Goal: Task Accomplishment & Management: Use online tool/utility

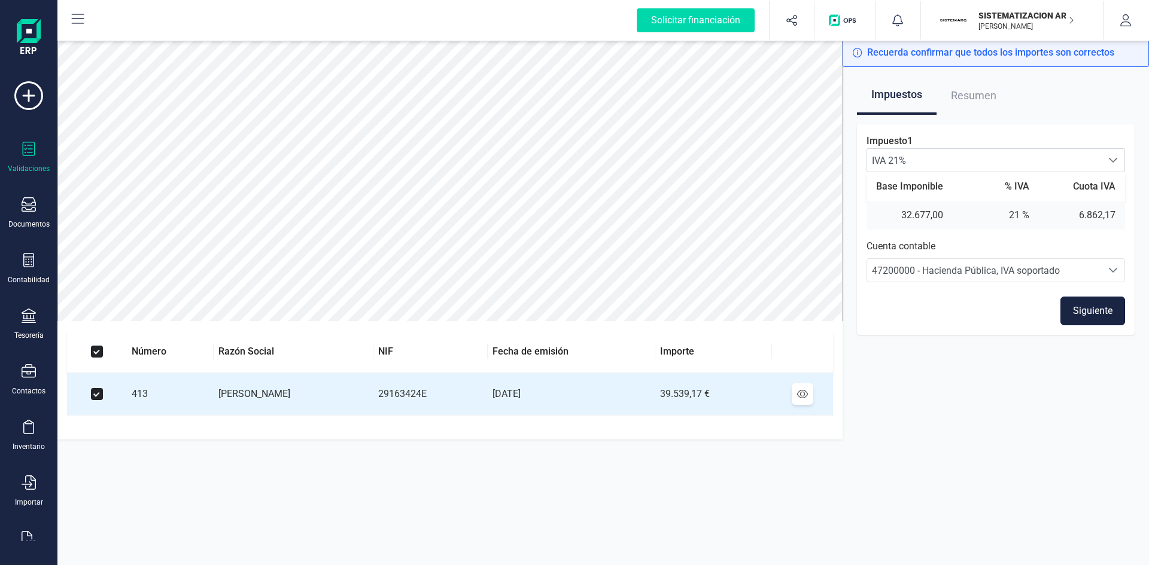
click at [1085, 308] on button "Siguiente" at bounding box center [1092, 311] width 65 height 29
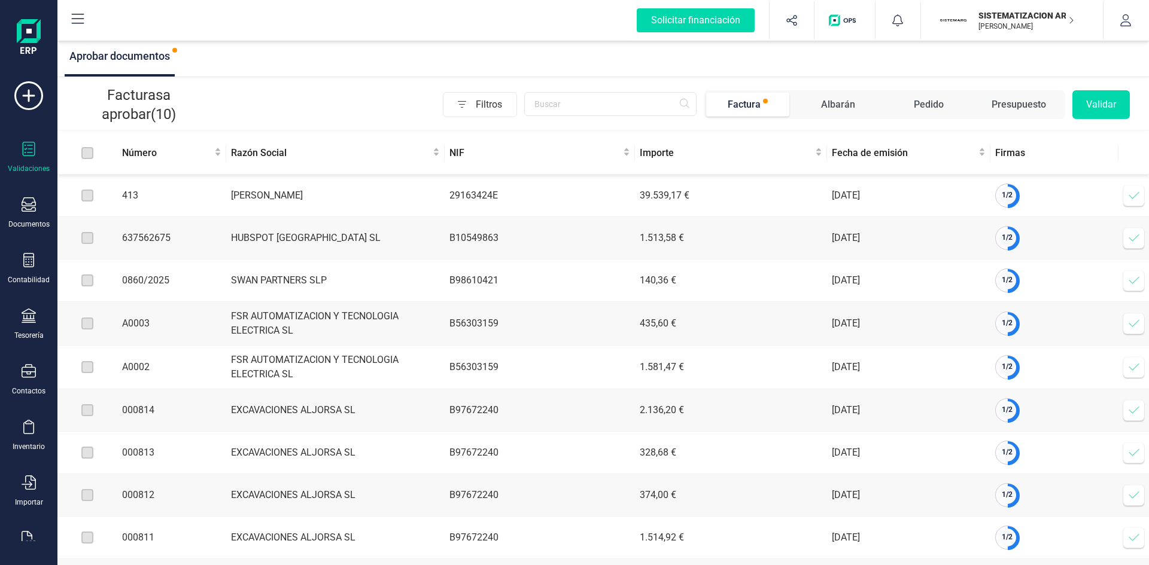
click at [1127, 194] on span at bounding box center [1134, 196] width 24 height 24
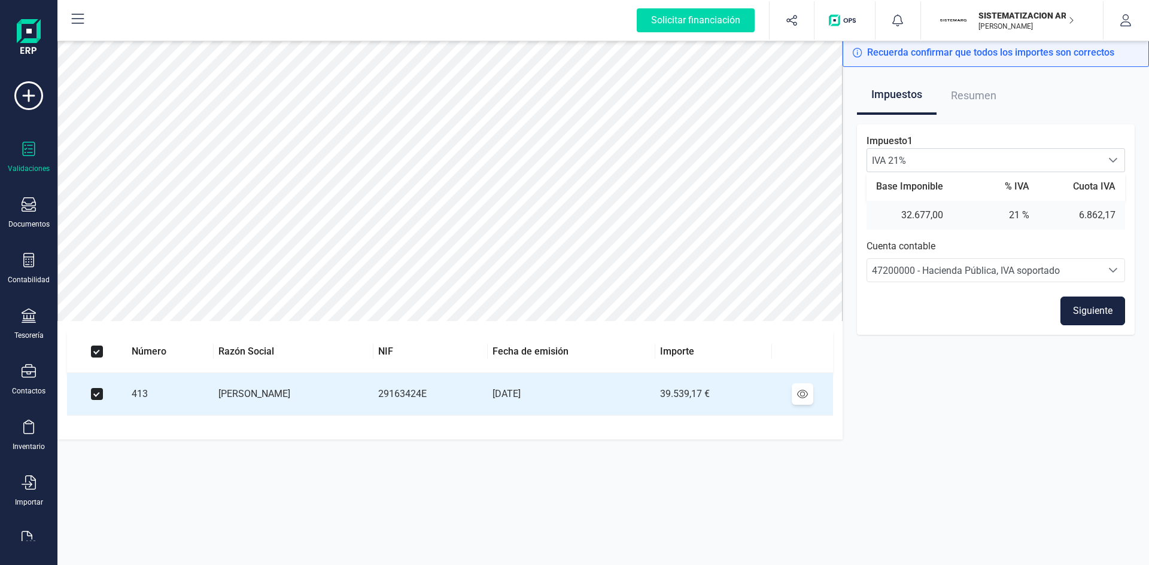
click at [1099, 302] on button "Siguiente" at bounding box center [1092, 311] width 65 height 29
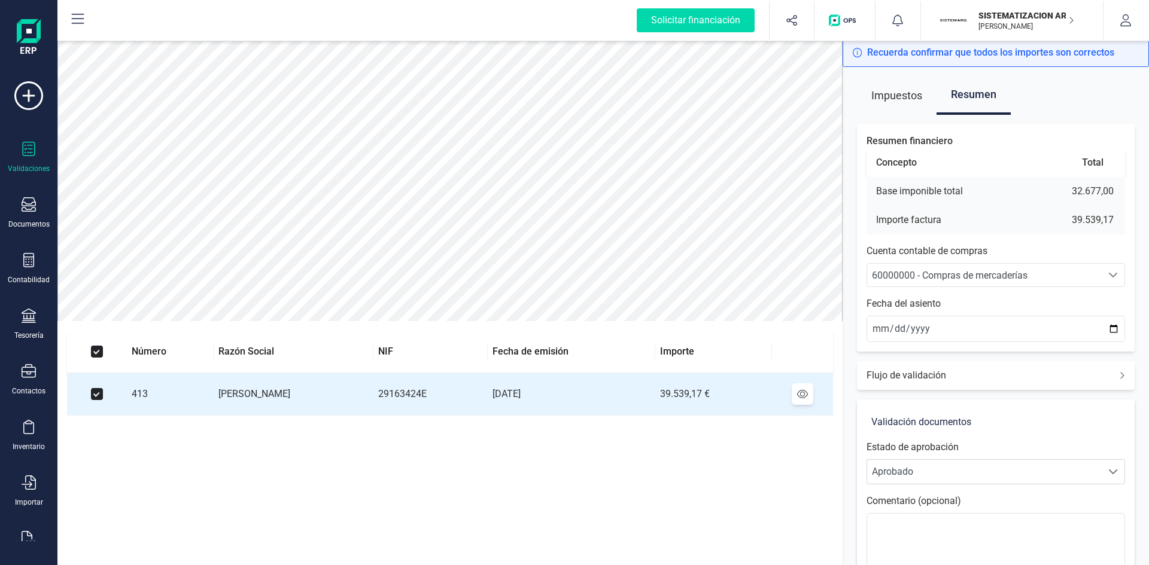
click at [999, 275] on span "60000000 - Compras de mercaderías" at bounding box center [950, 275] width 156 height 11
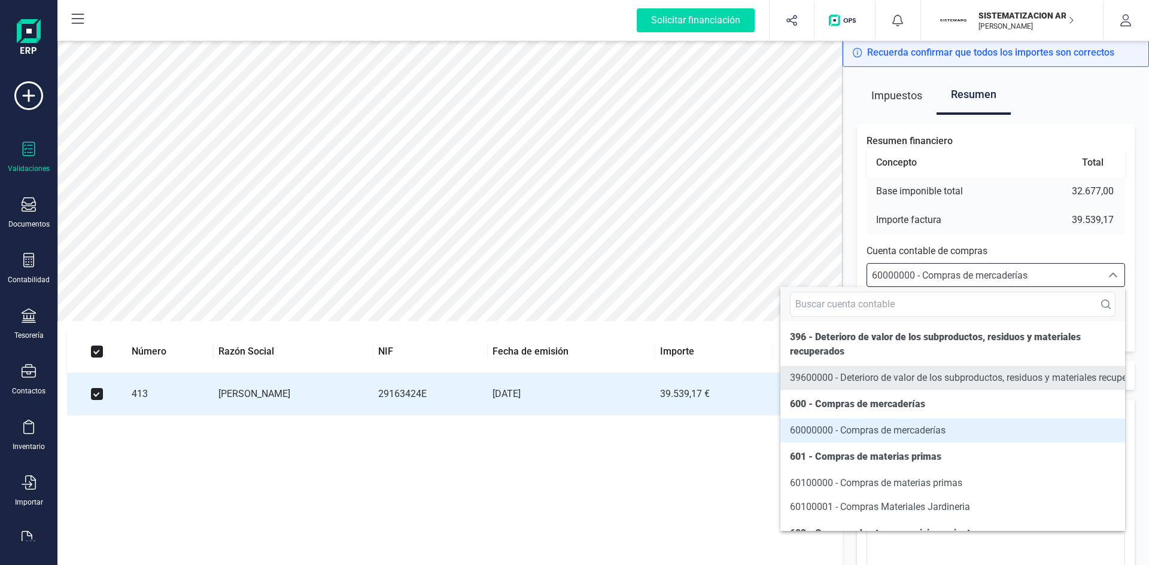
scroll to position [5865, 0]
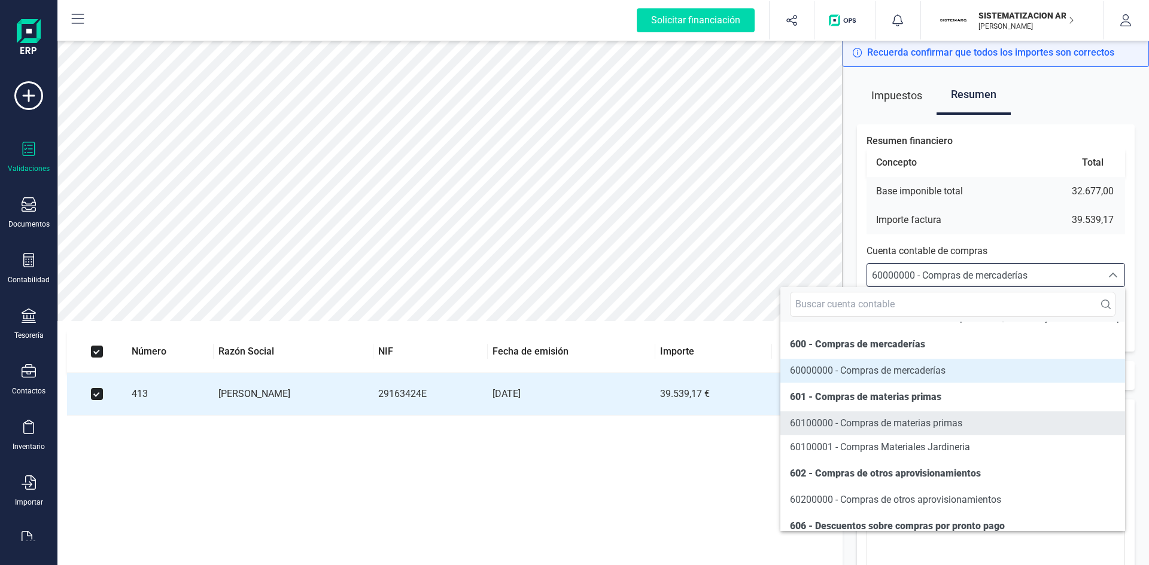
click at [898, 429] on span "60100000 - Compras de materias primas" at bounding box center [876, 423] width 172 height 11
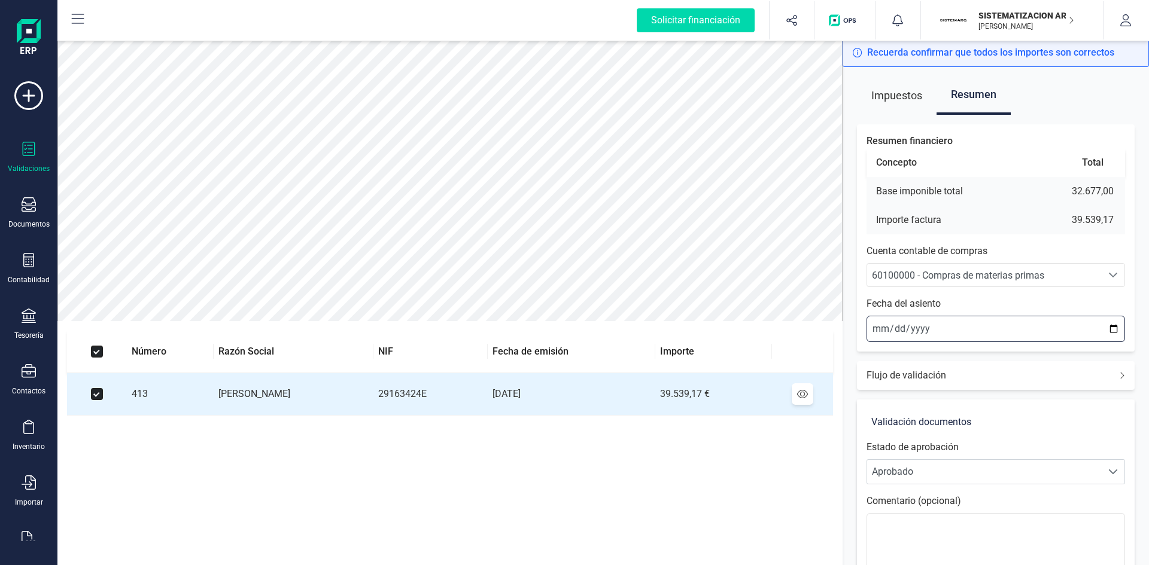
click at [939, 326] on input "[DATE]" at bounding box center [995, 329] width 259 height 26
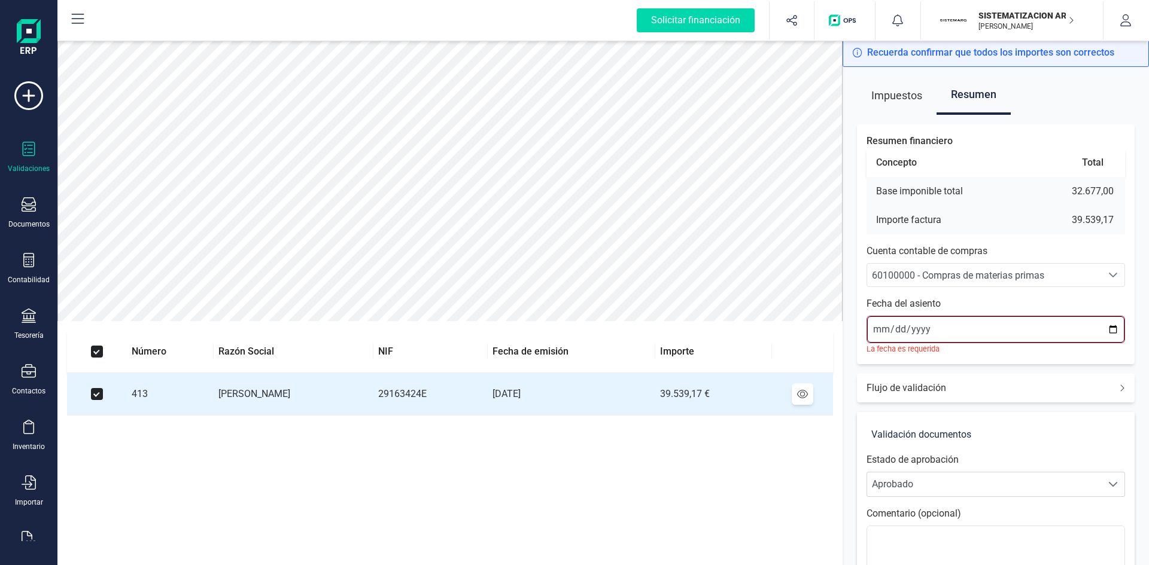
type input "[DATE]"
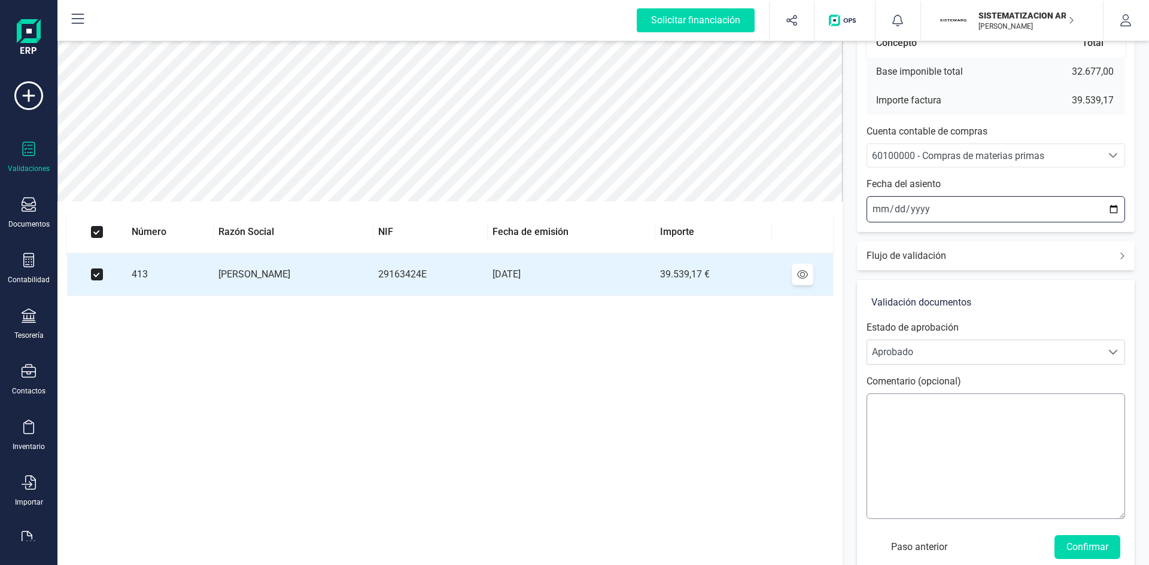
scroll to position [140, 0]
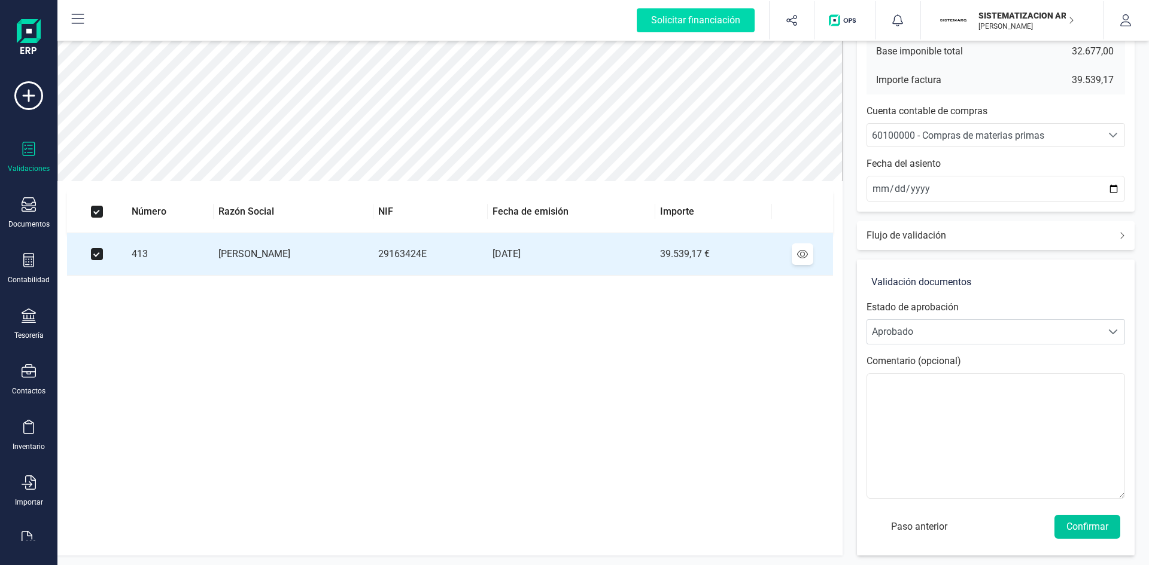
click at [1081, 524] on button "Confirmar" at bounding box center [1087, 527] width 66 height 24
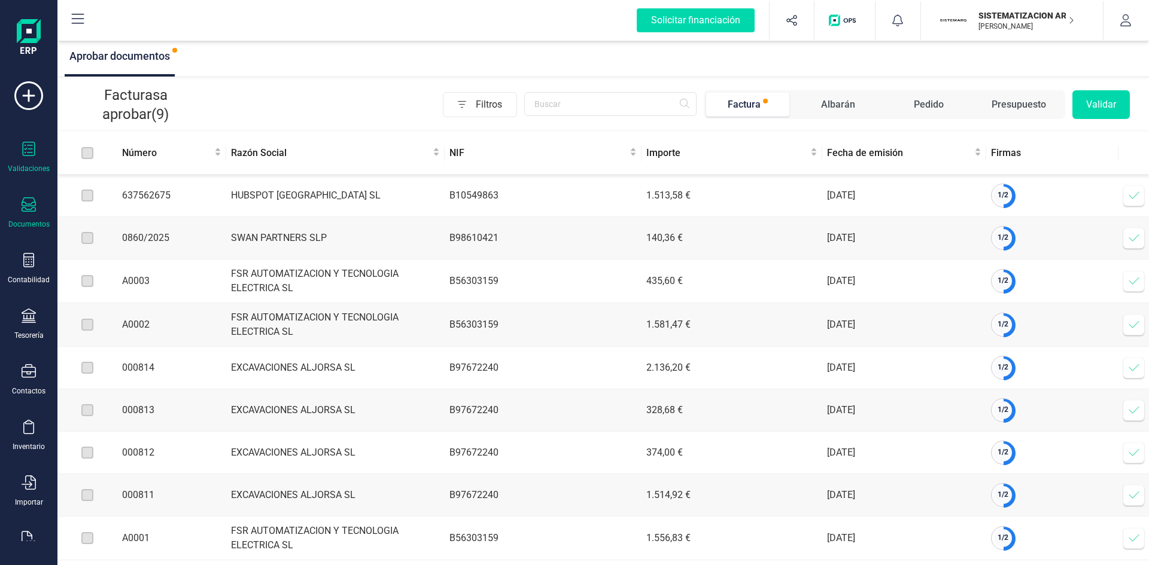
click at [26, 212] on icon at bounding box center [29, 204] width 14 height 14
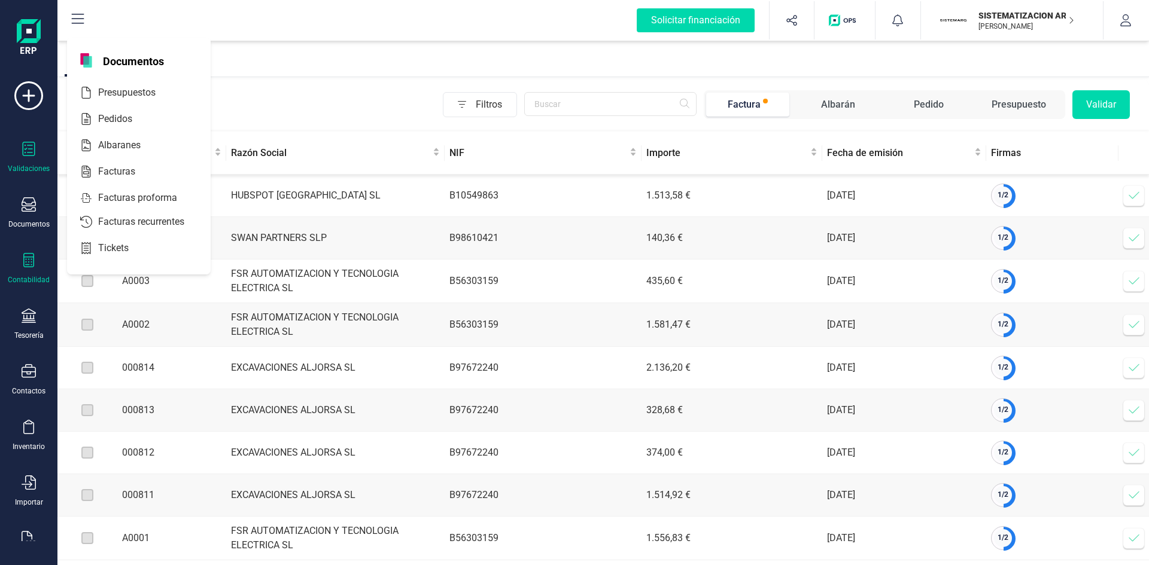
click at [23, 272] on div "Contabilidad" at bounding box center [29, 269] width 48 height 32
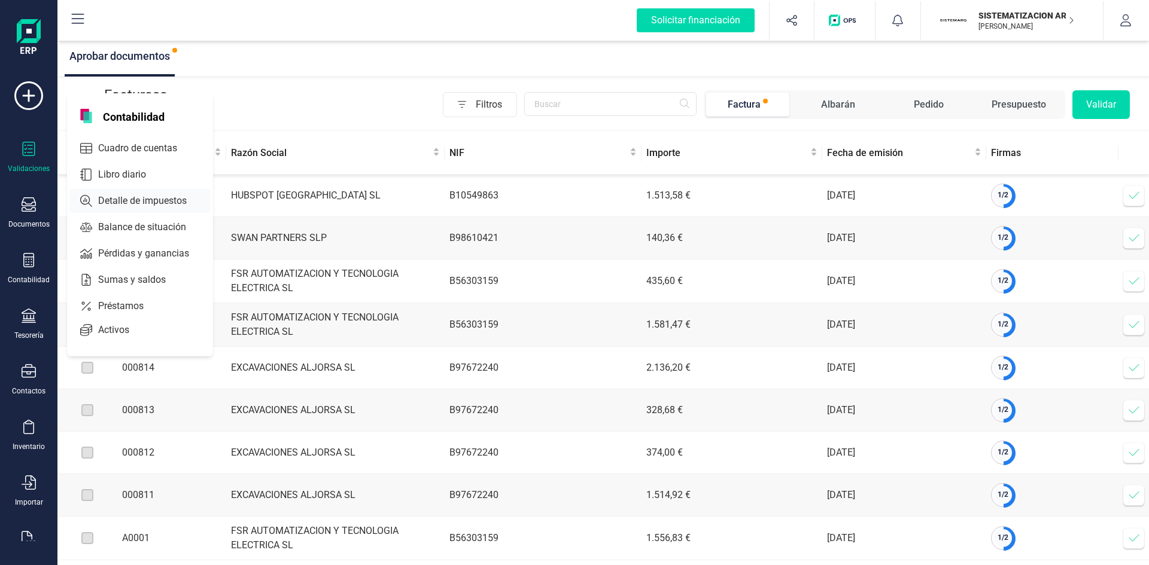
click at [136, 148] on span "Cuadro de cuentas" at bounding box center [145, 148] width 105 height 14
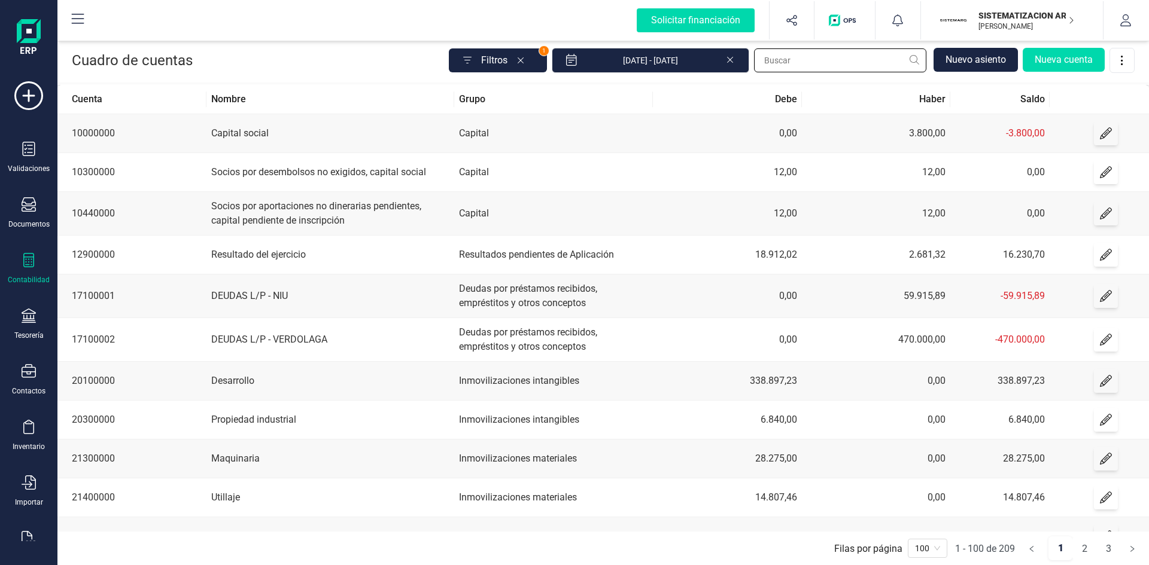
click at [789, 57] on input "text" at bounding box center [840, 60] width 172 height 24
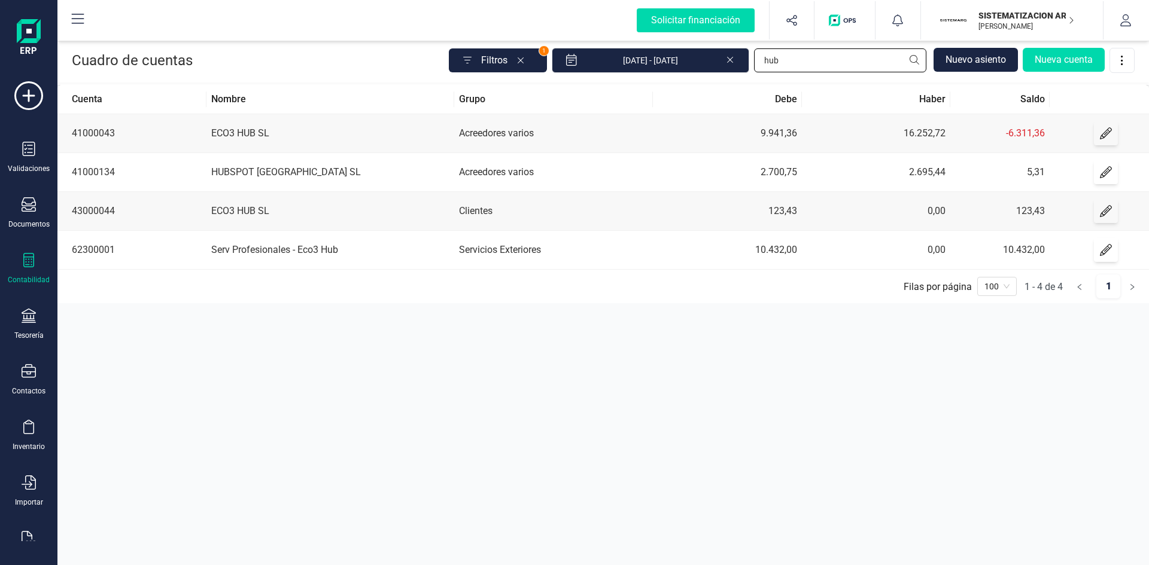
type input "hub"
click at [243, 170] on td "HUBSPOT [GEOGRAPHIC_DATA] SL" at bounding box center [330, 172] width 248 height 39
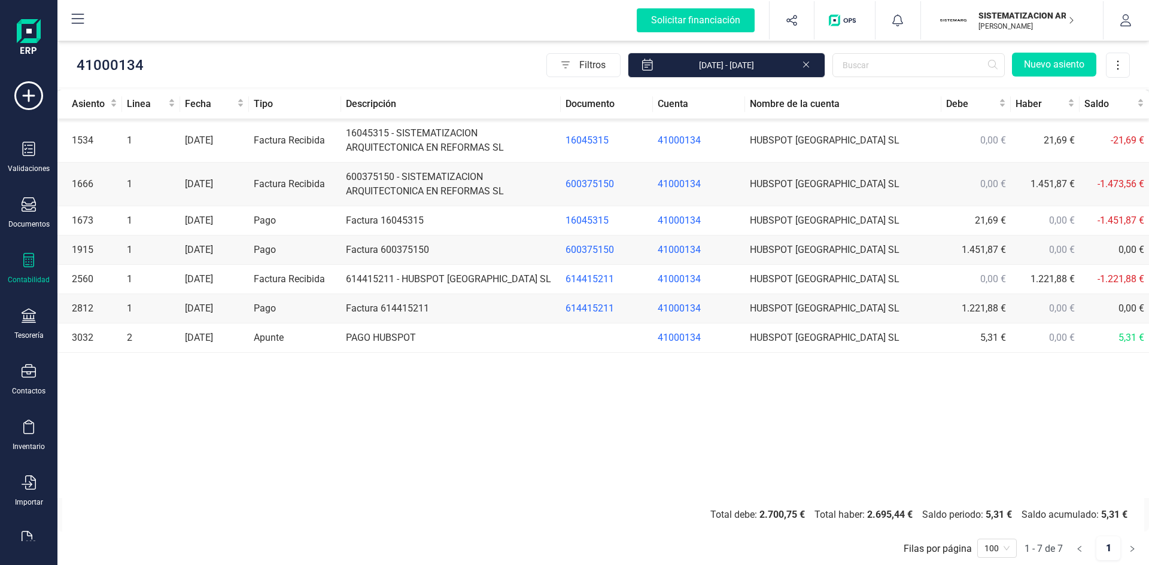
click at [305, 180] on td "Factura Recibida" at bounding box center [295, 185] width 92 height 44
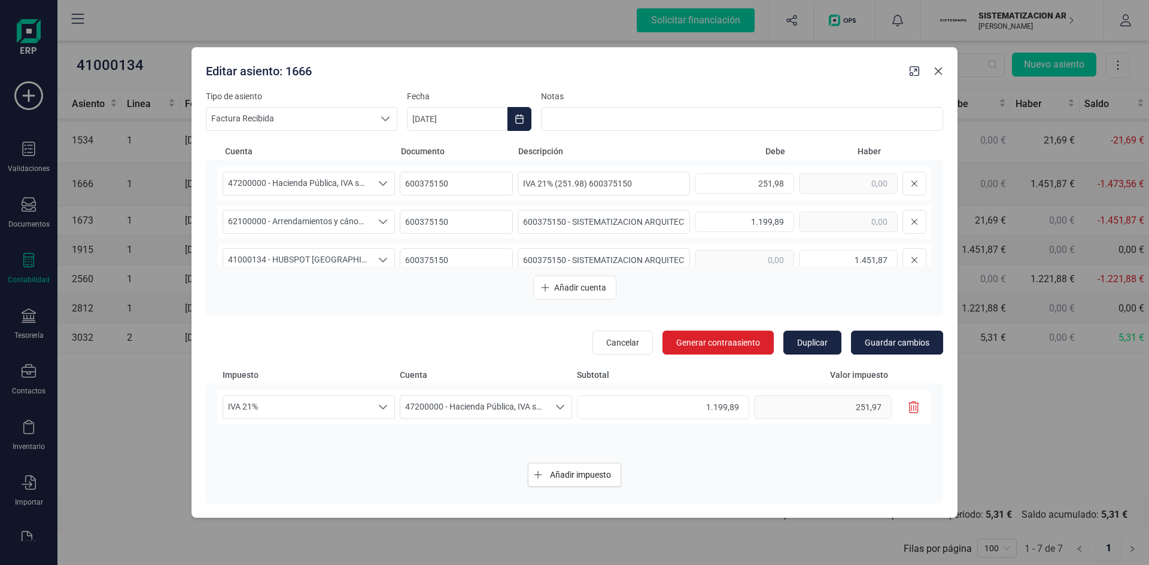
click at [939, 71] on icon "button" at bounding box center [939, 71] width 8 height 8
type input "[DATE]"
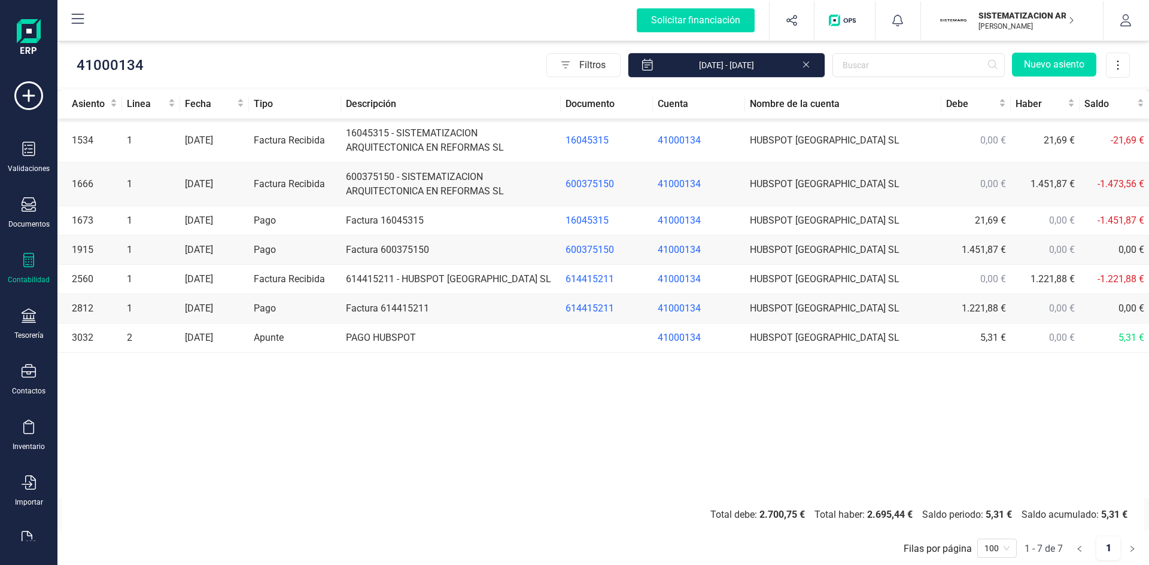
click at [292, 138] on td "Factura Recibida" at bounding box center [295, 141] width 92 height 44
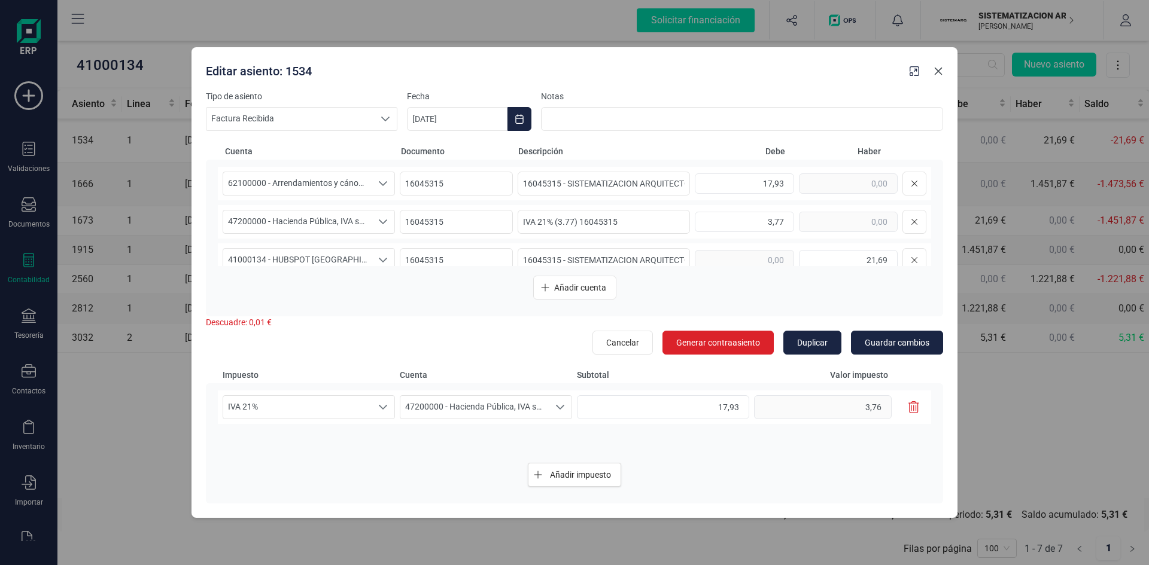
click at [932, 73] on button "button" at bounding box center [938, 71] width 19 height 19
type input "[DATE]"
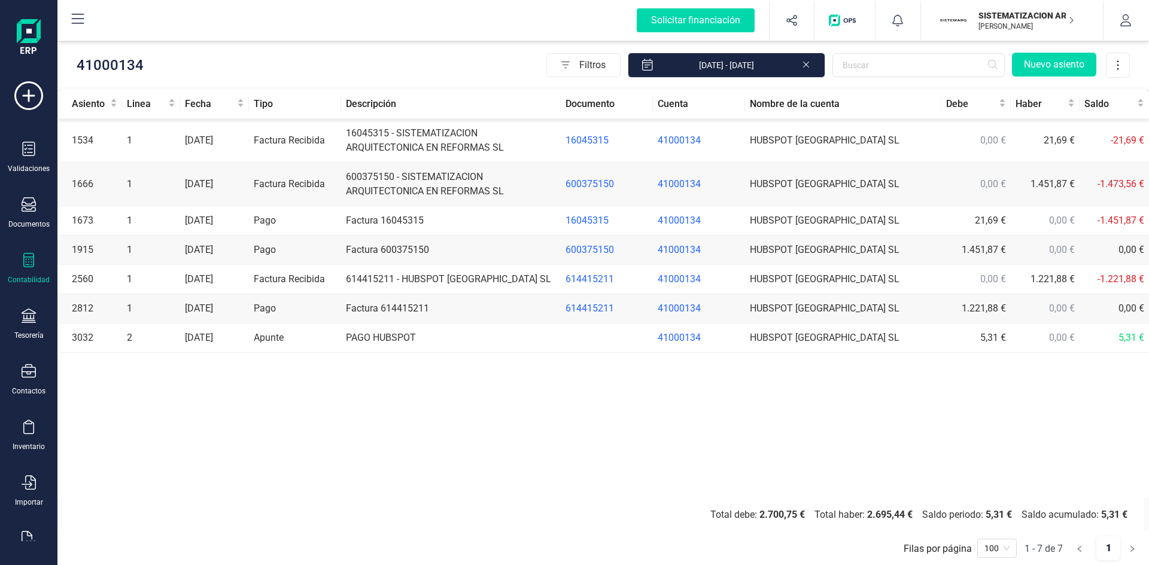
click at [309, 181] on td "Factura Recibida" at bounding box center [295, 185] width 92 height 44
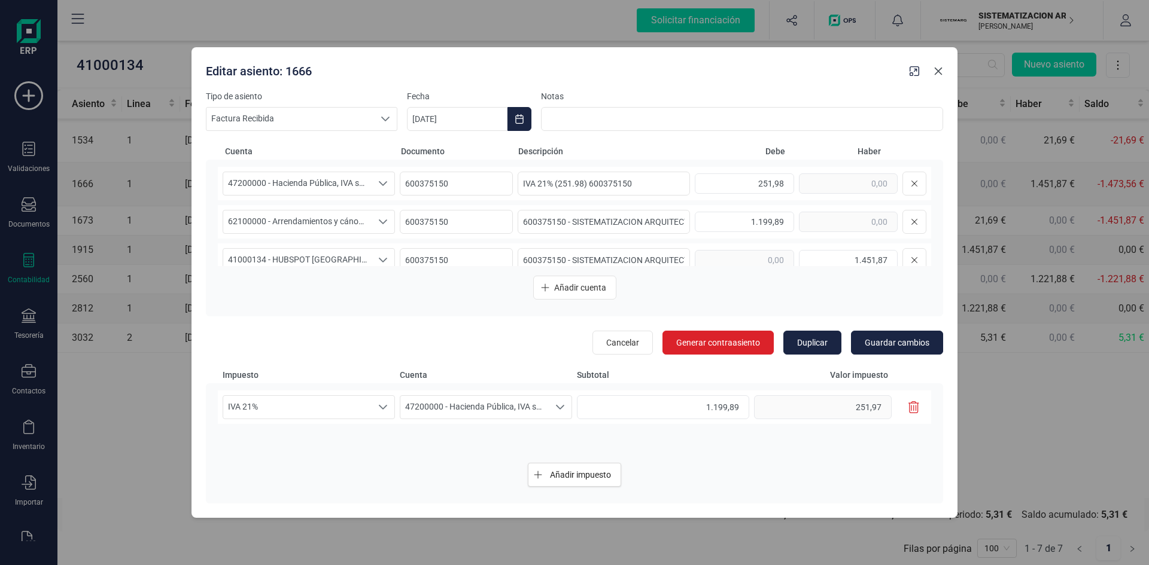
click at [934, 70] on icon "button" at bounding box center [938, 71] width 10 height 10
type input "[DATE]"
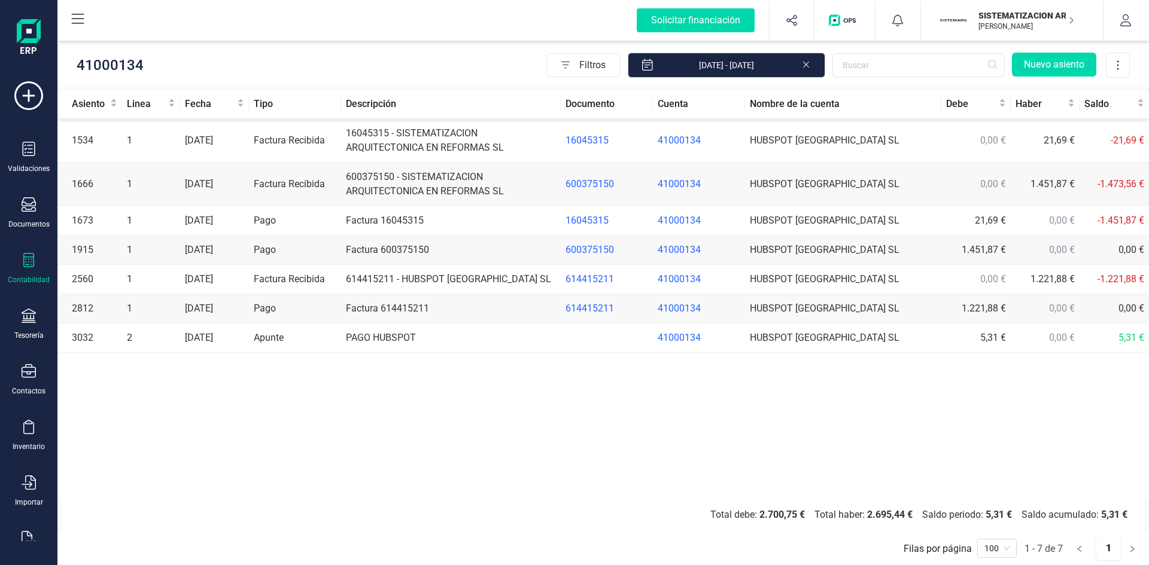
click at [351, 278] on td "614415211 - HUBSPOT SPAIN SL" at bounding box center [450, 279] width 219 height 29
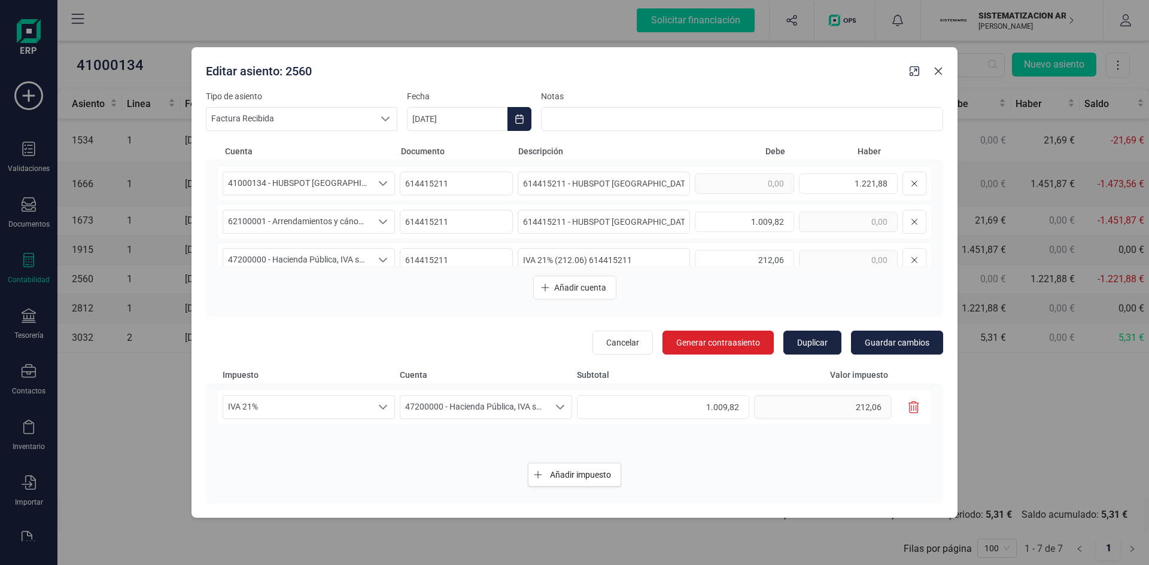
click at [937, 70] on icon "button" at bounding box center [939, 71] width 8 height 8
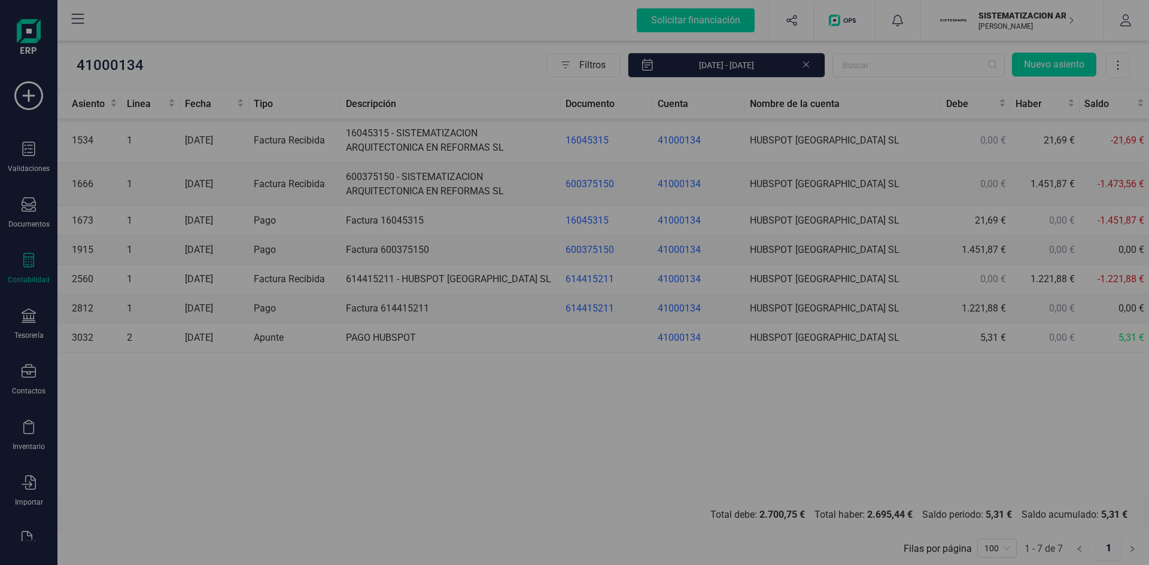
type input "[DATE]"
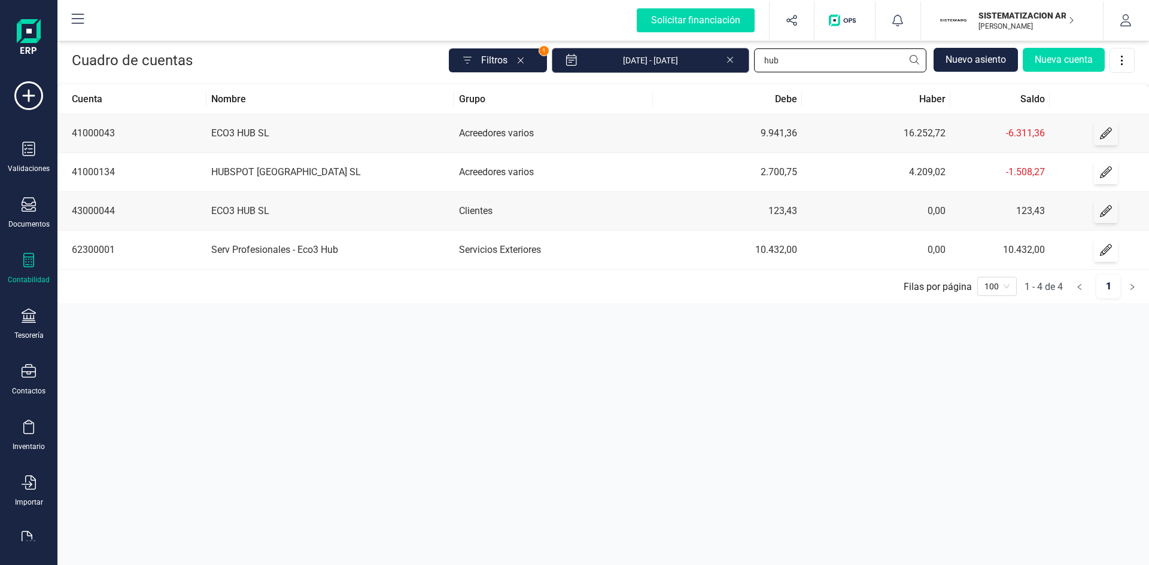
drag, startPoint x: 794, startPoint y: 59, endPoint x: 689, endPoint y: 66, distance: 104.9
click at [703, 60] on div "Filtros 1 01/01/2025 - 27/08/2025 hub Nuevo asiento Nueva cuenta" at bounding box center [792, 60] width 686 height 25
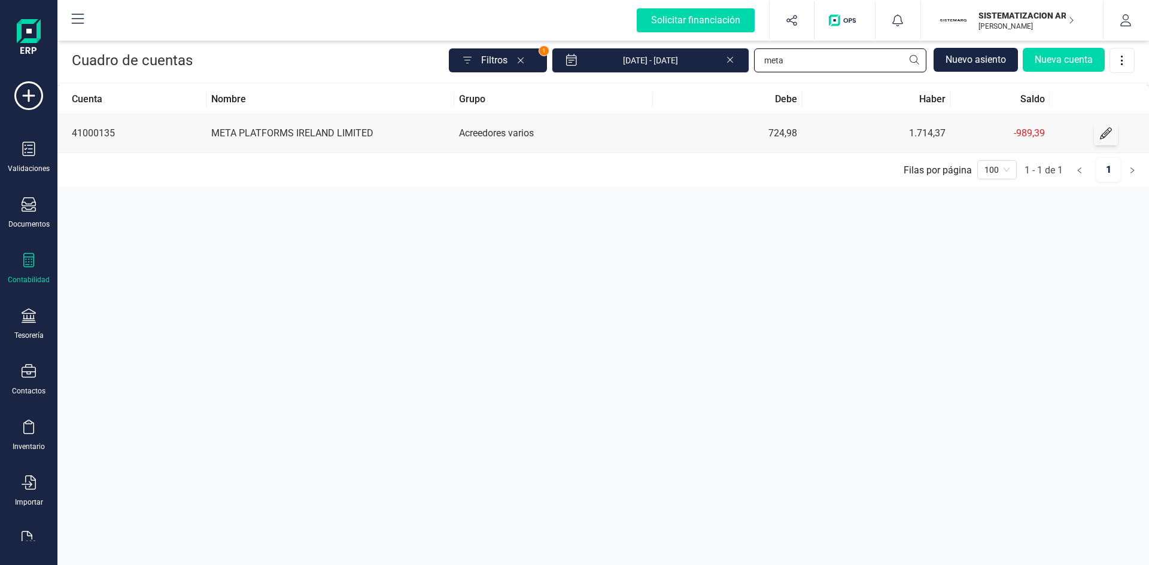
type input "meta"
click at [341, 129] on td "META PLATFORMS IRELAND LIMITED" at bounding box center [330, 133] width 248 height 39
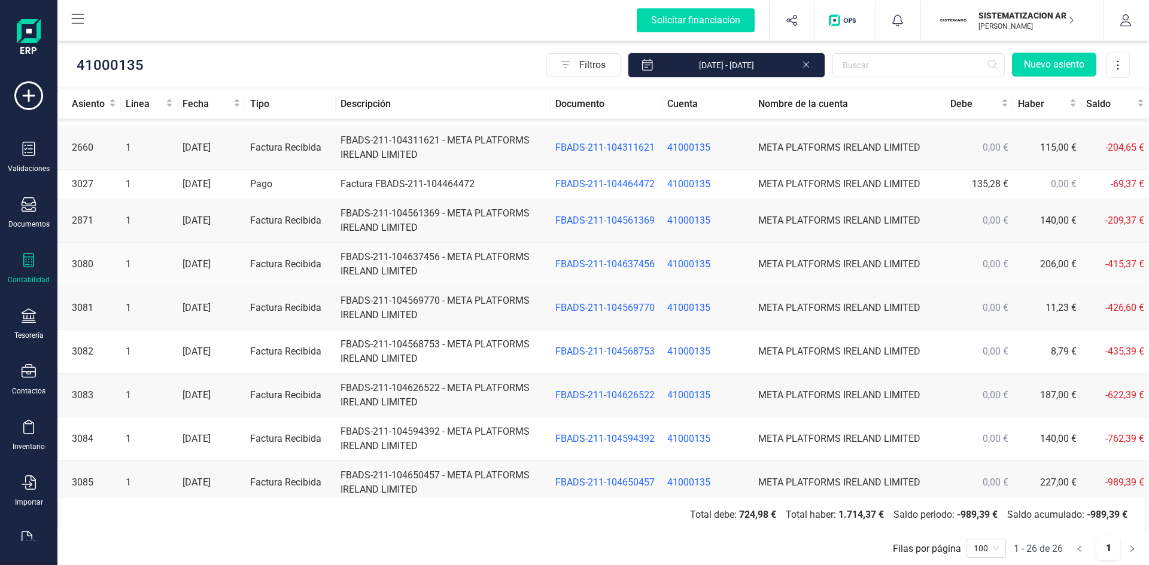
scroll to position [627, 0]
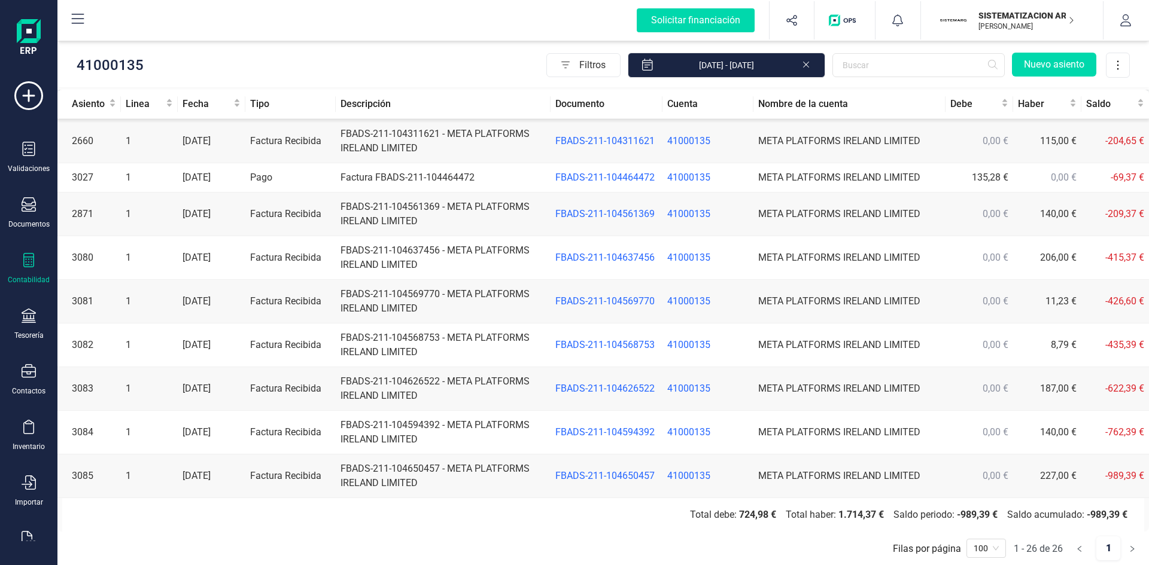
click at [410, 425] on td "FBADS-211-104594392 - META PLATFORMS IRELAND LIMITED" at bounding box center [443, 433] width 215 height 44
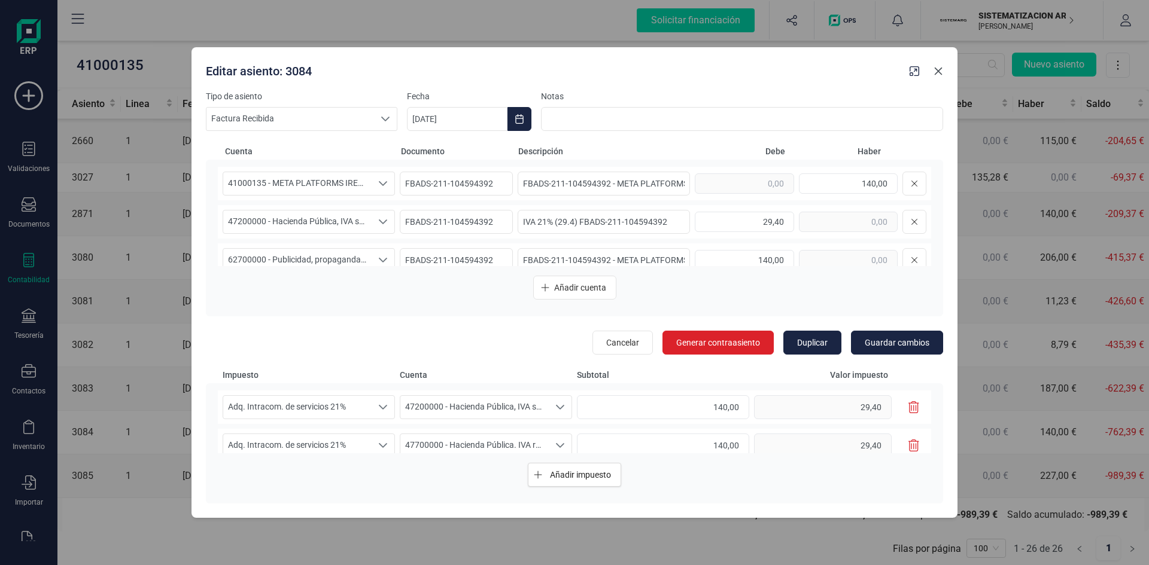
click at [940, 72] on icon "button" at bounding box center [938, 71] width 10 height 10
type input "[DATE]"
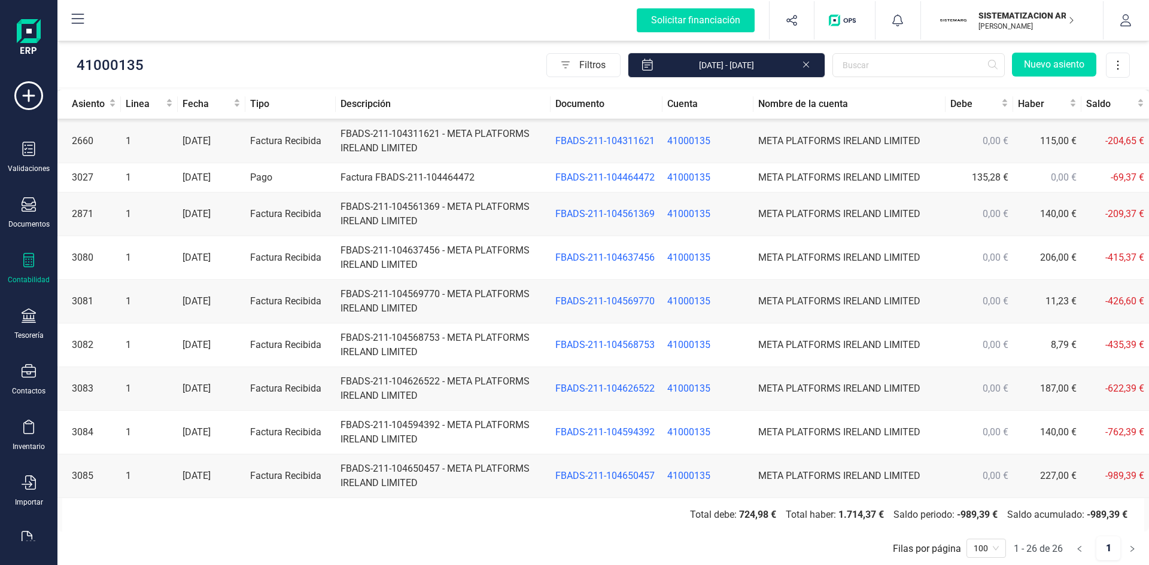
click at [393, 476] on td "FBADS-211-104650457 - META PLATFORMS IRELAND LIMITED" at bounding box center [443, 477] width 215 height 44
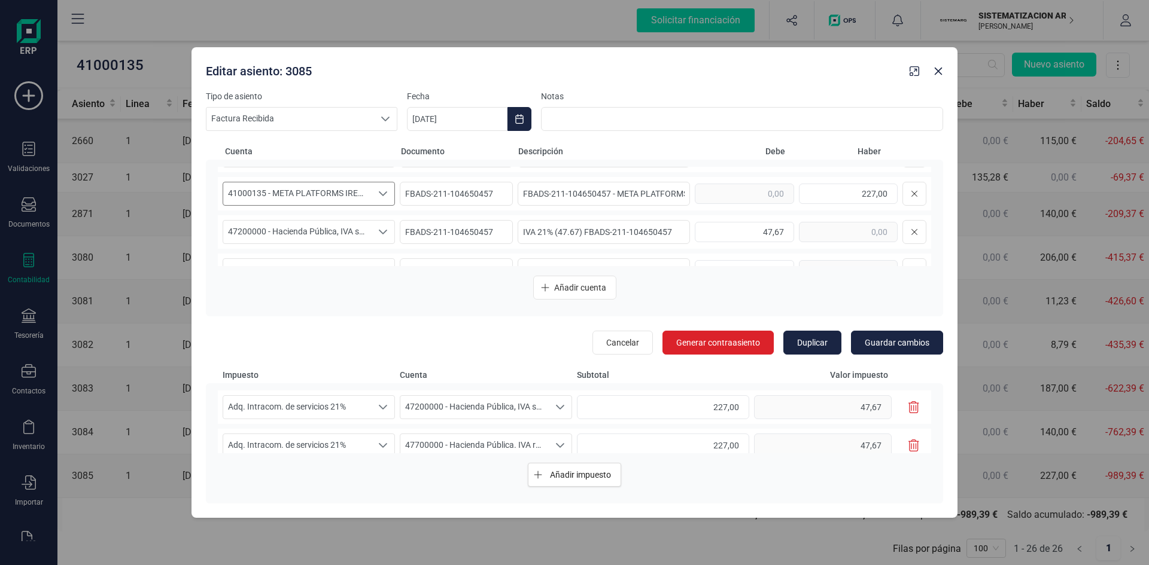
scroll to position [54, 0]
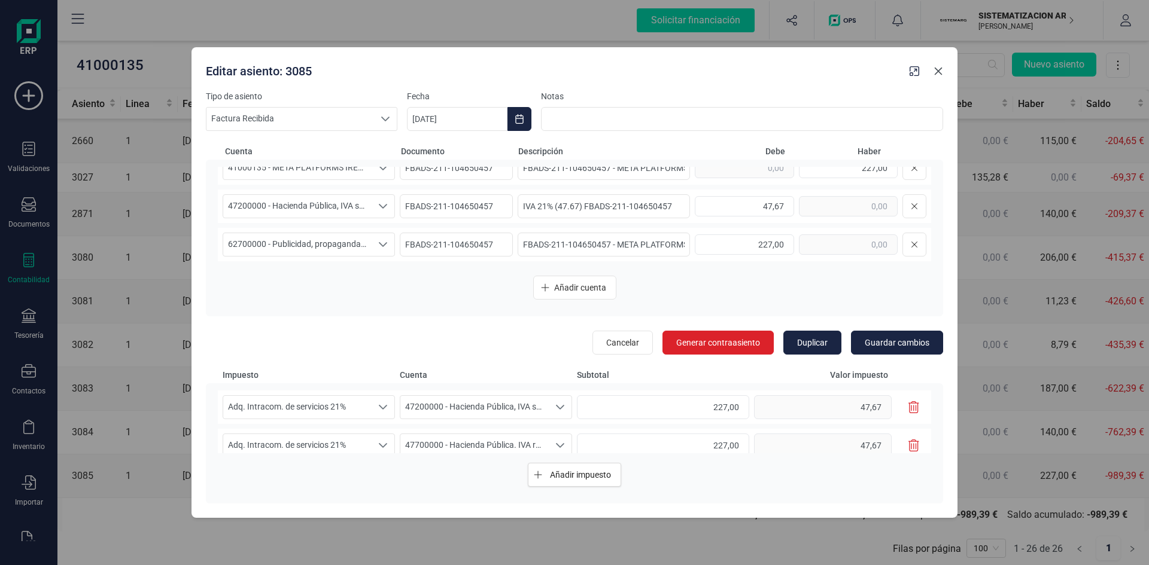
click at [940, 74] on icon "button" at bounding box center [938, 71] width 10 height 10
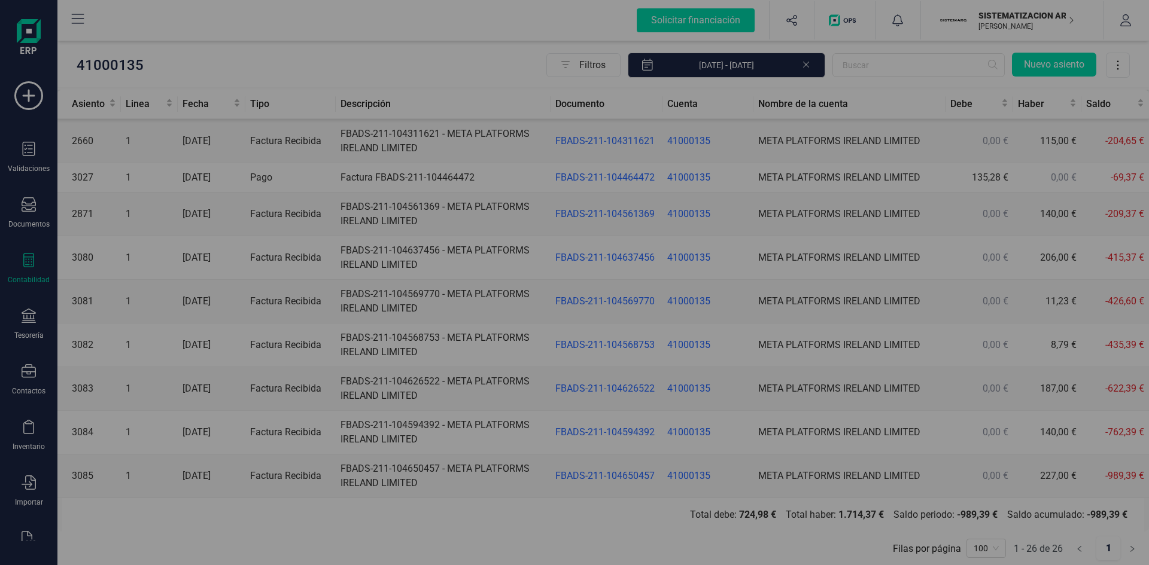
type input "[DATE]"
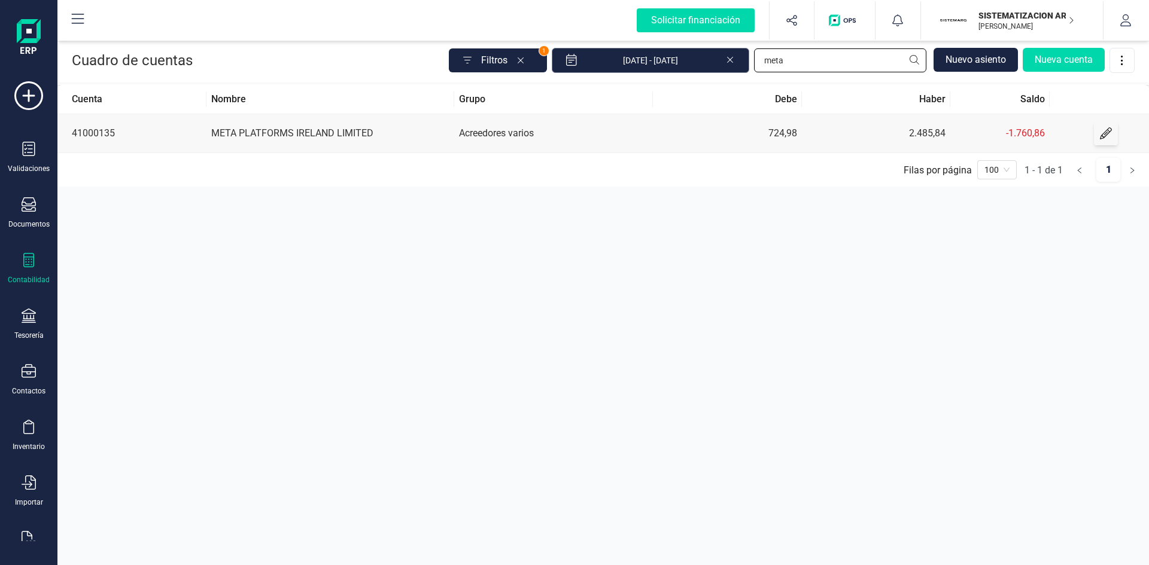
click at [680, 68] on div "Filtros 1 01/01/2025 - 27/08/2025 meta Nuevo asiento Nueva cuenta" at bounding box center [792, 60] width 686 height 25
type input "leasy"
click at [328, 132] on td "LEASYS SPA SUCURSAL EN [GEOGRAPHIC_DATA]" at bounding box center [330, 133] width 248 height 39
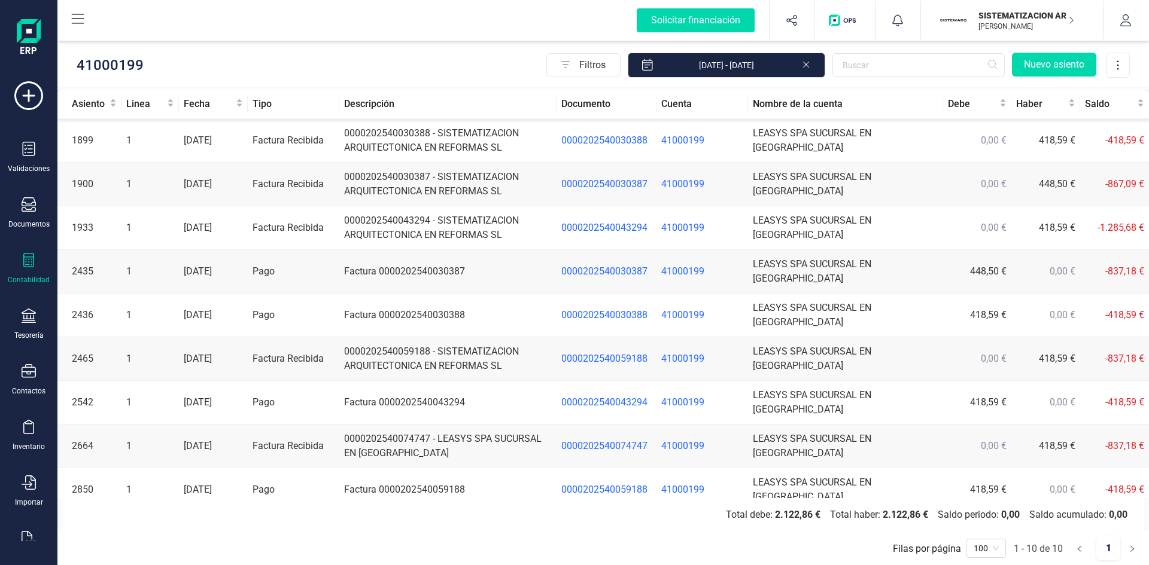
click at [402, 425] on td "0000202540074747 - LEASYS SPA SUCURSAL EN ESPAÑA" at bounding box center [447, 447] width 217 height 44
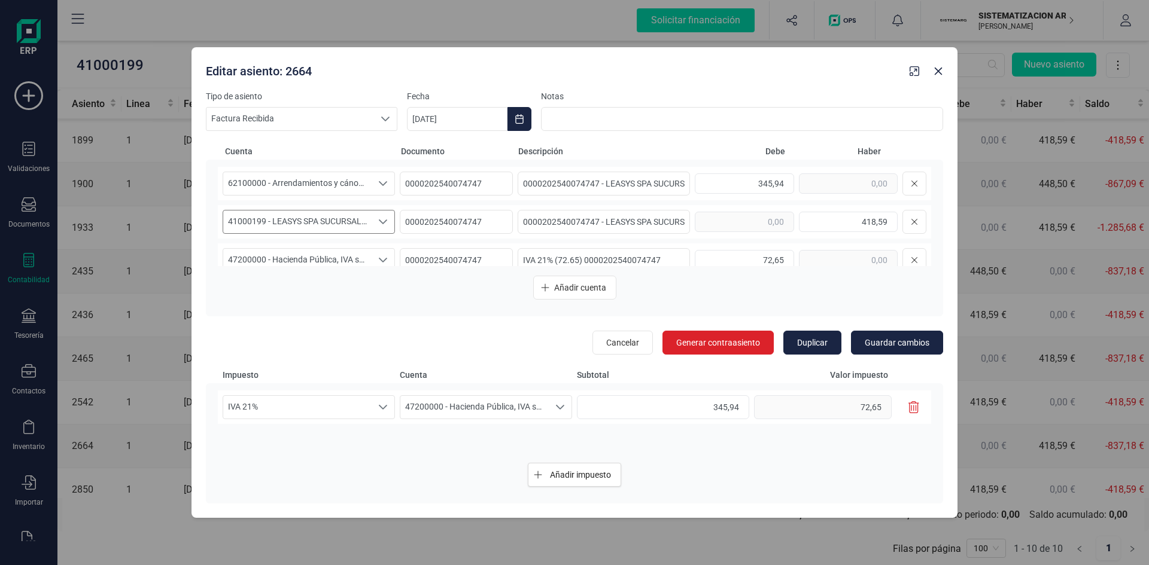
scroll to position [16, 0]
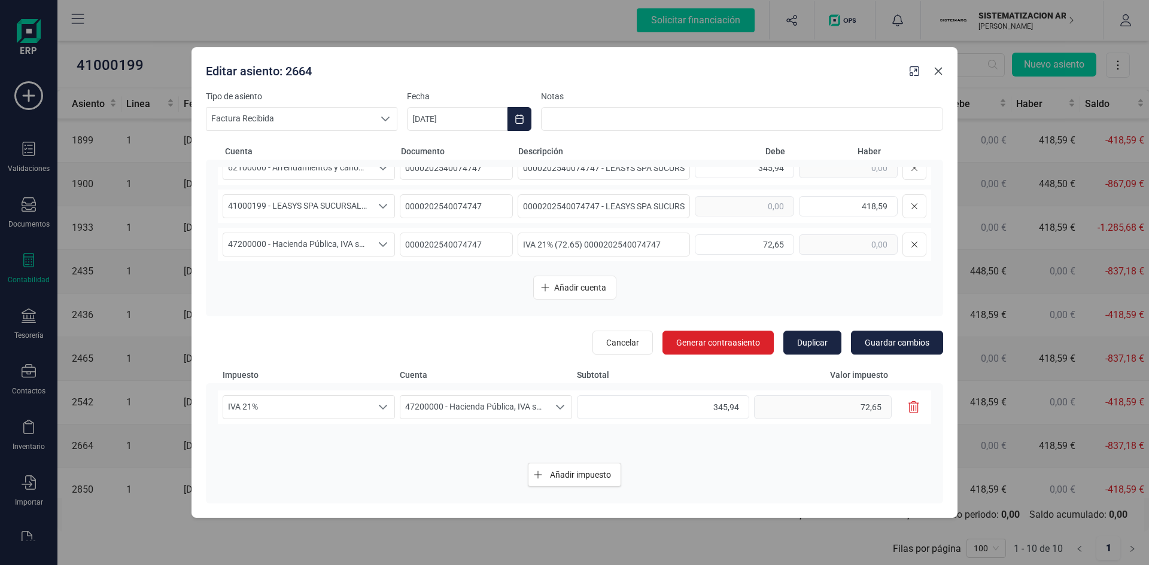
click at [940, 71] on icon "button" at bounding box center [938, 71] width 10 height 10
type input "[DATE]"
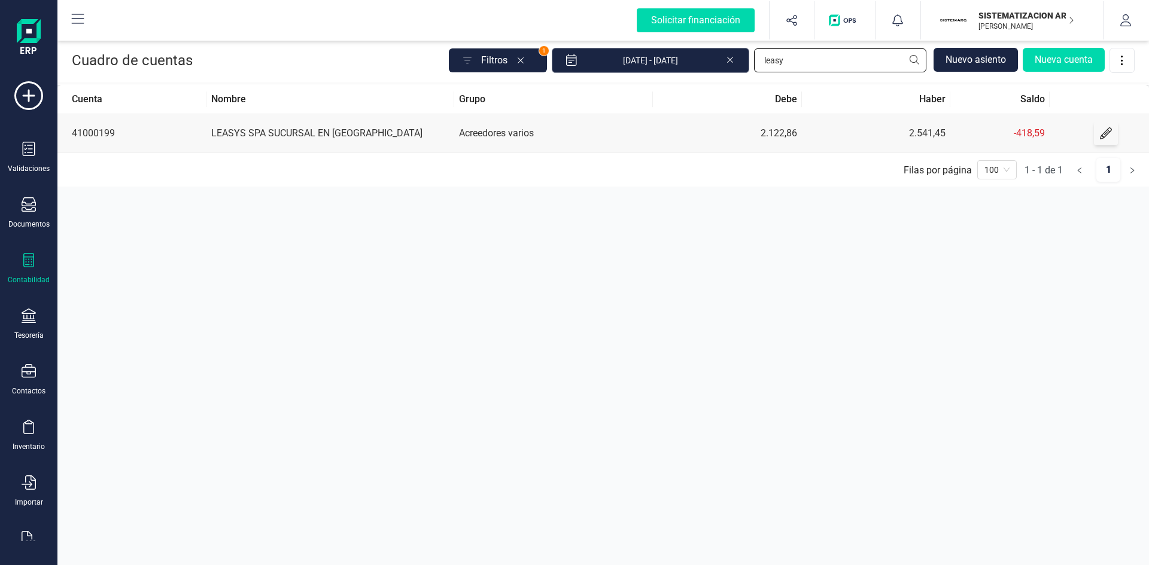
drag, startPoint x: 786, startPoint y: 57, endPoint x: 656, endPoint y: 65, distance: 129.5
click at [662, 64] on div "Filtros 1 01/01/2025 - 27/08/2025 leasy Nuevo asiento Nueva cuenta" at bounding box center [792, 60] width 686 height 25
type input "fsr"
click at [363, 129] on td "FSR AUTOMATIZACION Y TECNOLOGIA ELECTRICA SL" at bounding box center [330, 133] width 248 height 39
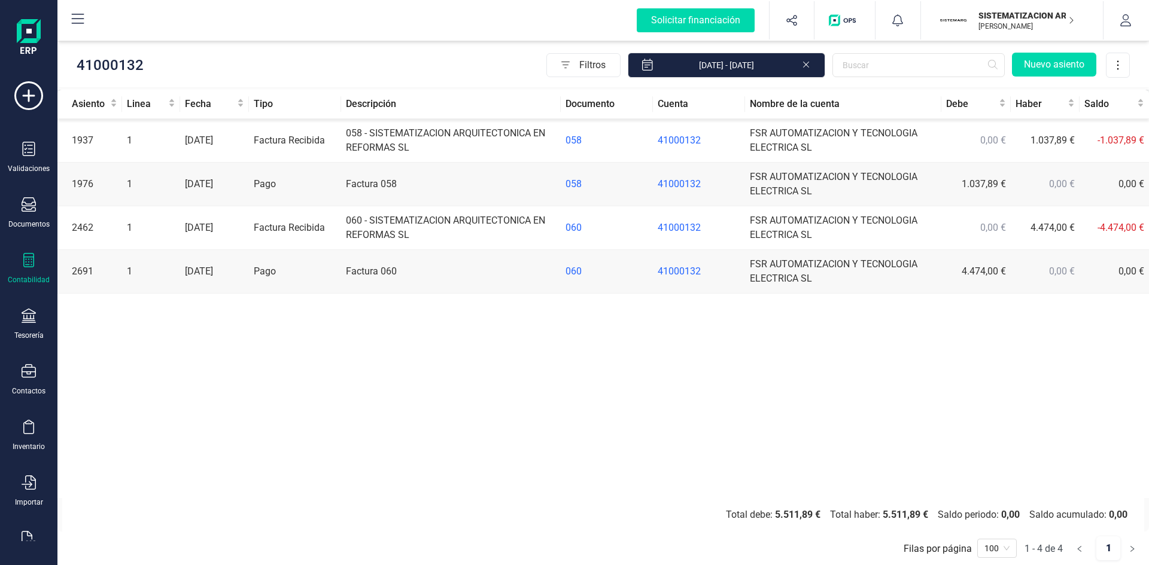
click at [376, 224] on td "060 - SISTEMATIZACION ARQUITECTONICA EN REFORMAS SL" at bounding box center [450, 228] width 219 height 44
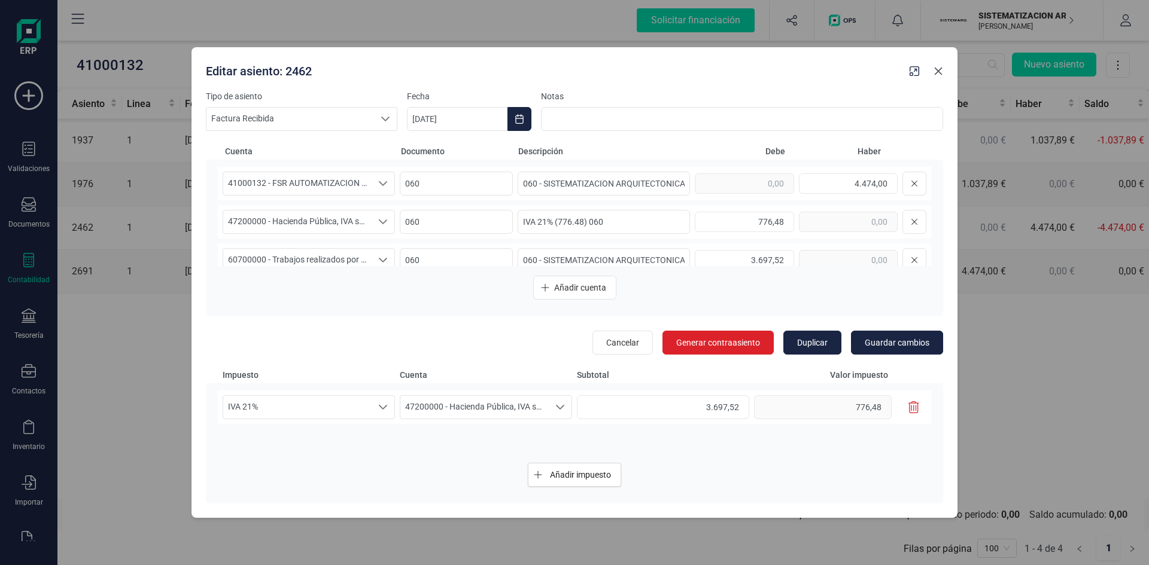
click at [932, 71] on button "button" at bounding box center [938, 71] width 19 height 19
type input "[DATE]"
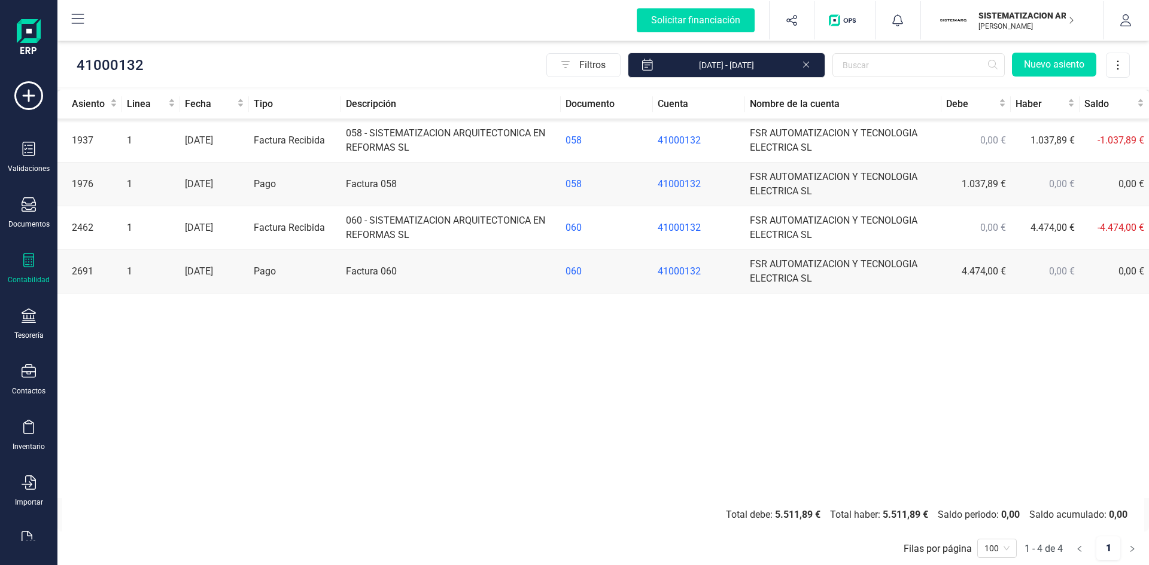
click at [408, 138] on td "058 - SISTEMATIZACION ARQUITECTONICA EN REFORMAS SL" at bounding box center [450, 141] width 219 height 44
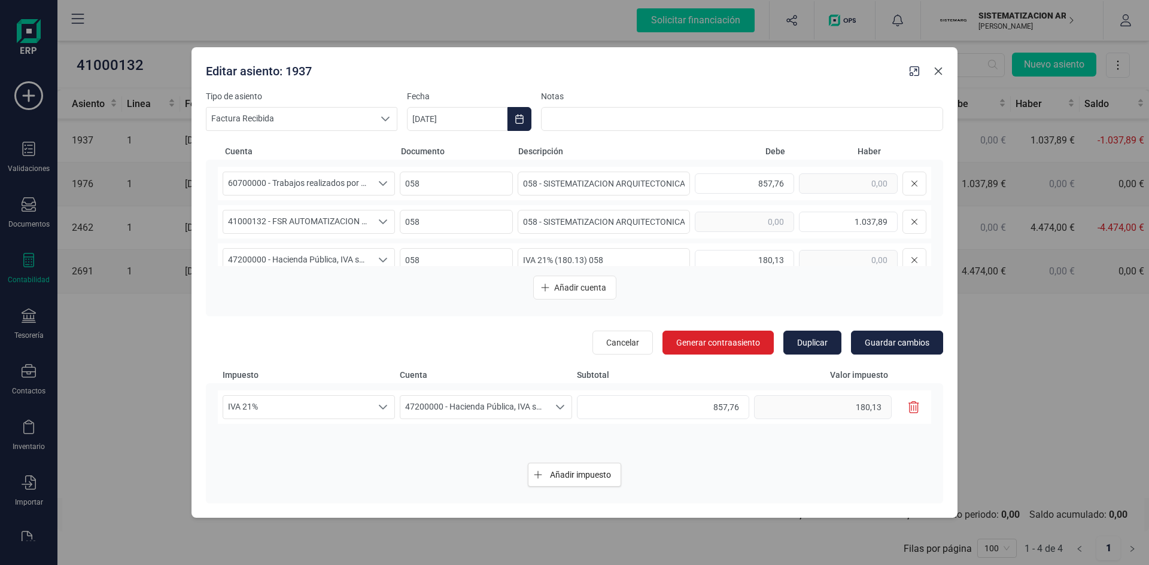
click at [938, 70] on icon "button" at bounding box center [939, 71] width 8 height 8
type input "[DATE]"
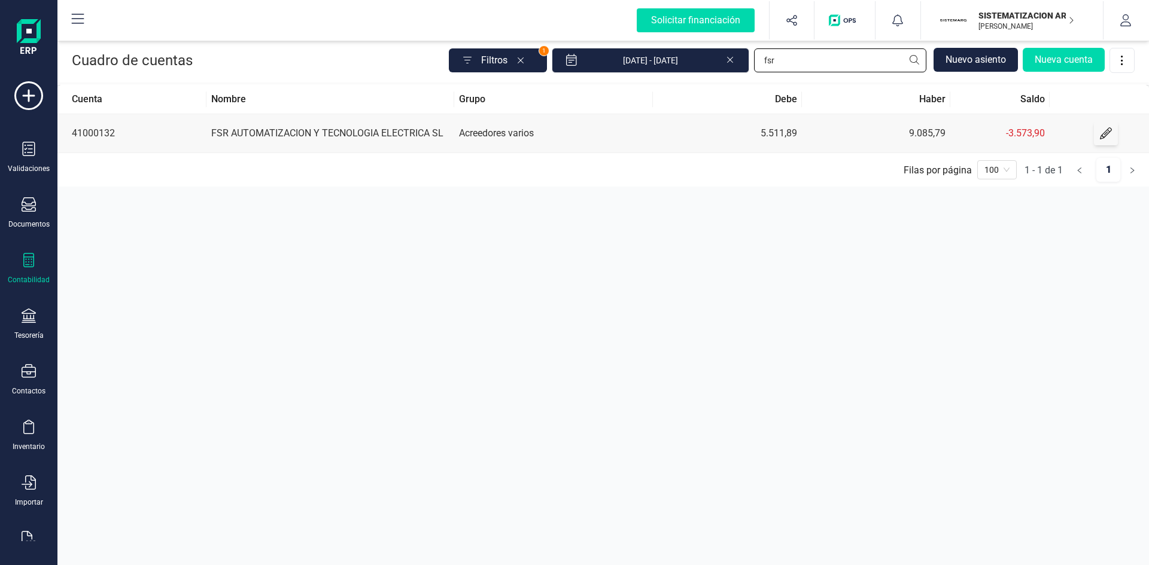
drag, startPoint x: 789, startPoint y: 62, endPoint x: 659, endPoint y: 34, distance: 133.4
click at [678, 62] on div "Filtros 1 01/01/2025 - 27/08/2025 fsr Nuevo asiento Nueva cuenta" at bounding box center [792, 60] width 686 height 25
type input "exc"
click at [275, 129] on td "EXCAVACIONES ALJORSA SL" at bounding box center [330, 133] width 248 height 39
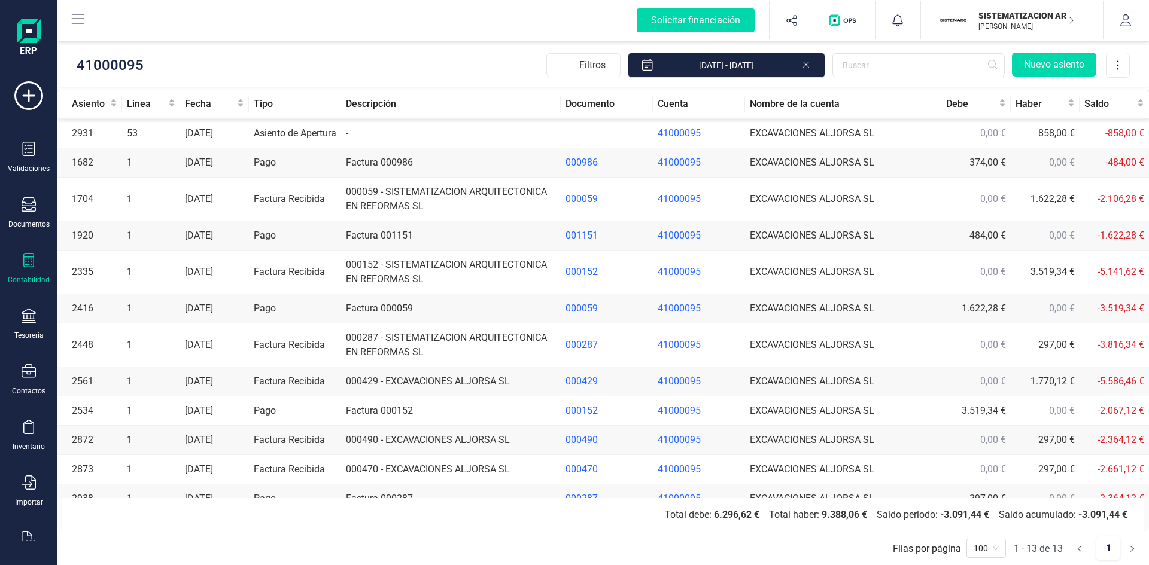
click at [407, 480] on td "000470 - EXCAVACIONES ALJORSA SL" at bounding box center [450, 469] width 219 height 29
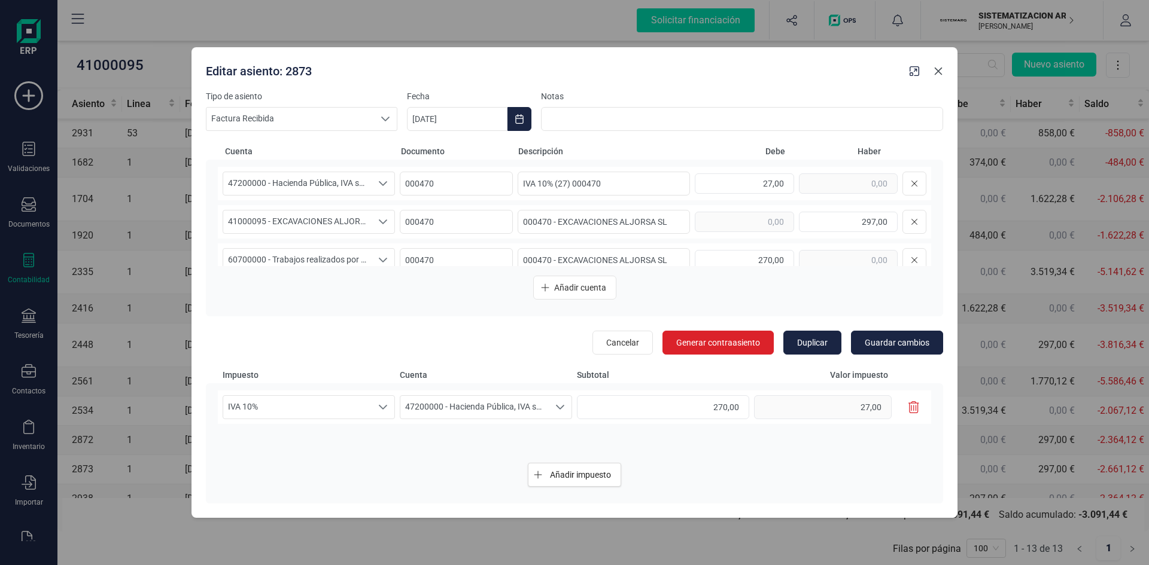
click at [936, 69] on icon "button" at bounding box center [939, 71] width 8 height 8
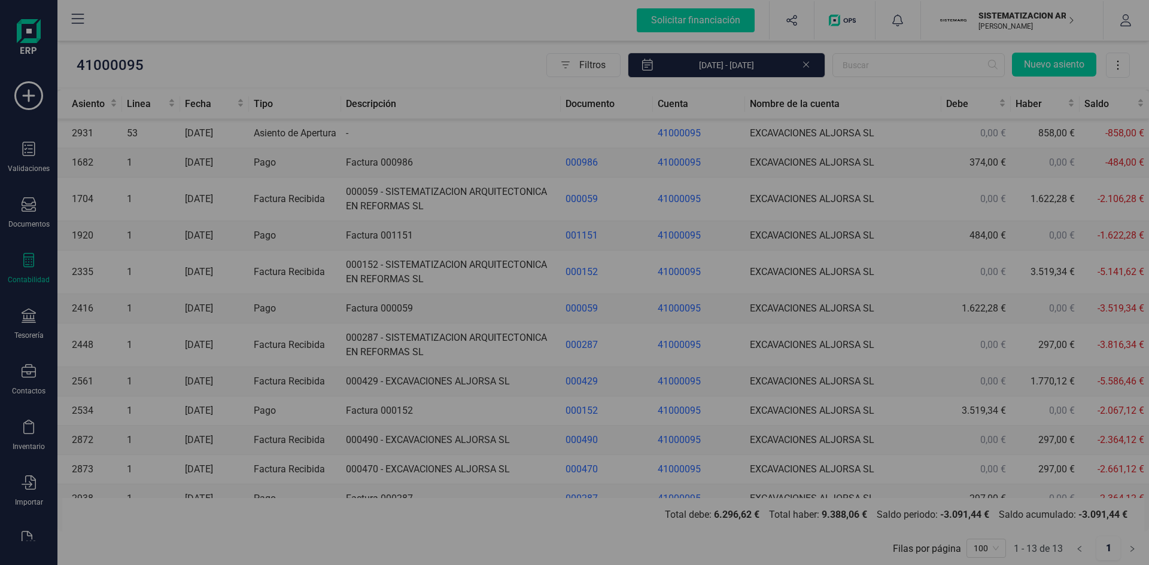
type input "[DATE]"
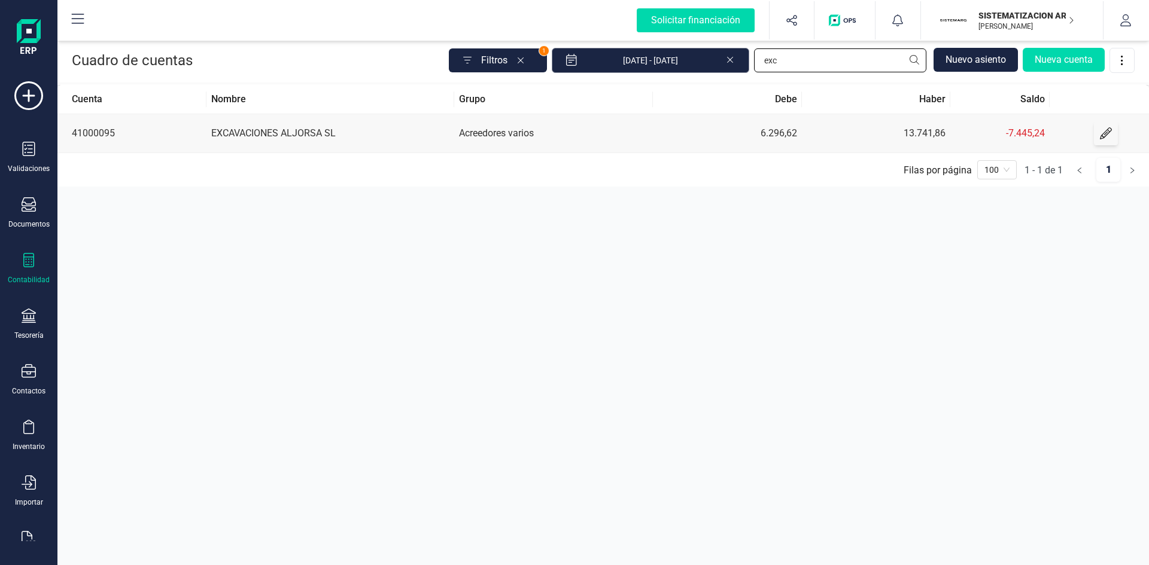
drag, startPoint x: 779, startPoint y: 62, endPoint x: 647, endPoint y: 61, distance: 131.6
click at [651, 57] on div "Filtros 1 01/01/2025 - 27/08/2025 exc Nuevo asiento Nueva cuenta" at bounding box center [792, 60] width 686 height 25
type input "goo"
click at [276, 131] on td "GOOGLE IRELAND LTD" at bounding box center [330, 133] width 248 height 39
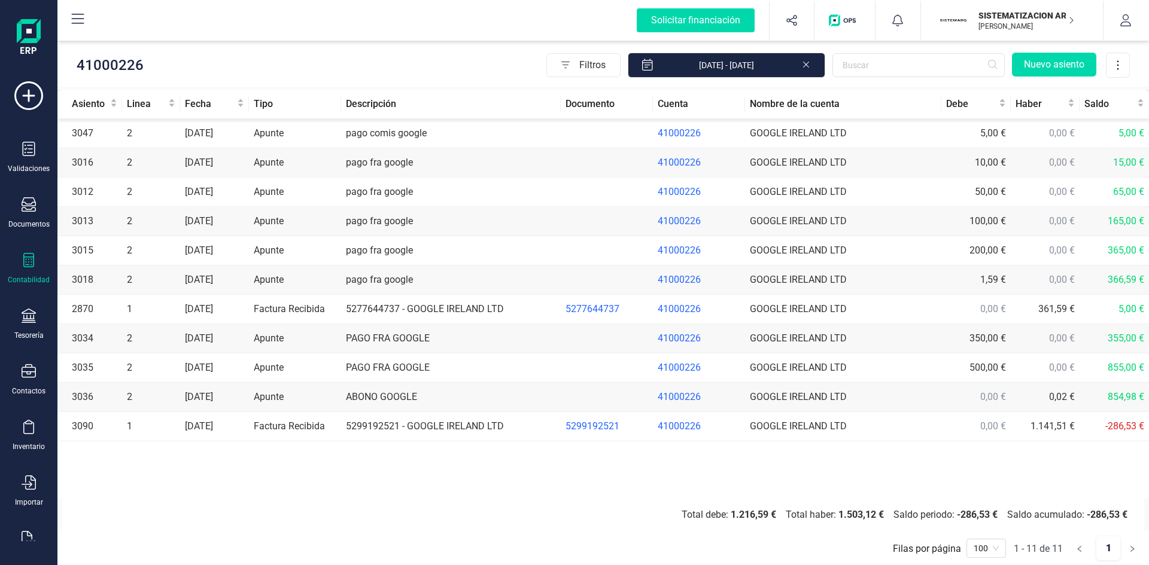
click at [394, 424] on td "5299192521 - GOOGLE IRELAND LTD" at bounding box center [450, 426] width 219 height 29
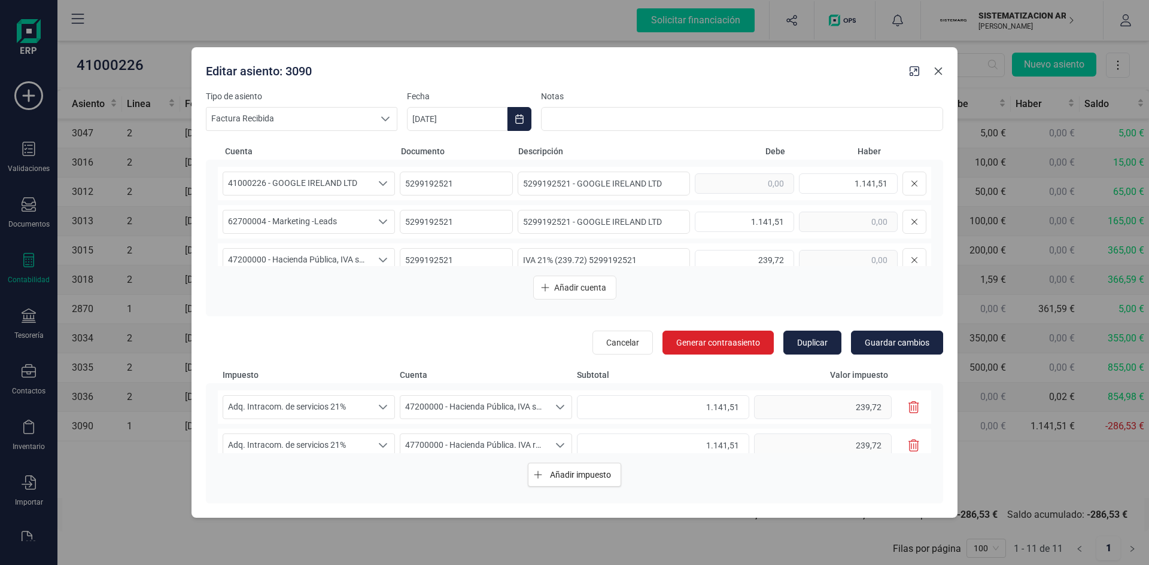
click at [936, 68] on icon "button" at bounding box center [938, 71] width 10 height 10
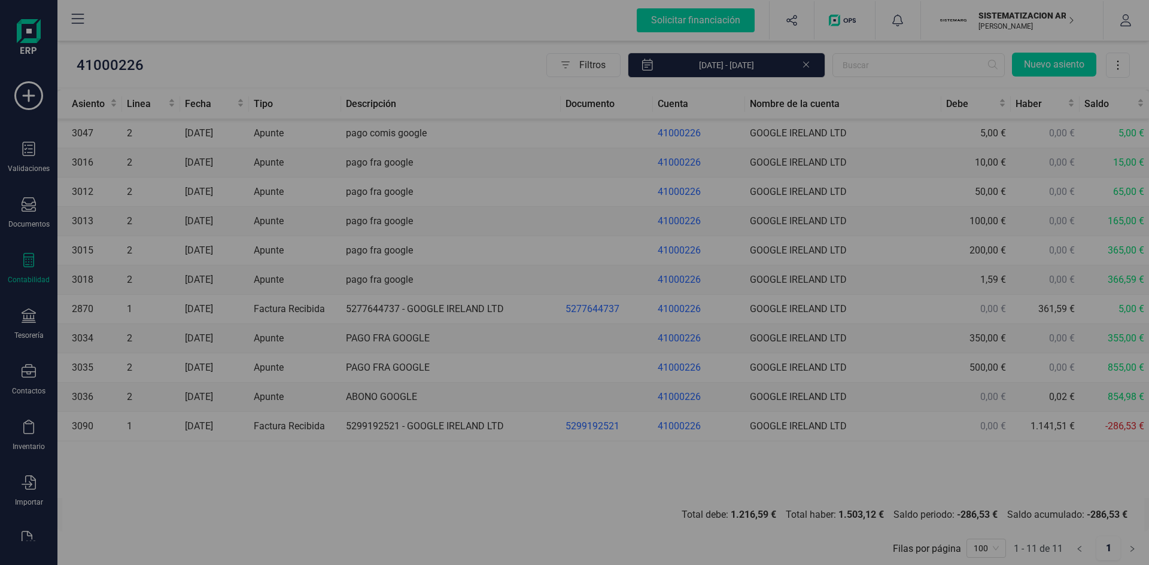
type input "[DATE]"
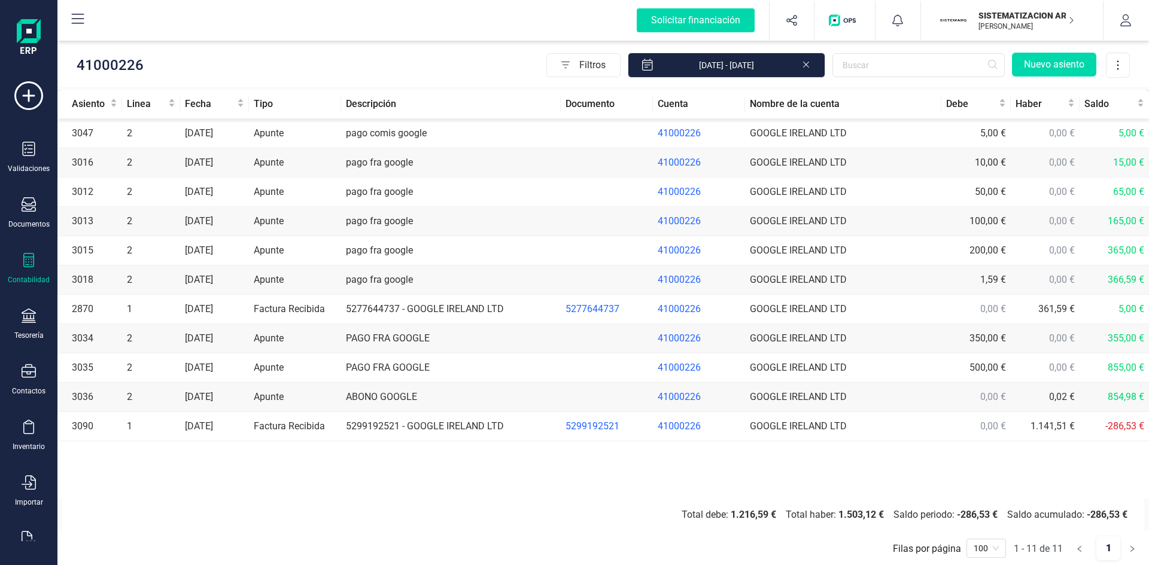
click at [405, 306] on td "5277644737 - GOOGLE IRELAND LTD" at bounding box center [450, 309] width 219 height 29
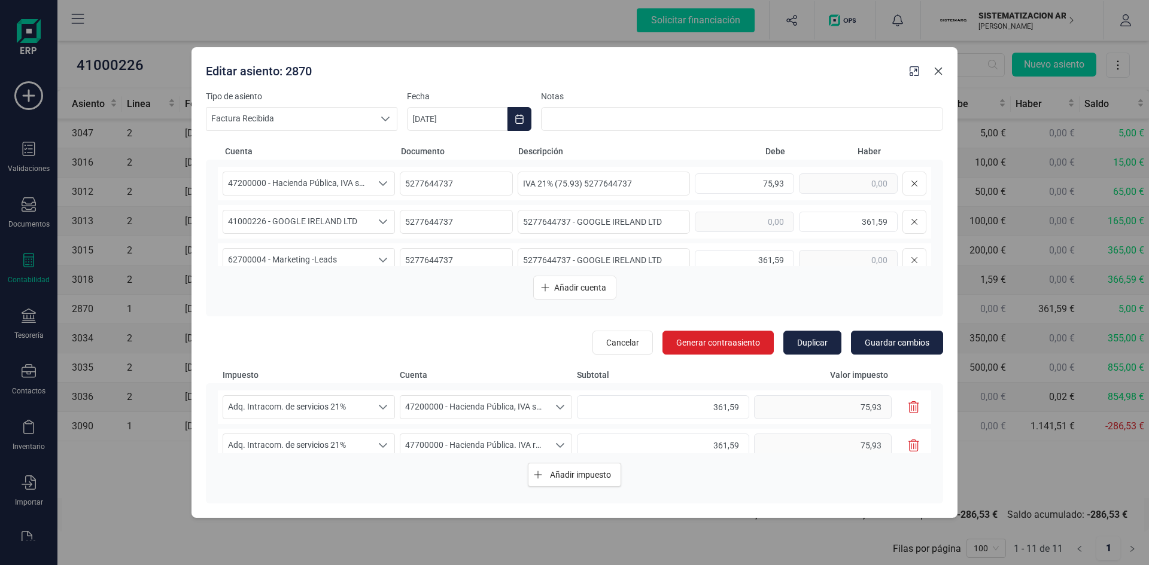
click at [939, 71] on icon "button" at bounding box center [939, 71] width 8 height 8
type input "[DATE]"
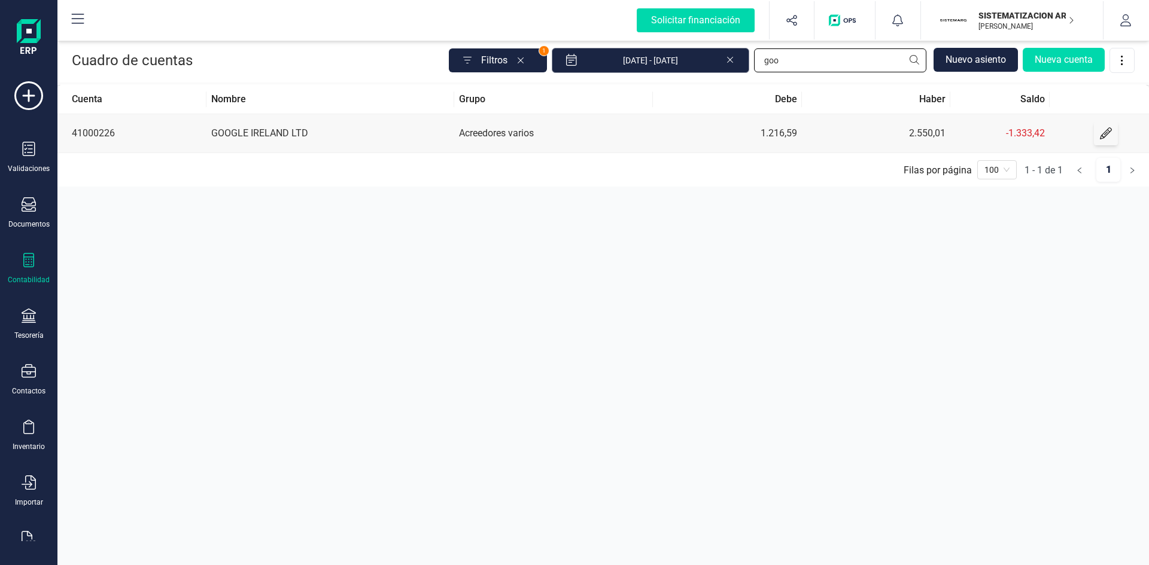
drag, startPoint x: 762, startPoint y: 62, endPoint x: 677, endPoint y: 68, distance: 85.1
click at [691, 67] on div "Filtros 1 01/01/2025 - 27/08/2025 goo Nuevo asiento Nueva cuenta" at bounding box center [792, 60] width 686 height 25
type input "iono"
click at [241, 128] on td "IONOS CLOUD SL" at bounding box center [330, 133] width 248 height 39
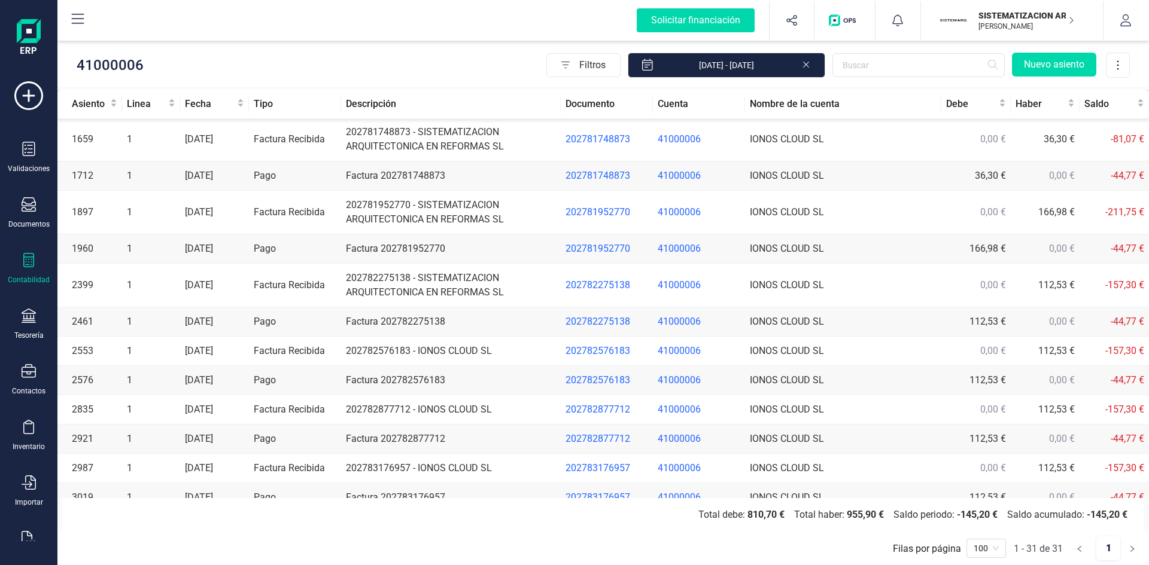
scroll to position [644, 0]
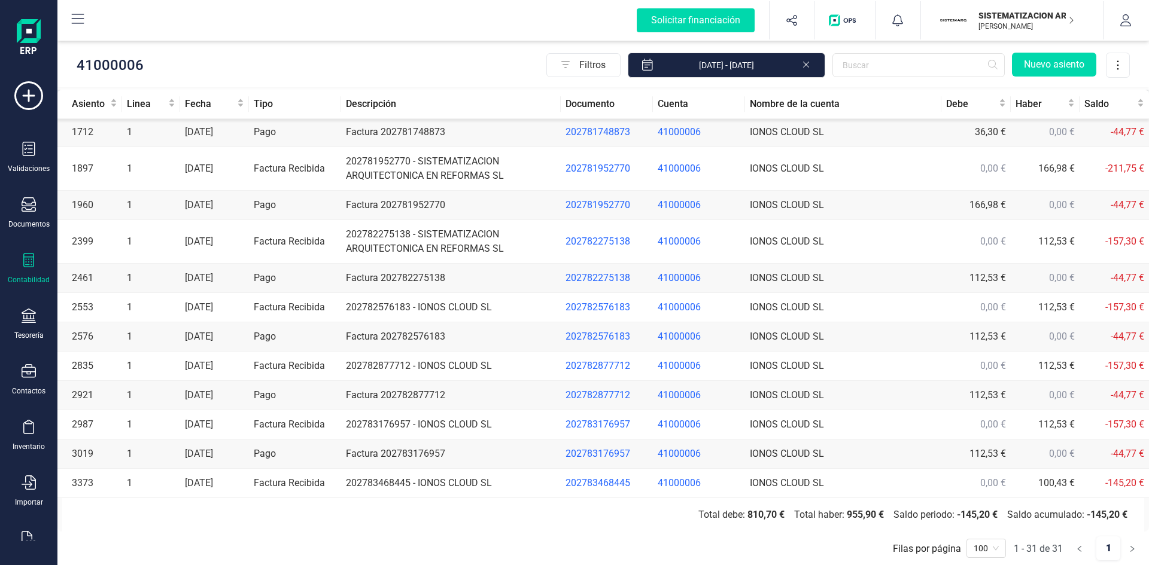
click at [390, 451] on td "Factura 202783176957" at bounding box center [450, 454] width 219 height 29
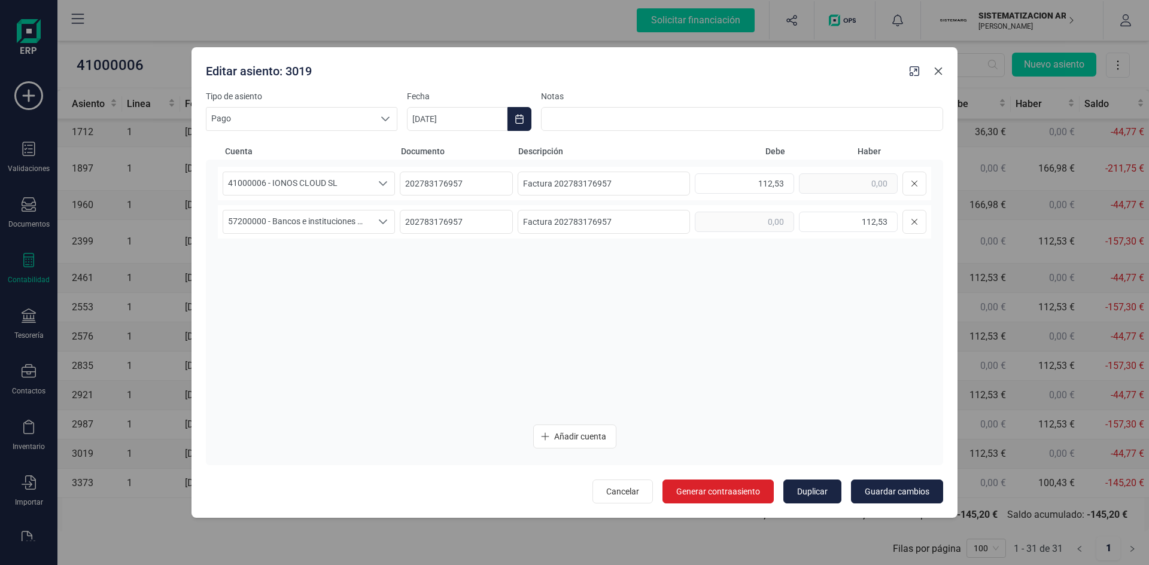
click at [936, 74] on icon "button" at bounding box center [938, 71] width 10 height 10
type input "[DATE]"
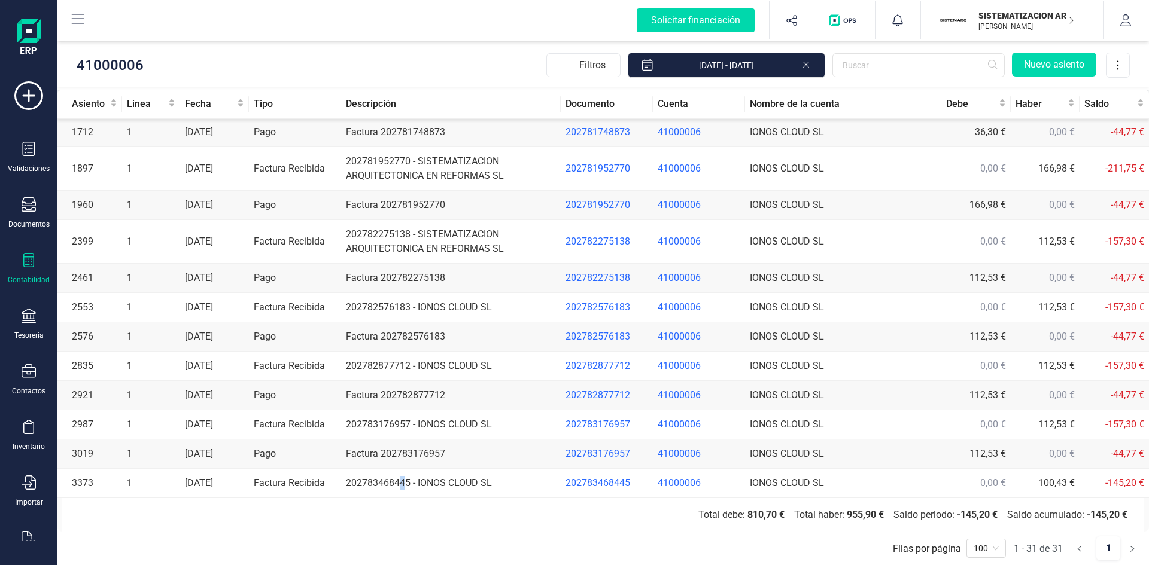
click at [402, 478] on td "202783468445 - IONOS CLOUD SL" at bounding box center [450, 483] width 219 height 29
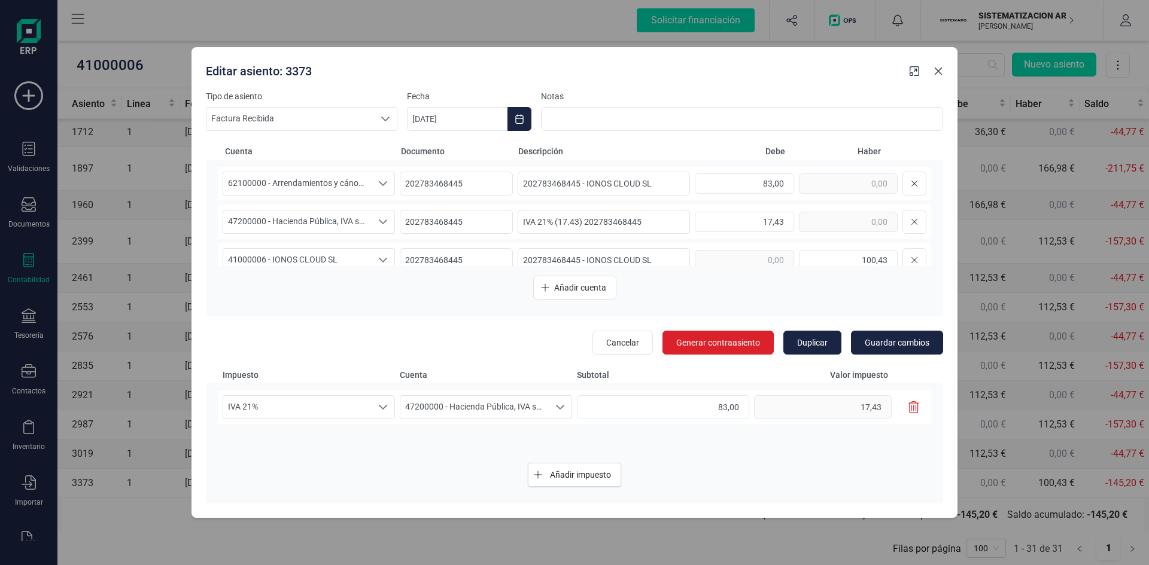
click at [938, 68] on icon "button" at bounding box center [938, 71] width 10 height 10
type input "[DATE]"
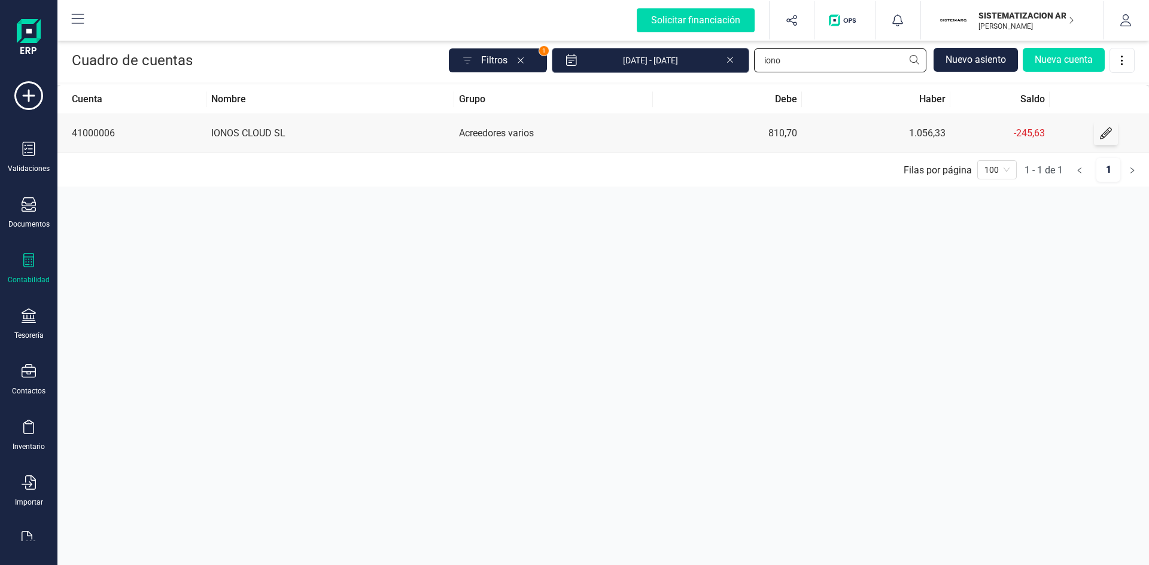
drag, startPoint x: 784, startPoint y: 58, endPoint x: 688, endPoint y: 61, distance: 96.4
click at [700, 65] on div "Filtros 1 01/01/2025 - 27/08/2025 iono Nuevo asiento Nueva cuenta" at bounding box center [792, 60] width 686 height 25
type input "swan"
click at [295, 133] on td "SWAN PARTNERS SLP" at bounding box center [330, 133] width 248 height 39
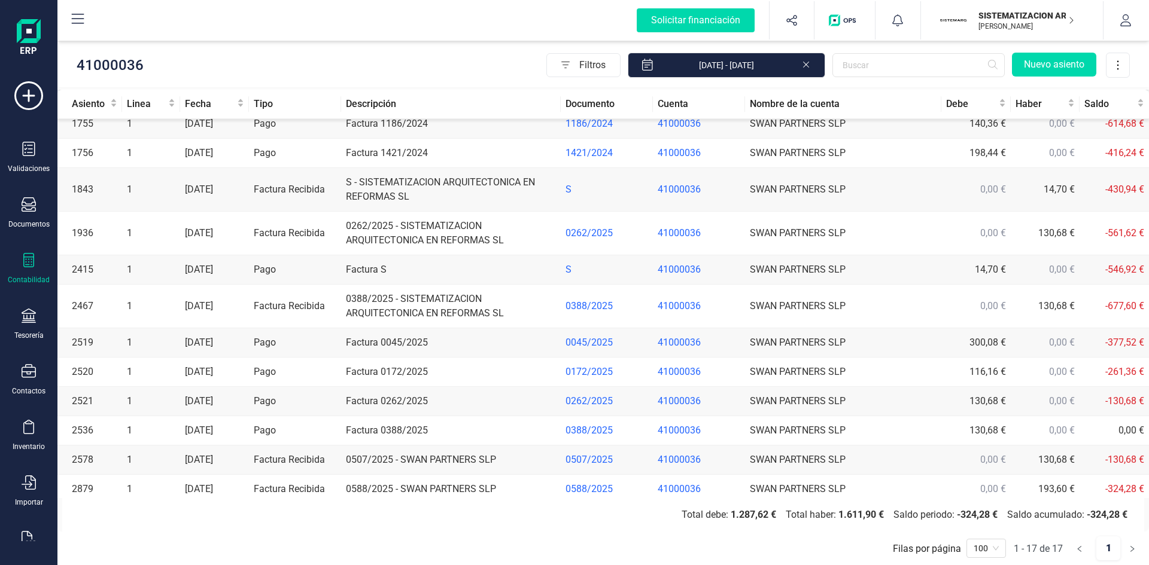
scroll to position [205, 0]
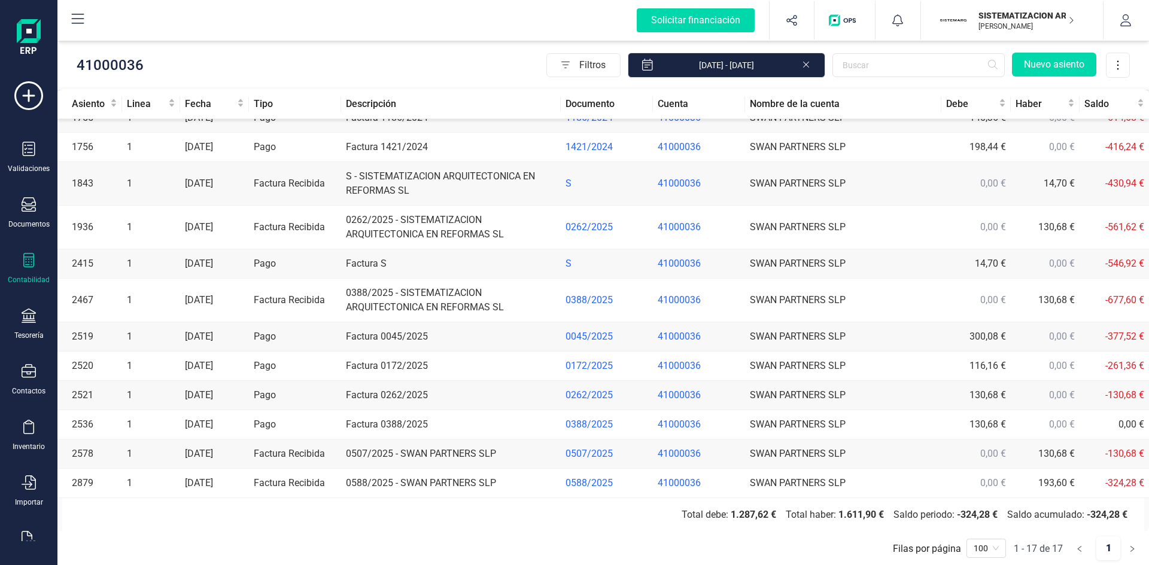
click at [416, 483] on td "0588/2025 - SWAN PARTNERS SLP" at bounding box center [450, 483] width 219 height 29
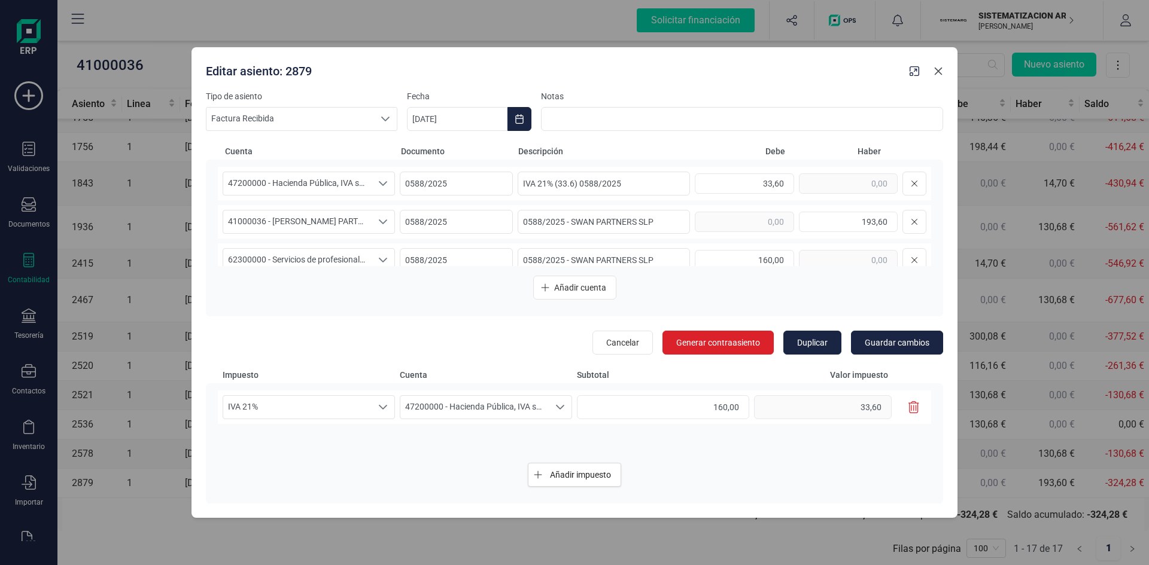
click at [938, 71] on icon "button" at bounding box center [939, 71] width 8 height 8
type input "[DATE]"
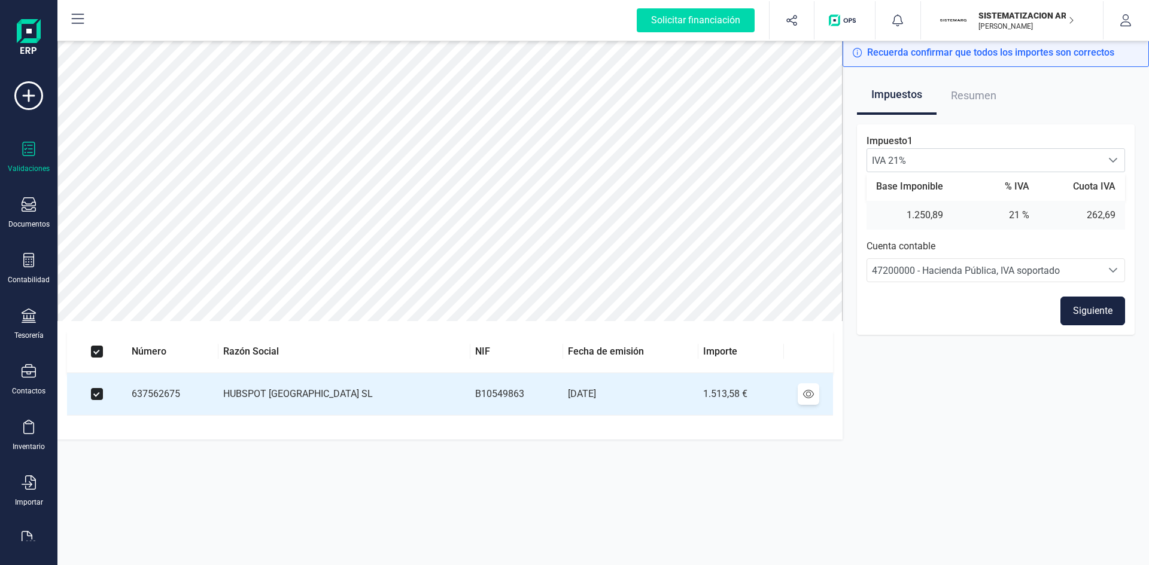
click at [1092, 313] on button "Siguiente" at bounding box center [1092, 311] width 65 height 29
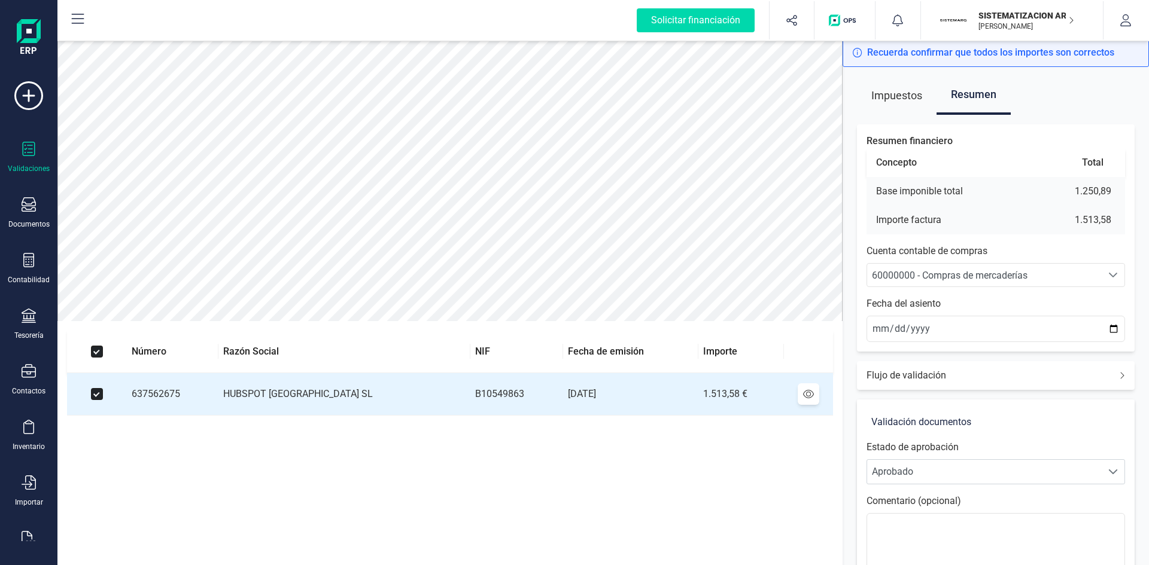
click at [974, 272] on span "60000000 - Compras de mercaderías" at bounding box center [950, 275] width 156 height 11
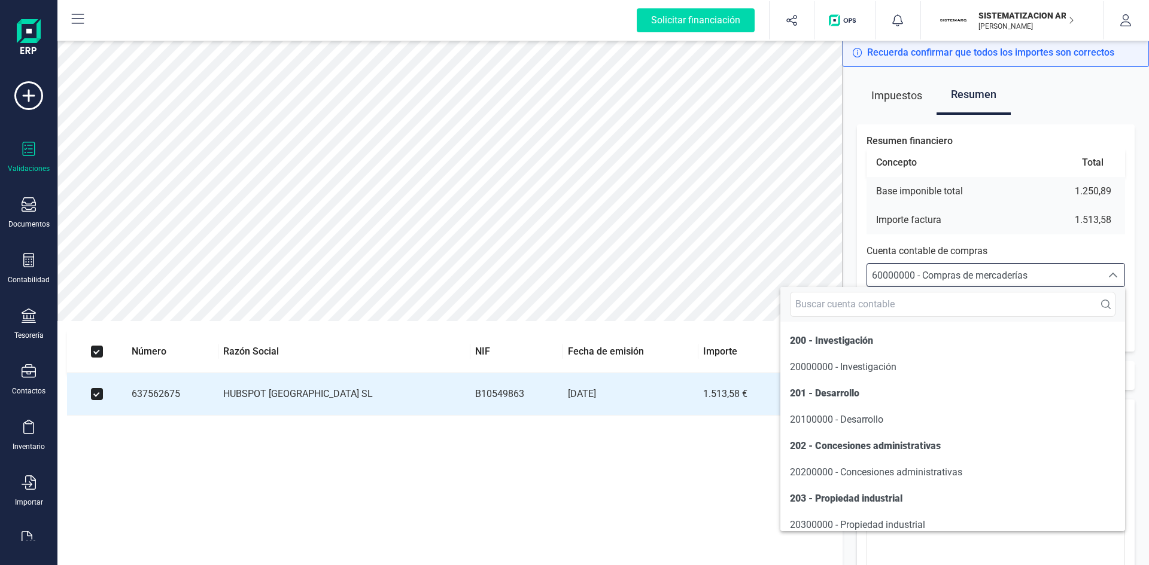
scroll to position [5746, 0]
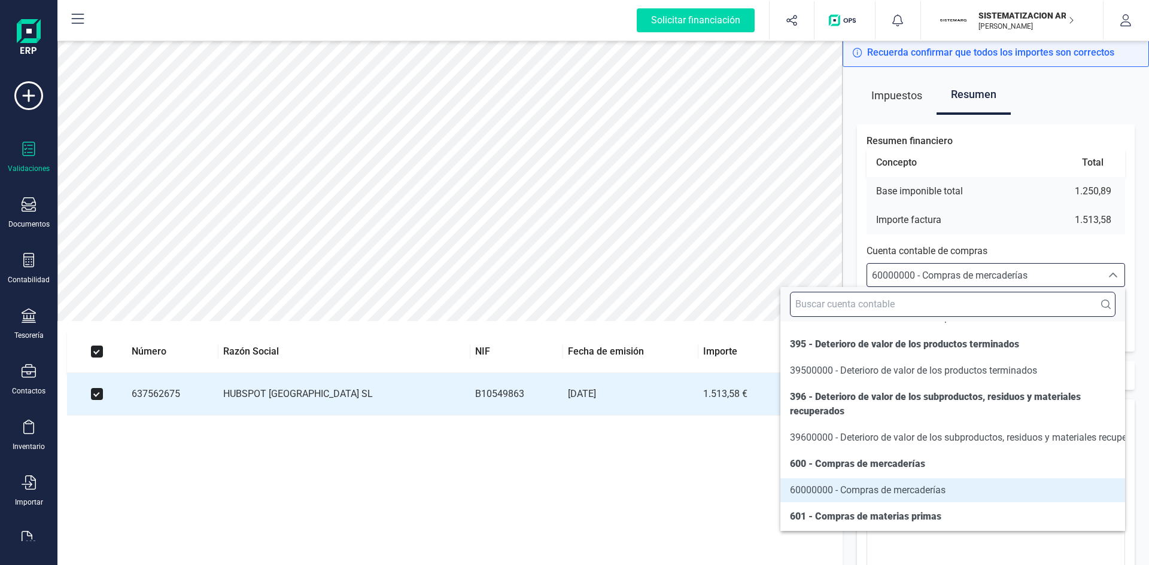
click at [909, 303] on input "text" at bounding box center [953, 304] width 326 height 25
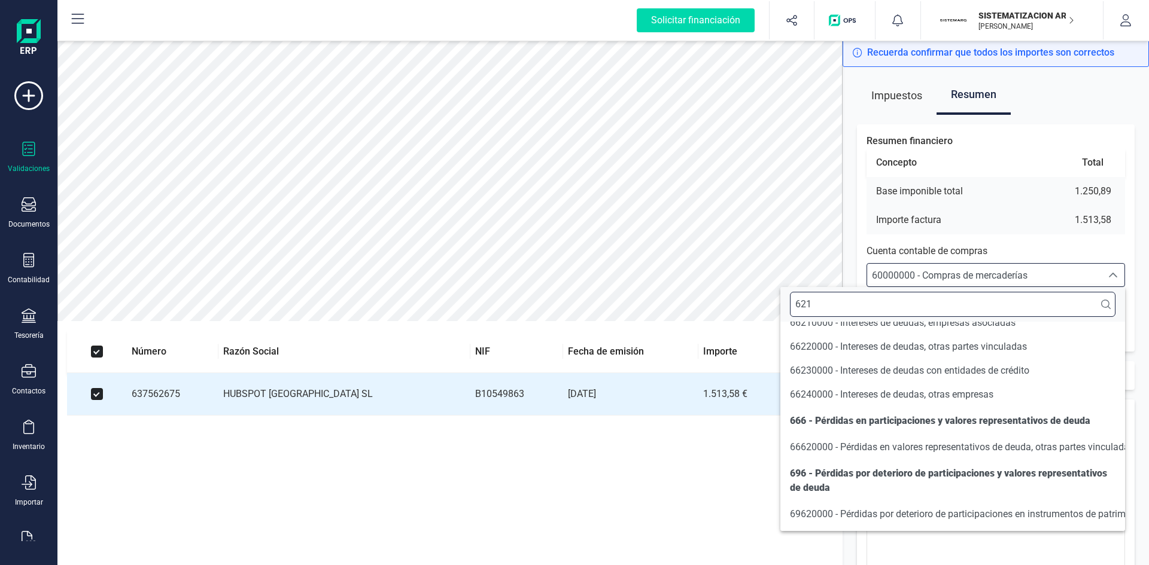
scroll to position [0, 0]
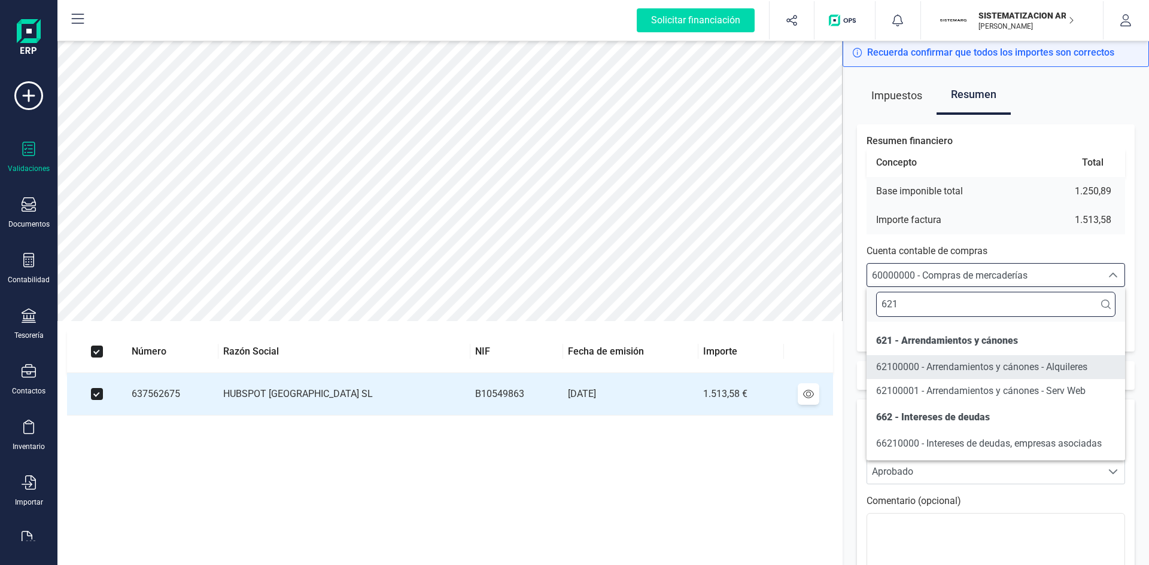
type input "621"
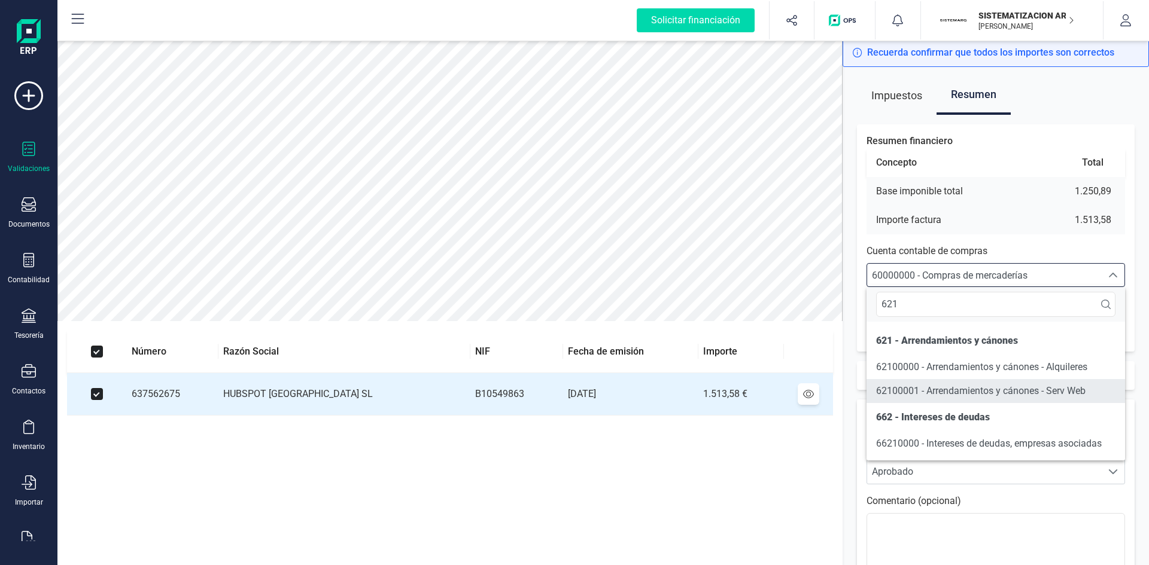
click at [895, 387] on span "62100001 - Arrendamientos y cánones - Serv Web" at bounding box center [980, 390] width 209 height 11
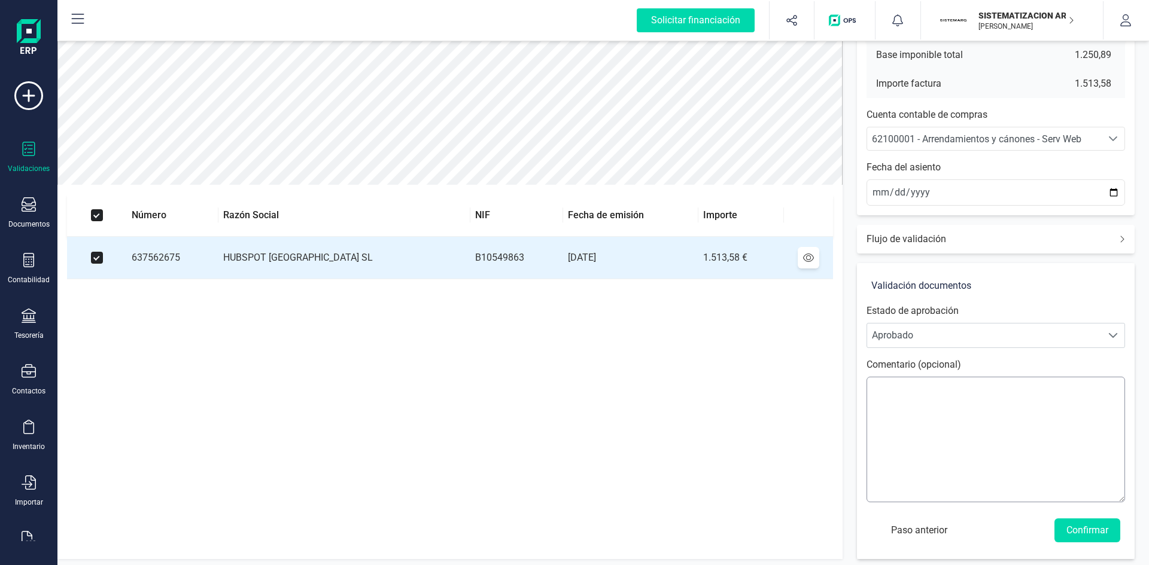
scroll to position [140, 0]
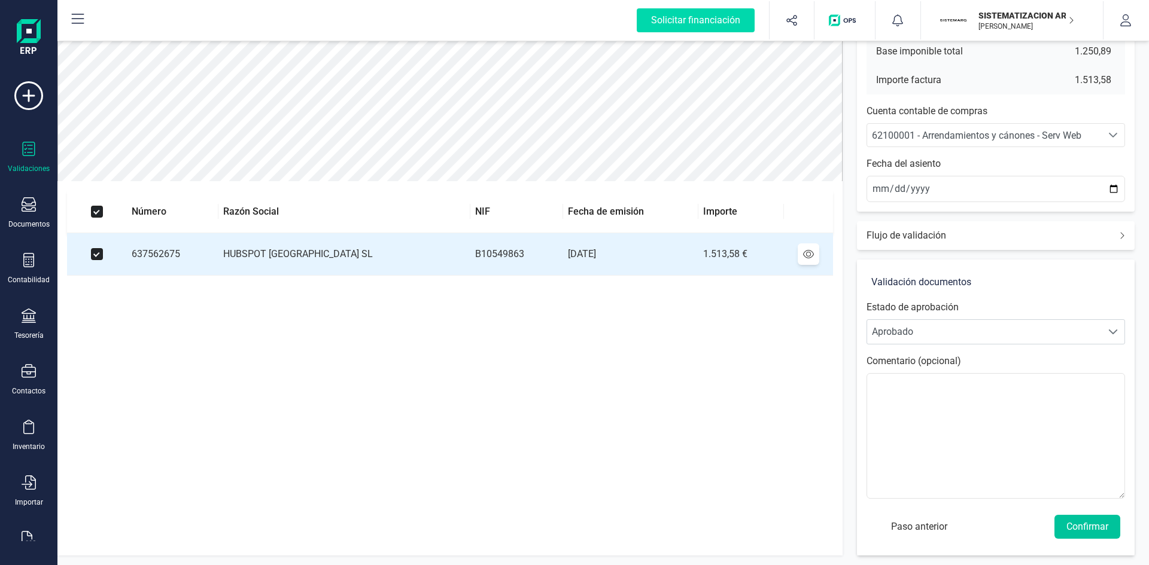
click at [1080, 524] on button "Confirmar" at bounding box center [1087, 527] width 66 height 24
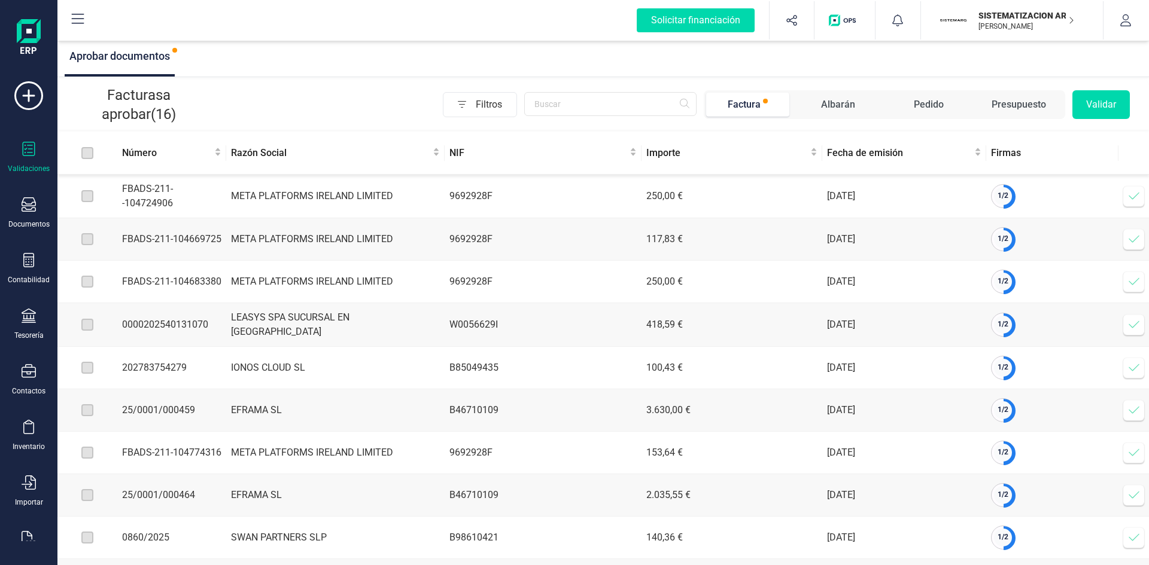
click at [1132, 195] on icon at bounding box center [1134, 196] width 12 height 12
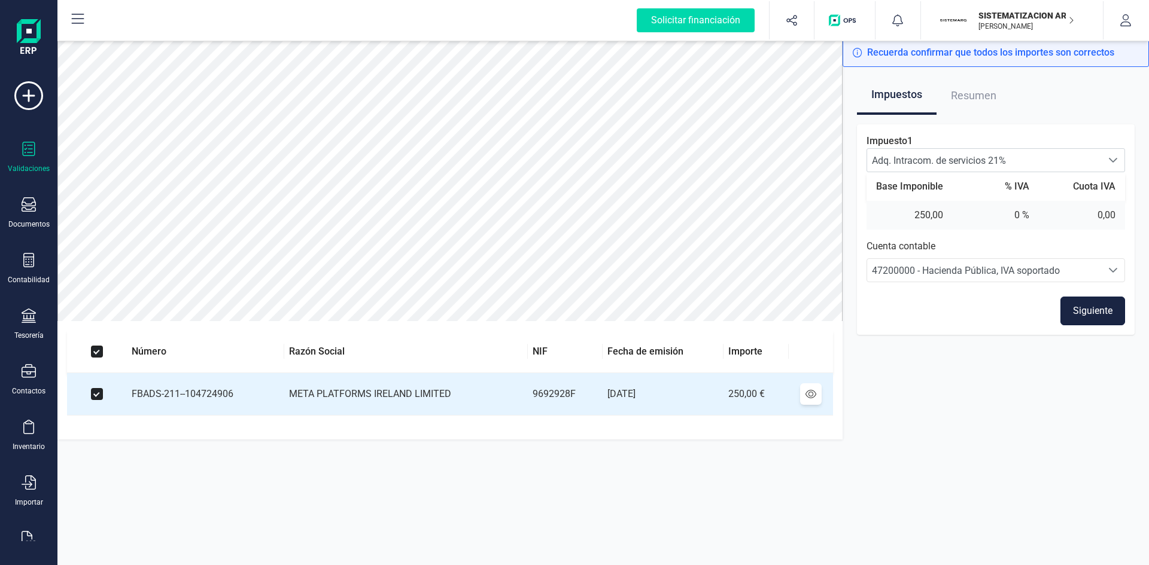
click at [1109, 306] on button "Siguiente" at bounding box center [1092, 311] width 65 height 29
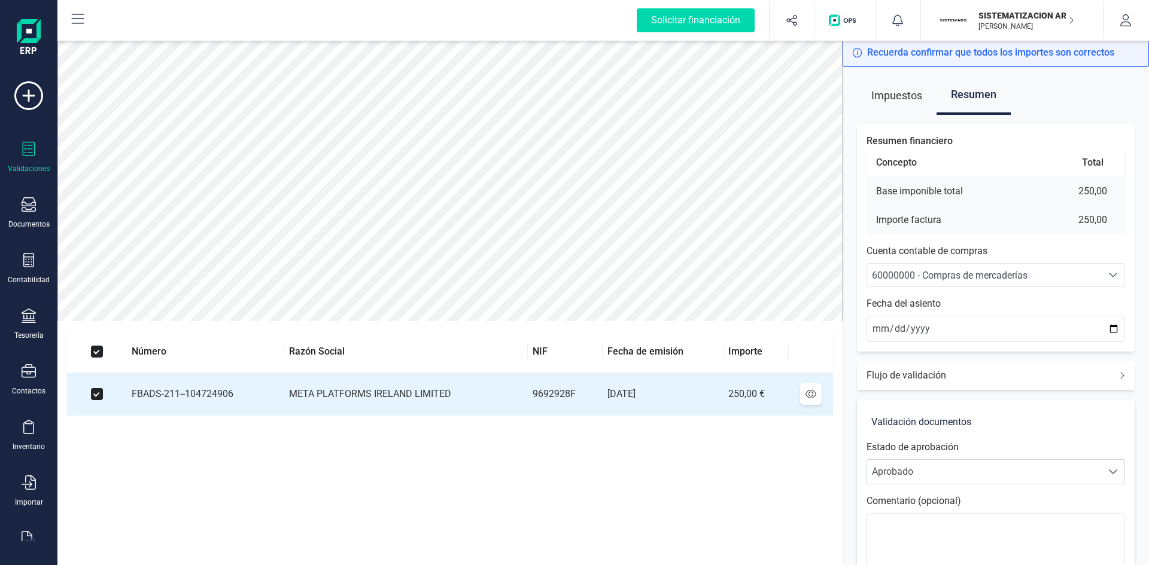
click at [969, 277] on span "60000000 - Compras de mercaderías" at bounding box center [950, 275] width 156 height 11
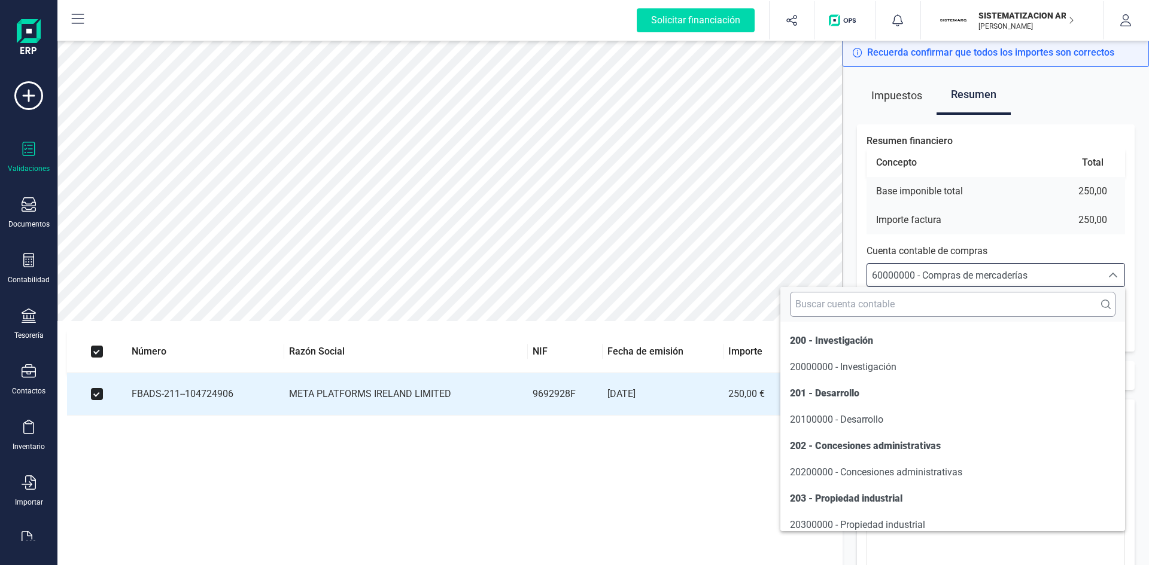
scroll to position [5746, 0]
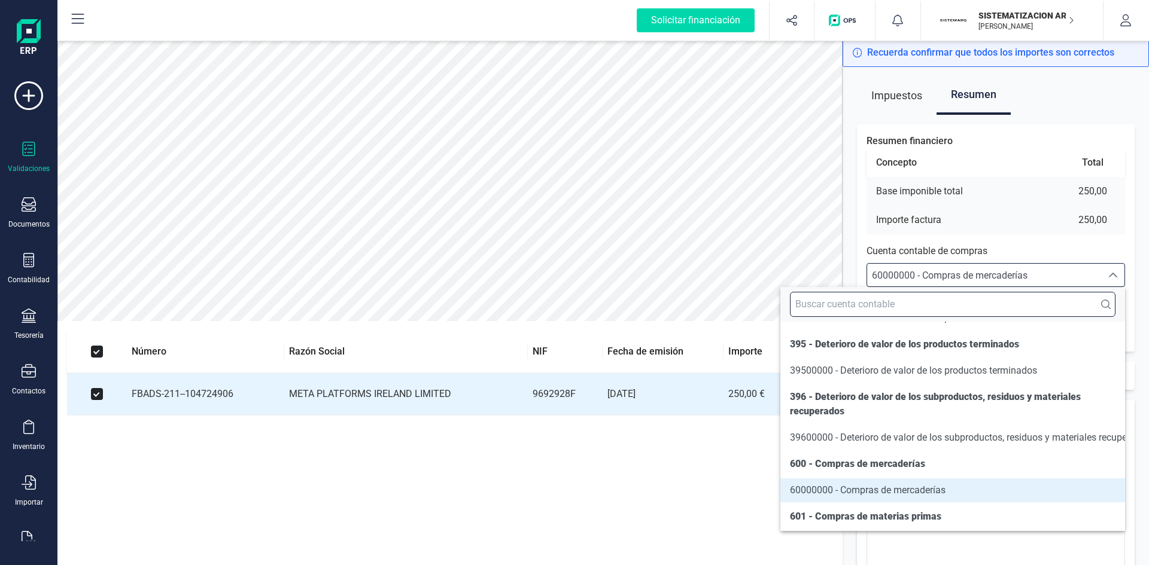
click at [881, 301] on input "text" at bounding box center [953, 304] width 326 height 25
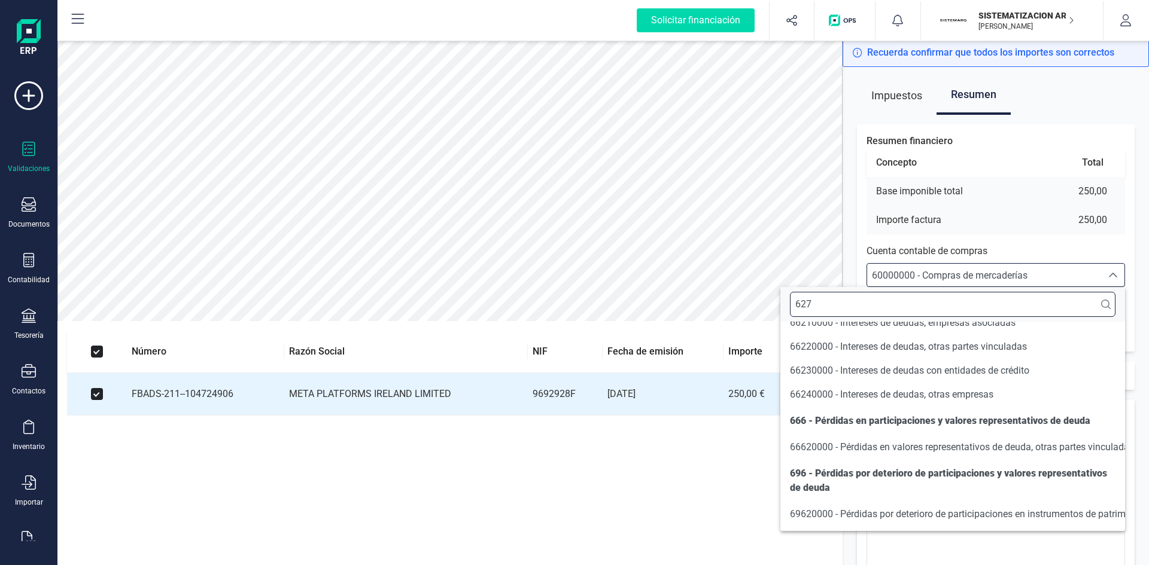
scroll to position [0, 0]
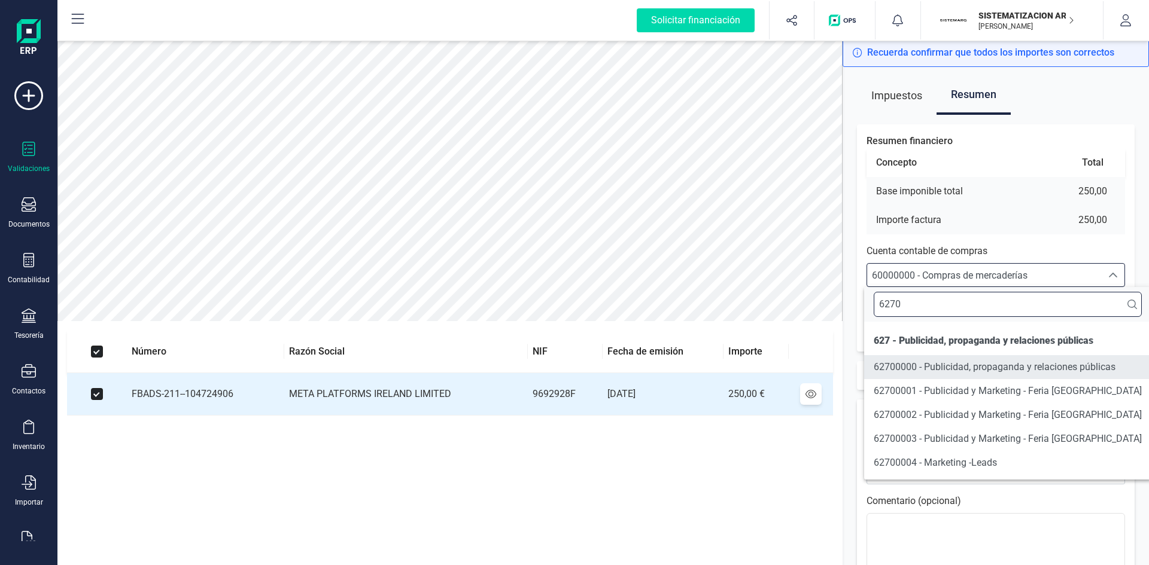
type input "6270"
click at [922, 366] on span "62700000 - Publicidad, propaganda y relaciones públicas" at bounding box center [995, 366] width 242 height 11
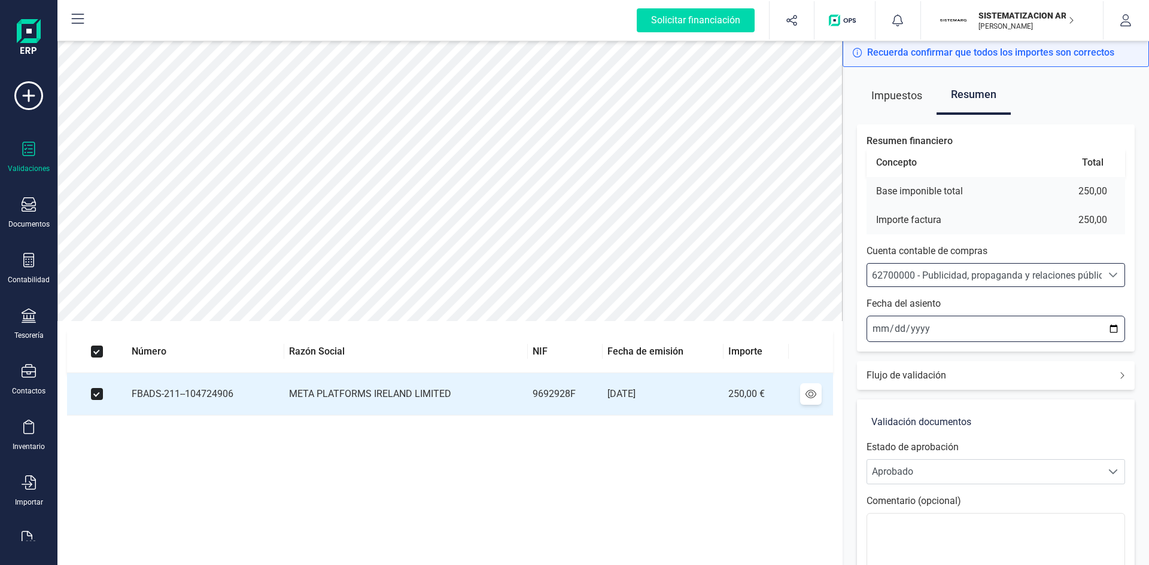
click at [873, 328] on input "[DATE]" at bounding box center [995, 329] width 259 height 26
type input "[DATE]"
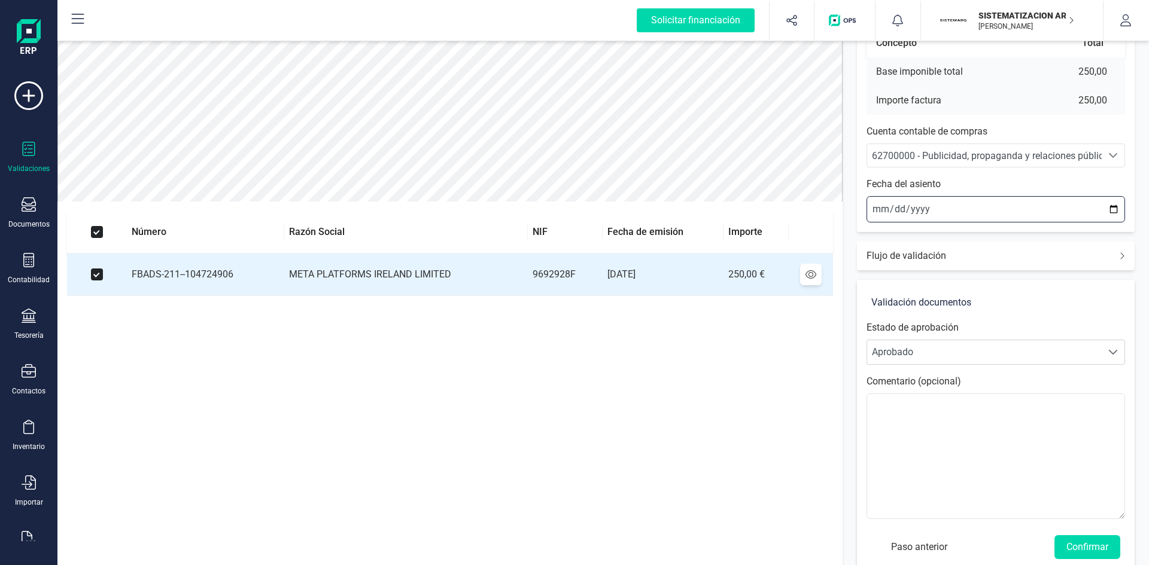
scroll to position [140, 0]
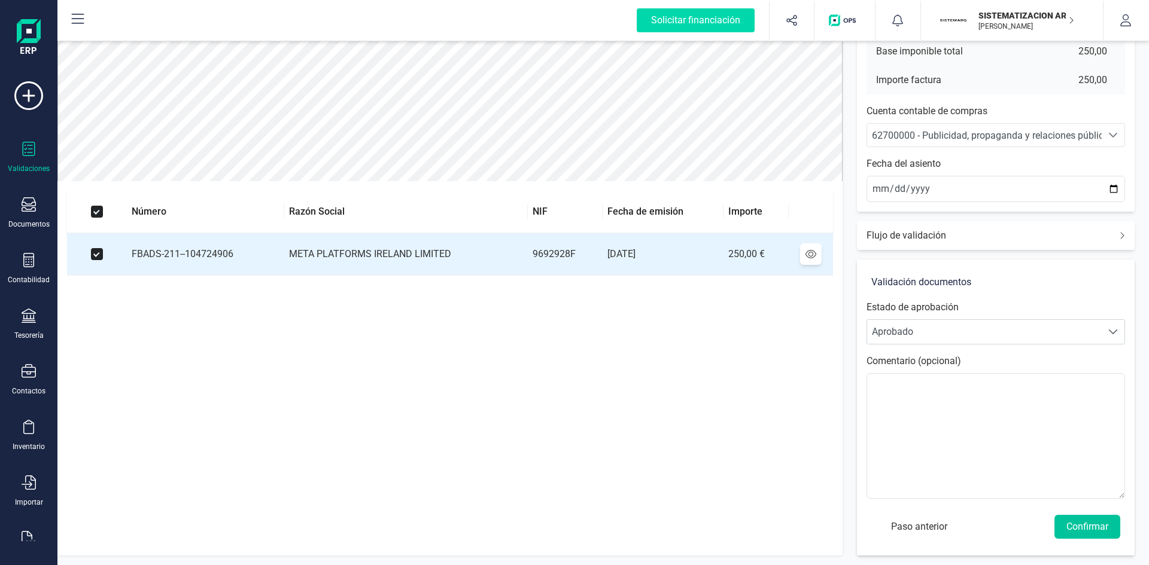
click at [1078, 524] on button "Confirmar" at bounding box center [1087, 527] width 66 height 24
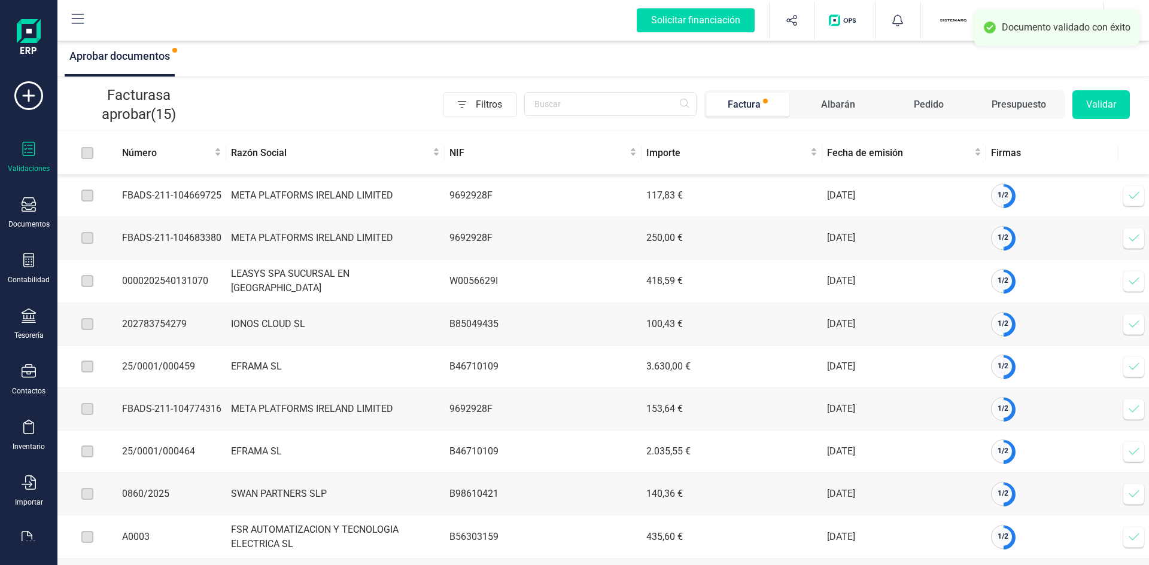
click at [1134, 191] on icon at bounding box center [1134, 196] width 12 height 12
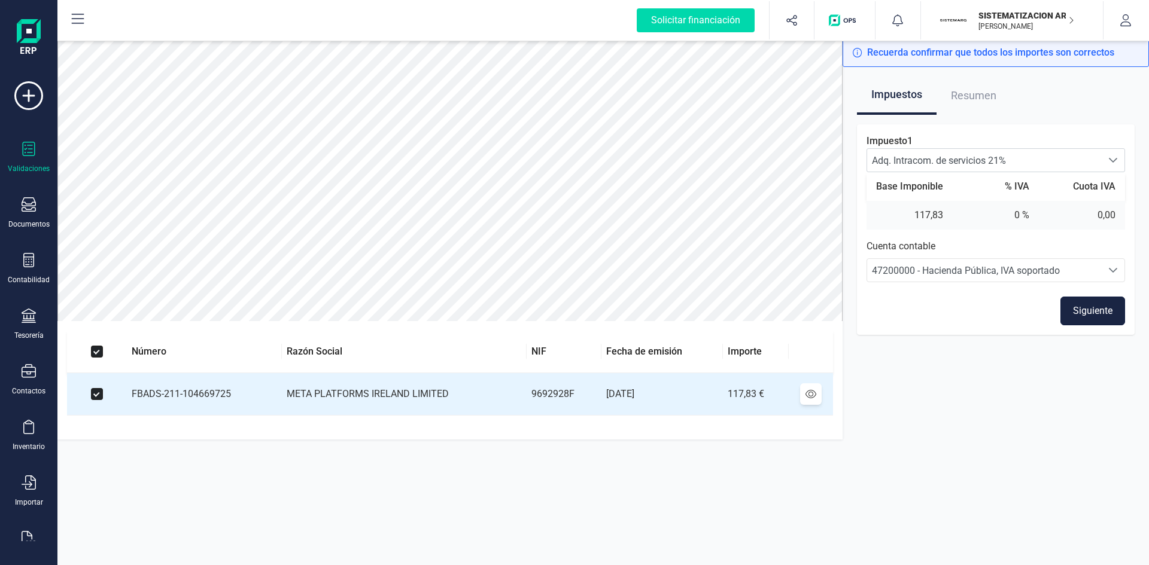
click at [1084, 302] on button "Siguiente" at bounding box center [1092, 311] width 65 height 29
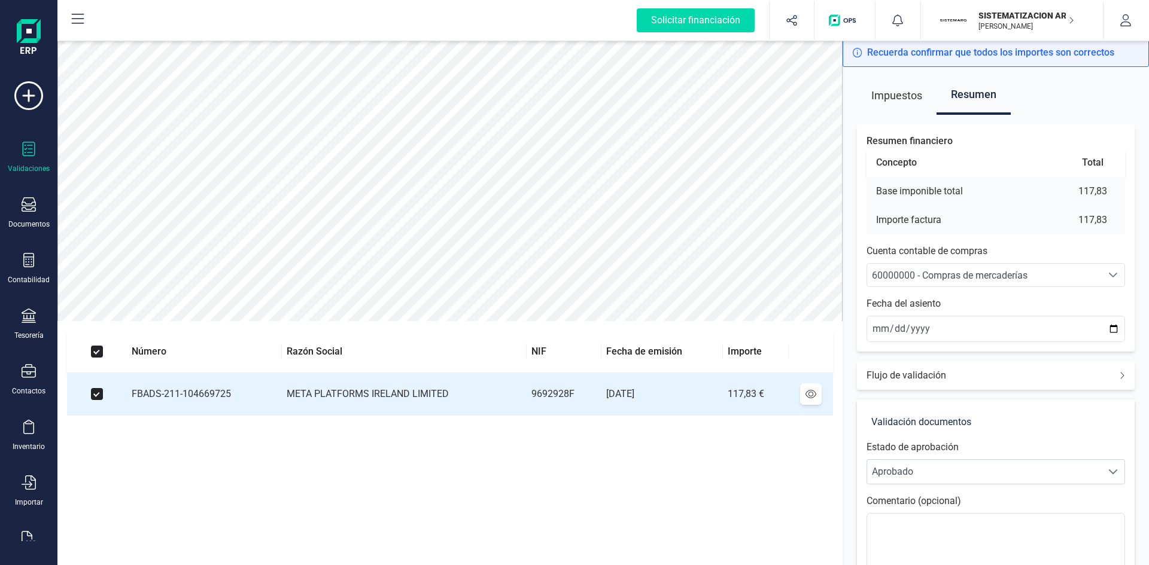
click at [996, 269] on div "60000000 - Compras de mercaderías" at bounding box center [984, 276] width 225 height 14
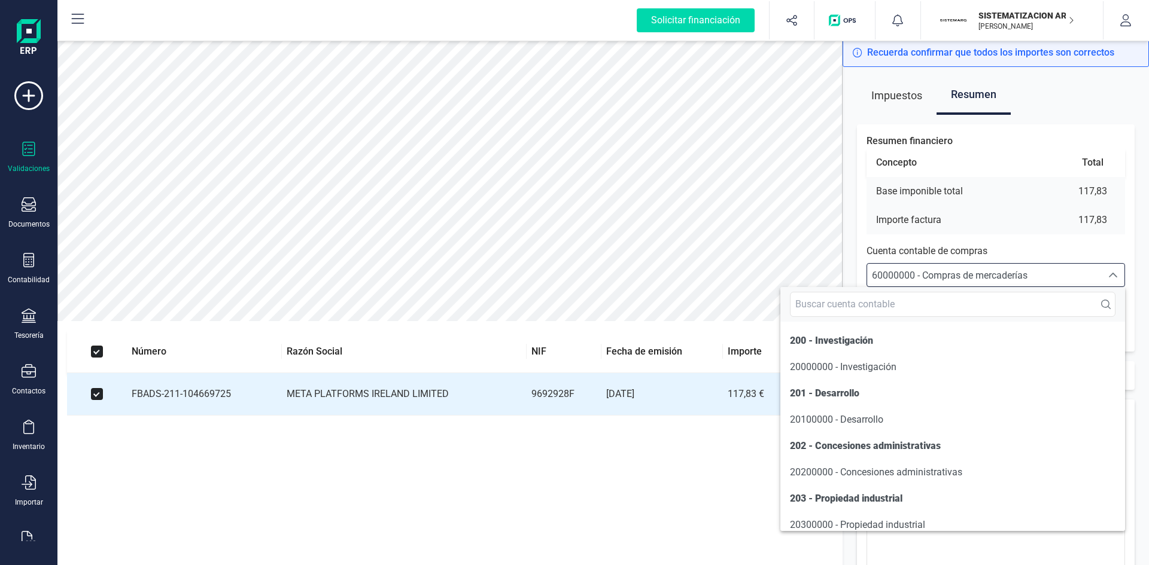
scroll to position [5746, 0]
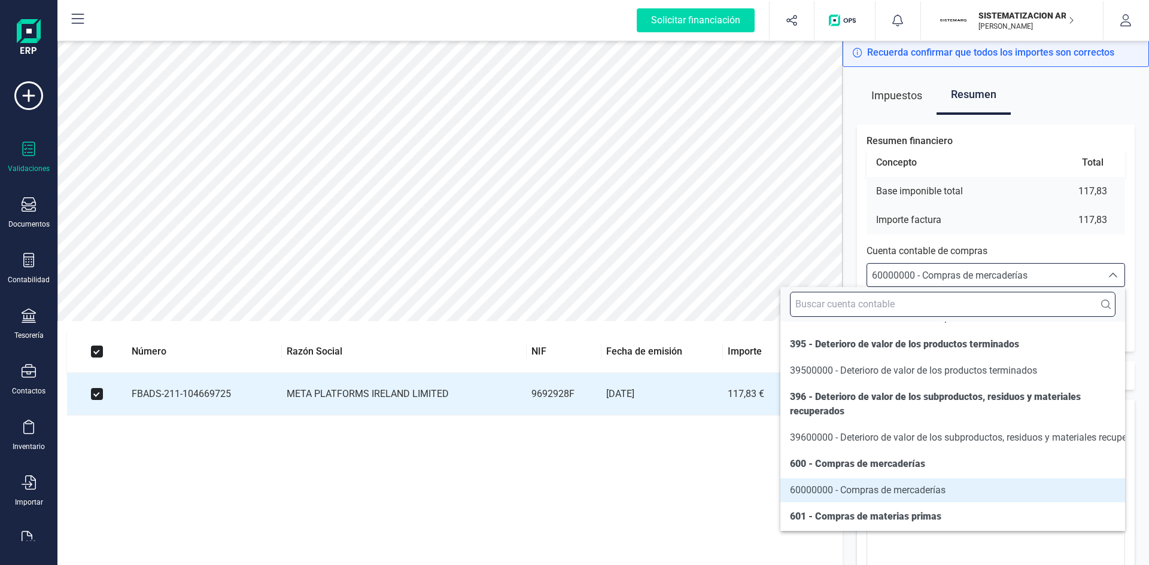
click at [880, 297] on input "text" at bounding box center [953, 304] width 326 height 25
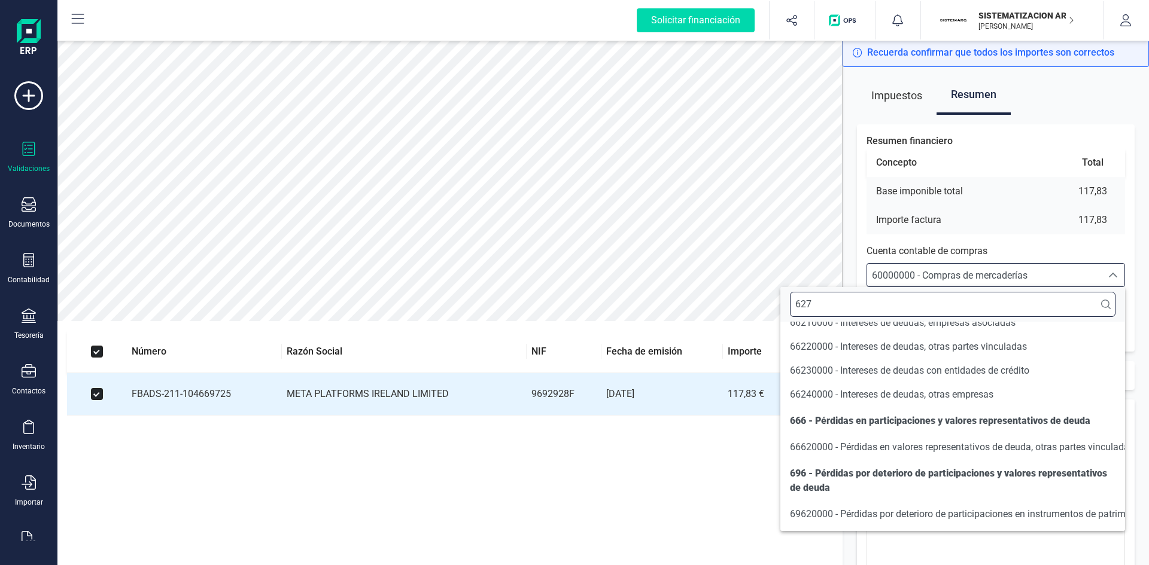
scroll to position [0, 0]
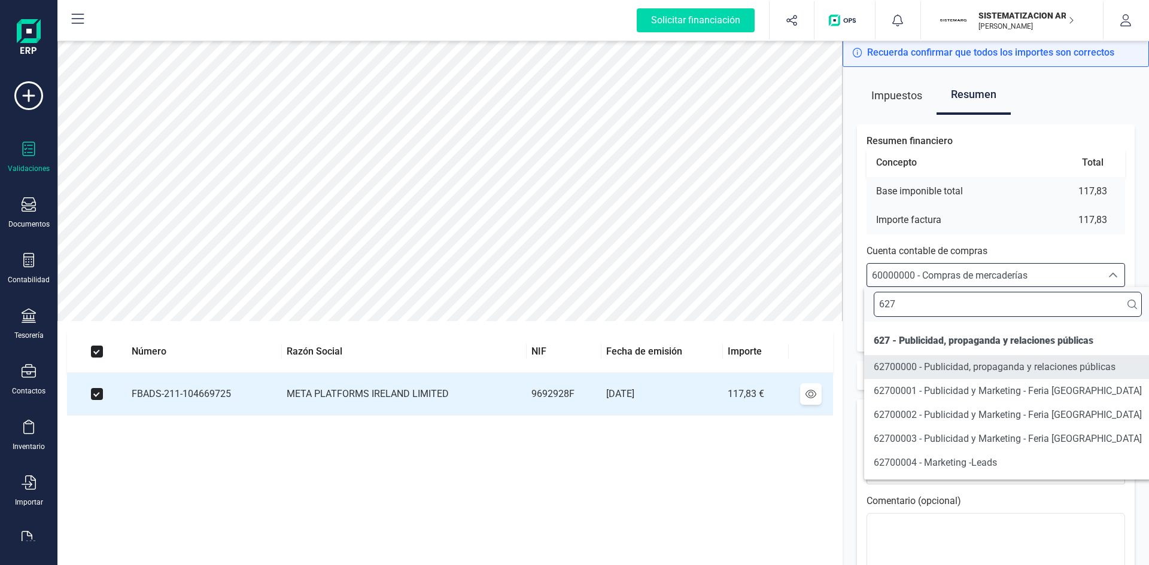
type input "627"
click at [905, 370] on span "62700000 - Publicidad, propaganda y relaciones públicas" at bounding box center [995, 366] width 242 height 11
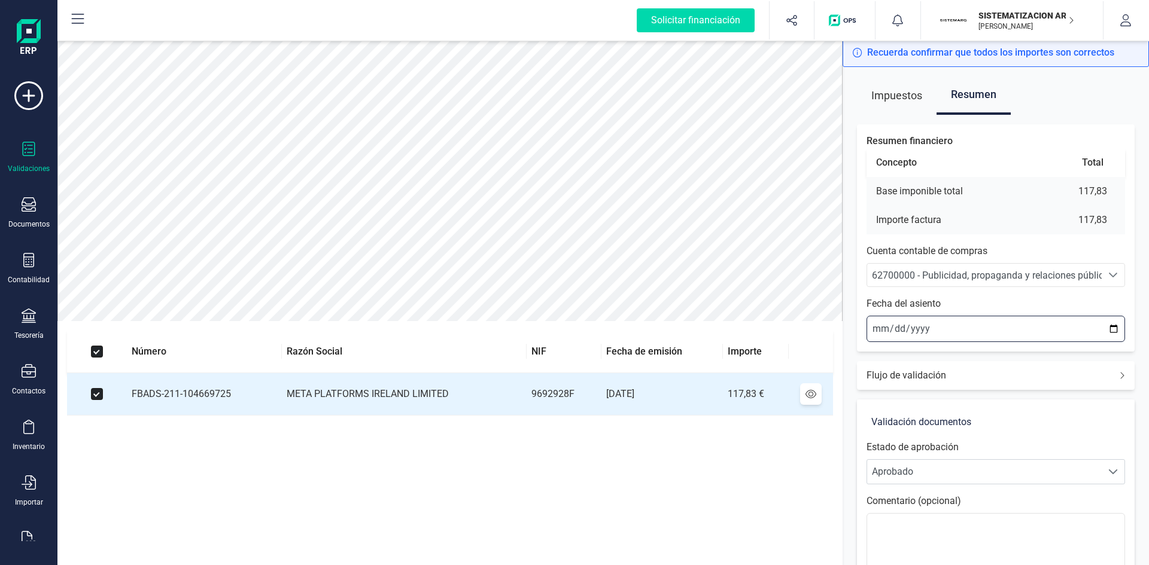
click at [873, 330] on input "2025-08-27" at bounding box center [995, 329] width 259 height 26
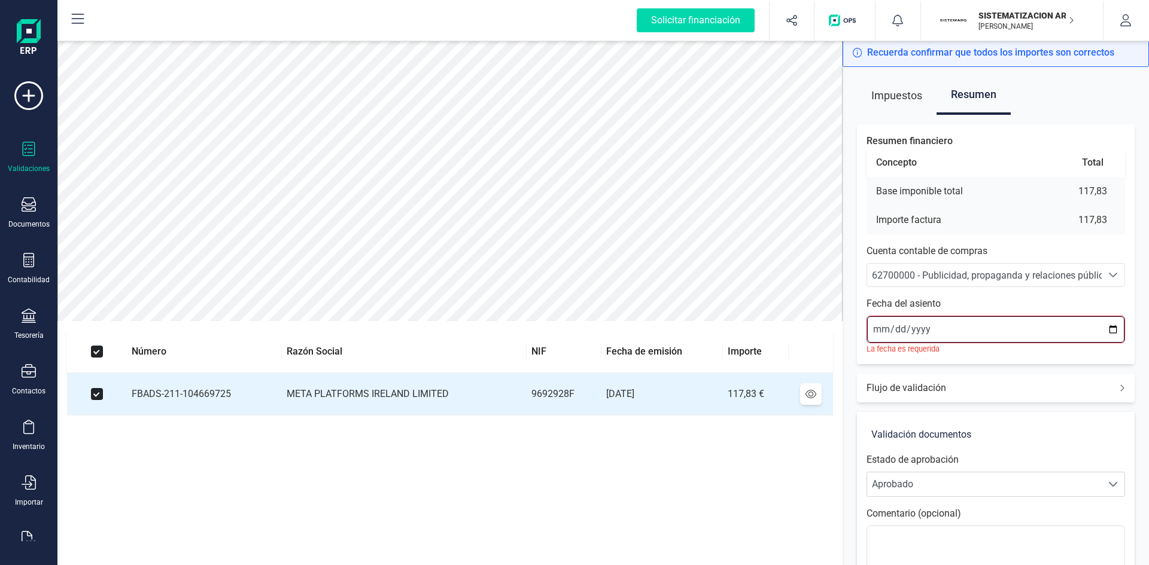
type input "2025-08-01"
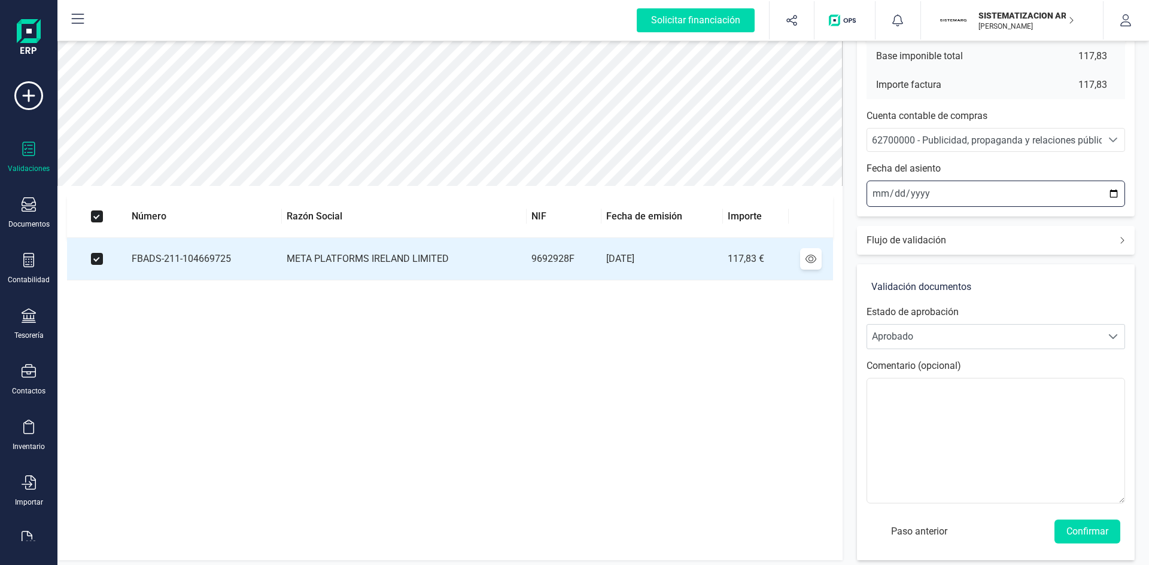
scroll to position [140, 0]
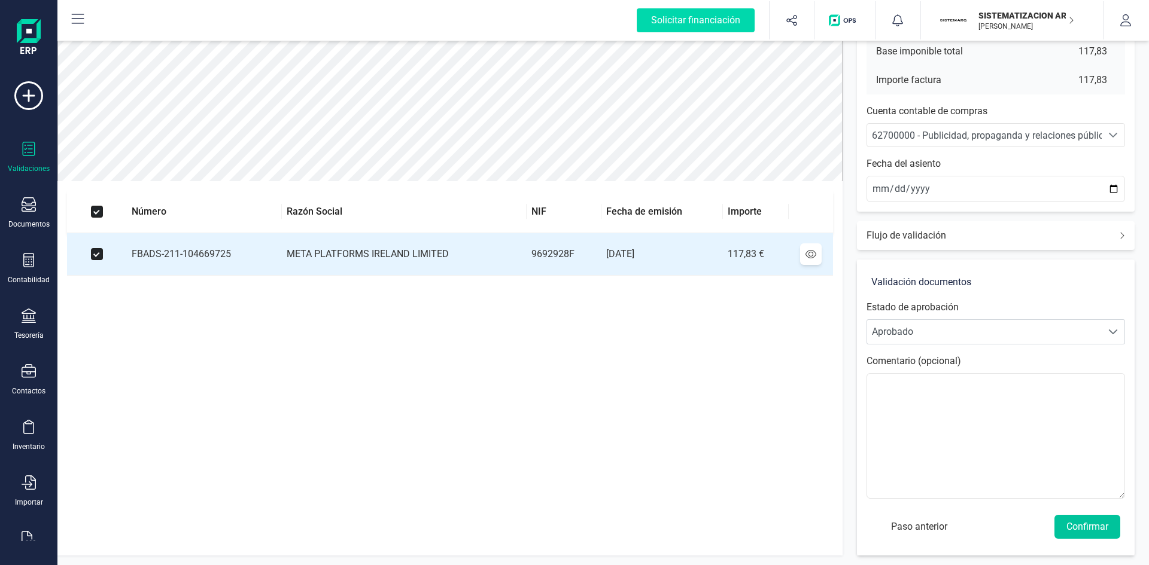
click at [1079, 520] on button "Confirmar" at bounding box center [1087, 527] width 66 height 24
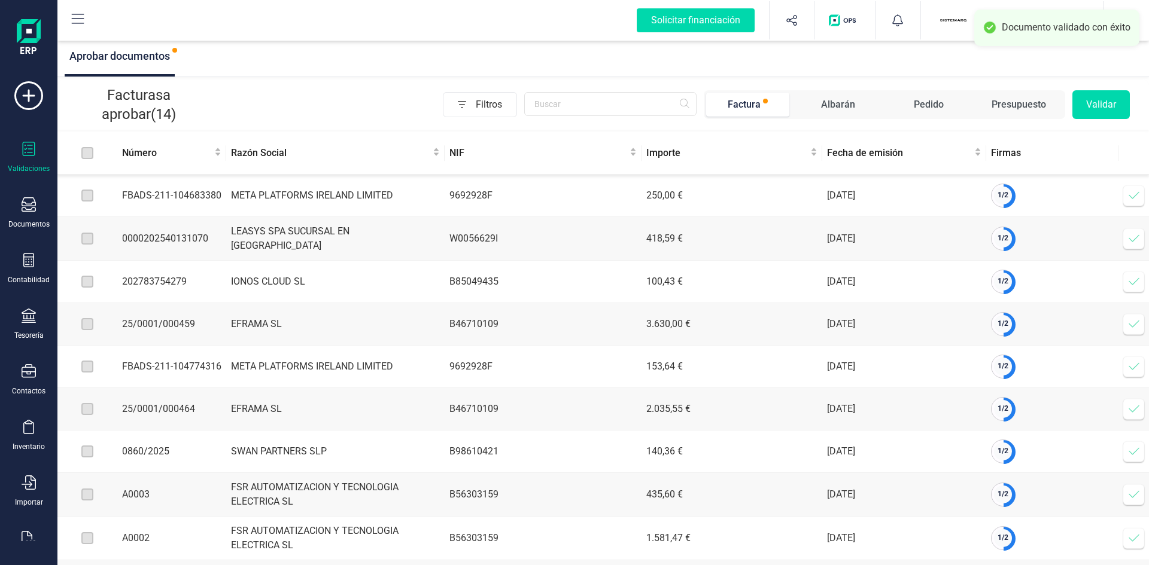
click at [1134, 194] on icon at bounding box center [1134, 196] width 12 height 12
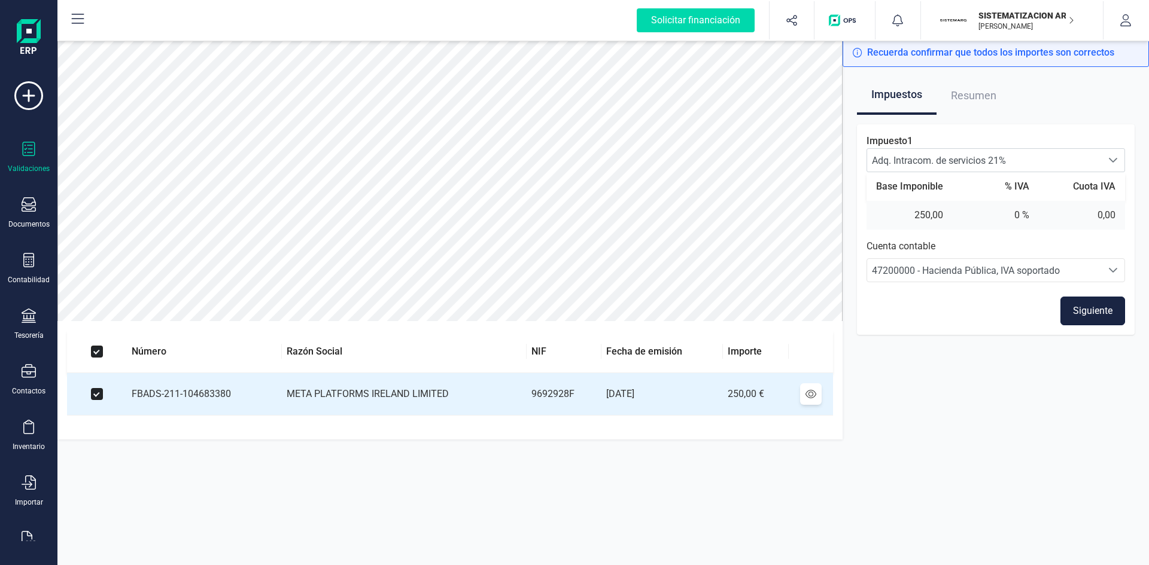
click at [1093, 315] on button "Siguiente" at bounding box center [1092, 311] width 65 height 29
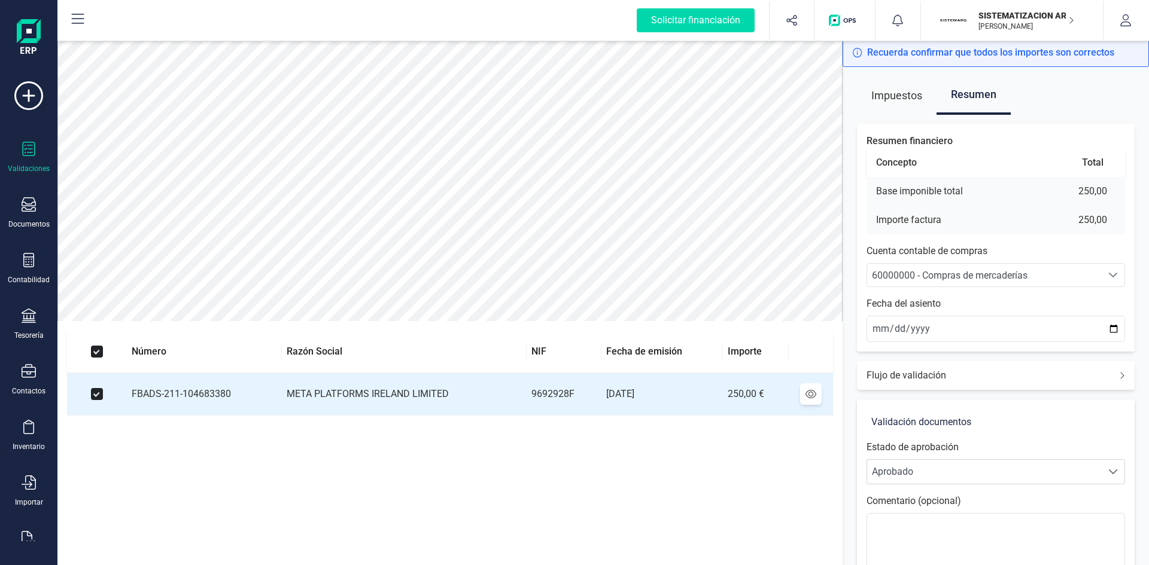
click at [987, 272] on span "60000000 - Compras de mercaderías" at bounding box center [950, 275] width 156 height 11
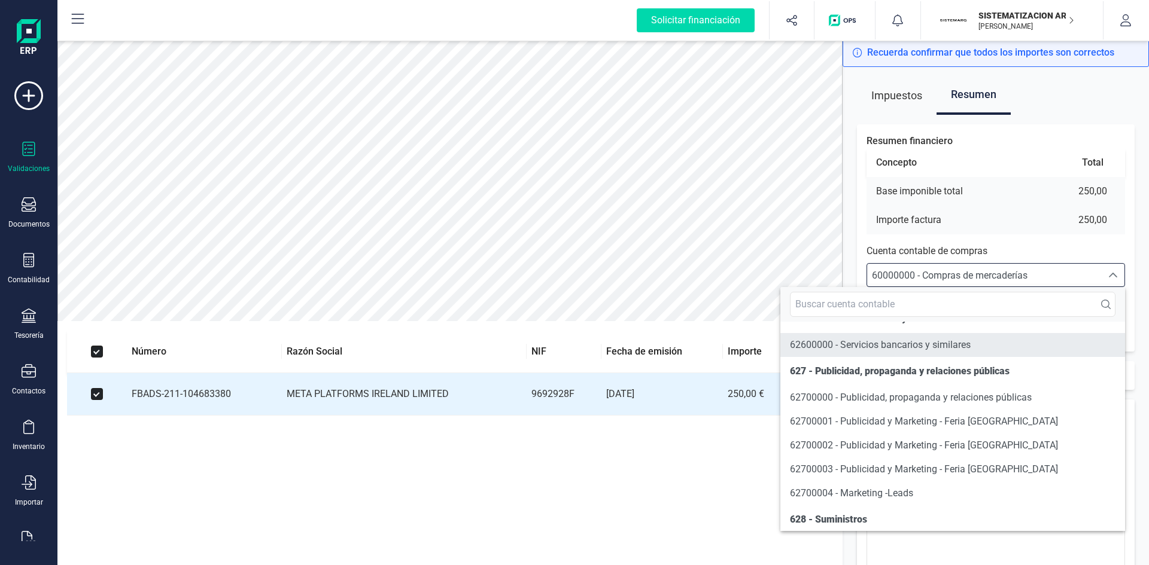
scroll to position [6937, 0]
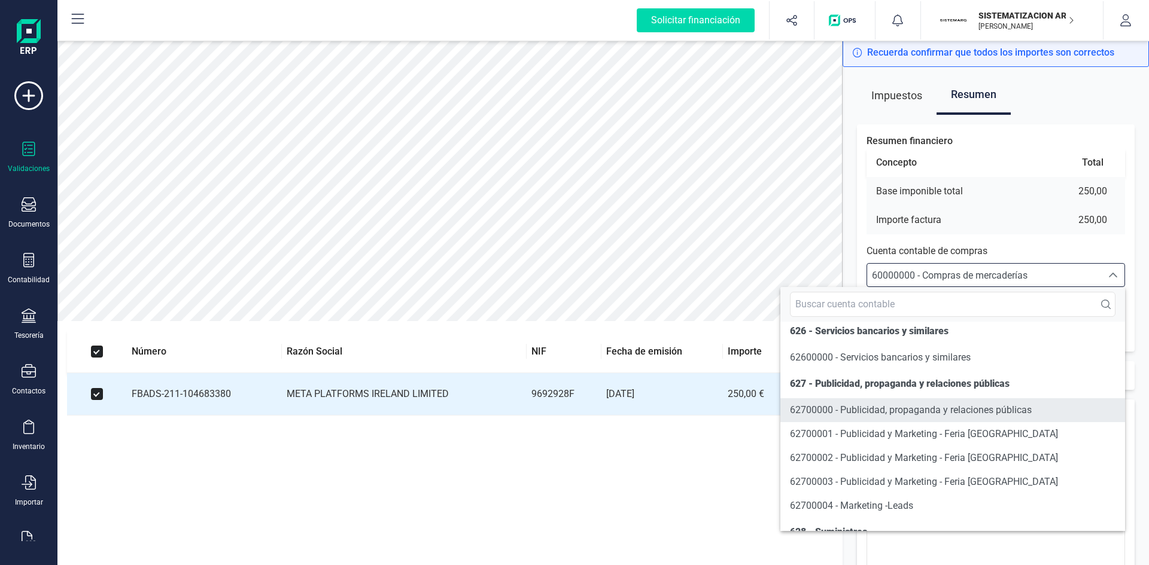
click at [872, 418] on span "62700000 - Publicidad, propaganda y relaciones públicas" at bounding box center [911, 410] width 242 height 14
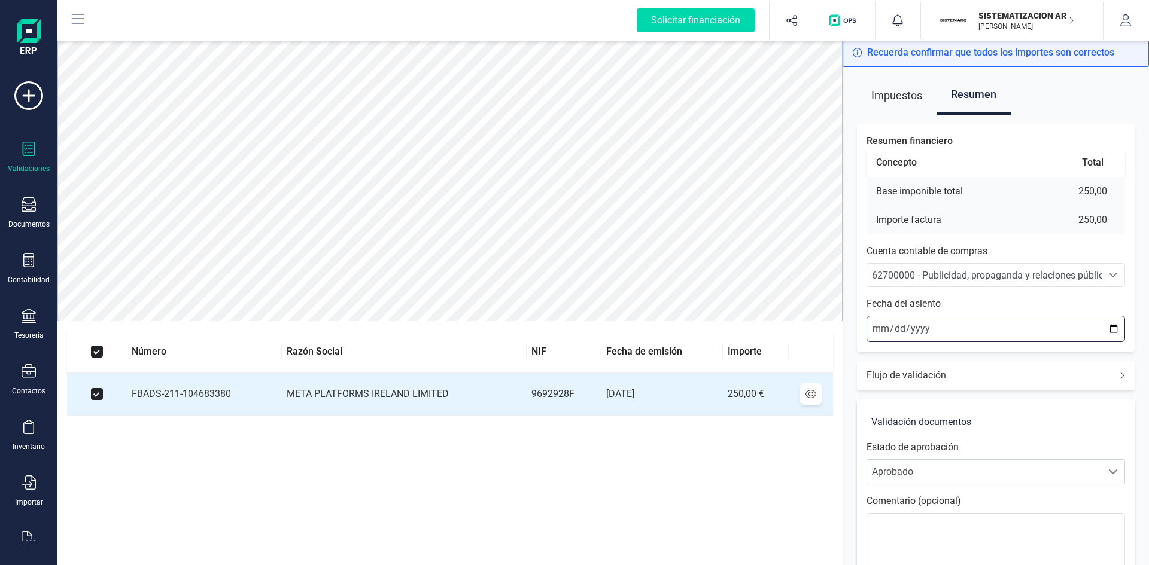
click at [874, 326] on input "2025-08-27" at bounding box center [995, 329] width 259 height 26
type input "2025-08-01"
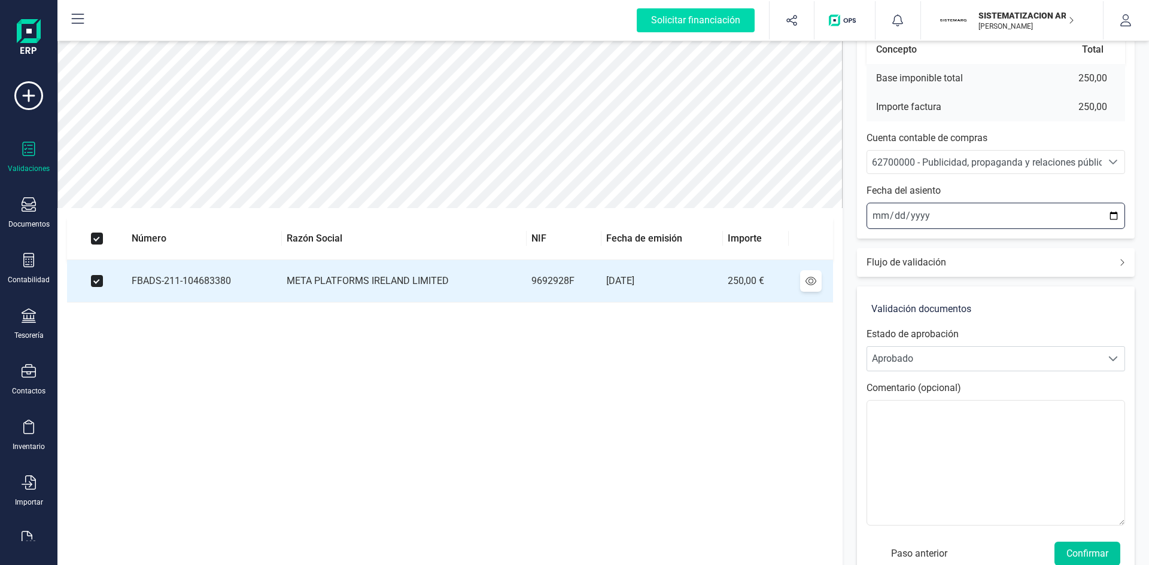
scroll to position [140, 0]
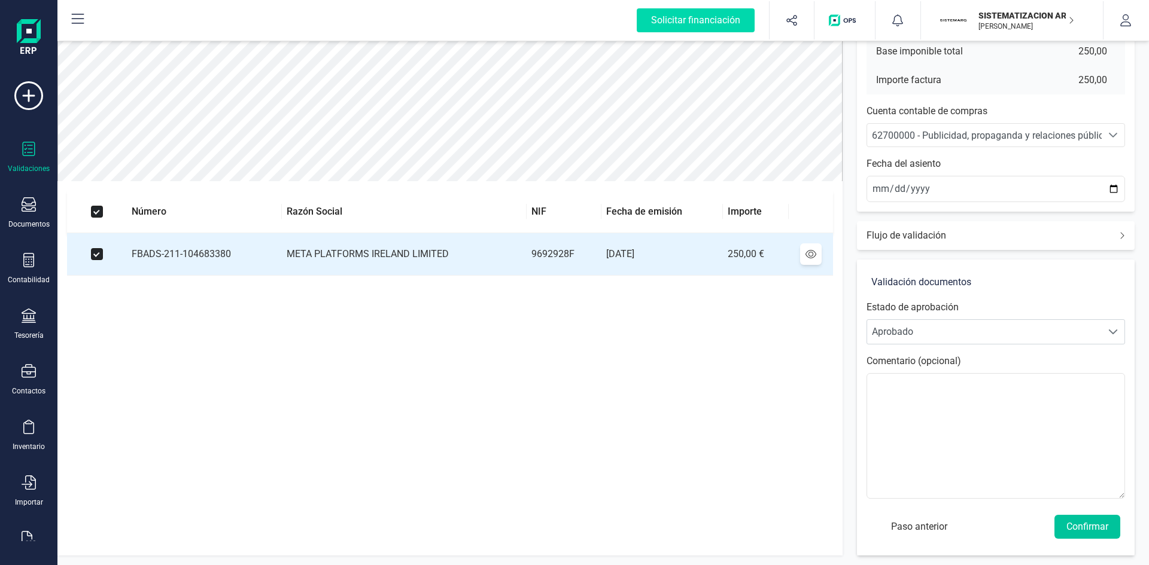
click at [1087, 524] on button "Confirmar" at bounding box center [1087, 527] width 66 height 24
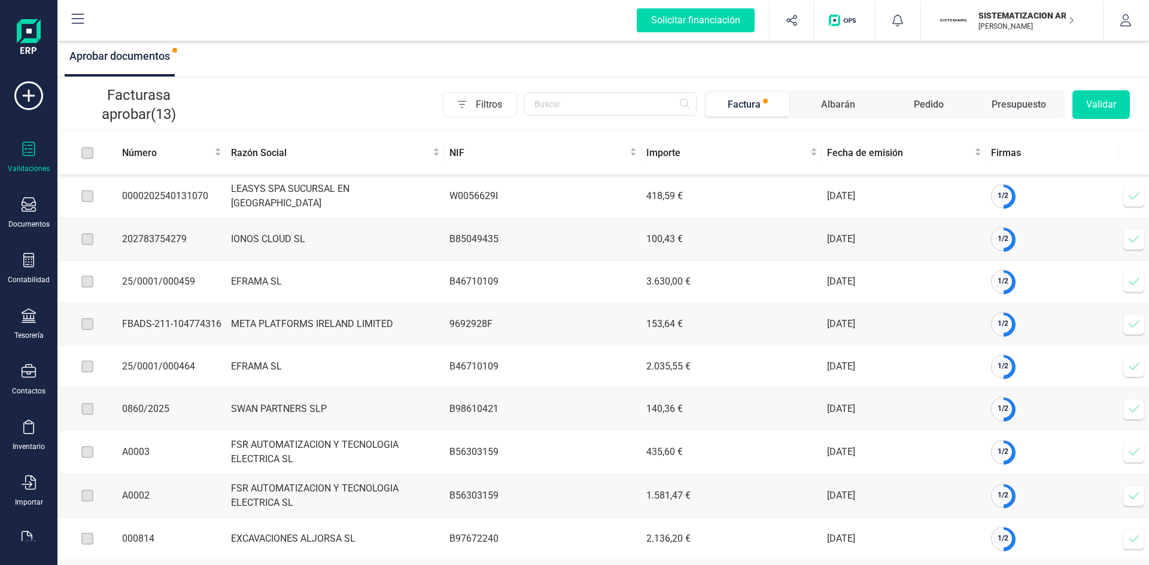
click at [1132, 328] on icon at bounding box center [1134, 324] width 10 height 7
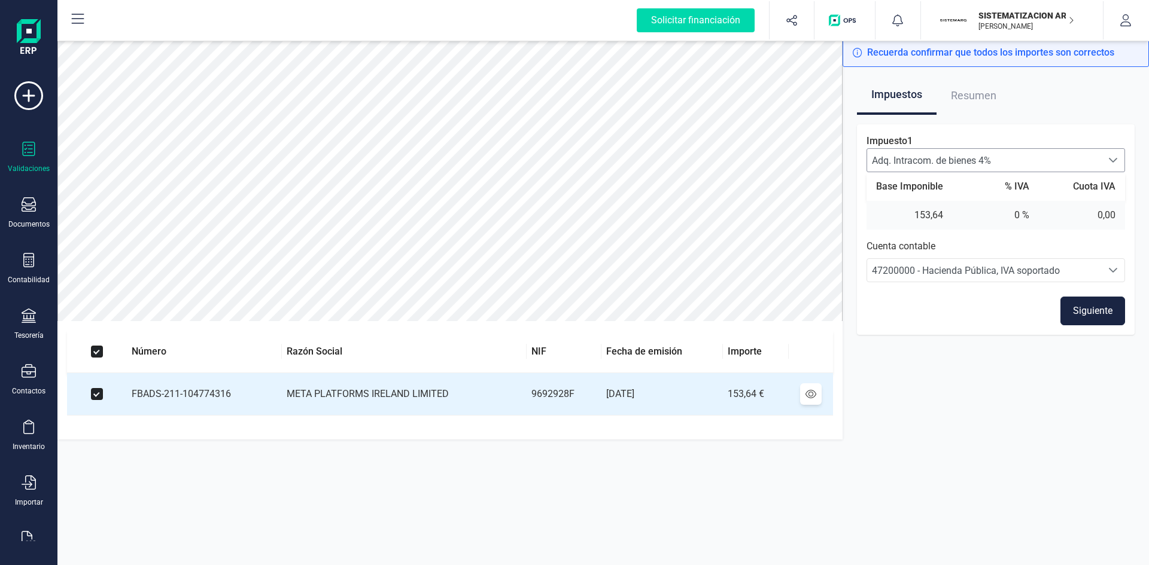
click at [1026, 157] on span "Adq. Intracom. de bienes 4%" at bounding box center [984, 160] width 235 height 23
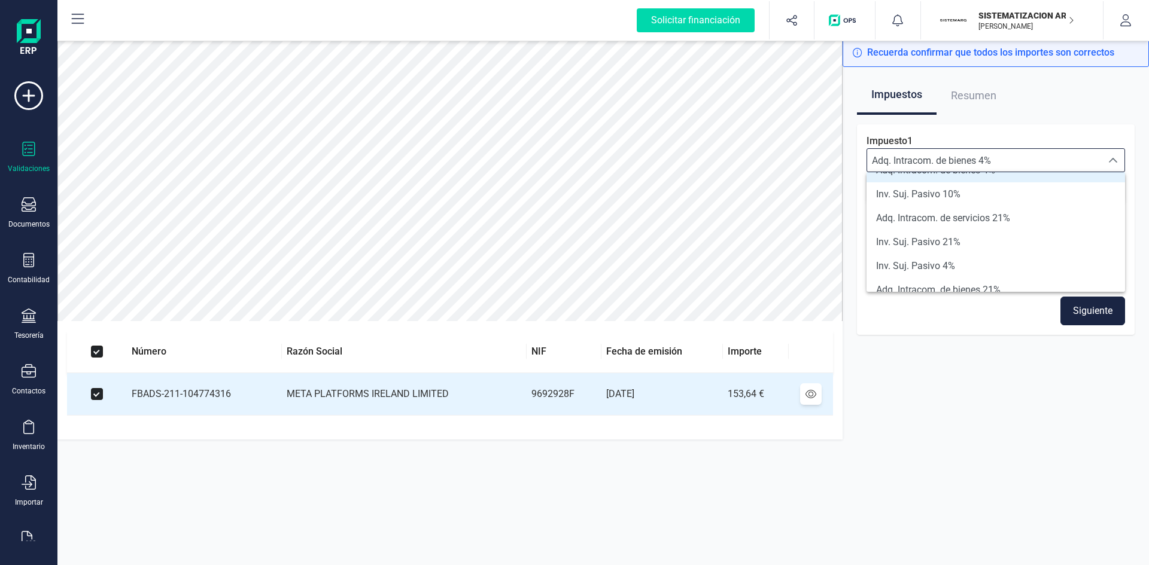
scroll to position [148, 0]
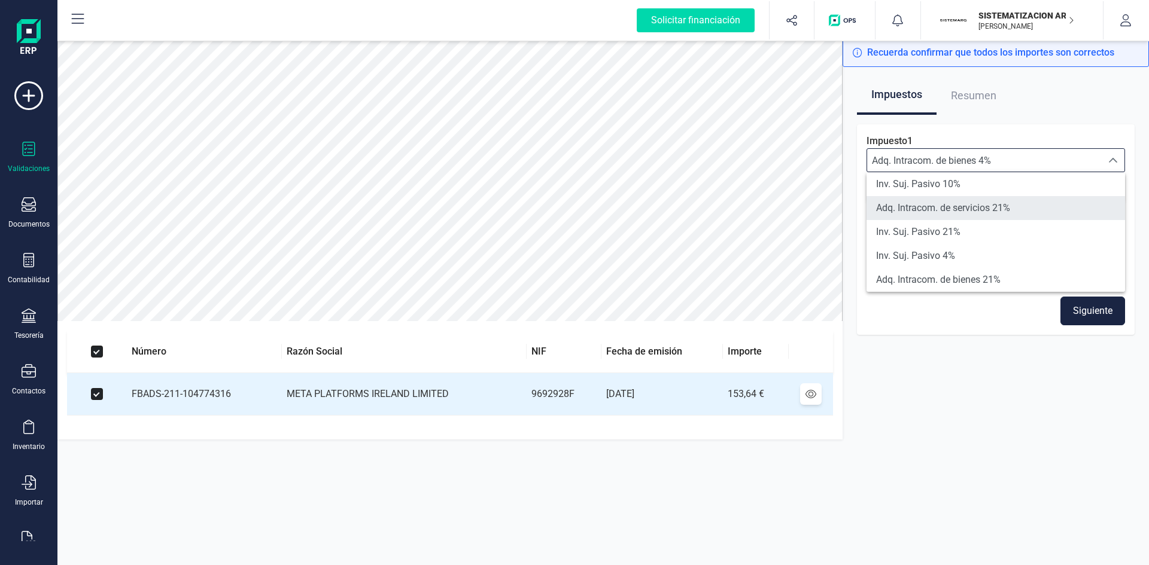
click at [987, 202] on span "Adq. Intracom. de servicios 21%" at bounding box center [943, 208] width 134 height 14
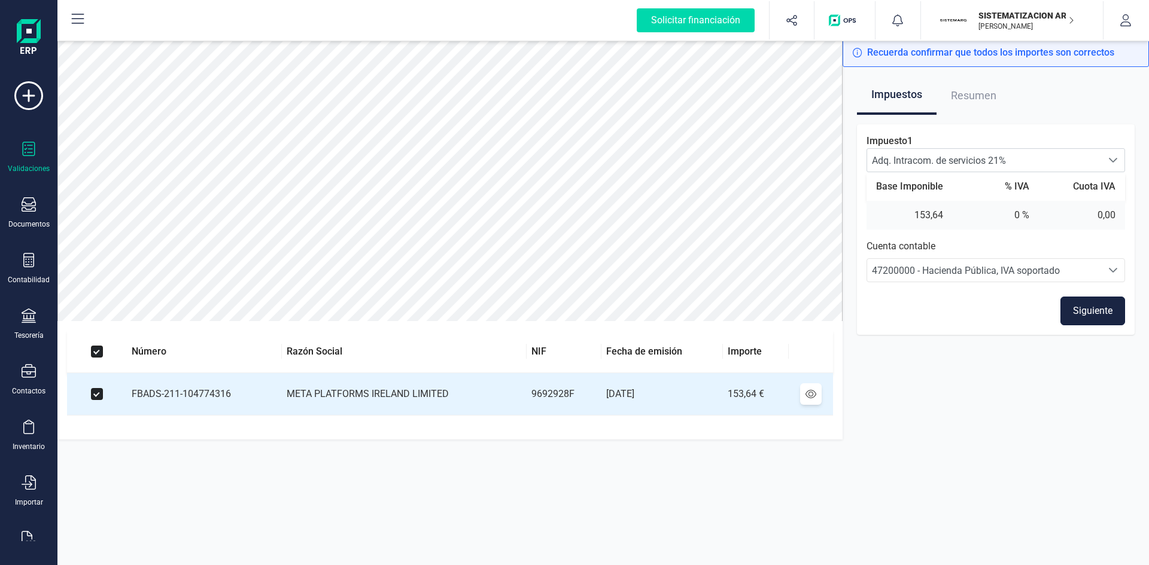
click at [1079, 309] on button "Siguiente" at bounding box center [1092, 311] width 65 height 29
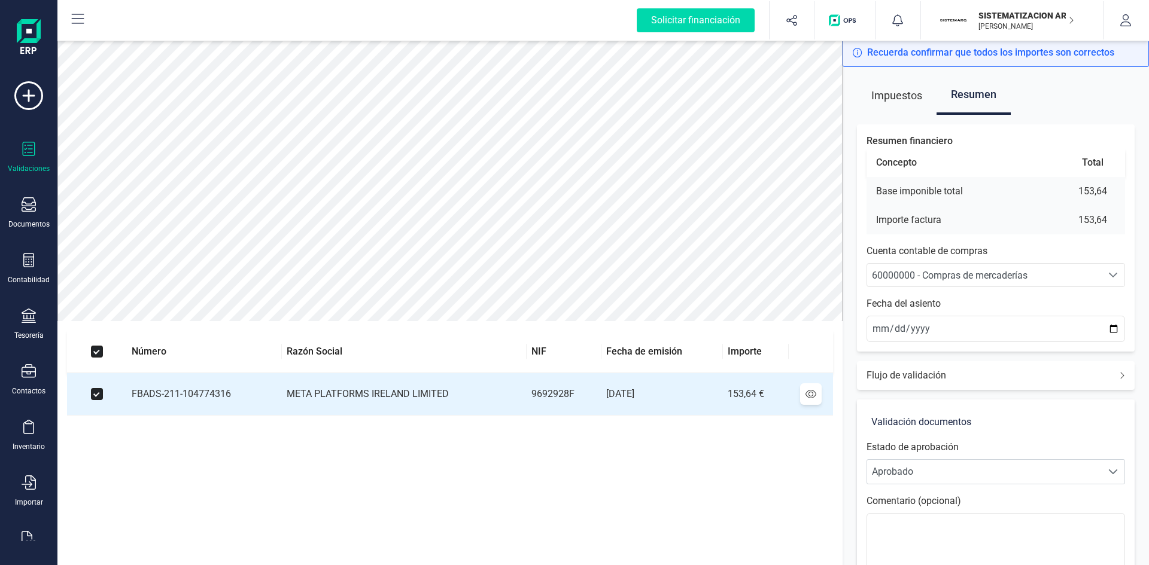
click at [951, 270] on span "60000000 - Compras de mercaderías" at bounding box center [950, 275] width 156 height 11
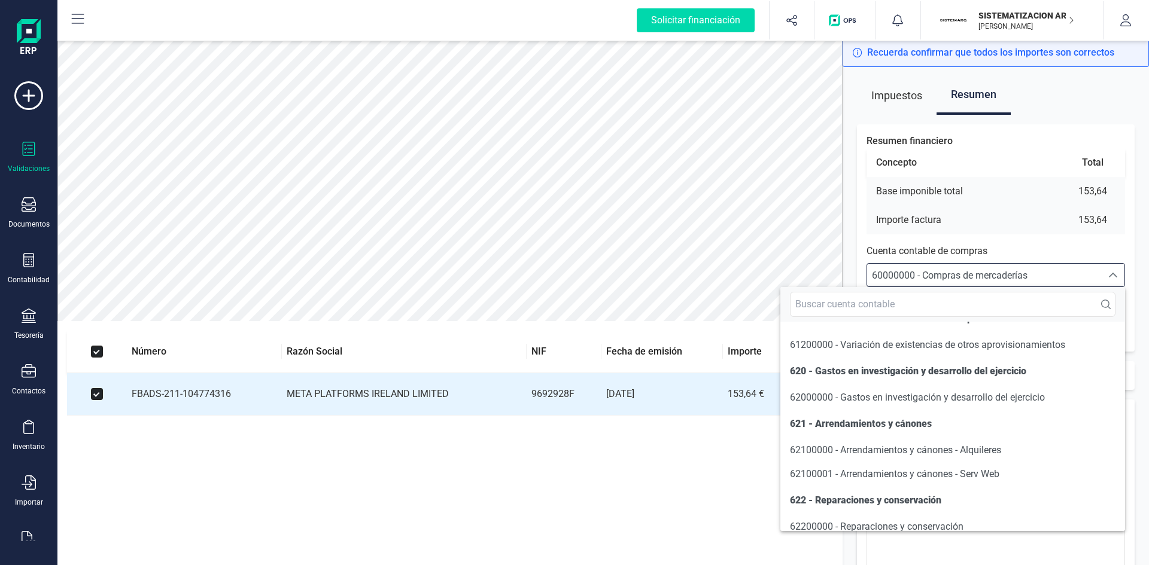
scroll to position [6949, 0]
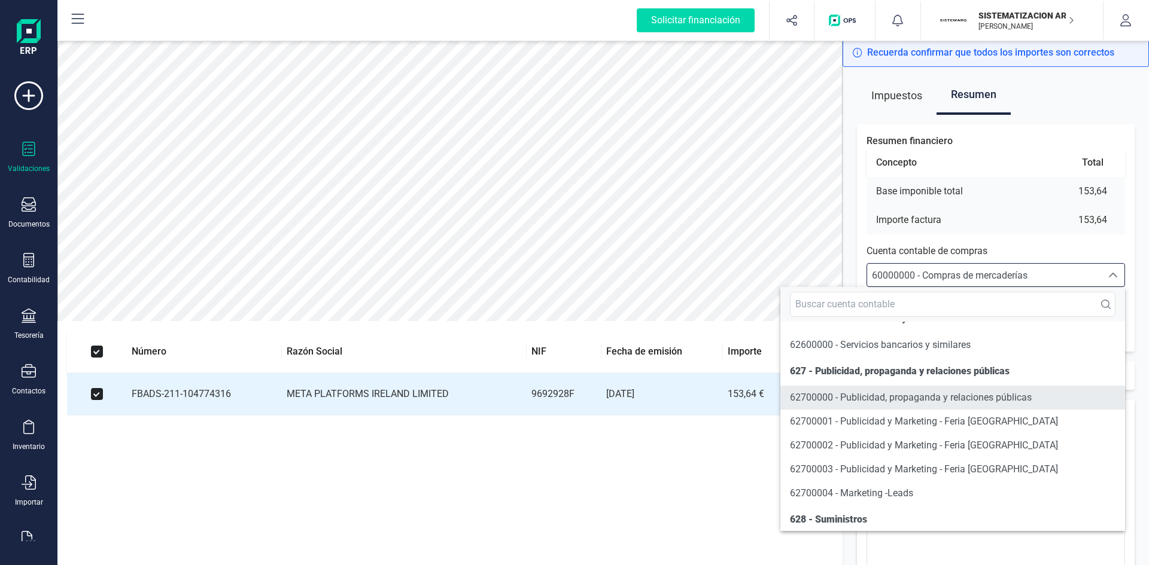
click at [844, 403] on span "62700000 - Publicidad, propaganda y relaciones públicas" at bounding box center [911, 397] width 242 height 11
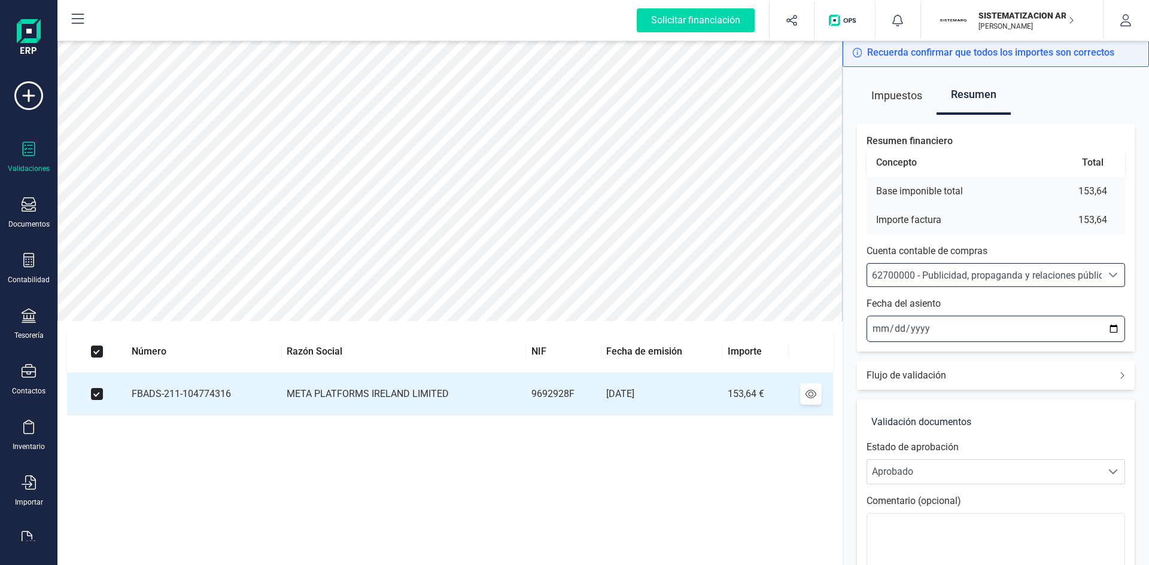
click at [873, 327] on input "[DATE]" at bounding box center [995, 329] width 259 height 26
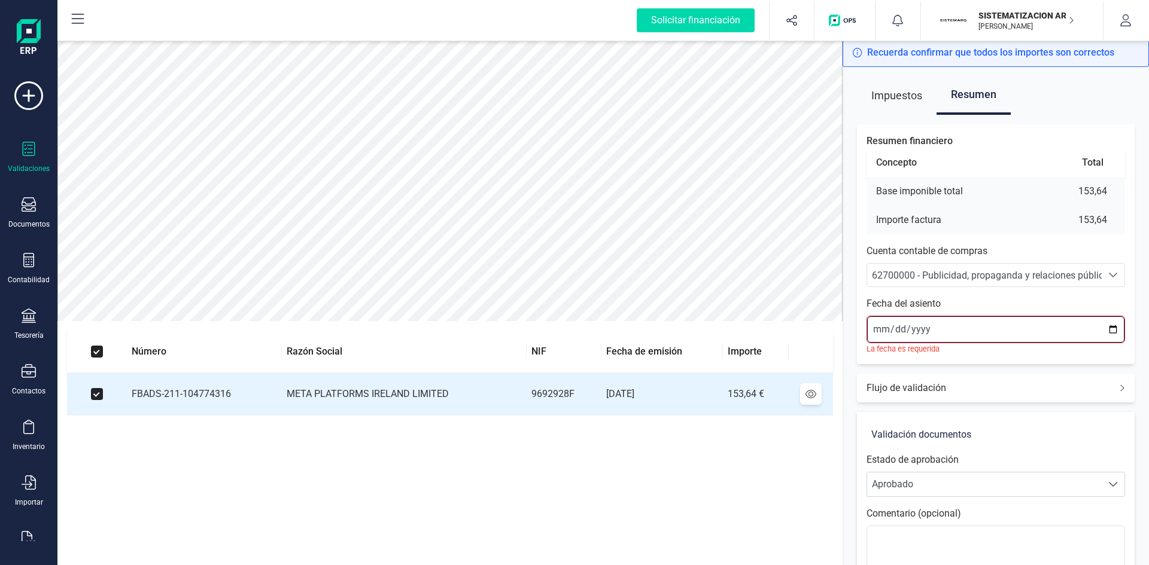
type input "2025-08-04"
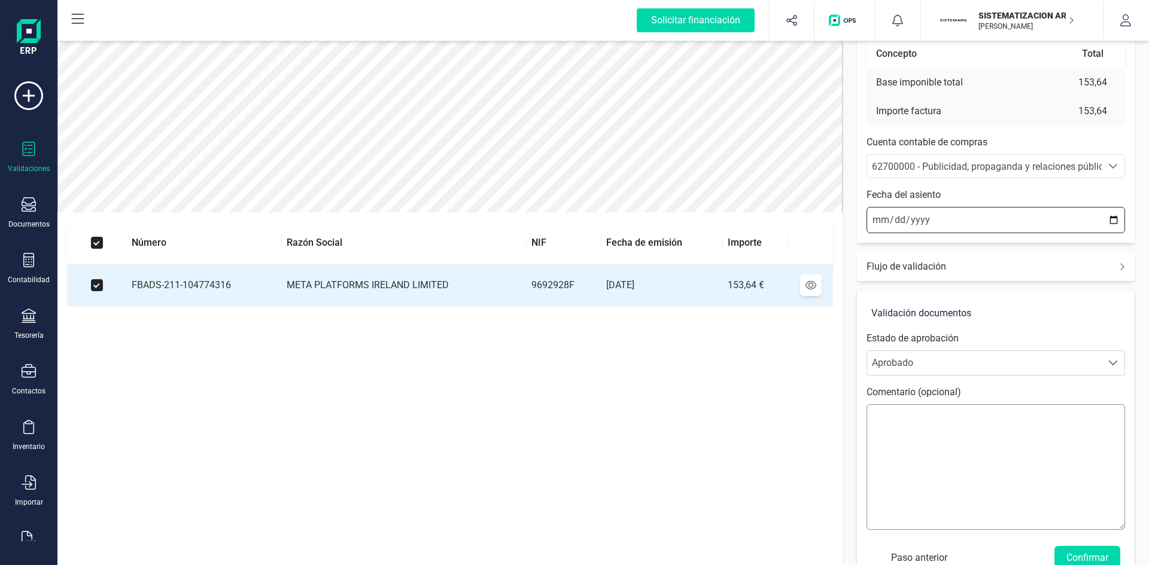
scroll to position [140, 0]
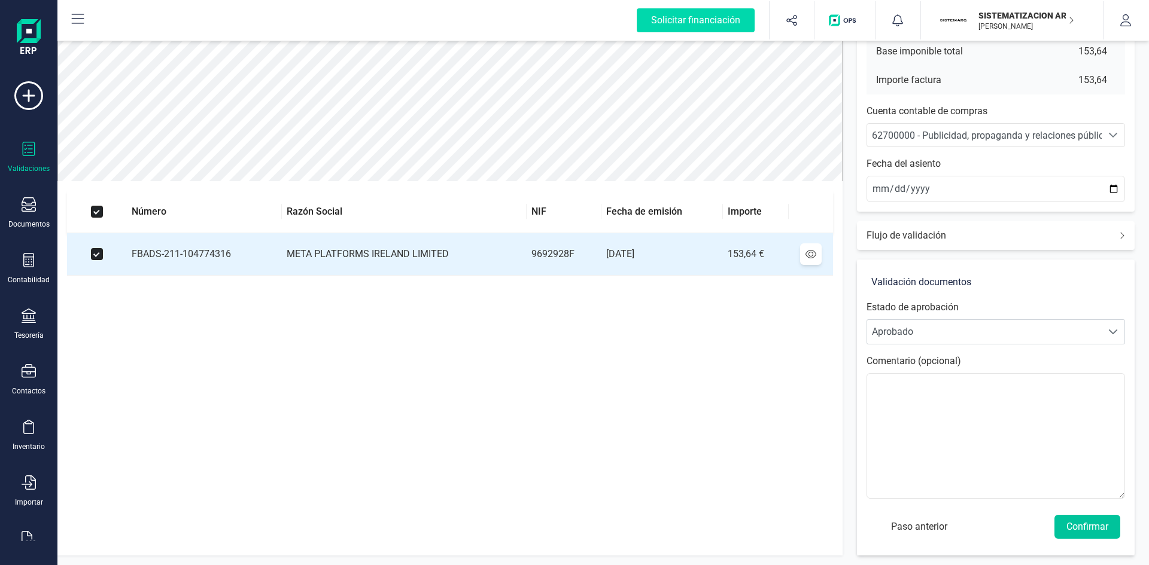
click at [1082, 522] on button "Confirmar" at bounding box center [1087, 527] width 66 height 24
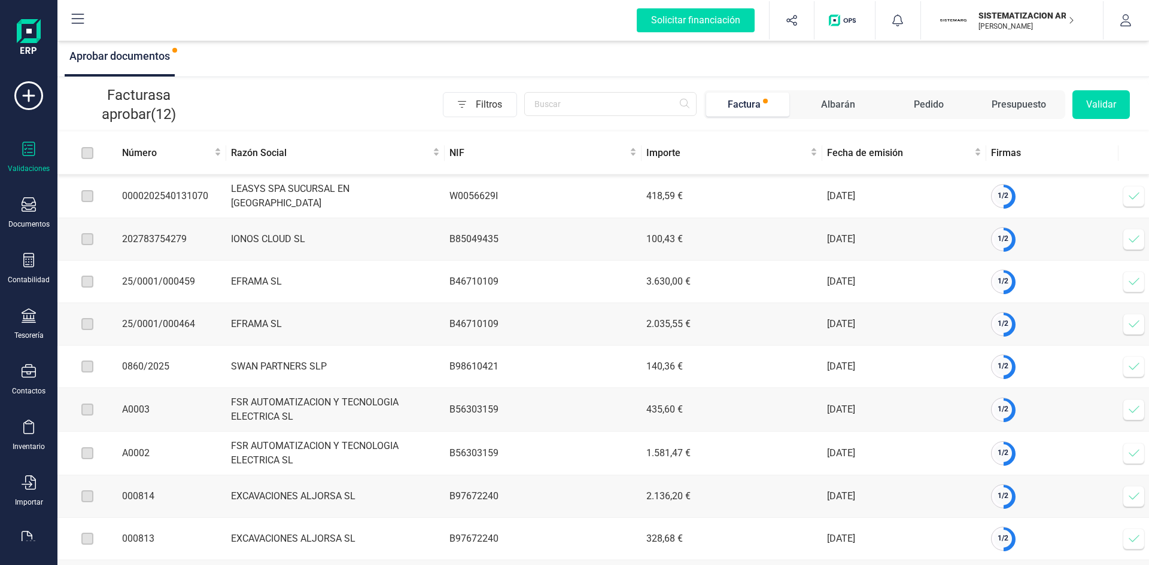
click at [1135, 197] on icon at bounding box center [1134, 196] width 10 height 7
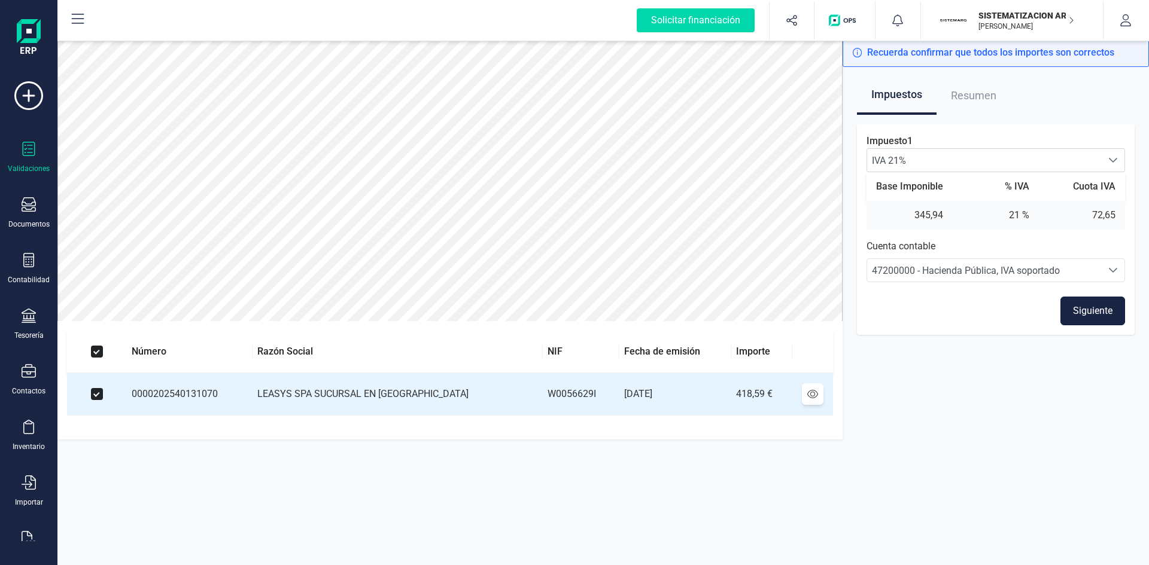
click at [1095, 309] on button "Siguiente" at bounding box center [1092, 311] width 65 height 29
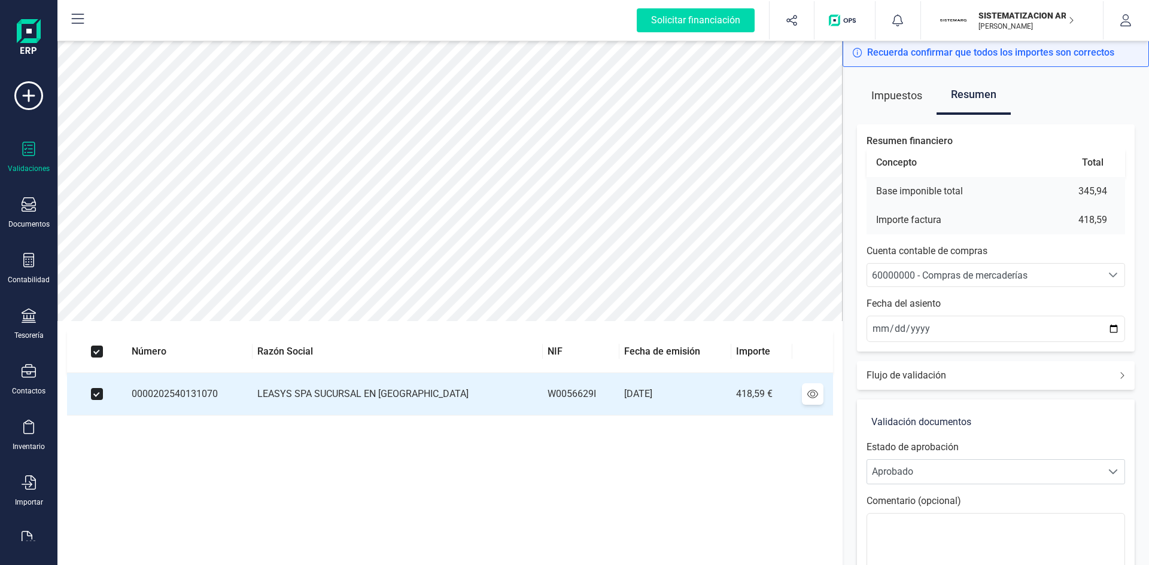
click at [1048, 277] on div "60000000 - Compras de mercaderías" at bounding box center [984, 276] width 225 height 14
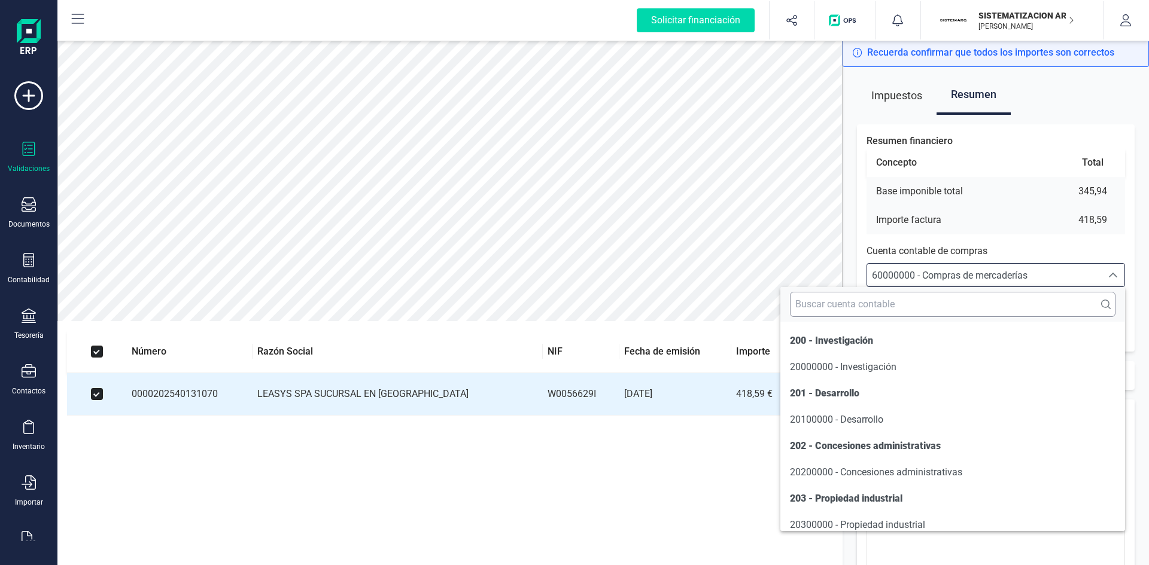
scroll to position [5746, 0]
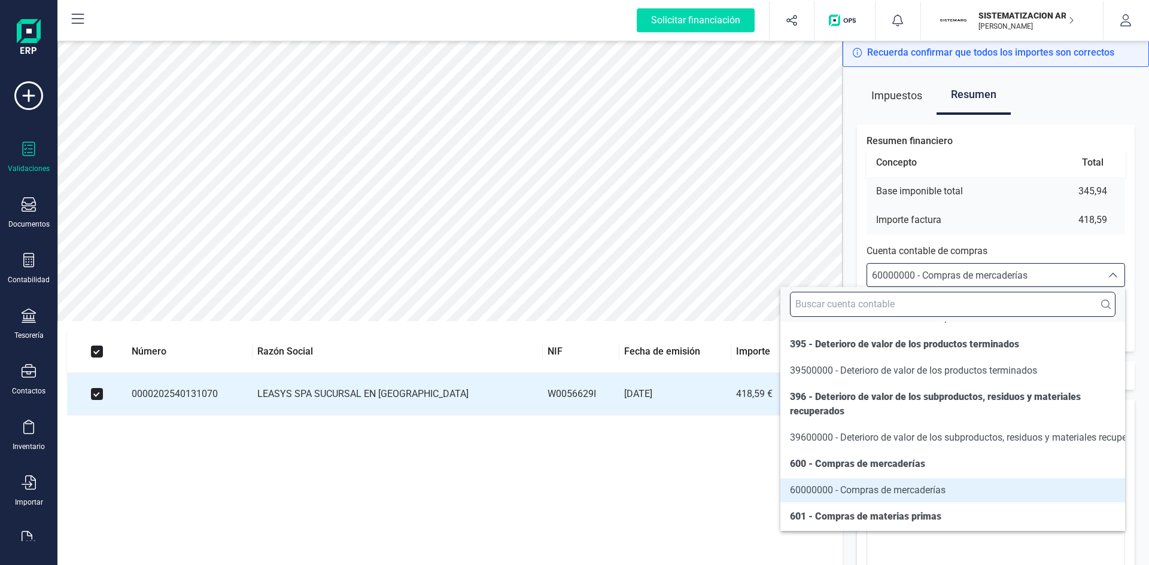
click at [892, 307] on input "text" at bounding box center [953, 304] width 326 height 25
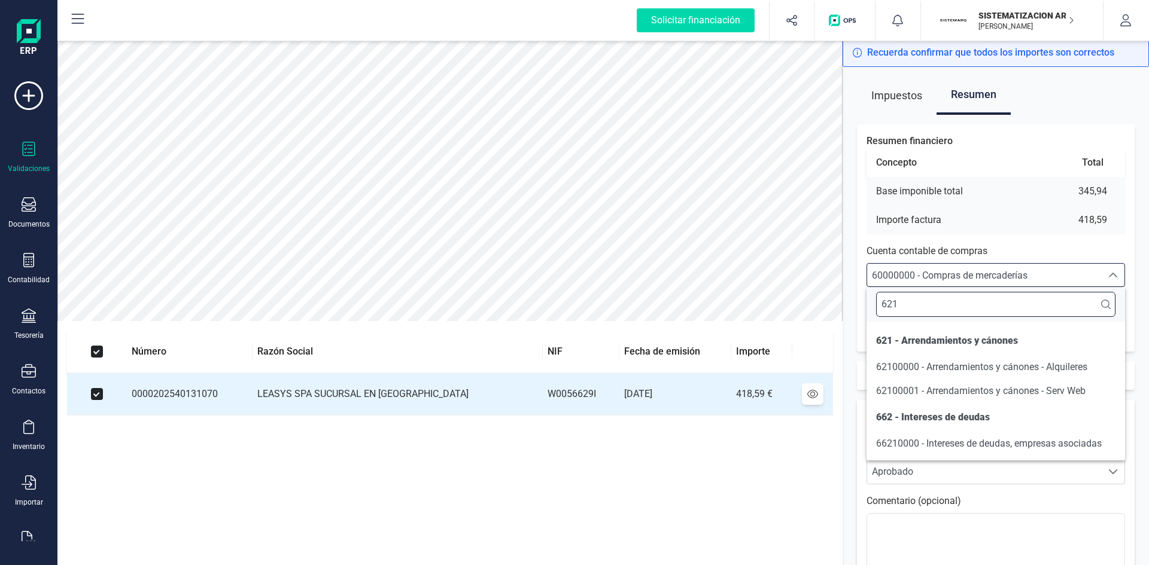
scroll to position [0, 0]
type input "621"
click at [949, 369] on span "62100000 - Arrendamientos y cánones - Alquileres" at bounding box center [981, 366] width 211 height 11
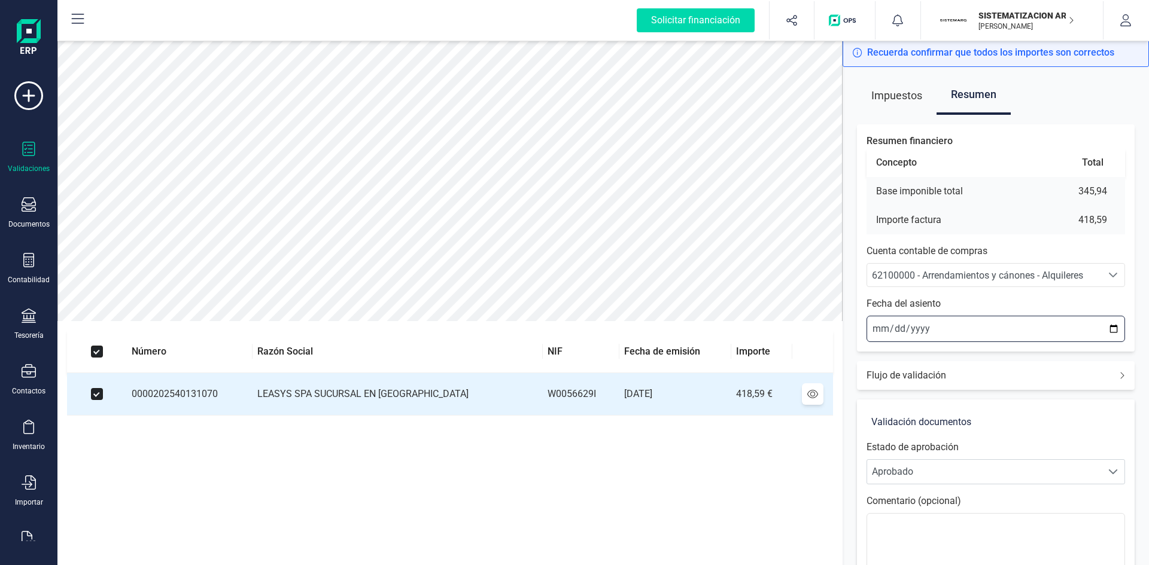
click at [876, 329] on input "2025-08-27" at bounding box center [995, 329] width 259 height 26
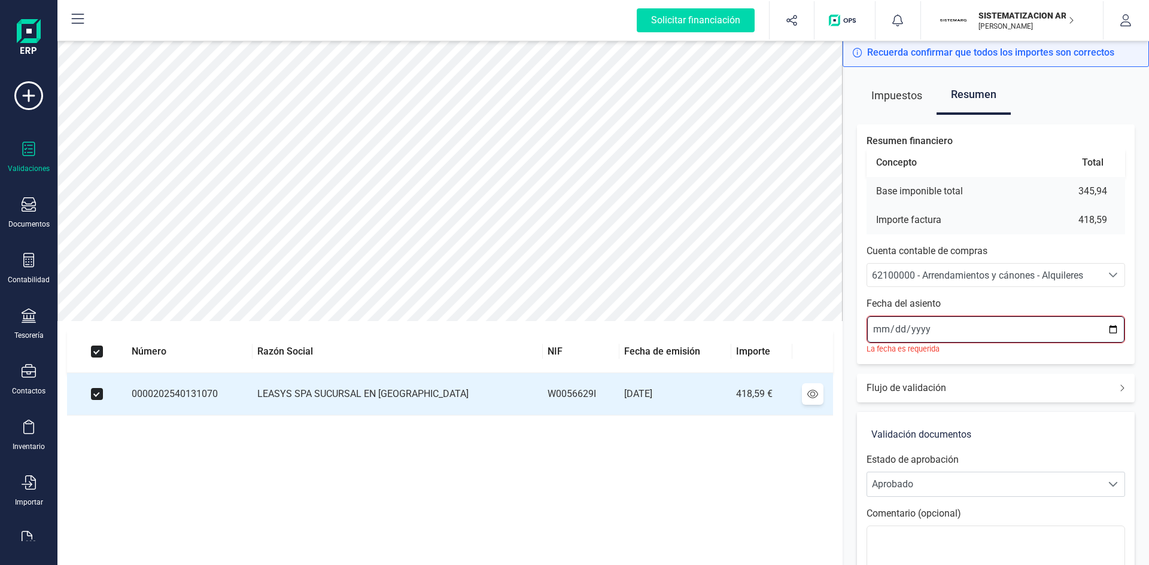
type input "2025-08-05"
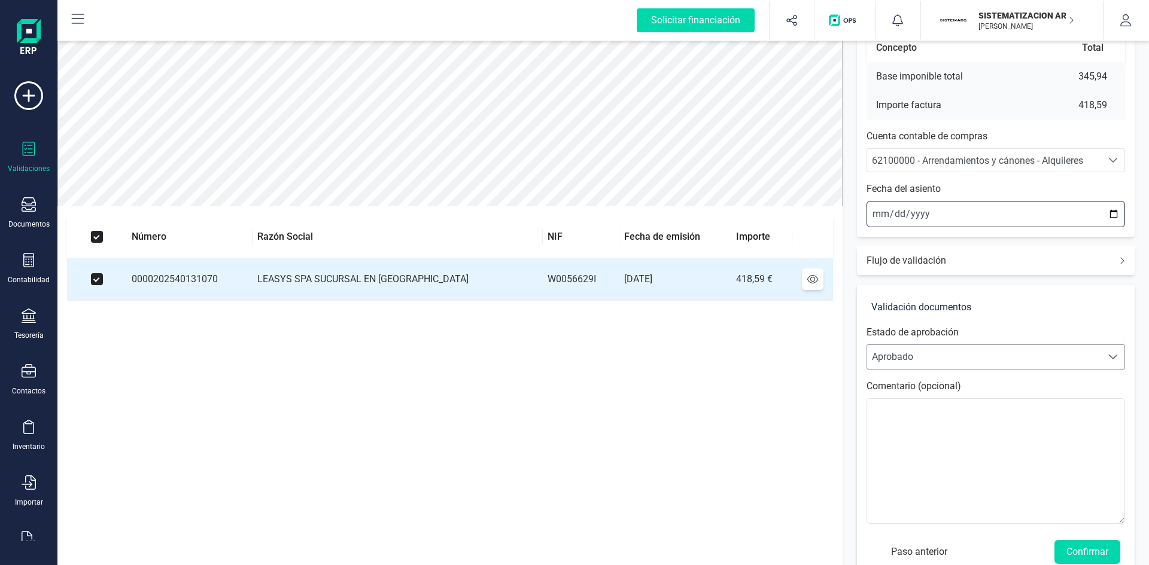
scroll to position [140, 0]
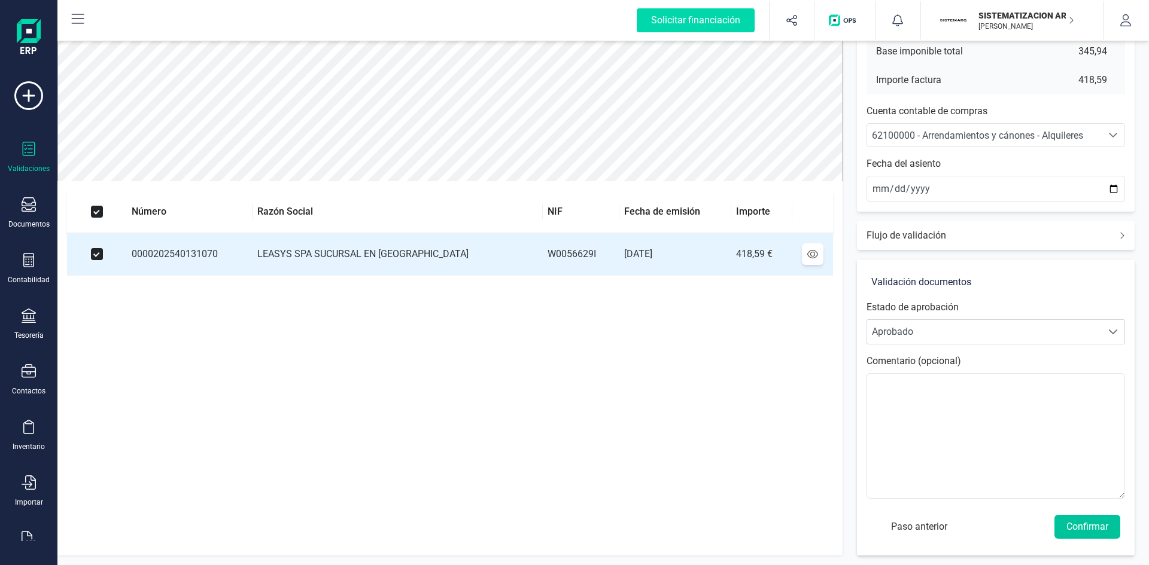
click at [1079, 528] on button "Confirmar" at bounding box center [1087, 527] width 66 height 24
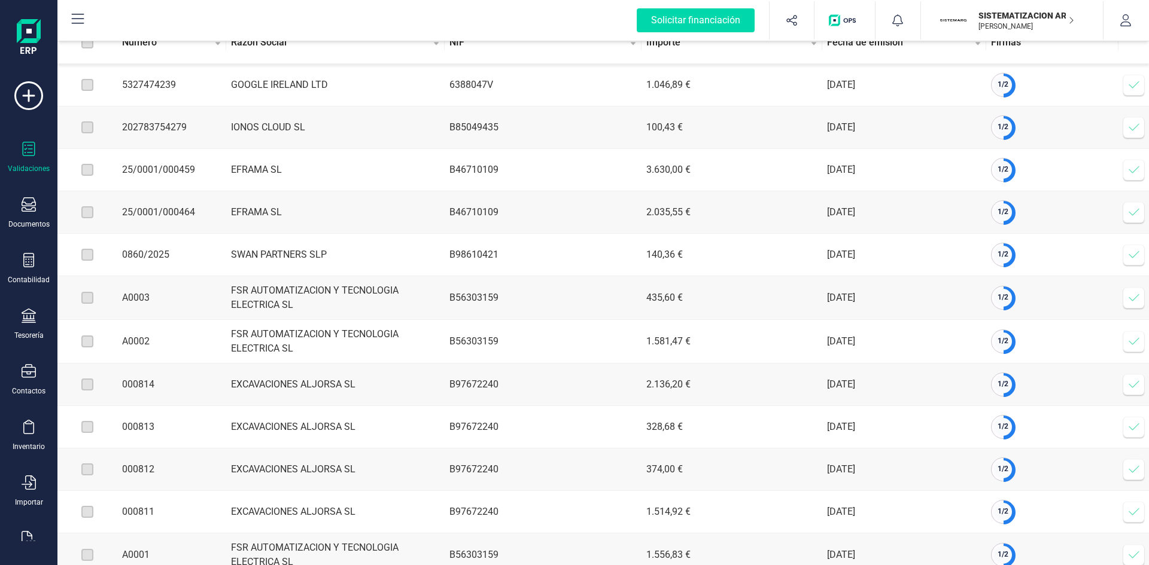
scroll to position [143, 0]
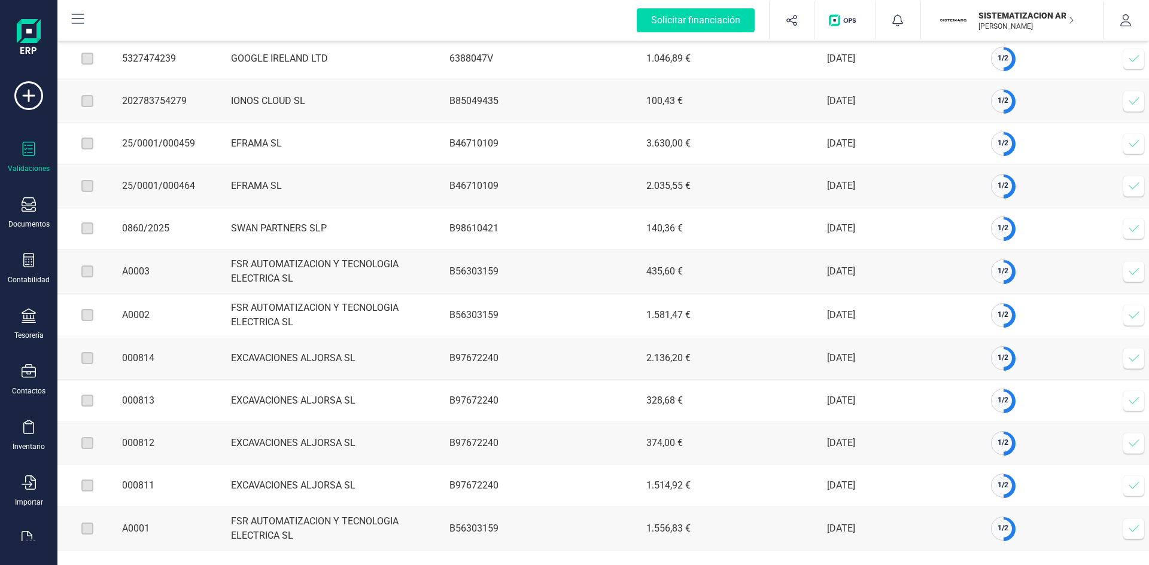
click at [1128, 138] on icon at bounding box center [1134, 144] width 12 height 12
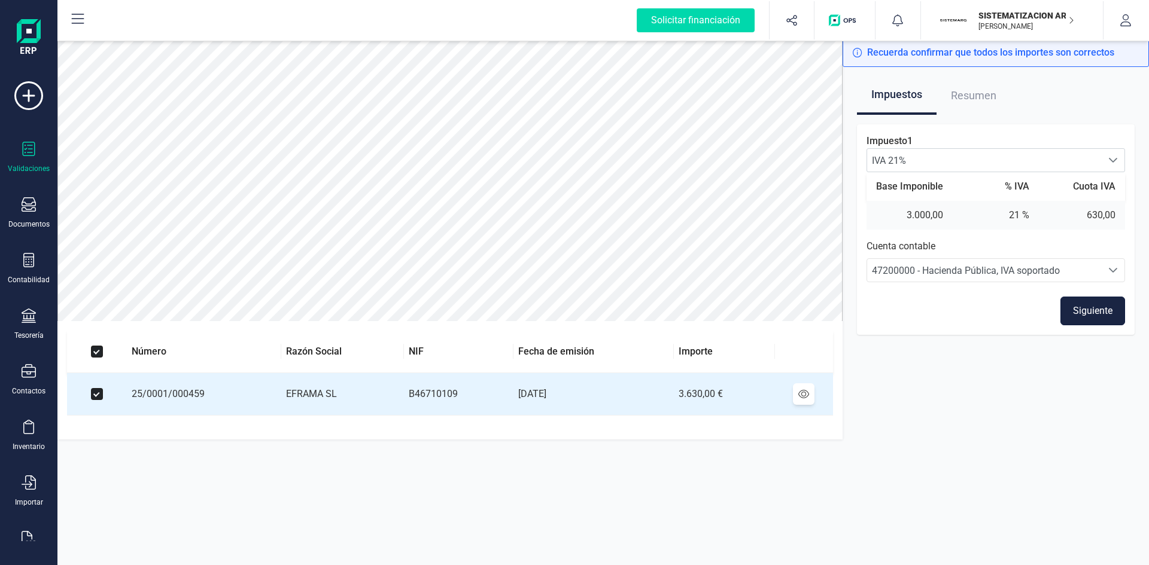
click at [1088, 302] on button "Siguiente" at bounding box center [1092, 311] width 65 height 29
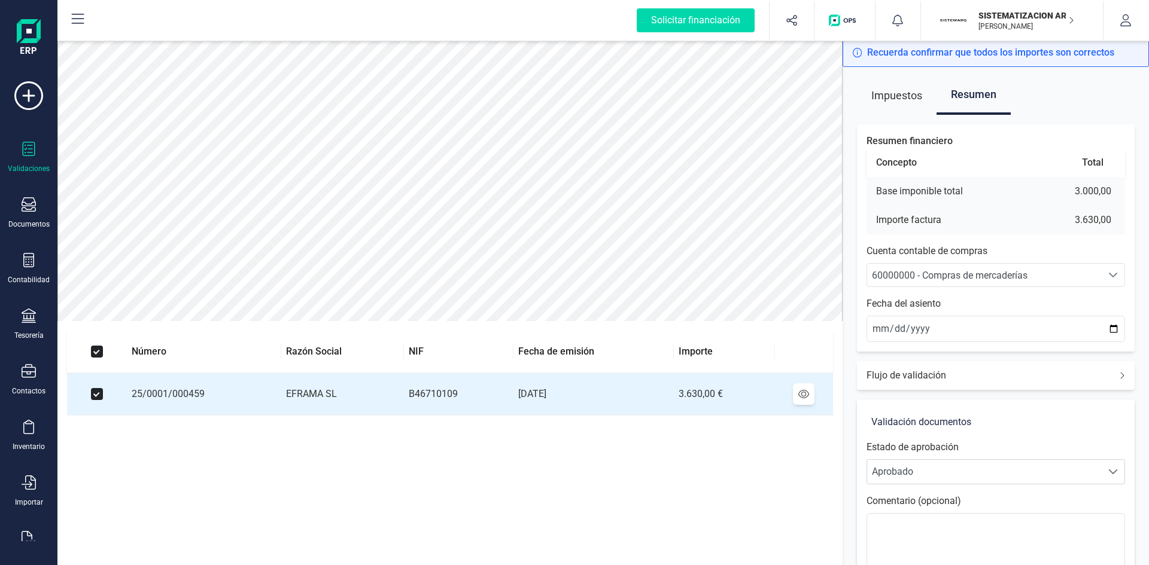
click at [960, 275] on span "60000000 - Compras de mercaderías" at bounding box center [950, 275] width 156 height 11
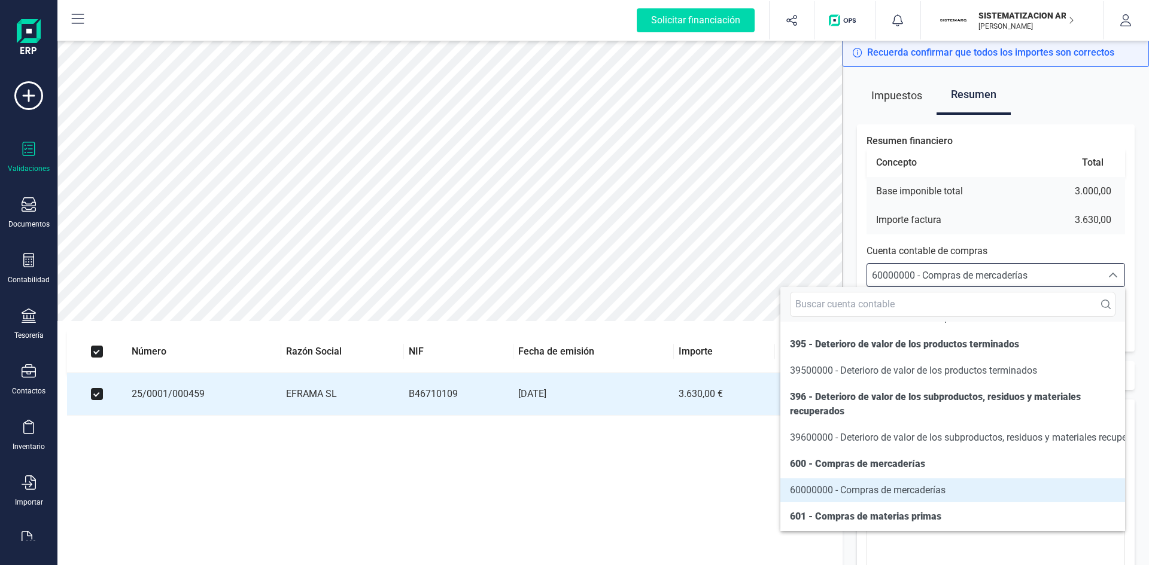
scroll to position [6533, 0]
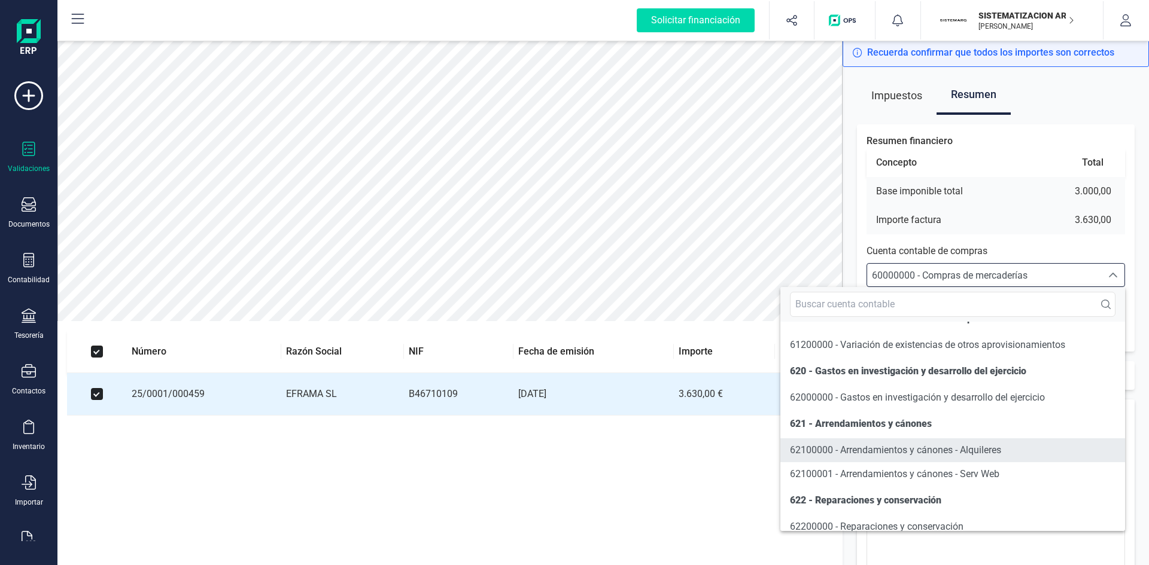
click at [897, 456] on span "62100000 - Arrendamientos y cánones - Alquileres" at bounding box center [895, 450] width 211 height 11
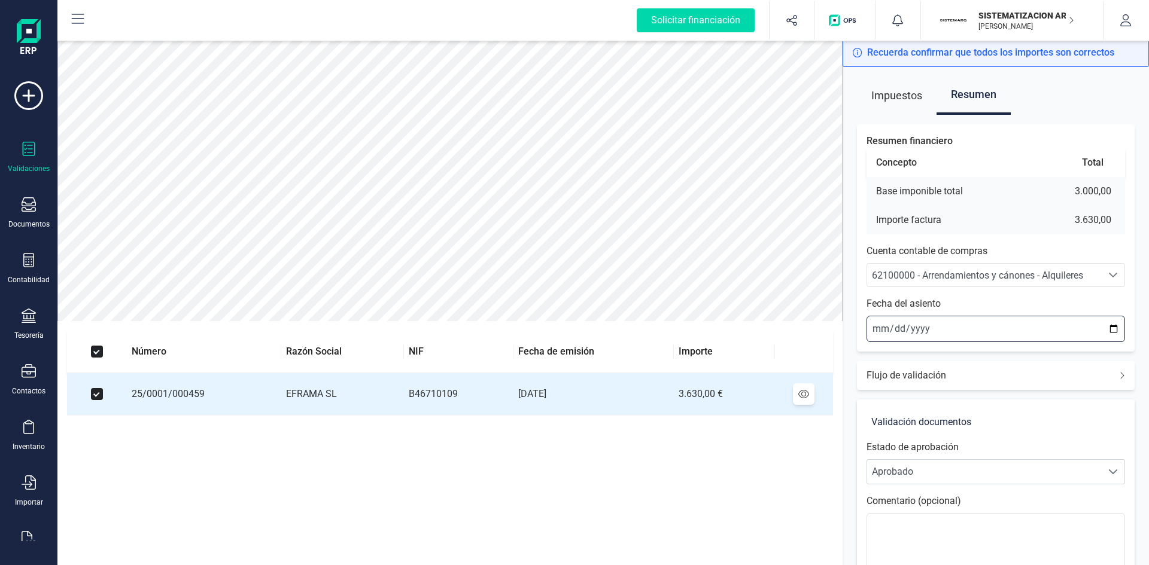
click at [871, 327] on input "2025-08-27" at bounding box center [995, 329] width 259 height 26
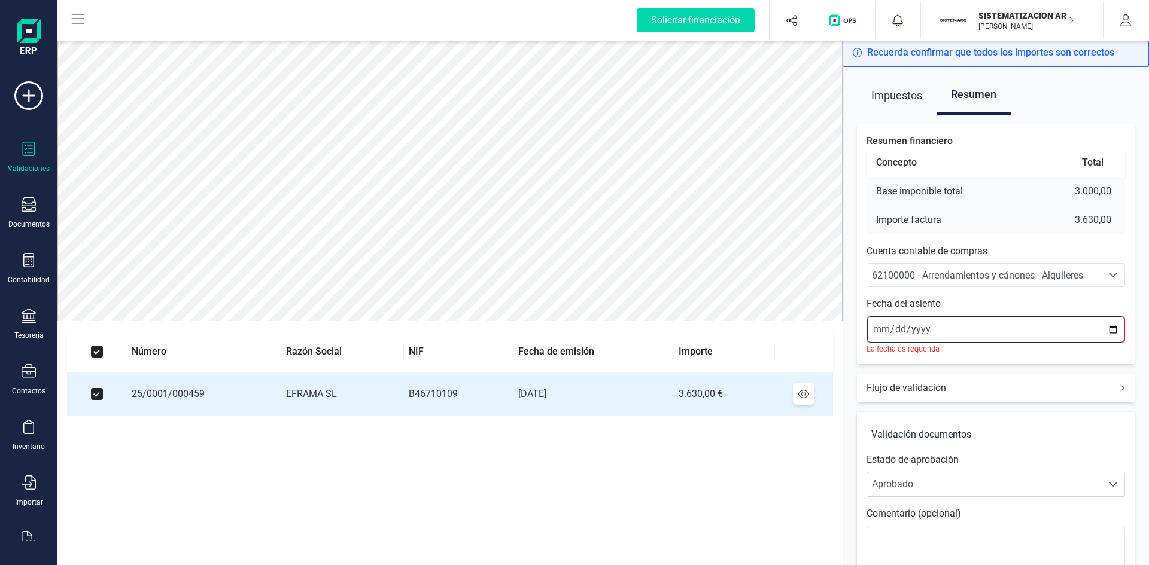
type input "2025-08-01"
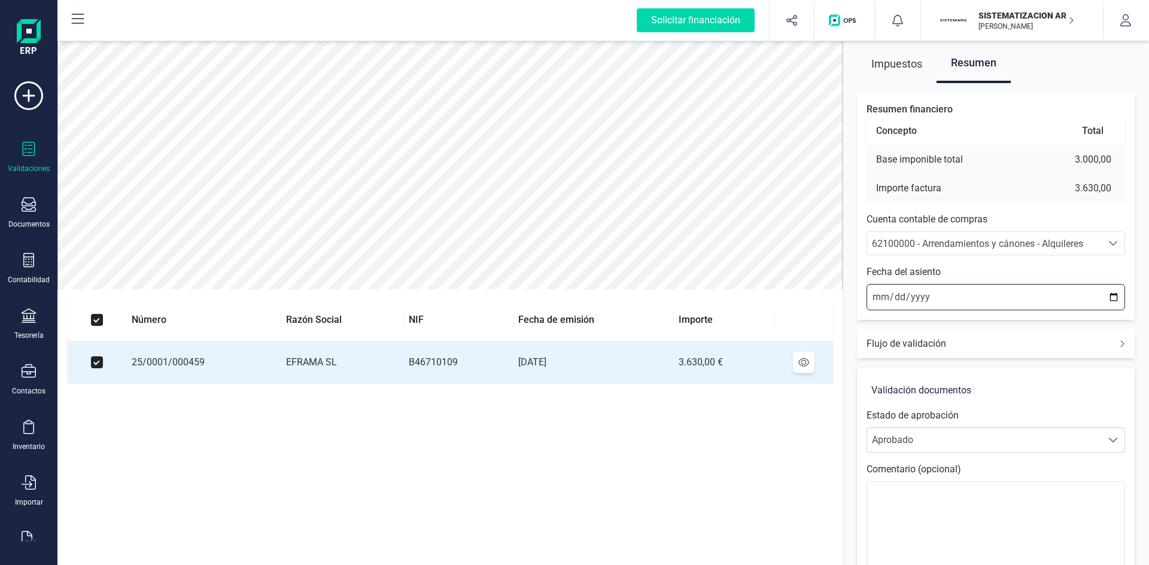
scroll to position [140, 0]
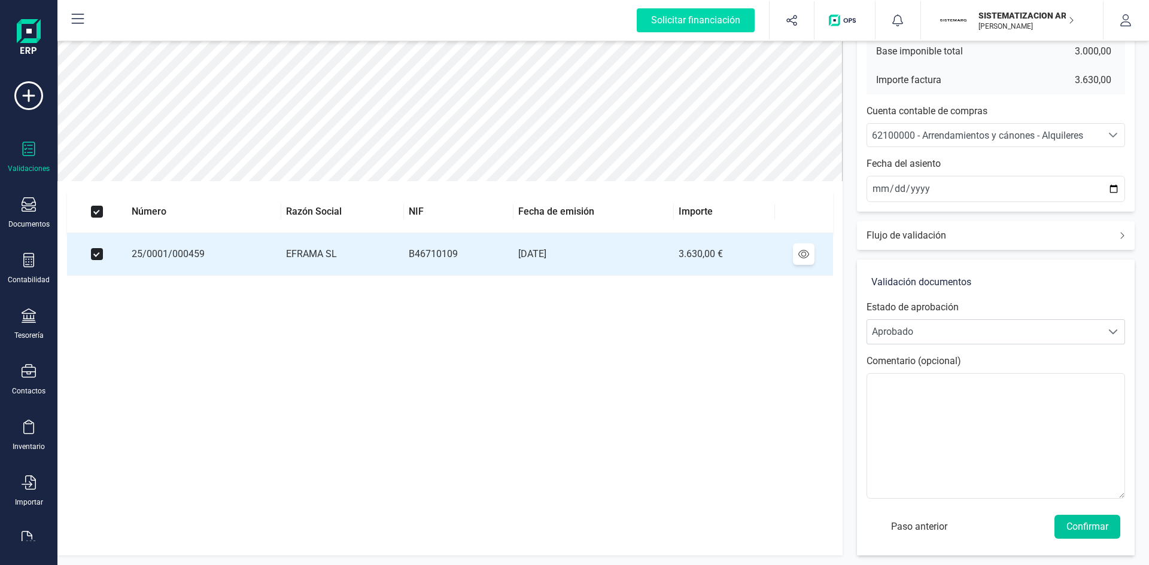
click at [1091, 525] on button "Confirmar" at bounding box center [1087, 527] width 66 height 24
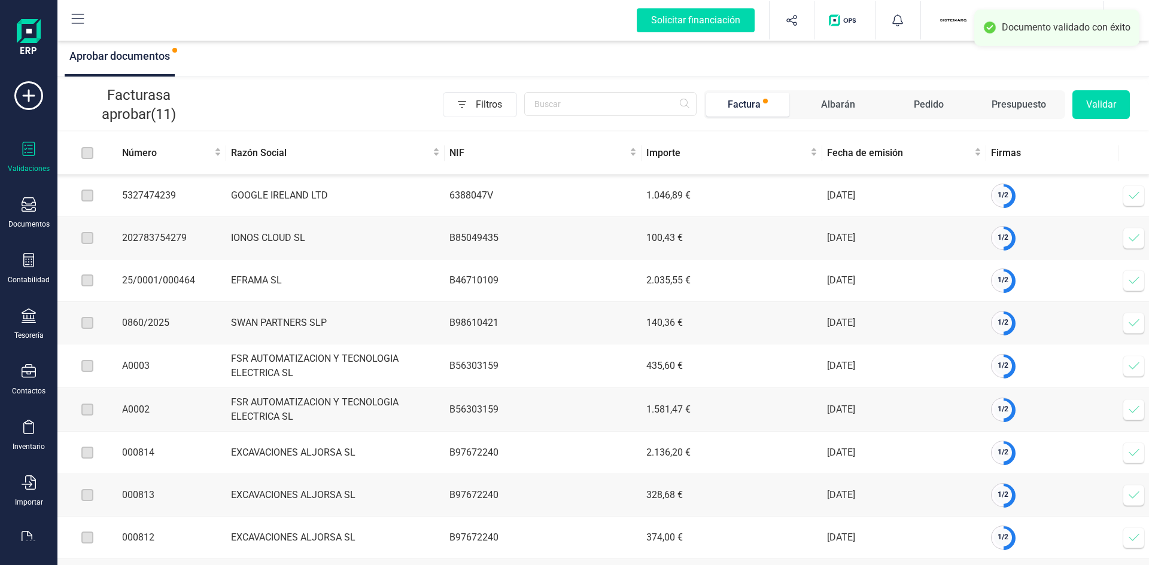
click at [1129, 283] on icon at bounding box center [1134, 280] width 10 height 7
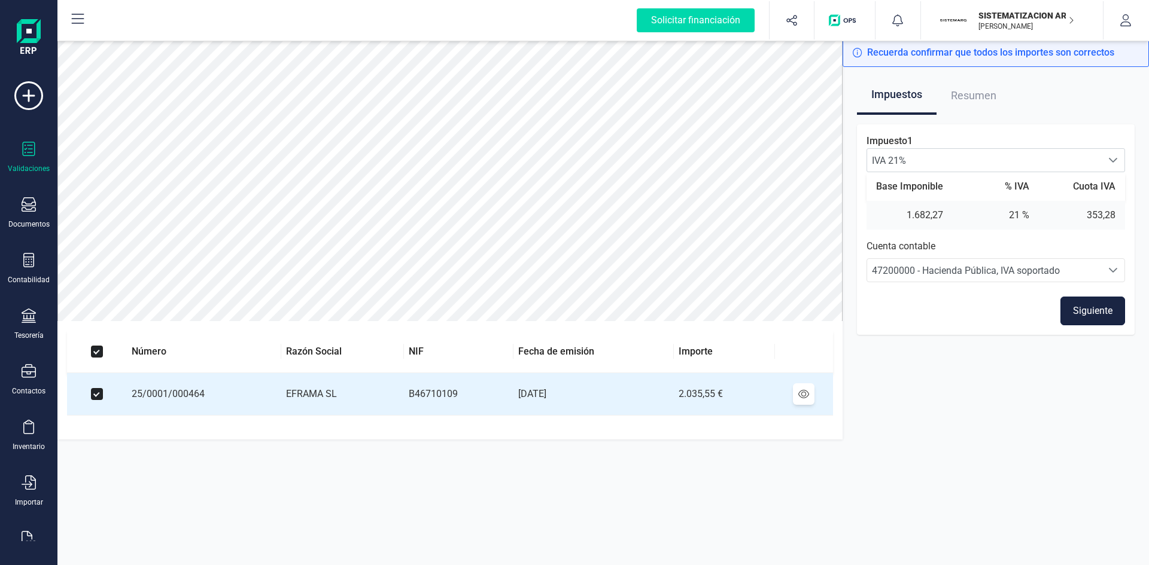
click at [1078, 311] on button "Siguiente" at bounding box center [1092, 311] width 65 height 29
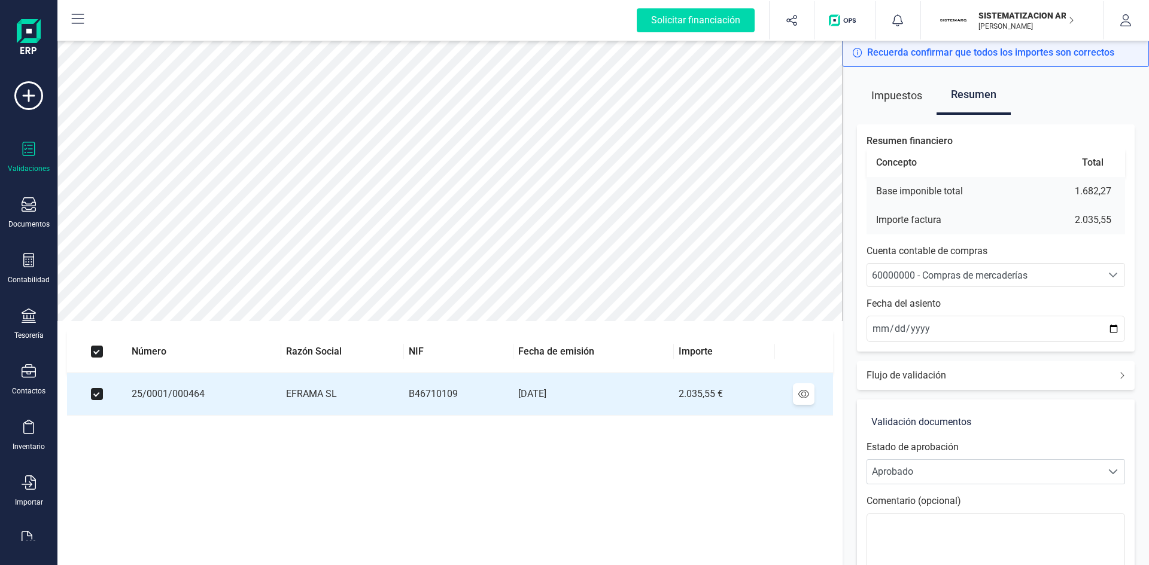
click at [968, 272] on span "60000000 - Compras de mercaderías" at bounding box center [950, 275] width 156 height 11
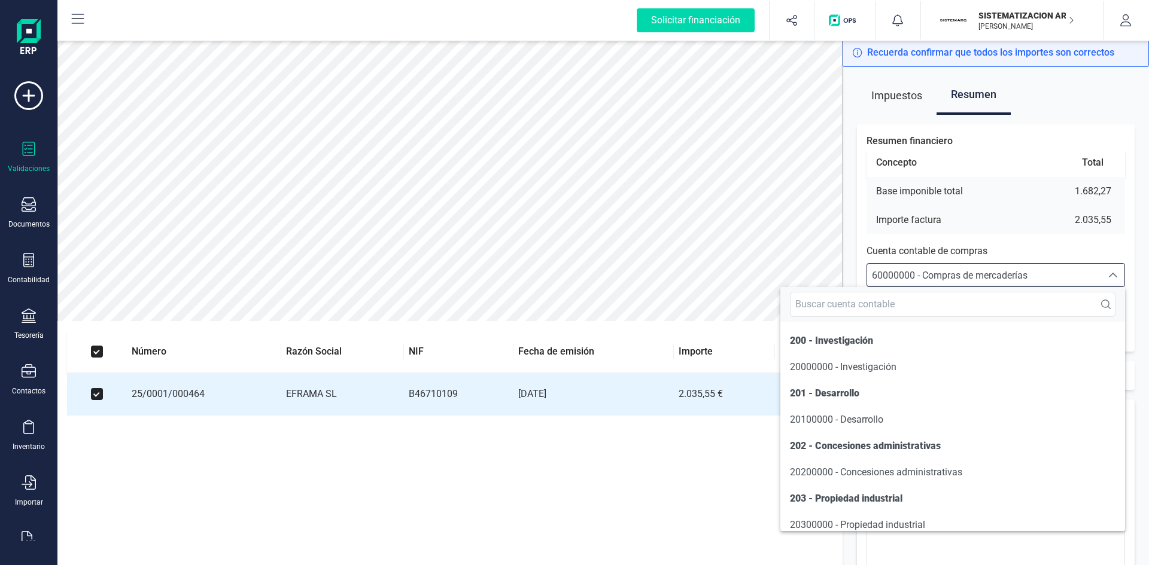
scroll to position [5746, 0]
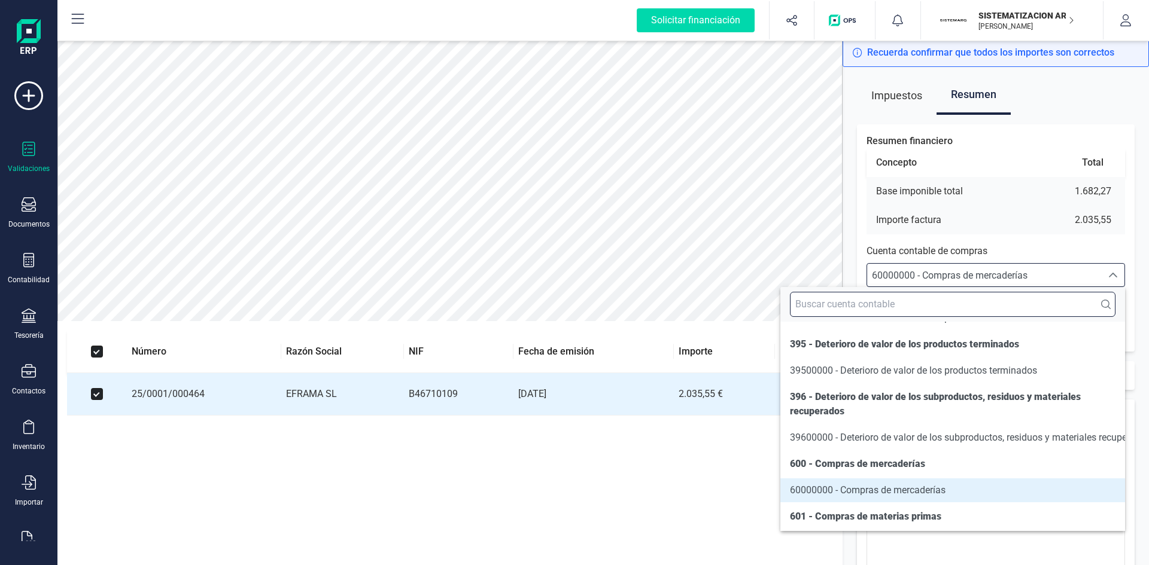
click at [910, 308] on input "text" at bounding box center [953, 304] width 326 height 25
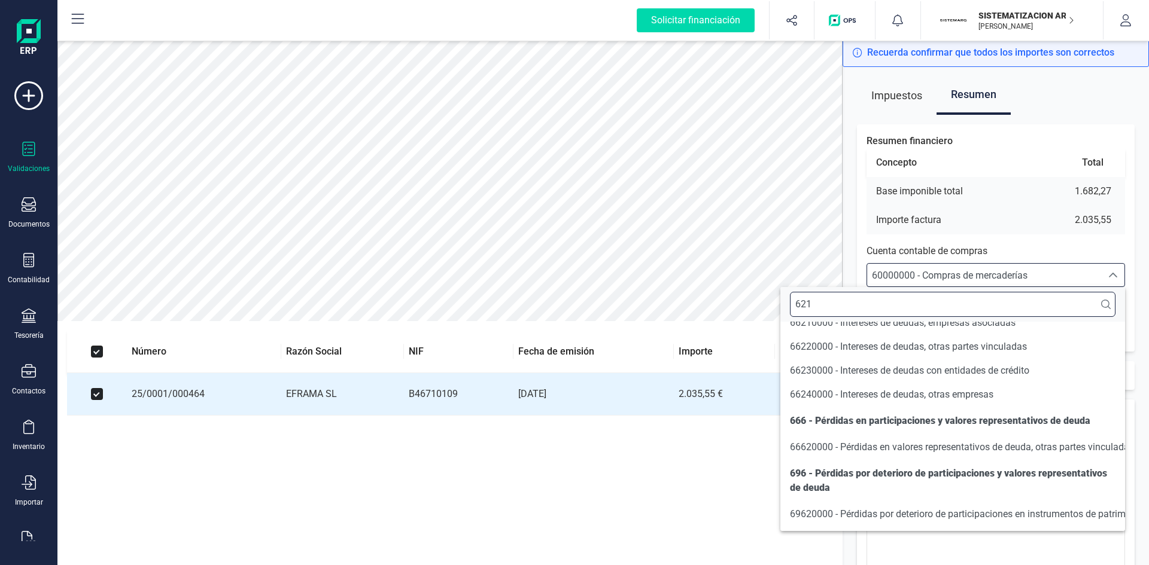
scroll to position [0, 0]
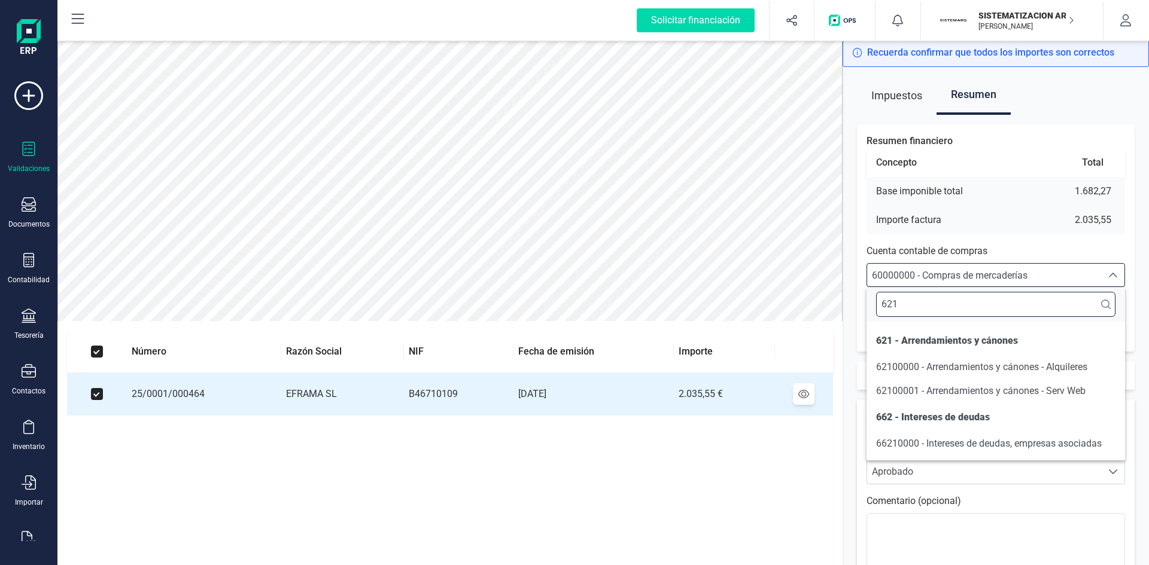
type input "621"
click at [919, 369] on span "62100000 - Arrendamientos y cánones - Alquileres" at bounding box center [981, 366] width 211 height 11
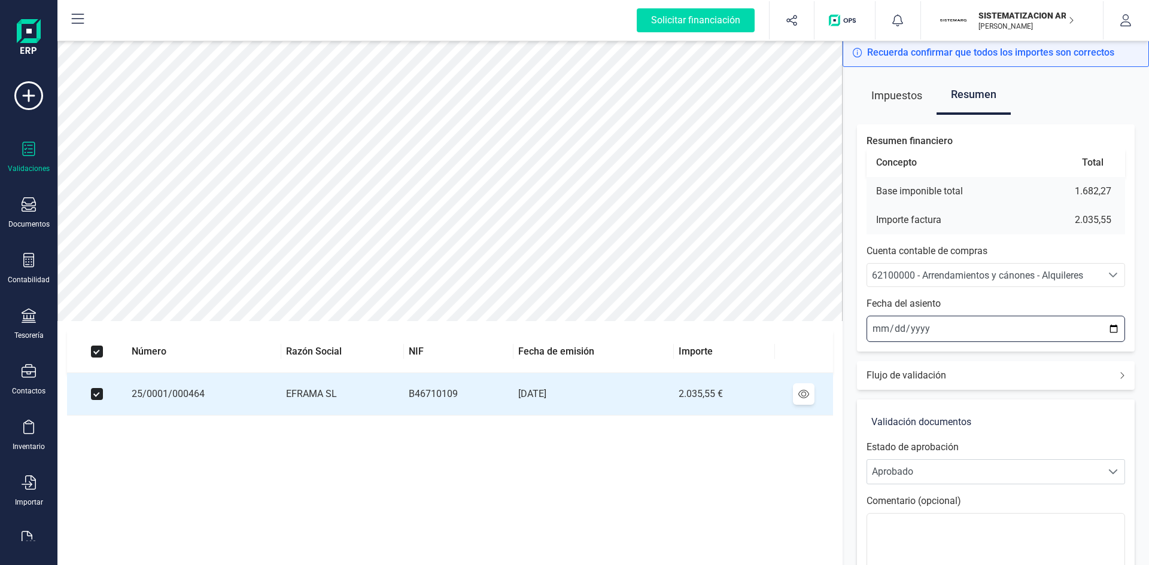
click at [880, 324] on input "[DATE]" at bounding box center [995, 329] width 259 height 26
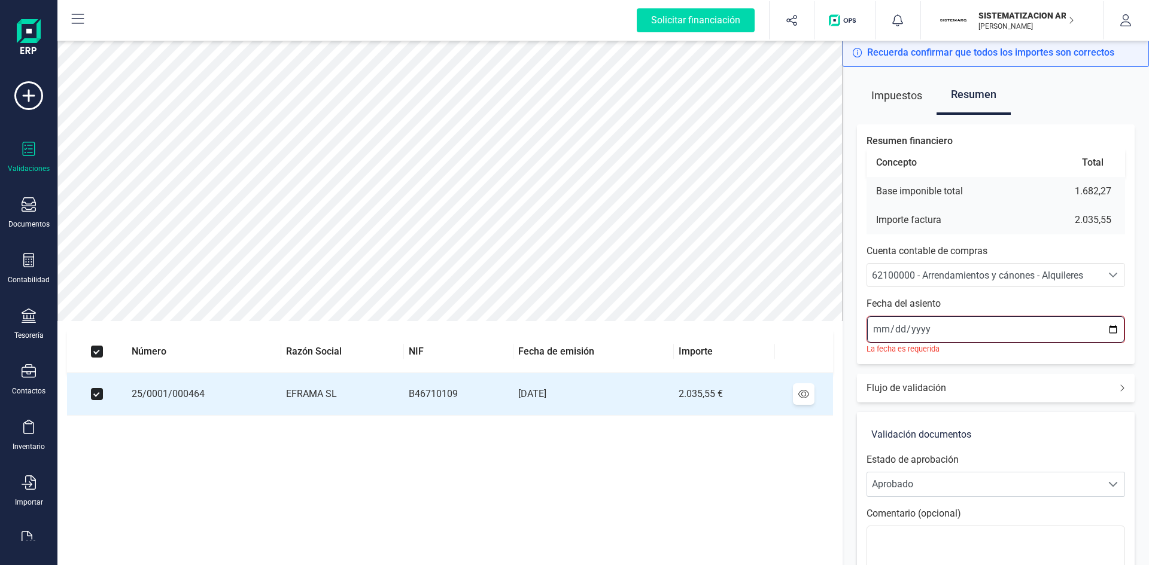
type input "[DATE]"
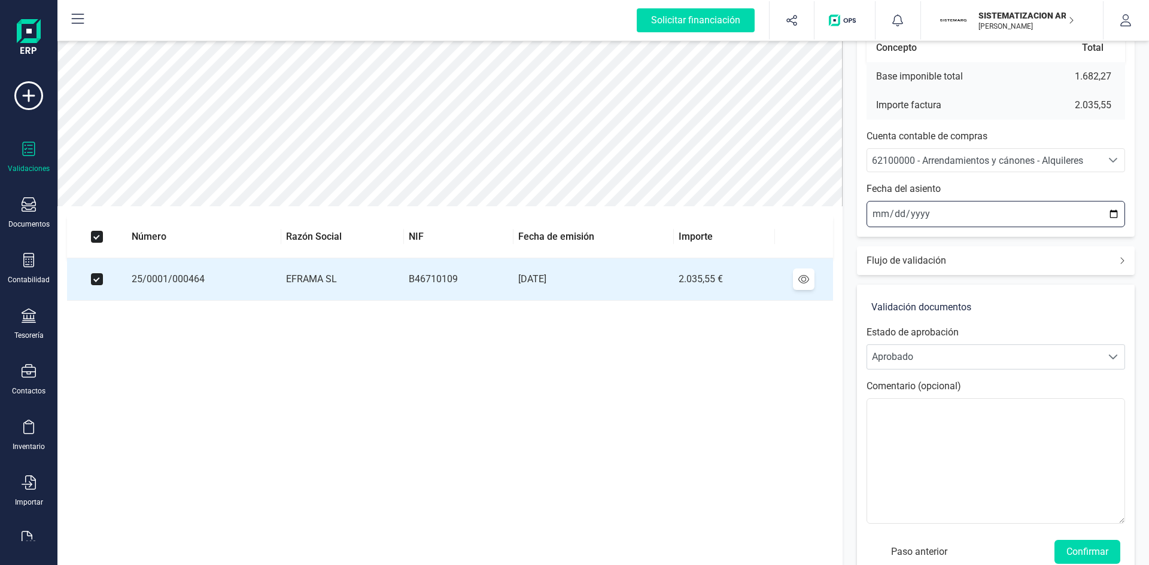
scroll to position [140, 0]
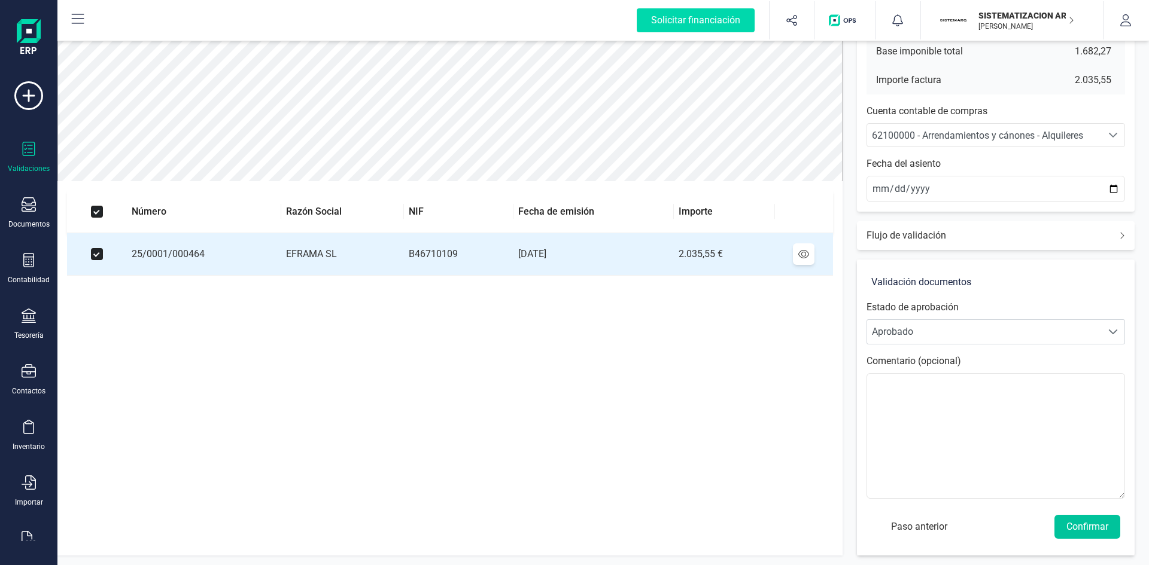
click at [1087, 523] on button "Confirmar" at bounding box center [1087, 527] width 66 height 24
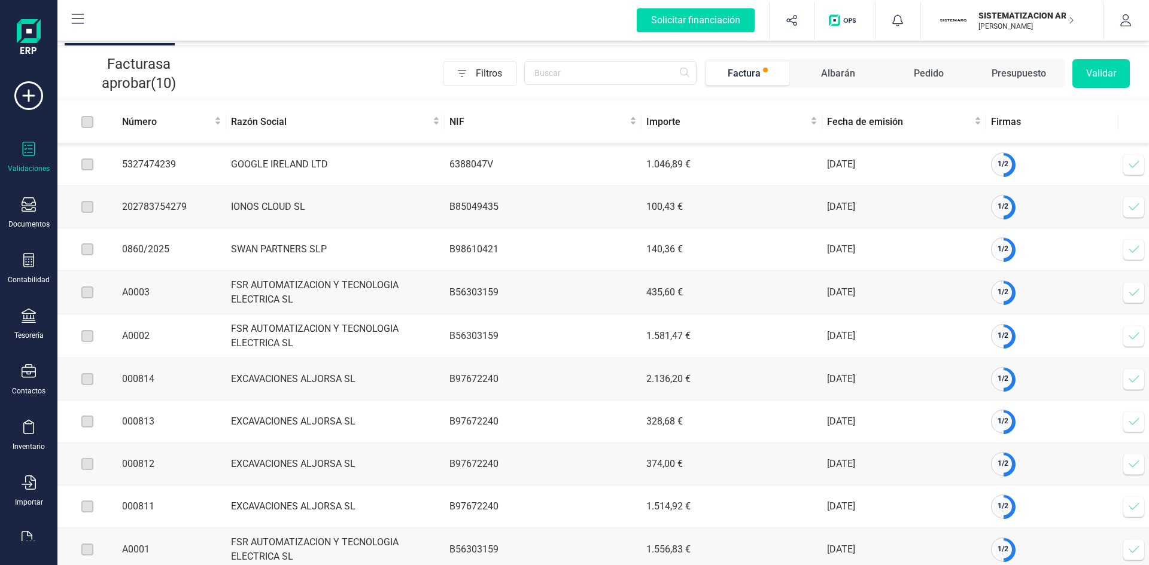
scroll to position [57, 0]
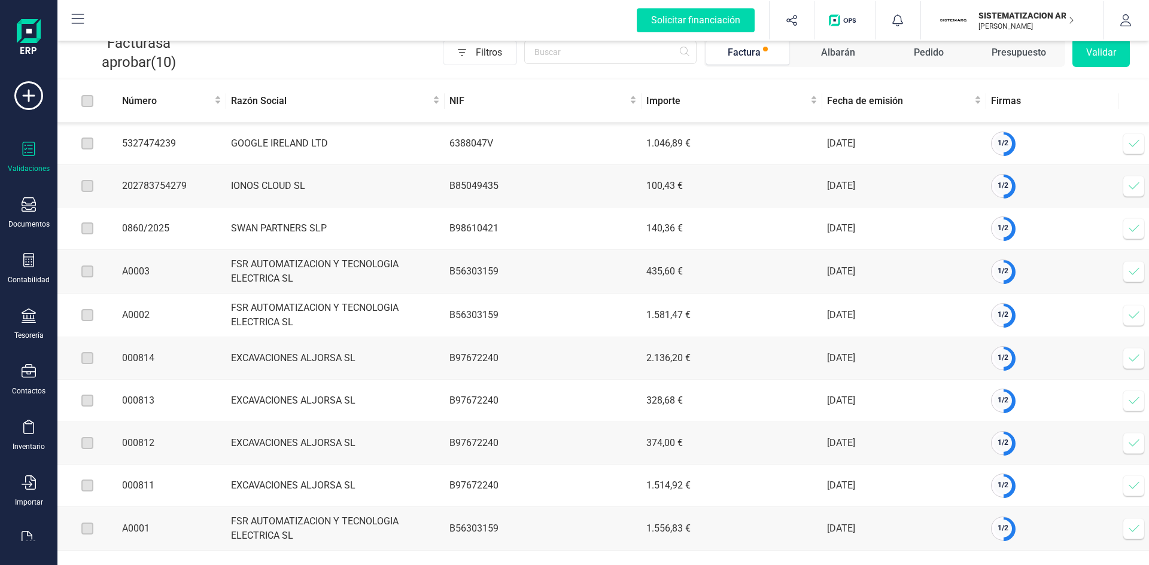
click at [1132, 269] on icon at bounding box center [1134, 272] width 12 height 12
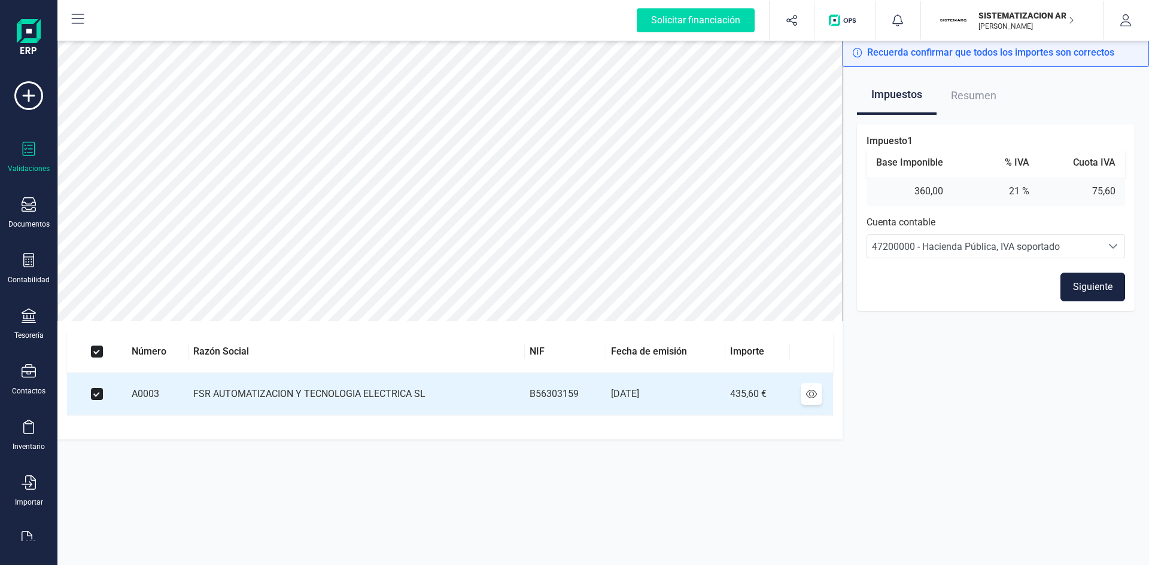
click at [1093, 285] on button "Siguiente" at bounding box center [1092, 287] width 65 height 29
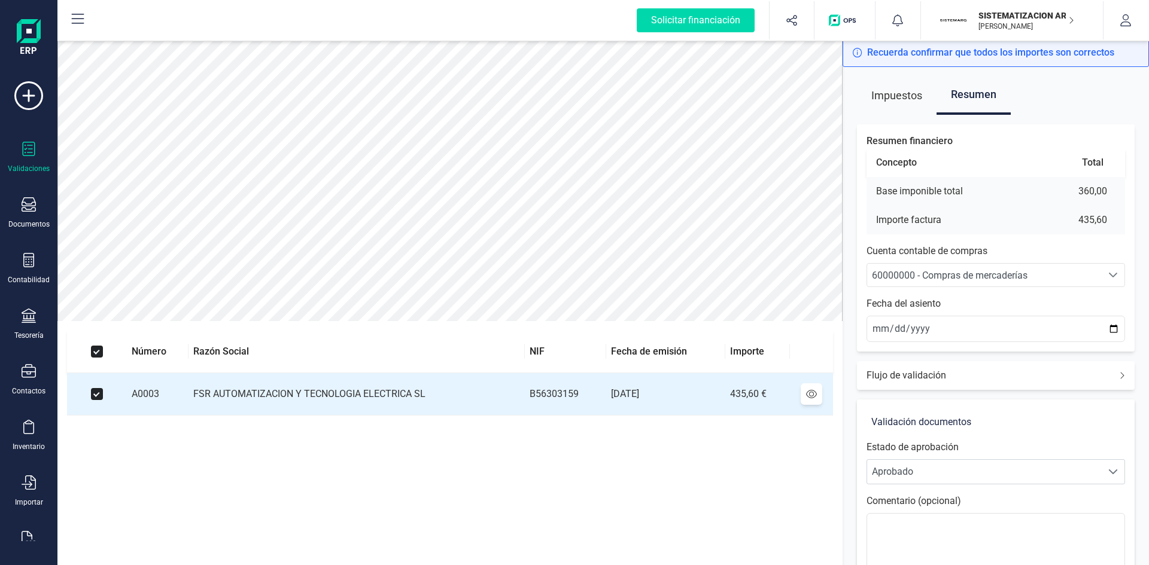
click at [914, 268] on span "60000000 - Compras de mercaderías" at bounding box center [984, 275] width 235 height 23
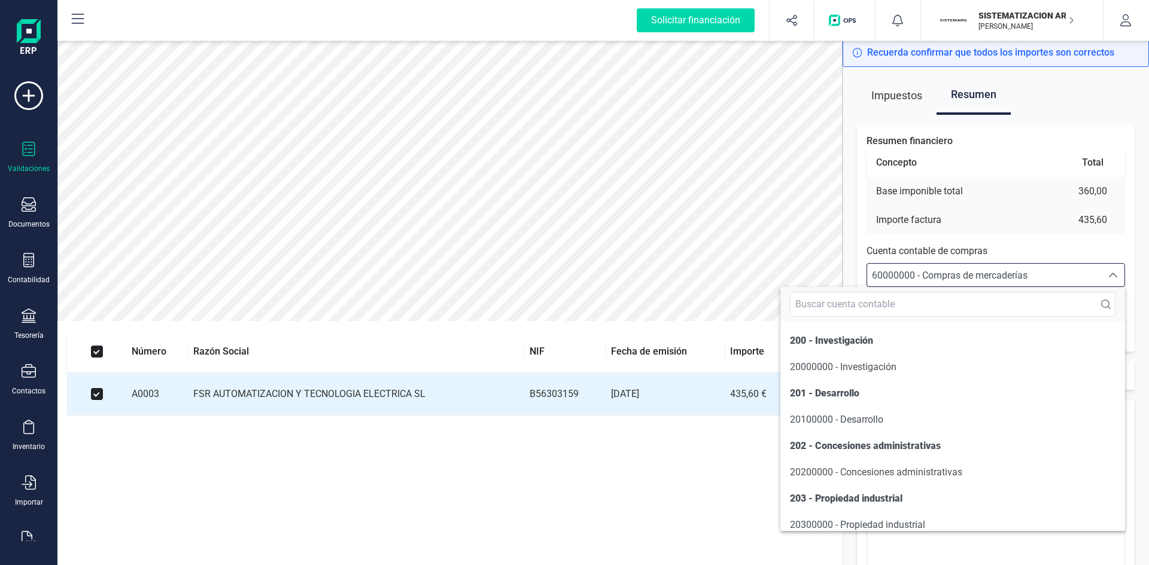
scroll to position [5746, 0]
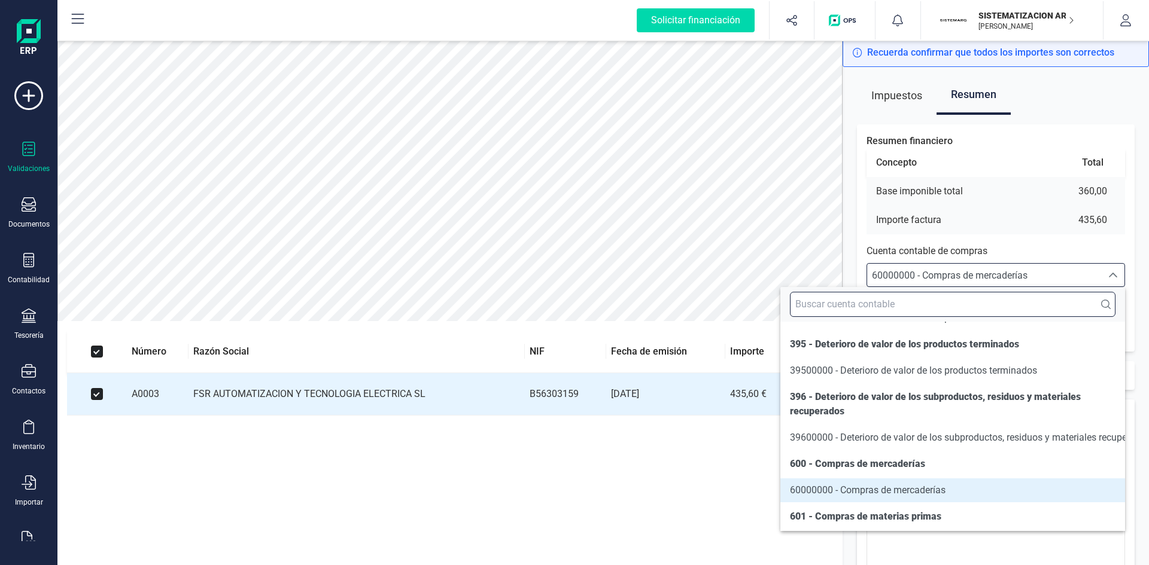
click at [855, 301] on input "text" at bounding box center [953, 304] width 326 height 25
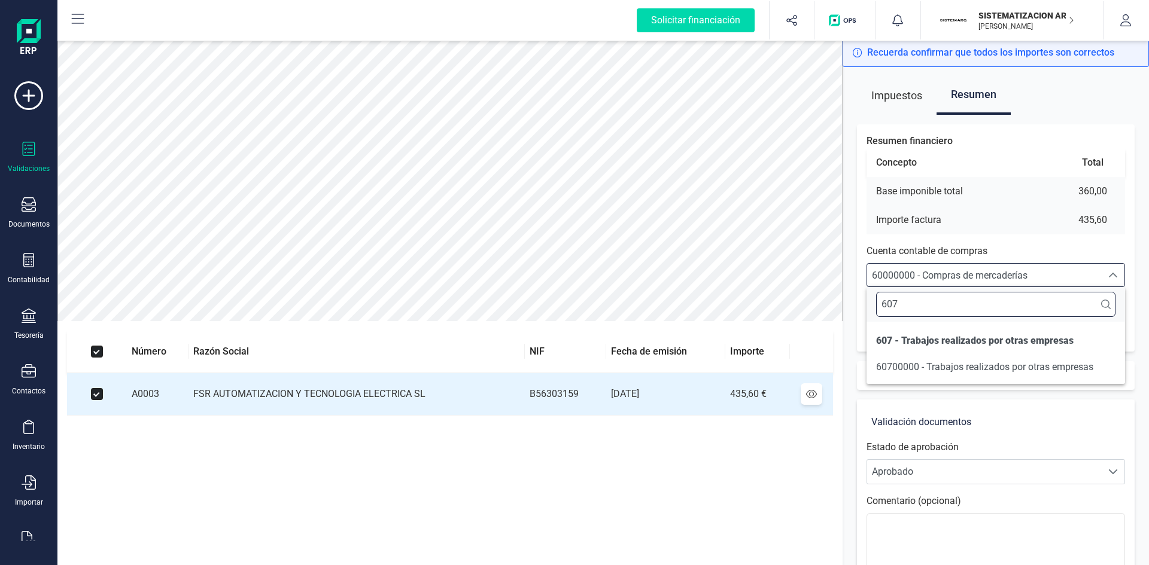
scroll to position [0, 0]
type input "6070"
click at [952, 364] on span "60700000 - Trabajos realizados por otras empresas" at bounding box center [984, 366] width 217 height 11
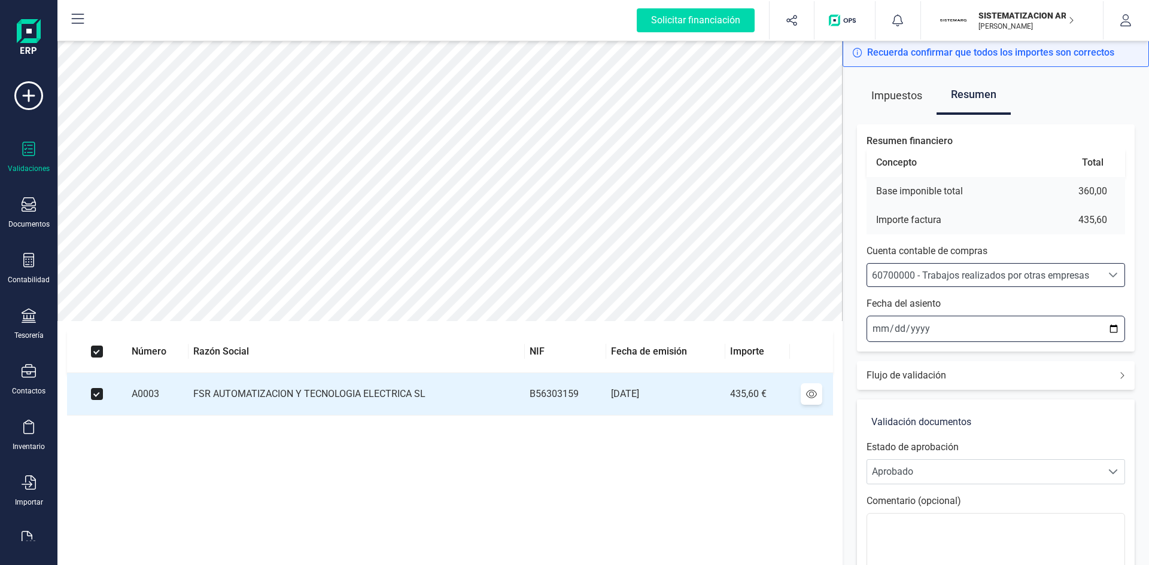
click at [875, 331] on input "2025-08-27" at bounding box center [995, 329] width 259 height 26
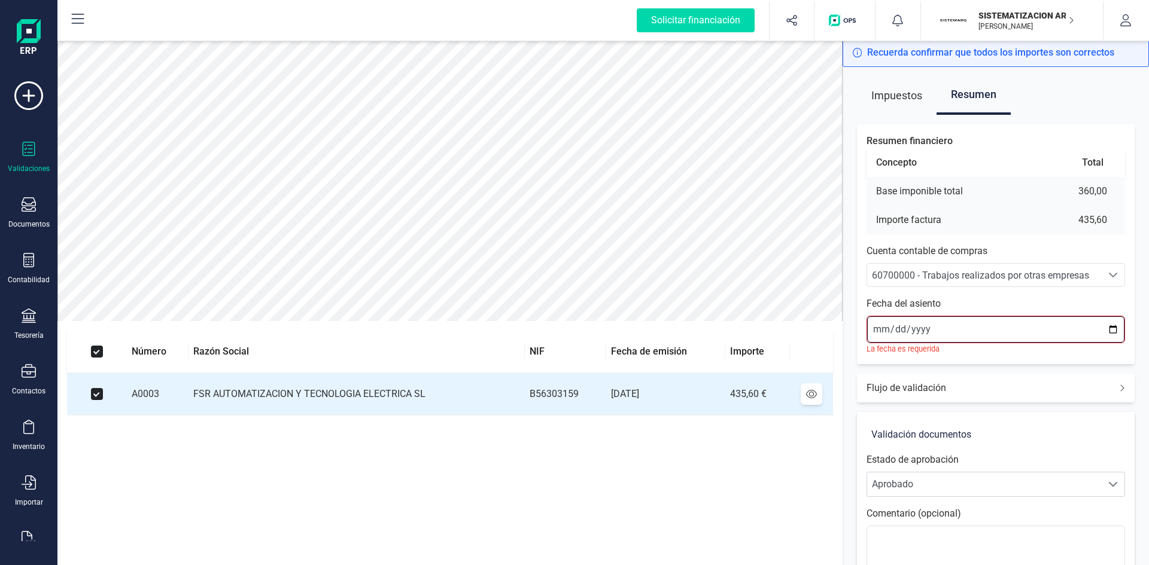
type input "2025-08-05"
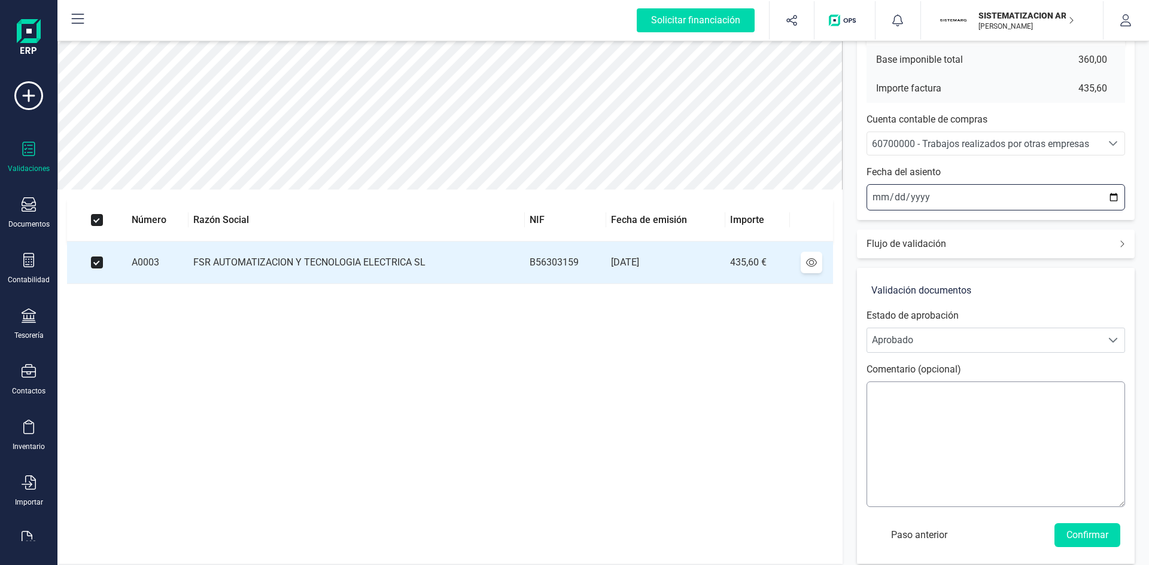
scroll to position [140, 0]
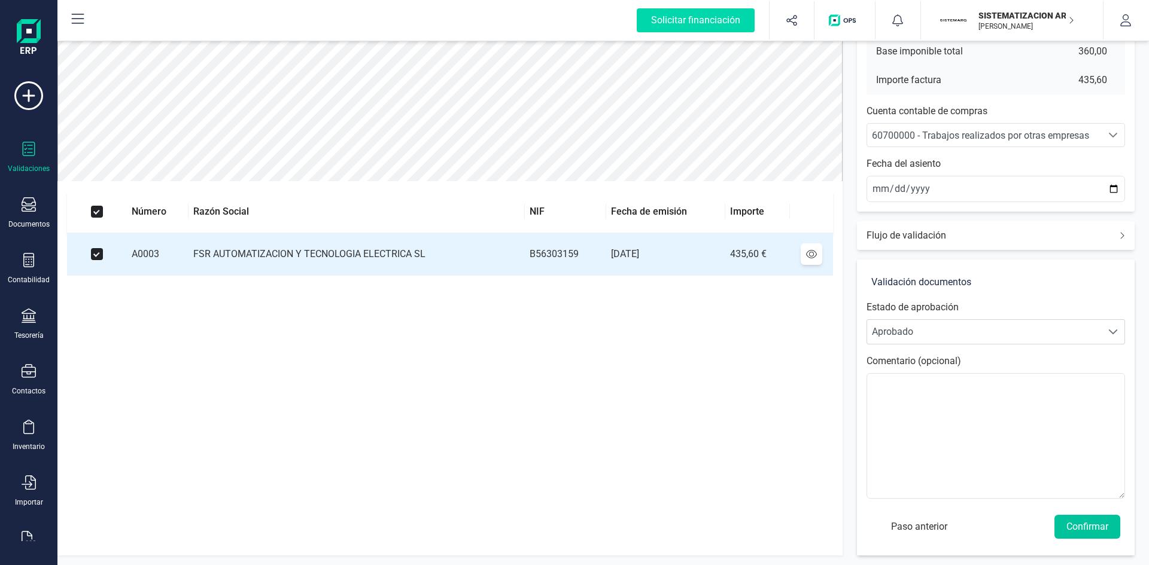
click at [1093, 532] on button "Confirmar" at bounding box center [1087, 527] width 66 height 24
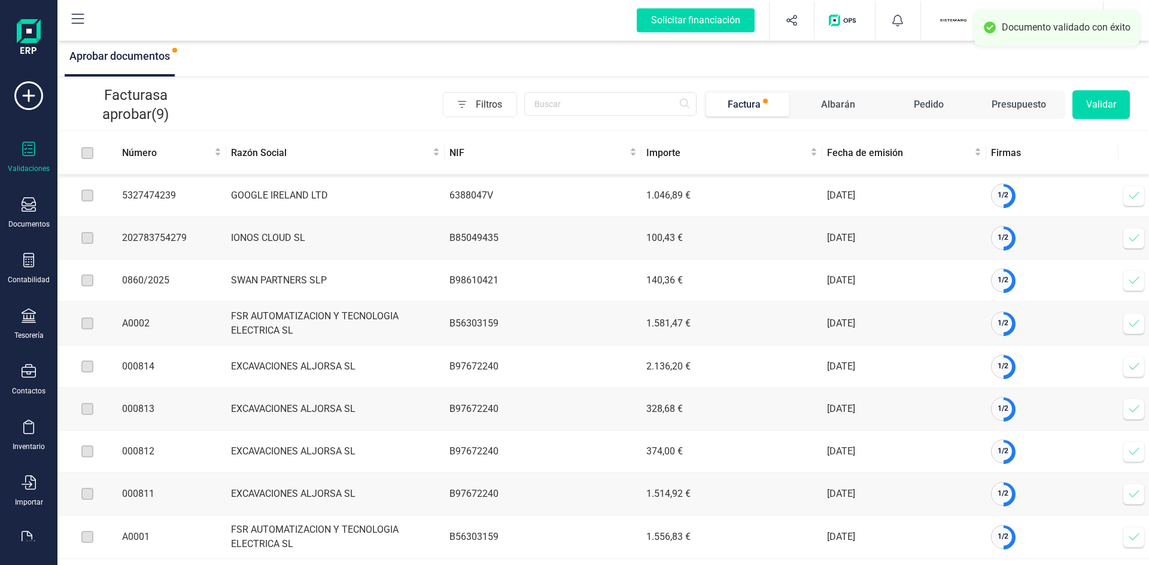
click at [1131, 327] on icon at bounding box center [1134, 324] width 12 height 12
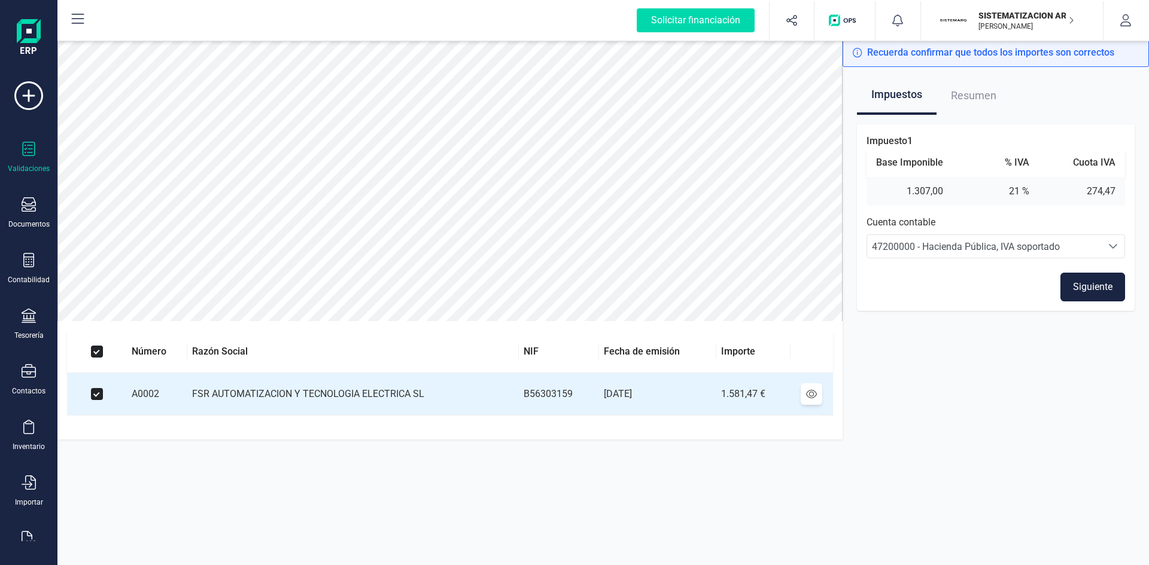
click at [1094, 288] on button "Siguiente" at bounding box center [1092, 287] width 65 height 29
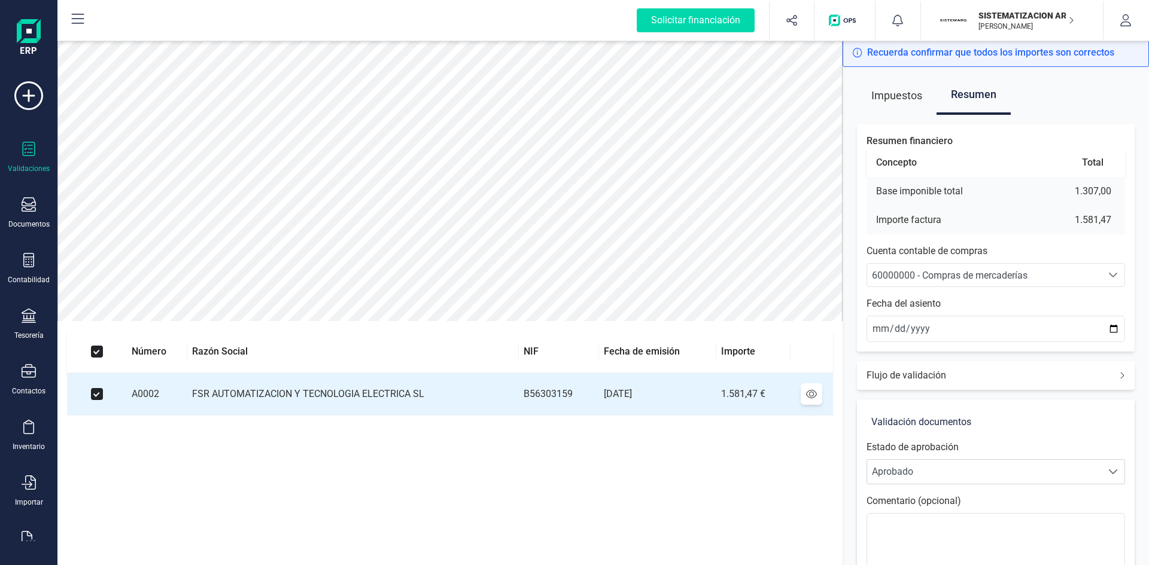
click at [912, 274] on span "60000000 - Compras de mercaderías" at bounding box center [950, 275] width 156 height 11
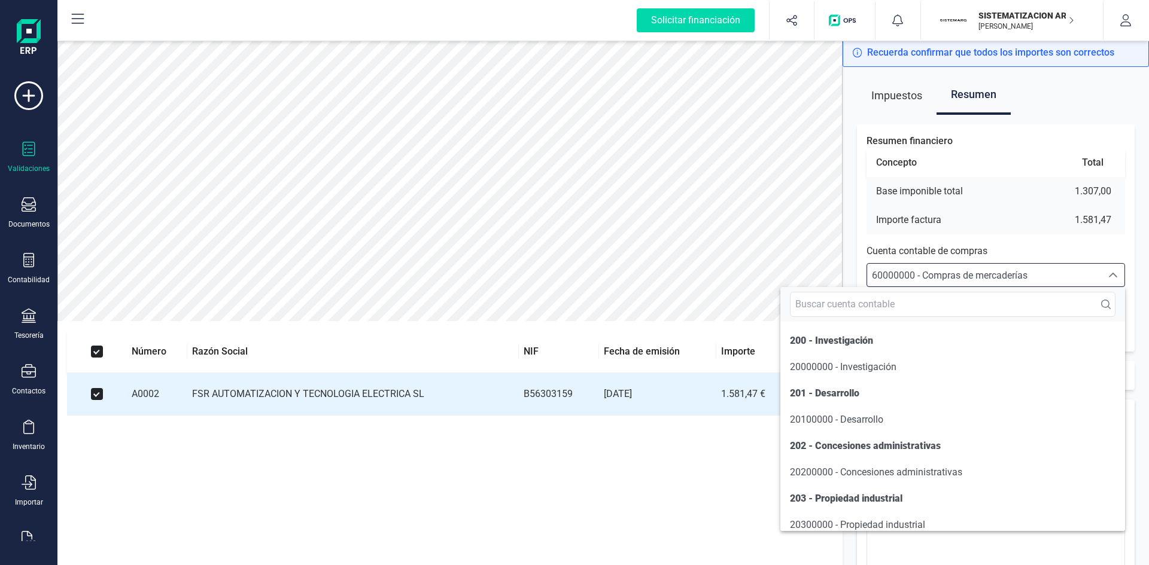
scroll to position [5746, 0]
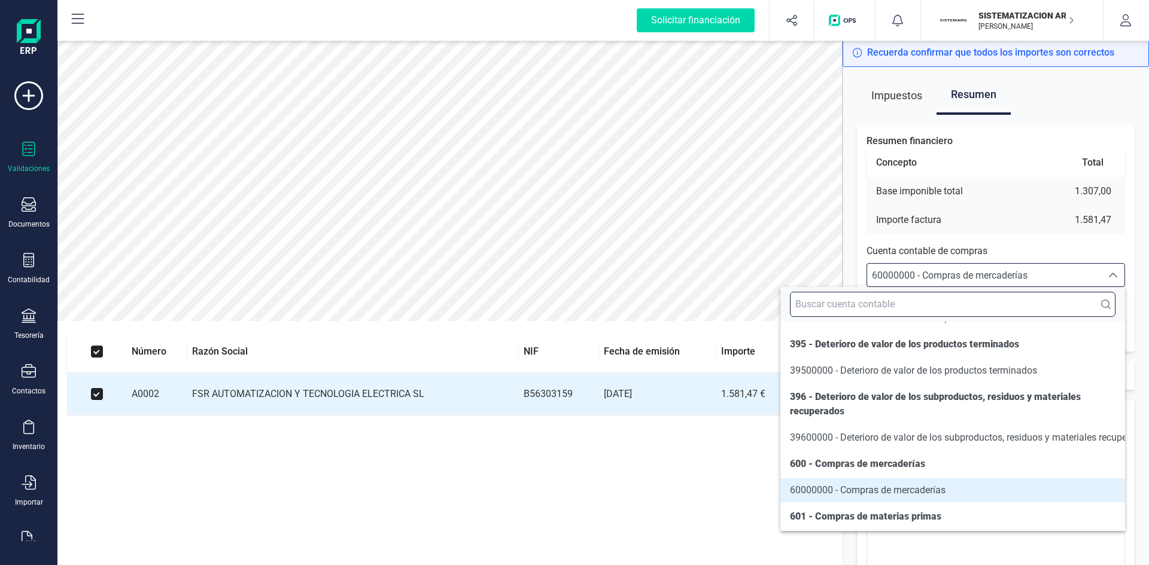
click at [919, 306] on input "text" at bounding box center [953, 304] width 326 height 25
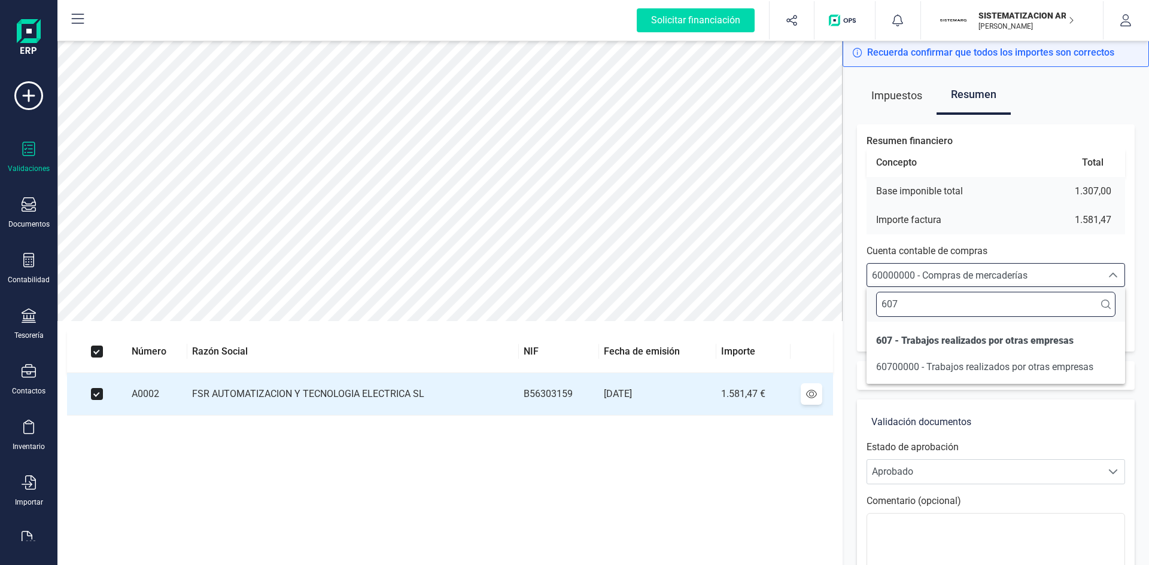
scroll to position [0, 0]
type input "6070"
click at [951, 368] on span "60700000 - Trabajos realizados por otras empresas" at bounding box center [984, 366] width 217 height 11
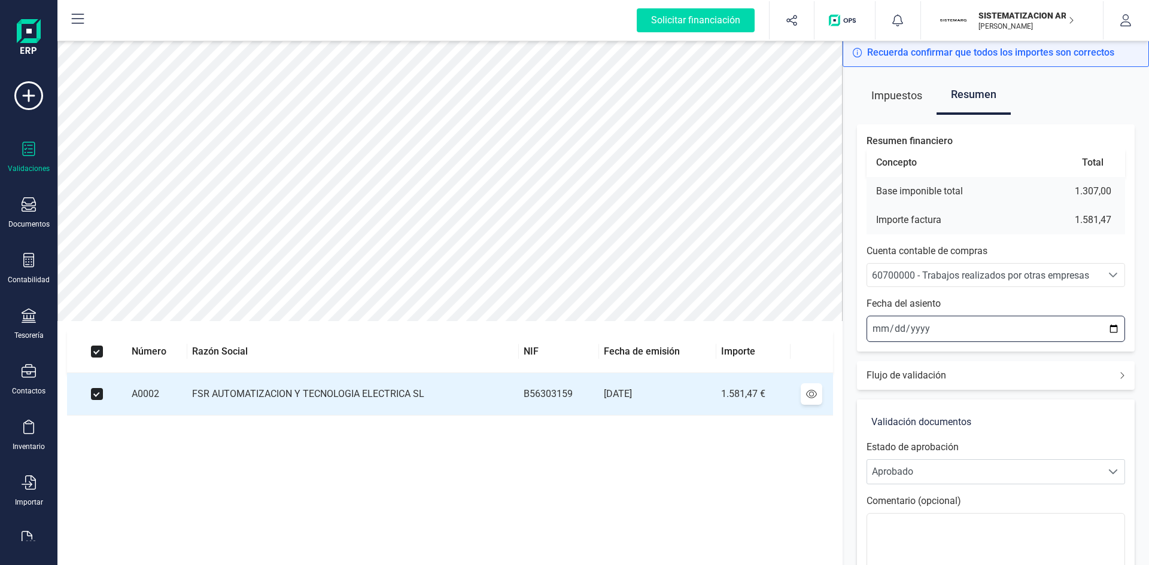
click at [872, 329] on input "2025-08-27" at bounding box center [995, 329] width 259 height 26
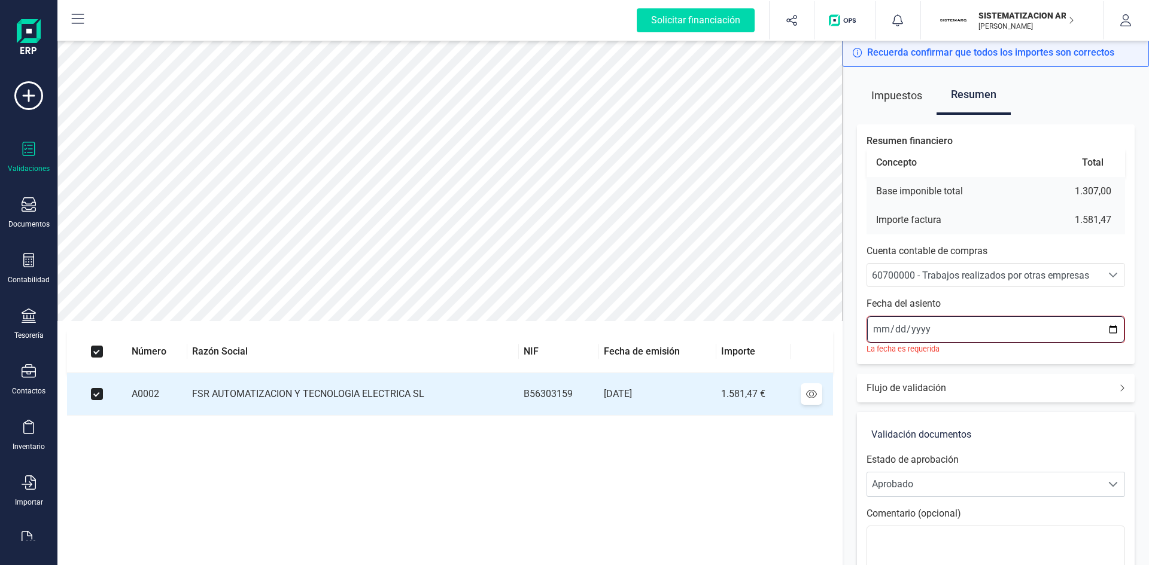
type input "2025-08-05"
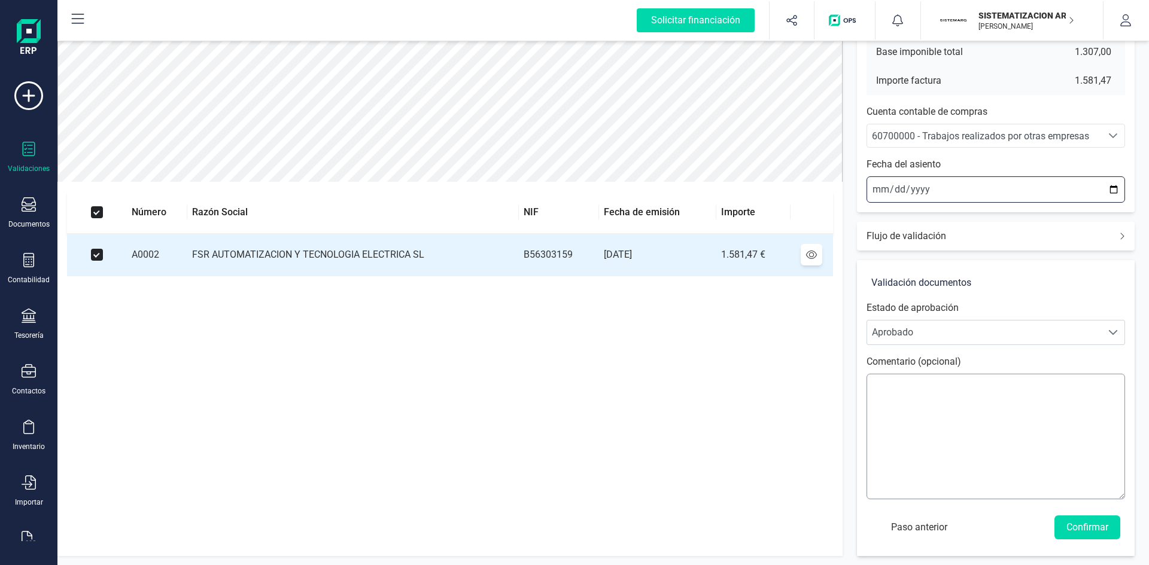
scroll to position [140, 0]
click at [1093, 524] on button "Confirmar" at bounding box center [1087, 527] width 66 height 24
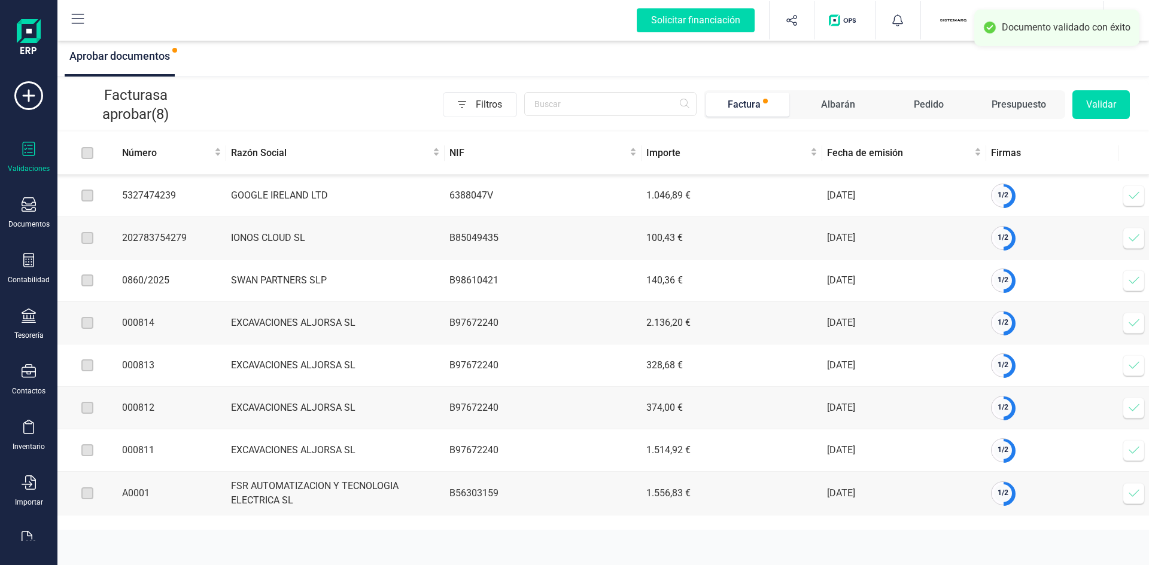
click at [1135, 497] on icon at bounding box center [1134, 493] width 10 height 7
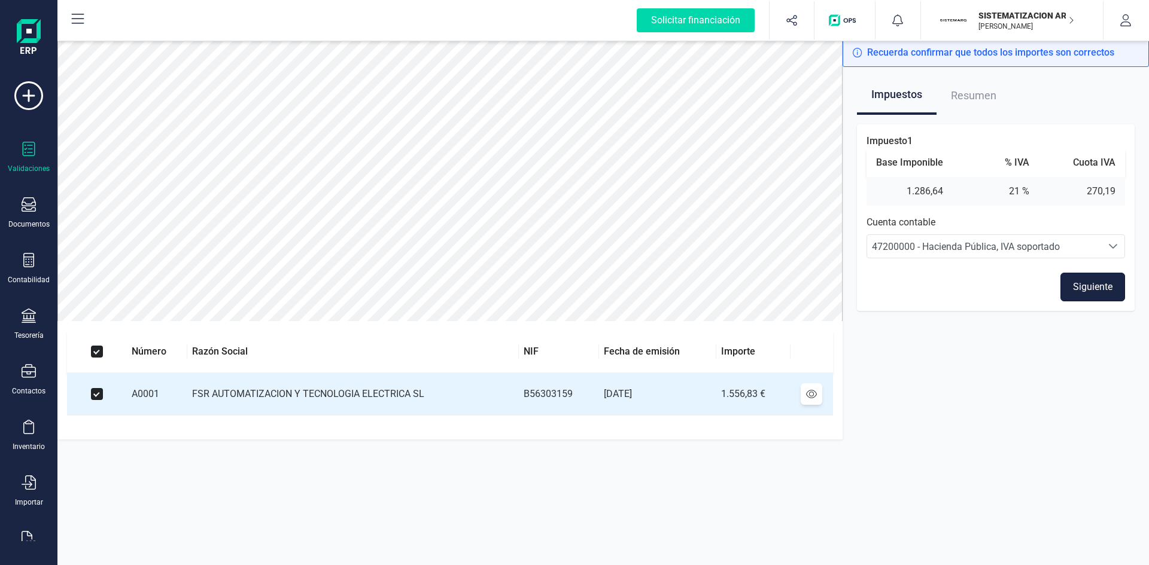
click at [1089, 287] on button "Siguiente" at bounding box center [1092, 287] width 65 height 29
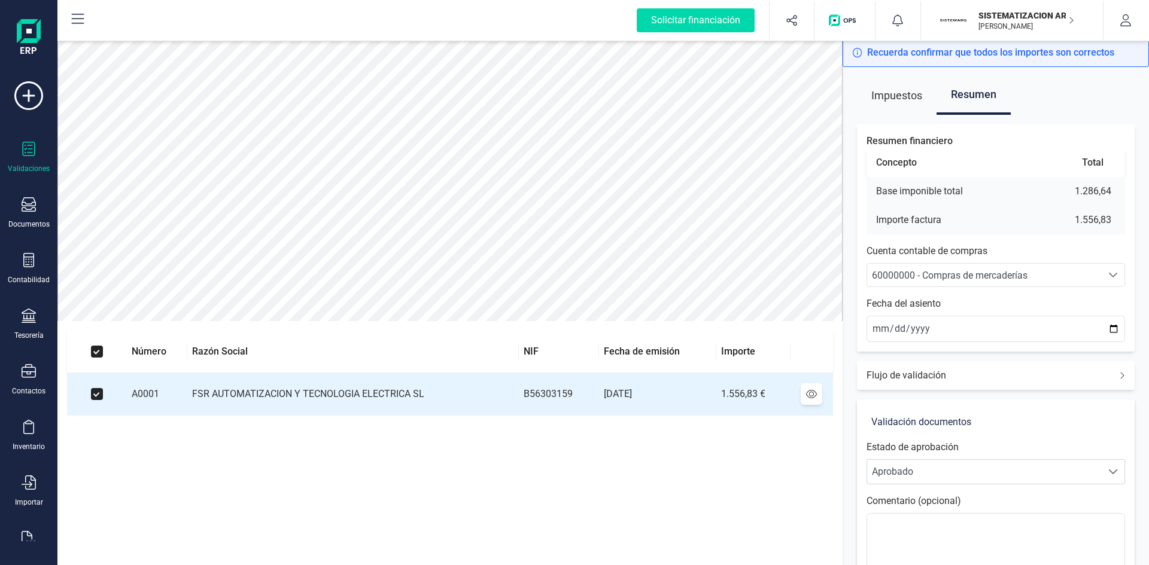
click at [955, 276] on span "60000000 - Compras de mercaderías" at bounding box center [950, 275] width 156 height 11
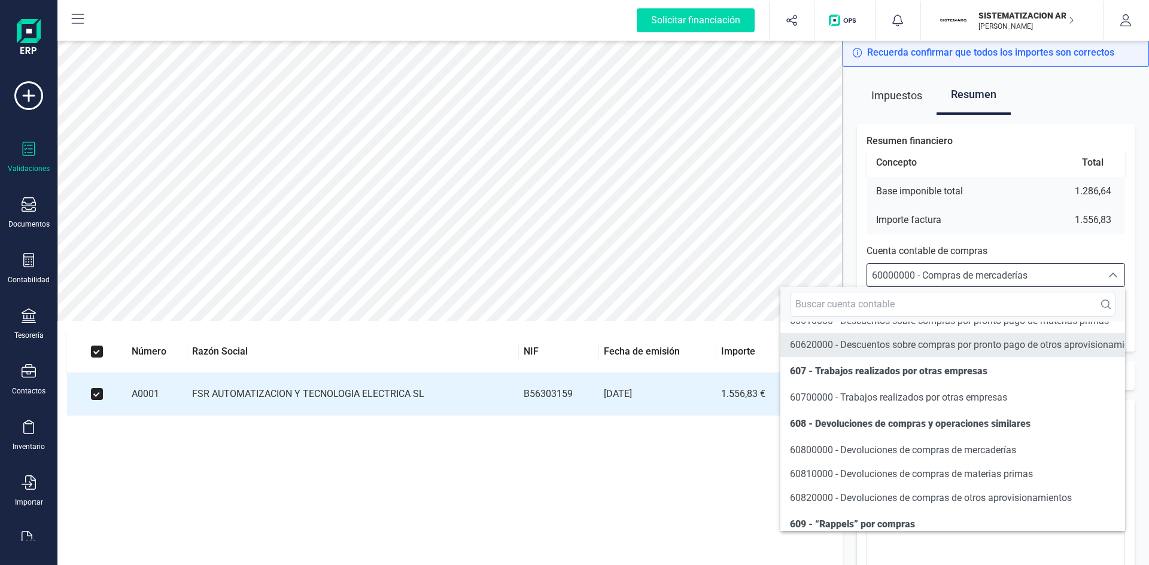
scroll to position [6113, 0]
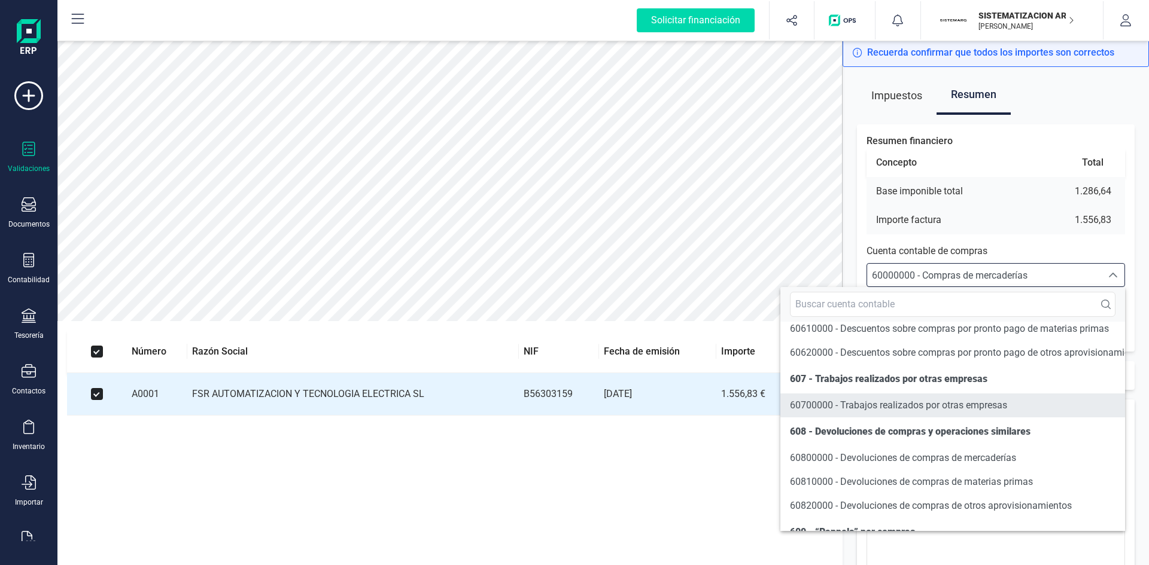
click at [869, 411] on span "60700000 - Trabajos realizados por otras empresas" at bounding box center [898, 405] width 217 height 11
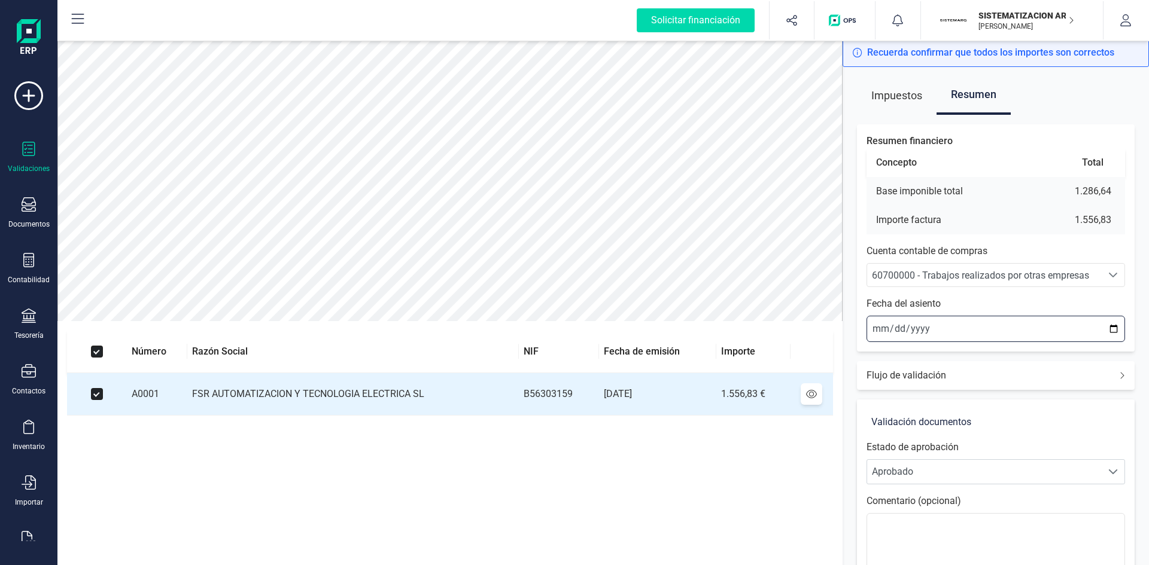
click at [878, 327] on input "2025-08-27" at bounding box center [995, 329] width 259 height 26
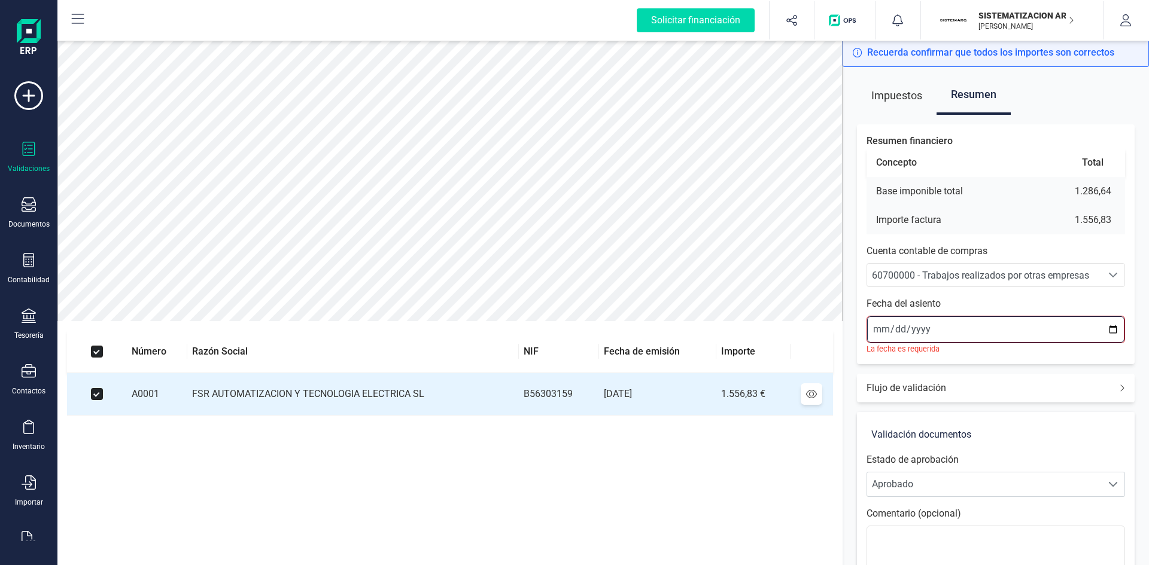
type input "2025-08-01"
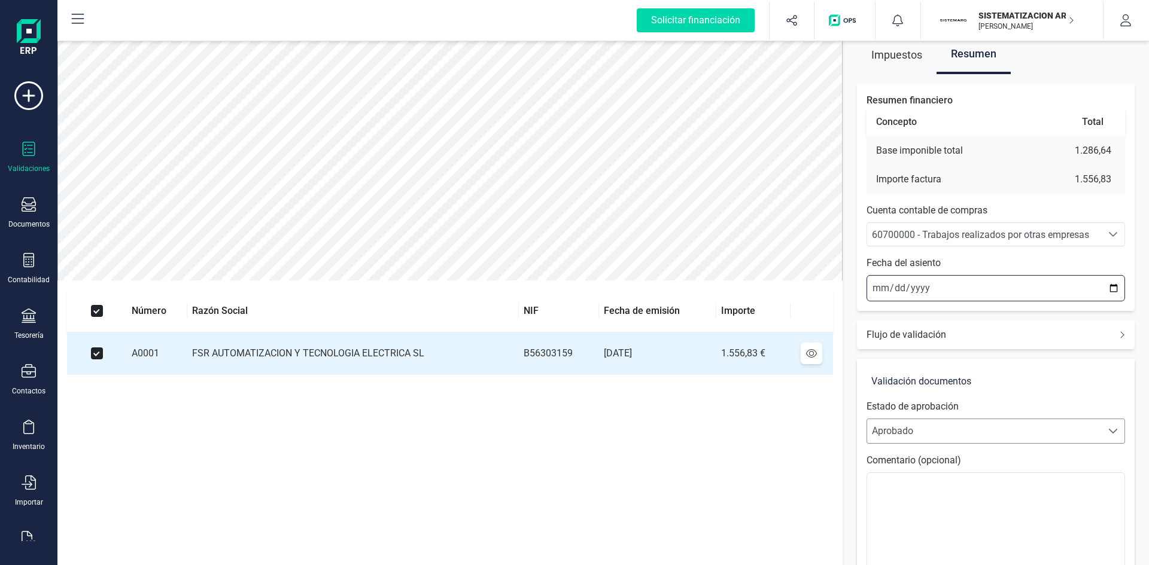
scroll to position [140, 0]
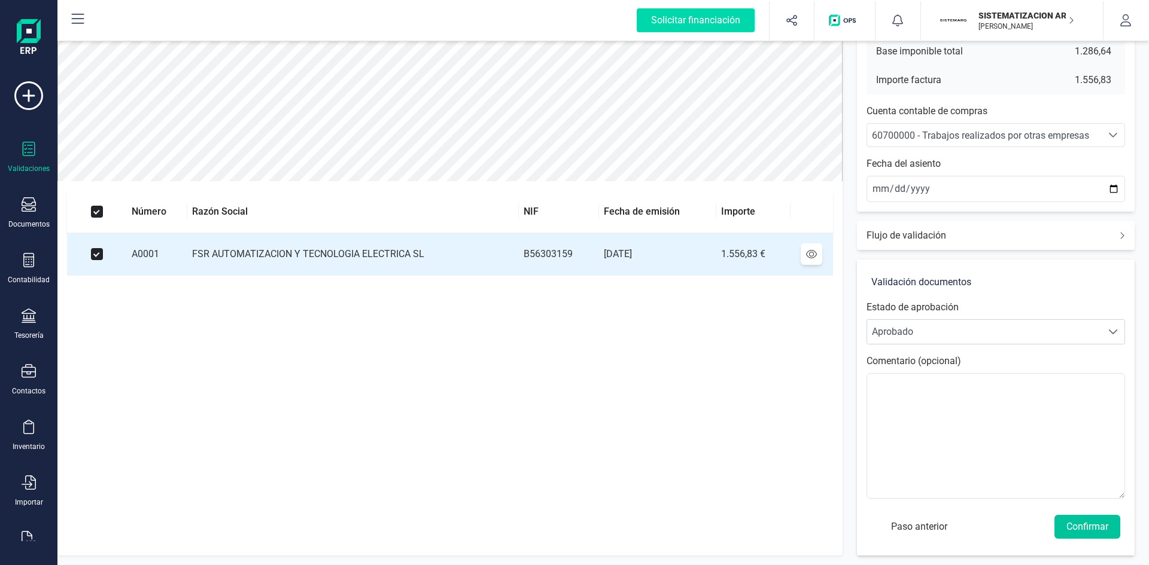
click at [1075, 524] on button "Confirmar" at bounding box center [1087, 527] width 66 height 24
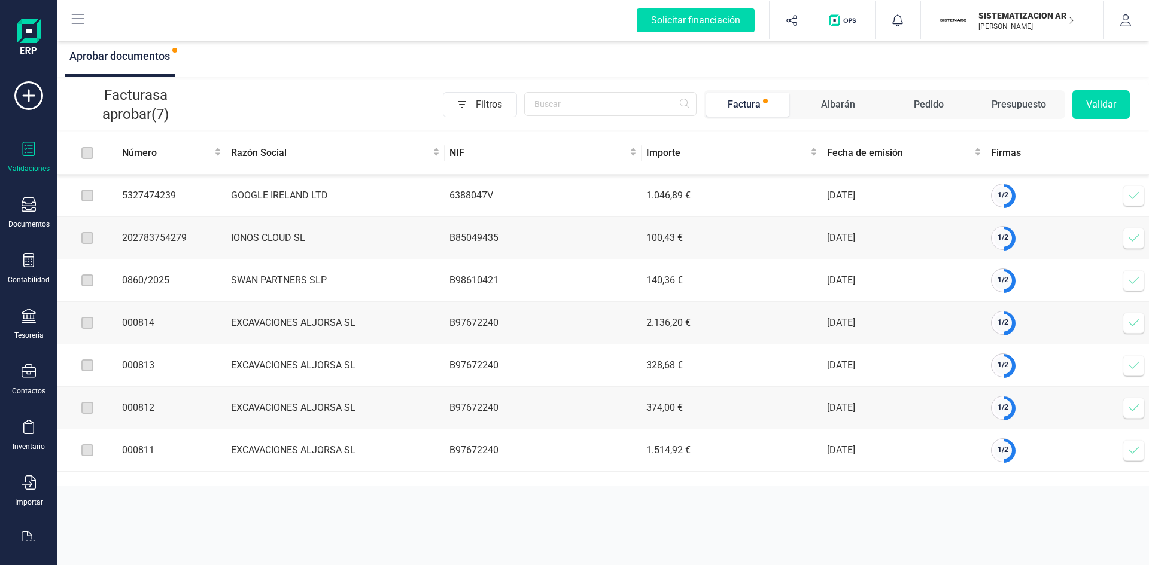
click at [1131, 322] on icon at bounding box center [1134, 323] width 12 height 12
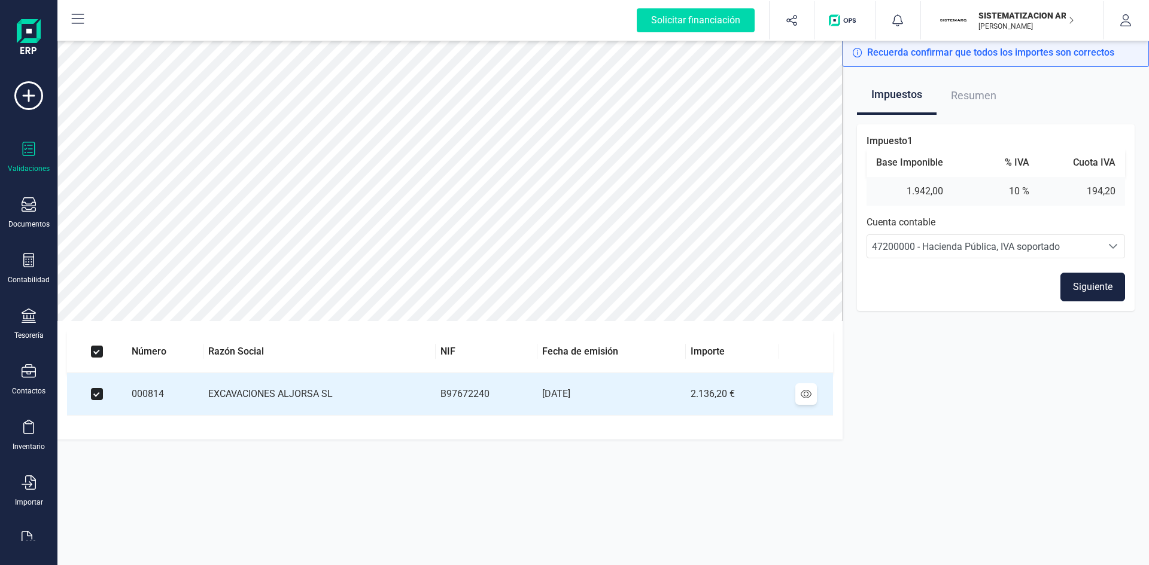
click at [1089, 285] on button "Siguiente" at bounding box center [1092, 287] width 65 height 29
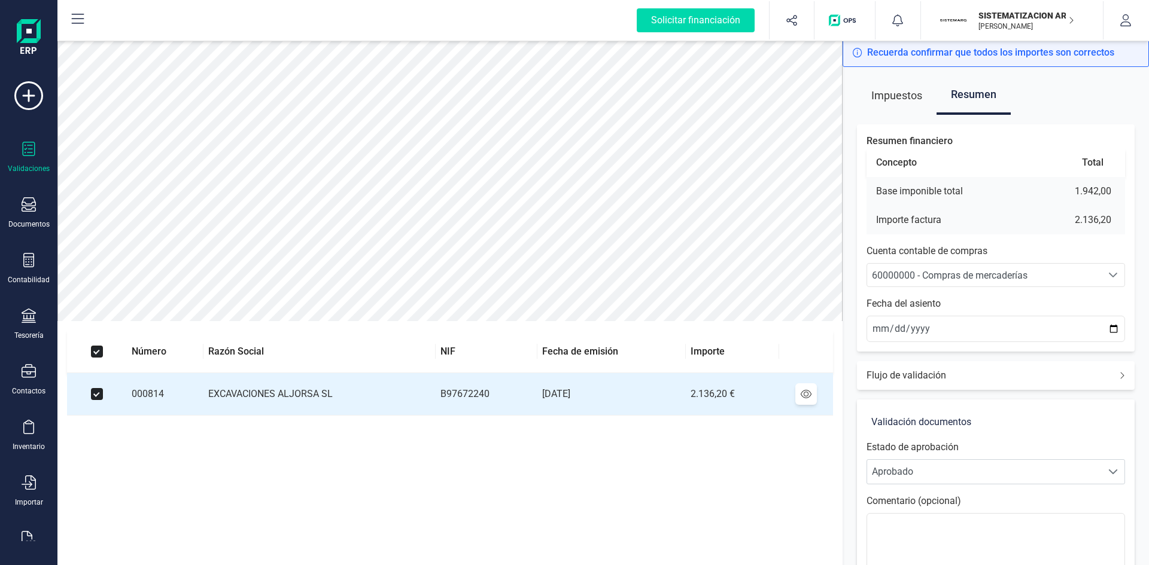
click at [953, 273] on span "60000000 - Compras de mercaderías" at bounding box center [950, 275] width 156 height 11
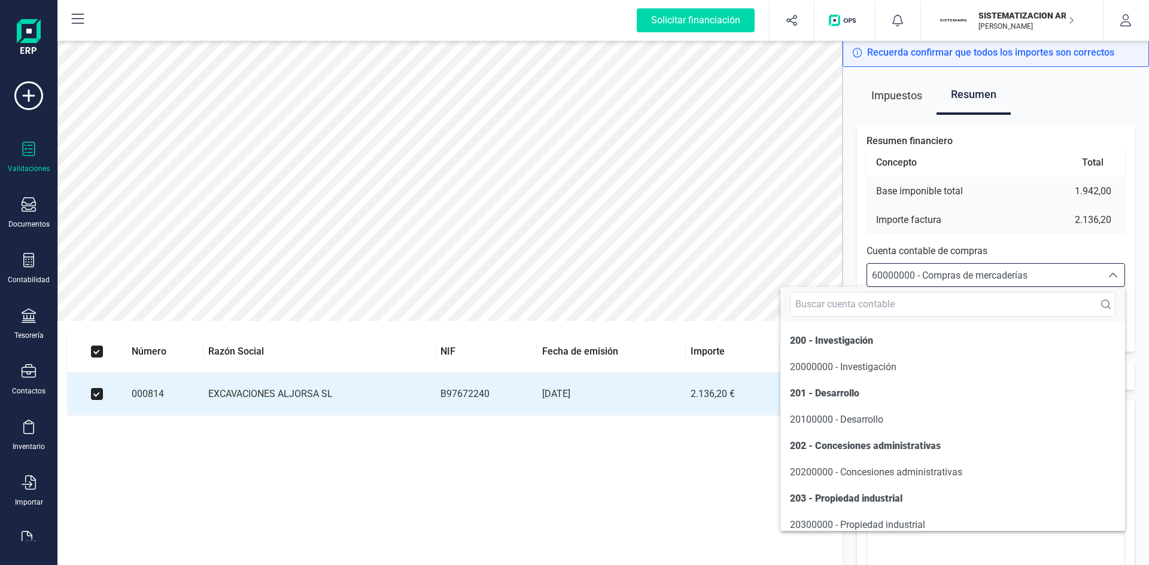
scroll to position [5746, 0]
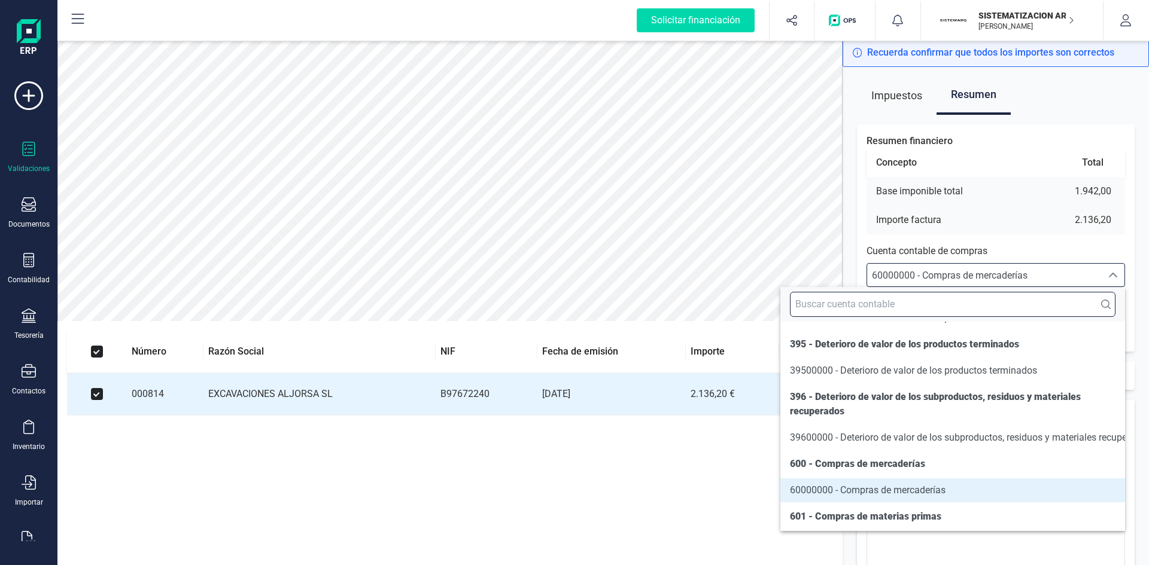
click at [925, 303] on input "text" at bounding box center [953, 304] width 326 height 25
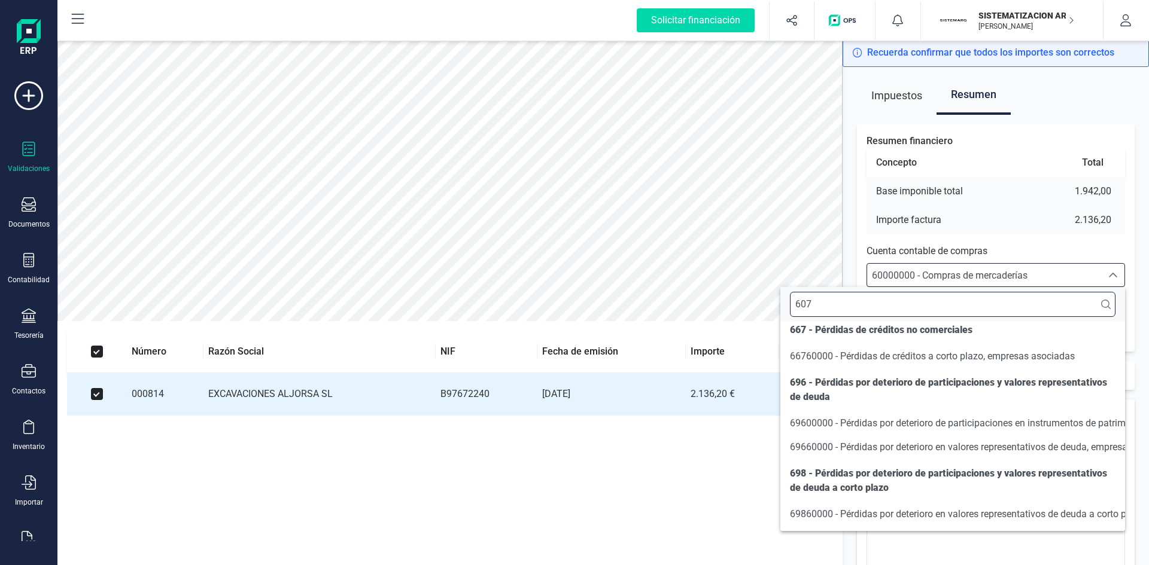
scroll to position [0, 0]
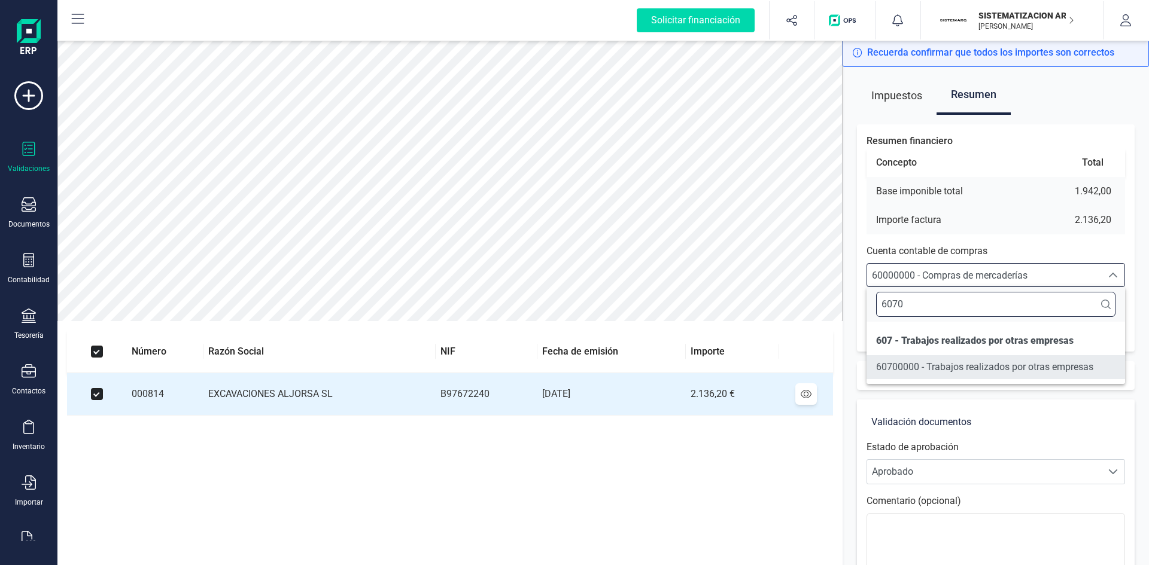
type input "6070"
click at [898, 365] on span "60700000 - Trabajos realizados por otras empresas" at bounding box center [984, 366] width 217 height 11
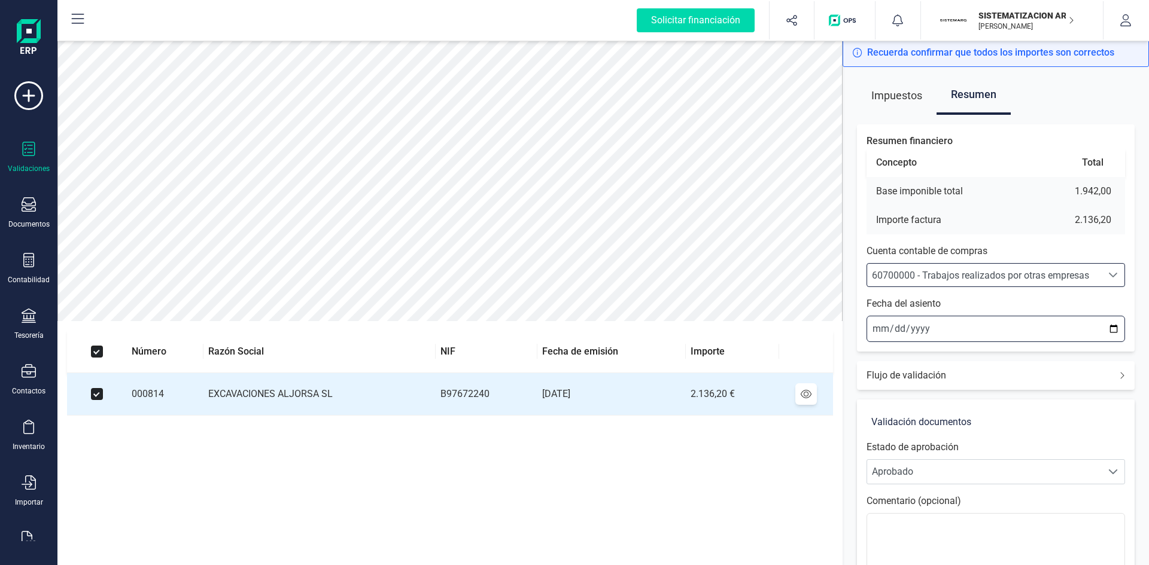
click at [874, 326] on input "2025-08-27" at bounding box center [995, 329] width 259 height 26
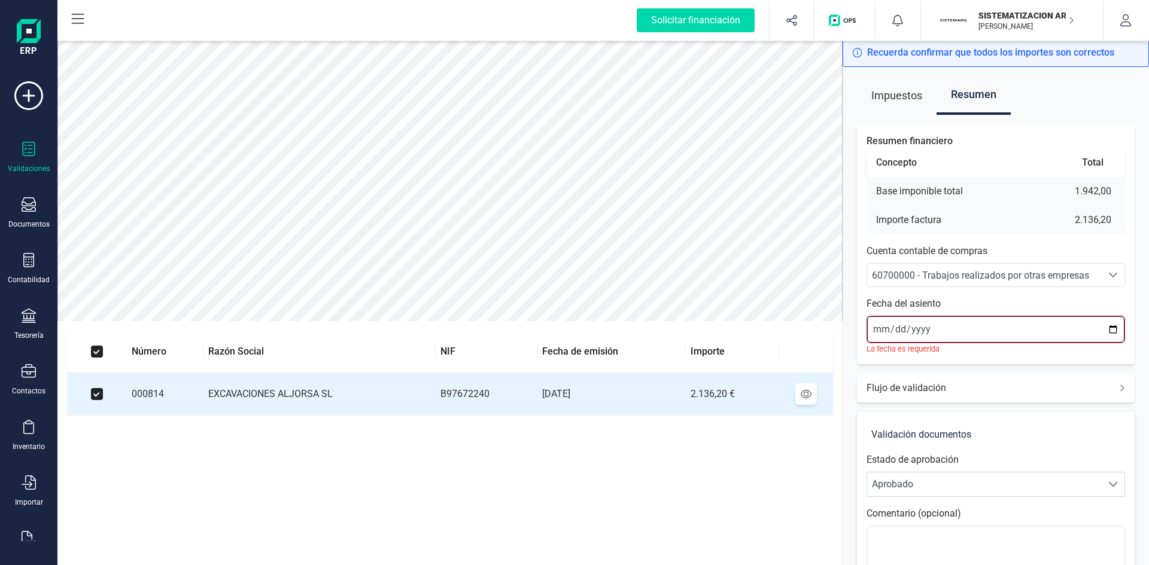
type input "2025-08-01"
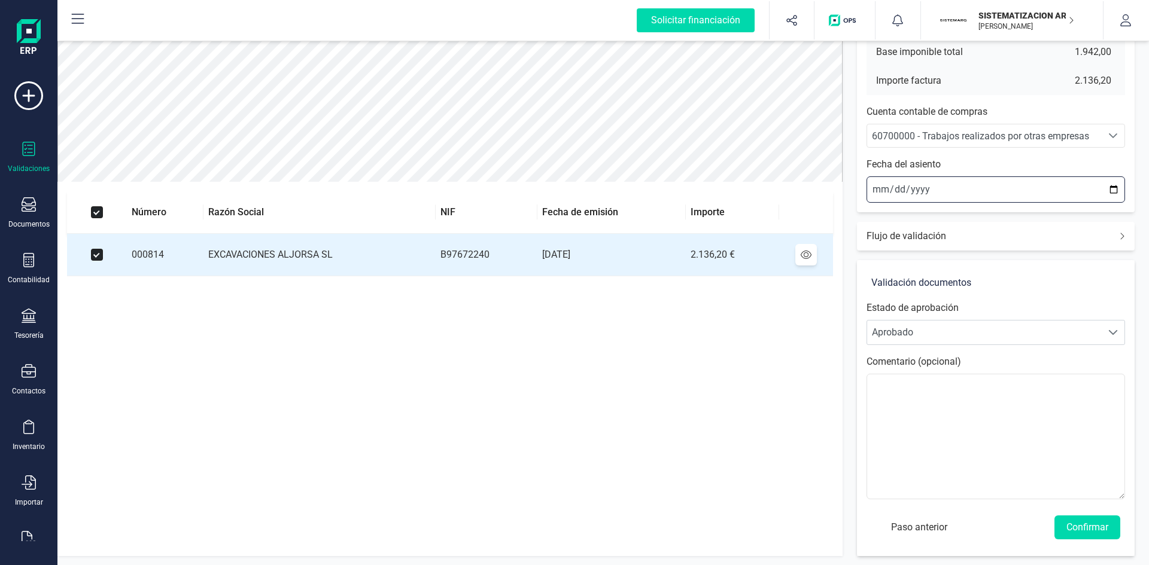
scroll to position [140, 0]
click at [1100, 528] on button "Confirmar" at bounding box center [1087, 527] width 66 height 24
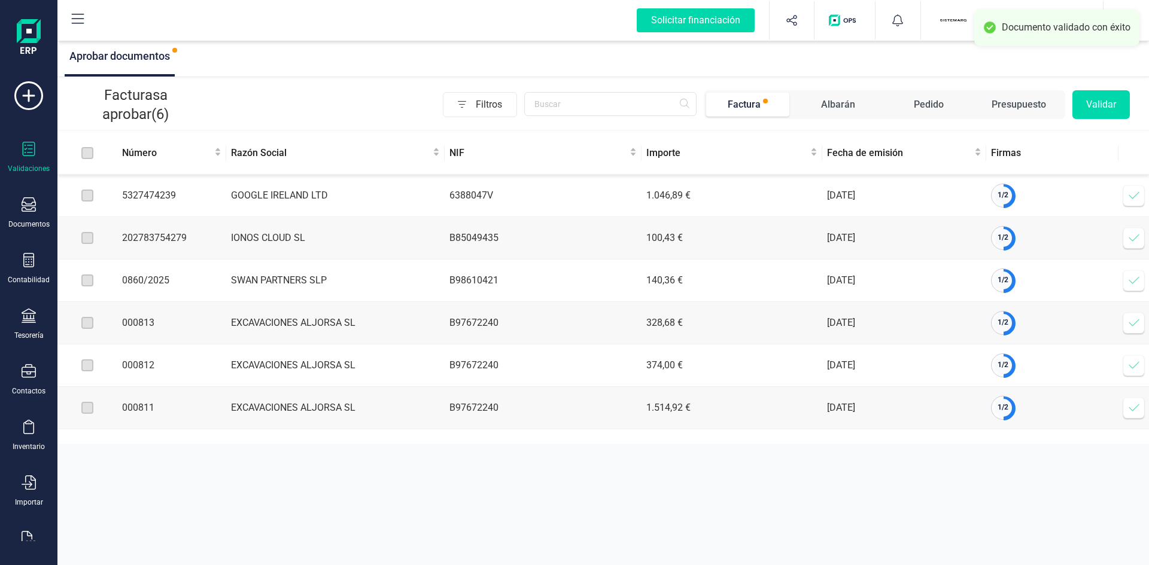
click at [1129, 327] on icon at bounding box center [1134, 323] width 12 height 12
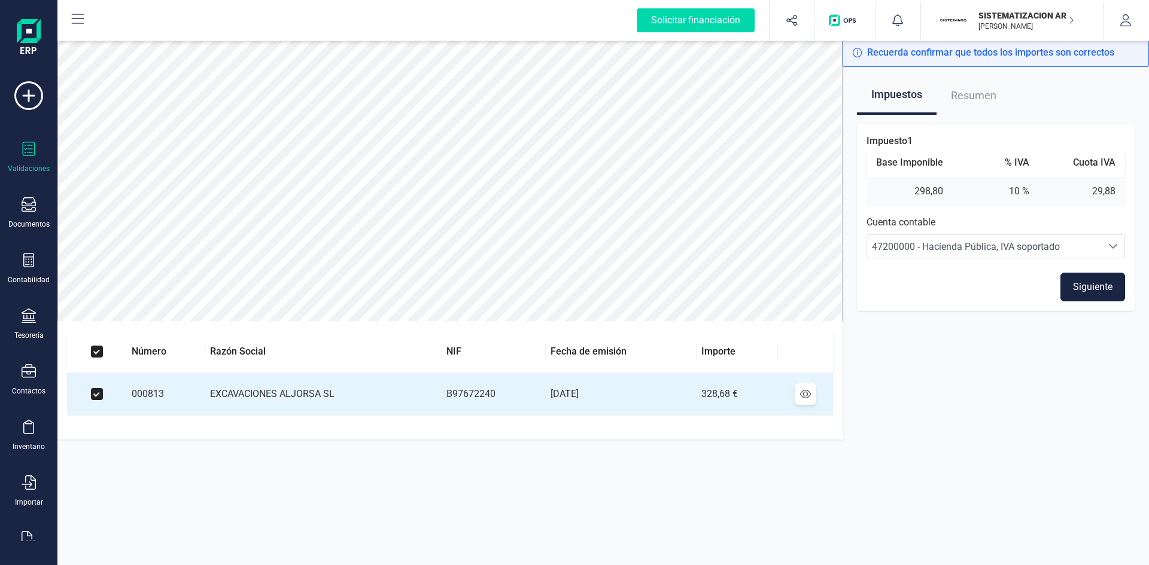
click at [1086, 288] on button "Siguiente" at bounding box center [1092, 287] width 65 height 29
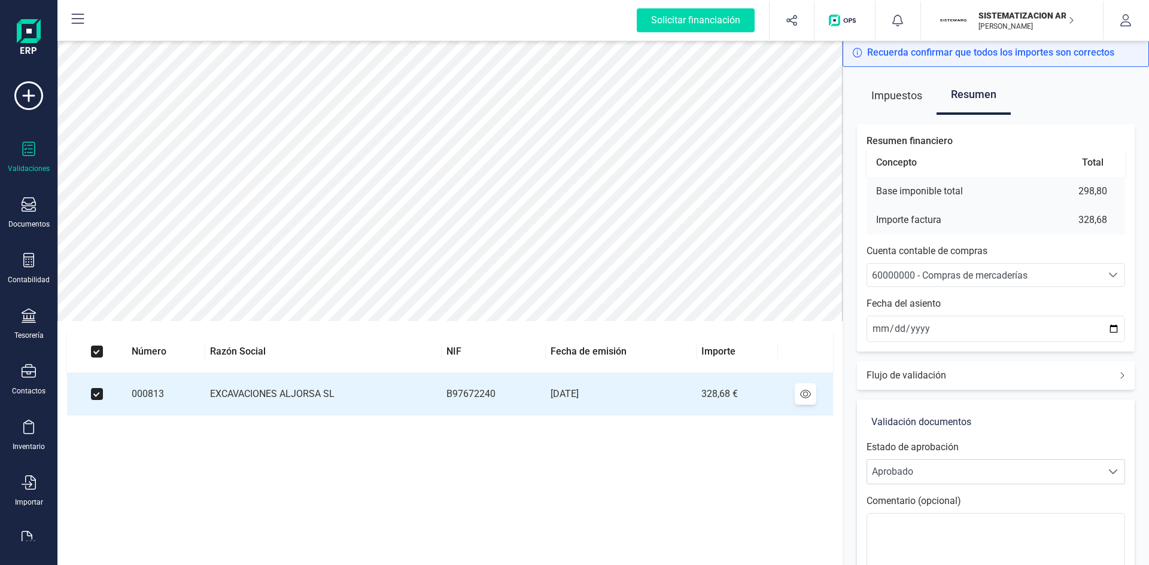
click at [938, 277] on span "60000000 - Compras de mercaderías" at bounding box center [950, 275] width 156 height 11
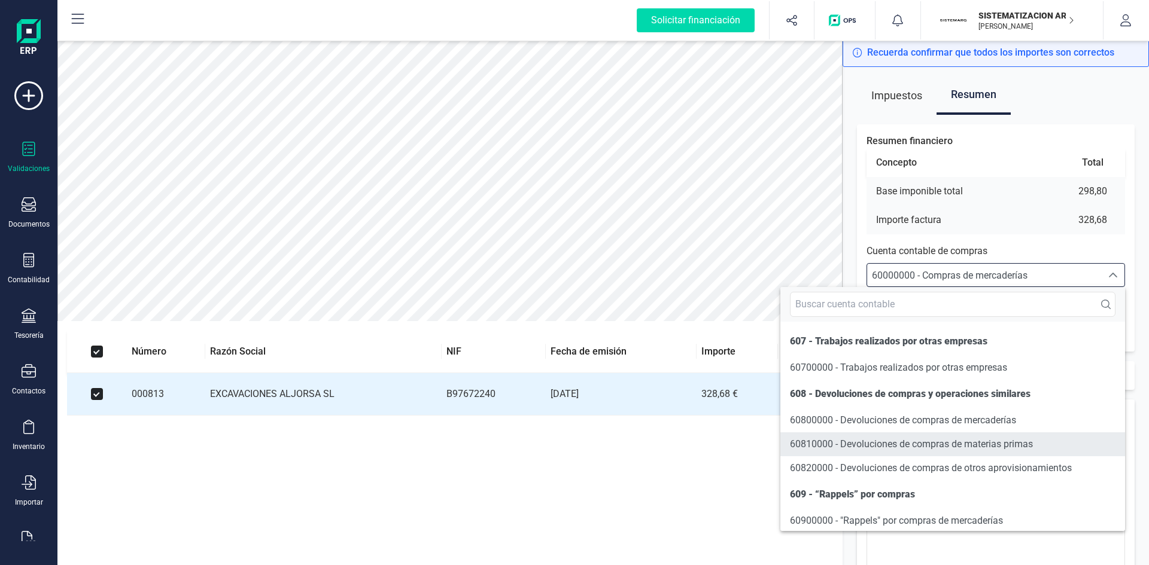
scroll to position [6165, 0]
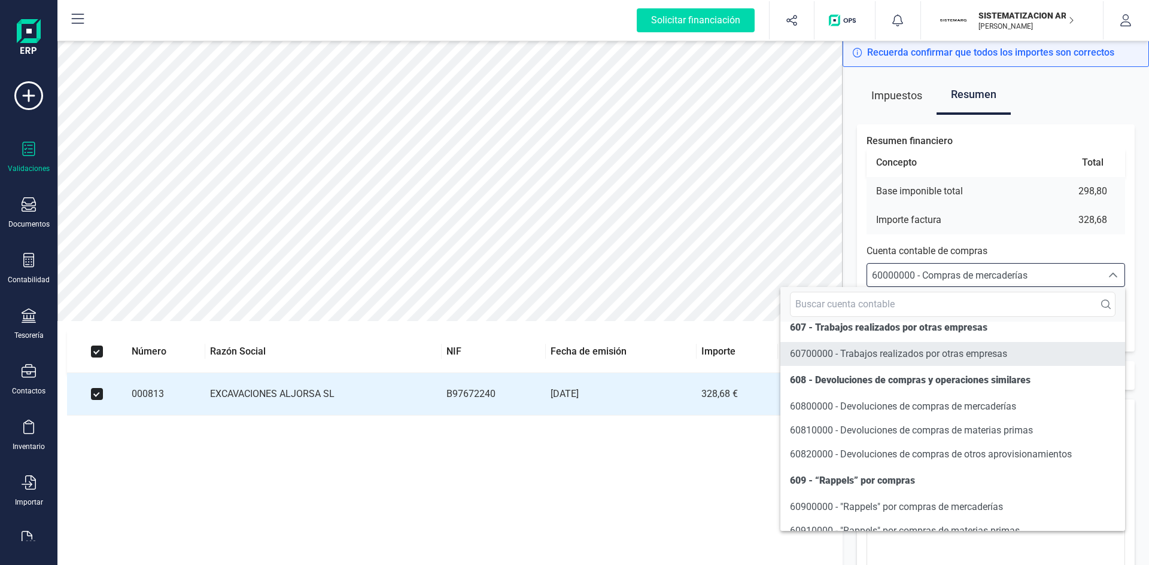
click at [832, 360] on span "60700000 - Trabajos realizados por otras empresas" at bounding box center [898, 353] width 217 height 11
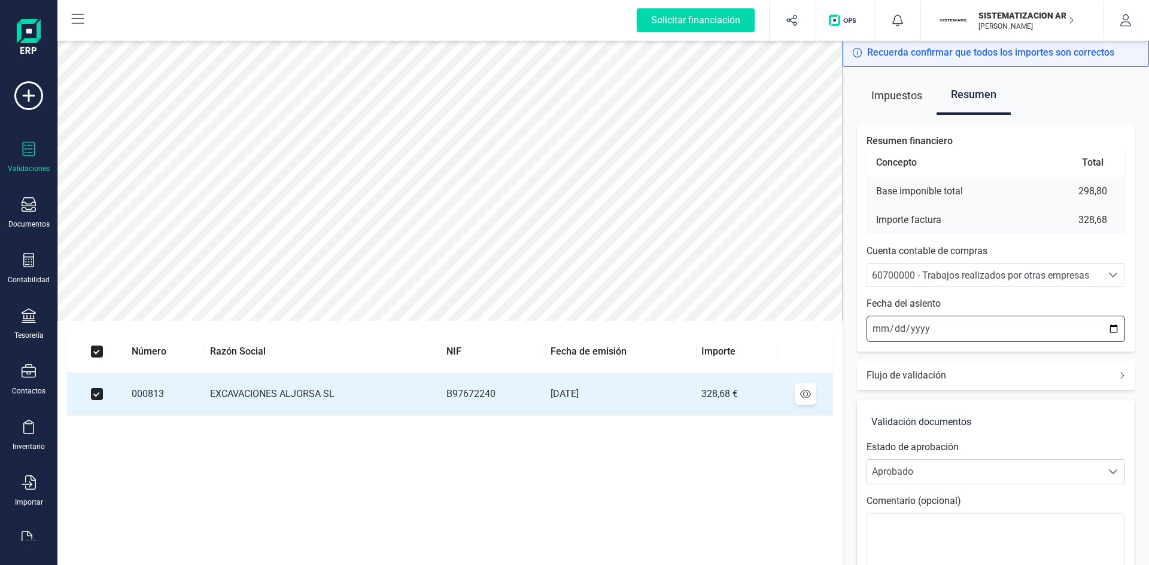
click at [875, 332] on input "2025-08-27" at bounding box center [995, 329] width 259 height 26
type input "2025-08-01"
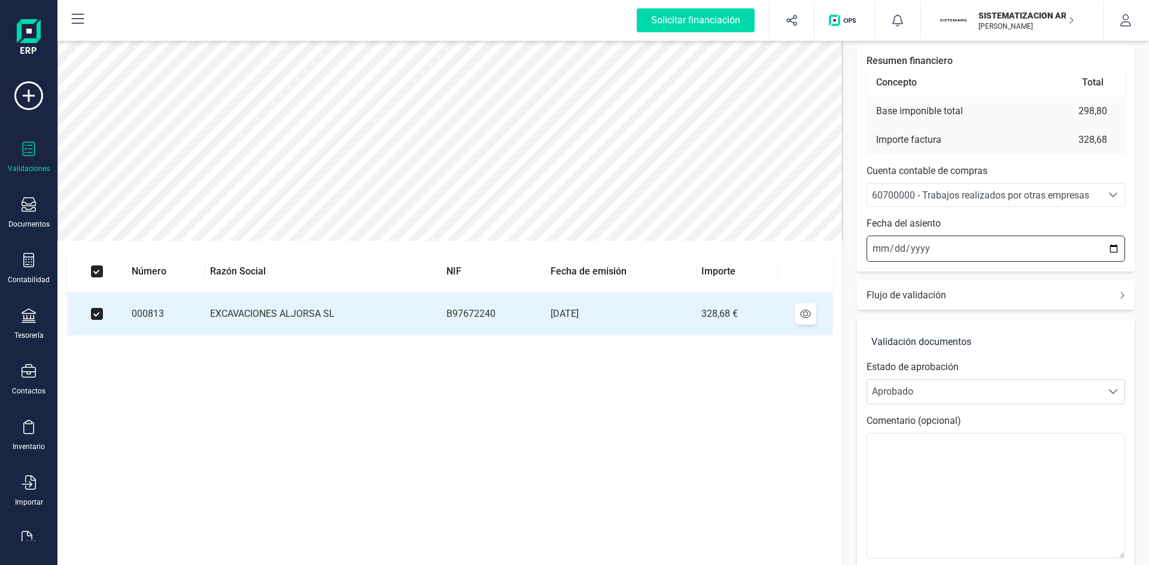
scroll to position [120, 0]
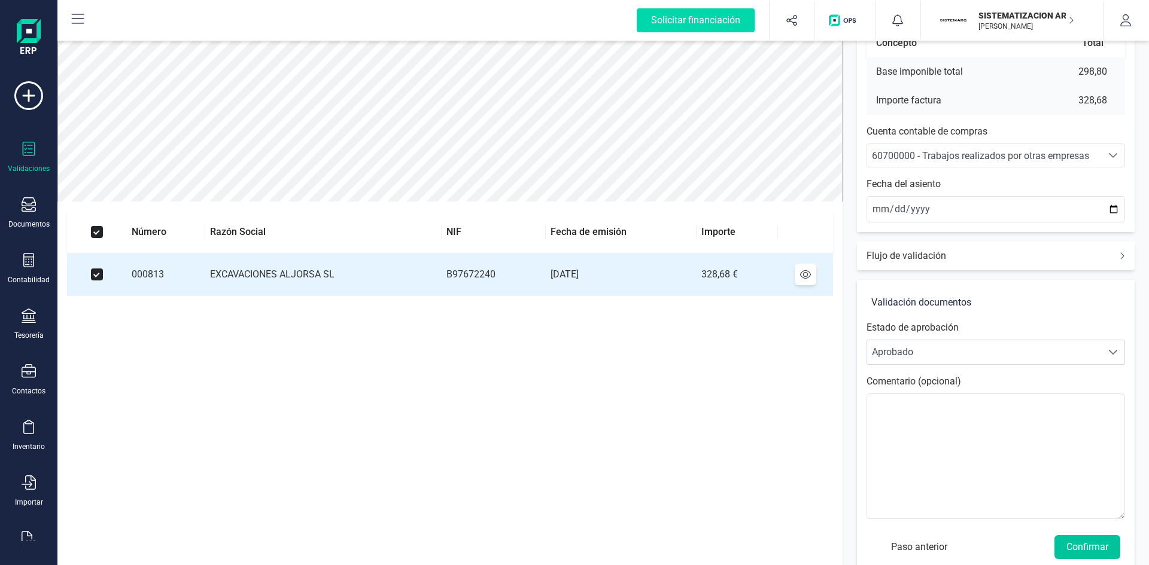
click at [1086, 539] on button "Confirmar" at bounding box center [1087, 548] width 66 height 24
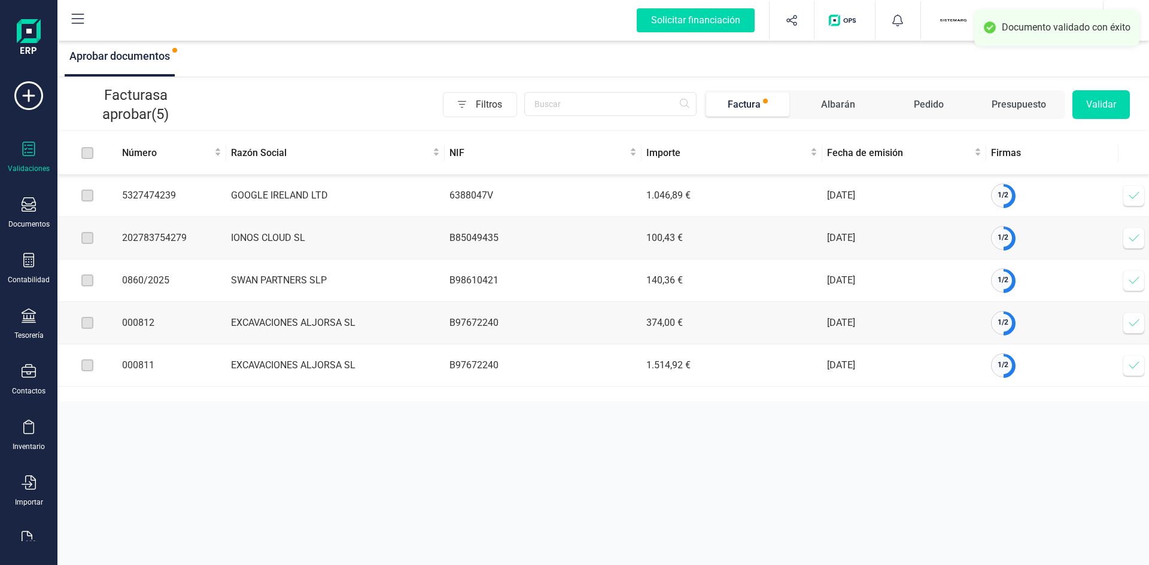
click at [1135, 327] on icon at bounding box center [1134, 323] width 10 height 7
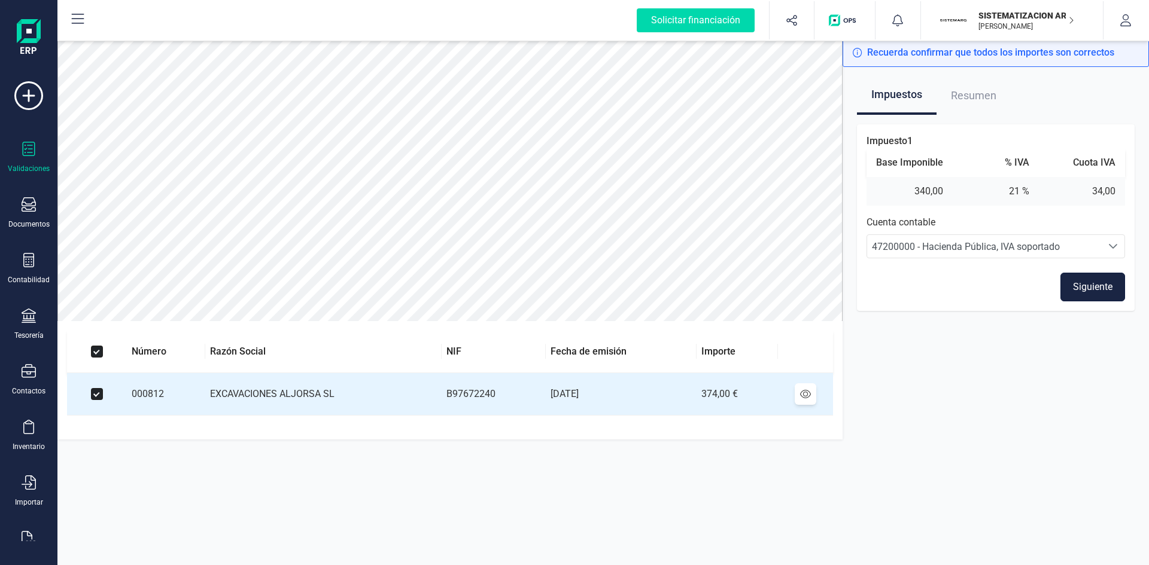
click at [1086, 293] on button "Siguiente" at bounding box center [1092, 287] width 65 height 29
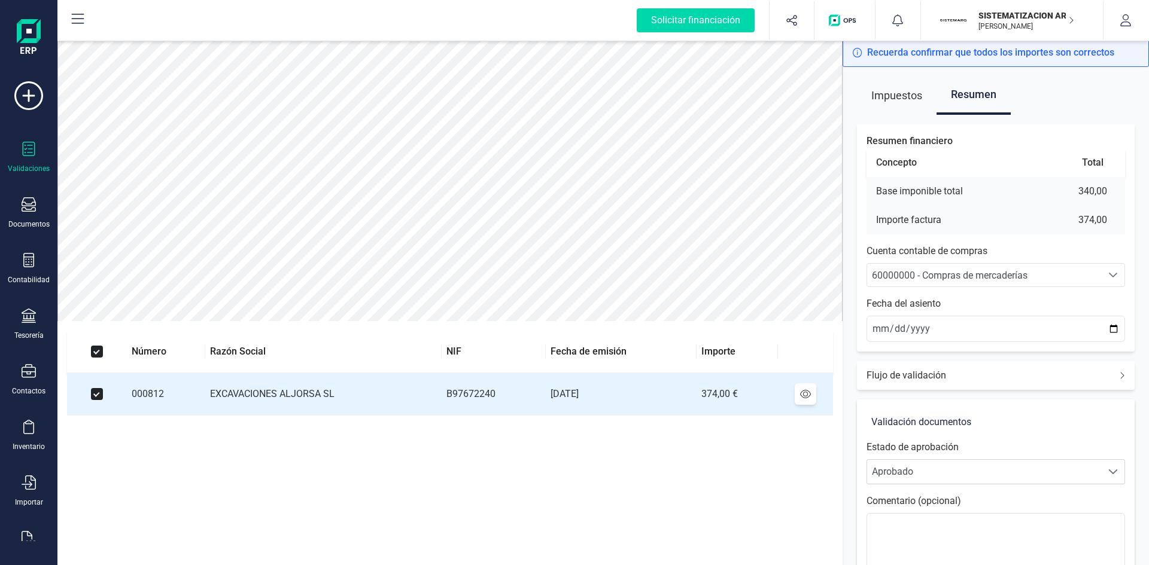
click at [1001, 275] on span "60000000 - Compras de mercaderías" at bounding box center [950, 275] width 156 height 11
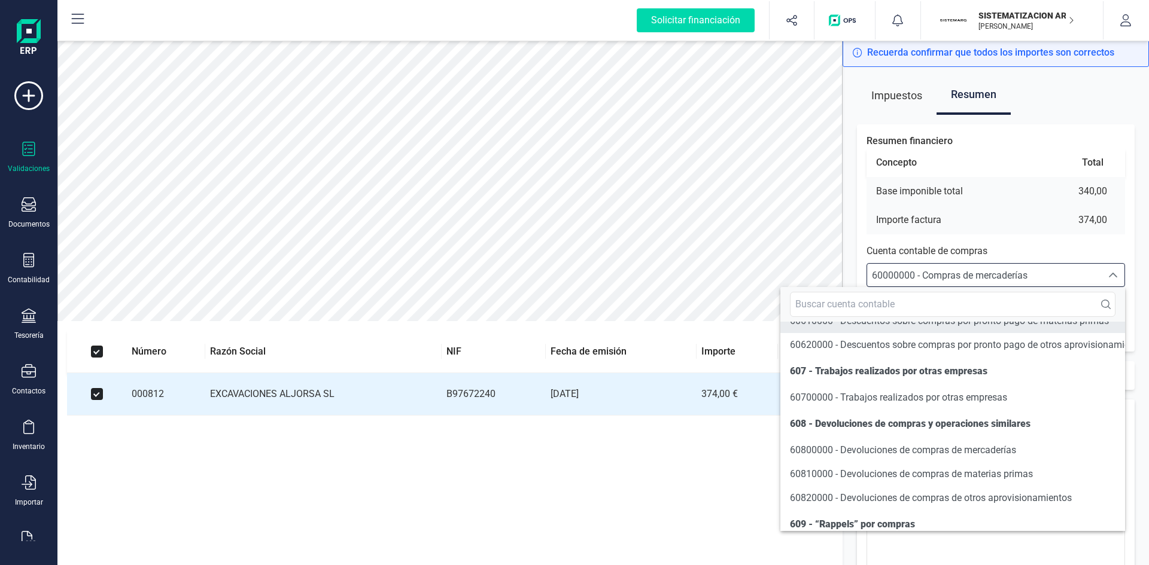
scroll to position [6113, 0]
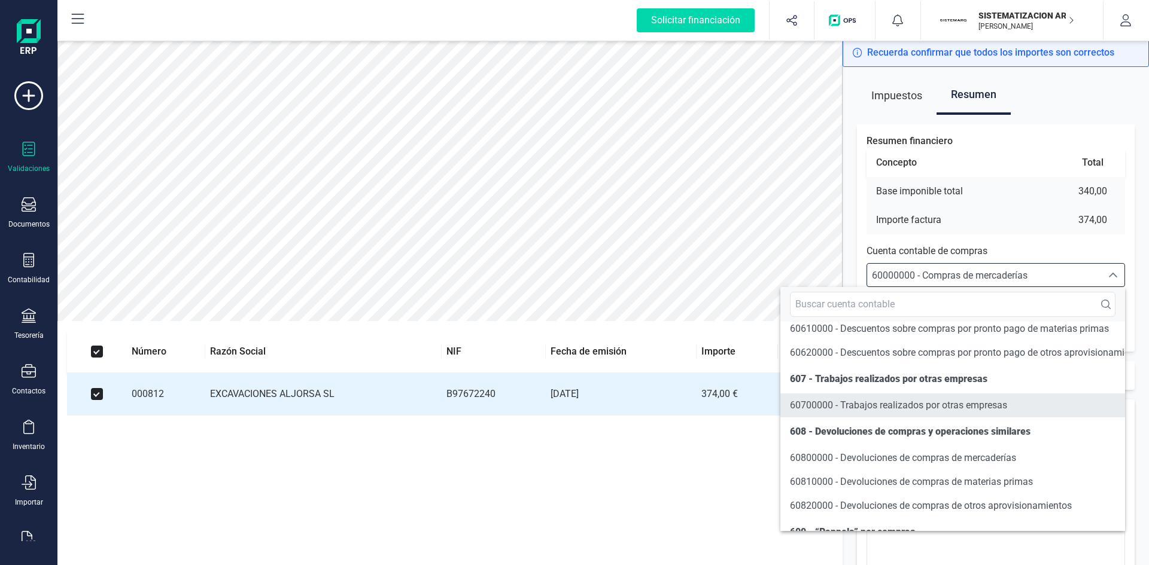
click at [893, 411] on span "60700000 - Trabajos realizados por otras empresas" at bounding box center [898, 405] width 217 height 11
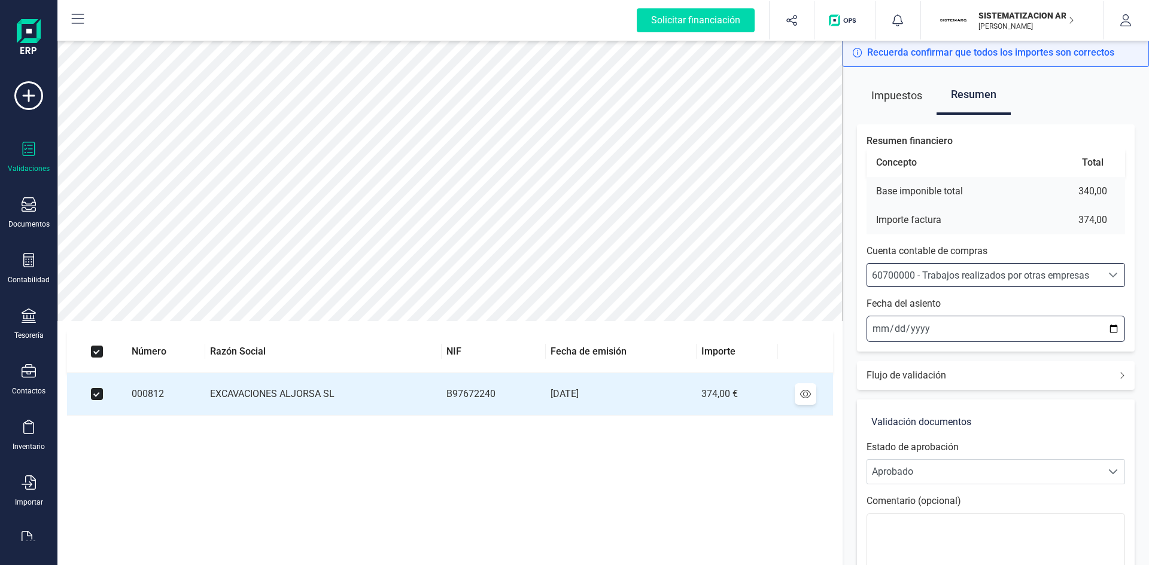
click at [876, 325] on input "2025-08-27" at bounding box center [995, 329] width 259 height 26
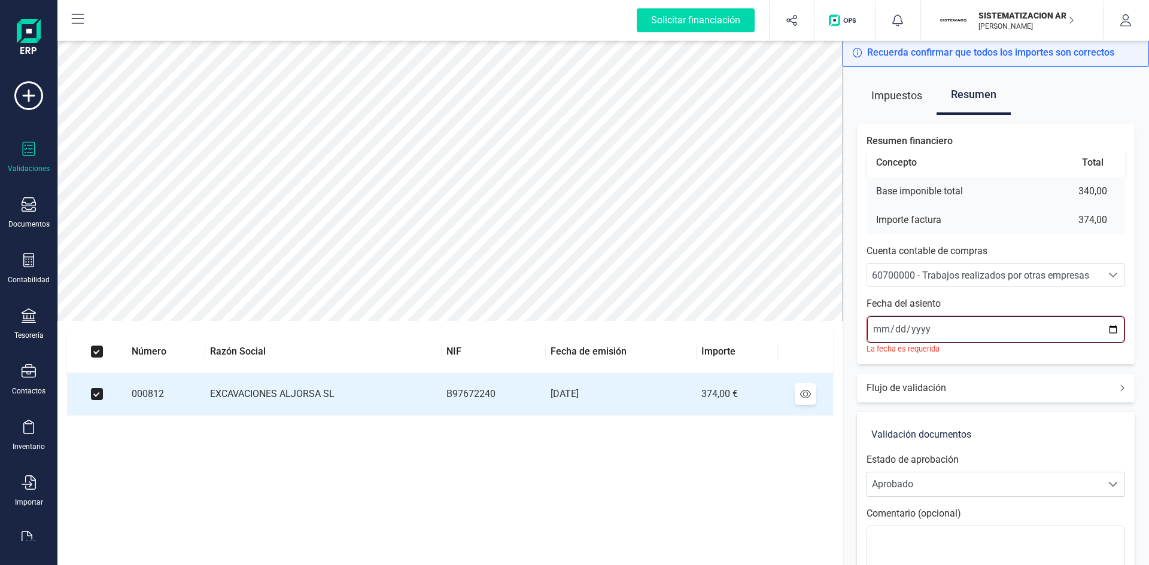
type input "2025-08-01"
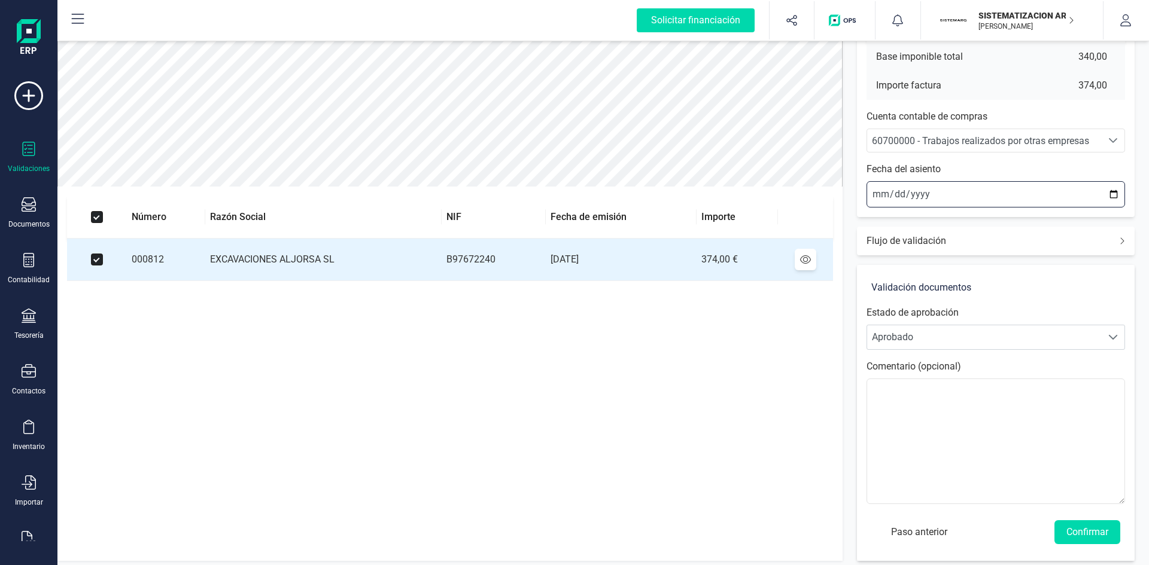
scroll to position [140, 0]
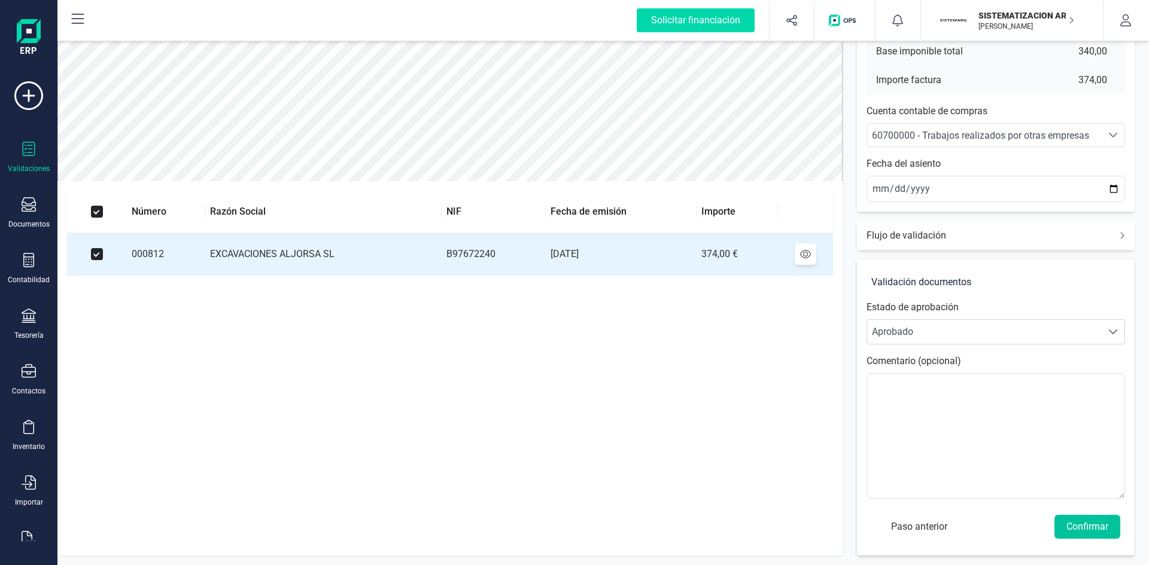
click at [1097, 526] on button "Confirmar" at bounding box center [1087, 527] width 66 height 24
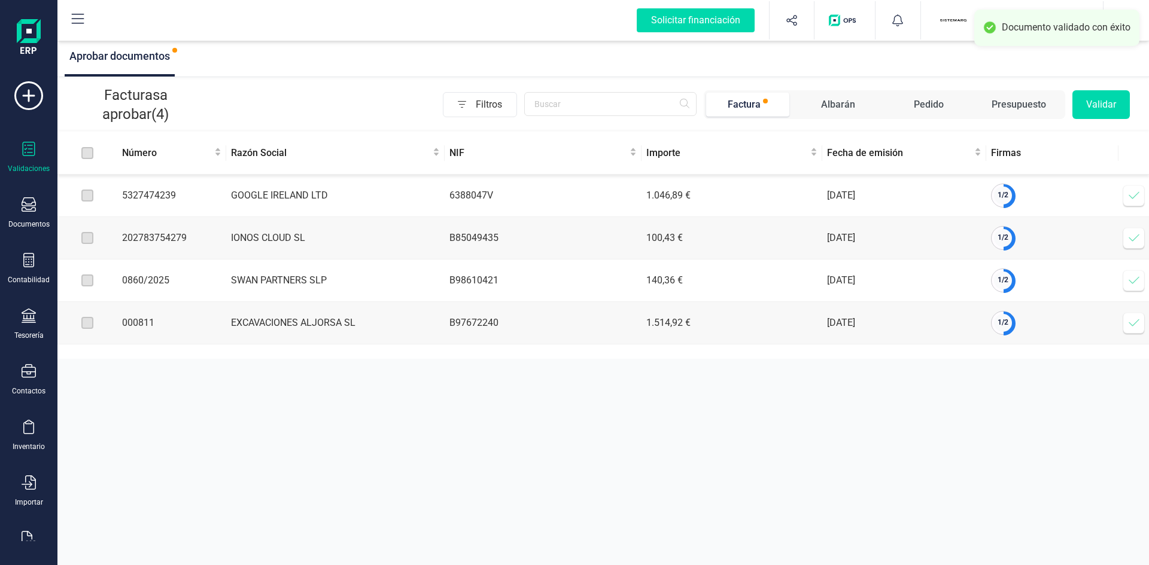
click at [1136, 326] on icon at bounding box center [1134, 323] width 12 height 12
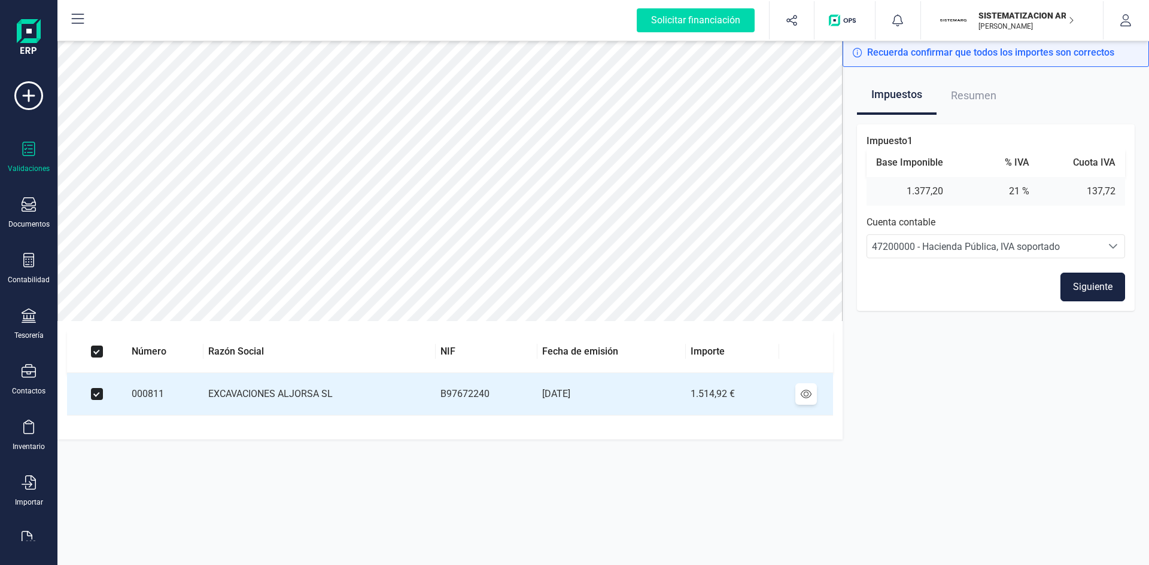
click at [1093, 276] on button "Siguiente" at bounding box center [1092, 287] width 65 height 29
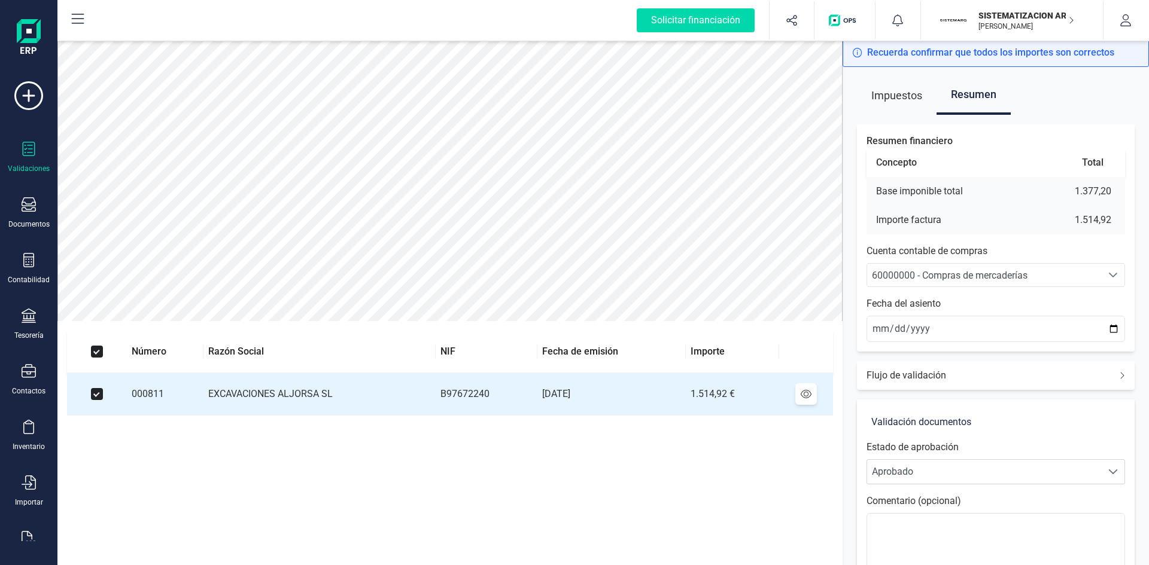
click at [947, 278] on span "60000000 - Compras de mercaderías" at bounding box center [950, 275] width 156 height 11
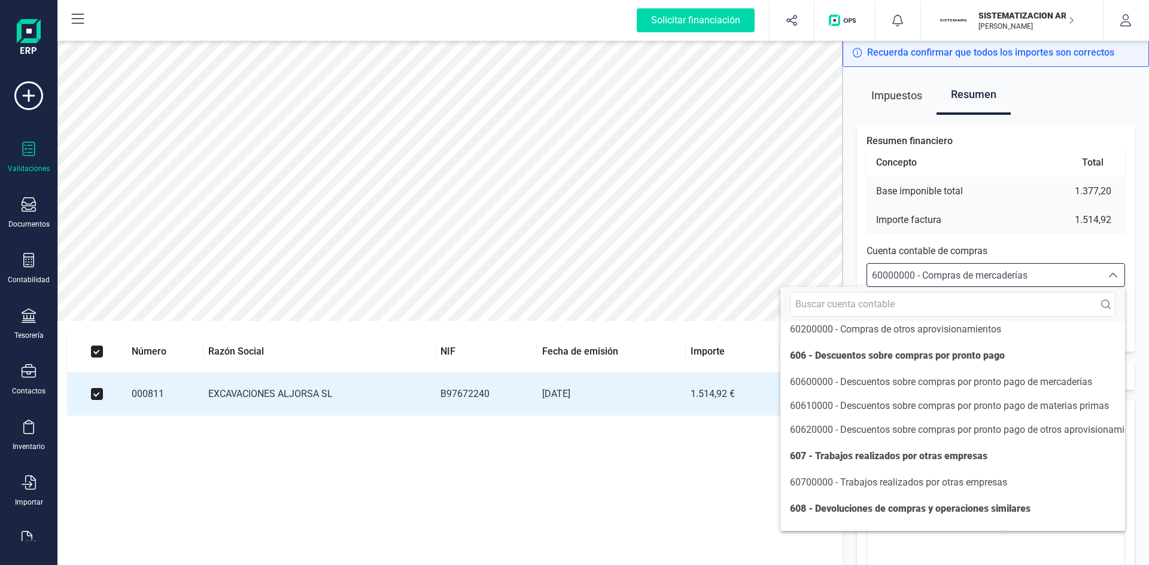
scroll to position [6045, 0]
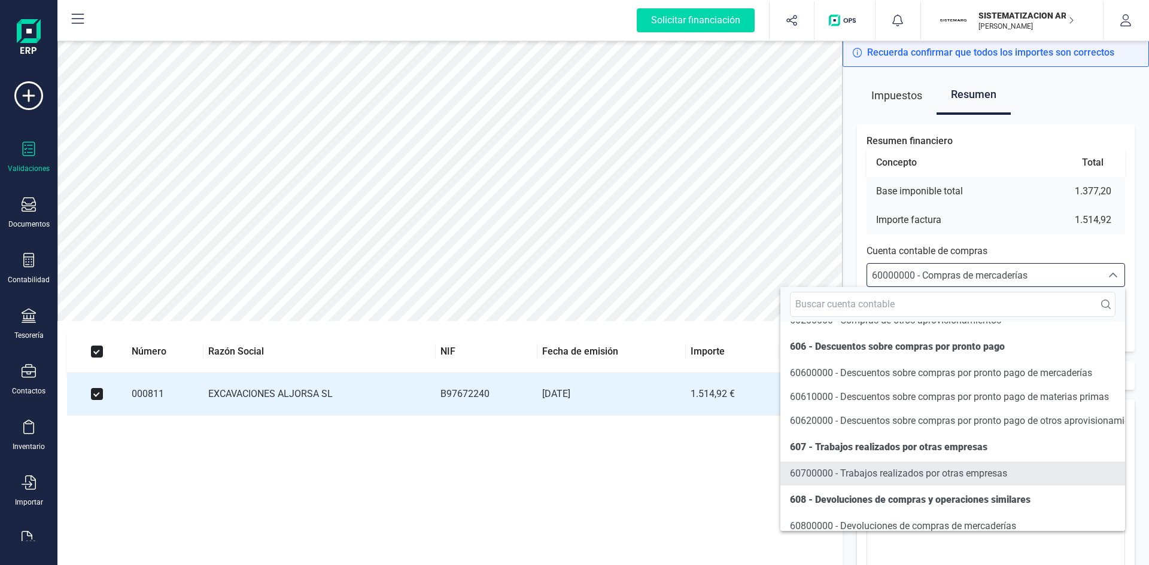
click at [818, 479] on span "60700000 - Trabajos realizados por otras empresas" at bounding box center [898, 473] width 217 height 11
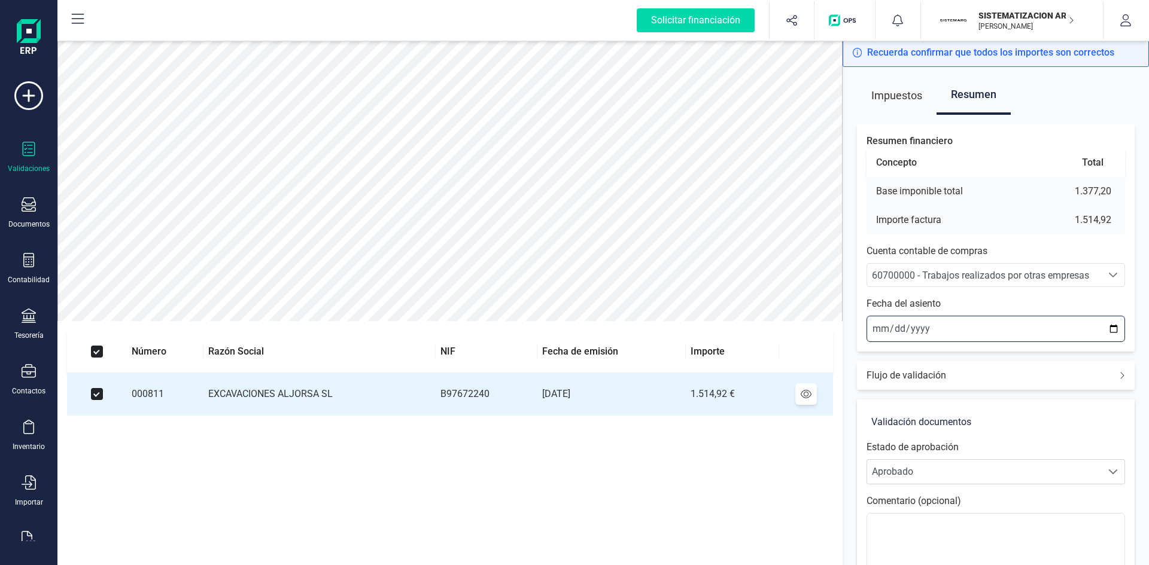
click at [872, 324] on input "2025-08-27" at bounding box center [995, 329] width 259 height 26
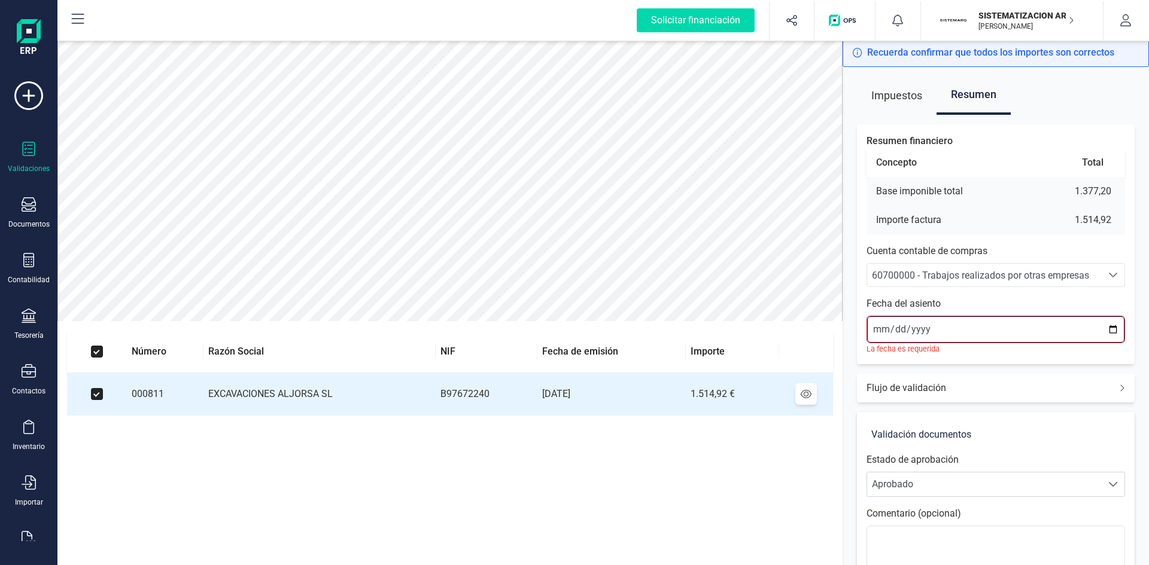
type input "2025-08-01"
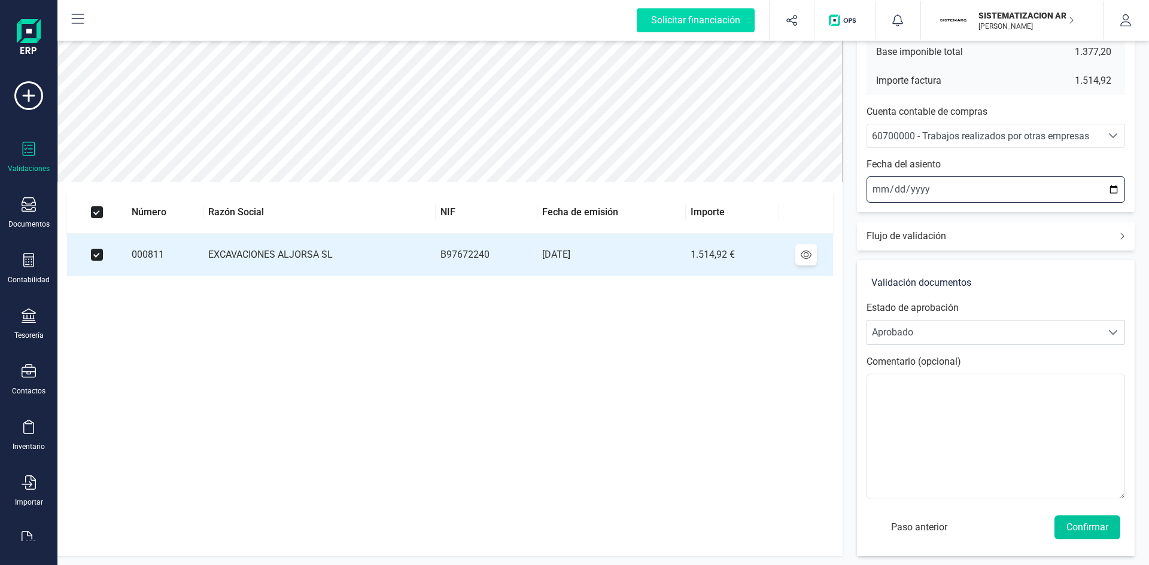
scroll to position [140, 0]
click at [1079, 526] on button "Confirmar" at bounding box center [1087, 527] width 66 height 24
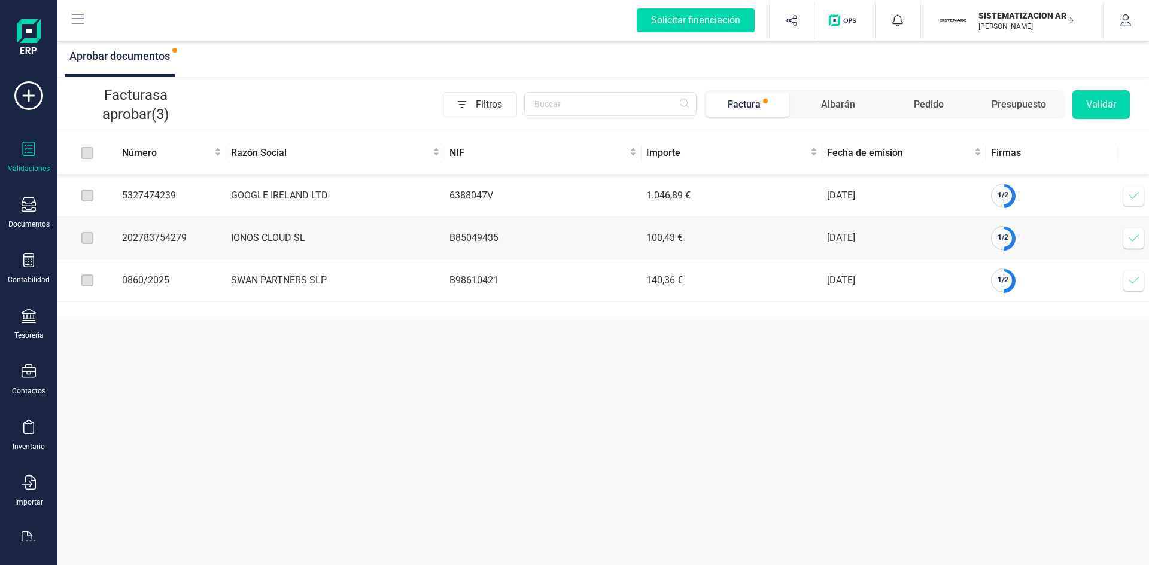
click at [293, 196] on td "GOOGLE IRELAND LTD" at bounding box center [335, 196] width 218 height 42
click at [1132, 201] on icon at bounding box center [1134, 196] width 12 height 12
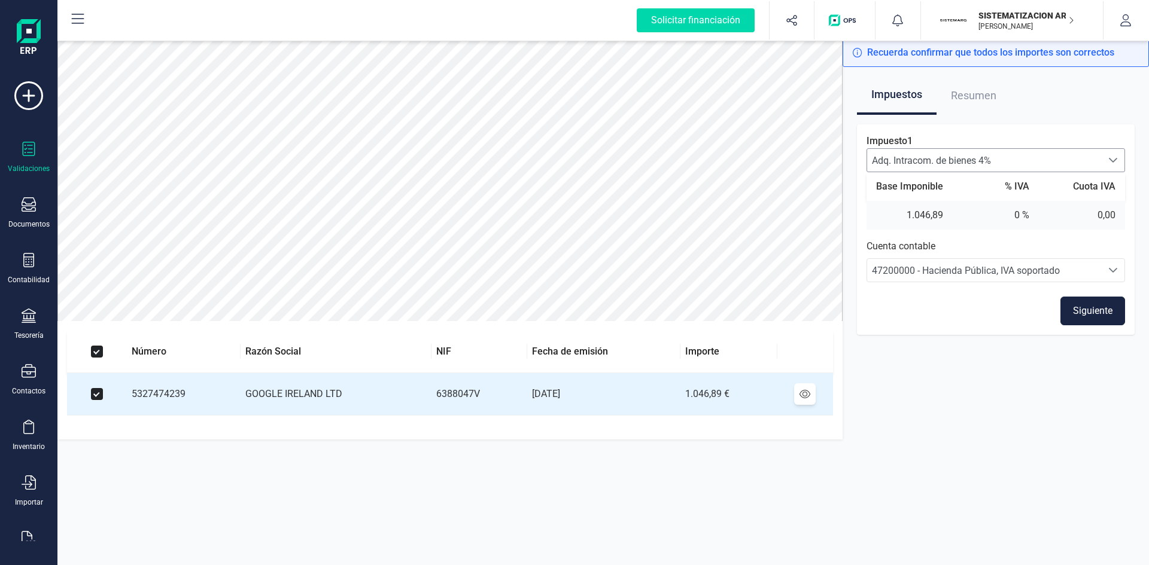
click at [1045, 152] on span "Adq. Intracom. de bienes 4%" at bounding box center [984, 160] width 235 height 23
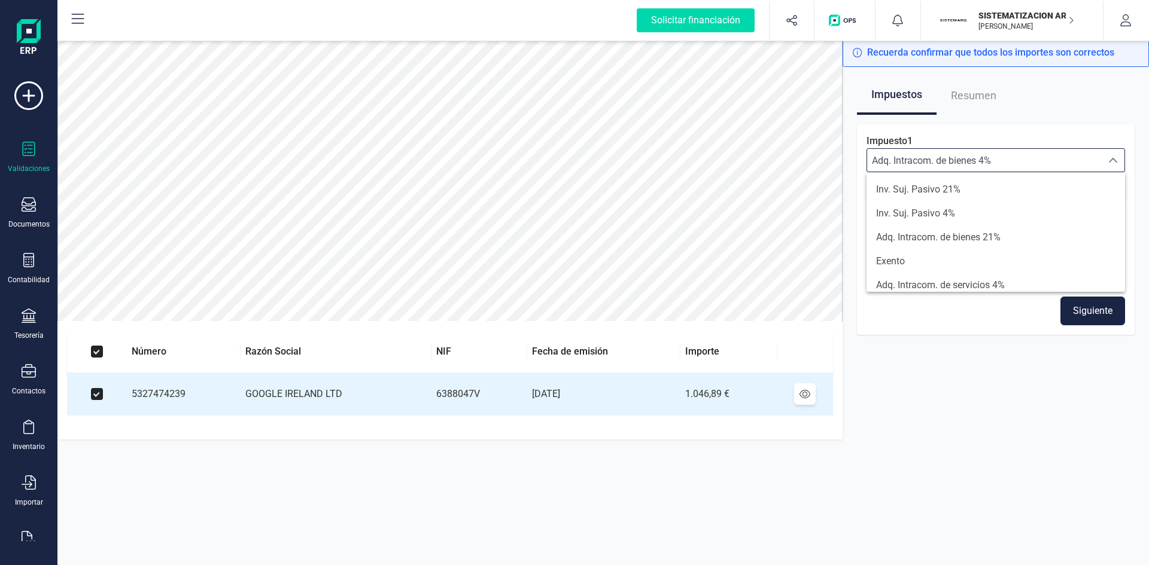
scroll to position [165, 0]
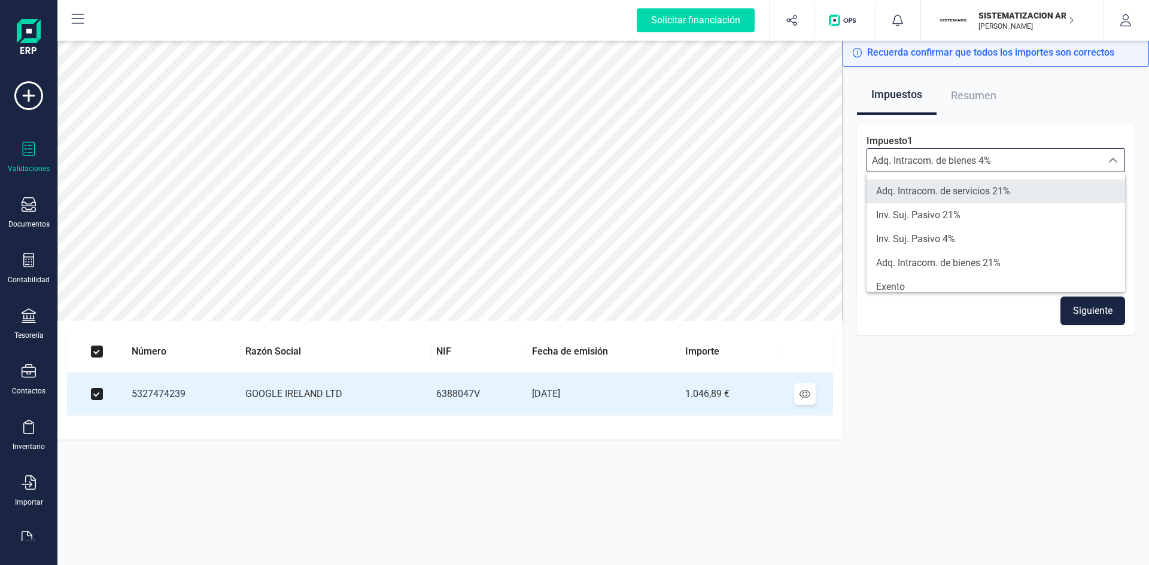
click at [974, 191] on span "Adq. Intracom. de servicios 21%" at bounding box center [943, 191] width 134 height 14
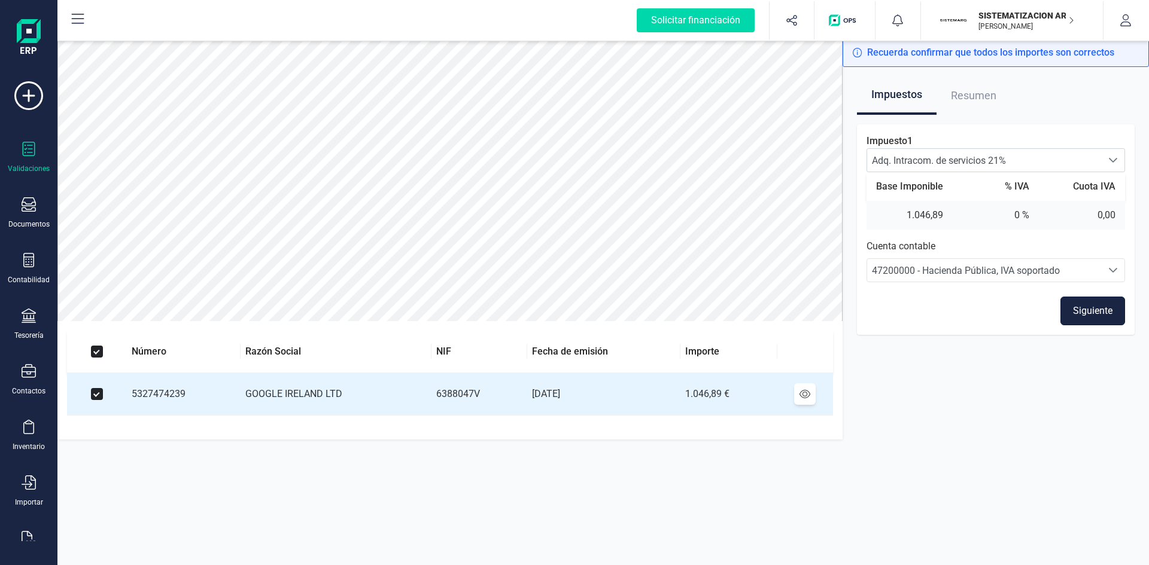
click at [1096, 311] on button "Siguiente" at bounding box center [1092, 311] width 65 height 29
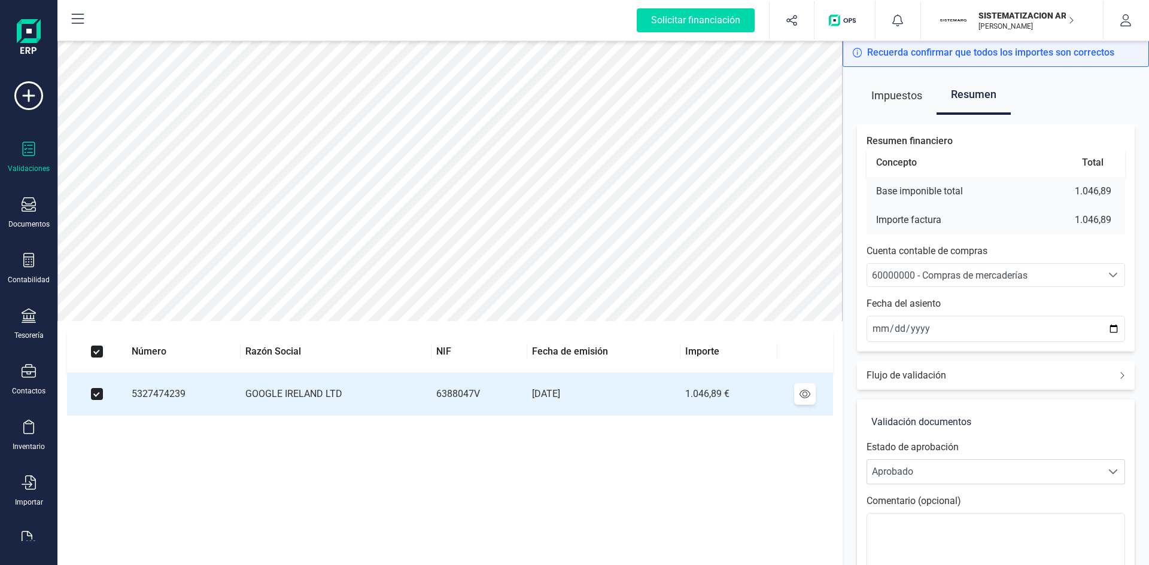
click at [933, 280] on span "60000000 - Compras de mercaderías" at bounding box center [950, 275] width 156 height 11
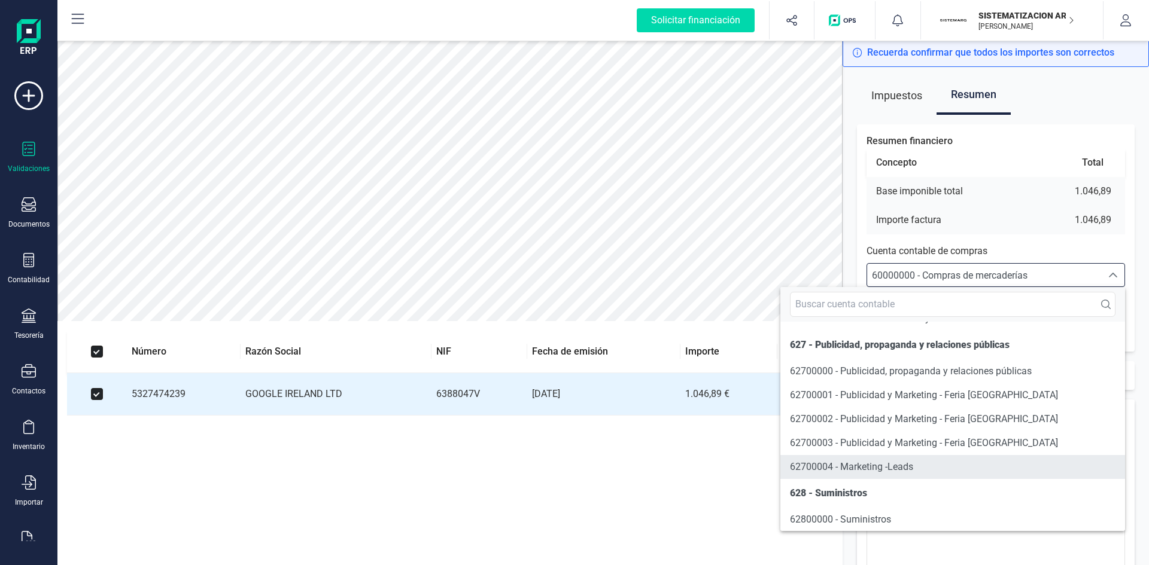
scroll to position [6996, 0]
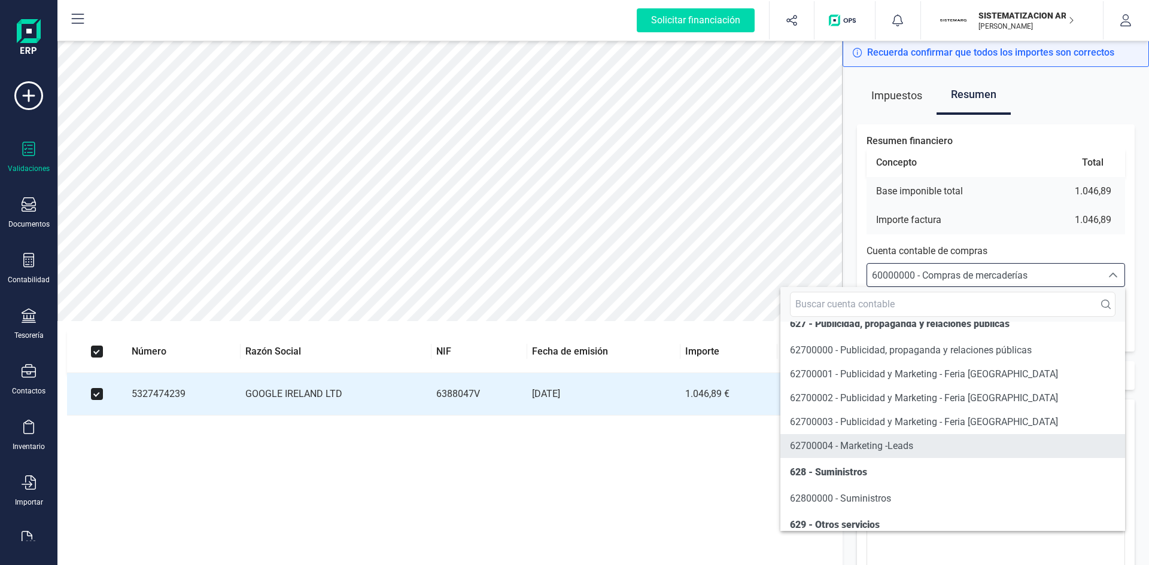
click at [859, 452] on span "62700004 - Marketing -Leads" at bounding box center [851, 445] width 123 height 11
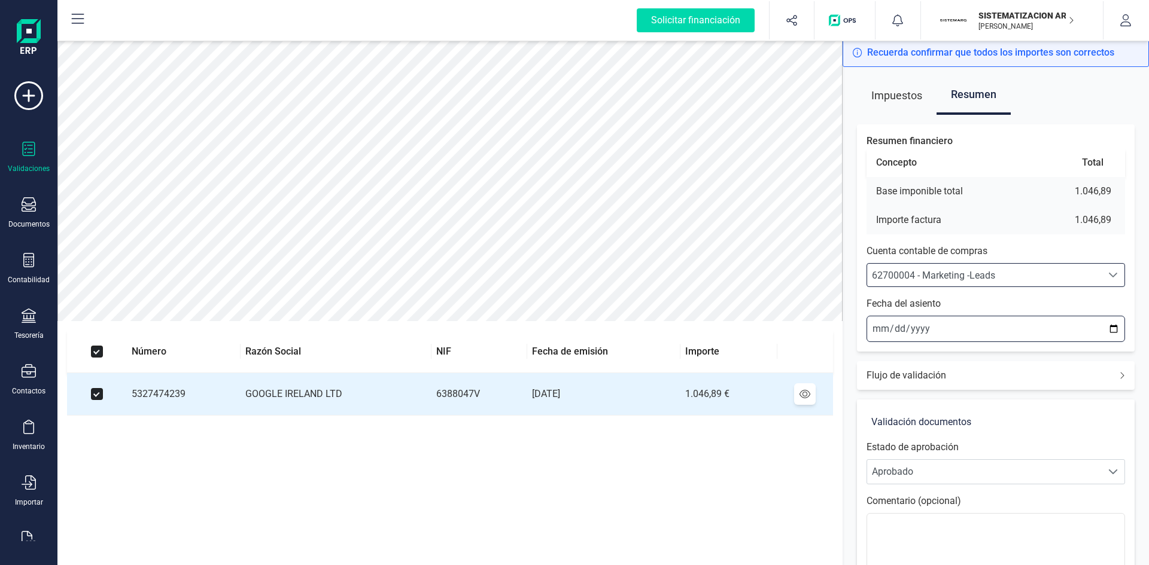
click at [869, 327] on input "[DATE]" at bounding box center [995, 329] width 259 height 26
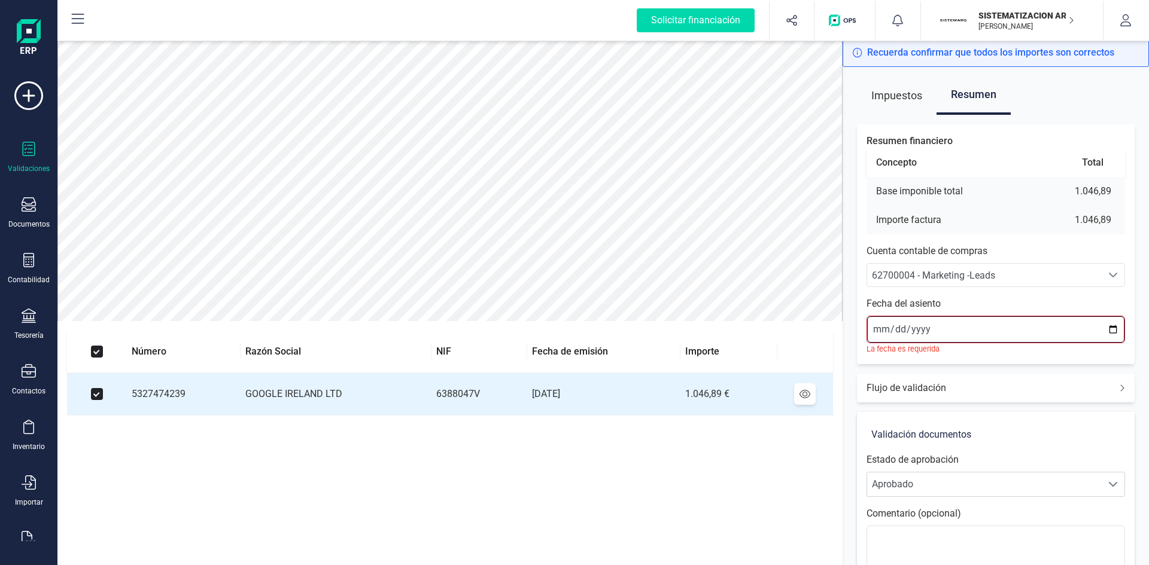
type input "2025-08-01"
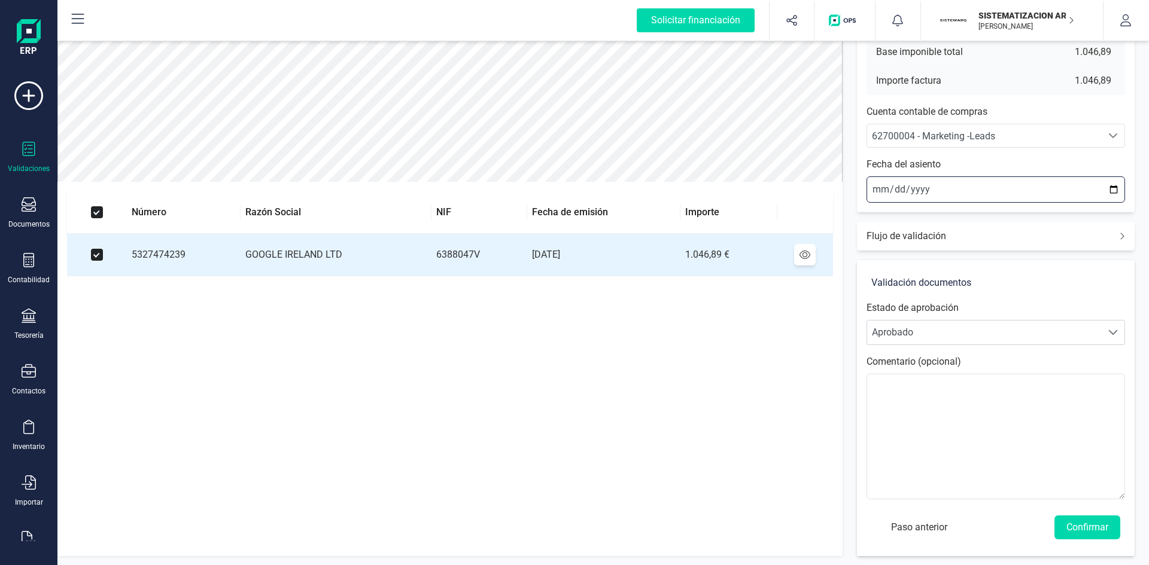
scroll to position [140, 0]
click at [1087, 525] on button "Confirmar" at bounding box center [1087, 527] width 66 height 24
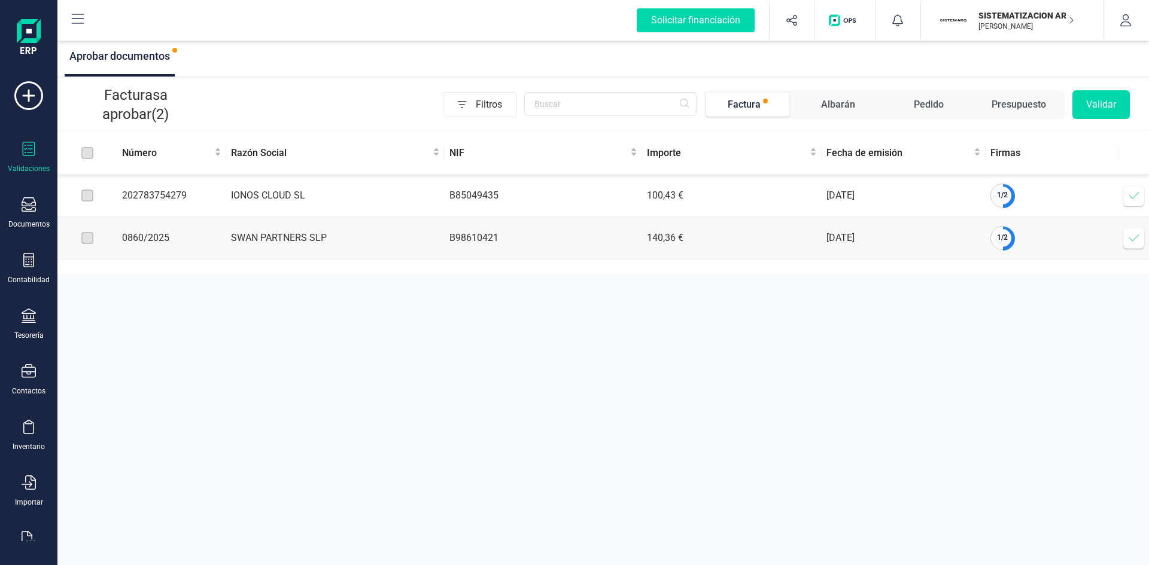
click at [1130, 194] on icon at bounding box center [1134, 196] width 12 height 12
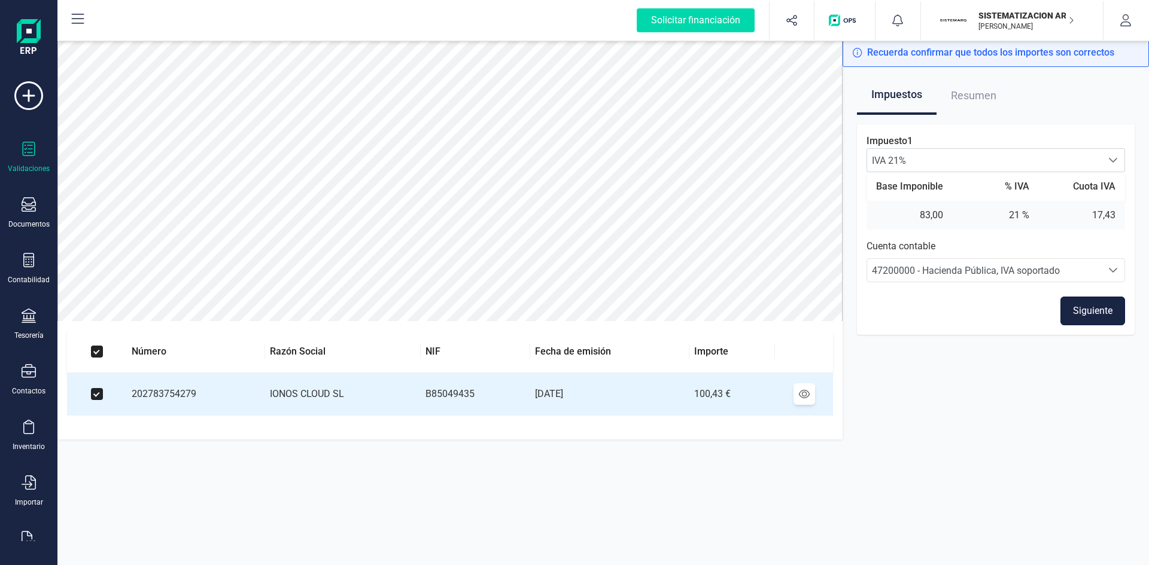
click at [1089, 309] on button "Siguiente" at bounding box center [1092, 311] width 65 height 29
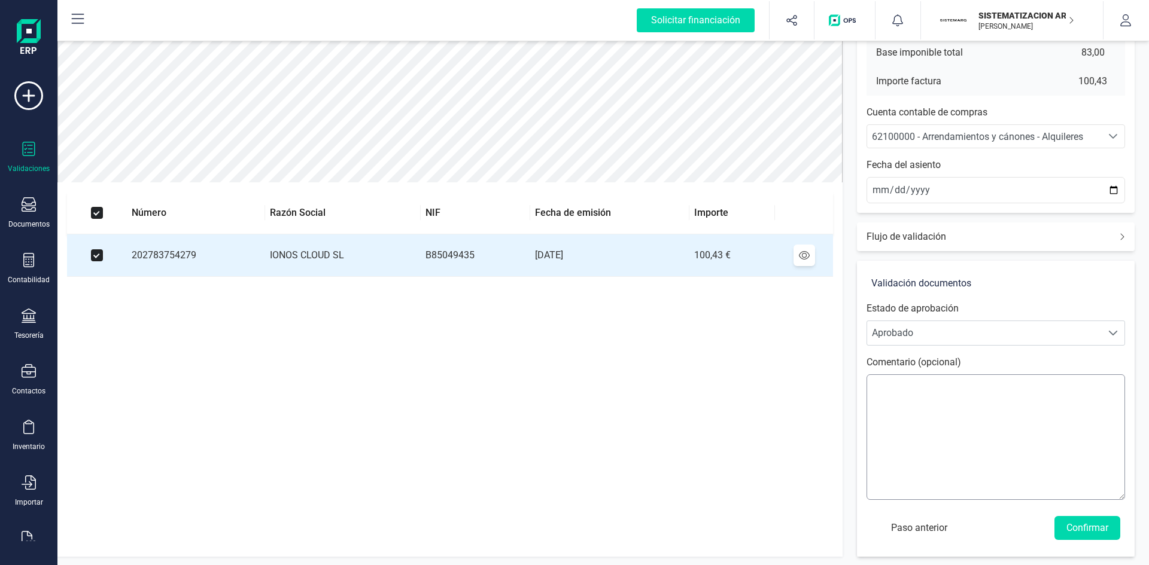
scroll to position [140, 0]
click at [1095, 526] on button "Confirmar" at bounding box center [1087, 527] width 66 height 24
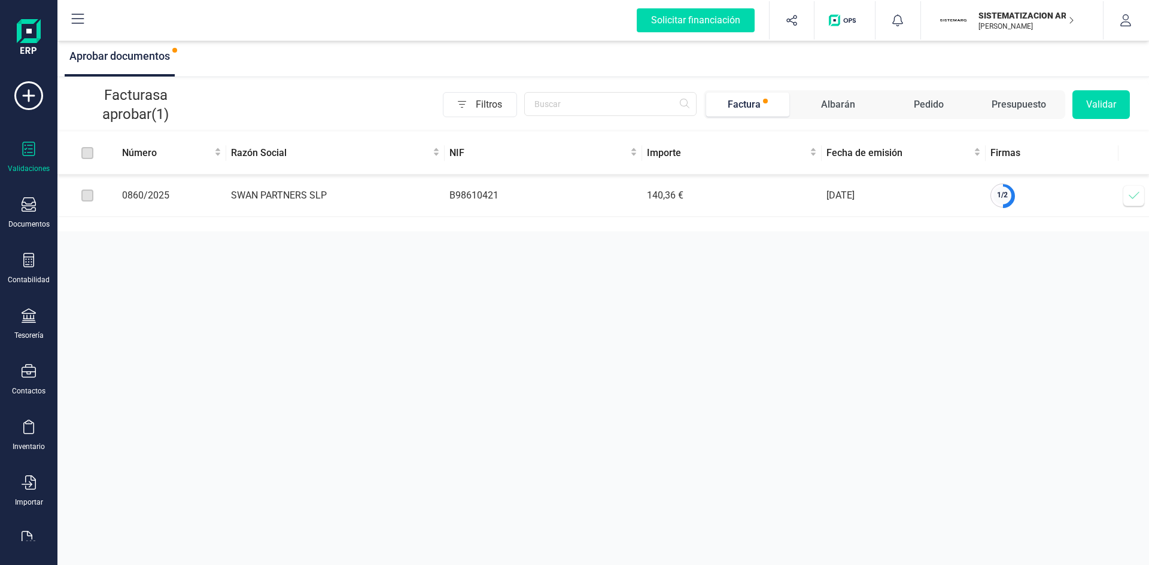
click at [1132, 196] on icon at bounding box center [1134, 196] width 12 height 12
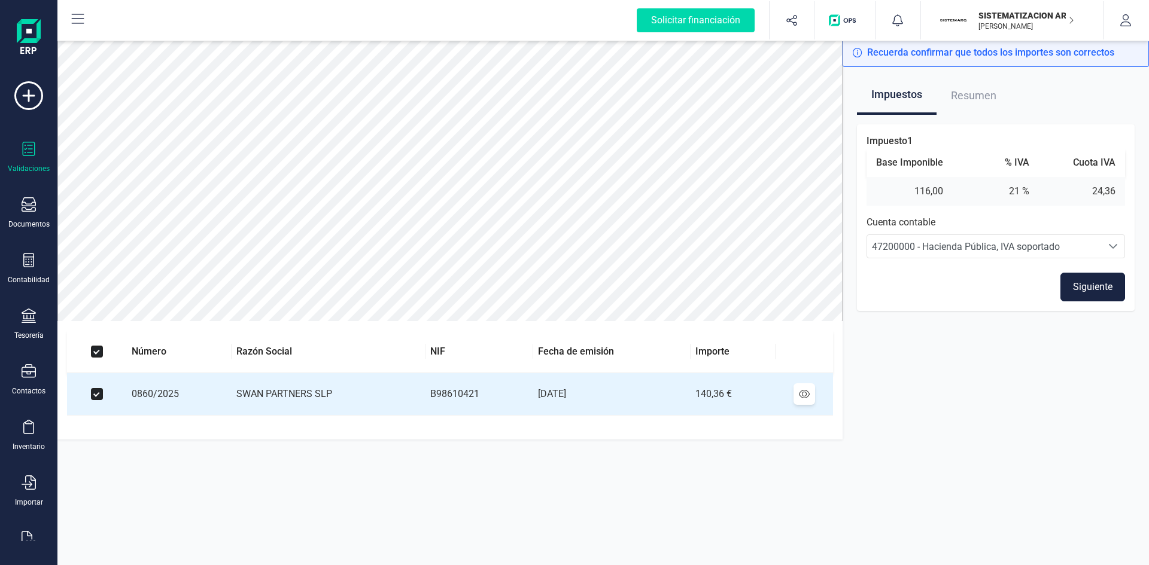
click at [1068, 287] on button "Siguiente" at bounding box center [1092, 287] width 65 height 29
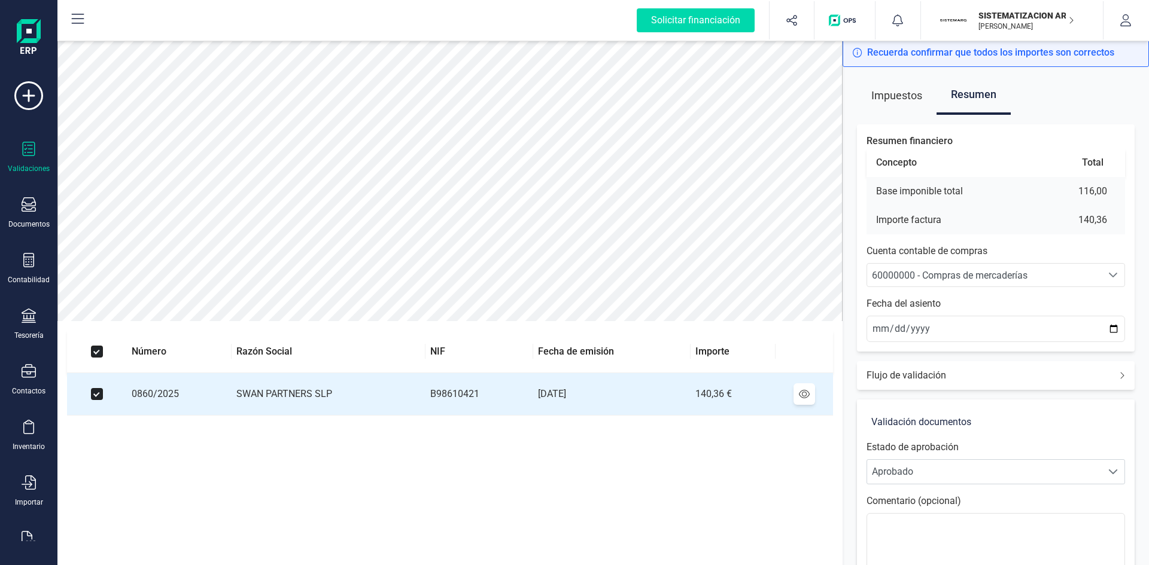
click at [942, 274] on span "60000000 - Compras de mercaderías" at bounding box center [950, 275] width 156 height 11
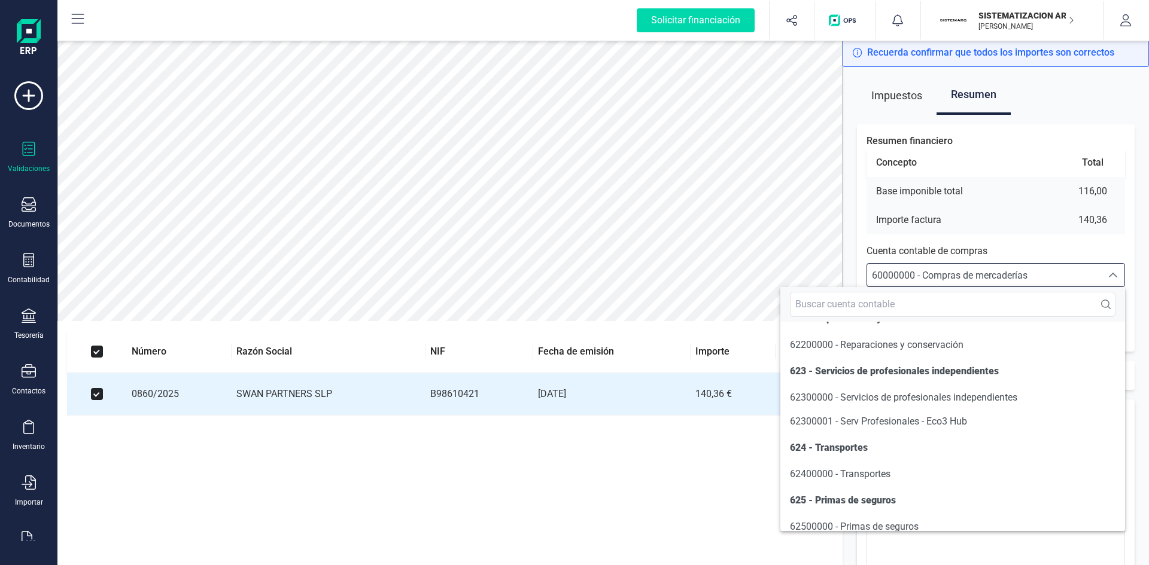
scroll to position [6702, 0]
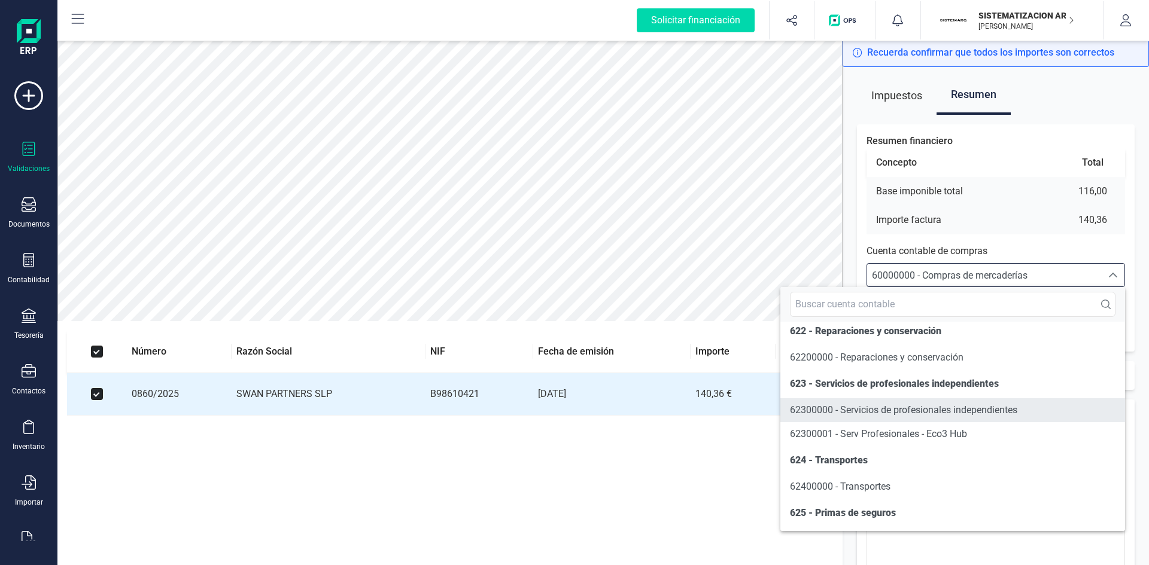
click at [852, 416] on span "62300000 - Servicios de profesionales independientes" at bounding box center [903, 410] width 227 height 11
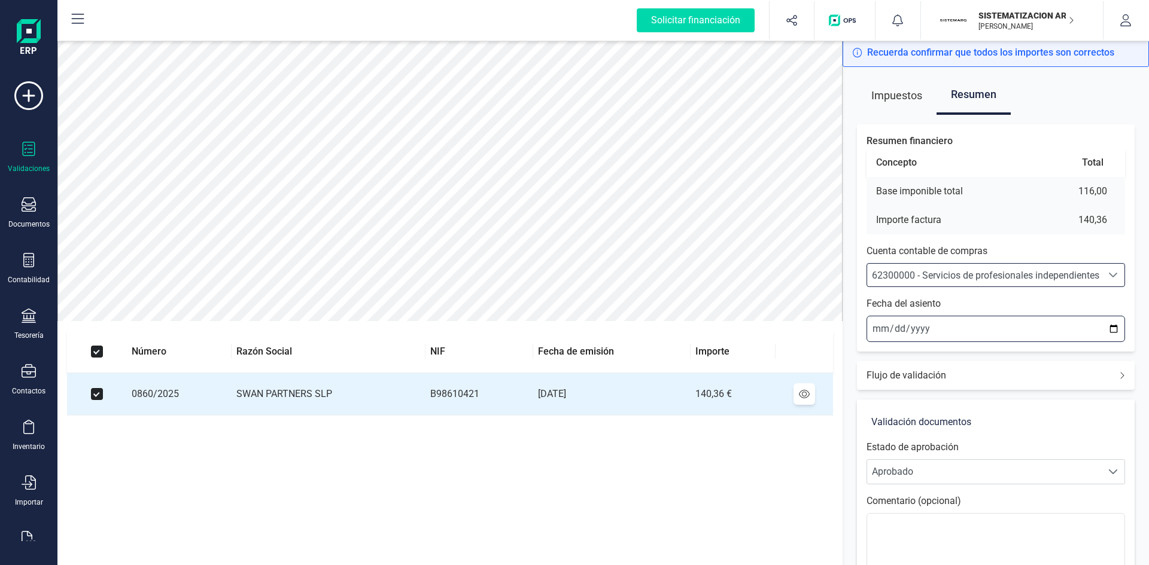
click at [874, 324] on input "2025-08-27" at bounding box center [995, 329] width 259 height 26
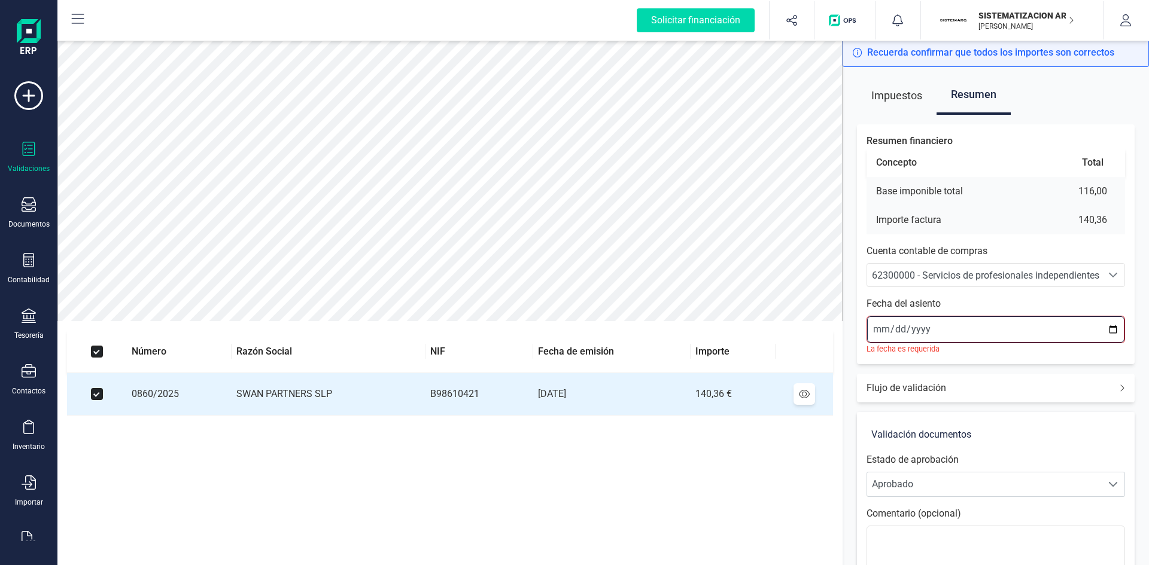
type input "2025-08-04"
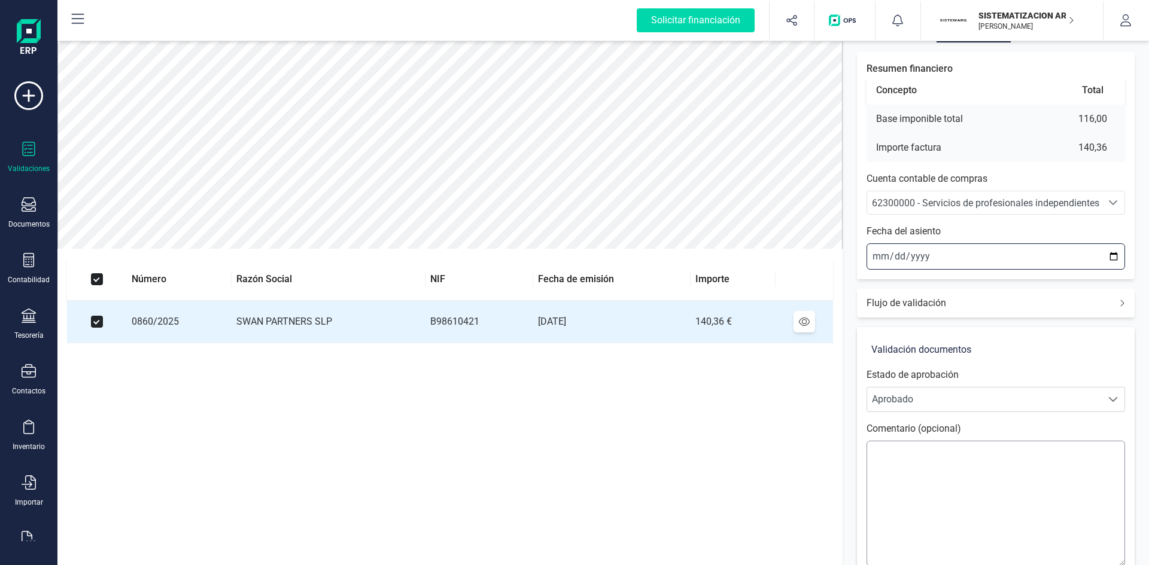
scroll to position [120, 0]
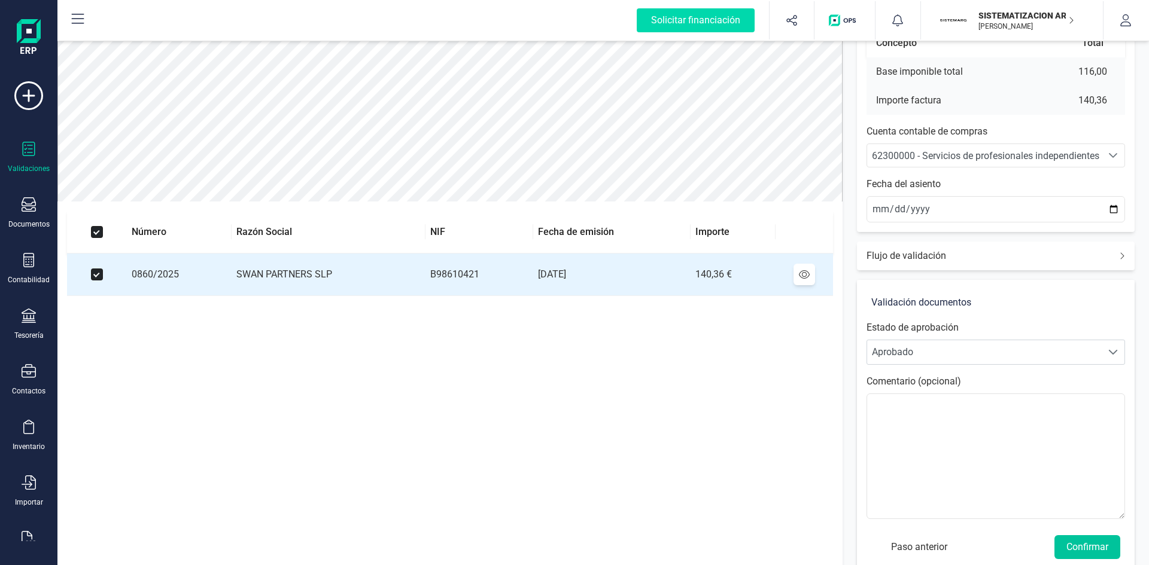
click at [1087, 546] on button "Confirmar" at bounding box center [1087, 548] width 66 height 24
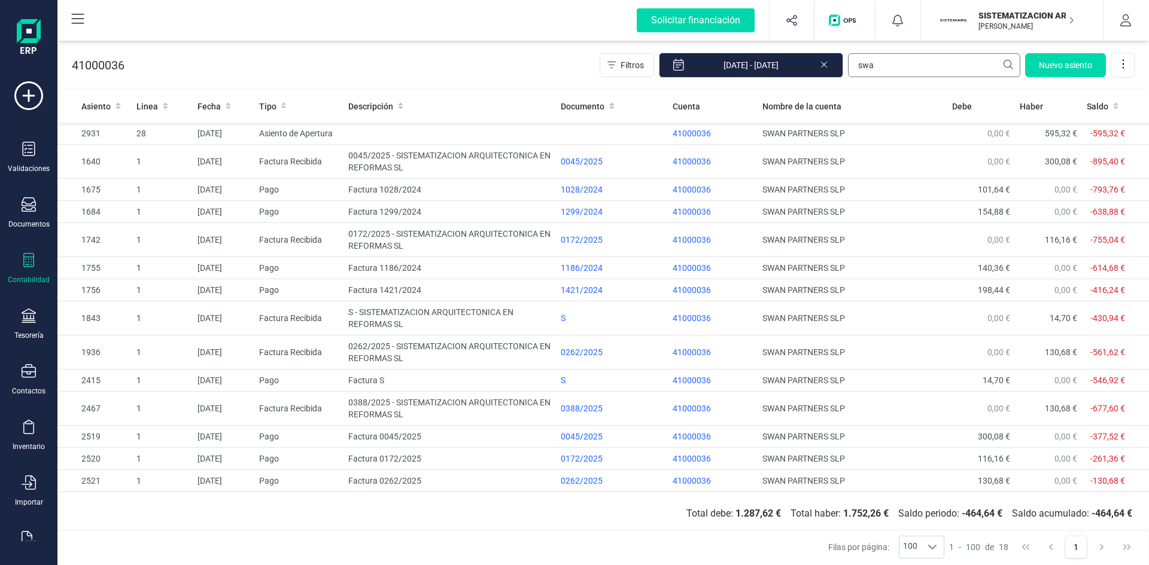
type input "swa"
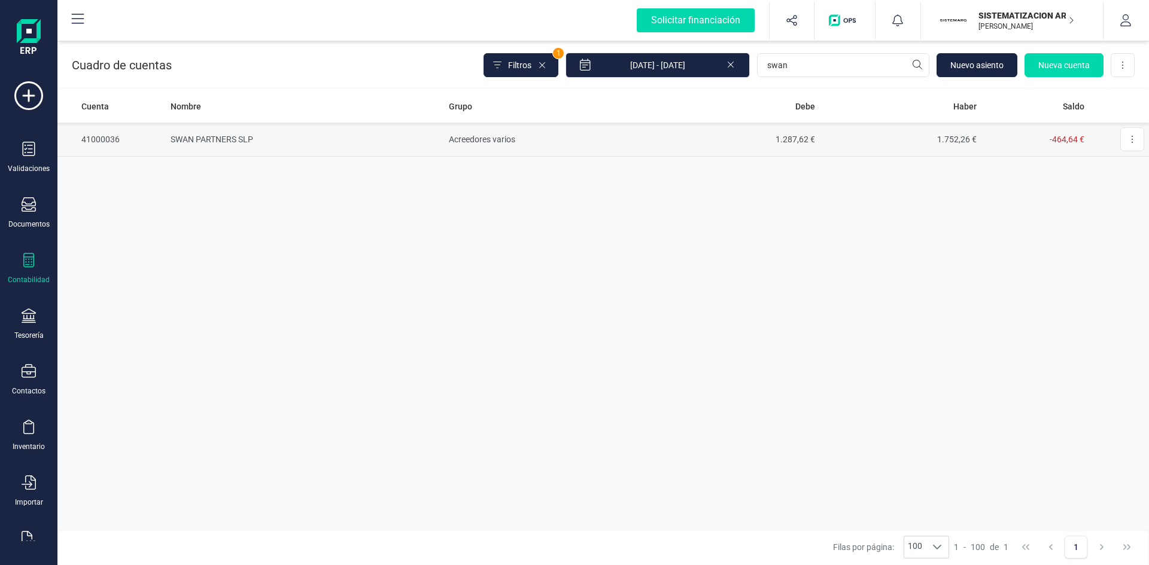
click at [230, 133] on td "SWAN PARTNERS SLP" at bounding box center [305, 140] width 278 height 34
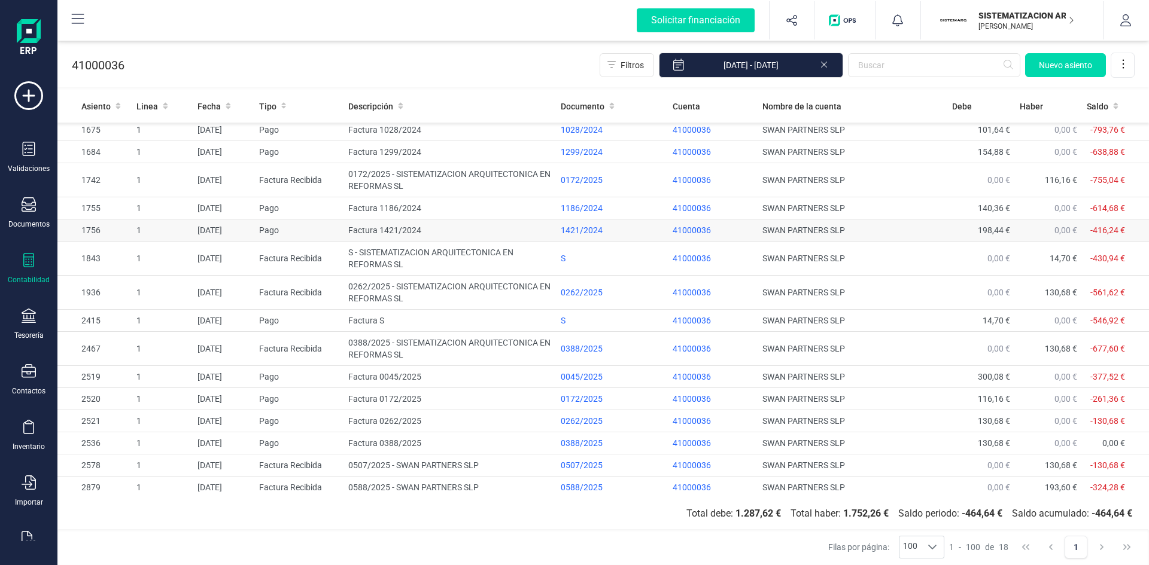
scroll to position [84, 0]
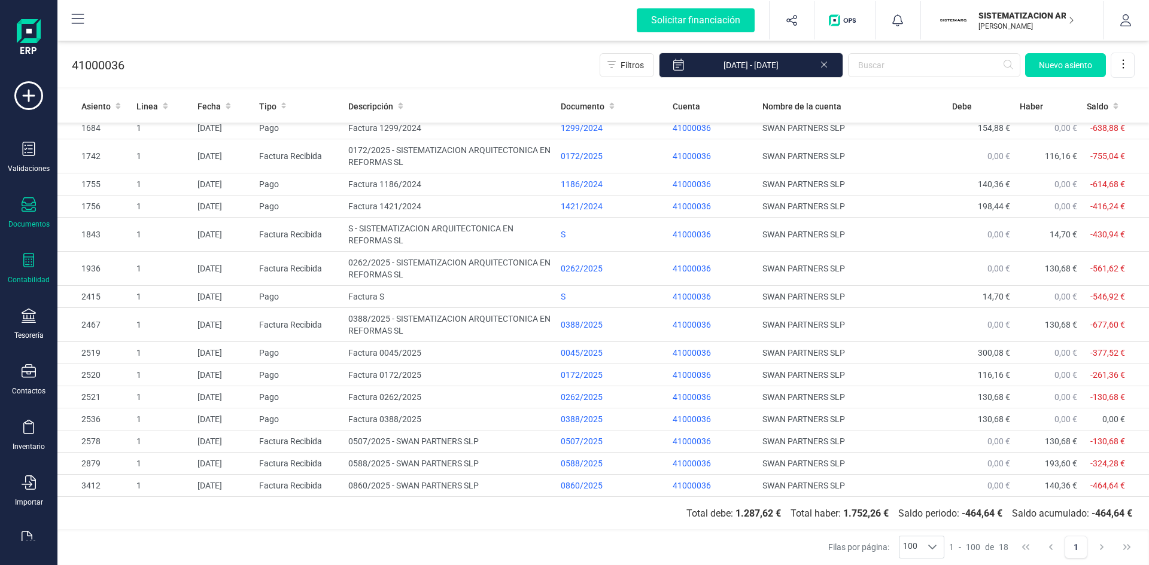
click at [37, 211] on div "Documentos" at bounding box center [29, 213] width 48 height 32
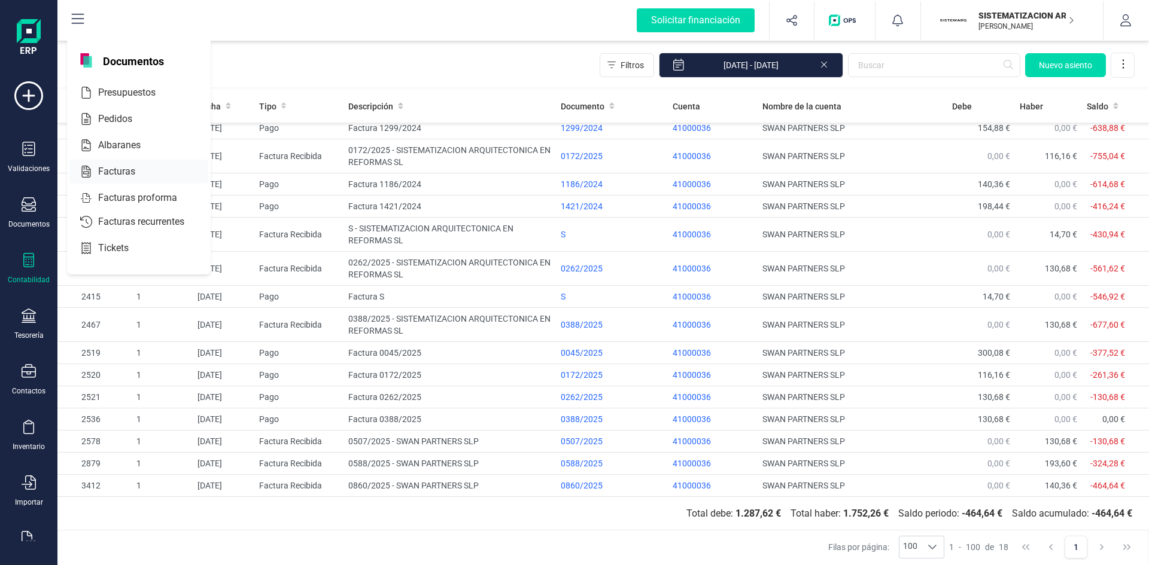
click at [119, 165] on span "Facturas" at bounding box center [124, 172] width 63 height 14
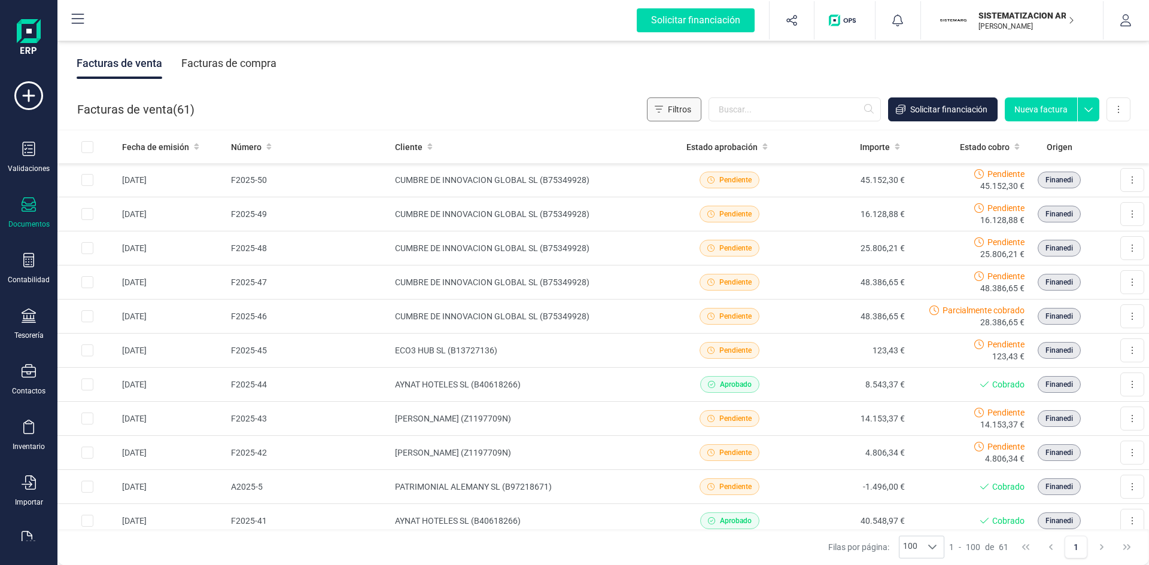
click at [675, 110] on span "Filtros" at bounding box center [679, 110] width 23 height 12
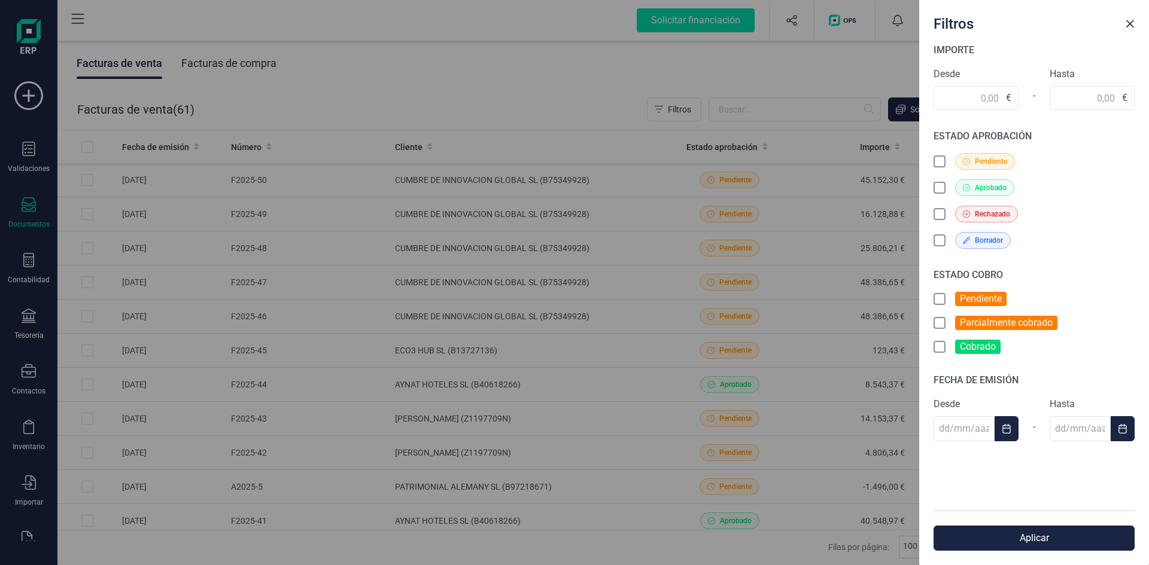
click at [936, 160] on icon at bounding box center [941, 163] width 12 height 12
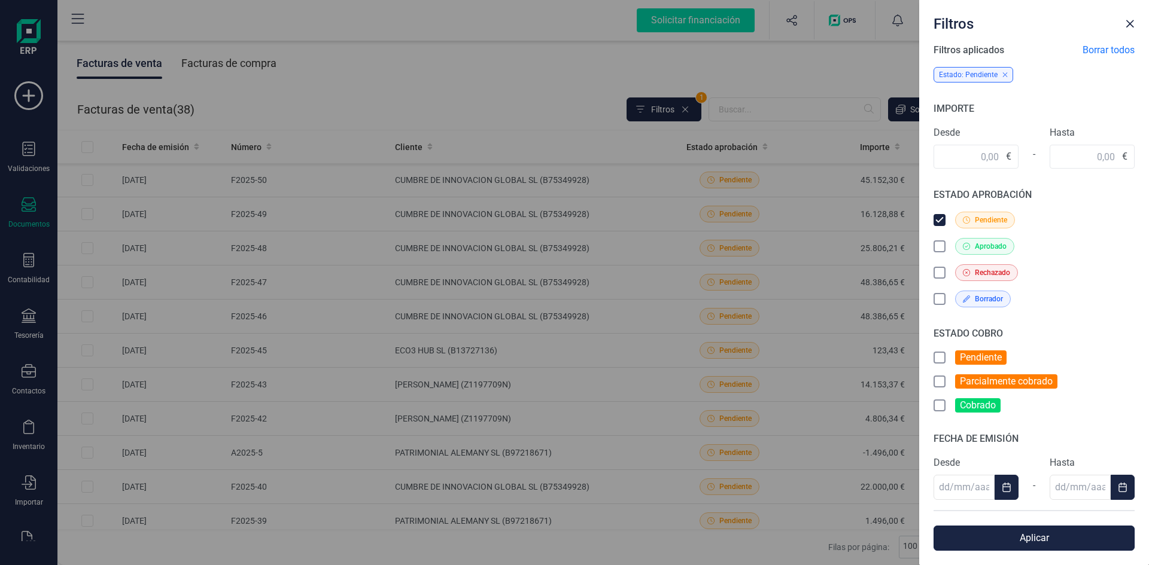
click at [1043, 541] on button "Aplicar" at bounding box center [1033, 538] width 201 height 25
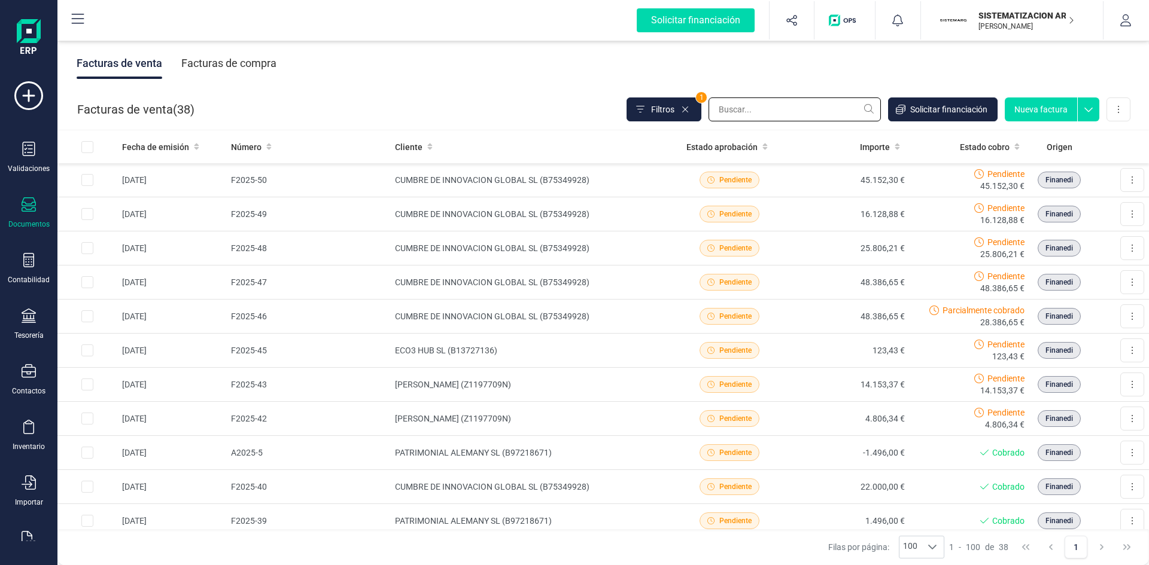
click at [766, 111] on input "text" at bounding box center [794, 110] width 172 height 24
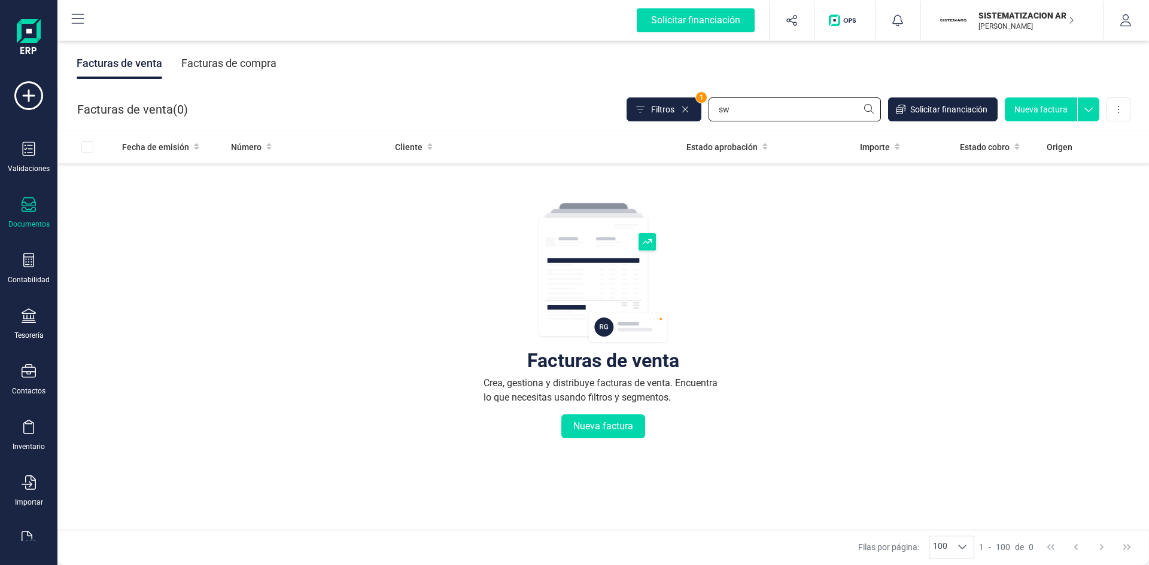
type input "sw"
click at [220, 67] on div "Facturas de compra" at bounding box center [228, 63] width 95 height 31
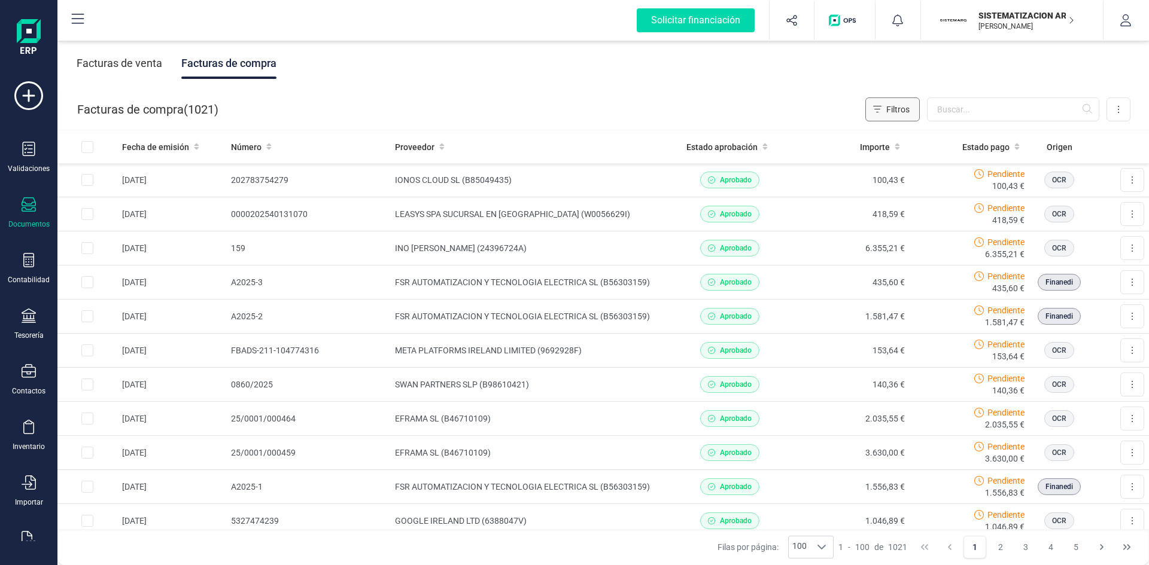
click at [878, 108] on icon "Filtros" at bounding box center [877, 110] width 8 height 10
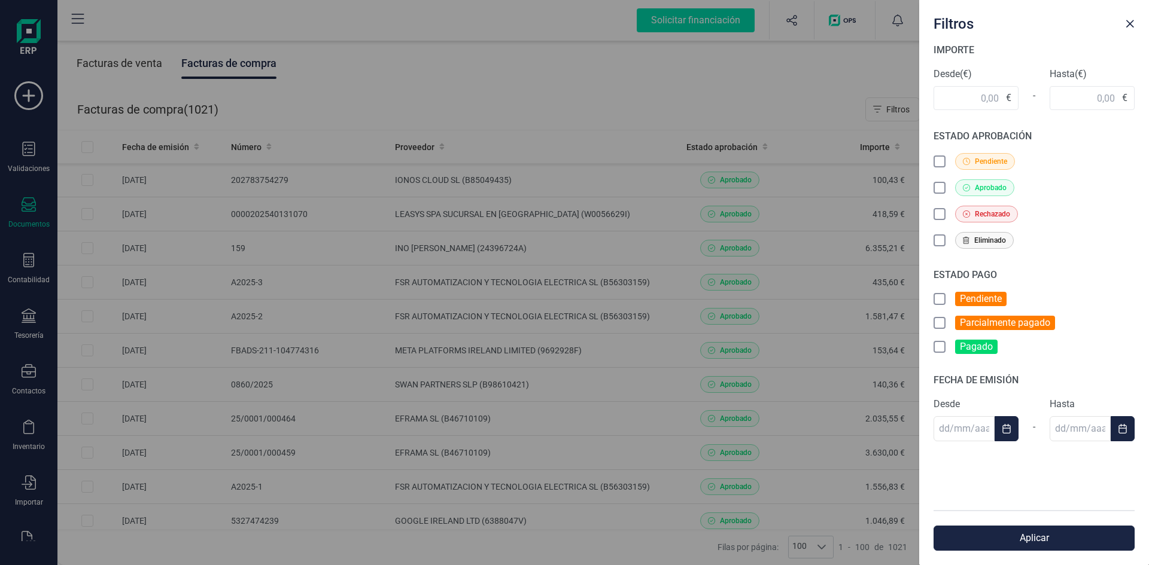
click at [942, 160] on icon at bounding box center [939, 161] width 7 height 4
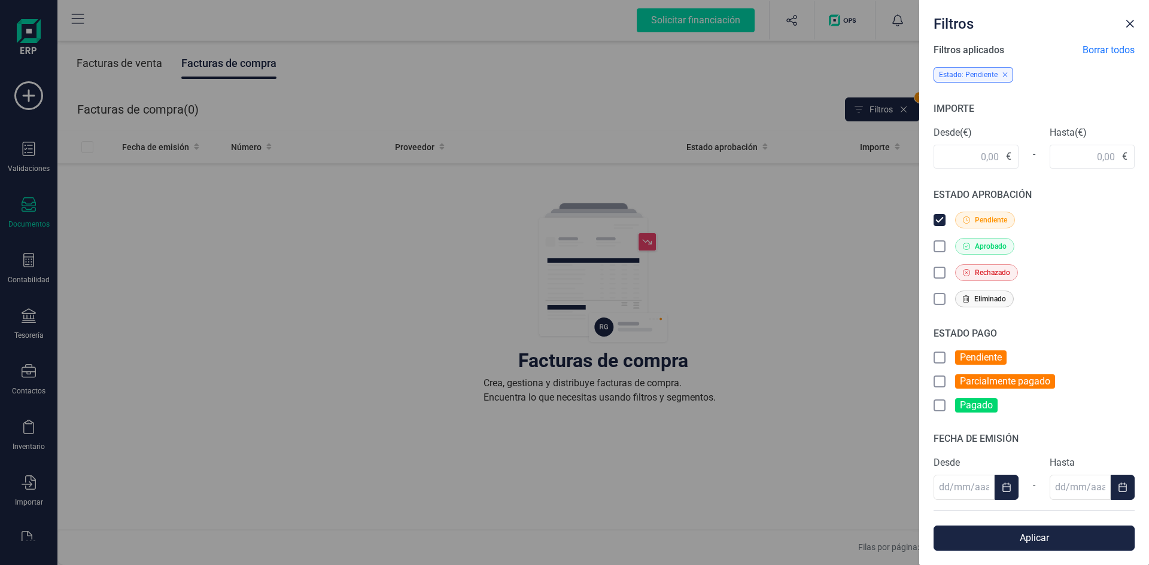
click at [1003, 540] on button "Aplicar" at bounding box center [1033, 538] width 201 height 25
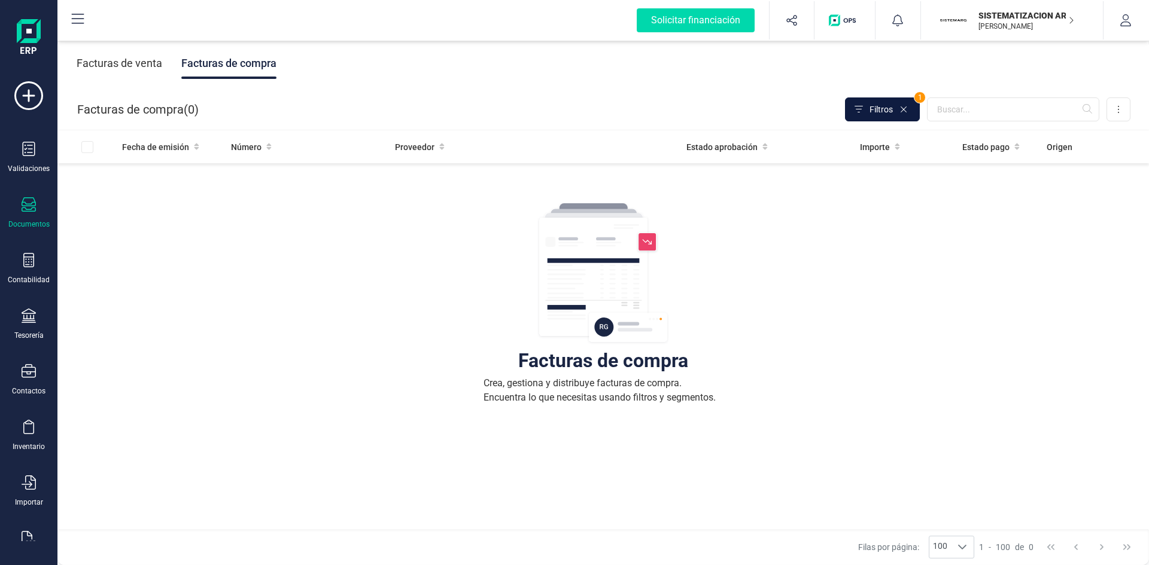
click at [869, 105] on button "Filtros" at bounding box center [882, 110] width 75 height 24
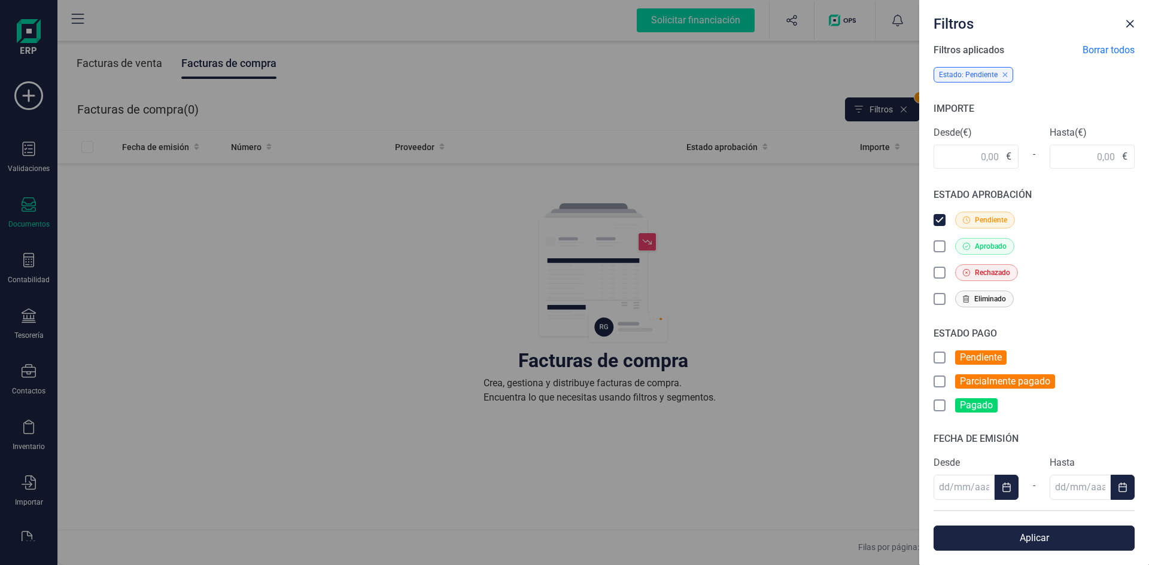
click at [938, 218] on icon at bounding box center [941, 221] width 12 height 12
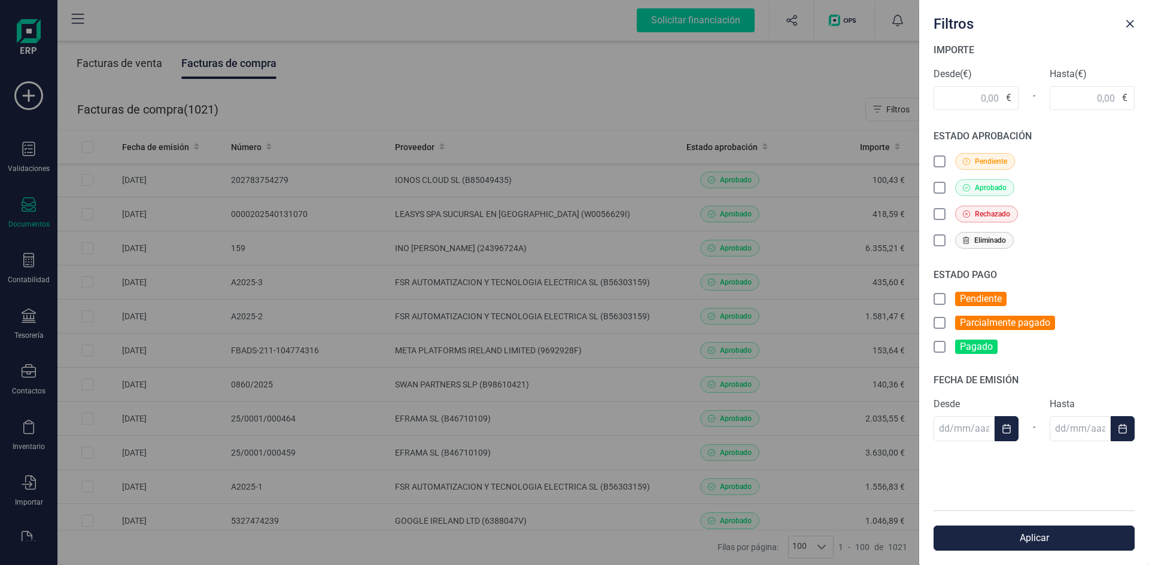
click at [941, 298] on icon at bounding box center [939, 299] width 7 height 4
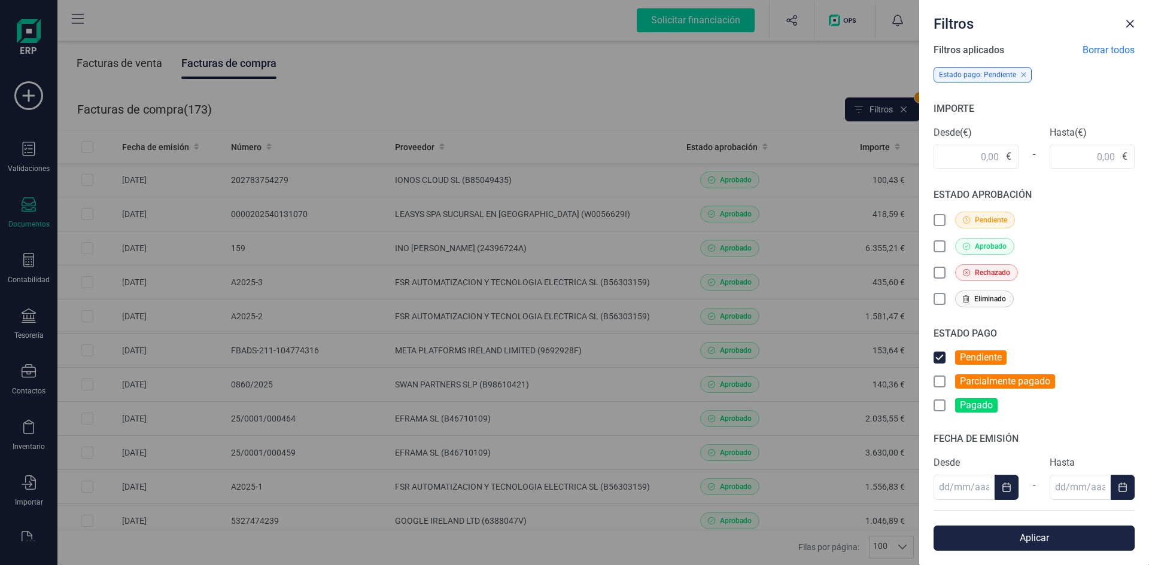
click at [1049, 539] on button "Aplicar" at bounding box center [1033, 538] width 201 height 25
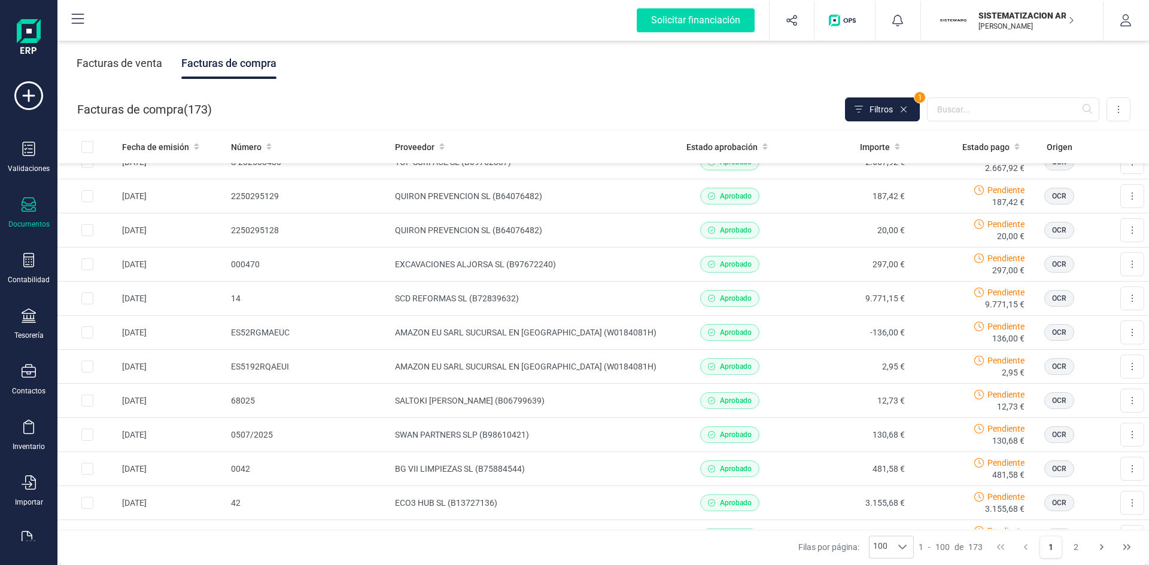
scroll to position [2573, 0]
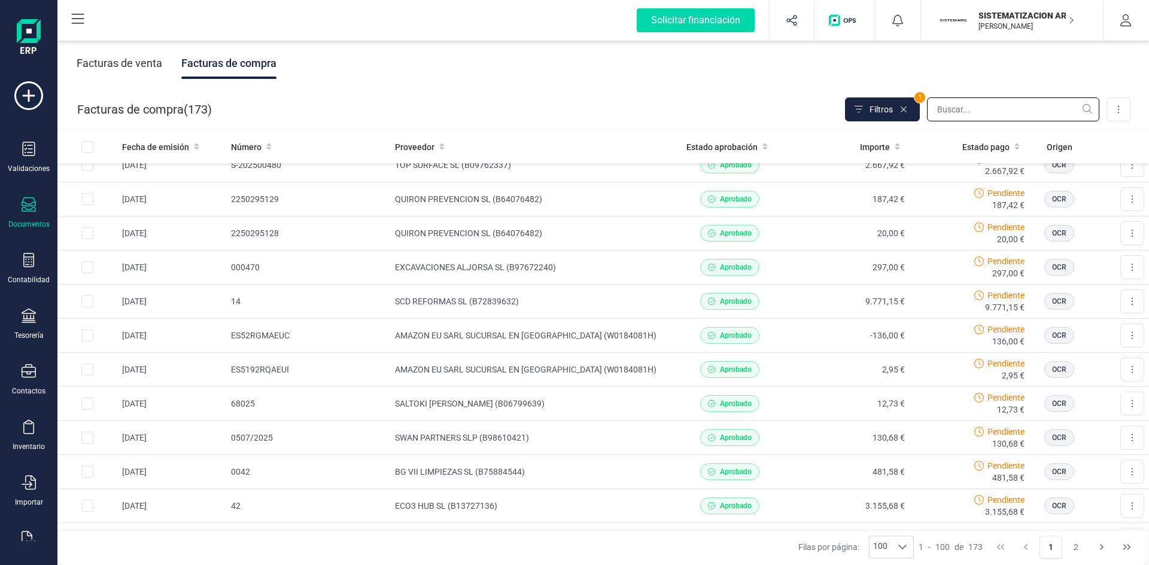
click at [969, 111] on input "text" at bounding box center [1013, 110] width 172 height 24
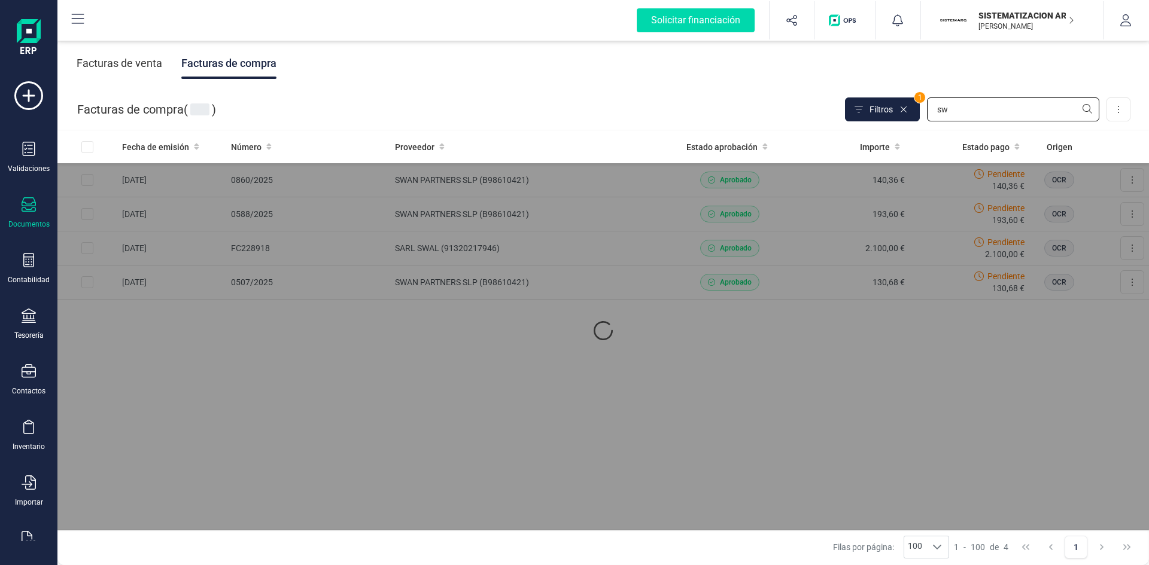
type input "s"
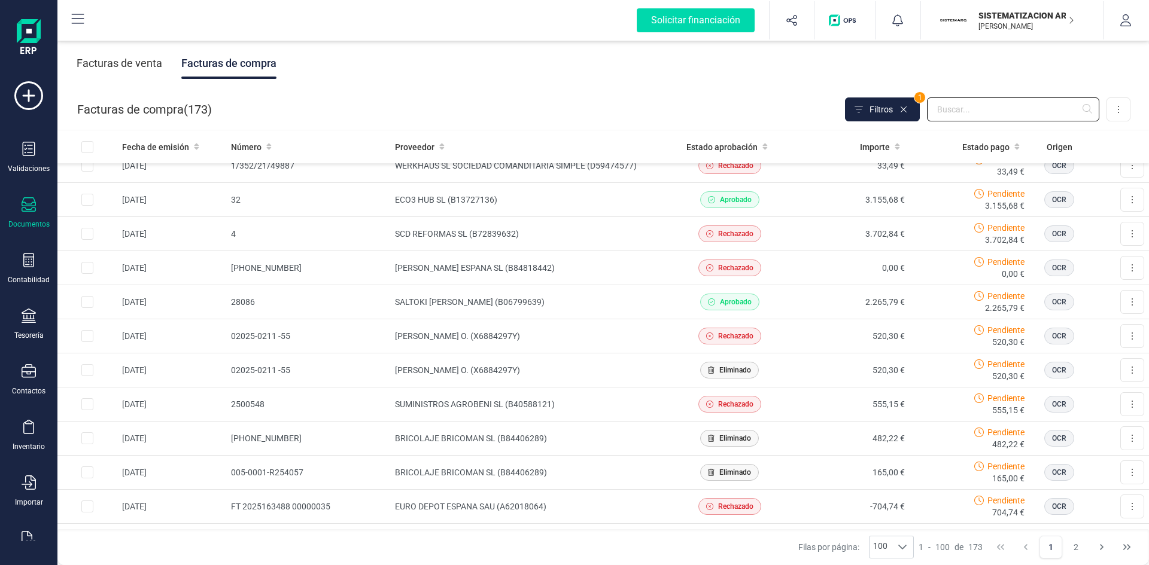
scroll to position [3068, 0]
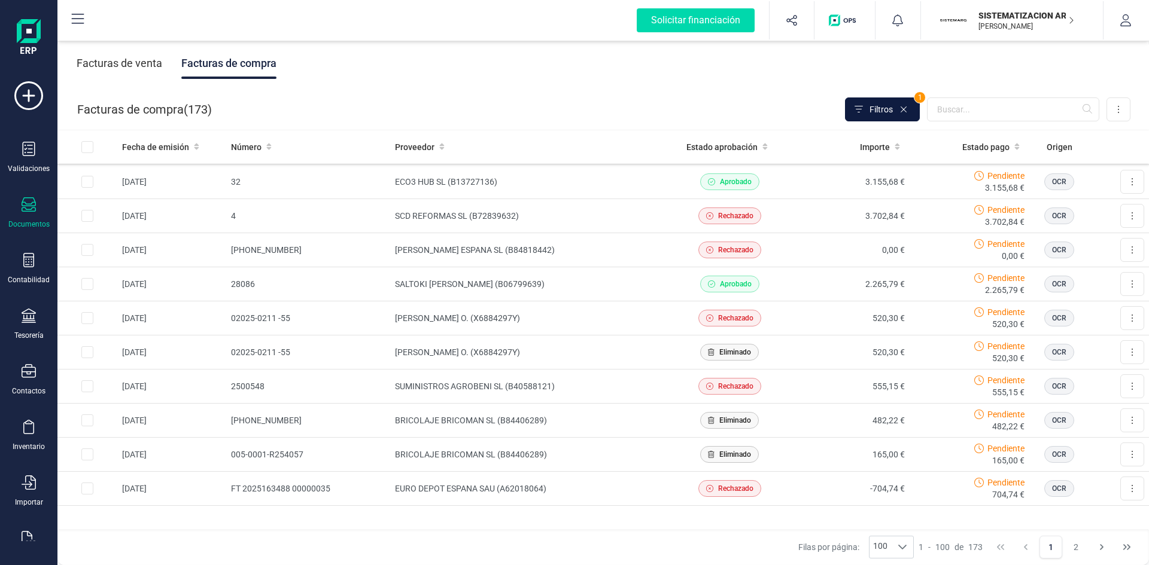
click at [875, 108] on span "Filtros" at bounding box center [880, 110] width 23 height 12
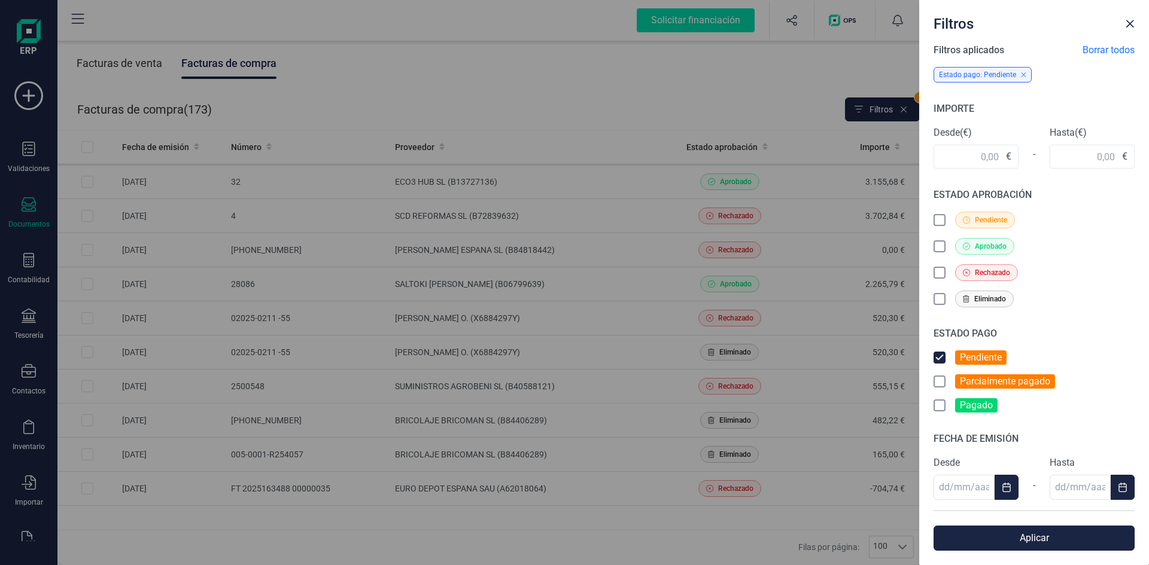
click at [938, 272] on icon at bounding box center [941, 274] width 12 height 12
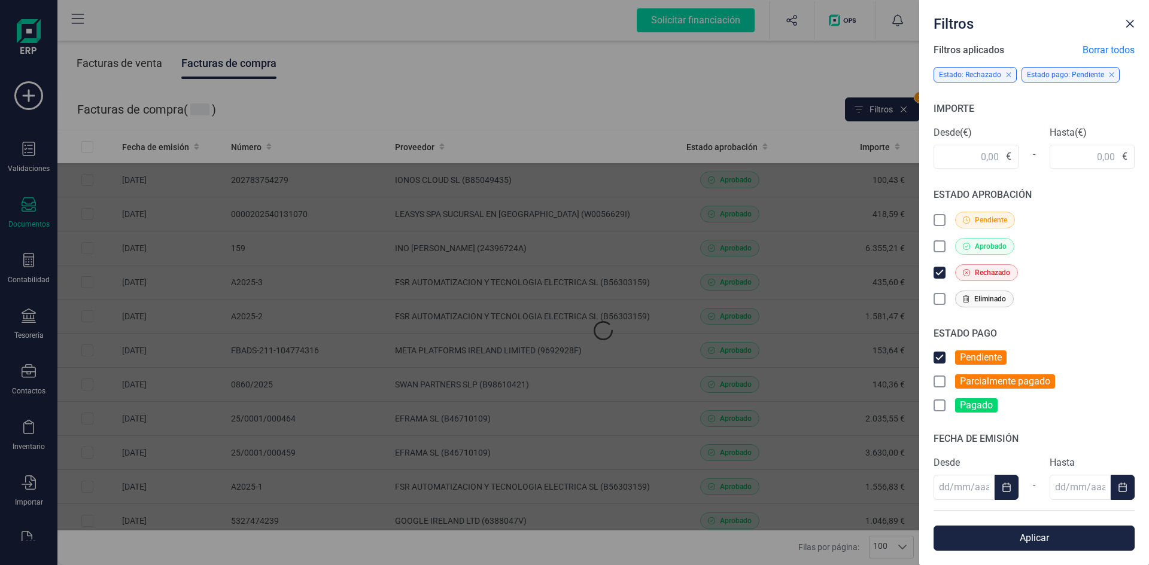
click at [941, 296] on icon at bounding box center [941, 300] width 12 height 12
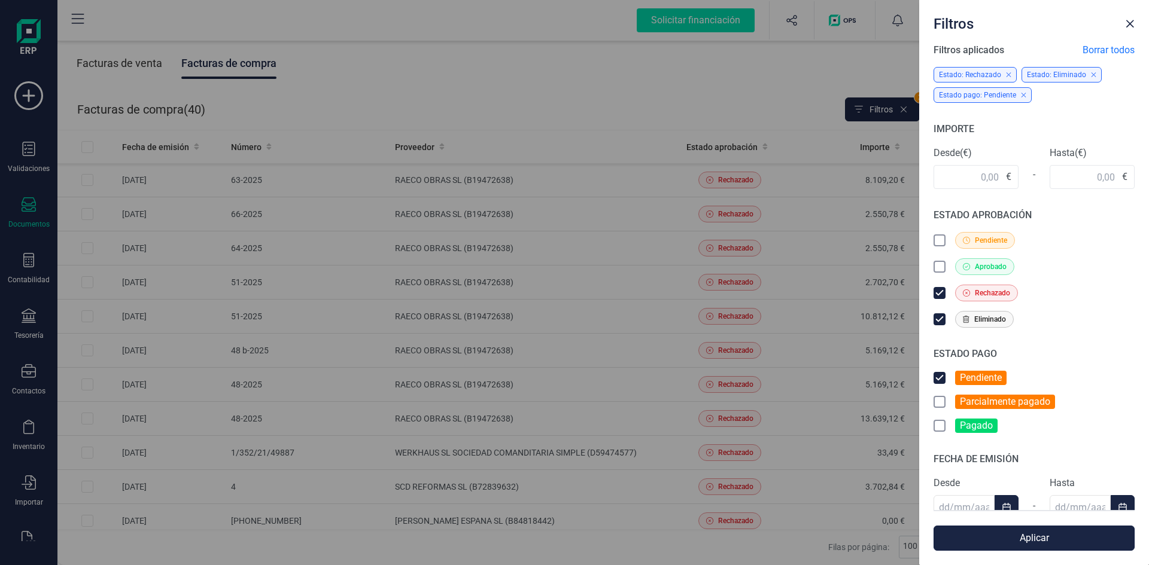
click at [1050, 539] on button "Aplicar" at bounding box center [1033, 538] width 201 height 25
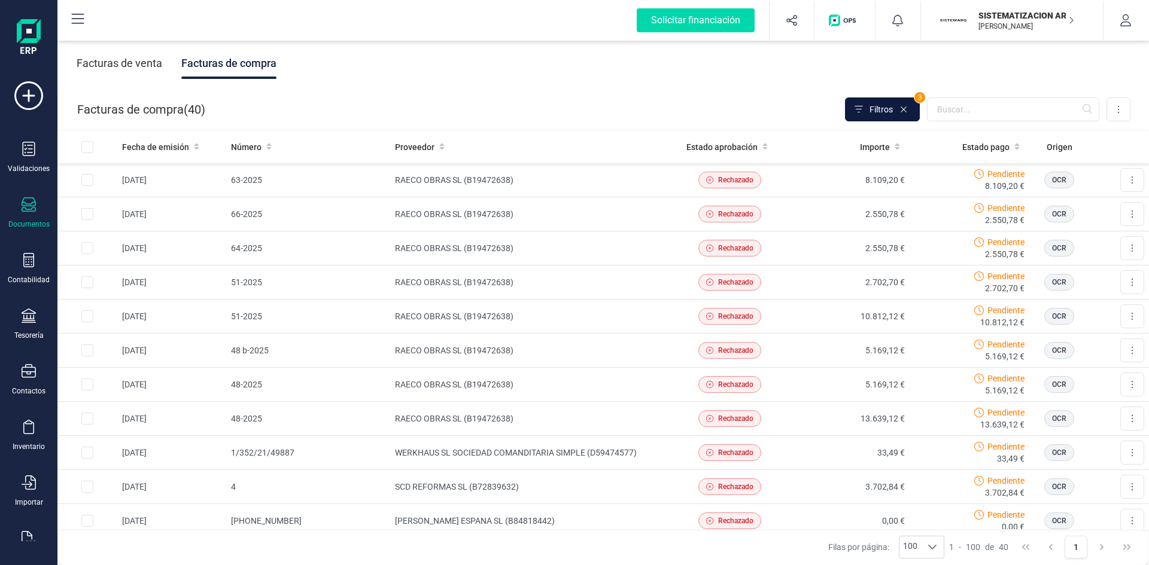
click at [876, 107] on span "Filtros" at bounding box center [880, 110] width 23 height 12
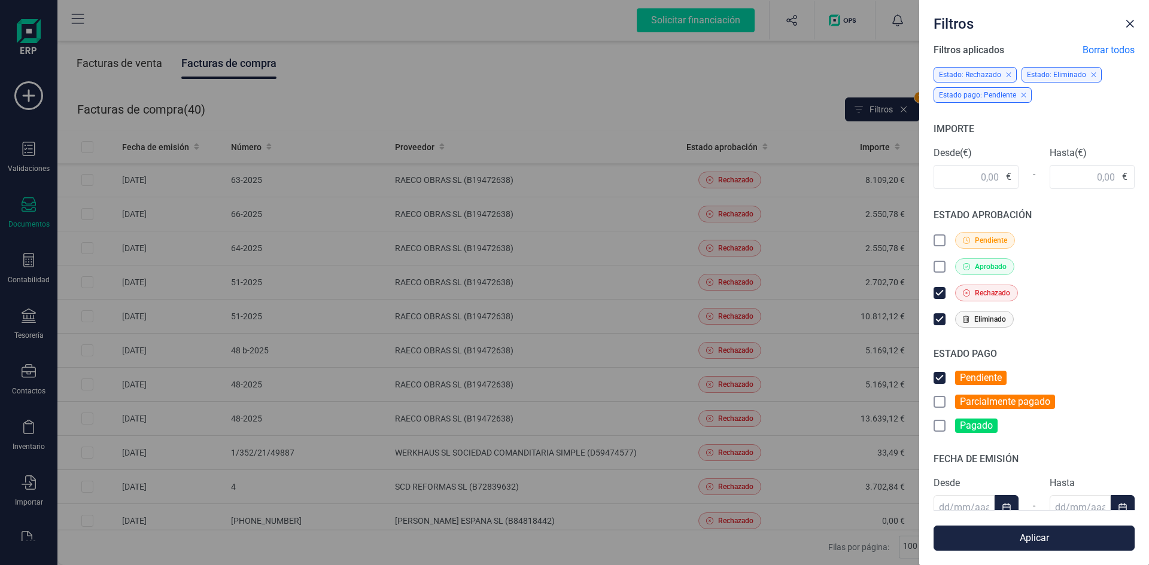
click at [941, 293] on icon at bounding box center [939, 293] width 7 height 4
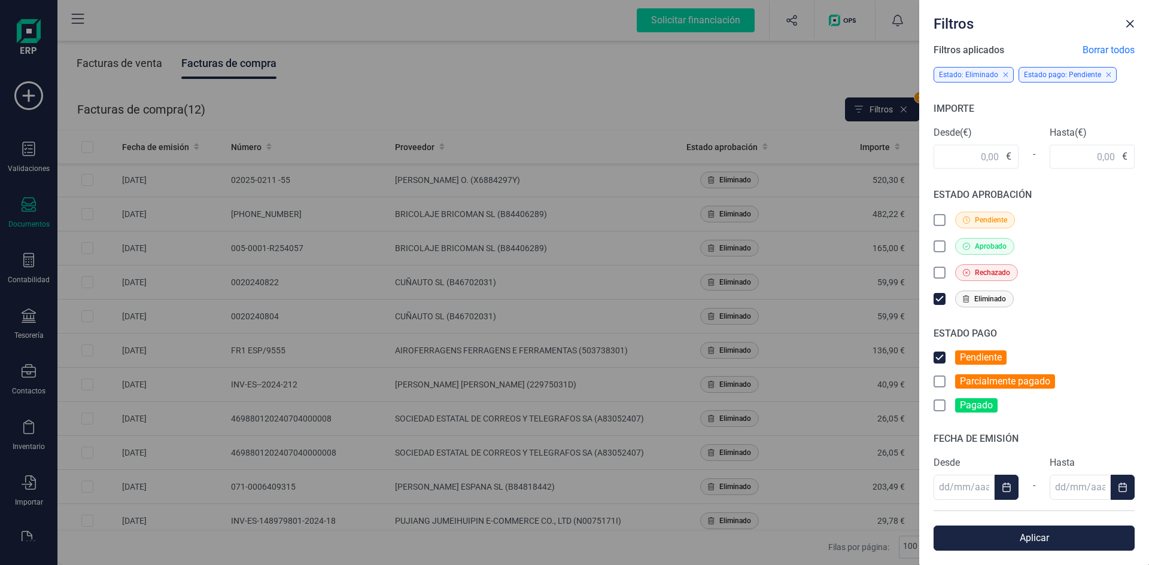
click at [941, 297] on icon at bounding box center [941, 300] width 12 height 12
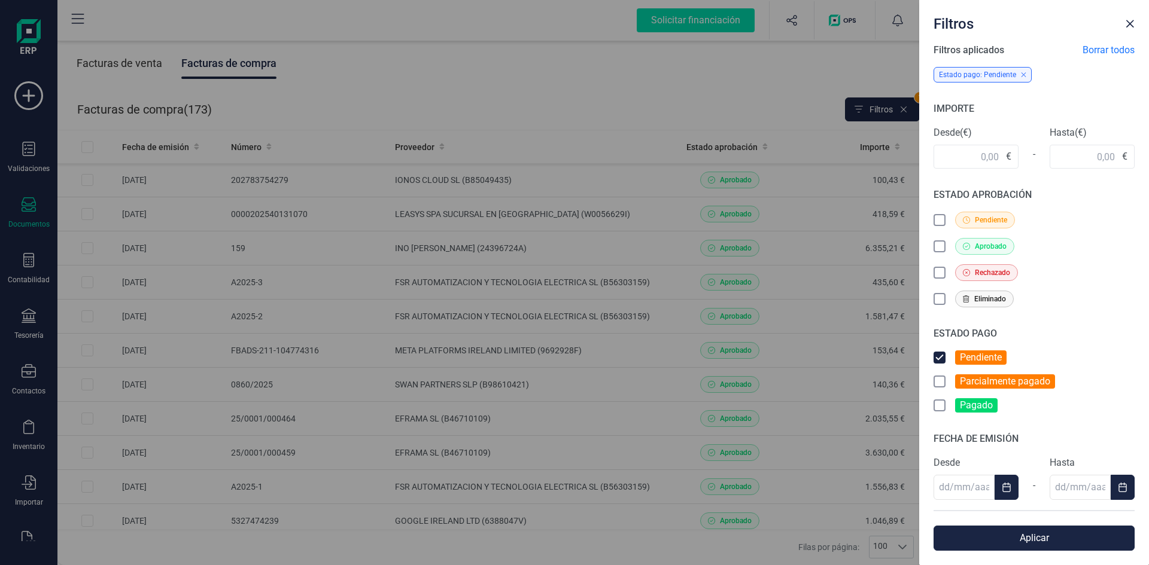
click at [938, 244] on icon at bounding box center [941, 248] width 12 height 12
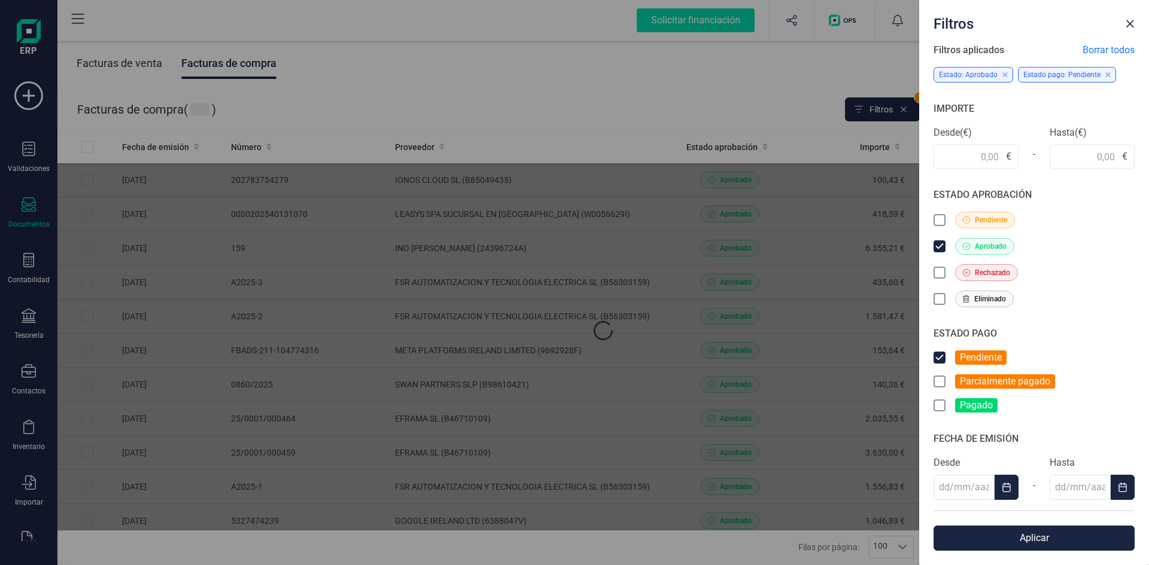
click at [938, 220] on icon at bounding box center [941, 221] width 12 height 12
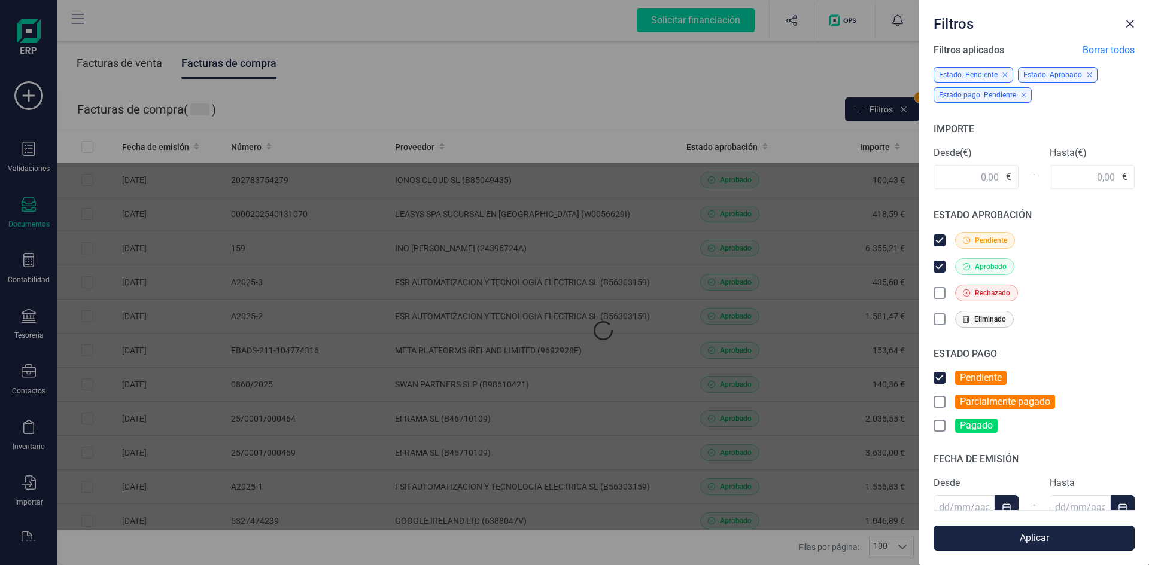
click at [1051, 540] on button "Aplicar" at bounding box center [1033, 538] width 201 height 25
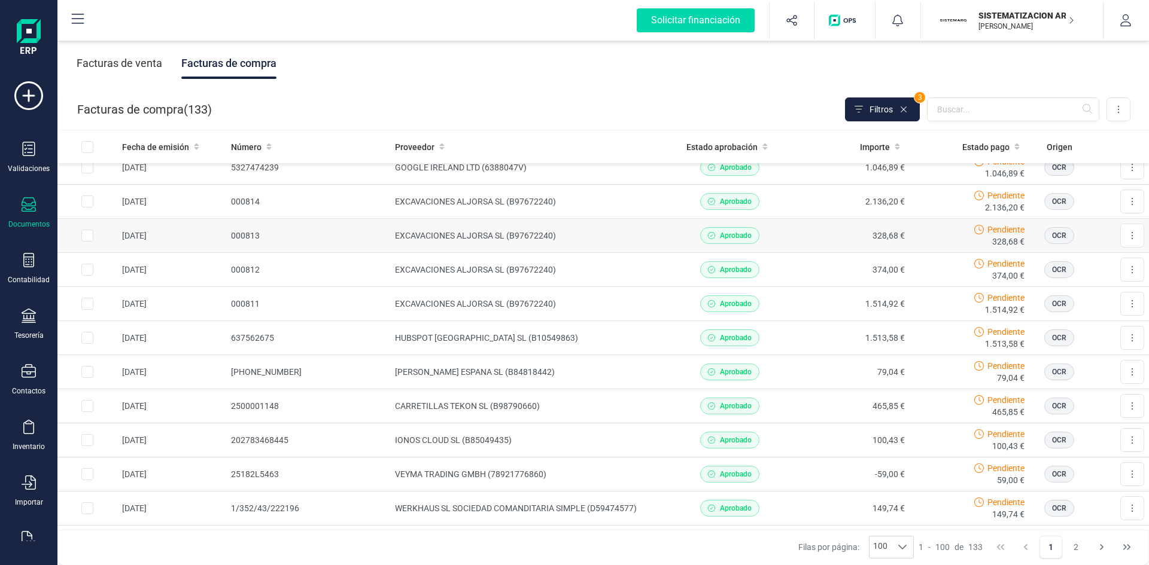
scroll to position [359, 0]
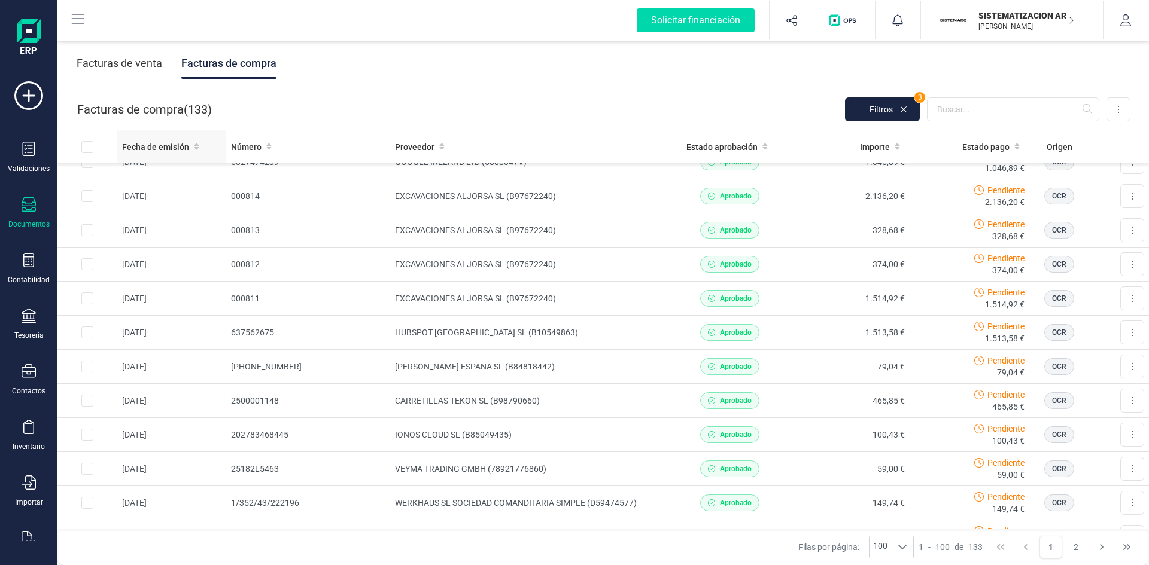
click at [148, 147] on span "Fecha de emisión" at bounding box center [155, 147] width 67 height 12
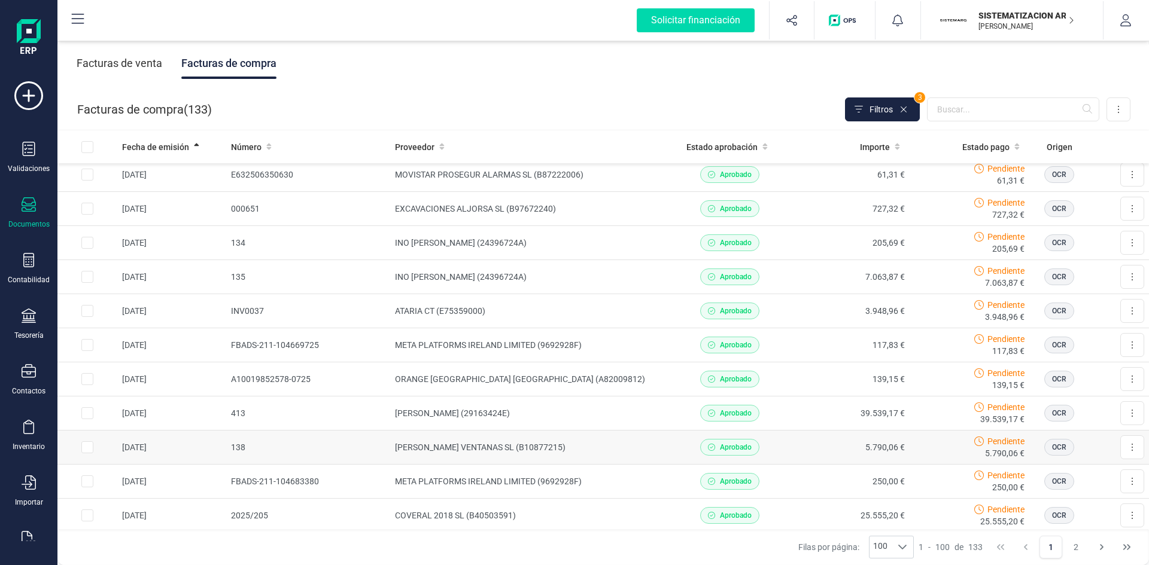
scroll to position [3092, 0]
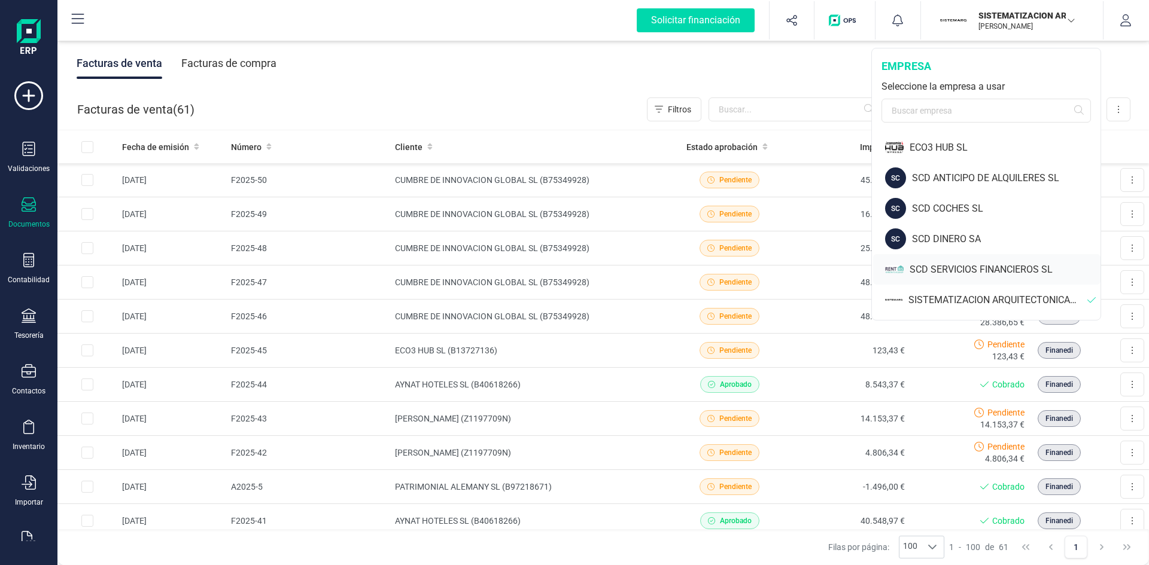
click at [948, 269] on div "SCD SERVICIOS FINANCIEROS SL" at bounding box center [1005, 270] width 191 height 14
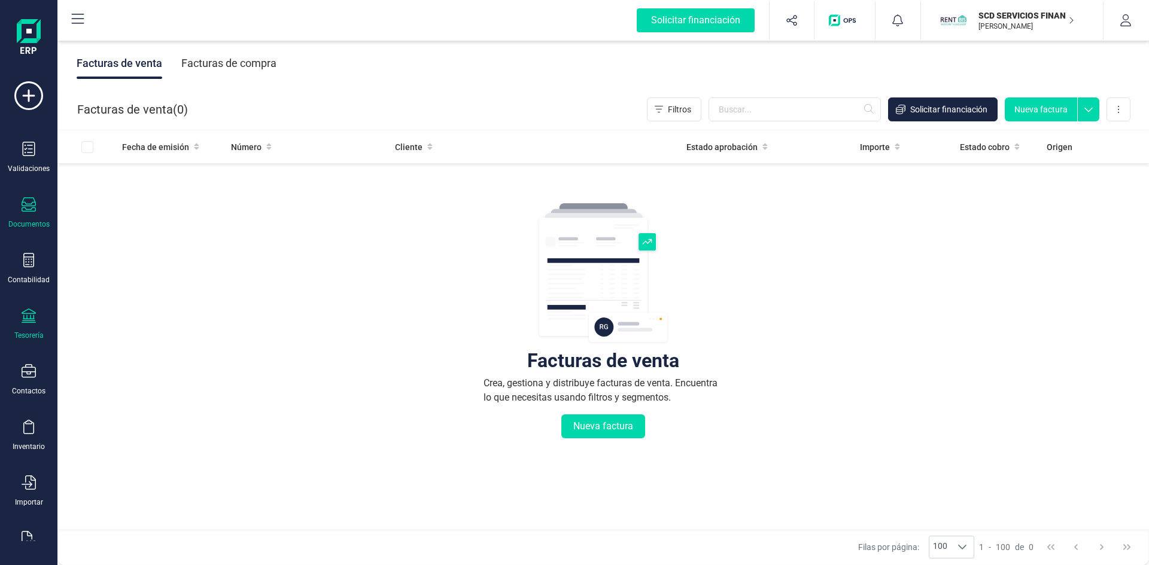
click at [29, 322] on icon at bounding box center [29, 316] width 14 height 14
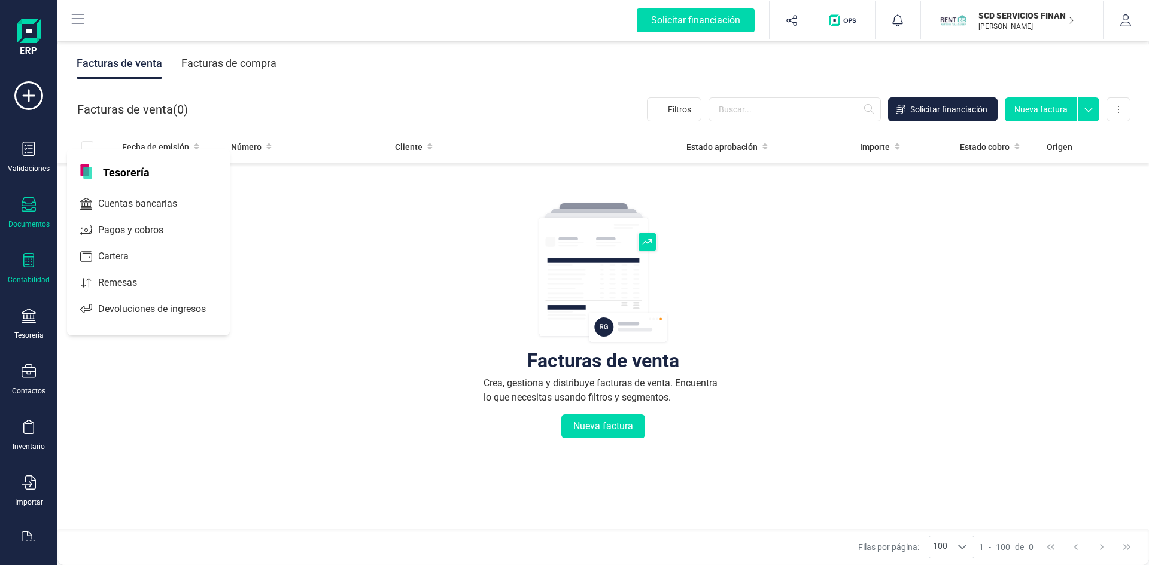
click at [26, 268] on div at bounding box center [29, 261] width 14 height 17
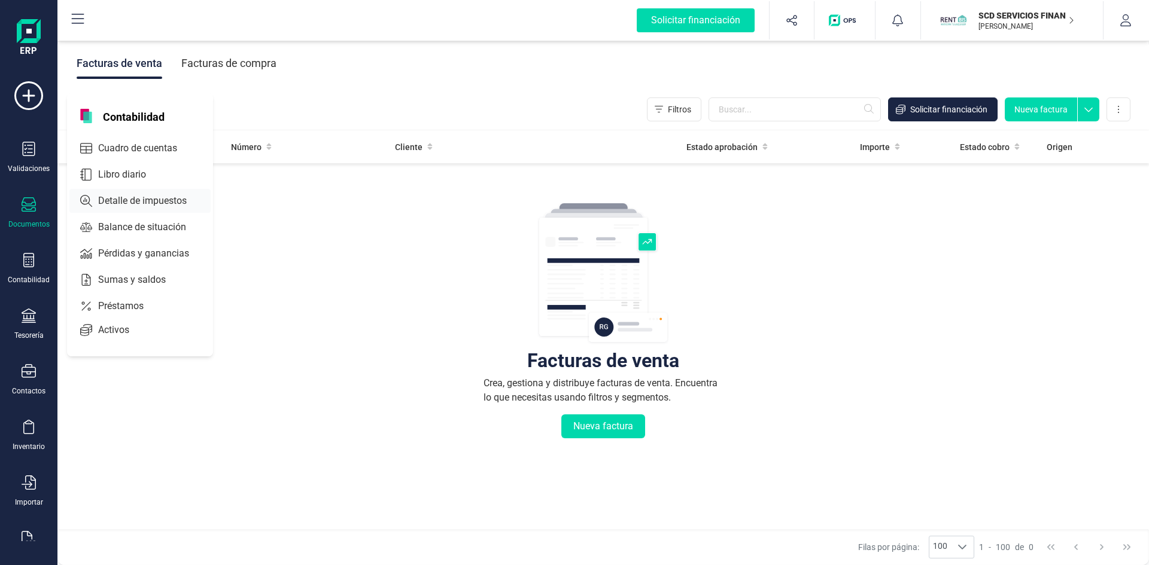
click at [127, 195] on span "Detalle de impuestos" at bounding box center [150, 201] width 115 height 14
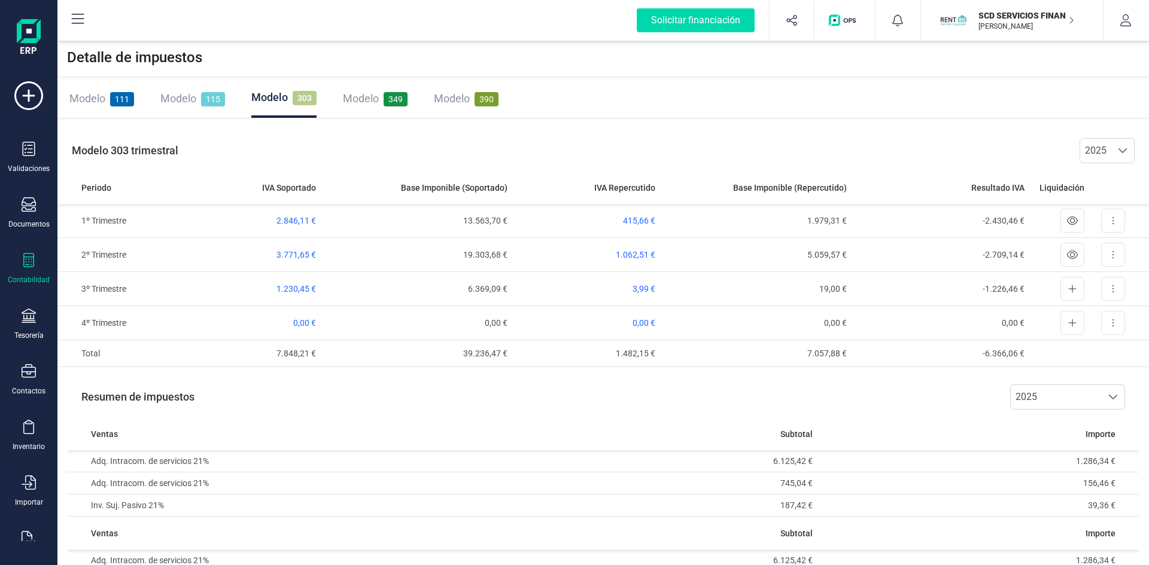
click at [484, 96] on span "390" at bounding box center [487, 99] width 24 height 14
click at [1123, 148] on span at bounding box center [1123, 151] width 10 height 10
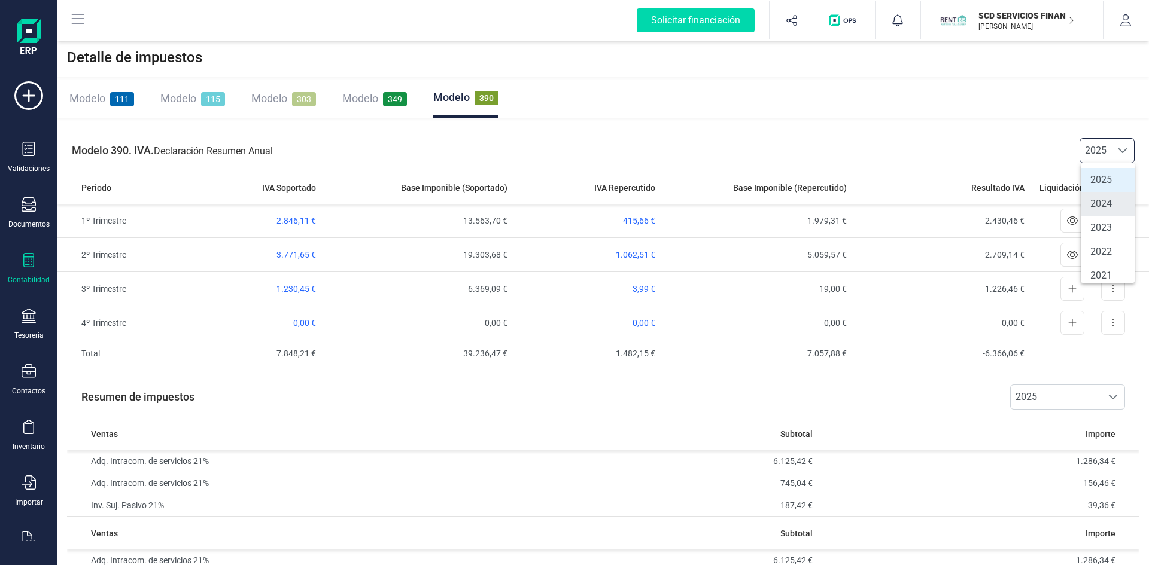
click at [1104, 203] on li "2024" at bounding box center [1108, 204] width 54 height 24
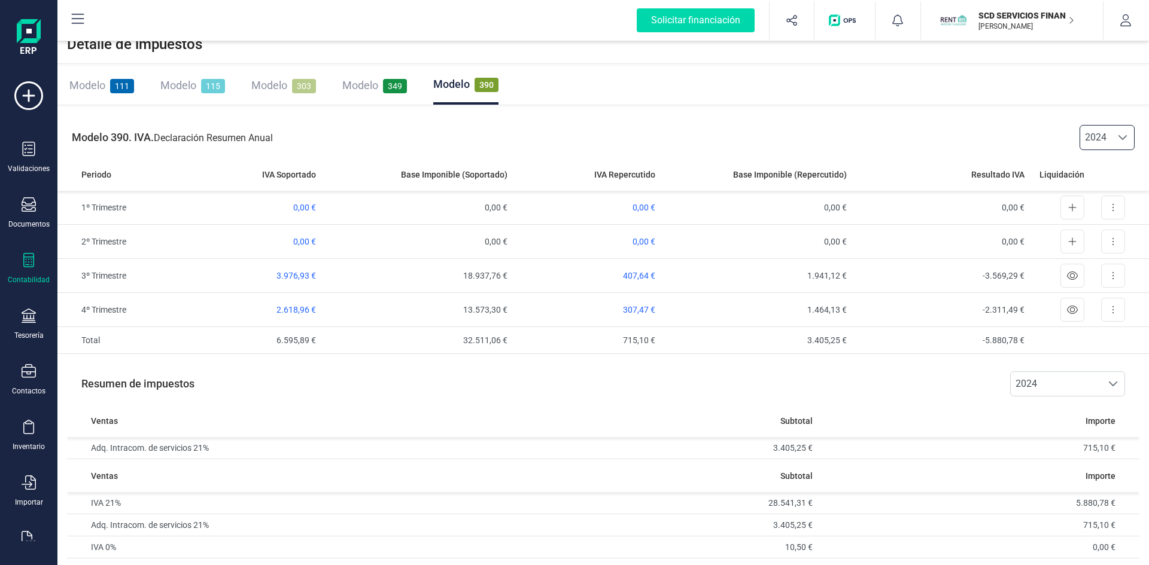
scroll to position [0, 0]
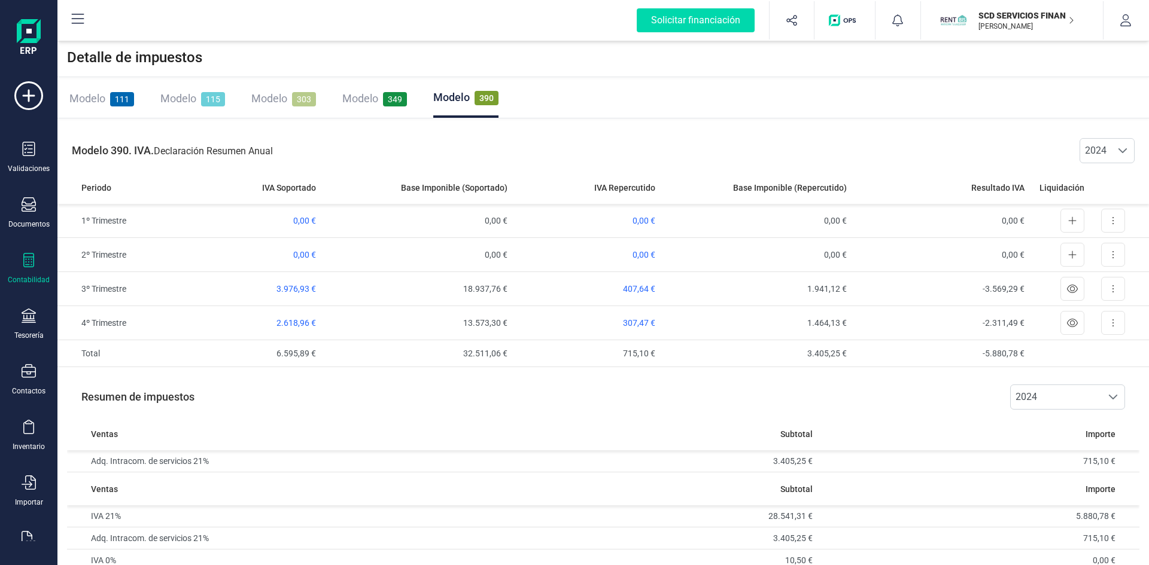
click at [282, 105] on span "Modelo" at bounding box center [269, 98] width 36 height 13
click at [495, 101] on span "390" at bounding box center [487, 99] width 24 height 14
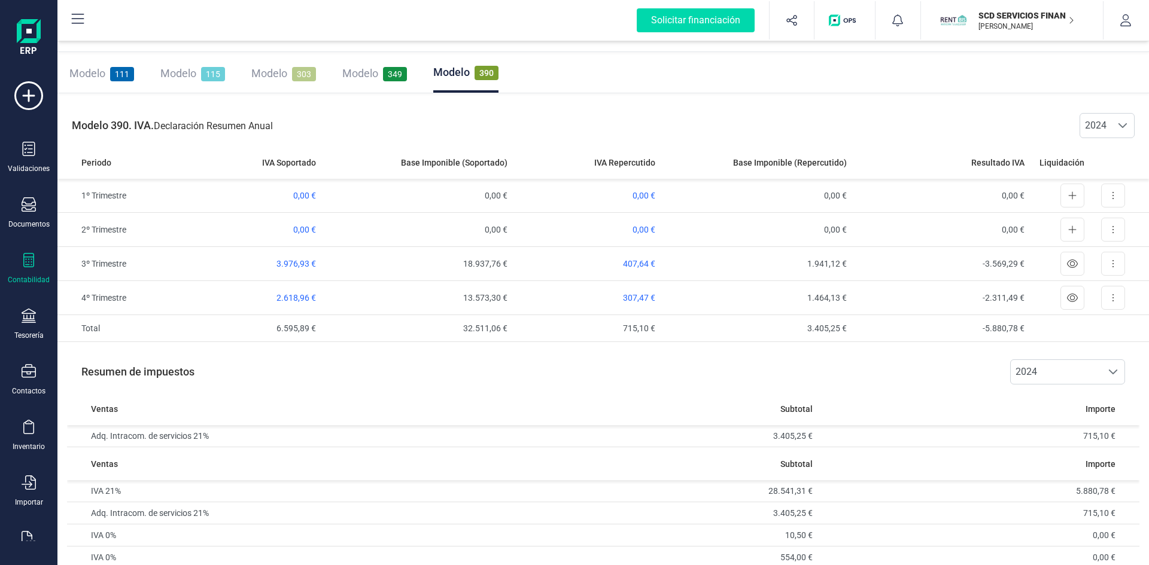
scroll to position [38, 0]
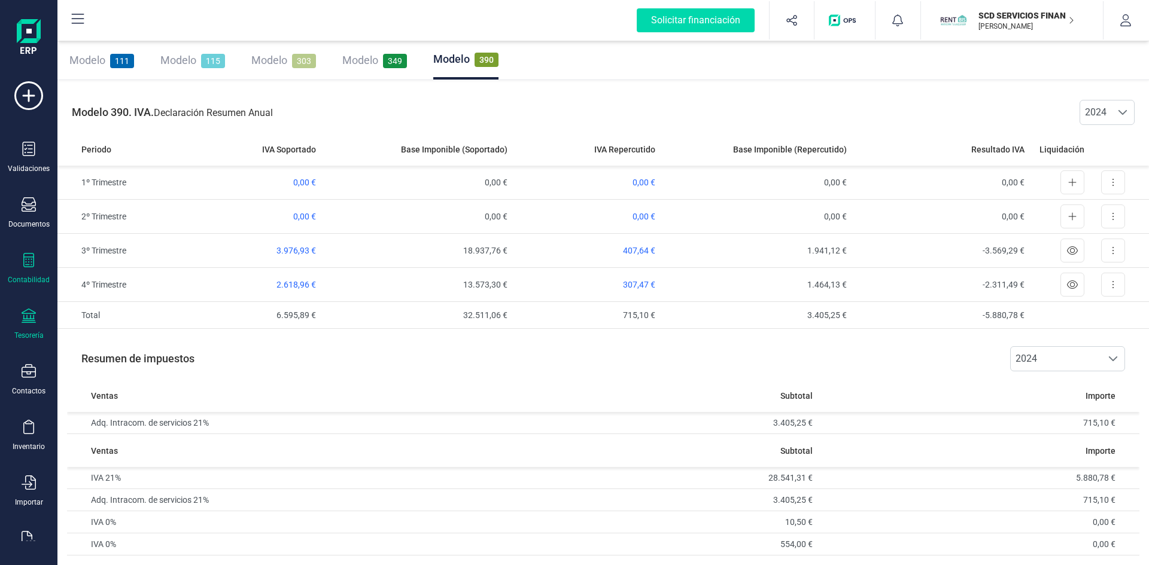
click at [28, 319] on icon at bounding box center [29, 316] width 14 height 14
click at [29, 326] on div at bounding box center [29, 317] width 14 height 17
click at [32, 260] on icon at bounding box center [29, 260] width 14 height 14
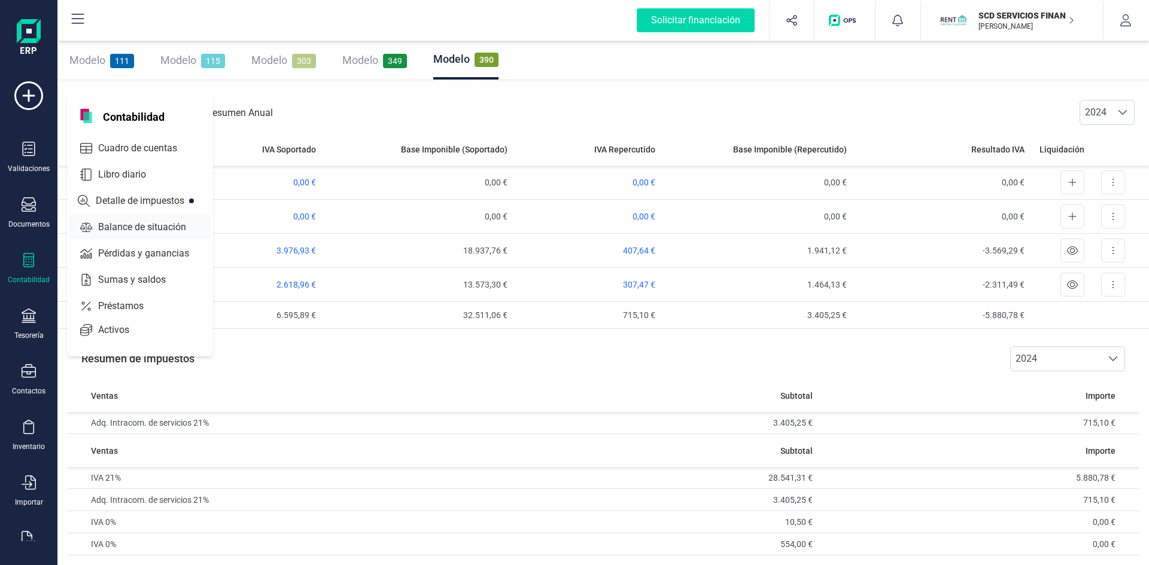
click at [130, 228] on span "Balance de situación" at bounding box center [150, 227] width 114 height 14
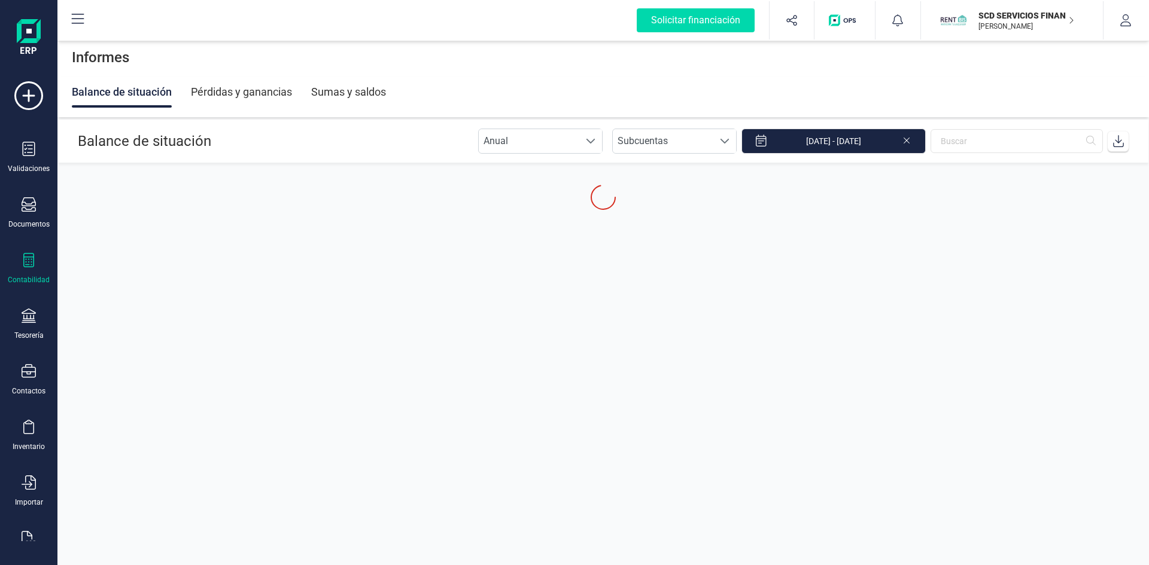
click at [19, 267] on div "Contabilidad" at bounding box center [29, 269] width 48 height 32
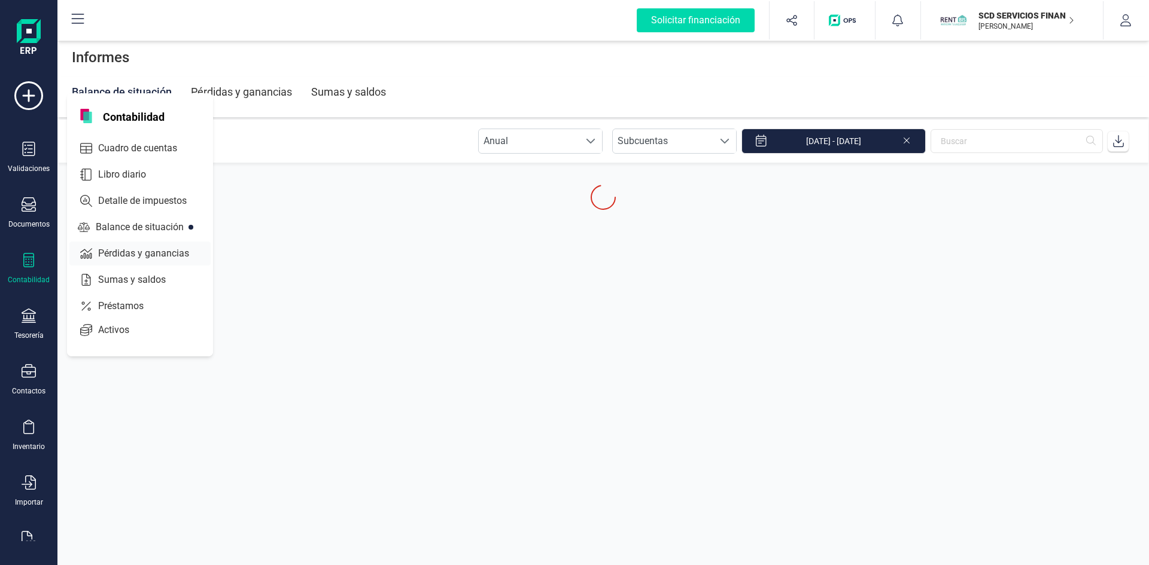
click at [149, 254] on span "Pérdidas y ganancias" at bounding box center [151, 254] width 117 height 14
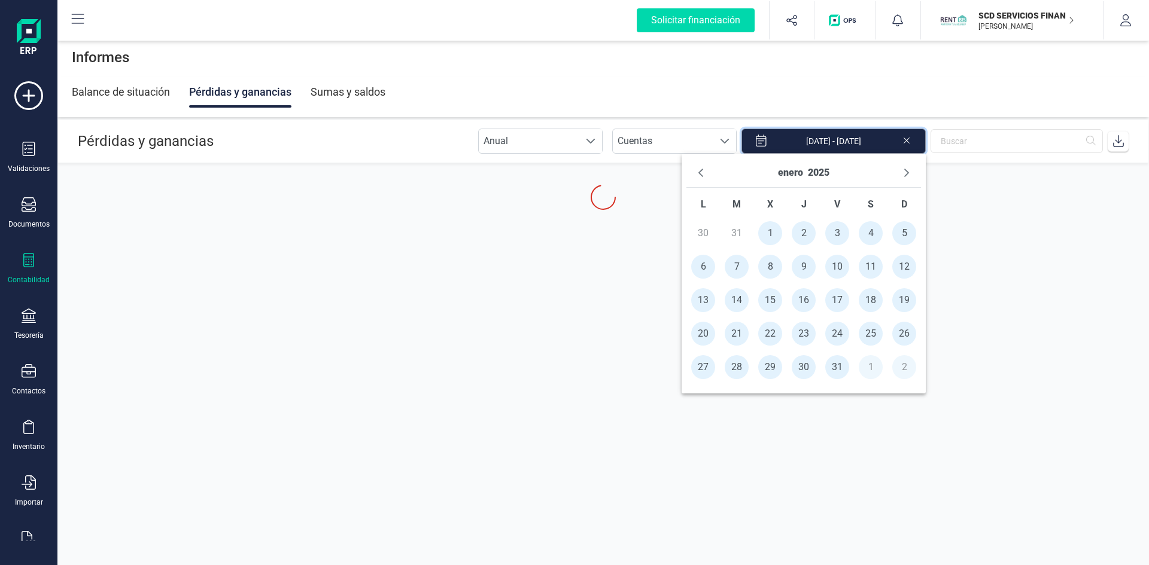
click at [844, 141] on input "01/01/2025 - 27/08/2025" at bounding box center [833, 141] width 184 height 25
click at [814, 169] on button "2025" at bounding box center [819, 172] width 22 height 19
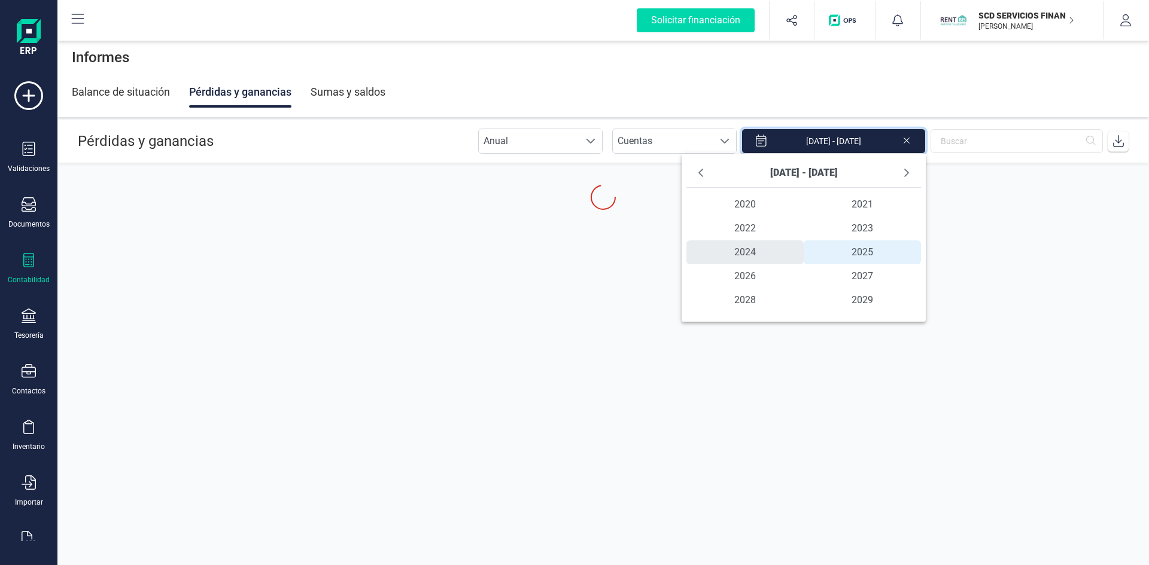
click at [740, 251] on span "2024" at bounding box center [744, 253] width 117 height 24
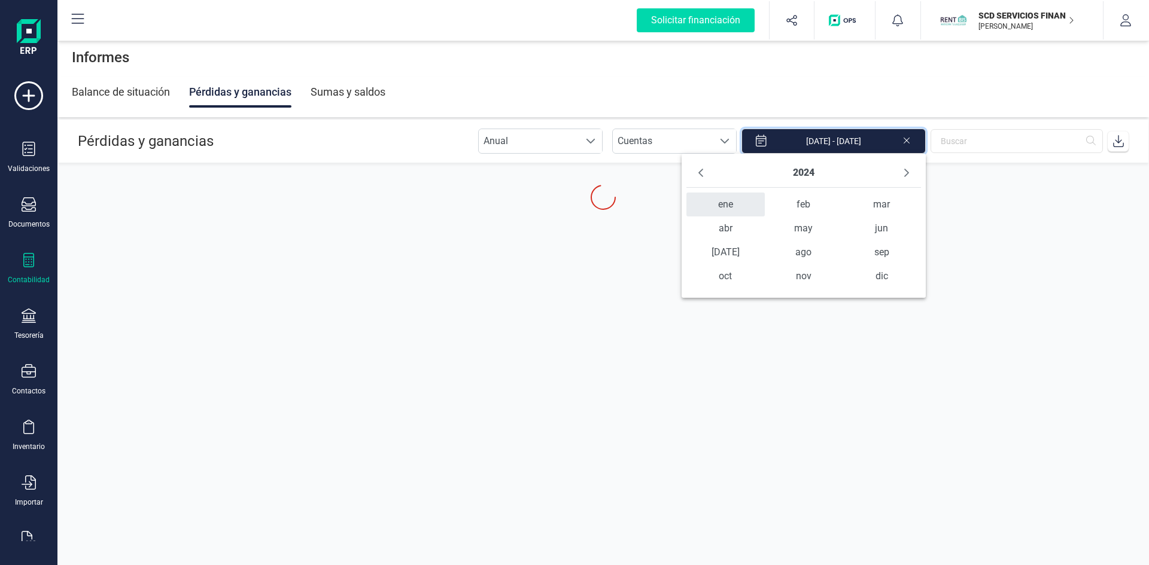
click at [731, 202] on span "ene" at bounding box center [725, 205] width 78 height 24
click at [700, 234] on span "1" at bounding box center [703, 233] width 24 height 24
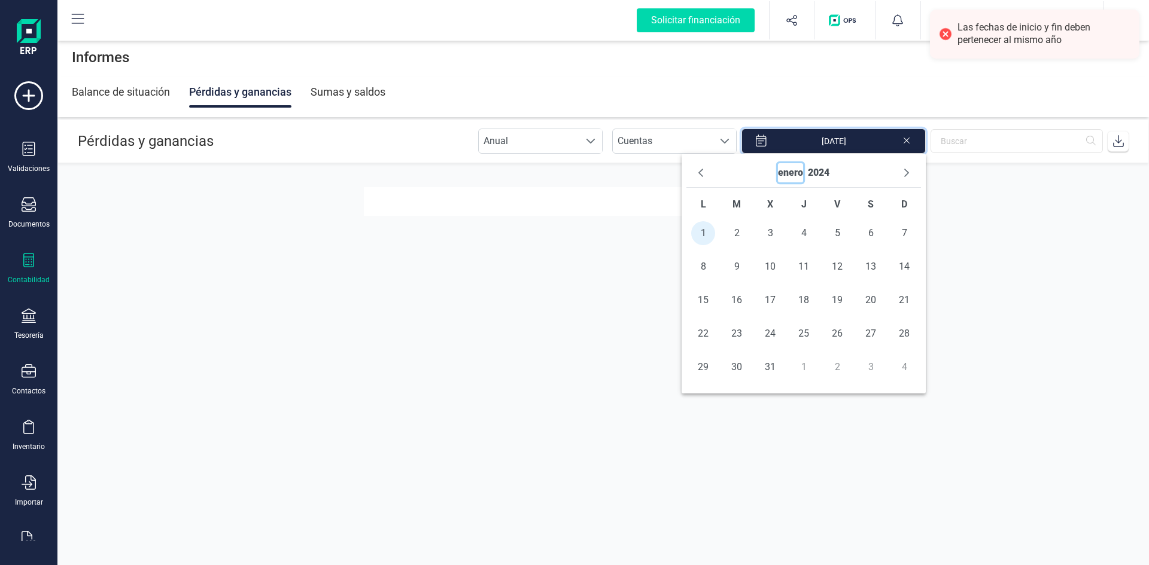
click at [799, 174] on button "enero" at bounding box center [790, 172] width 25 height 19
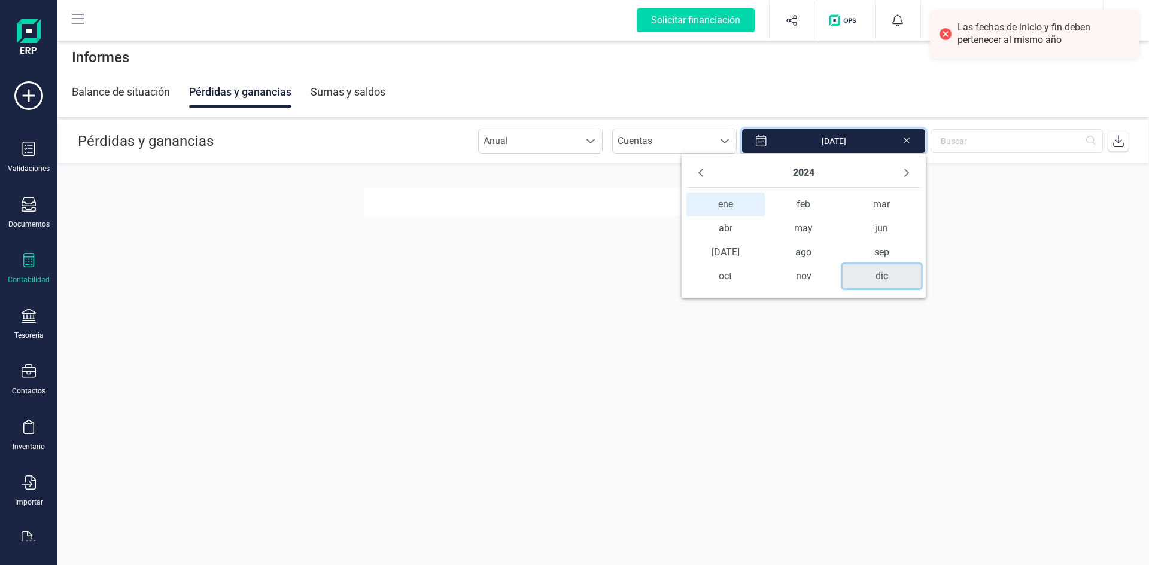
click at [885, 279] on span "dic" at bounding box center [882, 276] width 78 height 24
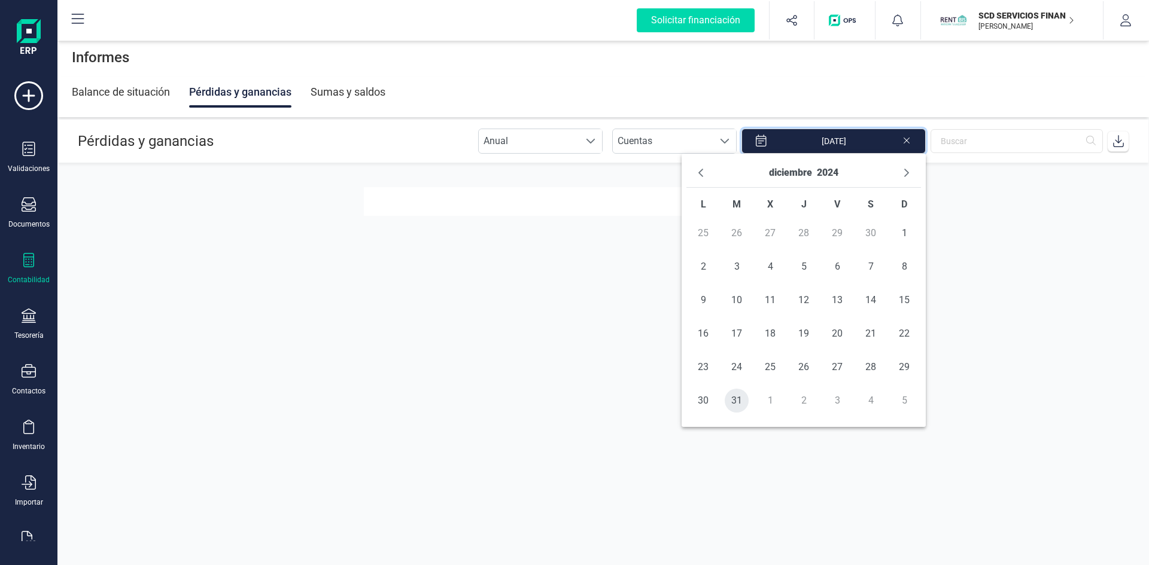
click at [731, 400] on span "31" at bounding box center [737, 401] width 24 height 24
type input "01/01/2024 - 31/12/2024"
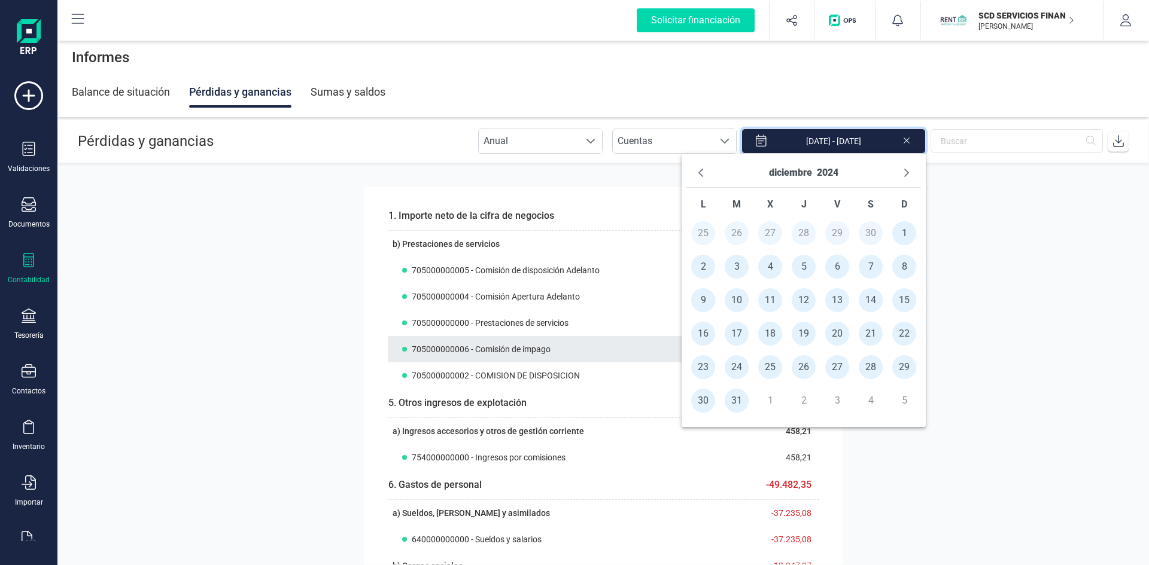
click at [644, 355] on th "705000000006 - Comisión de impago" at bounding box center [567, 349] width 358 height 26
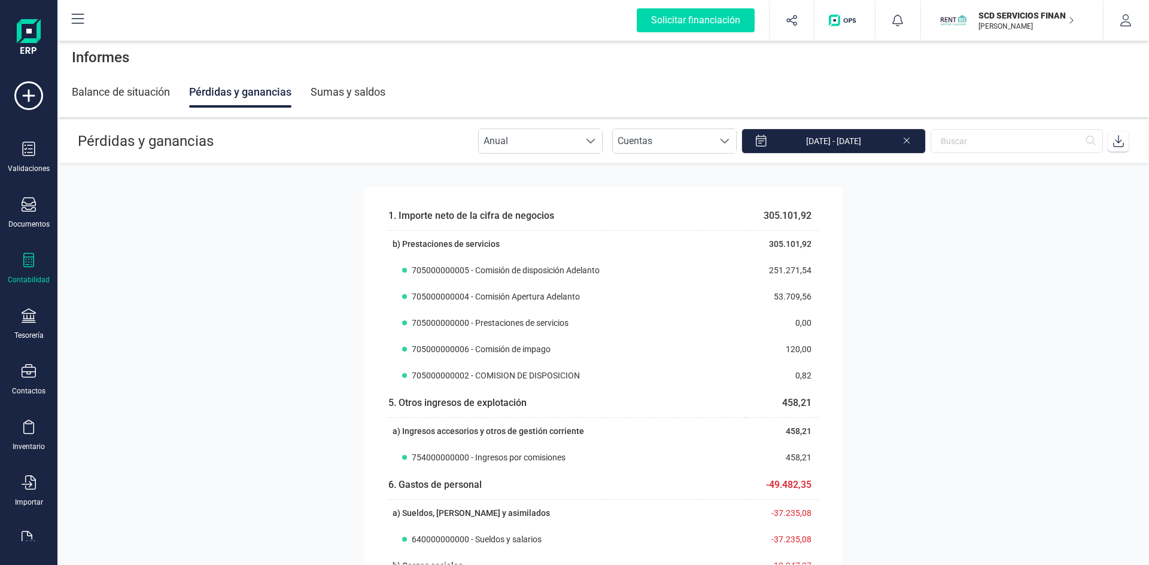
click at [994, 245] on section "1. Importe neto de la cifra de negocios 305.101,92 b) Prestaciones de servicios…" at bounding box center [602, 364] width 1091 height 402
click at [115, 92] on div "Balance de situación" at bounding box center [121, 92] width 98 height 31
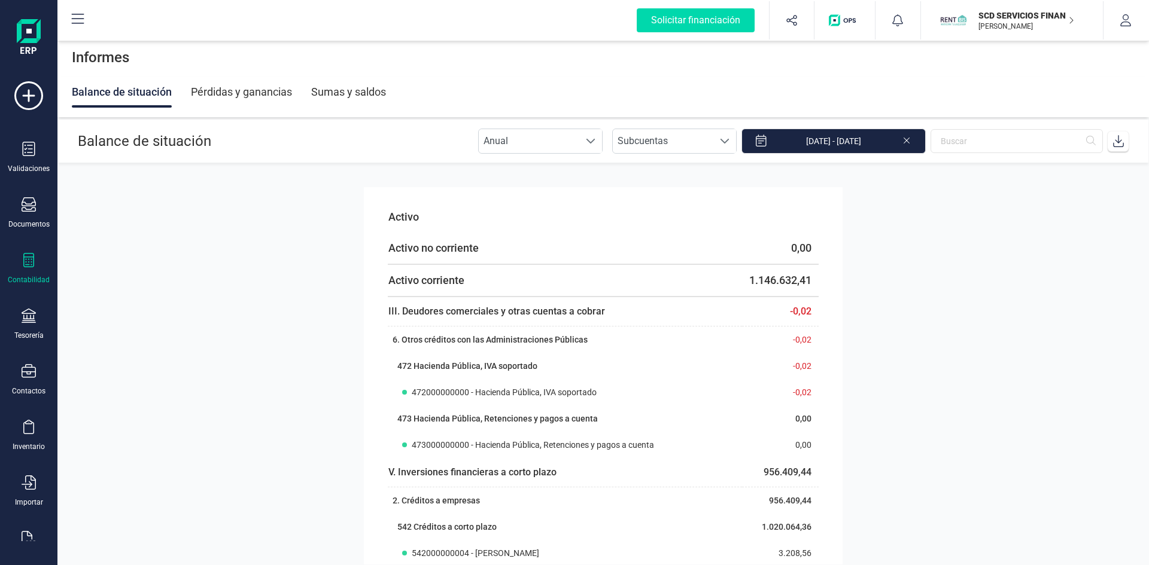
click at [245, 92] on div "Pérdidas y ganancias" at bounding box center [241, 92] width 101 height 31
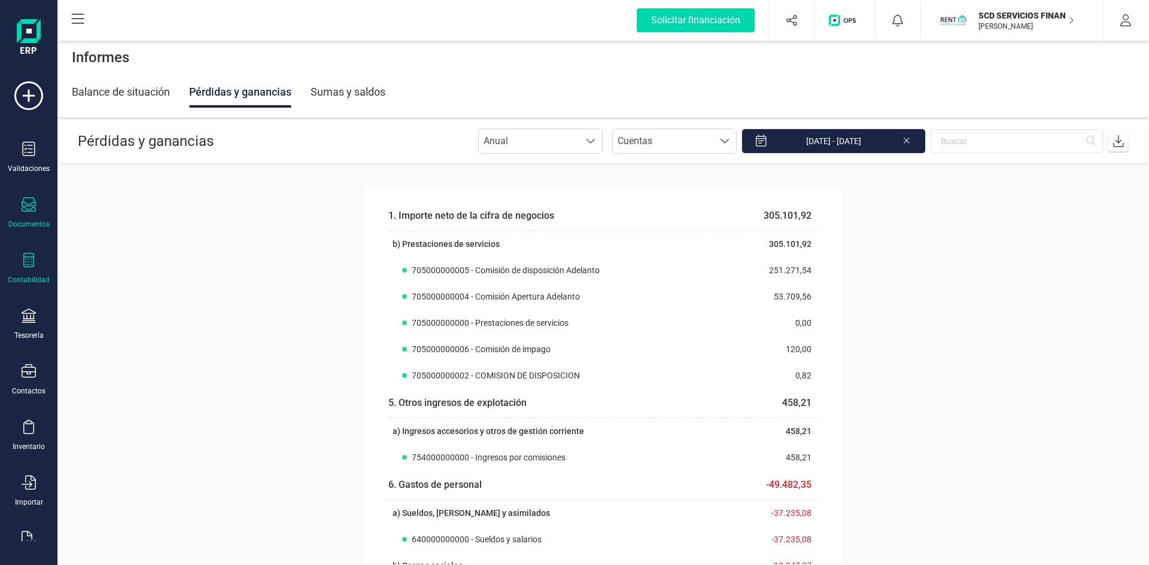
click at [29, 220] on div "Documentos" at bounding box center [28, 225] width 41 height 10
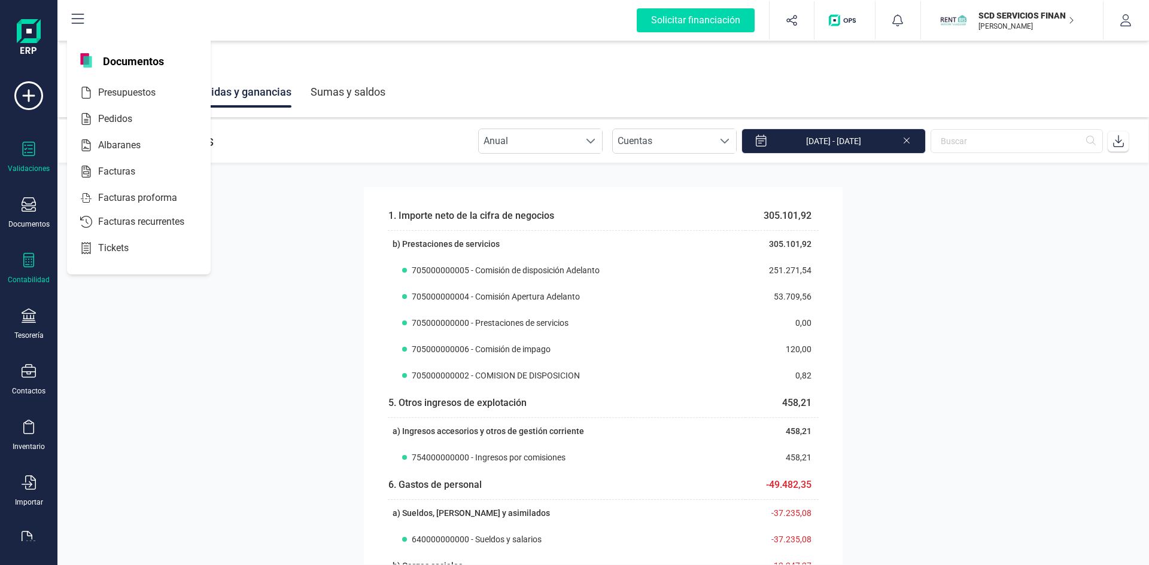
click at [25, 153] on icon at bounding box center [29, 149] width 13 height 14
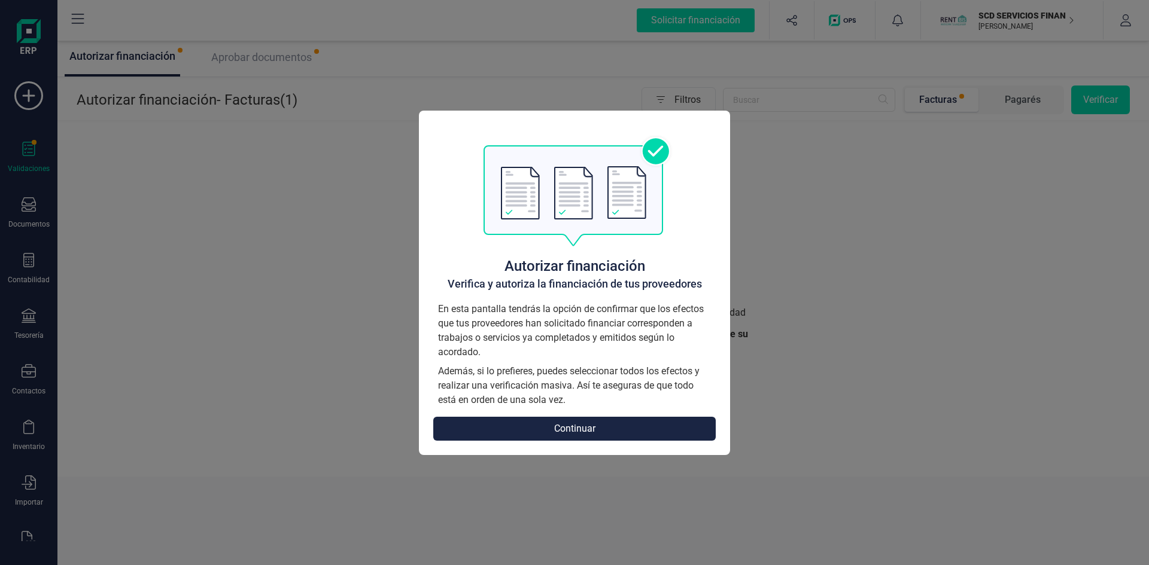
click at [258, 394] on div "Autorizar financiación Verifica y autoriza la financiación de tus proveedores E…" at bounding box center [574, 282] width 1149 height 565
click at [557, 439] on button "Continuar" at bounding box center [574, 429] width 282 height 24
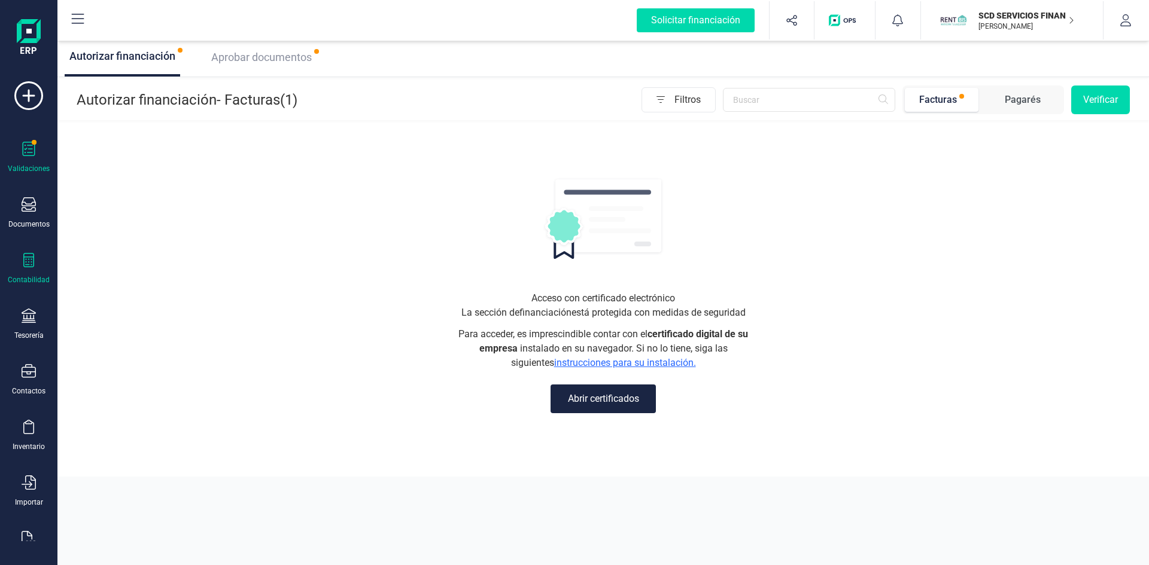
click at [34, 270] on div "Contabilidad" at bounding box center [29, 269] width 48 height 32
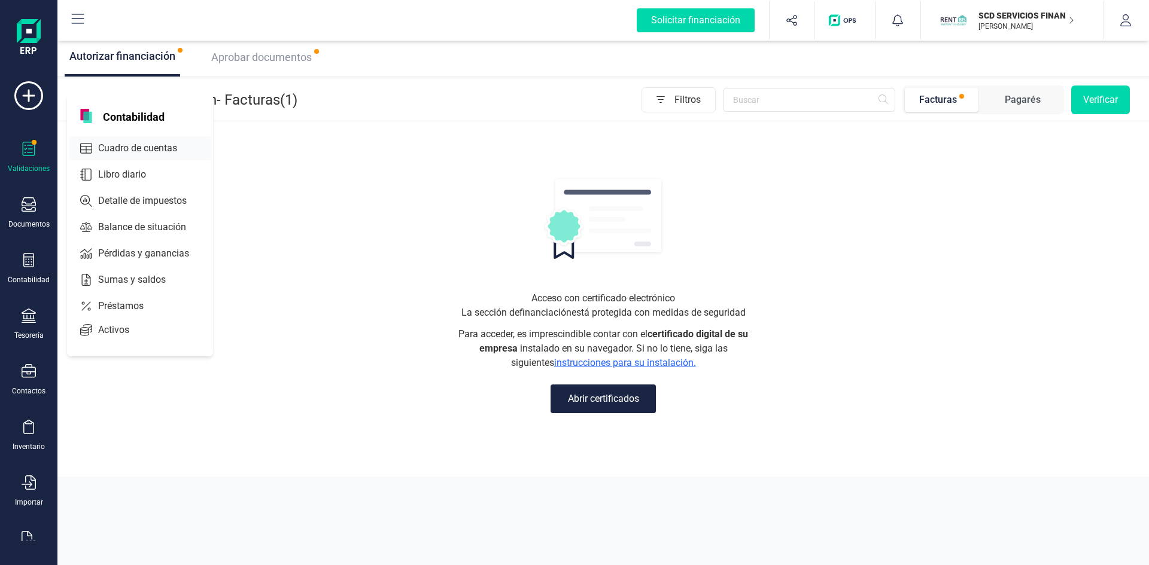
click at [133, 148] on span "Cuadro de cuentas" at bounding box center [145, 148] width 105 height 14
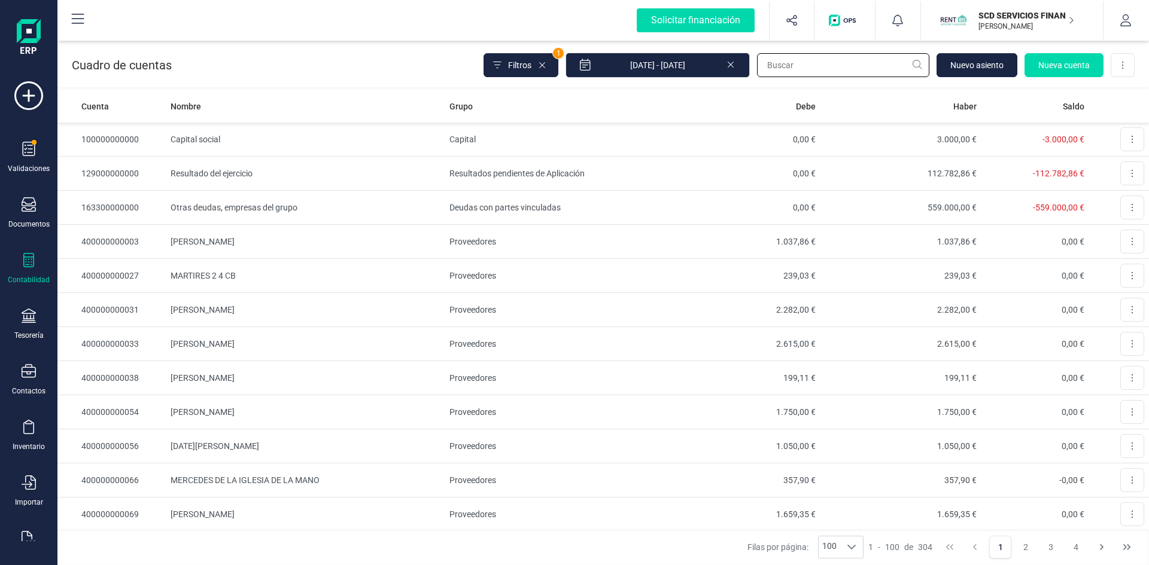
click at [811, 71] on input "text" at bounding box center [843, 65] width 172 height 24
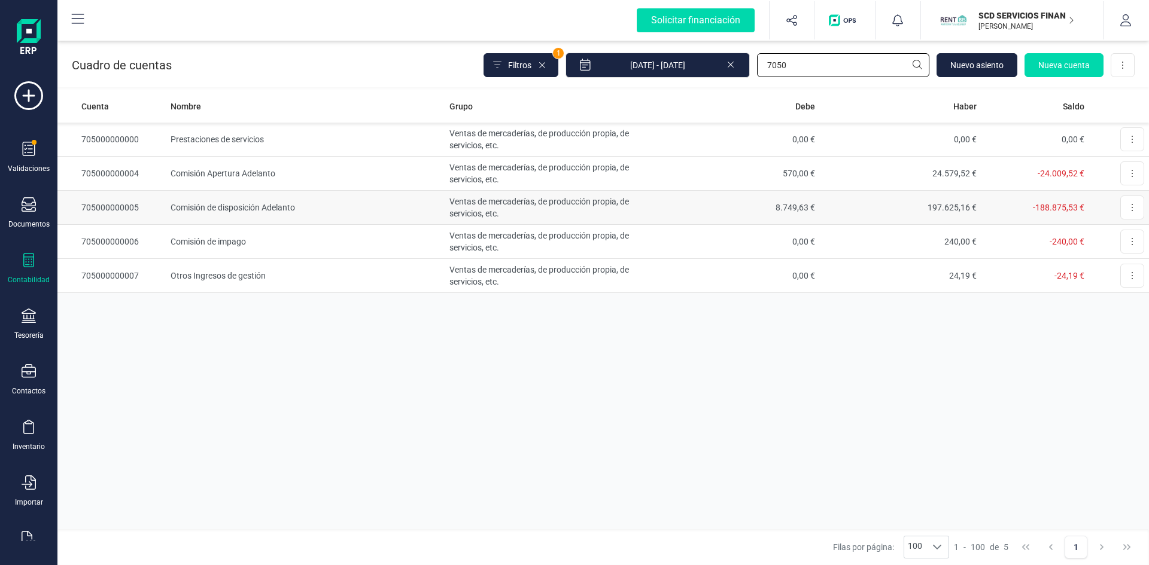
type input "7050"
click at [250, 204] on td "Comisión de disposición Adelanto" at bounding box center [305, 208] width 278 height 34
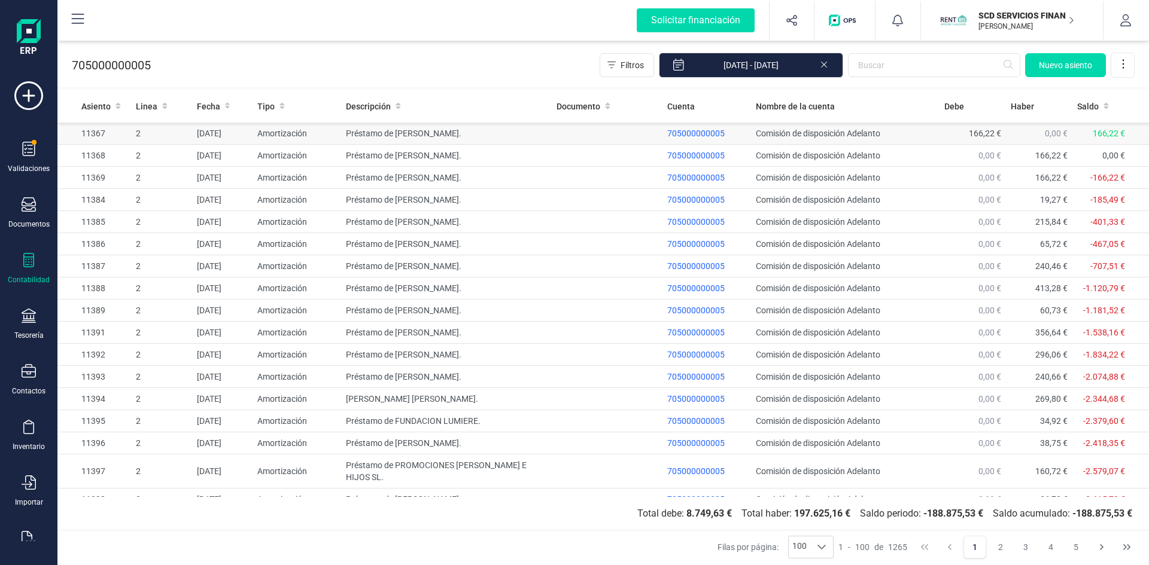
click at [454, 131] on td "Préstamo de LUIS DAVID BAÑOS HERREROS." at bounding box center [446, 134] width 211 height 22
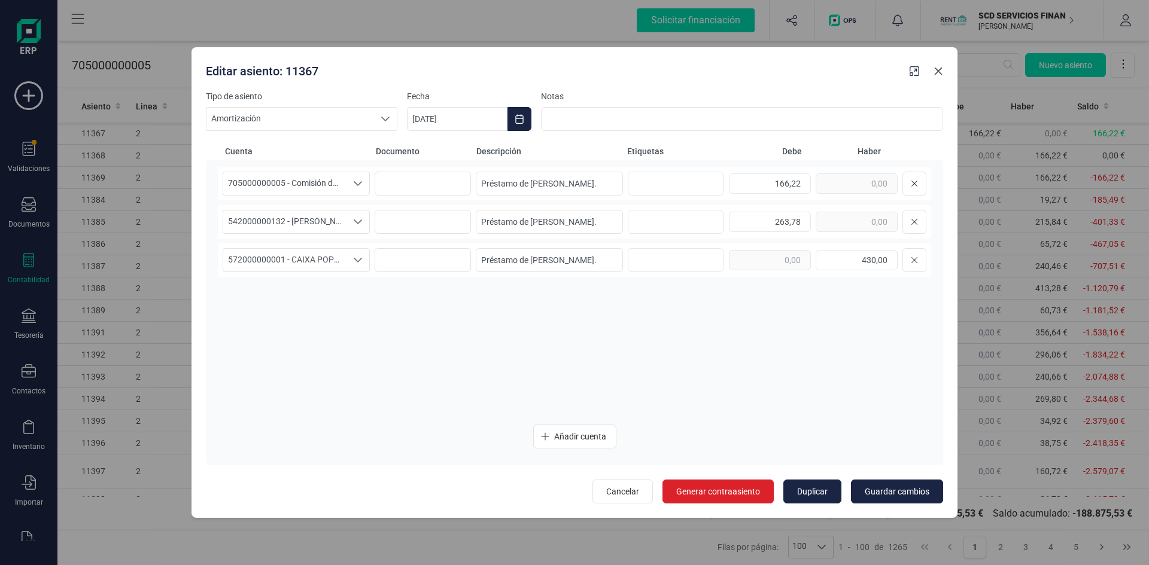
click at [937, 71] on icon "button" at bounding box center [938, 71] width 10 height 10
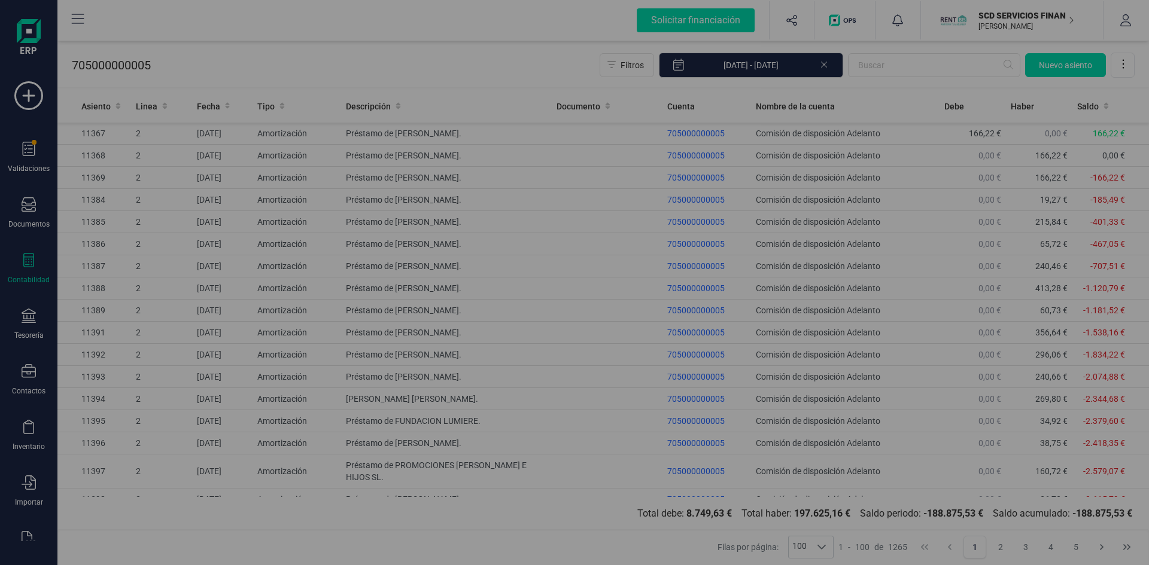
type input "[DATE]"
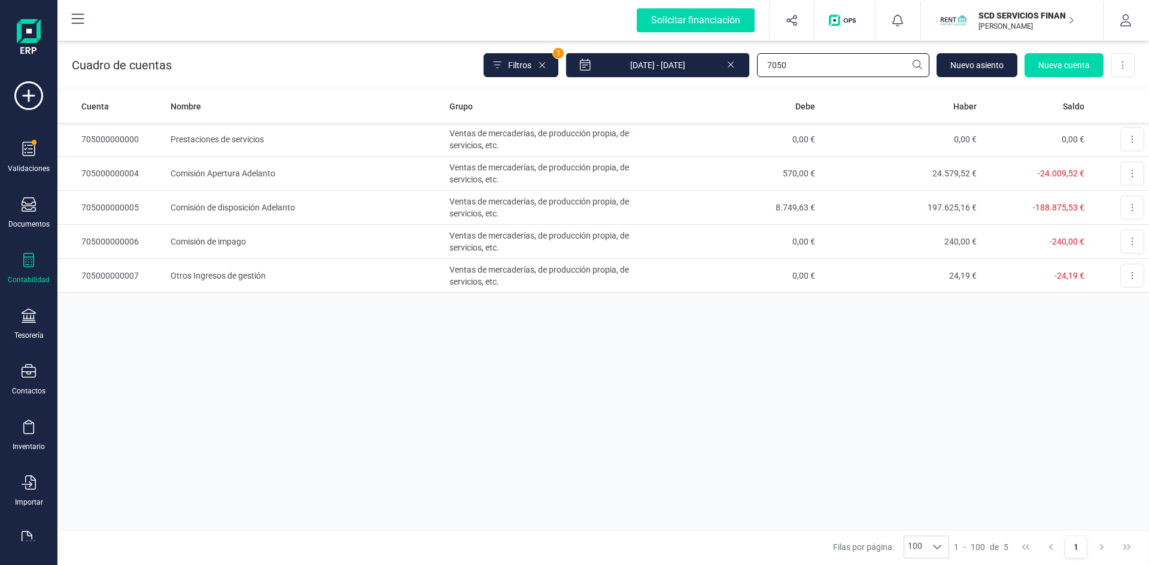
drag, startPoint x: 823, startPoint y: 62, endPoint x: 691, endPoint y: 83, distance: 134.4
click at [691, 83] on div "Cuadro de cuentas Filtros 1 01/01/2025 - 27/08/2025 7050 Nuevo asiento Nueva cu…" at bounding box center [602, 62] width 1091 height 49
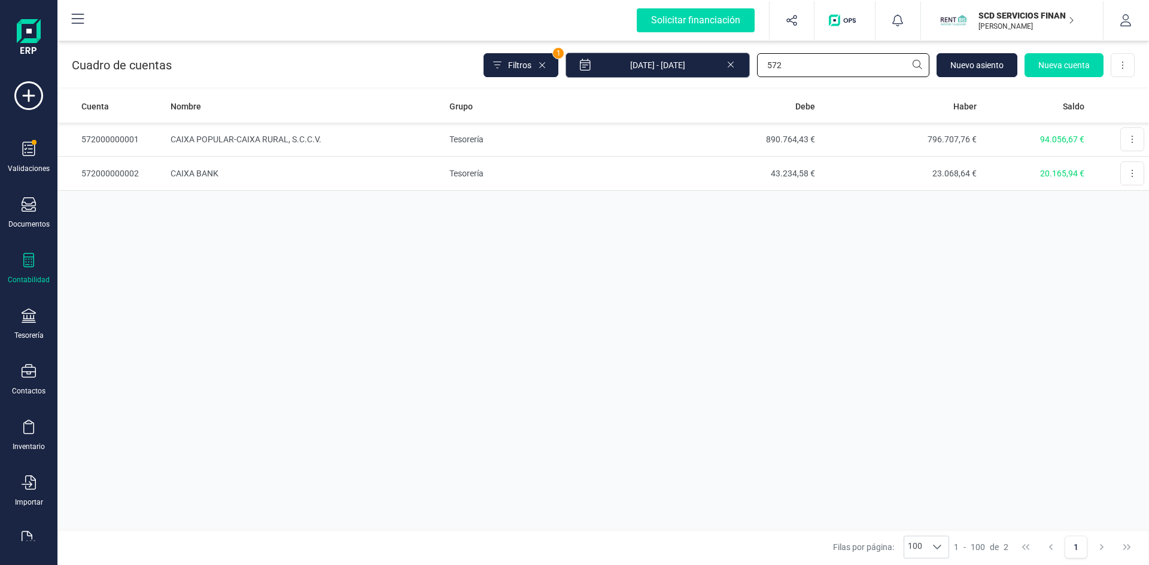
type input "572"
click at [654, 66] on input "01/01/2025 - 27/08/2025" at bounding box center [657, 65] width 184 height 25
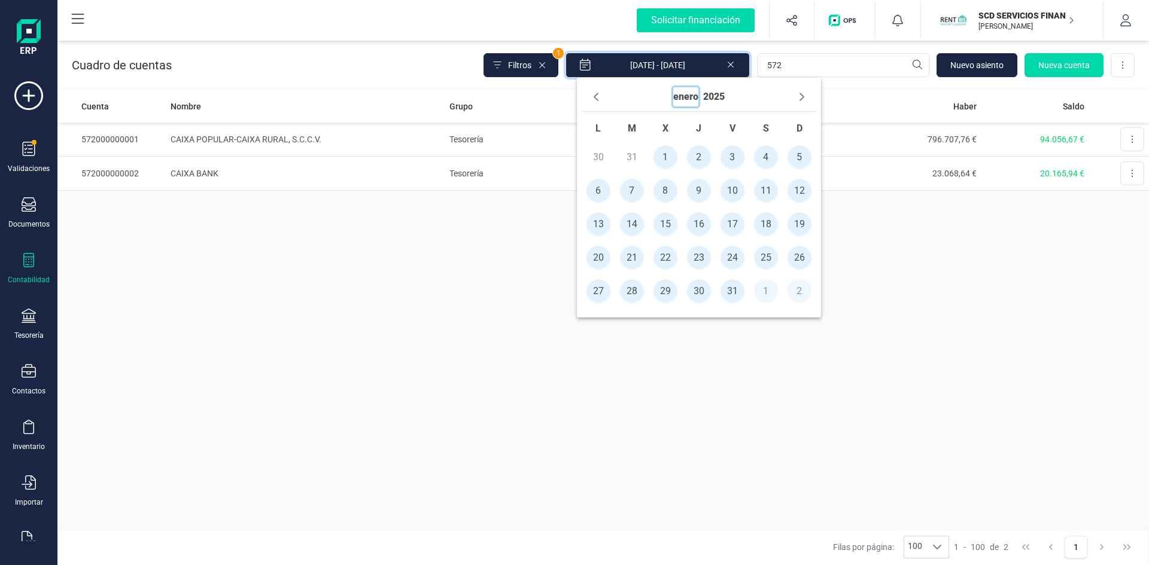
click at [686, 96] on button "enero" at bounding box center [685, 96] width 25 height 19
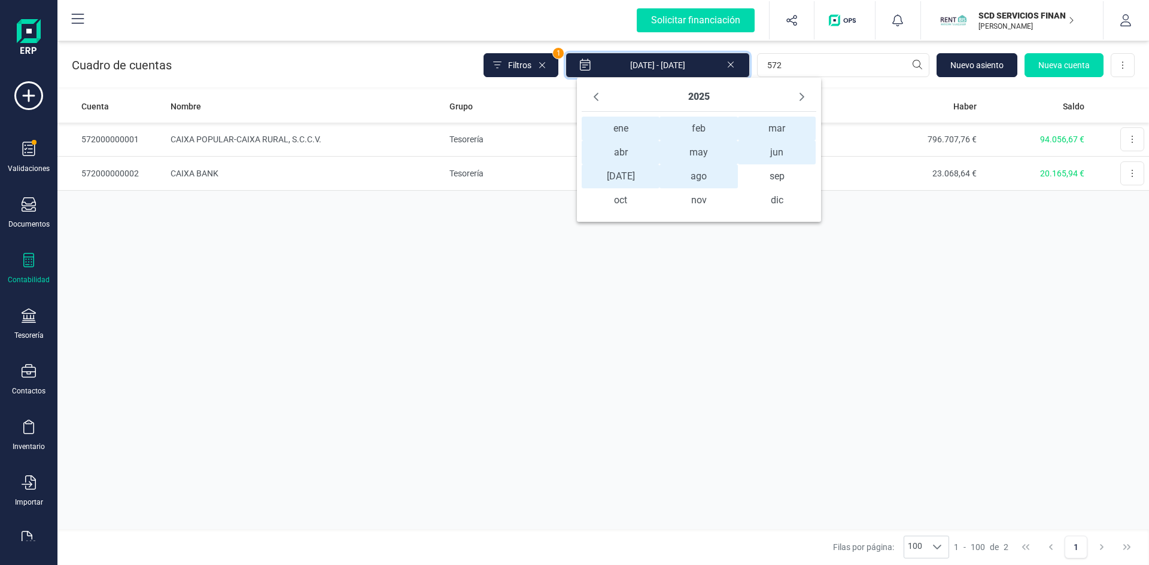
click at [618, 128] on span "ene ene" at bounding box center [621, 129] width 78 height 24
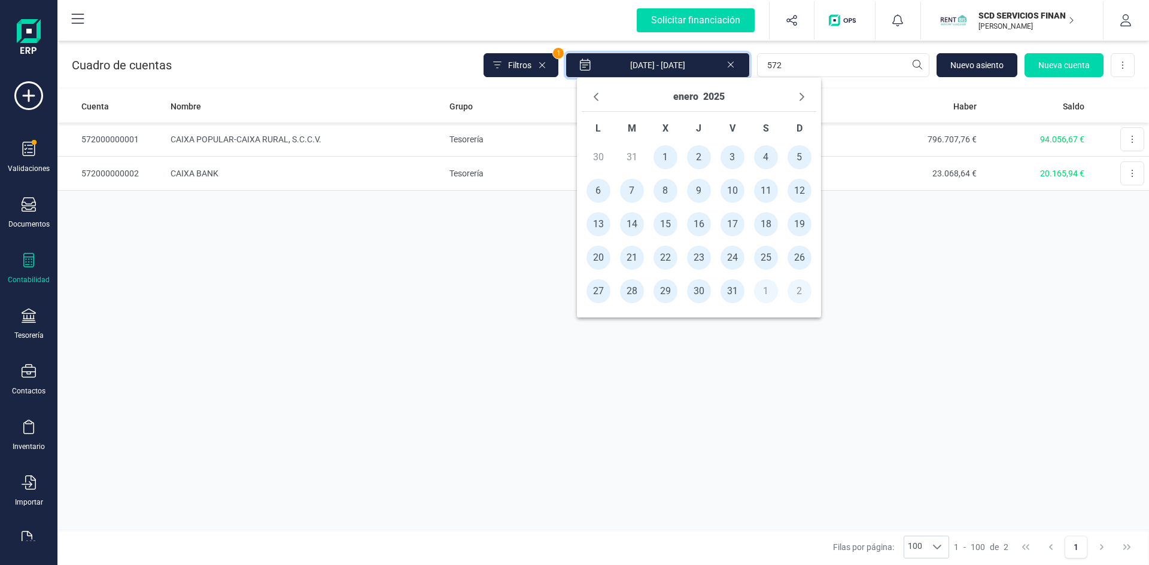
click at [659, 156] on span "1" at bounding box center [665, 157] width 24 height 24
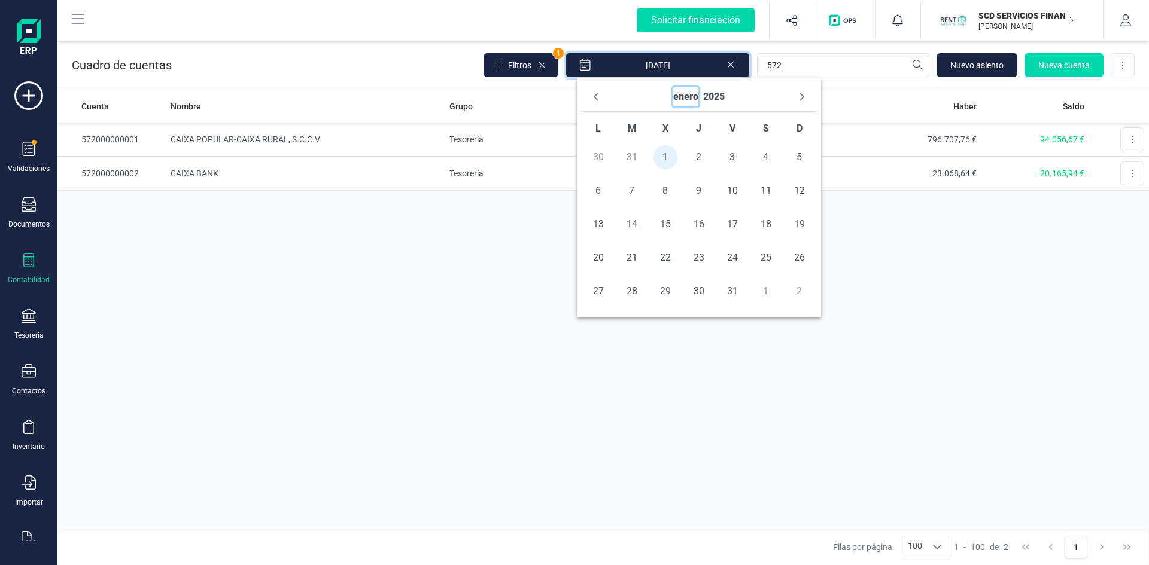
click at [680, 99] on button "enero" at bounding box center [685, 96] width 25 height 19
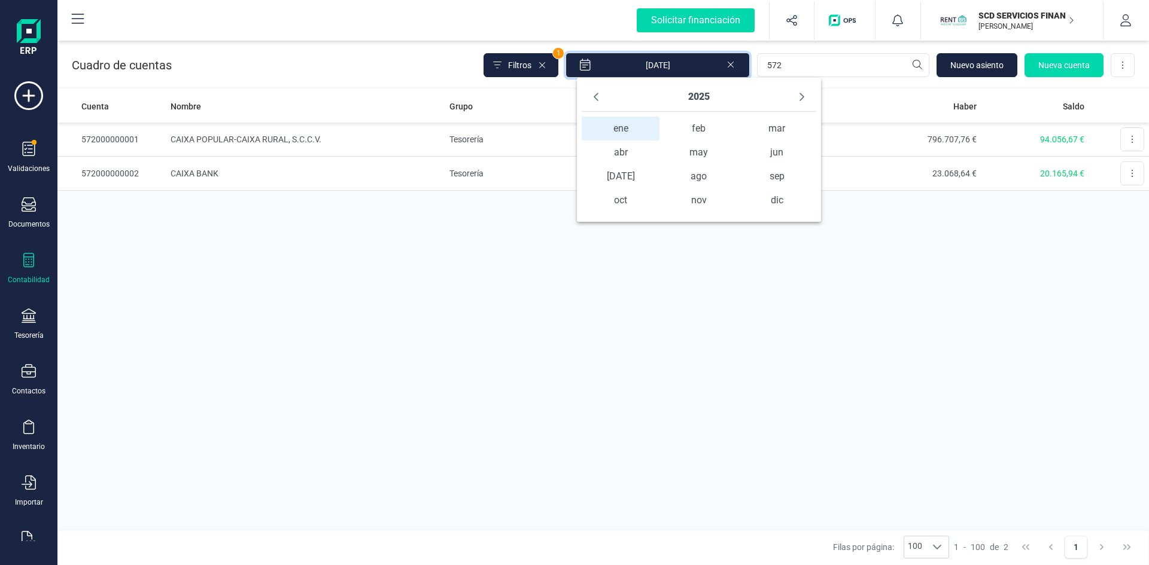
click at [629, 131] on span "ene ene" at bounding box center [621, 129] width 78 height 24
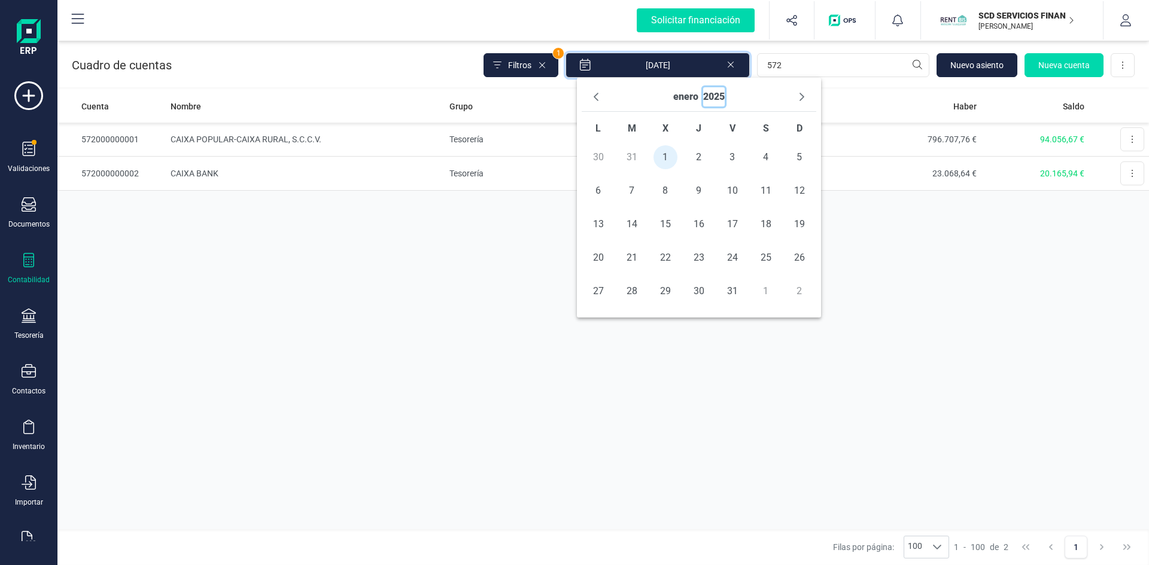
click at [708, 92] on button "2025" at bounding box center [714, 96] width 22 height 19
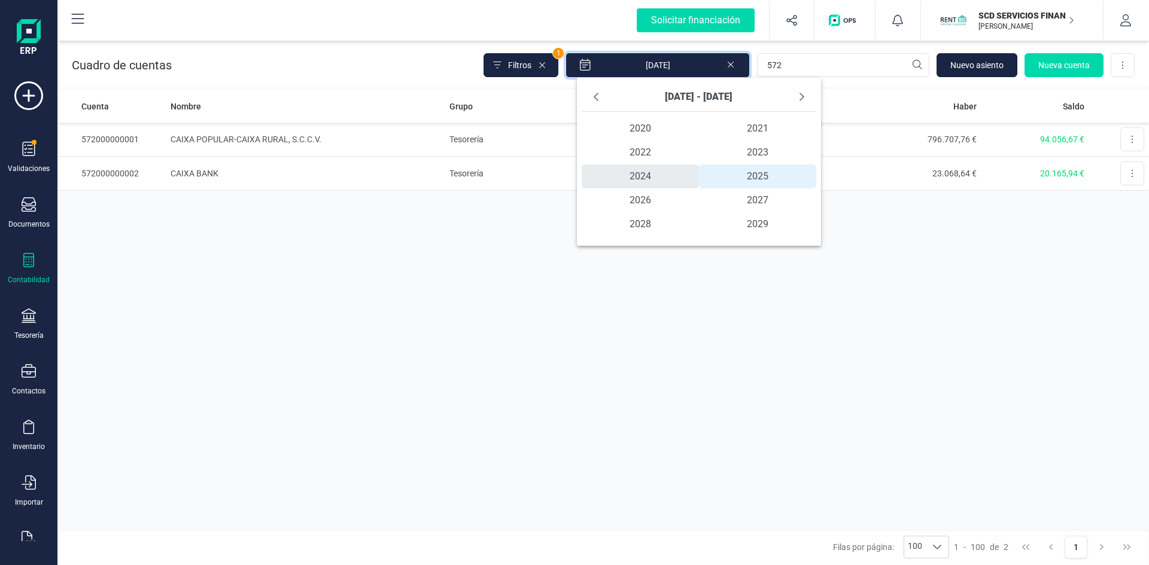
click at [650, 175] on span "2024" at bounding box center [640, 177] width 117 height 24
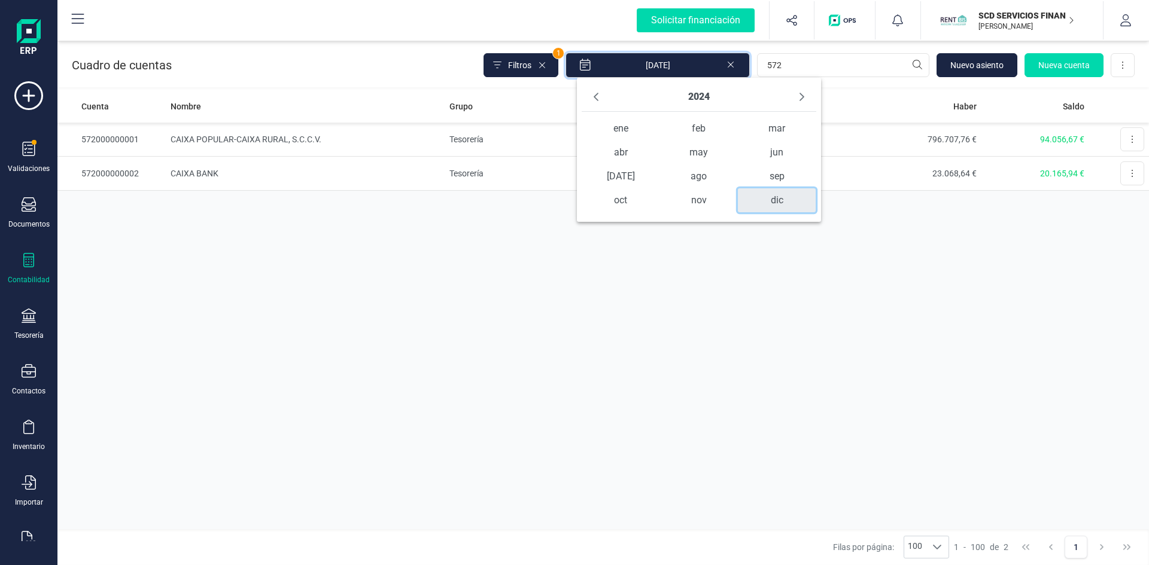
click at [776, 206] on span "dic" at bounding box center [777, 200] width 78 height 24
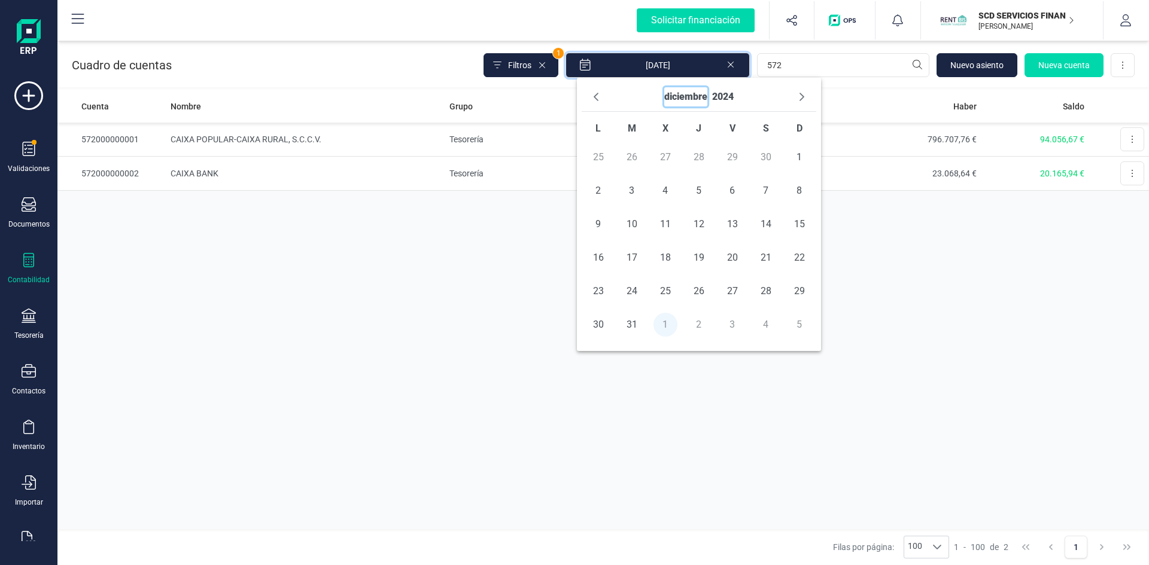
click at [677, 99] on button "diciembre" at bounding box center [685, 96] width 43 height 19
click at [619, 127] on span "ene" at bounding box center [621, 129] width 78 height 24
click at [603, 157] on span "1" at bounding box center [598, 157] width 24 height 24
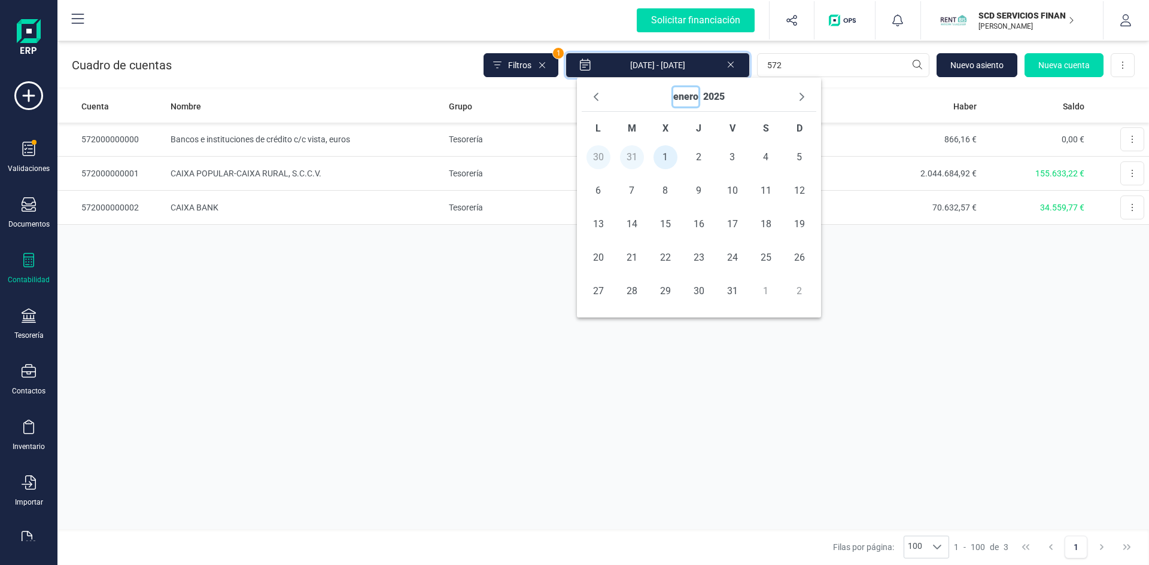
click at [683, 98] on button "enero" at bounding box center [685, 96] width 25 height 19
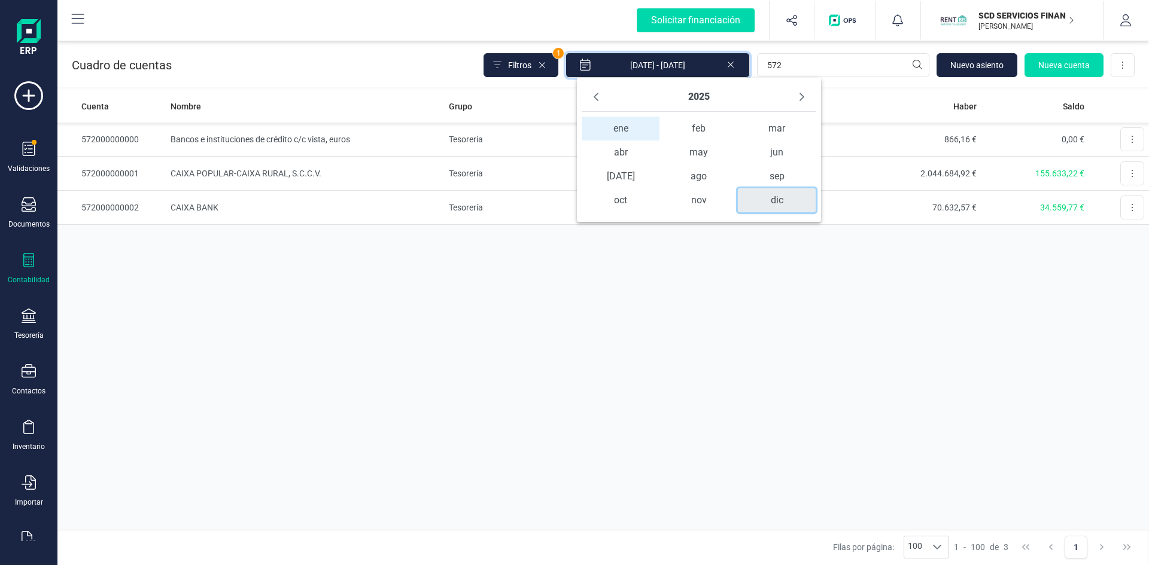
click at [774, 201] on span "dic" at bounding box center [777, 200] width 78 height 24
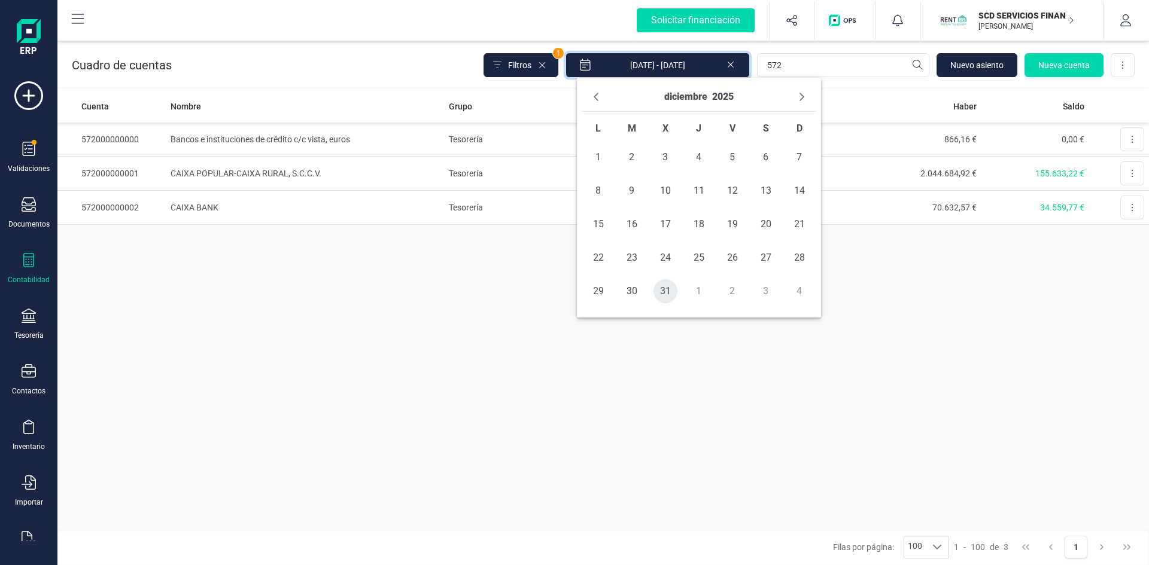
click at [670, 292] on span "31" at bounding box center [665, 291] width 24 height 24
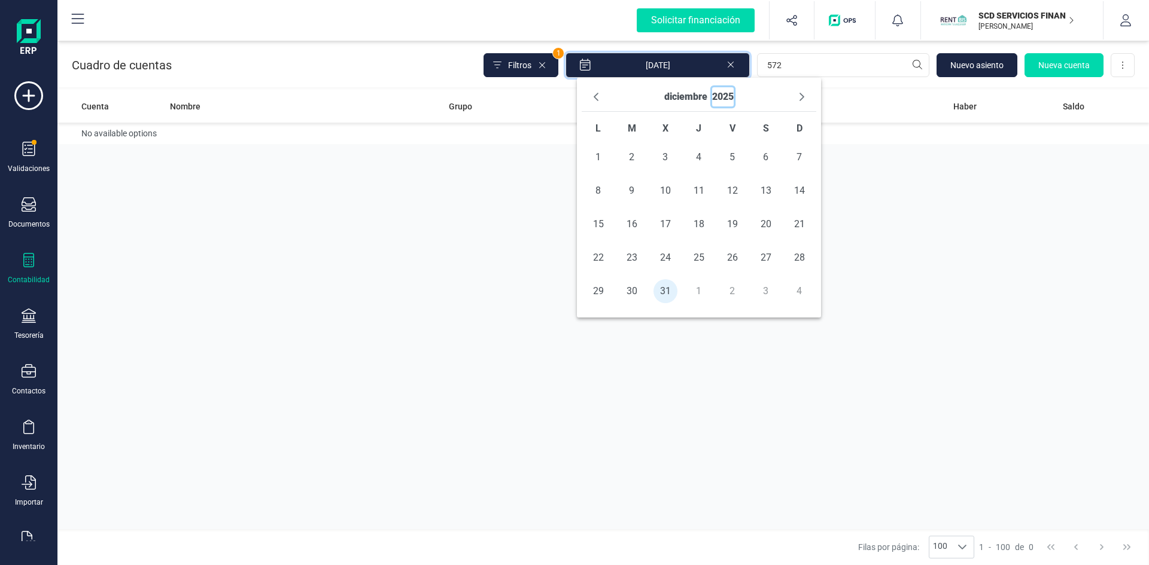
click at [725, 95] on button "2025" at bounding box center [723, 96] width 22 height 19
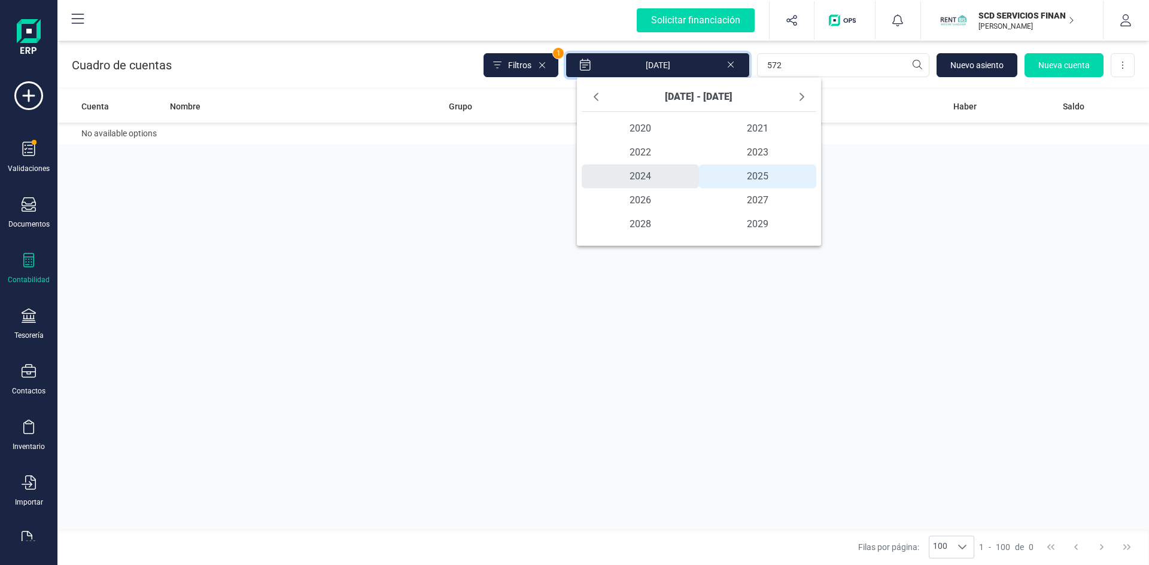
click at [640, 174] on span "2024" at bounding box center [640, 177] width 117 height 24
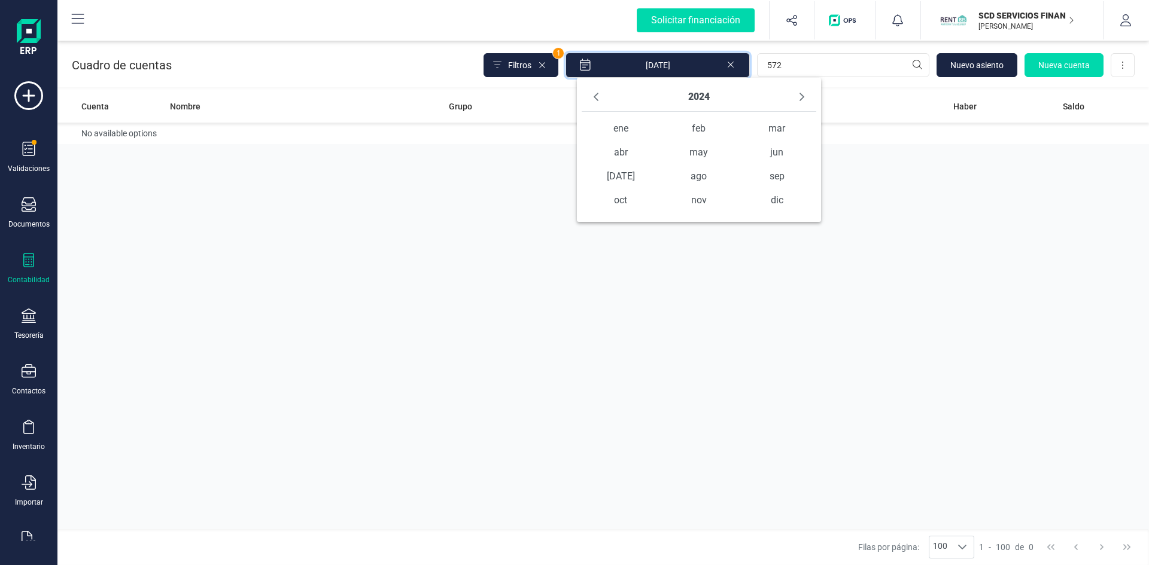
click at [806, 286] on div "Cuenta Nombre Grupo Debe Haber Saldo No available options" at bounding box center [602, 310] width 1091 height 440
click at [617, 127] on span "ene" at bounding box center [621, 129] width 78 height 24
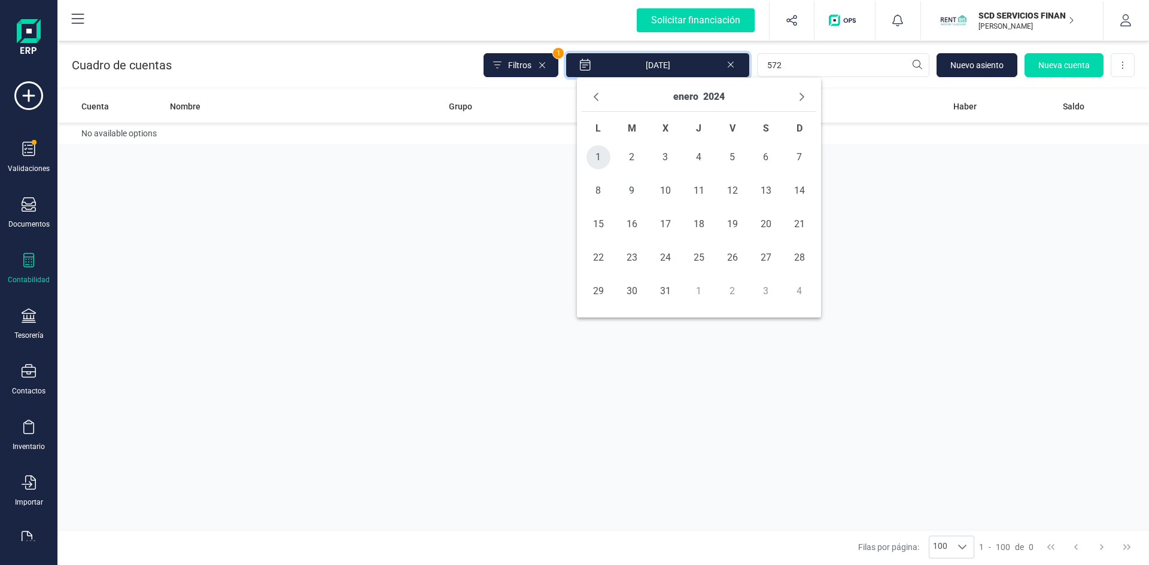
click at [591, 160] on span "1" at bounding box center [598, 157] width 24 height 24
type input "01/01/2024 - 31/12/2025"
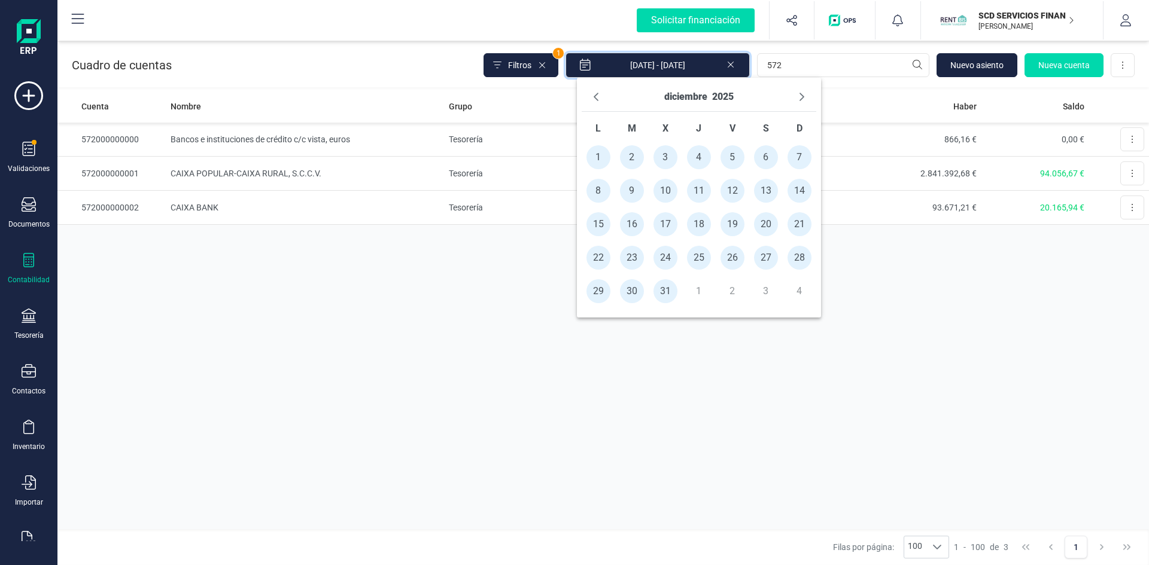
click at [989, 307] on div "Cuenta Nombre Grupo Debe Haber Saldo 572000000000 Bancos e instituciones de cré…" at bounding box center [602, 310] width 1091 height 440
click at [254, 138] on td "Bancos e instituciones de crédito c/c vista, euros" at bounding box center [305, 140] width 278 height 34
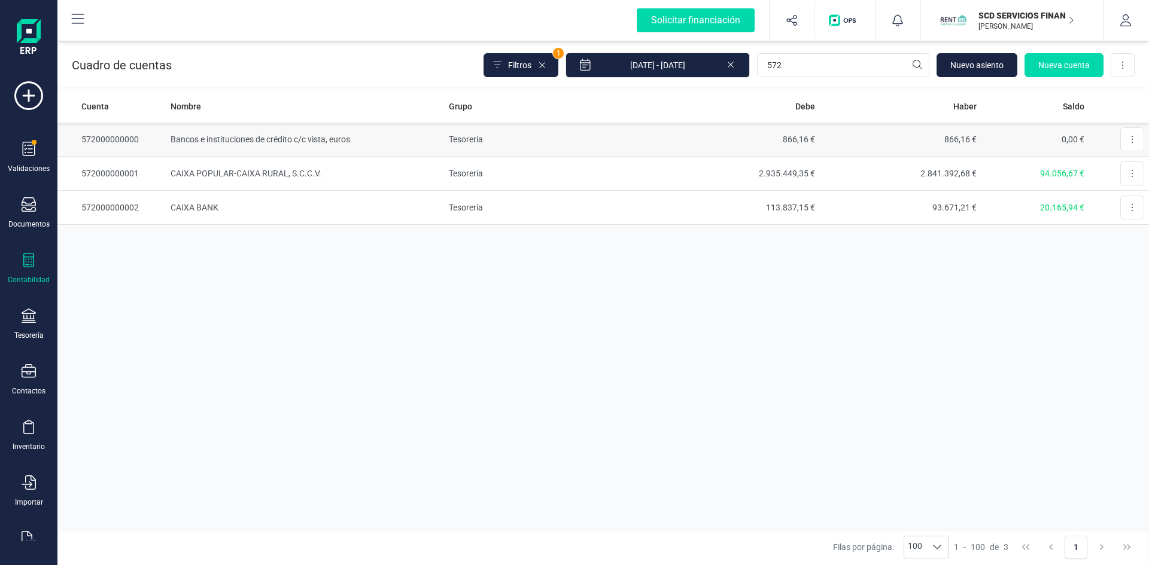
click at [126, 138] on td "572000000000" at bounding box center [111, 140] width 108 height 34
click at [25, 204] on icon at bounding box center [29, 204] width 14 height 14
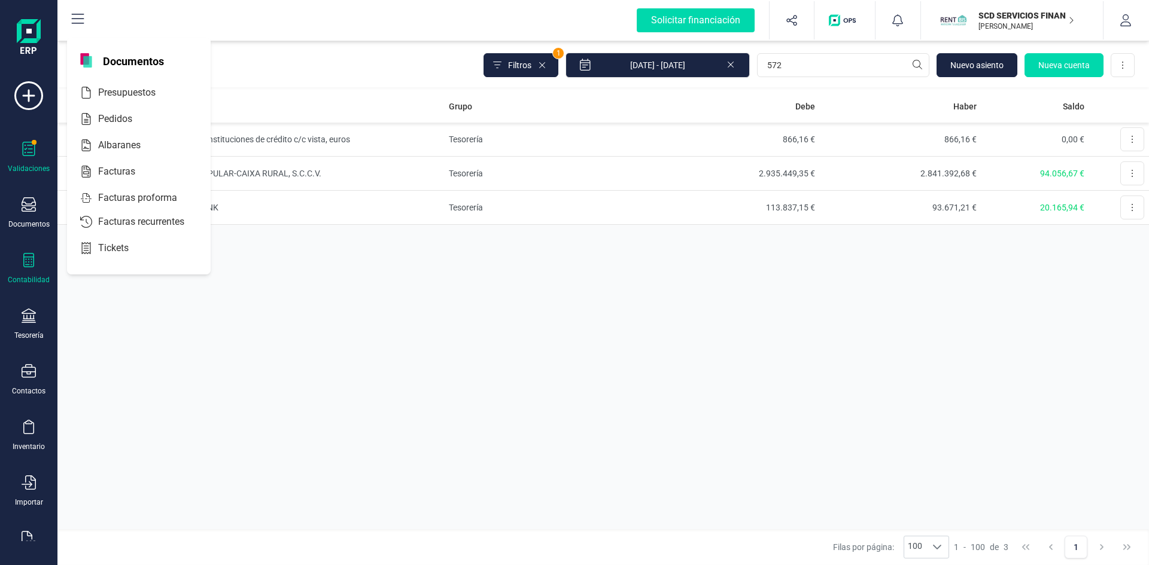
click at [22, 162] on div "Validaciones" at bounding box center [29, 158] width 48 height 32
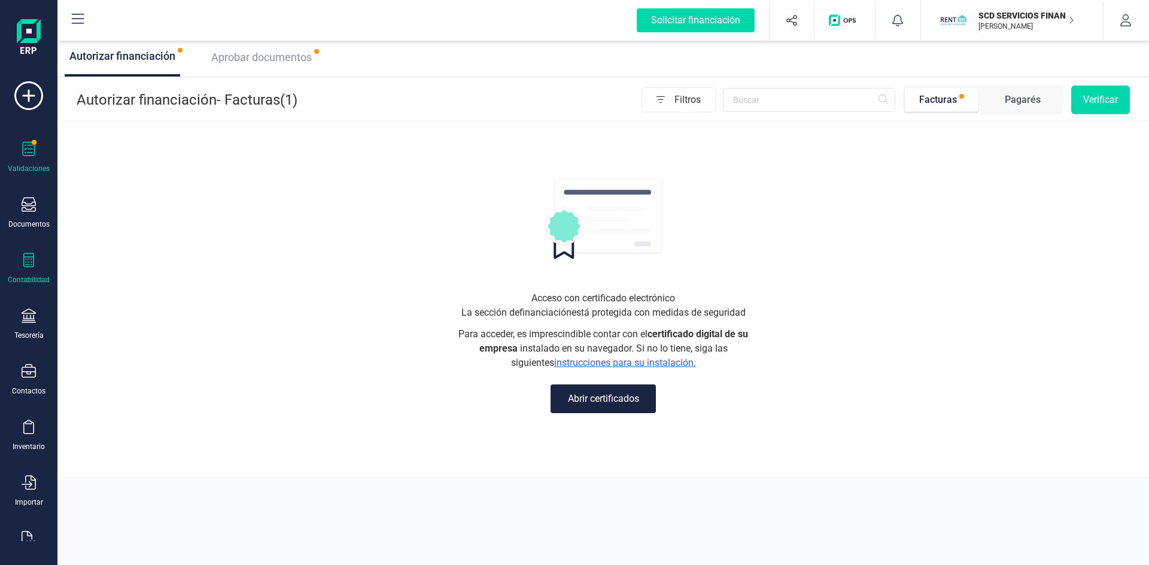
click at [24, 269] on div at bounding box center [29, 261] width 14 height 17
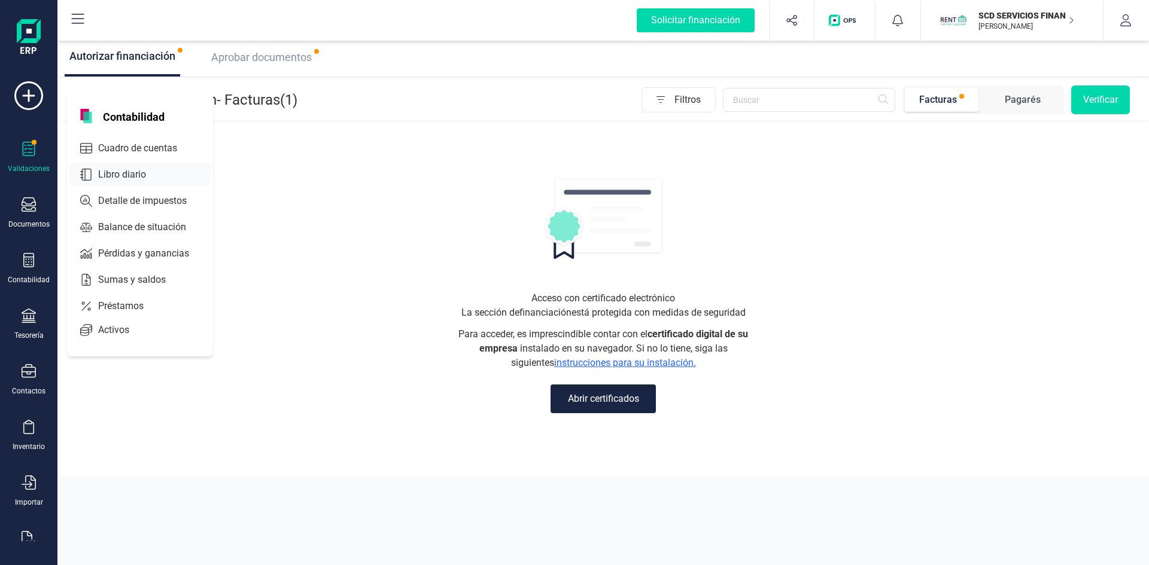
click at [132, 172] on span "Libro diario" at bounding box center [130, 175] width 74 height 14
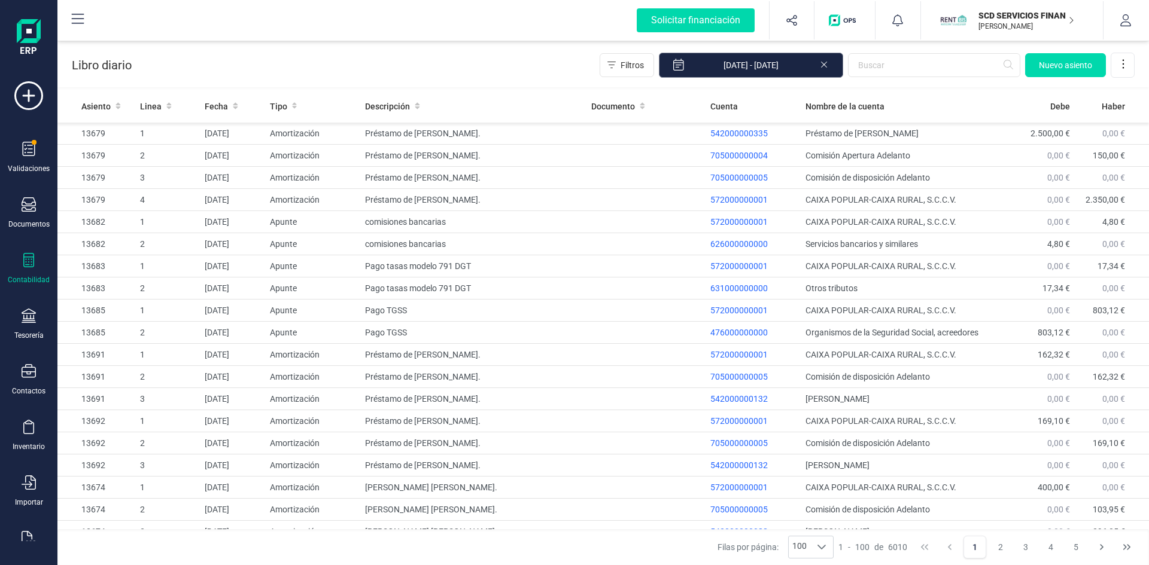
click at [789, 63] on input "01/01/2025 - 27/08/2025" at bounding box center [751, 65] width 184 height 25
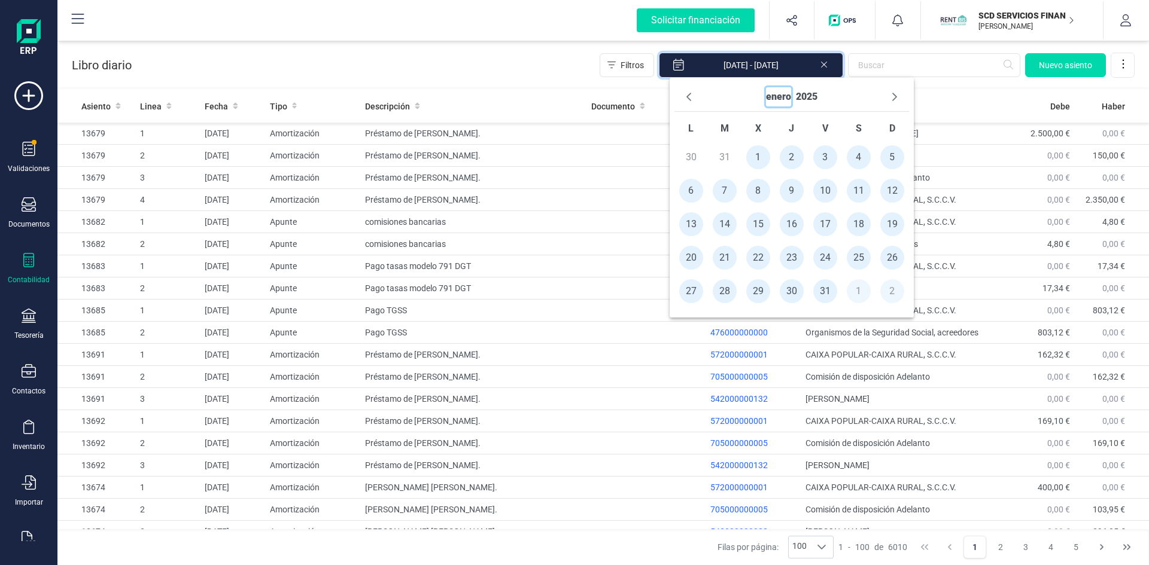
click at [779, 98] on button "enero" at bounding box center [778, 96] width 25 height 19
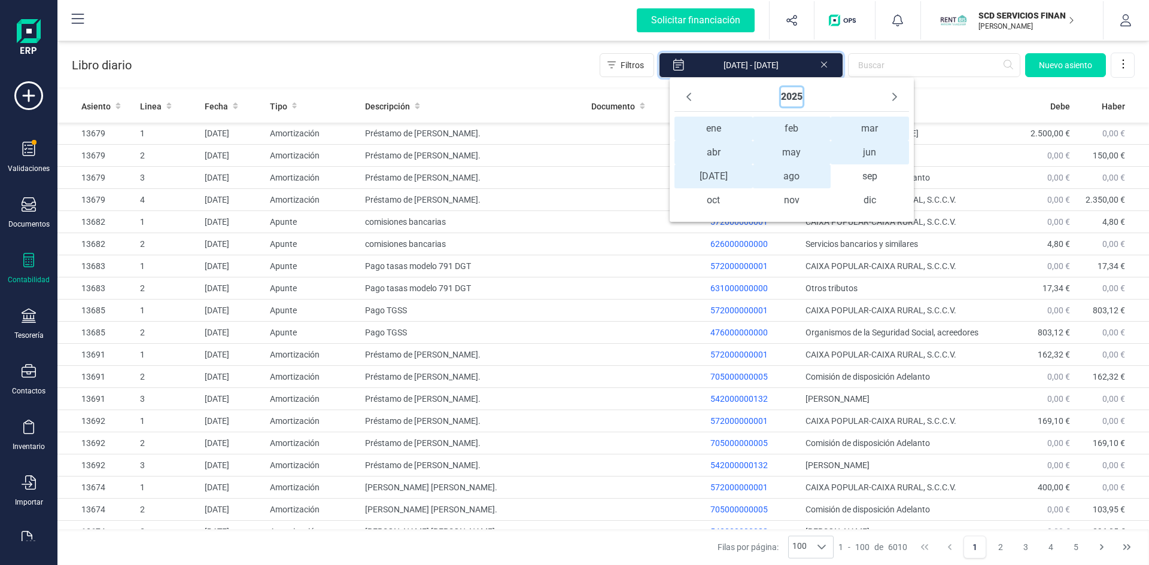
click at [795, 96] on button "2025" at bounding box center [792, 96] width 22 height 19
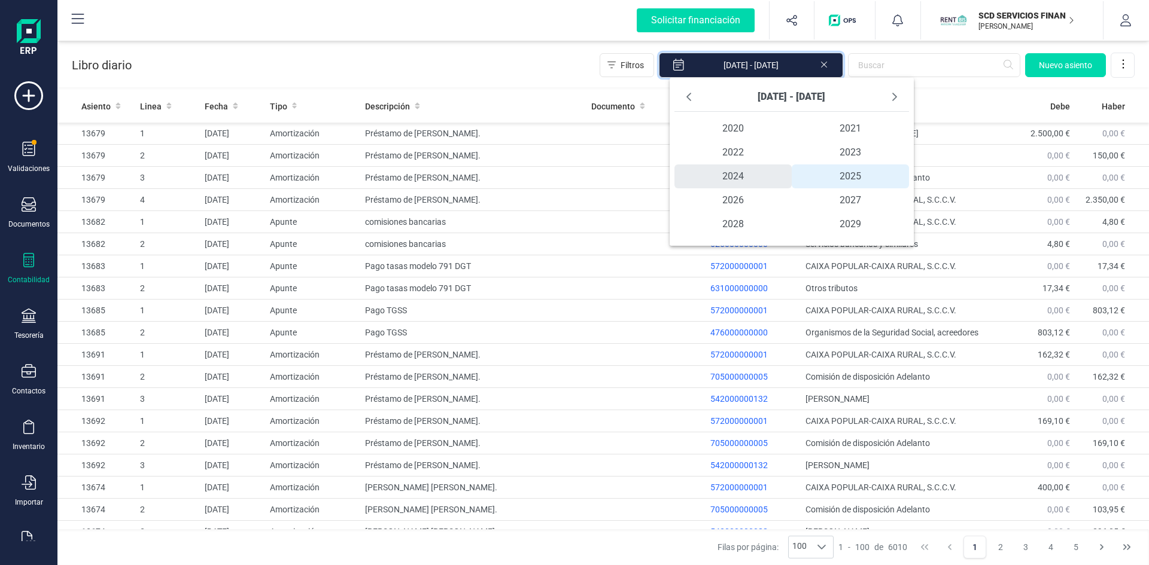
click at [741, 174] on span "2024" at bounding box center [732, 177] width 117 height 24
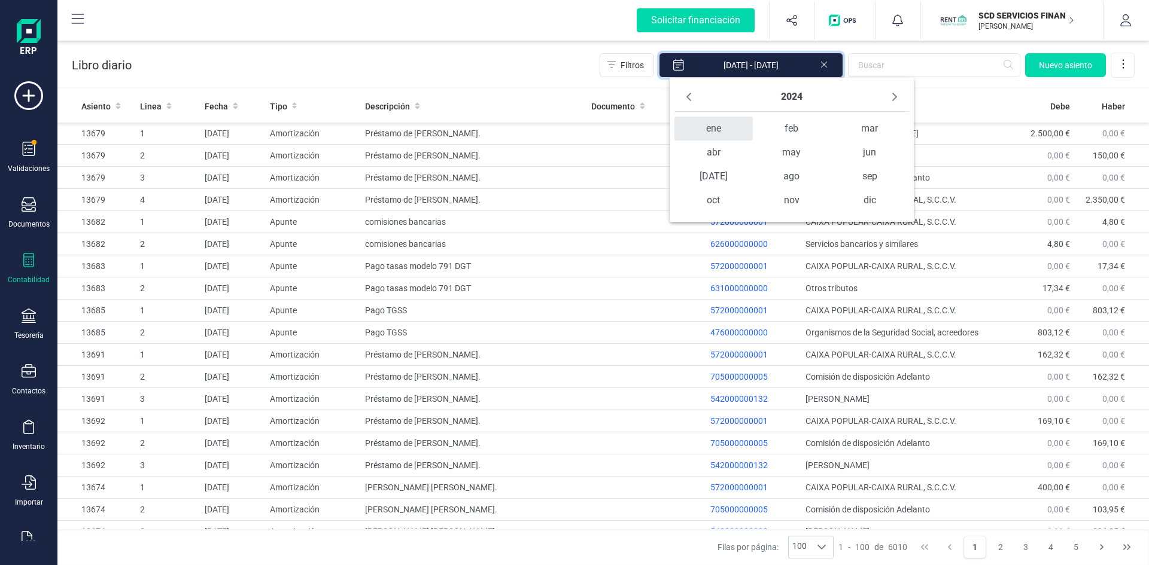
click at [724, 127] on span "ene" at bounding box center [713, 129] width 78 height 24
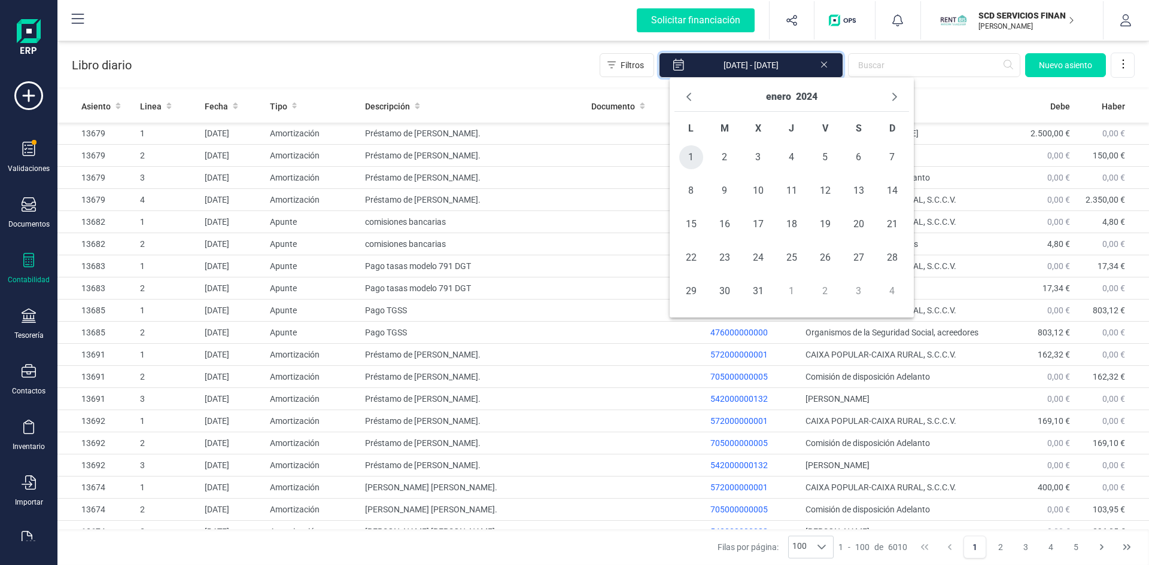
click at [692, 159] on span "1" at bounding box center [691, 157] width 24 height 24
click at [783, 96] on button "enero" at bounding box center [778, 96] width 25 height 19
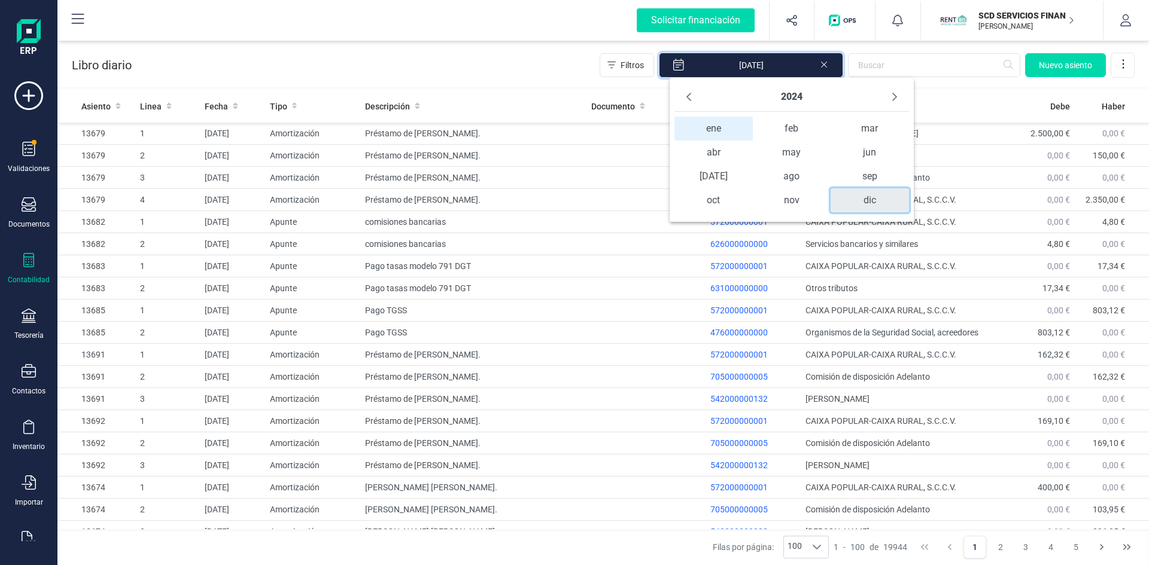
click at [865, 202] on span "dic" at bounding box center [870, 200] width 78 height 24
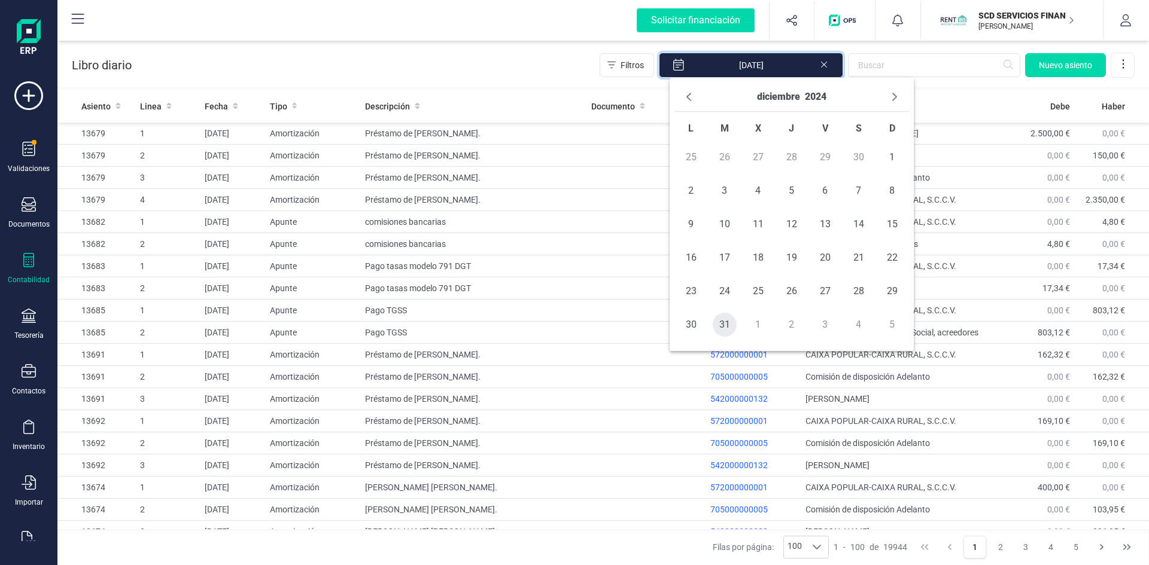
click at [722, 324] on span "31" at bounding box center [725, 325] width 24 height 24
type input "01/01/2024 - 31/12/2024"
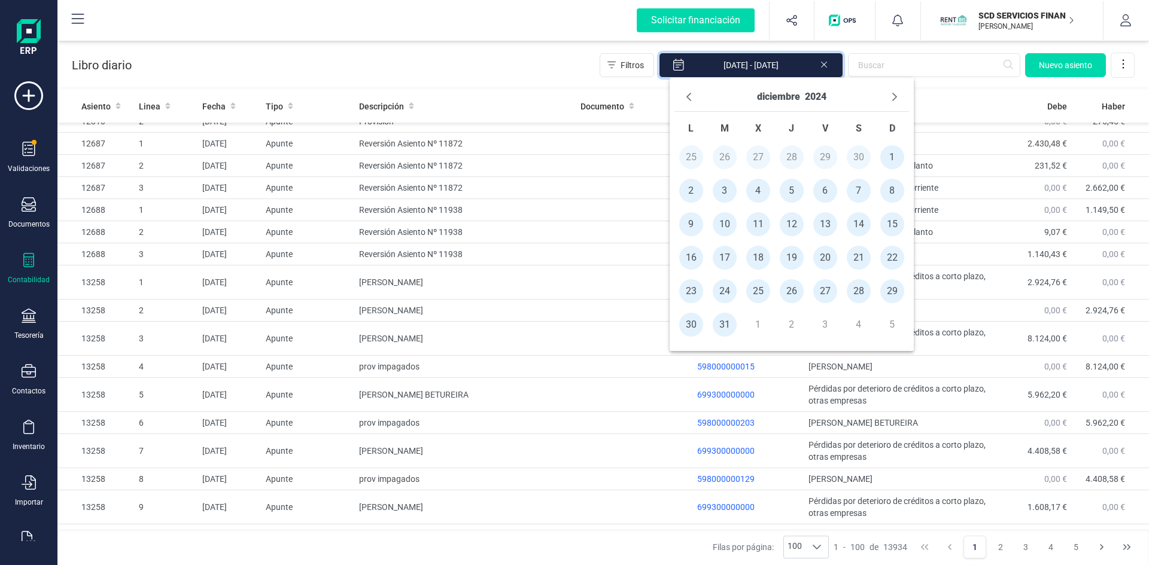
scroll to position [1971, 0]
click at [409, 438] on td "CAROLL STEFANI GANDO ZALDUMBIDE" at bounding box center [464, 450] width 221 height 34
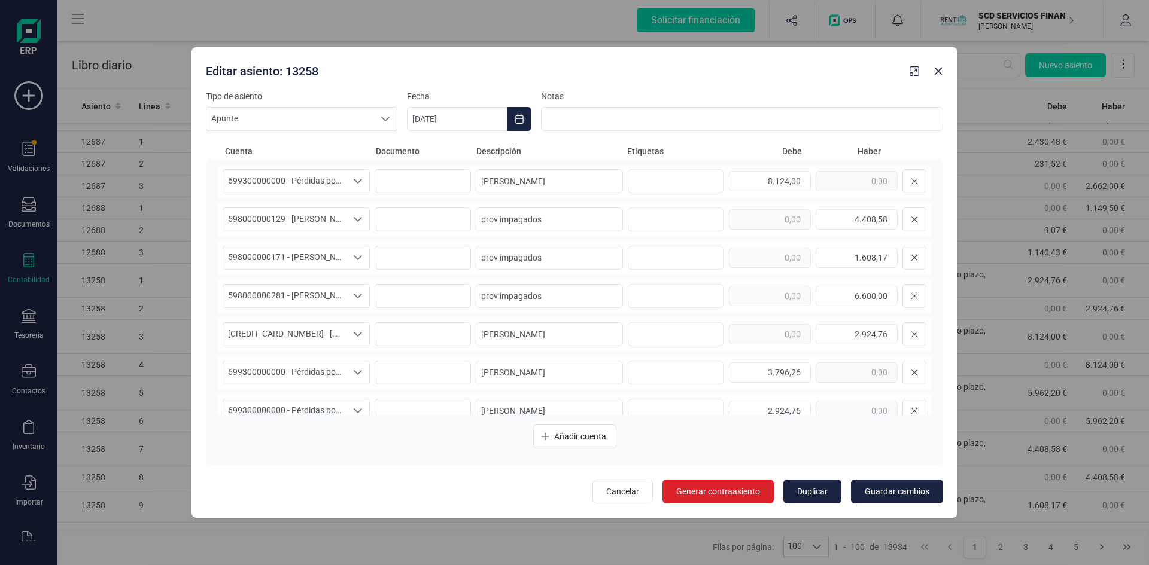
scroll to position [458, 0]
click at [935, 73] on icon "button" at bounding box center [938, 71] width 10 height 10
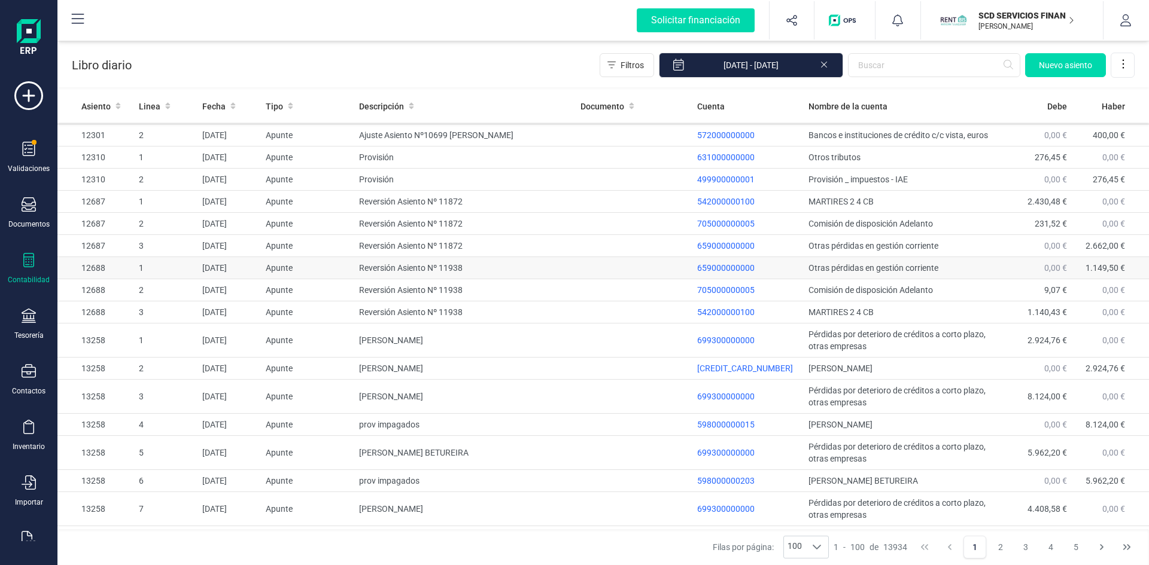
scroll to position [1851, 0]
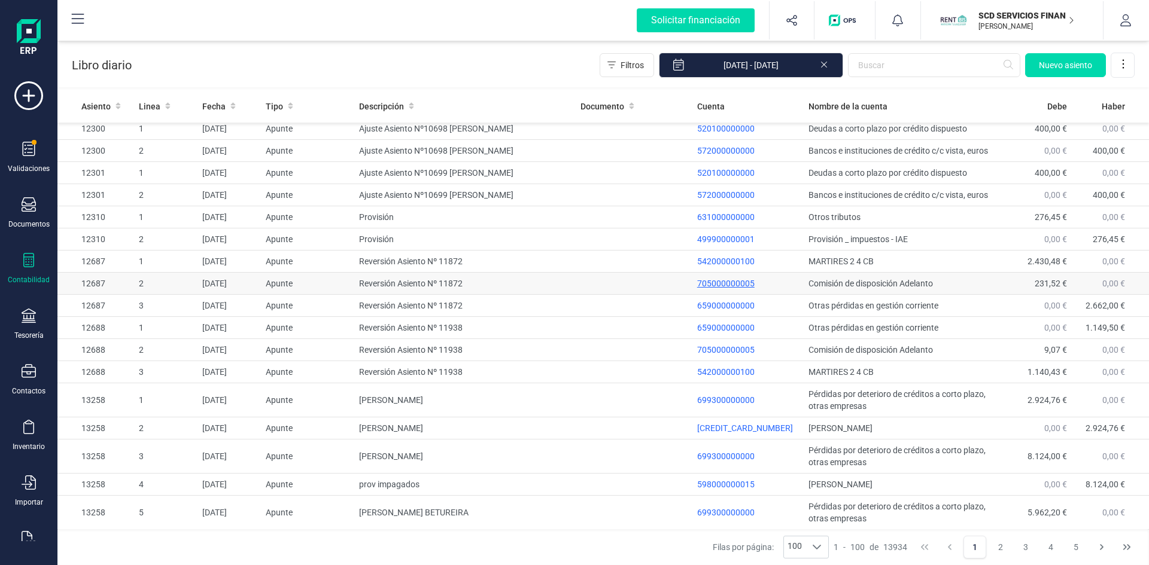
click at [726, 278] on p "705000000005" at bounding box center [748, 284] width 102 height 12
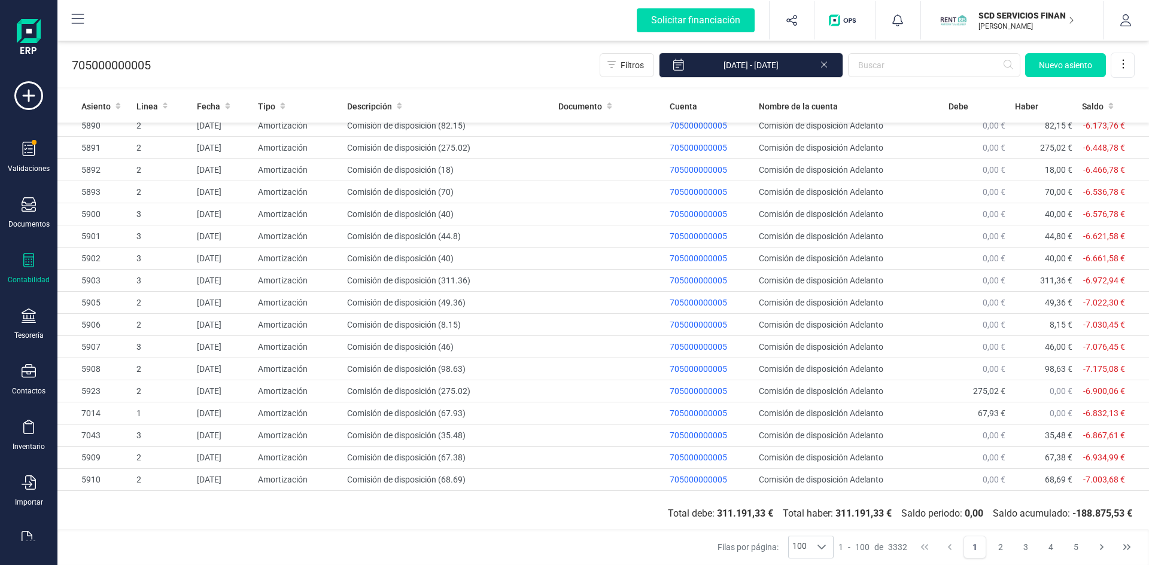
scroll to position [1839, 0]
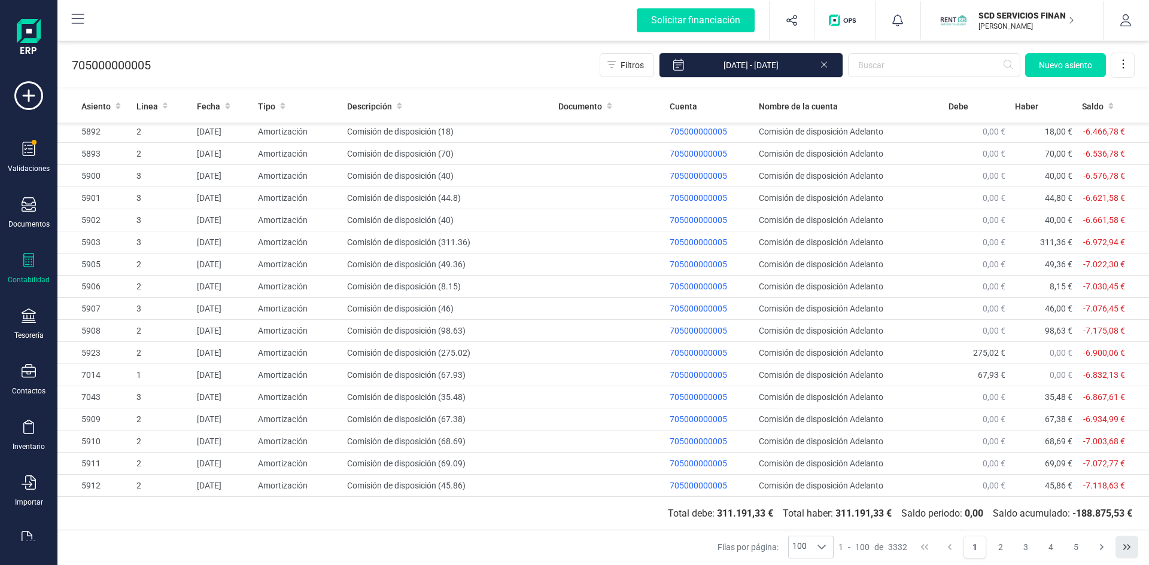
click at [1124, 548] on icon "Last Page" at bounding box center [1127, 548] width 10 height 10
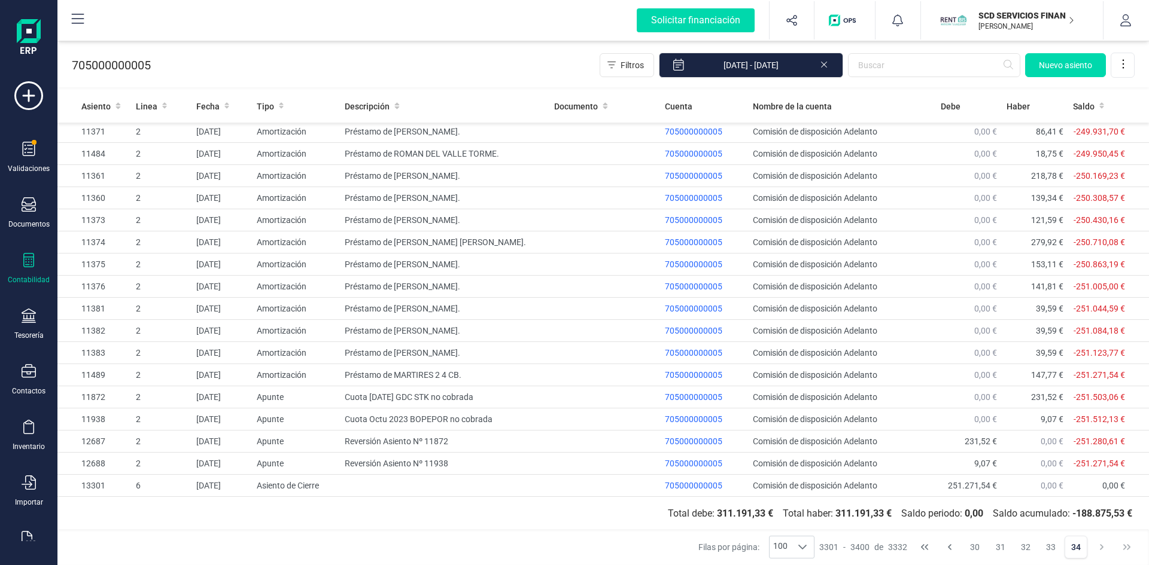
scroll to position [346, 0]
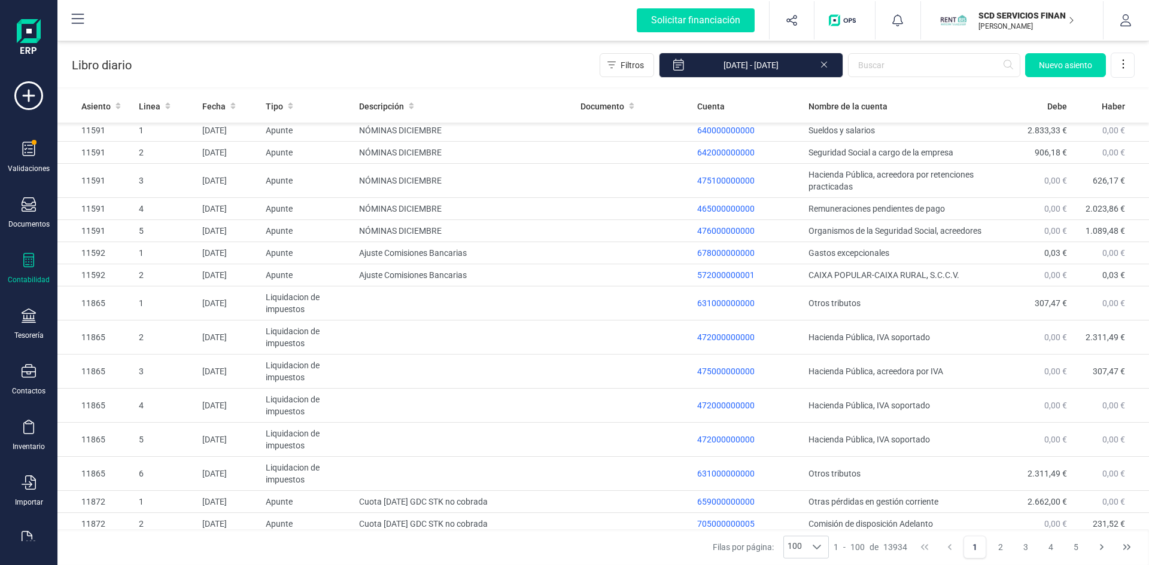
scroll to position [1496, 0]
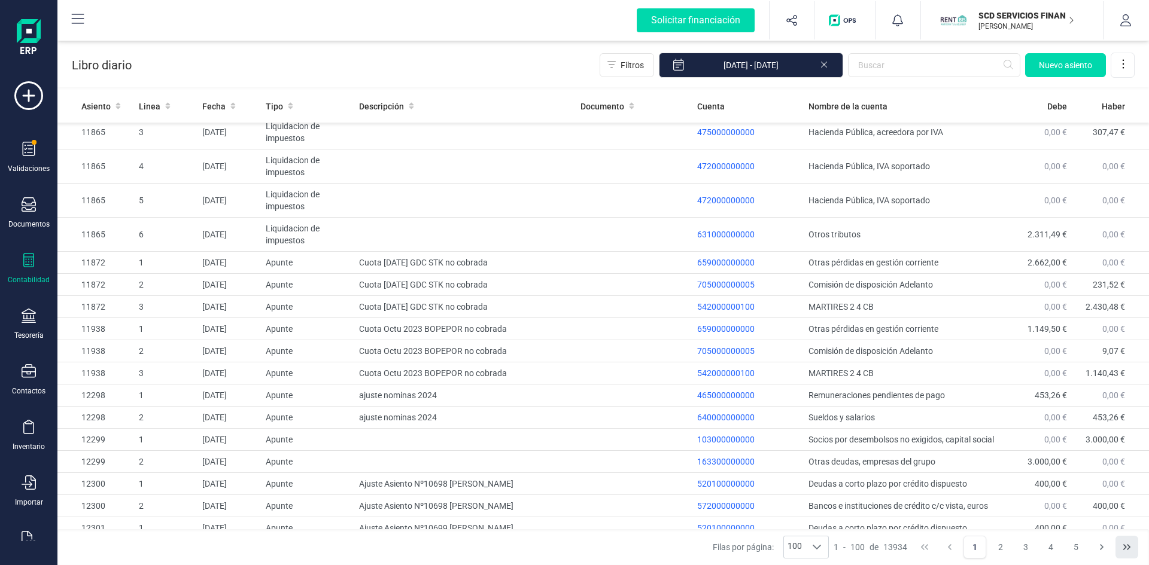
click at [1124, 550] on icon "Last Page" at bounding box center [1127, 548] width 10 height 10
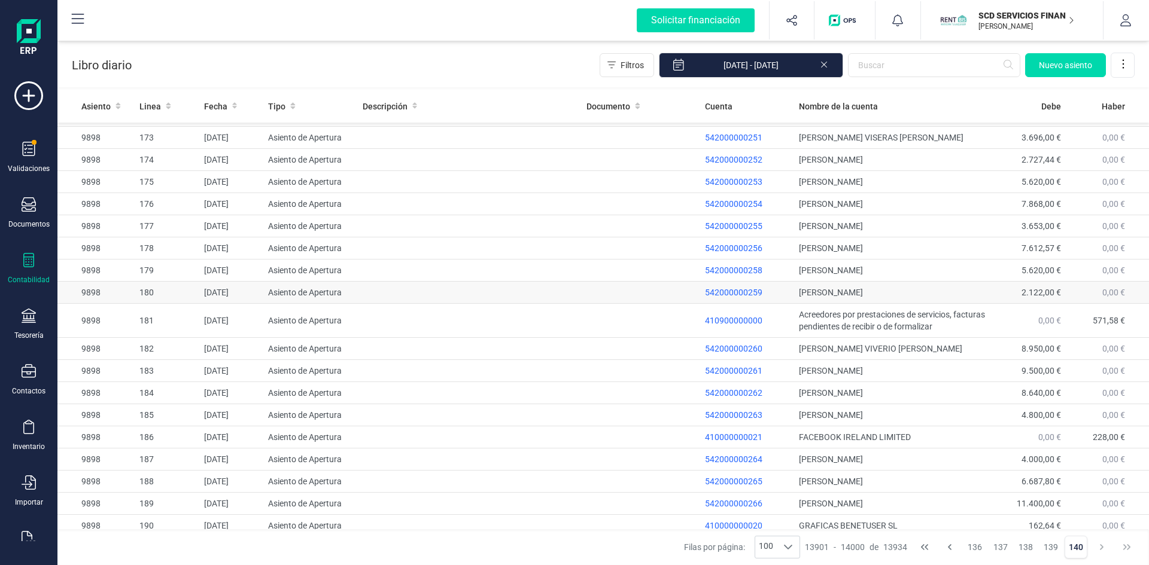
scroll to position [366, 0]
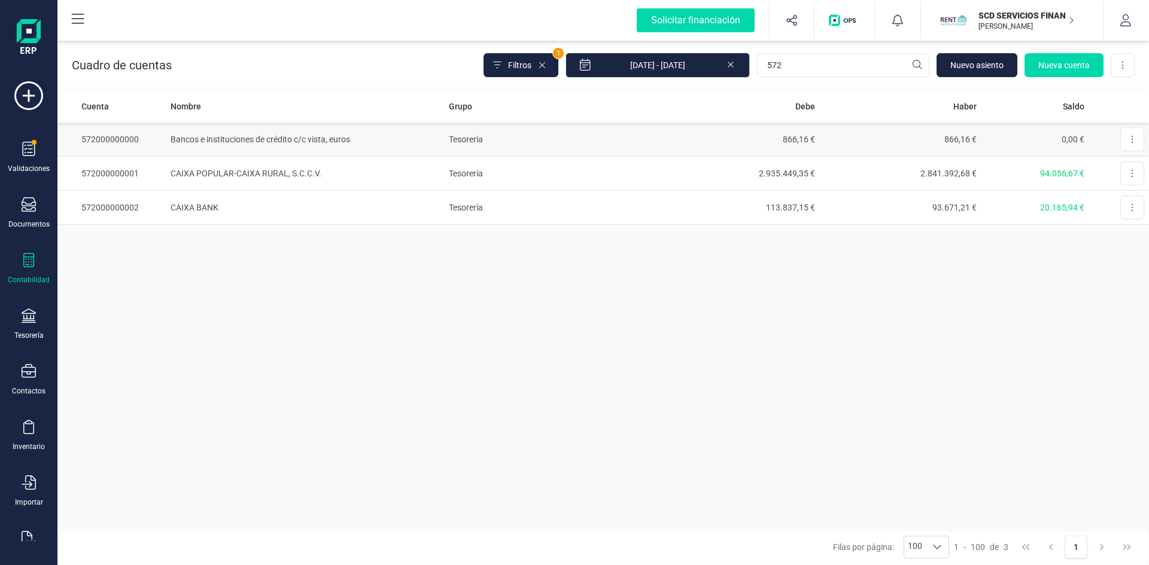
click at [130, 141] on td "572000000000" at bounding box center [111, 140] width 108 height 34
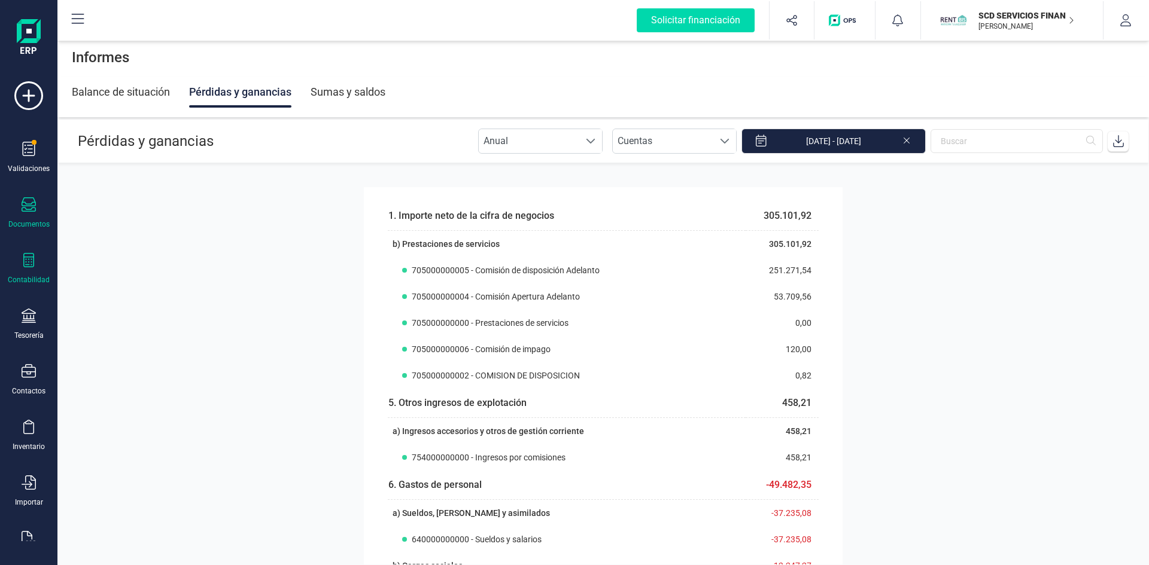
click at [26, 203] on icon at bounding box center [29, 204] width 14 height 14
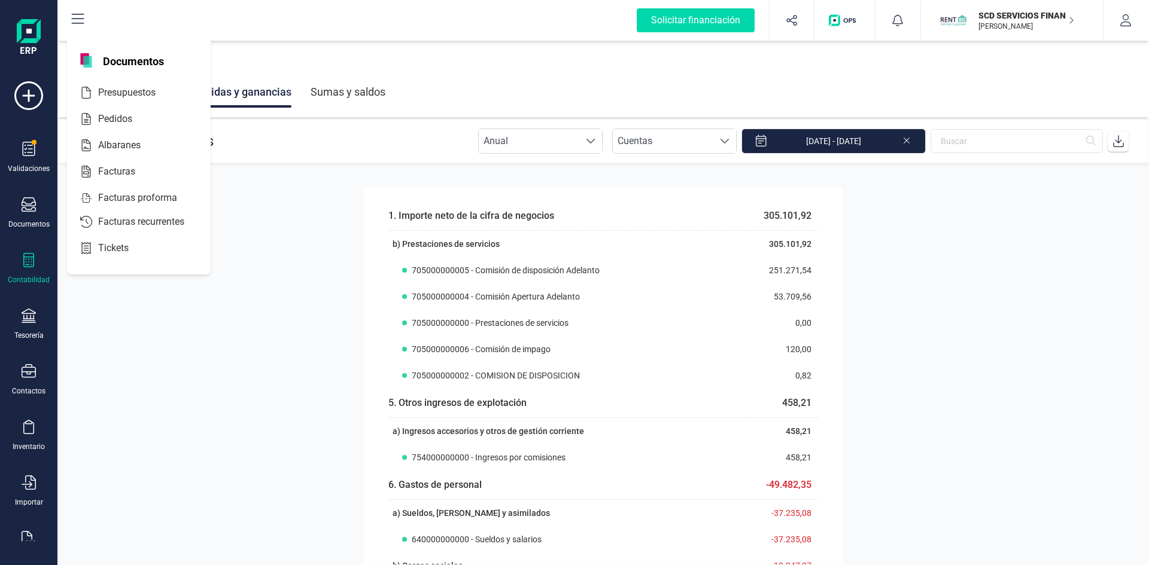
click at [28, 267] on div at bounding box center [29, 261] width 14 height 17
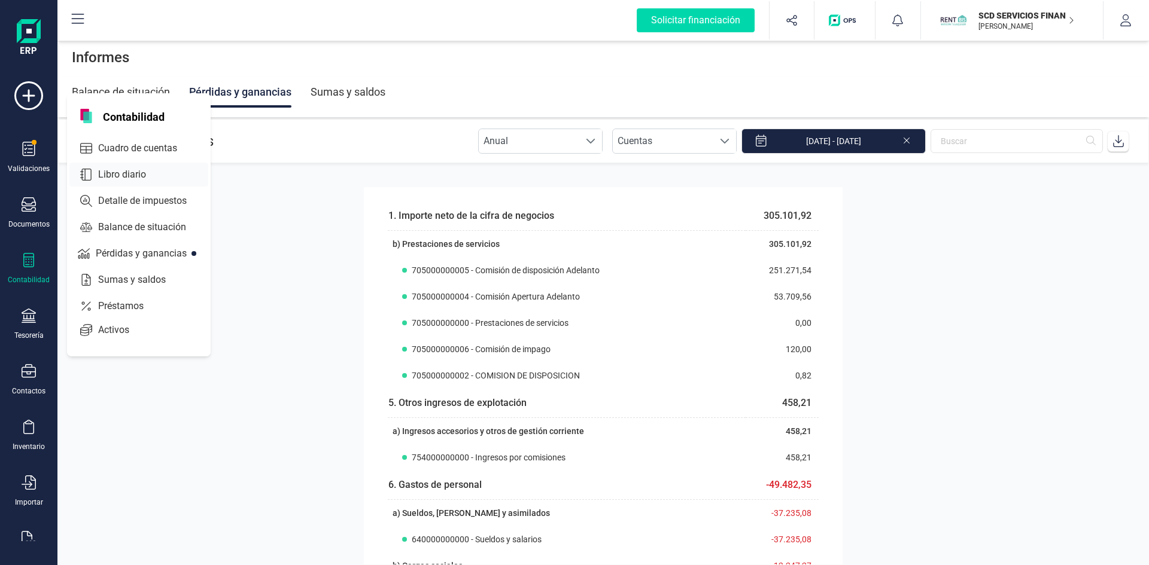
click at [117, 168] on span "Libro diario" at bounding box center [130, 175] width 74 height 14
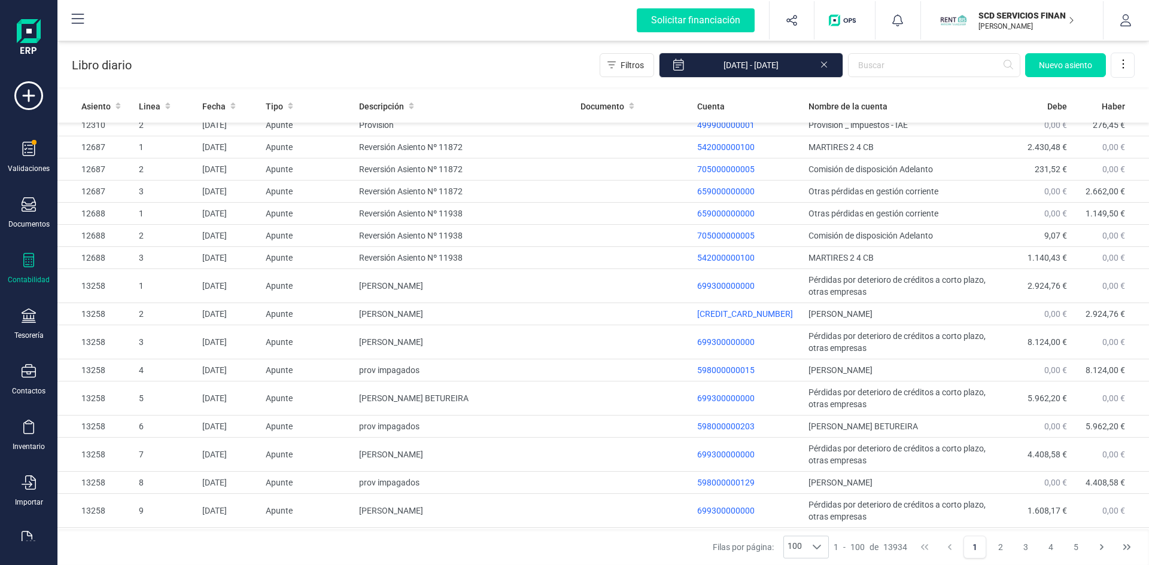
scroll to position [1971, 0]
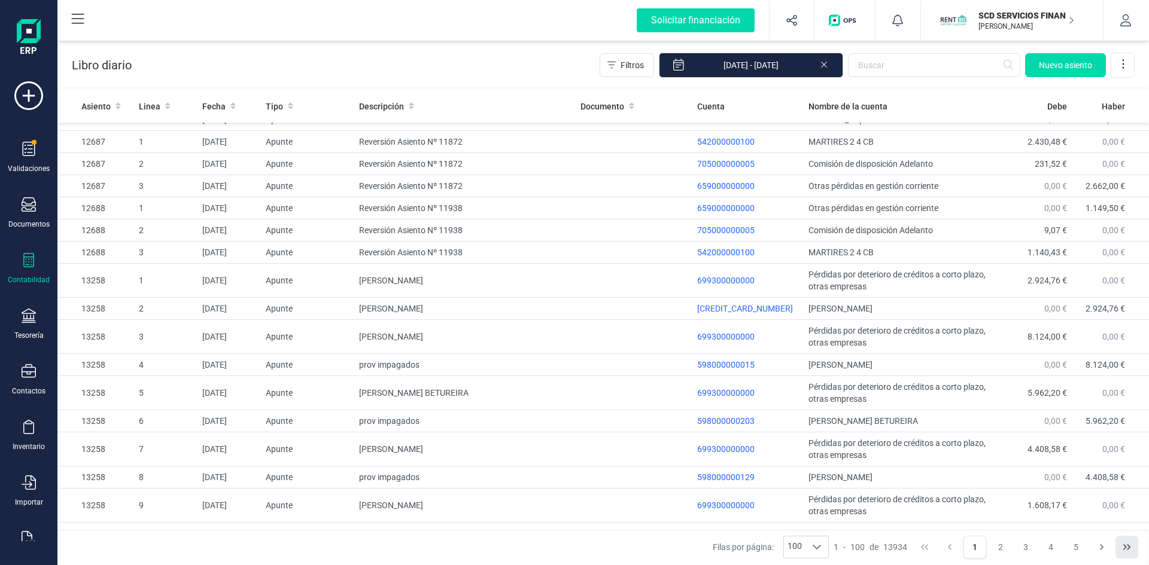
click at [1122, 547] on icon "Last Page" at bounding box center [1127, 548] width 10 height 10
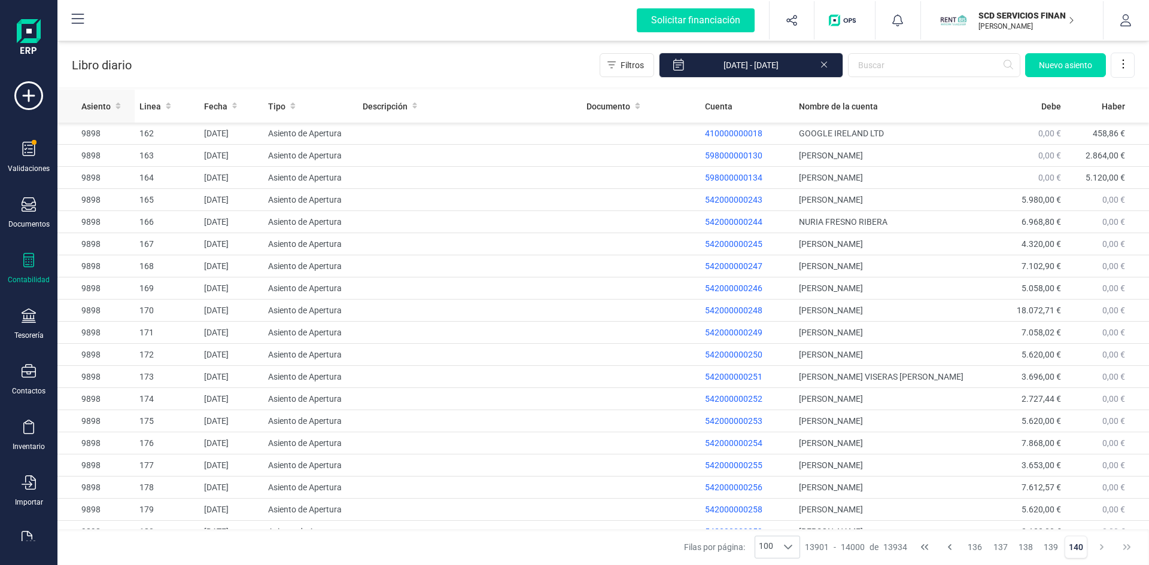
click at [96, 104] on span "Asiento" at bounding box center [95, 107] width 29 height 12
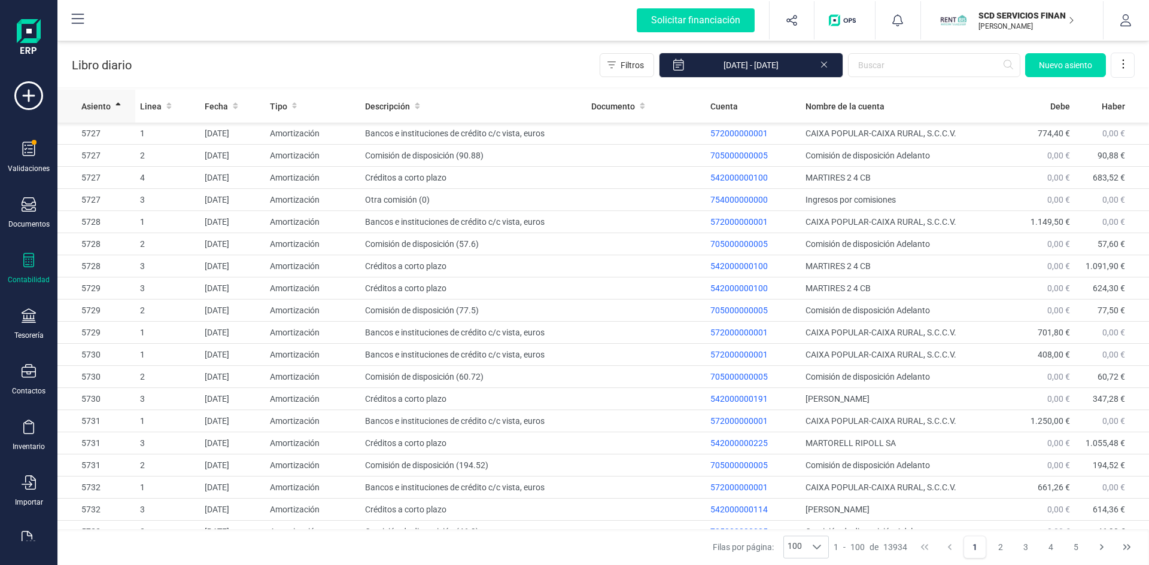
click at [107, 103] on span "Asiento" at bounding box center [95, 107] width 29 height 12
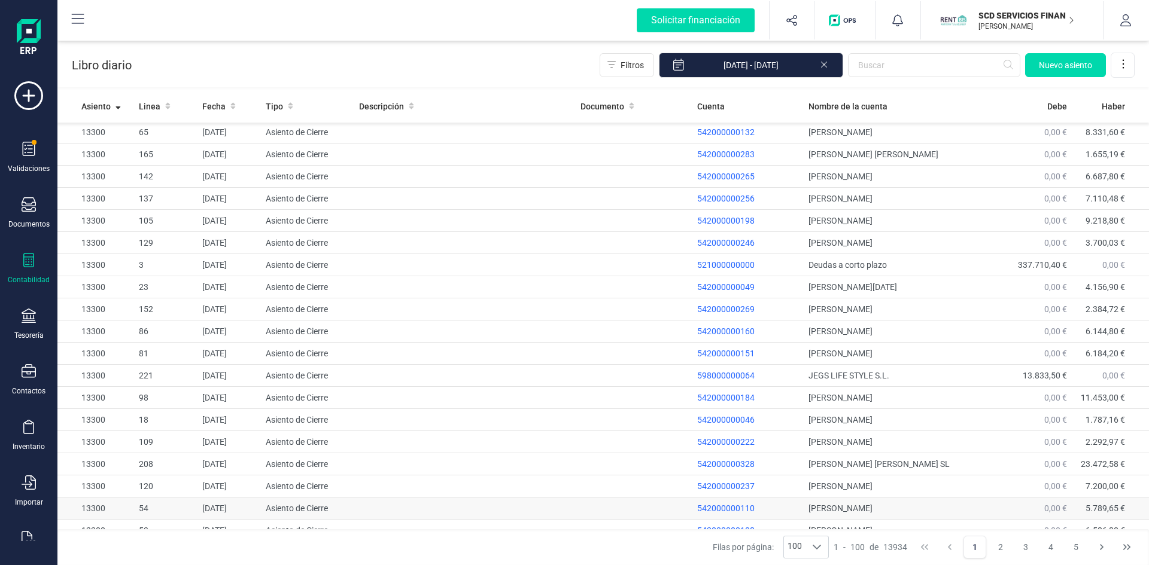
scroll to position [1863, 0]
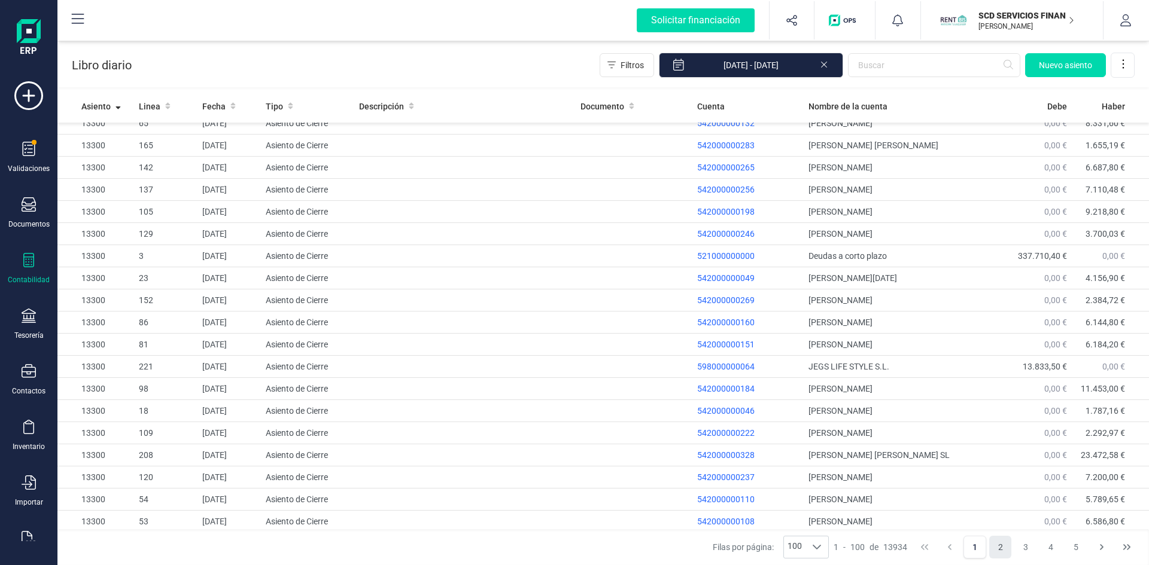
click at [999, 545] on button "2" at bounding box center [1000, 547] width 23 height 23
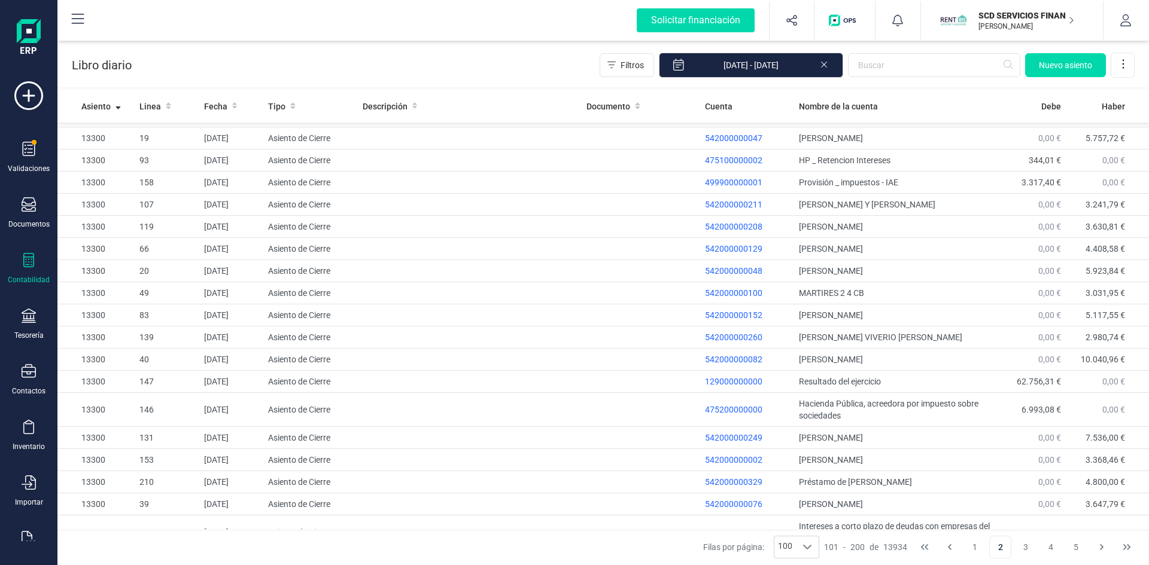
scroll to position [1851, 0]
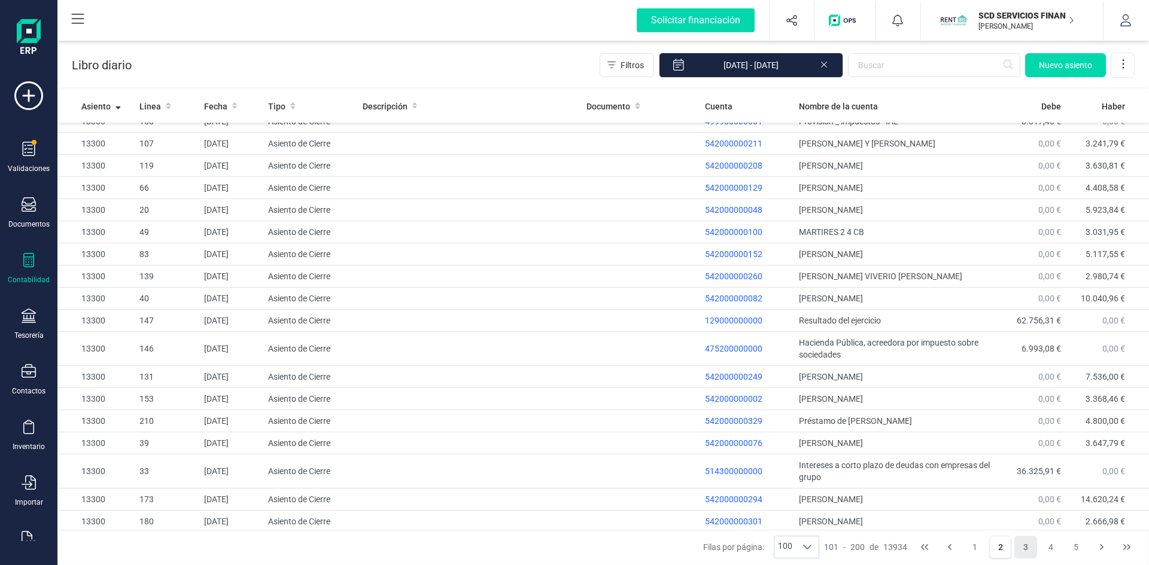
click at [1024, 544] on button "3" at bounding box center [1025, 547] width 23 height 23
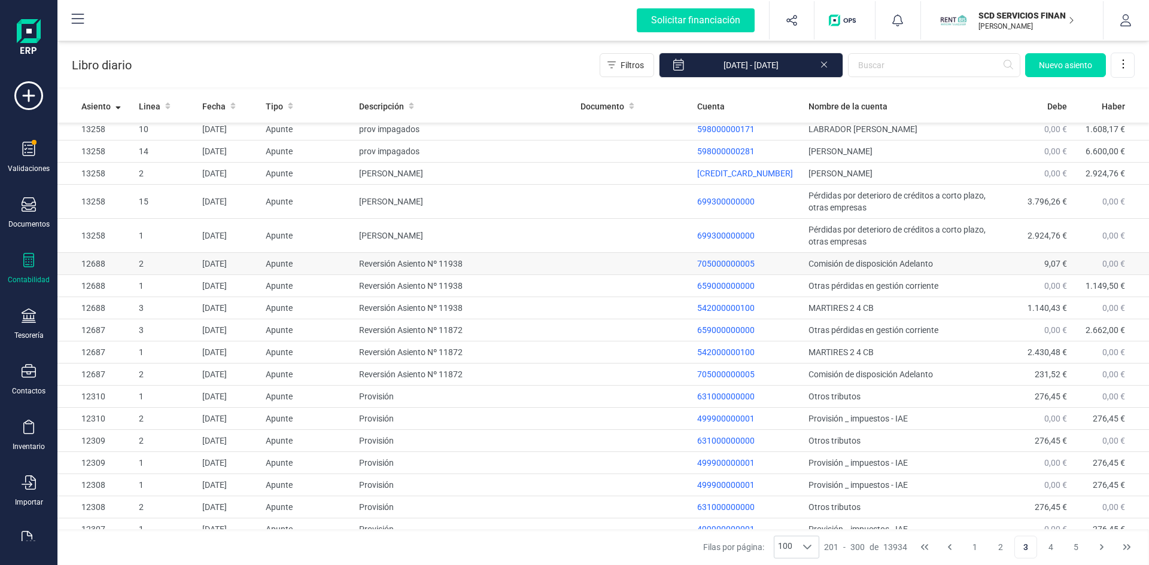
scroll to position [1795, 0]
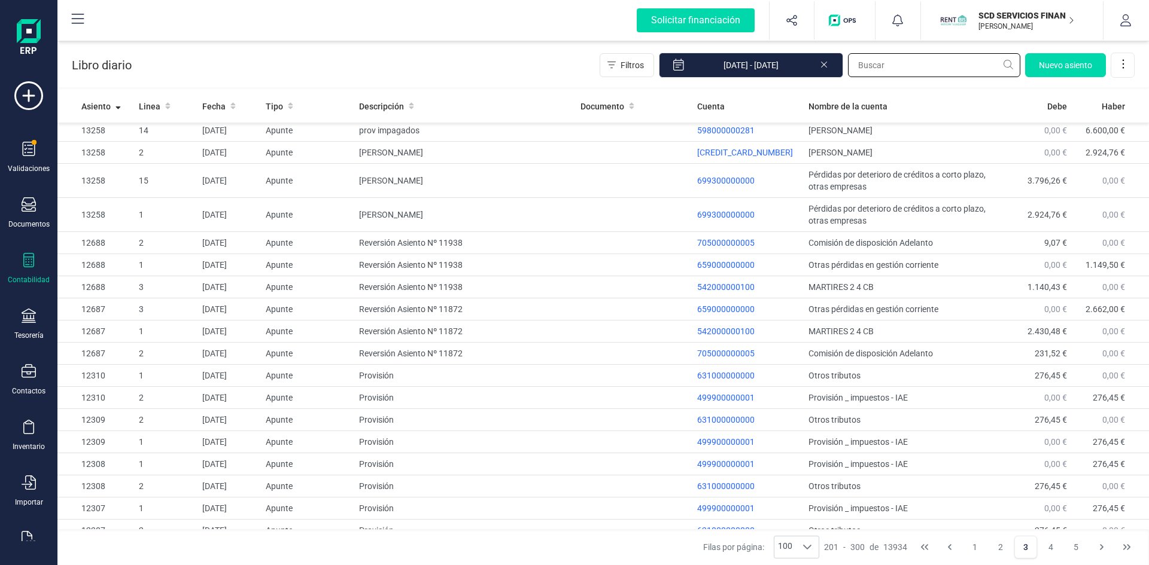
click at [896, 67] on input "text" at bounding box center [934, 65] width 172 height 24
type input "11872"
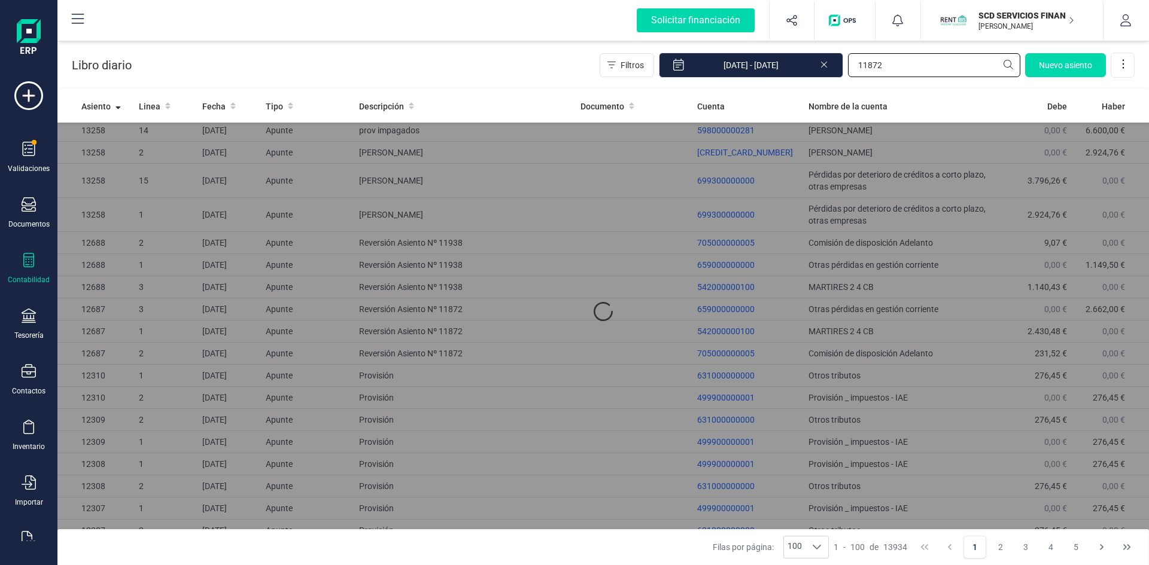
scroll to position [0, 0]
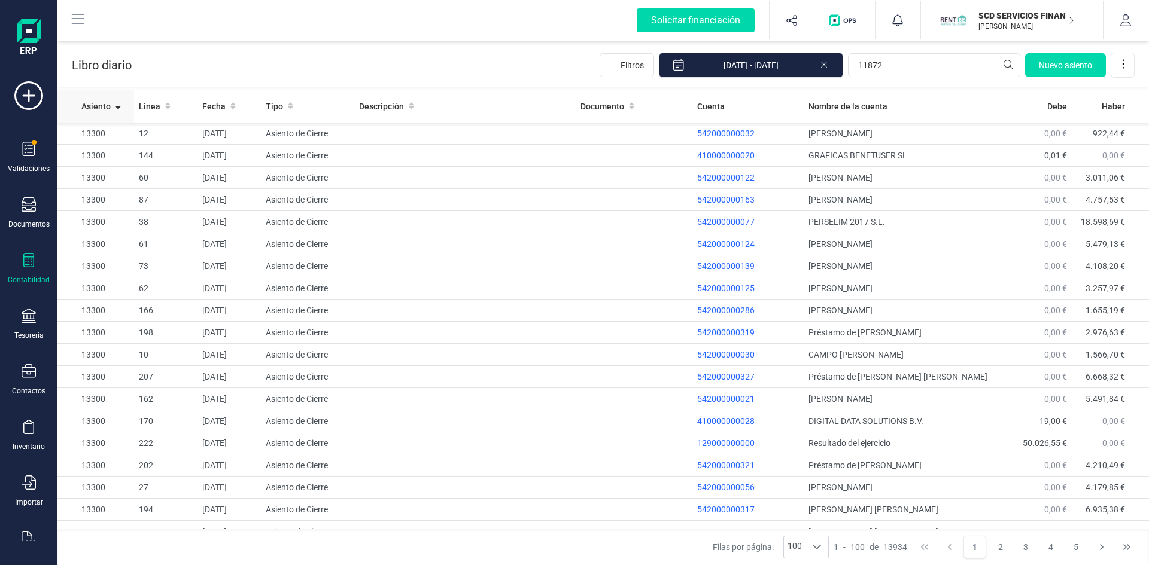
click at [93, 105] on span "Asiento" at bounding box center [95, 107] width 29 height 12
click at [637, 62] on span "Filtros" at bounding box center [632, 65] width 23 height 12
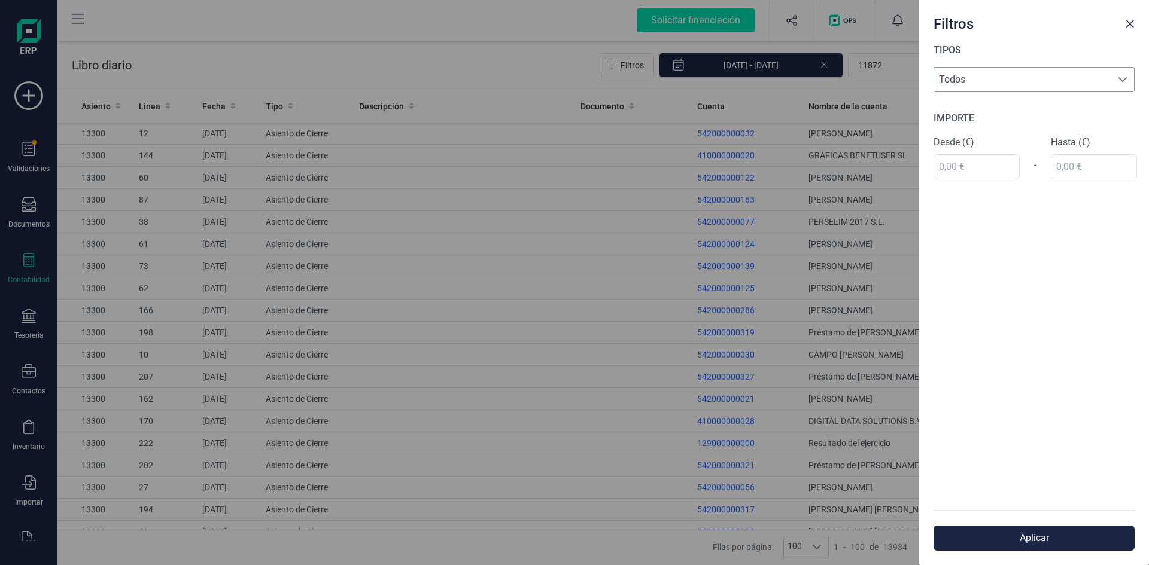
click at [970, 80] on span "Todos" at bounding box center [1022, 80] width 177 height 24
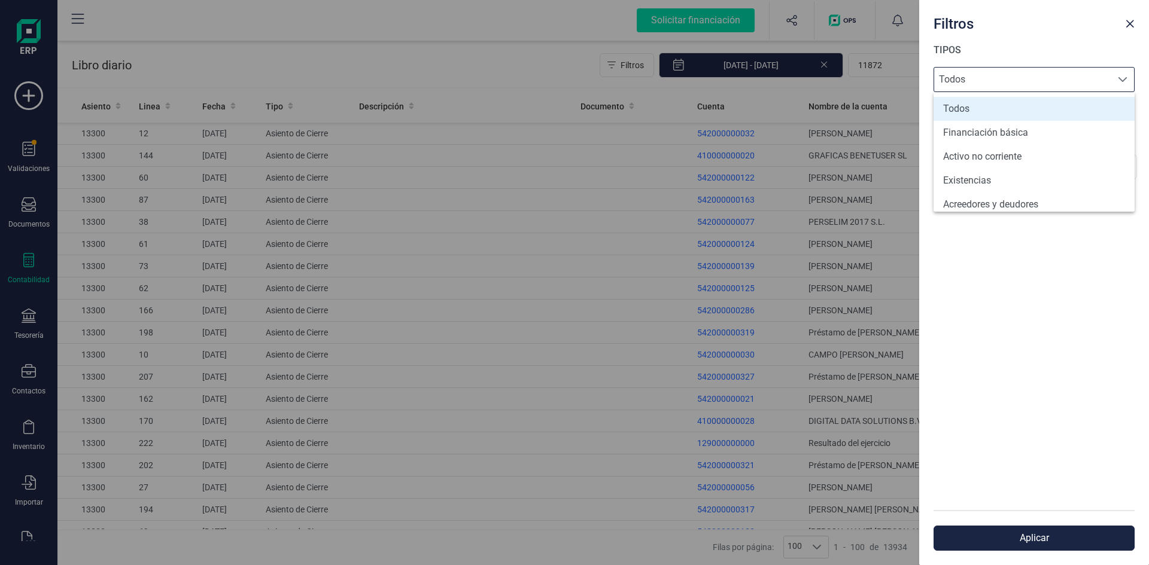
click at [512, 244] on div "Filtros TIPOS Todos Todos IMPORTE Desde (€) - Hasta (€) Aplicar" at bounding box center [574, 282] width 1149 height 565
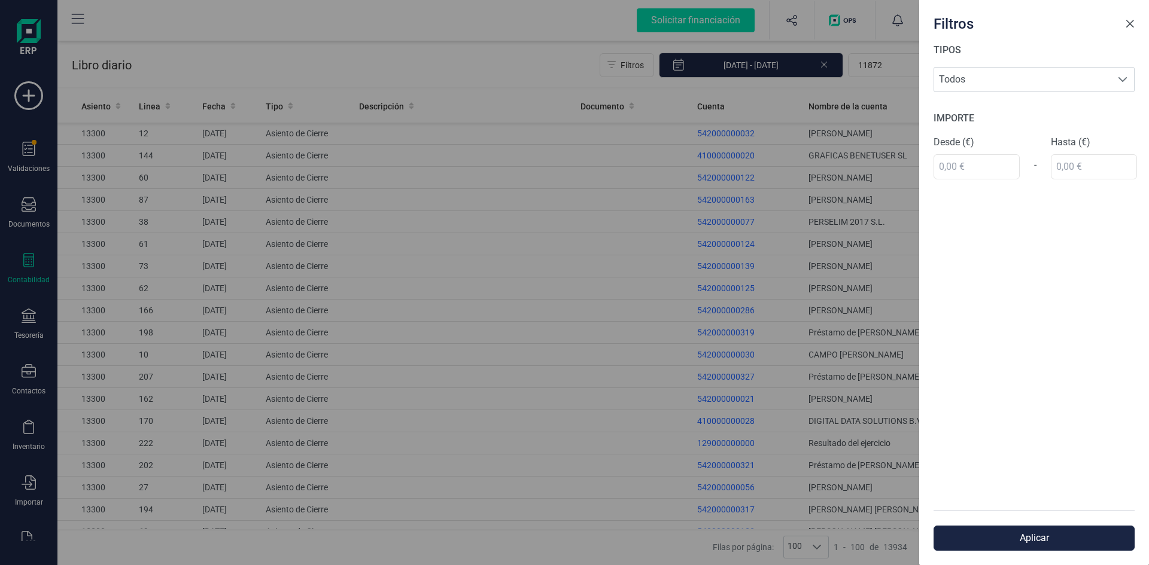
click at [1127, 24] on span "Close" at bounding box center [1130, 24] width 10 height 10
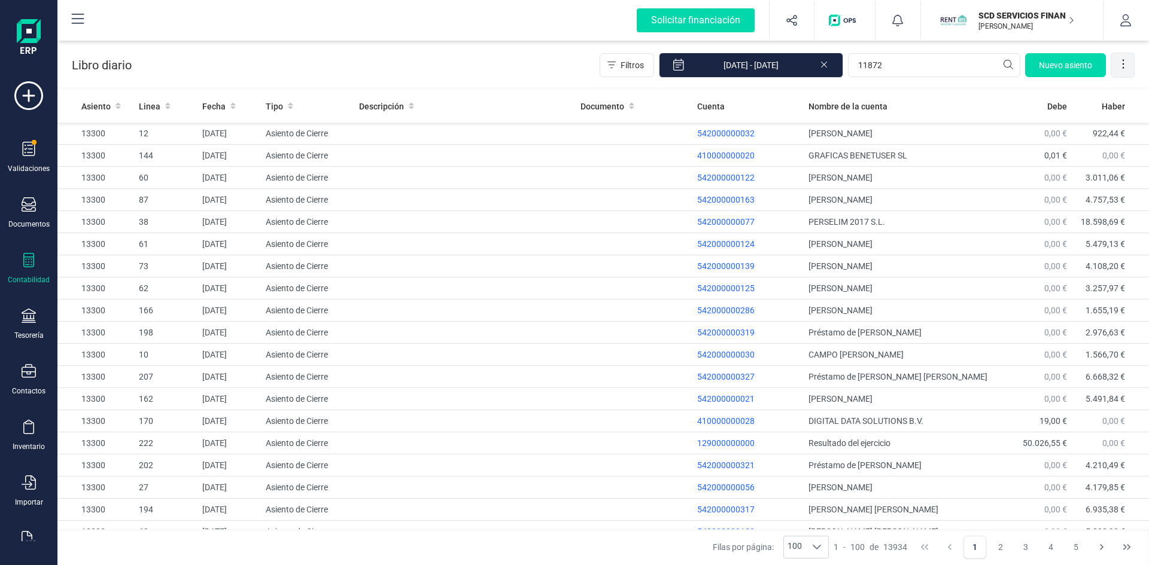
click at [1126, 60] on icon at bounding box center [1123, 64] width 12 height 12
click at [535, 191] on td at bounding box center [464, 200] width 221 height 22
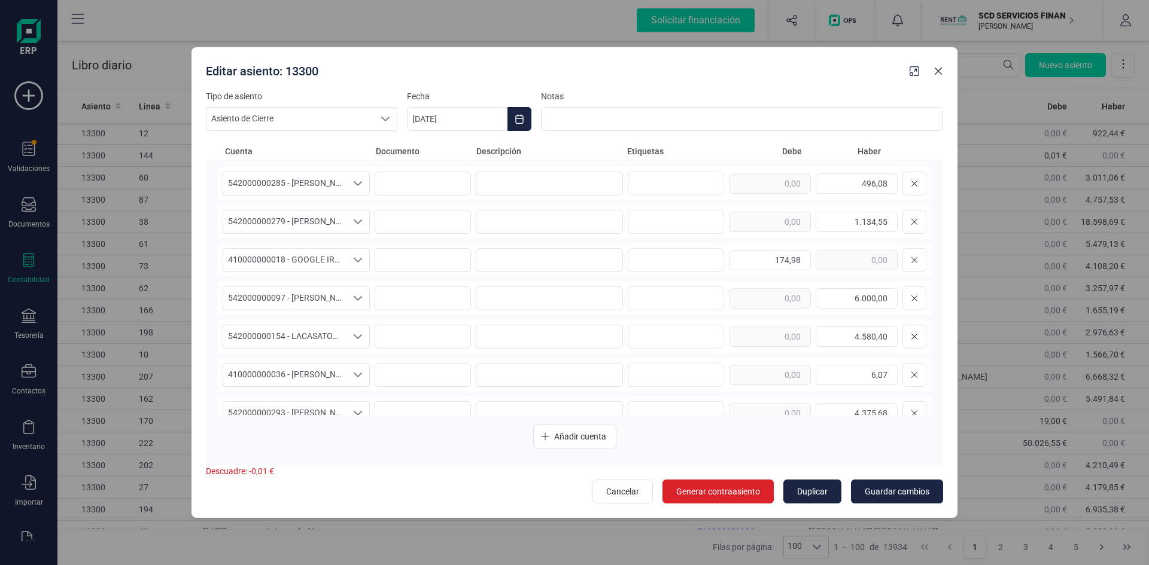
click at [933, 71] on icon "button" at bounding box center [938, 71] width 10 height 10
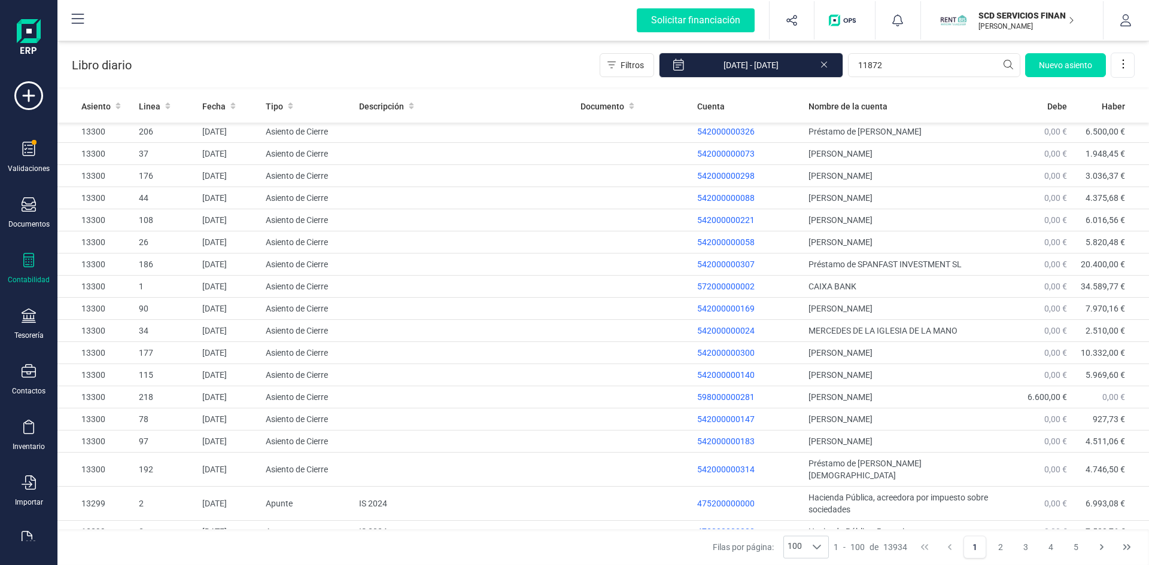
scroll to position [778, 0]
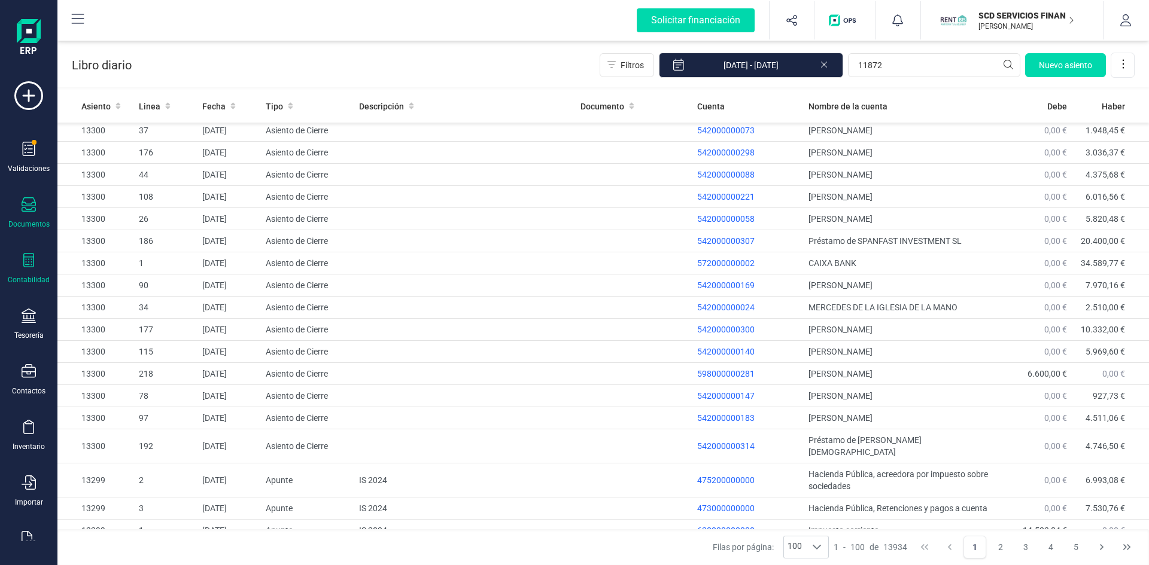
click at [30, 206] on icon at bounding box center [29, 204] width 14 height 14
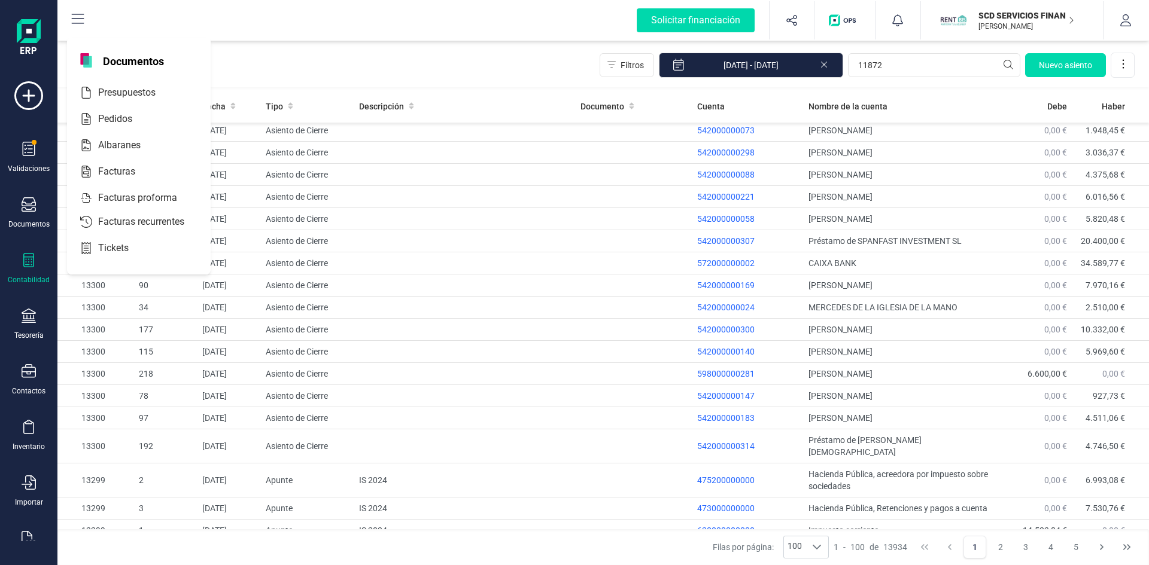
click at [26, 272] on div "Contabilidad" at bounding box center [29, 269] width 48 height 32
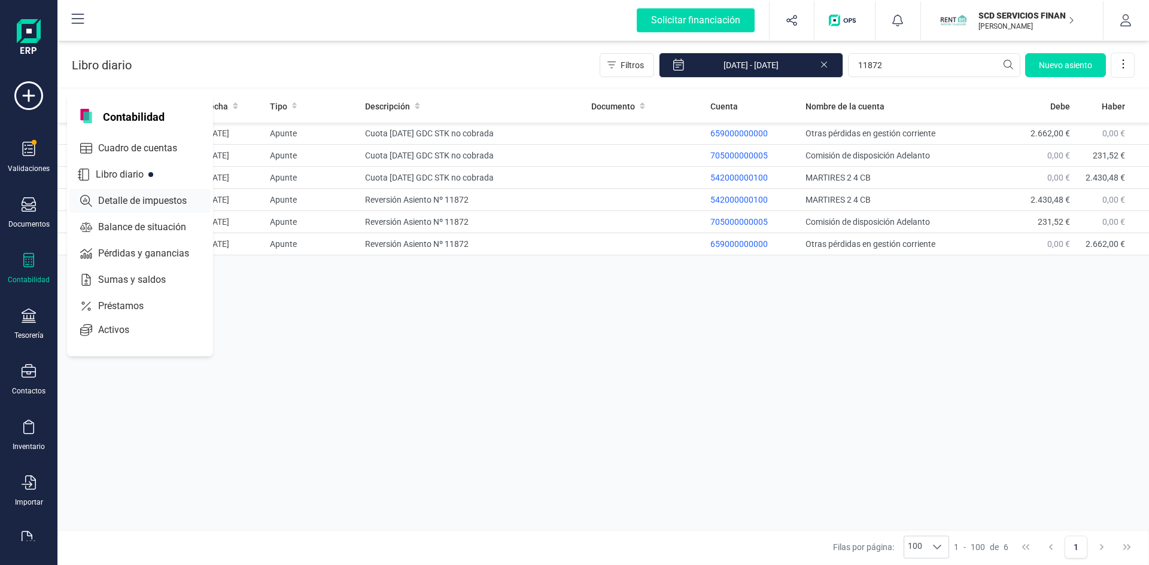
scroll to position [0, 0]
click at [118, 250] on span "Pérdidas y ganancias" at bounding box center [151, 254] width 117 height 14
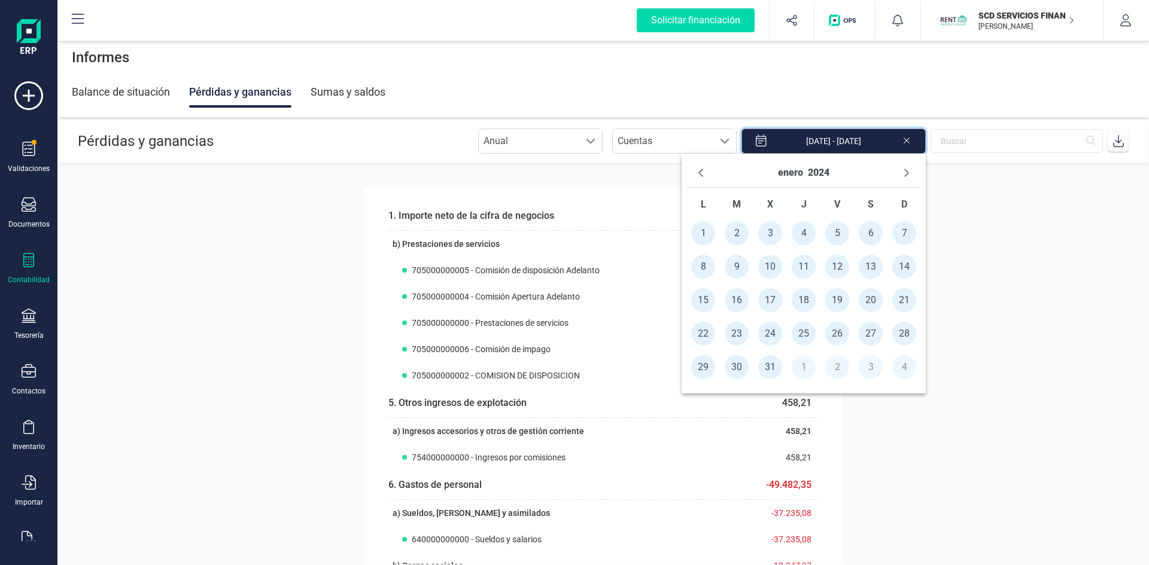
click at [841, 138] on input "[DATE] - [DATE]" at bounding box center [833, 141] width 184 height 25
click at [788, 176] on button "enero" at bounding box center [790, 172] width 25 height 19
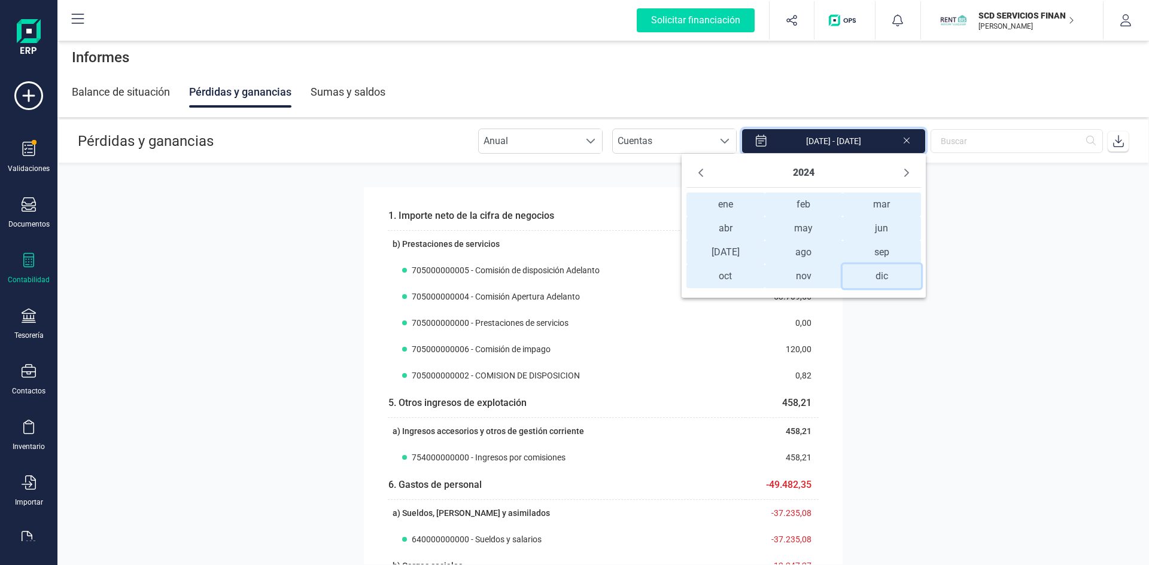
click at [885, 272] on span "dic dic" at bounding box center [882, 276] width 78 height 24
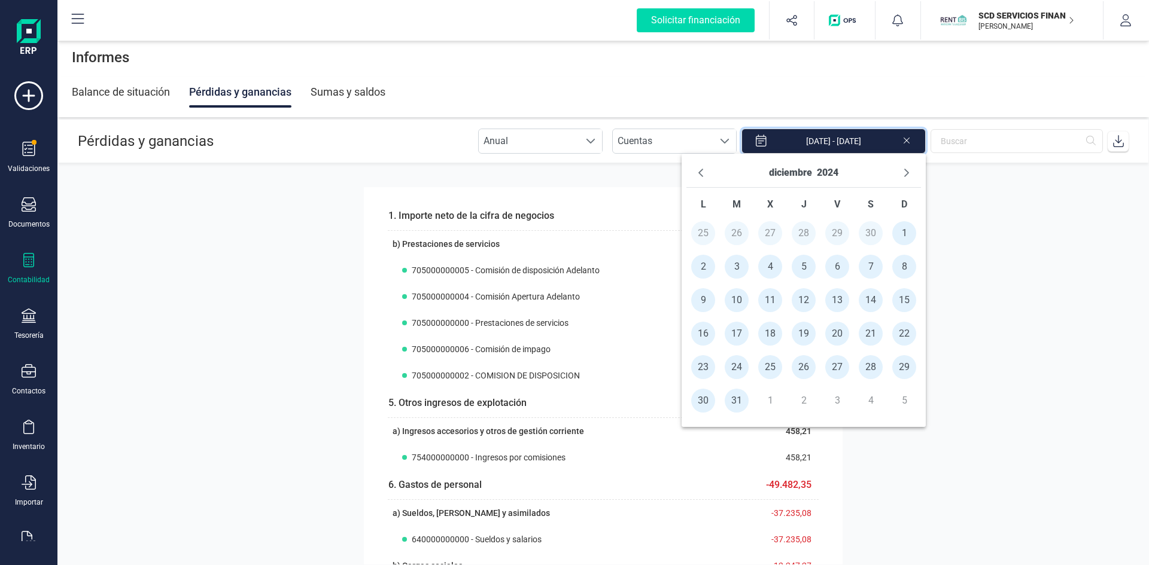
click at [704, 401] on span "30" at bounding box center [703, 401] width 24 height 24
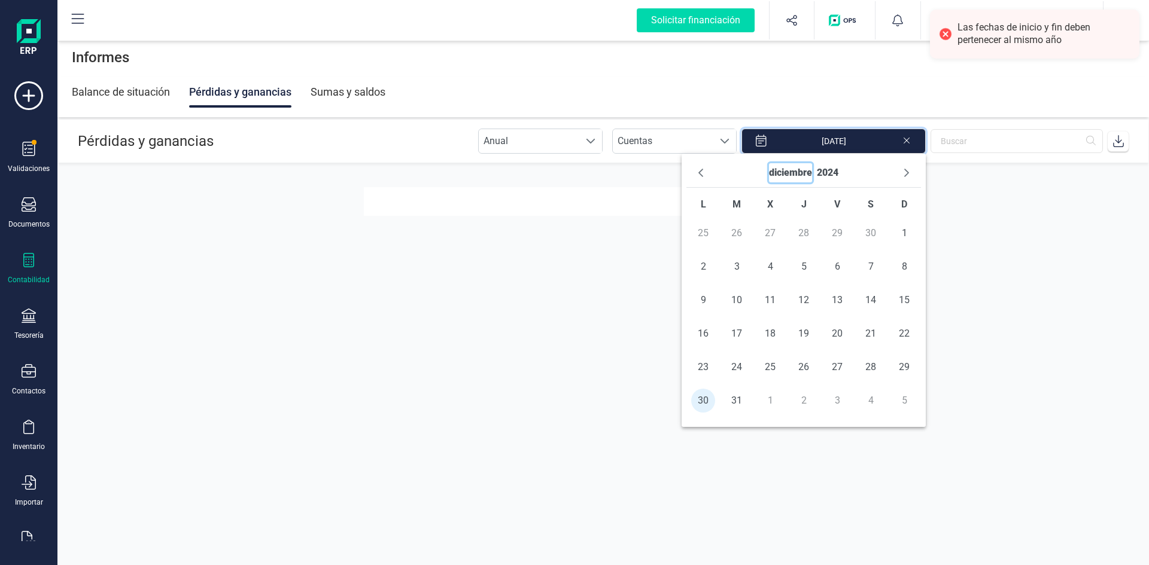
click at [783, 172] on button "diciembre" at bounding box center [790, 172] width 43 height 19
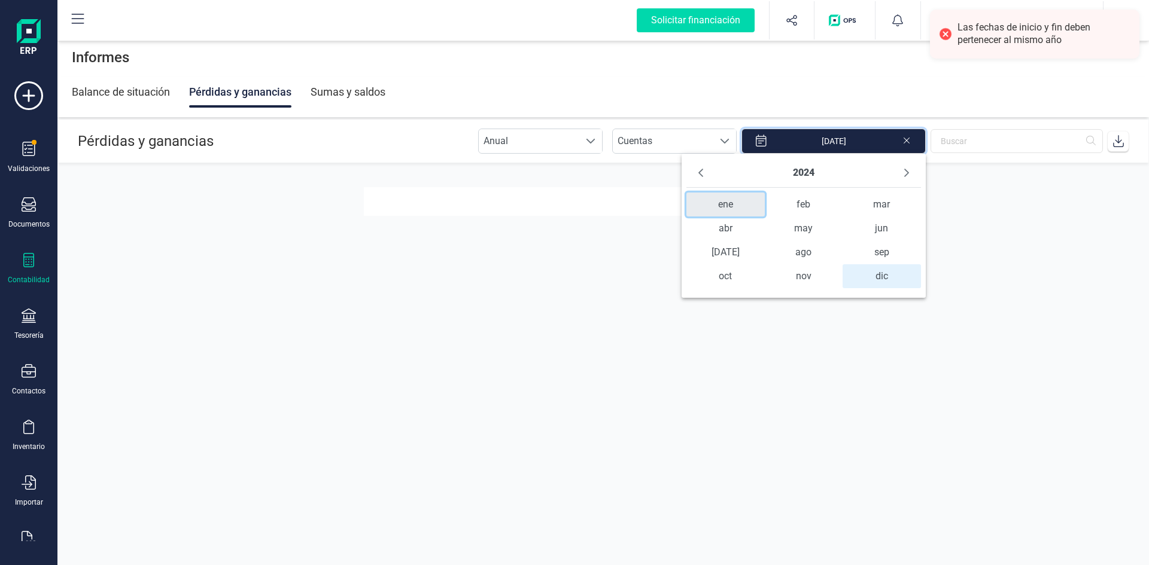
click at [728, 202] on span "ene" at bounding box center [725, 205] width 78 height 24
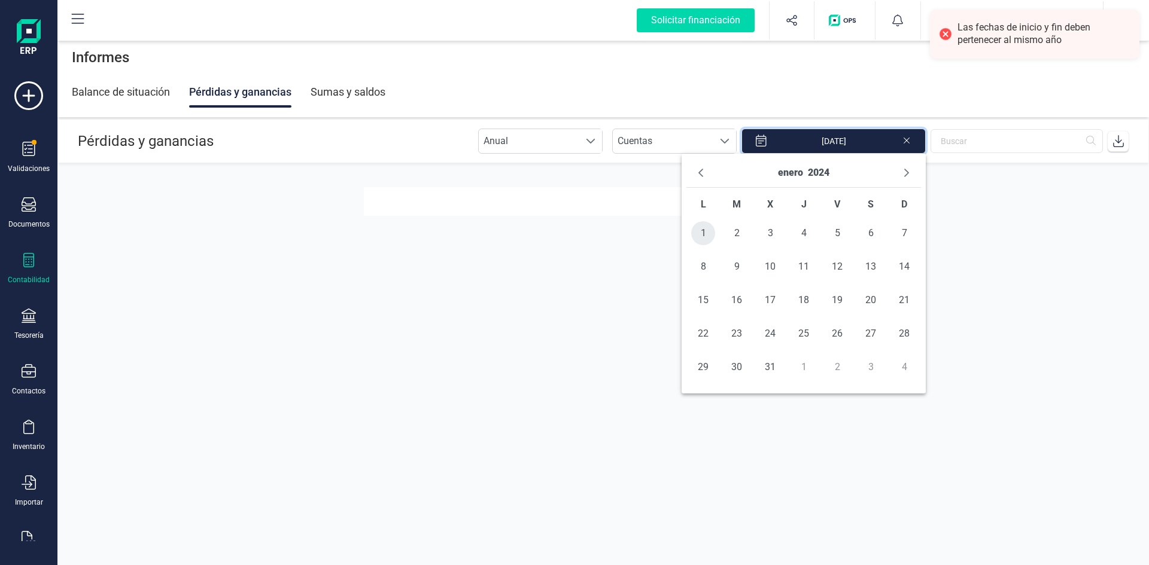
click at [702, 236] on span "1" at bounding box center [703, 233] width 24 height 24
type input "01/01/2024 - 30/12/2024"
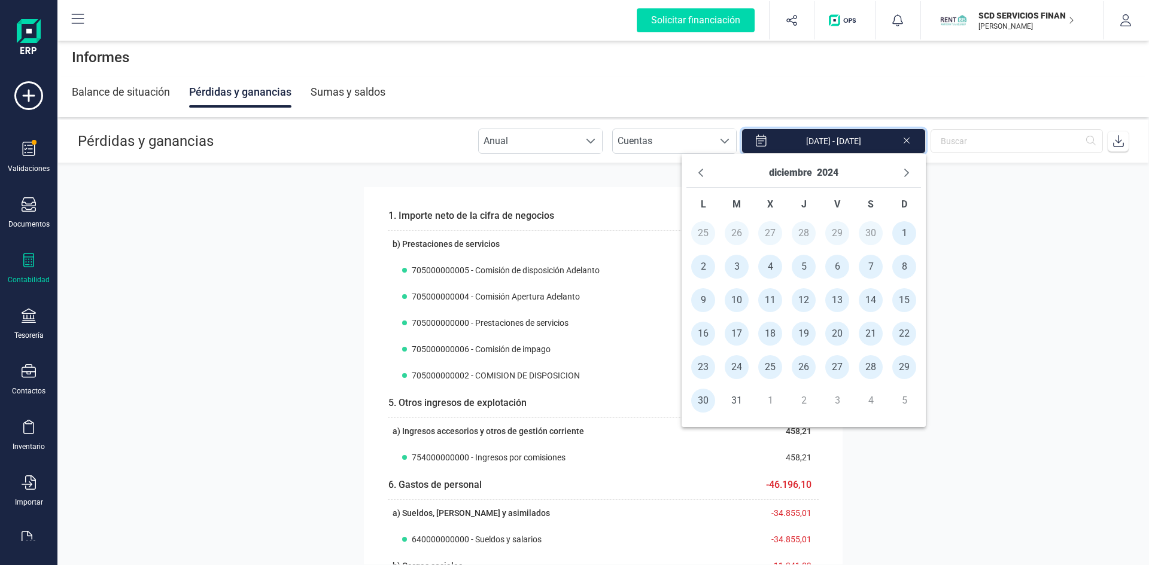
click at [1017, 291] on section "1. Importe neto de la cifra de negocios 303.999,61 b) Prestaciones de servicios…" at bounding box center [602, 364] width 1091 height 402
click at [306, 193] on section "1. Importe neto de la cifra de negocios 303.999,61 b) Prestaciones de servicios…" at bounding box center [602, 364] width 1091 height 402
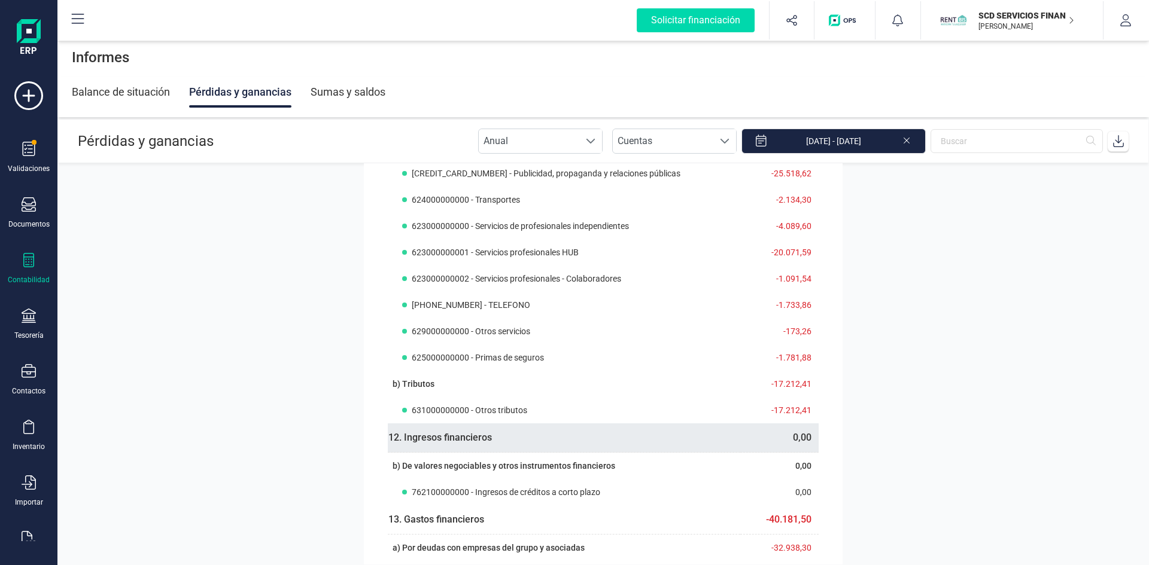
scroll to position [658, 0]
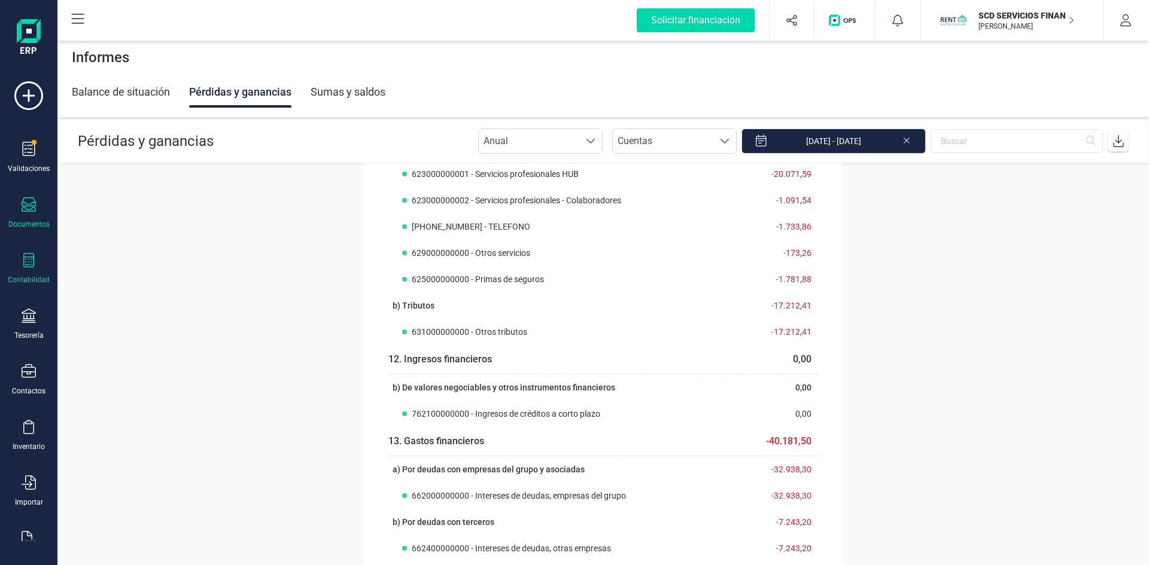
click at [26, 212] on icon at bounding box center [29, 204] width 14 height 14
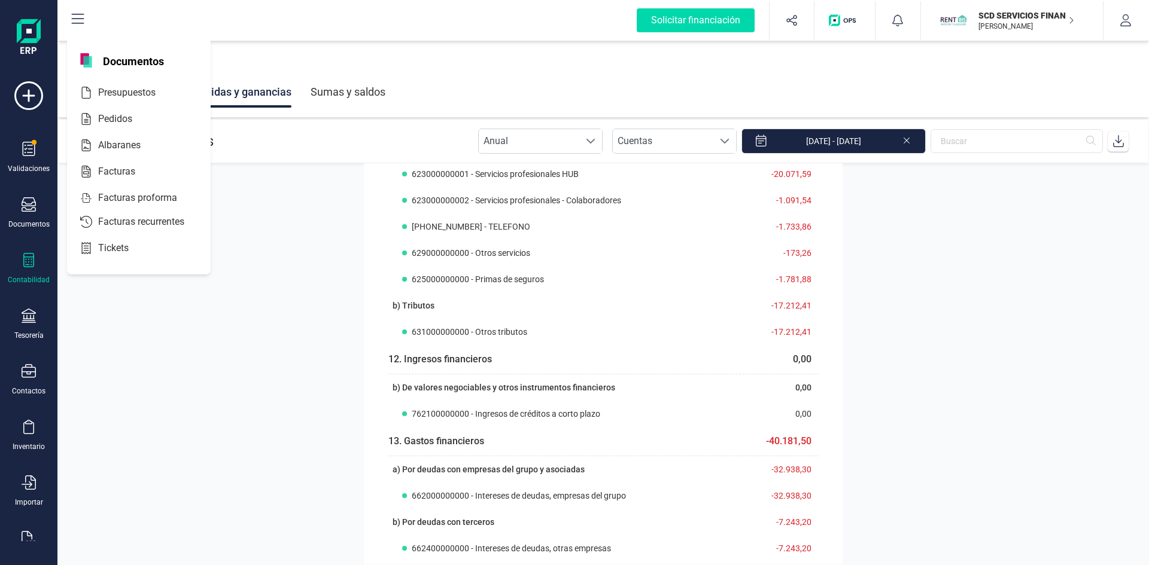
click at [27, 263] on icon at bounding box center [29, 260] width 14 height 14
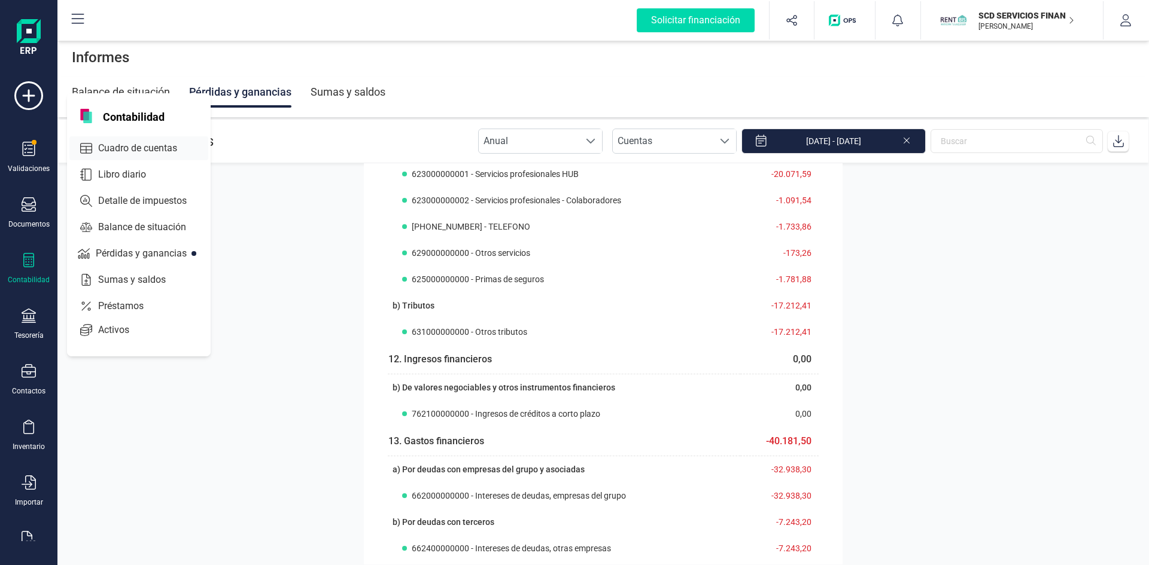
click at [130, 148] on span "Cuadro de cuentas" at bounding box center [145, 148] width 105 height 14
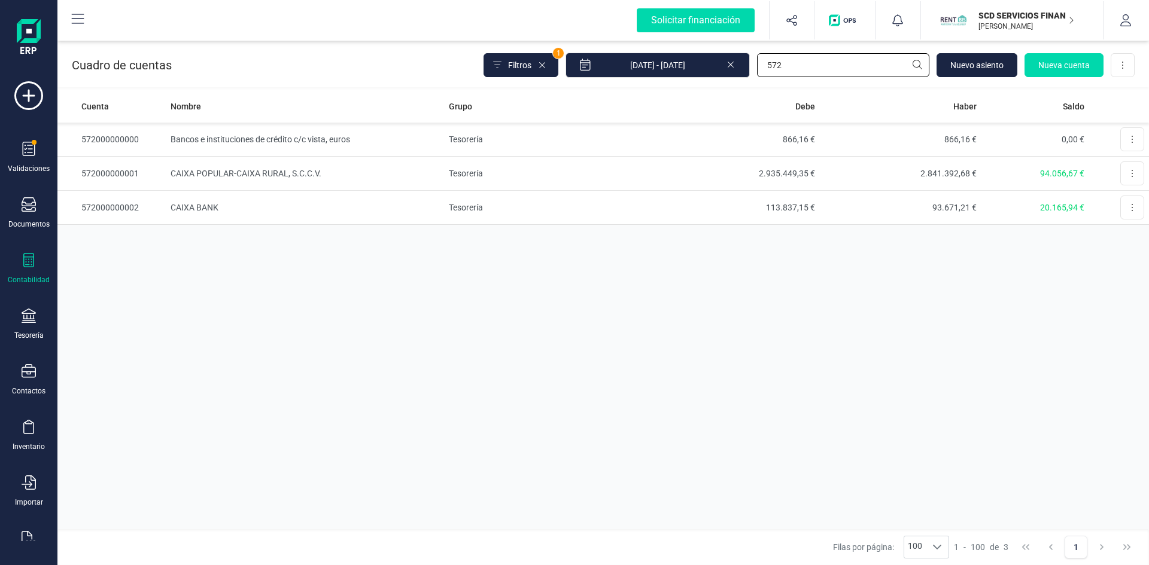
click at [837, 68] on input "572" at bounding box center [843, 65] width 172 height 24
click at [123, 138] on td "572000000000" at bounding box center [111, 140] width 108 height 34
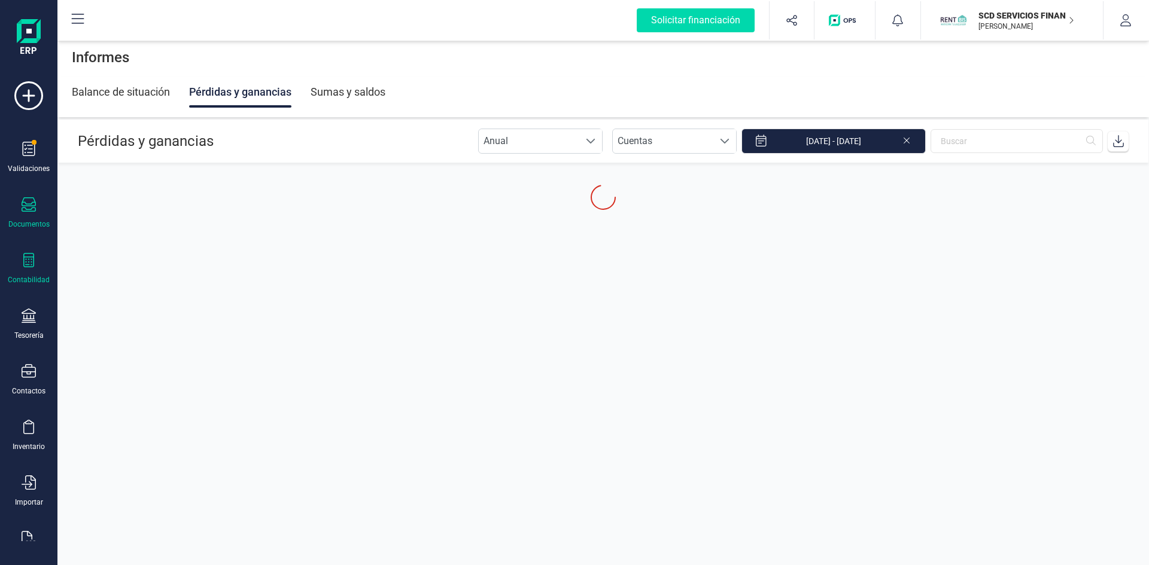
click at [26, 212] on div at bounding box center [29, 205] width 14 height 17
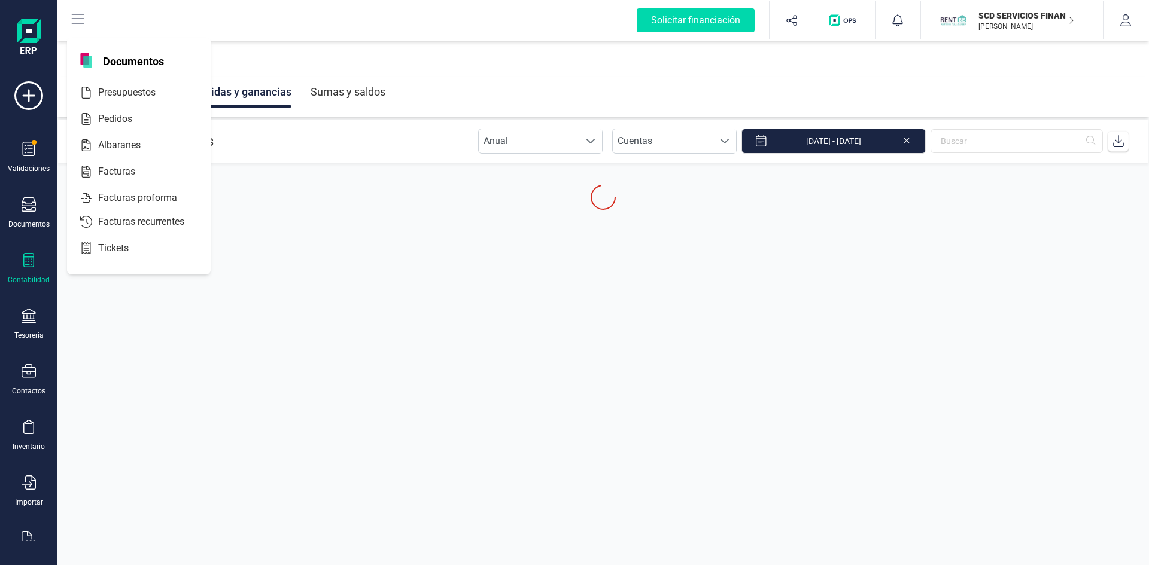
click at [30, 262] on icon at bounding box center [29, 260] width 14 height 14
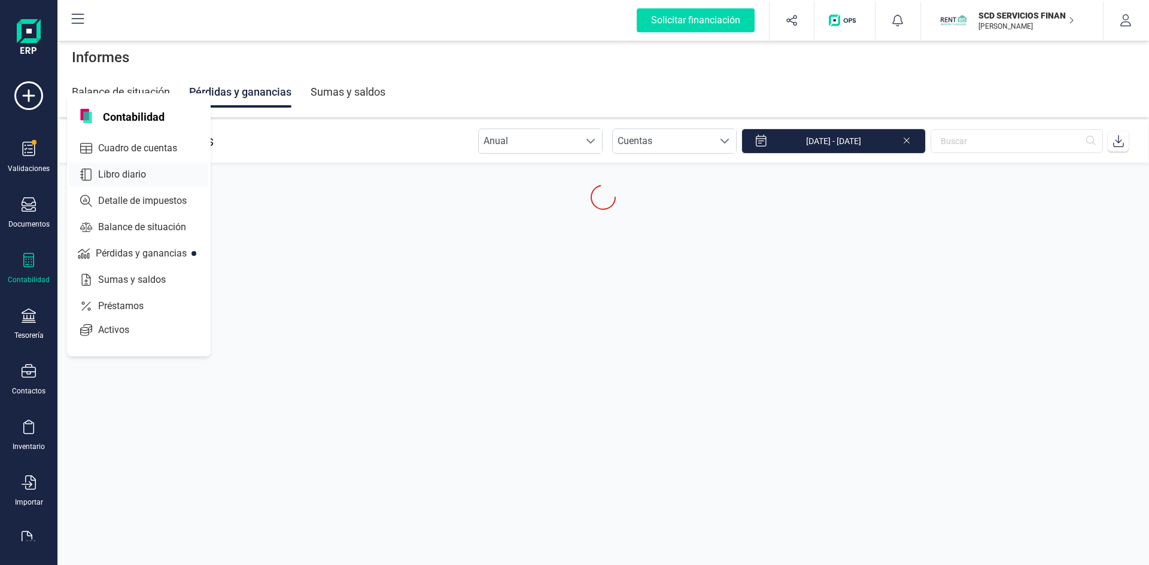
click at [127, 172] on span "Libro diario" at bounding box center [130, 175] width 74 height 14
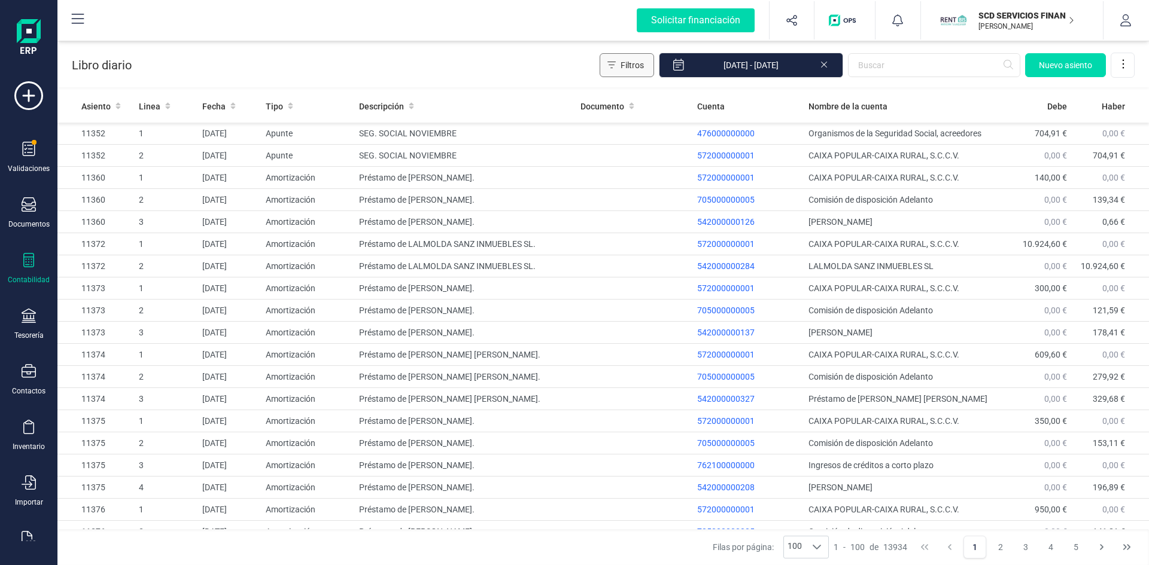
click at [644, 62] on span "Filtros" at bounding box center [632, 65] width 23 height 12
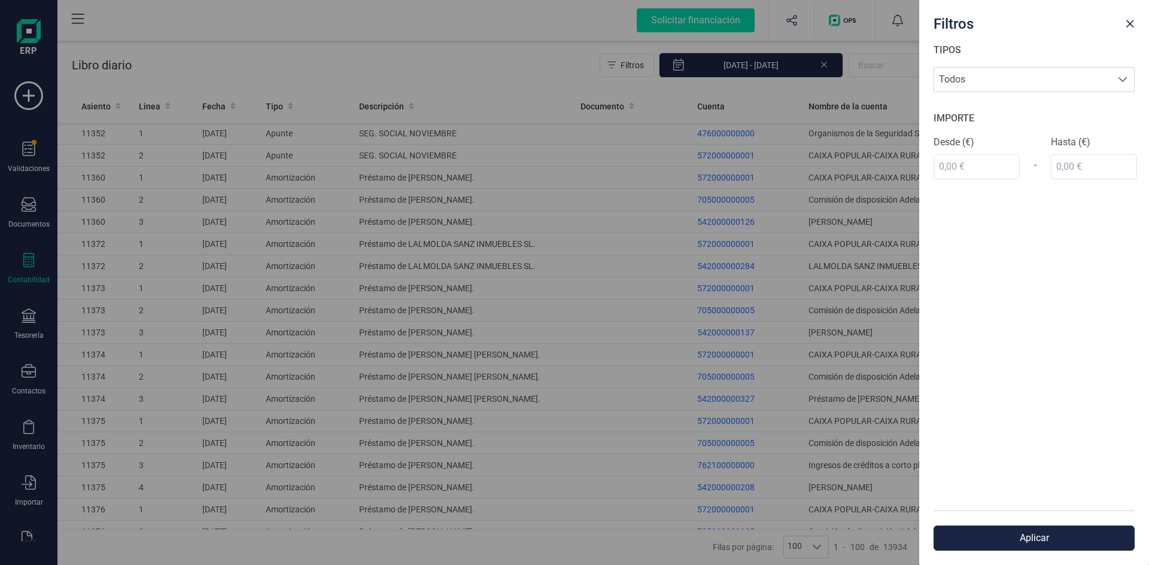
click at [643, 62] on div "Filtros TIPOS Todos Todos IMPORTE Desde (€) - Hasta (€) Aplicar" at bounding box center [574, 282] width 1149 height 565
click at [542, 78] on div "Filtros TIPOS Todos Todos IMPORTE Desde (€) - Hasta (€) Aplicar" at bounding box center [574, 282] width 1149 height 565
click at [267, 229] on div "Filtros TIPOS Todos Todos IMPORTE Desde (€) - Hasta (€) Aplicar" at bounding box center [574, 282] width 1149 height 565
click at [1045, 536] on button "Aplicar" at bounding box center [1033, 538] width 201 height 25
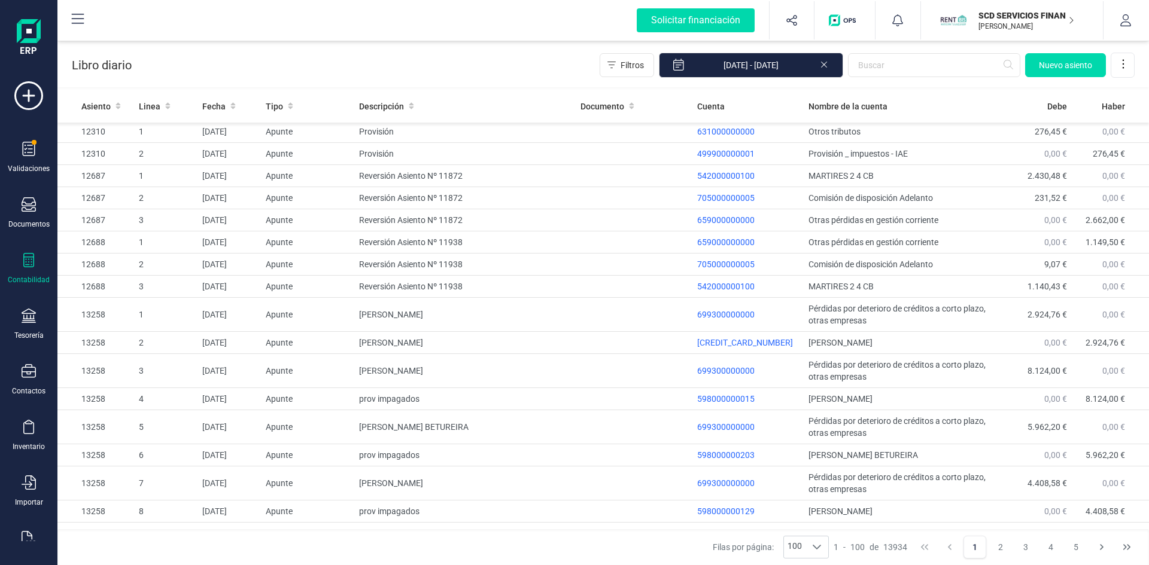
scroll to position [1971, 0]
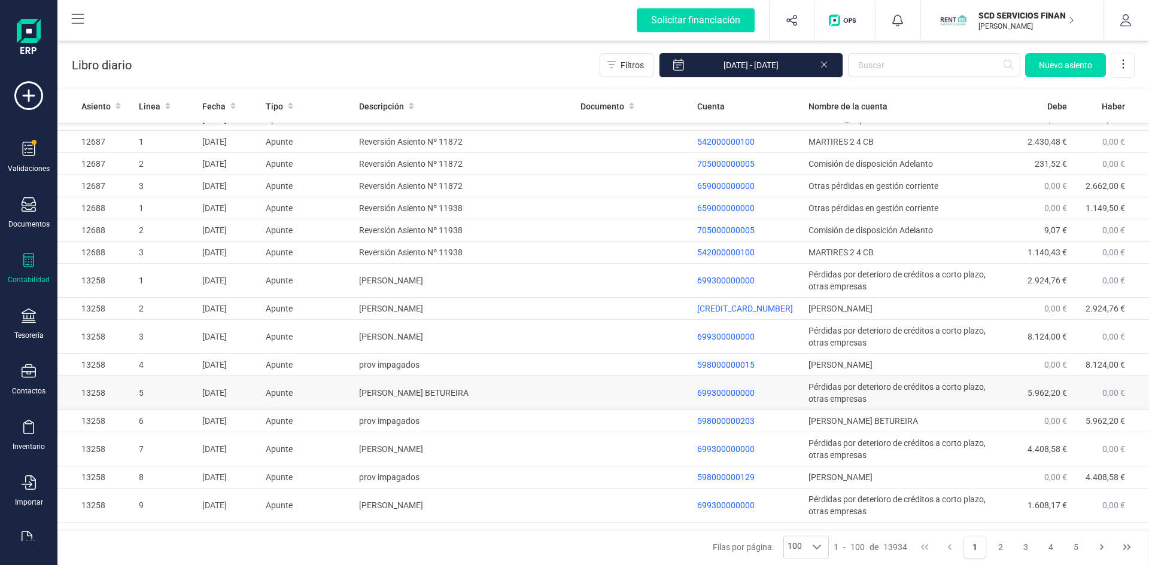
drag, startPoint x: 398, startPoint y: 342, endPoint x: 424, endPoint y: 381, distance: 47.0
click at [398, 354] on td "prov impagados" at bounding box center [464, 365] width 221 height 22
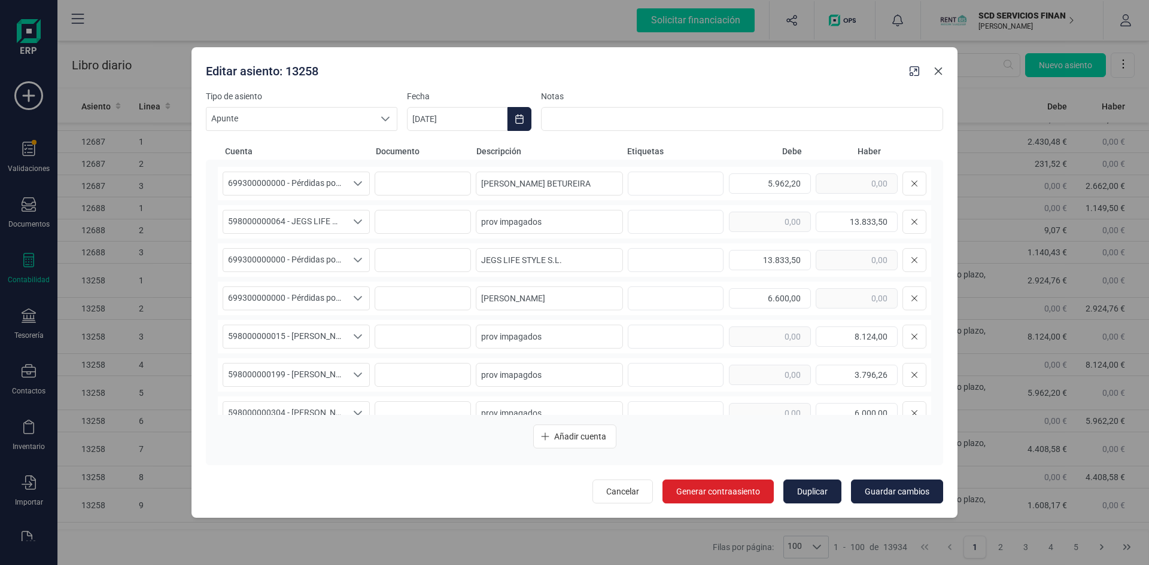
click at [942, 69] on button "button" at bounding box center [938, 71] width 19 height 19
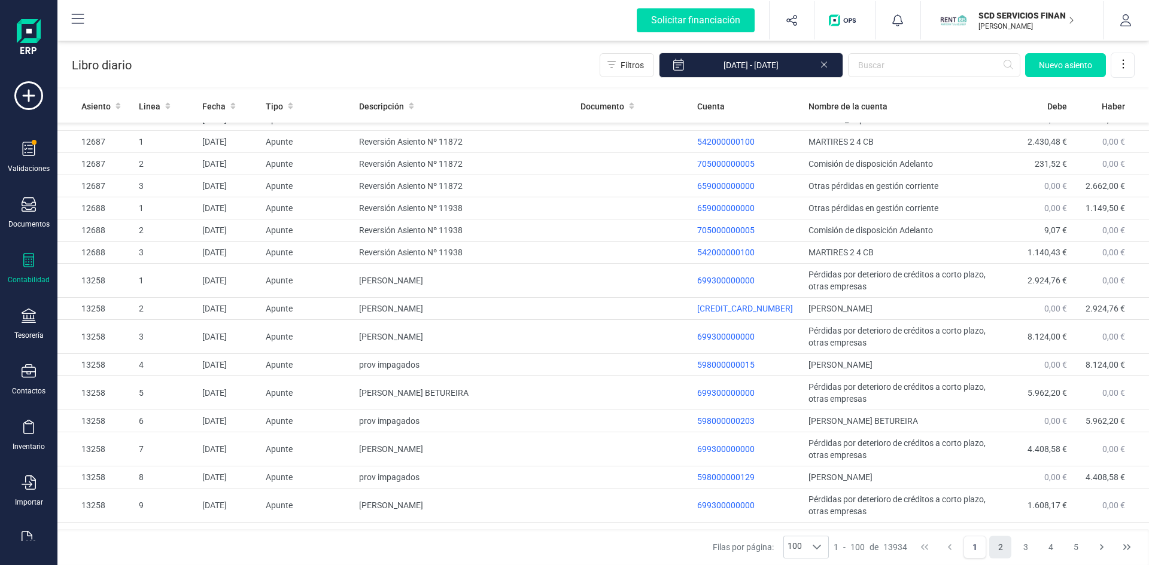
click at [1003, 551] on button "2" at bounding box center [1000, 547] width 23 height 23
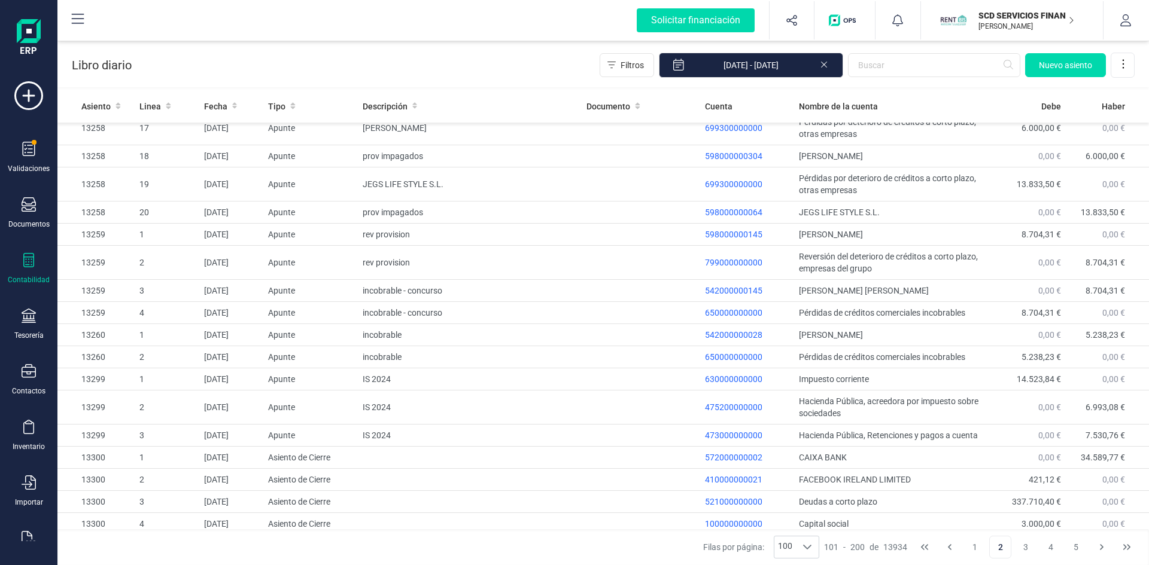
scroll to position [239, 0]
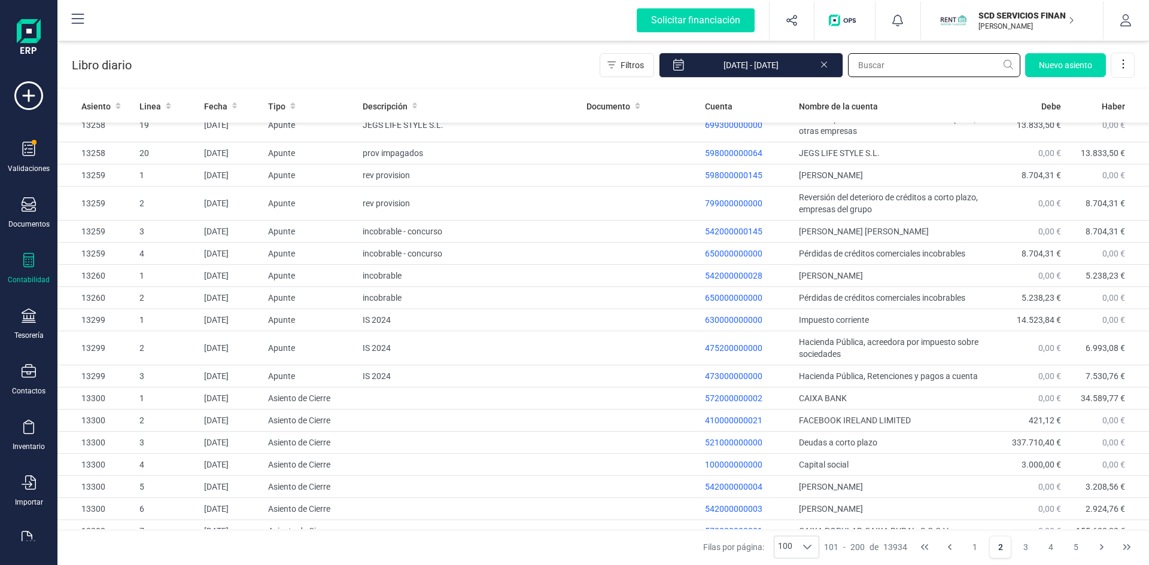
click at [879, 68] on input "text" at bounding box center [934, 65] width 172 height 24
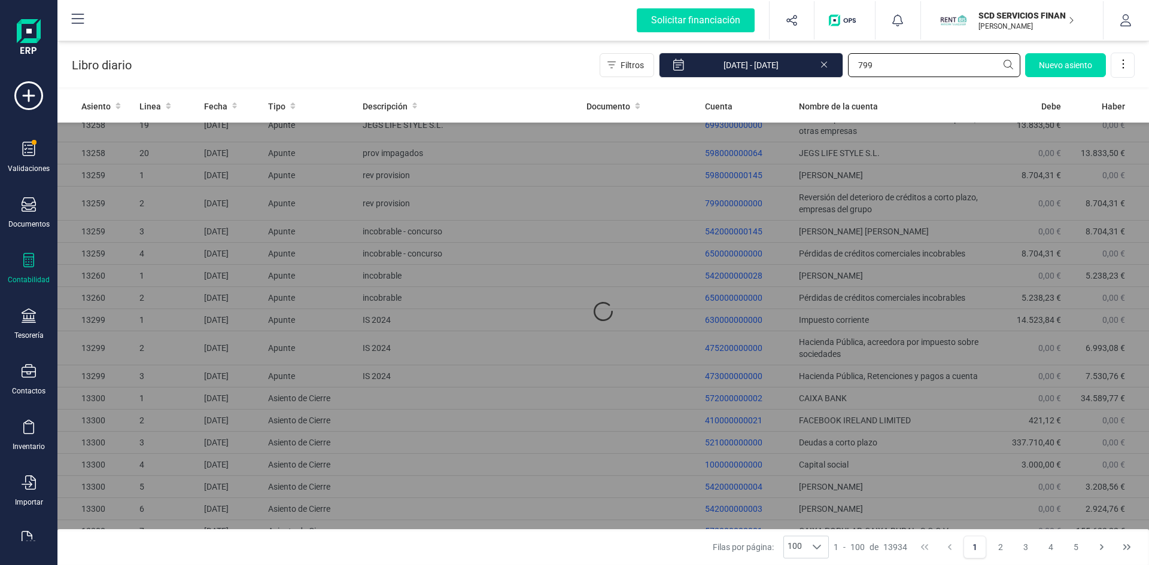
scroll to position [0, 0]
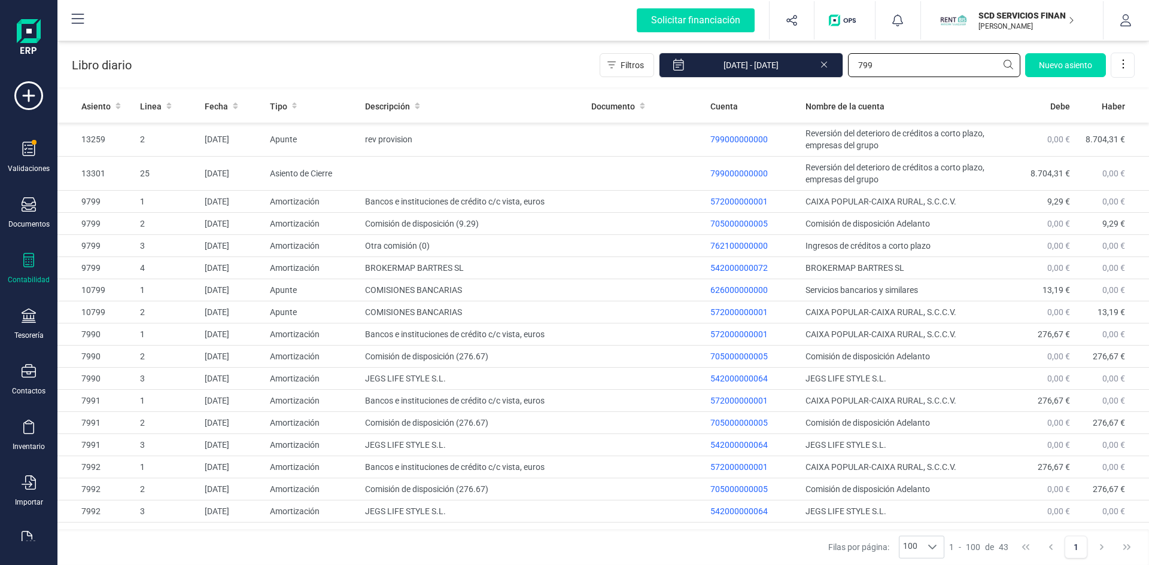
type input "799"
click at [25, 266] on icon at bounding box center [29, 260] width 14 height 14
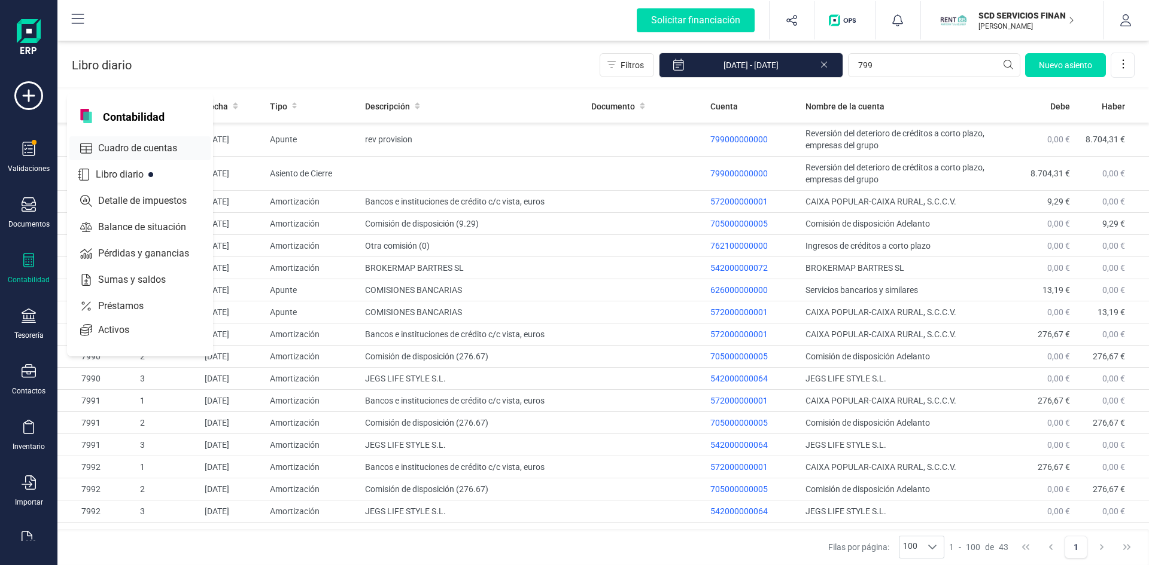
click at [121, 150] on span "Cuadro de cuentas" at bounding box center [145, 148] width 105 height 14
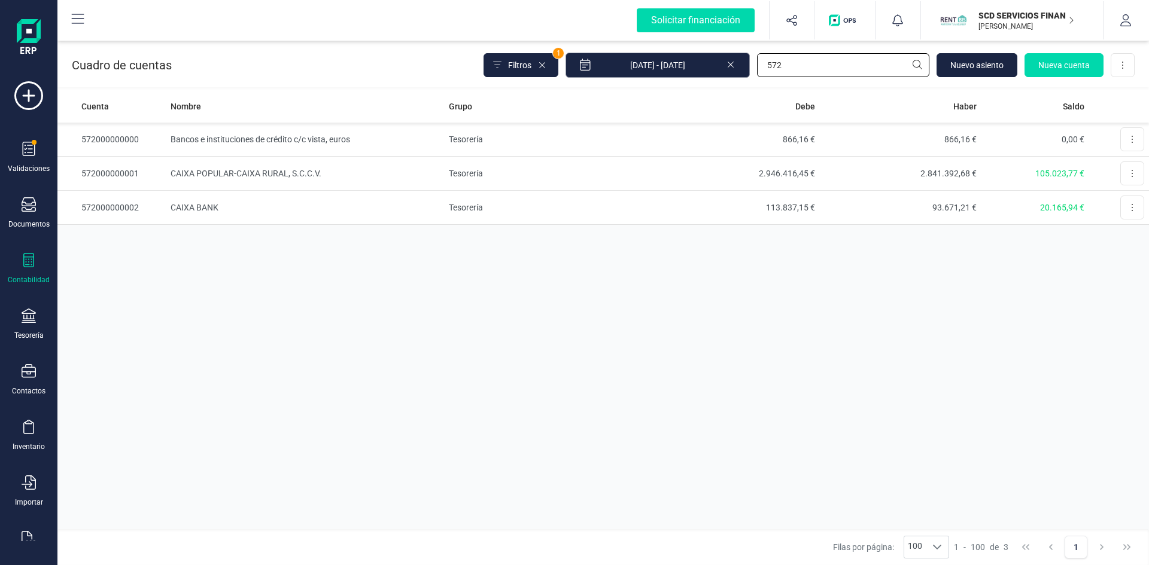
drag, startPoint x: 820, startPoint y: 57, endPoint x: 692, endPoint y: 66, distance: 128.4
click at [697, 65] on div "Filtros 1 01/01/2024 - 31/12/2025 572 Nuevo asiento Nueva cuenta Descargar Excel" at bounding box center [808, 65] width 651 height 25
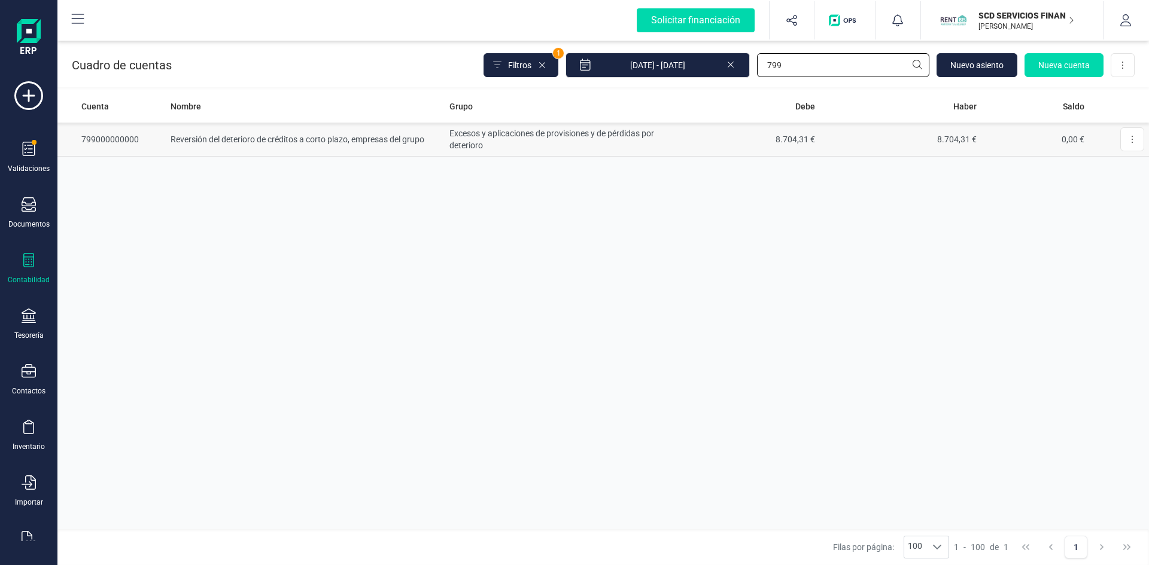
type input "799"
click at [297, 135] on td "Reversión del deterioro de créditos a corto plazo, empresas del grupo" at bounding box center [305, 140] width 278 height 34
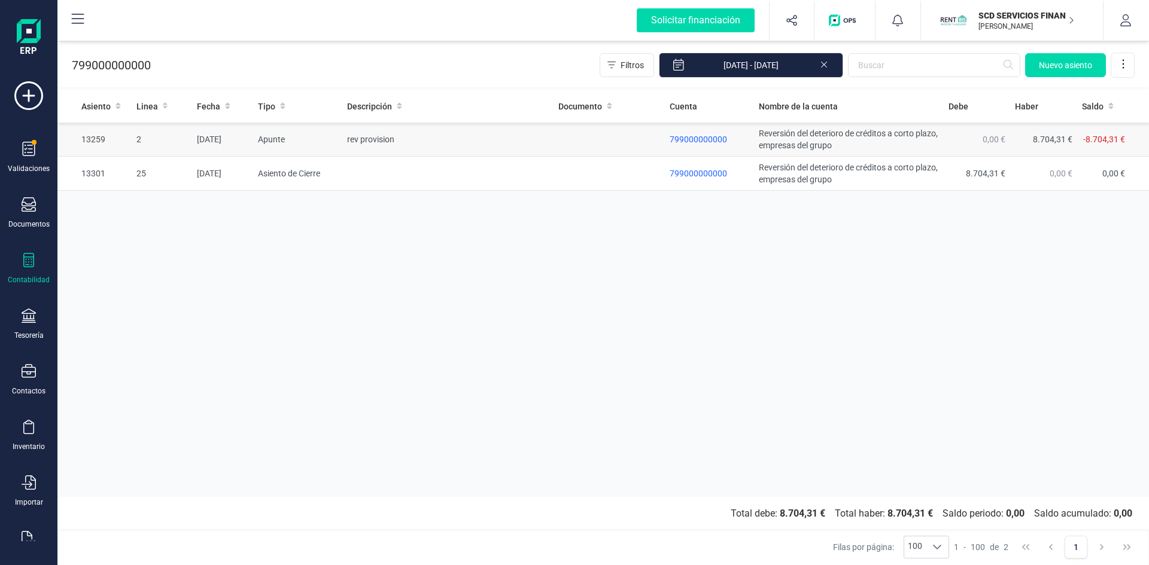
click at [701, 138] on span "799000000000" at bounding box center [698, 140] width 57 height 10
click at [692, 136] on span "799000000000" at bounding box center [698, 140] width 57 height 10
click at [221, 137] on td "[DATE]" at bounding box center [222, 140] width 61 height 34
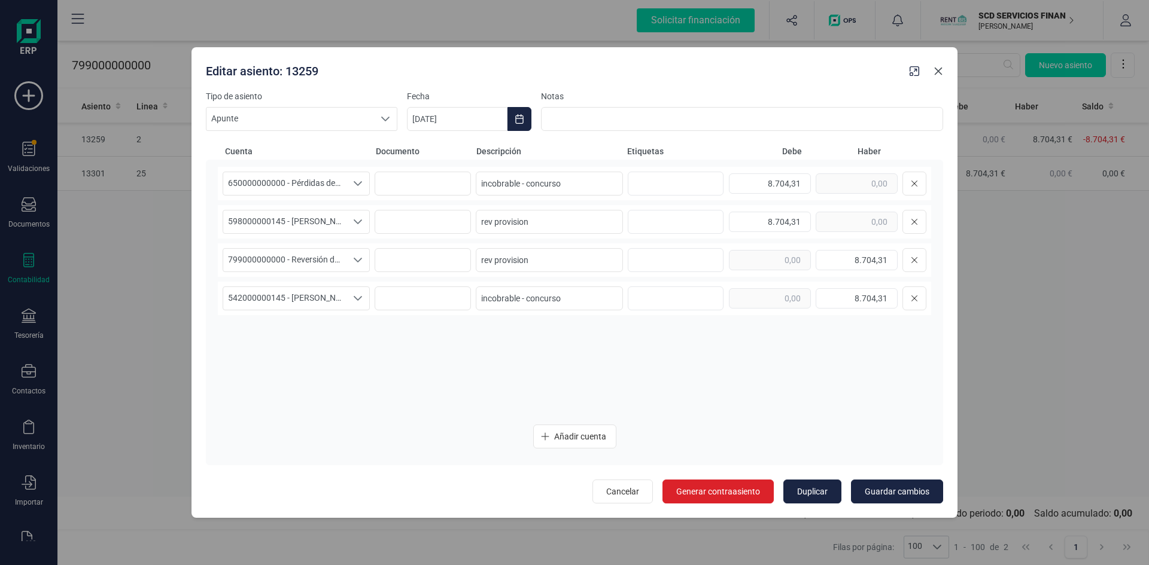
click at [936, 72] on icon "button" at bounding box center [939, 71] width 8 height 8
type input "[DATE]"
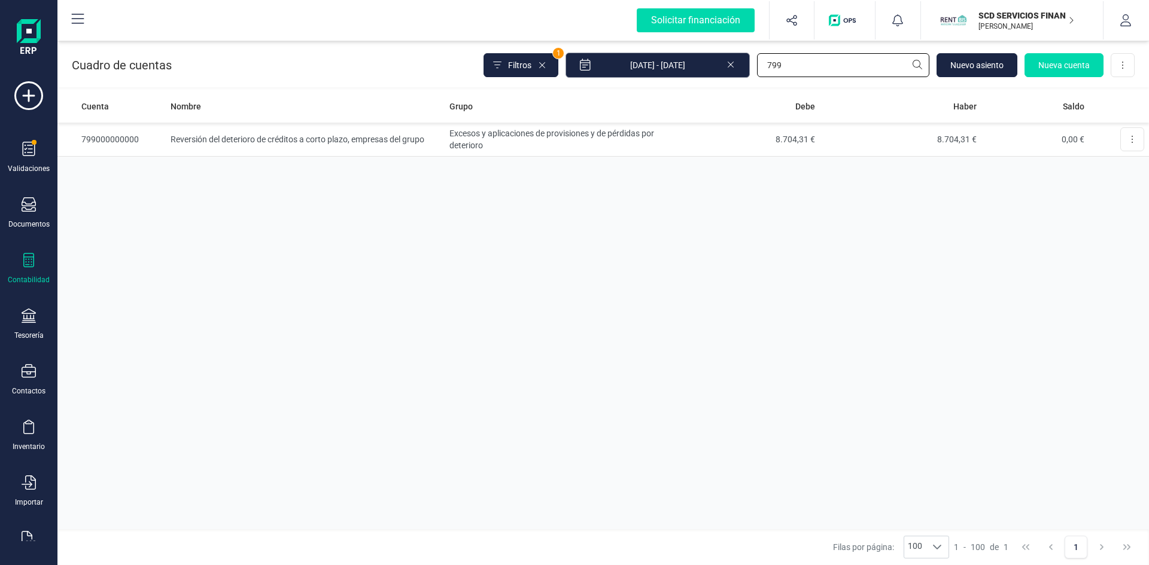
click at [673, 64] on div "Filtros 1 01/01/2024 - 31/12/2025 799 Nuevo asiento Nueva cuenta Descargar Excel" at bounding box center [808, 65] width 651 height 25
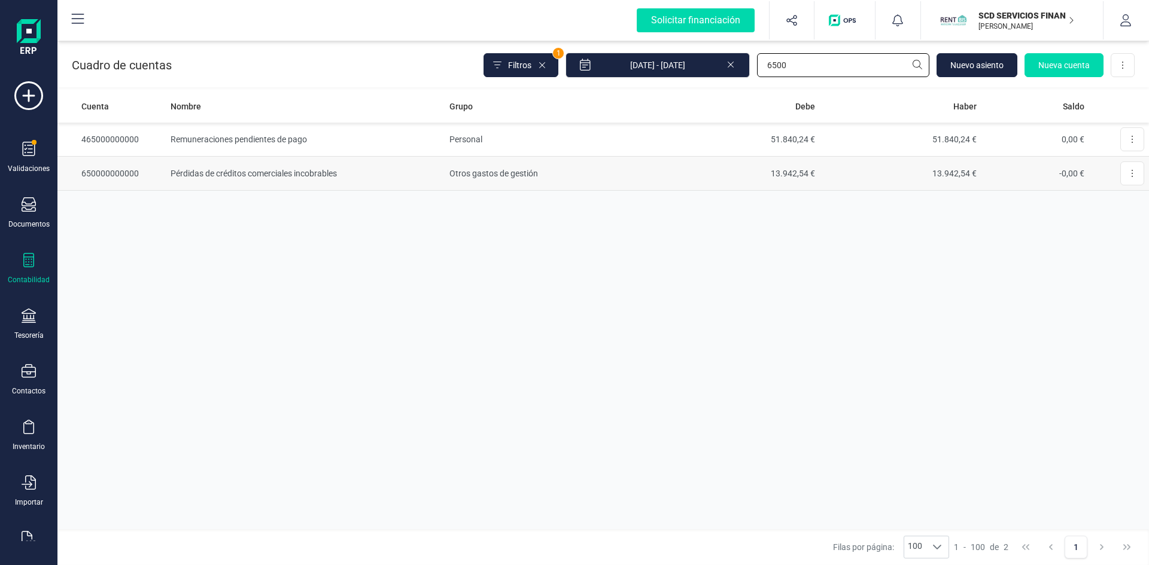
type input "6500"
click at [110, 169] on td "650000000000" at bounding box center [111, 174] width 108 height 34
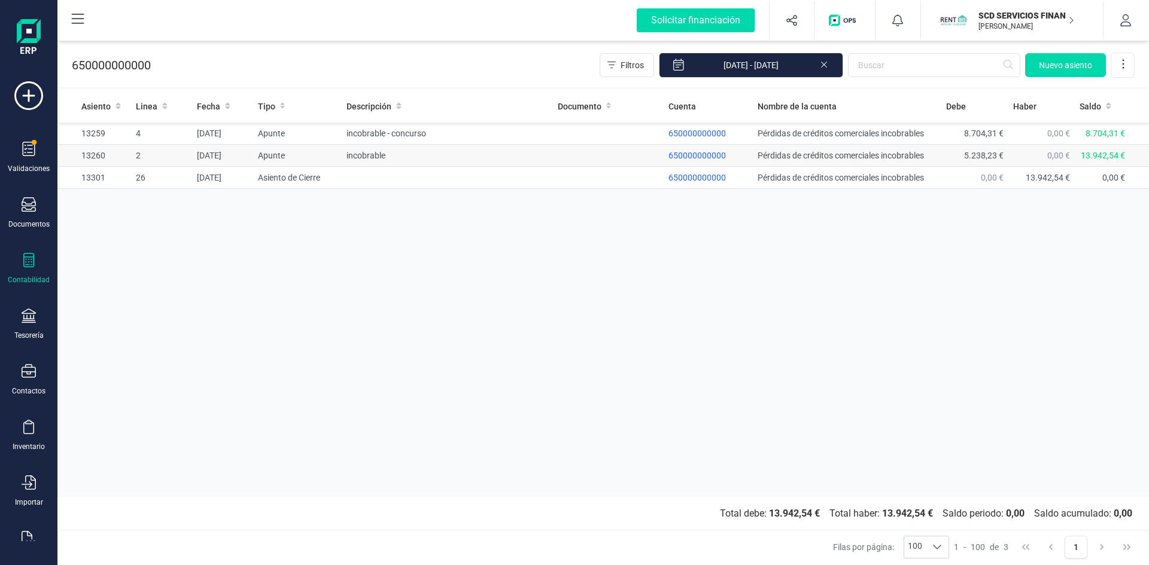
click at [713, 151] on span "650000000000" at bounding box center [696, 156] width 57 height 10
click at [220, 156] on td "[DATE]" at bounding box center [222, 156] width 61 height 22
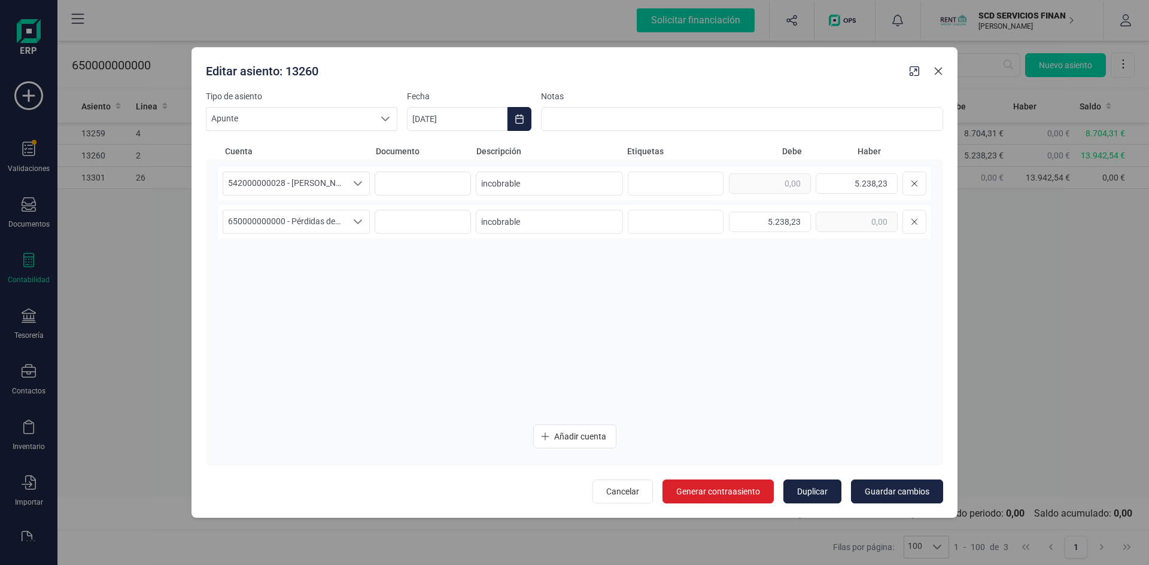
click at [941, 71] on icon "button" at bounding box center [938, 71] width 10 height 10
type input "[DATE]"
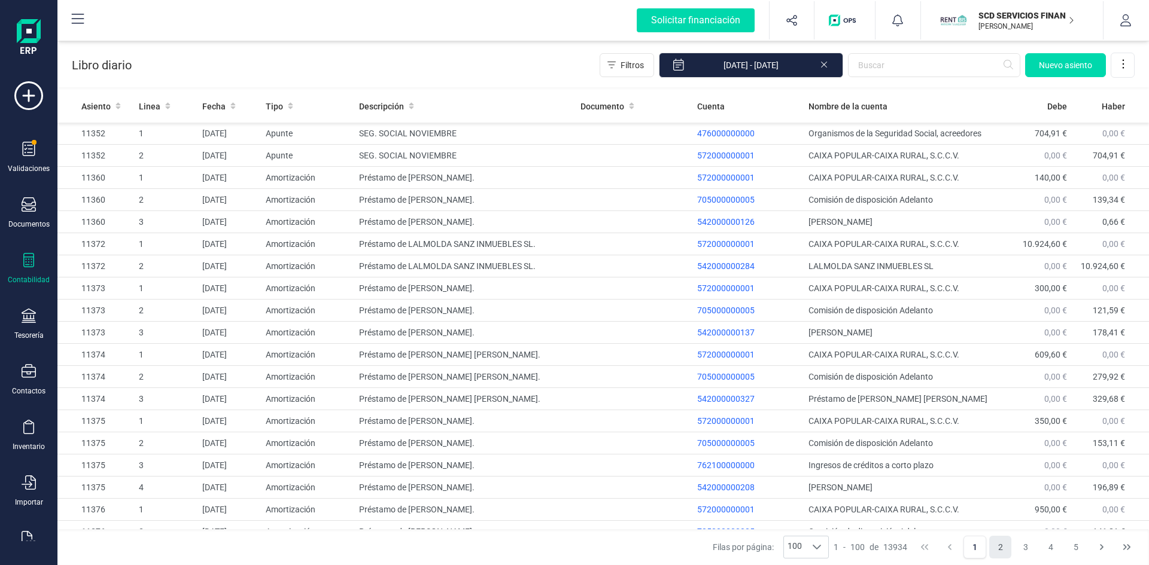
click at [1004, 550] on button "2" at bounding box center [1000, 547] width 23 height 23
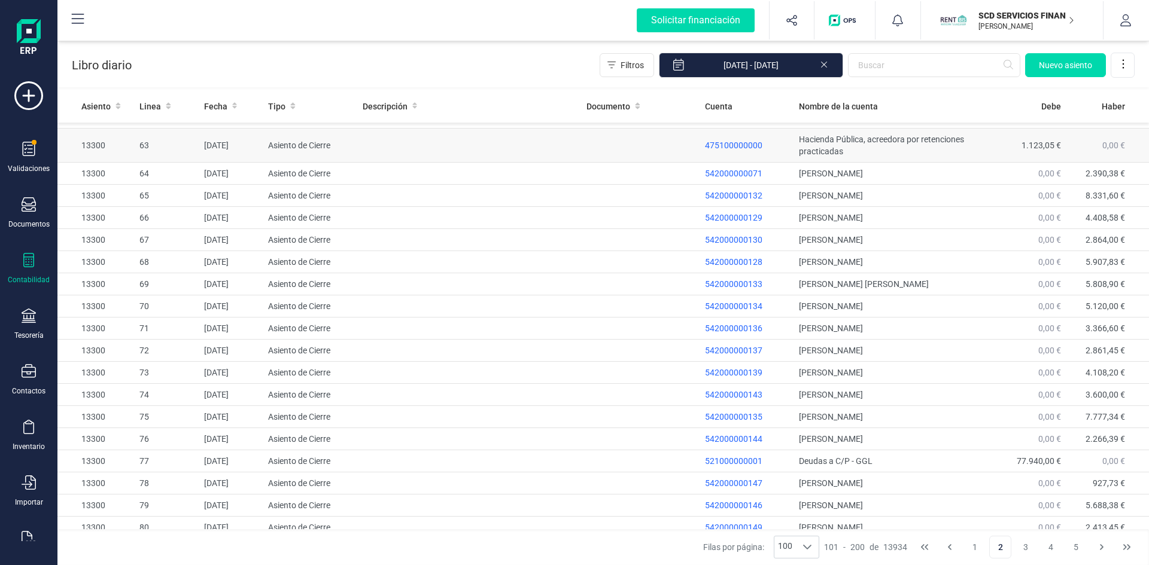
scroll to position [1911, 0]
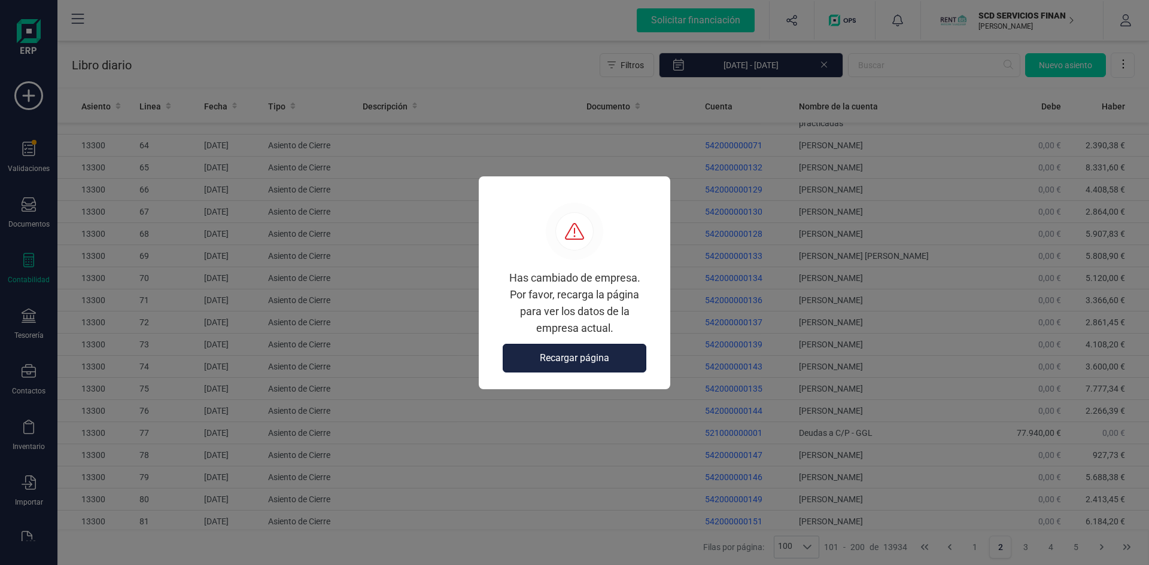
click at [619, 362] on button "Recargar página" at bounding box center [575, 358] width 144 height 29
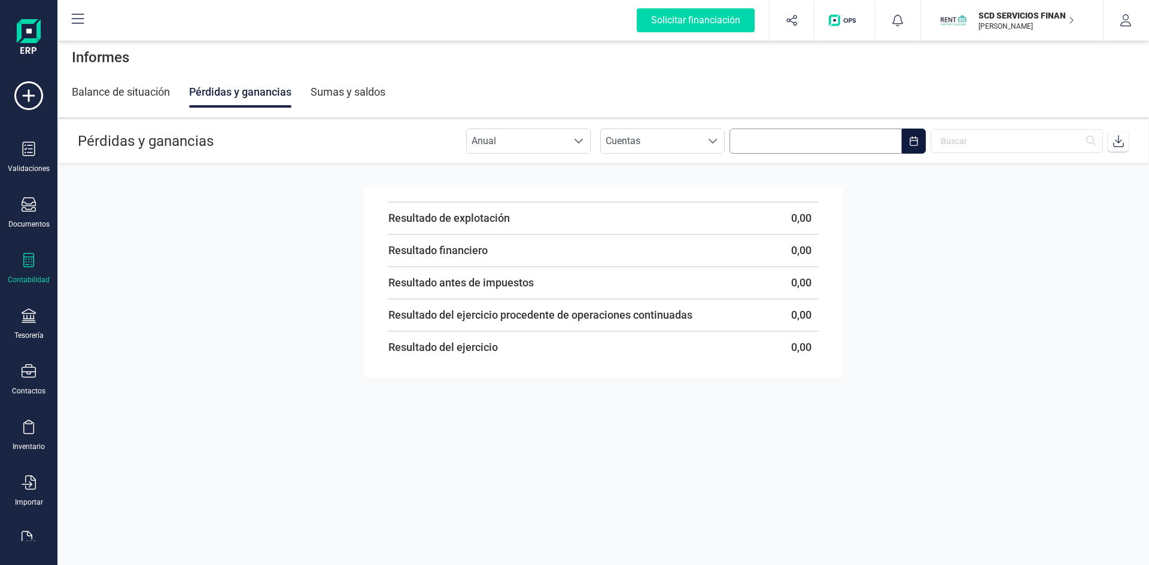
click at [834, 139] on input "text" at bounding box center [815, 141] width 172 height 25
click at [870, 170] on button "2024" at bounding box center [867, 172] width 22 height 19
click at [898, 229] on span "2023" at bounding box center [910, 229] width 117 height 24
click at [774, 205] on span "ene" at bounding box center [773, 205] width 78 height 24
click at [945, 230] on span "1" at bounding box center [952, 233] width 24 height 24
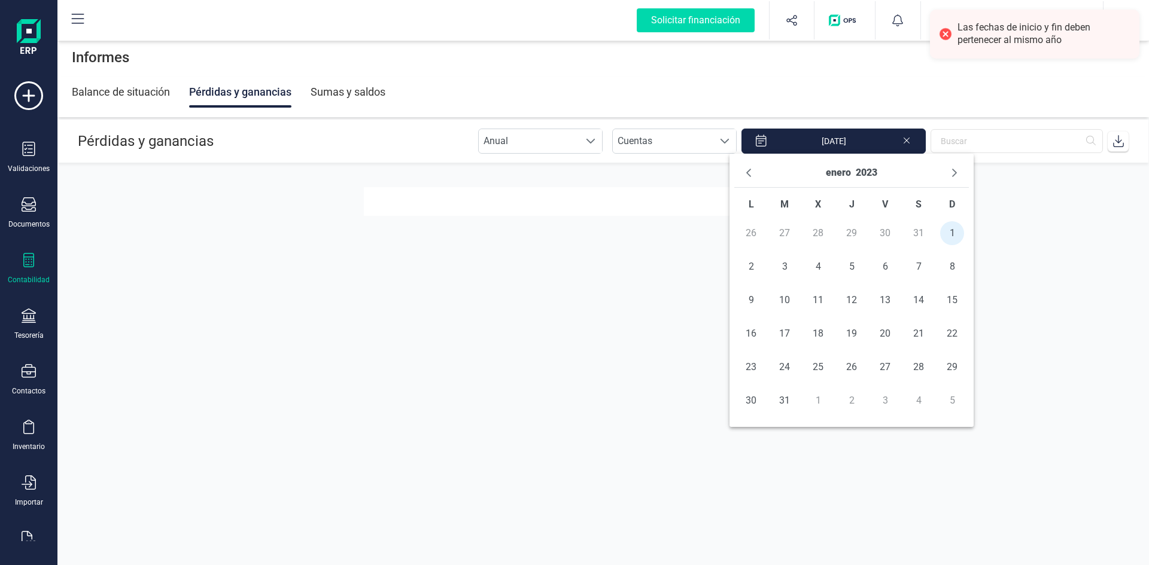
click at [872, 144] on input "[DATE]" at bounding box center [833, 141] width 184 height 25
click at [838, 180] on button "enero" at bounding box center [838, 172] width 25 height 19
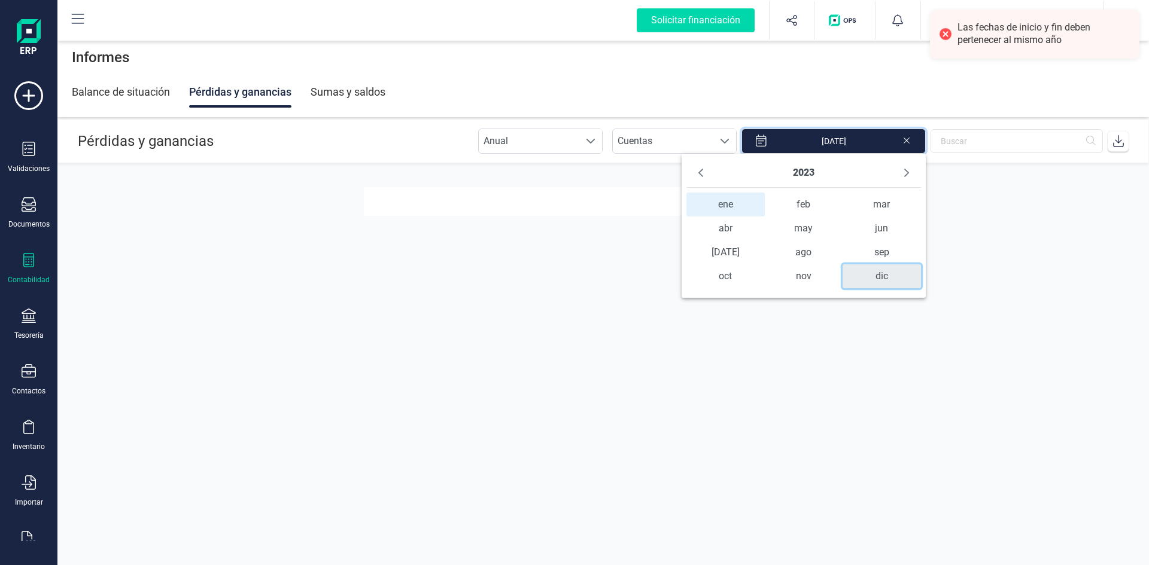
click at [884, 279] on span "dic" at bounding box center [882, 276] width 78 height 24
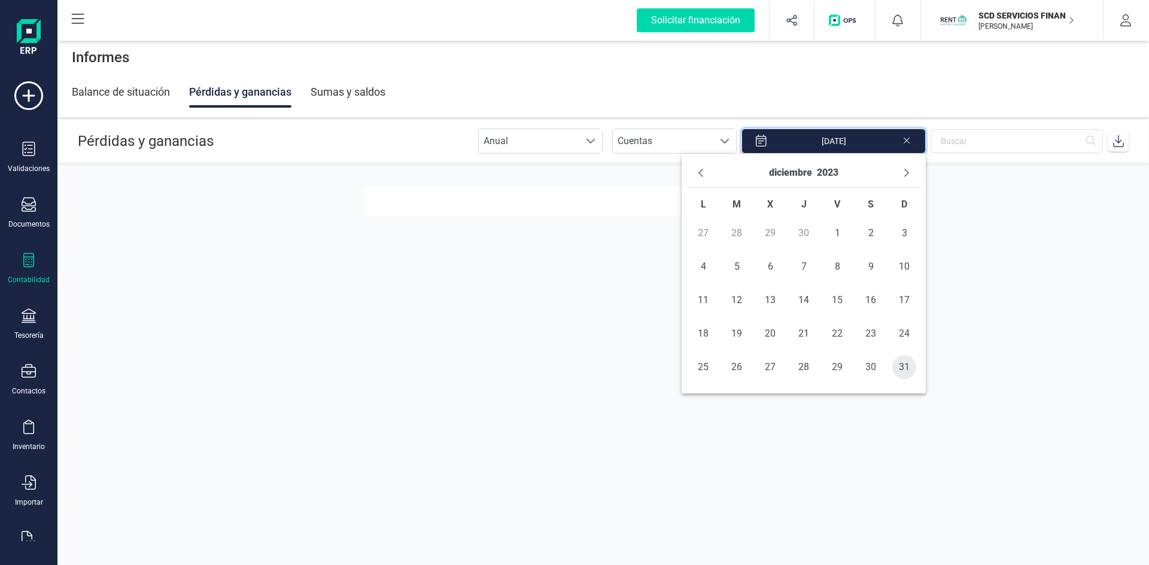
click at [902, 364] on span "31" at bounding box center [904, 367] width 24 height 24
type input "01/01/2023 - 31/12/2023"
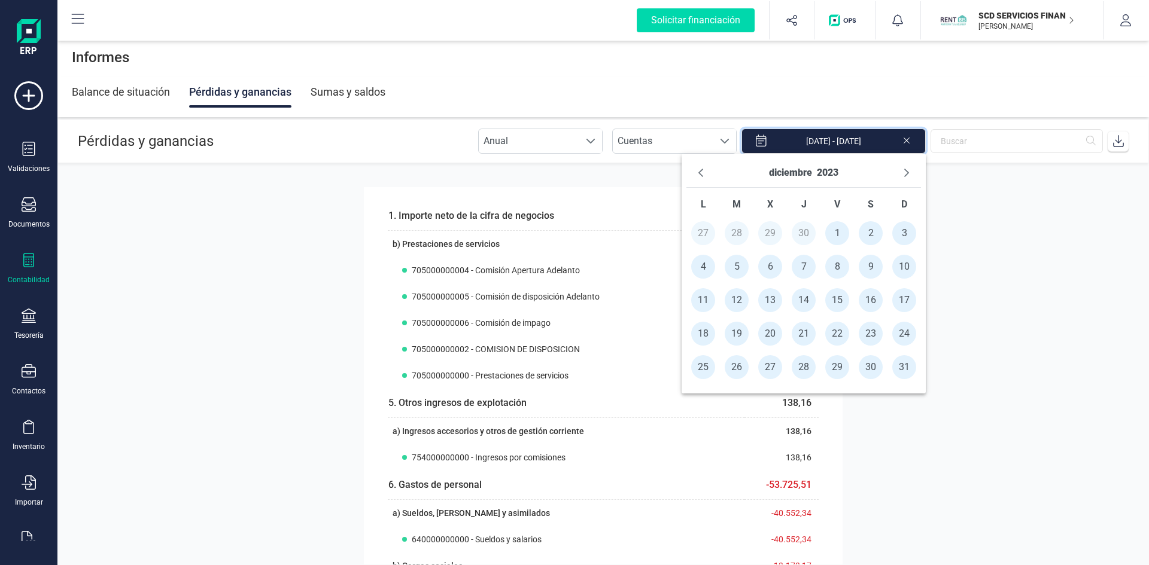
click at [1013, 359] on section "1. Importe neto de la cifra de negocios 215.048,07 b) Prestaciones de servicios…" at bounding box center [602, 364] width 1091 height 402
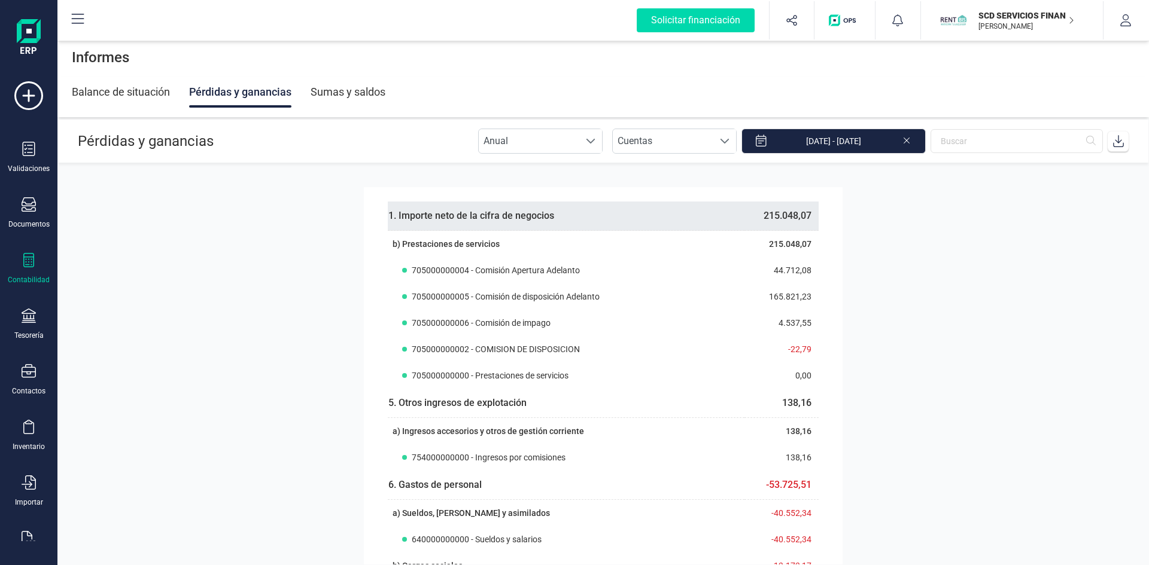
click at [600, 207] on th "1. Importe neto de la cifra de negocios" at bounding box center [566, 216] width 357 height 29
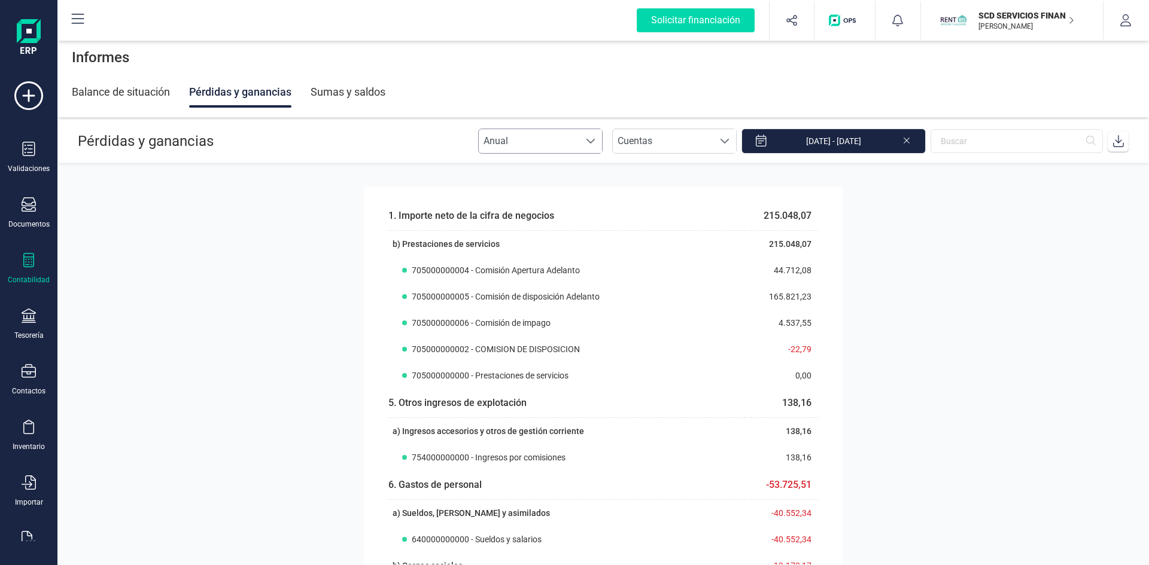
click at [595, 142] on span at bounding box center [591, 141] width 10 height 10
click at [339, 90] on div "Sumas y saldos" at bounding box center [348, 92] width 75 height 31
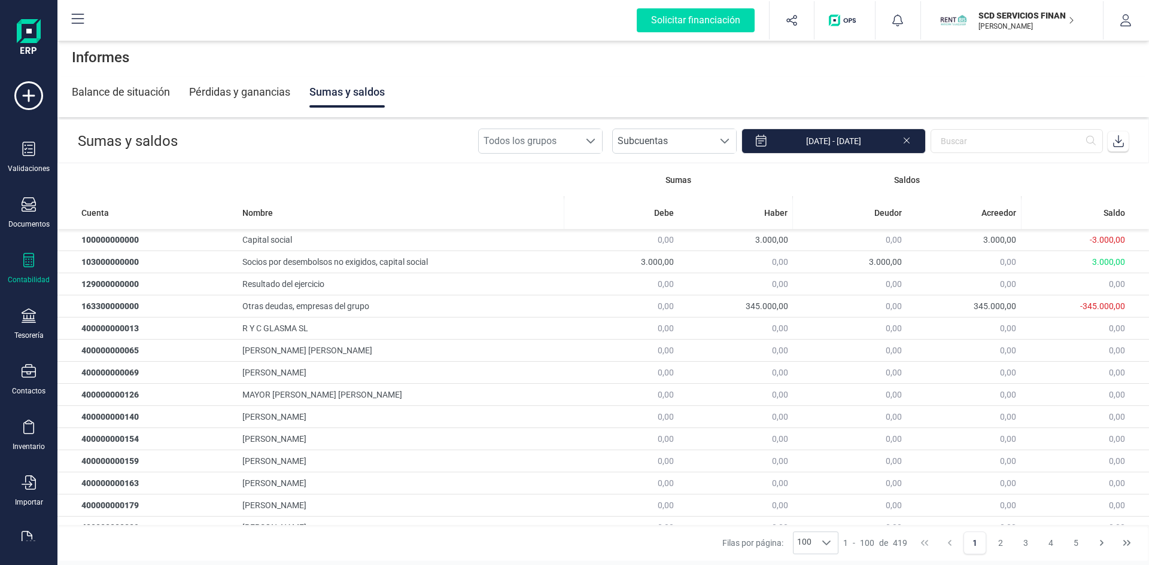
click at [269, 83] on div "Pérdidas y ganancias" at bounding box center [239, 92] width 101 height 31
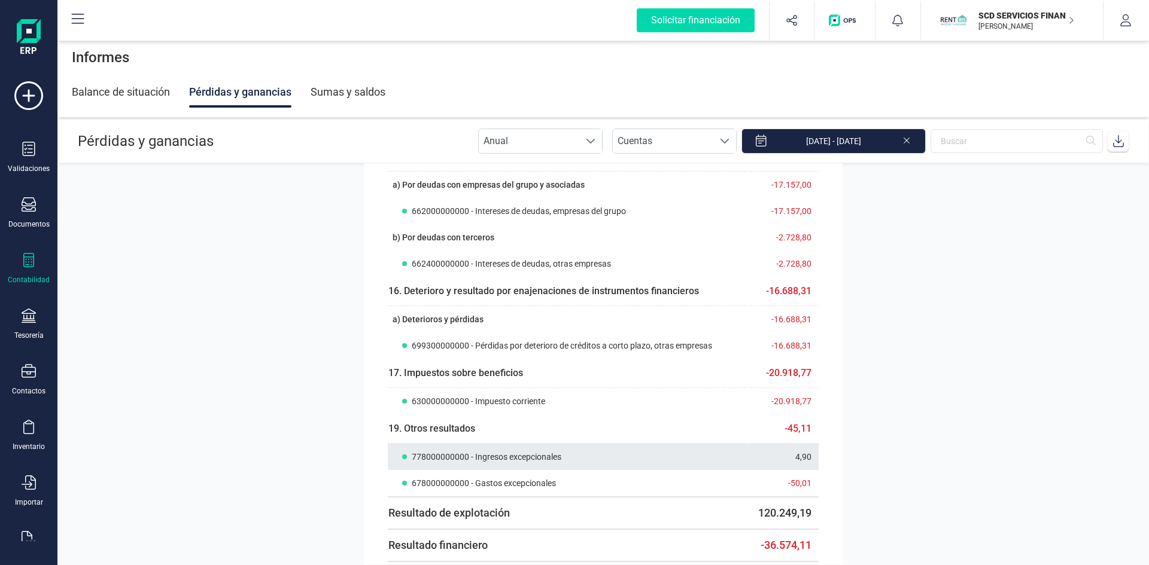
scroll to position [838, 0]
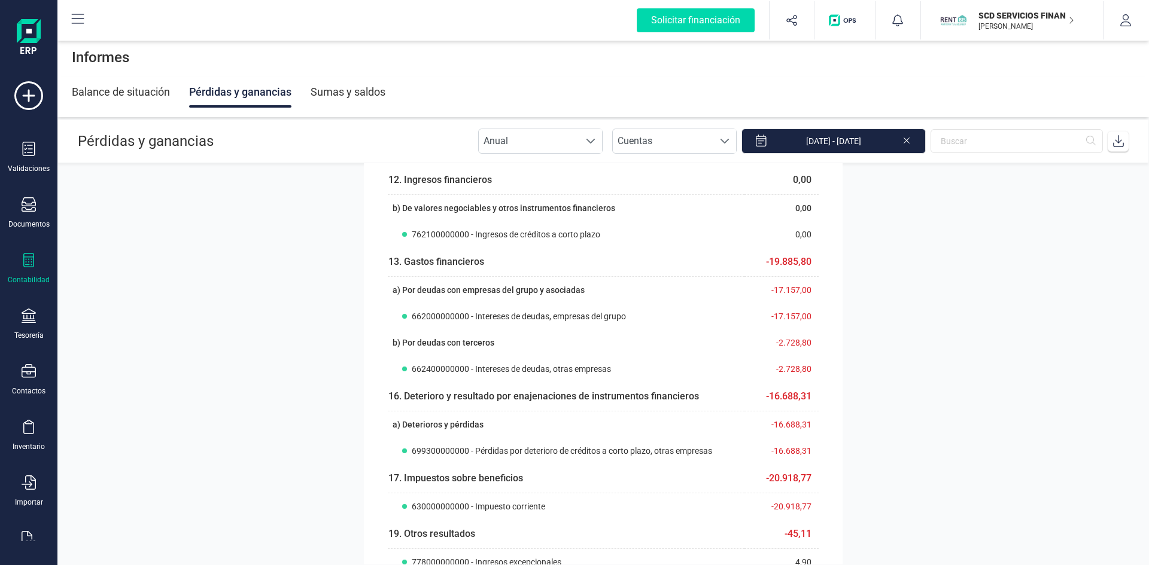
click at [124, 89] on div "Balance de situación" at bounding box center [121, 92] width 98 height 31
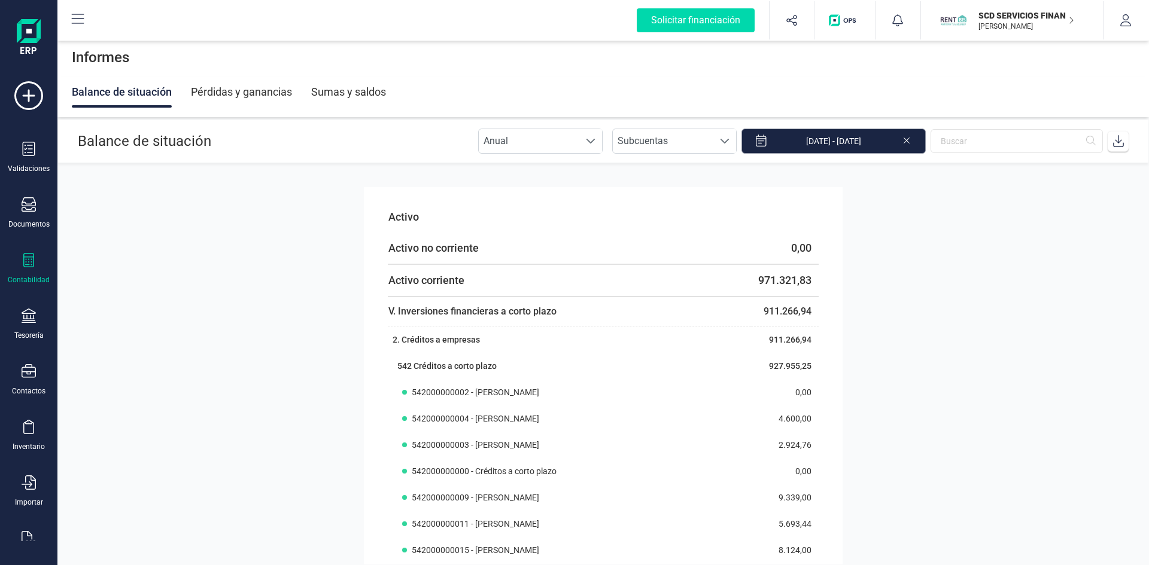
click at [859, 138] on input "01/01/2023 - 31/12/2023" at bounding box center [833, 141] width 184 height 25
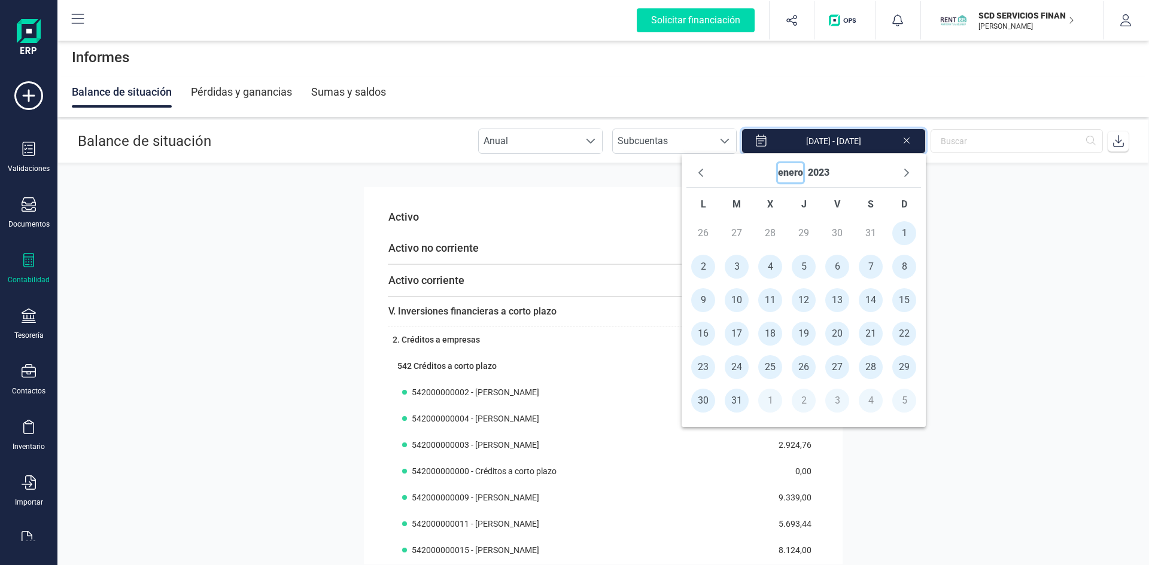
click at [796, 176] on button "enero" at bounding box center [790, 172] width 25 height 19
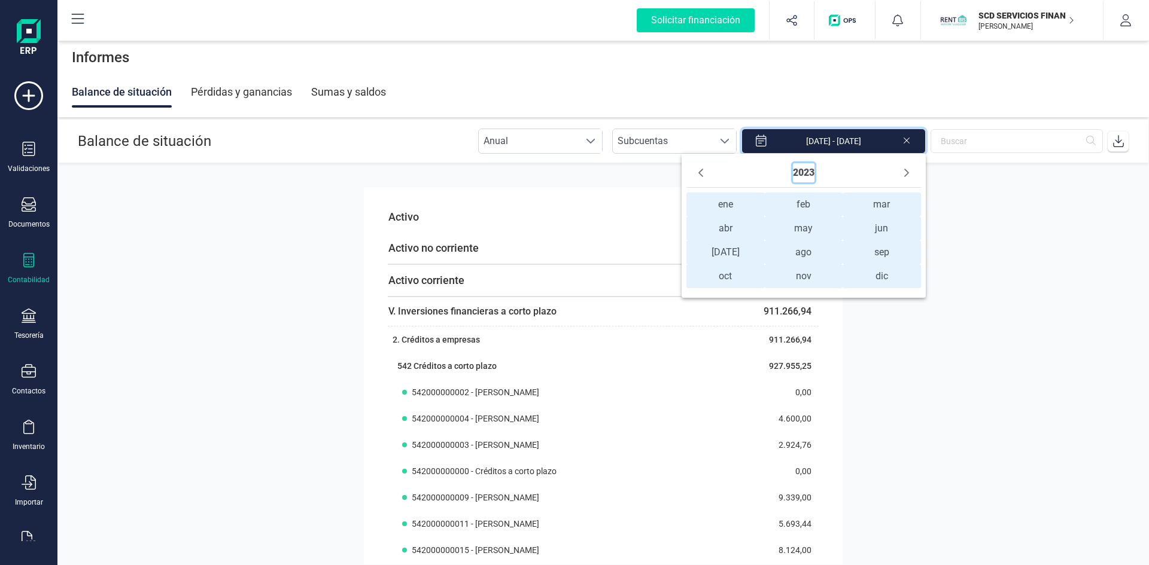
click at [798, 171] on button "2023" at bounding box center [804, 172] width 22 height 19
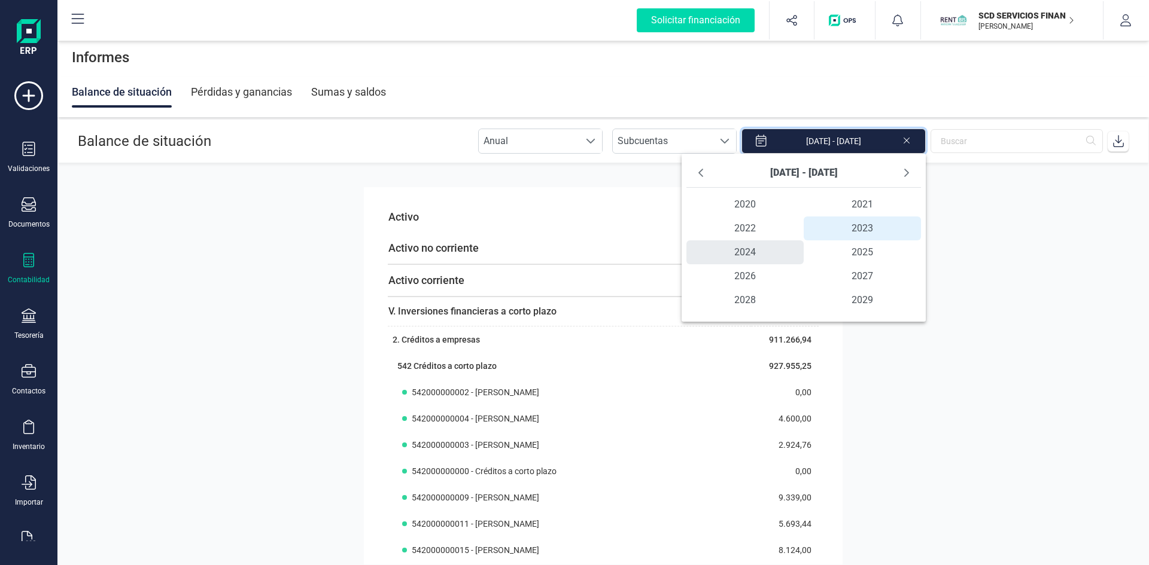
click at [743, 251] on span "2024" at bounding box center [744, 253] width 117 height 24
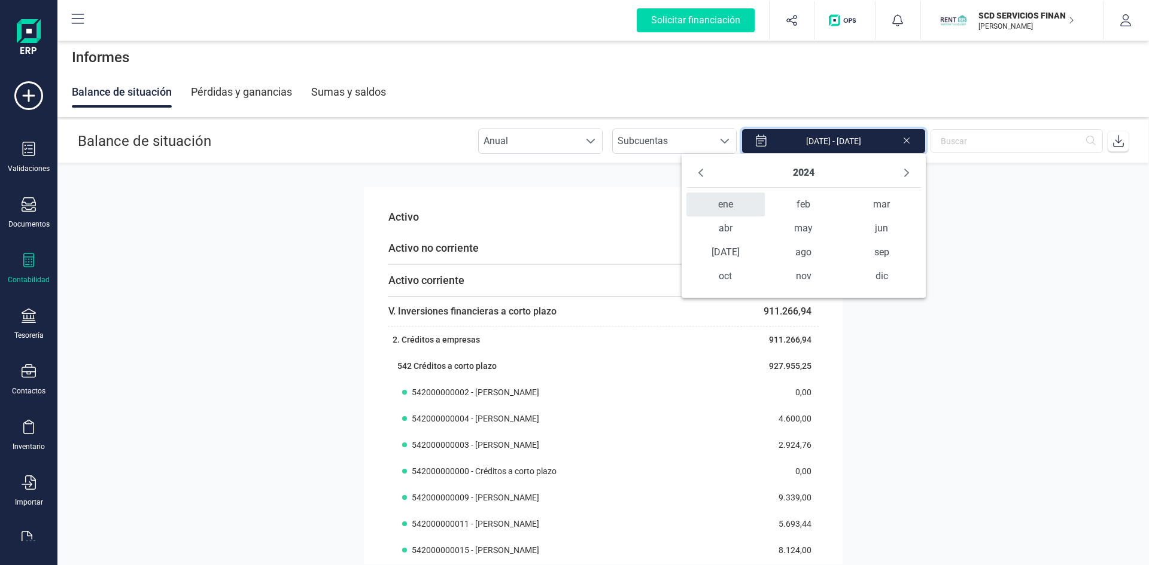
click at [728, 209] on span "ene" at bounding box center [725, 205] width 78 height 24
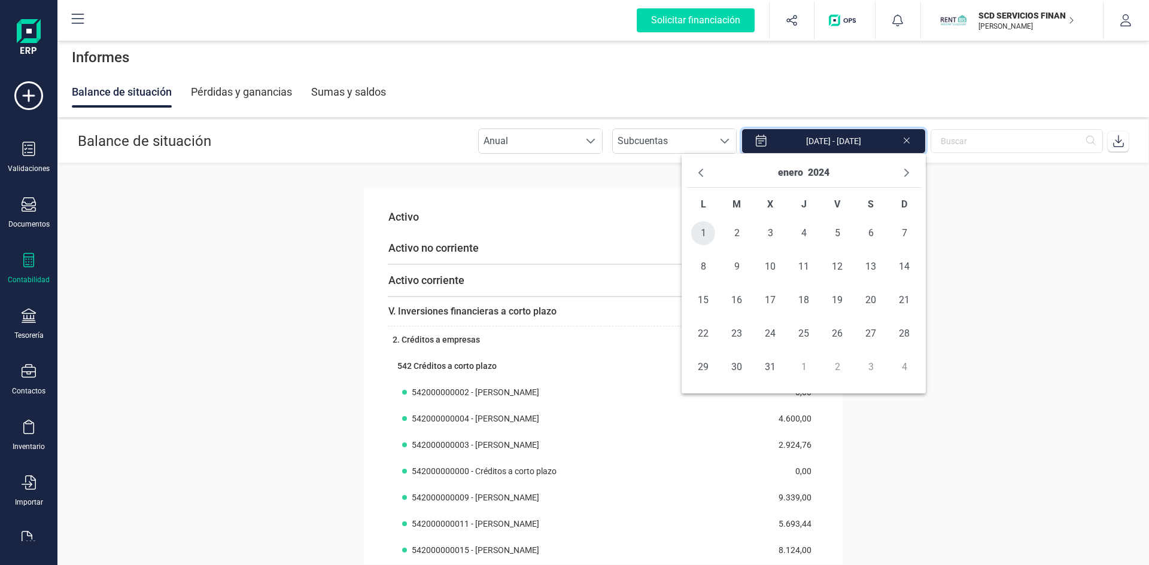
click at [708, 233] on span "1" at bounding box center [703, 233] width 24 height 24
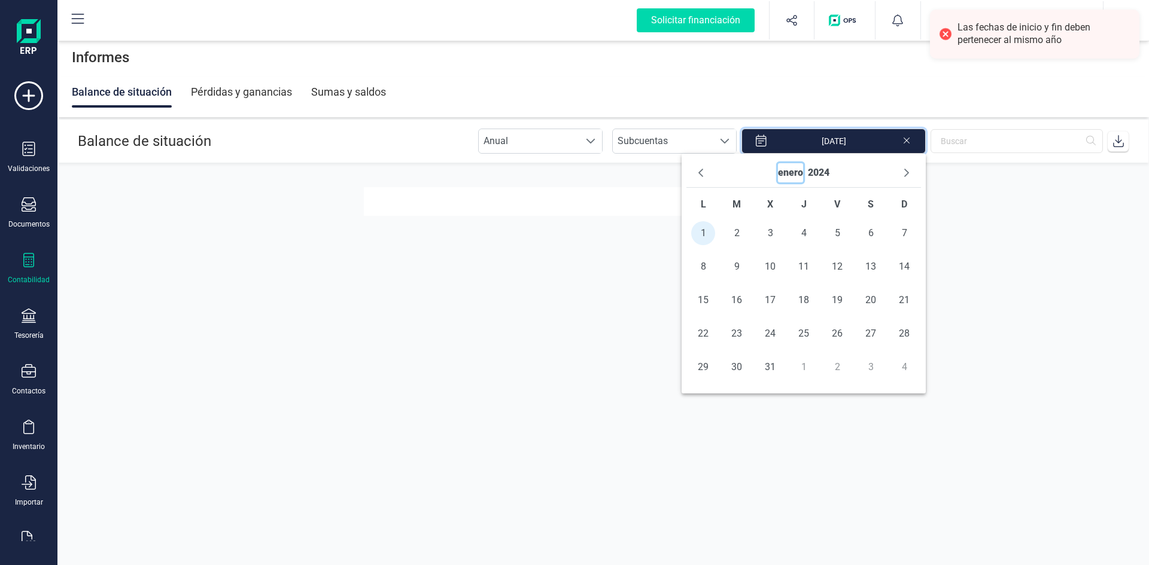
click at [792, 174] on button "enero" at bounding box center [790, 172] width 25 height 19
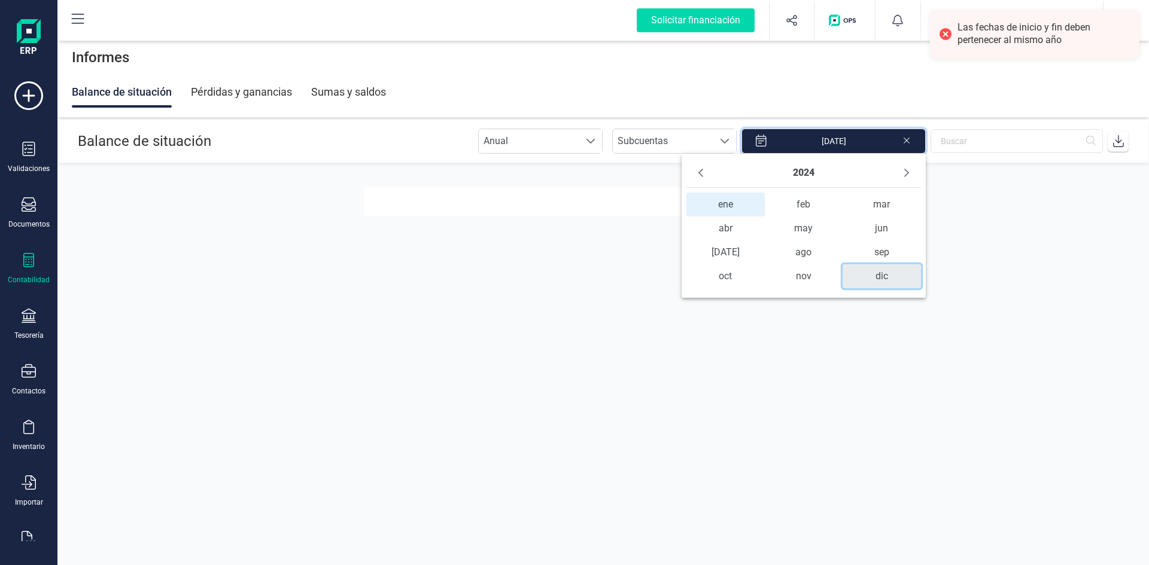
click at [887, 271] on span "dic" at bounding box center [882, 276] width 78 height 24
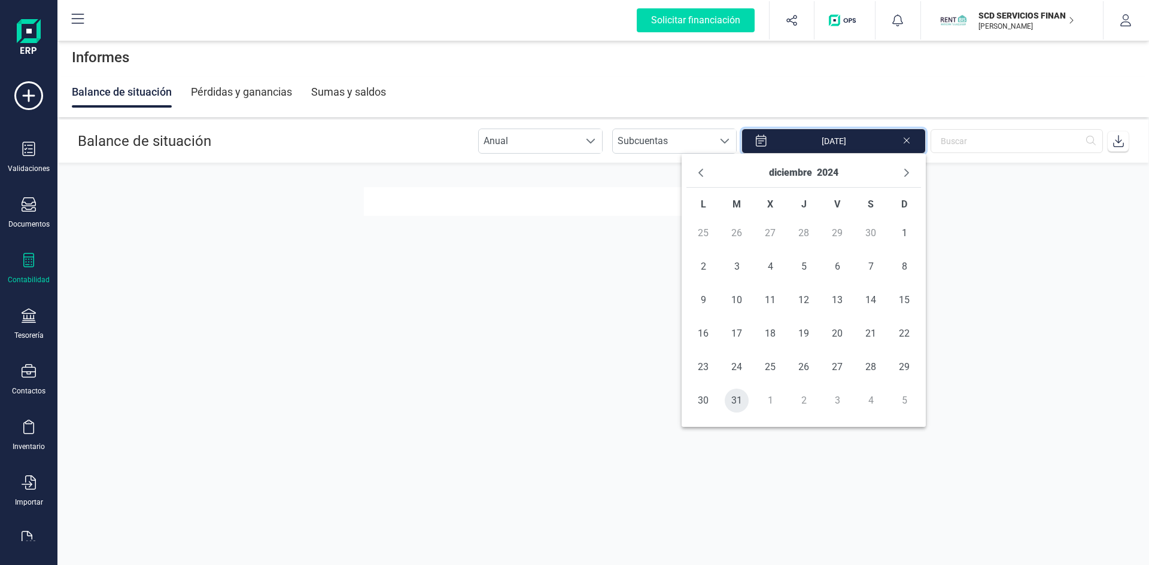
click at [735, 400] on span "31" at bounding box center [737, 401] width 24 height 24
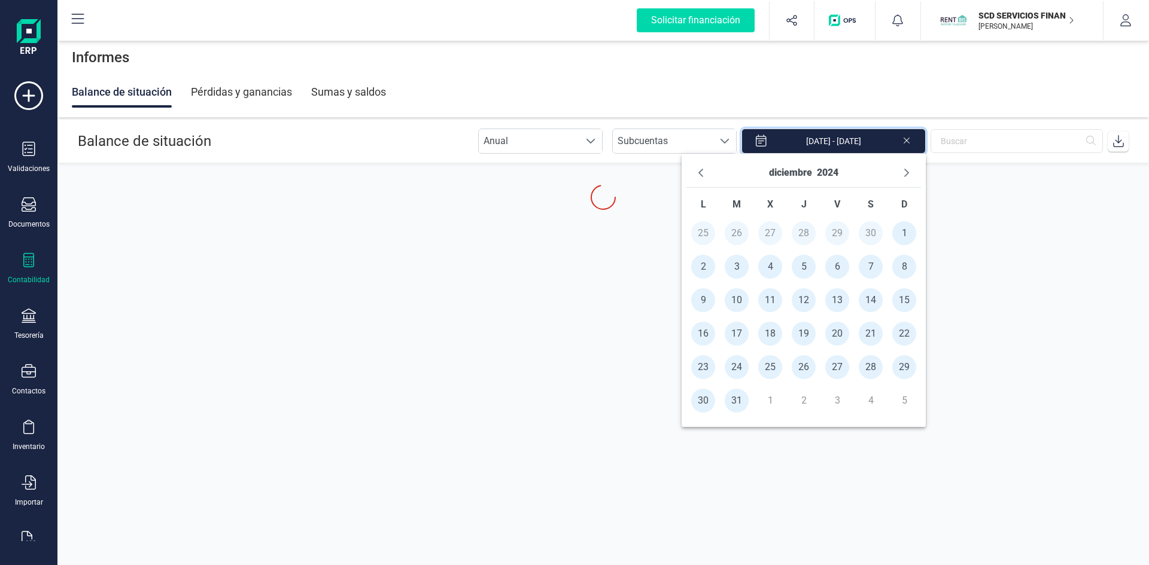
click at [732, 401] on span "31" at bounding box center [737, 401] width 24 height 24
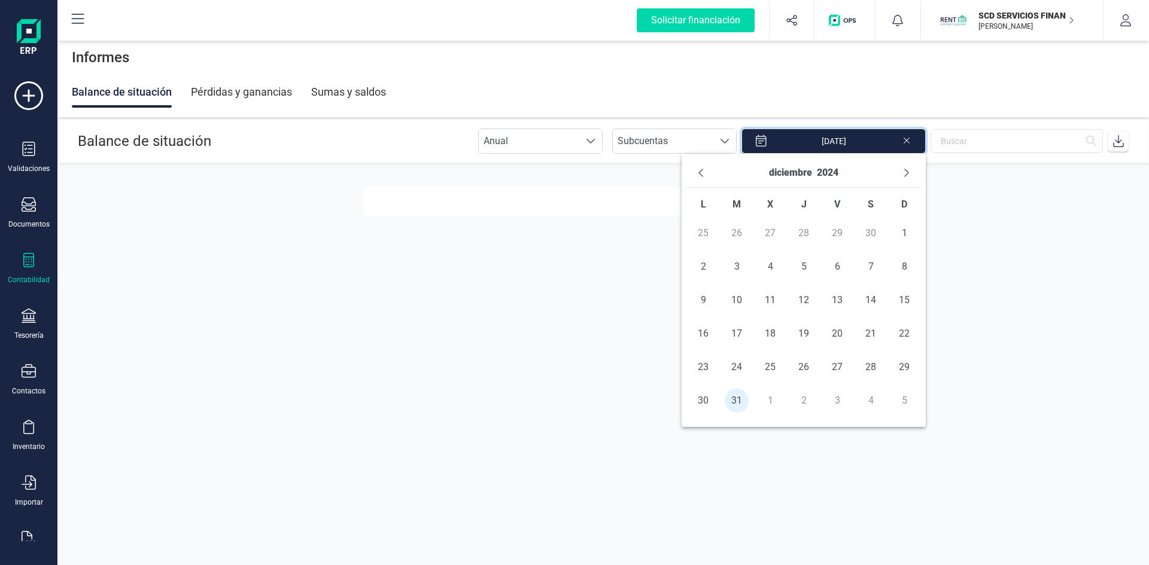
click at [1012, 217] on section at bounding box center [602, 364] width 1091 height 402
click at [779, 172] on button "diciembre" at bounding box center [790, 172] width 43 height 19
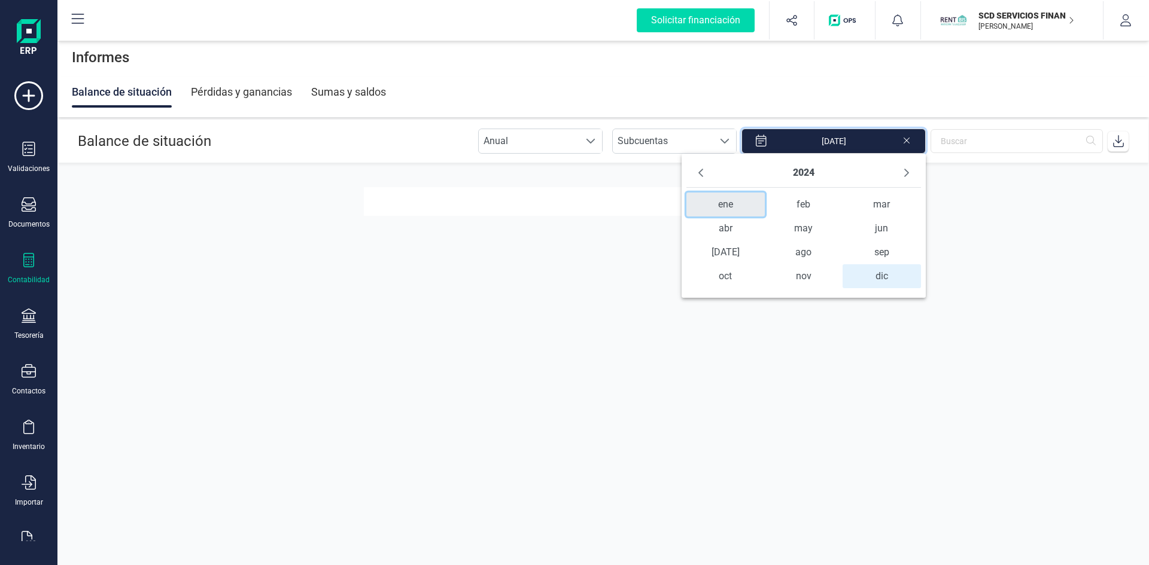
click at [721, 206] on span "ene" at bounding box center [725, 205] width 78 height 24
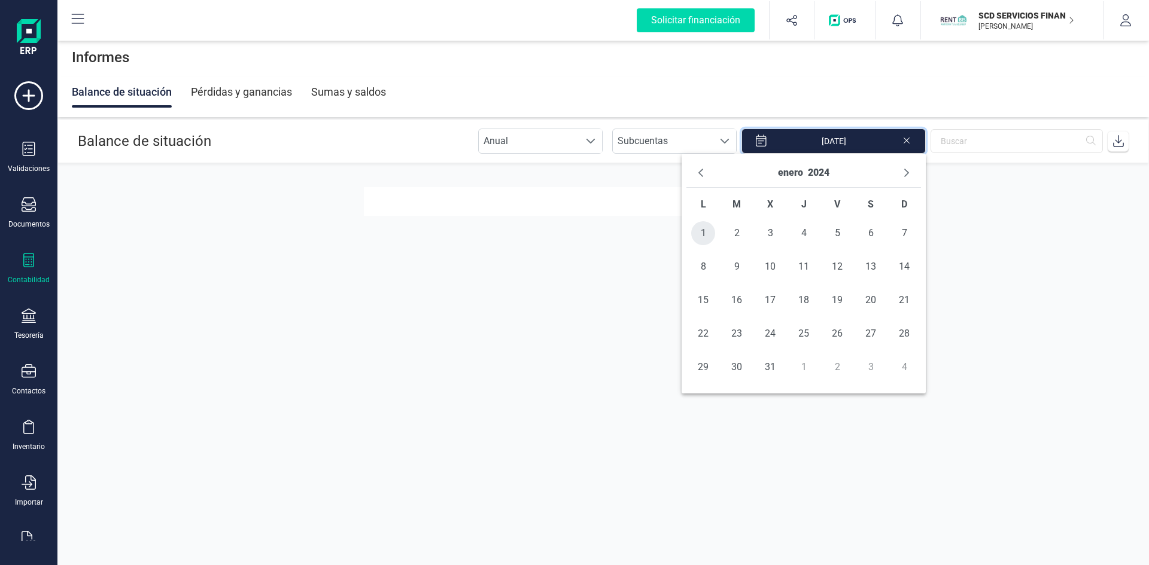
click at [706, 233] on span "1" at bounding box center [703, 233] width 24 height 24
type input "[DATE] - [DATE]"
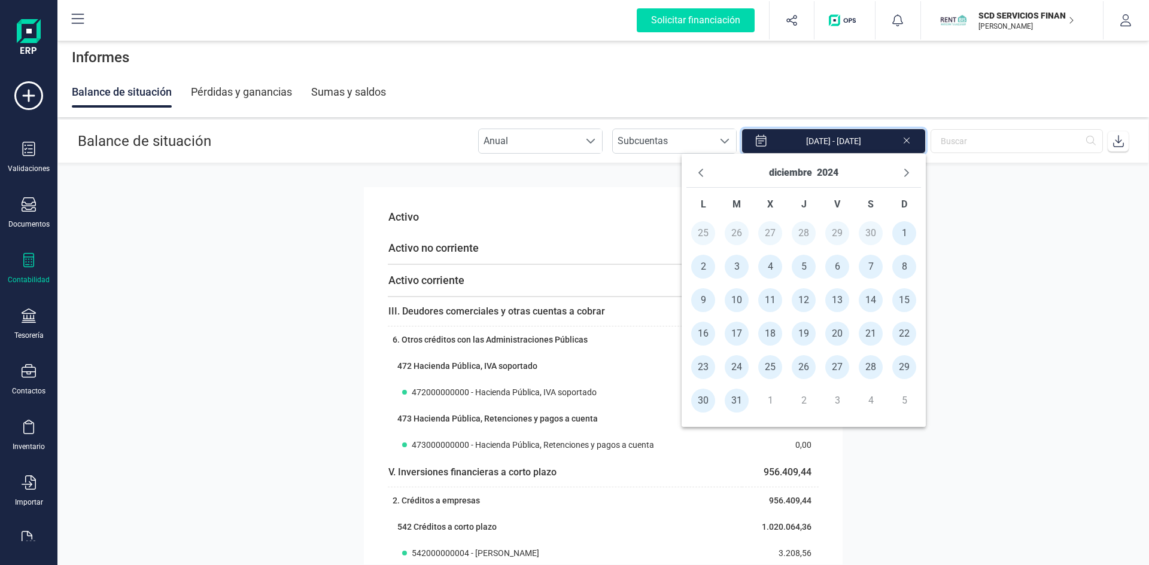
click at [963, 224] on section "Activo Activo no corriente 0,00 Activo corriente 1.146.632,41 III. Deudores com…" at bounding box center [602, 364] width 1091 height 402
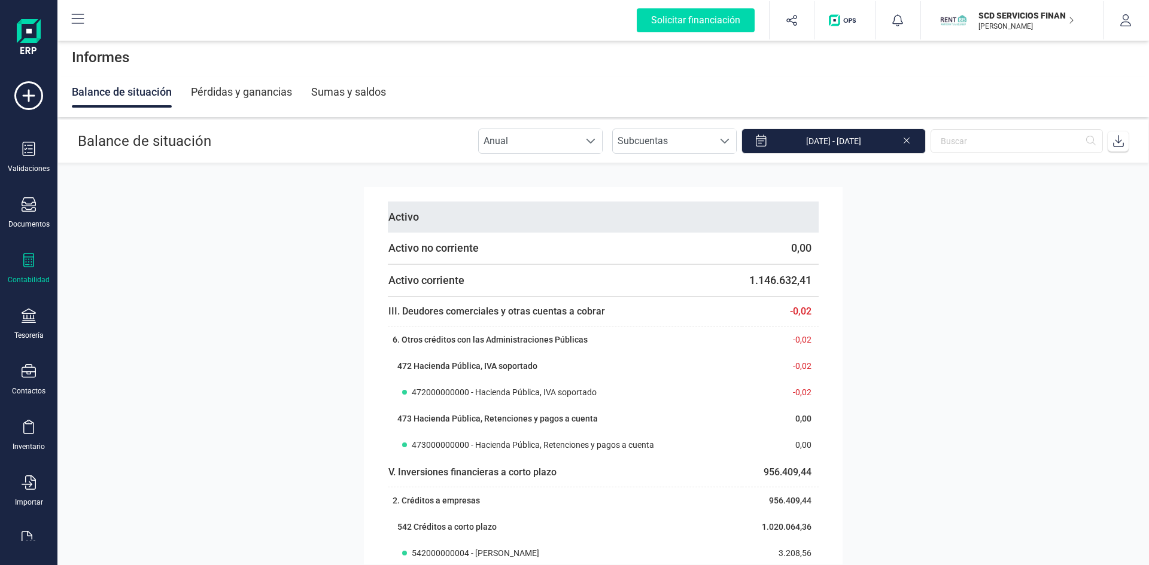
click at [512, 224] on th "Activo" at bounding box center [565, 217] width 354 height 31
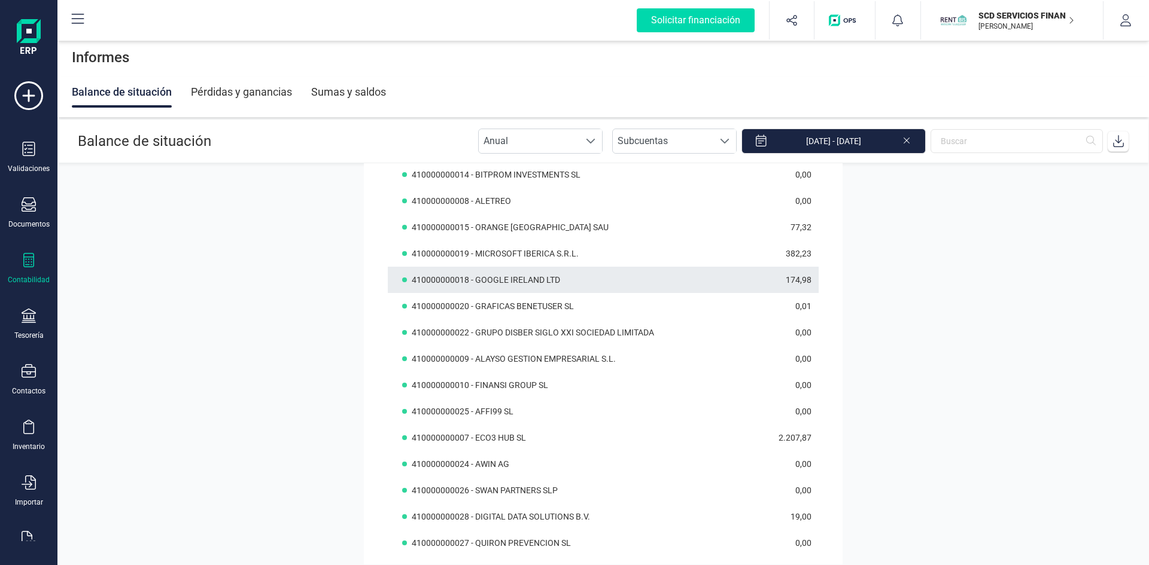
scroll to position [9541, 0]
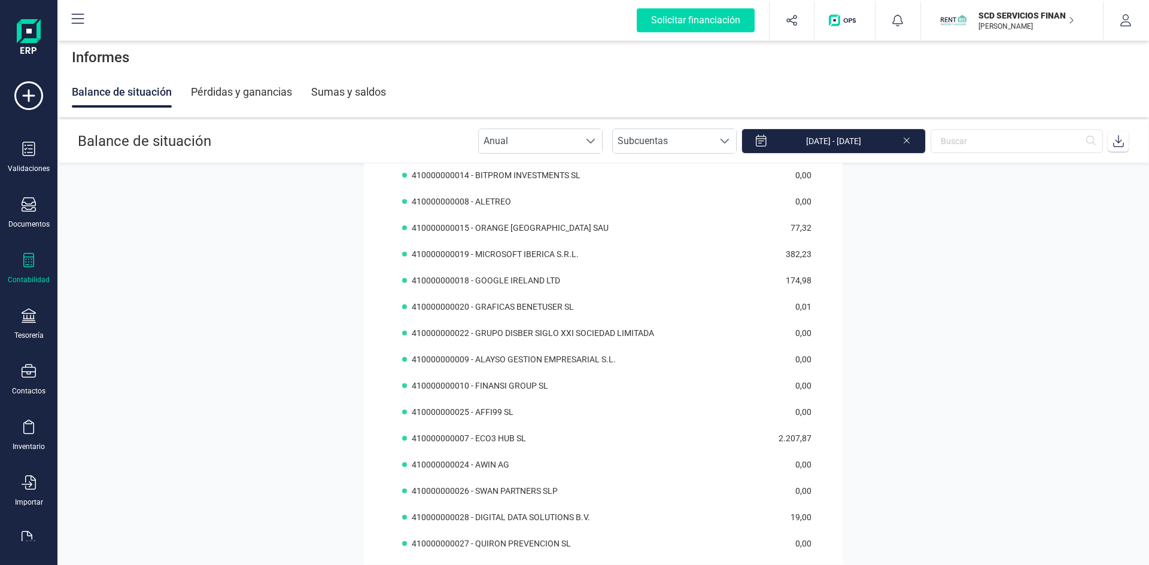
click at [262, 98] on div "Pérdidas y ganancias" at bounding box center [241, 92] width 101 height 31
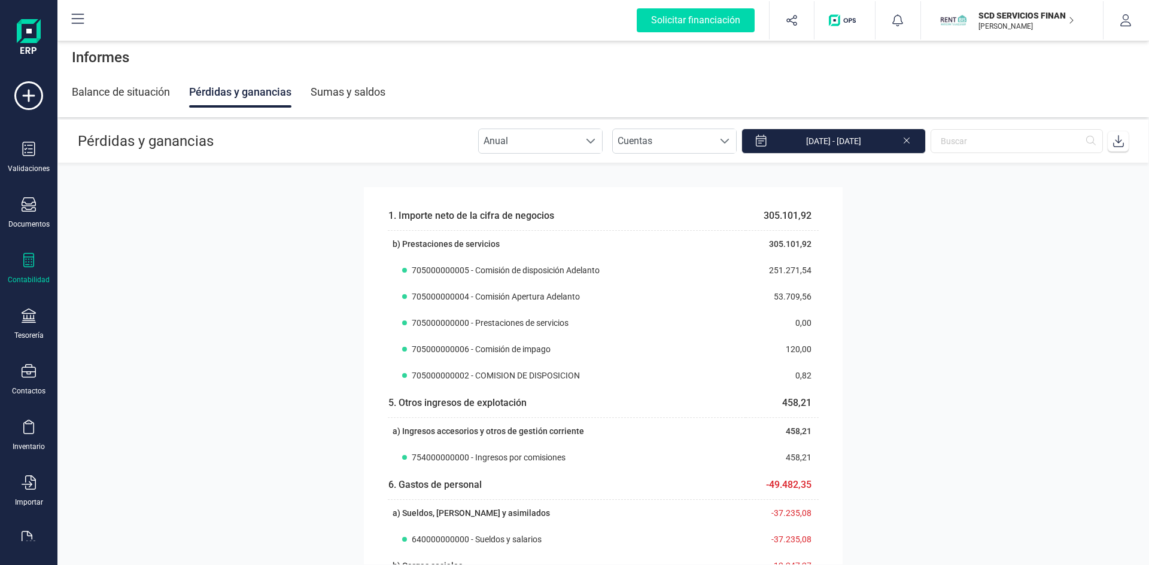
click at [34, 265] on icon at bounding box center [28, 260] width 11 height 14
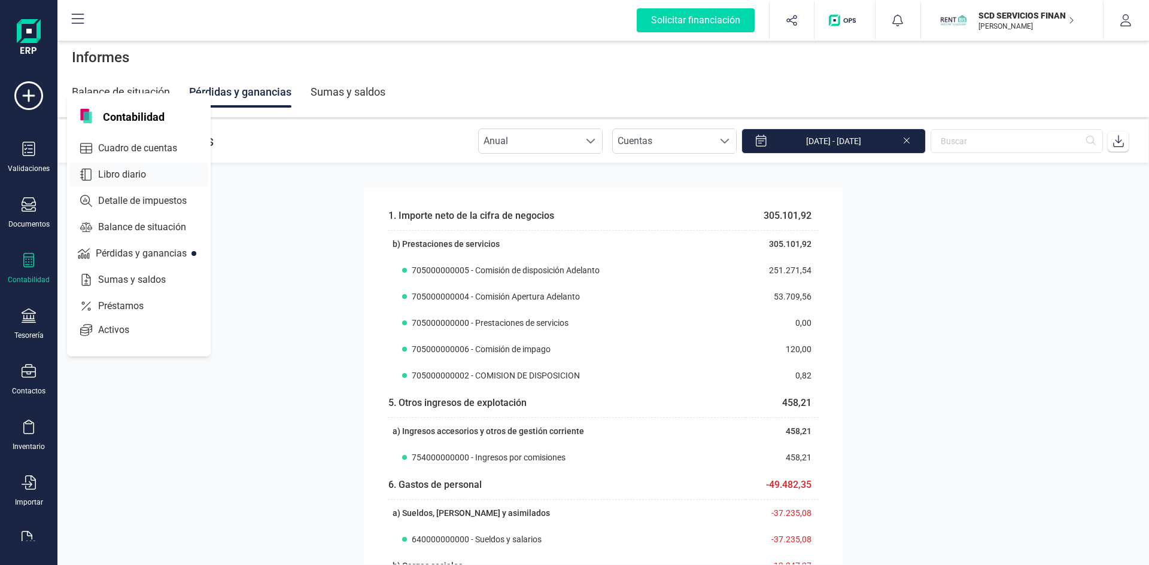
click at [123, 171] on span "Libro diario" at bounding box center [130, 175] width 74 height 14
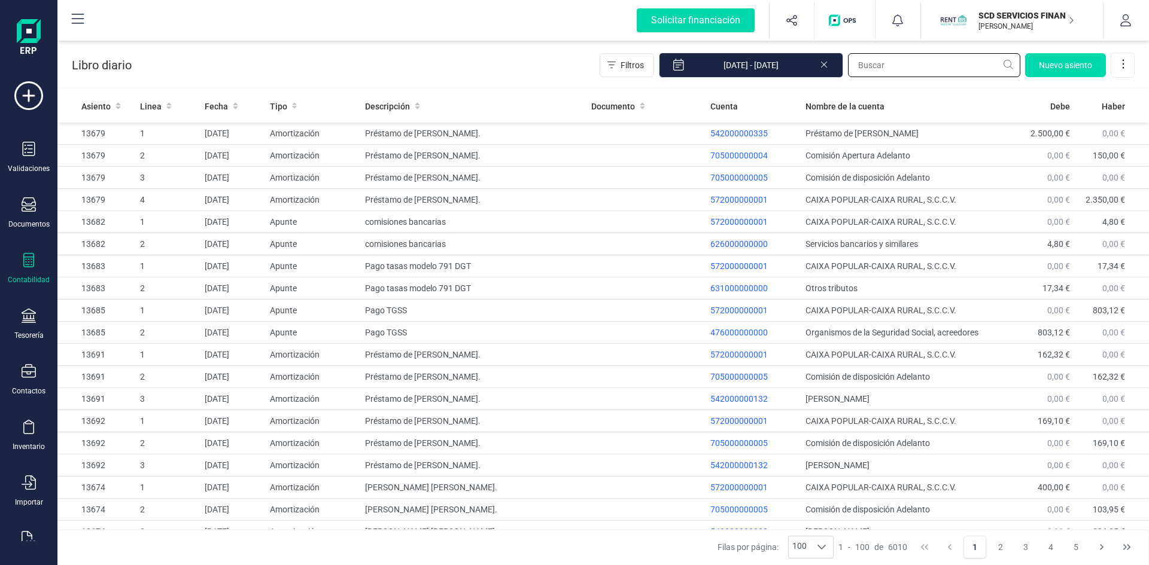
click at [896, 62] on input "text" at bounding box center [934, 65] width 172 height 24
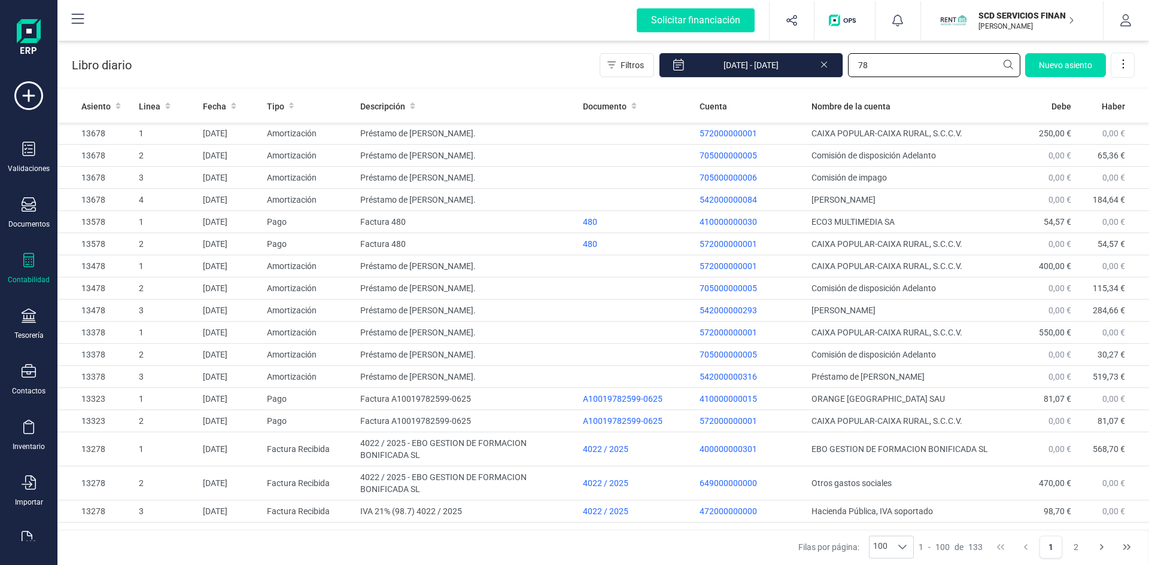
click at [901, 61] on input "78" at bounding box center [934, 65] width 172 height 24
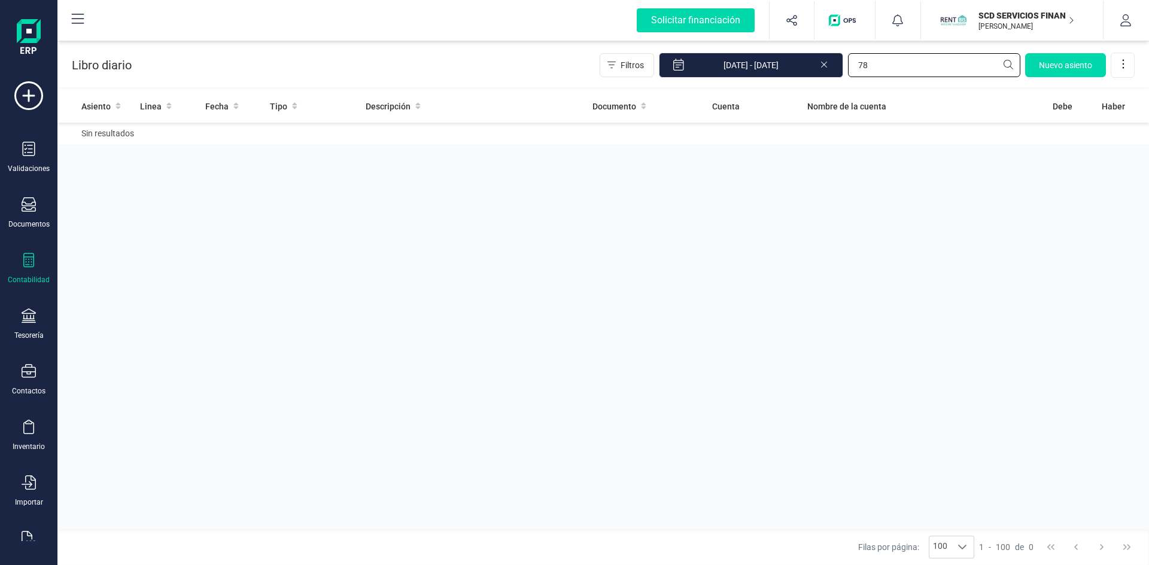
type input "7"
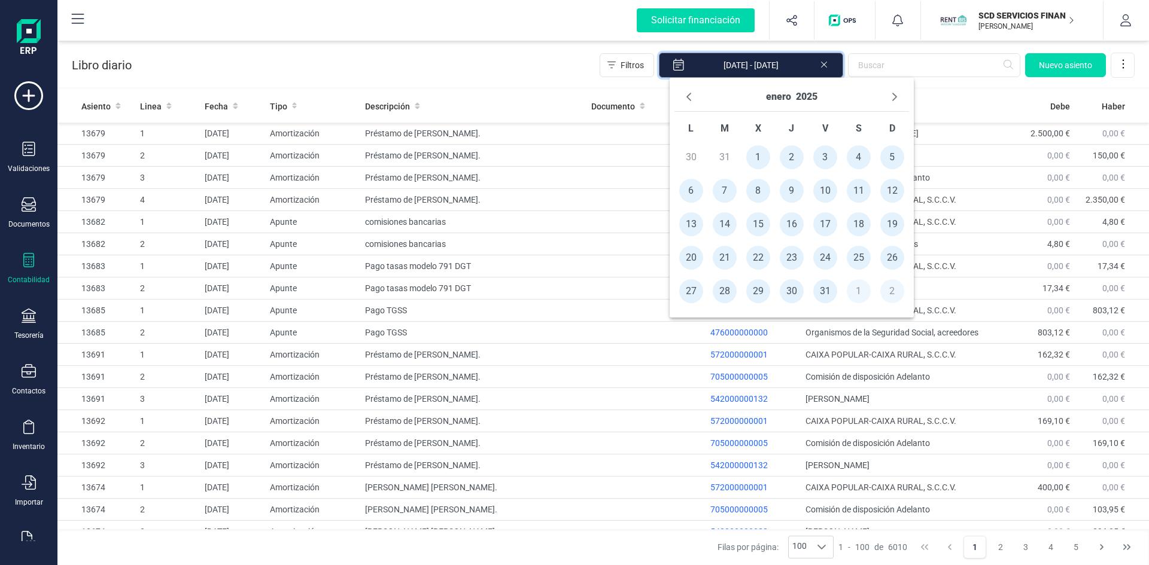
click at [790, 66] on input "[DATE] - [DATE]" at bounding box center [751, 65] width 184 height 25
click at [781, 98] on button "enero" at bounding box center [778, 96] width 25 height 19
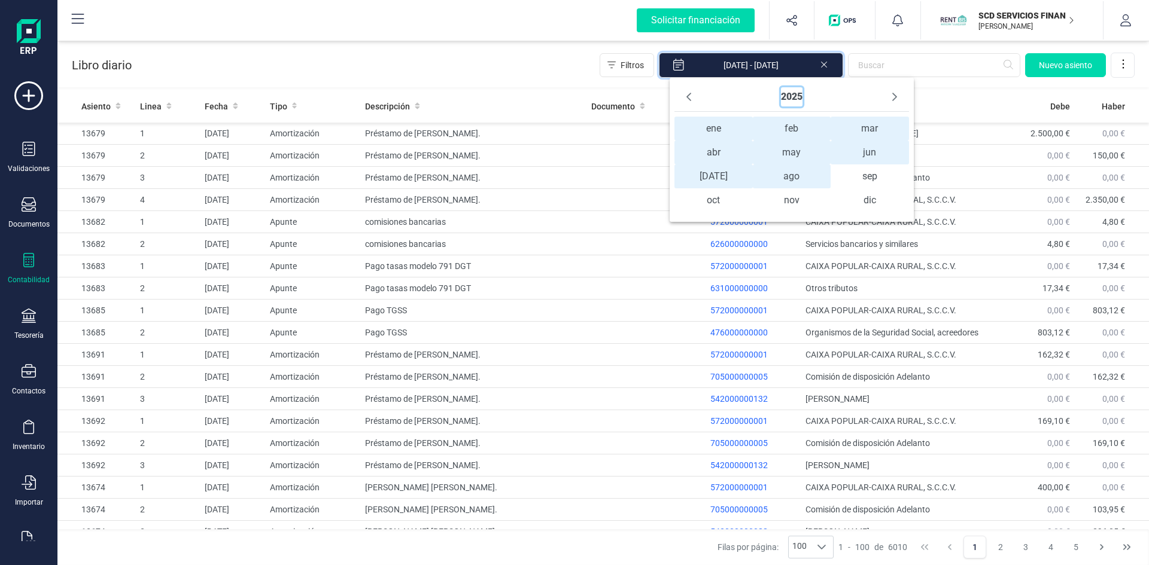
click at [800, 95] on button "2025" at bounding box center [792, 96] width 22 height 19
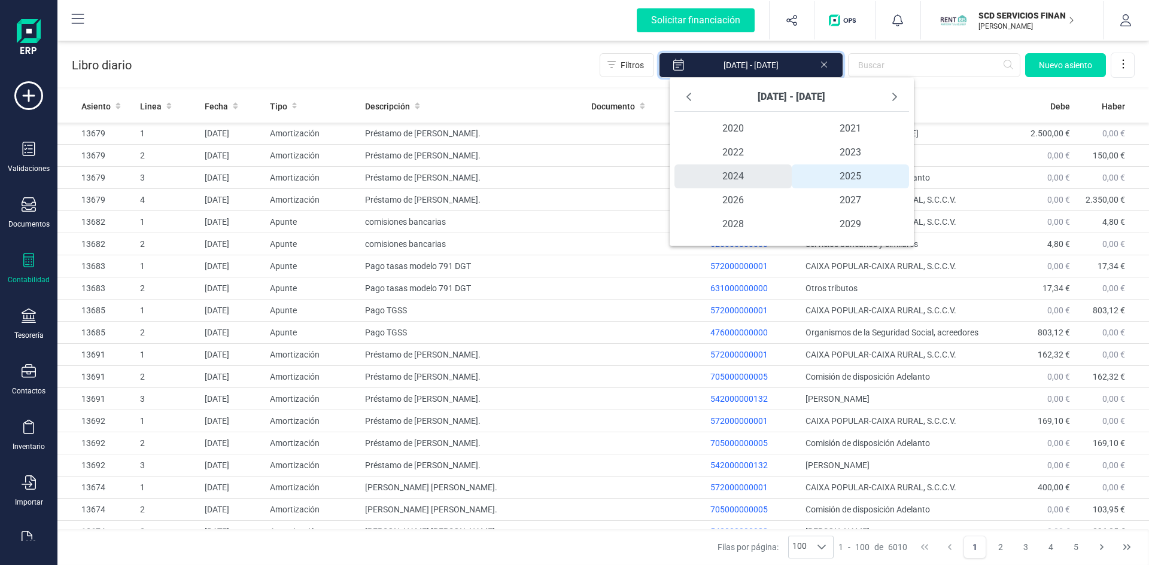
click at [742, 176] on span "2024" at bounding box center [732, 177] width 117 height 24
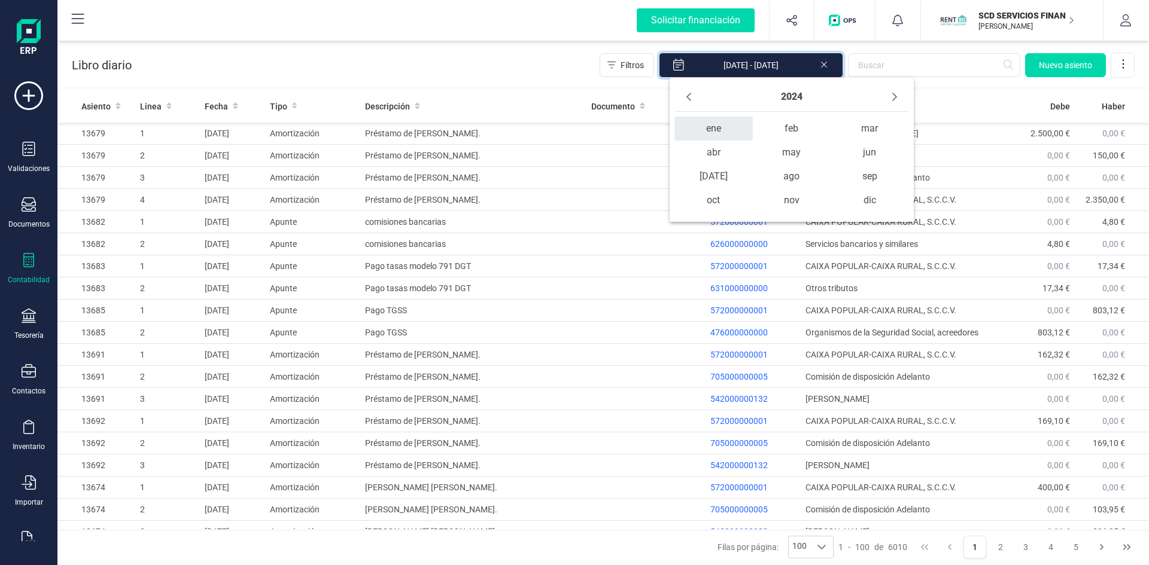
click at [718, 126] on span "ene" at bounding box center [713, 129] width 78 height 24
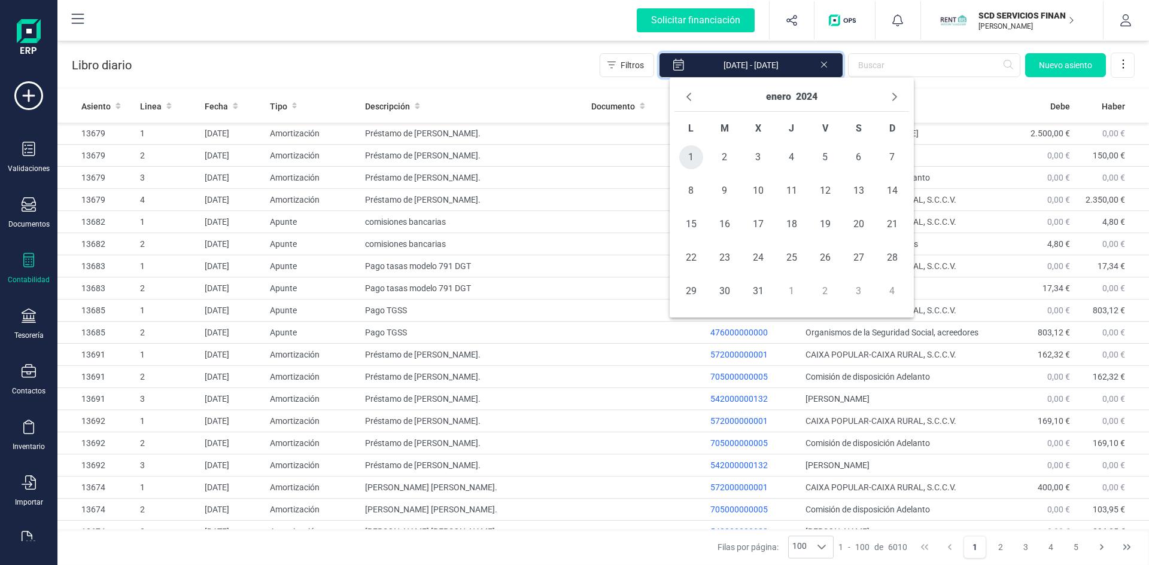
click at [692, 155] on span "1" at bounding box center [691, 157] width 24 height 24
click at [781, 96] on button "enero" at bounding box center [778, 96] width 25 height 19
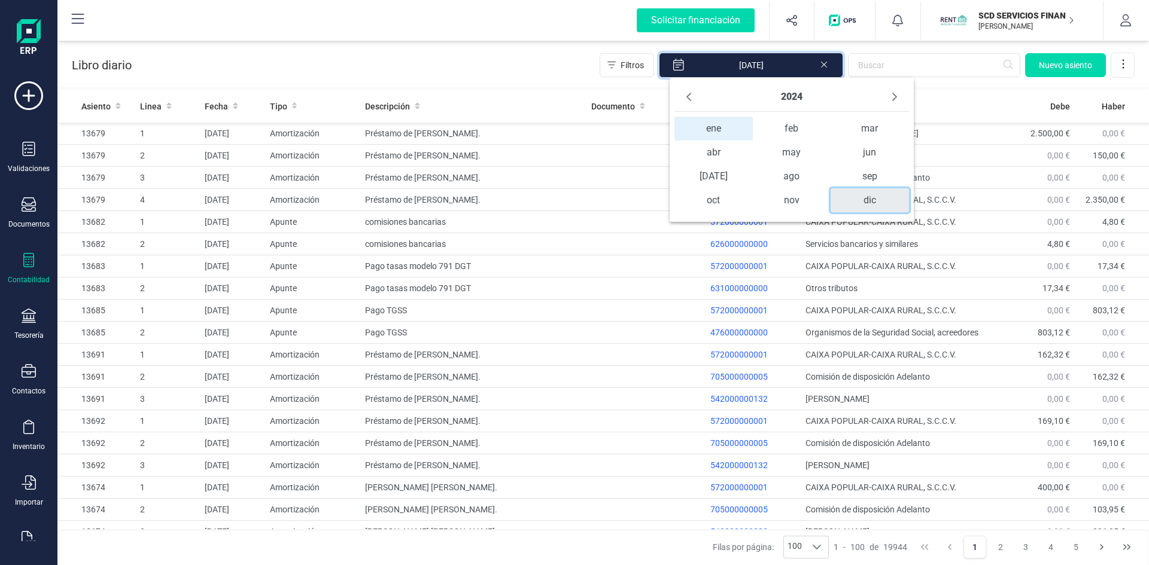
click at [877, 203] on span "dic" at bounding box center [870, 200] width 78 height 24
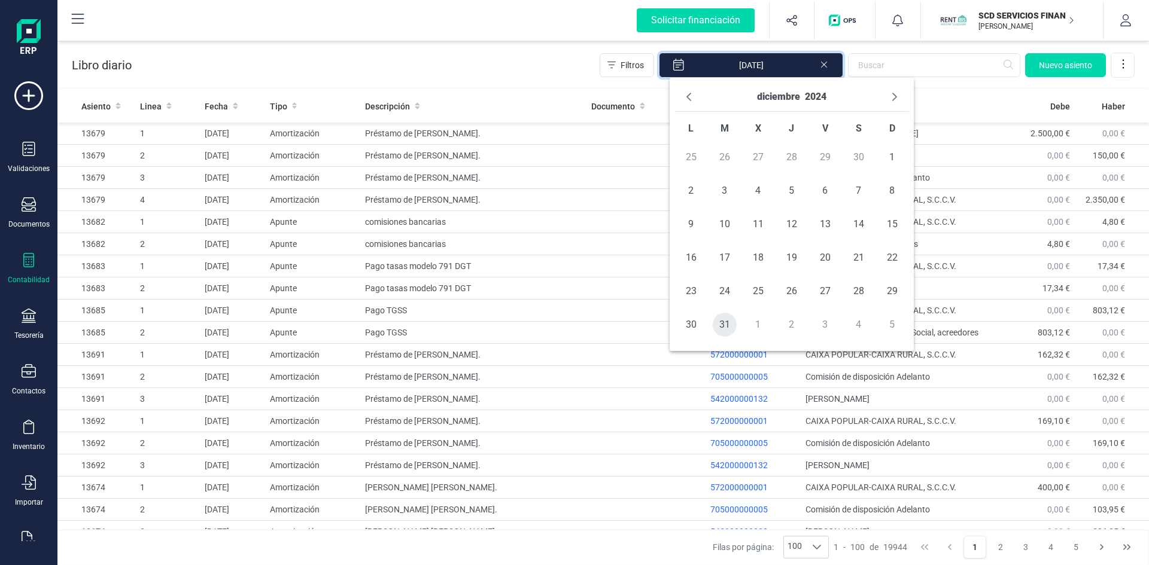
click at [719, 323] on span "31" at bounding box center [725, 325] width 24 height 24
type input "[DATE] - [DATE]"
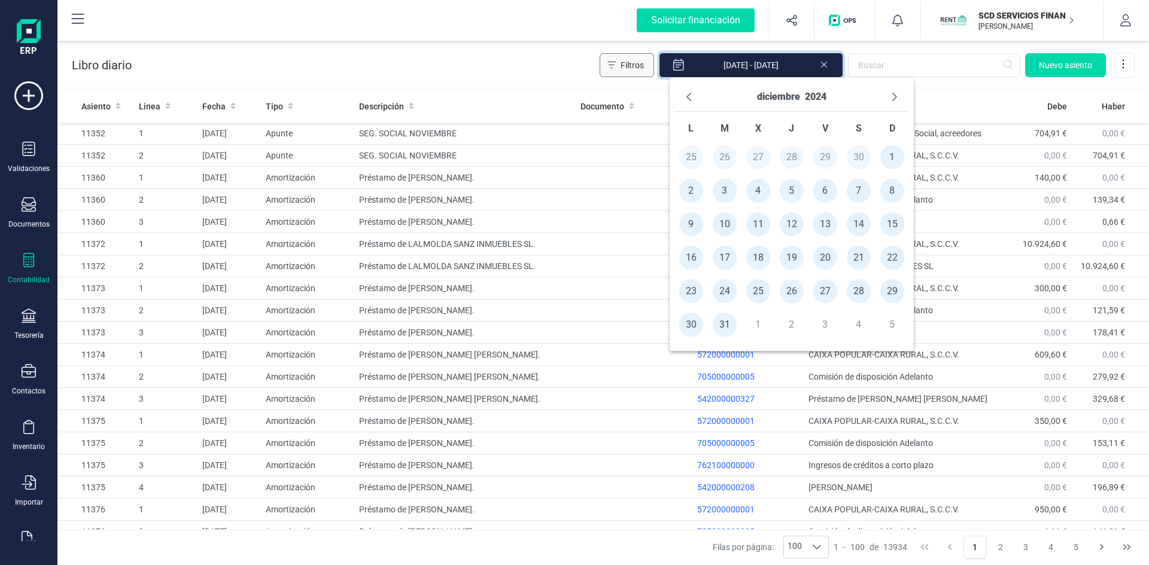
click at [643, 66] on span "Filtros" at bounding box center [632, 65] width 23 height 12
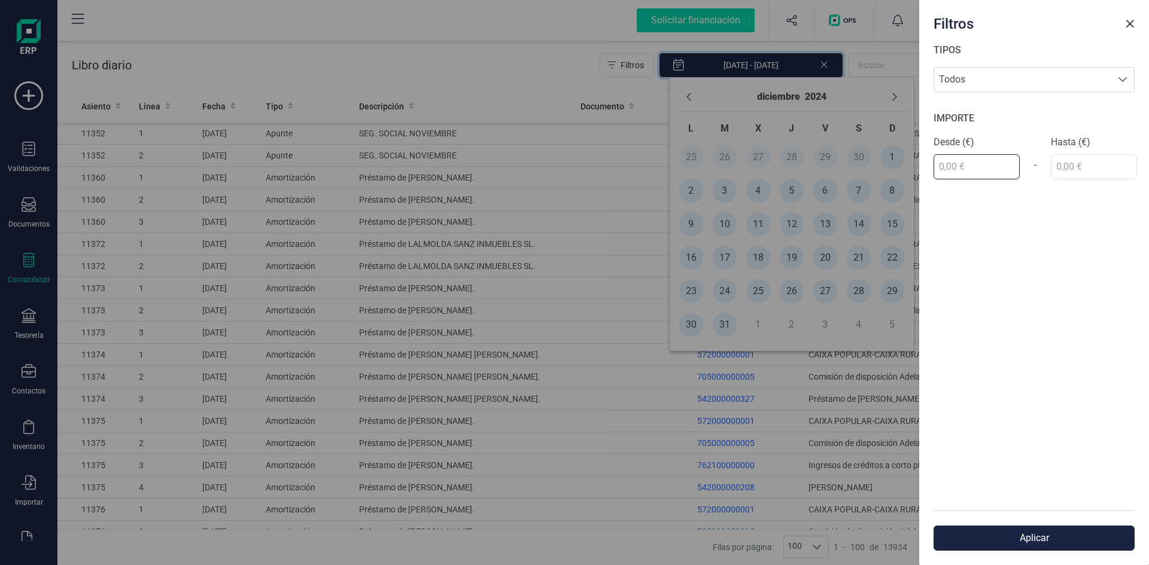
click at [971, 168] on input "text" at bounding box center [976, 166] width 86 height 25
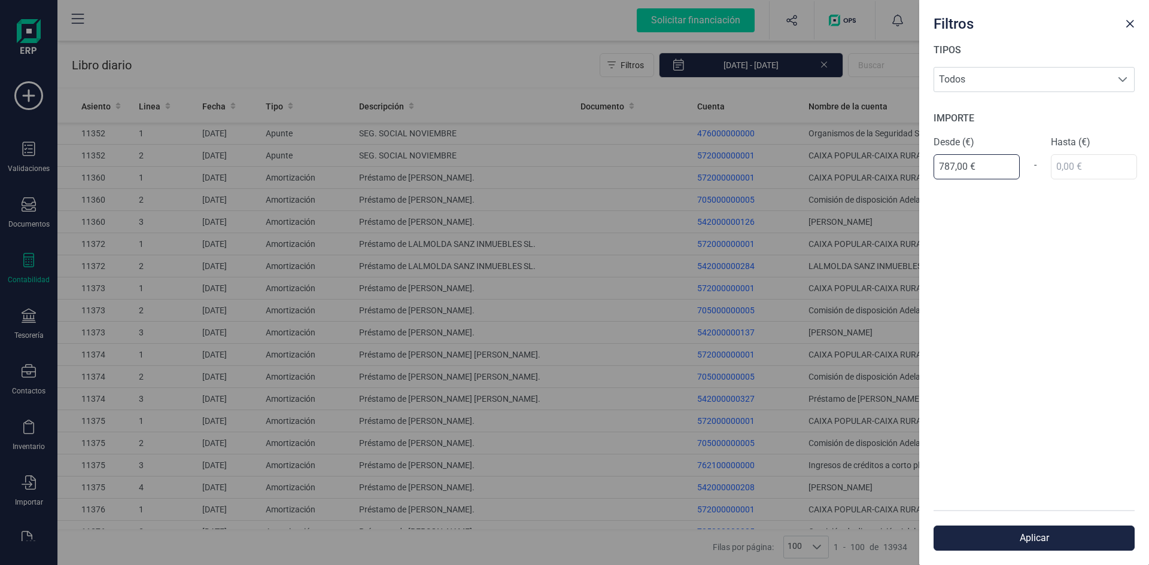
type input "7.871,00 €"
click at [1096, 175] on div "IMPORTE Desde (€) 7.871,00 € - Hasta (€)" at bounding box center [1033, 145] width 201 height 68
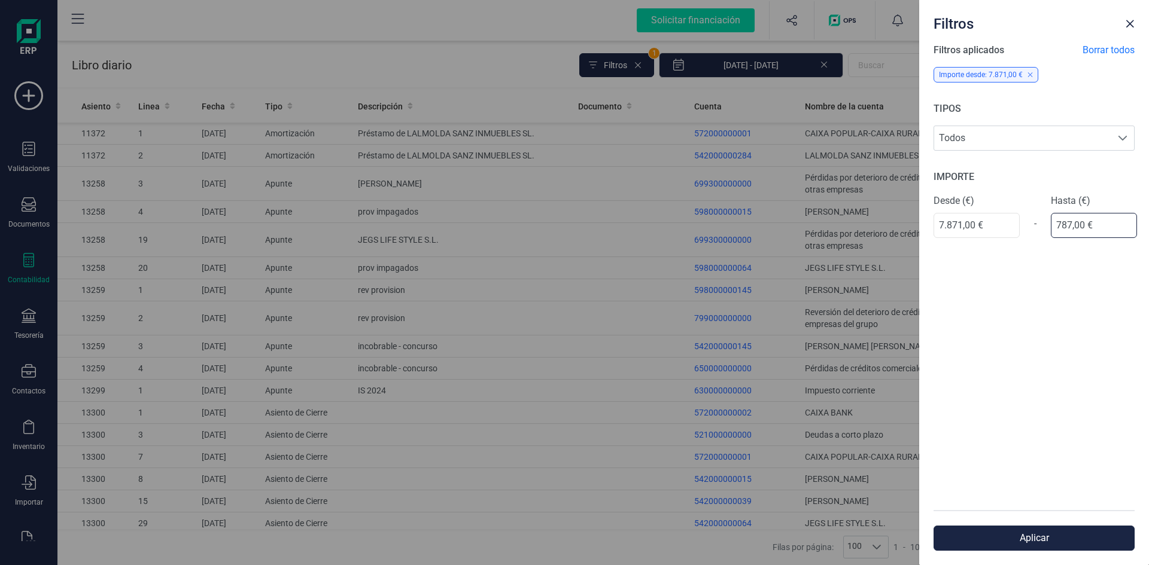
type input "7.872,00 €"
click at [1050, 537] on button "Aplicar" at bounding box center [1033, 538] width 201 height 25
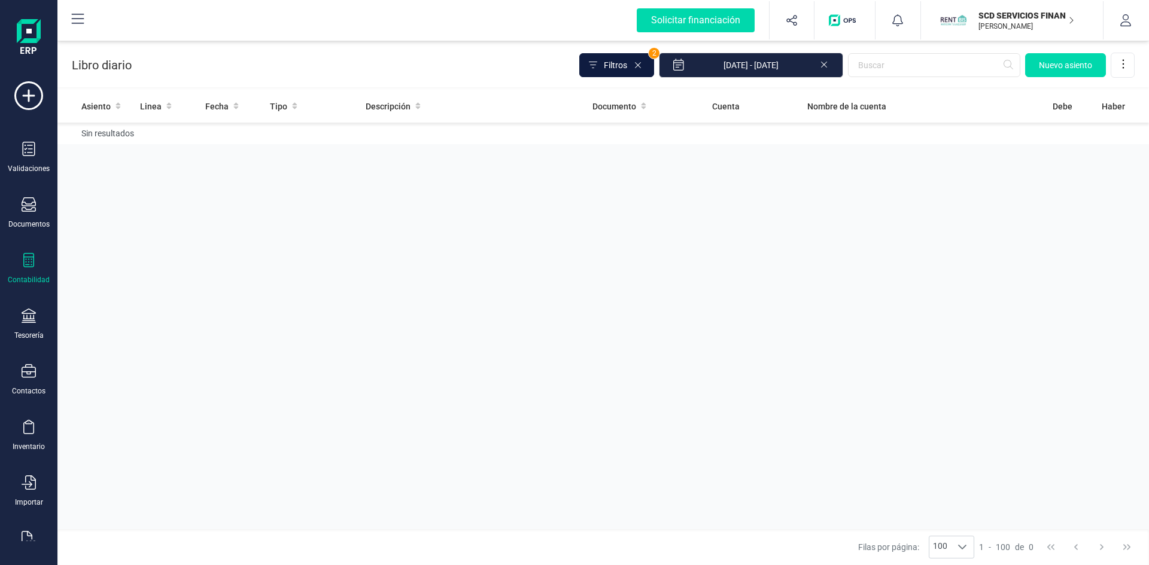
click at [627, 68] on span "Filtros" at bounding box center [615, 65] width 23 height 12
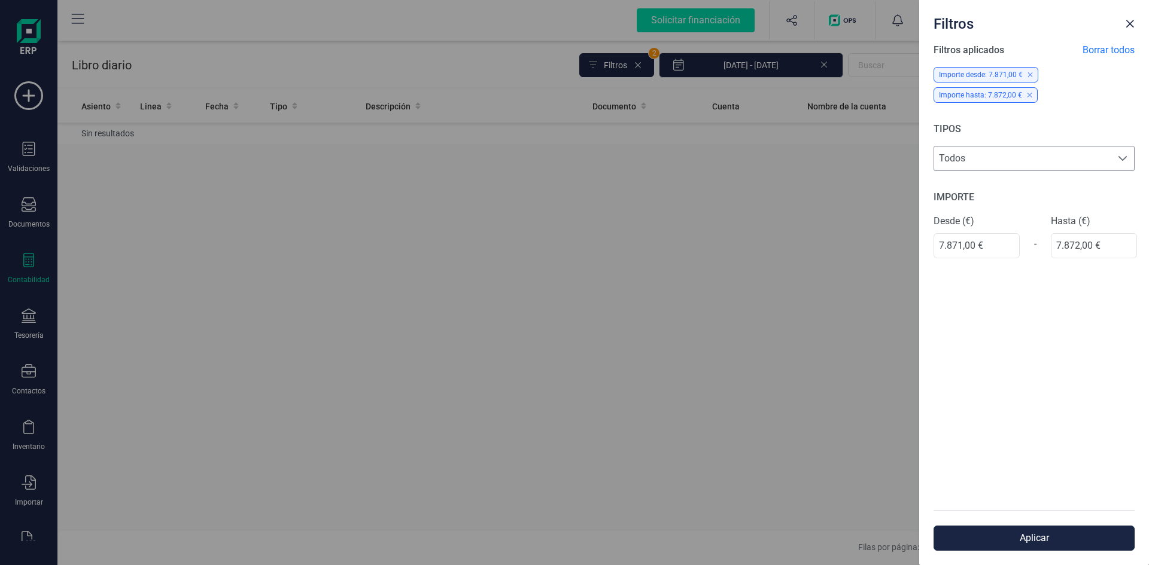
click at [1006, 156] on span "Todos" at bounding box center [1022, 159] width 177 height 24
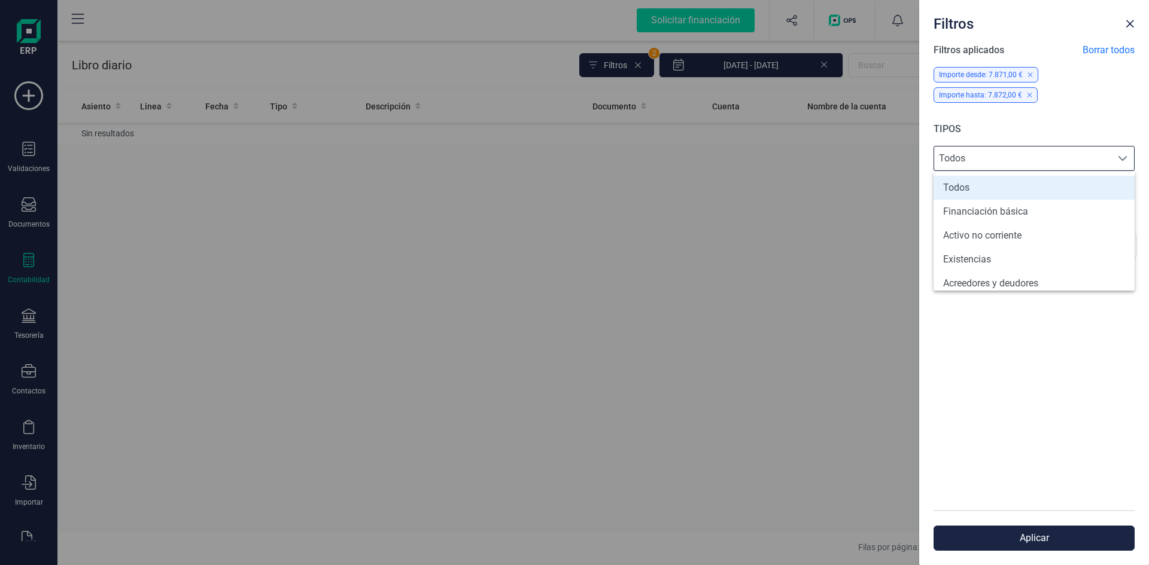
click at [1038, 159] on span "Todos" at bounding box center [1022, 159] width 177 height 24
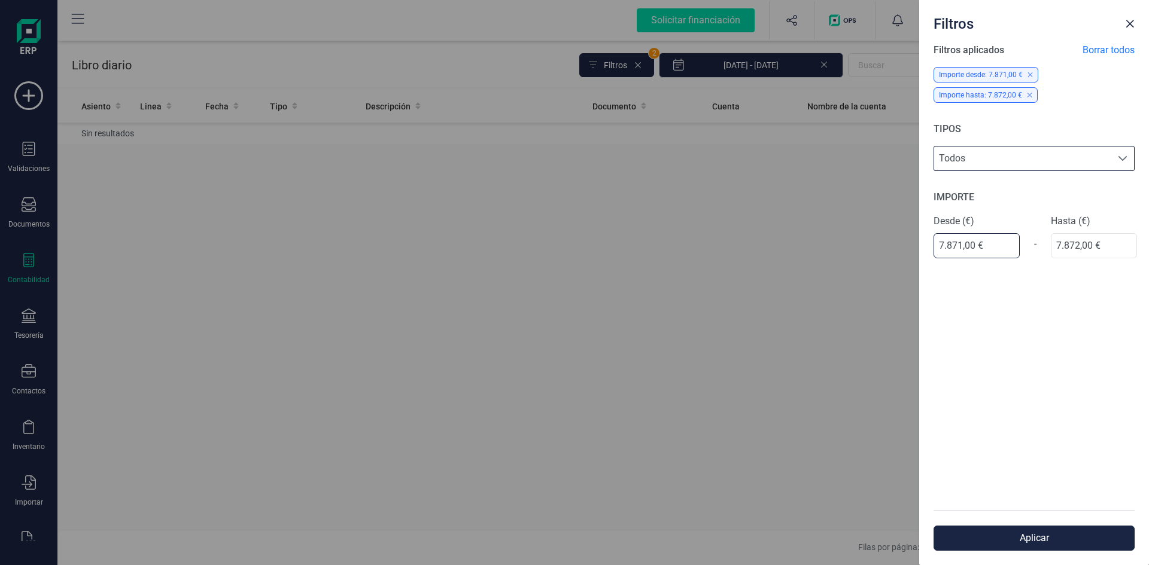
click at [988, 246] on input "7.871,00 €" at bounding box center [976, 245] width 86 height 25
click at [1111, 248] on input "7.872,00 €" at bounding box center [1094, 245] width 86 height 25
type input "7.873,00 €"
click at [1130, 21] on span "Close" at bounding box center [1130, 24] width 10 height 10
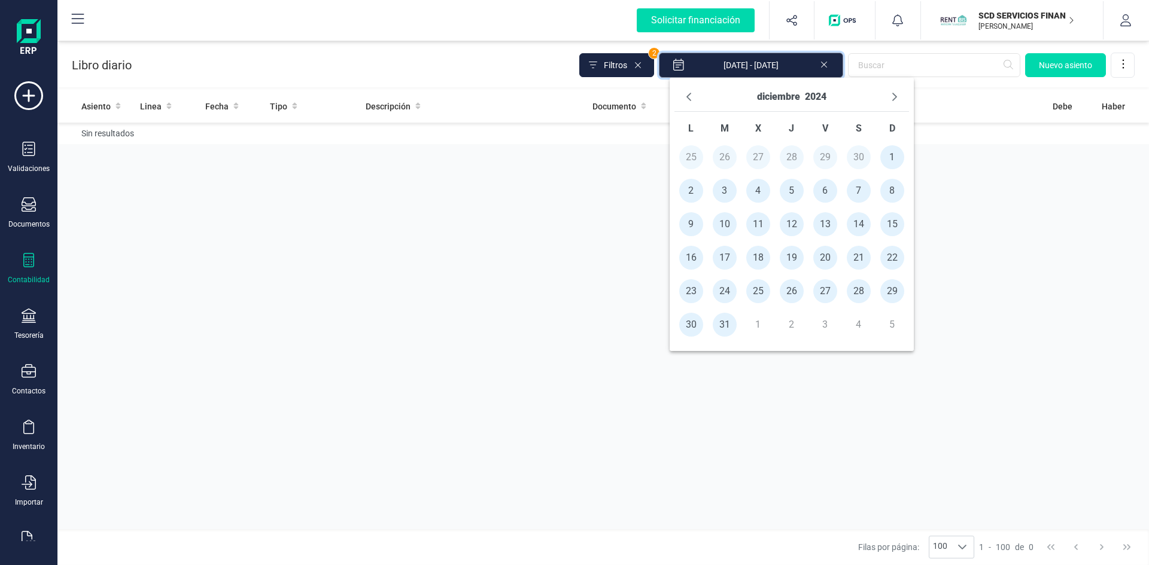
click at [760, 66] on input "[DATE] - [DATE]" at bounding box center [751, 65] width 184 height 25
click at [720, 323] on span "31" at bounding box center [725, 325] width 24 height 24
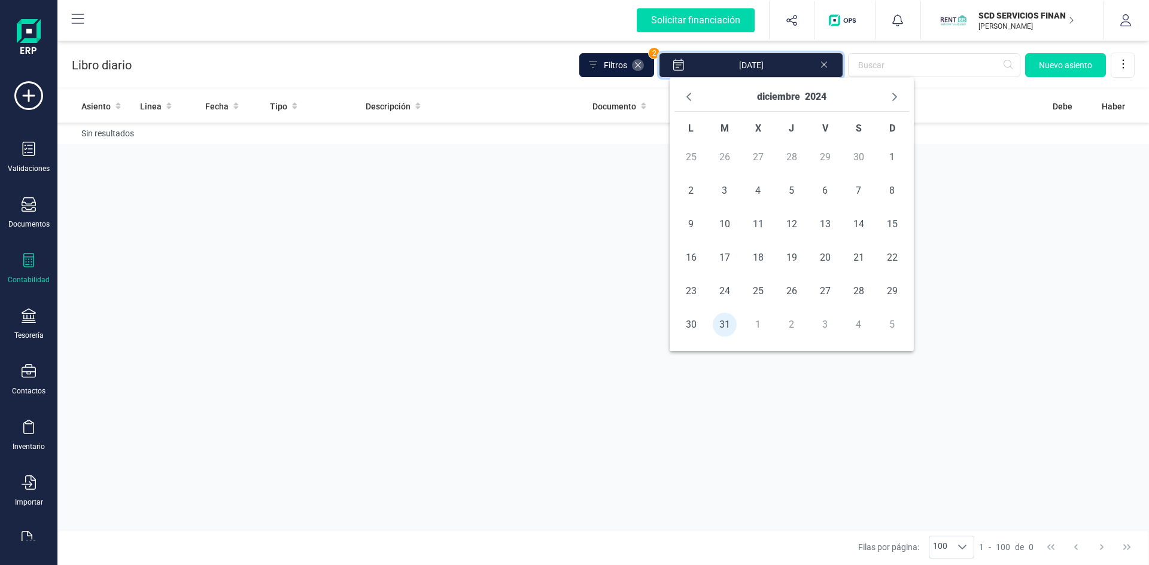
click at [643, 68] on icon at bounding box center [638, 65] width 10 height 10
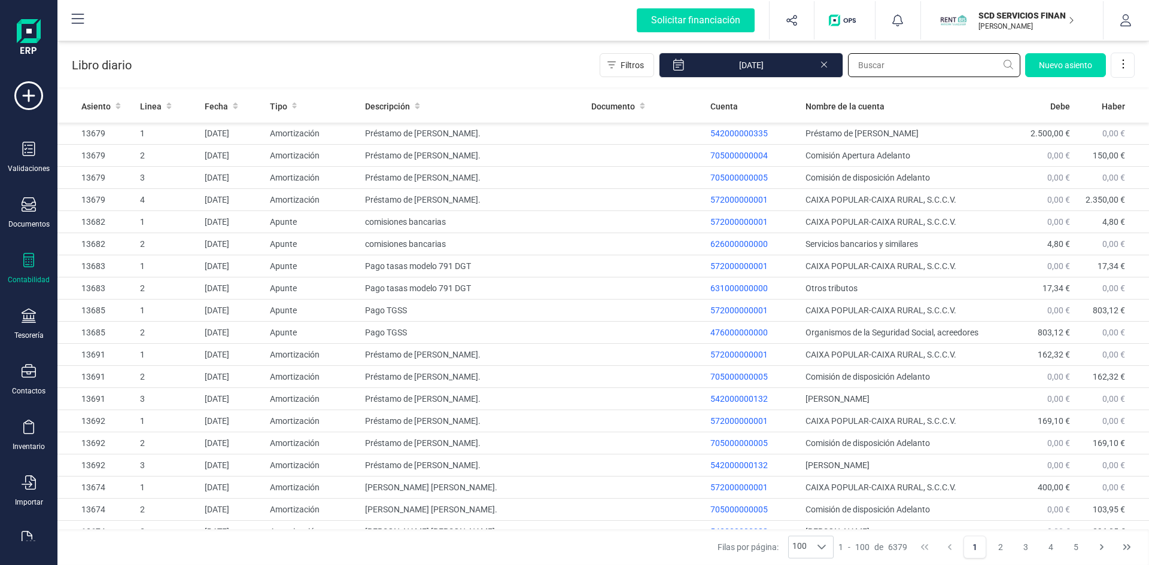
click at [893, 64] on input "text" at bounding box center [934, 65] width 172 height 24
click at [728, 65] on input "[DATE]" at bounding box center [751, 65] width 184 height 25
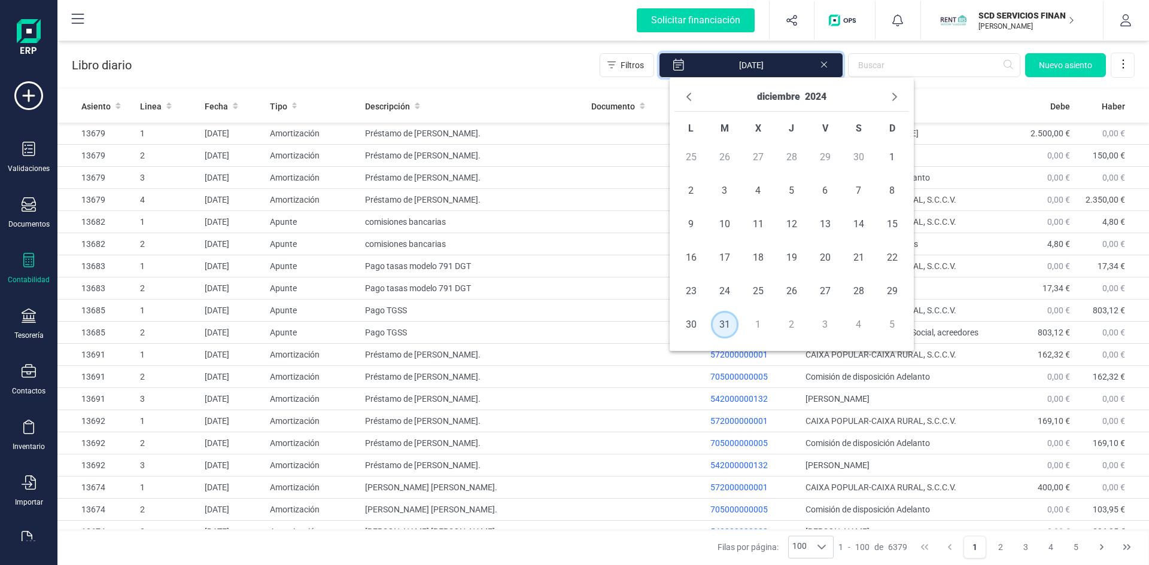
click at [717, 324] on span "31" at bounding box center [725, 325] width 24 height 24
type input "31/12/2024 - 31/12/2024"
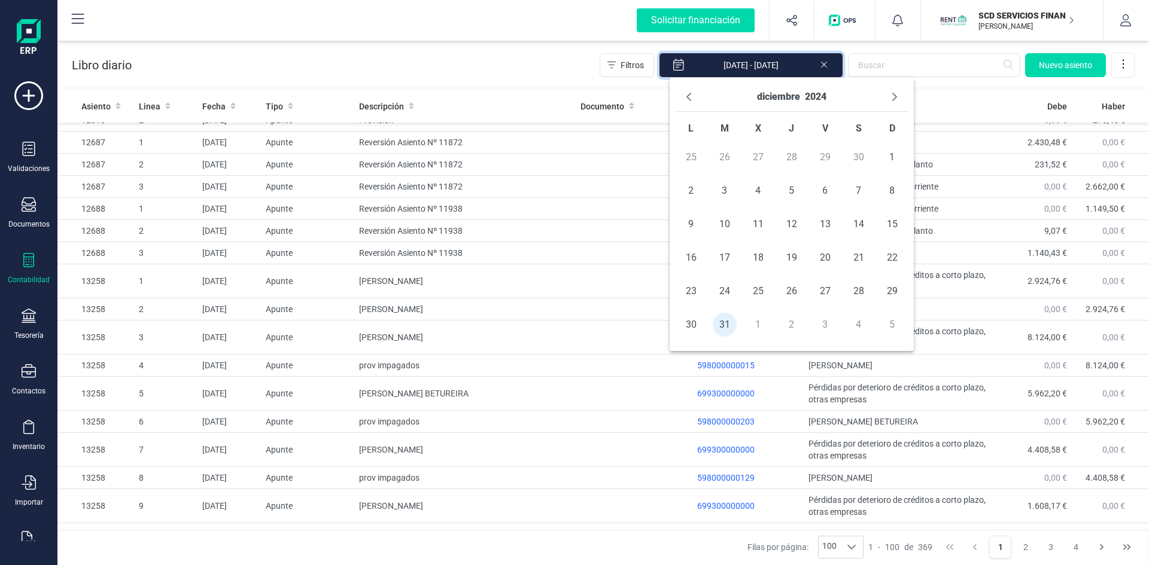
scroll to position [1971, 0]
click at [512, 74] on div "Libro diario Filtros 31/12/2024 - 31/12/2024 Nuevo asiento" at bounding box center [602, 62] width 1091 height 49
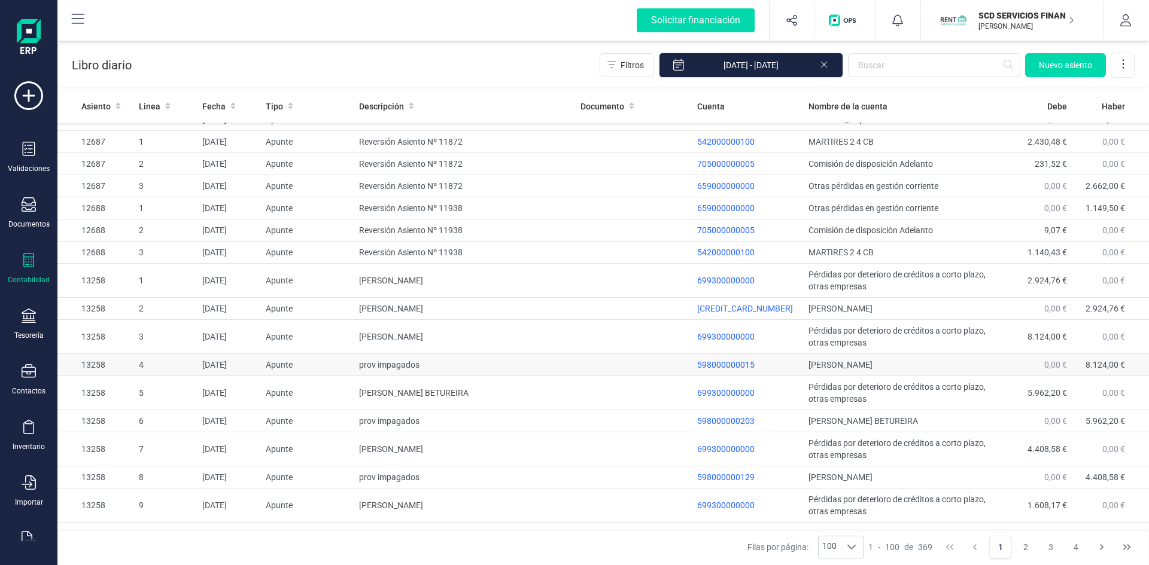
click at [1031, 354] on td "0,00 €" at bounding box center [1037, 365] width 70 height 22
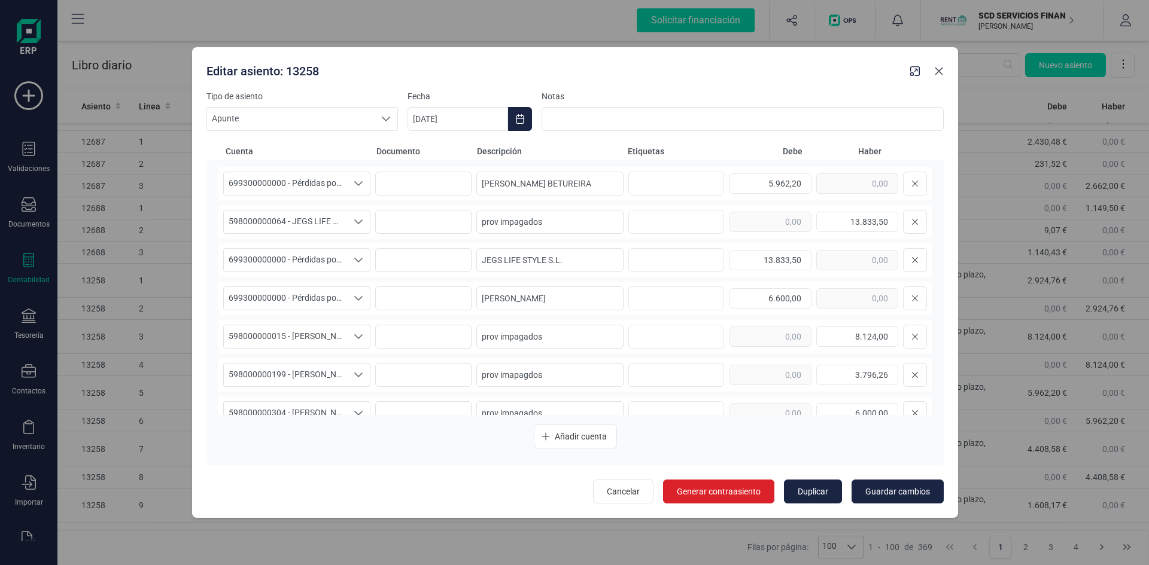
click at [938, 70] on icon "button" at bounding box center [939, 71] width 8 height 8
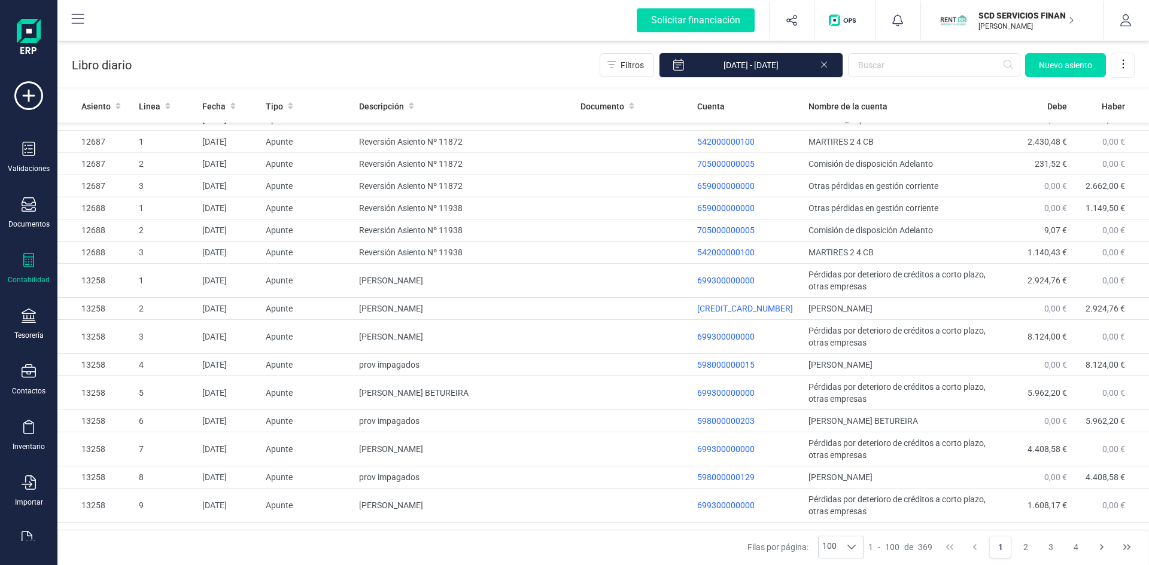
drag, startPoint x: 1025, startPoint y: 549, endPoint x: 903, endPoint y: 454, distance: 154.8
click at [1025, 549] on button "2" at bounding box center [1025, 547] width 23 height 23
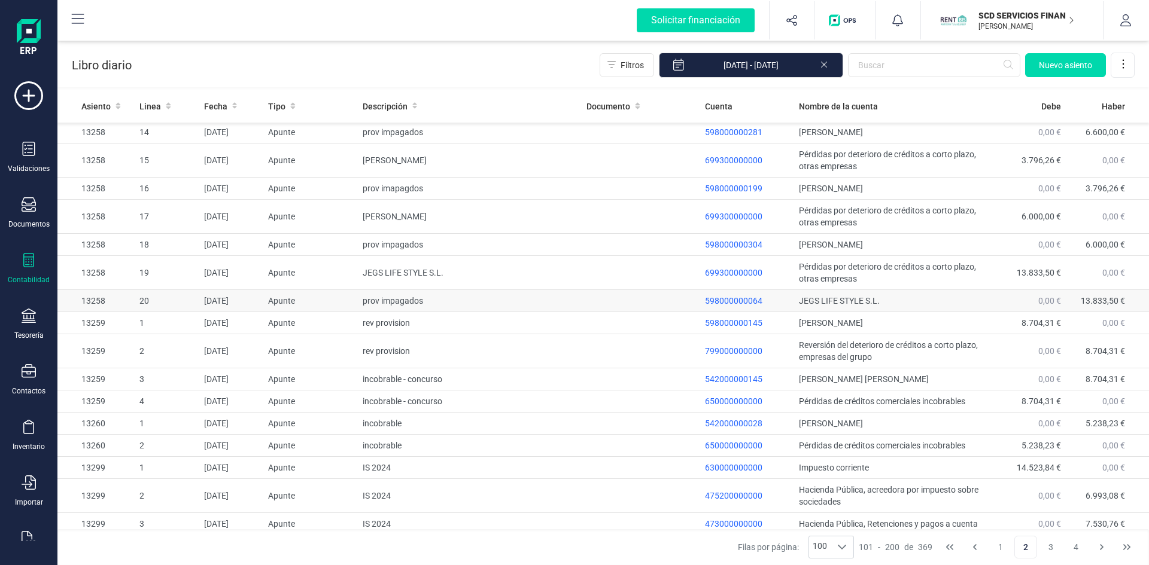
scroll to position [120, 0]
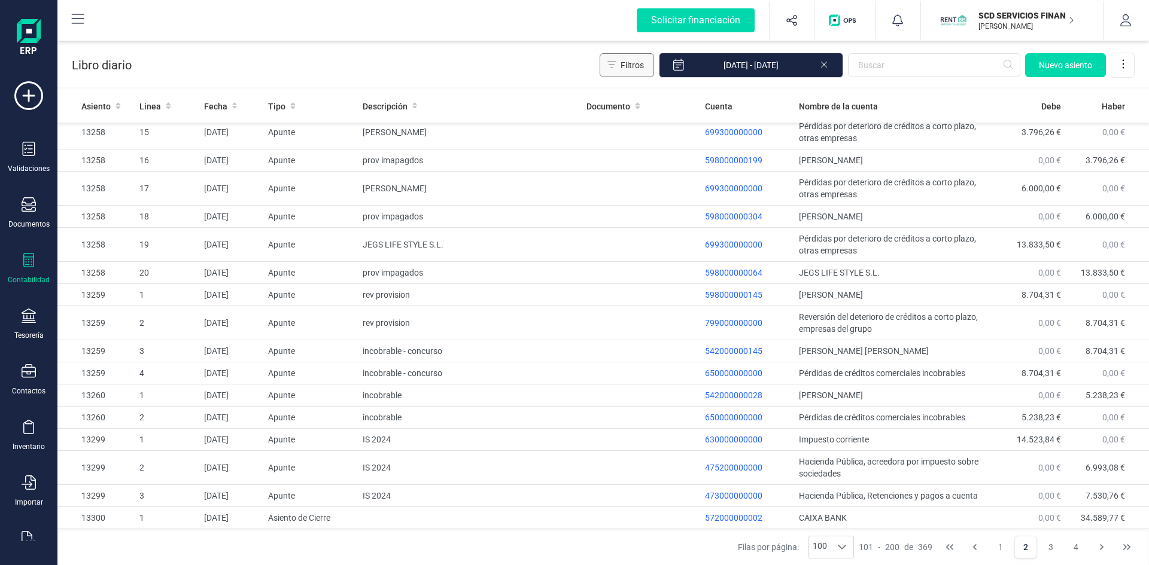
click at [631, 68] on span "Filtros" at bounding box center [632, 65] width 23 height 12
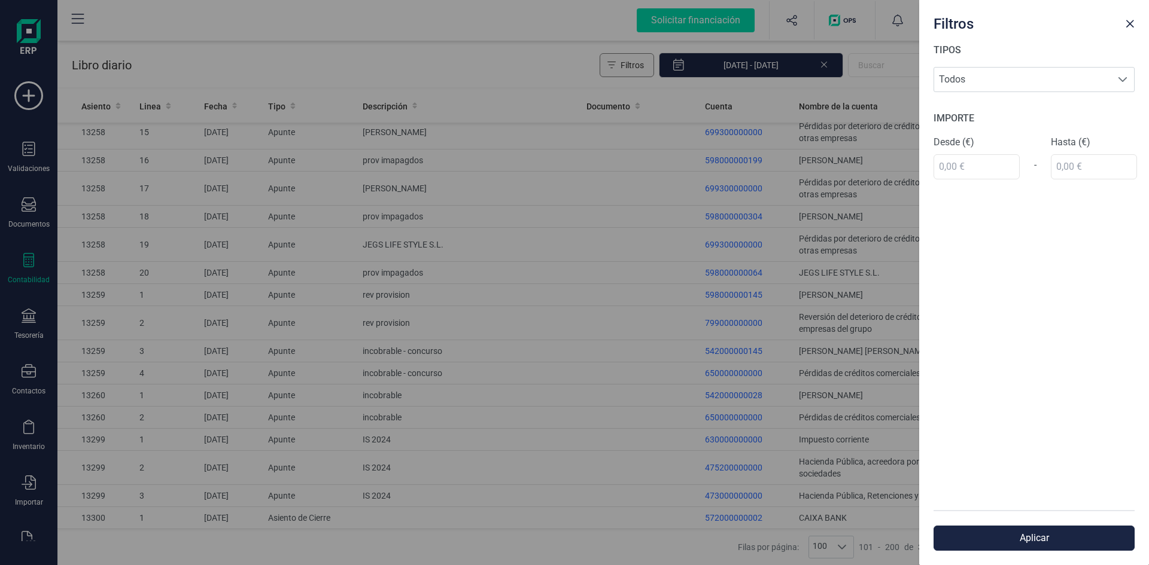
click at [631, 68] on div "Filtros TIPOS Todos Todos IMPORTE Desde (€) - Hasta (€) Aplicar" at bounding box center [574, 282] width 1149 height 565
click at [968, 78] on span "Todos" at bounding box center [1022, 80] width 177 height 24
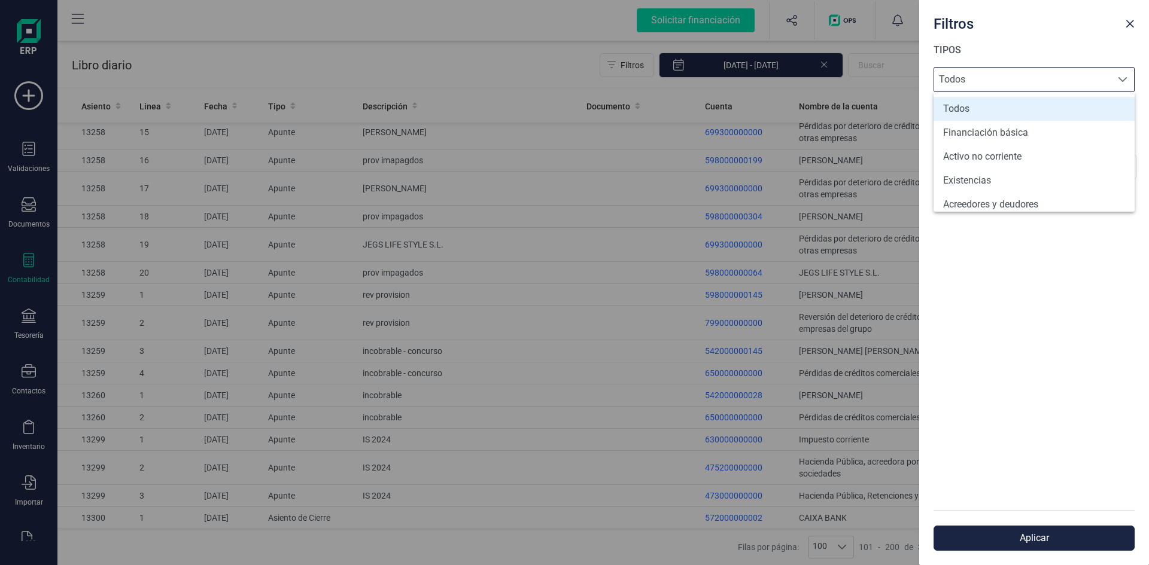
click at [964, 107] on li "Todos" at bounding box center [1033, 109] width 201 height 24
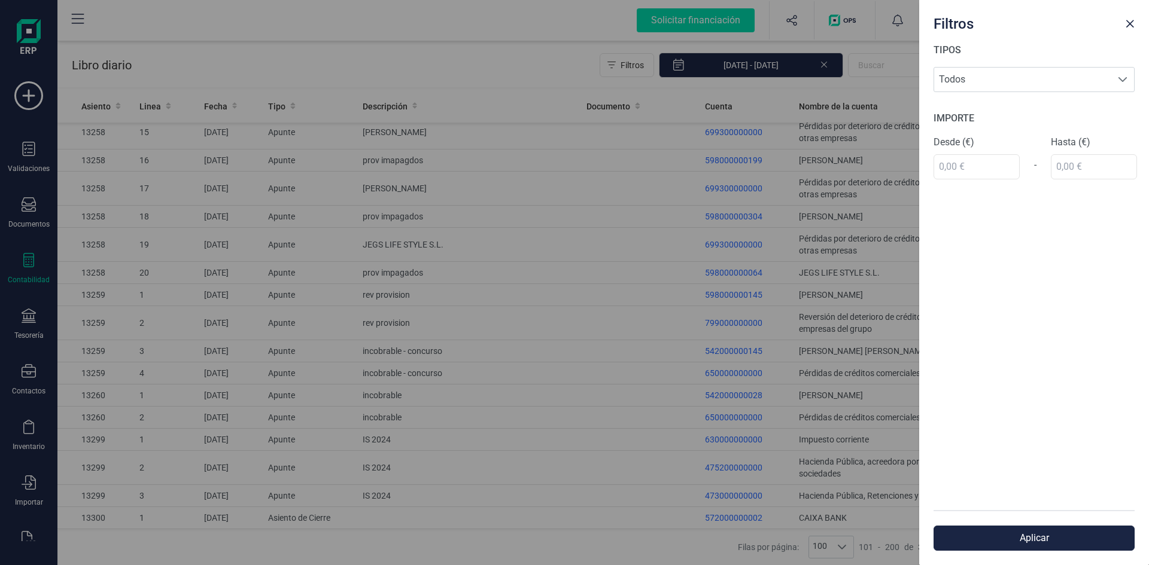
click at [880, 68] on div "Filtros TIPOS Todos Todos IMPORTE Desde (€) - Hasta (€) Aplicar" at bounding box center [574, 282] width 1149 height 565
click at [879, 66] on div "Filtros TIPOS Todos Todos IMPORTE Desde (€) - Hasta (€) Aplicar" at bounding box center [574, 282] width 1149 height 565
click at [1096, 537] on button "Aplicar" at bounding box center [1033, 538] width 201 height 25
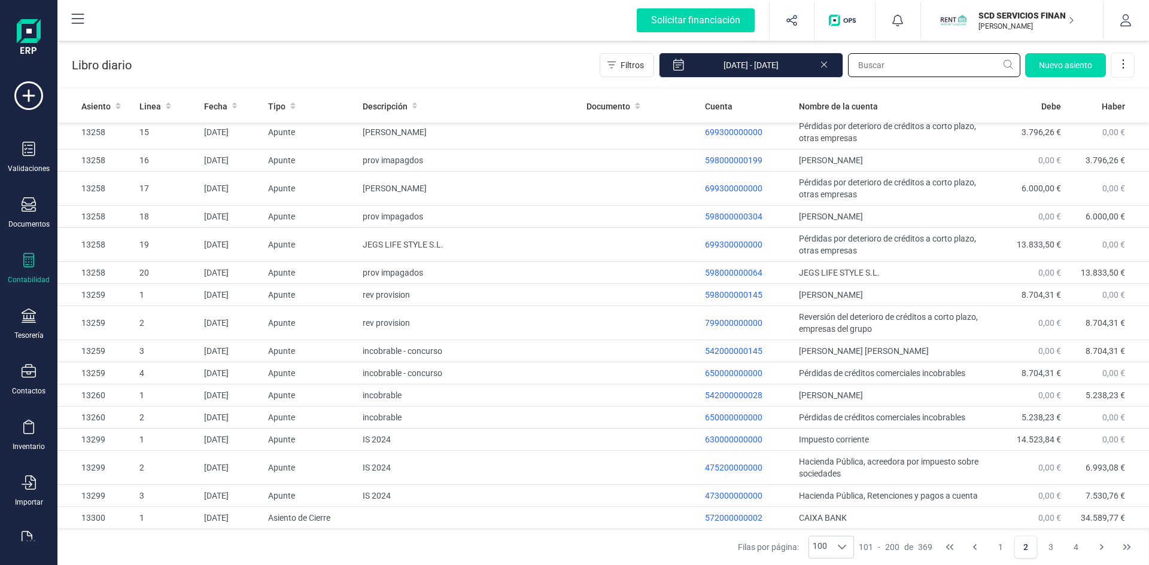
click at [895, 60] on input "text" at bounding box center [934, 65] width 172 height 24
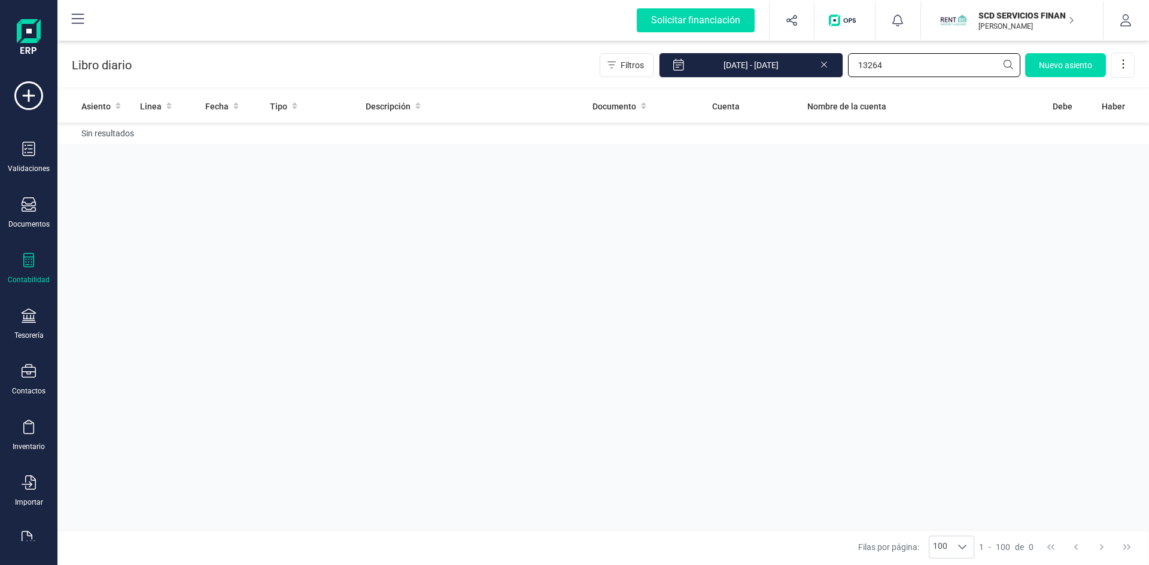
type input "1326"
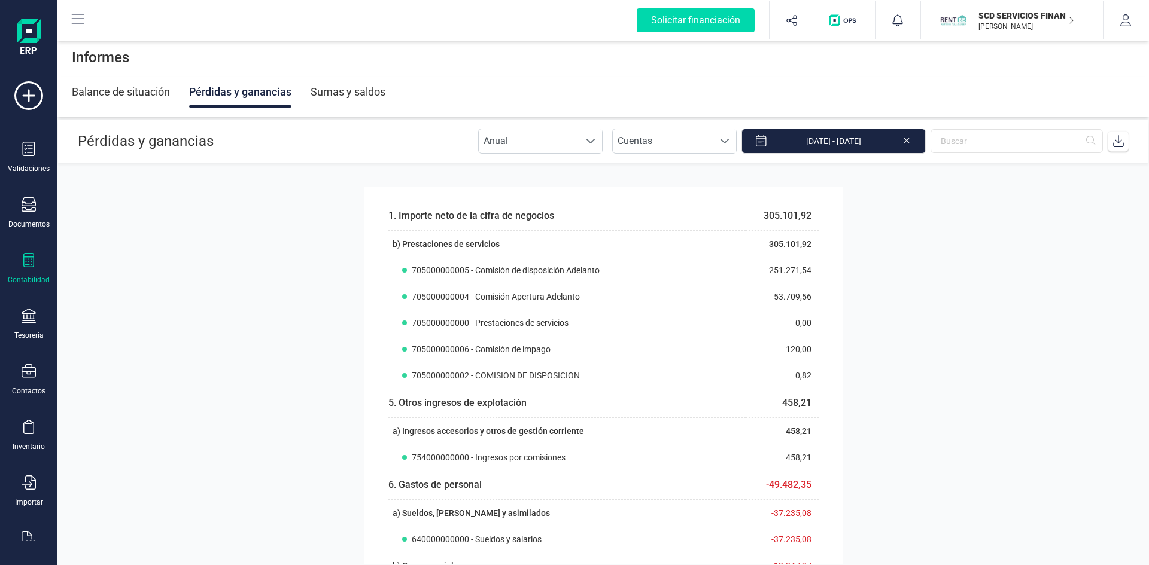
click at [1017, 11] on p "SCD SERVICIOS FINANCIEROS SL" at bounding box center [1026, 16] width 96 height 12
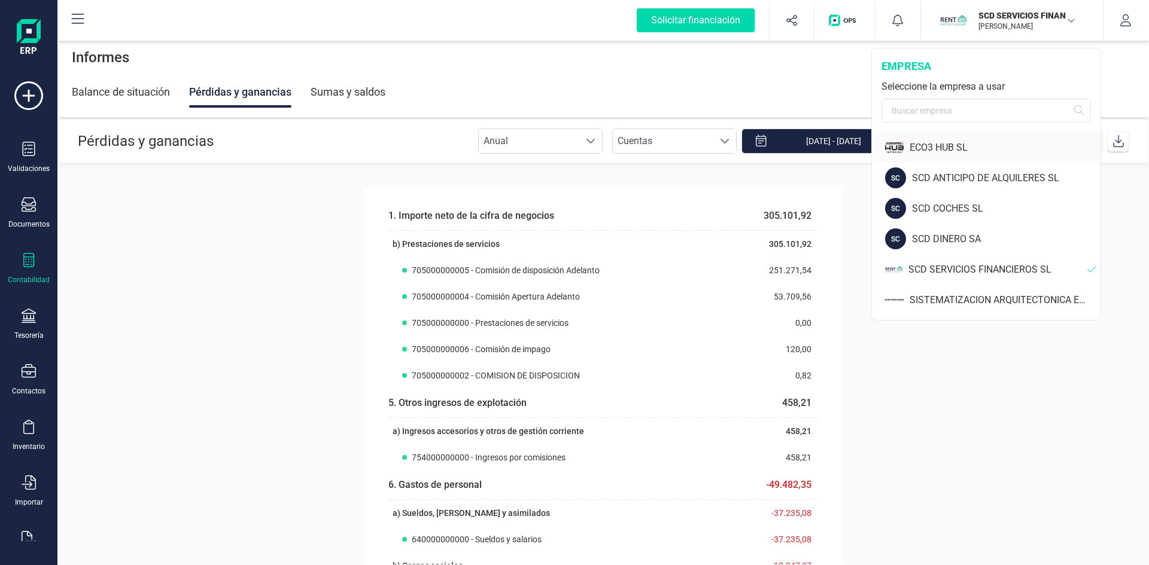
click at [938, 144] on div "ECO3 HUB SL" at bounding box center [1005, 148] width 191 height 14
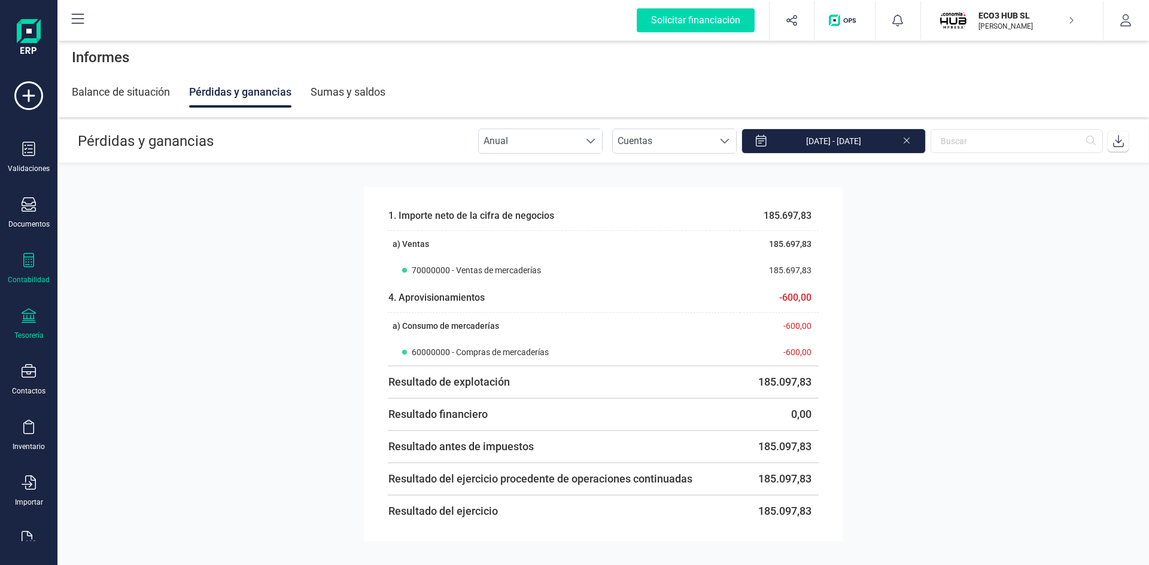
click at [29, 326] on div at bounding box center [29, 317] width 14 height 17
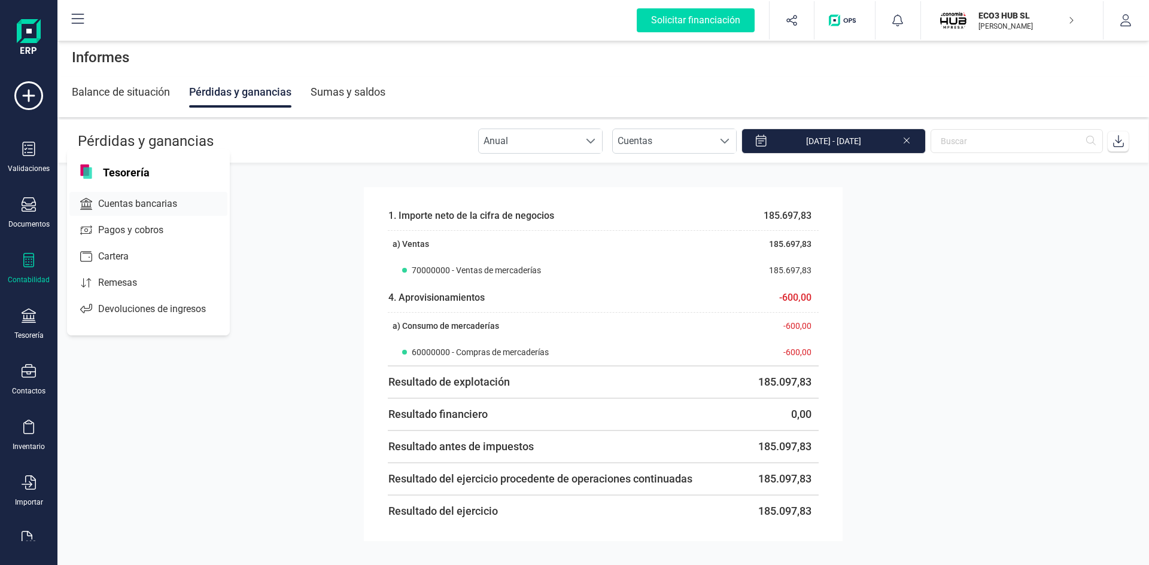
click at [126, 203] on span "Cuentas bancarias" at bounding box center [145, 204] width 105 height 14
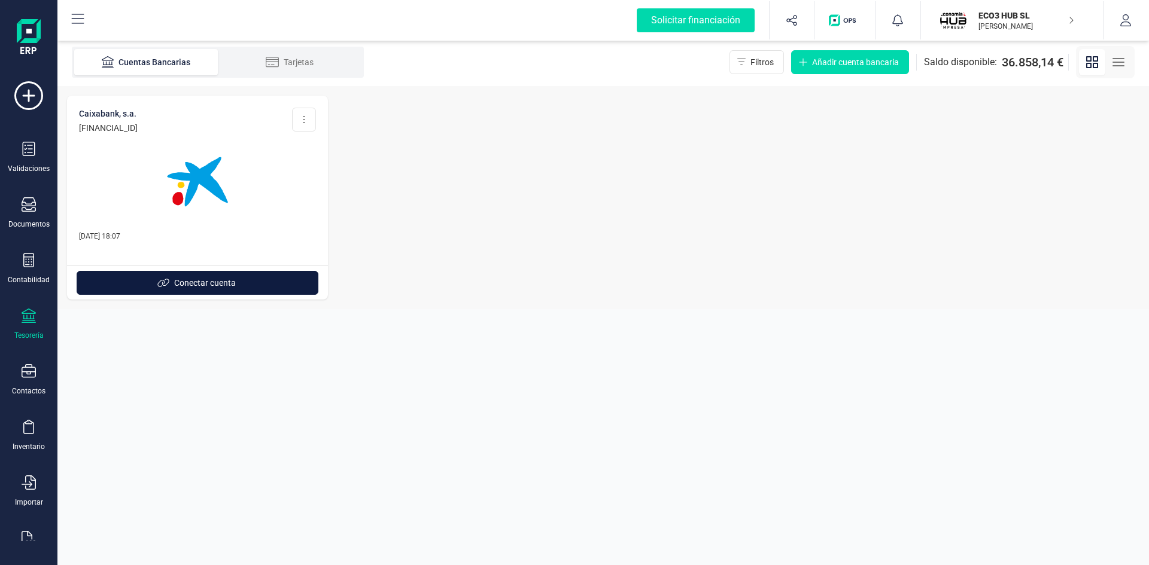
click at [215, 279] on span "Conectar cuenta" at bounding box center [205, 283] width 62 height 12
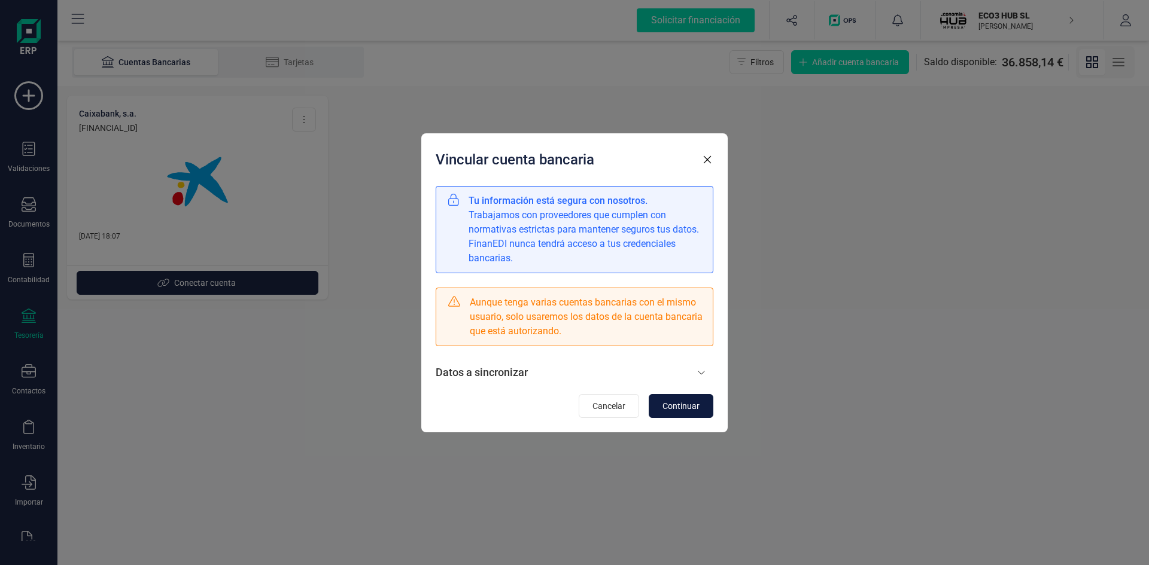
click at [685, 403] on span "Continuar" at bounding box center [680, 406] width 37 height 12
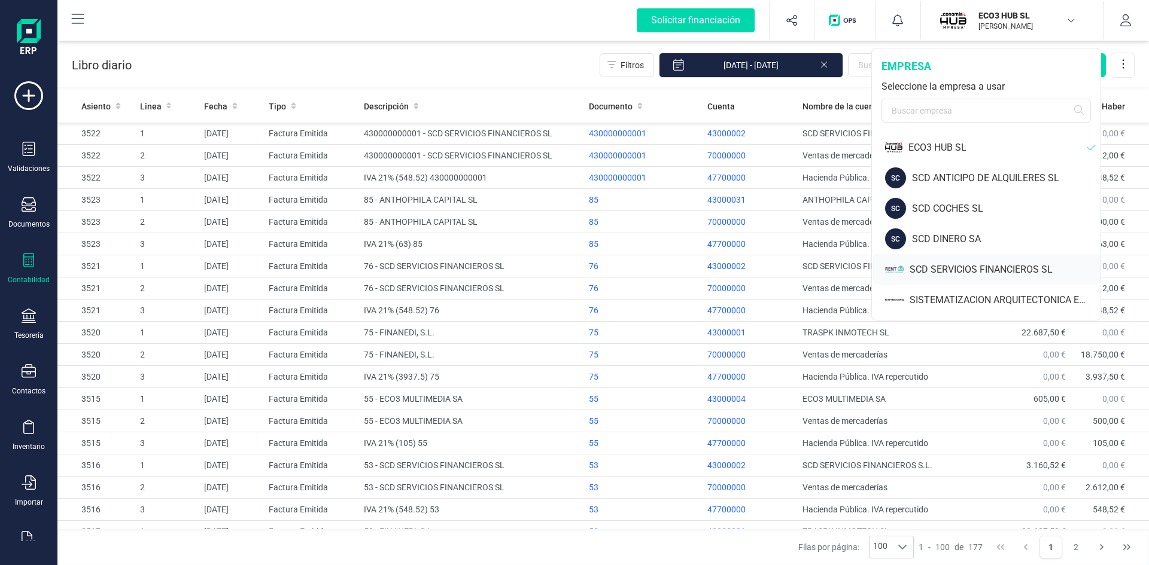
click at [944, 269] on div "SCD SERVICIOS FINANCIEROS SL" at bounding box center [1005, 270] width 191 height 14
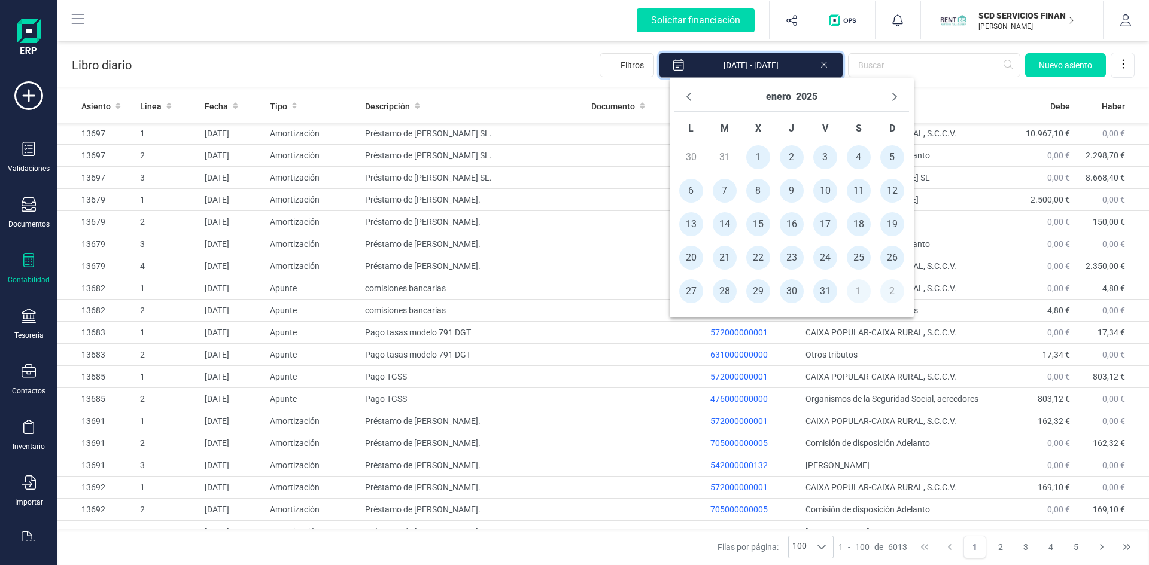
click at [764, 64] on input "[DATE] - [DATE]" at bounding box center [751, 65] width 184 height 25
click at [770, 95] on button "enero" at bounding box center [778, 96] width 25 height 19
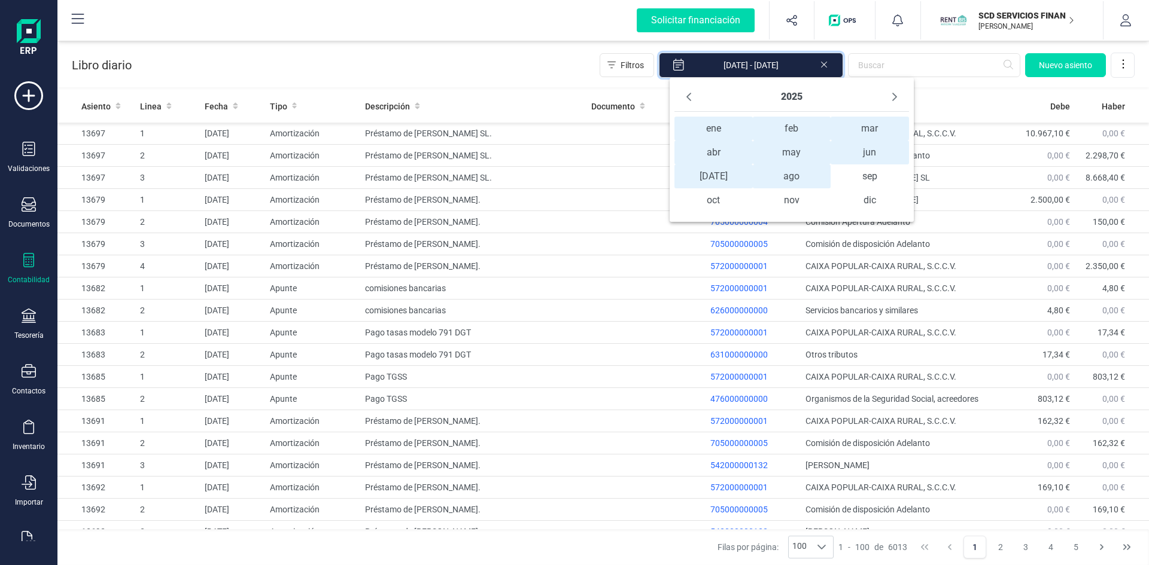
click at [708, 129] on span "ene ene" at bounding box center [713, 129] width 78 height 24
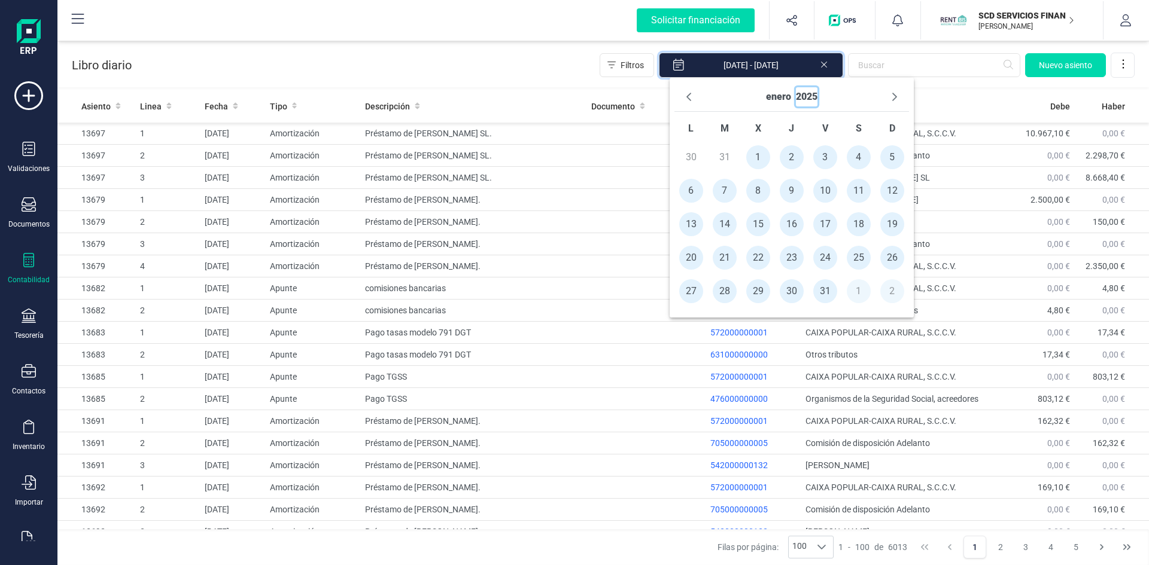
click at [801, 95] on button "2025" at bounding box center [807, 96] width 22 height 19
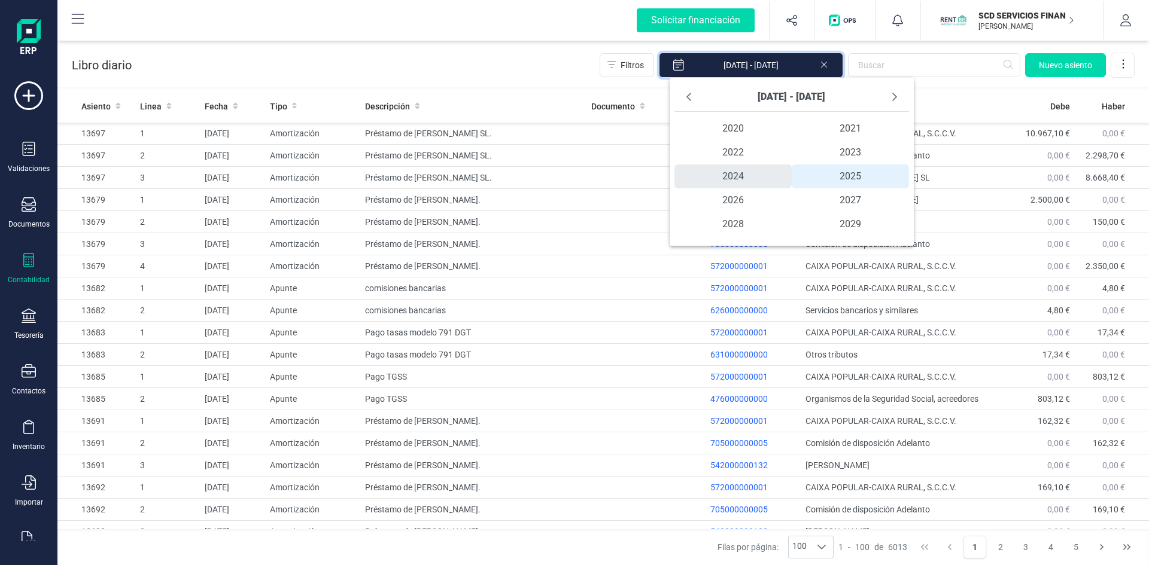
click at [730, 175] on span "2024" at bounding box center [732, 177] width 117 height 24
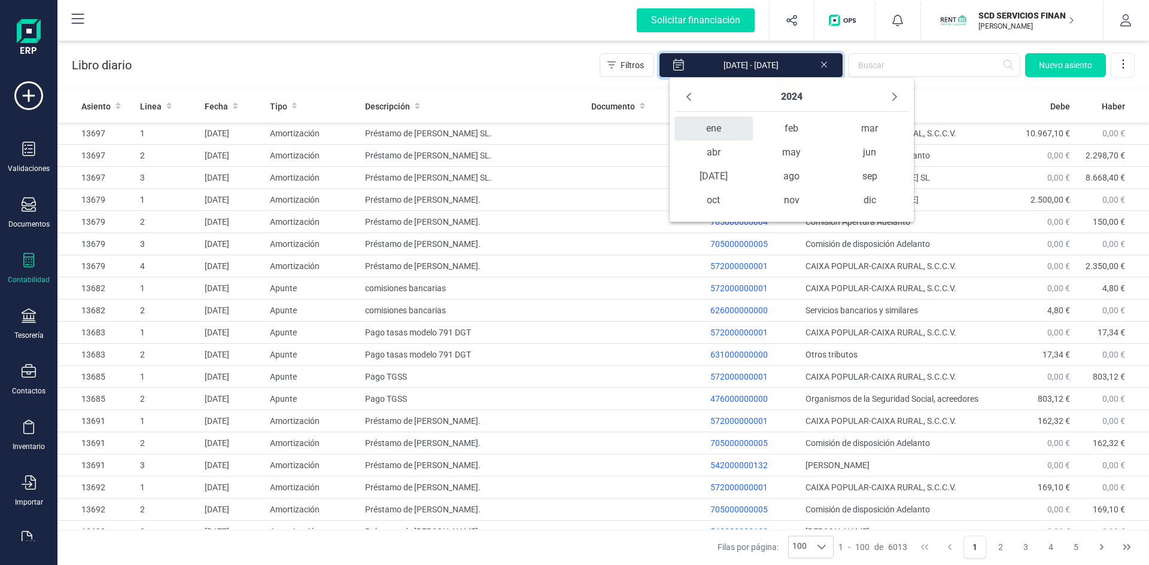
click at [701, 131] on span "ene" at bounding box center [713, 129] width 78 height 24
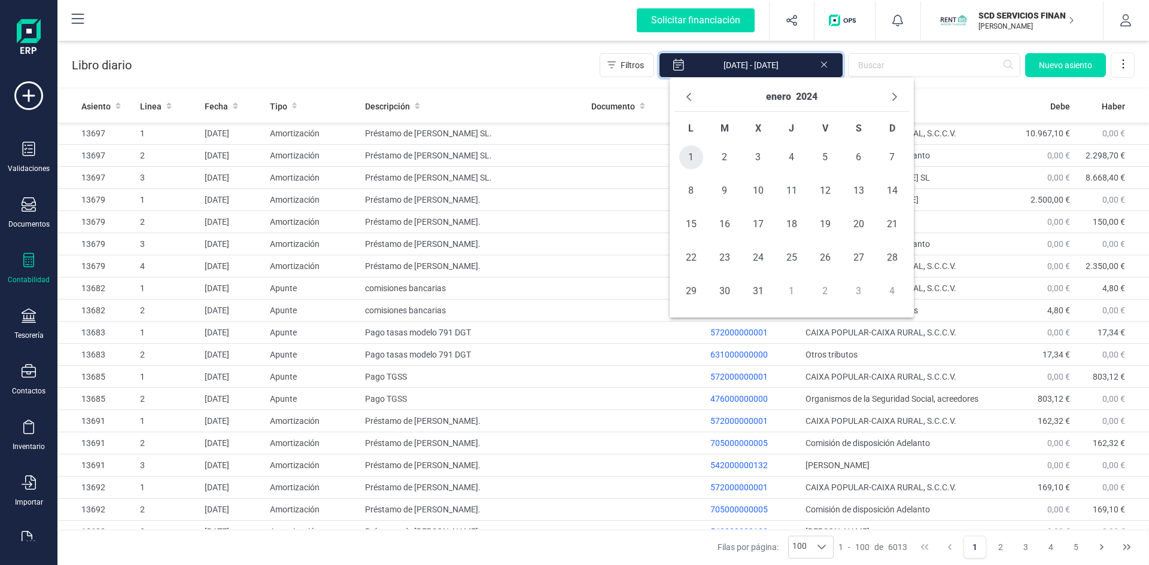
click at [695, 159] on span "1" at bounding box center [691, 157] width 24 height 24
click at [776, 98] on button "enero" at bounding box center [778, 96] width 25 height 19
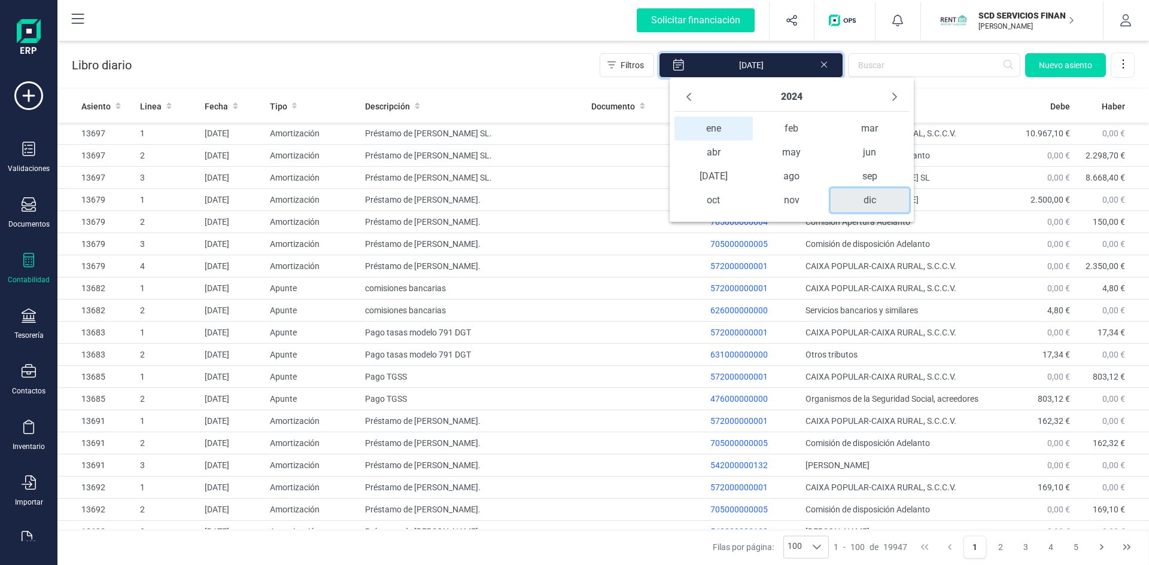
click at [873, 205] on span "dic" at bounding box center [870, 200] width 78 height 24
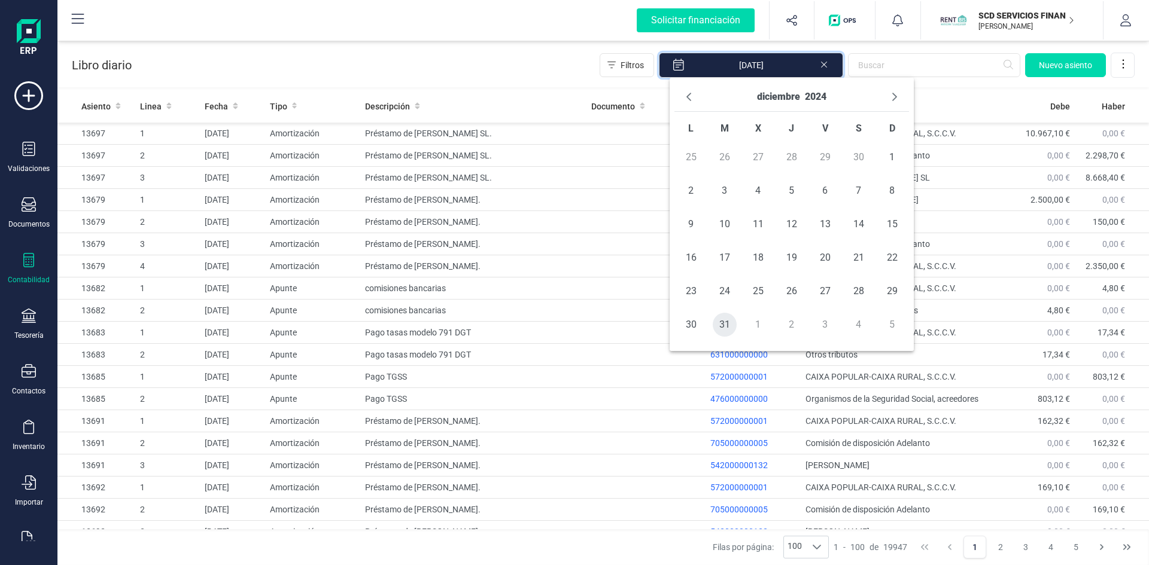
click at [723, 323] on span "31" at bounding box center [725, 325] width 24 height 24
type input "[DATE] - [DATE]"
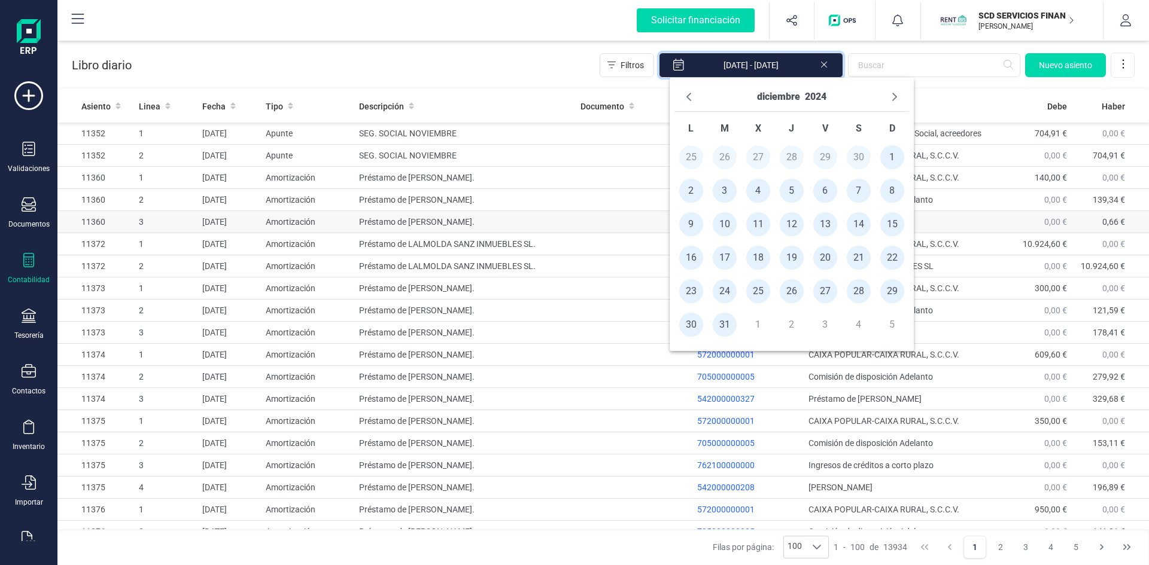
click at [576, 230] on td "Préstamo de [PERSON_NAME]." at bounding box center [464, 222] width 221 height 22
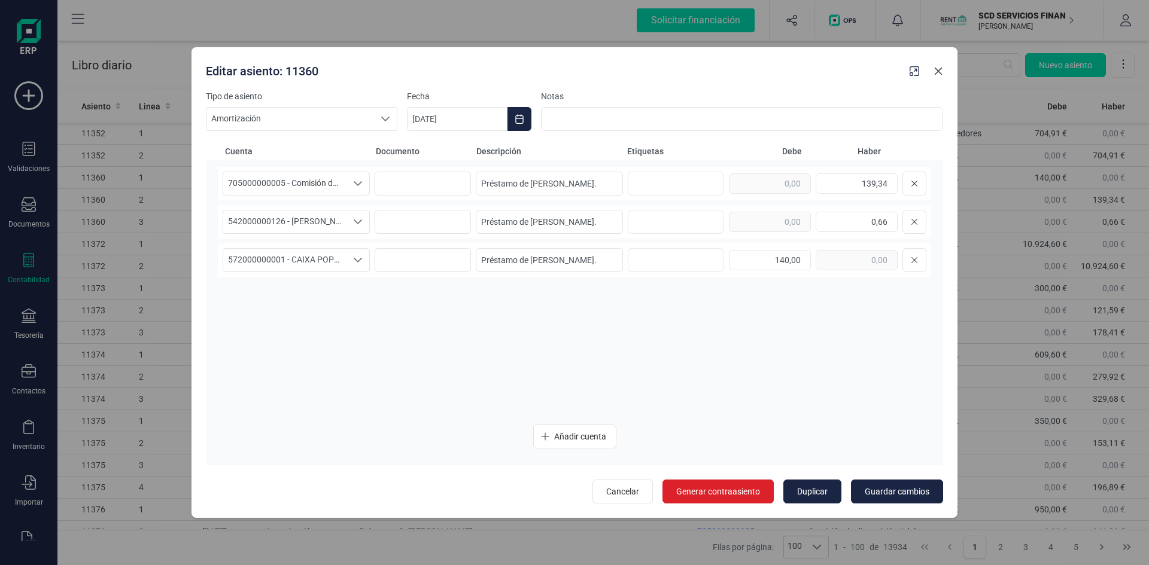
click at [936, 68] on icon "button" at bounding box center [938, 71] width 10 height 10
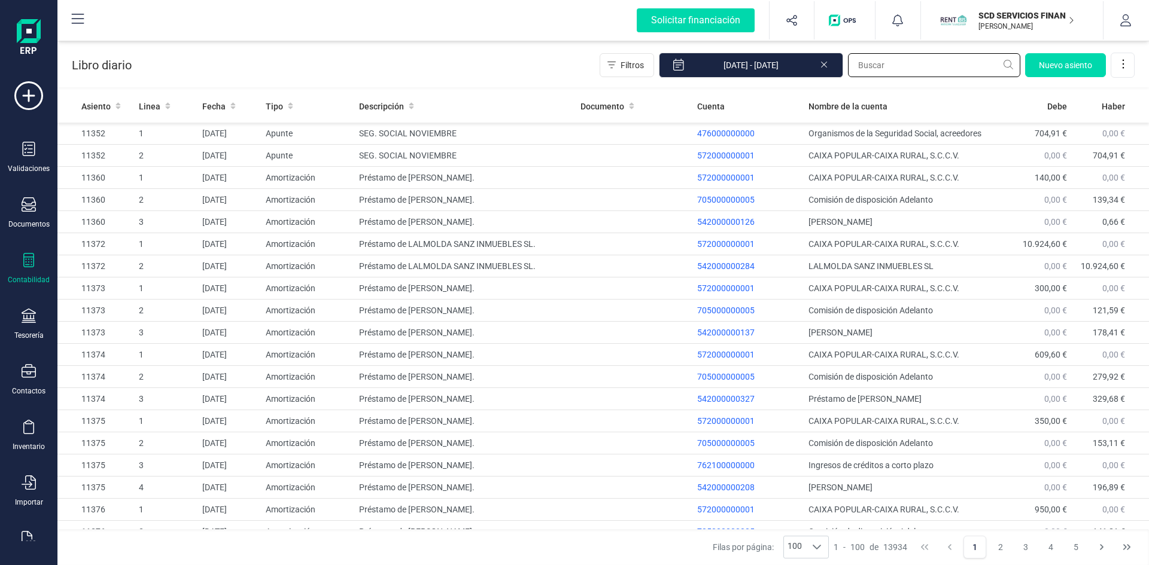
click at [869, 59] on input "text" at bounding box center [934, 65] width 172 height 24
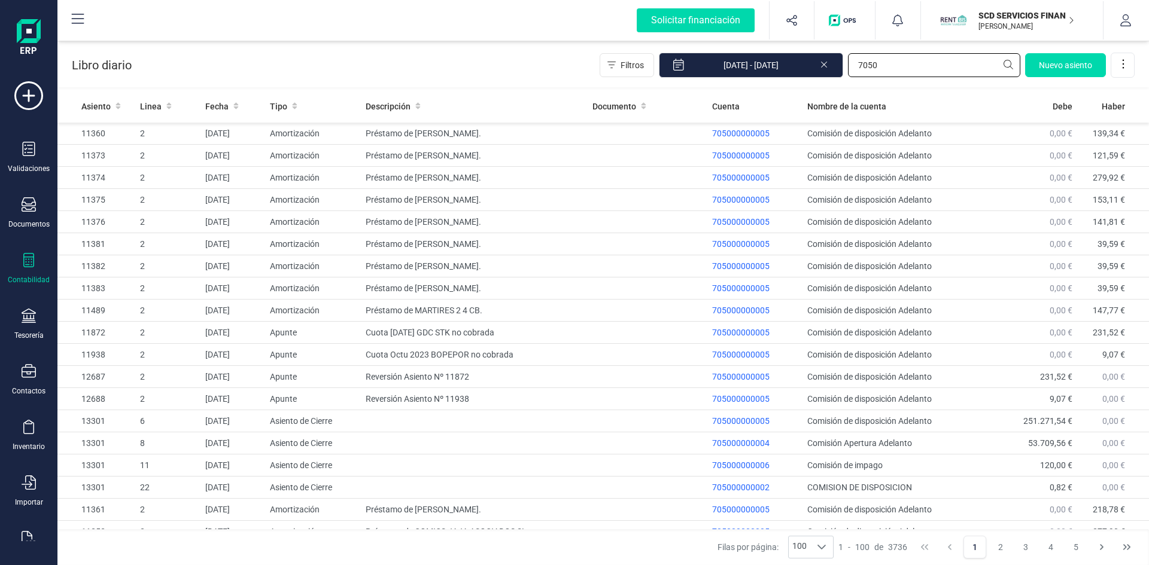
type input "7050"
click at [30, 324] on div at bounding box center [29, 317] width 14 height 17
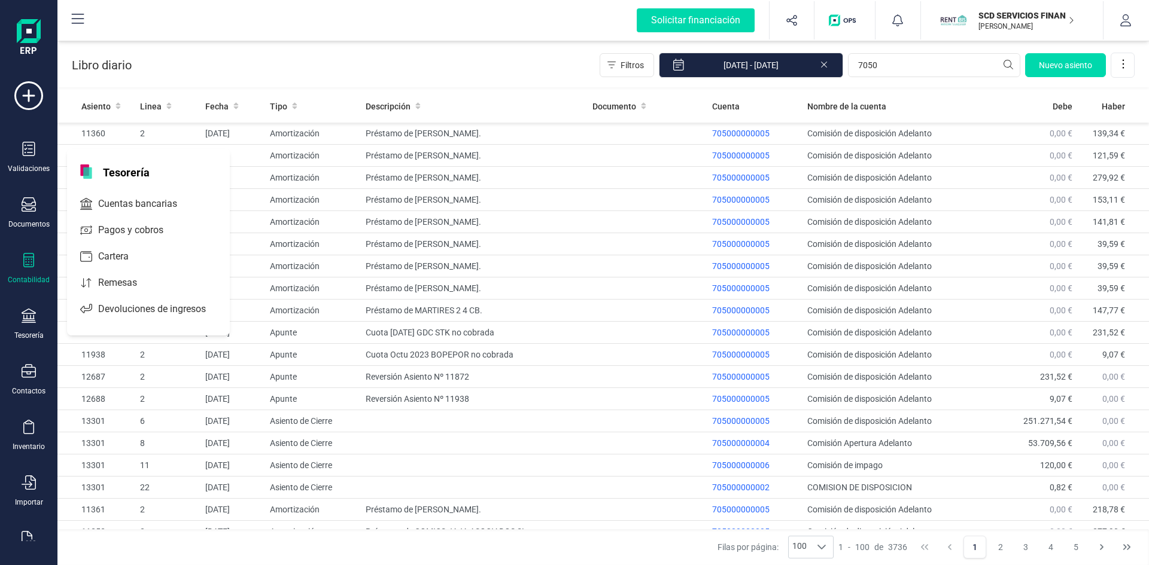
click at [22, 266] on icon at bounding box center [29, 260] width 14 height 14
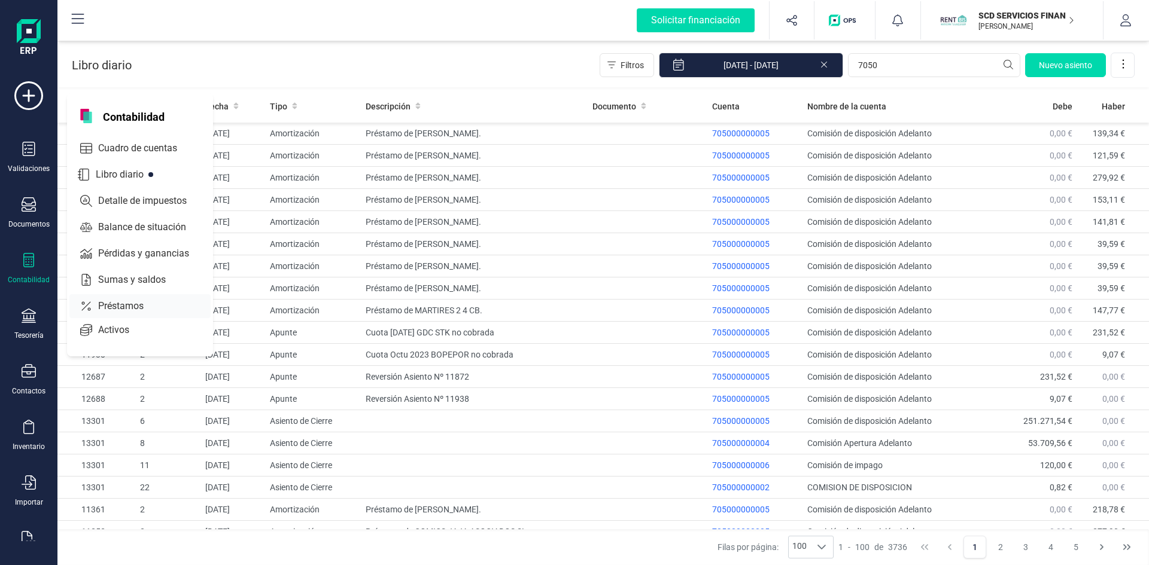
click at [107, 309] on span "Préstamos" at bounding box center [129, 306] width 72 height 14
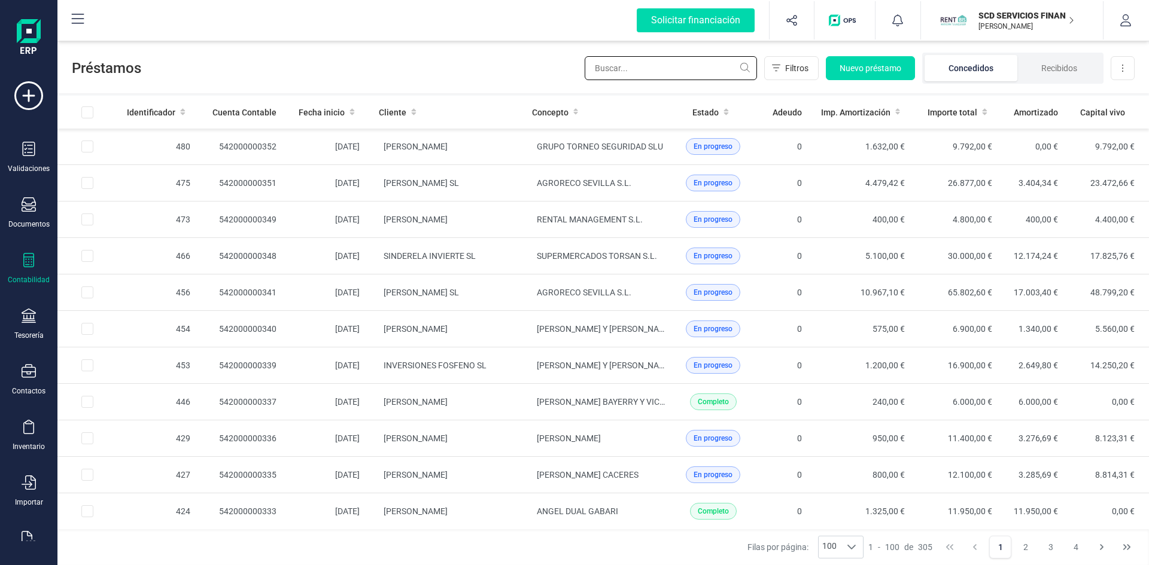
click at [678, 65] on input "text" at bounding box center [671, 68] width 172 height 24
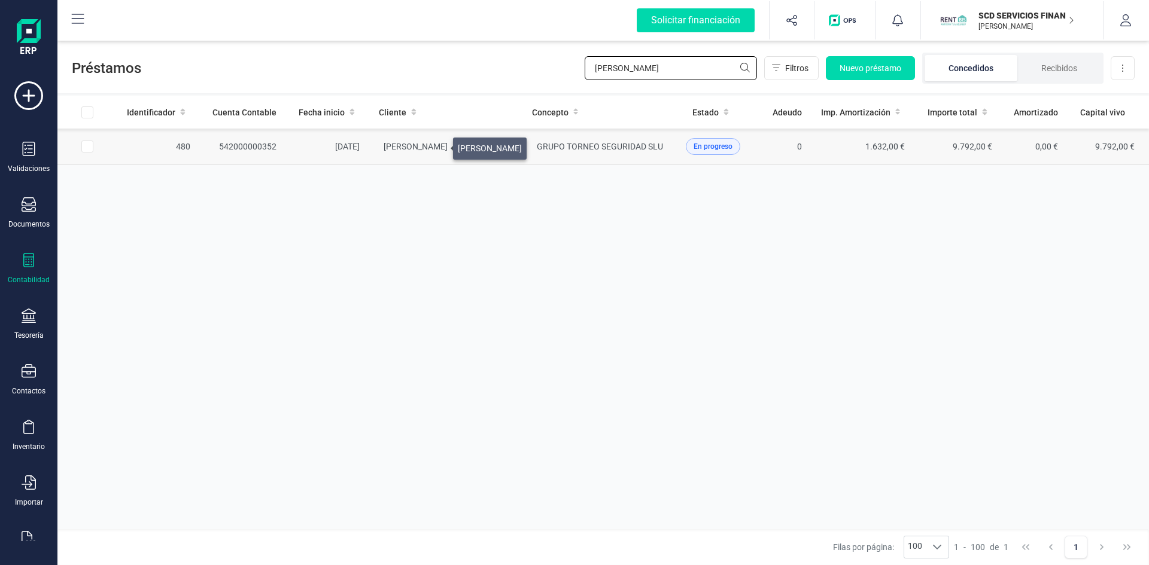
type input "[PERSON_NAME]"
click at [439, 145] on span "[PERSON_NAME]" at bounding box center [416, 147] width 64 height 10
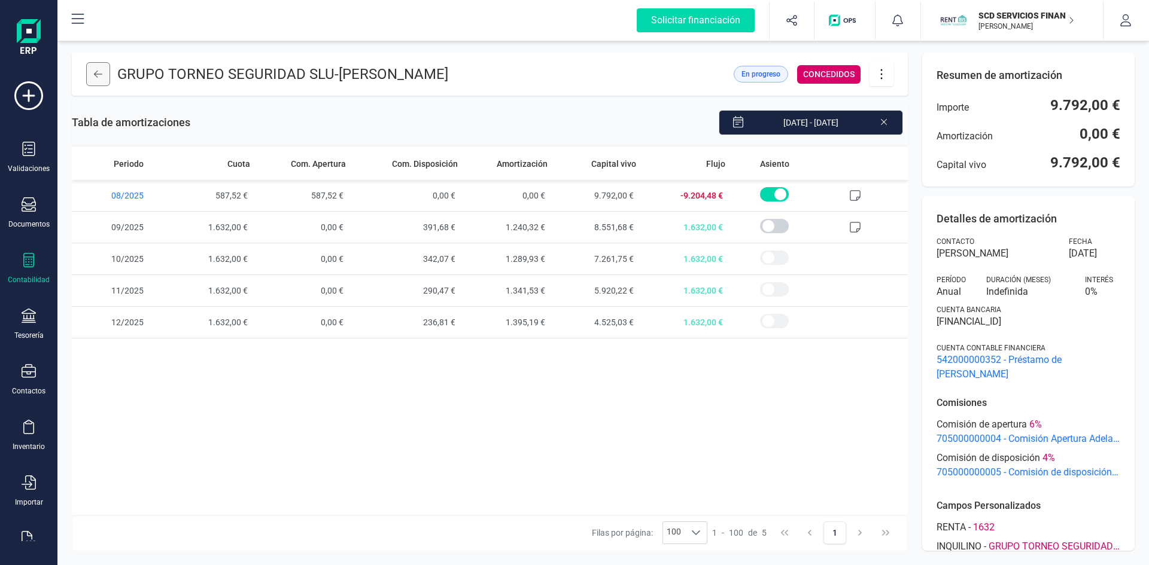
click at [98, 75] on icon at bounding box center [98, 74] width 8 height 10
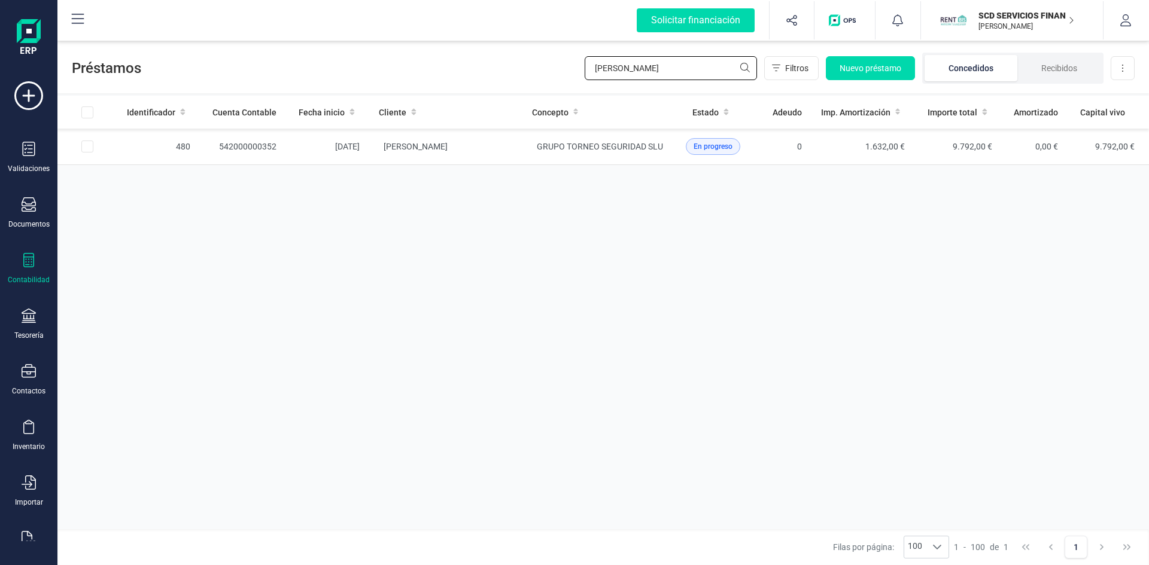
drag, startPoint x: 689, startPoint y: 68, endPoint x: 534, endPoint y: 69, distance: 155.0
click at [543, 69] on div "Préstamos [PERSON_NAME] Filtros Nuevo préstamo Concedidos Recibidos Descargar E…" at bounding box center [602, 65] width 1091 height 55
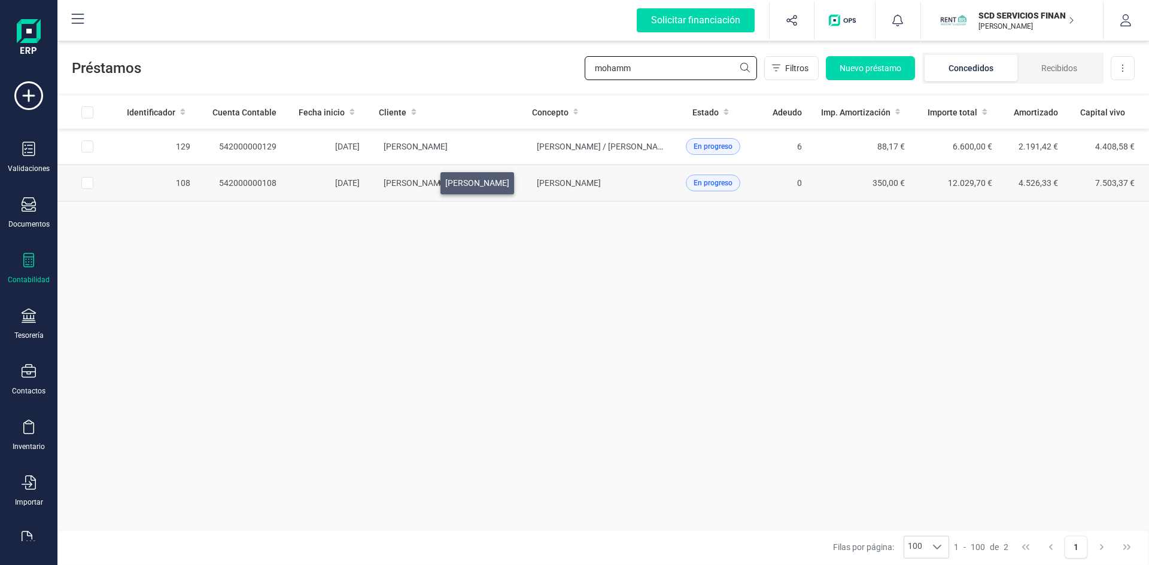
type input "mohamm"
click at [426, 180] on span "[PERSON_NAME]" at bounding box center [416, 183] width 64 height 10
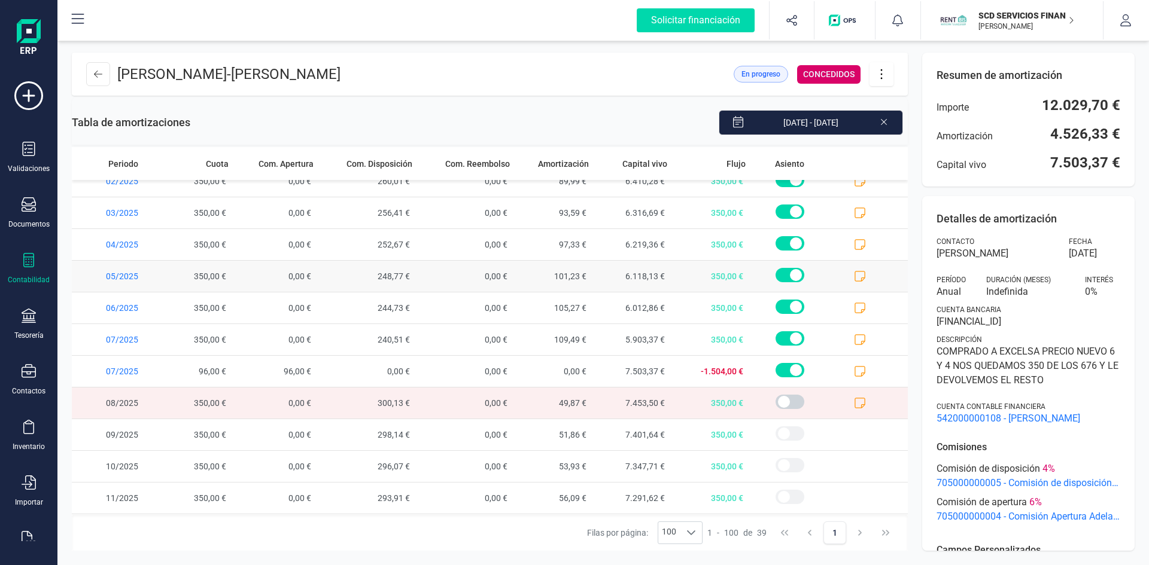
scroll to position [902, 0]
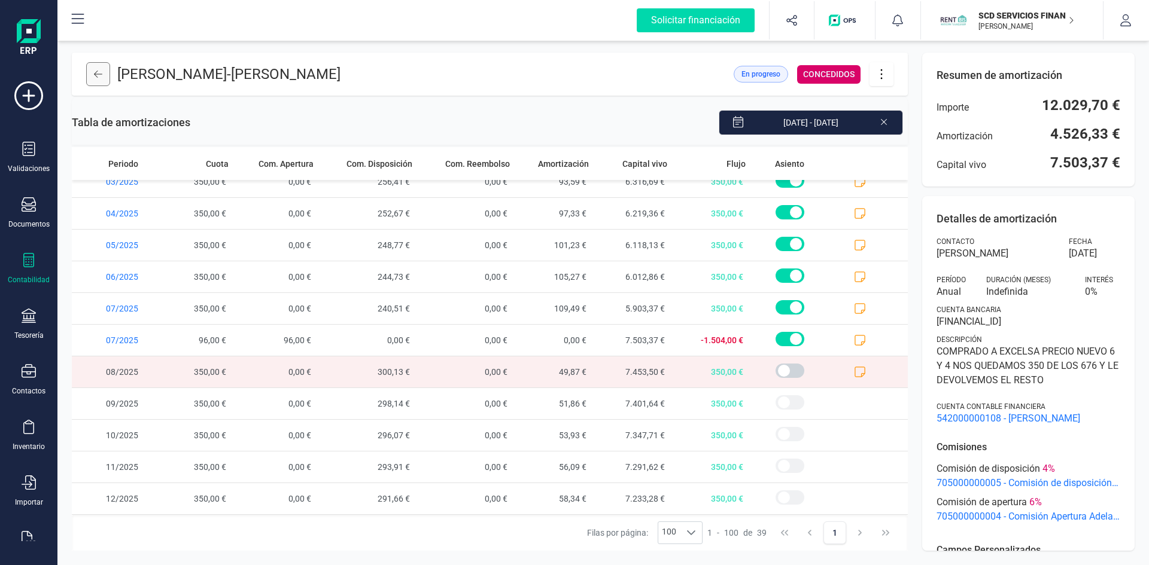
click at [95, 75] on icon at bounding box center [98, 74] width 8 height 7
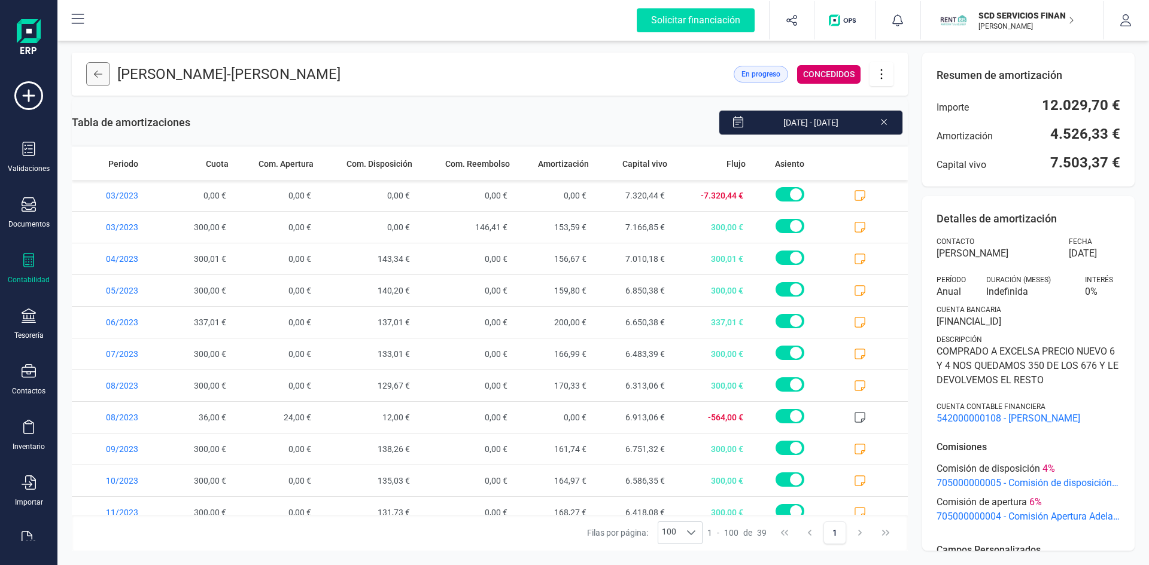
click at [101, 72] on icon at bounding box center [98, 74] width 8 height 10
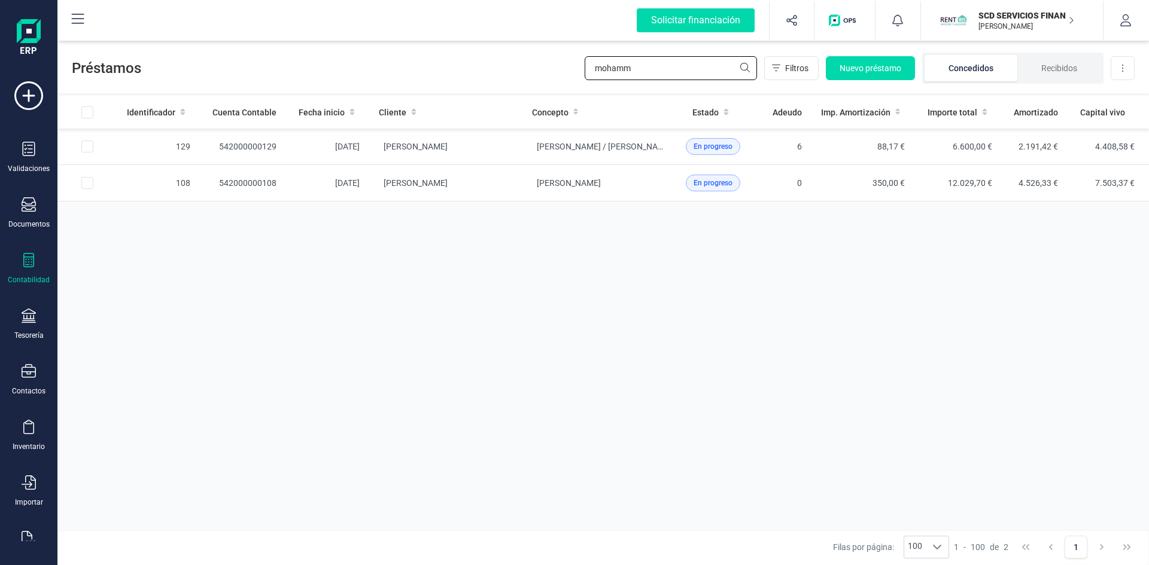
drag, startPoint x: 644, startPoint y: 71, endPoint x: 482, endPoint y: 68, distance: 162.2
click at [489, 68] on div "Préstamos mohamm Filtros Nuevo préstamo Concedidos Recibidos Descargar Excel" at bounding box center [602, 65] width 1091 height 55
type input "[PERSON_NAME]"
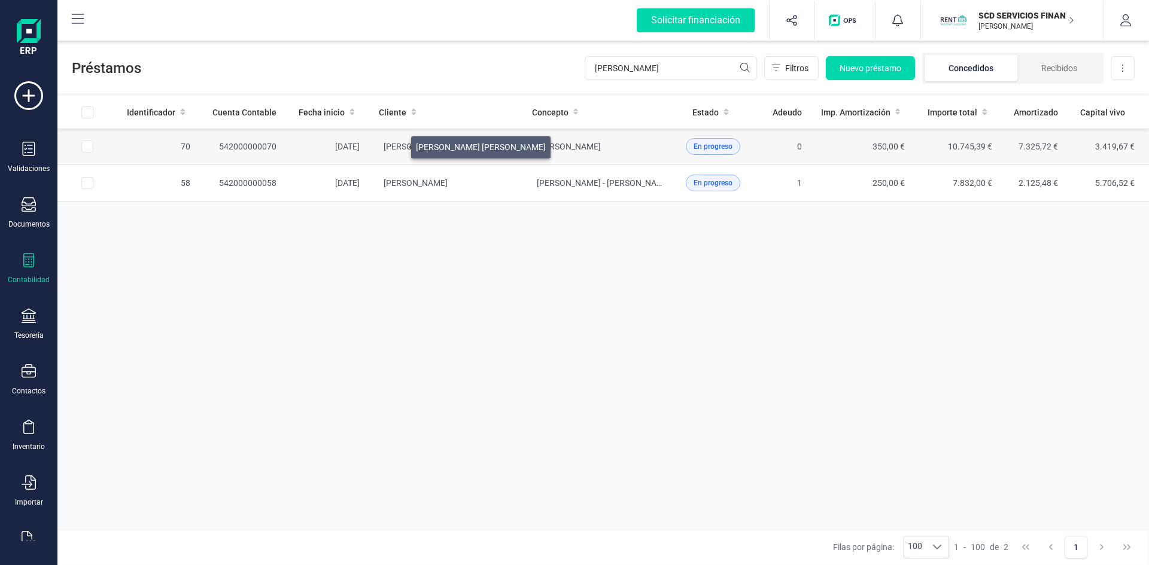
click at [397, 144] on span "[PERSON_NAME] [PERSON_NAME]" at bounding box center [449, 147] width 130 height 10
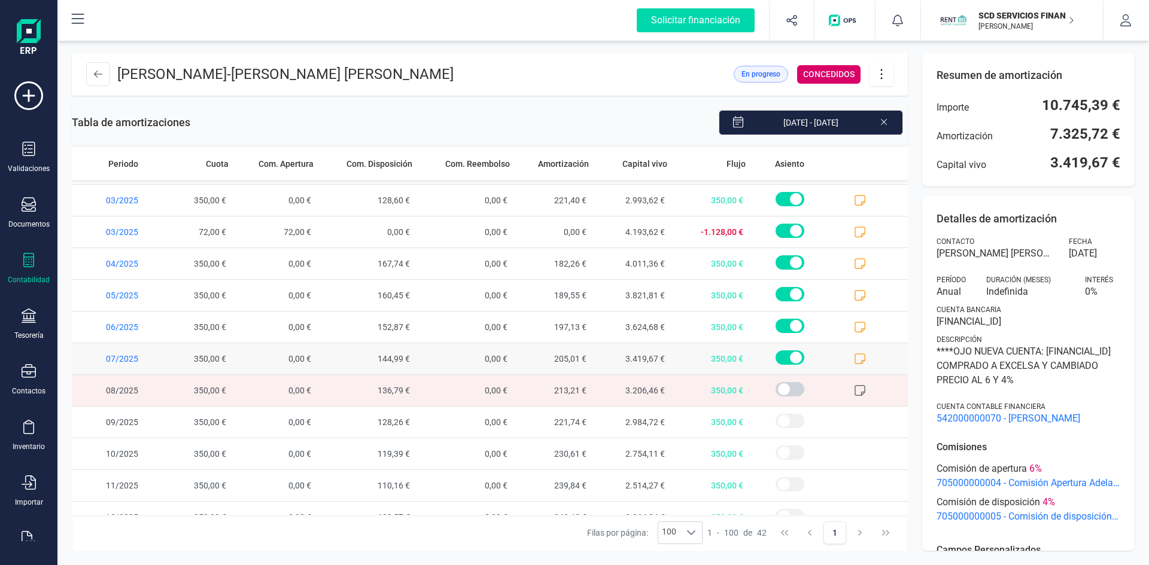
scroll to position [997, 0]
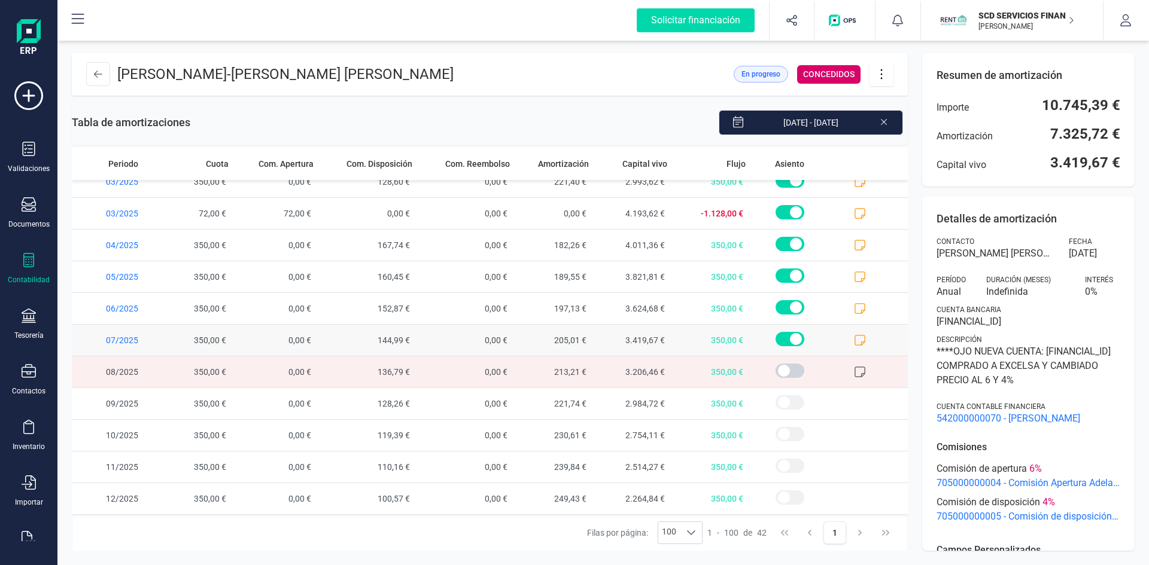
click at [854, 338] on icon at bounding box center [860, 340] width 12 height 12
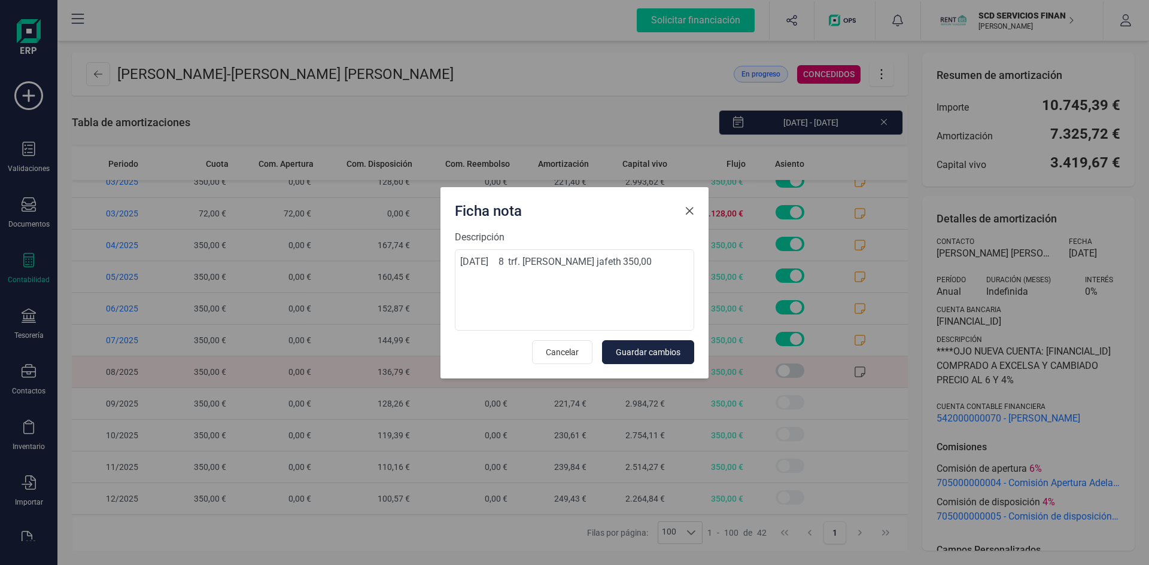
click at [690, 211] on span "Close" at bounding box center [690, 211] width 10 height 10
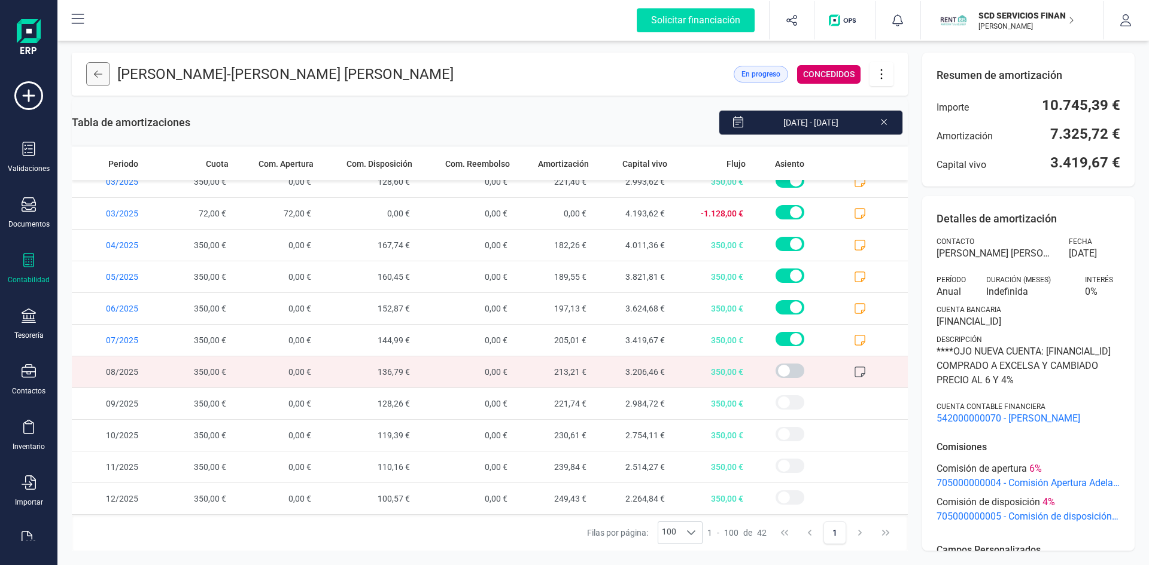
click at [95, 72] on icon at bounding box center [98, 74] width 8 height 10
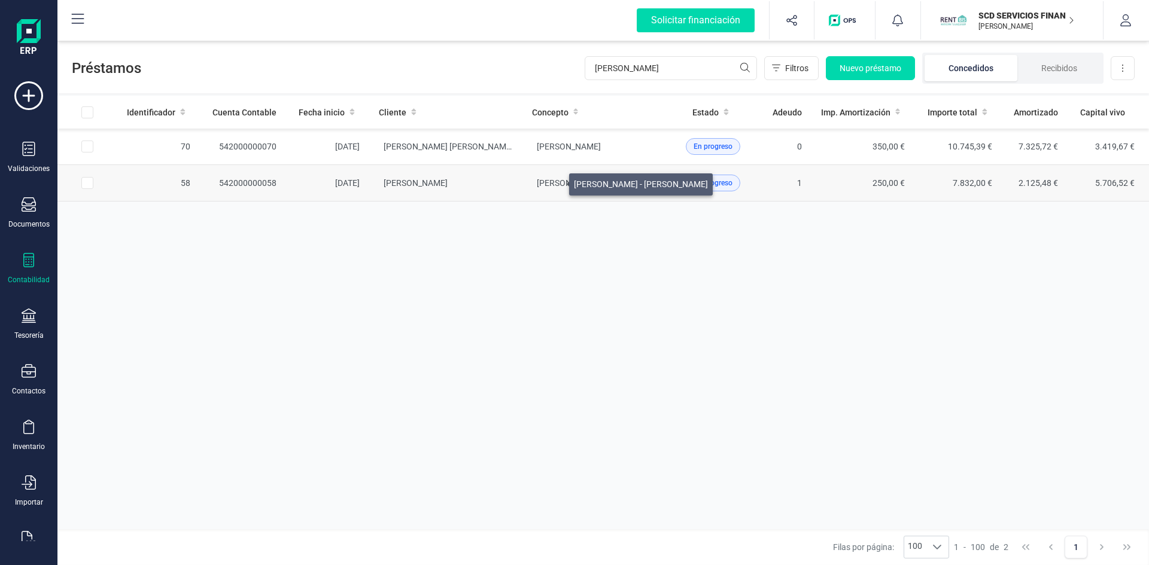
click at [555, 181] on span "[PERSON_NAME] - [PERSON_NAME]" at bounding box center [604, 183] width 134 height 10
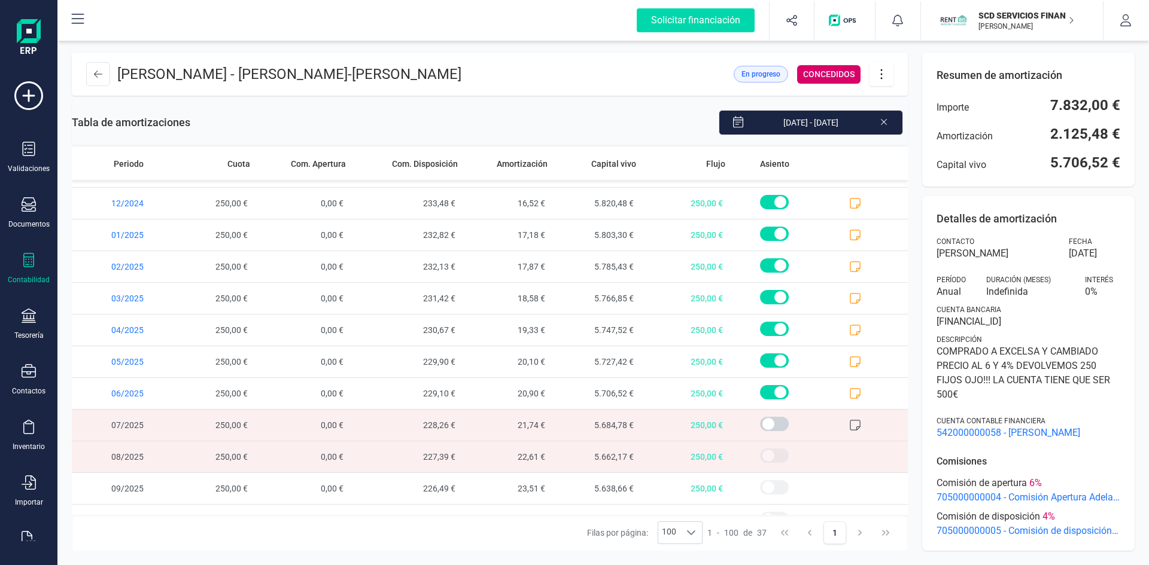
scroll to position [778, 0]
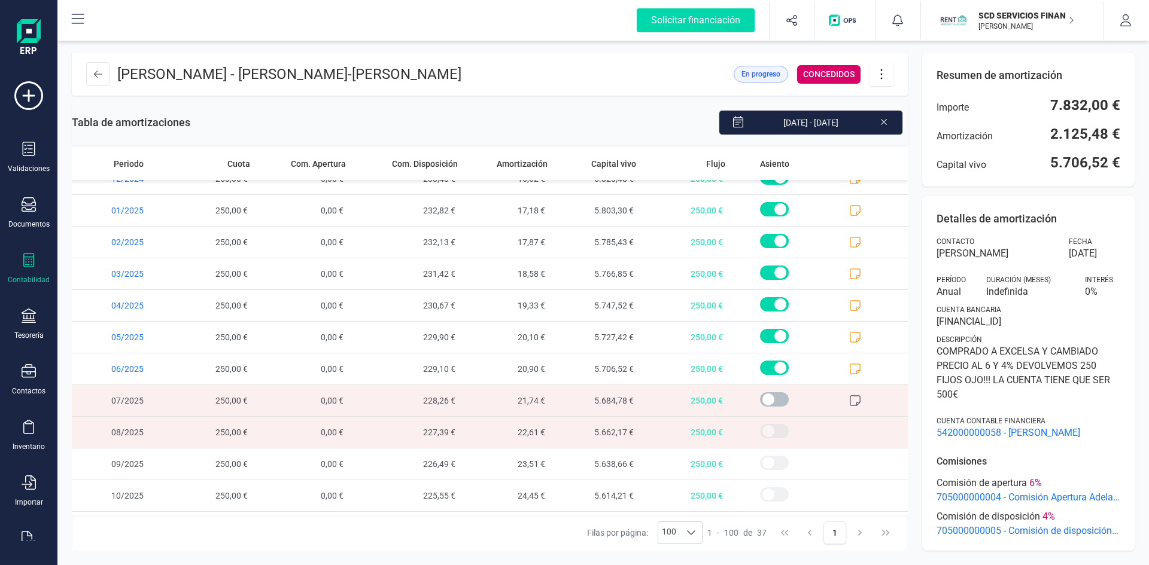
click at [760, 399] on span at bounding box center [774, 400] width 29 height 14
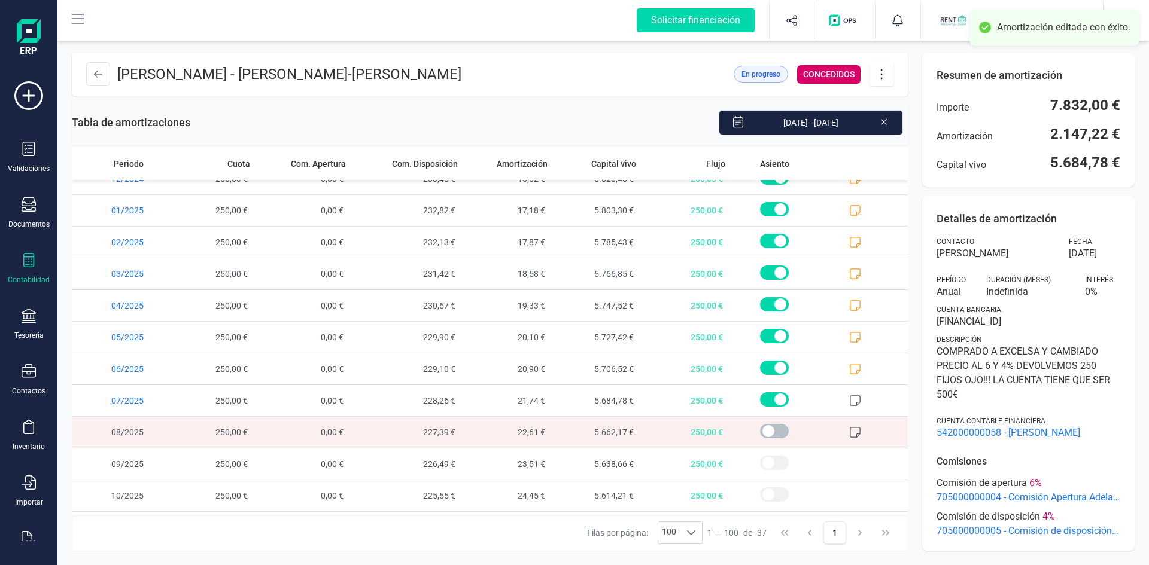
click at [760, 430] on span at bounding box center [774, 431] width 29 height 14
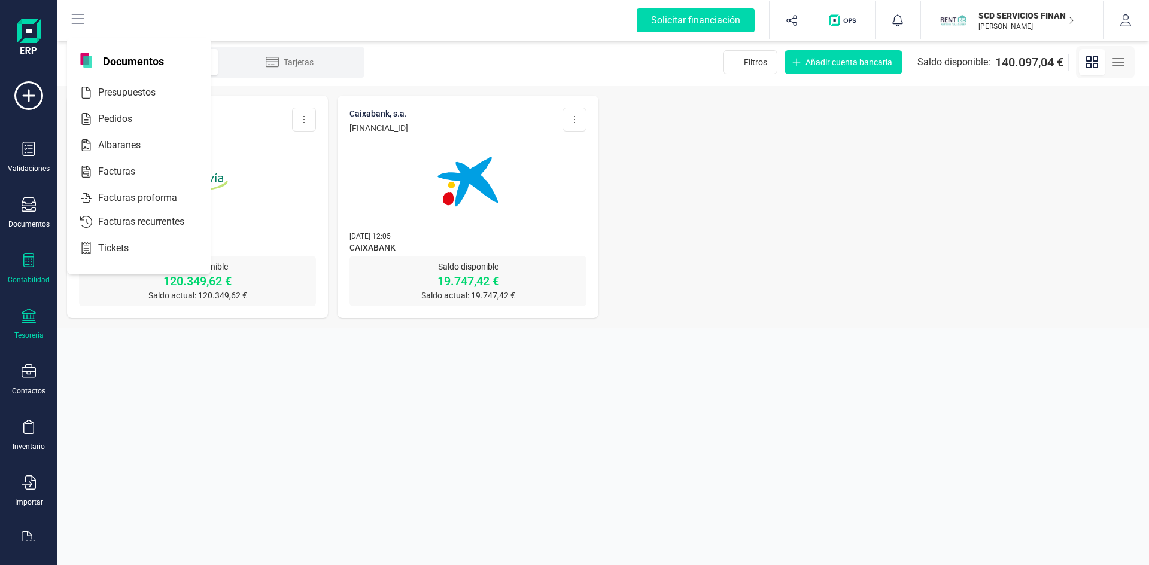
click at [24, 273] on div "Contabilidad" at bounding box center [29, 269] width 48 height 32
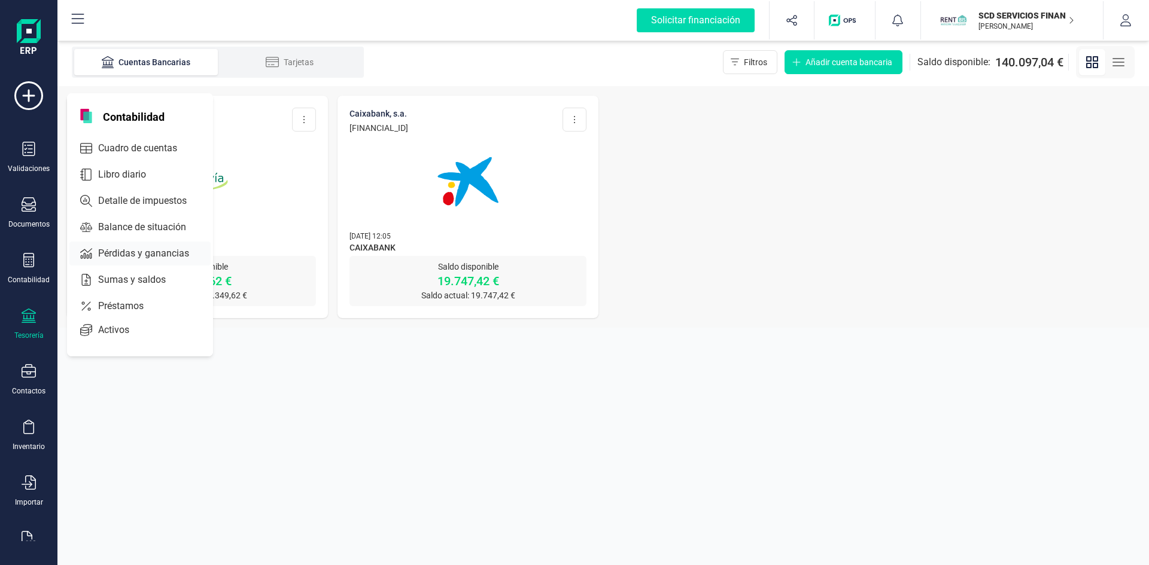
click at [123, 252] on span "Pérdidas y ganancias" at bounding box center [151, 254] width 117 height 14
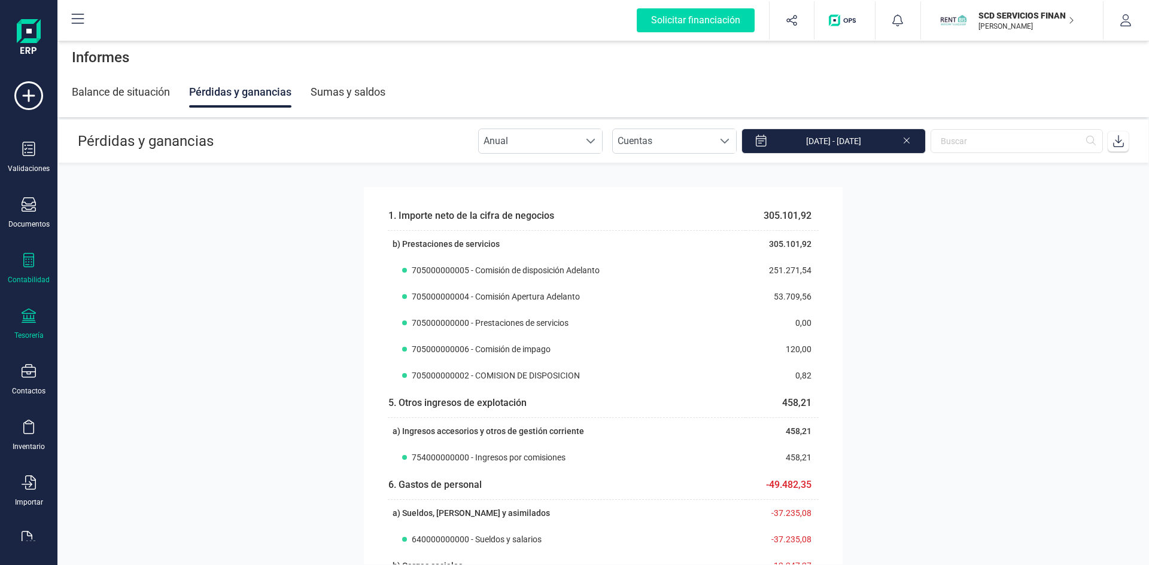
click at [28, 318] on icon at bounding box center [29, 316] width 14 height 14
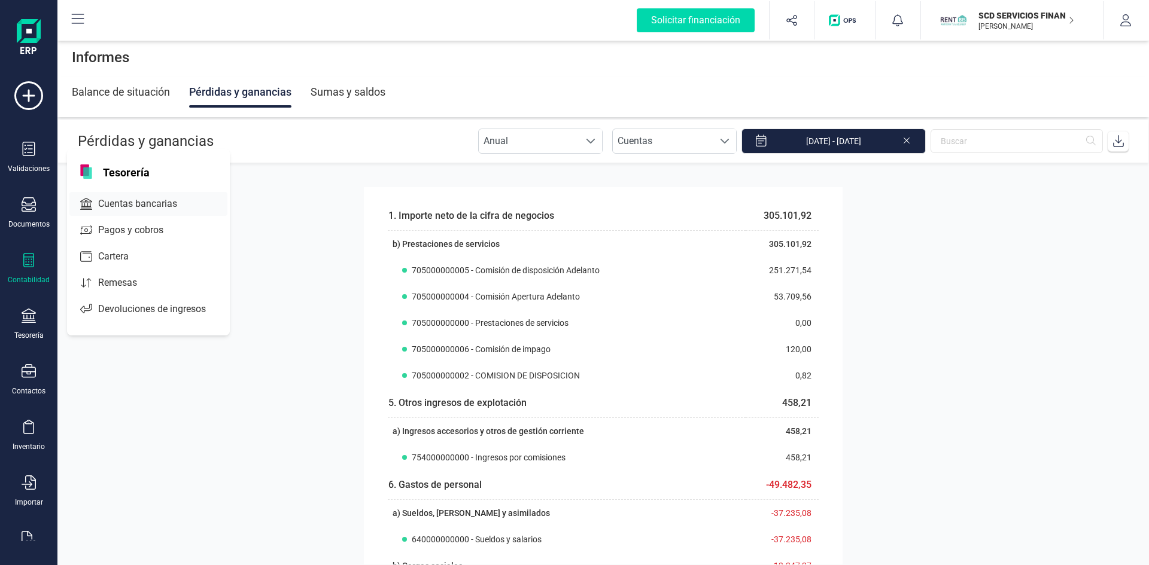
click at [120, 202] on span "Cuentas bancarias" at bounding box center [145, 204] width 105 height 14
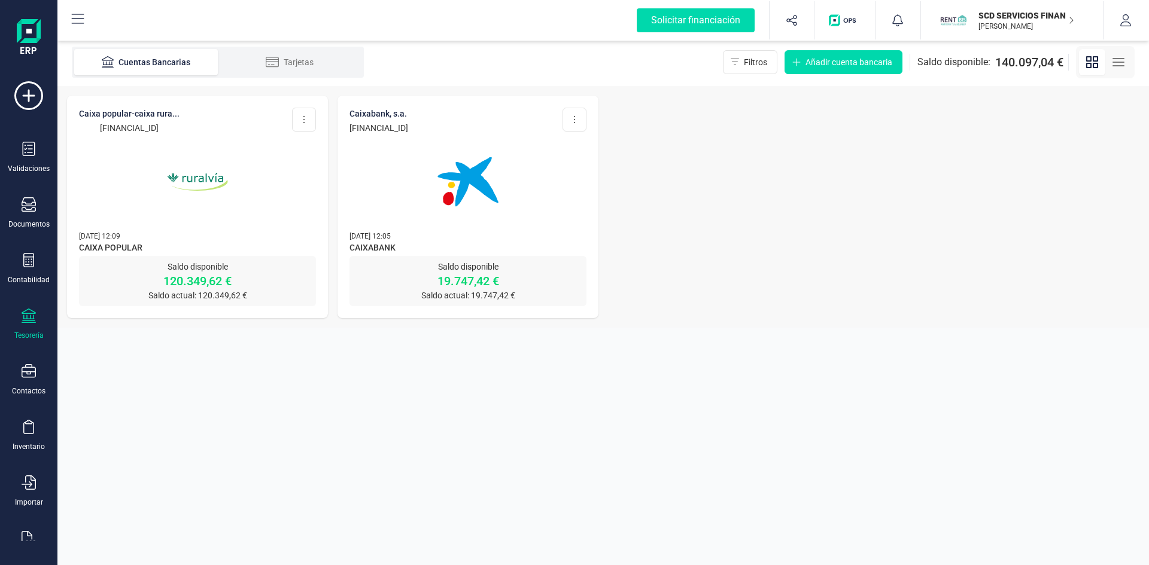
click at [194, 281] on p "120.349,62 €" at bounding box center [197, 281] width 237 height 17
click at [182, 180] on img at bounding box center [197, 182] width 101 height 101
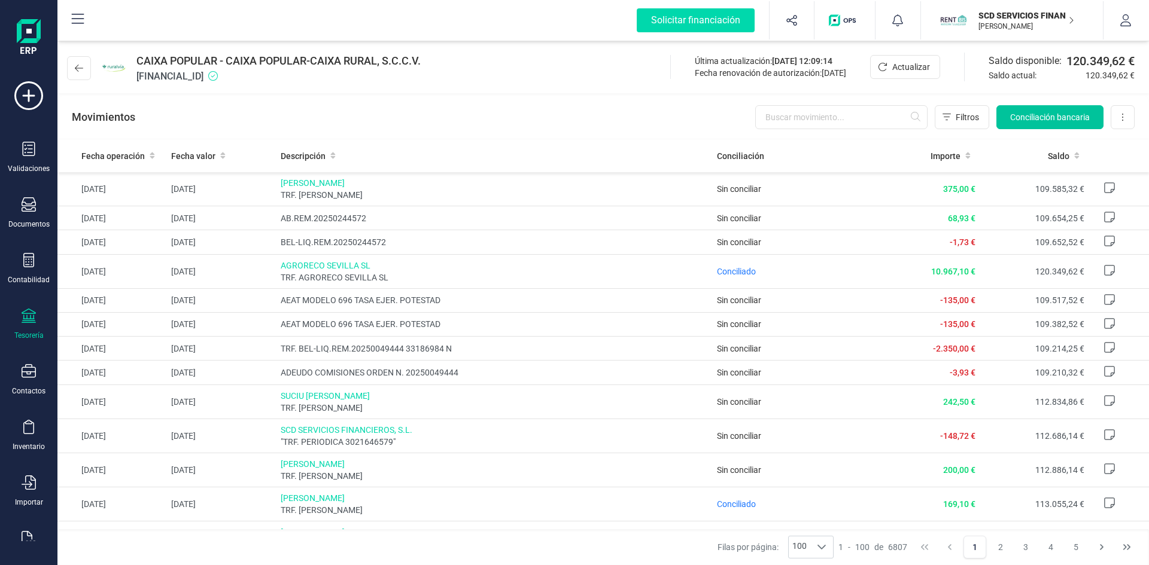
click at [1063, 108] on button "Conciliación bancaria" at bounding box center [1049, 117] width 107 height 24
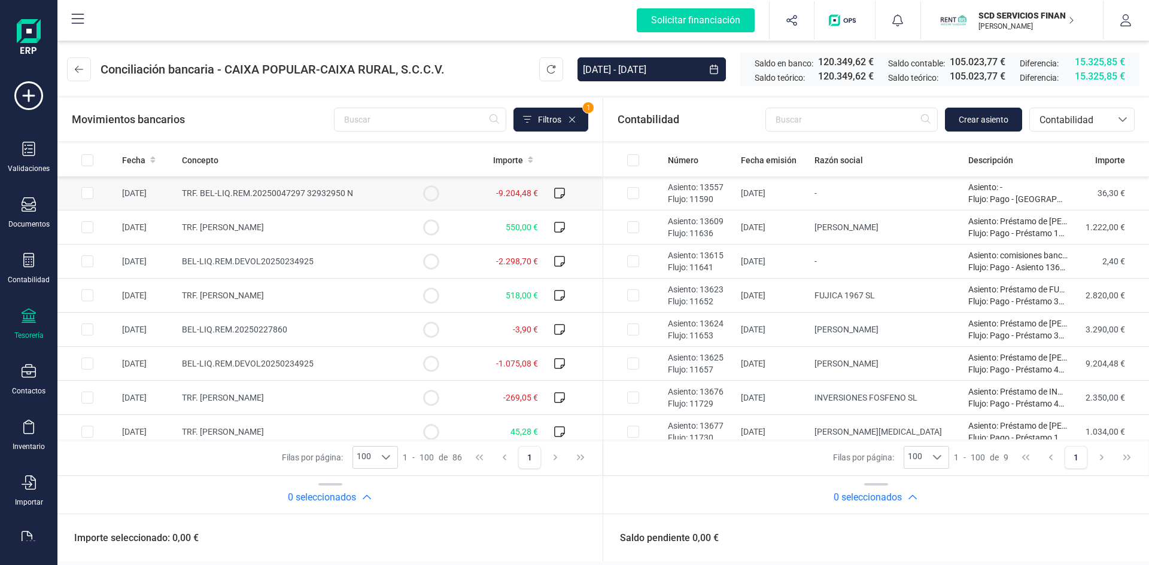
click at [87, 191] on input "Row Selected 5520b607-bafe-4ce0-a029-0614e268603e" at bounding box center [87, 193] width 12 height 12
checkbox input "true"
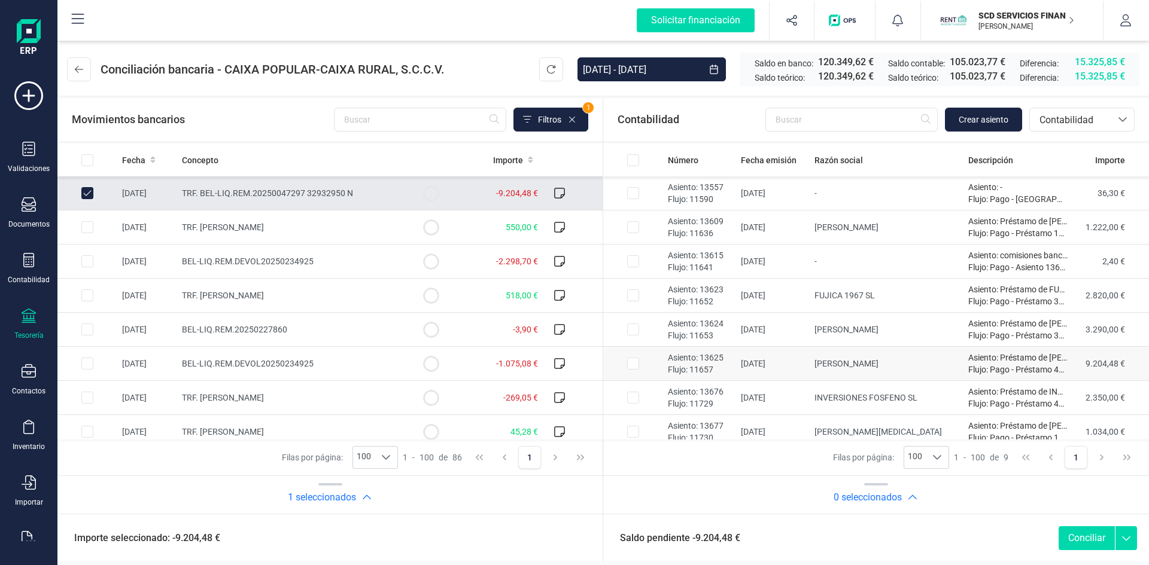
click at [632, 363] on input "Row Selected 6171bbc2-3182-49d5-97f6-887a7c68b344" at bounding box center [633, 364] width 12 height 12
checkbox input "true"
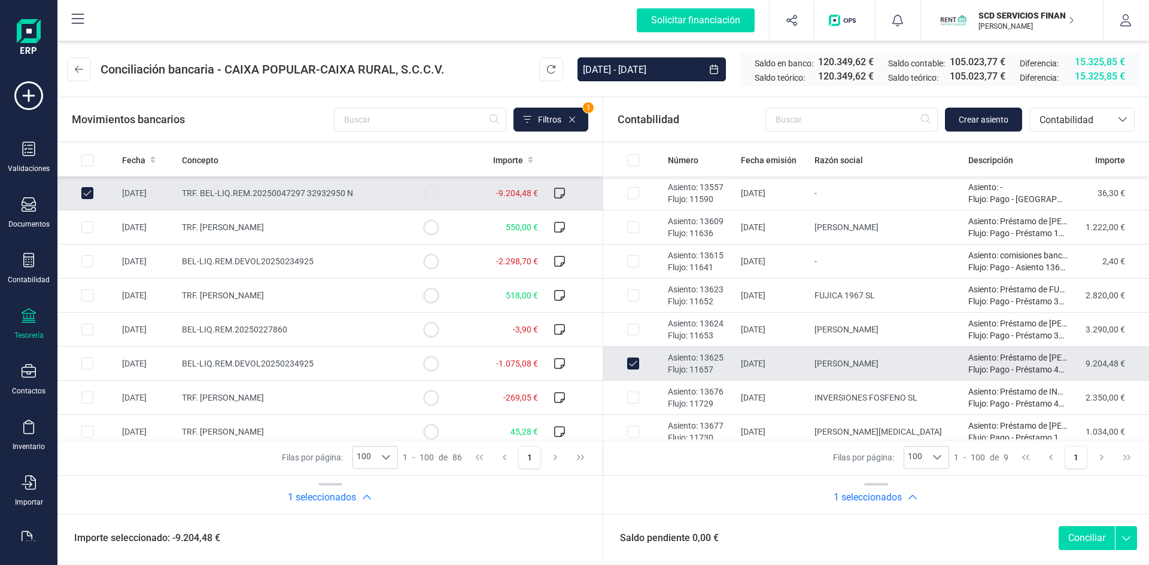
click at [1093, 535] on button "Conciliar" at bounding box center [1087, 539] width 56 height 24
checkbox input "false"
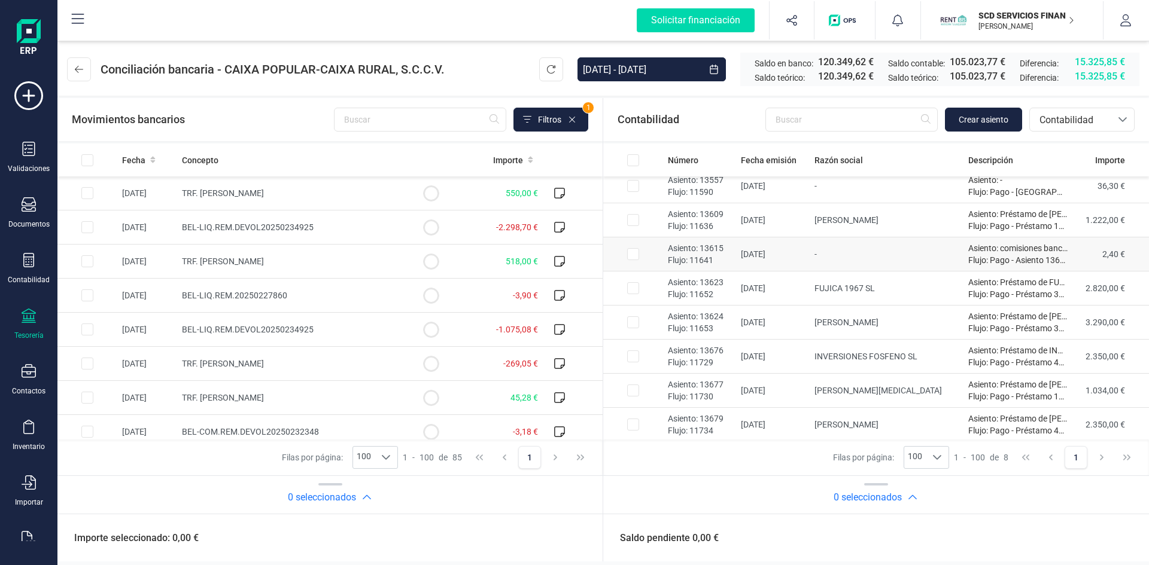
scroll to position [10, 0]
click at [141, 160] on span "Fecha" at bounding box center [133, 160] width 23 height 12
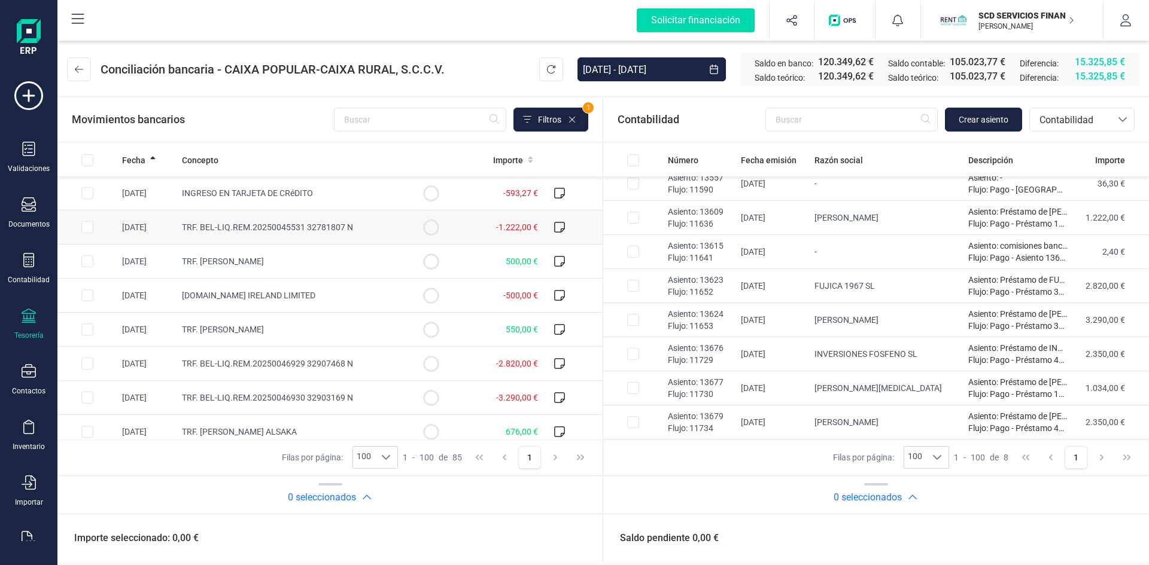
click at [87, 228] on input "Row Selected 15e868be-28e0-45b4-8daa-d0f78cffe19b" at bounding box center [87, 227] width 12 height 12
checkbox input "true"
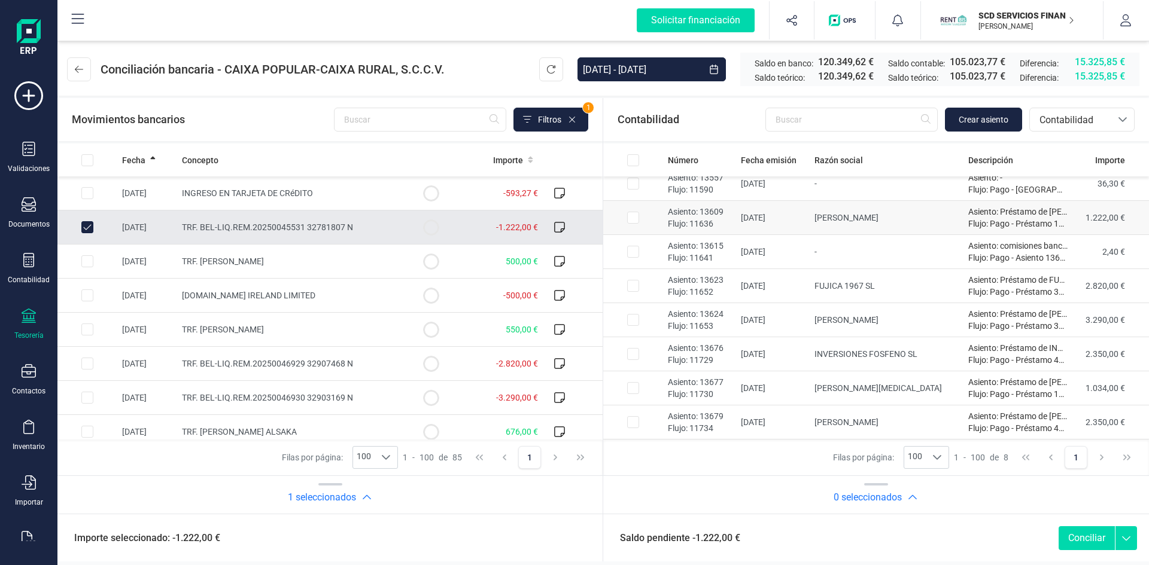
click at [634, 218] on input "Row Selected 2cf30291-7426-4ee2-ac77-b638565135d9" at bounding box center [633, 218] width 12 height 12
checkbox input "true"
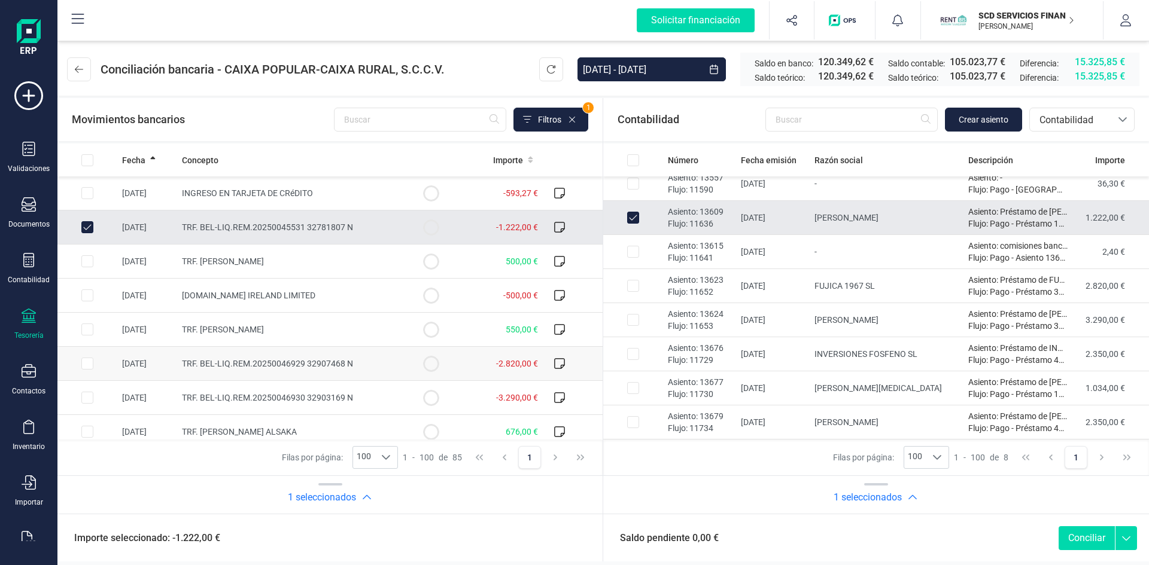
click at [89, 364] on input "Row Selected 9b722a75-5be0-4063-8650-2f5ab58aa2a4" at bounding box center [87, 364] width 12 height 12
checkbox input "true"
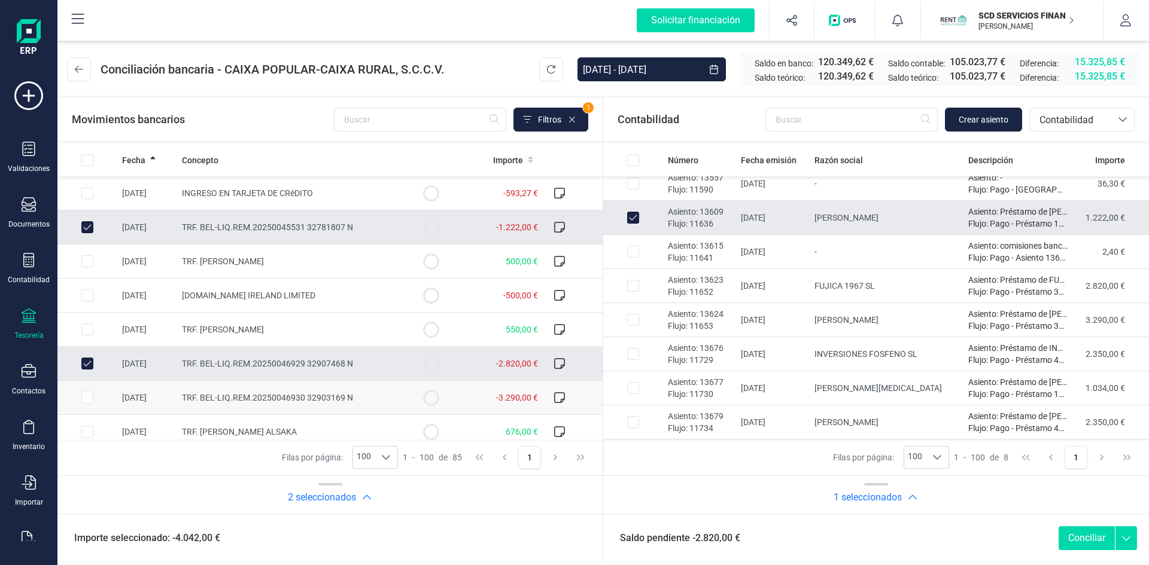
click at [85, 399] on input "Row Selected d32cb3c2-74c3-44d2-ab18-6973541c186c" at bounding box center [87, 398] width 12 height 12
checkbox input "true"
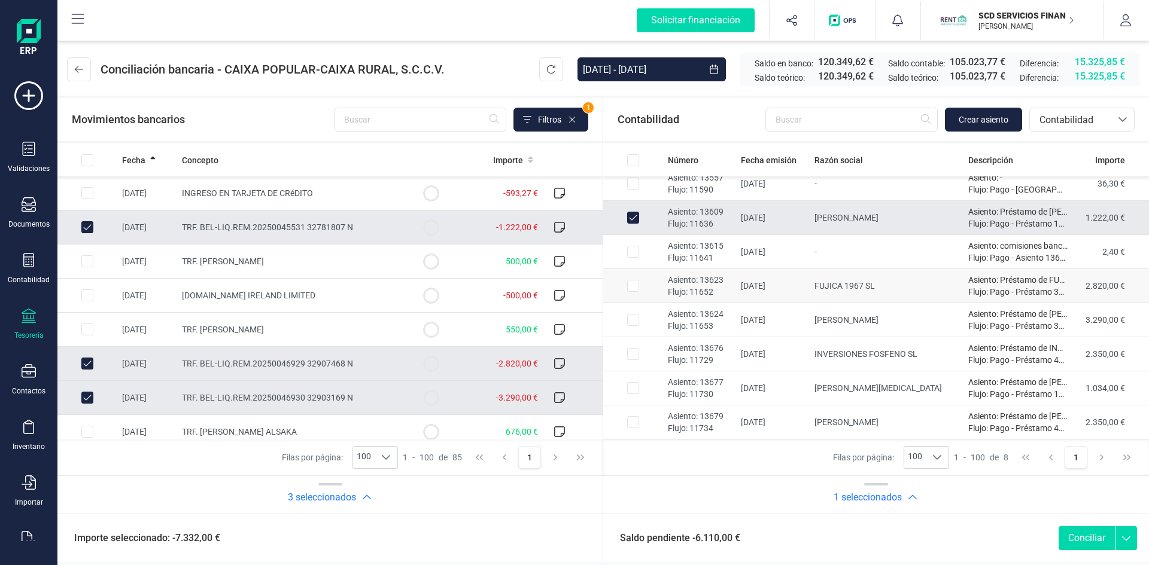
click at [633, 287] on input "Row Selected 9e50dd23-e207-4bb0-950c-25524e089017" at bounding box center [633, 286] width 12 height 12
checkbox input "true"
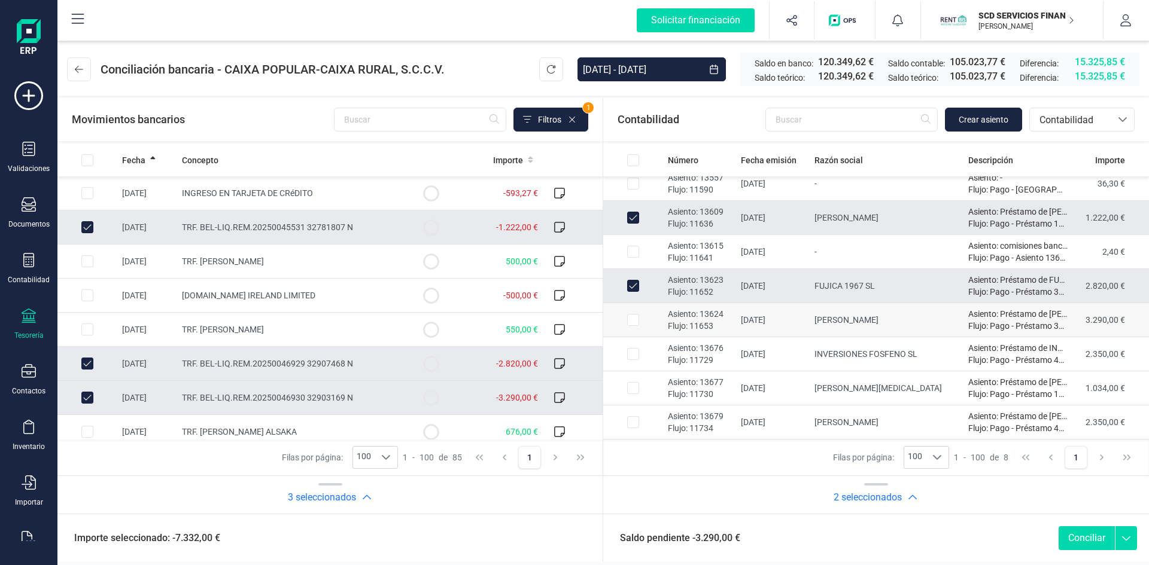
click at [632, 319] on input "Row Selected a60b0e56-b0ce-4633-876d-f5779ee30725" at bounding box center [633, 320] width 12 height 12
checkbox input "true"
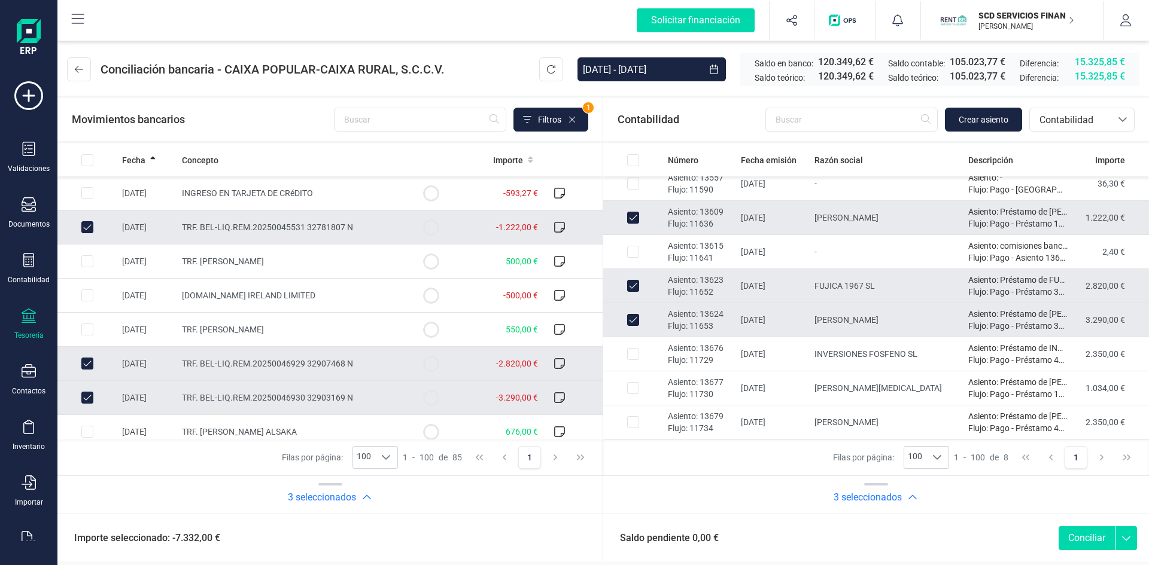
click at [1071, 537] on button "Conciliar" at bounding box center [1087, 539] width 56 height 24
checkbox input "false"
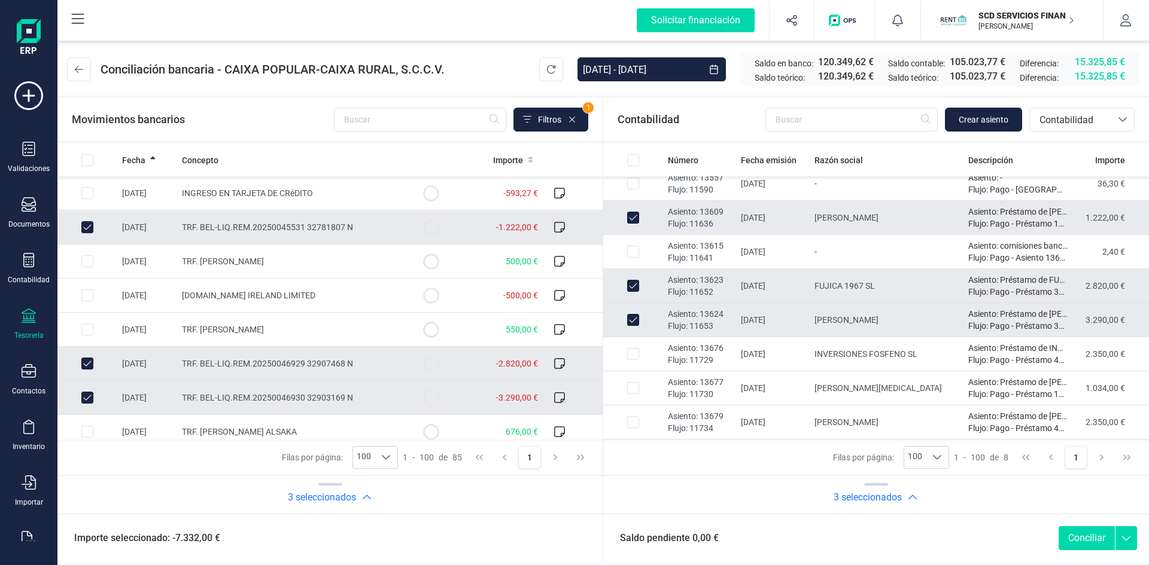
checkbox input "false"
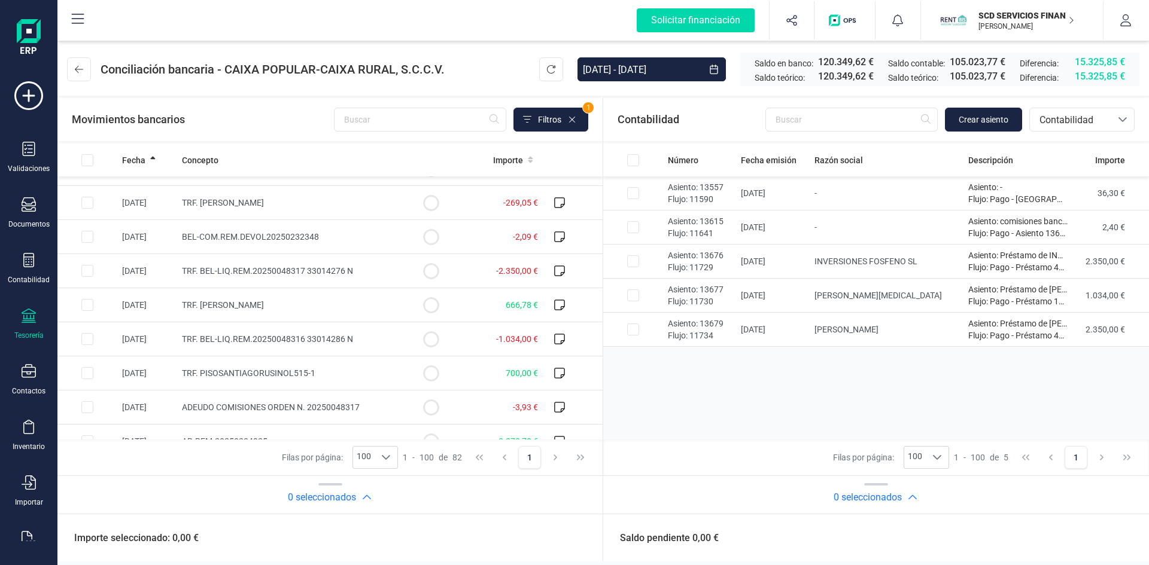
scroll to position [1376, 0]
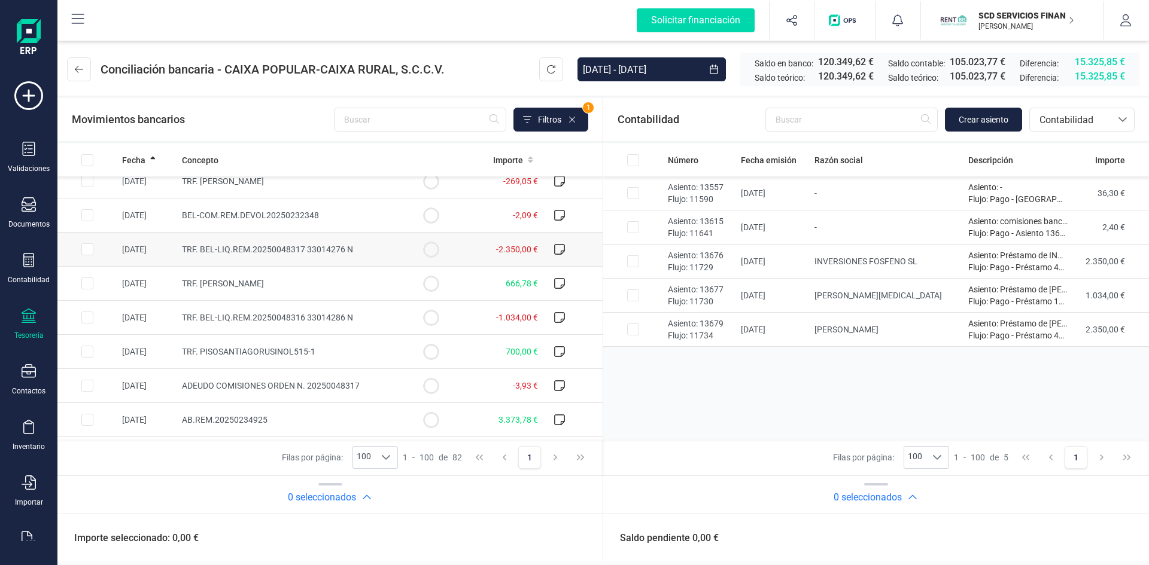
click at [85, 251] on input "Row Selected f8c7892b-7e89-49a8-ade9-541ac8c7ce53" at bounding box center [87, 250] width 12 height 12
checkbox input "true"
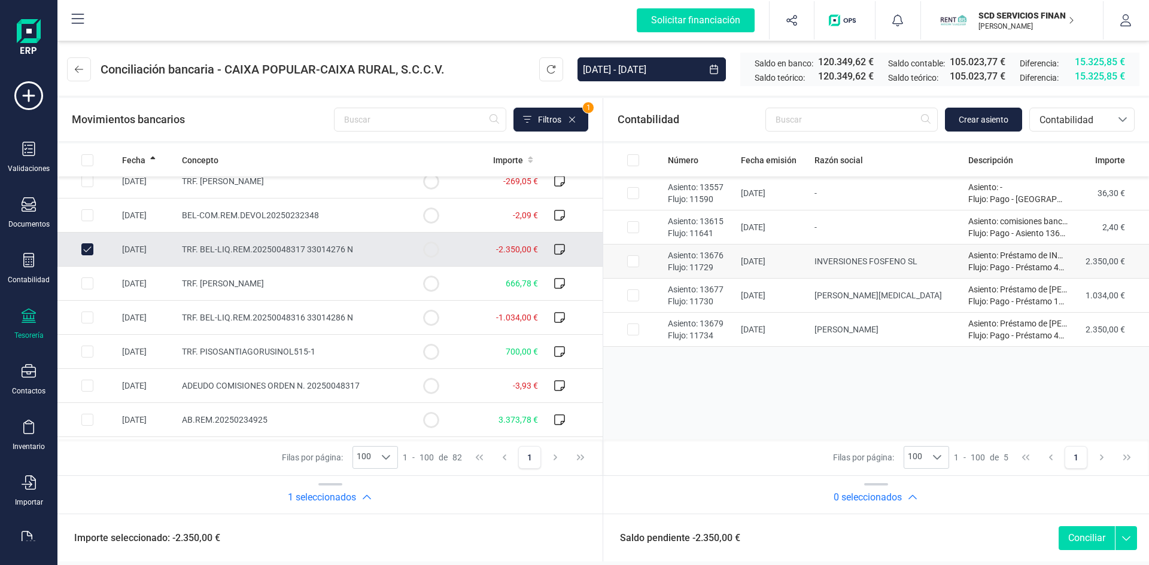
click at [631, 260] on input "Row Selected 17f033a6-b48a-48e8-a868-08ddf3bca64e" at bounding box center [633, 262] width 12 height 12
checkbox input "true"
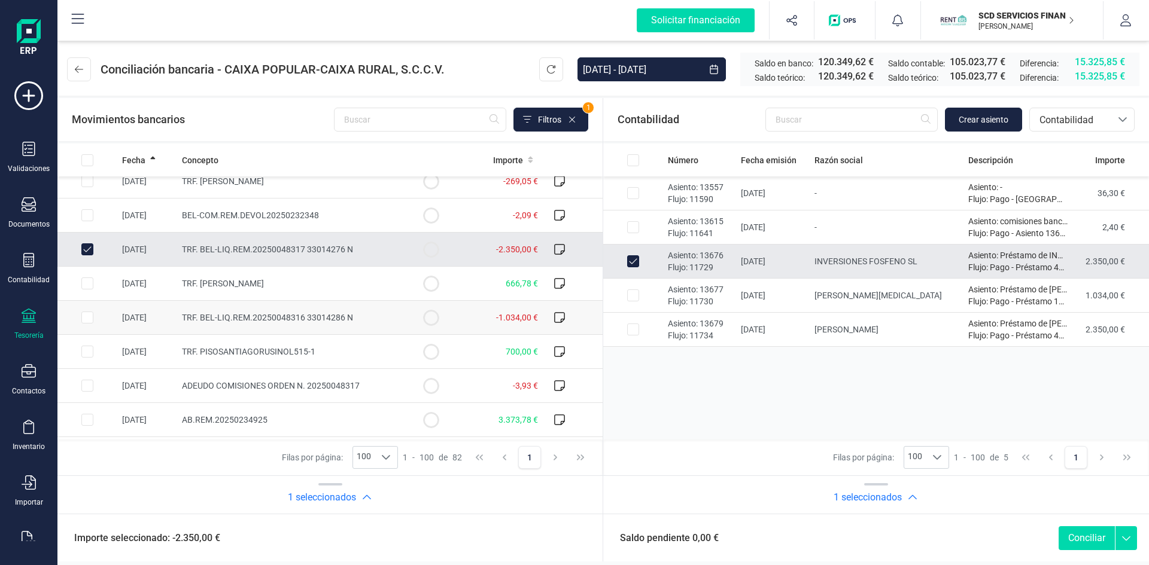
click at [88, 316] on input "Row Selected 87728196-0967-40c4-91b6-6cb0c59d3f2b" at bounding box center [87, 318] width 12 height 12
checkbox input "true"
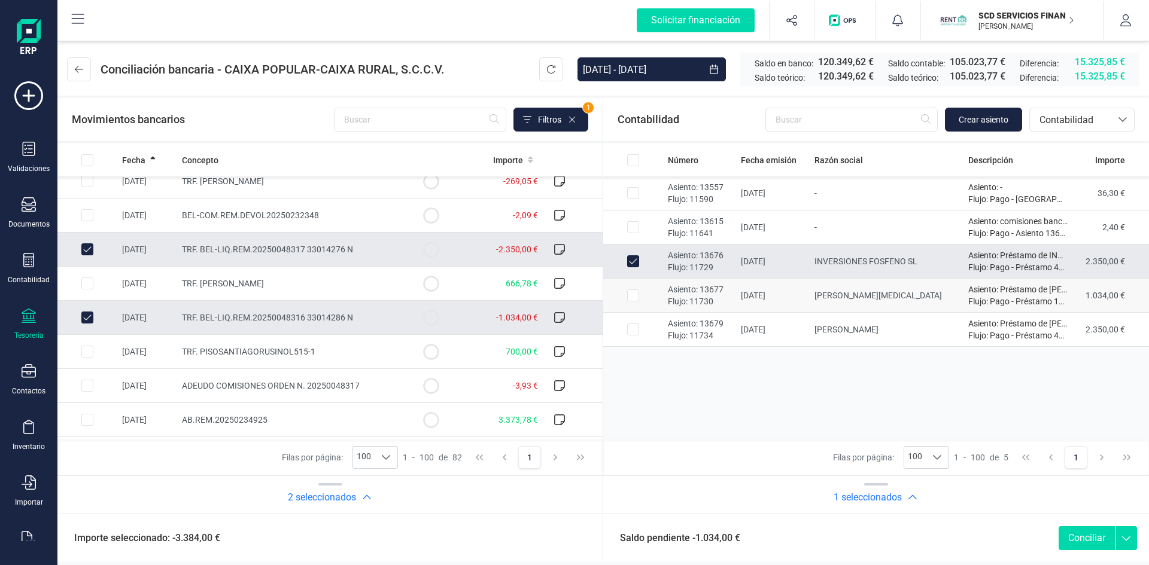
click at [634, 296] on input "Row Selected d8ef5ec7-78ed-41e7-abd9-a68d212e21a0" at bounding box center [633, 296] width 12 height 12
checkbox input "true"
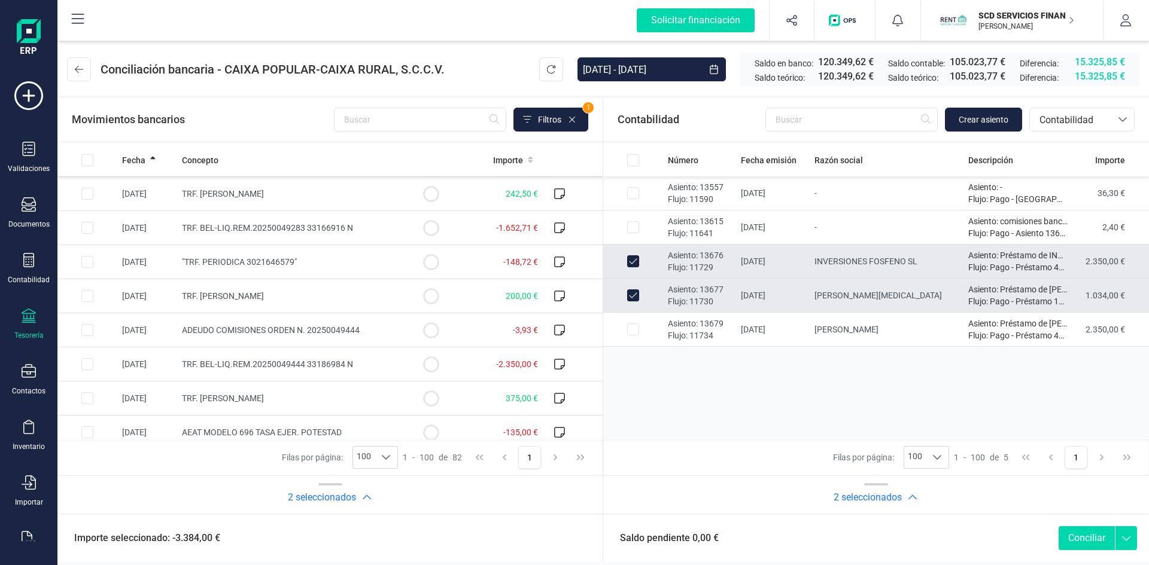
scroll to position [2453, 0]
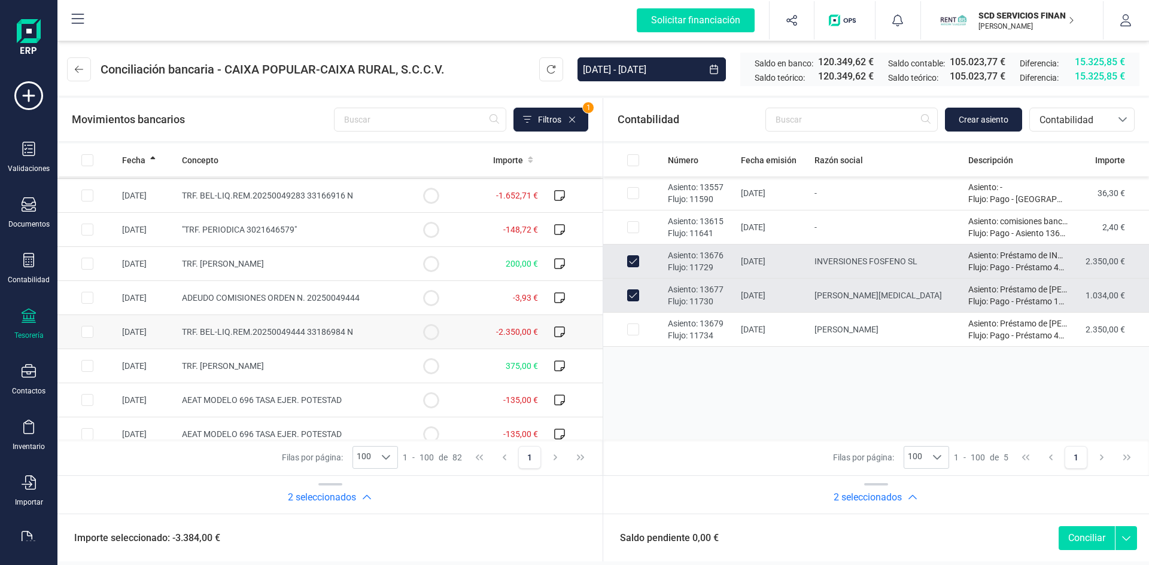
click at [87, 329] on input "Row Selected 2c50b07d-377f-49ad-8fc1-66ef9e5ecdb2" at bounding box center [87, 332] width 12 height 12
checkbox input "true"
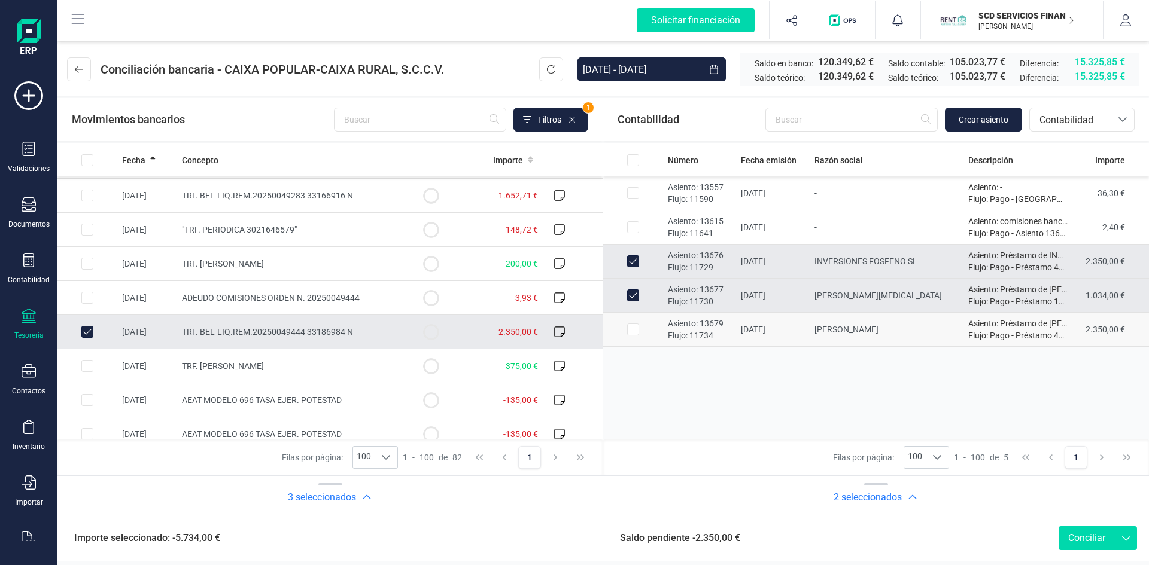
click at [634, 332] on input "Row Selected 8f671373-ce0e-4a8c-8021-0ef804907ccf" at bounding box center [633, 330] width 12 height 12
checkbox input "true"
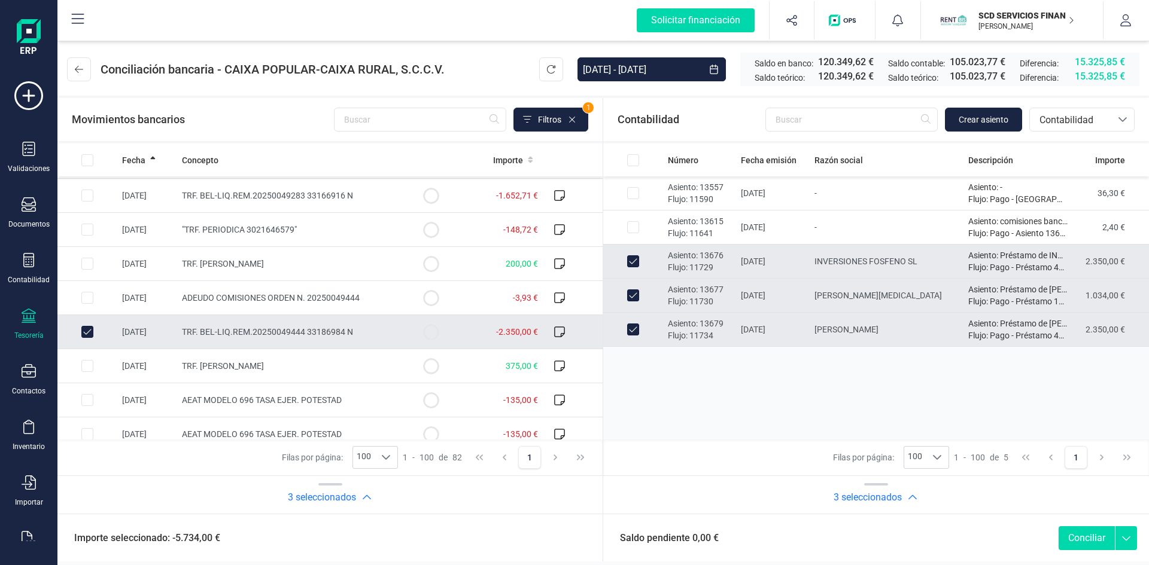
click at [1082, 540] on button "Conciliar" at bounding box center [1087, 539] width 56 height 24
checkbox input "false"
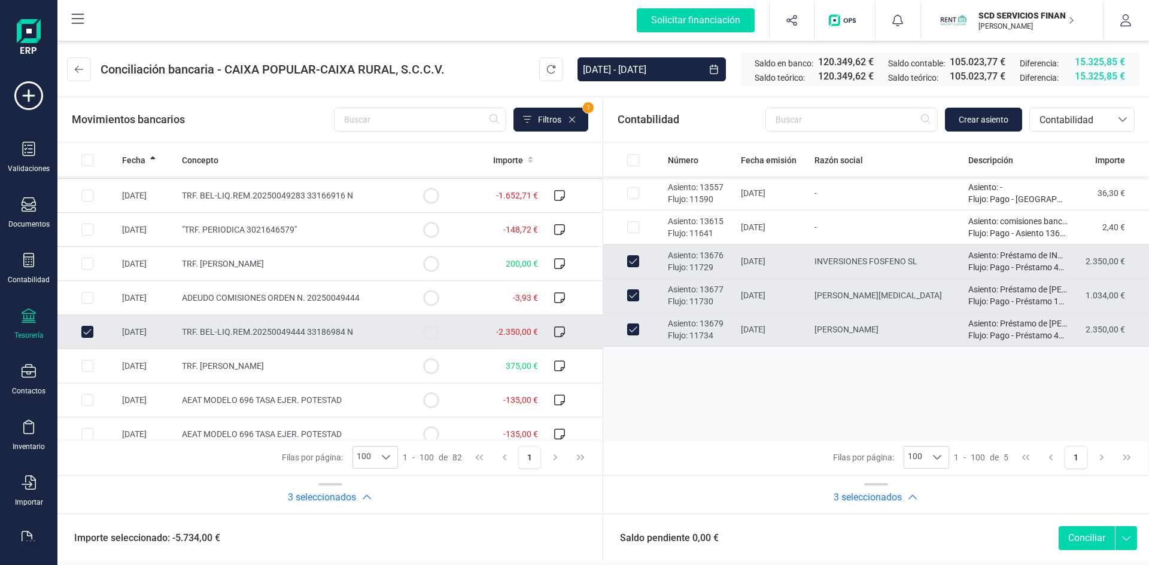
checkbox input "false"
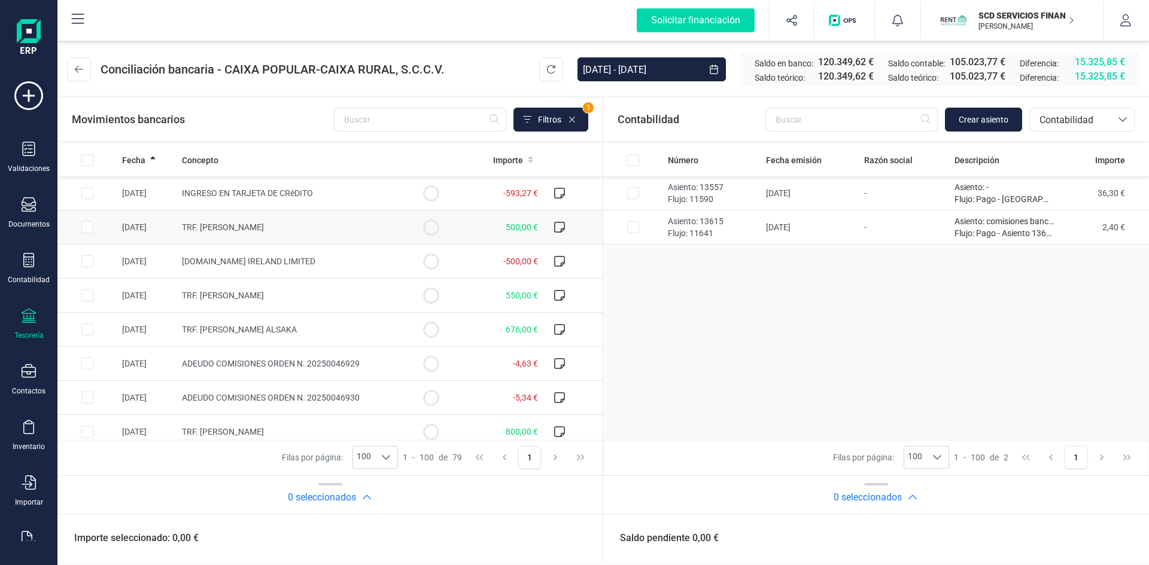
scroll to position [0, 0]
click at [1062, 115] on span "Contabilidad" at bounding box center [1071, 120] width 72 height 14
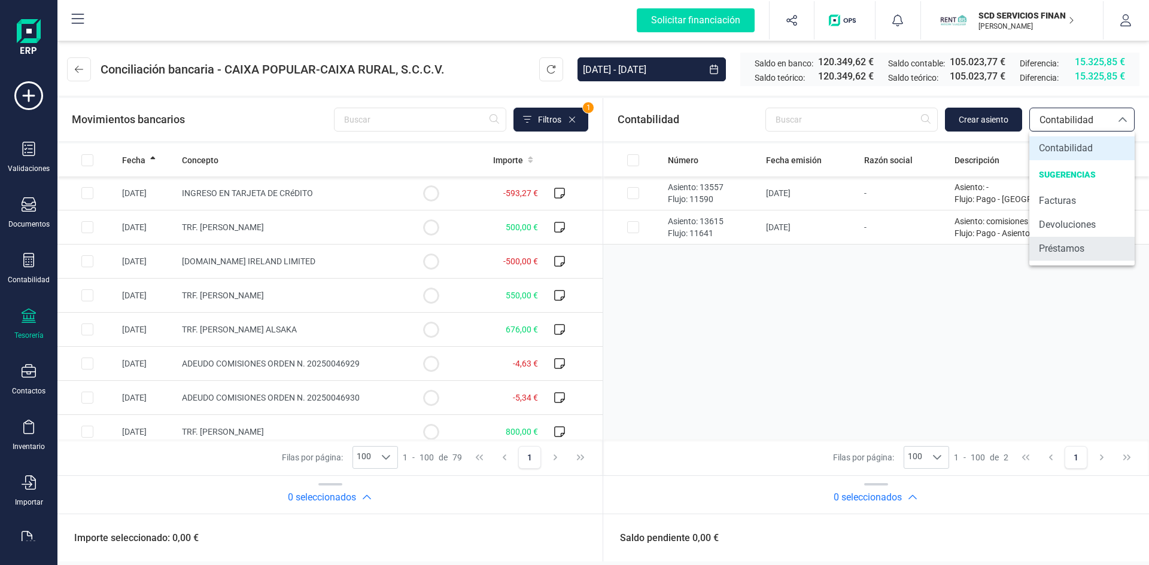
click at [1073, 251] on span "Préstamos" at bounding box center [1061, 249] width 45 height 14
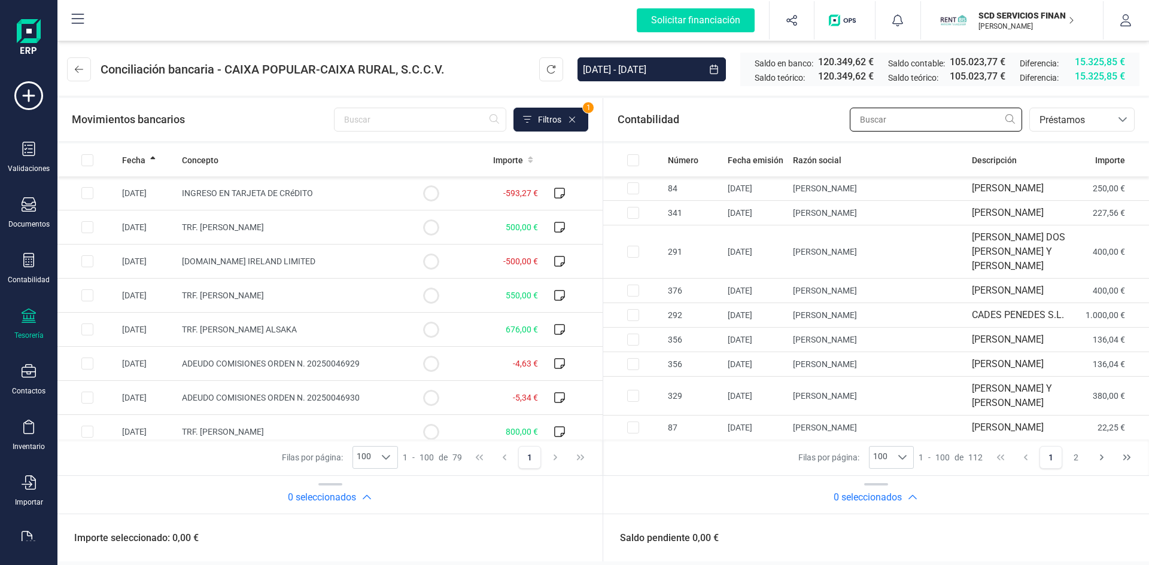
click at [897, 120] on input "text" at bounding box center [936, 120] width 172 height 24
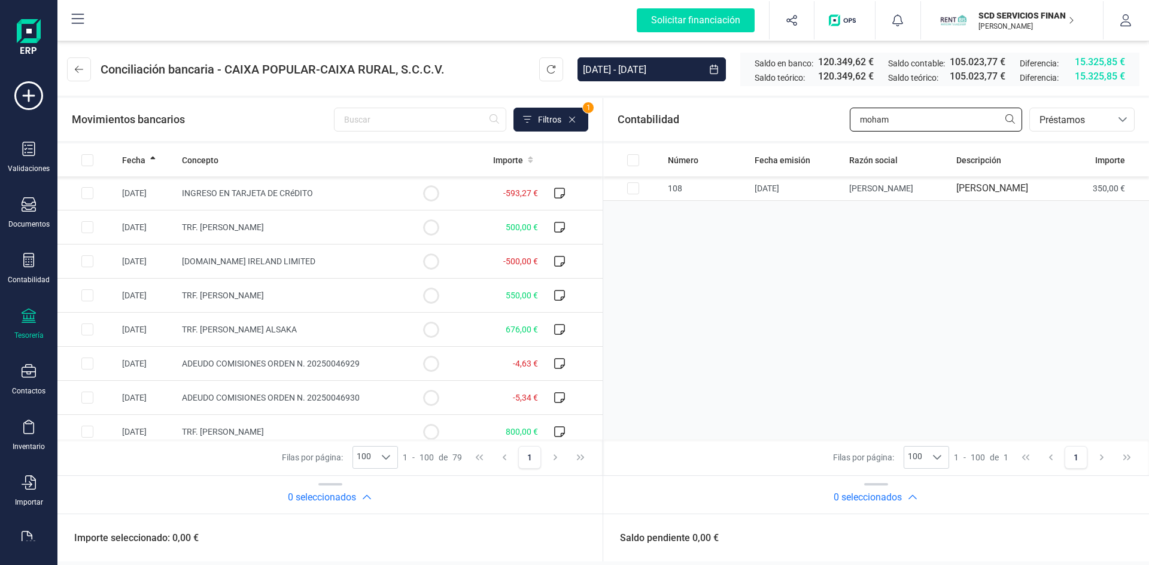
drag, startPoint x: 908, startPoint y: 119, endPoint x: 731, endPoint y: 120, distance: 177.7
click at [739, 118] on div "Contabilidad moham bancos.conciliacion.modal.headerLoan bancos.conciliacion.mod…" at bounding box center [876, 119] width 546 height 43
type input "lopez gil"
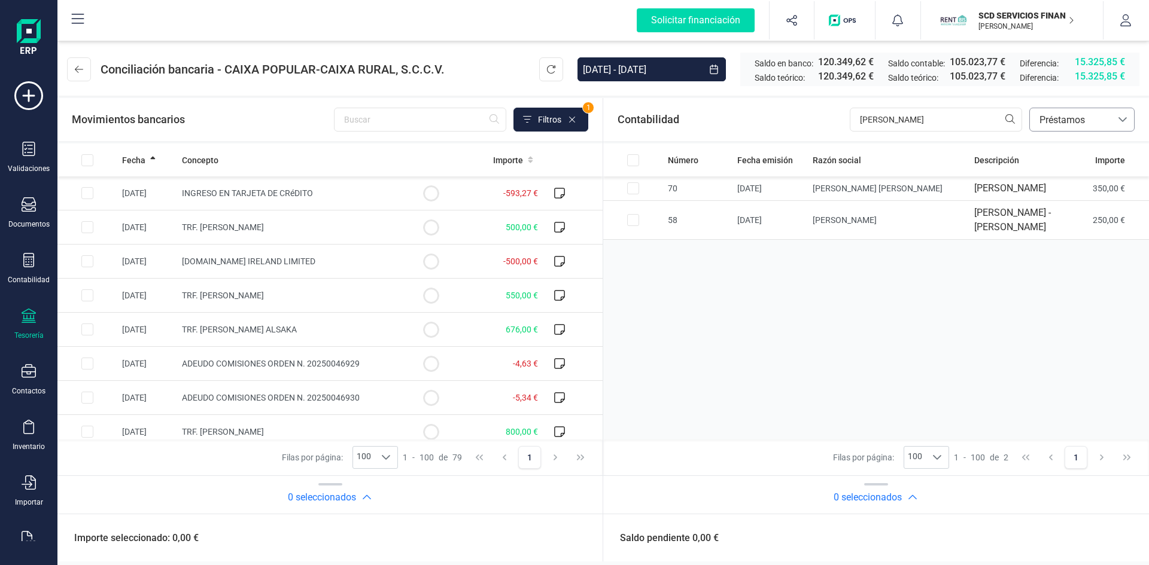
click at [1081, 124] on span "Préstamos" at bounding box center [1071, 120] width 72 height 14
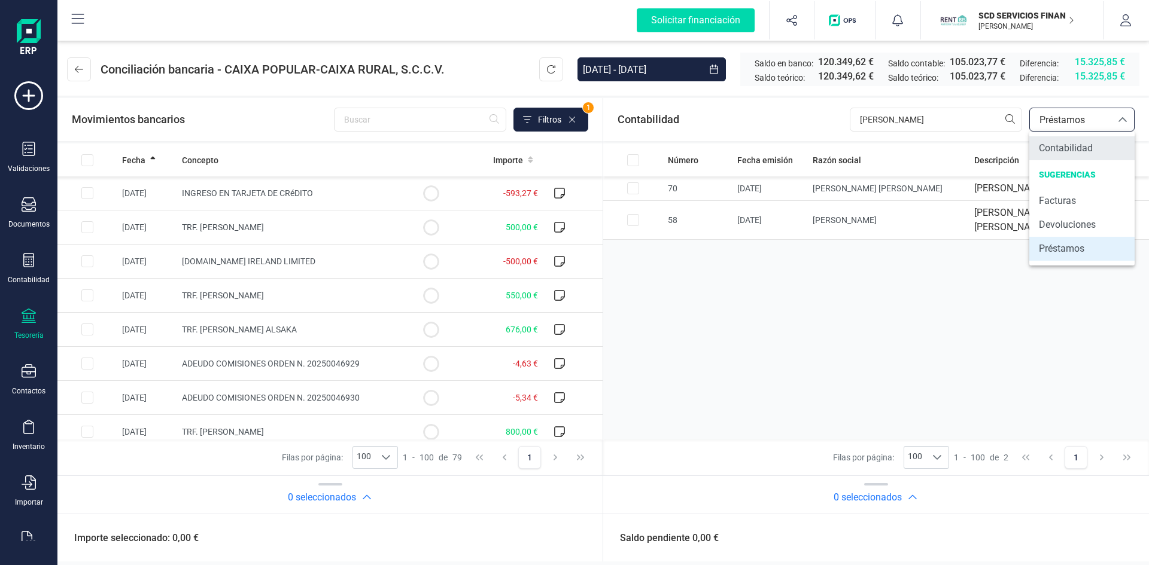
click at [1072, 150] on span "Contabilidad" at bounding box center [1066, 148] width 54 height 14
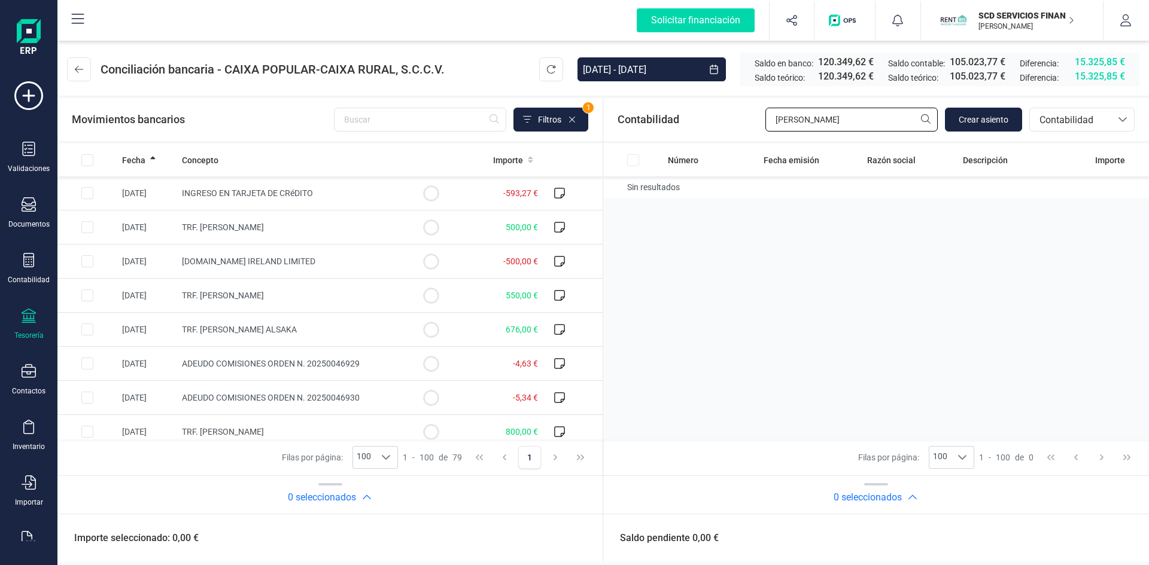
click at [829, 121] on input "lopez gil" at bounding box center [851, 120] width 172 height 24
drag, startPoint x: 829, startPoint y: 115, endPoint x: 673, endPoint y: 118, distance: 156.2
click at [682, 118] on div "Contabilidad lopez gil Crear asiento bancos.conciliacion.modal.headerAccounting…" at bounding box center [876, 119] width 546 height 43
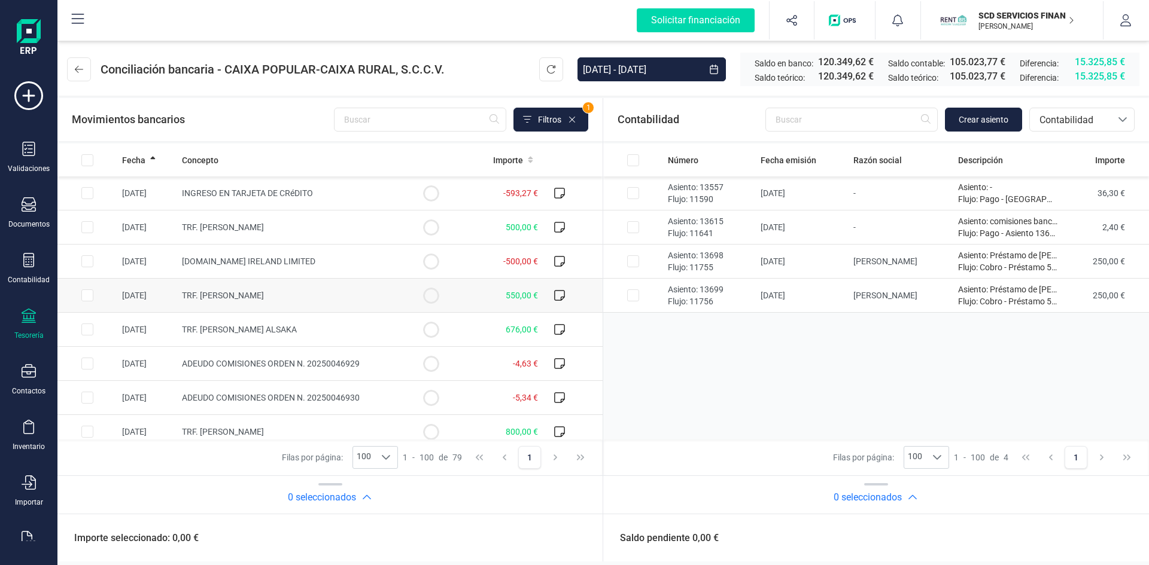
click at [87, 295] on input "Row Selected bc0137a9-53c4-442f-928a-74aea546dd9b" at bounding box center [87, 296] width 12 height 12
checkbox input "true"
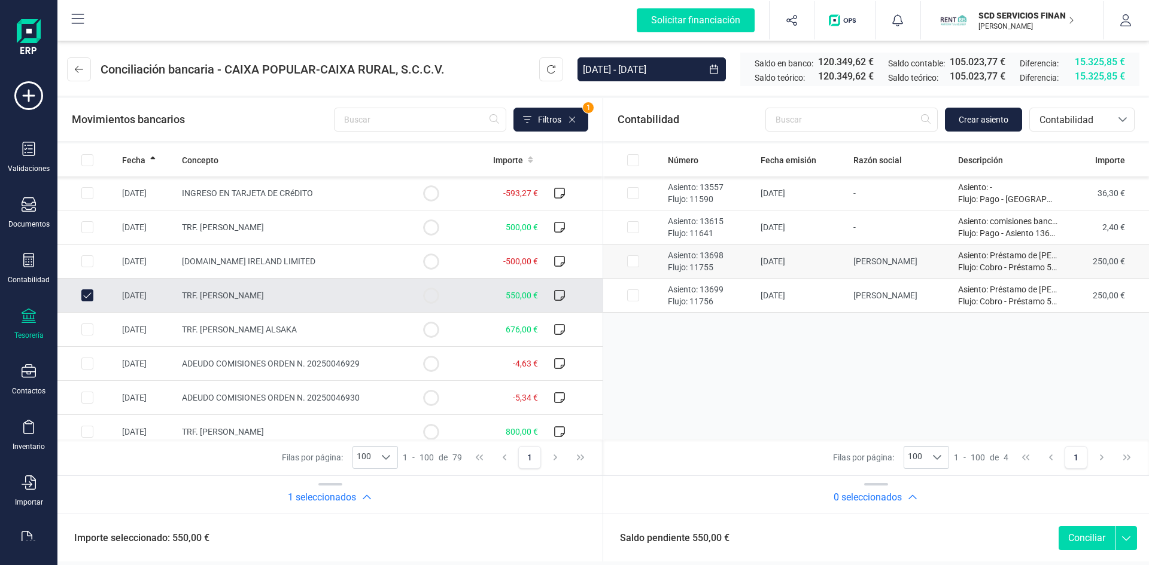
click at [632, 260] on input "Row Selected 4ddc0a5c-b708-48c5-95f5-b44c21c0b2b5" at bounding box center [633, 262] width 12 height 12
checkbox input "true"
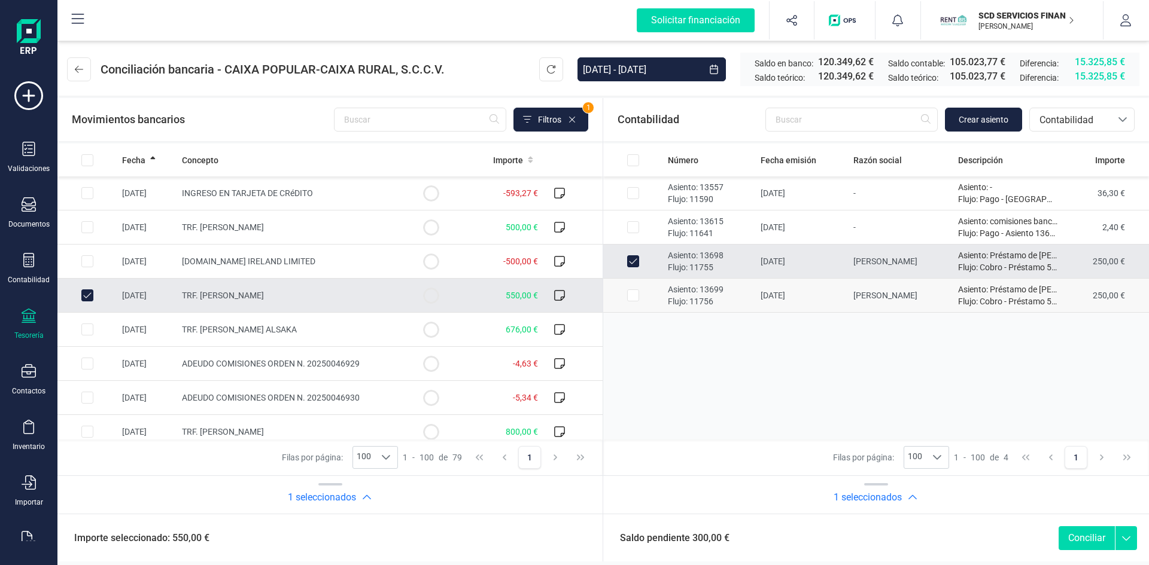
click at [635, 296] on input "Row Selected f37d9163-4617-4f5f-a95c-5dea73b67128" at bounding box center [633, 296] width 12 height 12
checkbox input "true"
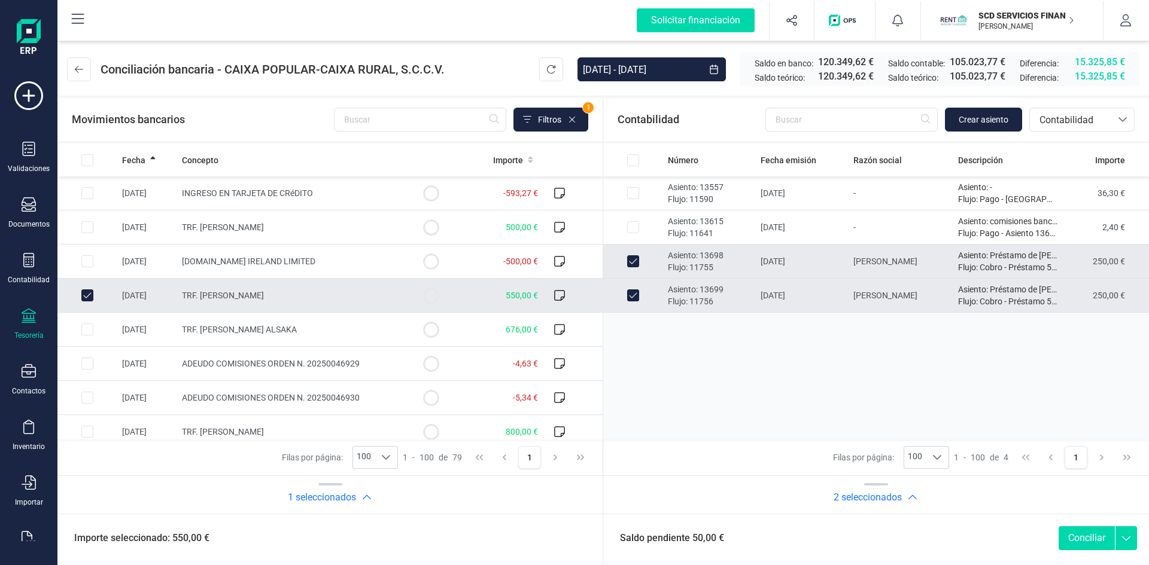
click at [83, 293] on input "Row Unselected bc0137a9-53c4-442f-928a-74aea546dd9b" at bounding box center [87, 296] width 12 height 12
checkbox input "false"
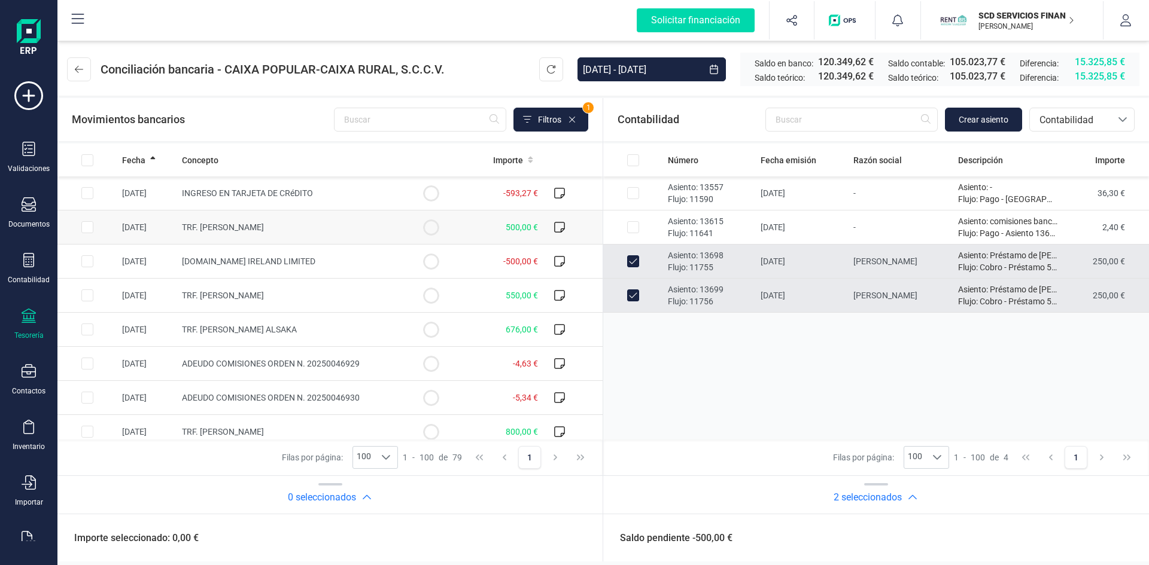
click at [85, 230] on input "Row Selected 8096dfe6-1bbc-4968-9265-aa906cf37609" at bounding box center [87, 227] width 12 height 12
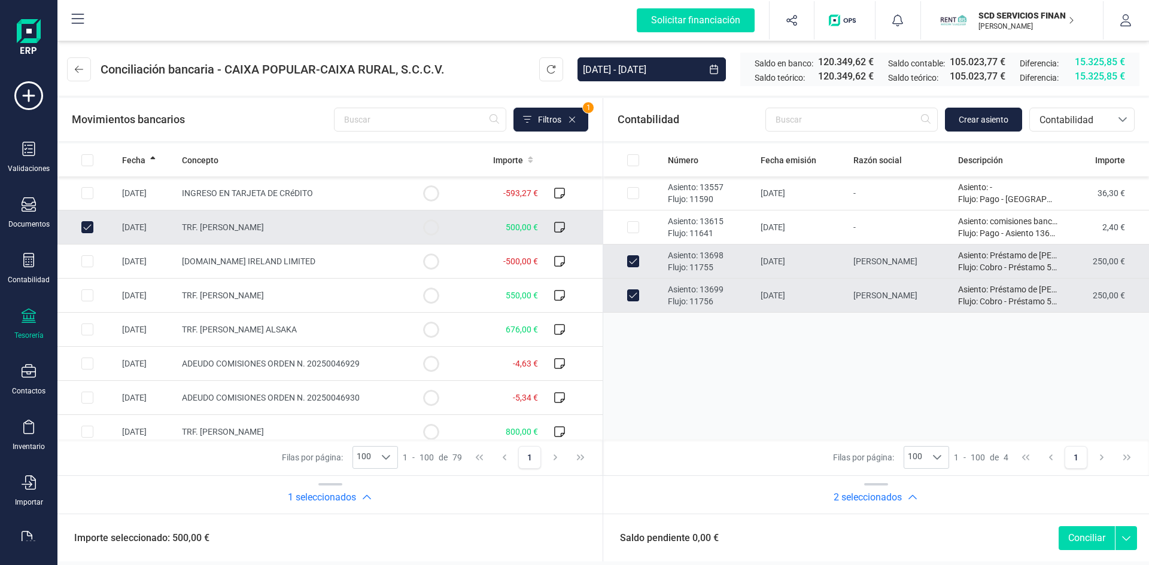
click at [1078, 533] on button "Conciliar" at bounding box center [1087, 539] width 56 height 24
checkbox input "false"
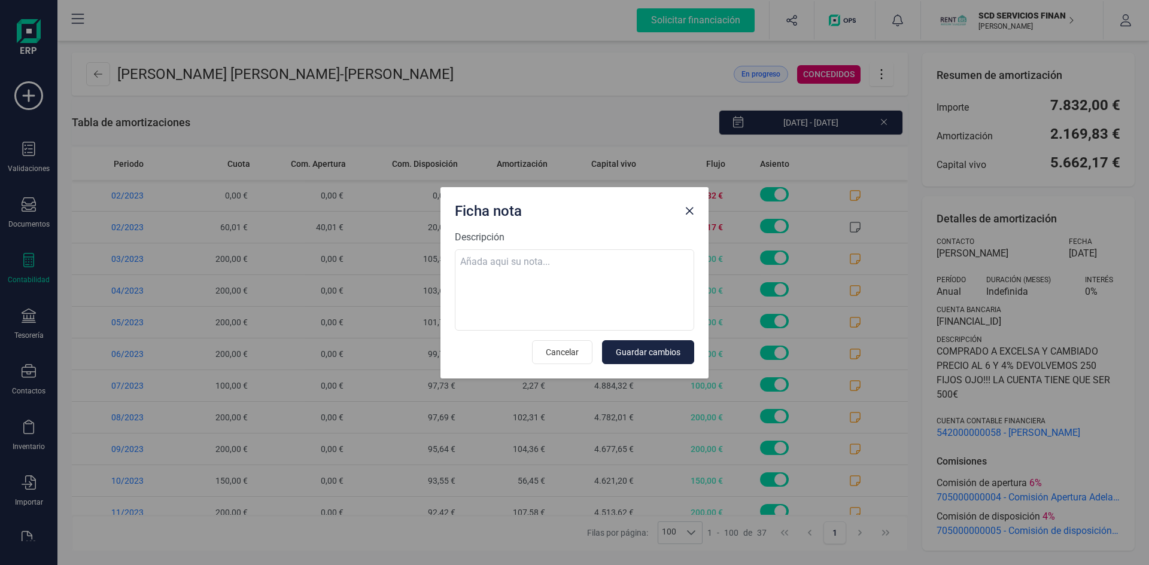
scroll to position [838, 0]
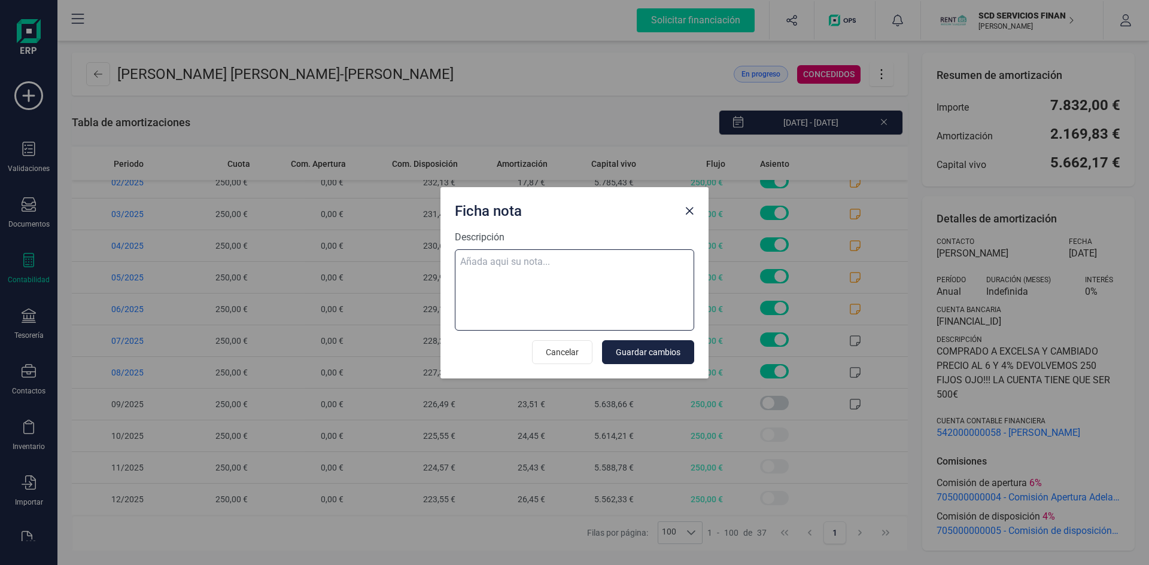
click at [503, 263] on textarea "Descripción" at bounding box center [574, 290] width 239 height 81
paste textarea "01-ago-25 8 trf. lopez gil jafeth 500,00"
type textarea "01-ago-25 8 trf. lopez gil jafeth 500,00"
click at [655, 348] on span "Guardar cambios" at bounding box center [648, 352] width 65 height 12
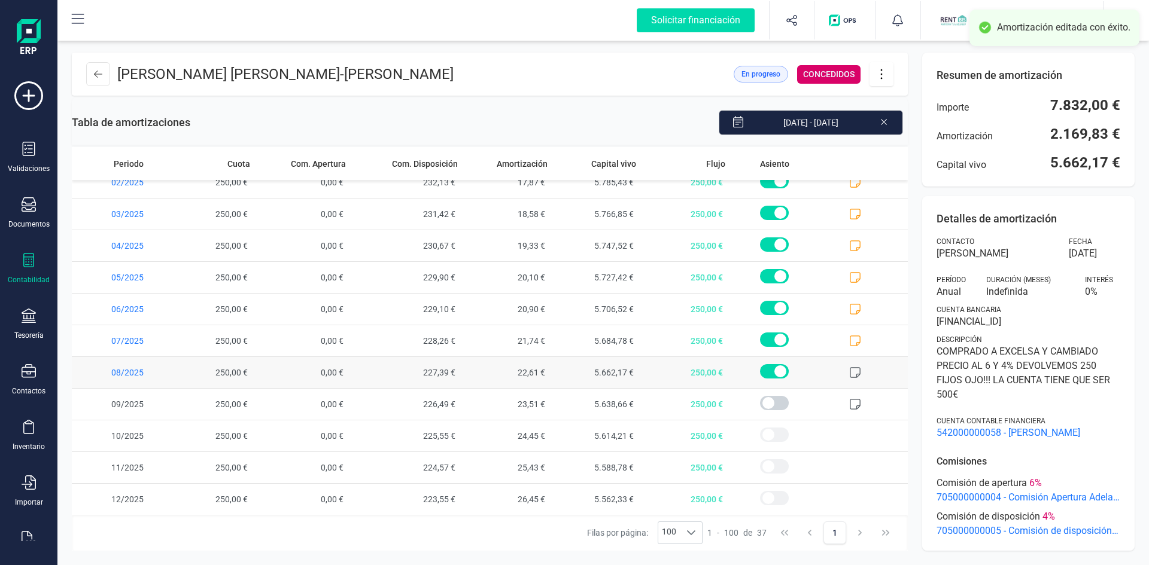
click at [849, 371] on icon at bounding box center [855, 373] width 12 height 12
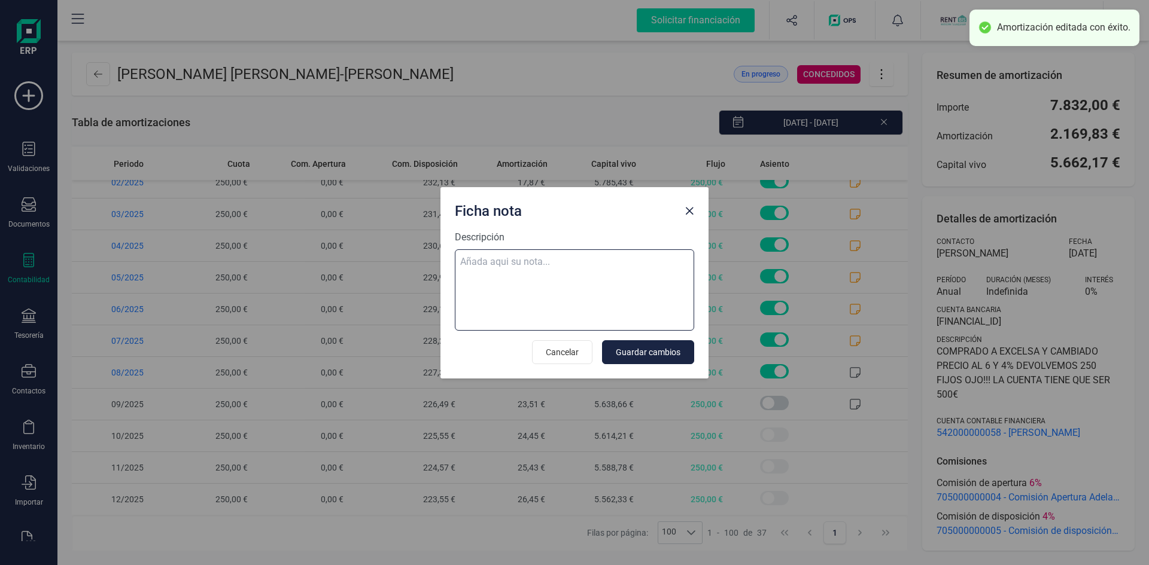
click at [494, 258] on textarea "Descripción" at bounding box center [574, 290] width 239 height 81
paste textarea "01-ago-25 8 trf. lopez gil jafeth 500,00"
type textarea "01-ago-25 8 trf. lopez gil jafeth 500,00"
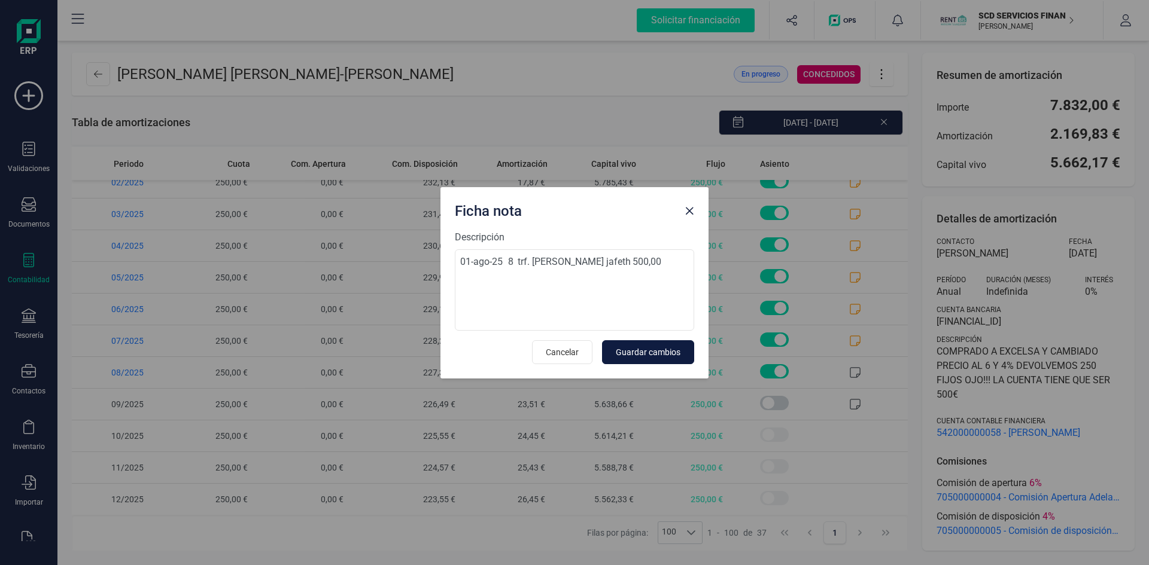
click at [632, 350] on span "Guardar cambios" at bounding box center [648, 352] width 65 height 12
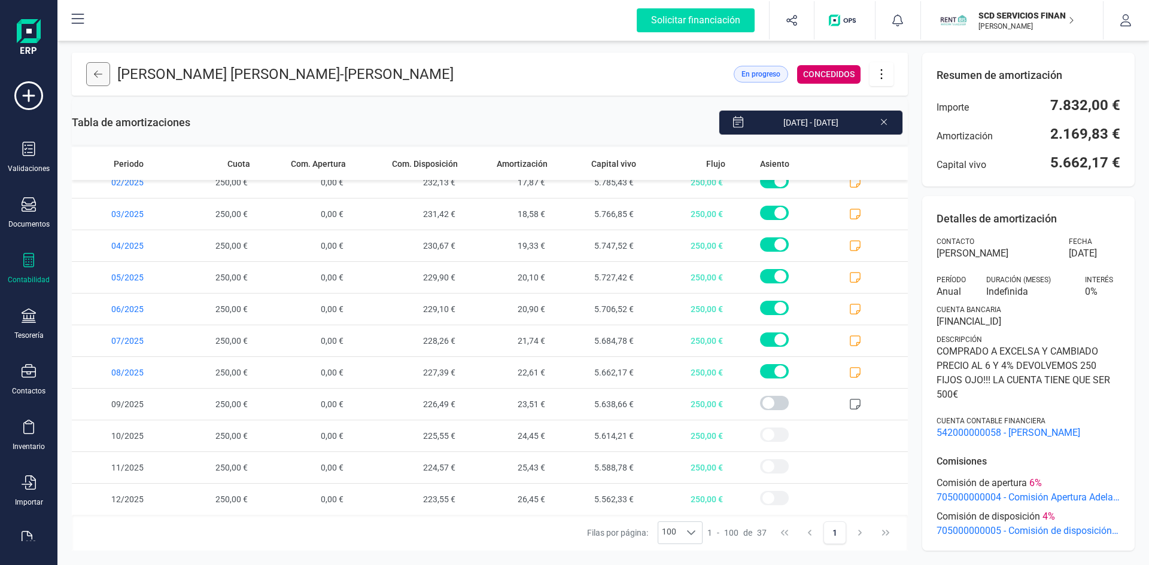
click at [95, 74] on icon at bounding box center [98, 74] width 8 height 7
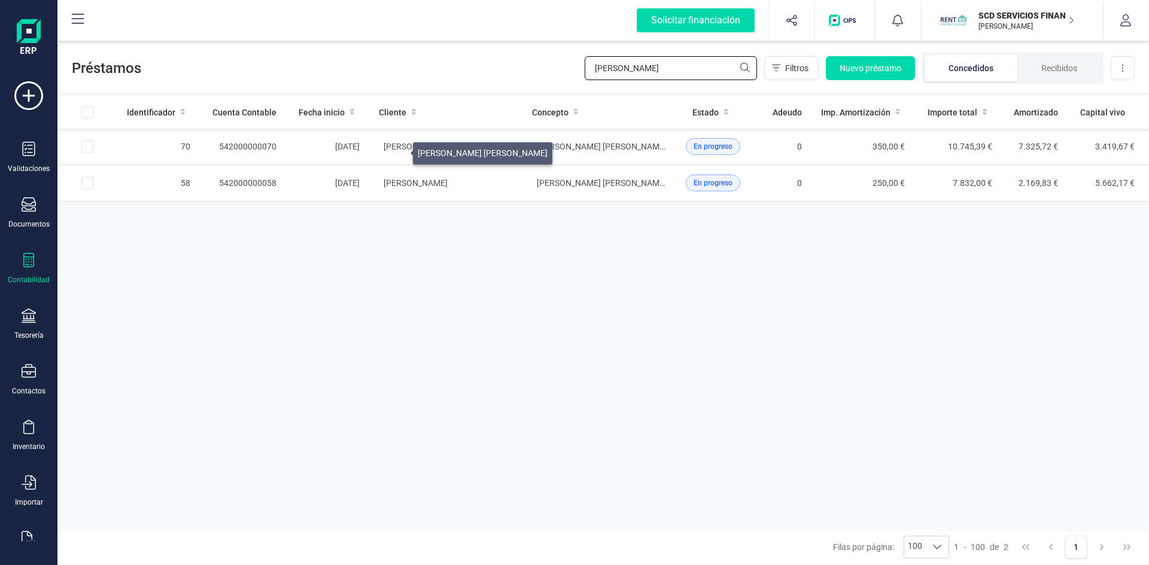
drag, startPoint x: 631, startPoint y: 70, endPoint x: 503, endPoint y: 77, distance: 127.7
click at [521, 75] on div "Préstamos lopez gil Filtros Nuevo préstamo Concedidos Recibidos Descargar Excel" at bounding box center [602, 65] width 1091 height 55
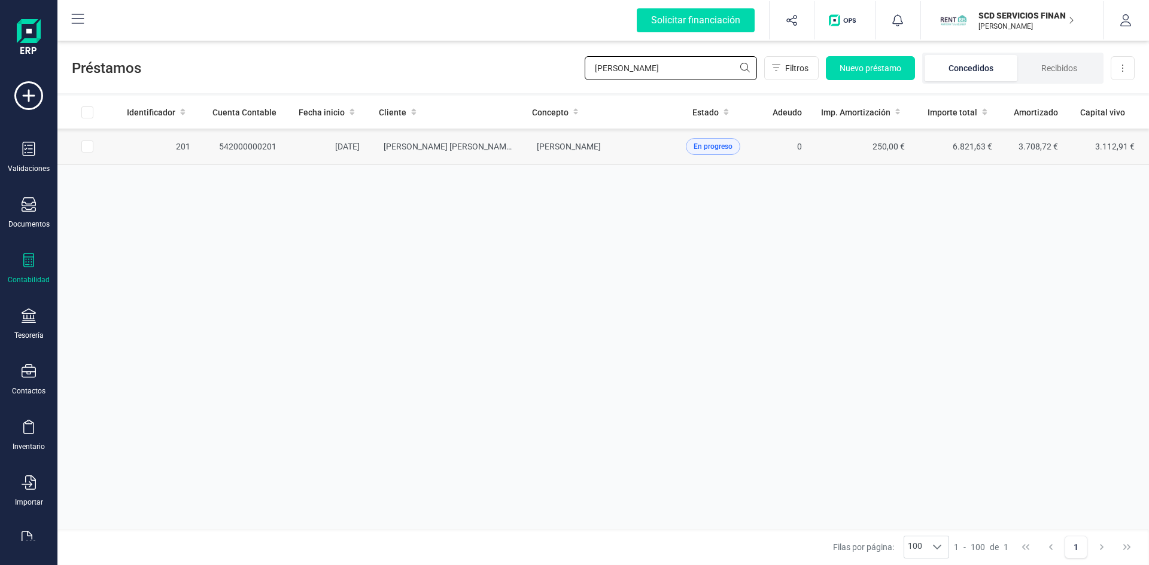
type input "oumar"
click at [329, 144] on td "02/08/2023" at bounding box center [327, 147] width 83 height 37
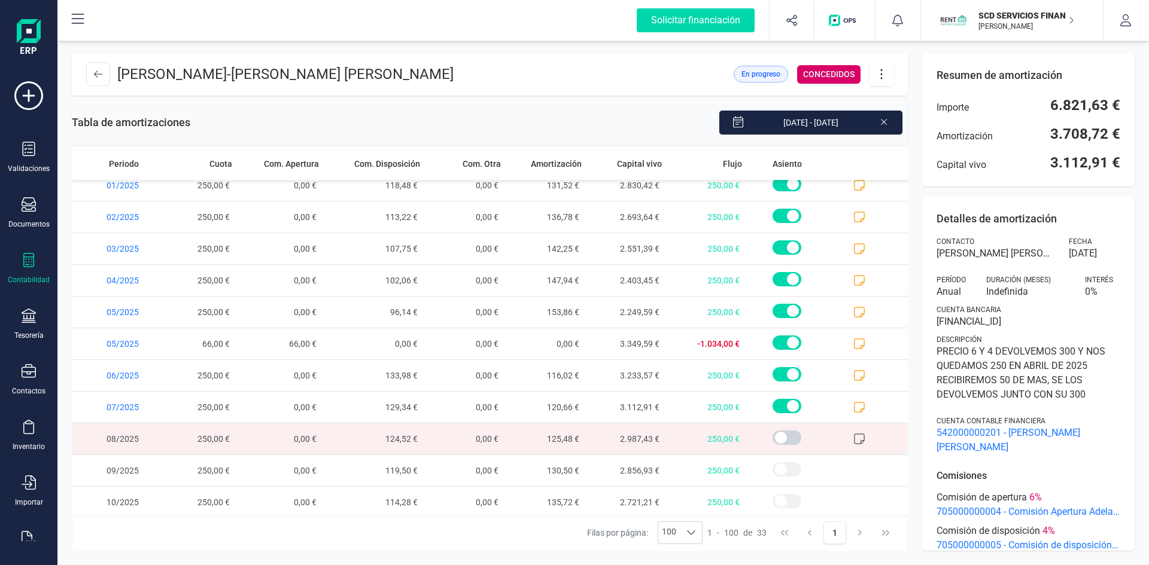
scroll to position [711, 0]
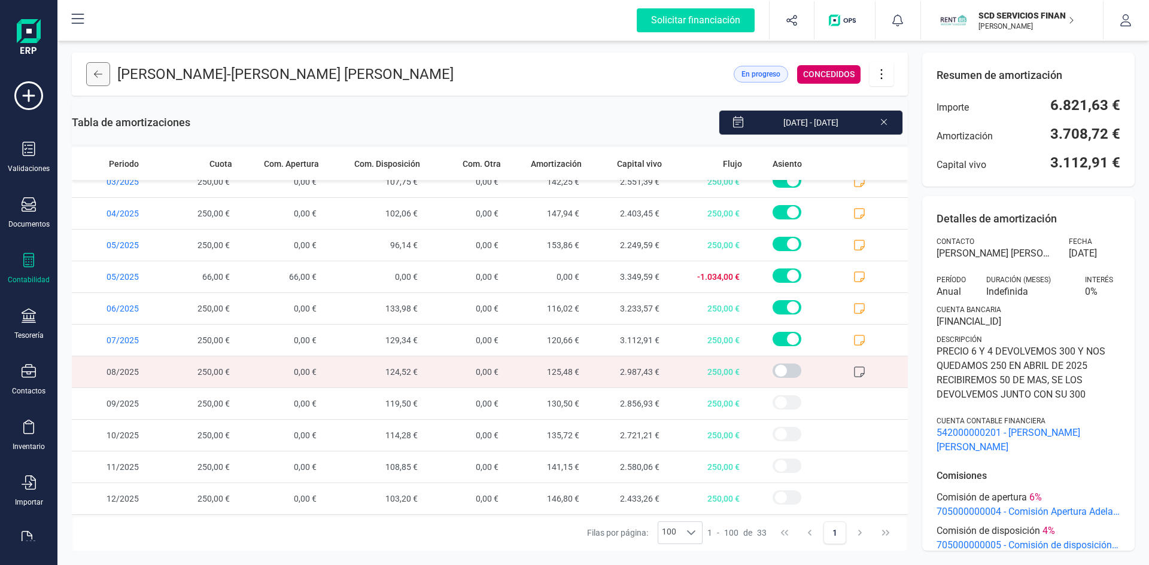
click at [98, 71] on icon at bounding box center [98, 74] width 8 height 7
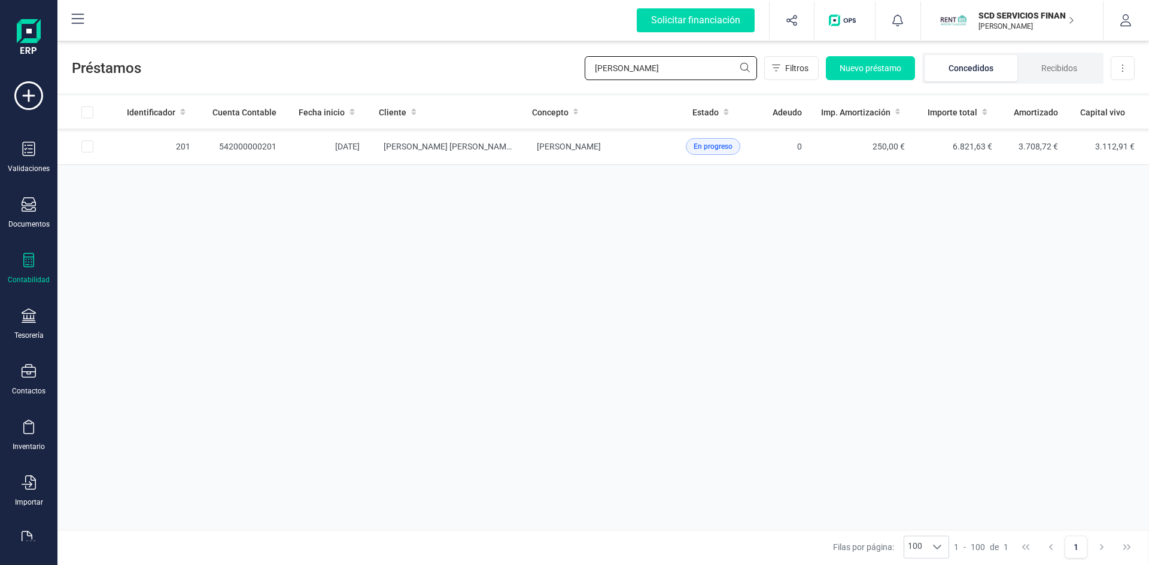
drag, startPoint x: 641, startPoint y: 71, endPoint x: 490, endPoint y: 62, distance: 151.7
click at [498, 62] on div "Préstamos oumar Filtros Nuevo préstamo Concedidos Recibidos Descargar Excel" at bounding box center [602, 65] width 1091 height 55
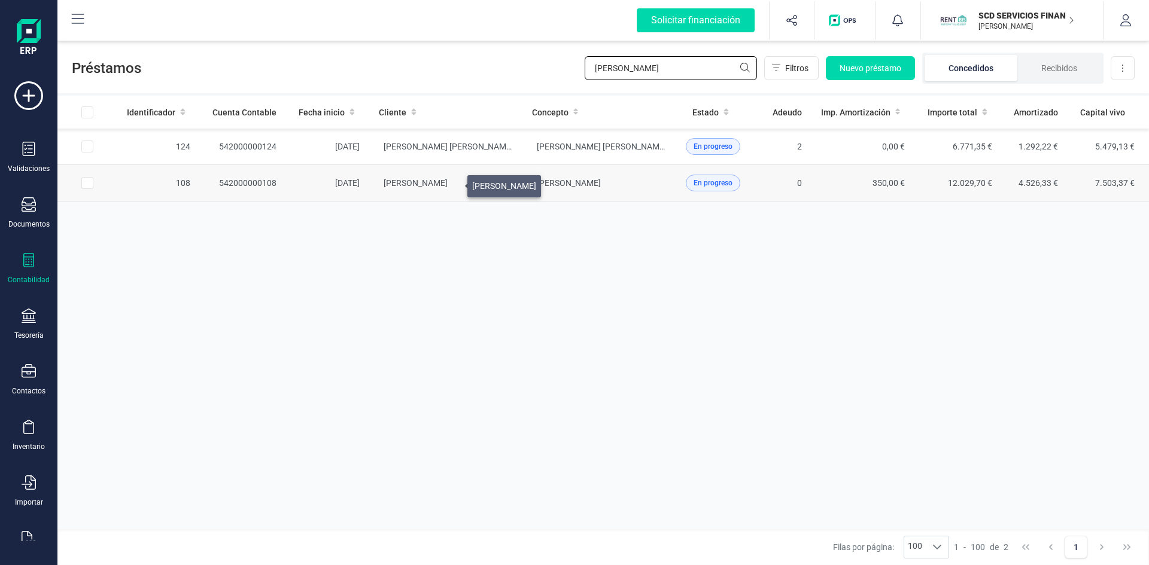
type input "manuela"
click at [448, 183] on span "[PERSON_NAME]" at bounding box center [416, 183] width 64 height 10
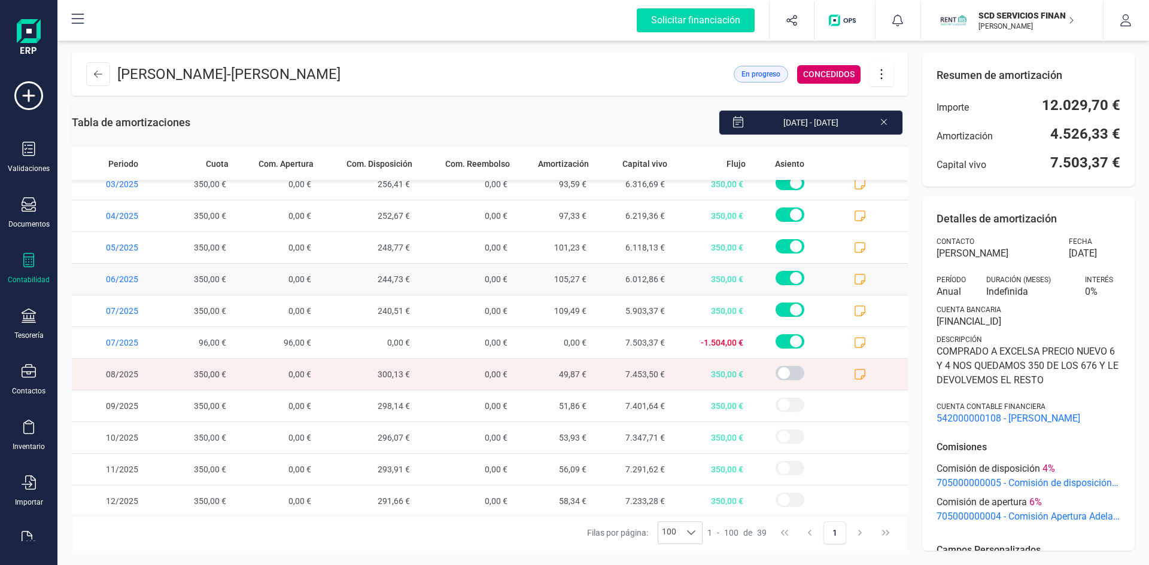
scroll to position [902, 0]
click at [854, 372] on icon at bounding box center [860, 372] width 12 height 12
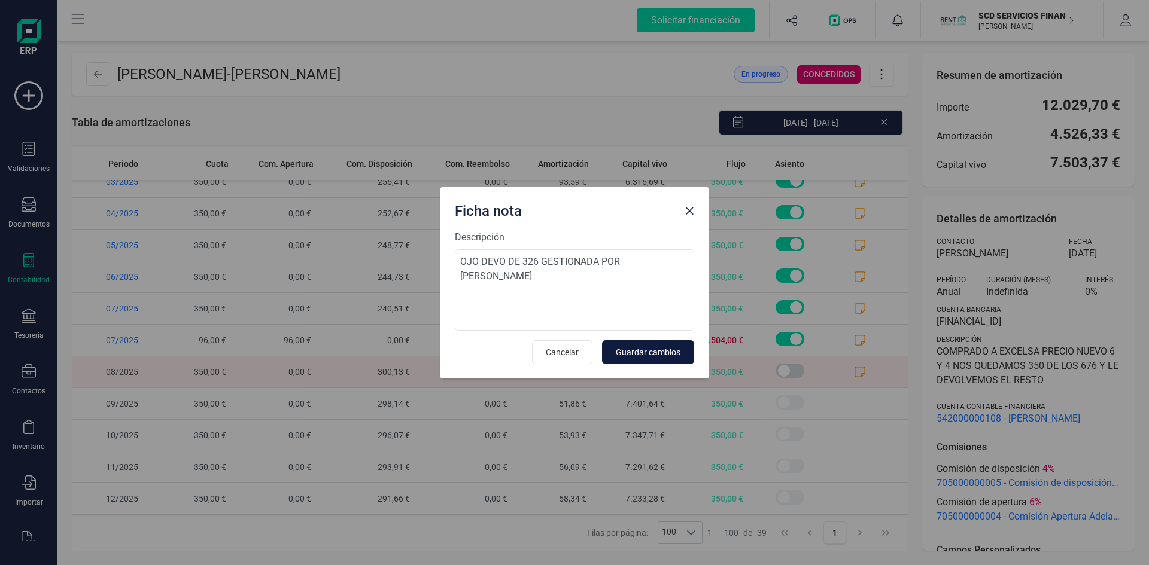
click at [648, 352] on span "Guardar cambios" at bounding box center [648, 352] width 65 height 12
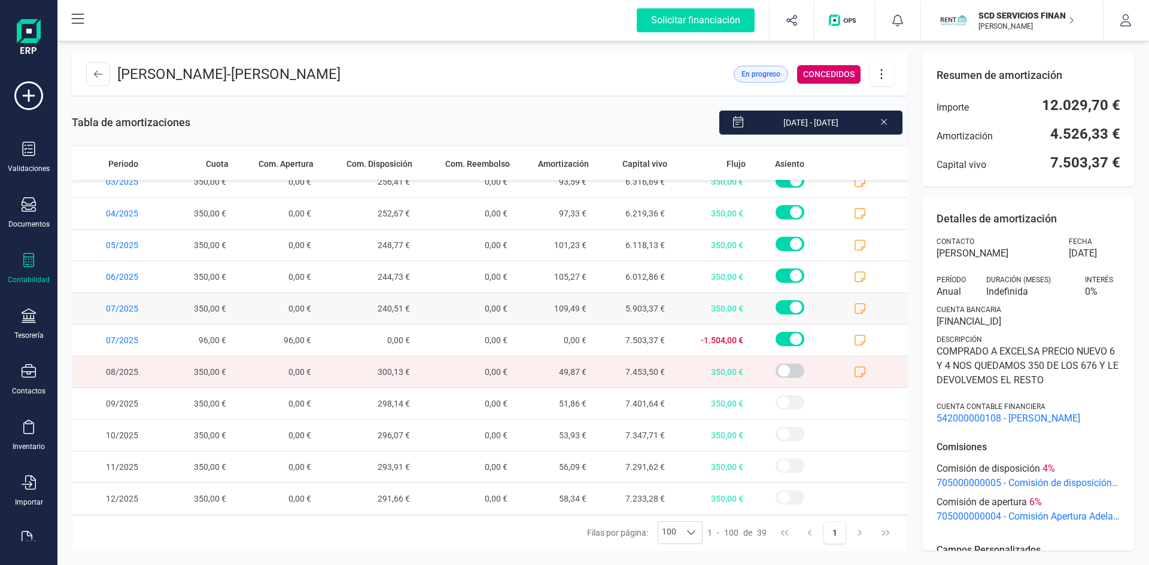
click at [854, 305] on icon at bounding box center [860, 309] width 12 height 12
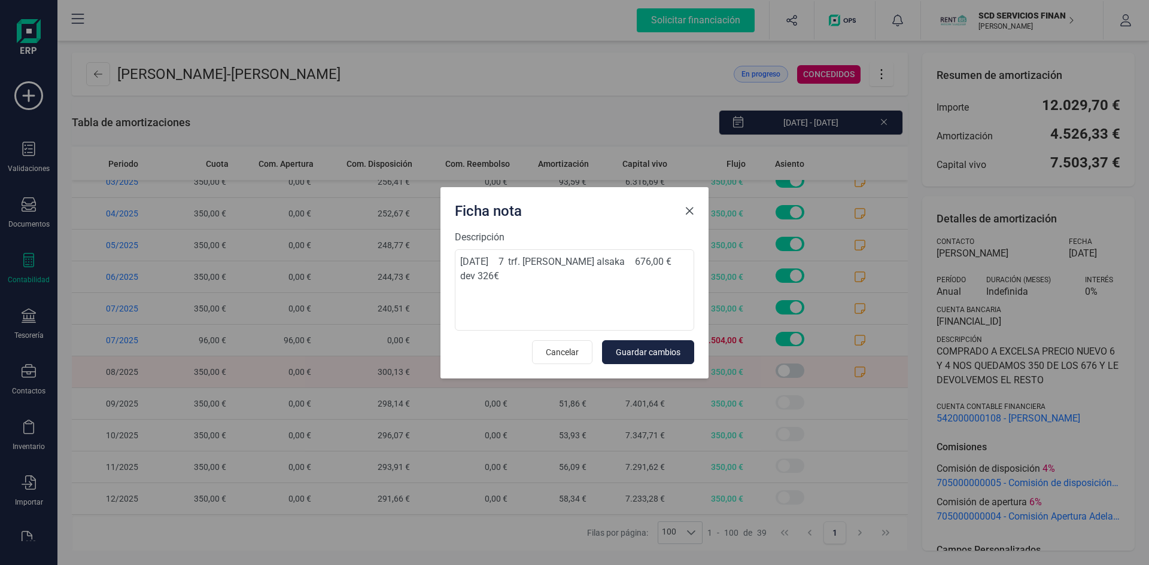
click at [689, 212] on span "Close" at bounding box center [690, 211] width 10 height 10
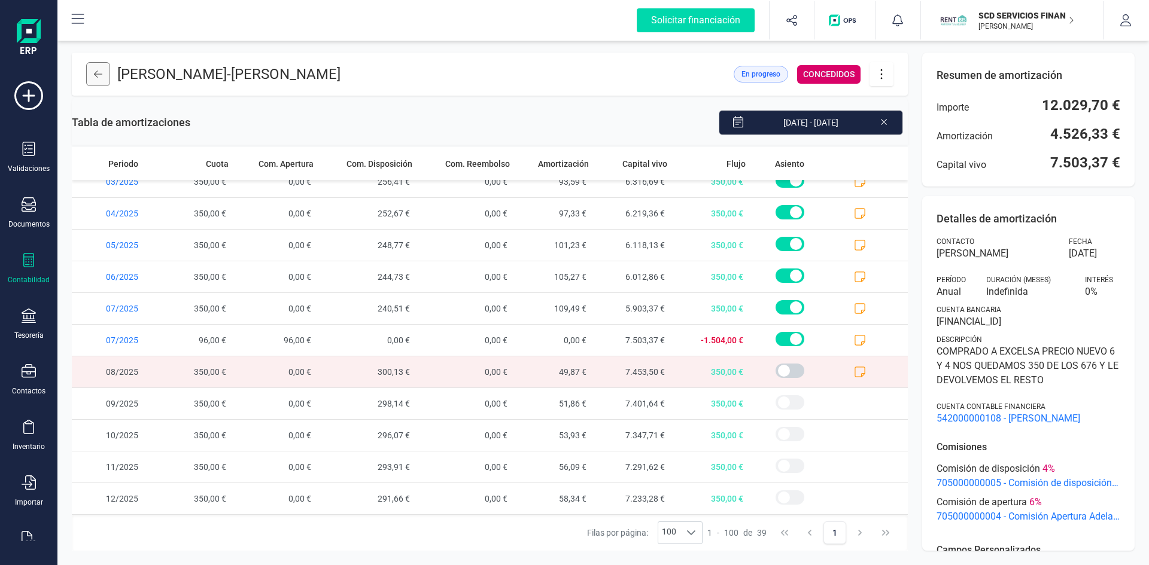
click at [99, 76] on icon at bounding box center [98, 74] width 8 height 10
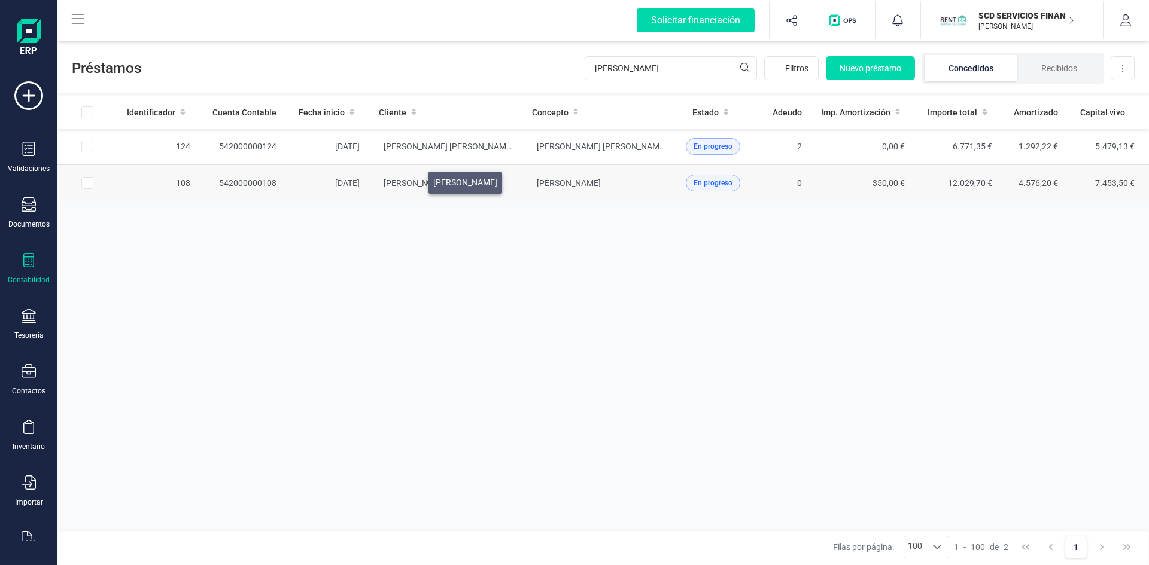
click at [414, 180] on span "[PERSON_NAME]" at bounding box center [416, 183] width 64 height 10
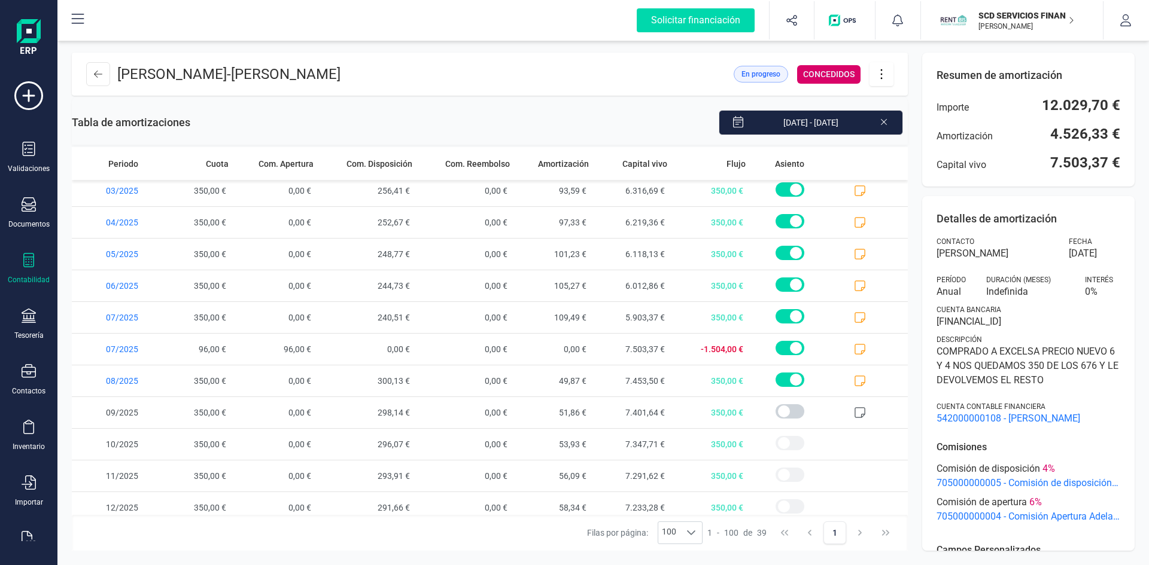
scroll to position [902, 0]
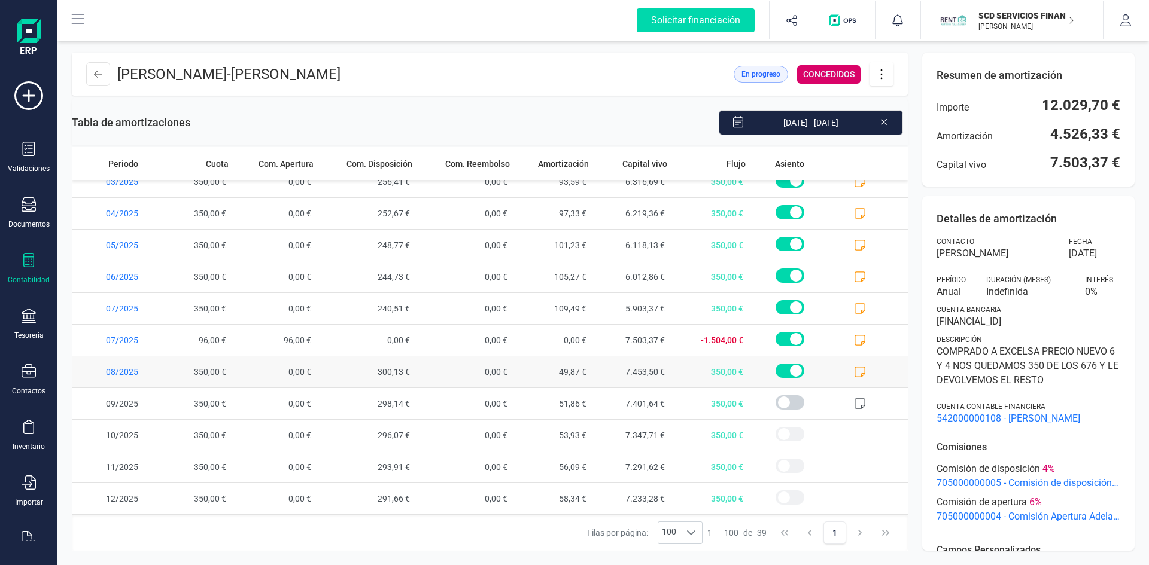
click at [854, 370] on icon at bounding box center [859, 372] width 11 height 11
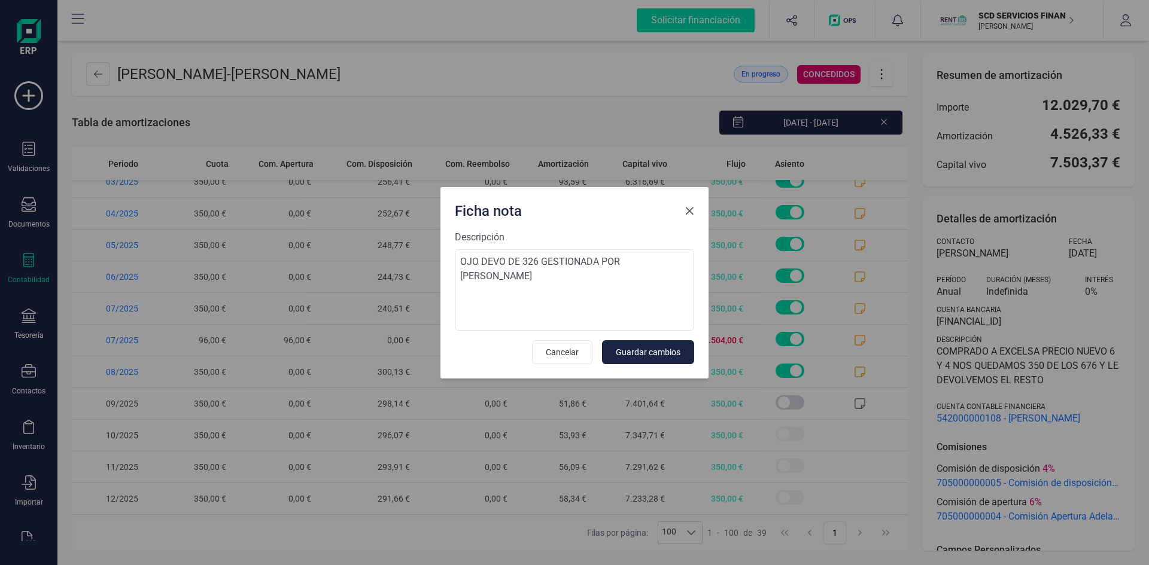
click at [688, 210] on span "Close" at bounding box center [690, 211] width 10 height 10
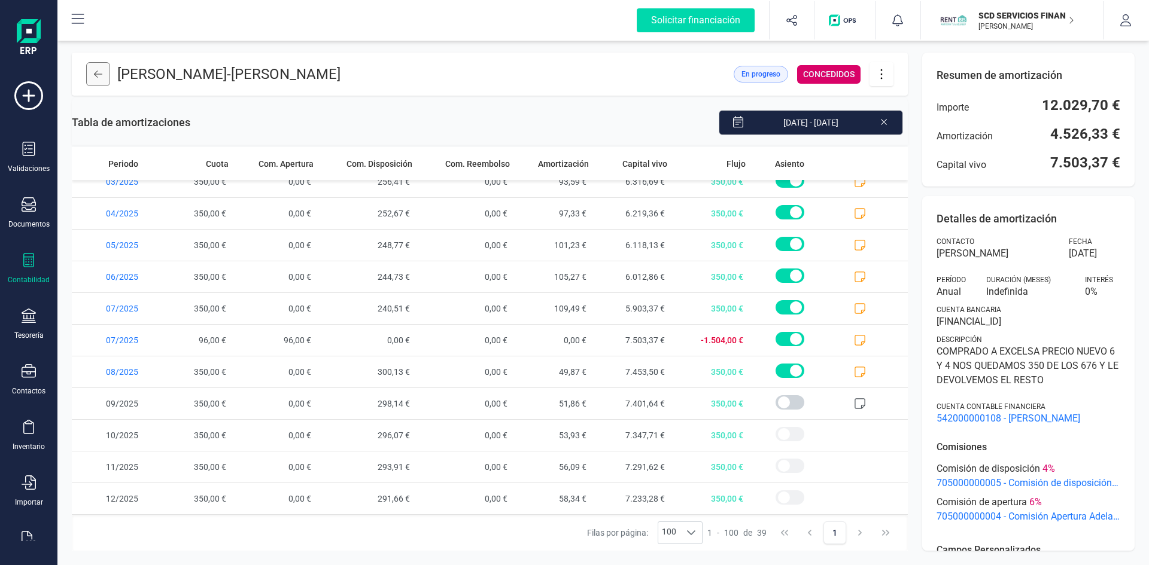
click at [97, 69] on icon at bounding box center [98, 74] width 8 height 10
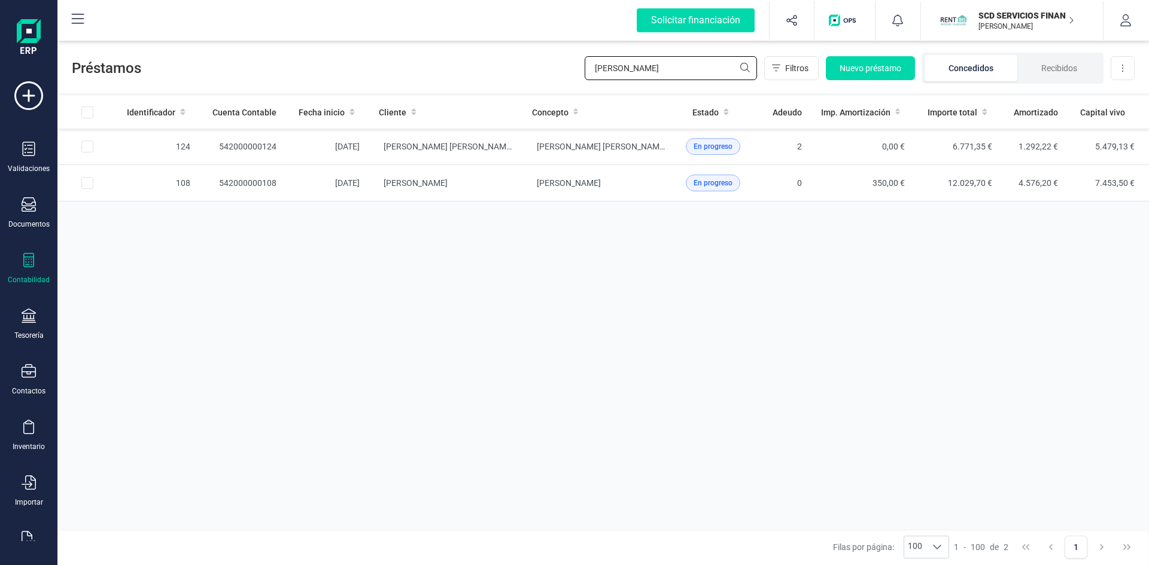
drag, startPoint x: 650, startPoint y: 68, endPoint x: 516, endPoint y: 72, distance: 134.1
click at [519, 71] on div "Préstamos manuela Filtros Nuevo préstamo Concedidos Recibidos Descargar Excel" at bounding box center [602, 65] width 1091 height 55
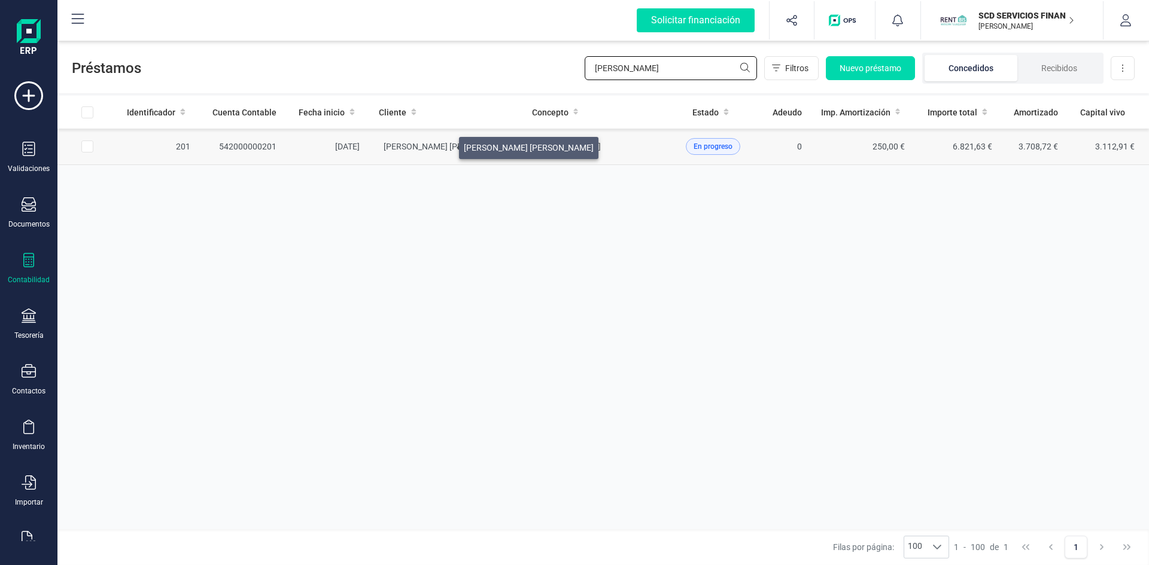
type input "oumar"
click at [445, 145] on span "[PERSON_NAME]" at bounding box center [449, 147] width 130 height 10
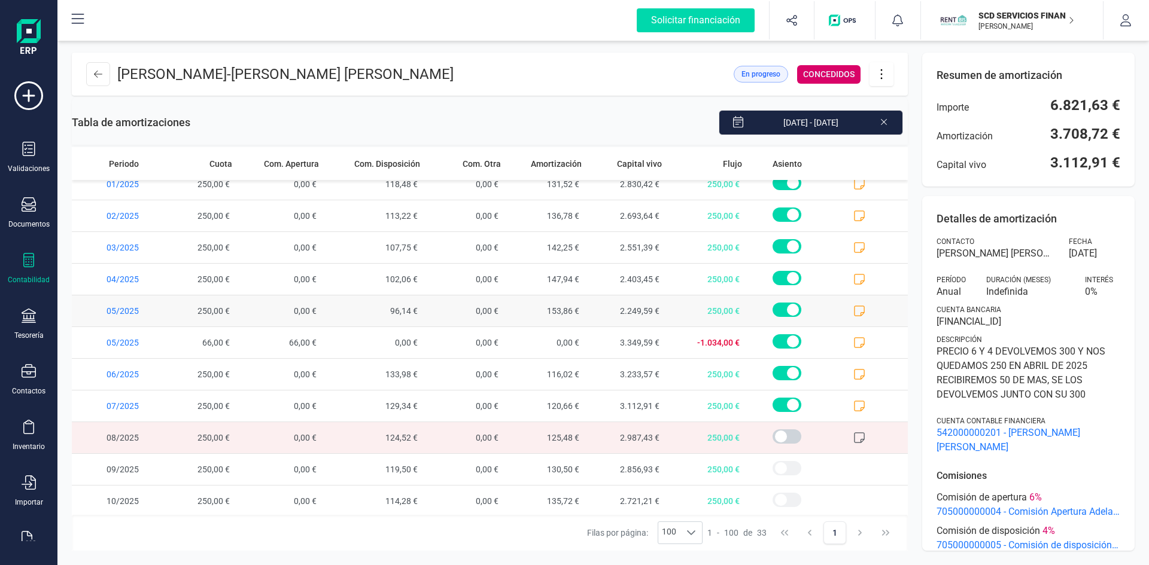
scroll to position [658, 0]
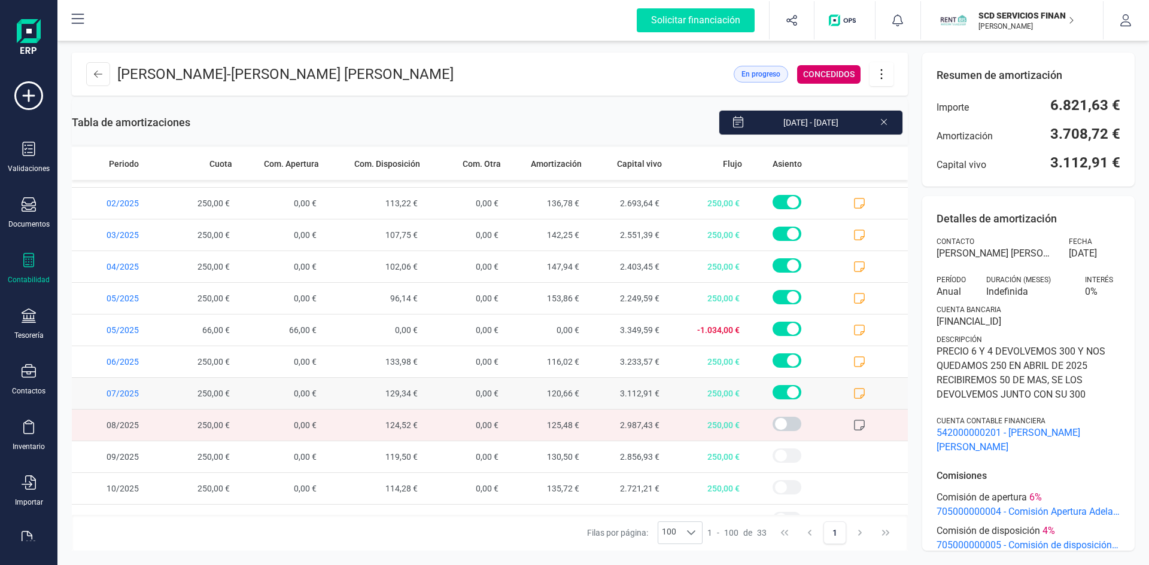
click at [853, 390] on icon at bounding box center [859, 394] width 12 height 12
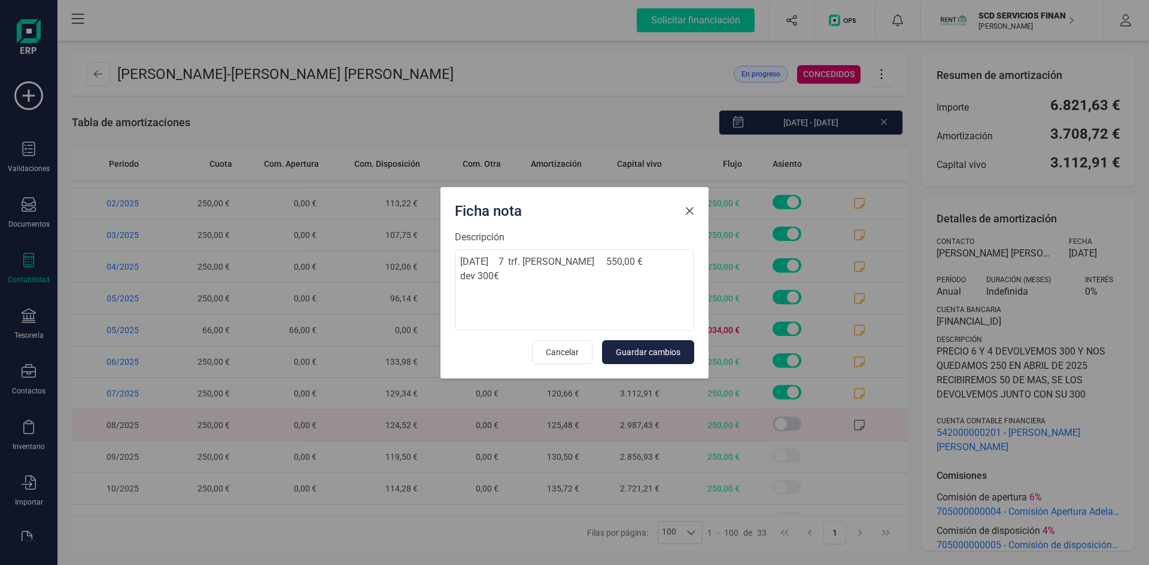
click at [691, 215] on span "Close" at bounding box center [690, 211] width 10 height 10
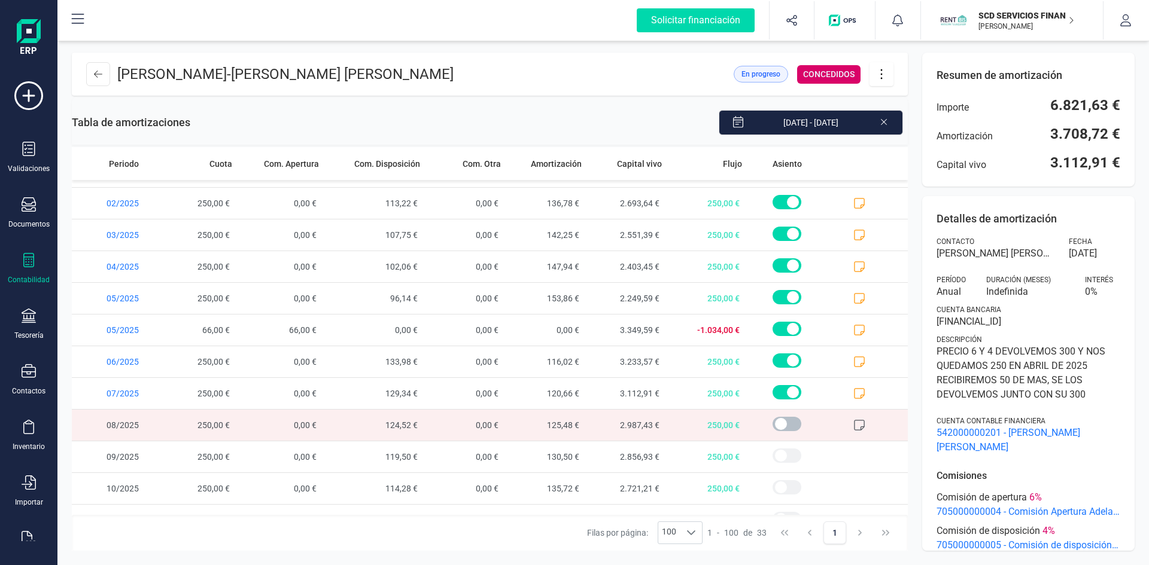
click at [773, 424] on span at bounding box center [787, 424] width 29 height 14
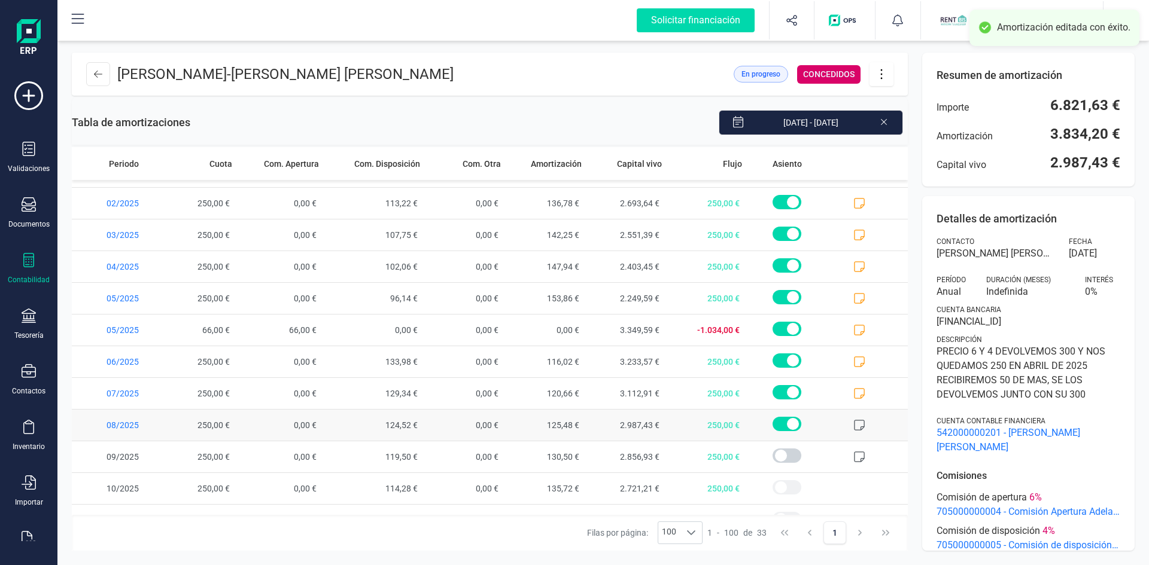
click at [853, 421] on icon at bounding box center [859, 425] width 12 height 12
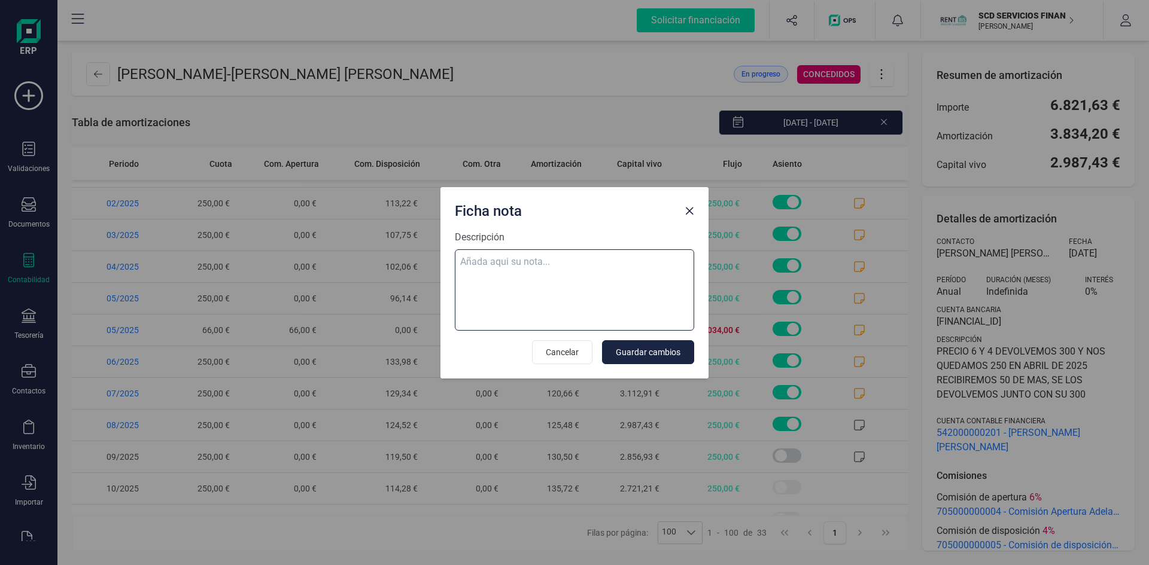
click at [526, 260] on textarea "Descripción" at bounding box center [574, 290] width 239 height 81
paste textarea "02-ago-25 8 trf. oumar diallo 550,00"
click at [467, 278] on textarea "02-ago-25 8 trf. oumar diallo 550,00" at bounding box center [574, 290] width 239 height 81
type textarea "02-ago-25 8 trf. oumar diallo 550,00 devol 300"
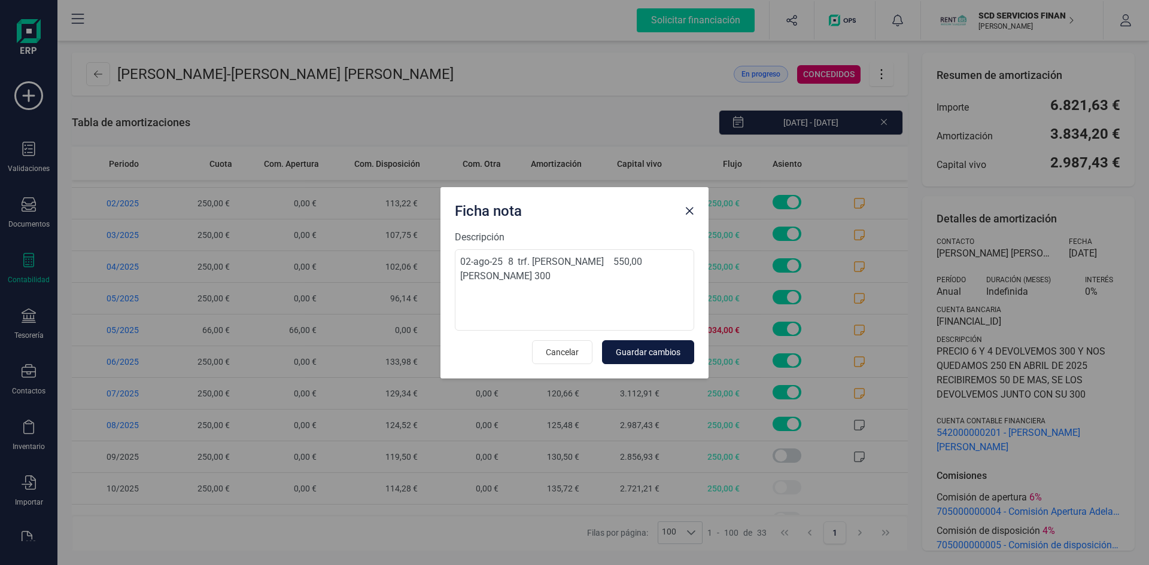
click at [652, 351] on span "Guardar cambios" at bounding box center [648, 352] width 65 height 12
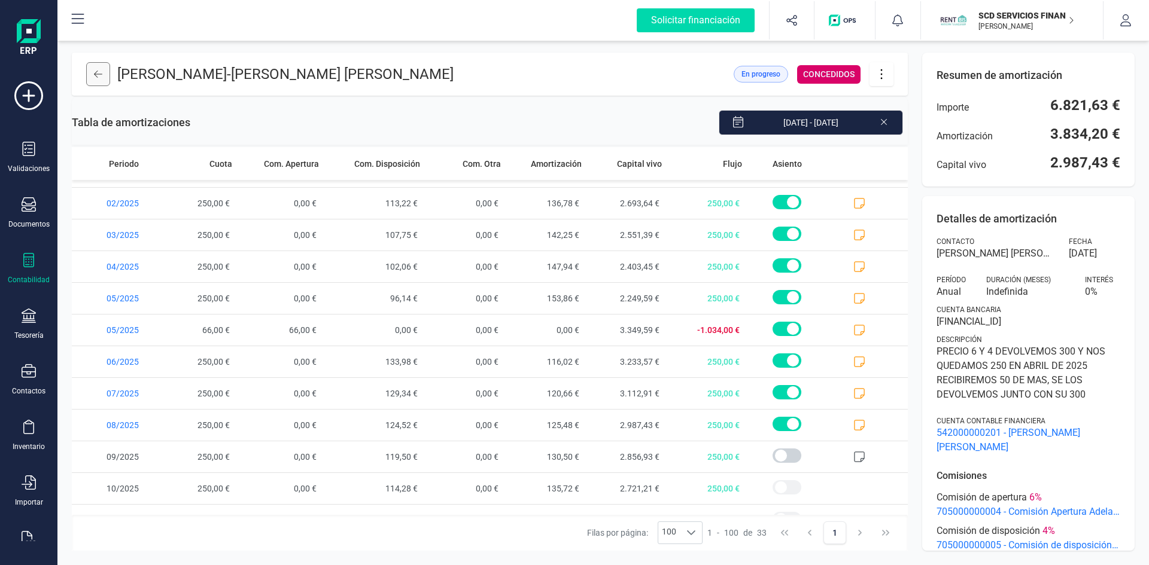
click at [92, 72] on button at bounding box center [98, 74] width 24 height 24
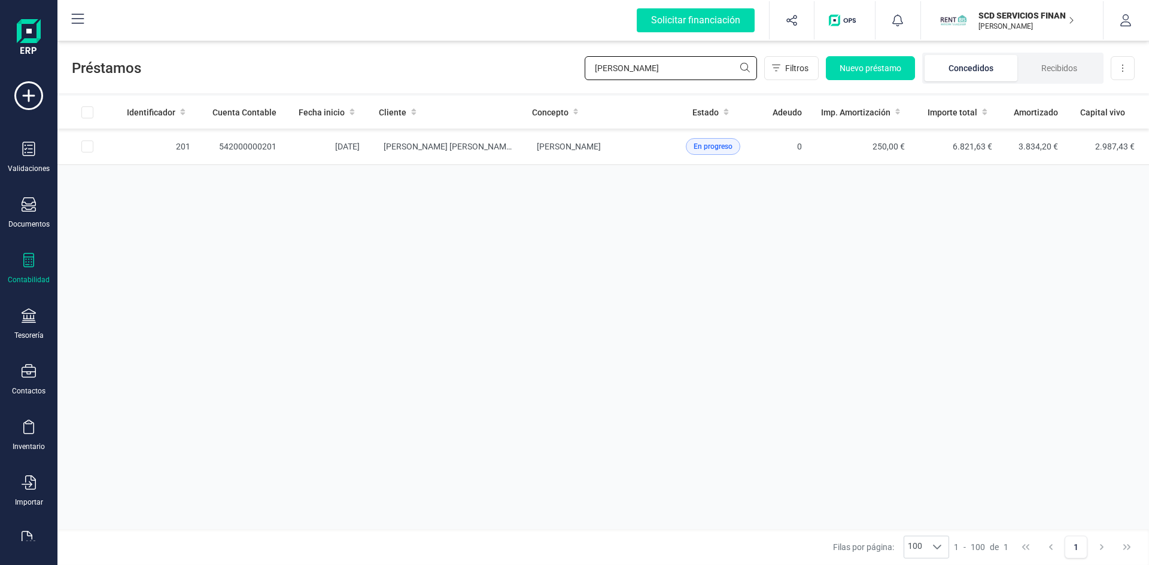
drag, startPoint x: 663, startPoint y: 69, endPoint x: 467, endPoint y: 75, distance: 195.7
click at [469, 74] on div "Préstamos oumar Filtros Nuevo préstamo Concedidos Recibidos Descargar Excel" at bounding box center [602, 65] width 1091 height 55
type input "calal"
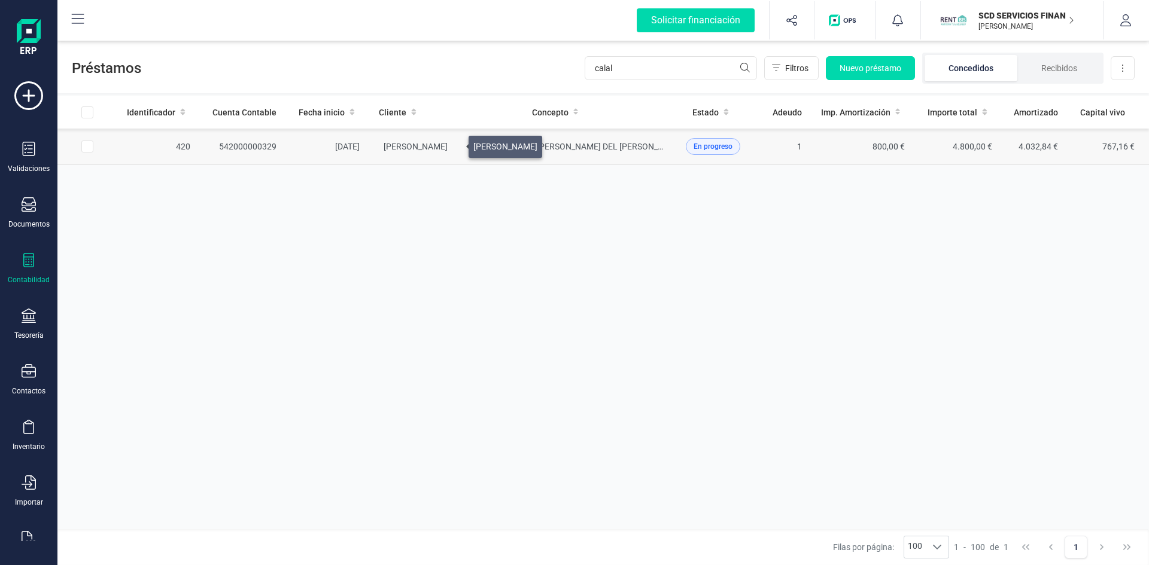
click at [448, 144] on span "MARIA JOSEFA CALALA SOGORB" at bounding box center [416, 147] width 64 height 10
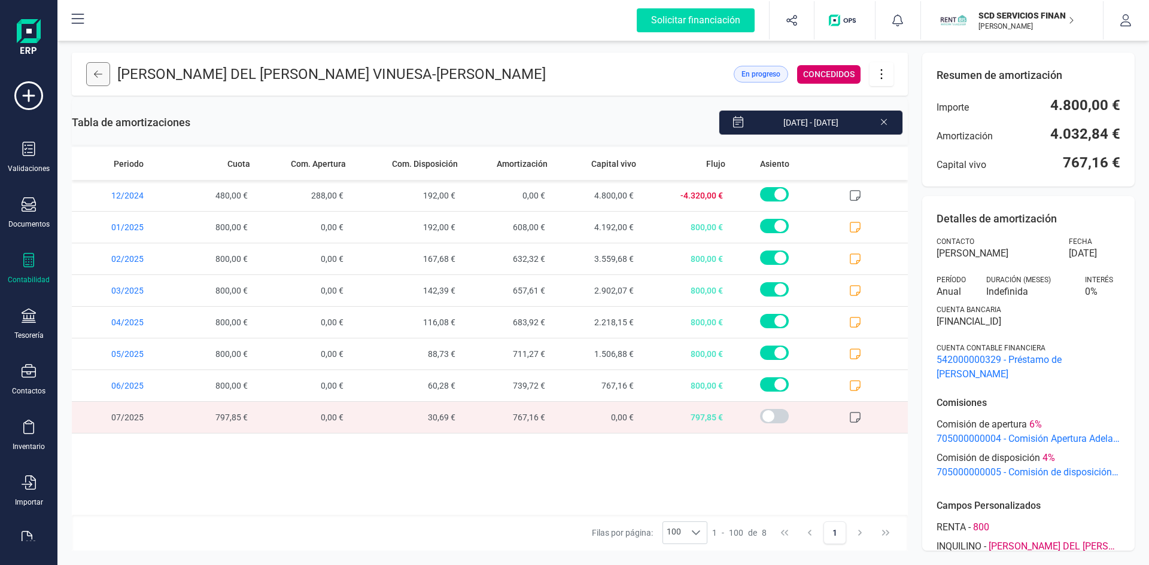
click at [100, 69] on icon at bounding box center [98, 74] width 8 height 10
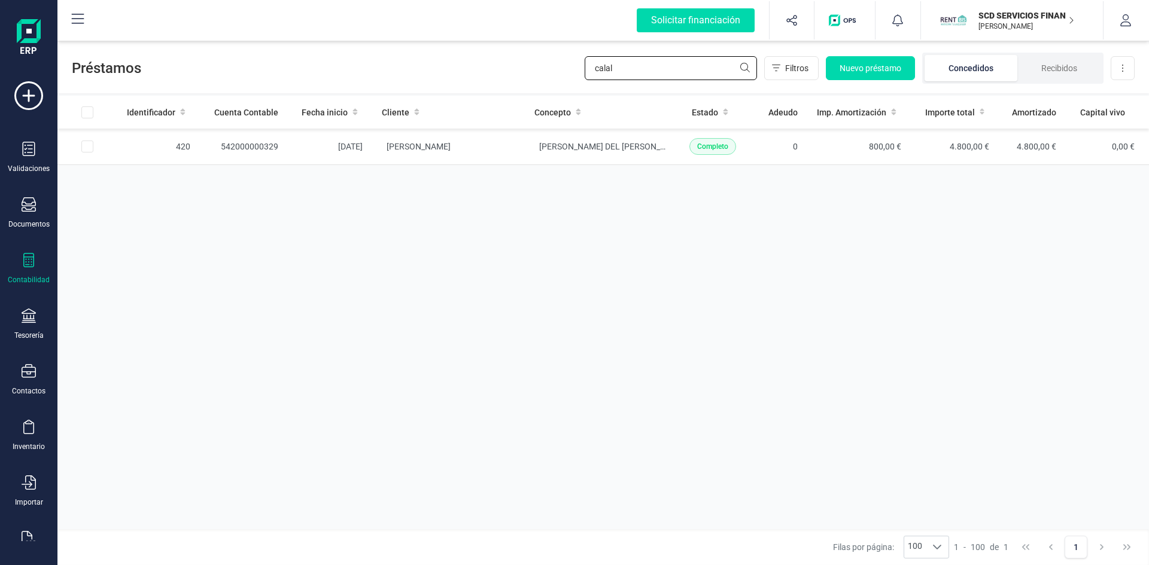
drag, startPoint x: 646, startPoint y: 66, endPoint x: 502, endPoint y: 78, distance: 144.7
click at [503, 78] on div "Préstamos calal Filtros Nuevo préstamo Concedidos Recibidos Descargar Excel" at bounding box center [602, 65] width 1091 height 55
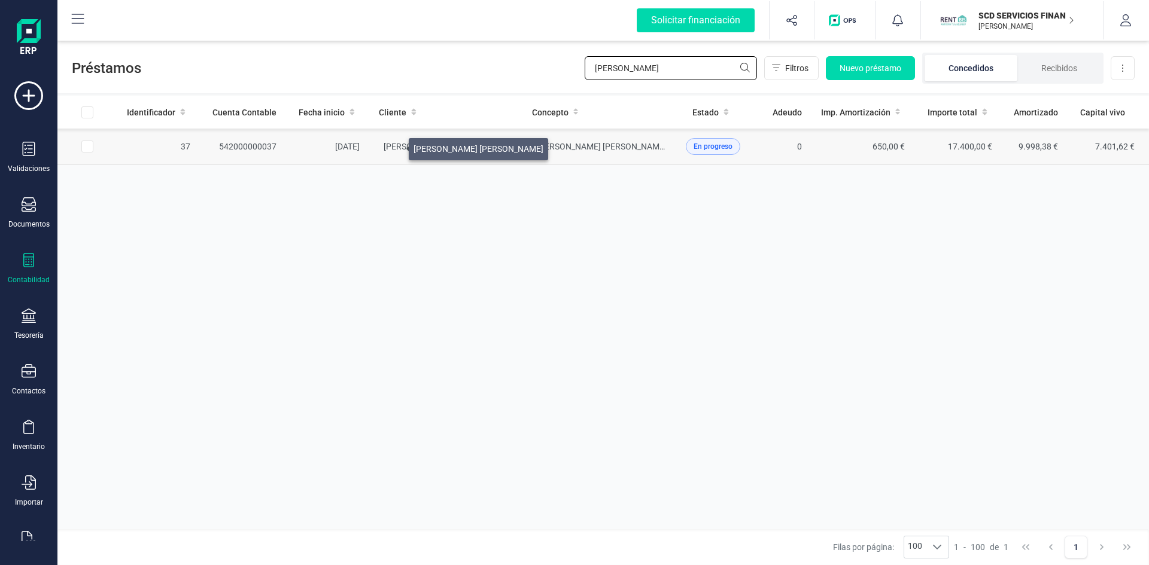
type input "glenda"
click at [394, 146] on span "MORENO ALVARADO ENRIQUE" at bounding box center [449, 147] width 130 height 10
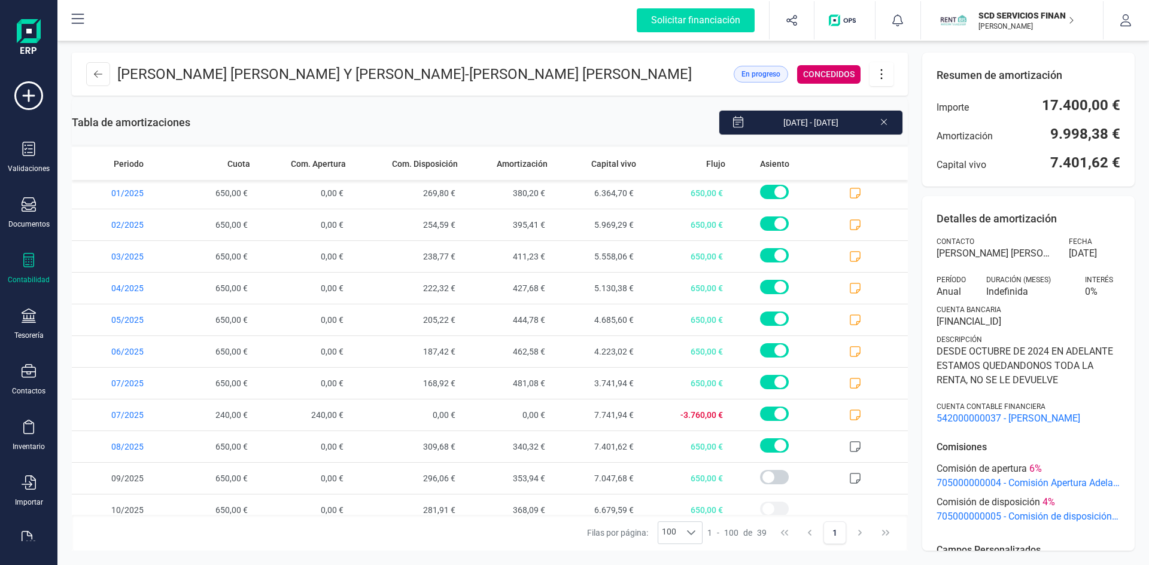
scroll to position [838, 0]
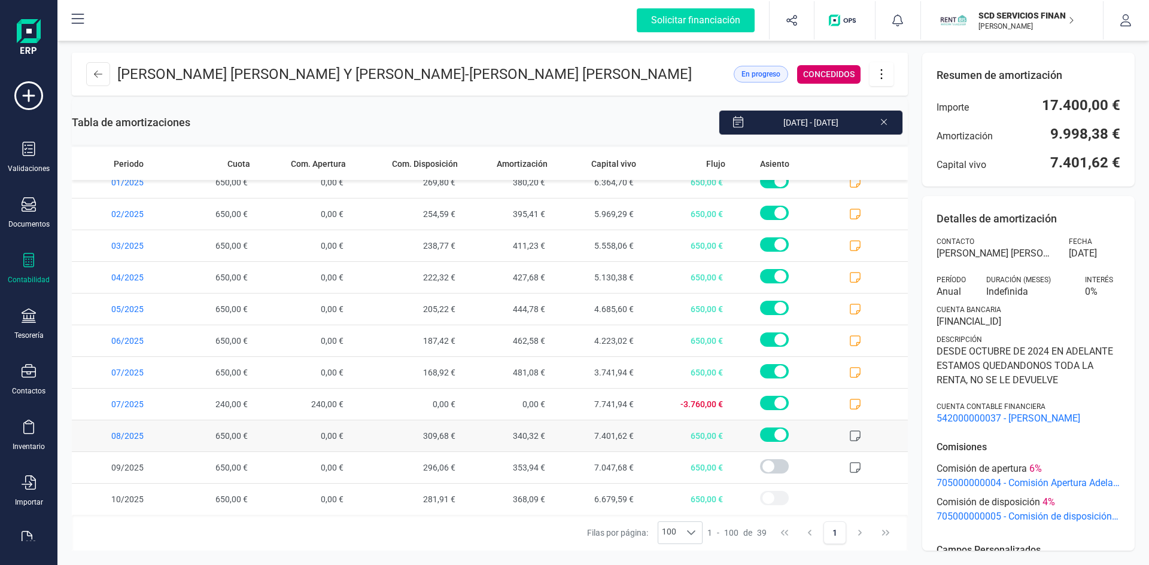
click at [850, 442] on icon at bounding box center [855, 436] width 11 height 11
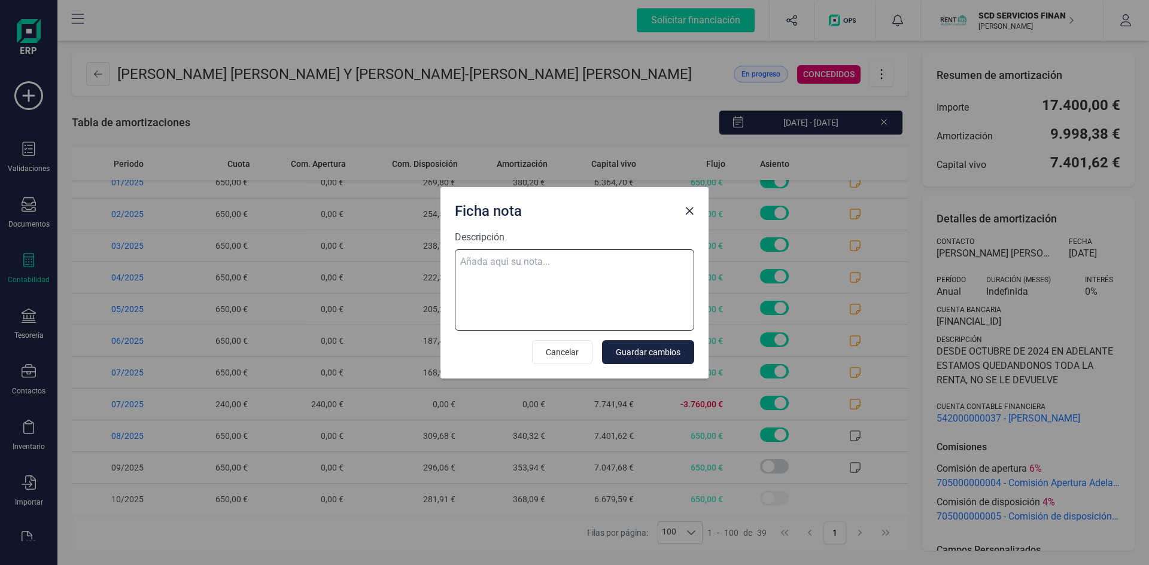
click at [514, 258] on textarea "Descripción" at bounding box center [574, 290] width 239 height 81
paste textarea "02-ago-25 8 trf. glenda marisol ventura hernandez 650,00"
type textarea "02-ago-25 8 trf. glenda marisol ventura hernandez 650,00"
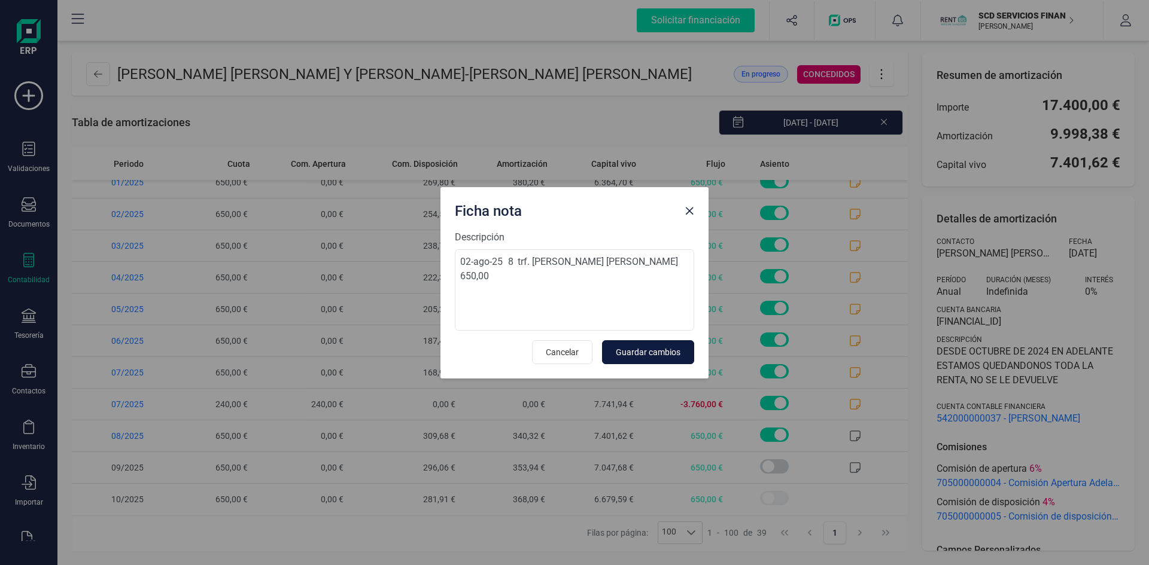
click at [660, 352] on span "Guardar cambios" at bounding box center [648, 352] width 65 height 12
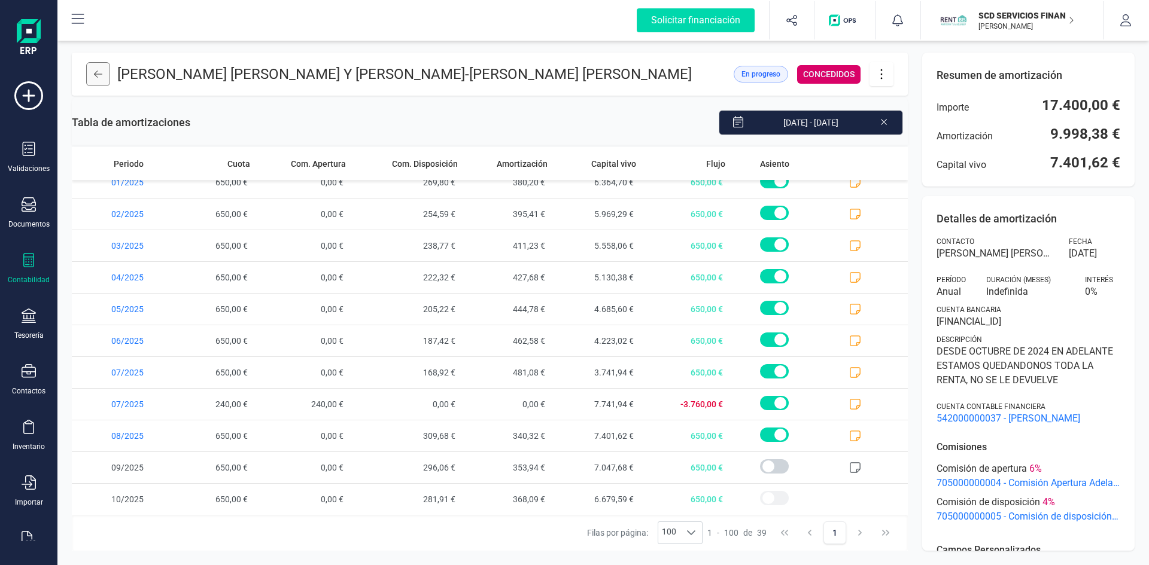
click at [101, 77] on icon at bounding box center [98, 74] width 8 height 10
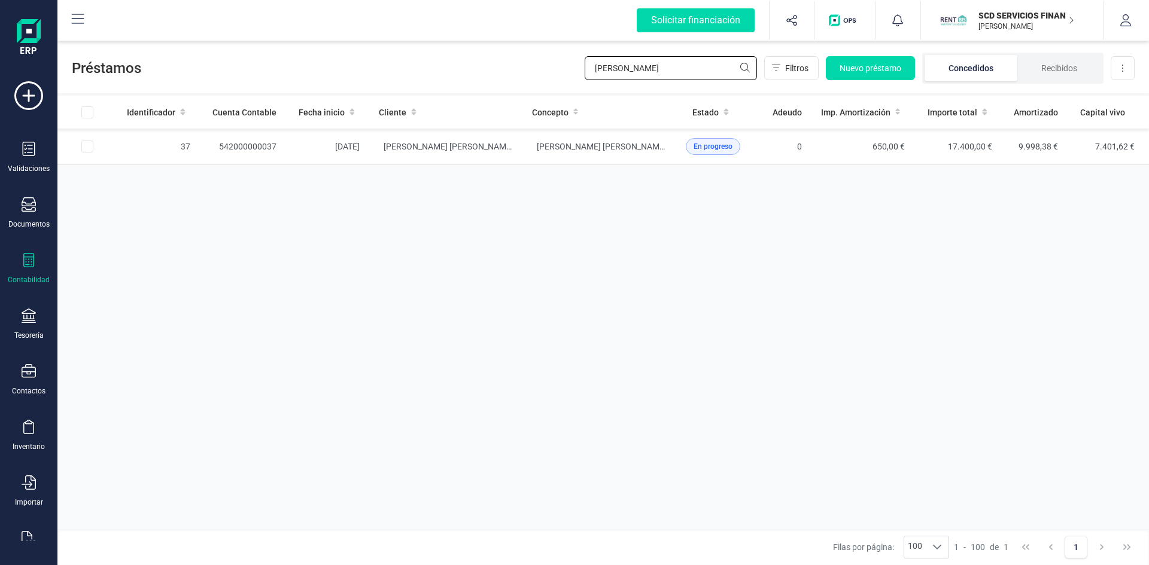
drag, startPoint x: 688, startPoint y: 67, endPoint x: 497, endPoint y: 69, distance: 191.5
click at [498, 69] on div "Préstamos glenda Filtros Nuevo préstamo Concedidos Recibidos Descargar Excel" at bounding box center [602, 65] width 1091 height 55
type input "nadee"
click at [254, 145] on td "542000000158" at bounding box center [243, 147] width 86 height 37
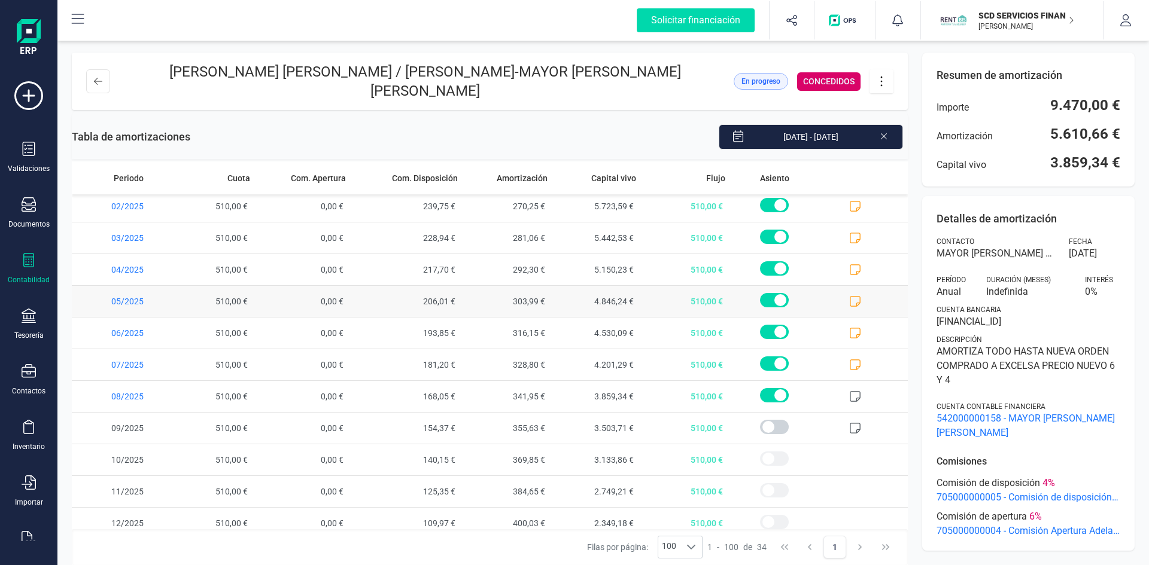
scroll to position [743, 0]
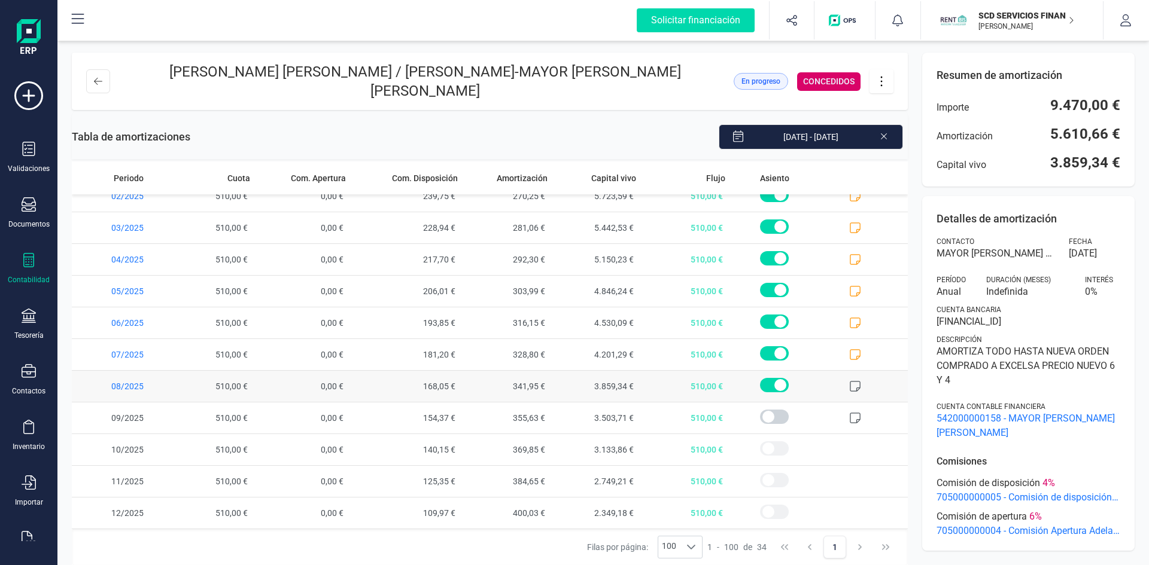
click at [849, 381] on icon at bounding box center [855, 387] width 12 height 12
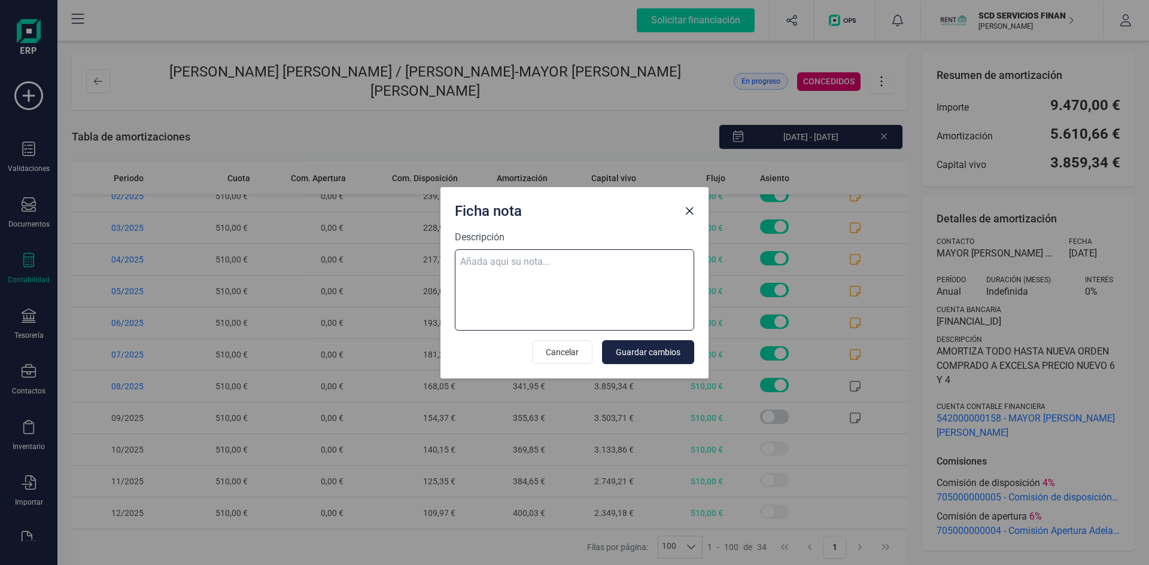
click at [484, 259] on textarea "Descripción" at bounding box center [574, 290] width 239 height 81
paste textarea "02-ago-25 8 trf. nadeem abbas shah bibi 510,00"
type textarea "02-ago-25 8 trf. nadeem abbas shah bibi 510,00"
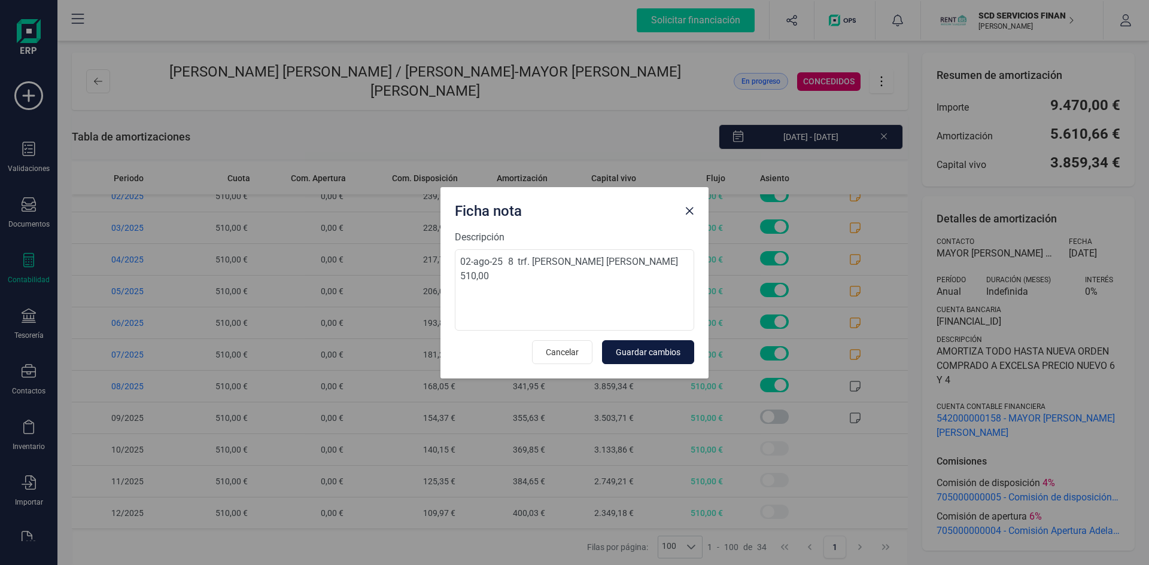
click at [661, 351] on span "Guardar cambios" at bounding box center [648, 352] width 65 height 12
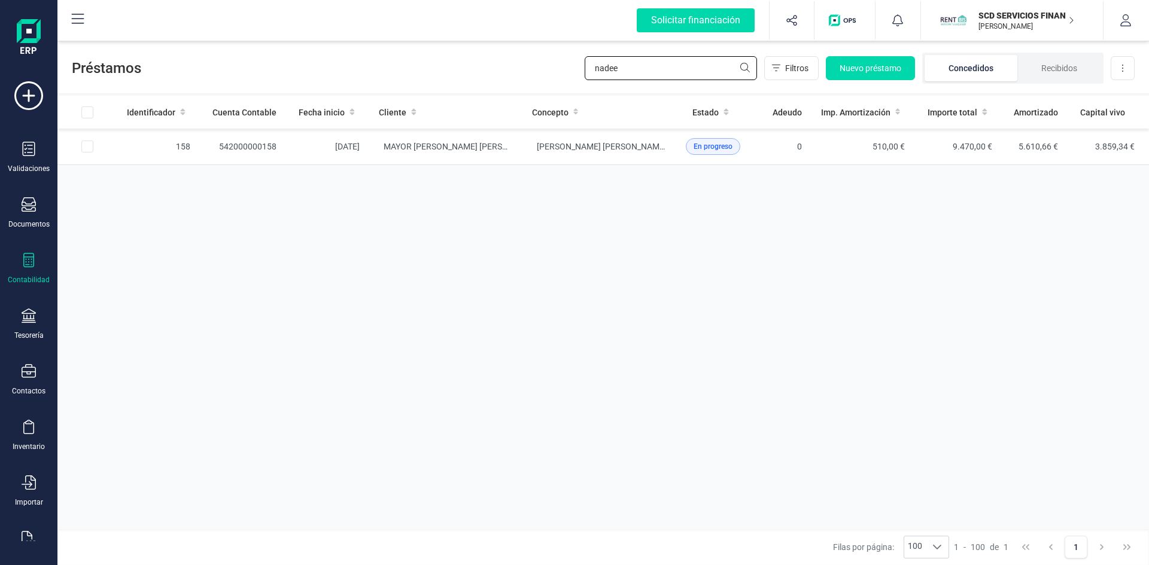
drag, startPoint x: 664, startPoint y: 71, endPoint x: 503, endPoint y: 81, distance: 161.3
click at [507, 81] on div "Préstamos nadee Filtros Nuevo préstamo Concedidos Recibidos Descargar Excel" at bounding box center [602, 65] width 1091 height 55
type input "costina"
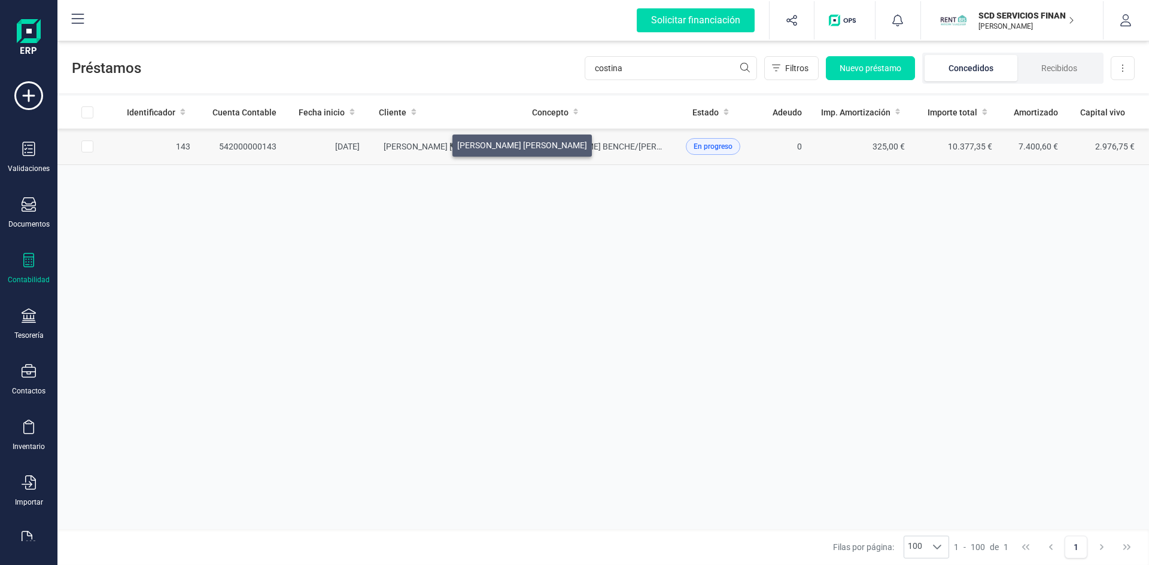
click at [438, 142] on span "JUAN PABLO VILLALBA VILLAR" at bounding box center [449, 147] width 130 height 10
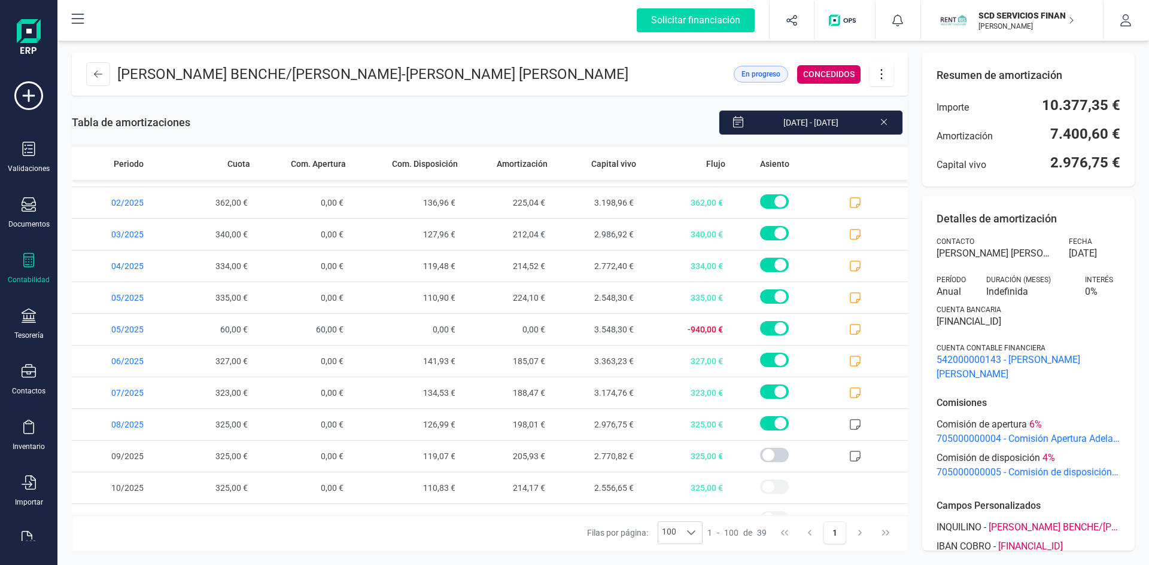
scroll to position [902, 0]
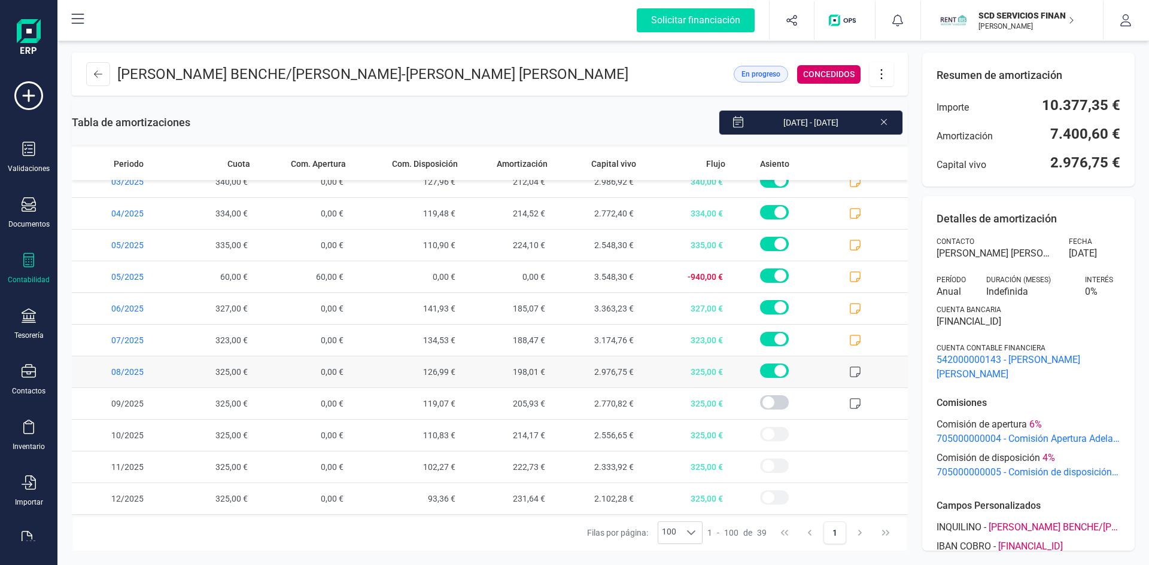
click at [849, 370] on icon at bounding box center [855, 372] width 12 height 12
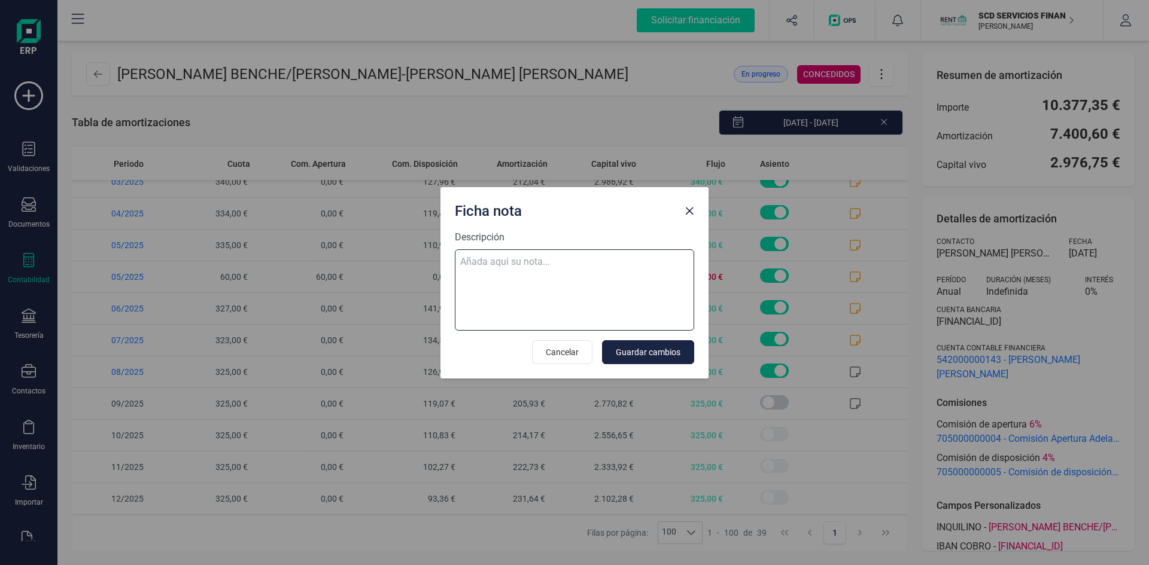
click at [562, 257] on textarea "Descripción" at bounding box center [574, 290] width 239 height 81
paste textarea "02-ago-25 8 trf. costina adriana benche 325,00"
type textarea "02-ago-25 8 trf. costina adriana benche 325,00"
click at [659, 354] on span "Guardar cambios" at bounding box center [648, 352] width 65 height 12
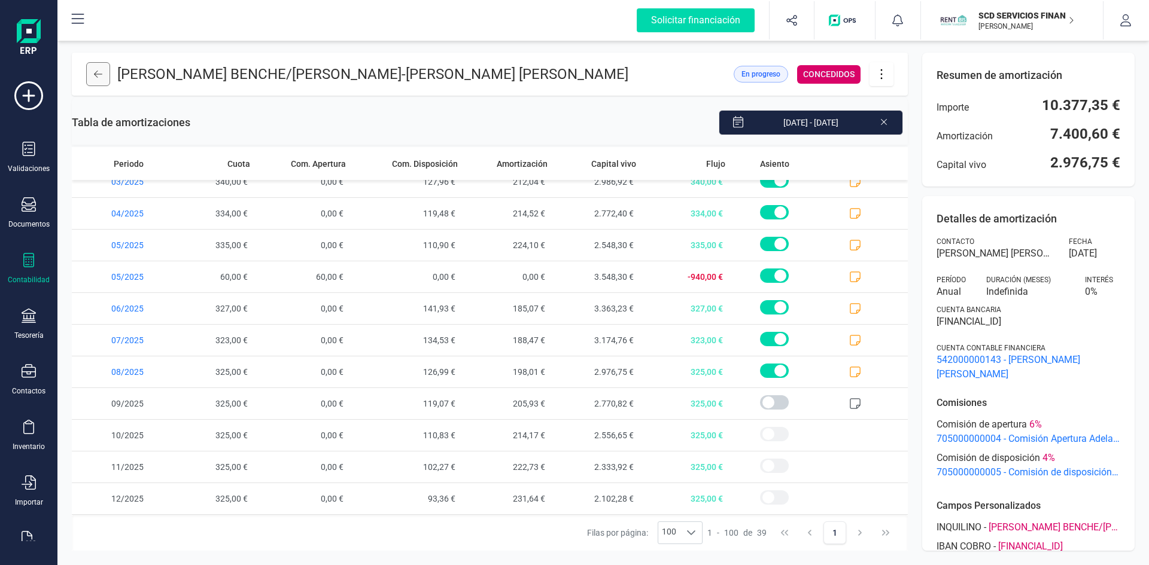
click at [104, 75] on button at bounding box center [98, 74] width 24 height 24
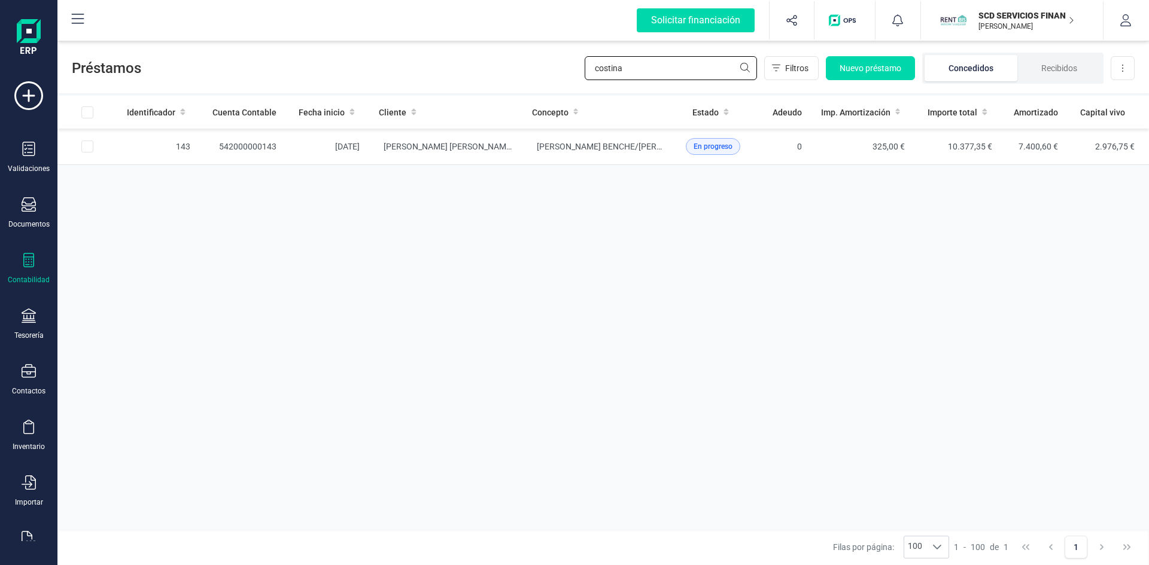
drag, startPoint x: 641, startPoint y: 63, endPoint x: 453, endPoint y: 74, distance: 188.8
click at [477, 72] on div "Préstamos costina Filtros Nuevo préstamo Concedidos Recibidos Descargar Excel" at bounding box center [602, 65] width 1091 height 55
type input "bonora"
click at [271, 144] on td "542000000137" at bounding box center [243, 147] width 86 height 37
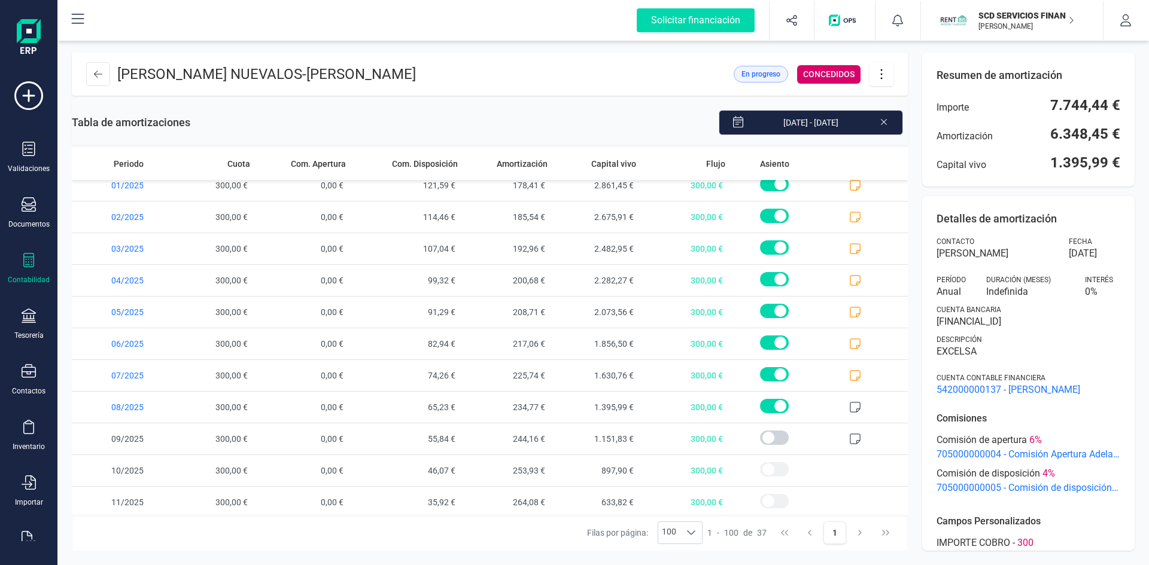
scroll to position [838, 0]
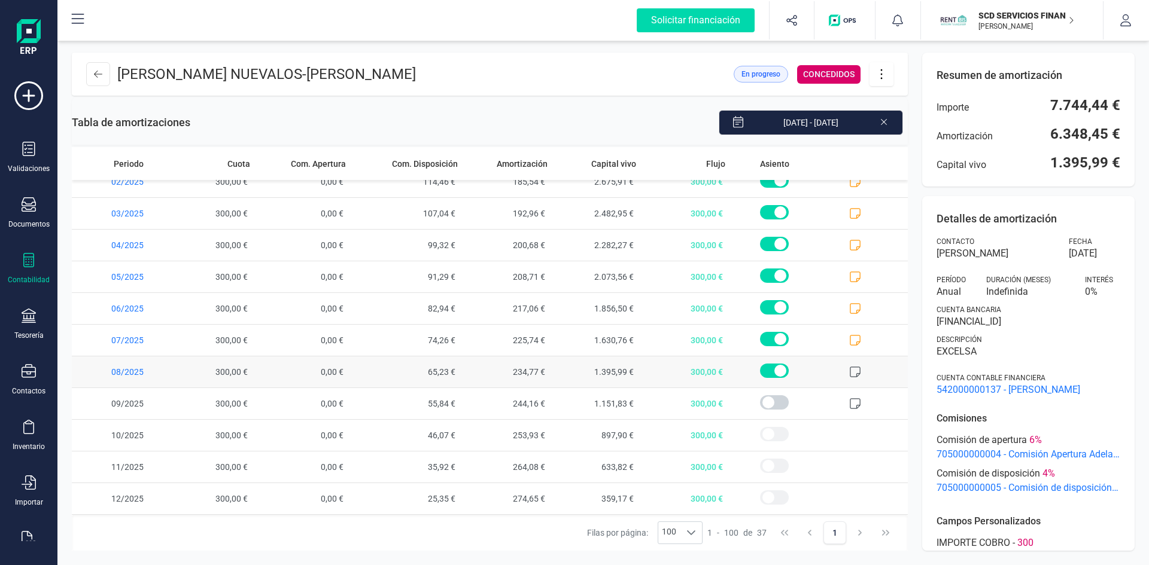
click at [849, 372] on icon at bounding box center [855, 372] width 12 height 12
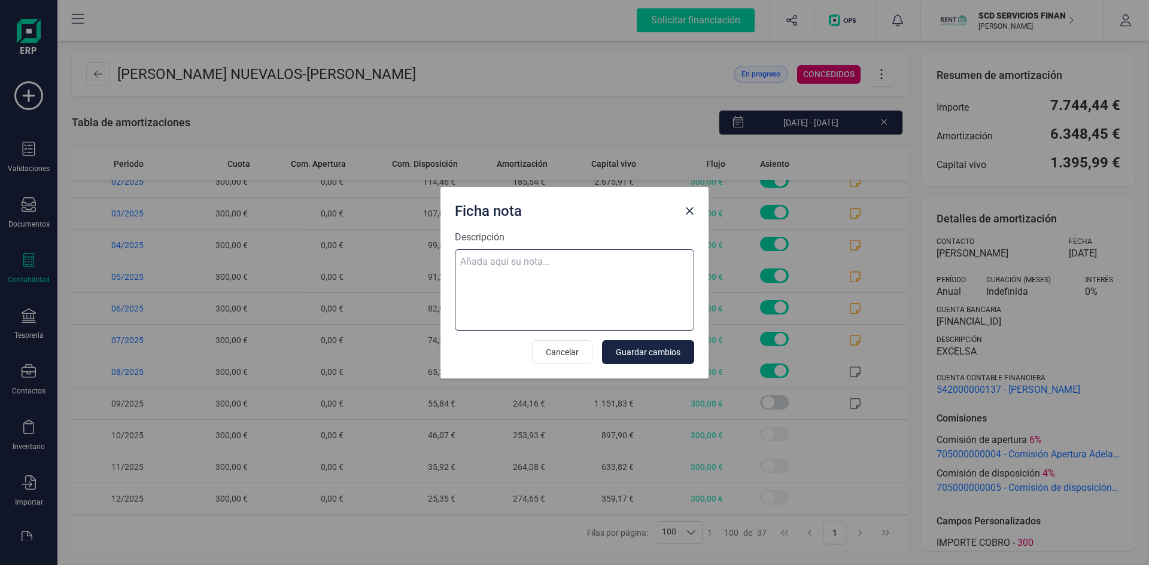
click at [530, 257] on textarea "Descripción" at bounding box center [574, 290] width 239 height 81
paste textarea "03-ago-25 8 trf. jorge bonora nuevalos 300,00"
type textarea "03-ago-25 8 trf. jorge bonora nuevalos 300,00"
drag, startPoint x: 675, startPoint y: 352, endPoint x: 652, endPoint y: 358, distance: 23.5
click at [674, 352] on span "Guardar cambios" at bounding box center [648, 352] width 65 height 12
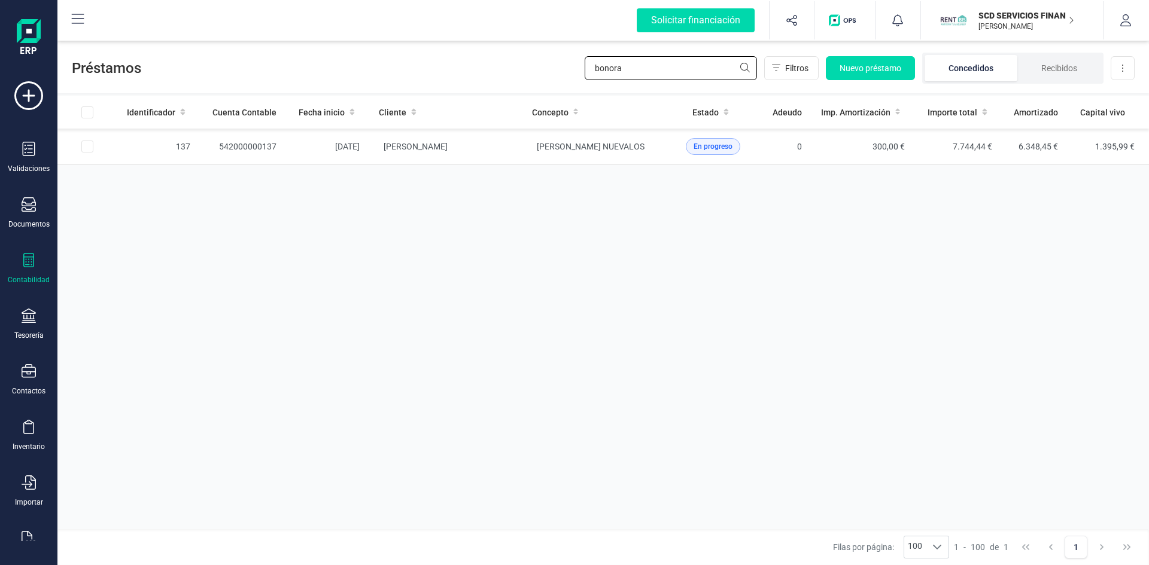
drag, startPoint x: 671, startPoint y: 71, endPoint x: 468, endPoint y: 75, distance: 203.5
click at [469, 75] on div "Préstamos bonora Filtros Nuevo préstamo Concedidos Recibidos Descargar Excel" at bounding box center [602, 65] width 1091 height 55
type input "eva garc"
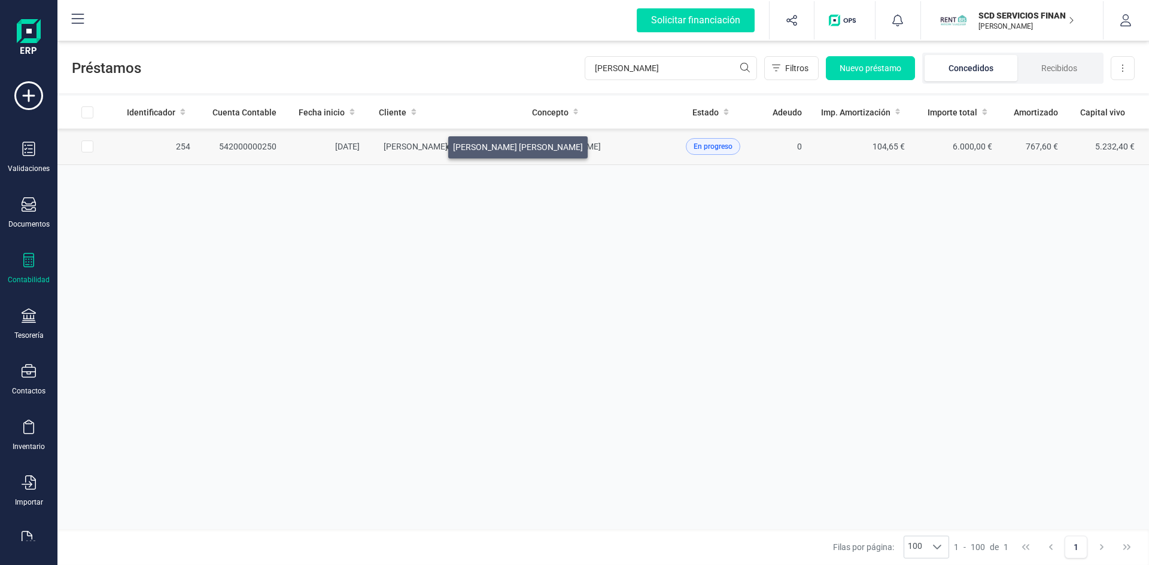
click at [434, 144] on span "[PERSON_NAME]" at bounding box center [449, 147] width 130 height 10
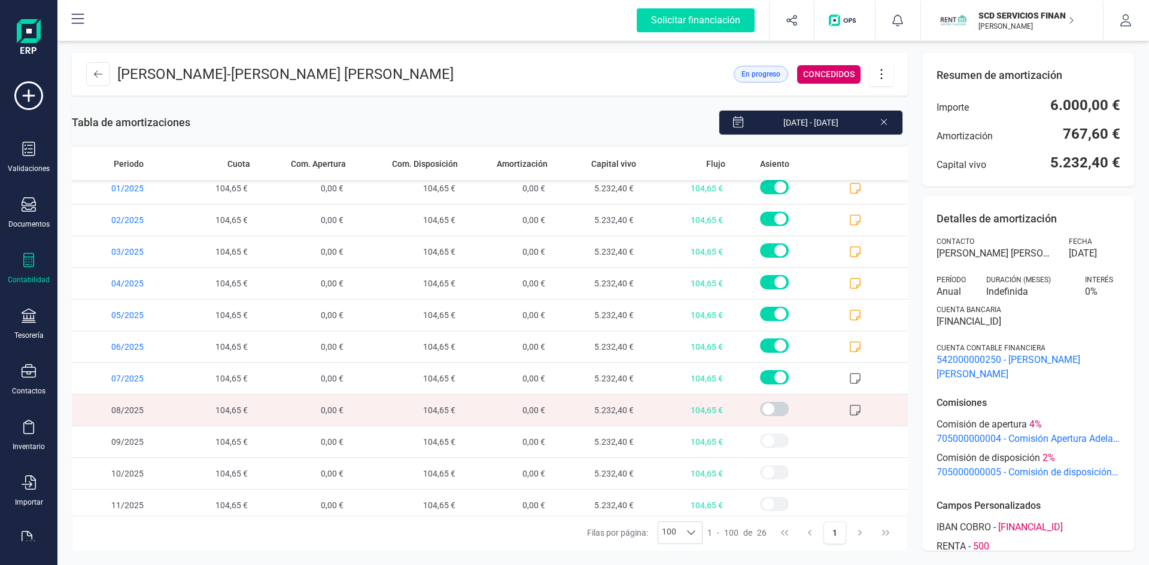
scroll to position [479, 0]
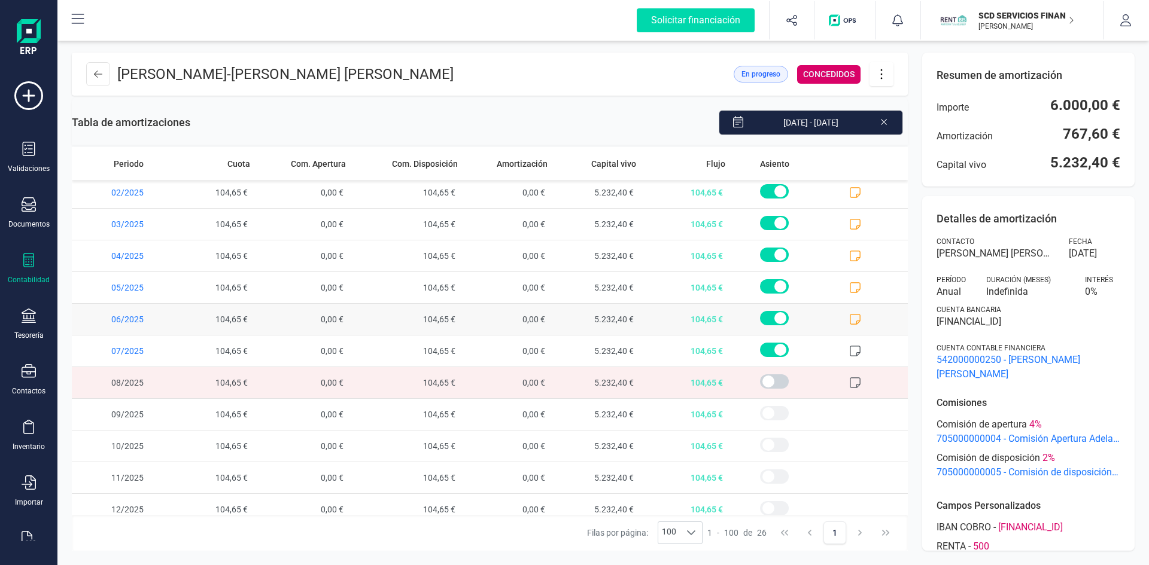
click at [849, 317] on icon at bounding box center [855, 320] width 12 height 12
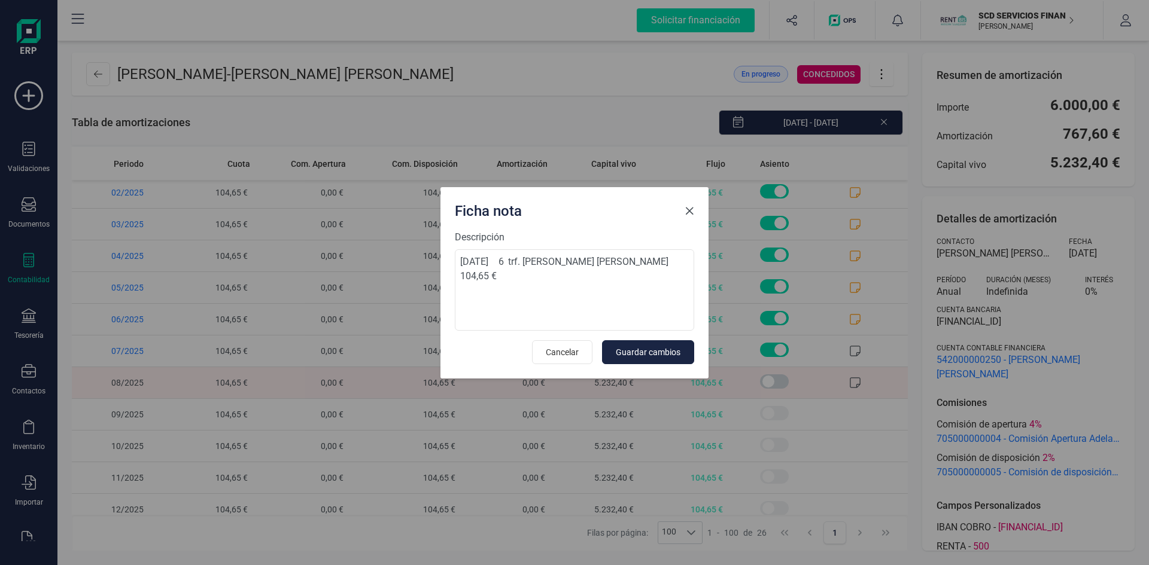
click at [688, 213] on span "Close" at bounding box center [690, 211] width 10 height 10
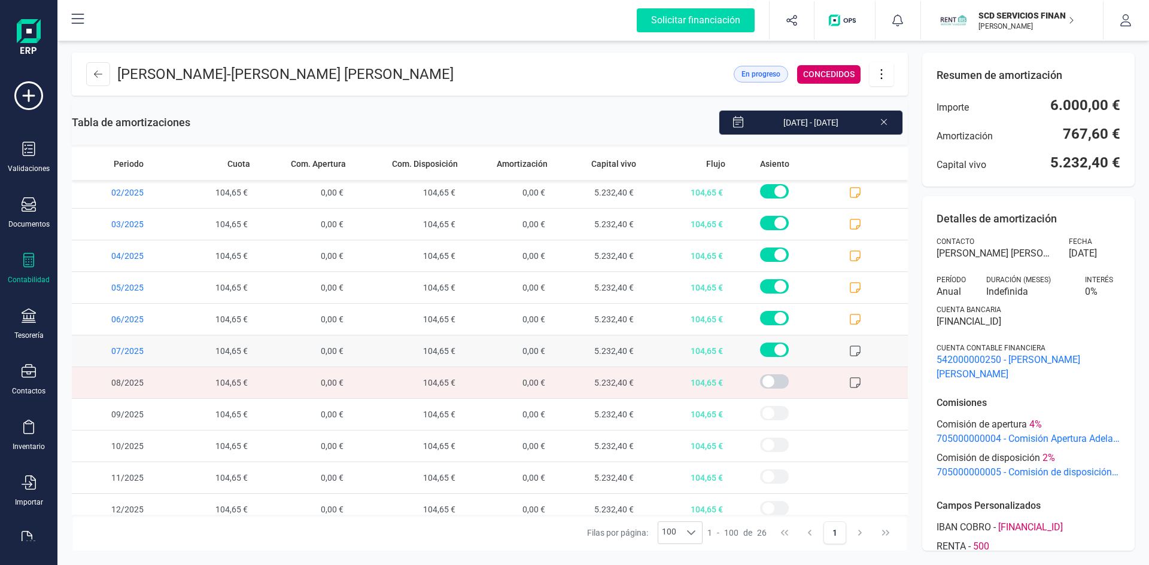
click at [849, 348] on icon at bounding box center [855, 351] width 12 height 12
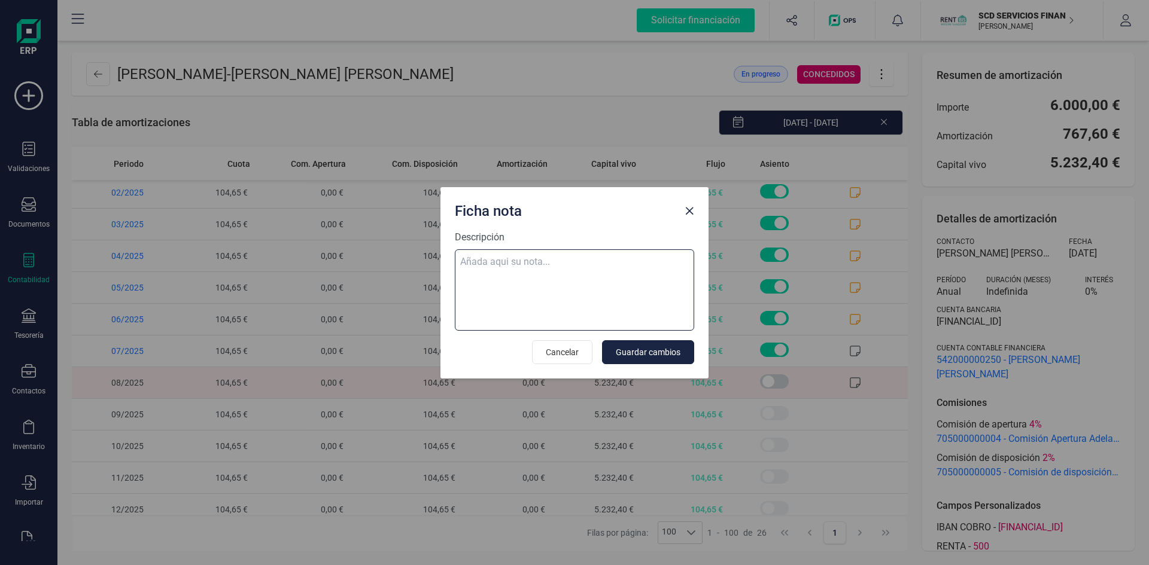
click at [609, 260] on textarea "Descripción" at bounding box center [574, 290] width 239 height 81
paste textarea "01-ago-25 8 trf. eva garcia ramon 104,65"
type textarea "01-ago-25 8 trf. eva garcia ramon 104,65"
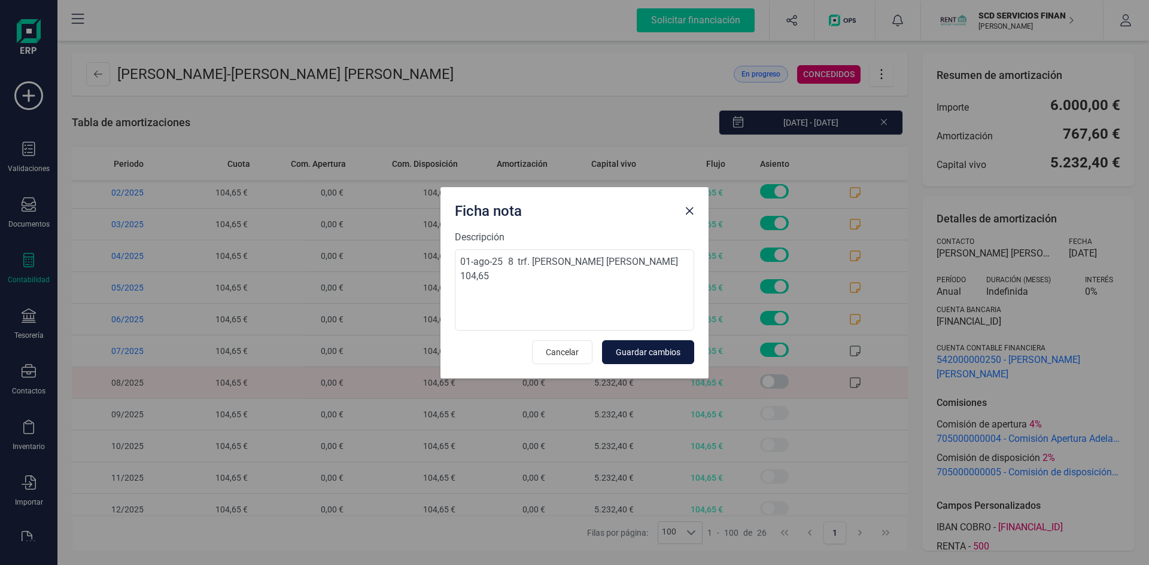
click at [665, 351] on span "Guardar cambios" at bounding box center [648, 352] width 65 height 12
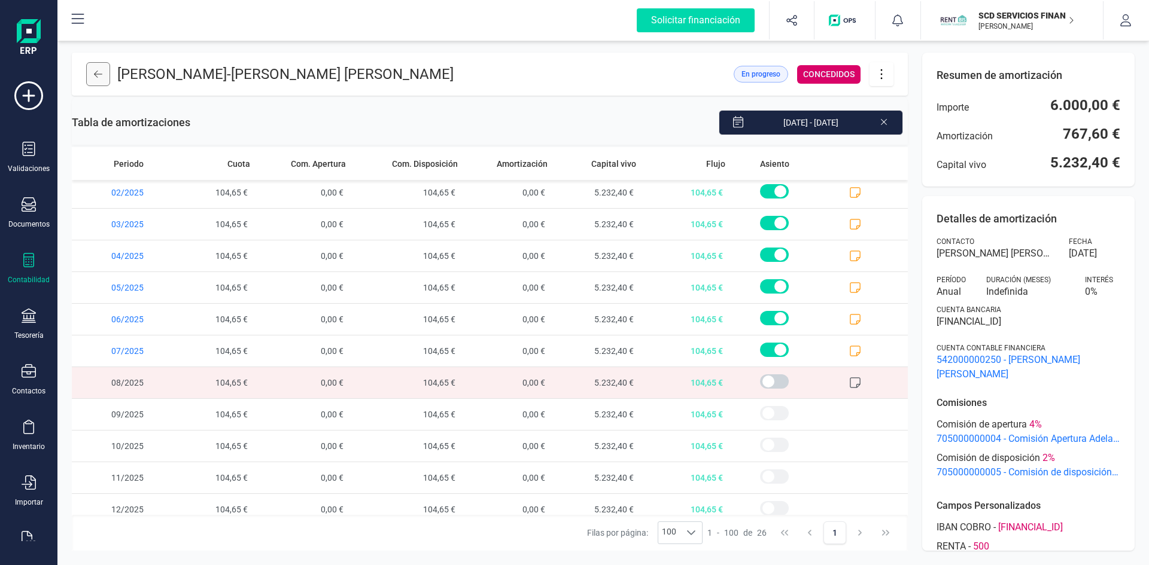
click at [98, 74] on icon at bounding box center [98, 74] width 8 height 10
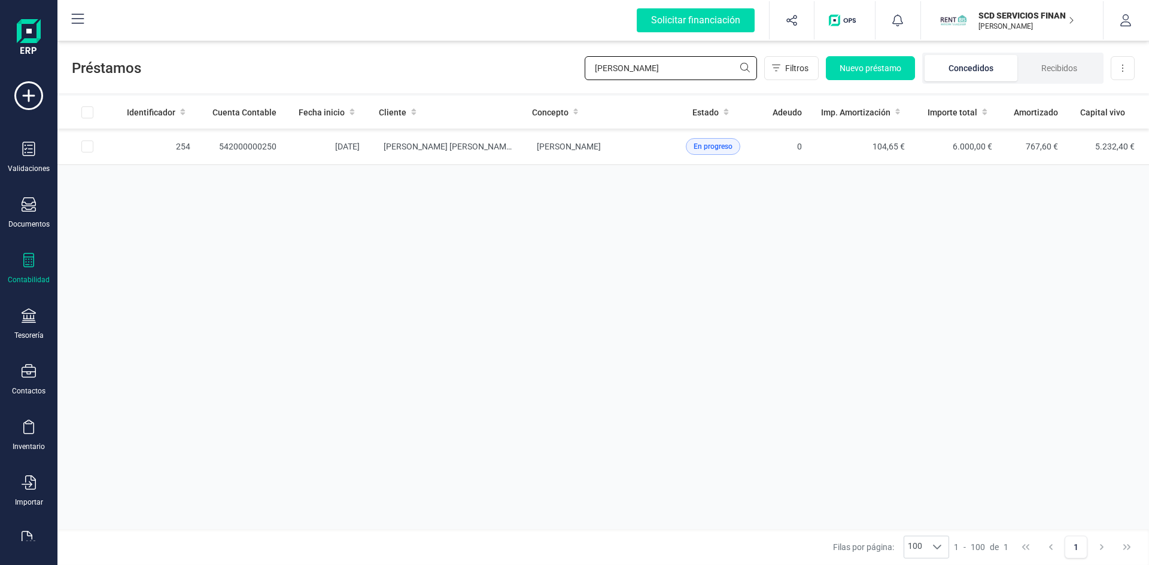
drag, startPoint x: 649, startPoint y: 70, endPoint x: 518, endPoint y: 62, distance: 131.3
click at [519, 62] on div "Préstamos eva garc Filtros Nuevo préstamo Concedidos Recibidos Descargar Excel" at bounding box center [602, 65] width 1091 height 55
type input "recre"
click at [257, 145] on td "542000000303" at bounding box center [243, 147] width 86 height 37
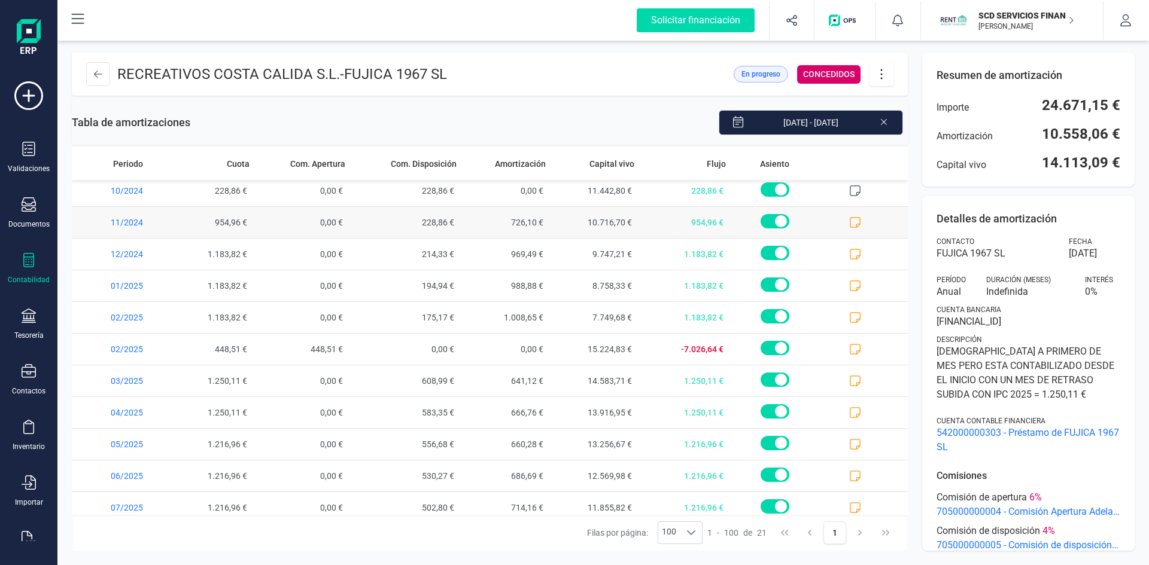
scroll to position [331, 0]
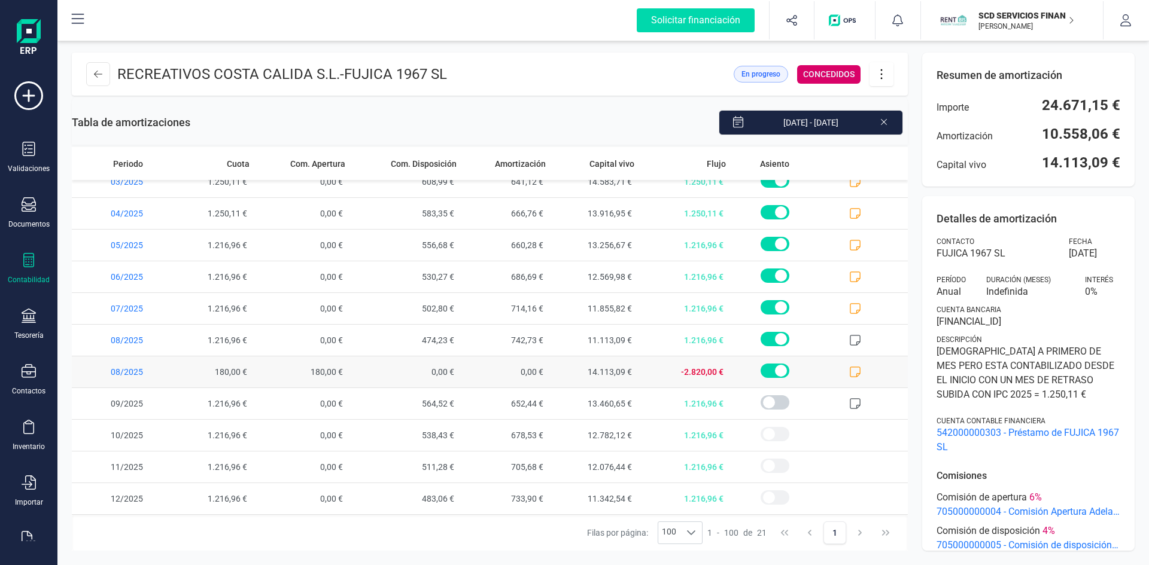
click at [850, 371] on icon at bounding box center [855, 372] width 11 height 11
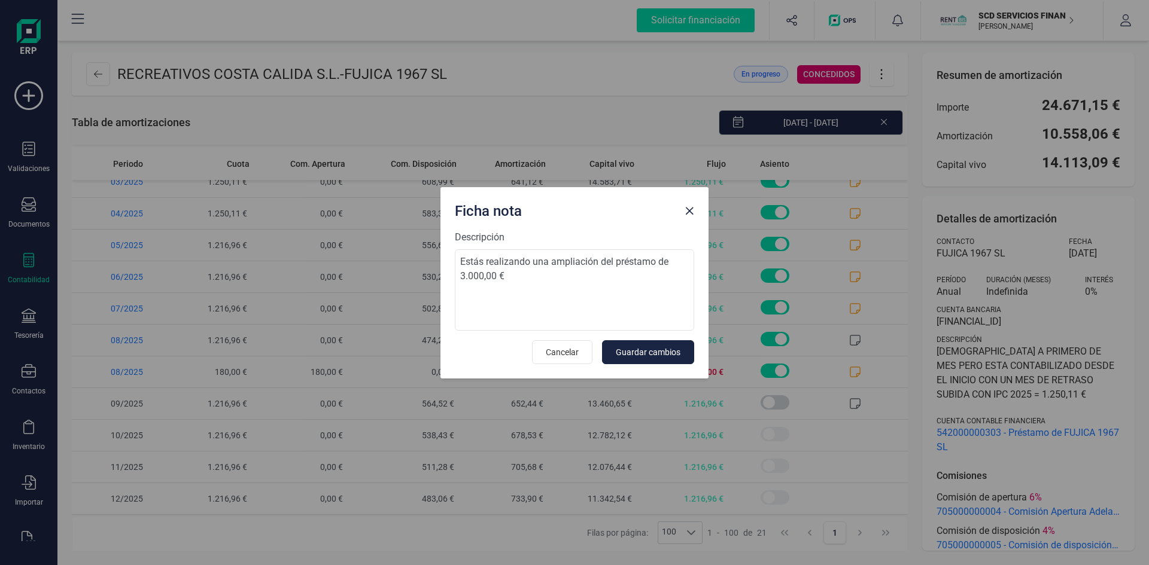
click at [692, 211] on span "Close" at bounding box center [690, 211] width 10 height 10
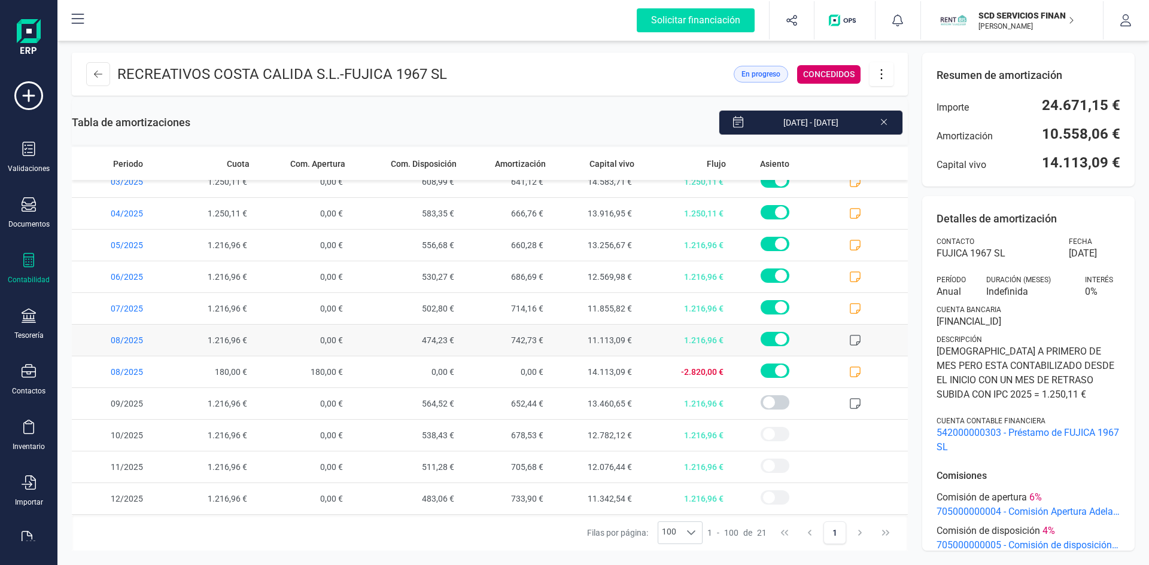
click at [849, 337] on icon at bounding box center [855, 340] width 12 height 12
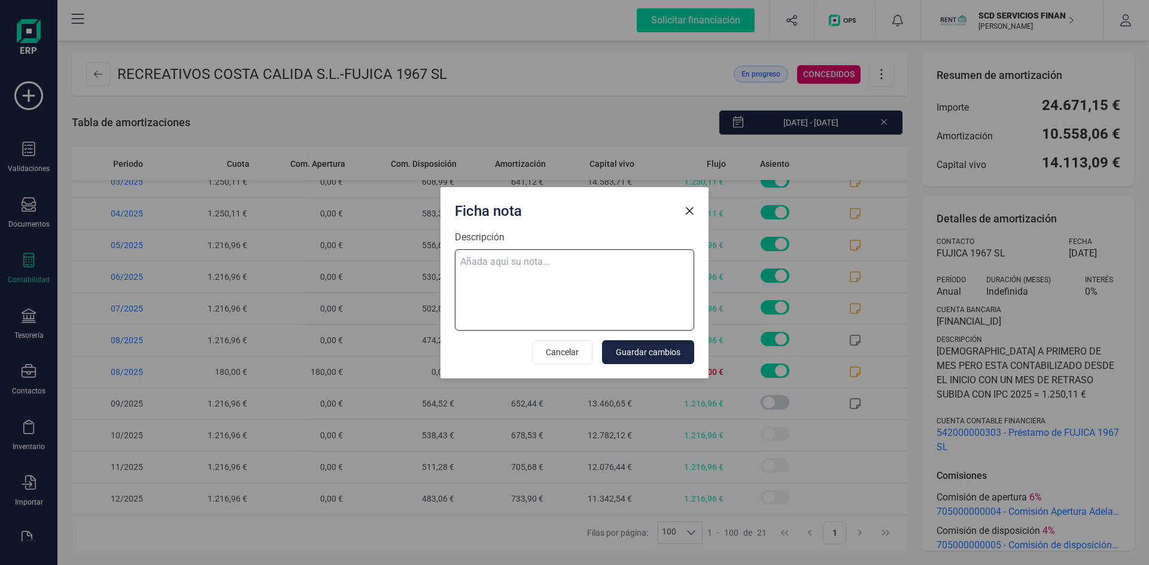
click at [516, 260] on textarea "Descripción" at bounding box center [574, 290] width 239 height 81
paste textarea "01-ago-25 8 trf. recreativos costa calida sl 1.216,96"
type textarea "01-ago-25 8 trf. recreativos costa calida sl 1.216,96"
click at [655, 345] on button "Guardar cambios" at bounding box center [648, 352] width 92 height 24
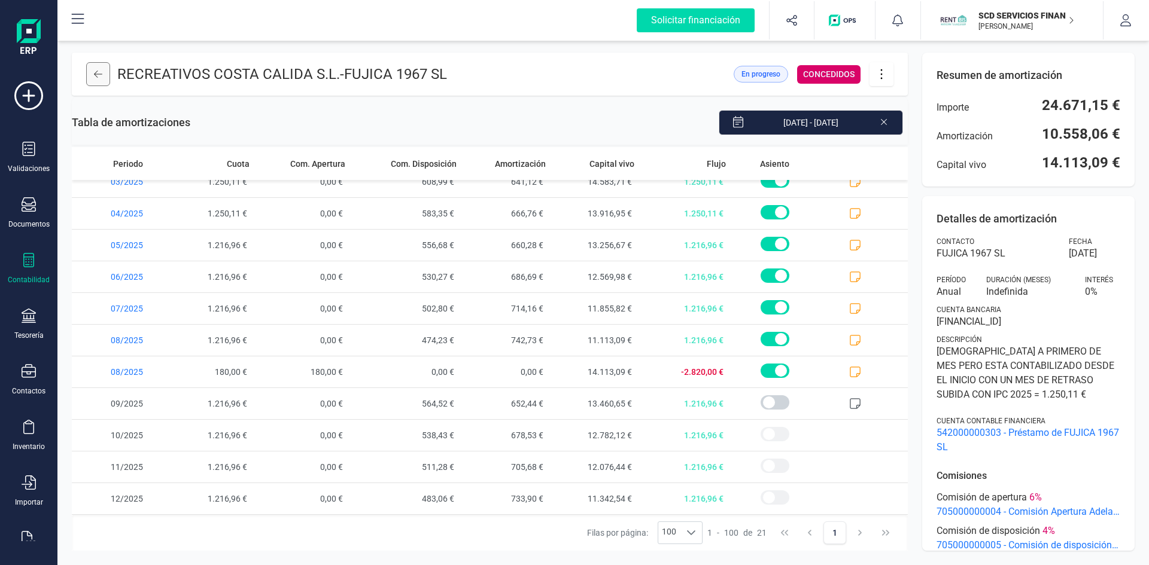
click at [105, 72] on button at bounding box center [98, 74] width 24 height 24
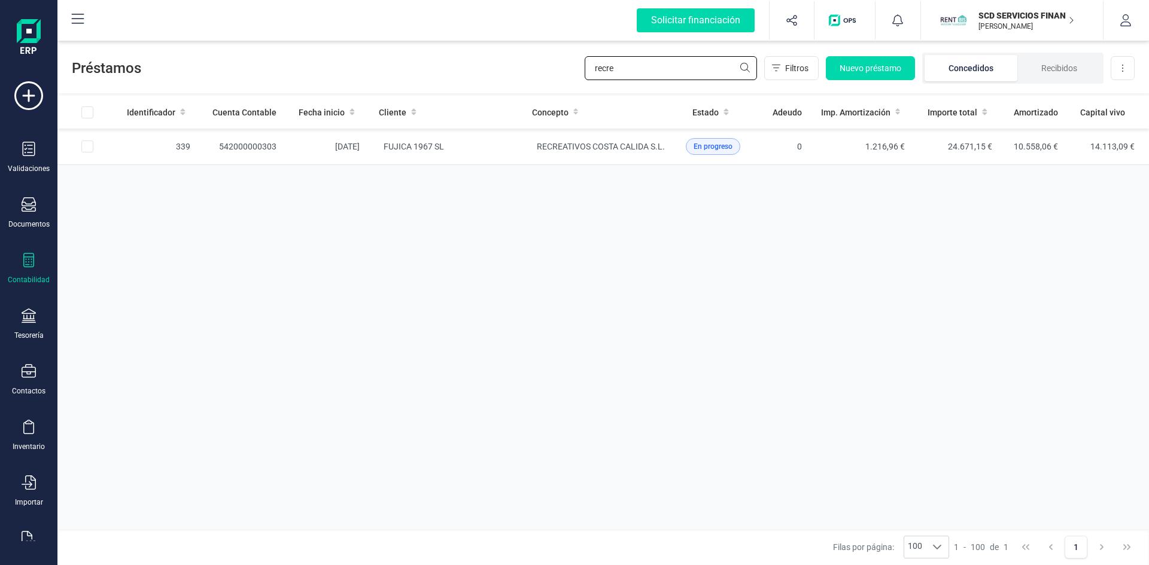
drag, startPoint x: 647, startPoint y: 63, endPoint x: 481, endPoint y: 75, distance: 166.7
click at [482, 75] on div "Préstamos recre Filtros Nuevo préstamo Concedidos Recibidos Descargar Excel" at bounding box center [602, 65] width 1091 height 55
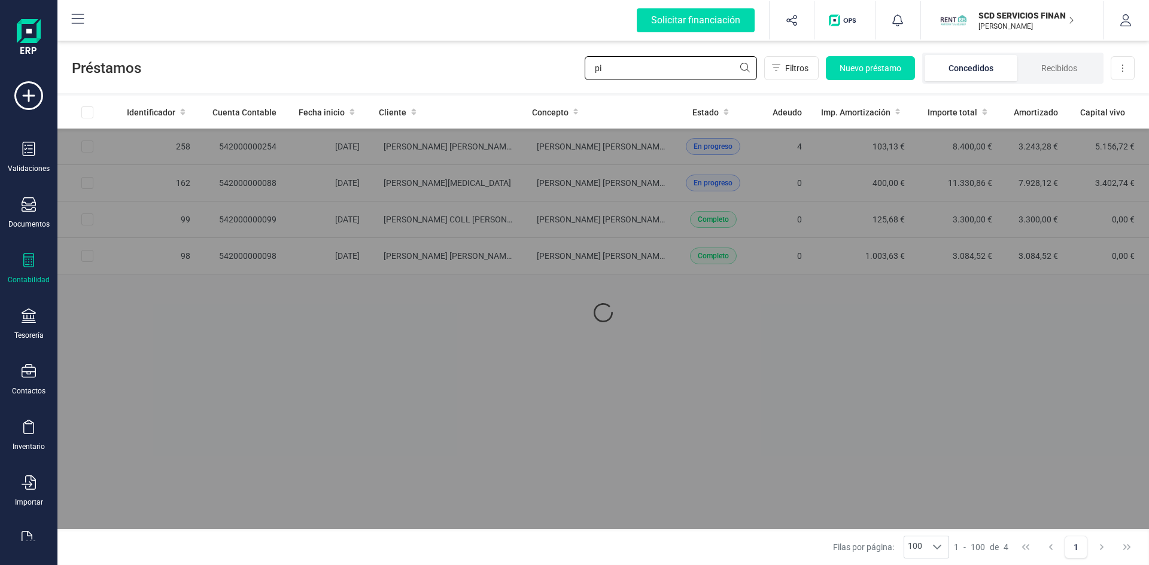
type input "p"
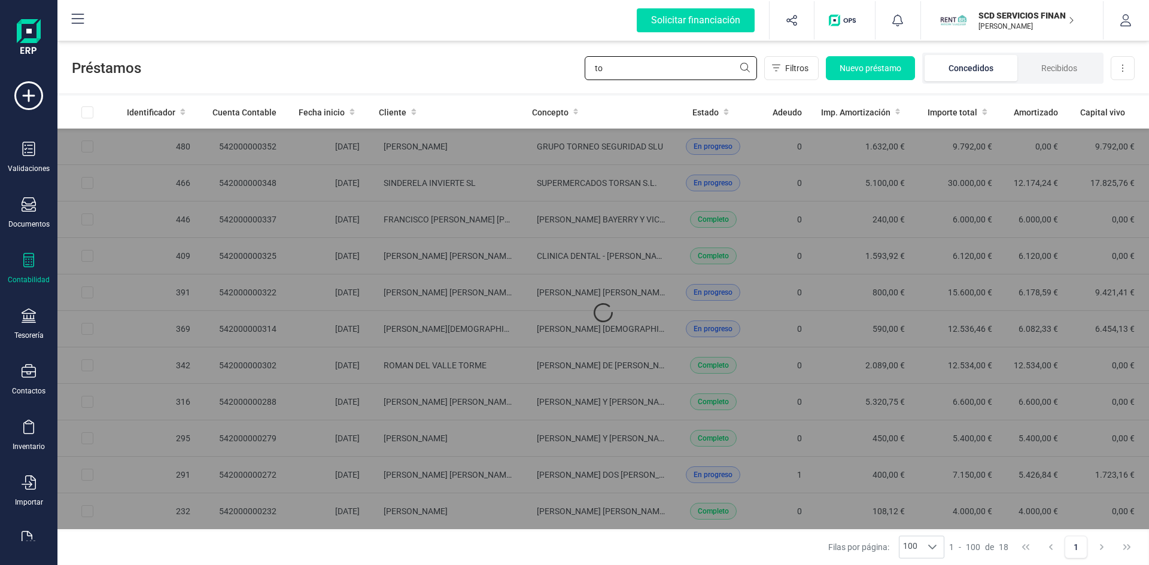
type input "t"
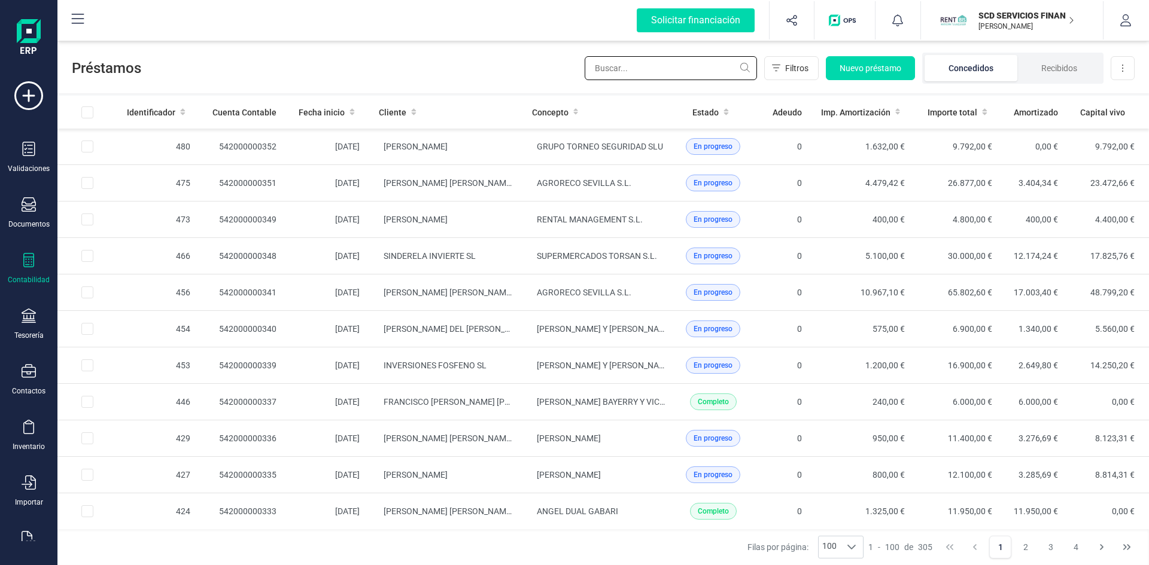
click at [632, 69] on input "text" at bounding box center [671, 68] width 172 height 24
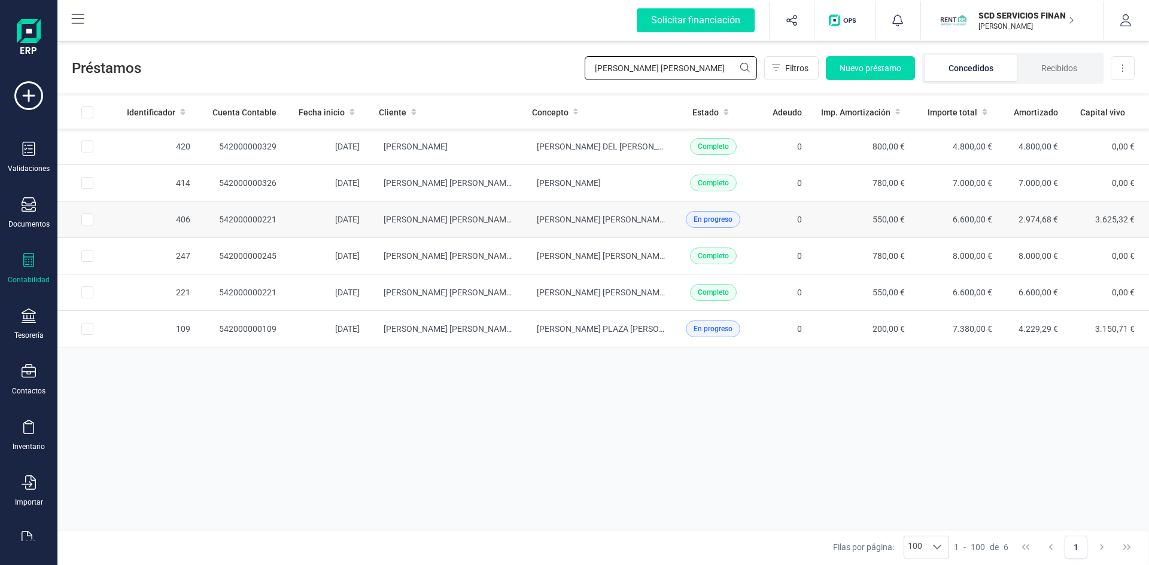
type input "maria jose"
click at [260, 215] on td "542000000221" at bounding box center [243, 220] width 86 height 37
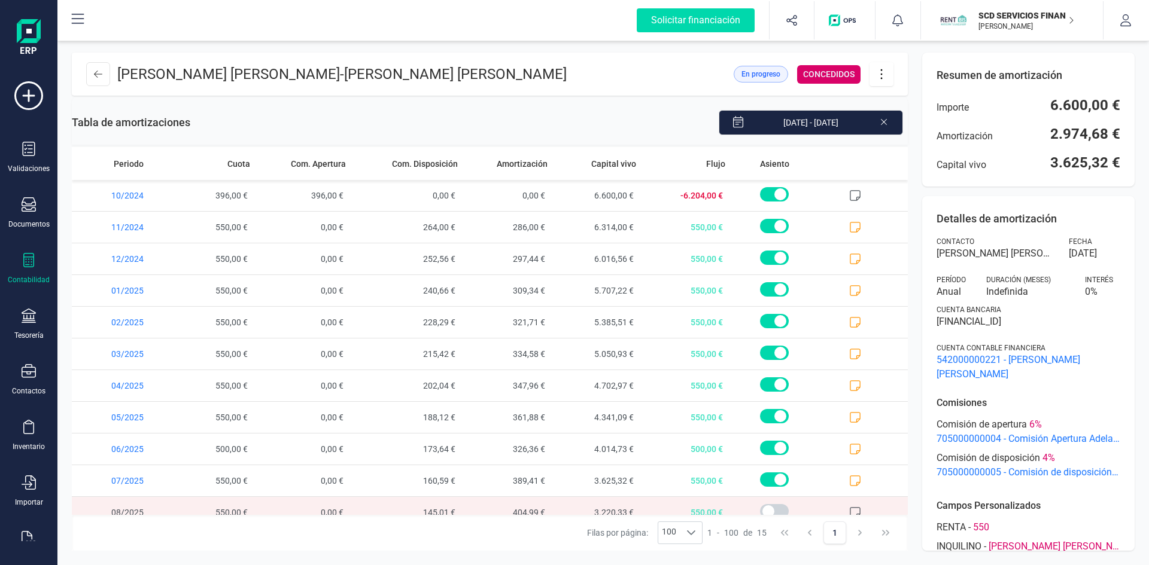
click at [885, 67] on button at bounding box center [881, 74] width 24 height 24
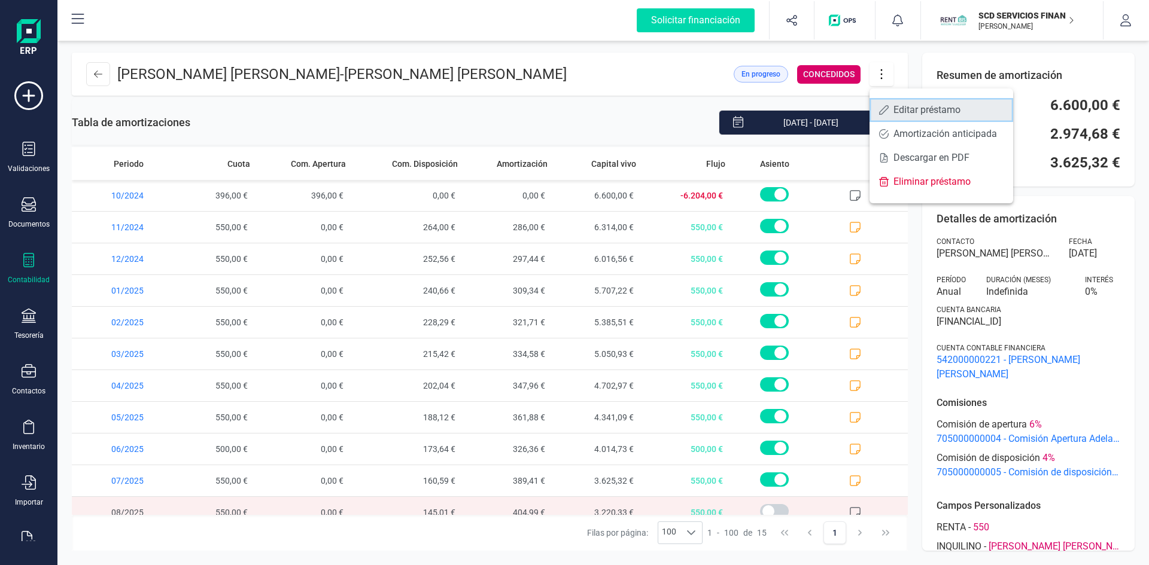
click at [899, 111] on span "Editar préstamo" at bounding box center [948, 110] width 110 height 10
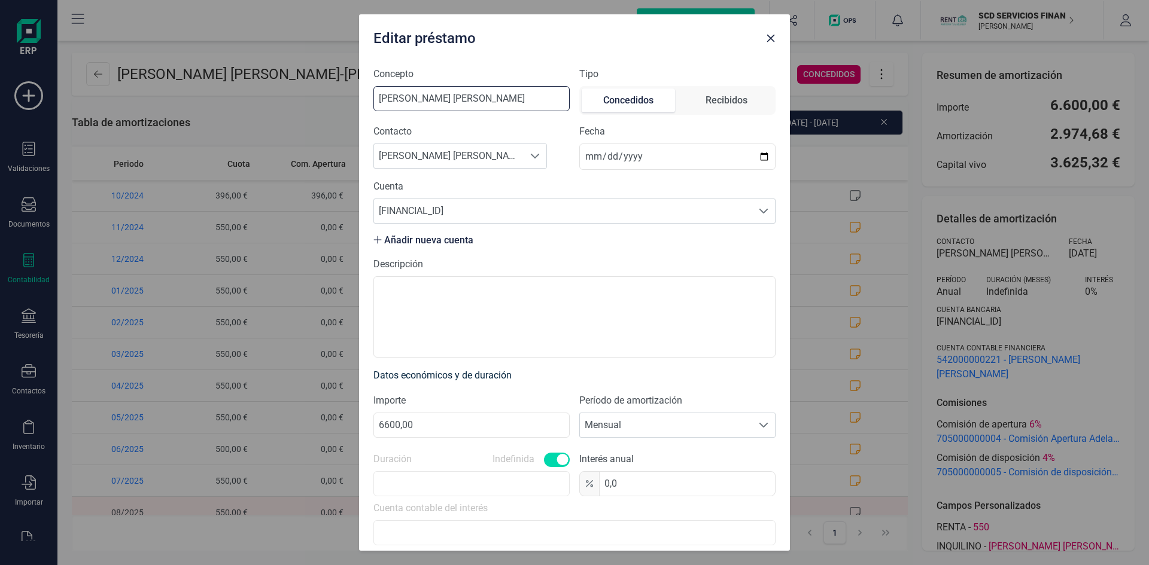
click at [513, 96] on input "[PERSON_NAME]" at bounding box center [471, 98] width 196 height 25
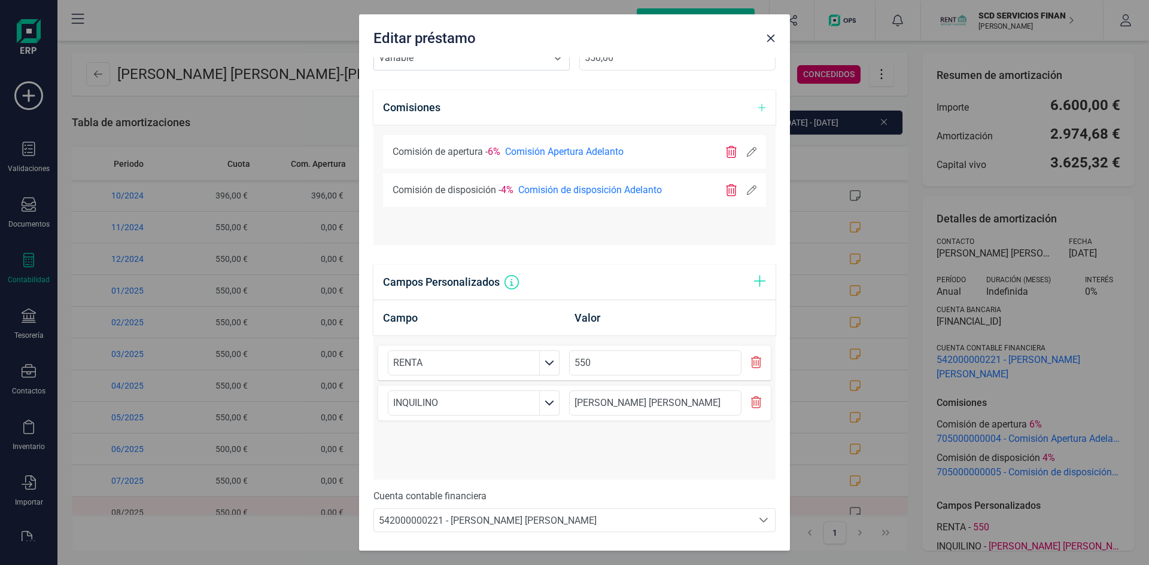
scroll to position [577, 0]
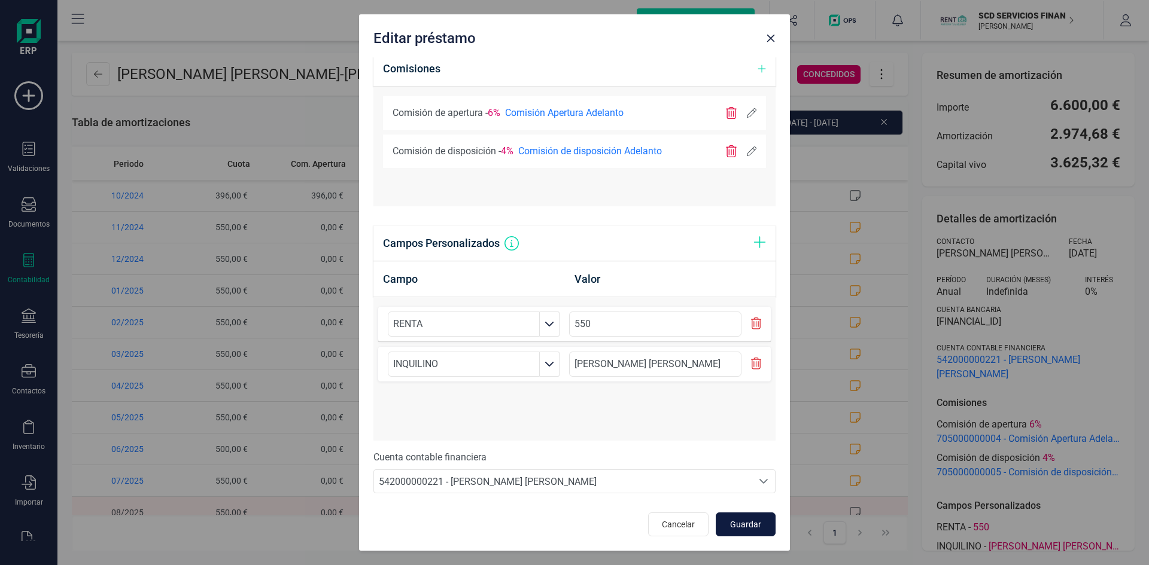
type input "[PERSON_NAME] - MARIA DEL [PERSON_NAME]"
click at [738, 524] on span "Guardar" at bounding box center [745, 525] width 32 height 12
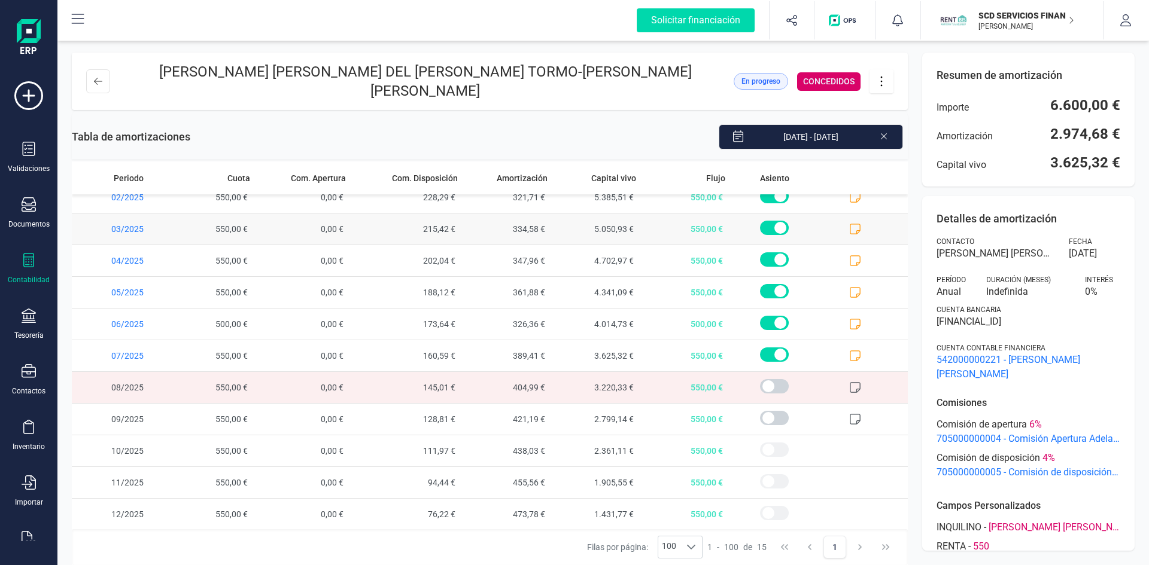
scroll to position [141, 0]
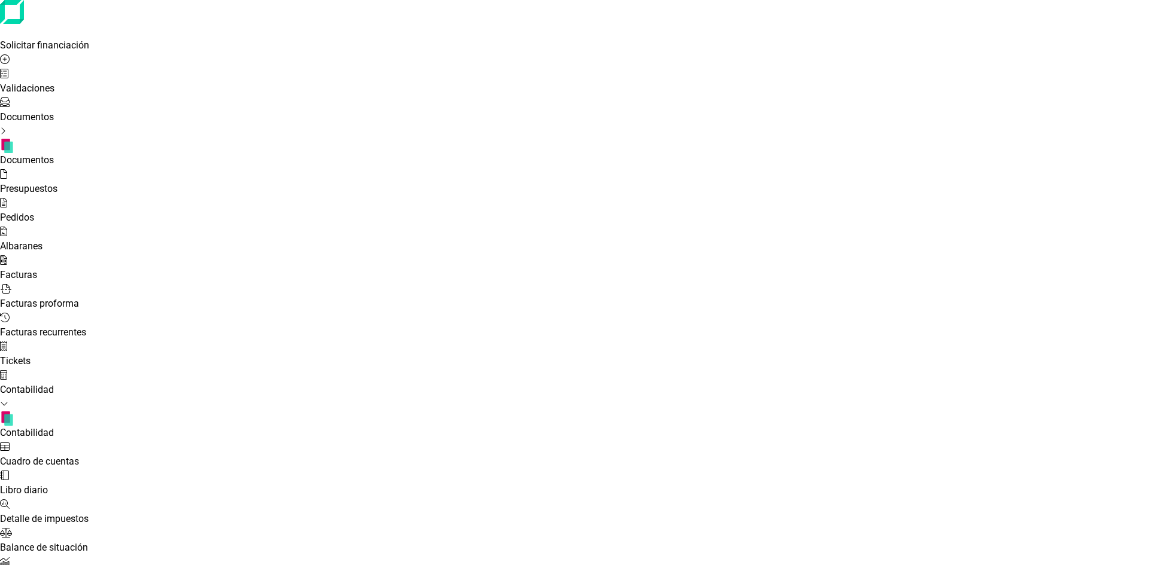
click at [79, 456] on span "Cuadro de cuentas" at bounding box center [39, 461] width 79 height 11
type input "[PERSON_NAME]"
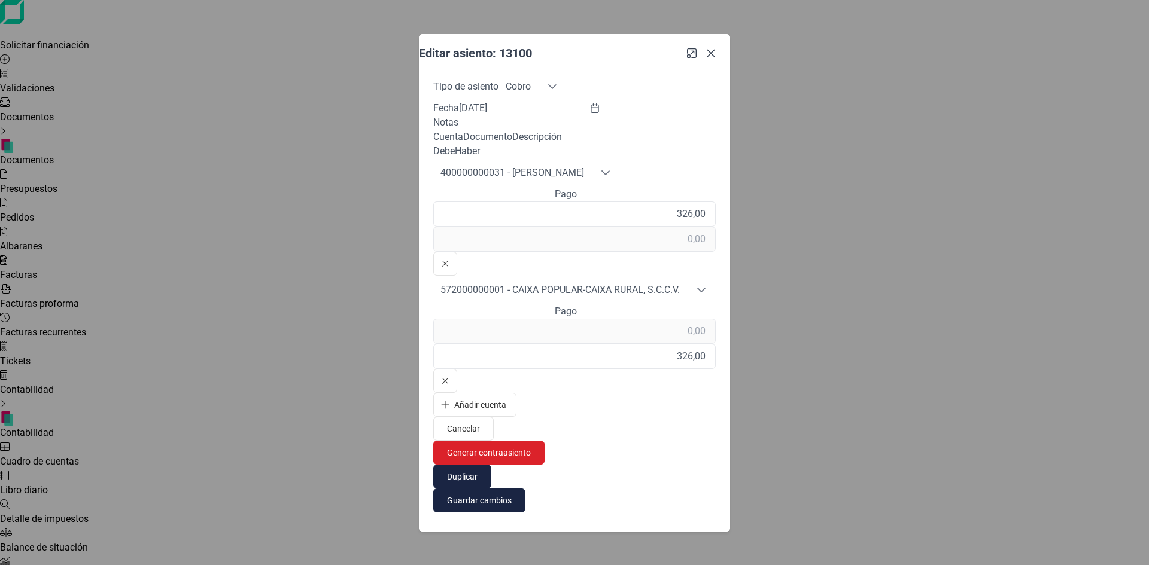
click at [715, 57] on icon "button" at bounding box center [711, 53] width 8 height 8
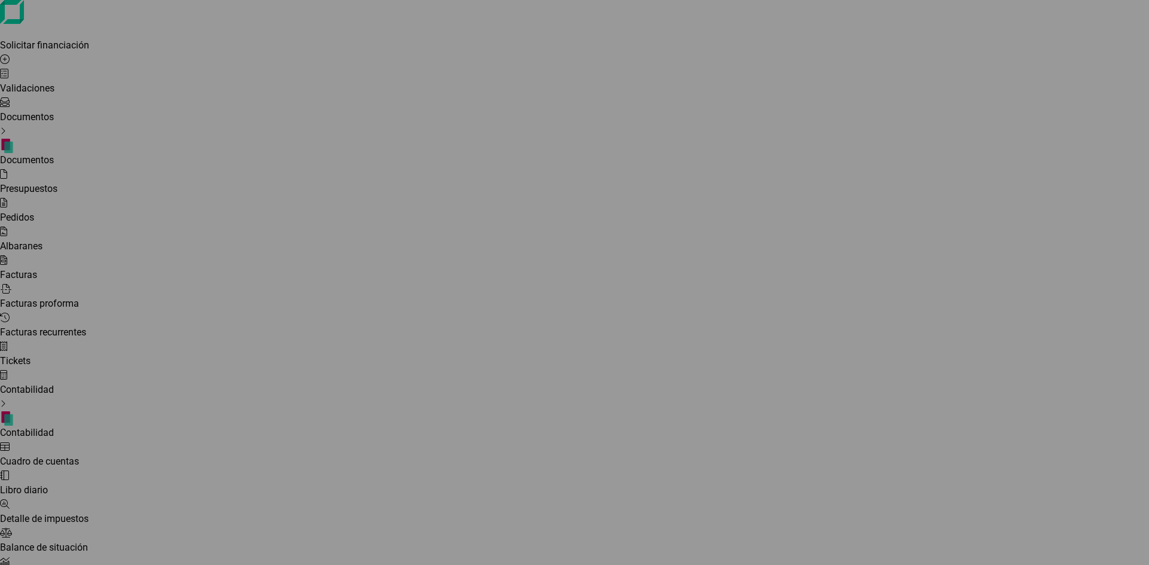
type input "[DATE]"
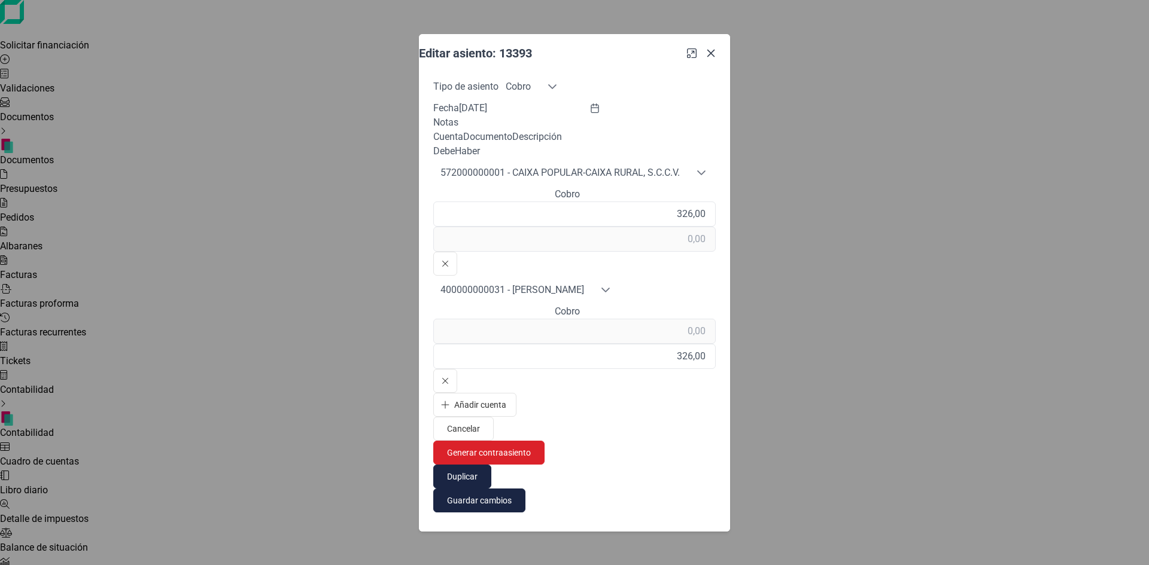
click at [716, 58] on icon "button" at bounding box center [711, 53] width 10 height 10
type input "[DATE]"
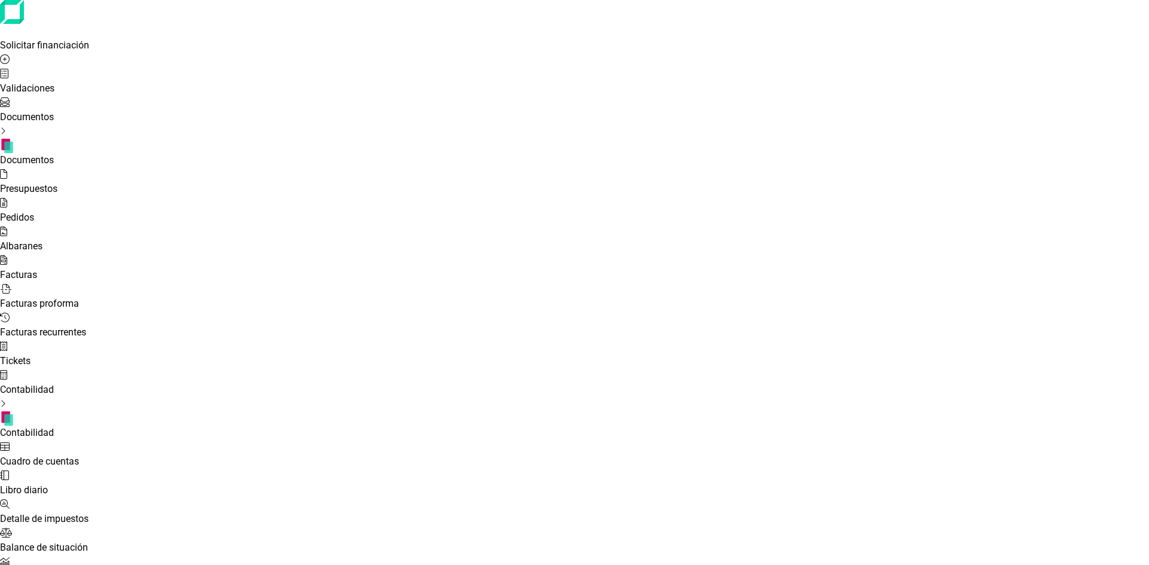
scroll to position [31, 0]
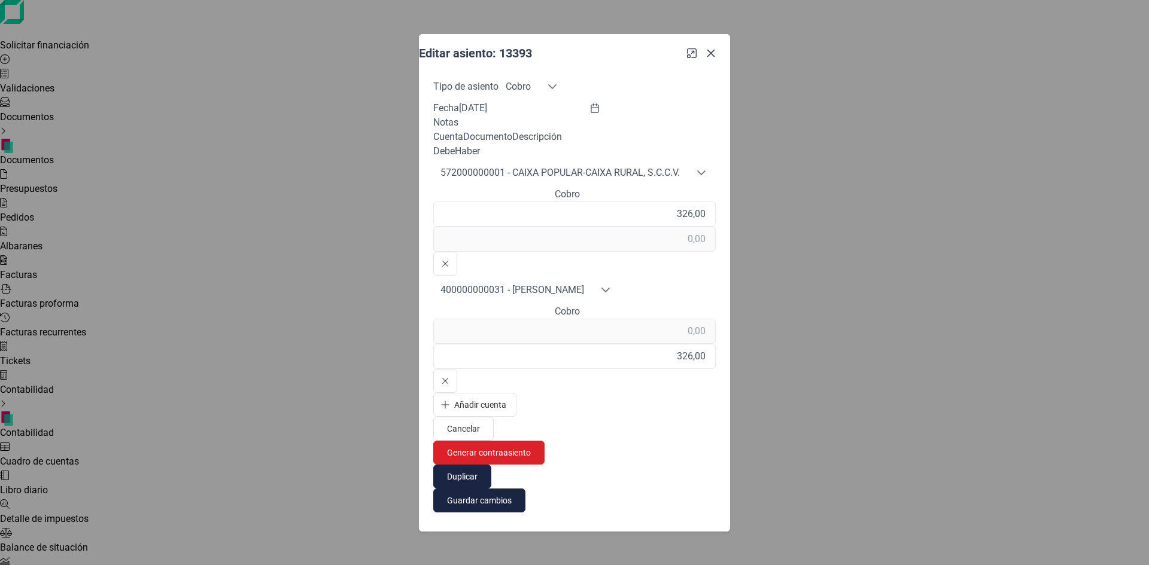
click at [715, 57] on icon "button" at bounding box center [711, 53] width 8 height 8
type input "[DATE]"
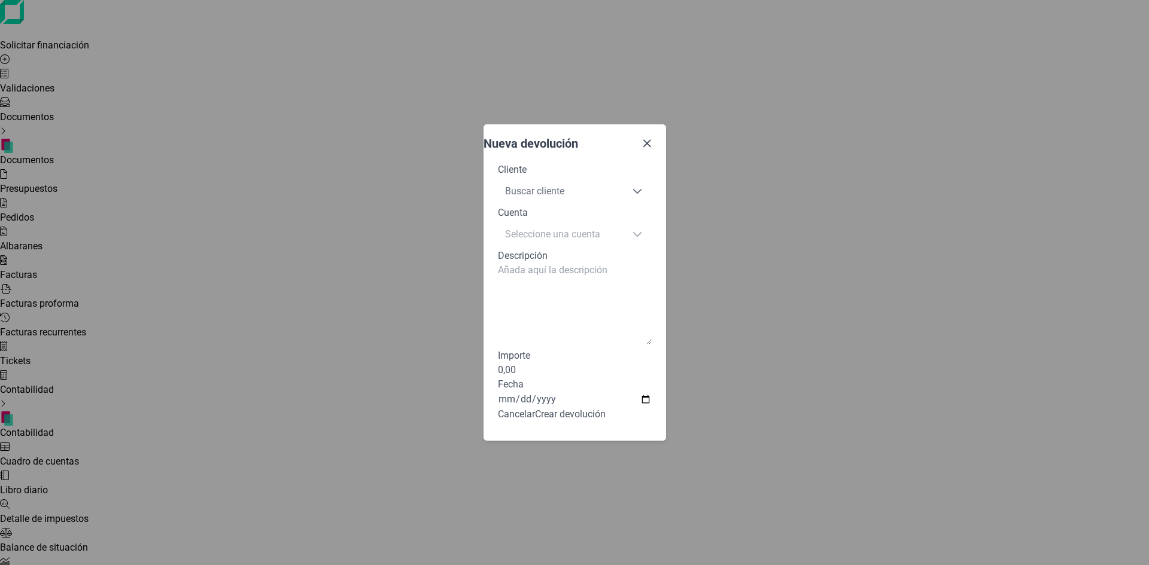
click at [498, 177] on span "Buscar cliente" at bounding box center [560, 191] width 125 height 29
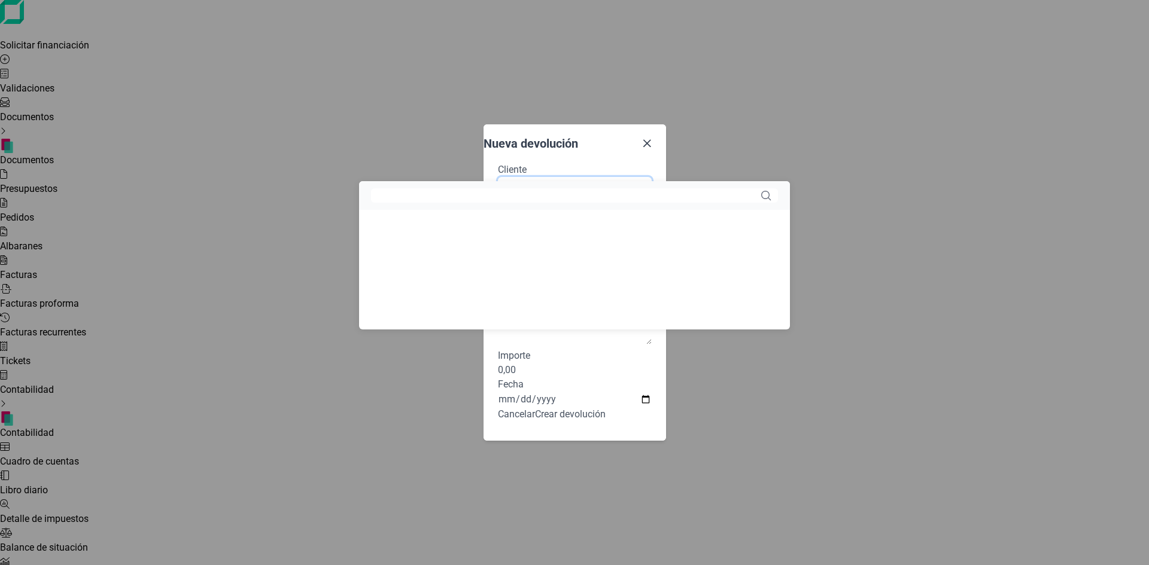
scroll to position [7, 53]
type input "[PERSON_NAME]"
click at [426, 233] on li "[PERSON_NAME]" at bounding box center [574, 224] width 431 height 29
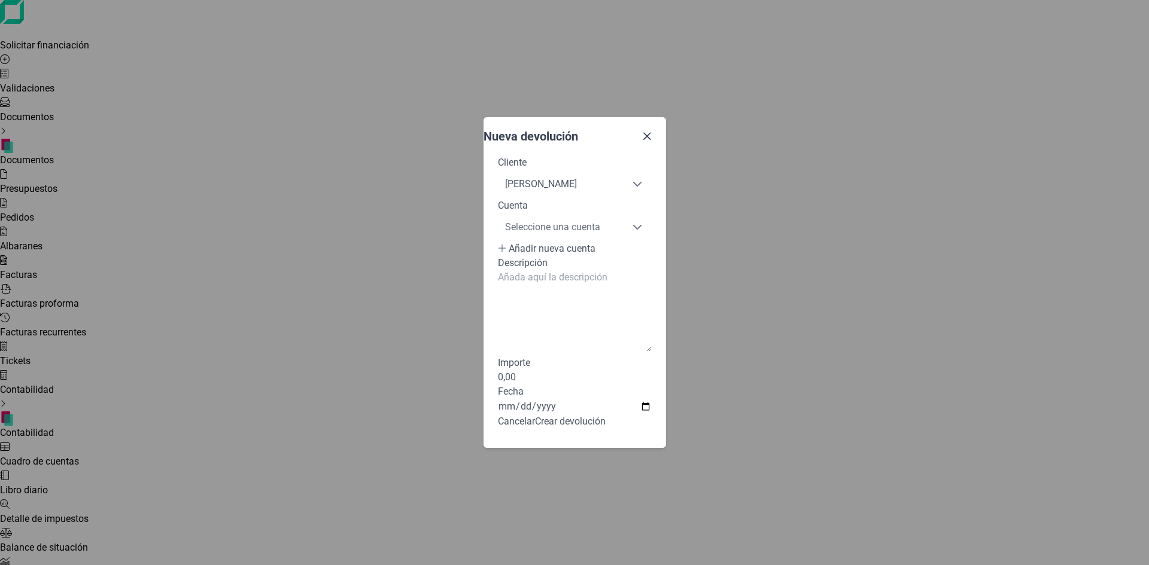
click at [498, 213] on span "Seleccione una cuenta" at bounding box center [560, 227] width 125 height 29
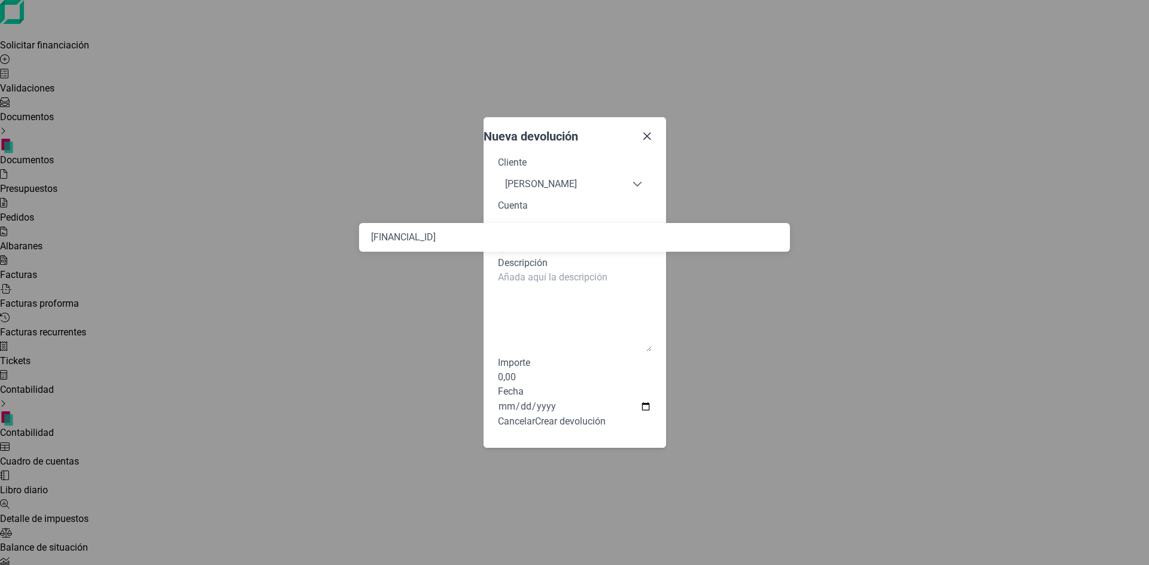
click at [451, 239] on li "[FINANCIAL_ID]" at bounding box center [574, 237] width 431 height 29
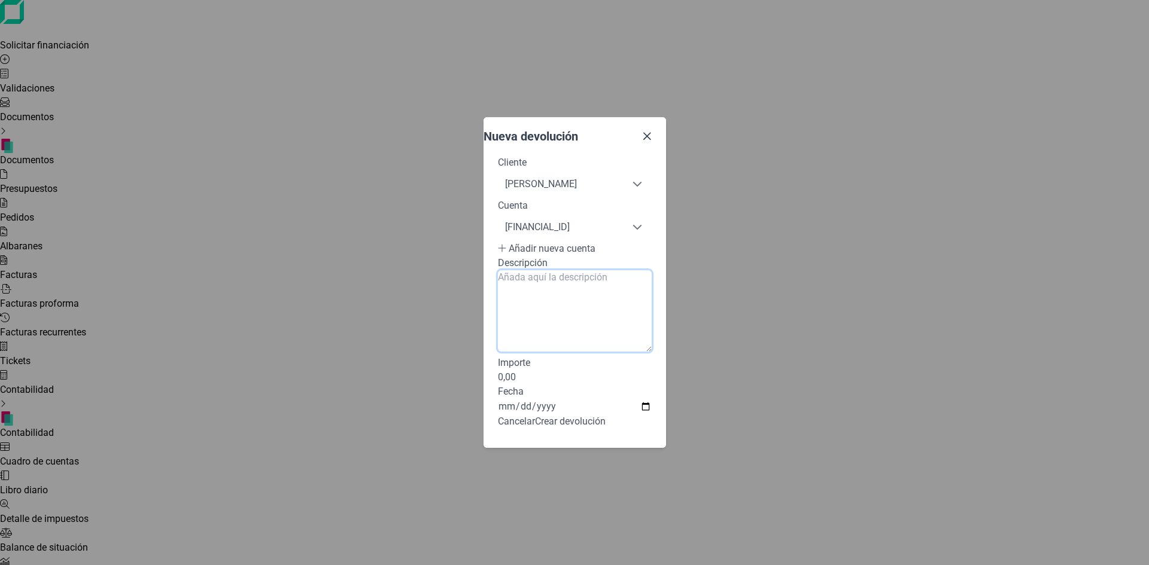
click at [498, 286] on textarea "Descripción" at bounding box center [575, 310] width 154 height 81
click at [498, 385] on input "0,00" at bounding box center [575, 377] width 154 height 14
type input "326,00"
click at [652, 407] on input "[DATE]" at bounding box center [575, 407] width 154 height 16
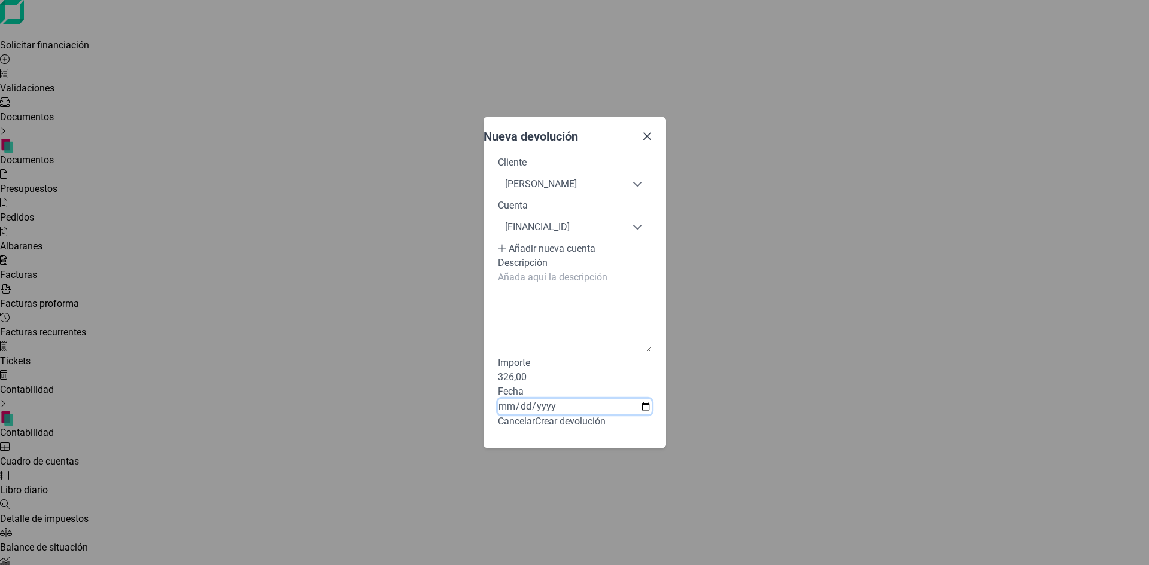
type input "[DATE]"
click at [606, 429] on button "Crear devolución" at bounding box center [570, 422] width 71 height 14
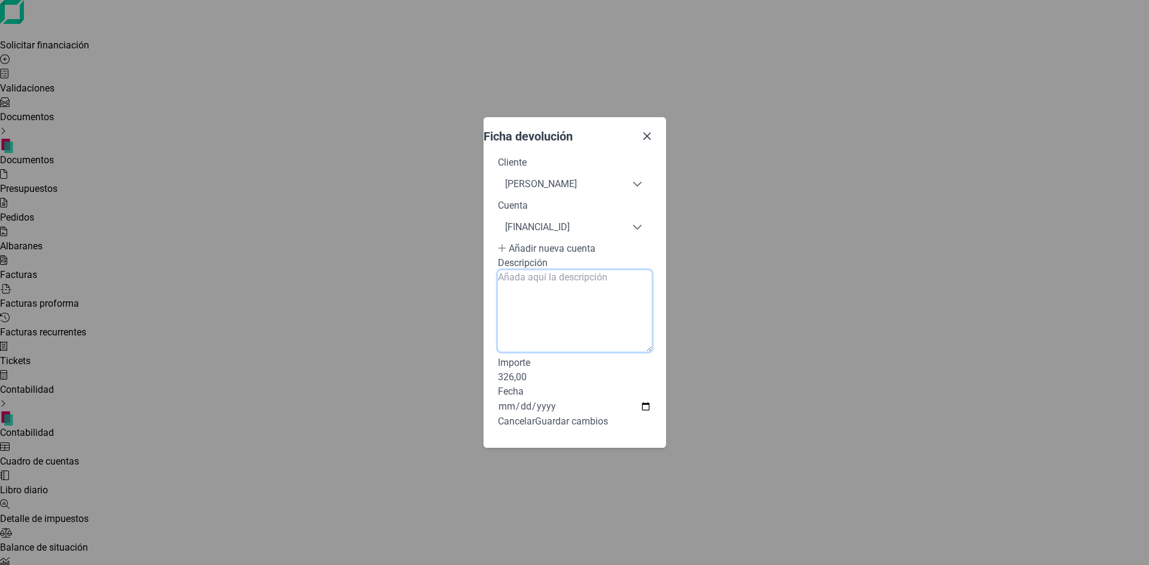
click at [523, 280] on textarea "Descripción" at bounding box center [575, 310] width 154 height 81
type textarea "Devolucion alquiler agosto"
click at [608, 429] on button "Guardar cambios" at bounding box center [571, 422] width 73 height 14
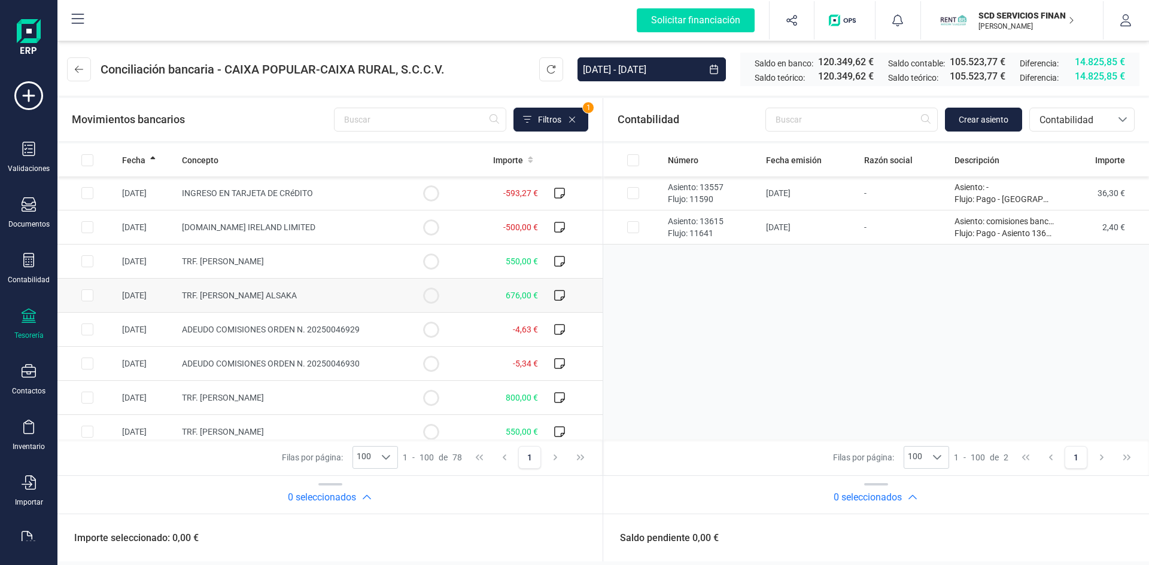
click at [88, 293] on input "Row Selected 72481c42-ec69-4cce-ad82-6d82b1db7781" at bounding box center [87, 296] width 12 height 12
checkbox input "true"
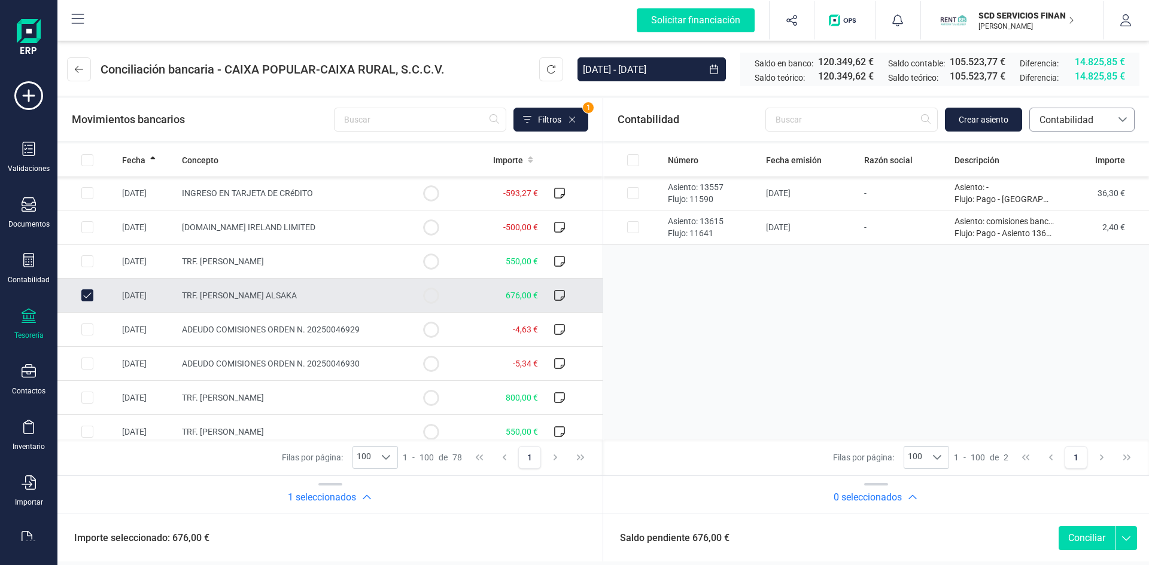
click at [1087, 115] on span "Contabilidad" at bounding box center [1071, 120] width 72 height 14
click at [1059, 223] on span "Devoluciones" at bounding box center [1067, 225] width 57 height 14
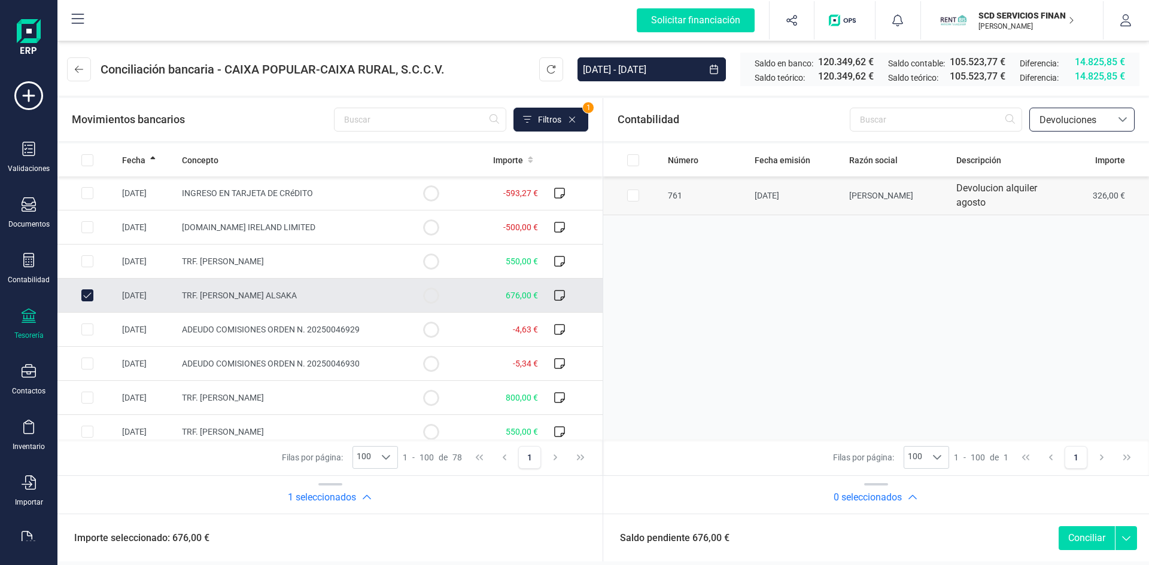
click at [631, 194] on input "Row Selected eb9b0155-a5ee-417e-a98d-95b98b6b20b7" at bounding box center [633, 196] width 12 height 12
checkbox input "true"
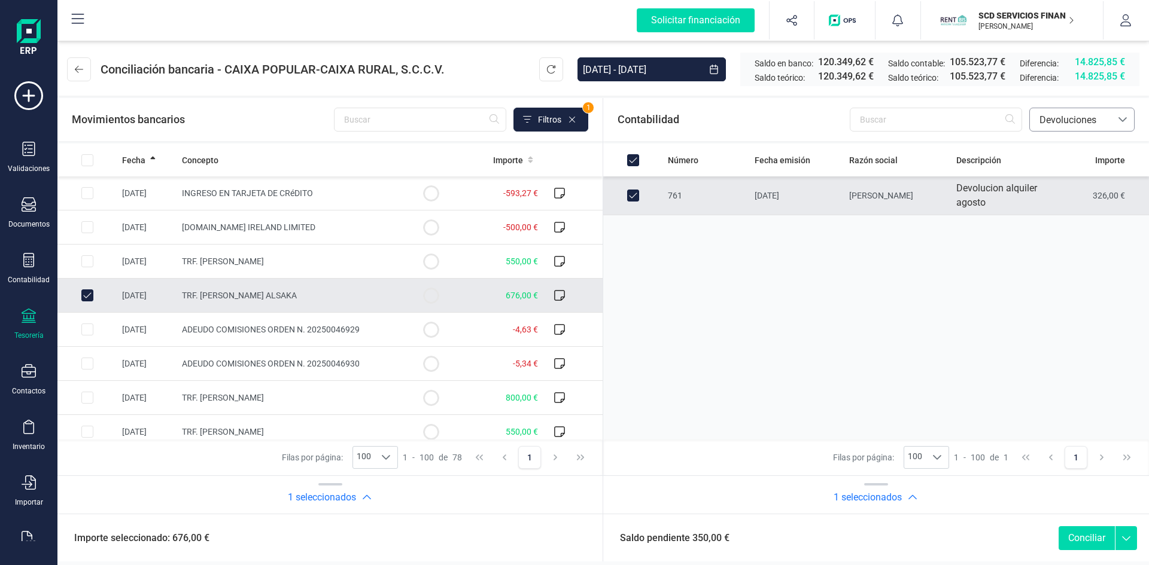
click at [1082, 115] on span "Devoluciones" at bounding box center [1071, 120] width 72 height 14
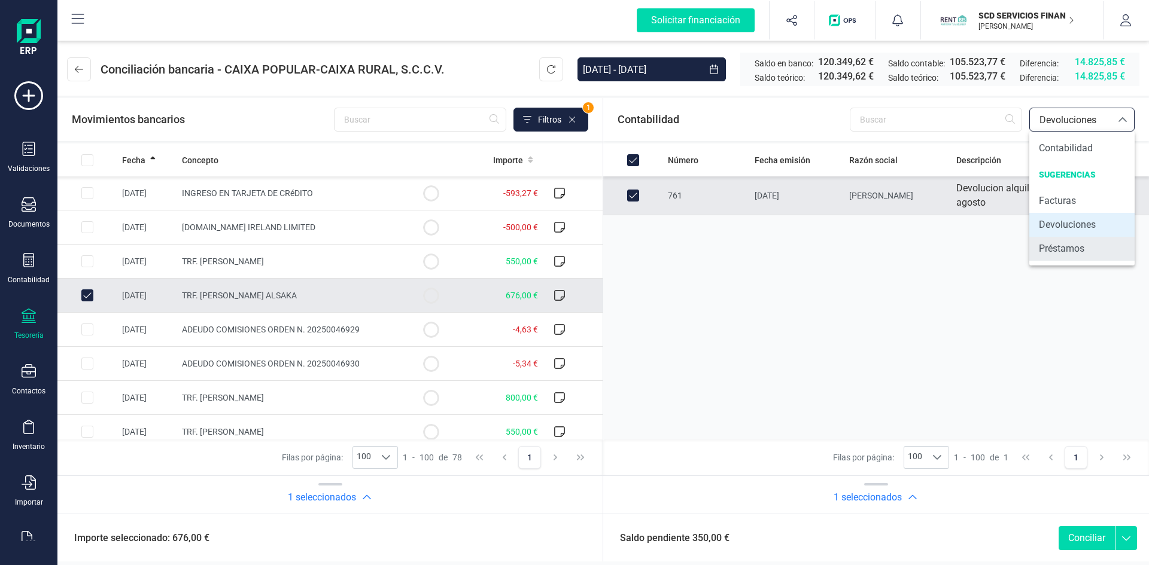
click at [1065, 247] on span "Préstamos" at bounding box center [1061, 249] width 45 height 14
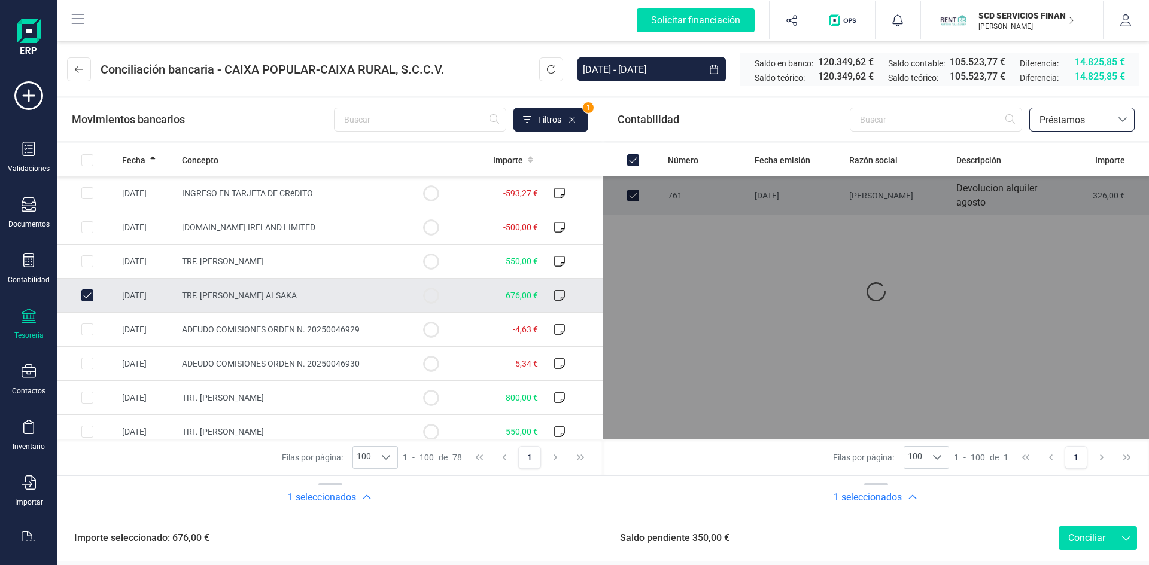
checkbox input "false"
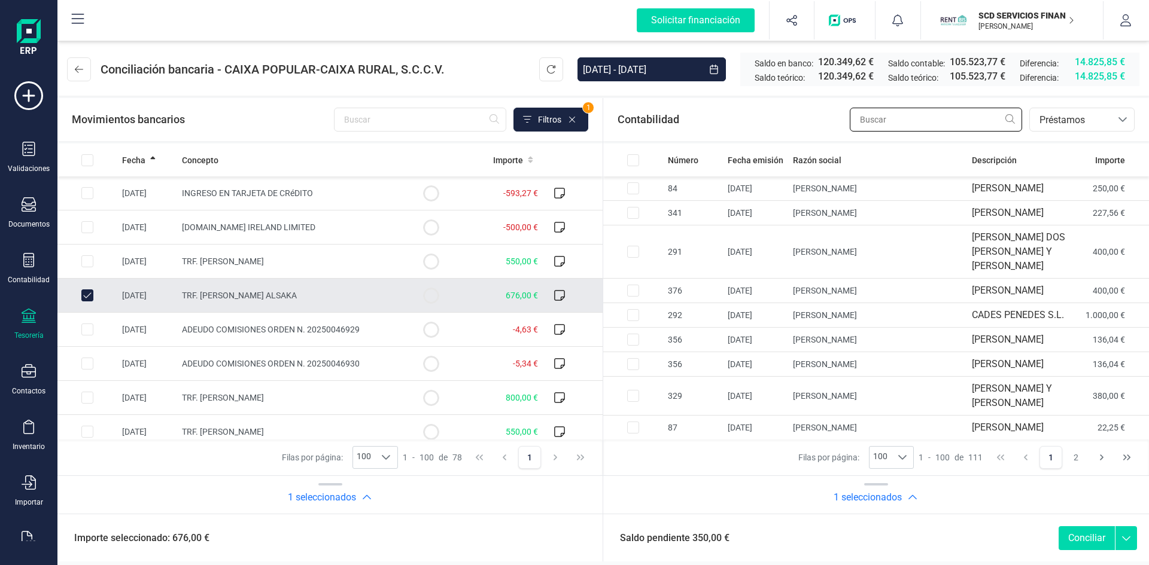
click at [889, 120] on input "text" at bounding box center [936, 120] width 172 height 24
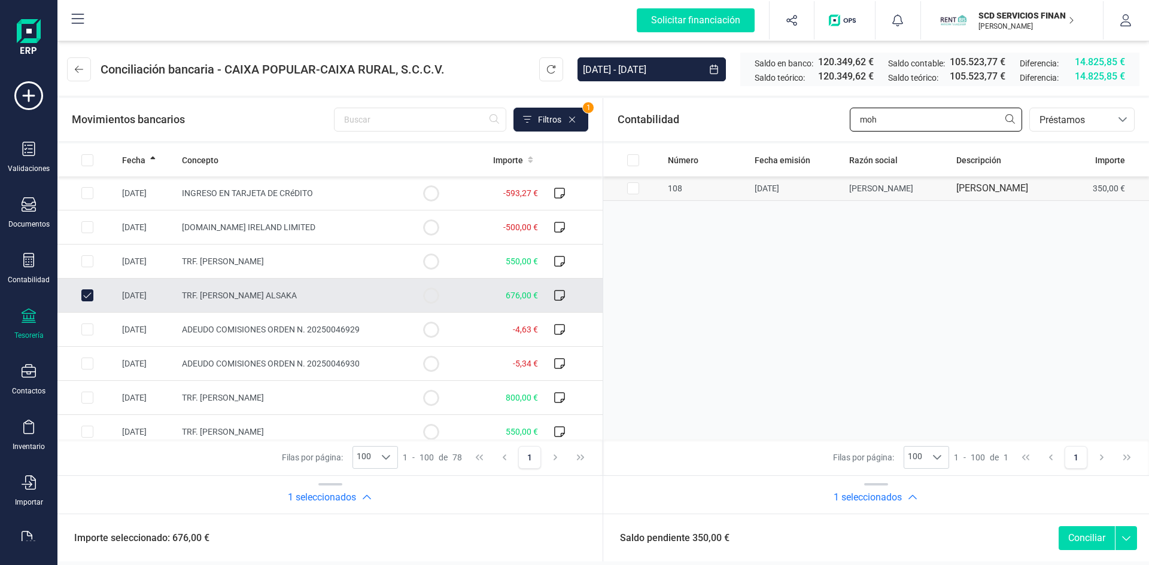
type input "moh"
click at [627, 194] on input "Row Selected 969b8553-fb67-45c8-8ca3-c6a90e7ae079" at bounding box center [633, 189] width 12 height 12
checkbox input "true"
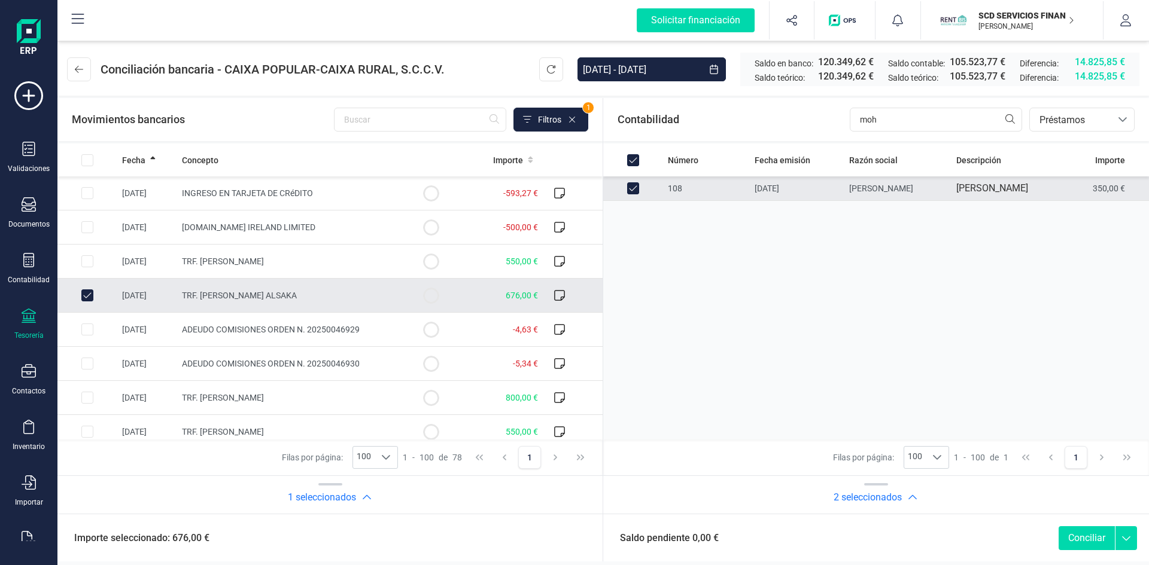
click at [1082, 537] on button "Conciliar" at bounding box center [1087, 539] width 56 height 24
checkbox input "false"
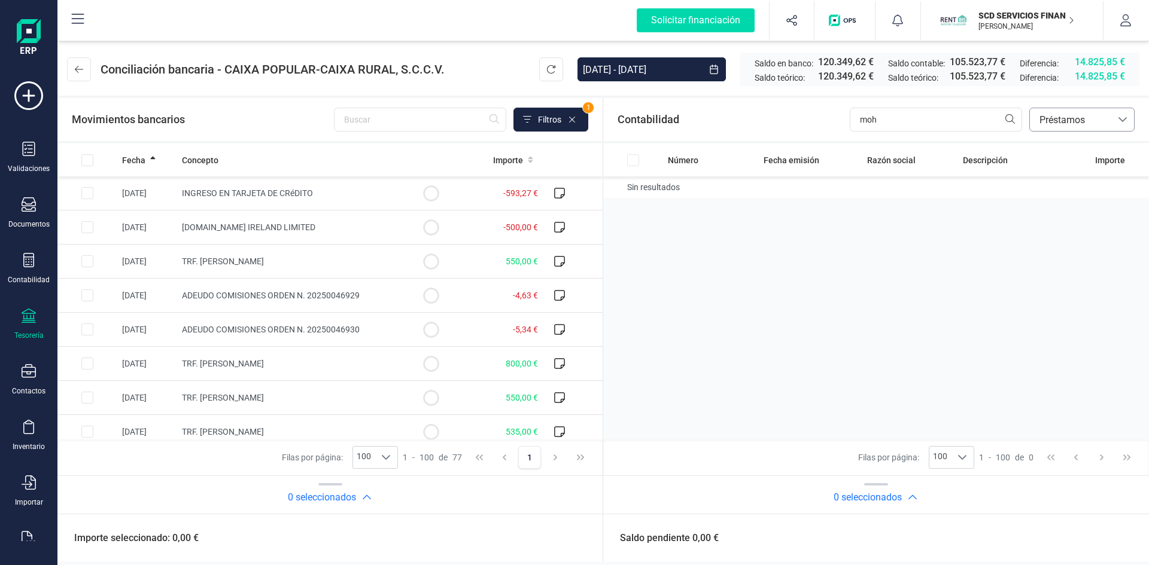
click at [1075, 123] on span "Préstamos" at bounding box center [1071, 120] width 72 height 14
click at [1079, 150] on span "Contabilidad" at bounding box center [1066, 148] width 54 height 14
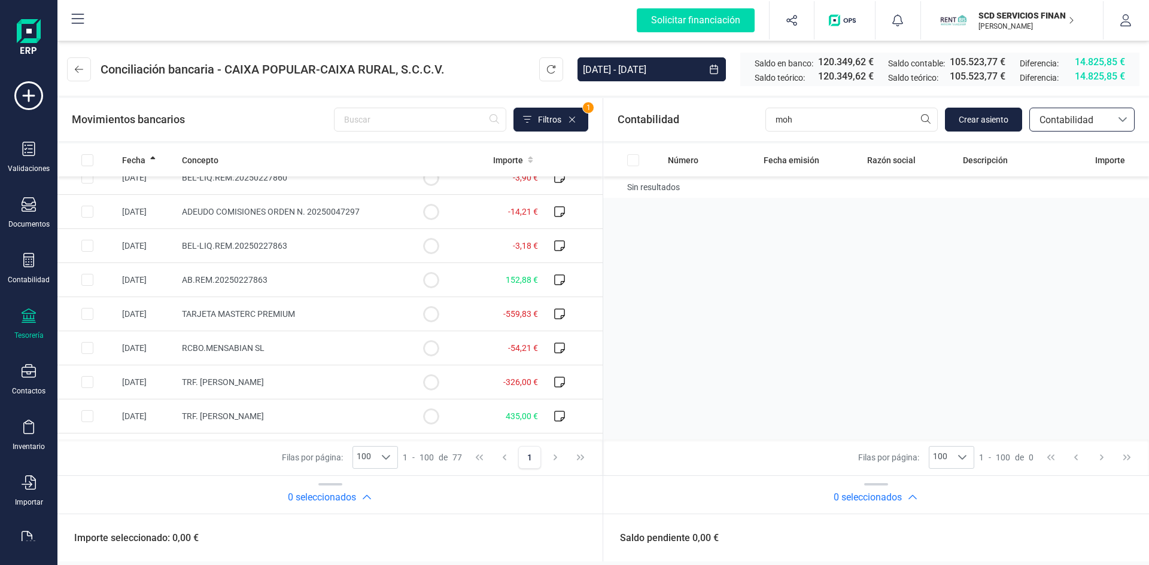
scroll to position [359, 0]
click at [87, 379] on input "Row Selected 39db6f15-6599-45a3-bb6a-7b9545fac820" at bounding box center [87, 380] width 12 height 12
checkbox input "true"
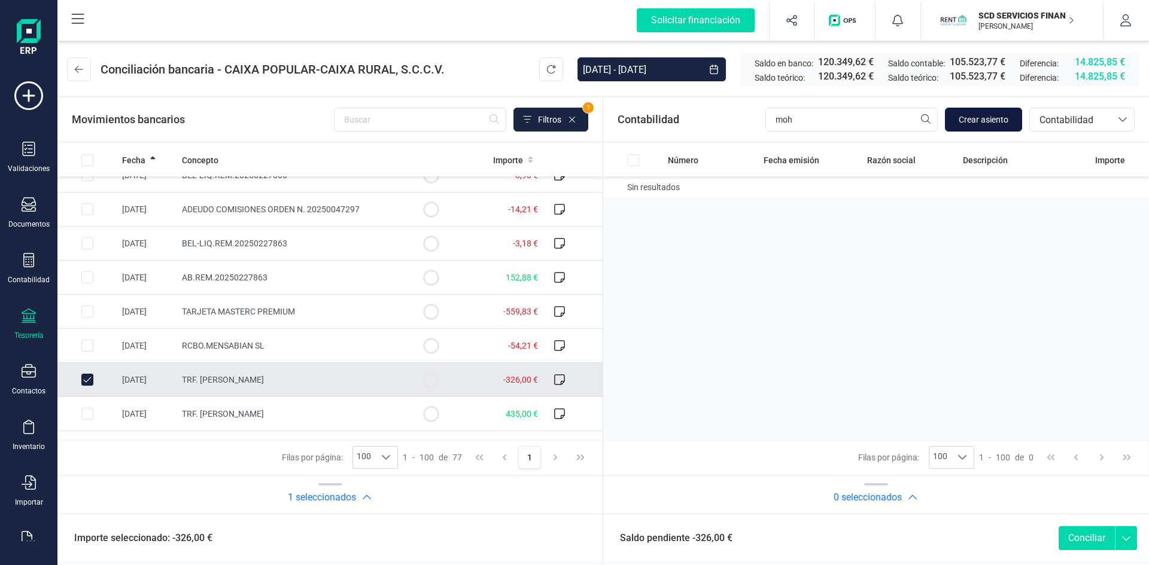
click at [986, 117] on span "Crear asiento" at bounding box center [984, 120] width 50 height 12
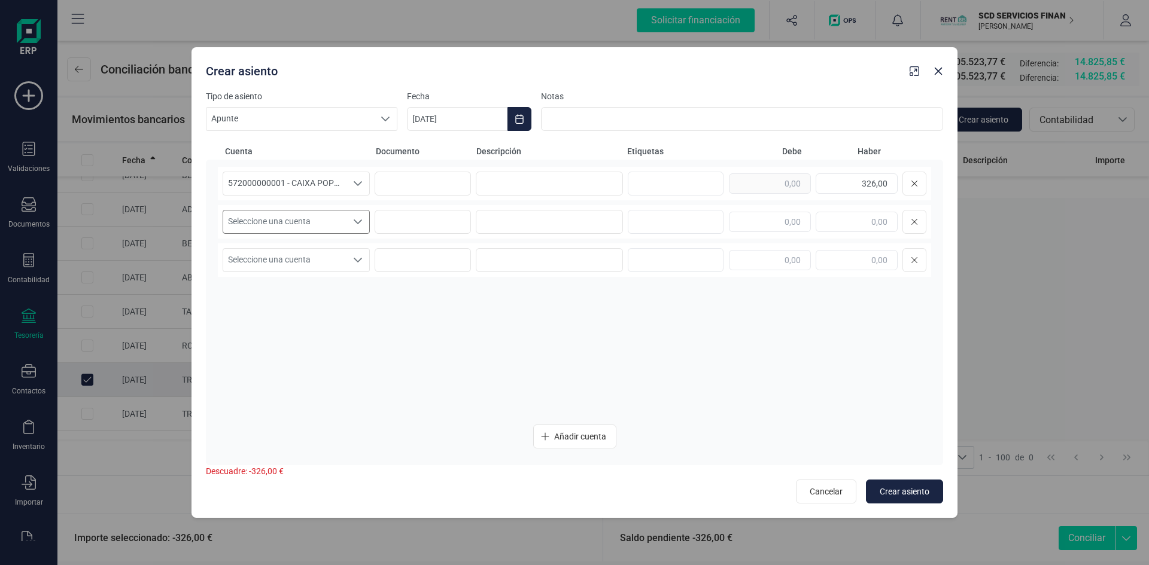
click at [358, 219] on icon "Seleccione una cuenta" at bounding box center [358, 222] width 10 height 10
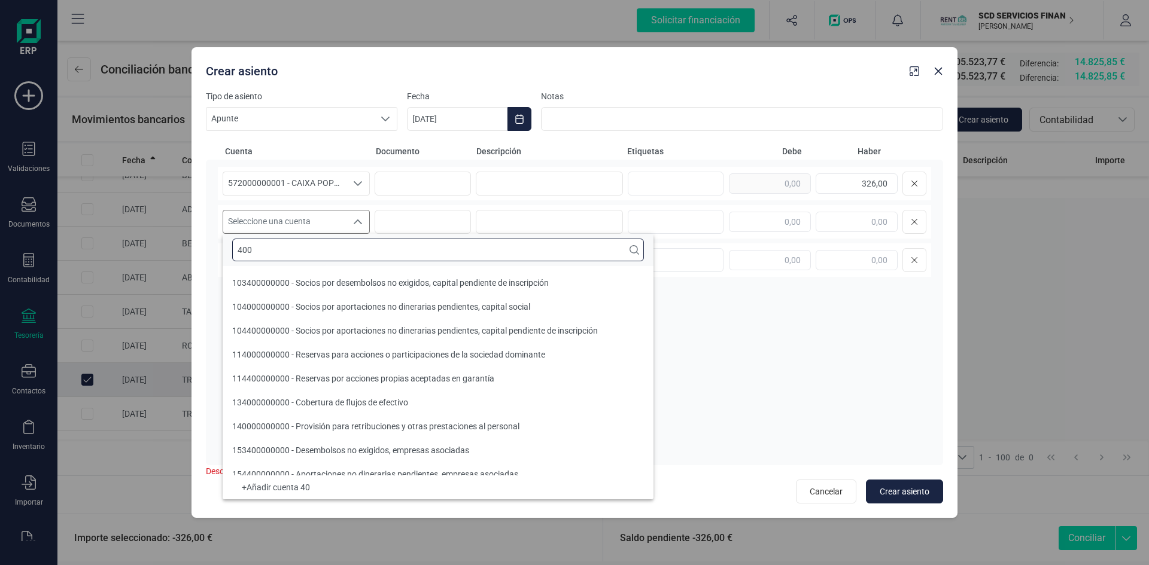
scroll to position [5, 0]
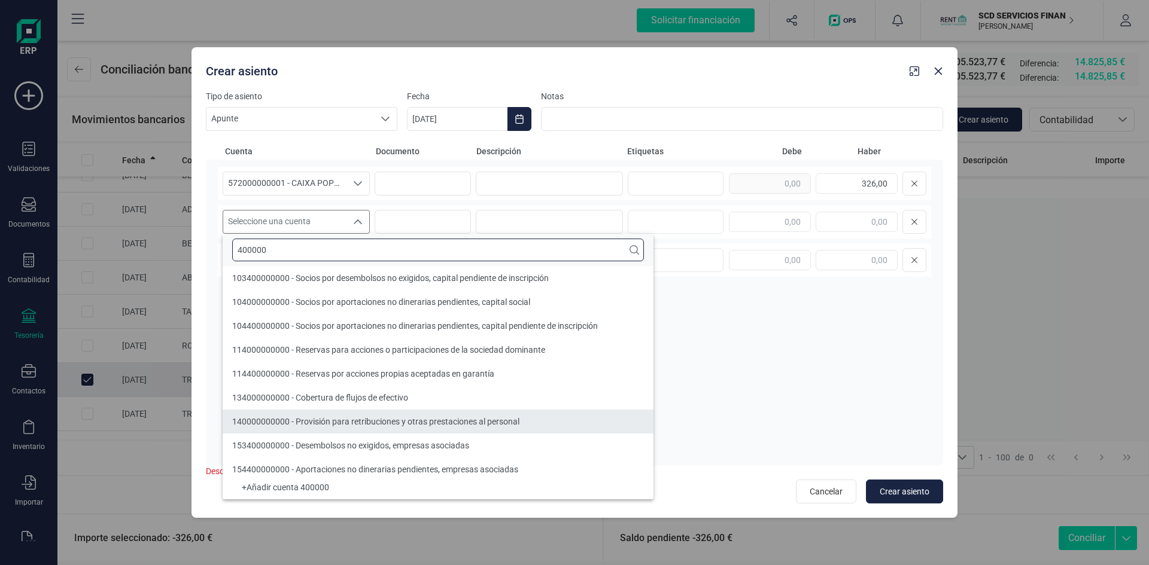
type input "400000"
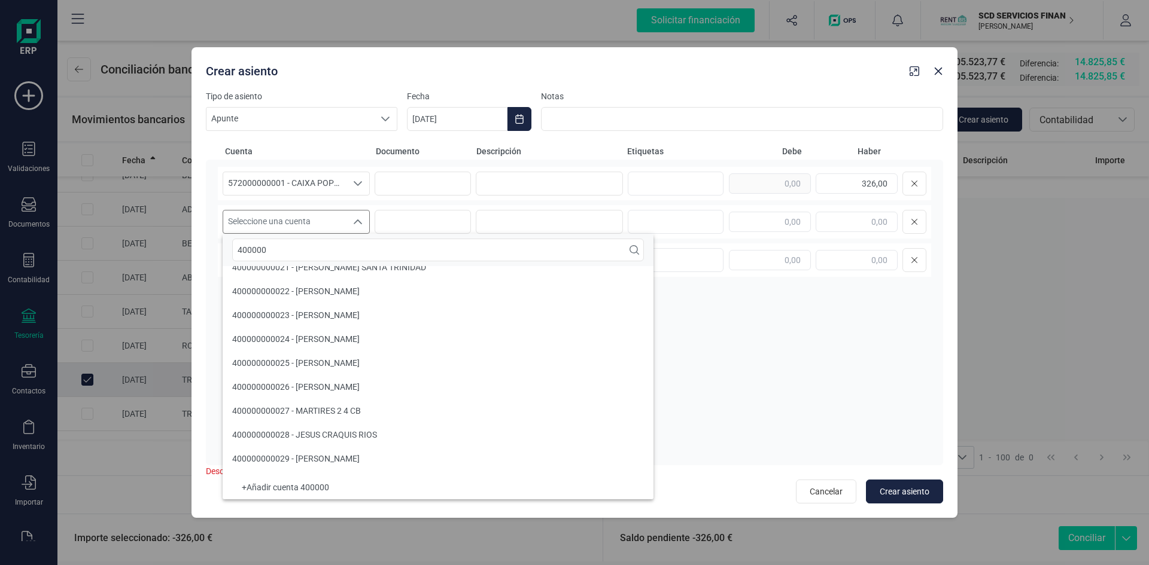
scroll to position [1273, 0]
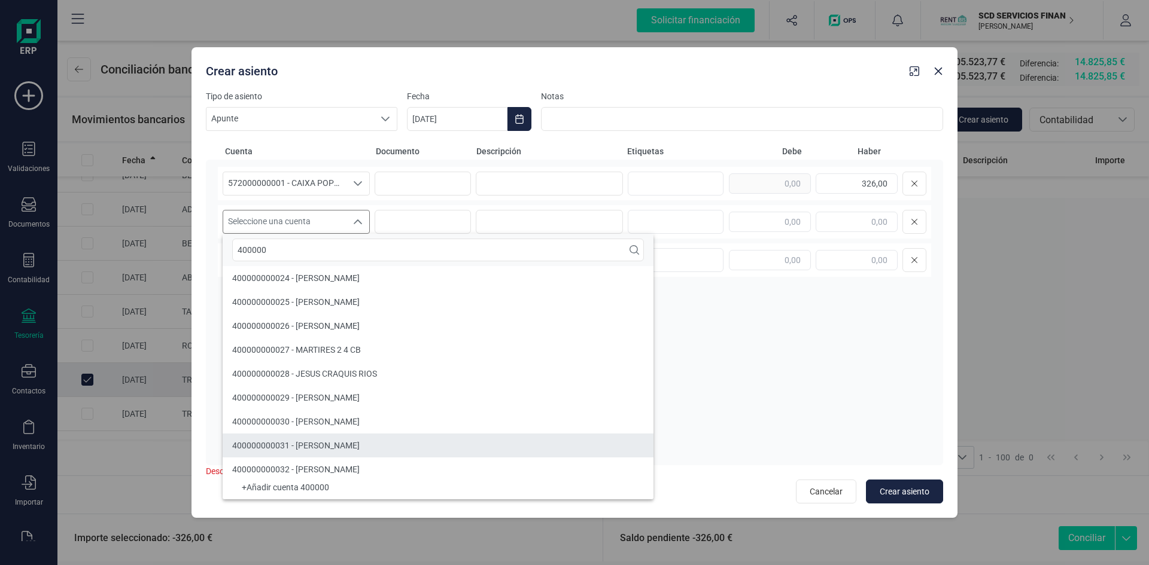
click at [270, 439] on li "400000000031 - [PERSON_NAME]" at bounding box center [438, 446] width 431 height 24
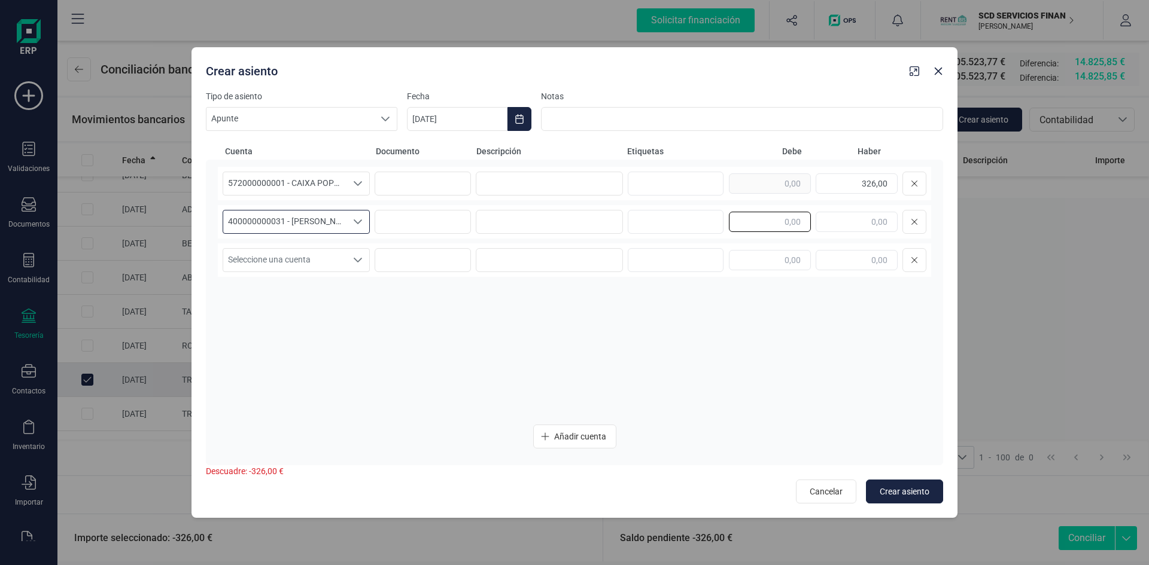
click at [757, 214] on input "text" at bounding box center [770, 222] width 82 height 20
type input "326,00"
click at [890, 491] on span "Crear asiento" at bounding box center [905, 492] width 50 height 12
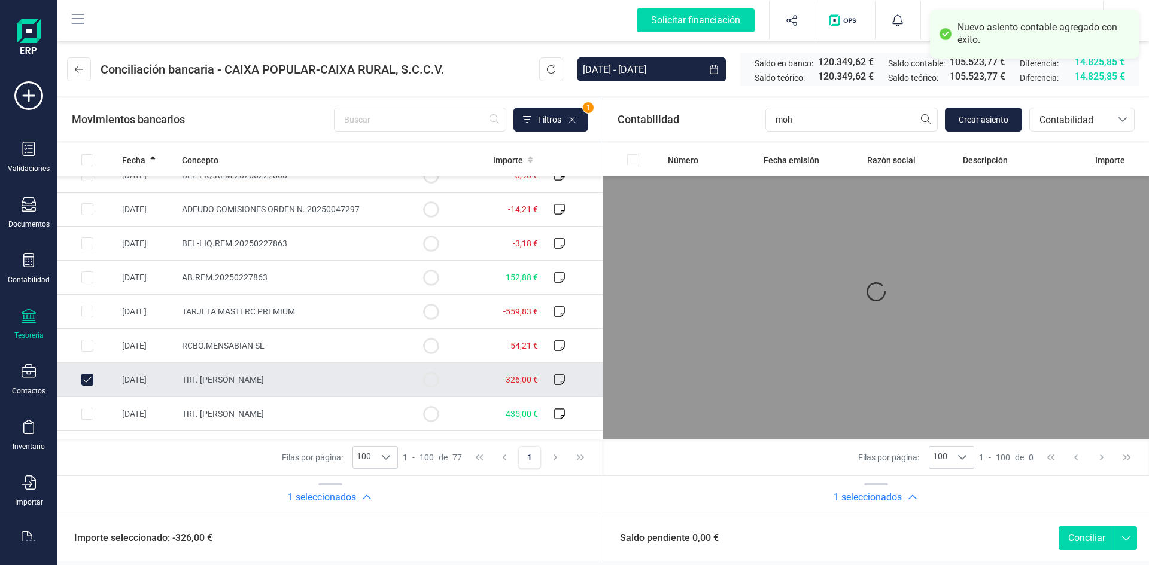
scroll to position [0, 0]
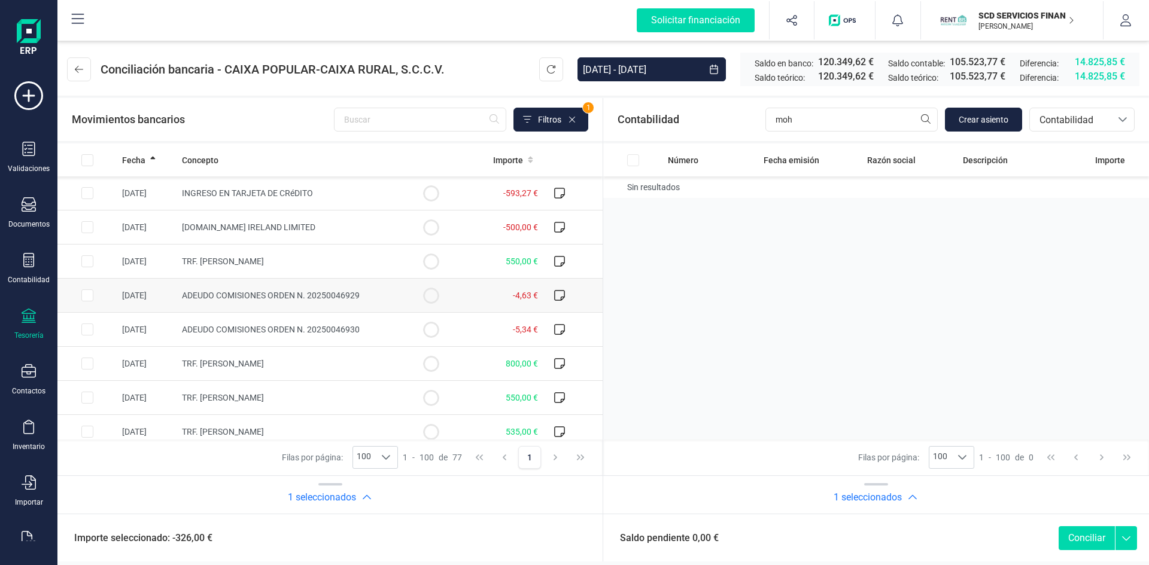
click at [90, 295] on input "Row Selected ada2d49f-ad3d-4288-bc35-821b577c278a" at bounding box center [87, 296] width 12 height 12
checkbox input "true"
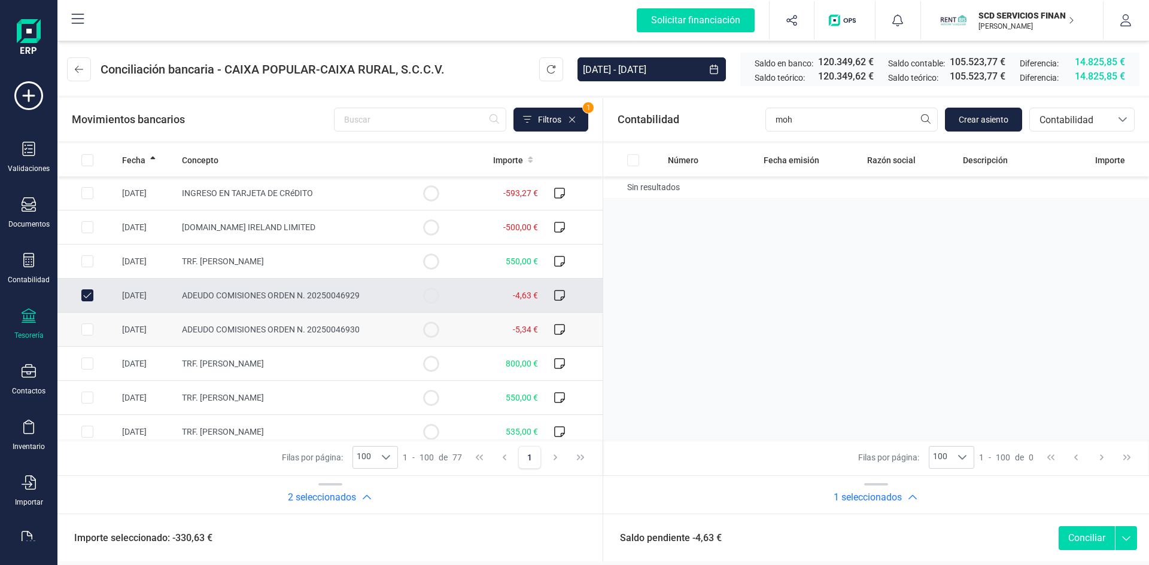
click at [90, 329] on input "Row Selected bc80961f-e539-49ee-aba8-93c78b09b13c" at bounding box center [87, 330] width 12 height 12
checkbox input "true"
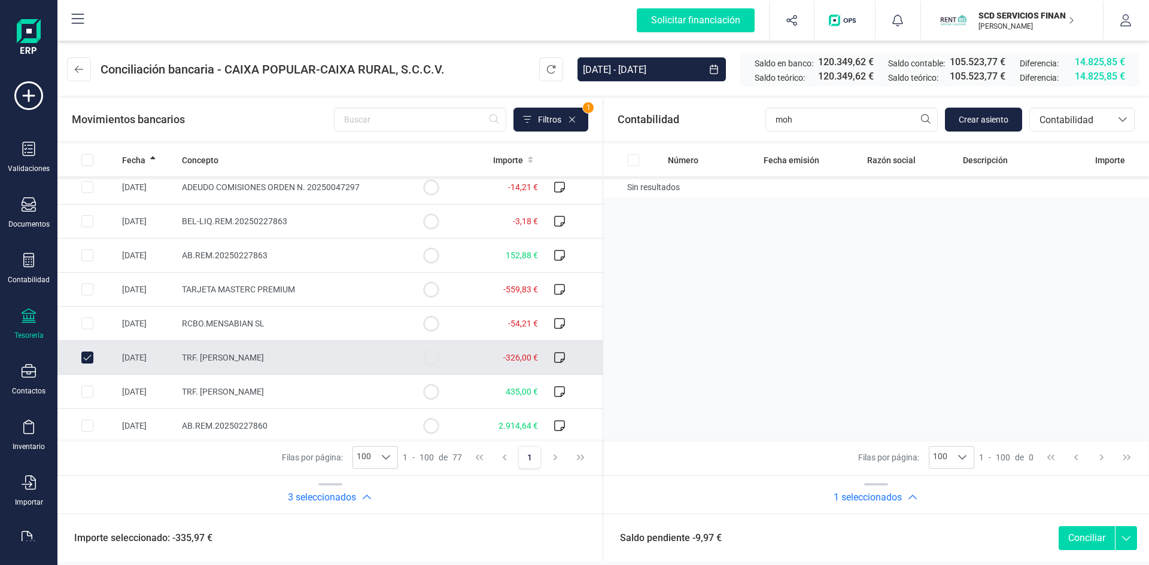
scroll to position [419, 0]
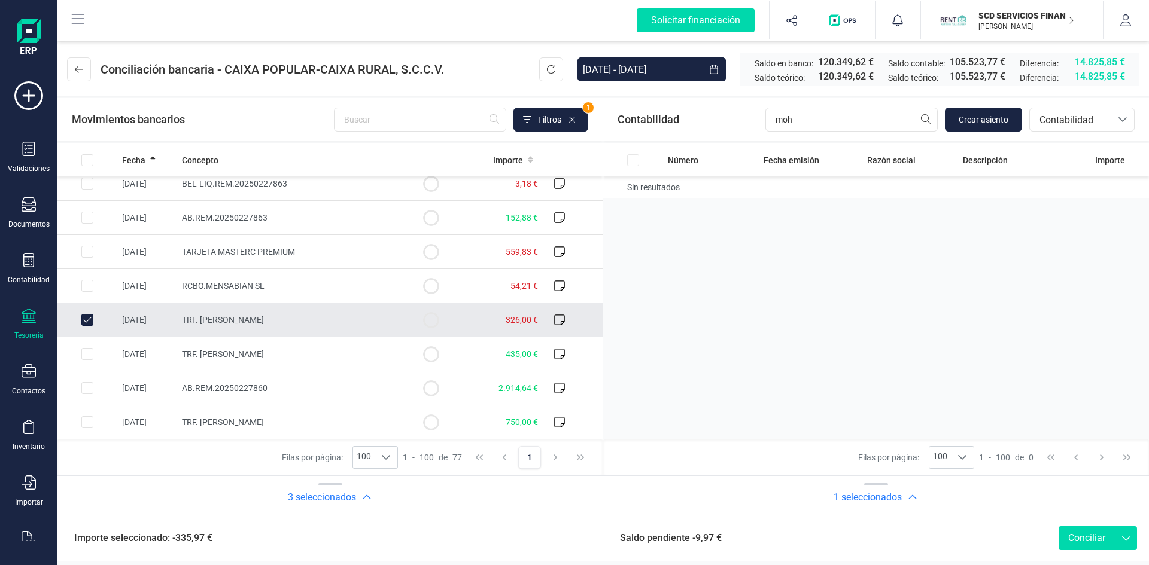
click at [89, 318] on input "Row Unselected 39db6f15-6599-45a3-bb6a-7b9545fac820" at bounding box center [87, 320] width 12 height 12
checkbox input "false"
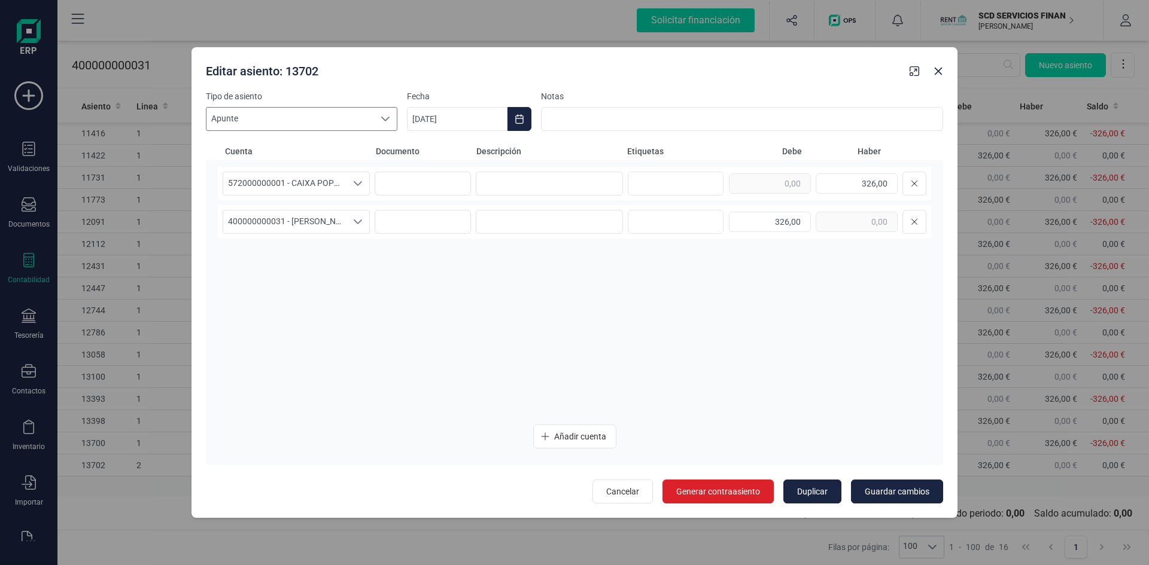
click at [388, 118] on icon at bounding box center [385, 119] width 8 height 5
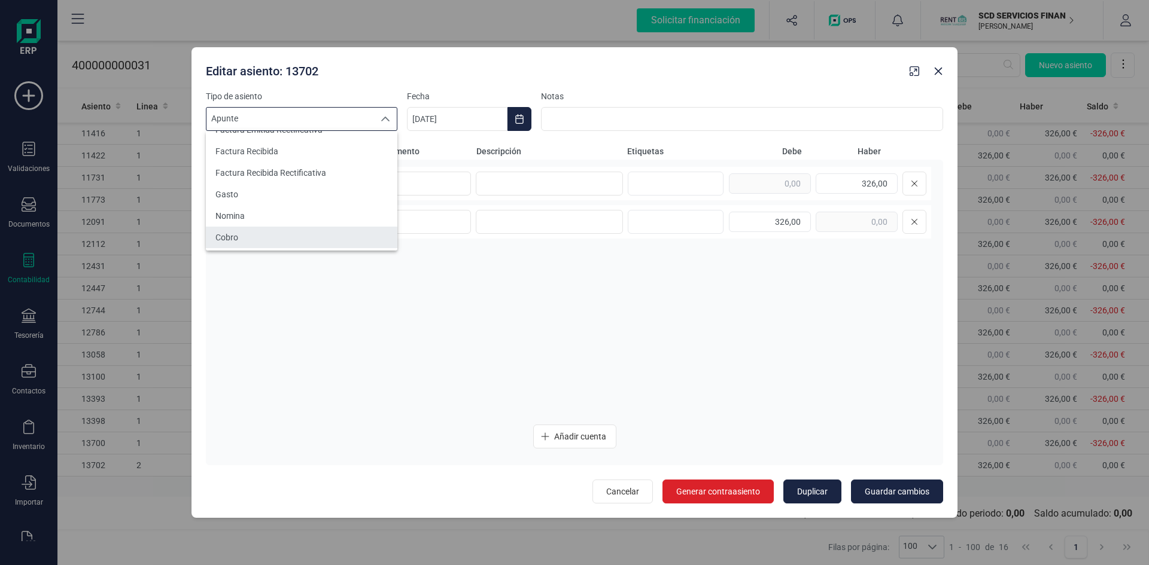
click at [242, 235] on li "Cobro" at bounding box center [301, 238] width 191 height 22
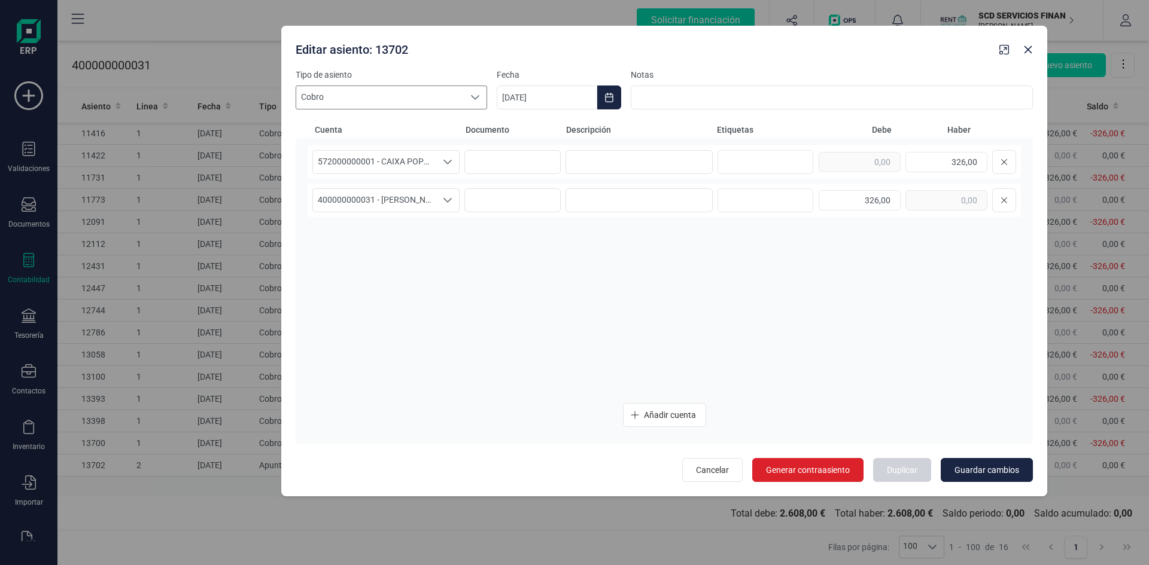
drag, startPoint x: 542, startPoint y: 59, endPoint x: 635, endPoint y: 53, distance: 93.0
click at [631, 38] on div "Editar asiento: 13702" at bounding box center [643, 48] width 704 height 22
click at [625, 164] on input at bounding box center [638, 162] width 147 height 24
type input "p"
type input "Pago"
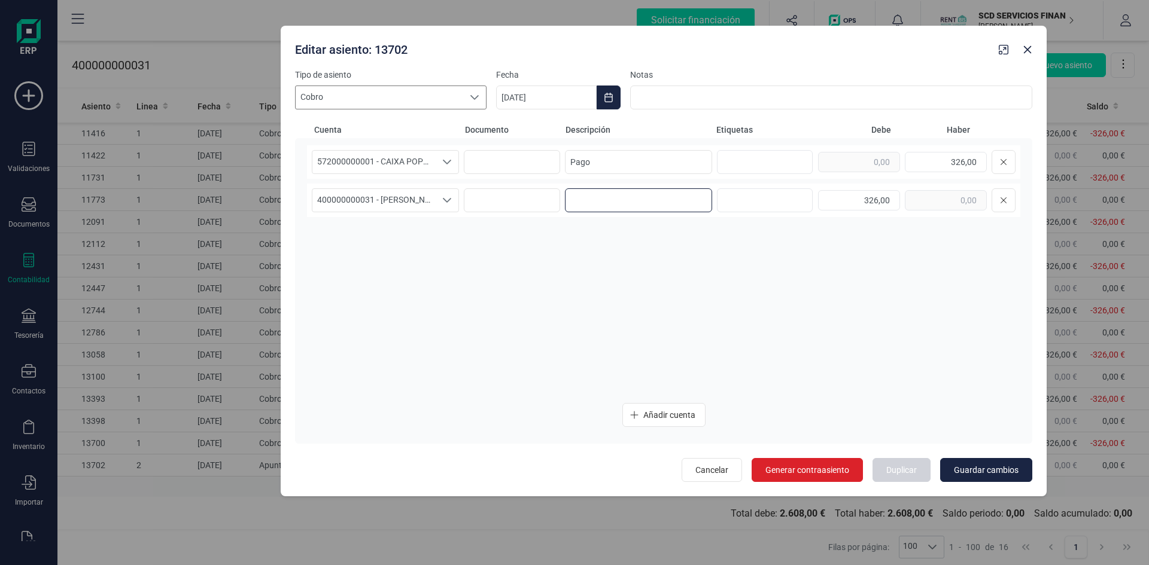
click at [591, 199] on input at bounding box center [638, 200] width 147 height 24
type input "Pago"
click at [991, 464] on span "Guardar cambios" at bounding box center [986, 470] width 65 height 12
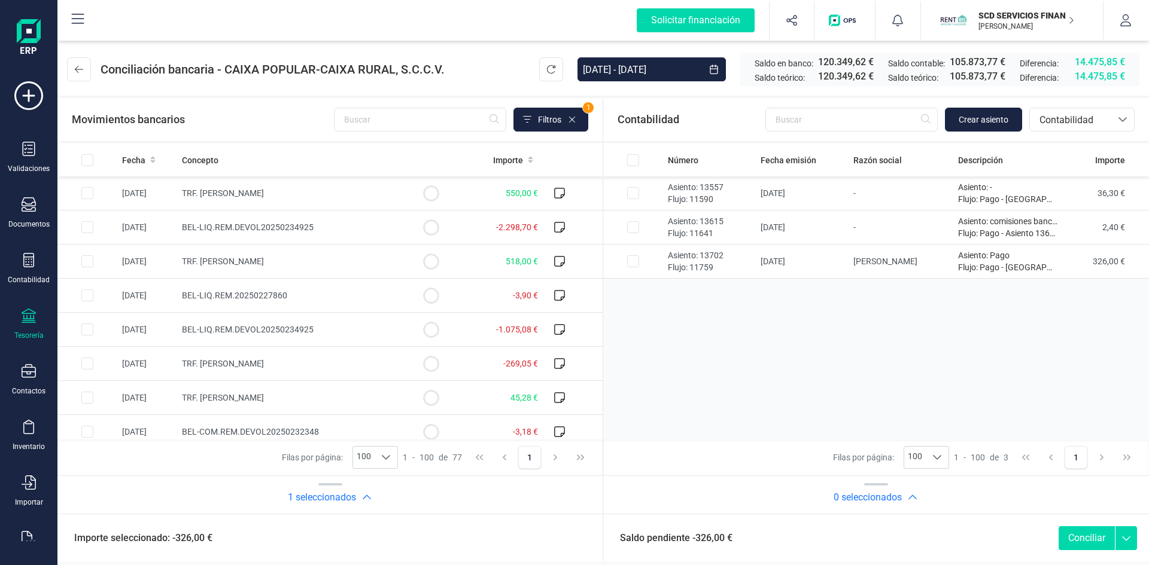
scroll to position [898, 0]
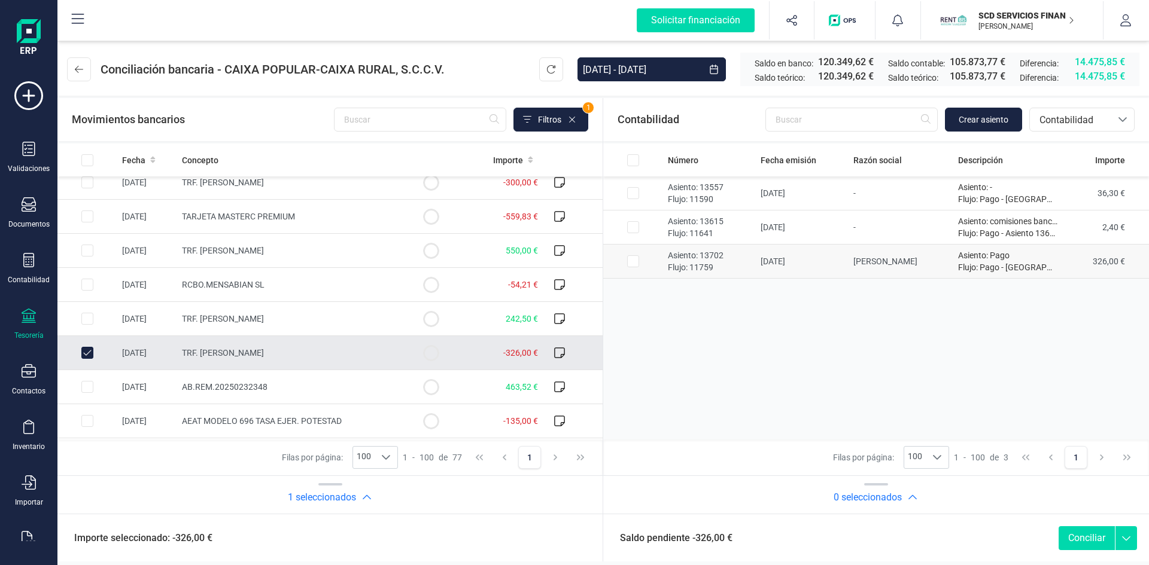
click at [628, 259] on input "Row Selected 80bf32f3-9bab-42a6-992d-97ec12eb94f4" at bounding box center [633, 262] width 12 height 12
checkbox input "true"
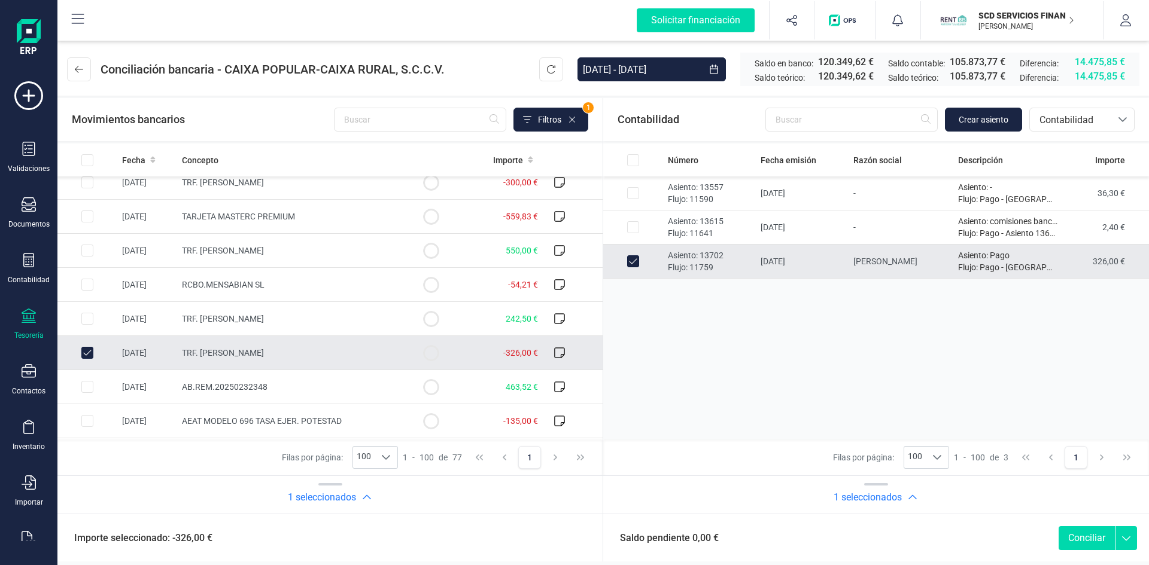
click at [1085, 531] on button "Conciliar" at bounding box center [1087, 539] width 56 height 24
checkbox input "false"
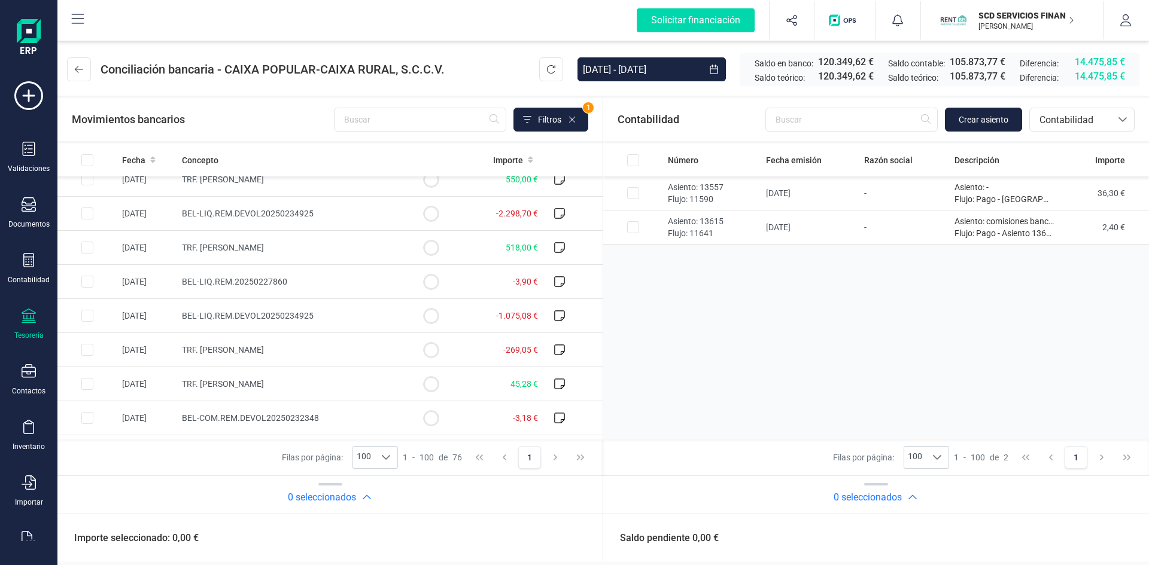
scroll to position [0, 0]
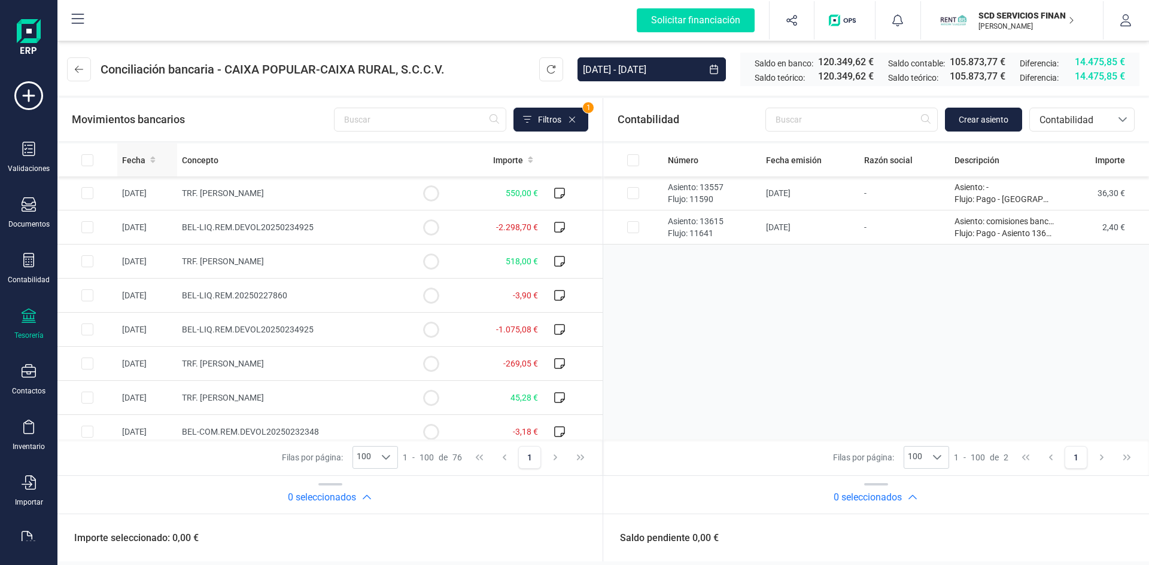
click at [139, 157] on span "Fecha" at bounding box center [133, 160] width 23 height 12
click at [1078, 117] on span "Contabilidad" at bounding box center [1071, 120] width 72 height 14
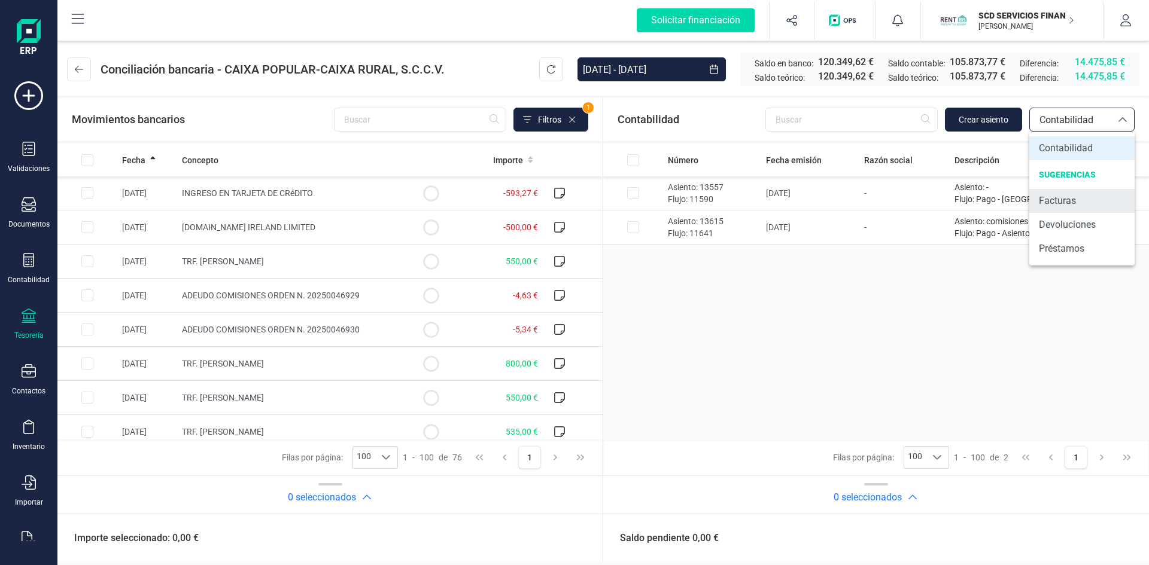
click at [1052, 199] on span "Facturas" at bounding box center [1057, 201] width 37 height 14
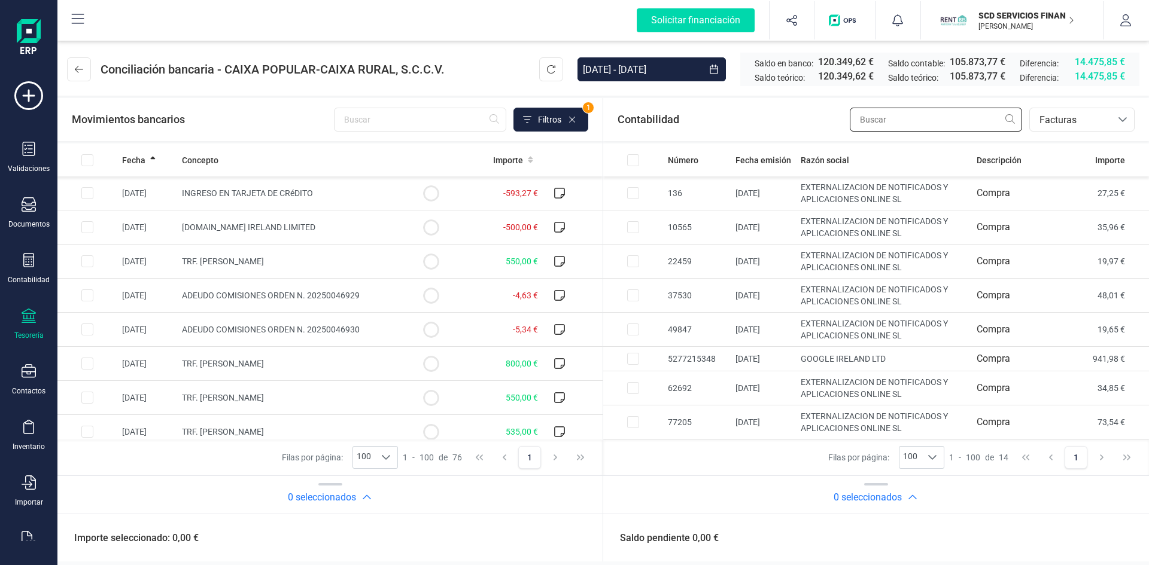
click at [880, 113] on input "text" at bounding box center [936, 120] width 172 height 24
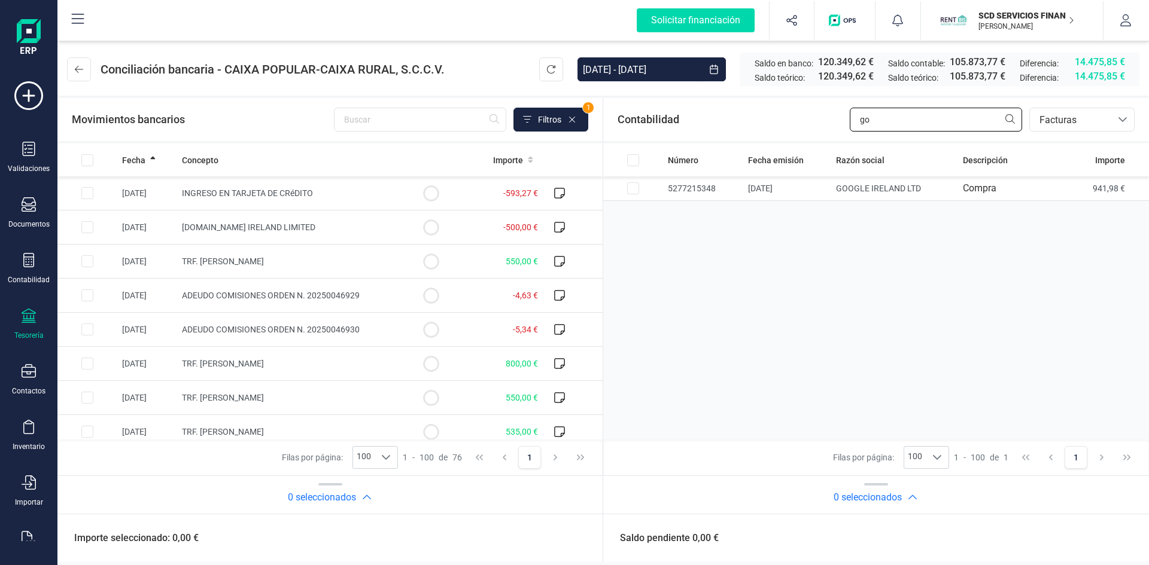
type input "go"
click at [87, 224] on input "Row Selected cce64f3e-ad05-4325-9cba-d24a1769ae3a" at bounding box center [87, 227] width 12 height 12
checkbox input "true"
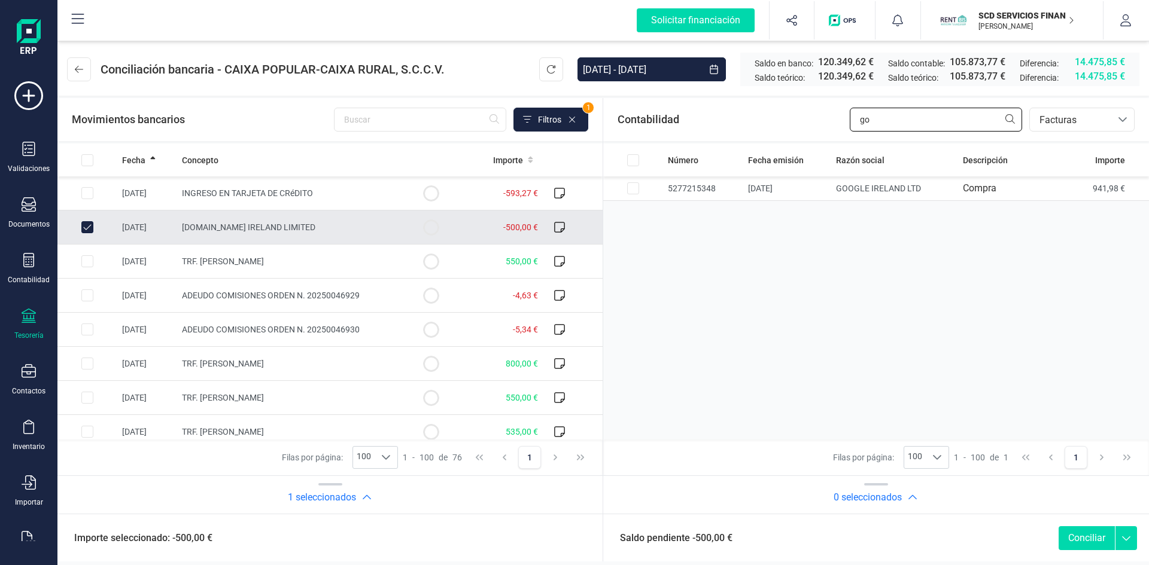
click at [894, 118] on input "go" at bounding box center [936, 120] width 172 height 24
type input "g"
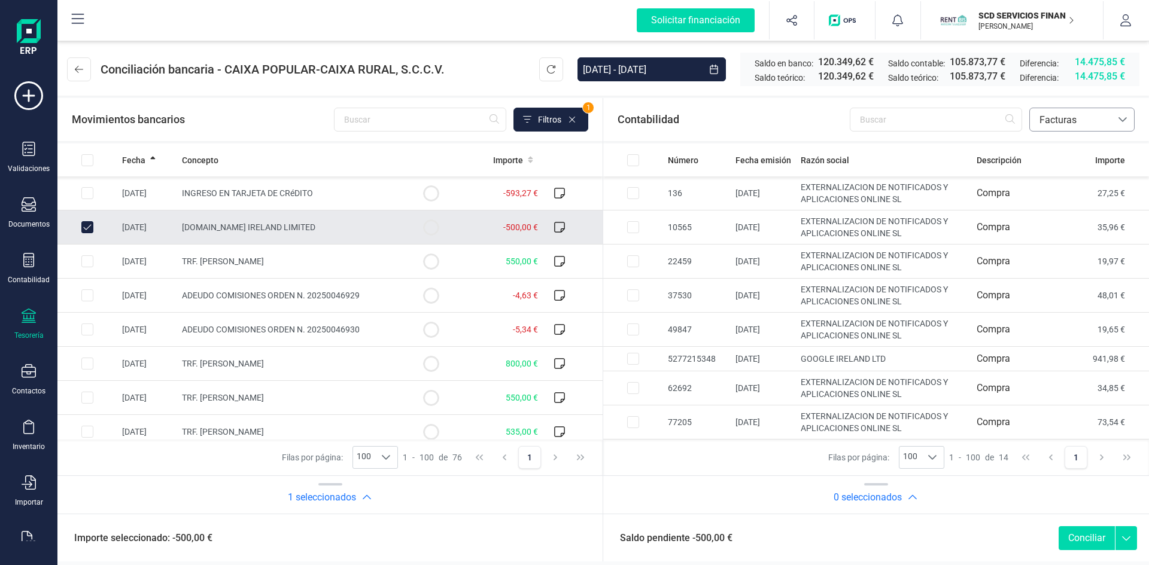
click at [1089, 119] on span "Facturas" at bounding box center [1071, 120] width 72 height 14
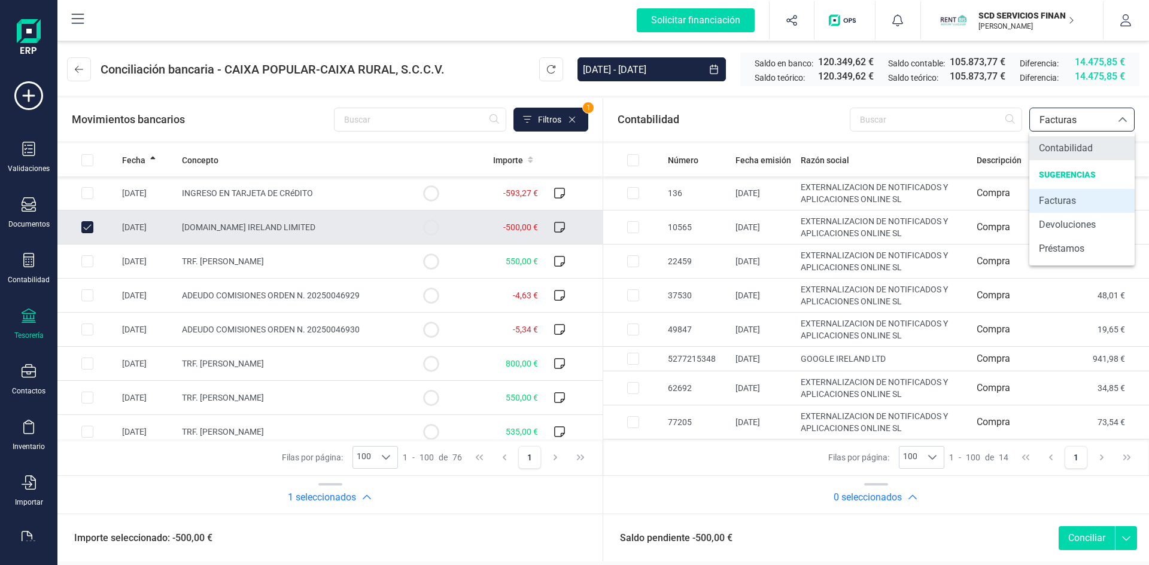
click at [1073, 147] on span "Contabilidad" at bounding box center [1066, 148] width 54 height 14
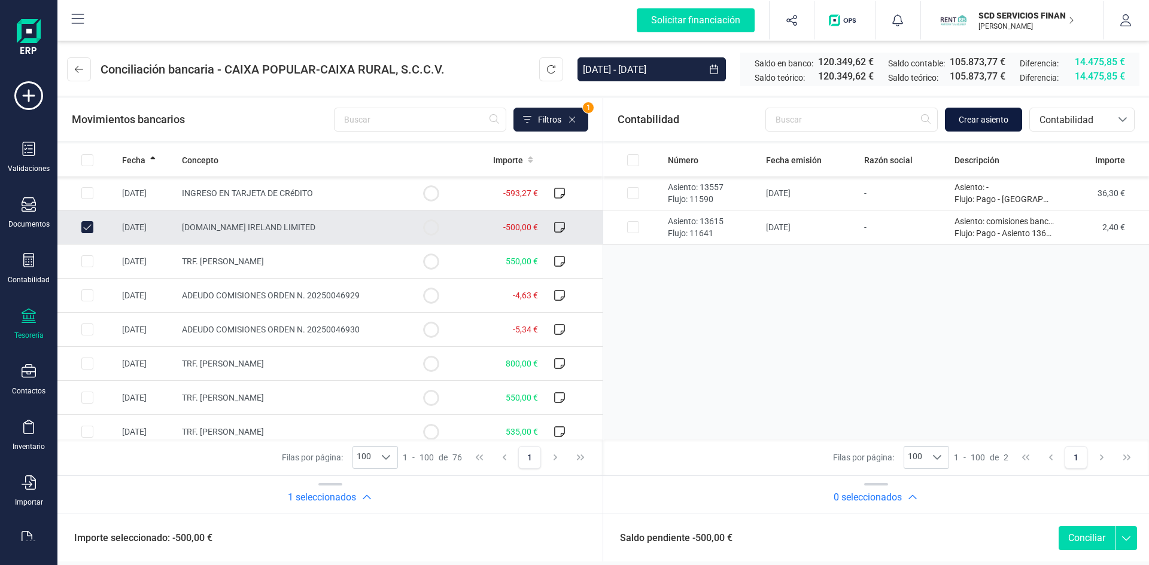
click at [977, 120] on span "Crear asiento" at bounding box center [984, 120] width 50 height 12
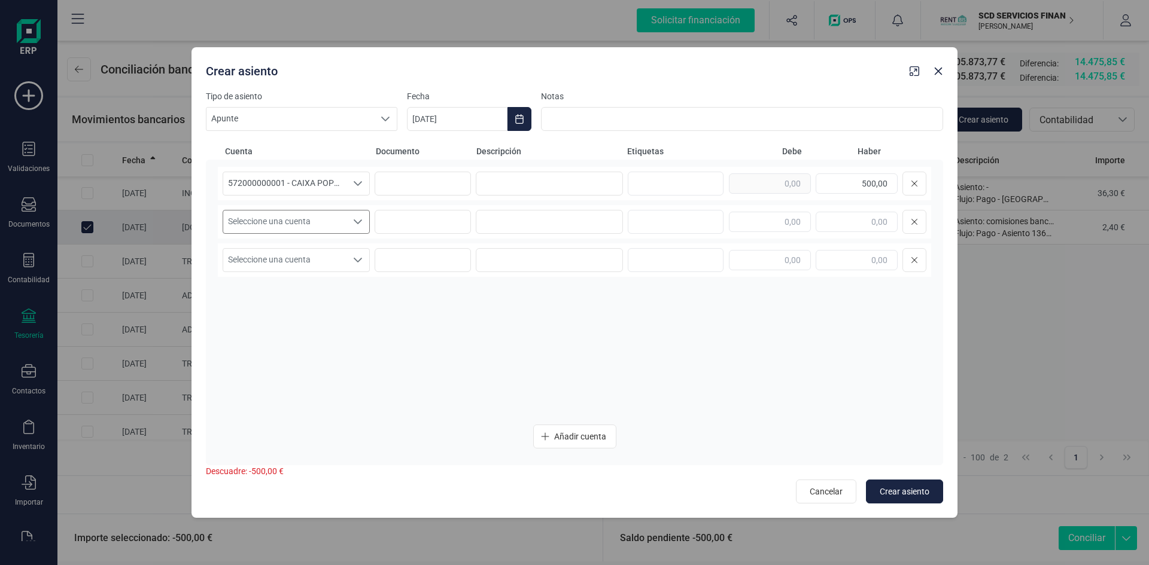
click at [357, 221] on icon "Seleccione una cuenta" at bounding box center [358, 222] width 10 height 10
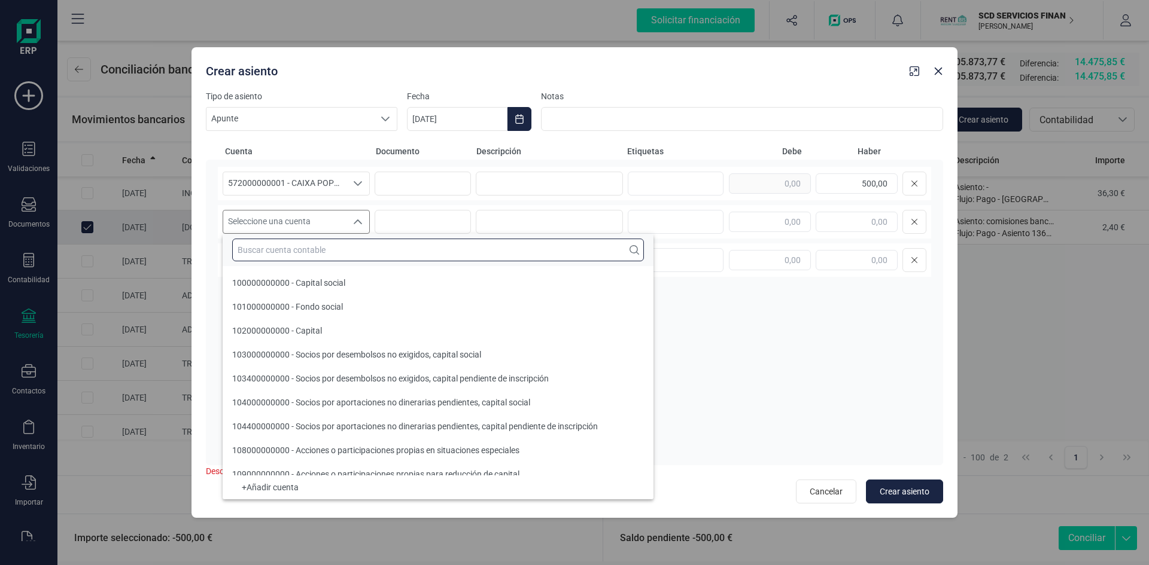
click at [275, 248] on input "text" at bounding box center [438, 250] width 412 height 23
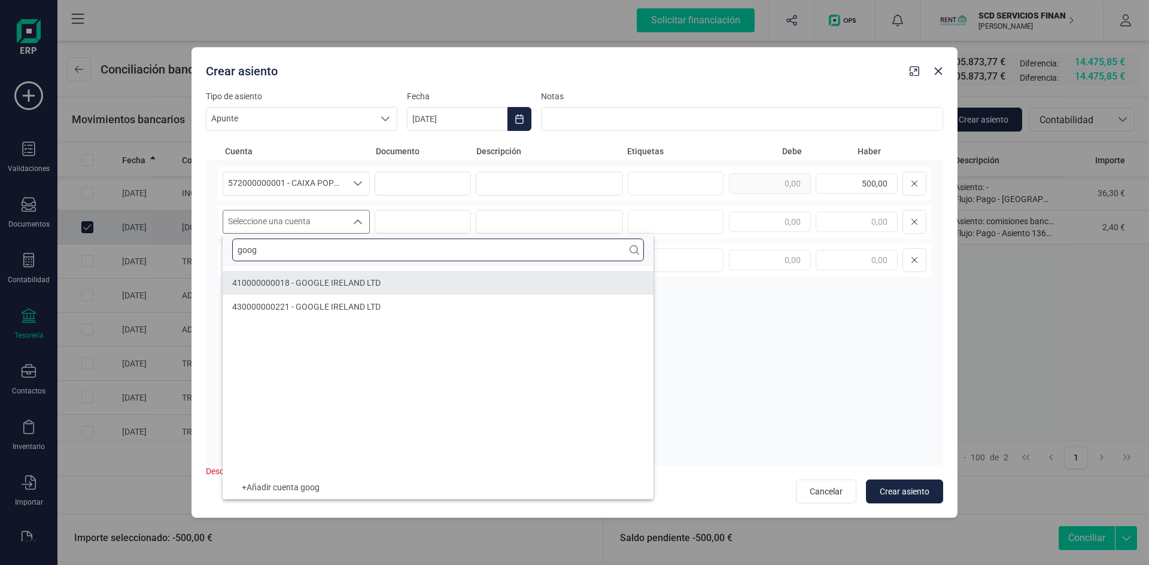
type input "goog"
click at [261, 280] on span "410000000018 - GOOGLE IRELAND LTD" at bounding box center [306, 283] width 148 height 10
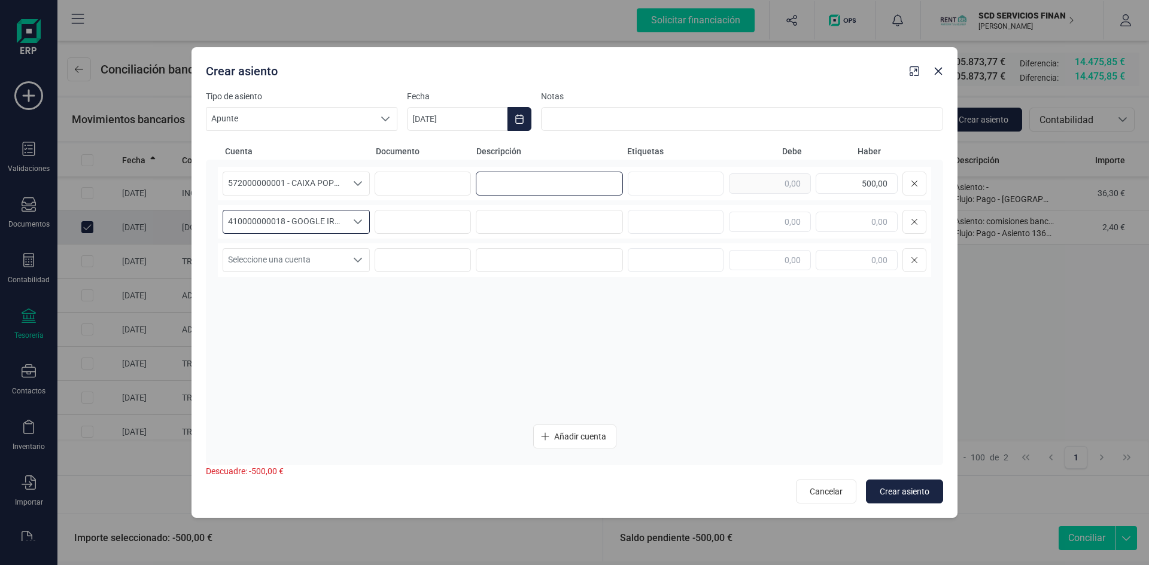
click at [503, 181] on input at bounding box center [549, 184] width 147 height 24
drag, startPoint x: 572, startPoint y: 181, endPoint x: 425, endPoint y: 187, distance: 147.4
click at [425, 187] on div "572000000001 - CAIXA POPULAR-CAIXA RURAL, S.C.C.V. 572000000001 - CAIXA POPULAR…" at bounding box center [574, 184] width 713 height 34
type input "pago Google Ireland"
click at [568, 224] on input at bounding box center [549, 222] width 147 height 24
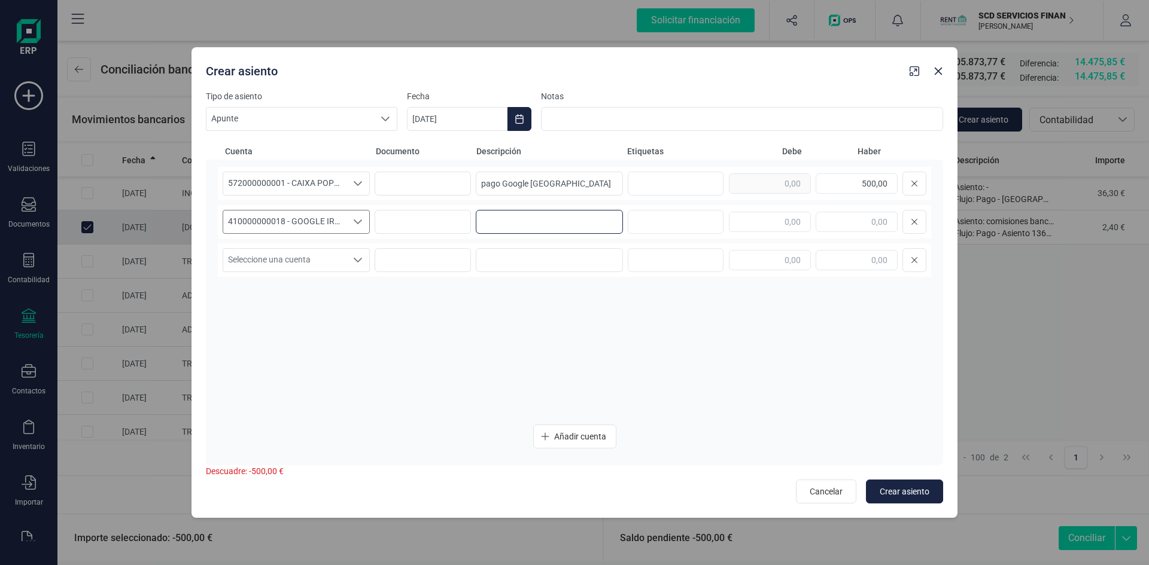
paste input "pago Google Ireland"
type input "pago Google Ireland"
click at [757, 211] on div at bounding box center [827, 222] width 197 height 24
click at [762, 222] on input "text" at bounding box center [770, 222] width 82 height 20
type input "500,00"
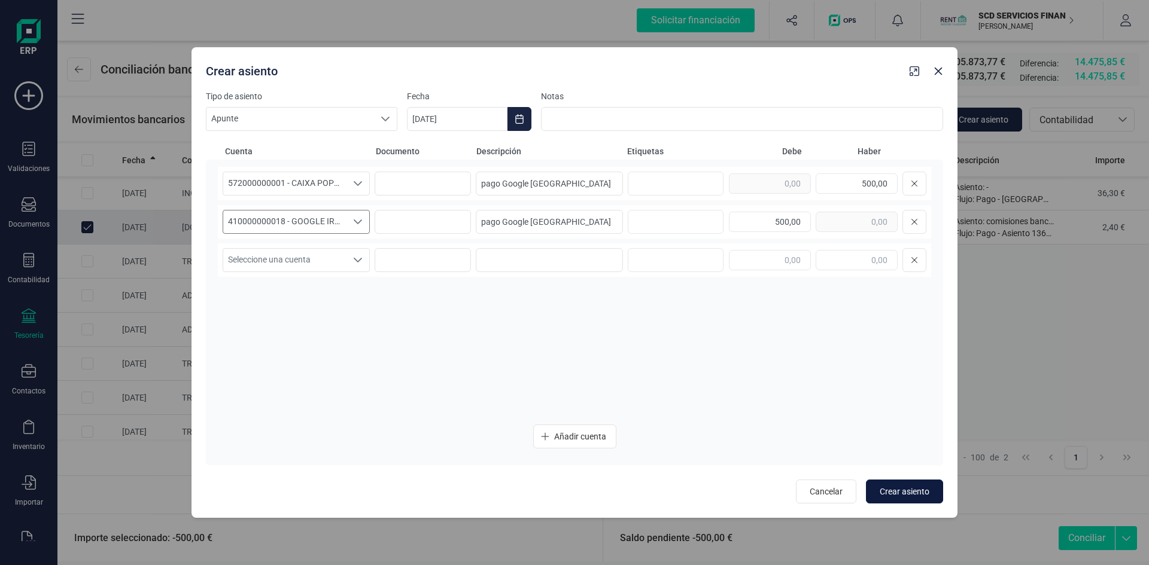
click at [904, 490] on span "Crear asiento" at bounding box center [905, 492] width 50 height 12
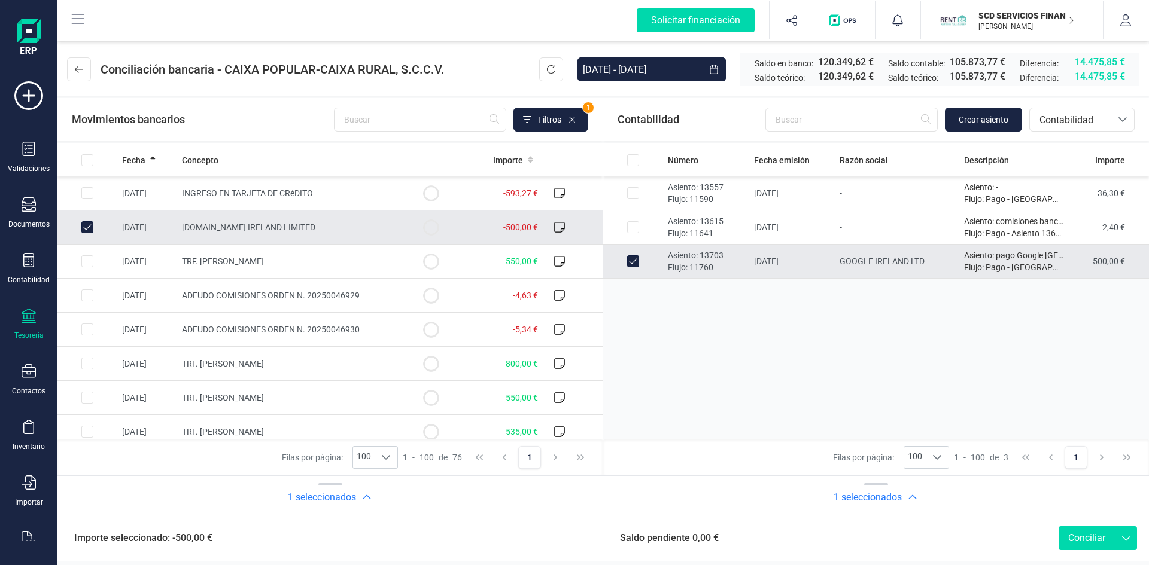
click at [1076, 535] on button "Conciliar" at bounding box center [1087, 539] width 56 height 24
checkbox input "false"
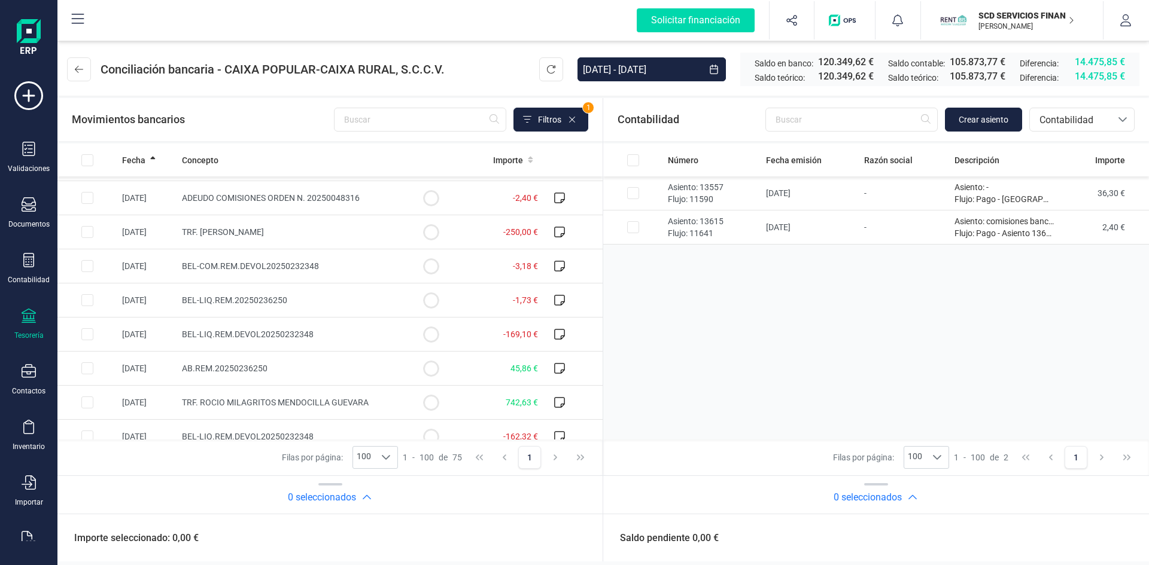
scroll to position [1436, 0]
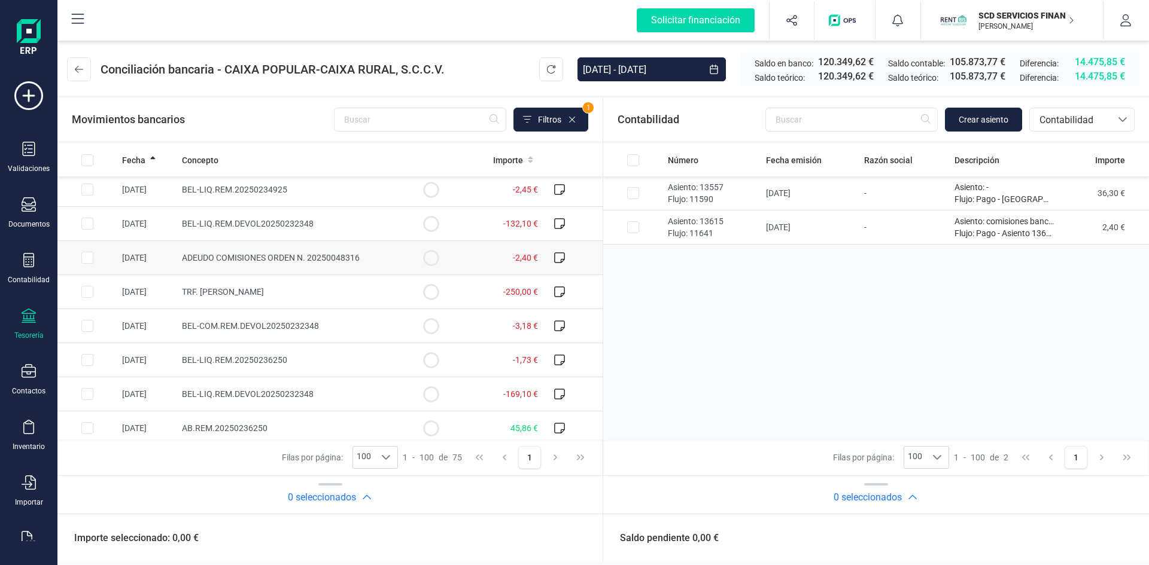
click at [86, 256] on input "Row Selected aebde1a4-7be1-47f9-9994-cca8e301be0b" at bounding box center [87, 258] width 12 height 12
checkbox input "true"
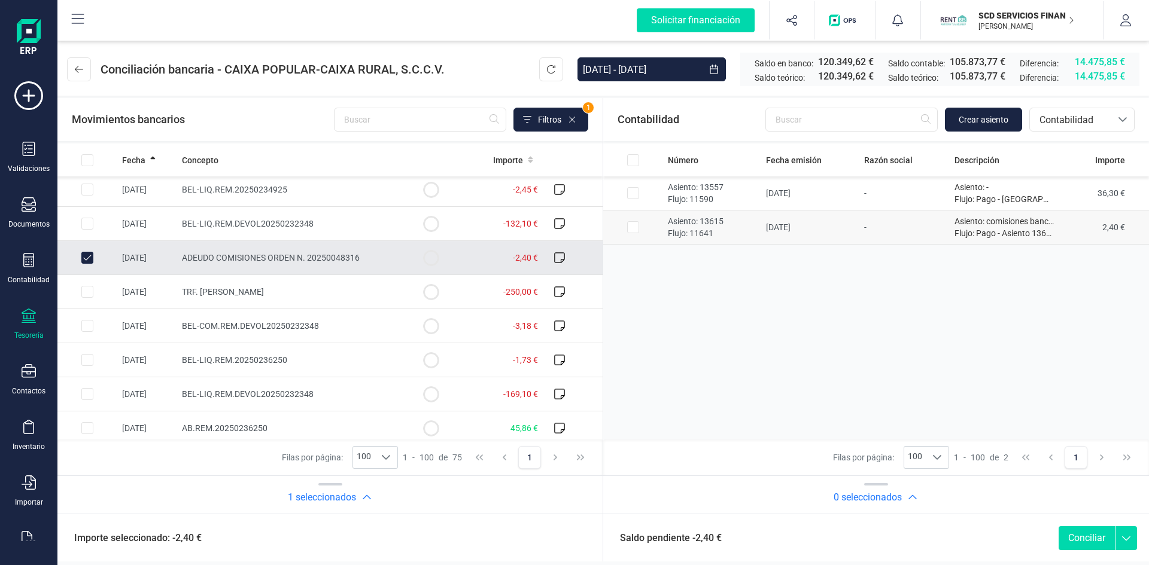
click at [633, 224] on input "Row Selected 5f1eeaa9-c296-4503-8eb5-35c918a72369" at bounding box center [633, 227] width 12 height 12
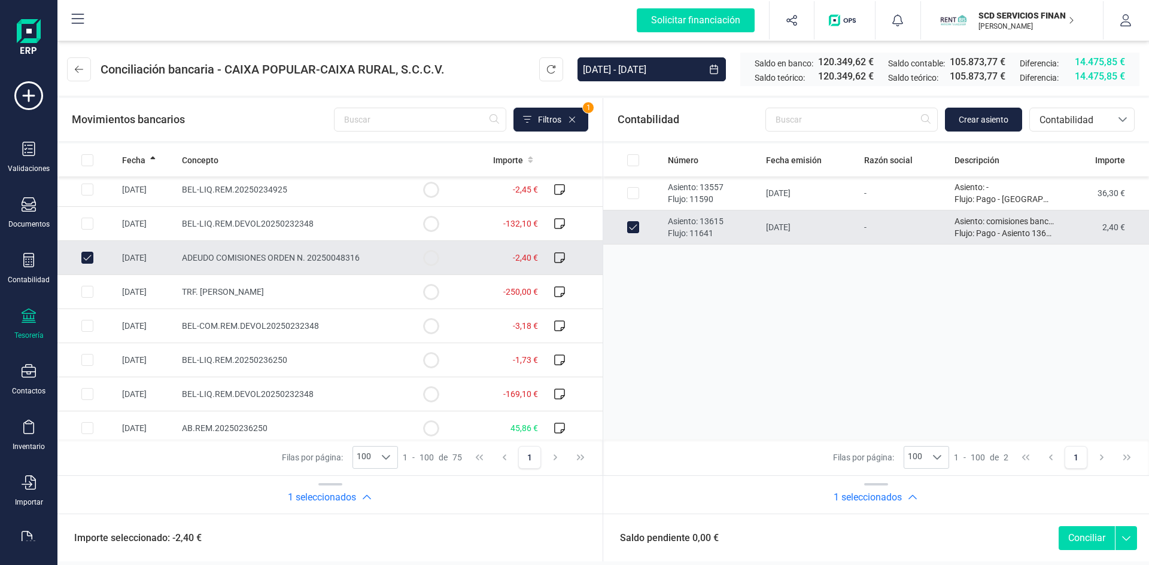
click at [1075, 535] on button "Conciliar" at bounding box center [1087, 539] width 56 height 24
checkbox input "false"
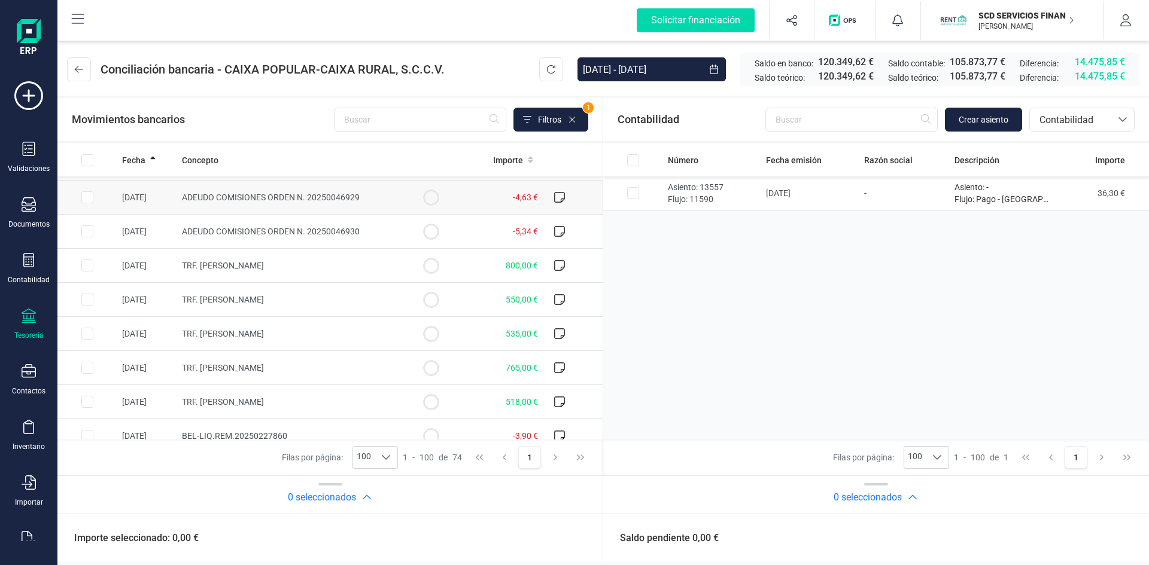
scroll to position [0, 0]
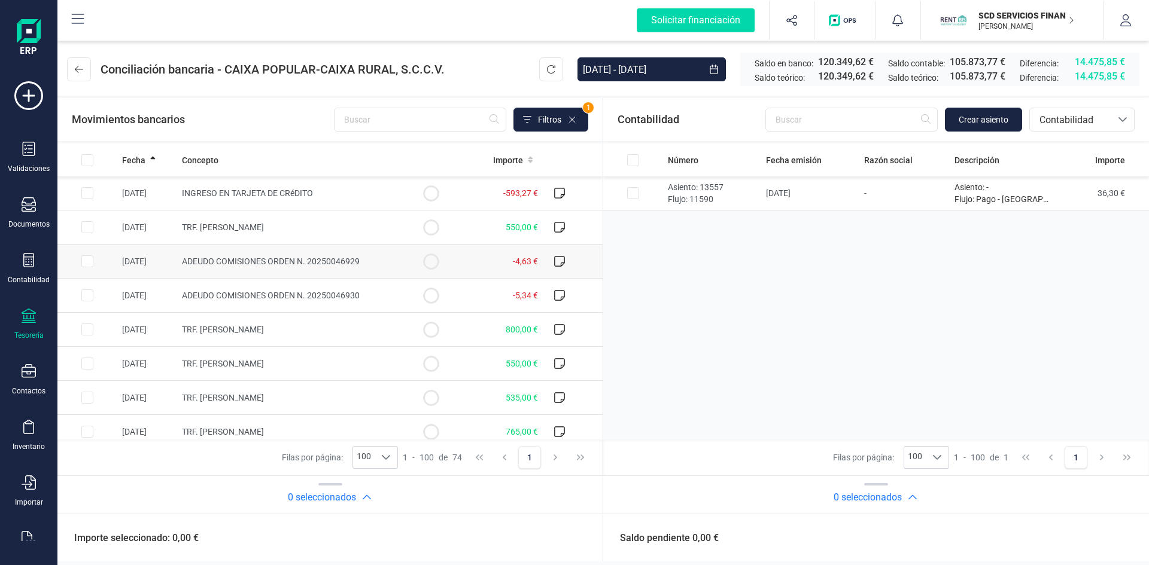
click at [87, 260] on input "Row Selected ada2d49f-ad3d-4288-bc35-821b577c278a" at bounding box center [87, 262] width 12 height 12
checkbox input "true"
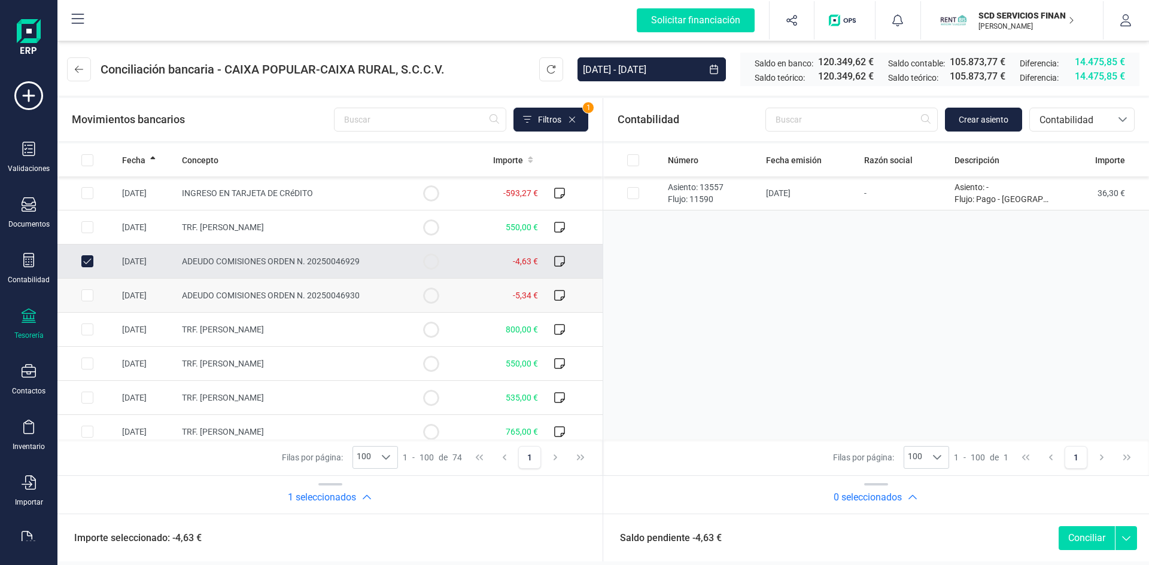
click at [86, 296] on input "Row Selected bc80961f-e539-49ee-aba8-93c78b09b13c" at bounding box center [87, 296] width 12 height 12
checkbox input "true"
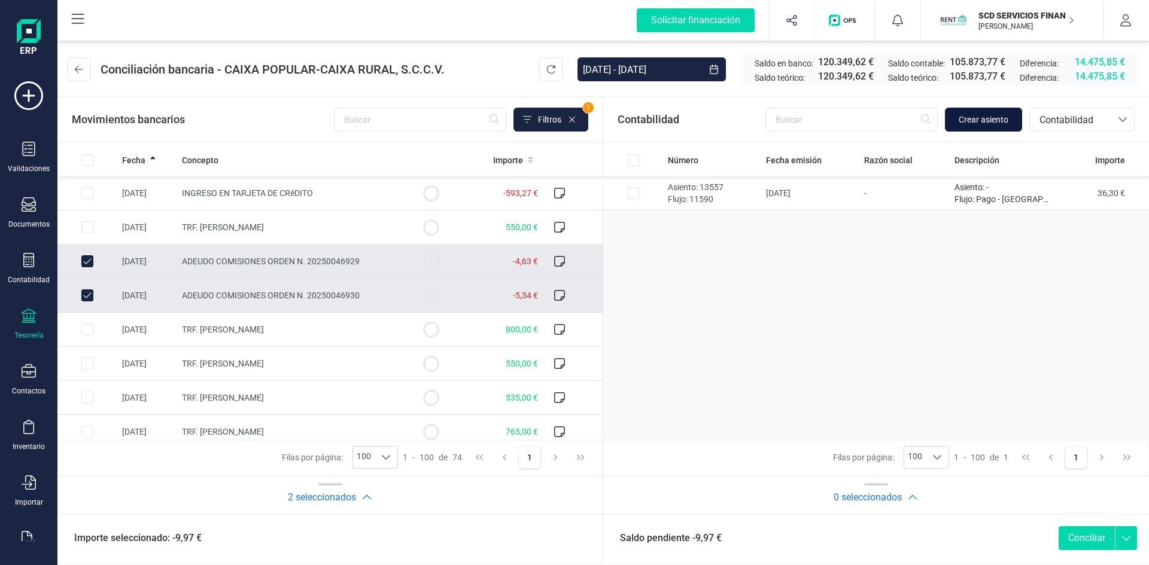
click at [974, 117] on span "Crear asiento" at bounding box center [984, 120] width 50 height 12
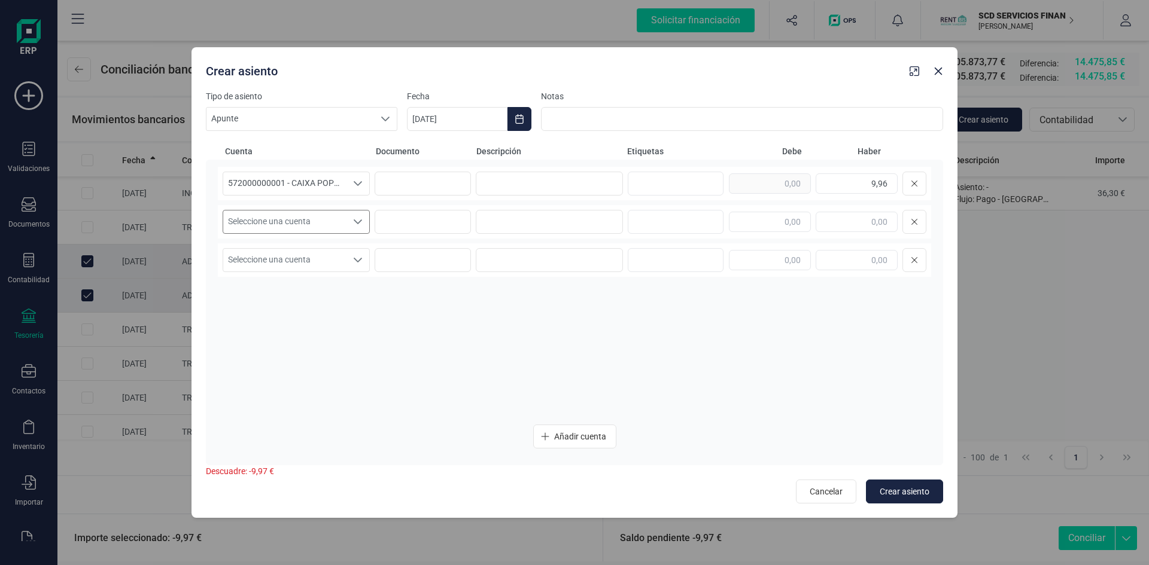
click at [361, 223] on icon "Seleccione una cuenta" at bounding box center [358, 222] width 10 height 10
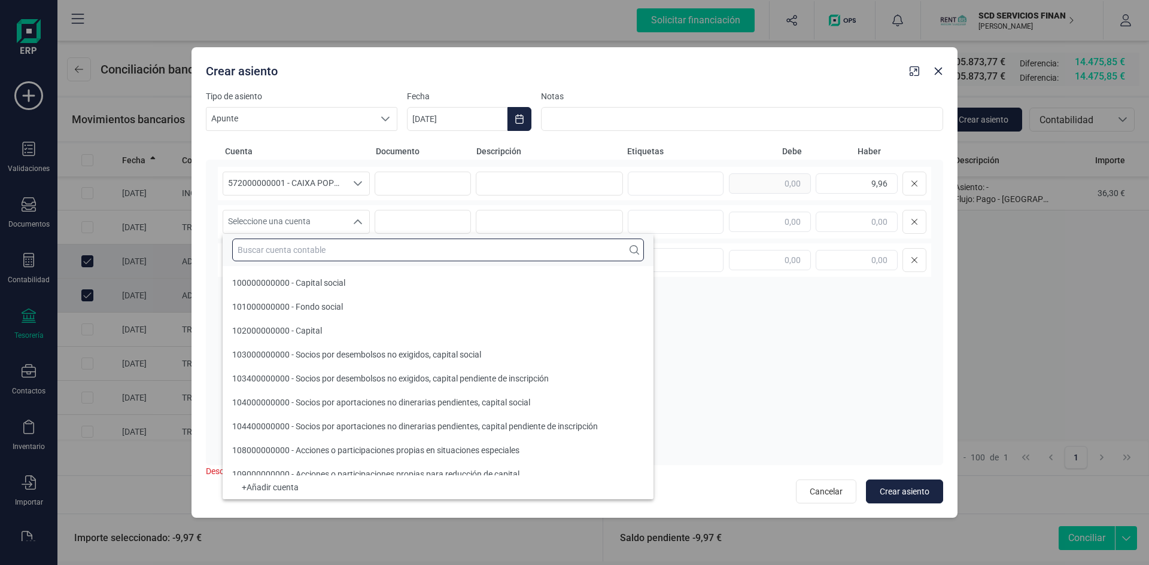
click at [317, 252] on input "text" at bounding box center [438, 250] width 412 height 23
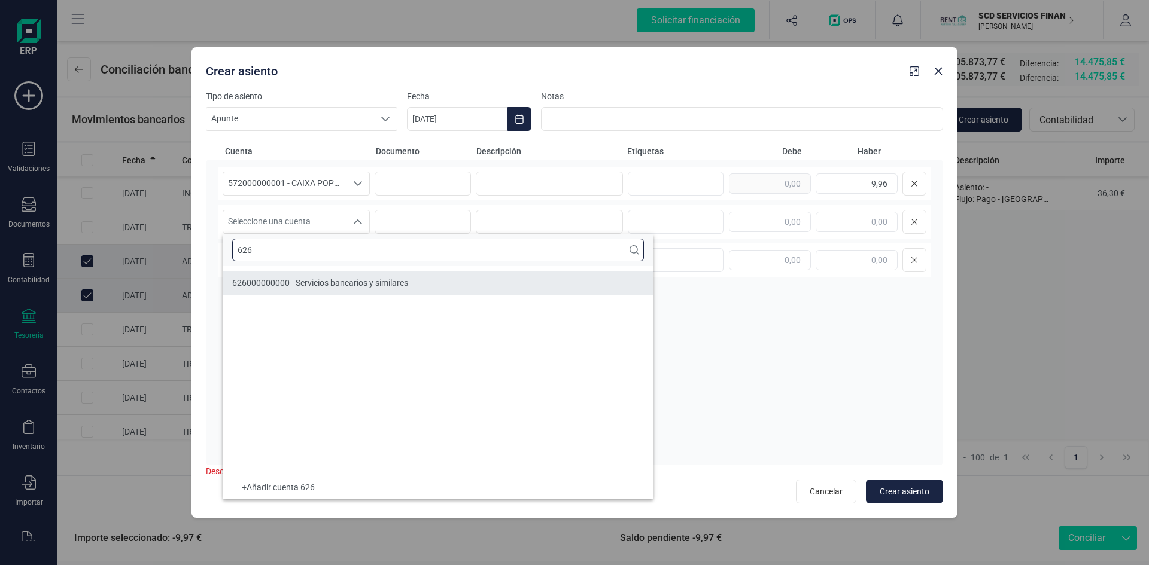
type input "626"
click at [291, 281] on span "626000000000 - Servicios bancarios y similares" at bounding box center [320, 283] width 176 height 10
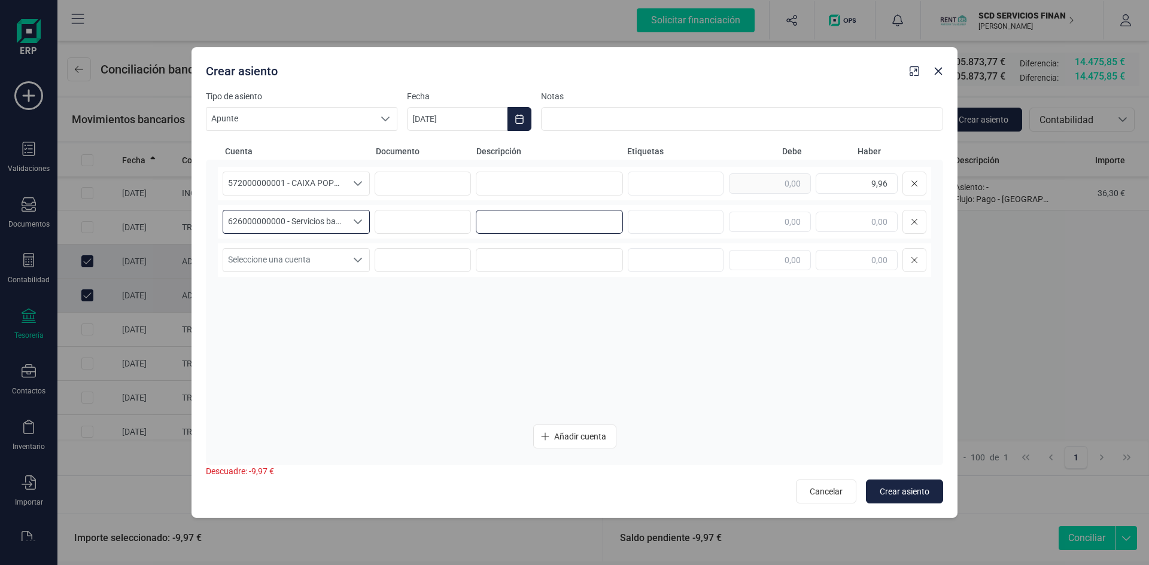
click at [504, 221] on input at bounding box center [549, 222] width 147 height 24
type input "comisiones"
click at [522, 182] on input at bounding box center [549, 184] width 147 height 24
type input "comisiones"
click at [780, 220] on input "text" at bounding box center [770, 222] width 82 height 20
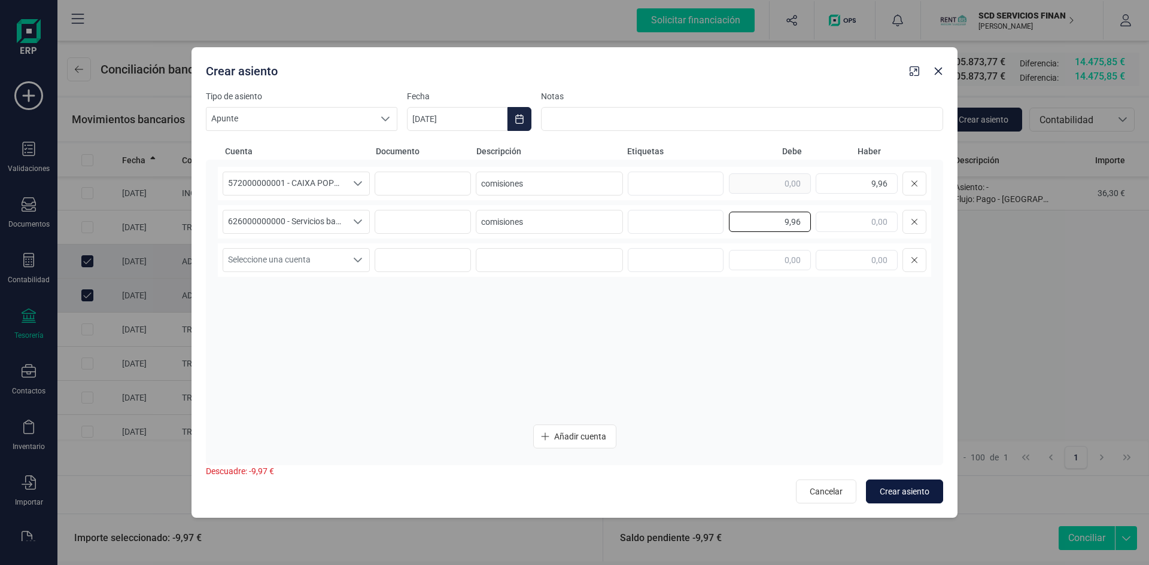
type input "9,96"
click at [914, 489] on span "Crear asiento" at bounding box center [905, 492] width 50 height 12
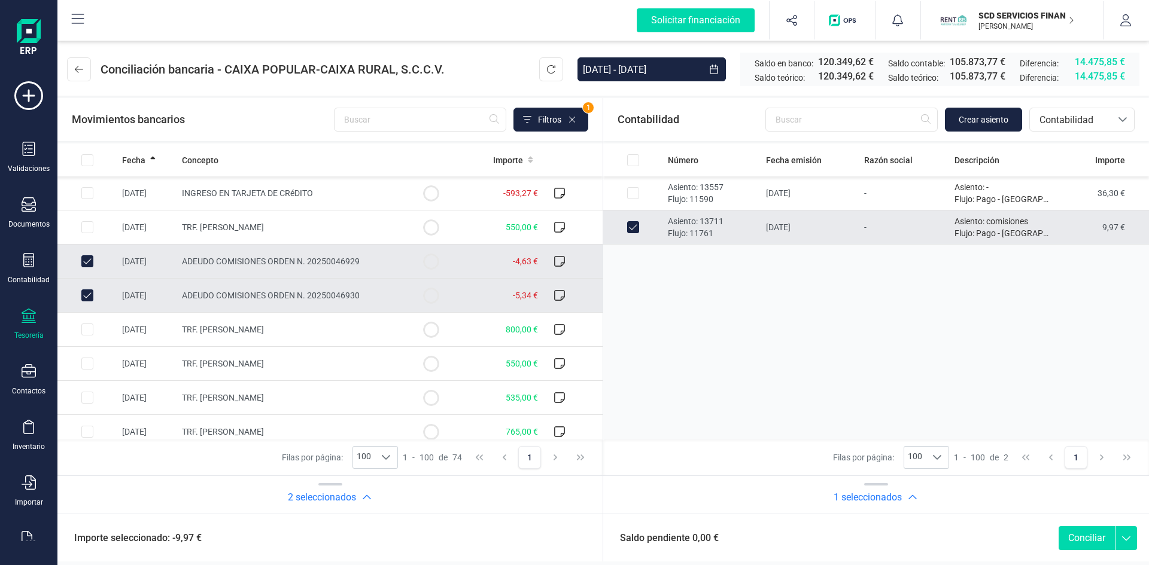
click at [1084, 538] on button "Conciliar" at bounding box center [1087, 539] width 56 height 24
checkbox input "false"
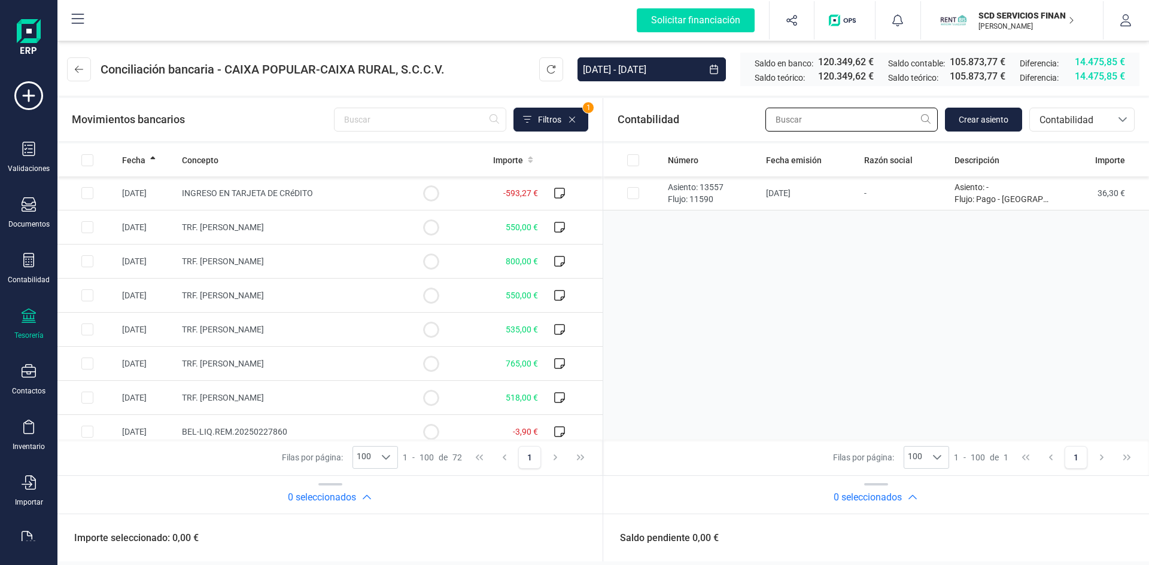
click at [823, 118] on input "text" at bounding box center [851, 120] width 172 height 24
type input "oumar"
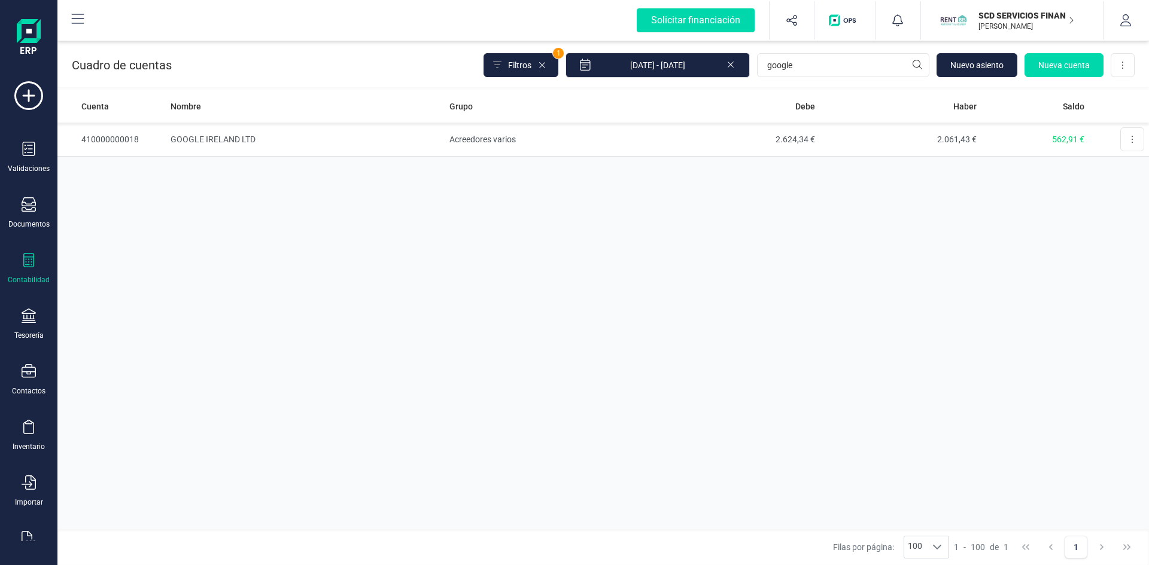
type input "google"
click at [203, 139] on td "GOOGLE IRELAND LTD" at bounding box center [305, 140] width 278 height 34
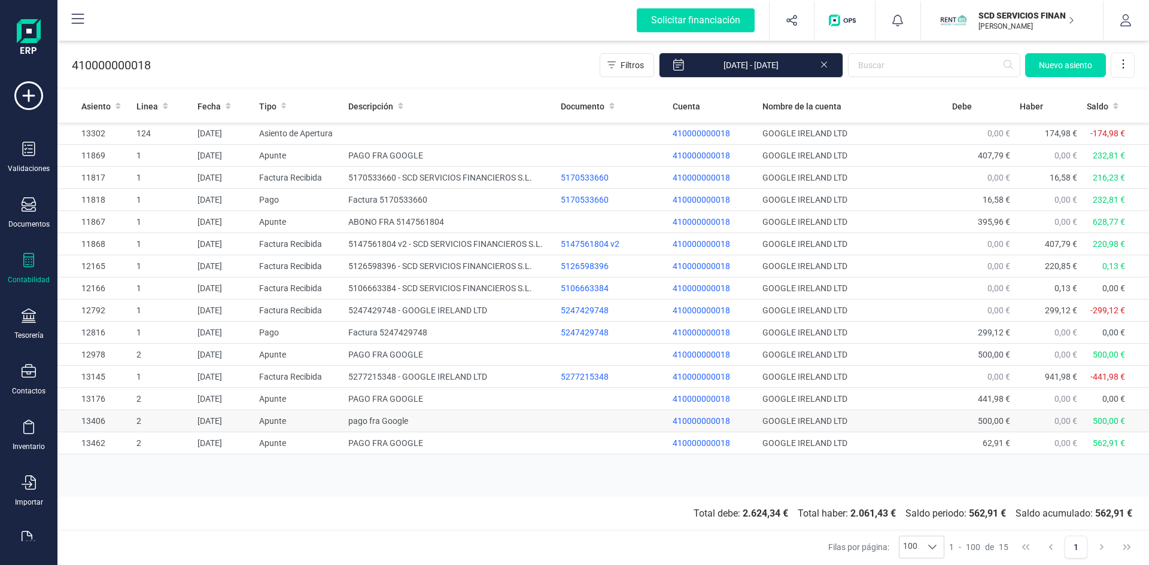
click at [381, 418] on td "pago fra Google" at bounding box center [449, 421] width 212 height 22
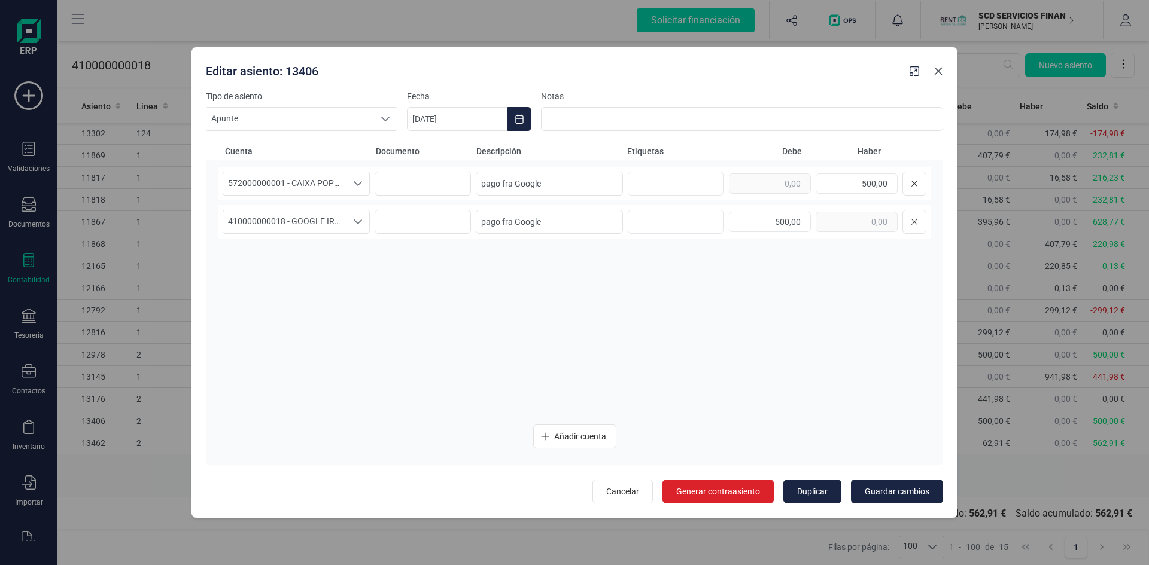
click at [935, 71] on icon "button" at bounding box center [938, 71] width 10 height 10
type input "[DATE]"
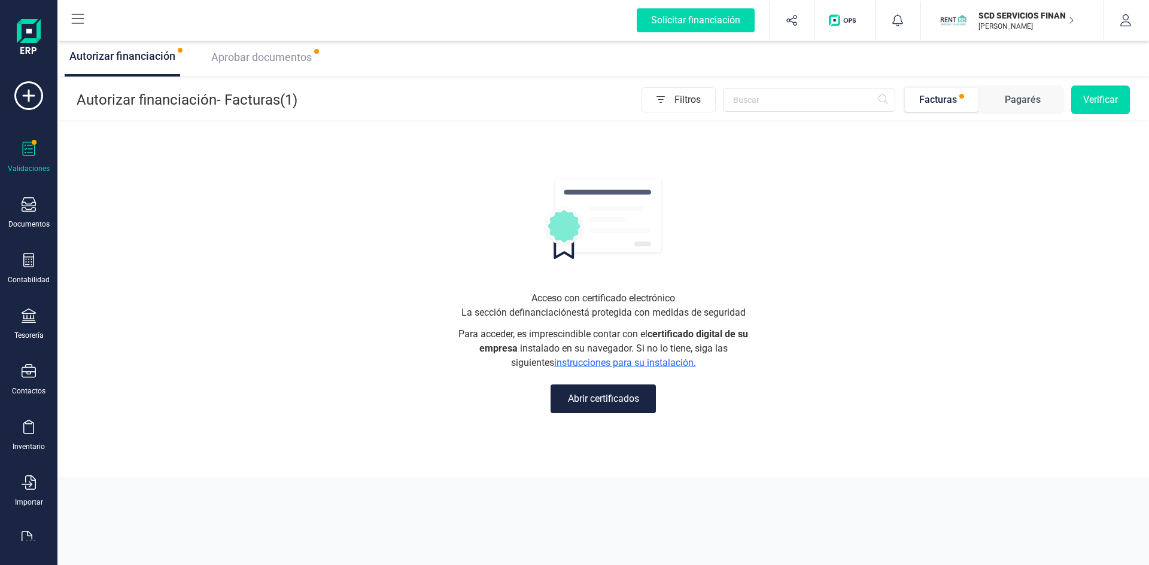
click at [255, 59] on span "Aprobar documentos" at bounding box center [261, 57] width 101 height 13
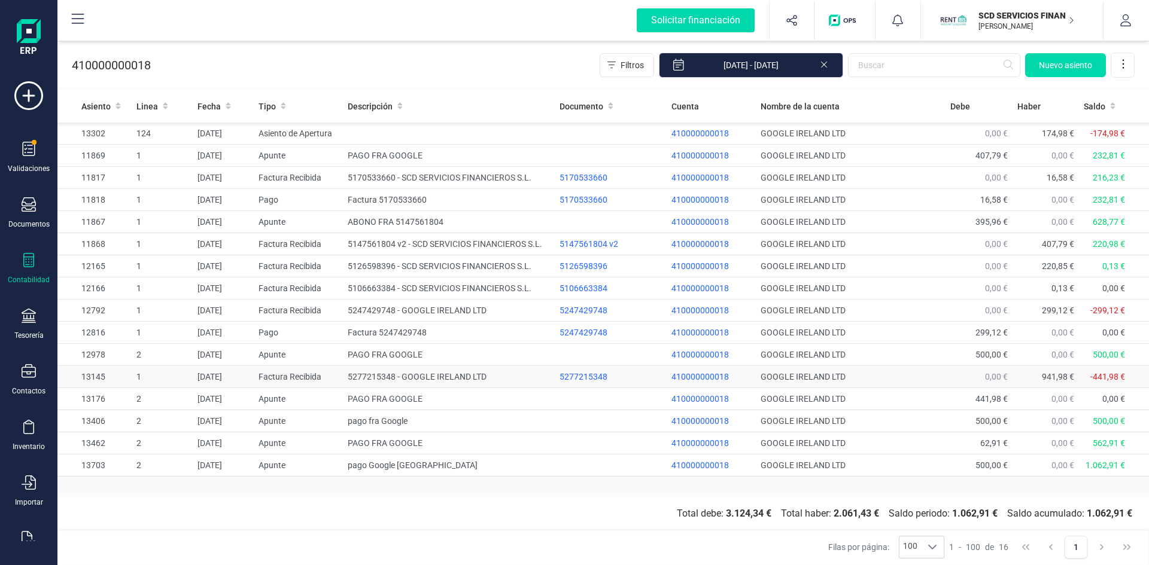
click at [378, 373] on td "5277215348 - GOOGLE IRELAND LTD" at bounding box center [449, 377] width 212 height 22
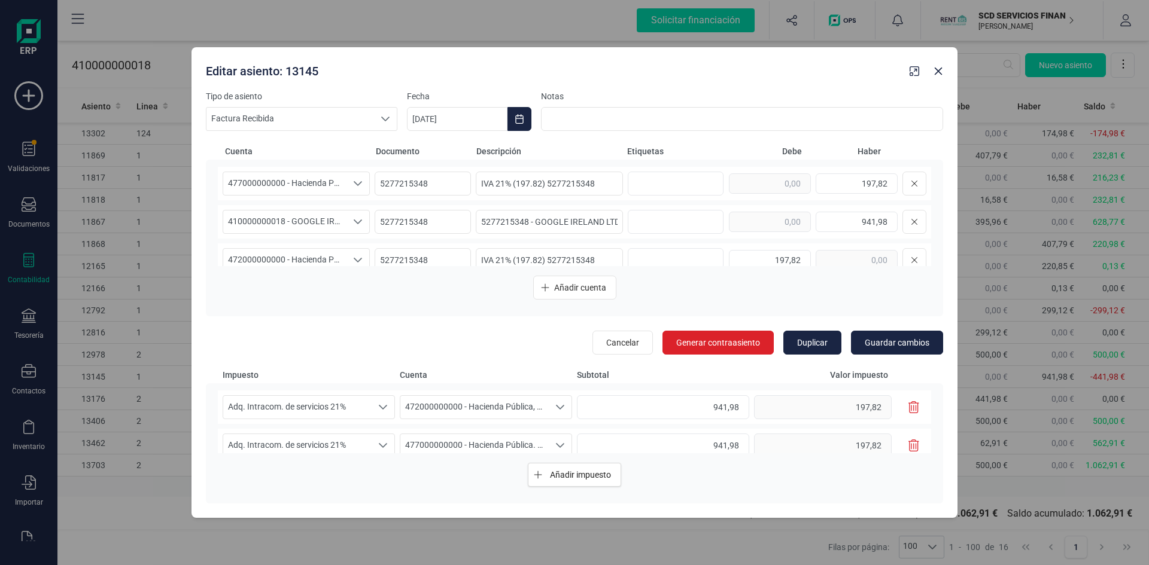
scroll to position [54, 0]
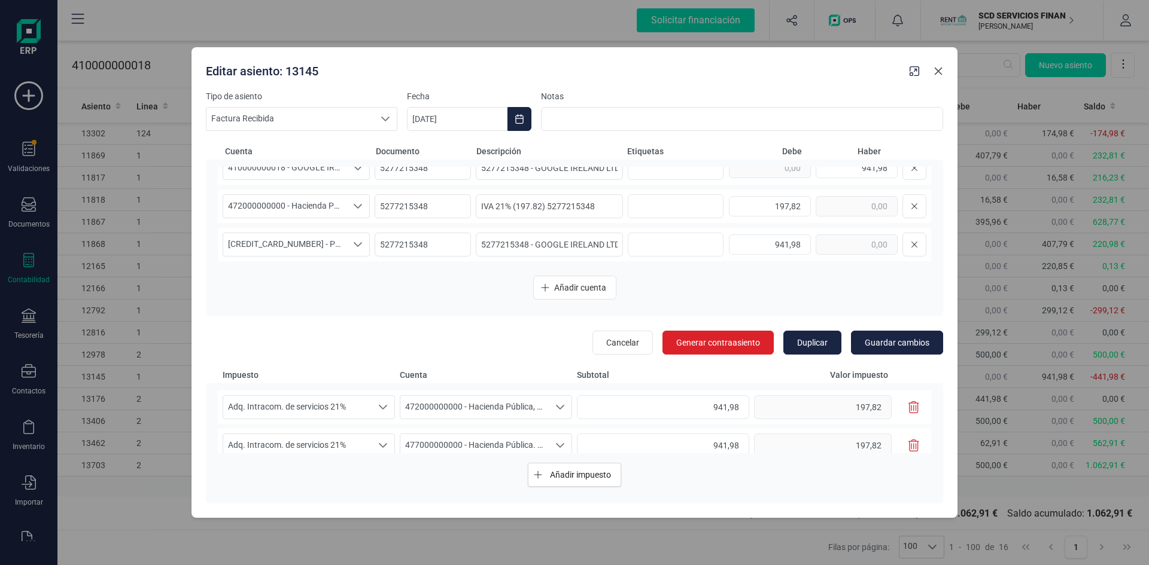
click at [934, 72] on icon "button" at bounding box center [938, 71] width 10 height 10
type input "[DATE]"
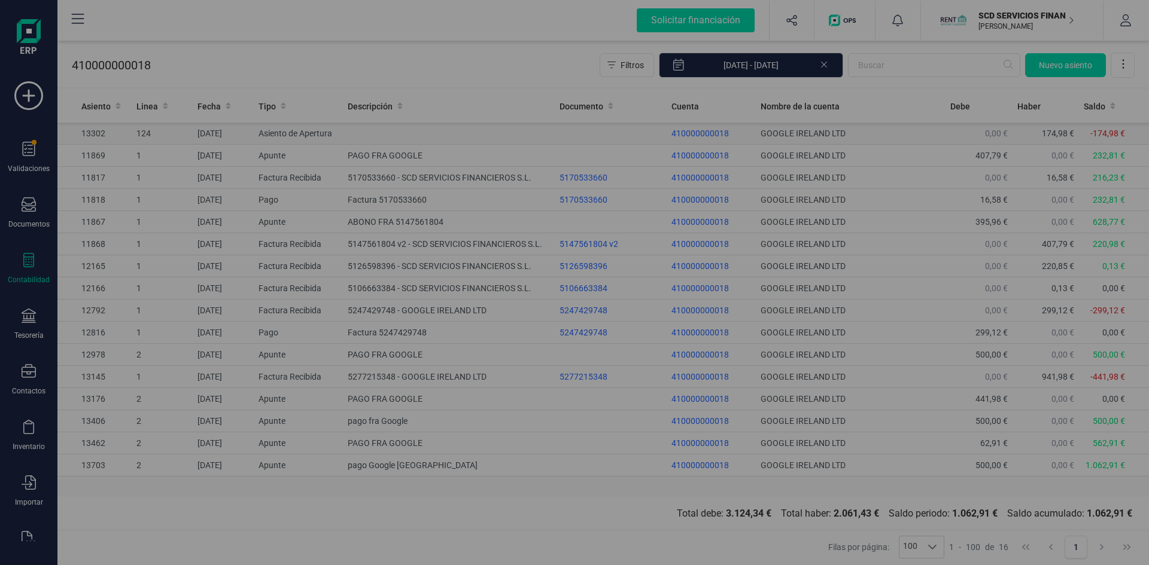
scroll to position [0, 0]
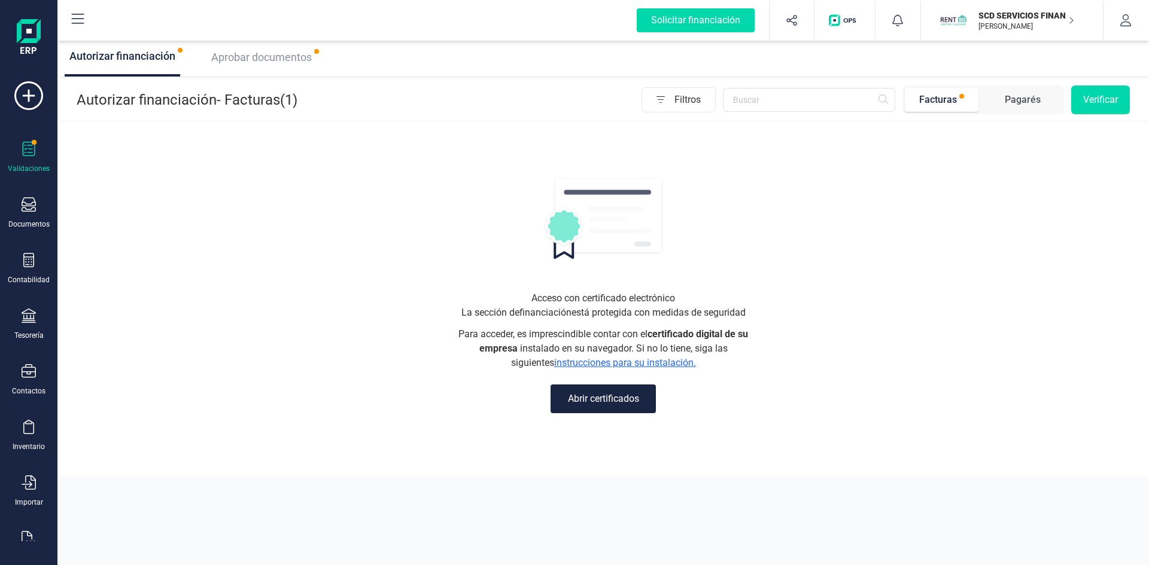
click at [267, 54] on span "Aprobar documentos" at bounding box center [261, 57] width 101 height 13
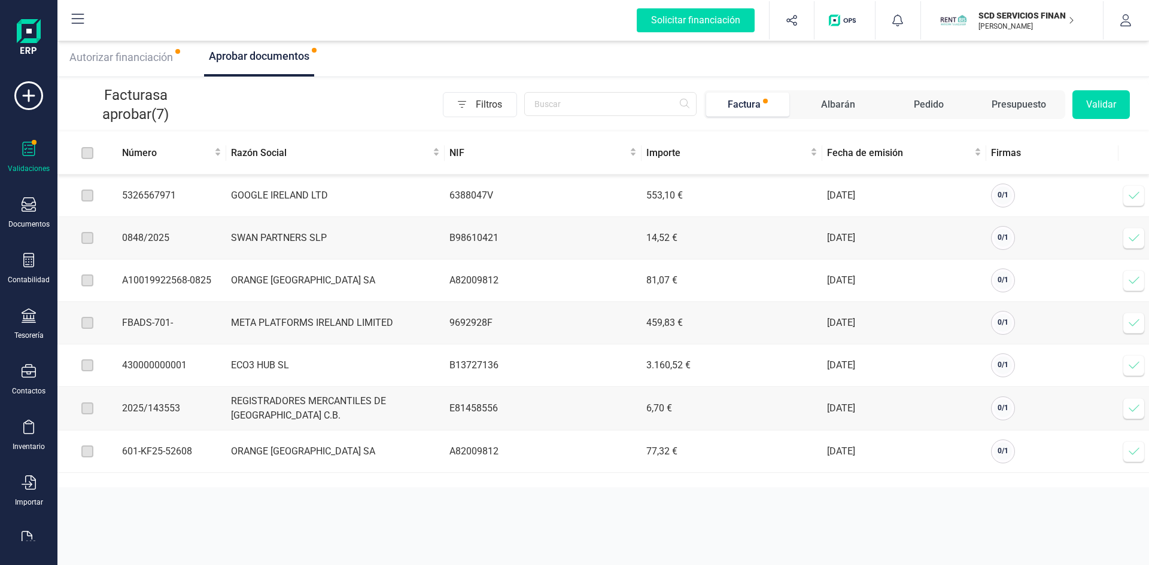
click at [1130, 194] on icon at bounding box center [1134, 196] width 12 height 12
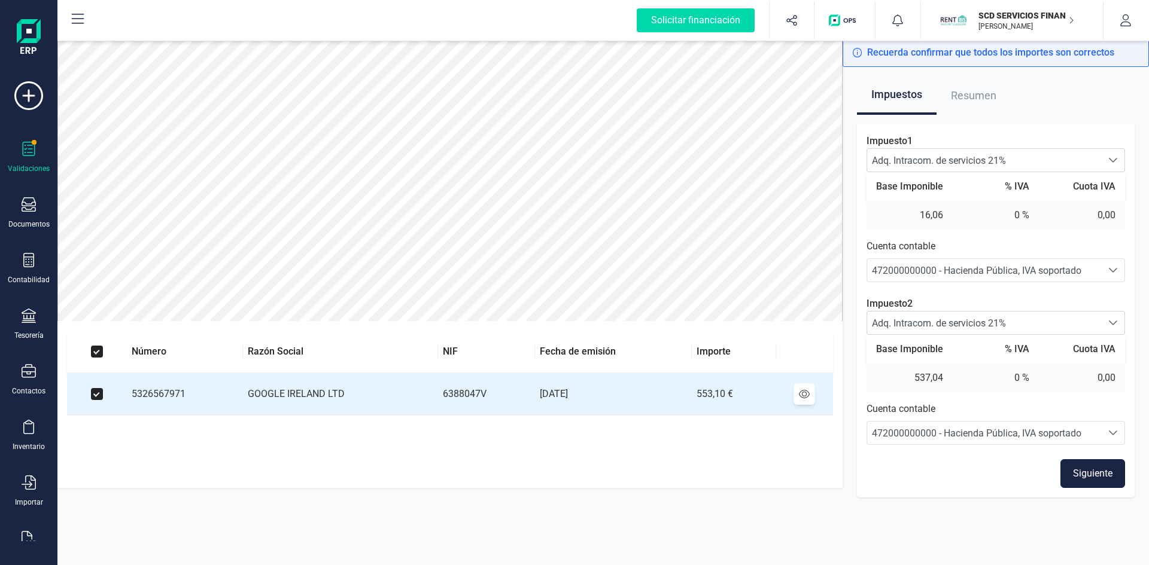
click at [1095, 474] on button "Siguiente" at bounding box center [1092, 474] width 65 height 29
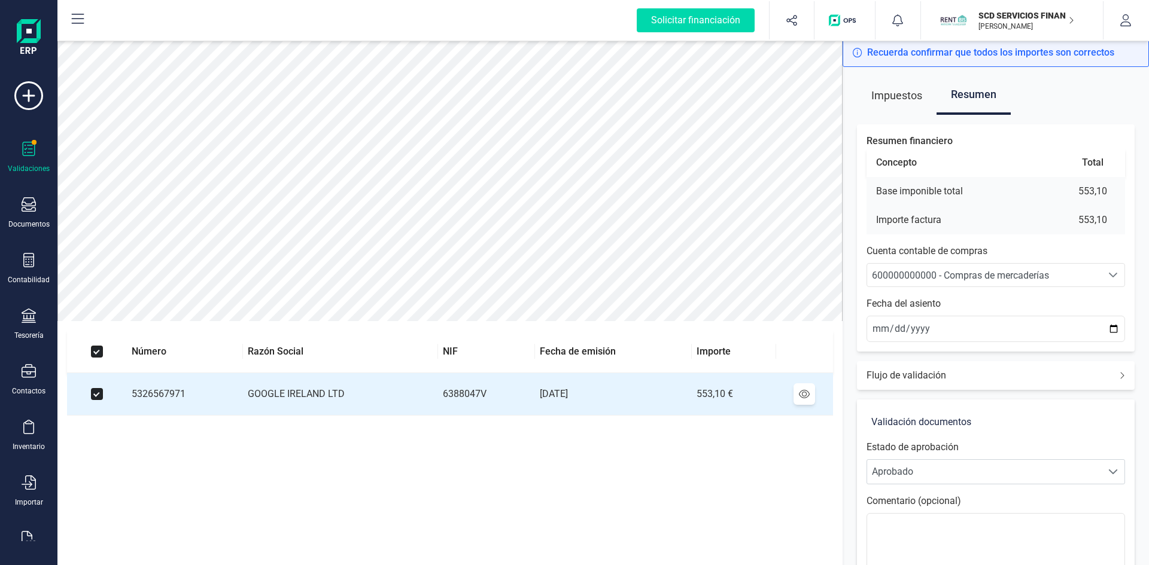
click at [929, 271] on span "600000000000 - Compras de mercaderías" at bounding box center [960, 275] width 177 height 11
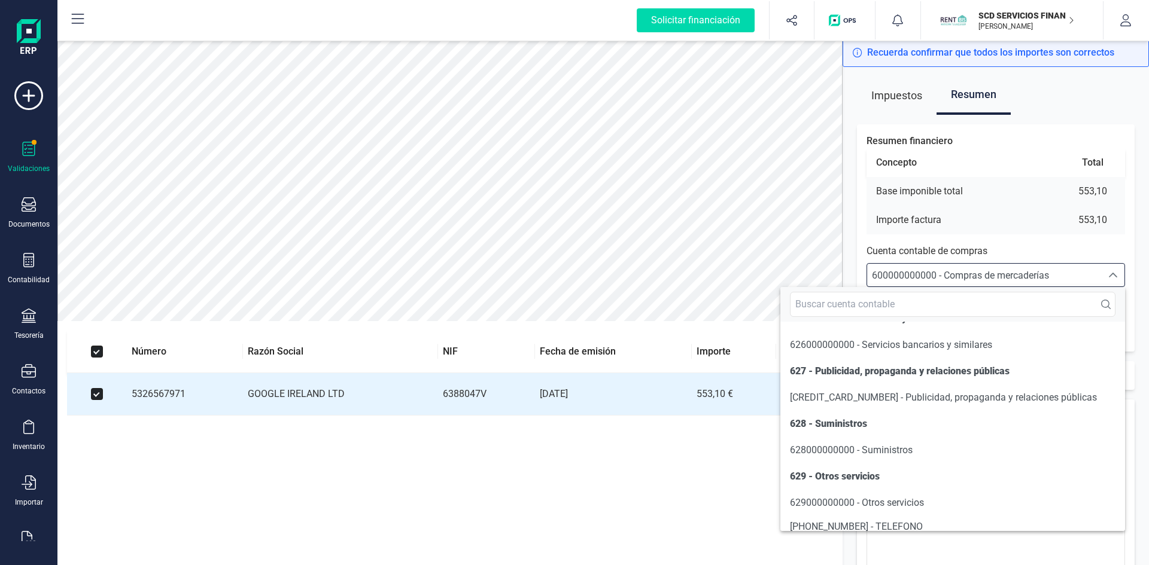
scroll to position [6889, 0]
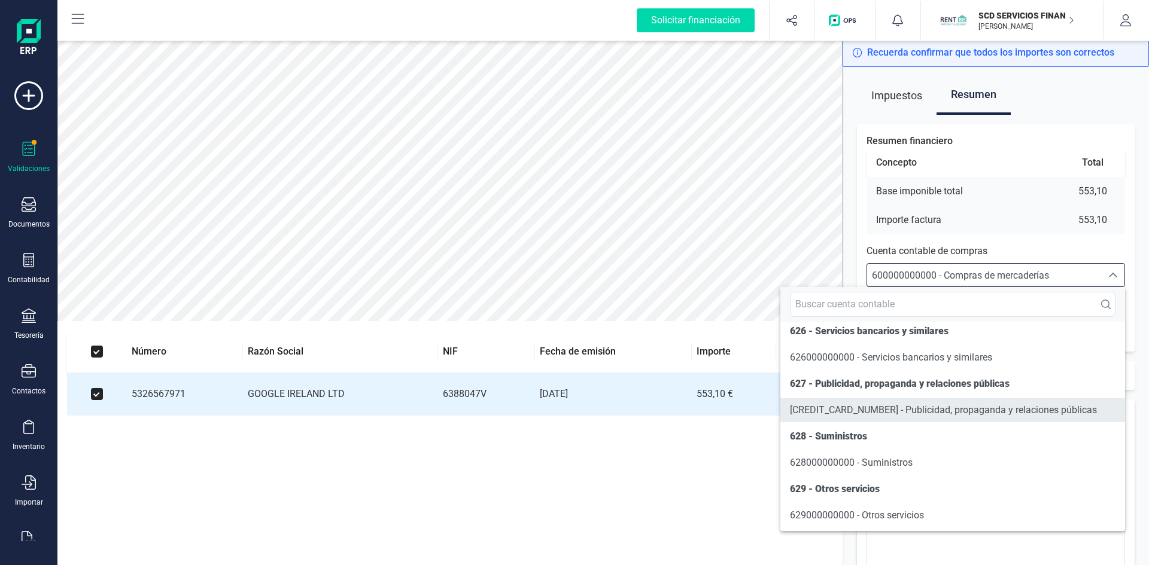
click at [883, 416] on span "[CREDIT_CARD_NUMBER] - Publicidad, propaganda y relaciones públicas" at bounding box center [943, 410] width 307 height 11
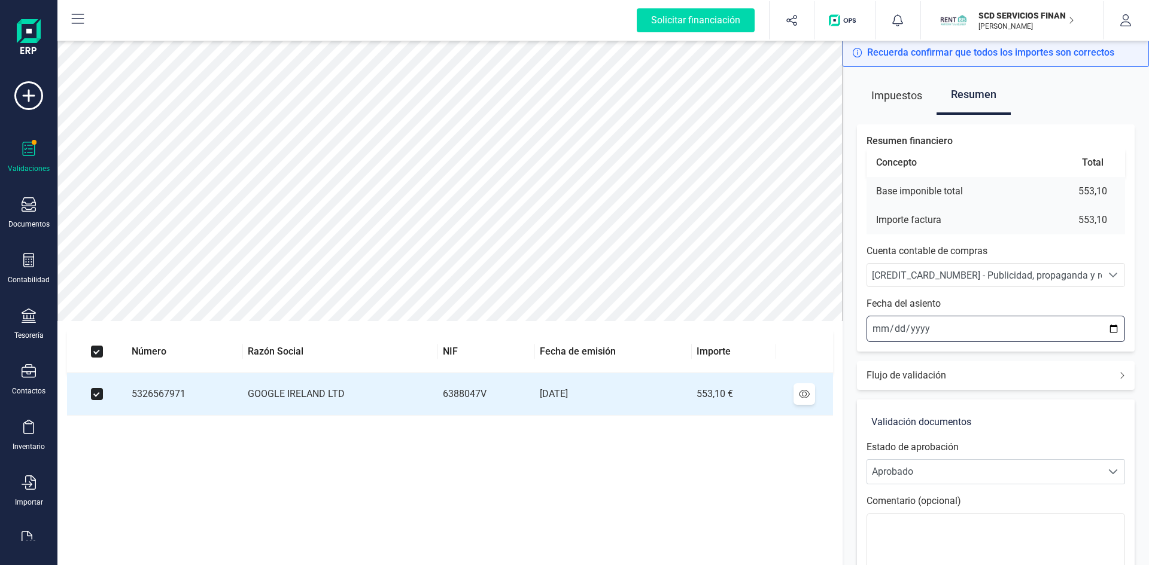
click at [873, 326] on input "[DATE]" at bounding box center [995, 329] width 259 height 26
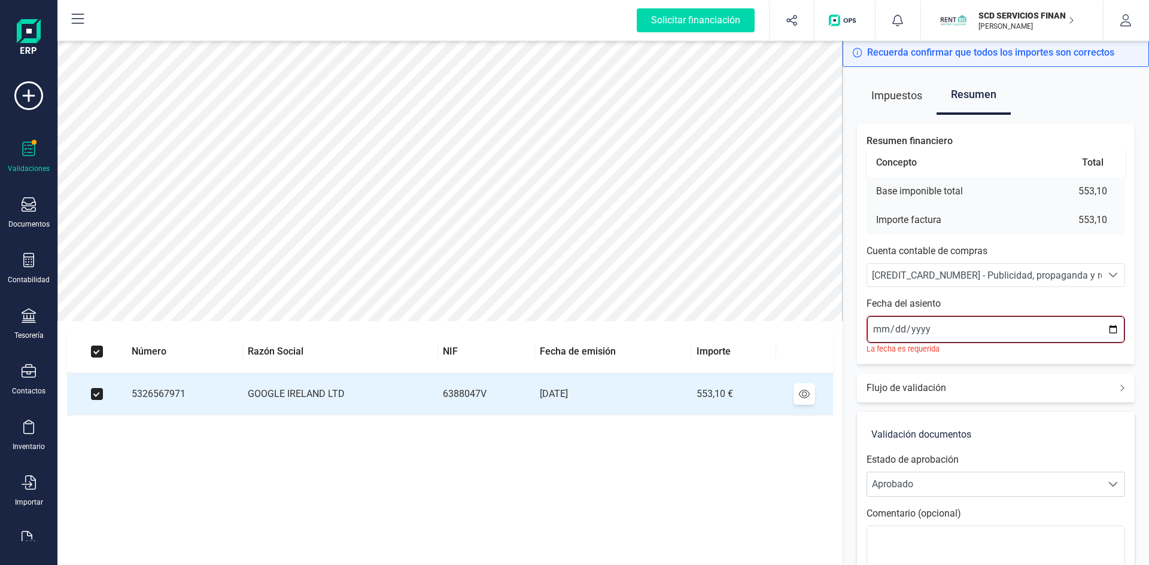
type input "[DATE]"
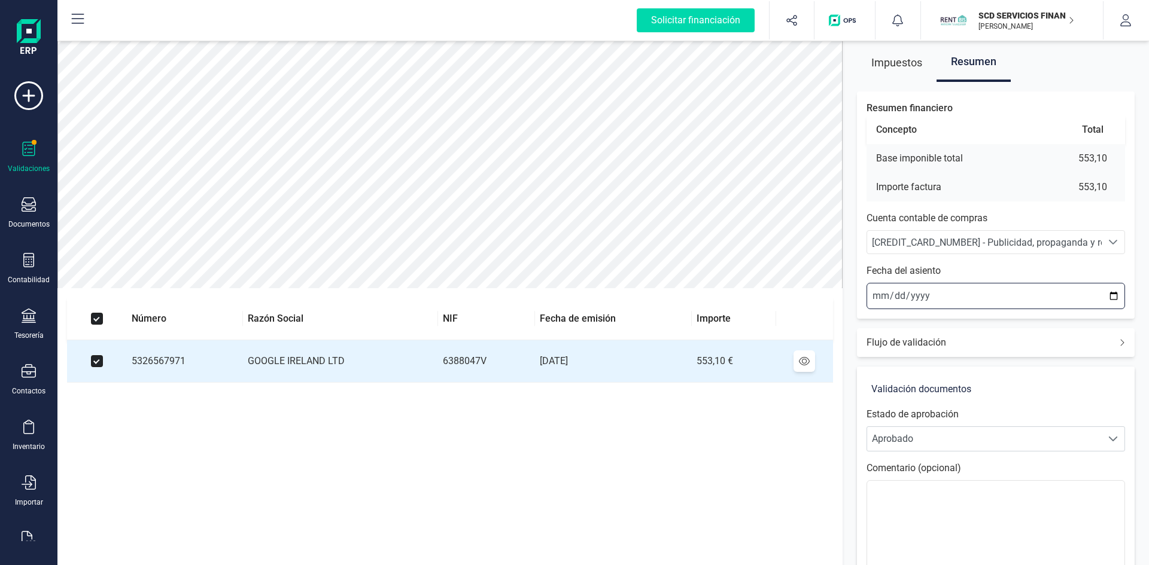
scroll to position [140, 0]
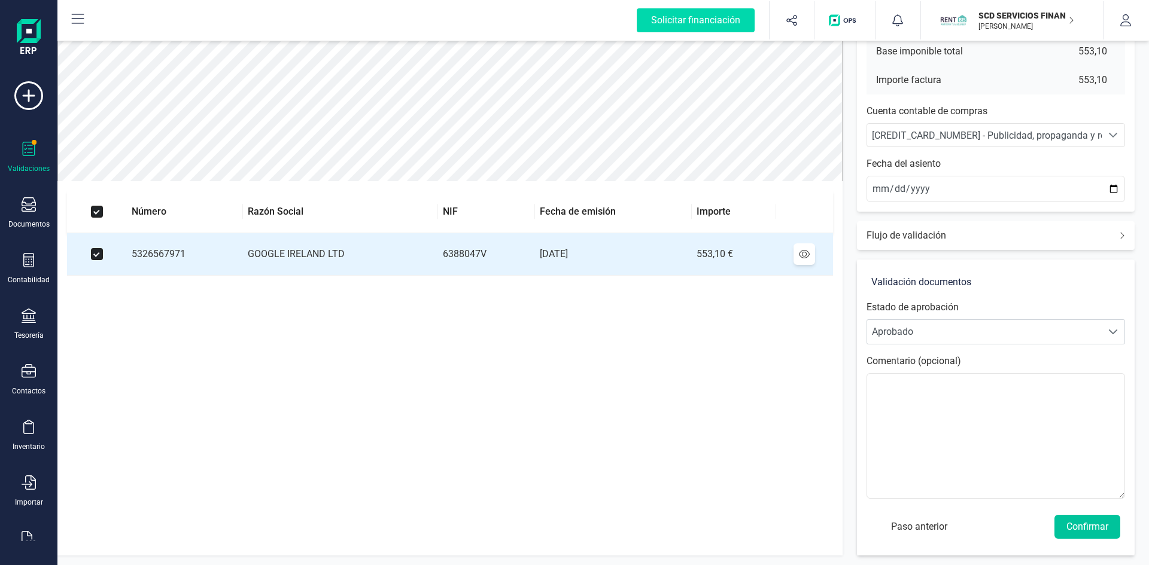
click at [1091, 529] on button "Confirmar" at bounding box center [1087, 527] width 66 height 24
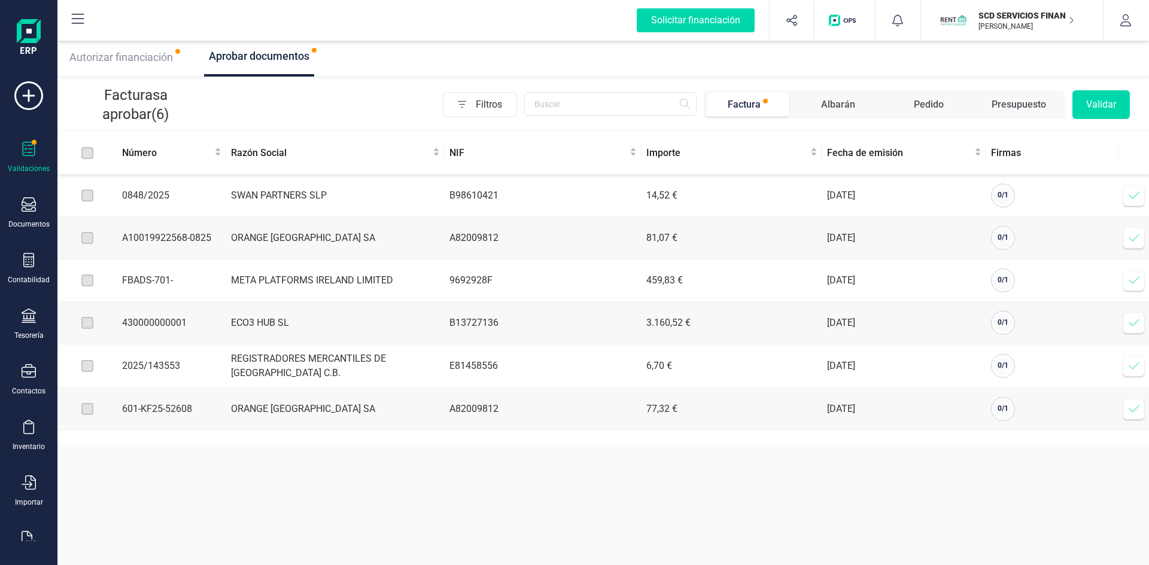
click at [1132, 195] on icon at bounding box center [1134, 196] width 12 height 12
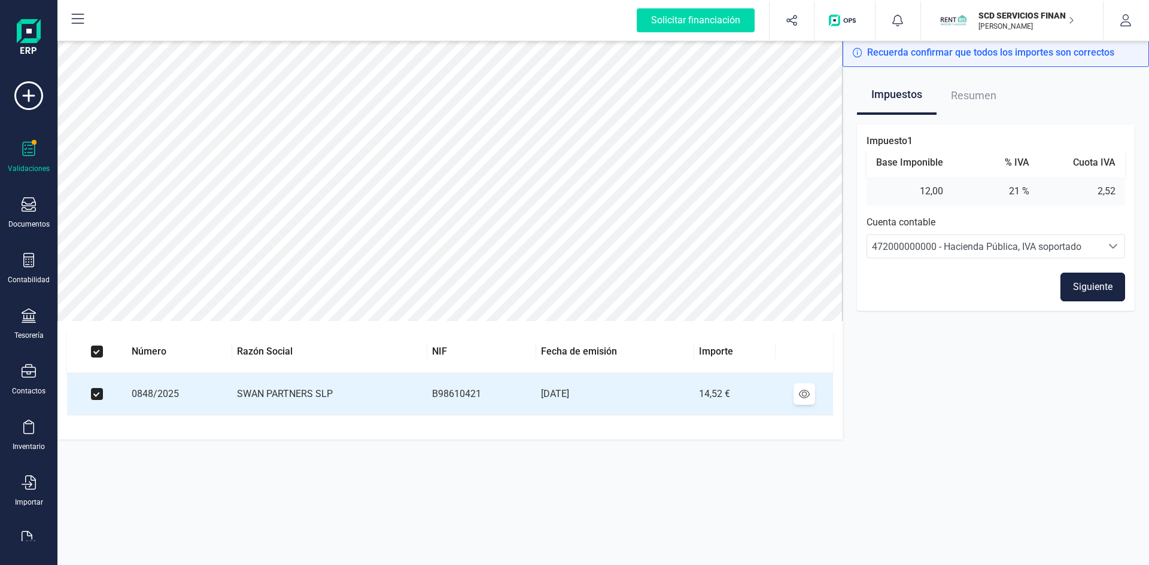
click at [1085, 285] on button "Siguiente" at bounding box center [1092, 287] width 65 height 29
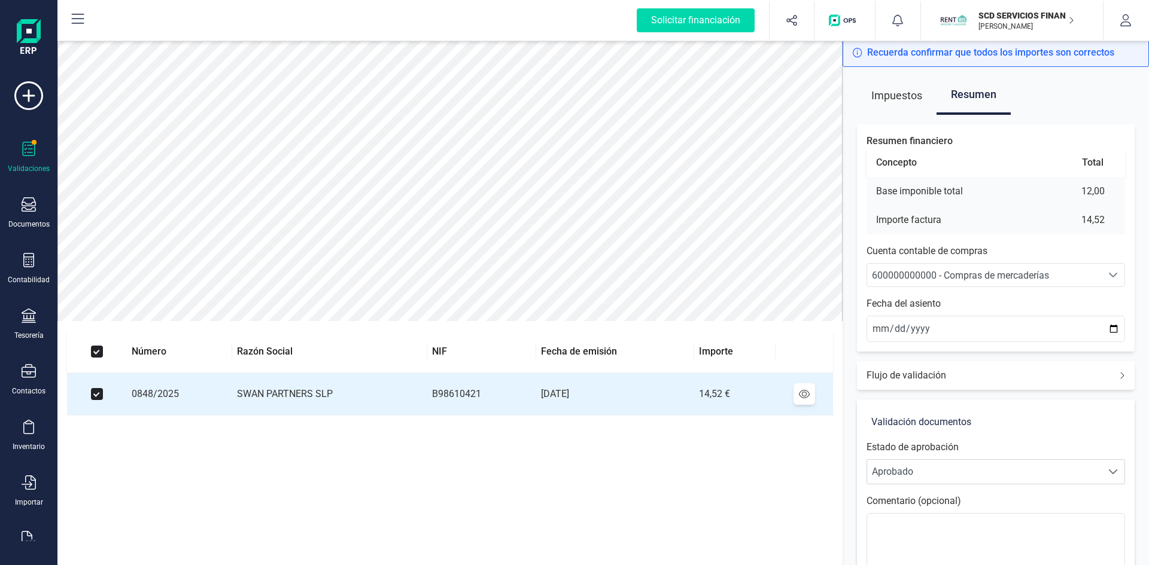
click at [947, 276] on span "600000000000 - Compras de mercaderías" at bounding box center [960, 275] width 177 height 11
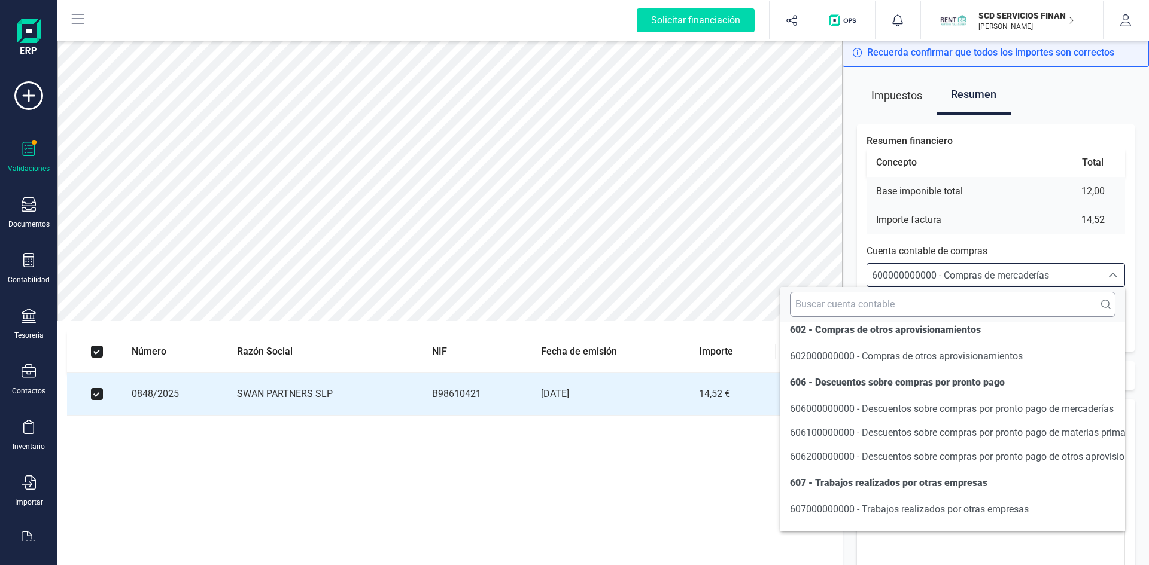
scroll to position [5960, 0]
click at [887, 305] on input "text" at bounding box center [953, 304] width 326 height 25
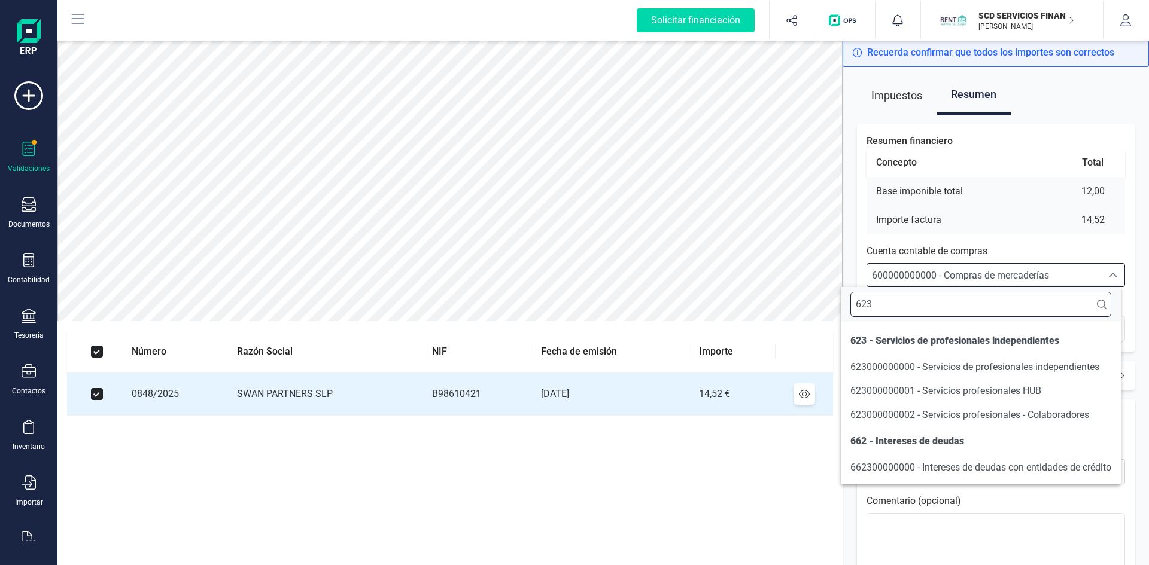
scroll to position [0, 0]
type input "623"
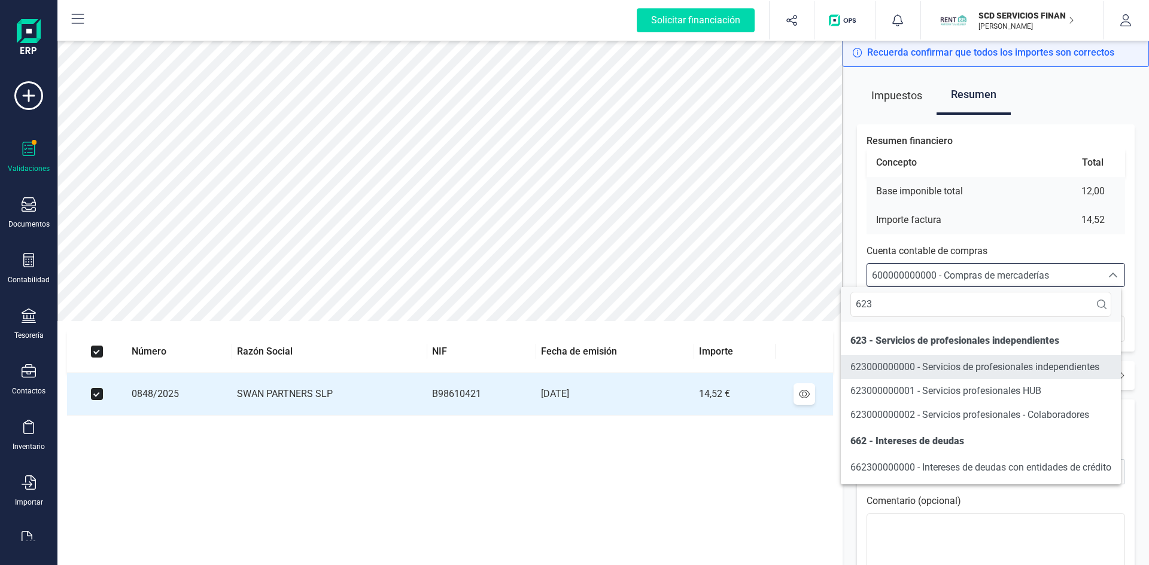
click at [893, 362] on span "623000000000 - Servicios de profesionales independientes" at bounding box center [974, 366] width 249 height 11
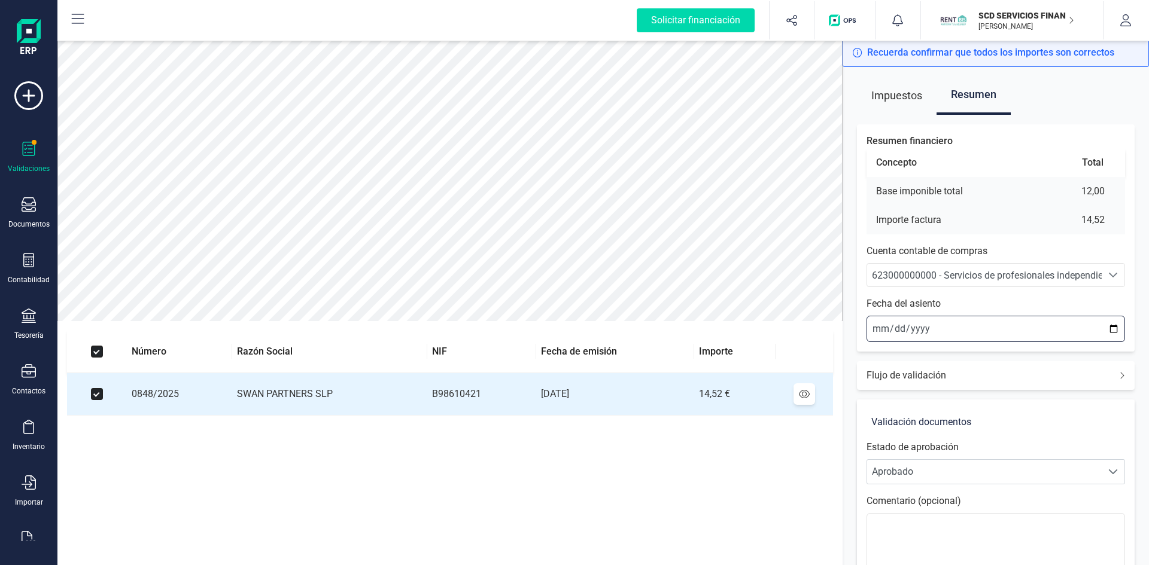
click at [874, 323] on input "[DATE]" at bounding box center [995, 329] width 259 height 26
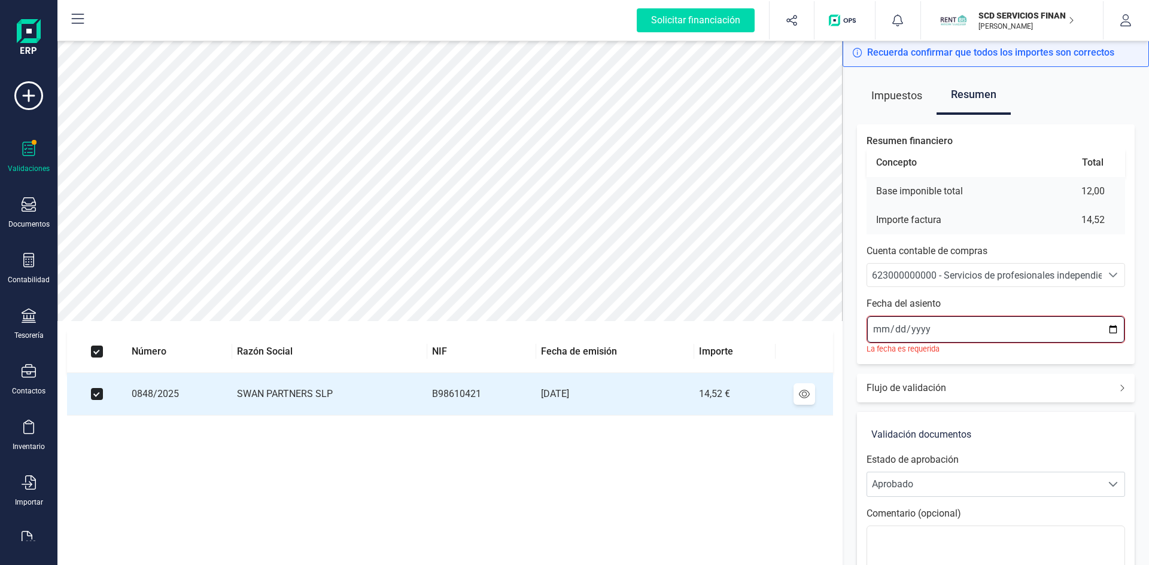
type input "[DATE]"
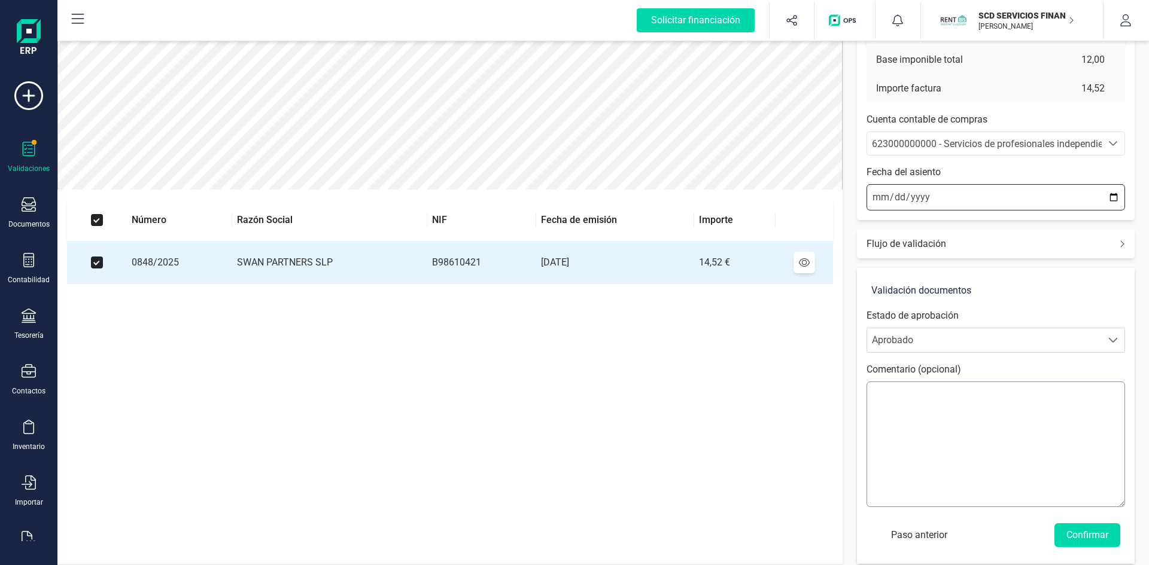
scroll to position [140, 0]
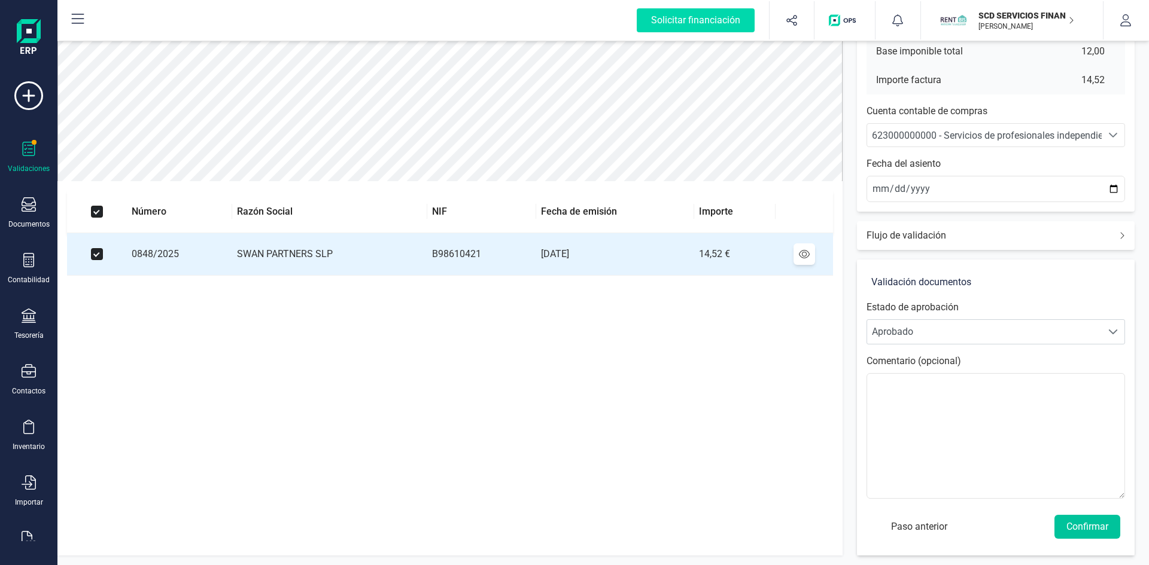
click at [1082, 528] on button "Confirmar" at bounding box center [1087, 527] width 66 height 24
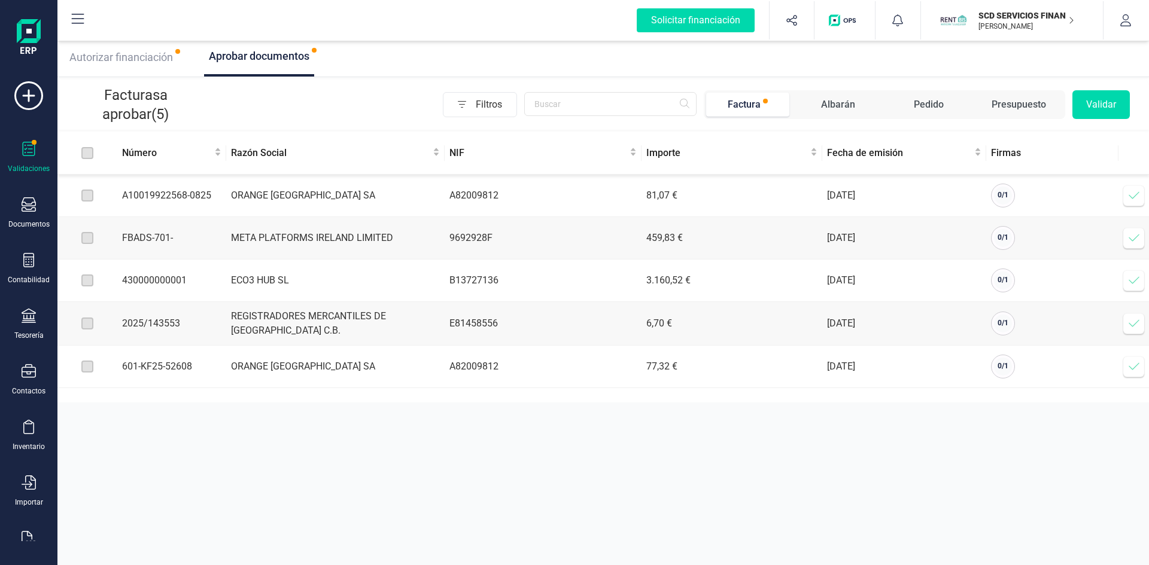
click at [1129, 241] on icon at bounding box center [1134, 238] width 12 height 12
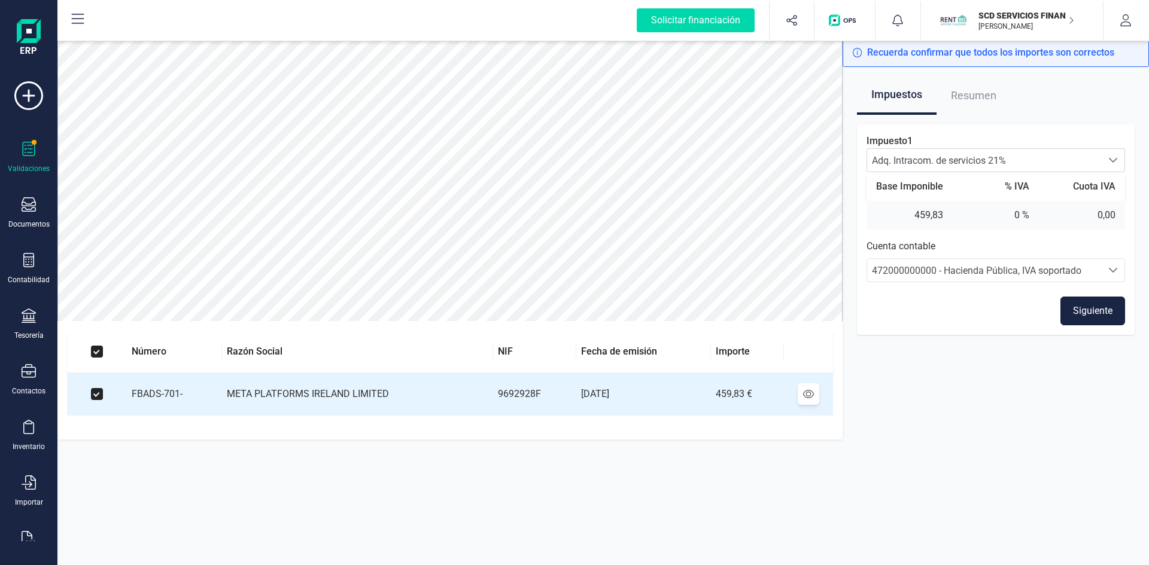
click at [1094, 314] on button "Siguiente" at bounding box center [1092, 311] width 65 height 29
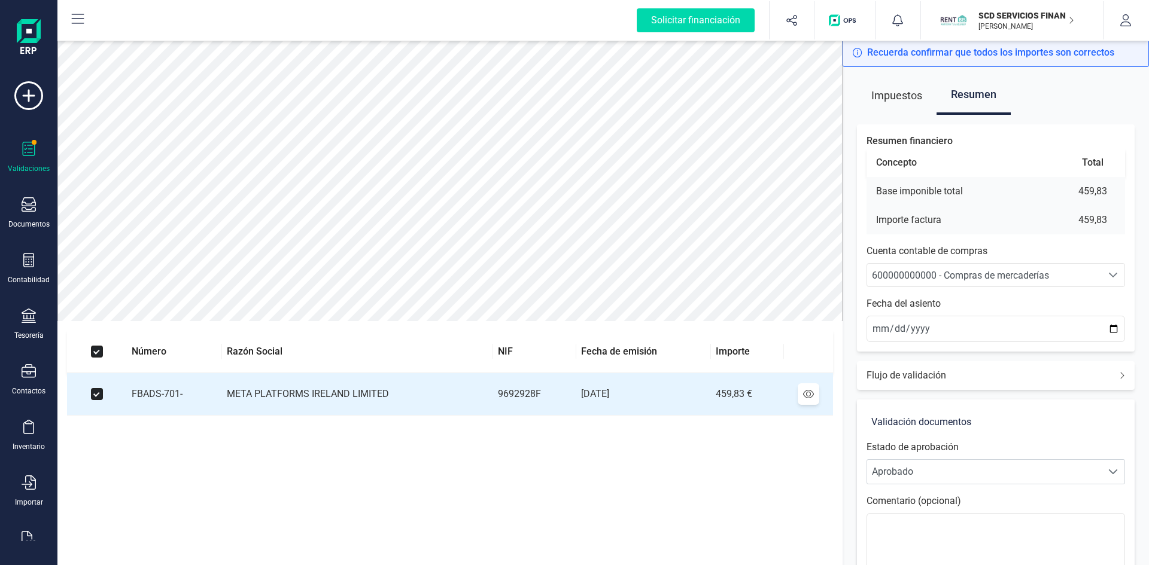
click at [1017, 270] on span "600000000000 - Compras de mercaderías" at bounding box center [960, 275] width 177 height 11
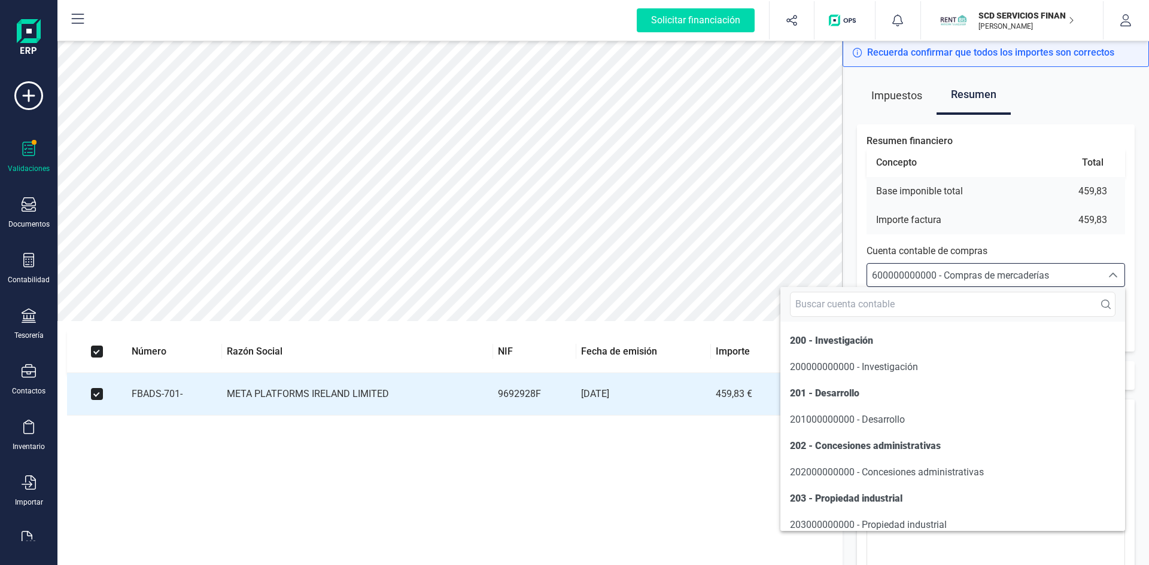
scroll to position [5722, 0]
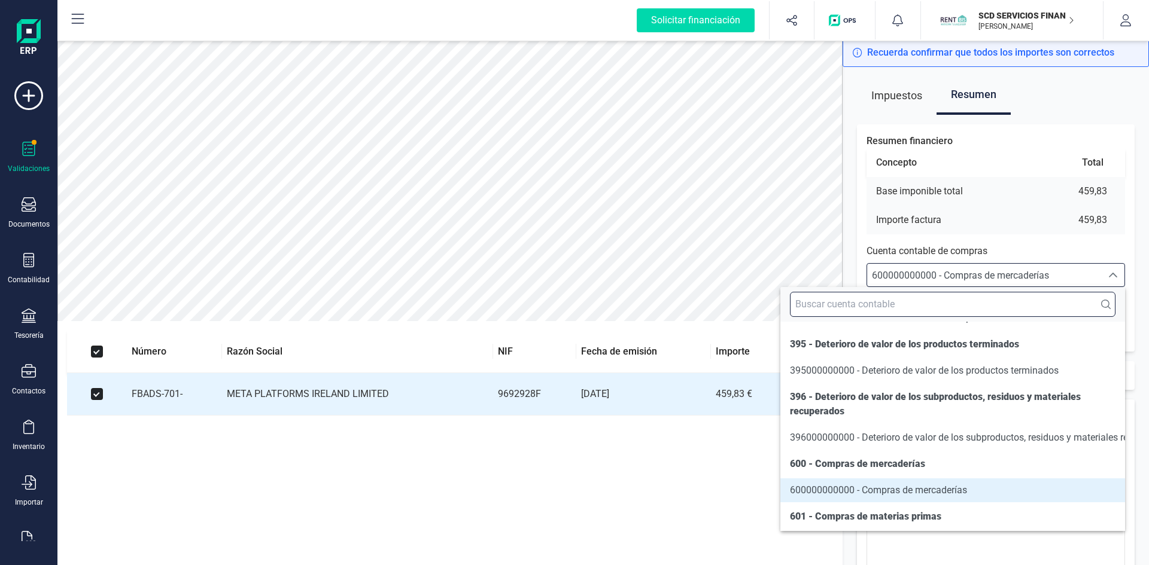
click at [942, 304] on input "text" at bounding box center [953, 304] width 326 height 25
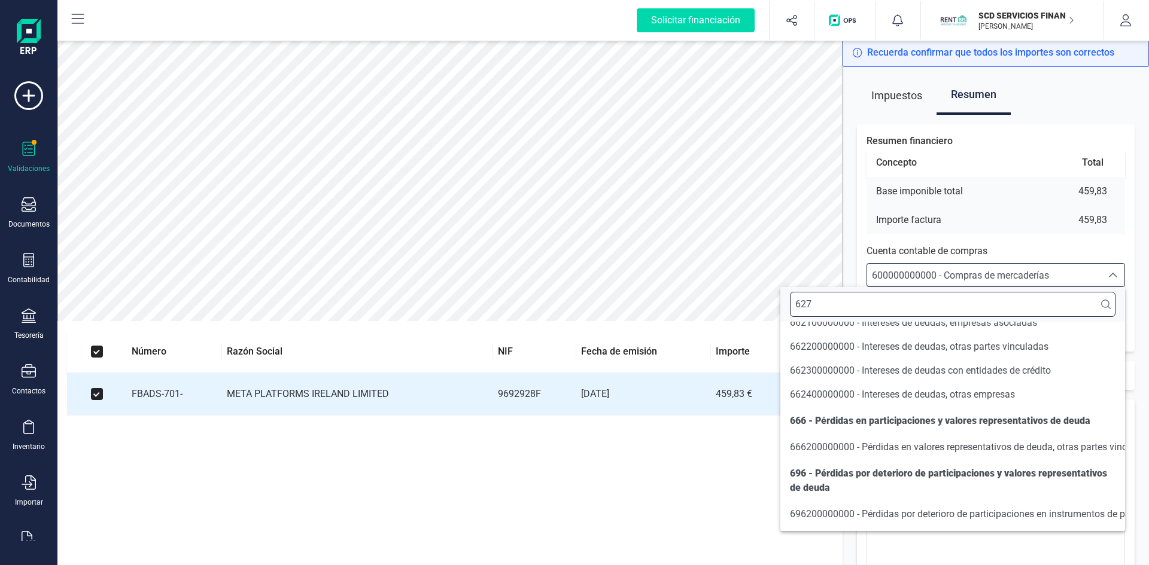
scroll to position [0, 0]
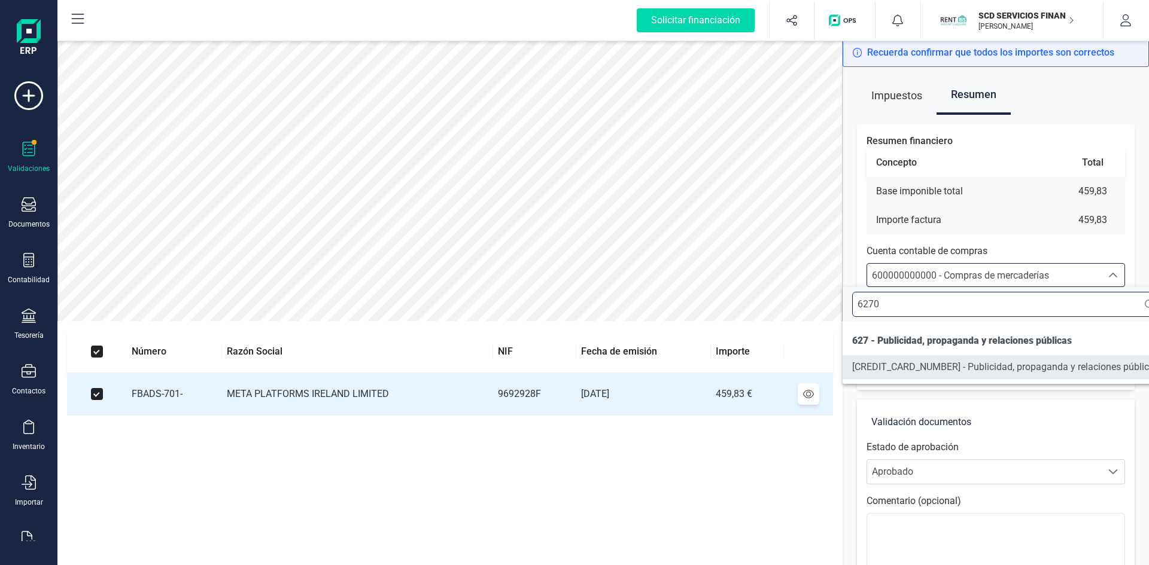
type input "6270"
click at [936, 368] on span "[CREDIT_CARD_NUMBER] - Publicidad, propaganda y relaciones públicas" at bounding box center [1005, 366] width 307 height 11
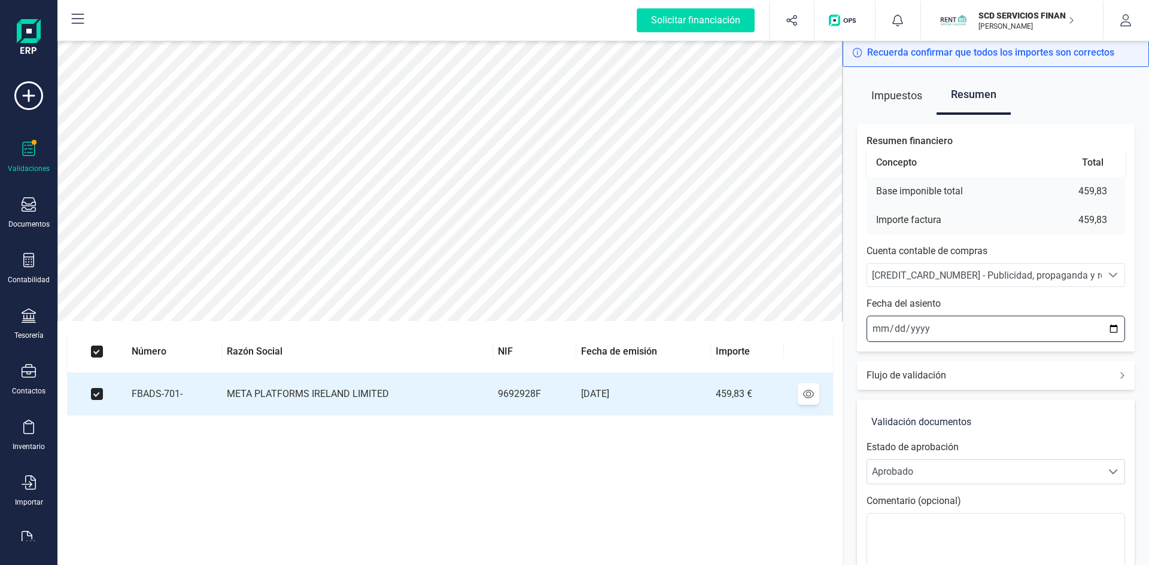
click at [871, 329] on input "[DATE]" at bounding box center [995, 329] width 259 height 26
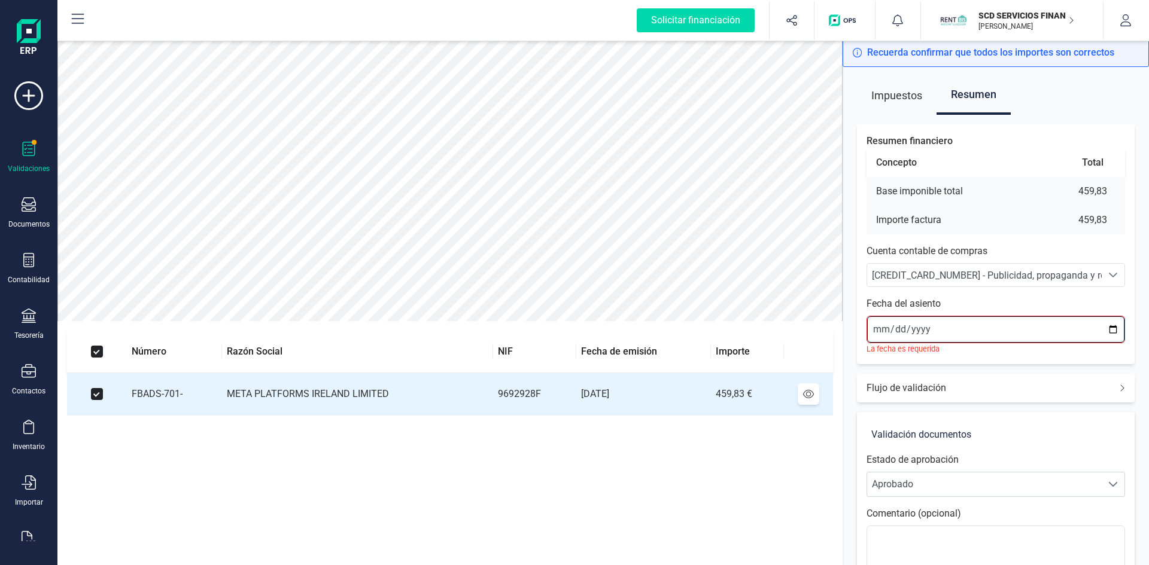
type input "[DATE]"
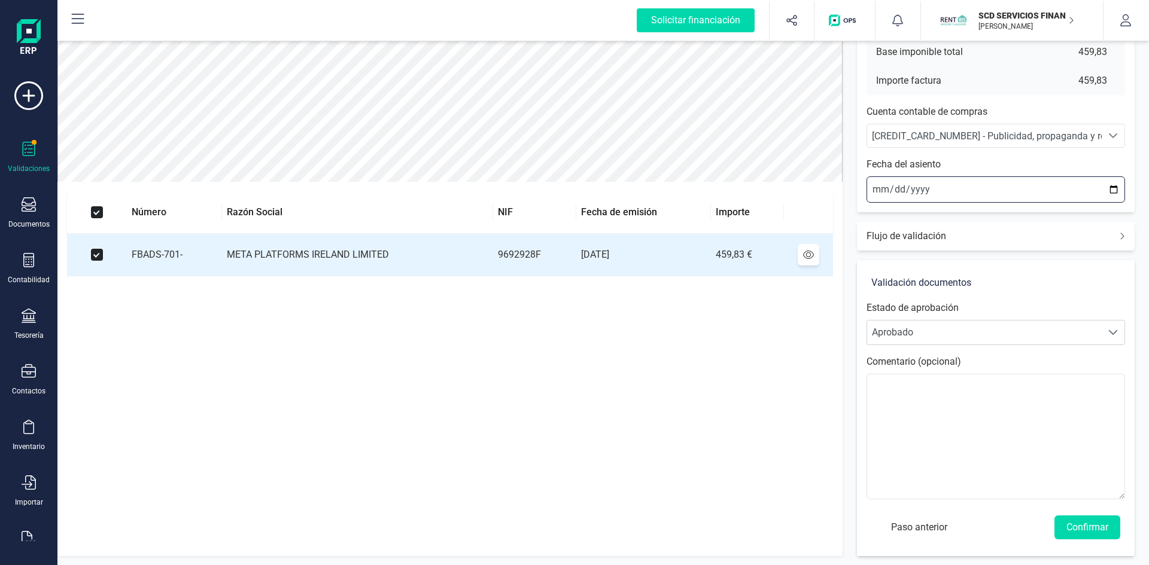
scroll to position [140, 0]
click at [1083, 525] on button "Confirmar" at bounding box center [1087, 527] width 66 height 24
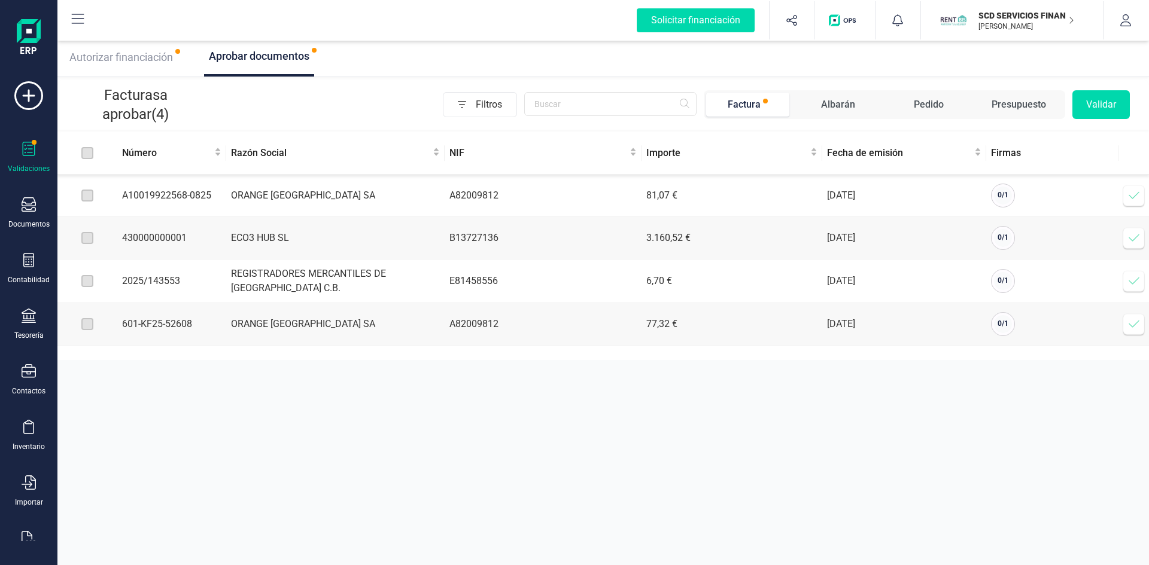
click at [1133, 197] on icon at bounding box center [1134, 196] width 12 height 12
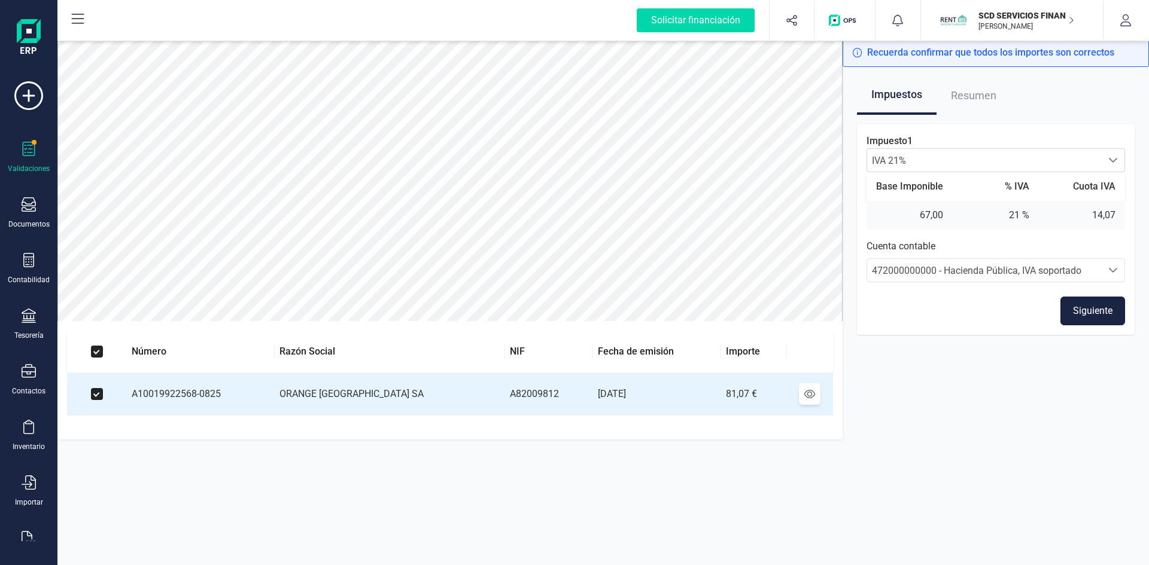
click at [1091, 309] on button "Siguiente" at bounding box center [1092, 311] width 65 height 29
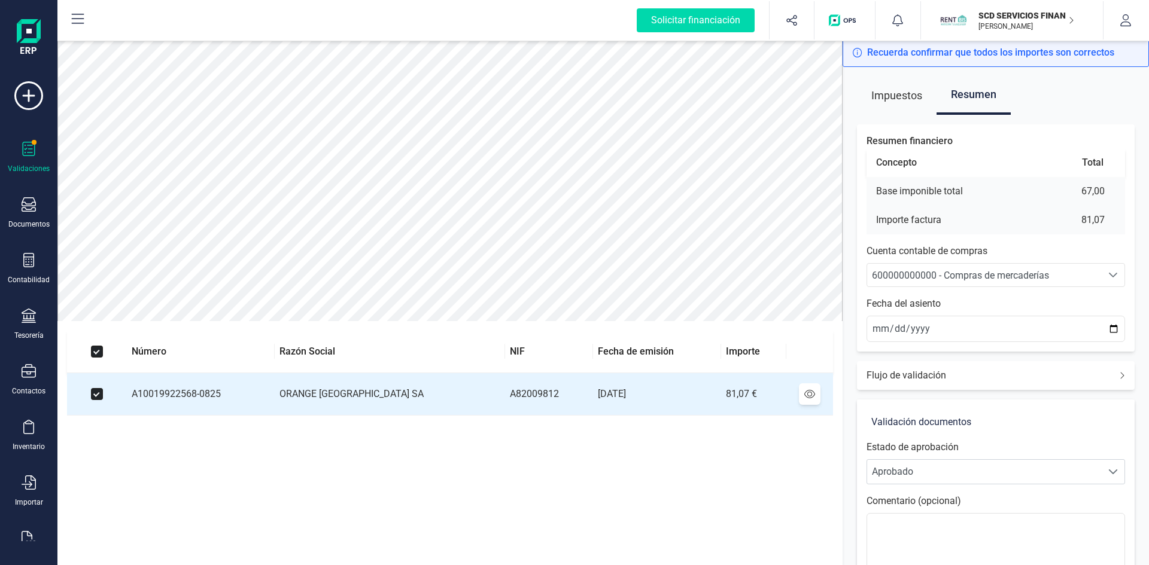
click at [988, 282] on div "600000000000 - Compras de mercaderías" at bounding box center [984, 276] width 225 height 14
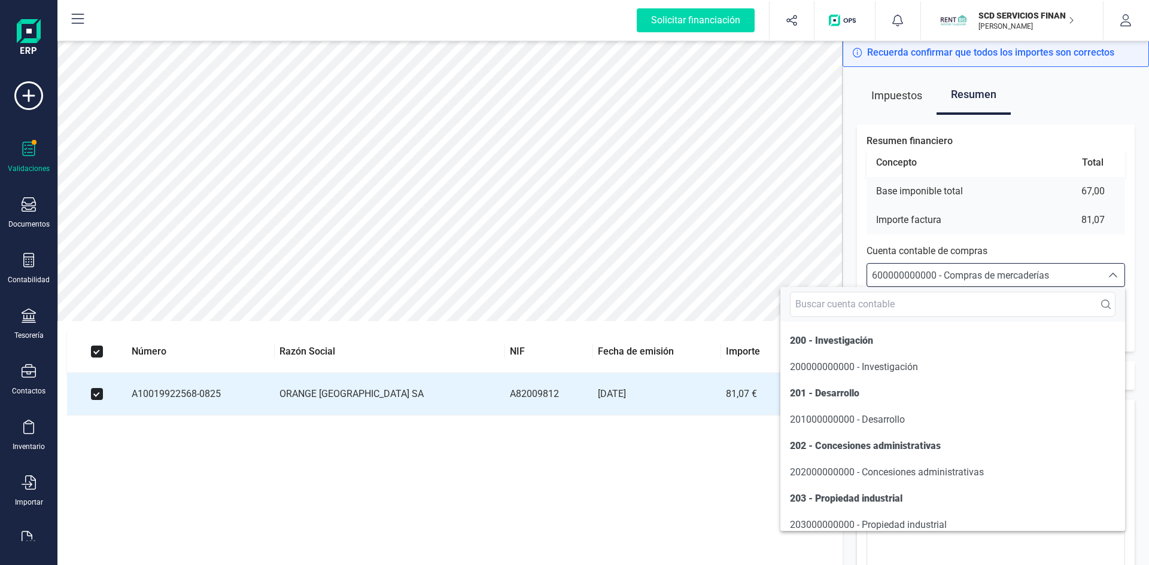
scroll to position [5722, 0]
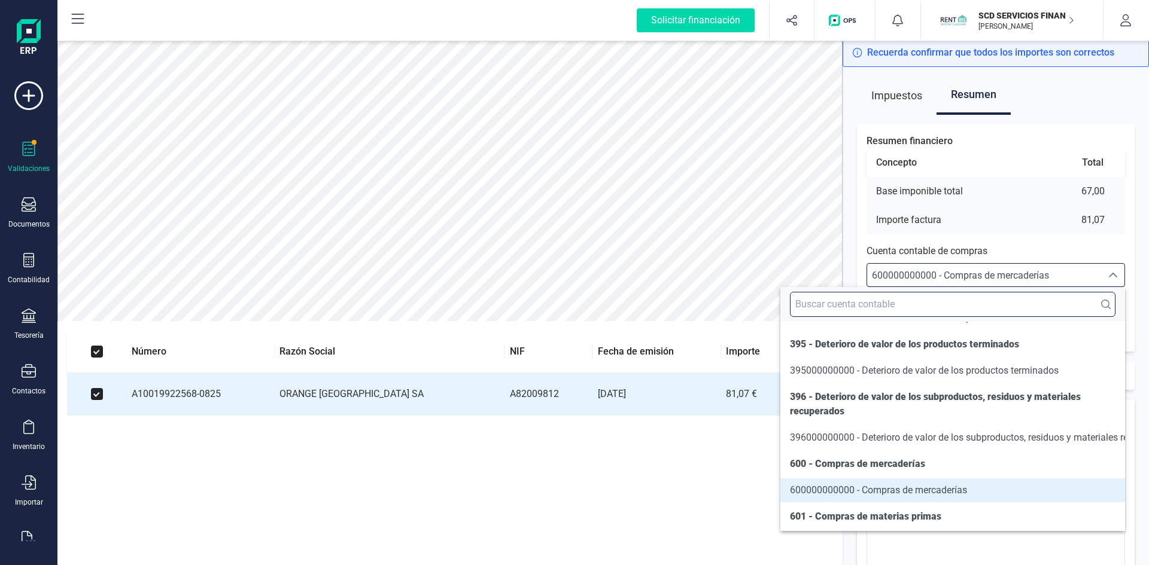
click at [878, 306] on input "text" at bounding box center [953, 304] width 326 height 25
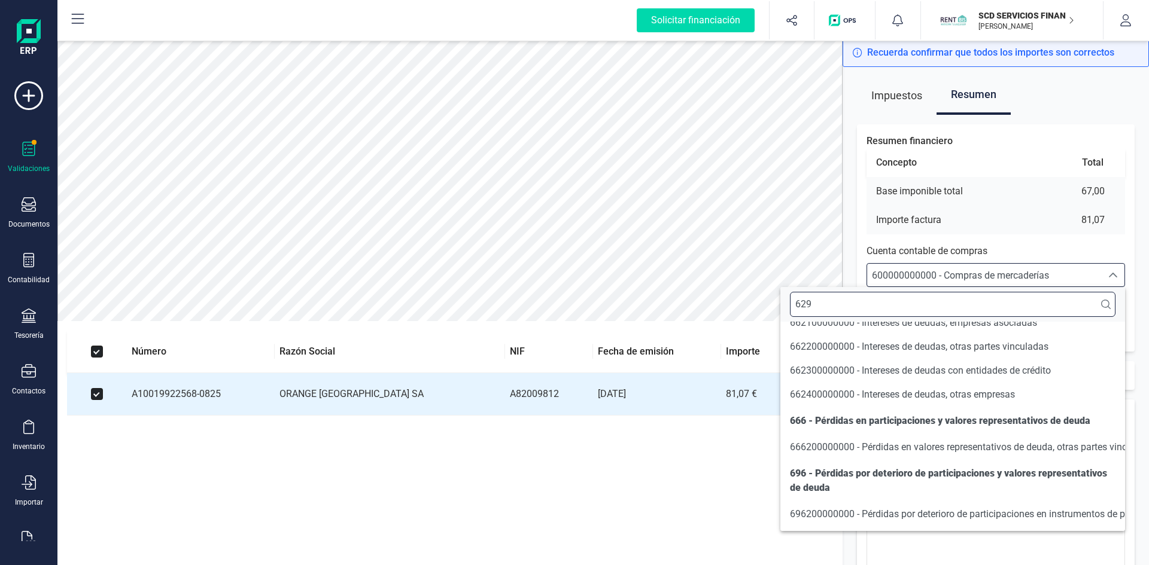
scroll to position [0, 0]
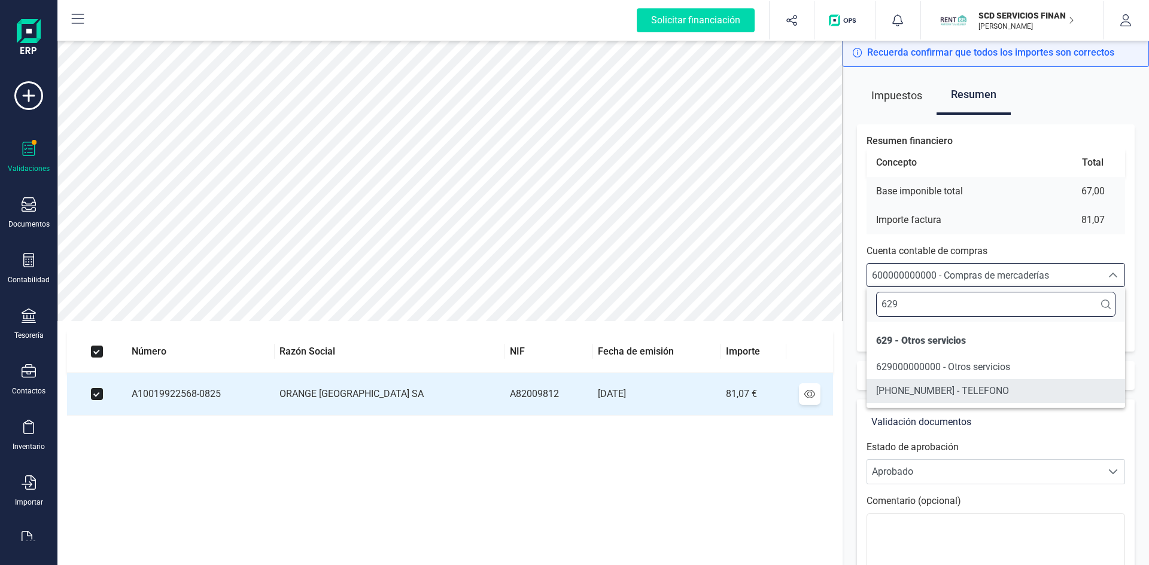
type input "629"
click at [886, 394] on span "[PHONE_NUMBER] - TELEFONO" at bounding box center [942, 390] width 133 height 11
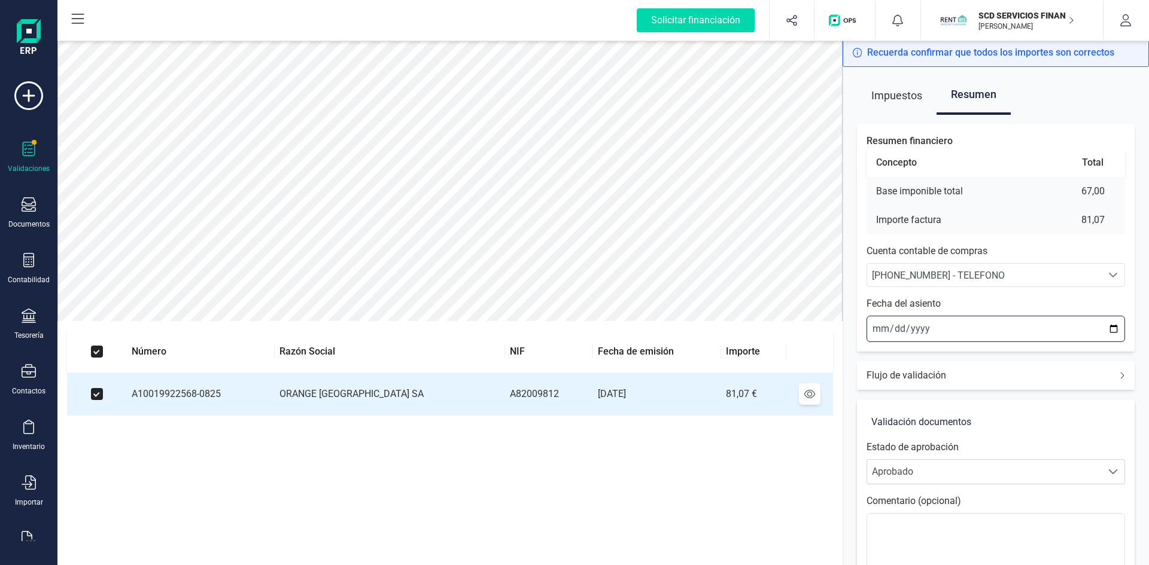
click at [877, 327] on input "[DATE]" at bounding box center [995, 329] width 259 height 26
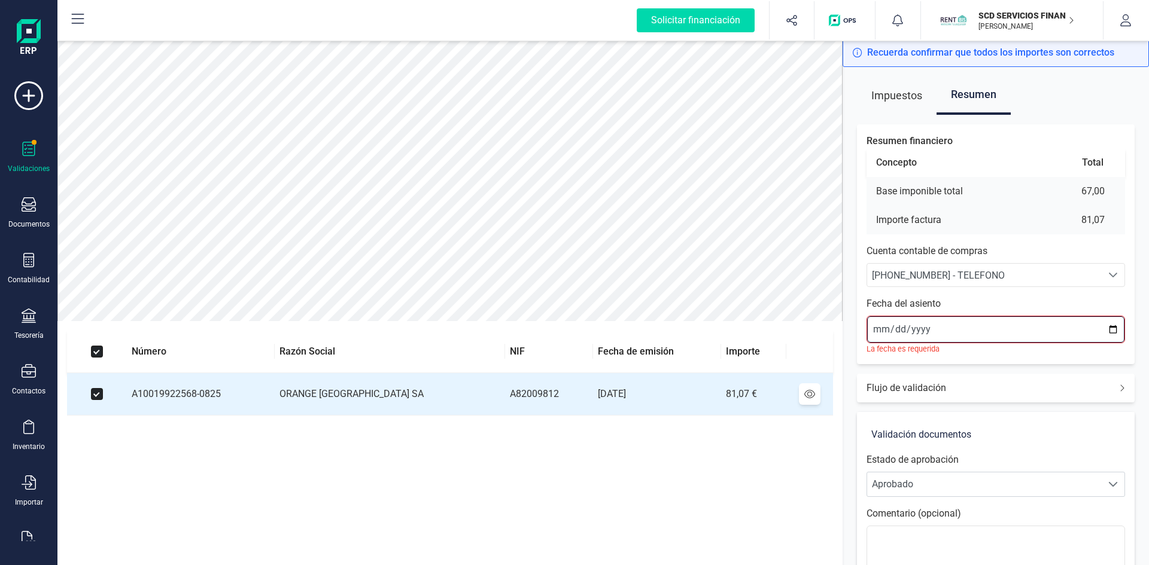
type input "[DATE]"
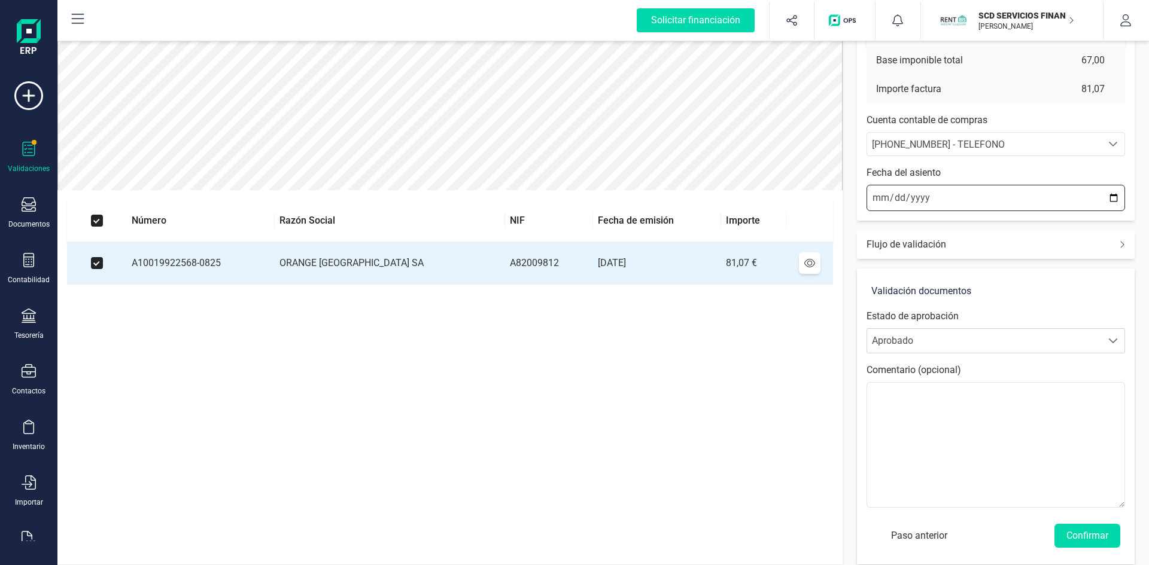
scroll to position [140, 0]
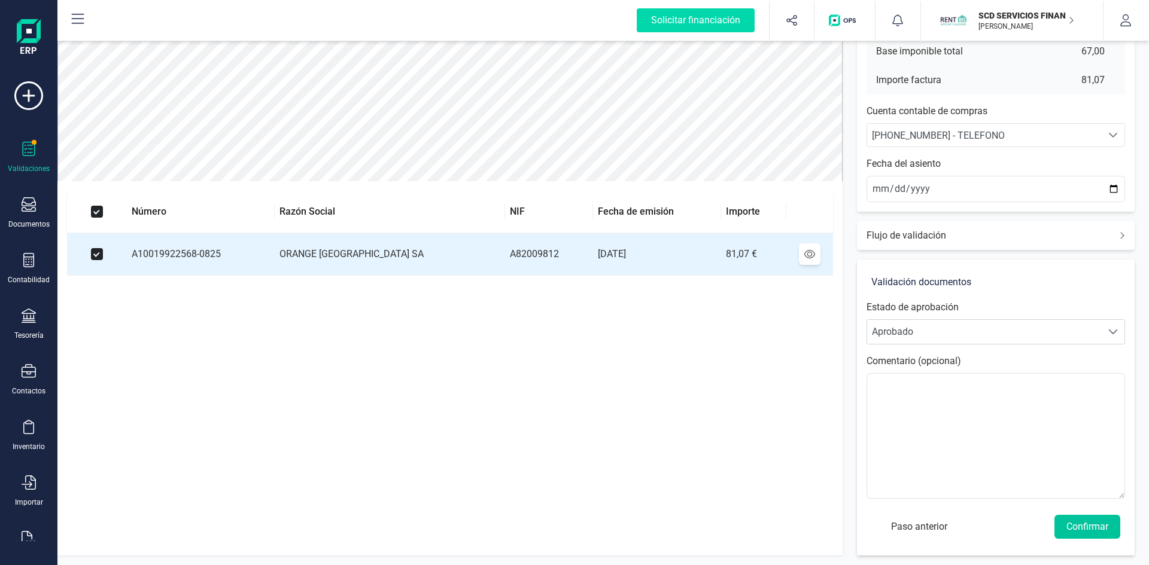
click at [1085, 527] on button "Confirmar" at bounding box center [1087, 527] width 66 height 24
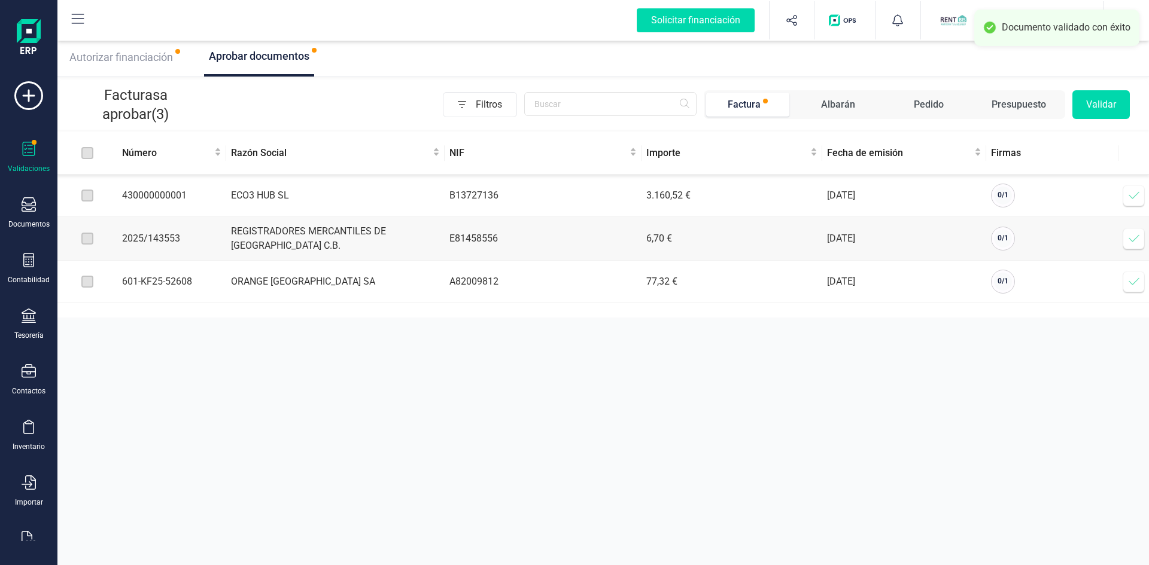
click at [1132, 284] on icon at bounding box center [1134, 282] width 12 height 12
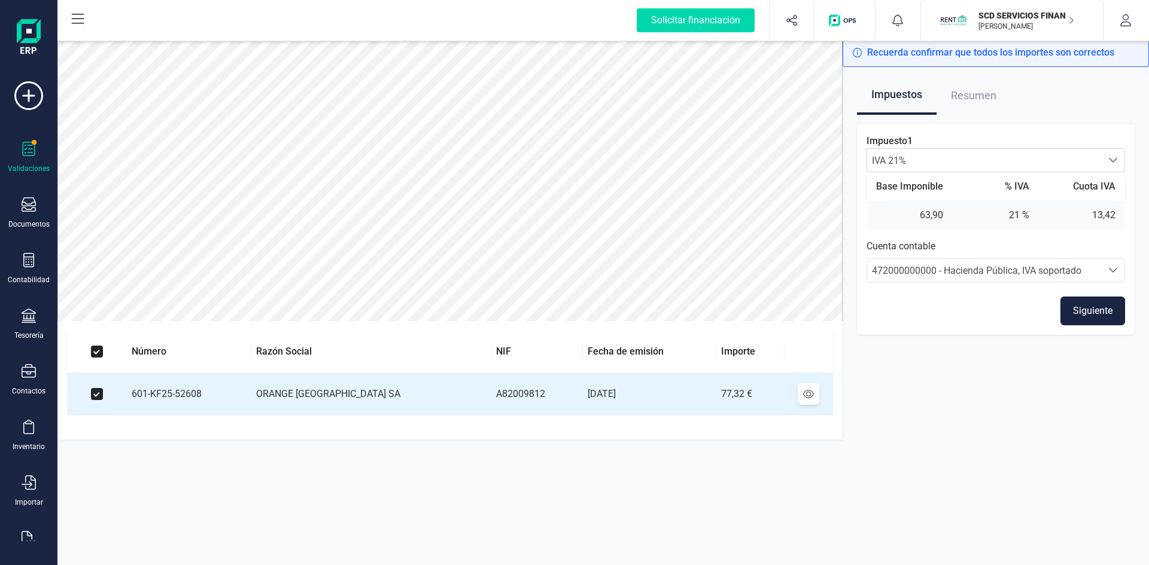
click at [1091, 310] on button "Siguiente" at bounding box center [1092, 311] width 65 height 29
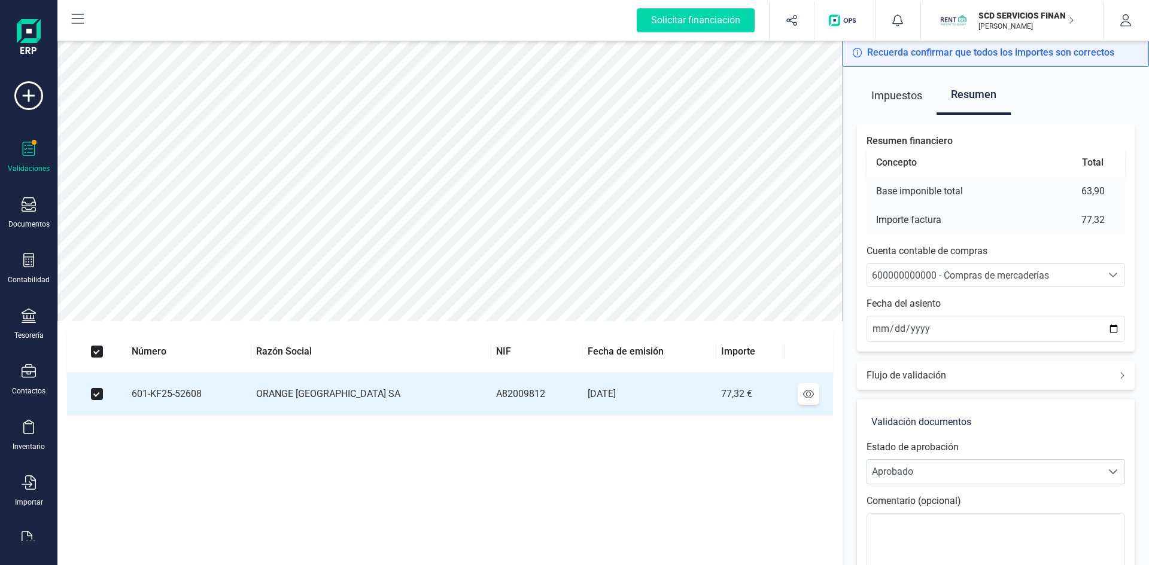
click at [947, 273] on span "600000000000 - Compras de mercaderías" at bounding box center [960, 275] width 177 height 11
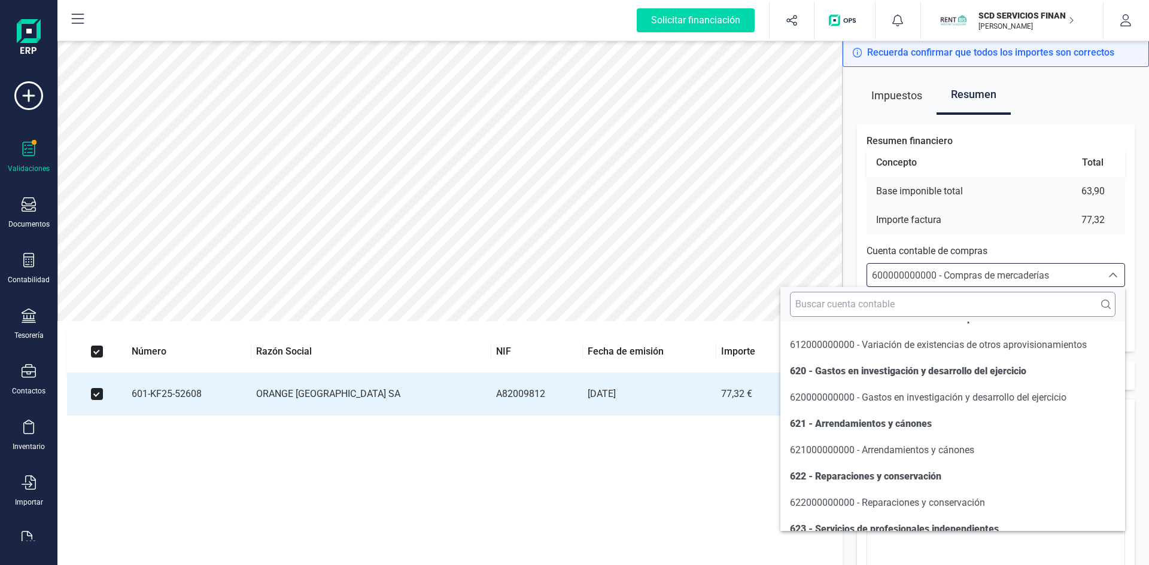
scroll to position [6472, 0]
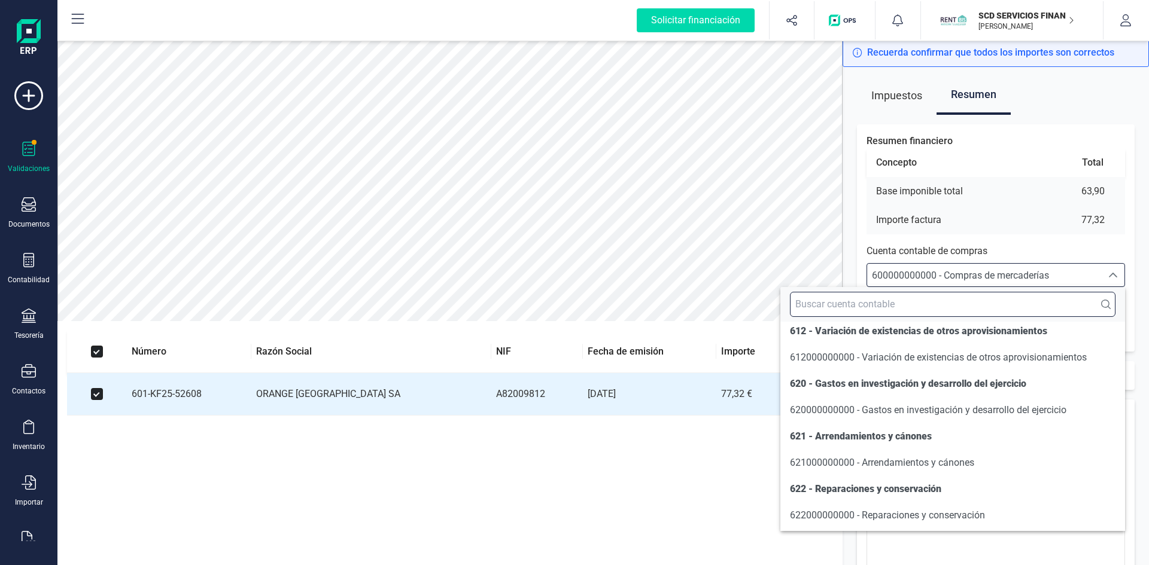
click at [946, 307] on input "text" at bounding box center [953, 304] width 326 height 25
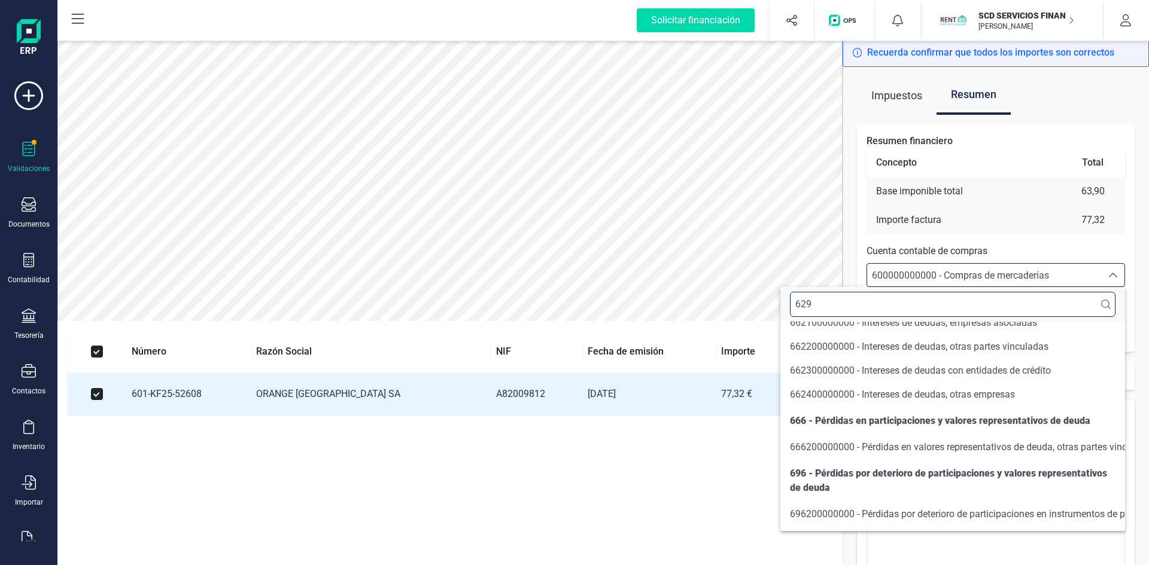
scroll to position [0, 0]
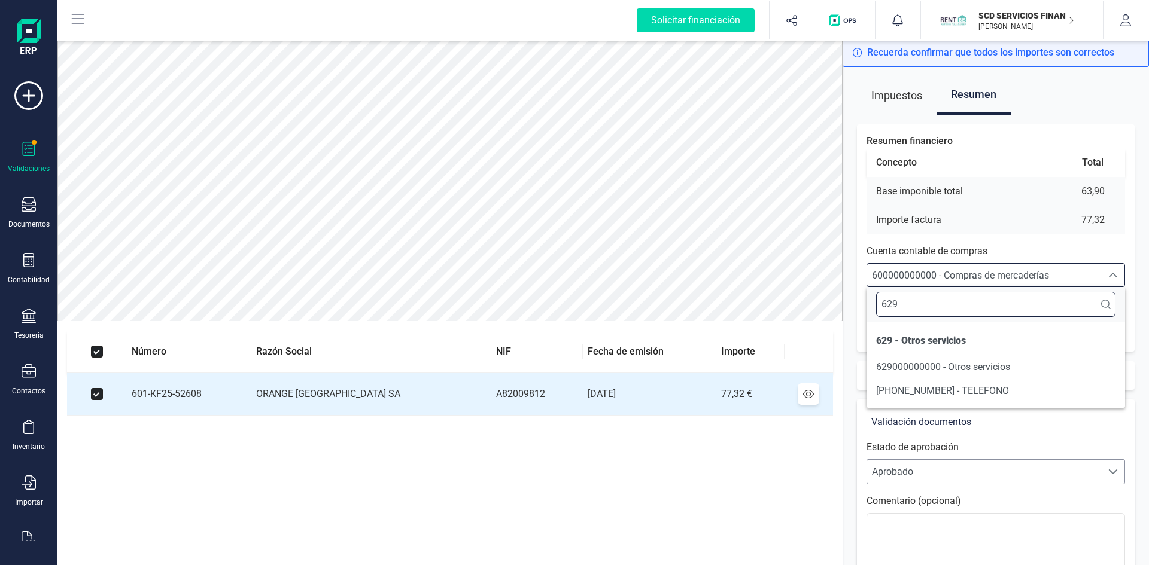
type input "629"
click at [934, 388] on span "[PHONE_NUMBER] - TELEFONO" at bounding box center [942, 390] width 133 height 11
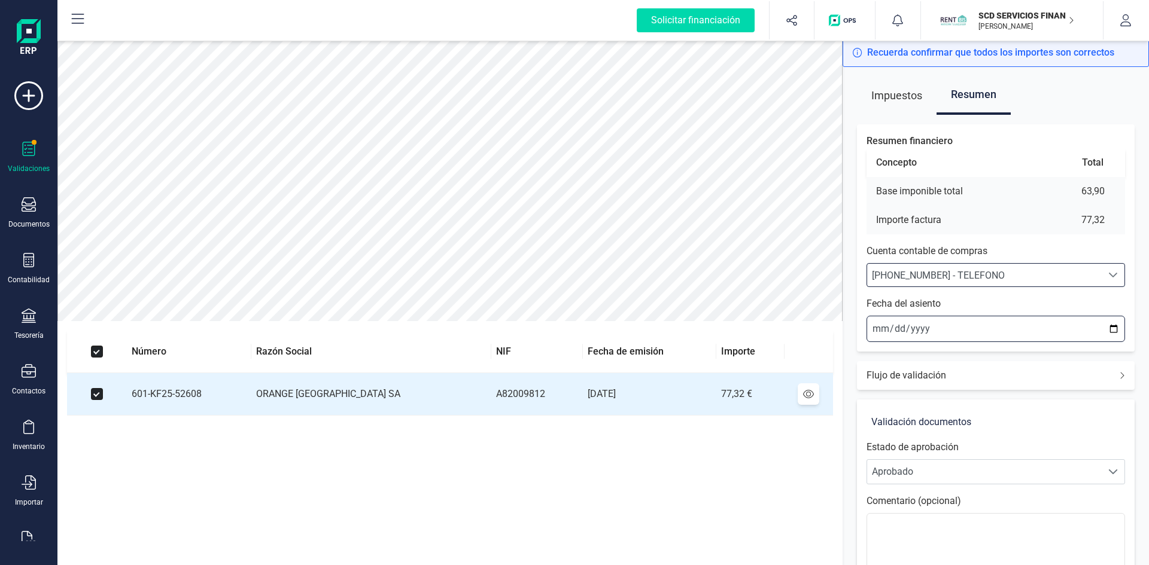
click at [876, 328] on input "[DATE]" at bounding box center [995, 329] width 259 height 26
type input "[DATE]"
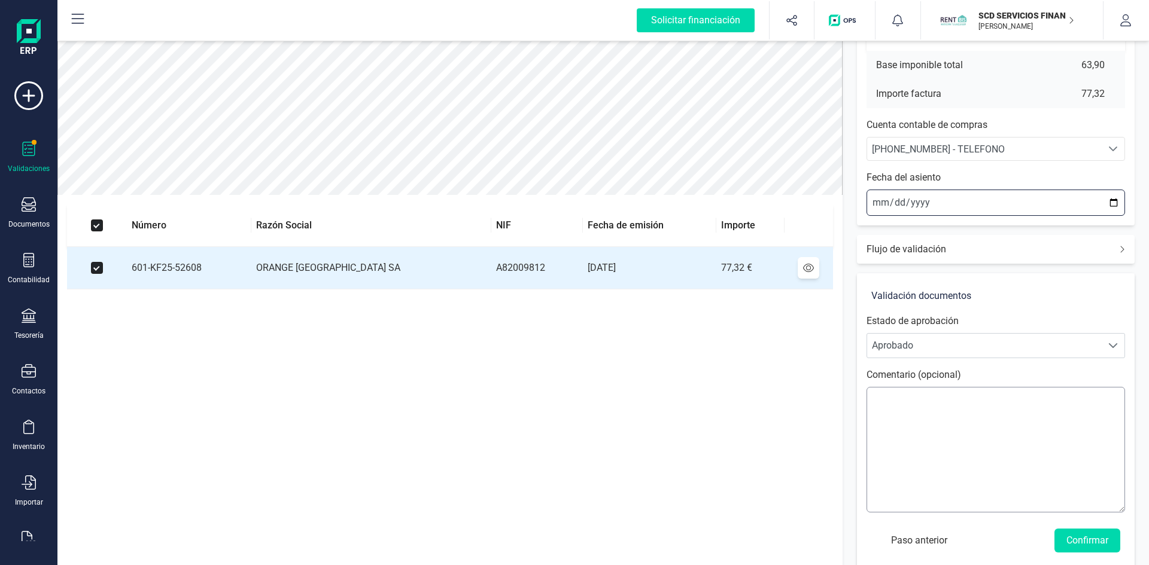
scroll to position [139, 0]
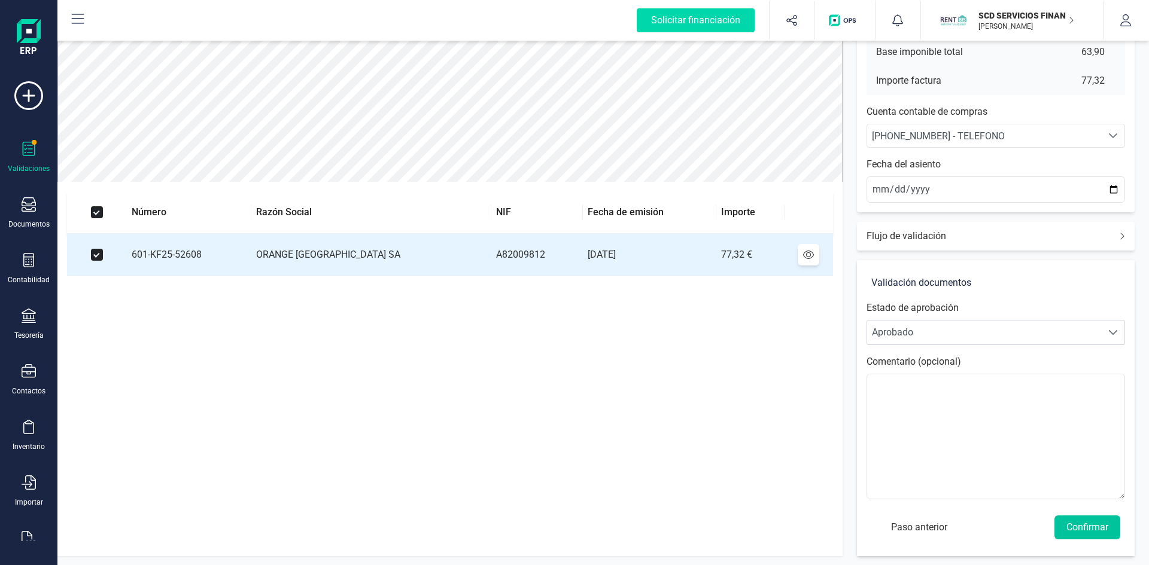
click at [1084, 525] on button "Confirmar" at bounding box center [1087, 528] width 66 height 24
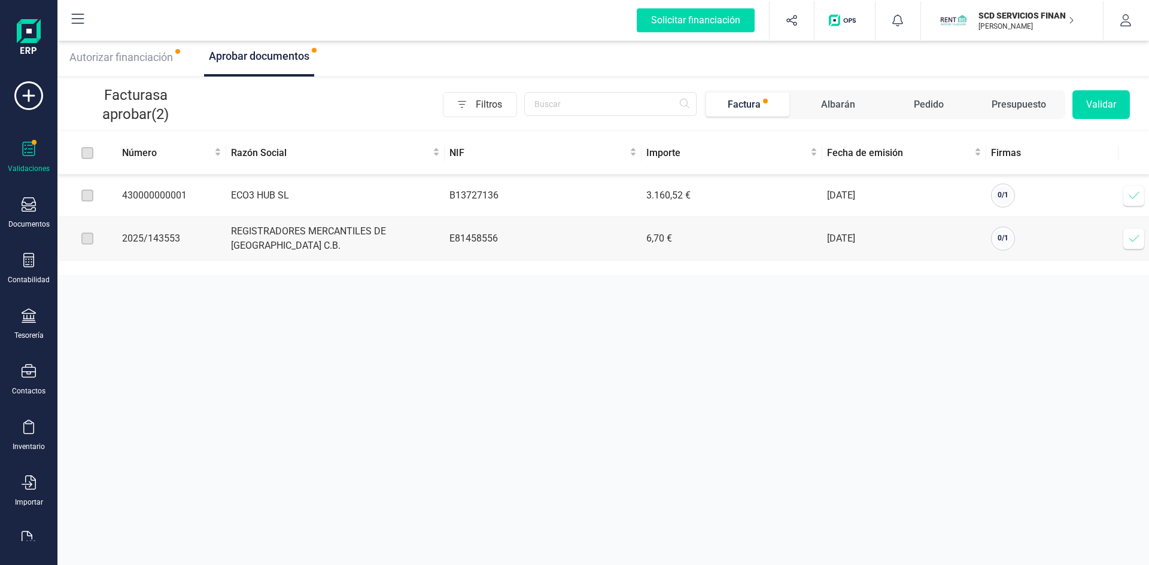
click at [1132, 191] on icon at bounding box center [1134, 196] width 12 height 12
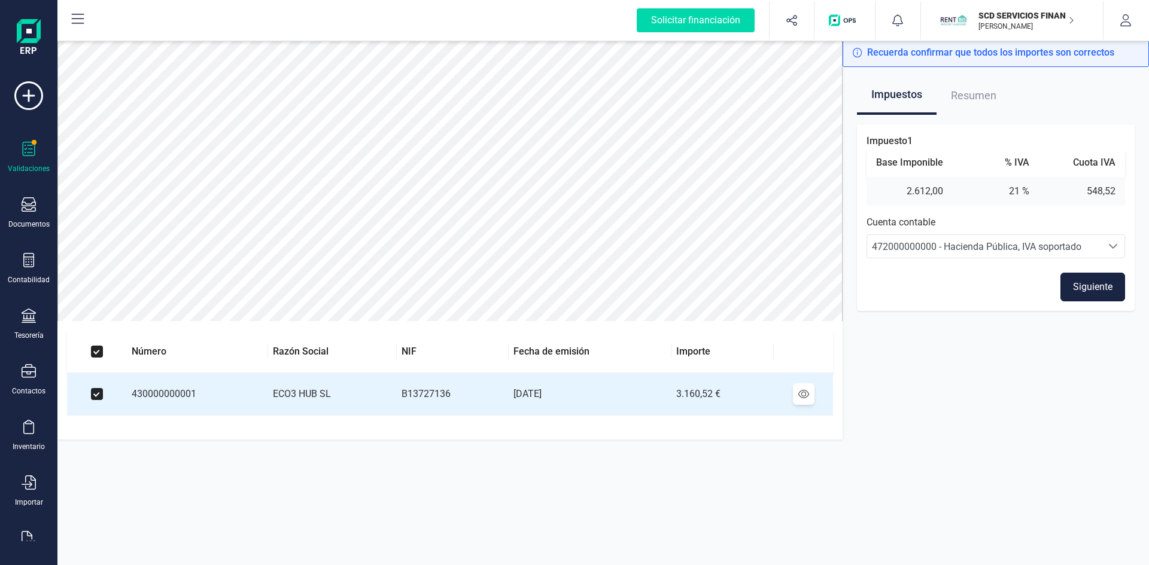
click at [1099, 287] on button "Siguiente" at bounding box center [1092, 287] width 65 height 29
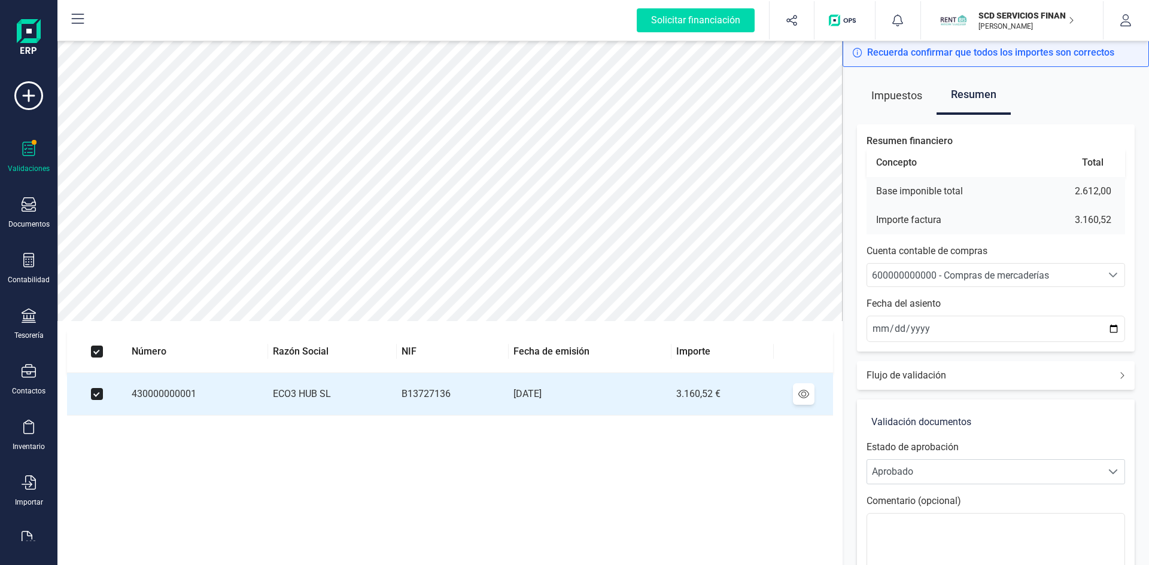
click at [954, 269] on div "600000000000 - Compras de mercaderías" at bounding box center [984, 276] width 225 height 14
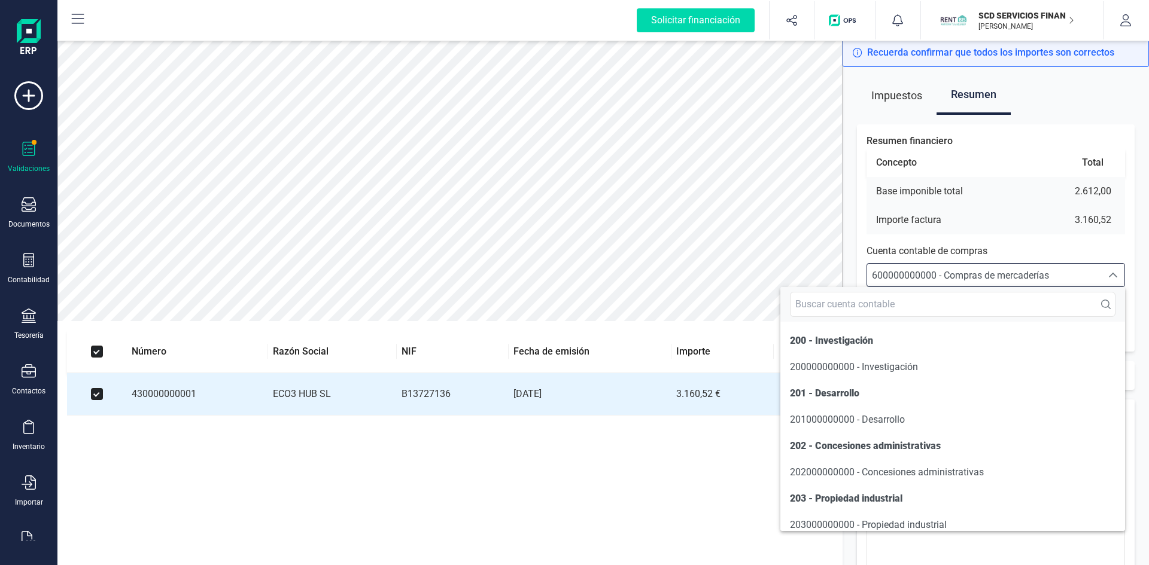
scroll to position [5722, 0]
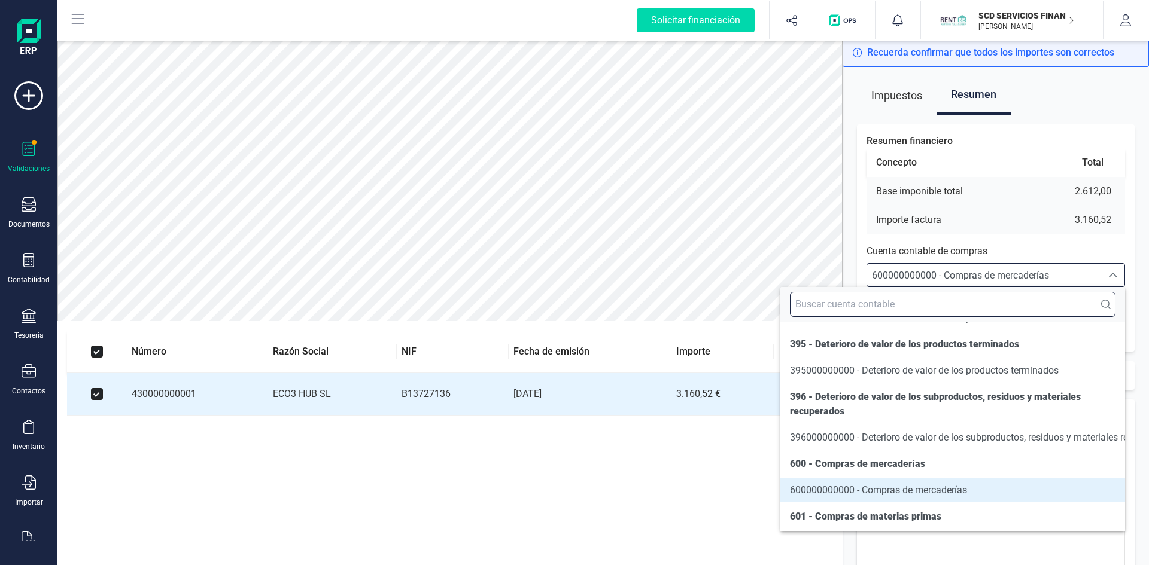
click at [925, 303] on input "text" at bounding box center [953, 304] width 326 height 25
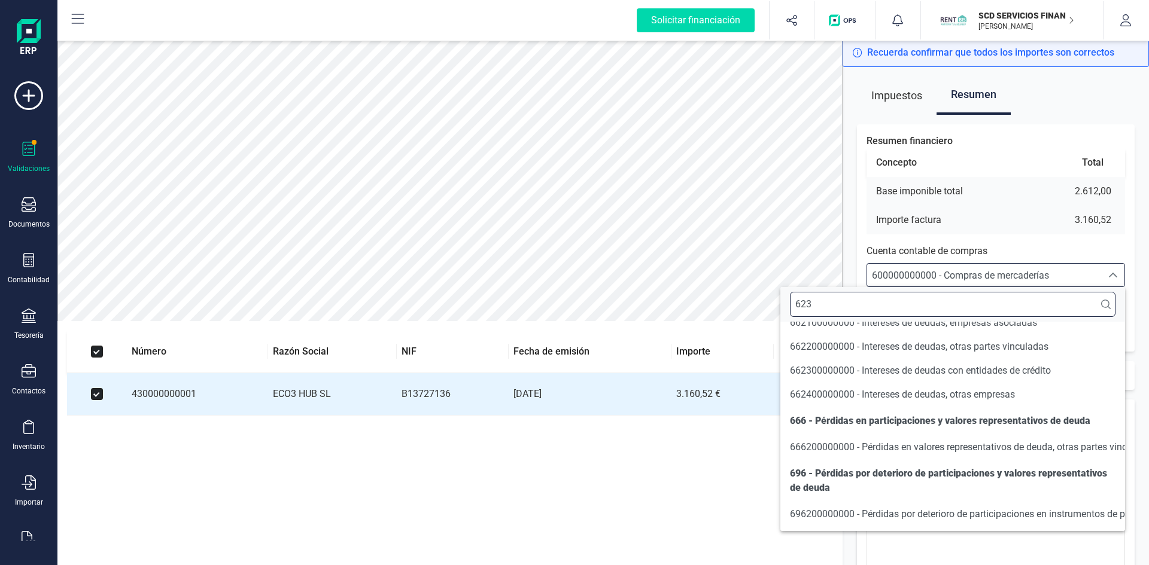
scroll to position [0, 0]
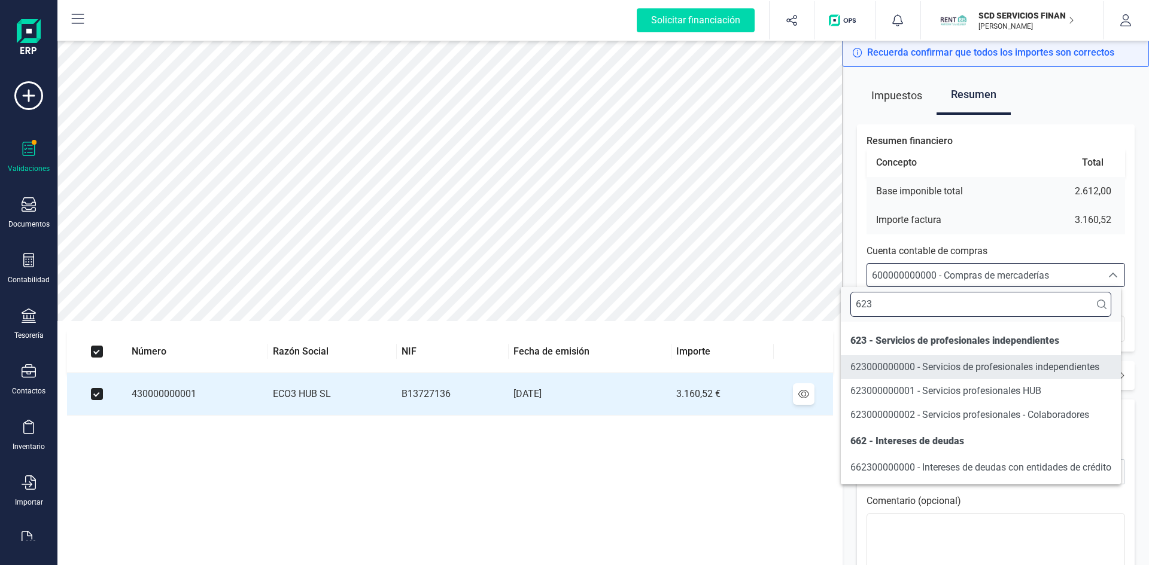
type input "623"
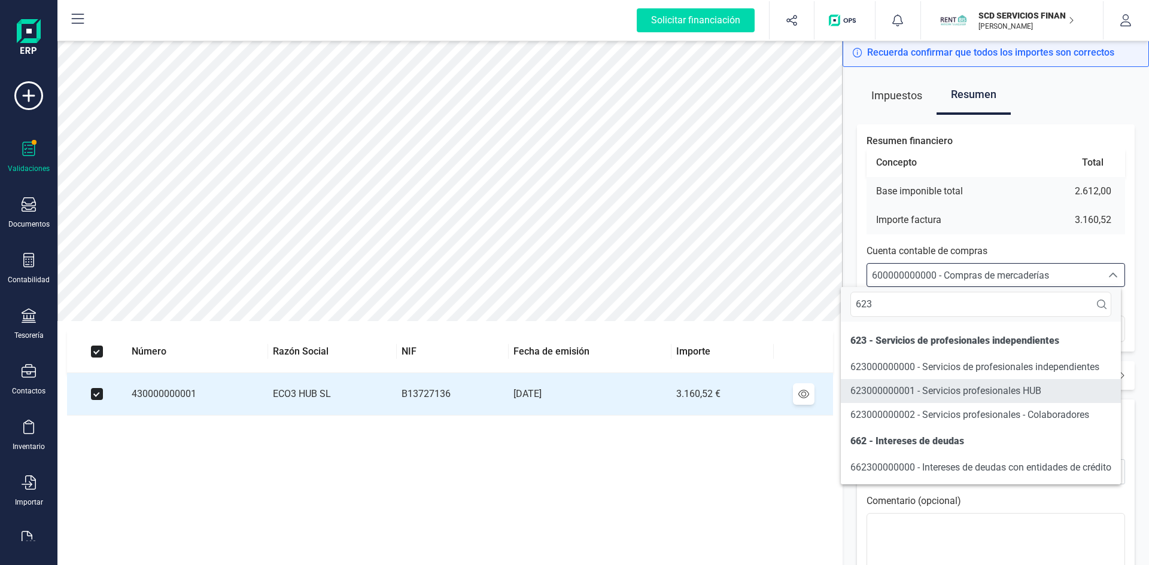
click at [943, 384] on li "623000000001 - Servicios profesionales HUB" at bounding box center [981, 391] width 280 height 24
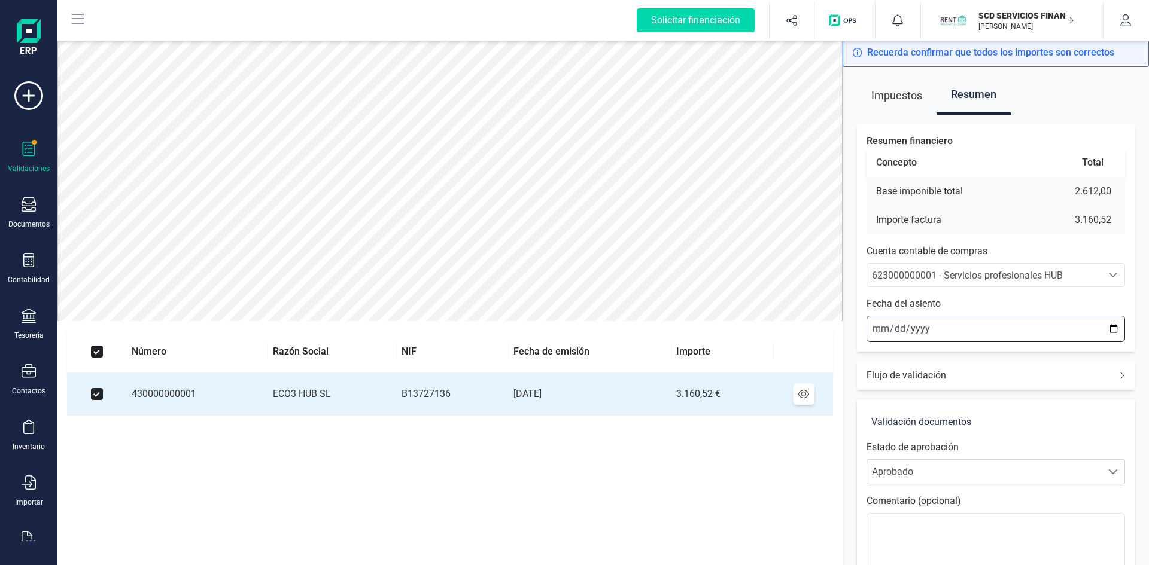
click at [877, 330] on input "[DATE]" at bounding box center [995, 329] width 259 height 26
type input "[DATE]"
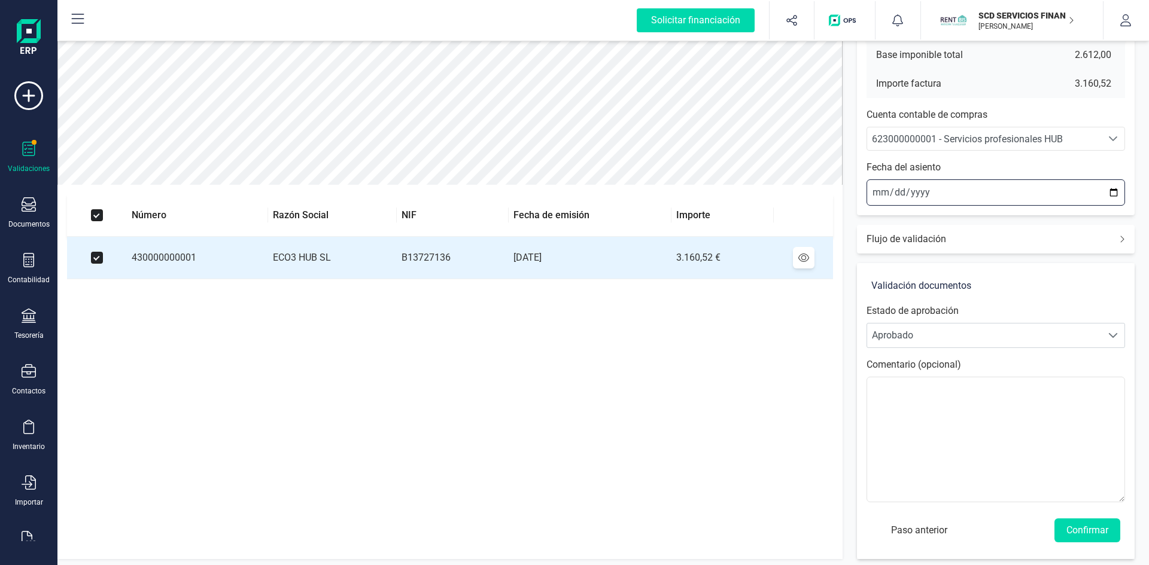
scroll to position [140, 0]
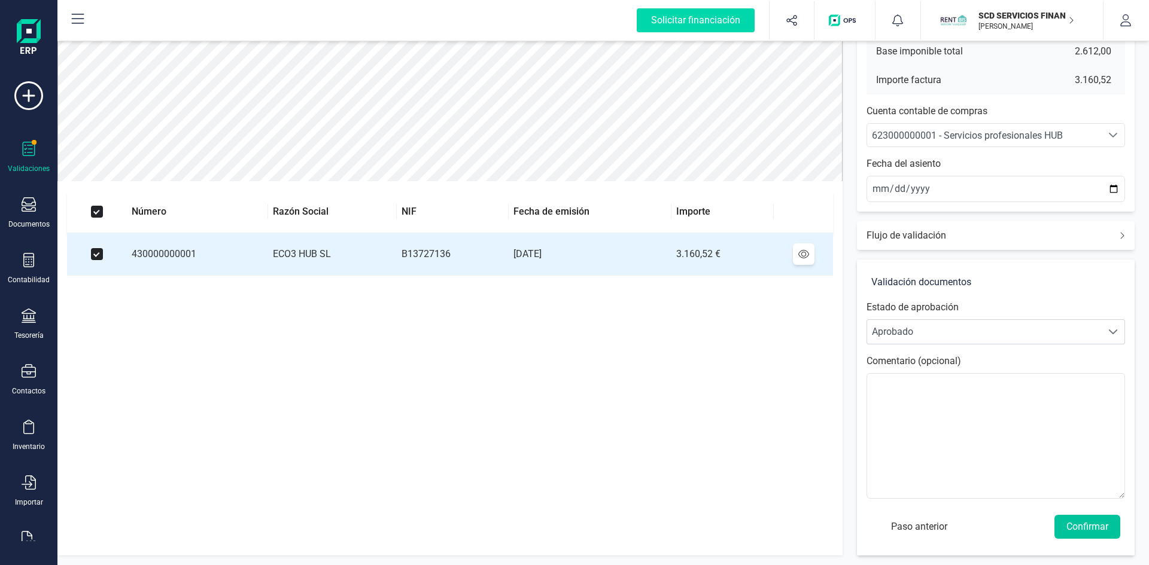
click at [1086, 528] on button "Confirmar" at bounding box center [1087, 527] width 66 height 24
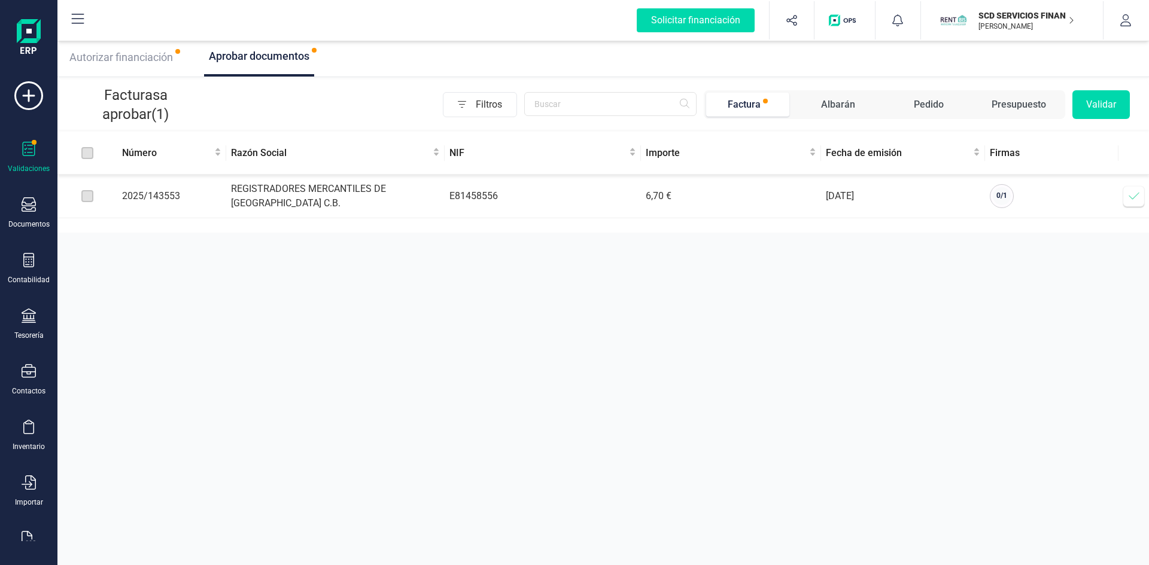
click at [1132, 198] on icon at bounding box center [1134, 196] width 12 height 12
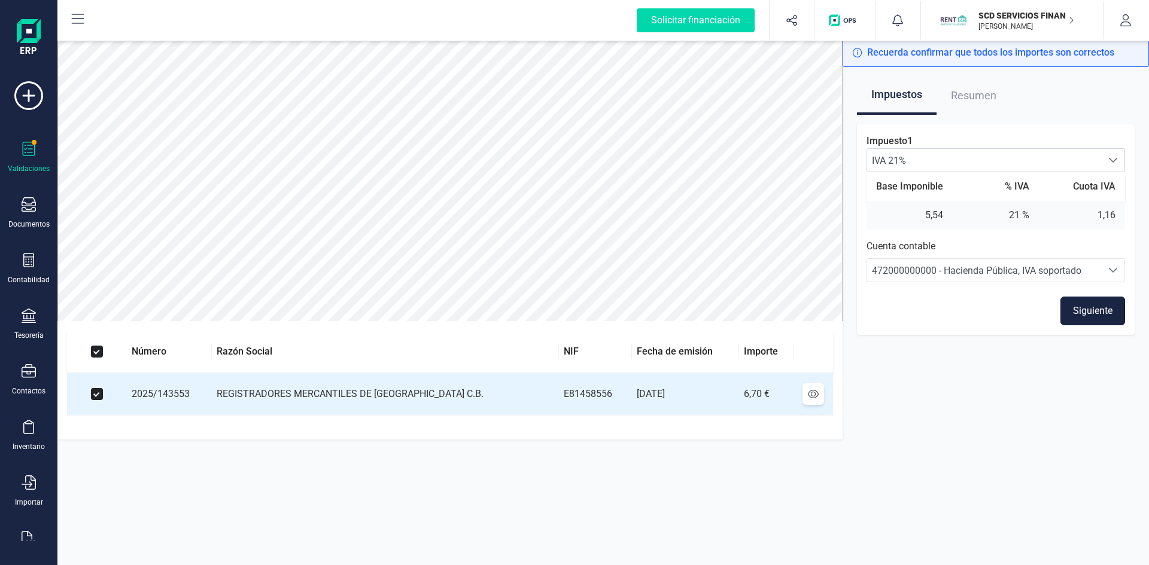
click at [1093, 316] on button "Siguiente" at bounding box center [1092, 311] width 65 height 29
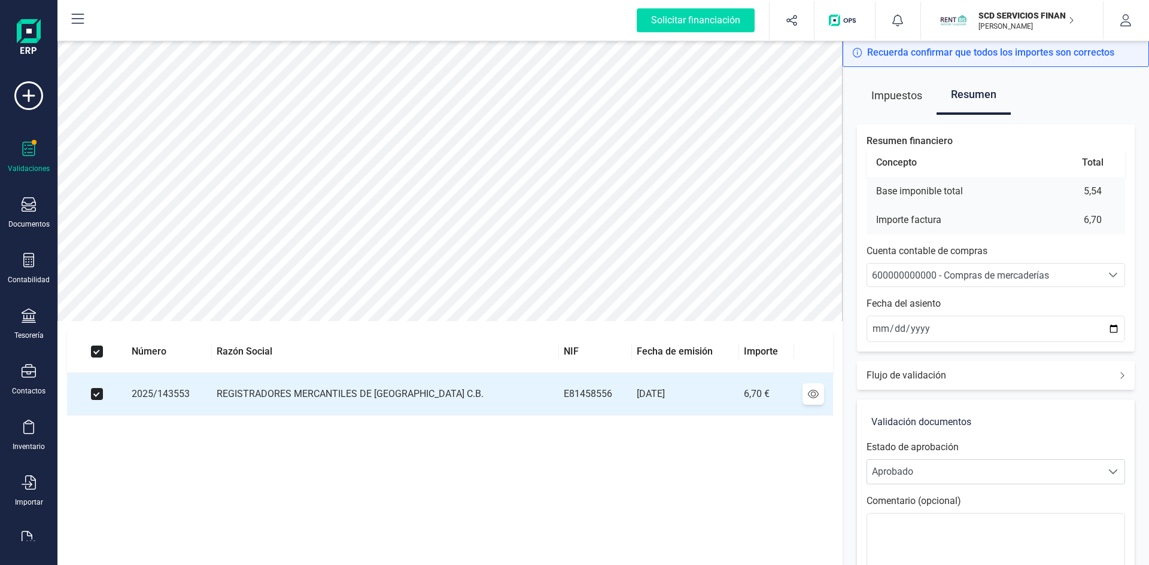
click at [1000, 270] on span "600000000000 - Compras de mercaderías" at bounding box center [960, 275] width 177 height 11
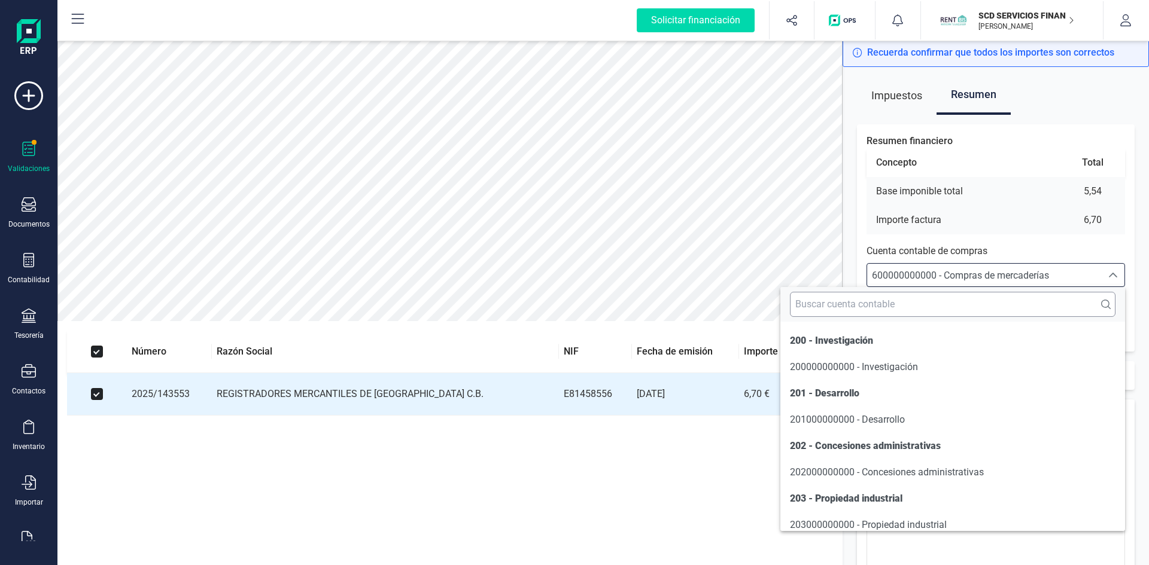
scroll to position [5722, 0]
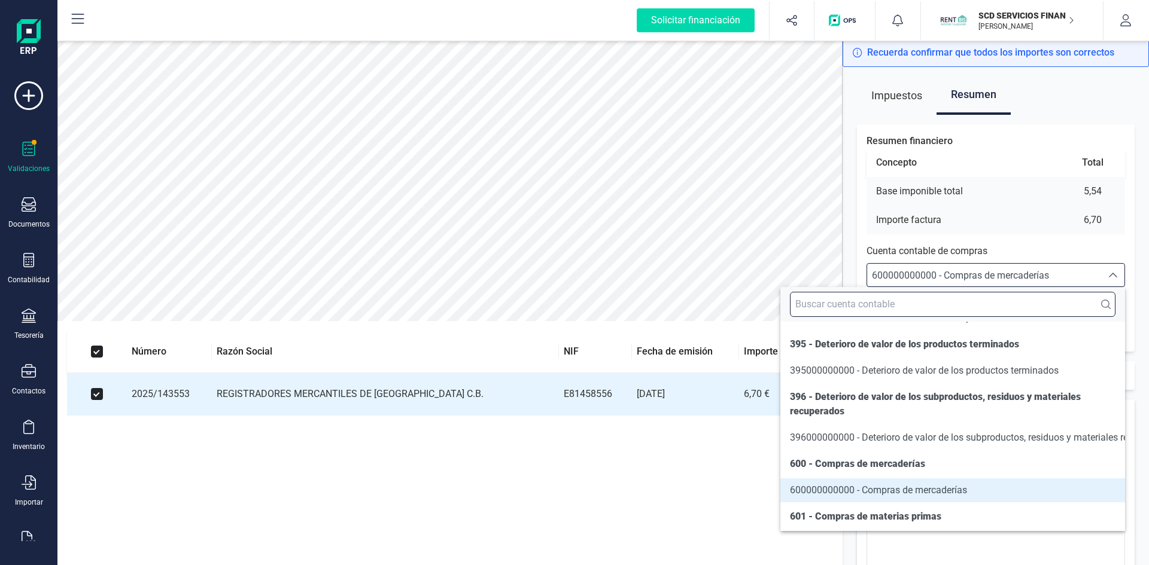
click at [923, 309] on input "text" at bounding box center [953, 304] width 326 height 25
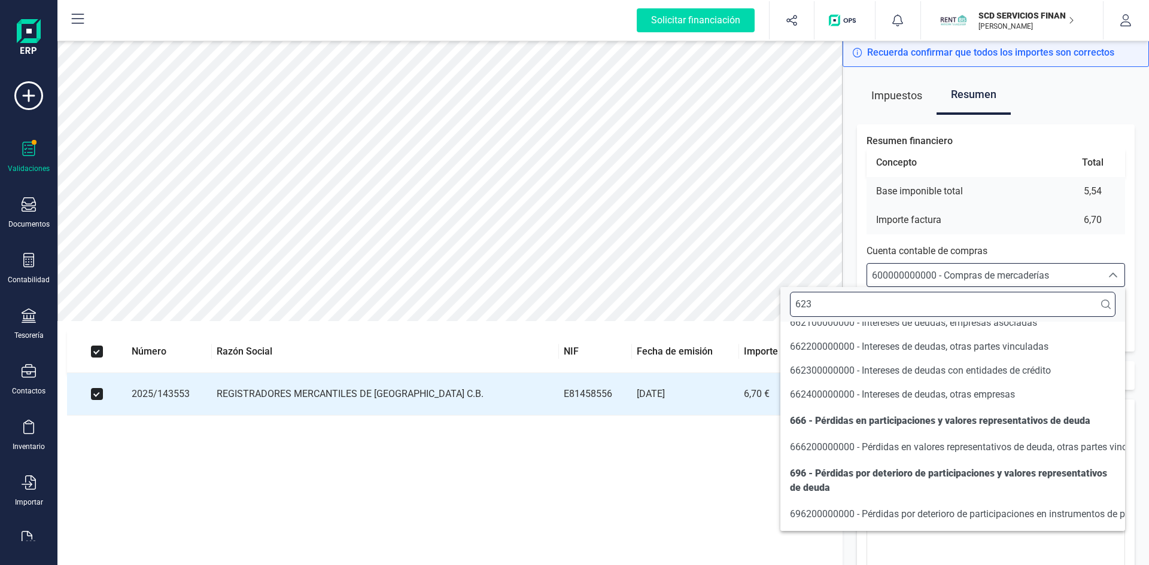
scroll to position [0, 0]
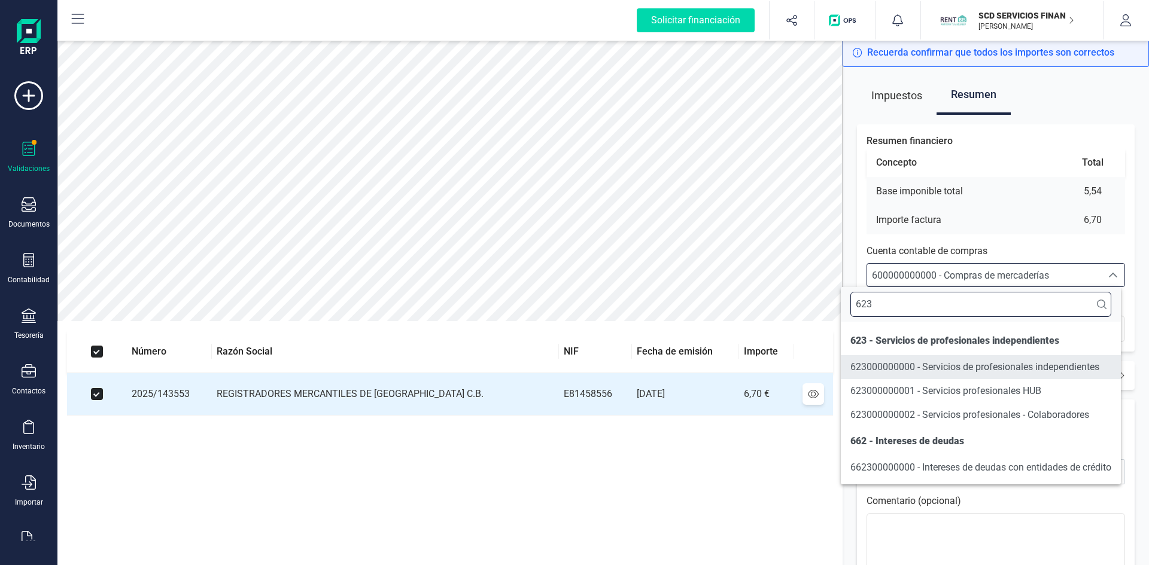
type input "623"
click at [939, 367] on span "623000000000 - Servicios de profesionales independientes" at bounding box center [974, 366] width 249 height 11
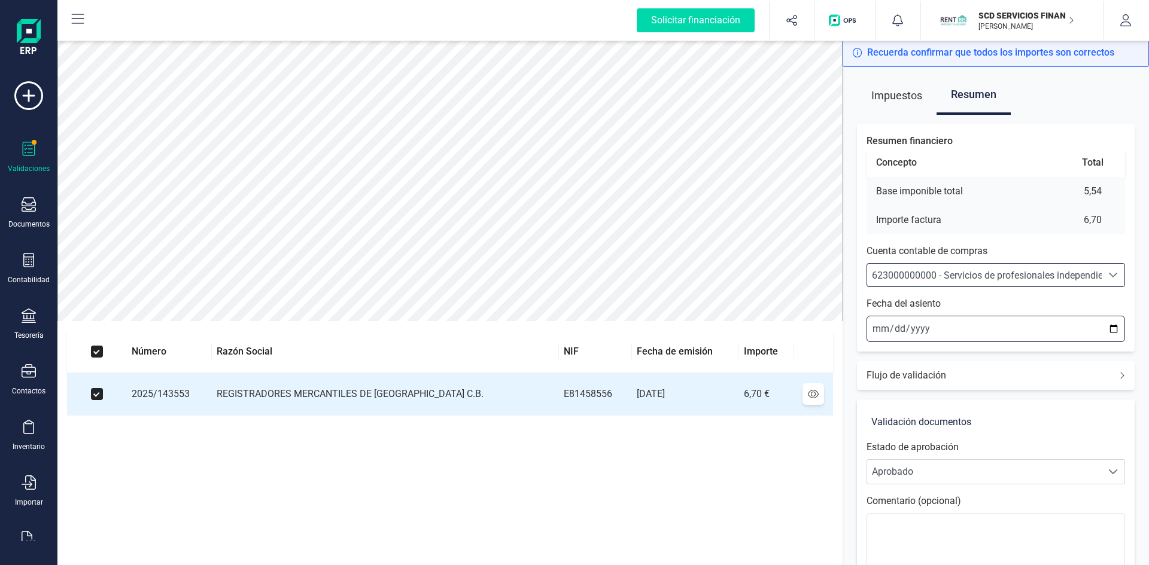
click at [875, 329] on input "[DATE]" at bounding box center [995, 329] width 259 height 26
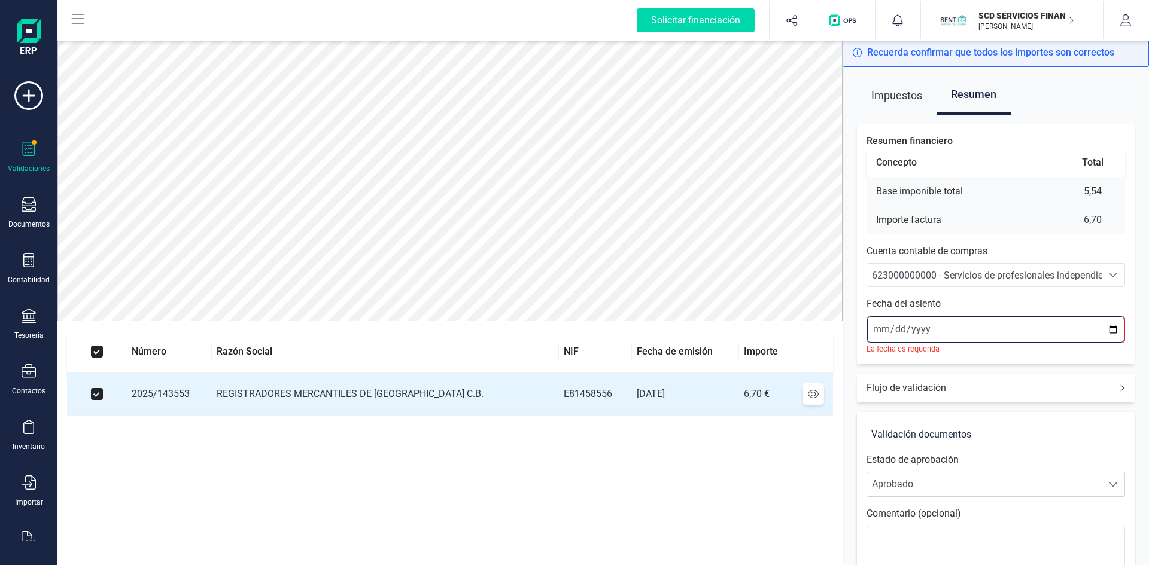
type input "[DATE]"
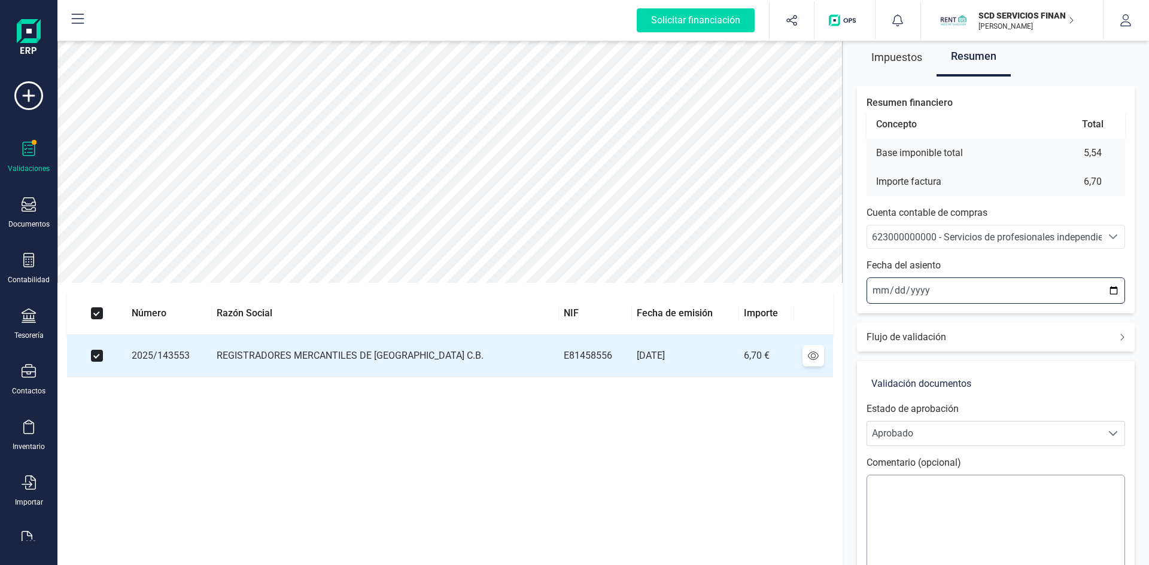
scroll to position [140, 0]
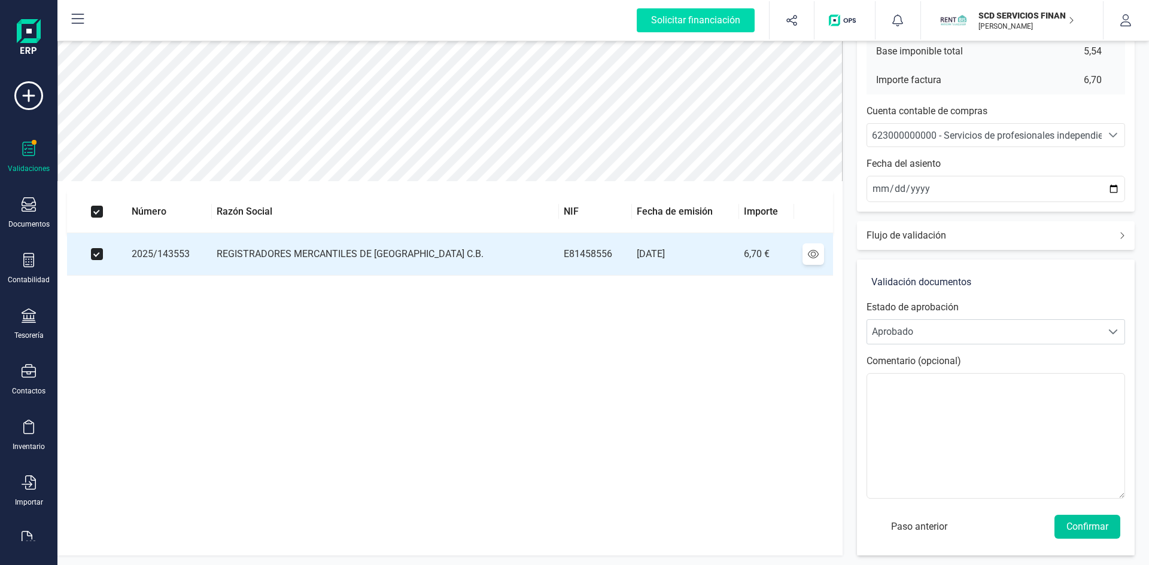
click at [1081, 529] on button "Confirmar" at bounding box center [1087, 527] width 66 height 24
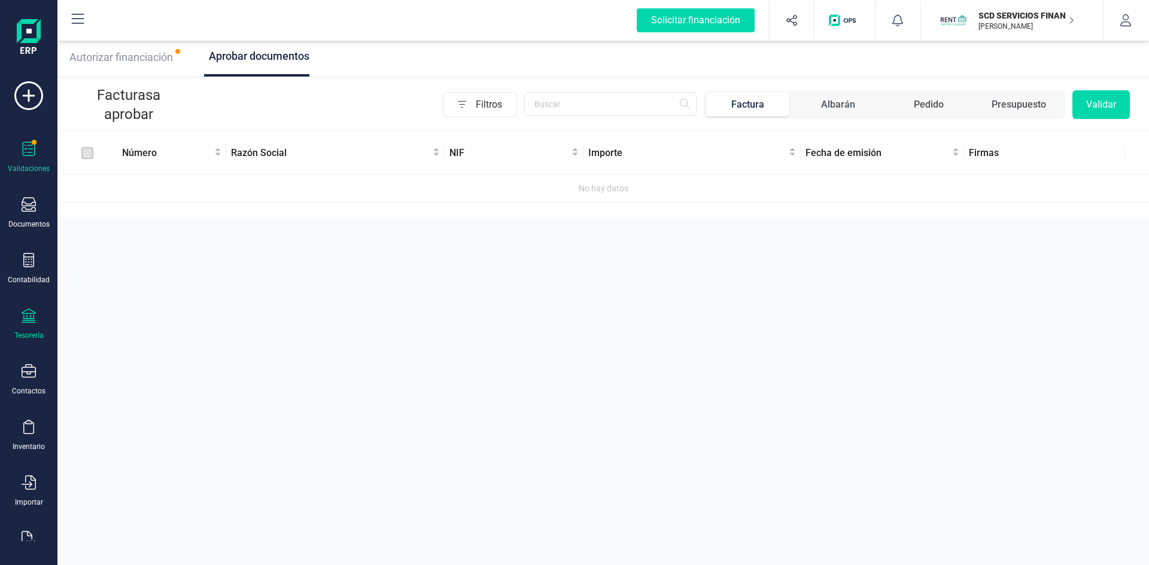
click at [16, 329] on div "Tesorería" at bounding box center [29, 325] width 48 height 32
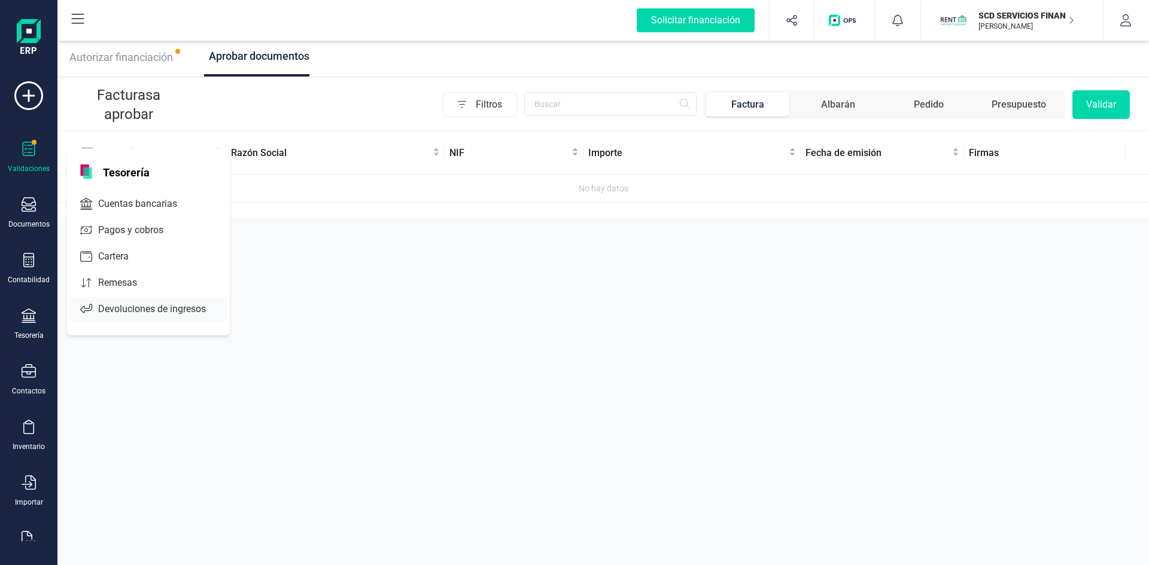
click at [136, 305] on span "Devoluciones de ingresos" at bounding box center [160, 309] width 134 height 14
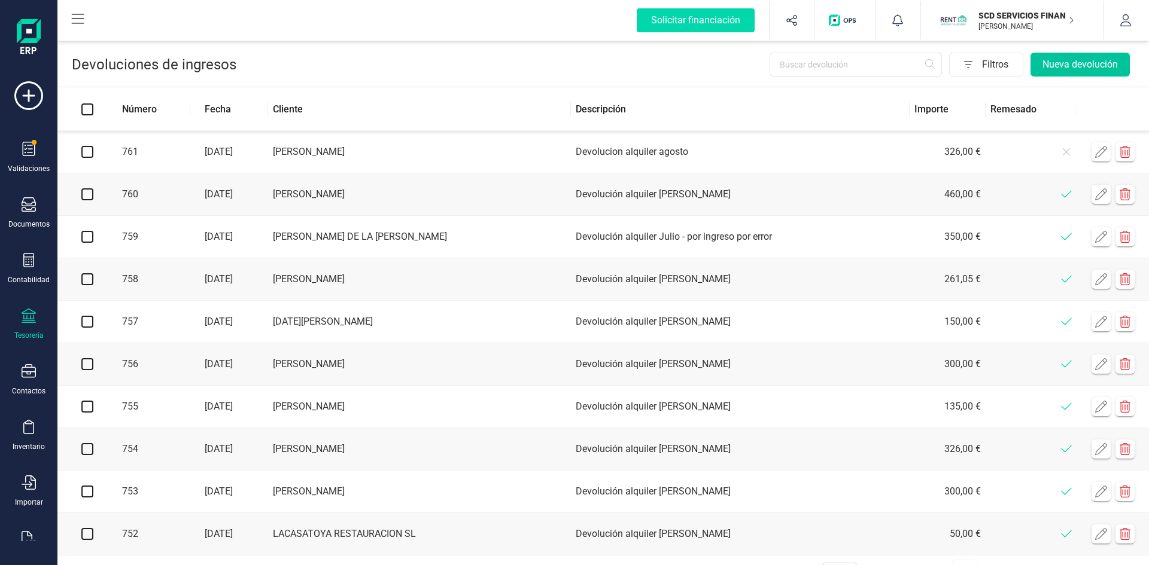
click at [1079, 63] on button "Nueva devolución" at bounding box center [1079, 65] width 99 height 24
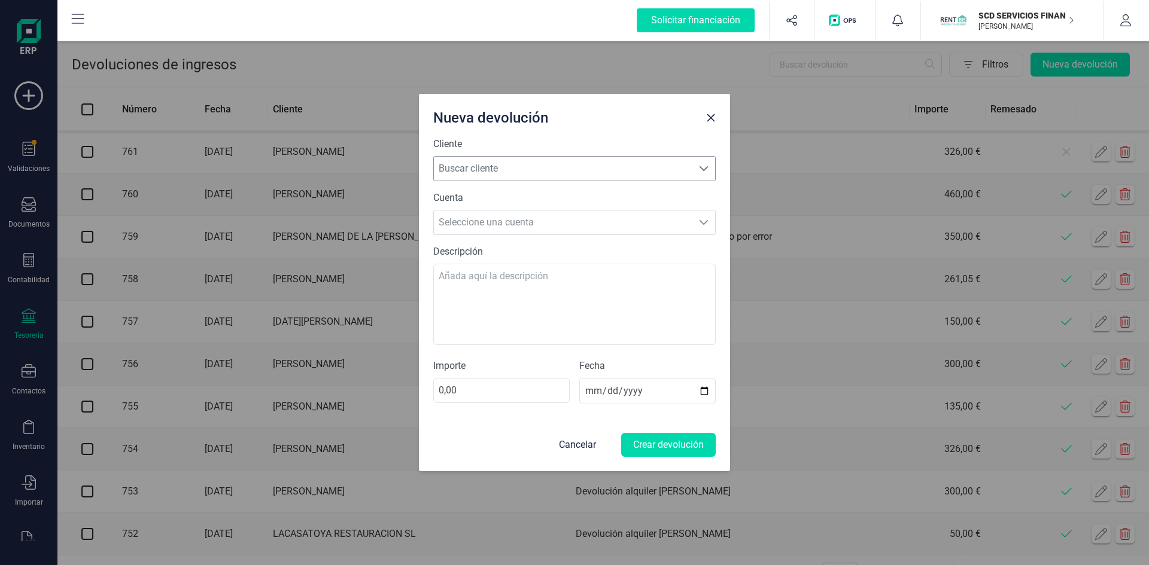
click at [537, 168] on span "Buscar cliente" at bounding box center [563, 169] width 259 height 24
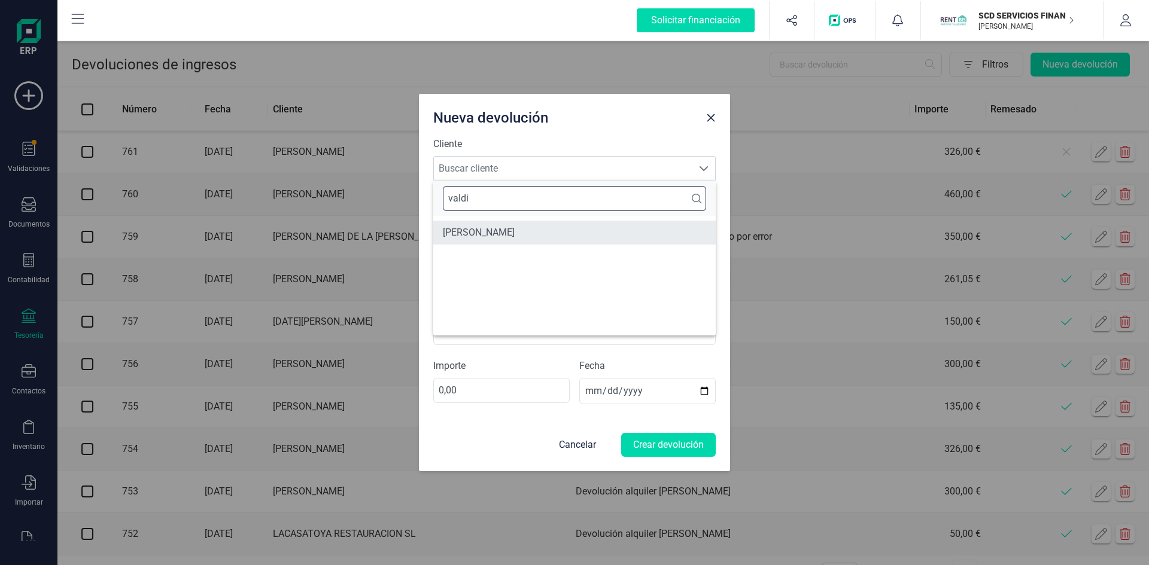
type input "valdi"
click at [508, 229] on li "[PERSON_NAME]" at bounding box center [574, 233] width 282 height 24
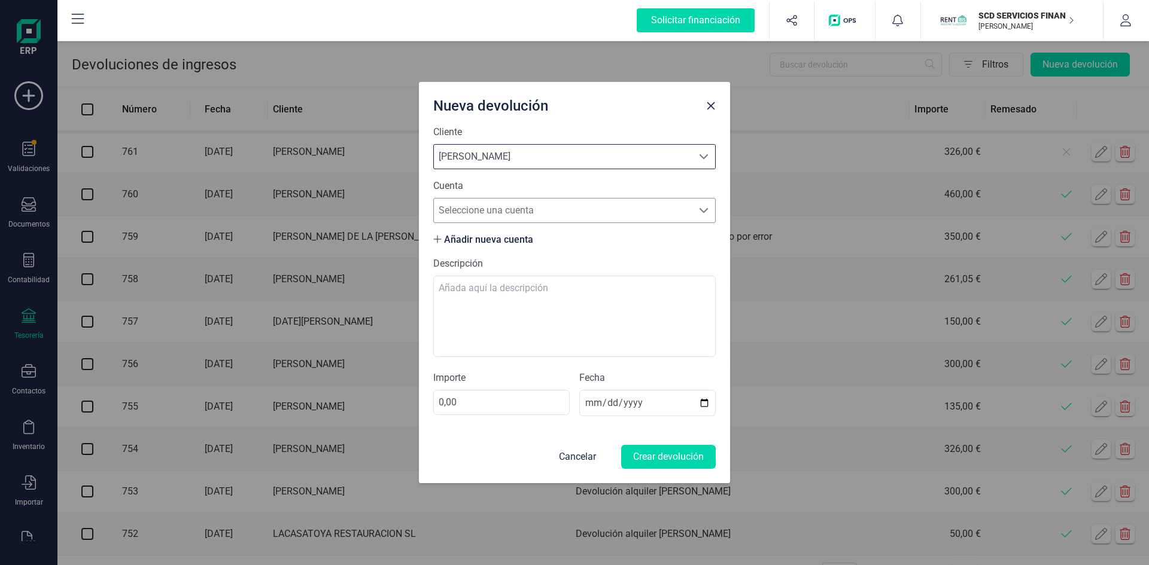
click at [503, 211] on span "Seleccione una cuenta" at bounding box center [563, 211] width 259 height 24
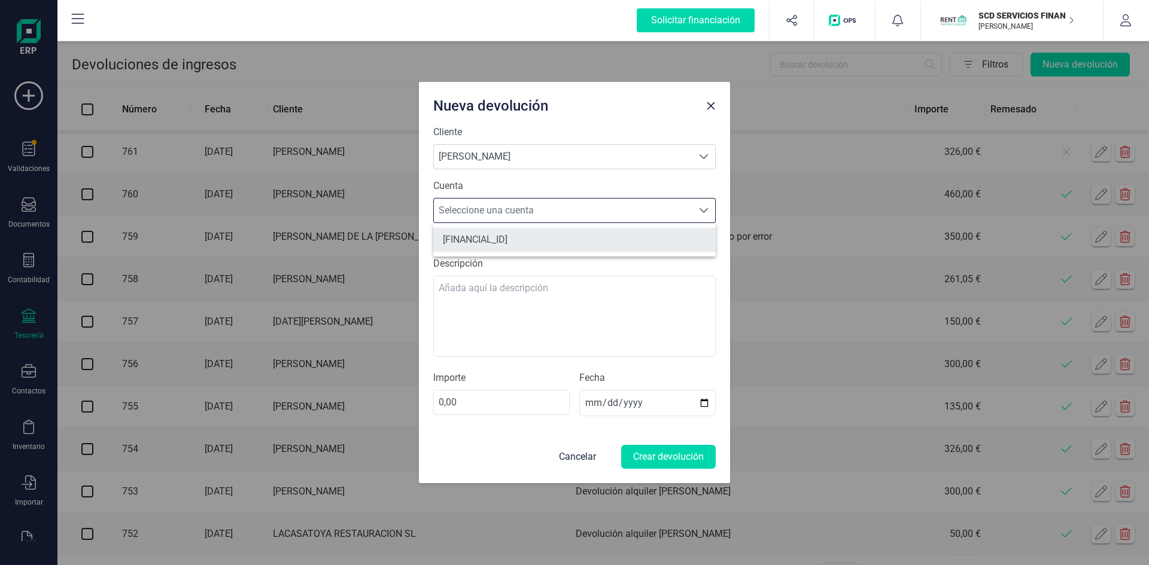
click at [510, 242] on li "[FINANCIAL_ID]" at bounding box center [574, 240] width 282 height 24
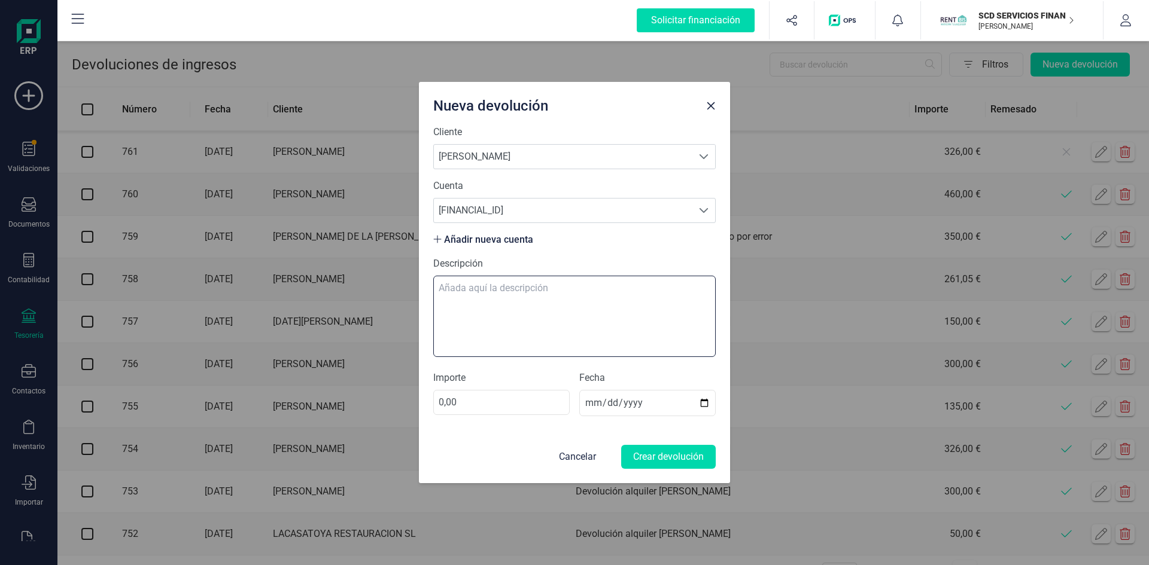
click at [488, 288] on textarea "Descripción" at bounding box center [574, 316] width 282 height 81
click at [533, 288] on textarea "Descripción" at bounding box center [574, 316] width 282 height 81
type textarea "devolucion alquiler de agosto"
click at [485, 407] on input "0,00" at bounding box center [501, 402] width 136 height 25
type input "300,00"
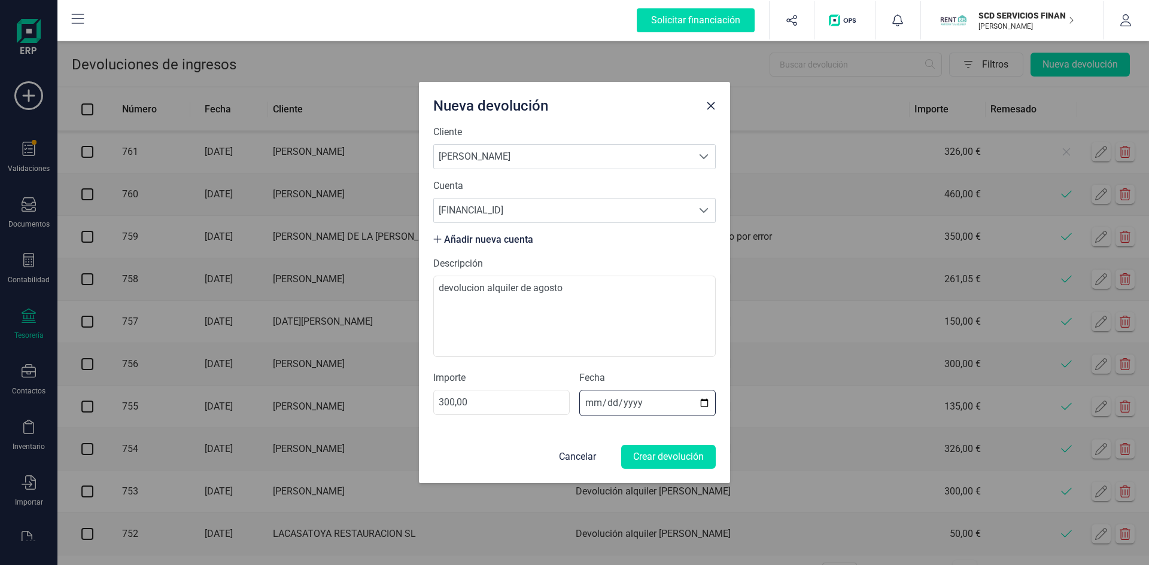
click at [591, 400] on input "[DATE]" at bounding box center [647, 403] width 136 height 26
type input "[DATE]"
click at [664, 451] on button "Crear devolución" at bounding box center [668, 457] width 95 height 24
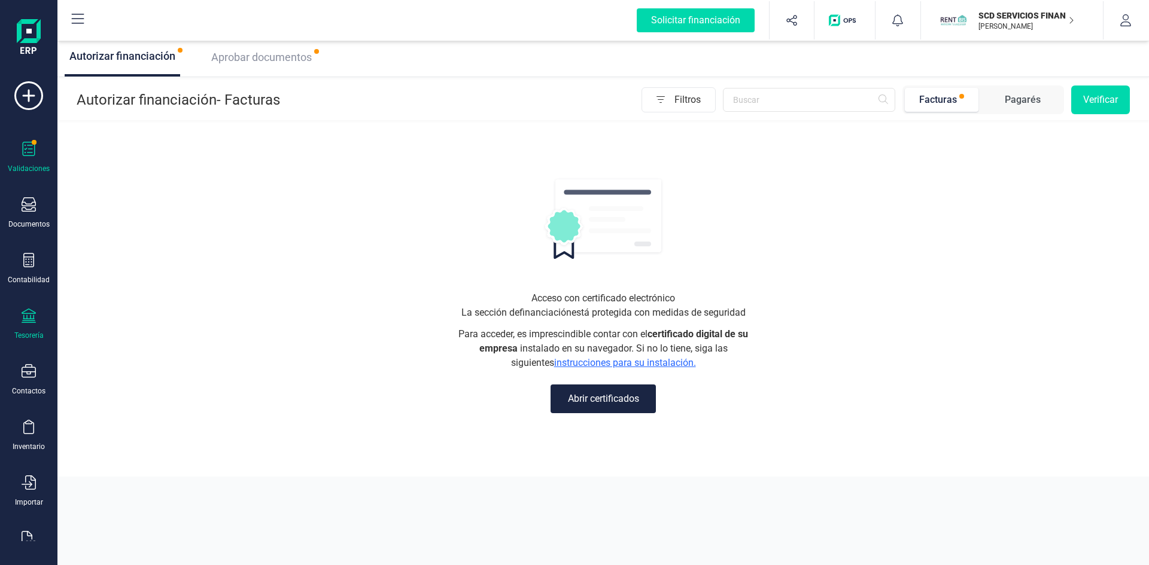
click at [35, 321] on icon at bounding box center [29, 316] width 14 height 14
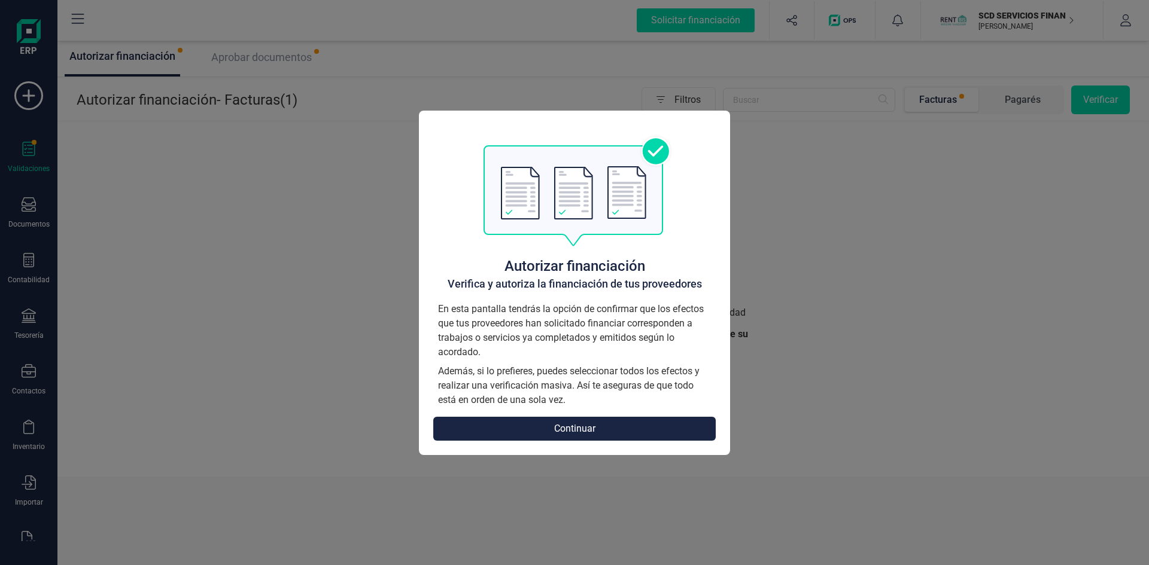
click at [585, 425] on button "Continuar" at bounding box center [574, 429] width 282 height 24
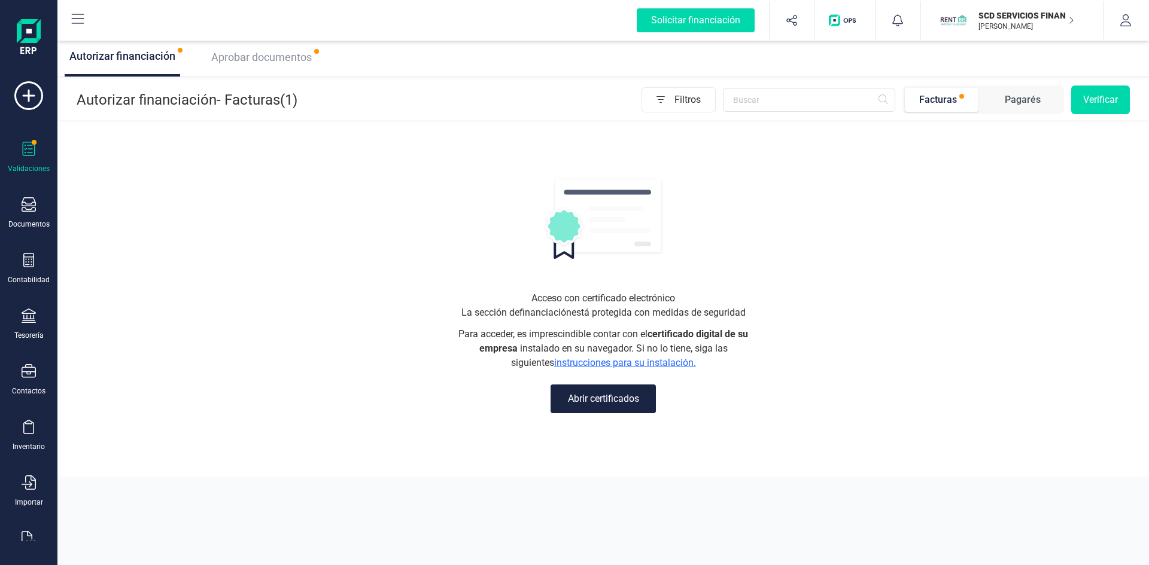
click at [269, 53] on span "Aprobar documentos" at bounding box center [261, 57] width 101 height 13
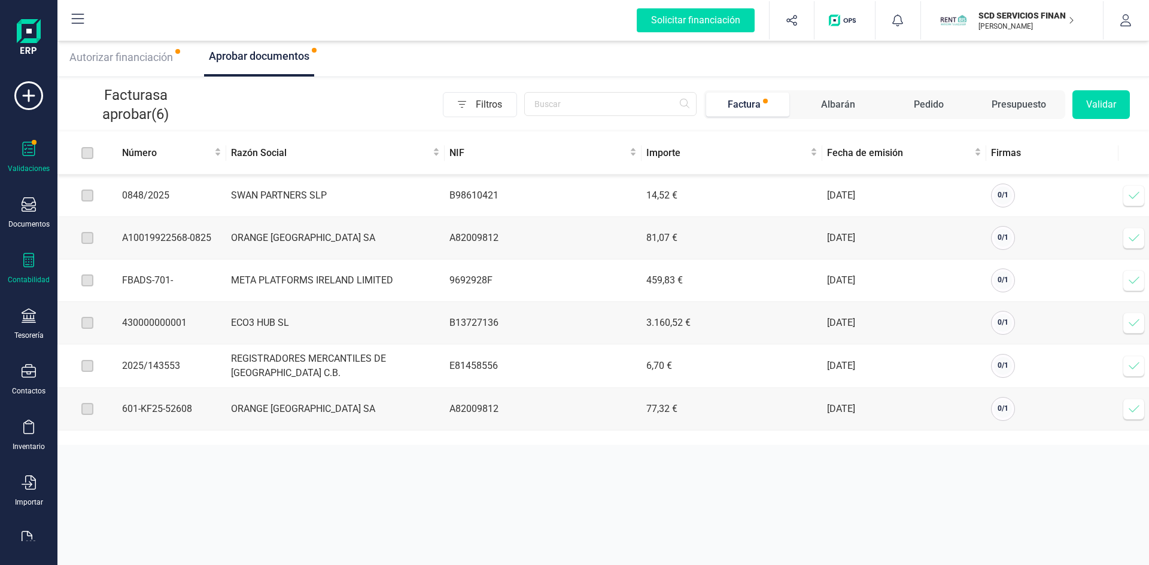
click at [29, 269] on div at bounding box center [29, 261] width 14 height 17
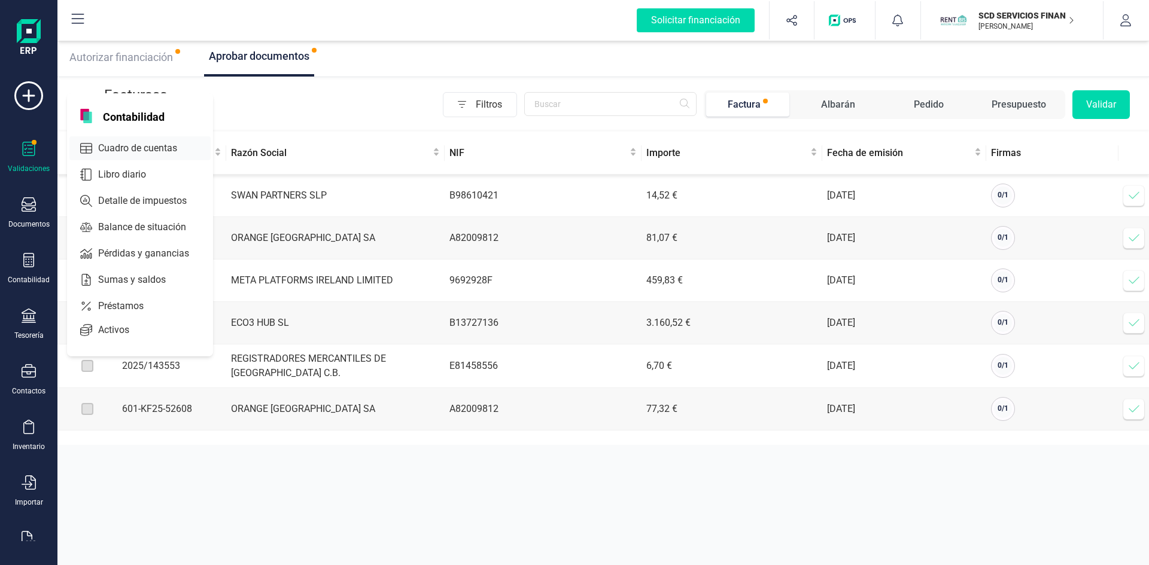
click at [163, 145] on span "Cuadro de cuentas" at bounding box center [145, 148] width 105 height 14
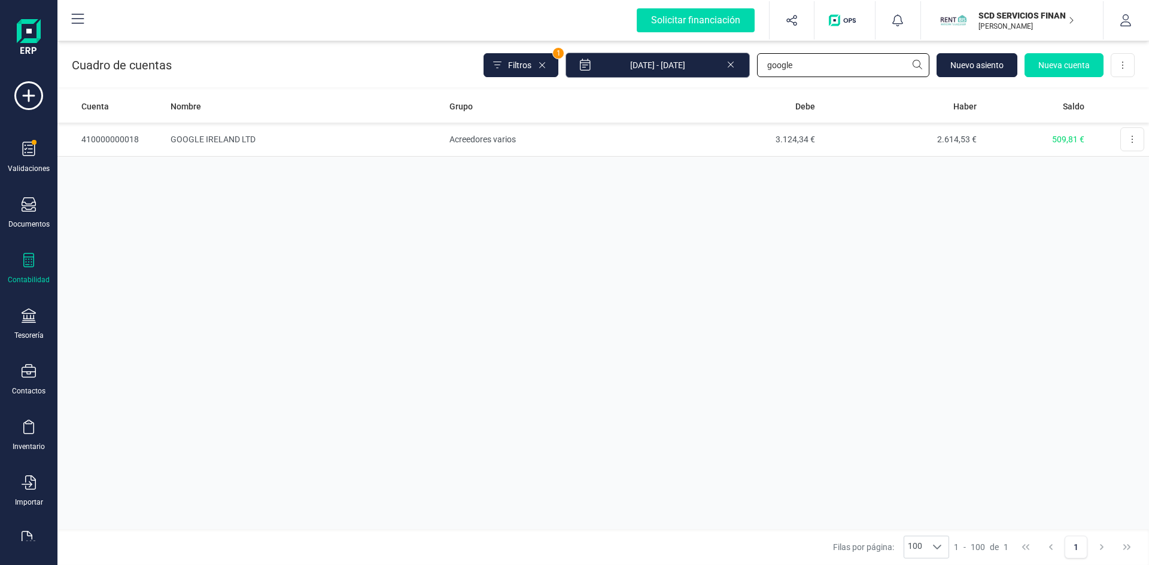
drag, startPoint x: 819, startPoint y: 64, endPoint x: 645, endPoint y: 62, distance: 173.5
click at [647, 60] on div "Filtros 1 [DATE] - [DATE] google Nuevo asiento Nueva cuenta Descargar Excel" at bounding box center [808, 65] width 651 height 25
type input "swan"
click at [198, 140] on td "SWAN PARTNERS SLP" at bounding box center [305, 140] width 278 height 34
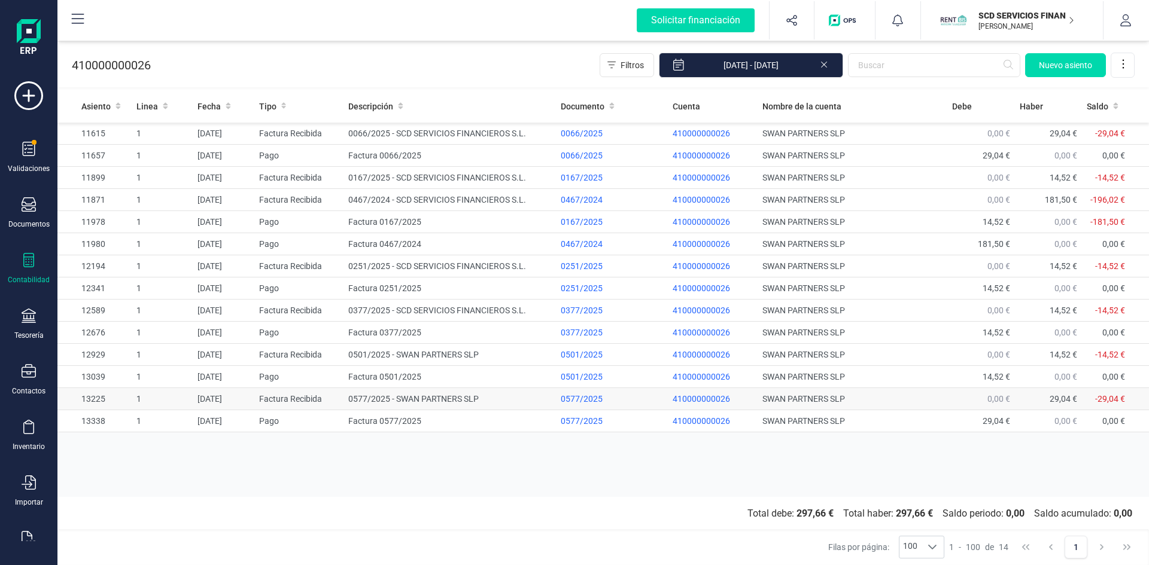
click at [382, 399] on td "0577/2025 - SWAN PARTNERS SLP" at bounding box center [449, 399] width 212 height 22
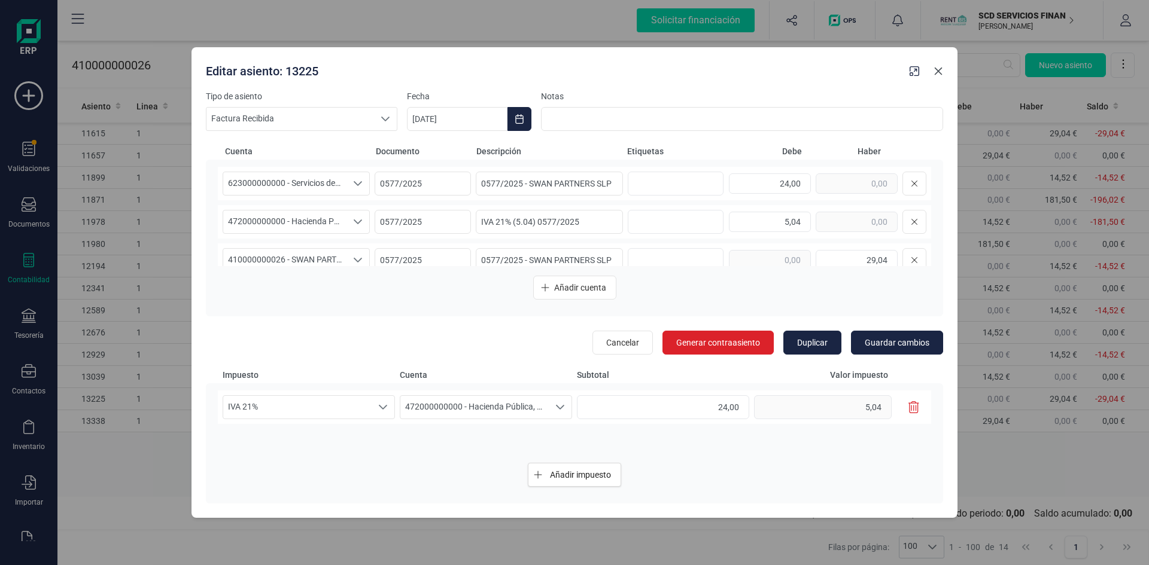
click at [941, 71] on icon "button" at bounding box center [938, 71] width 10 height 10
type input "[DATE]"
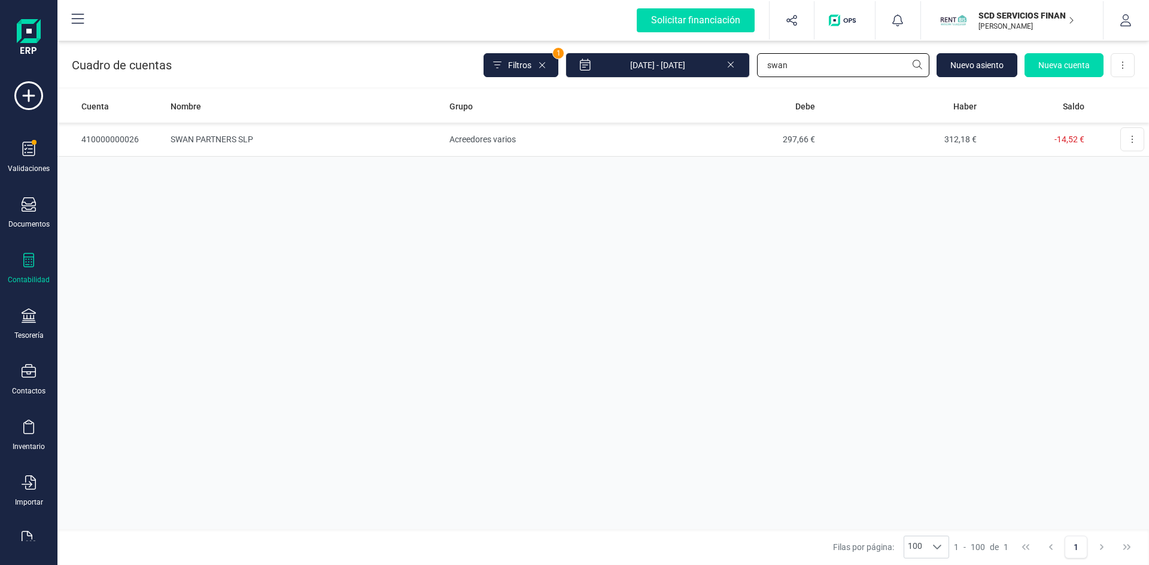
drag, startPoint x: 807, startPoint y: 66, endPoint x: 629, endPoint y: 81, distance: 178.9
click at [640, 80] on div "Cuadro de cuentas Filtros 1 [DATE] - [DATE] [PERSON_NAME] [GEOGRAPHIC_DATA] Nue…" at bounding box center [602, 62] width 1091 height 49
drag, startPoint x: 792, startPoint y: 67, endPoint x: 704, endPoint y: 63, distance: 88.0
click at [704, 63] on div "Filtros 1 [DATE] - [DATE] meta [GEOGRAPHIC_DATA] Nueva cuenta Descargar Excel" at bounding box center [808, 65] width 651 height 25
type input "face"
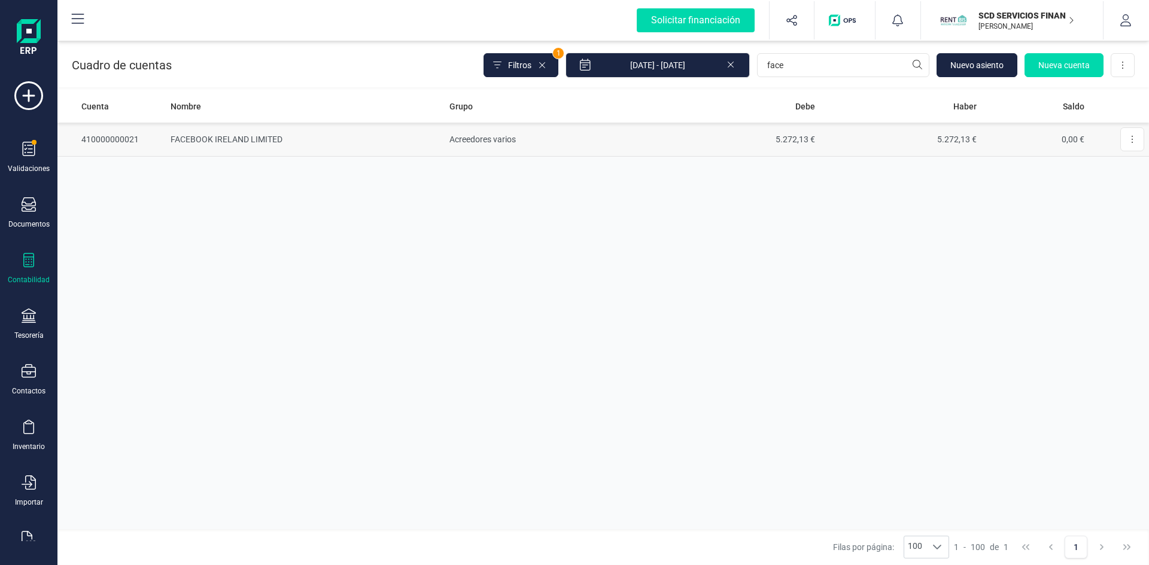
click at [234, 133] on td "FACEBOOK IRELAND LIMITED" at bounding box center [305, 140] width 278 height 34
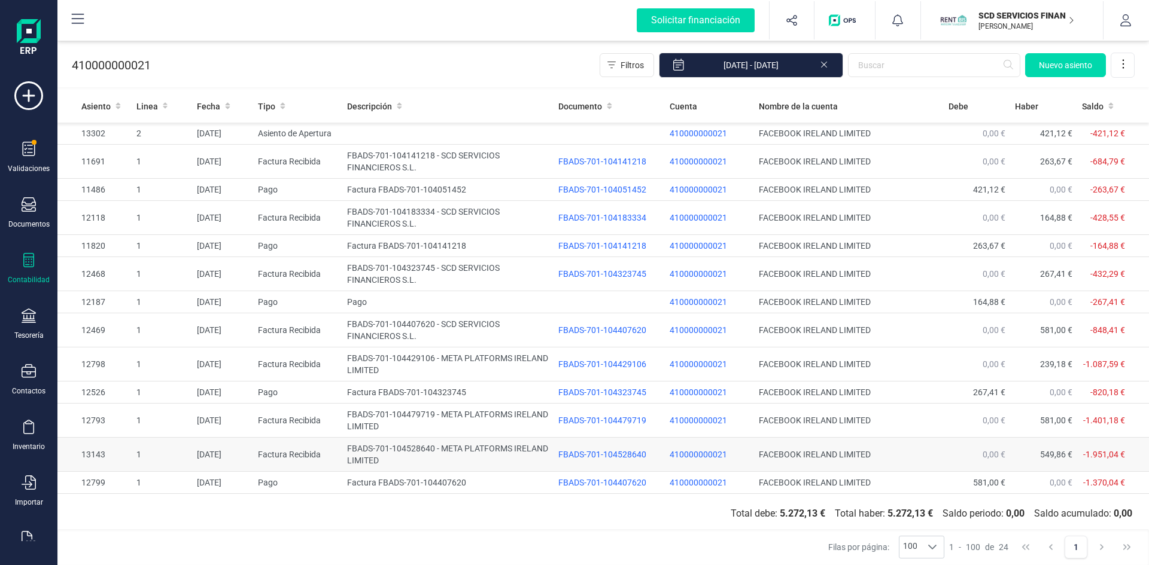
click at [298, 452] on td "Factura Recibida" at bounding box center [297, 455] width 89 height 34
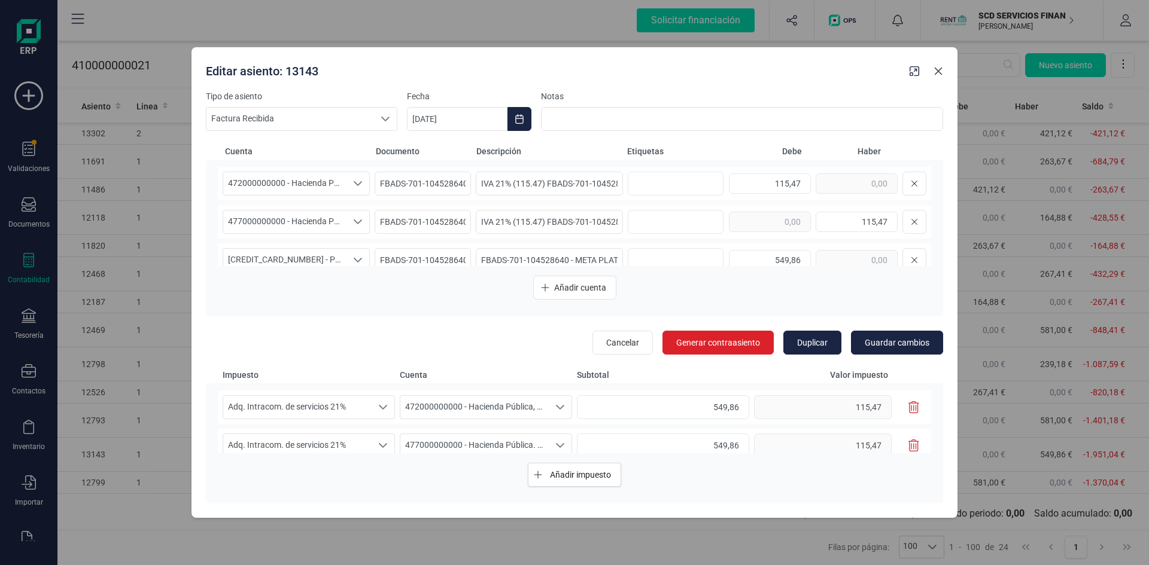
click at [936, 72] on icon "button" at bounding box center [938, 71] width 10 height 10
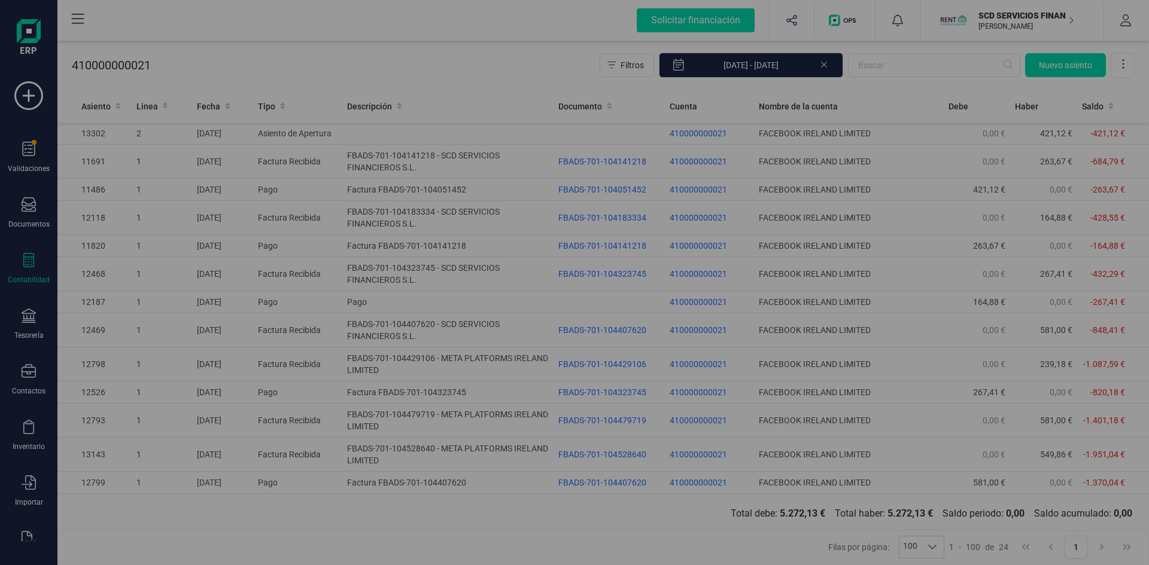
type input "[DATE]"
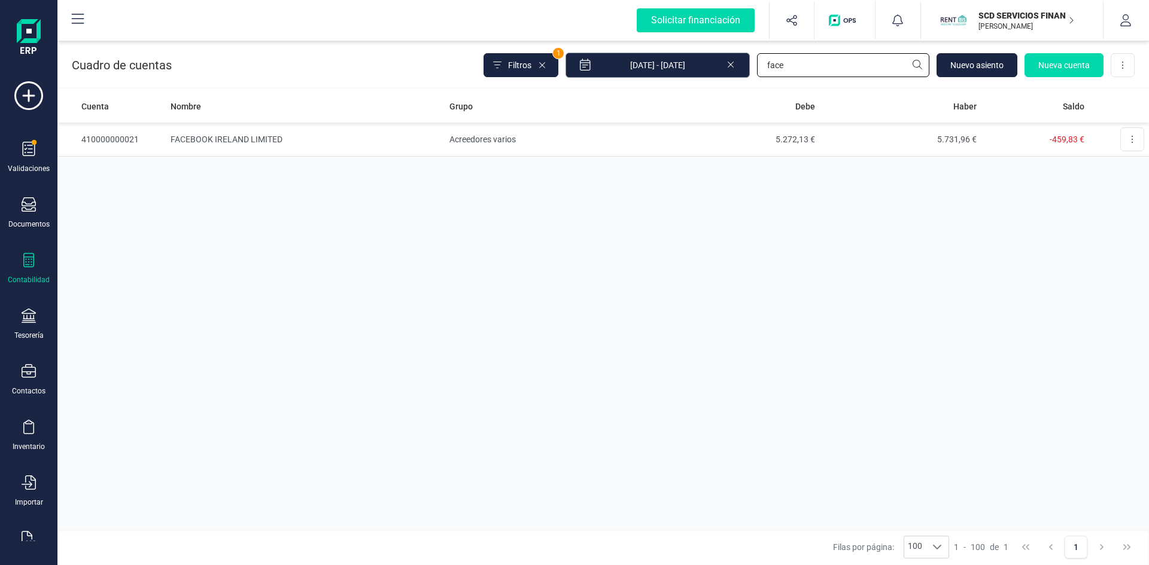
drag, startPoint x: 802, startPoint y: 66, endPoint x: 695, endPoint y: 63, distance: 107.8
click at [699, 63] on div "Filtros 1 [DATE] - [DATE] face Nuevo asiento Nueva cuenta Descargar Excel" at bounding box center [808, 65] width 651 height 25
type input "orange"
click at [253, 136] on td "ORANGE [GEOGRAPHIC_DATA] SAU" at bounding box center [305, 140] width 279 height 34
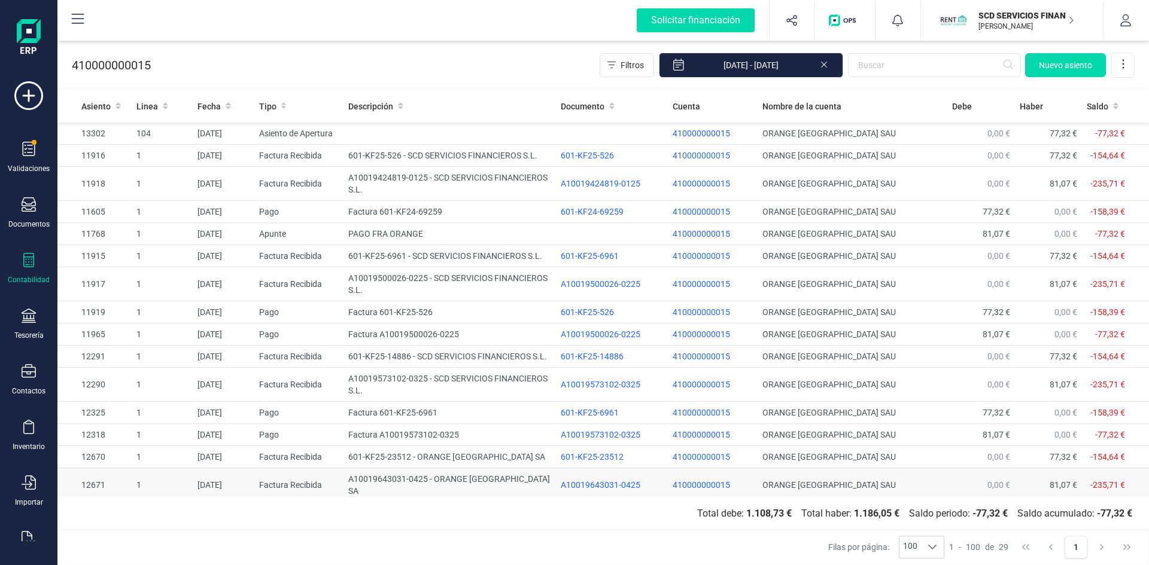
click at [411, 479] on td "A10019643031-0425 - ORANGE [GEOGRAPHIC_DATA] SA" at bounding box center [449, 486] width 212 height 34
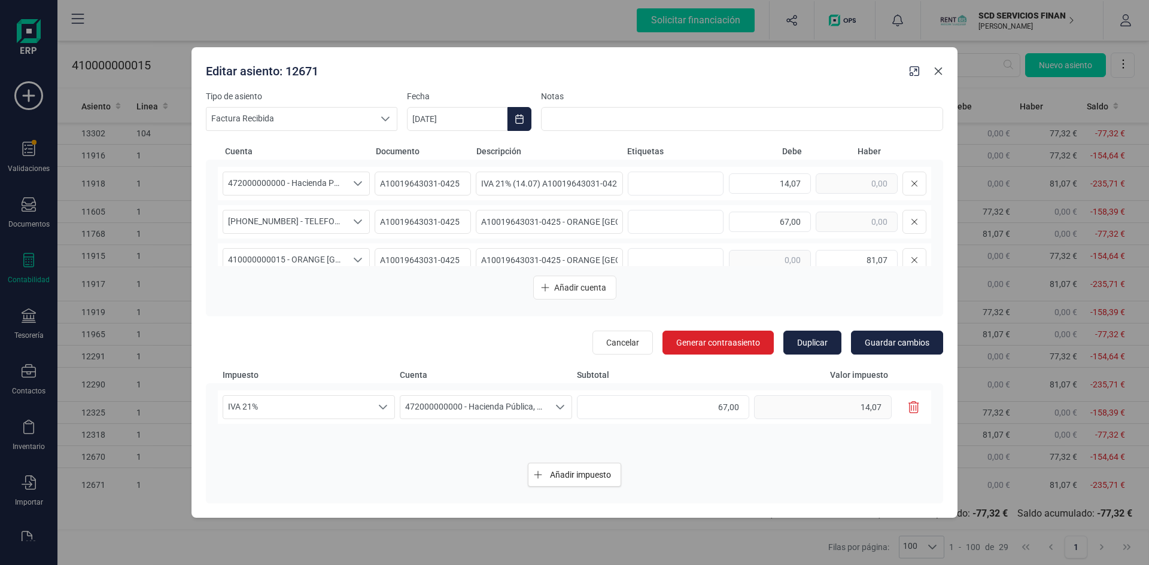
click at [938, 69] on icon "button" at bounding box center [938, 71] width 10 height 10
type input "[DATE]"
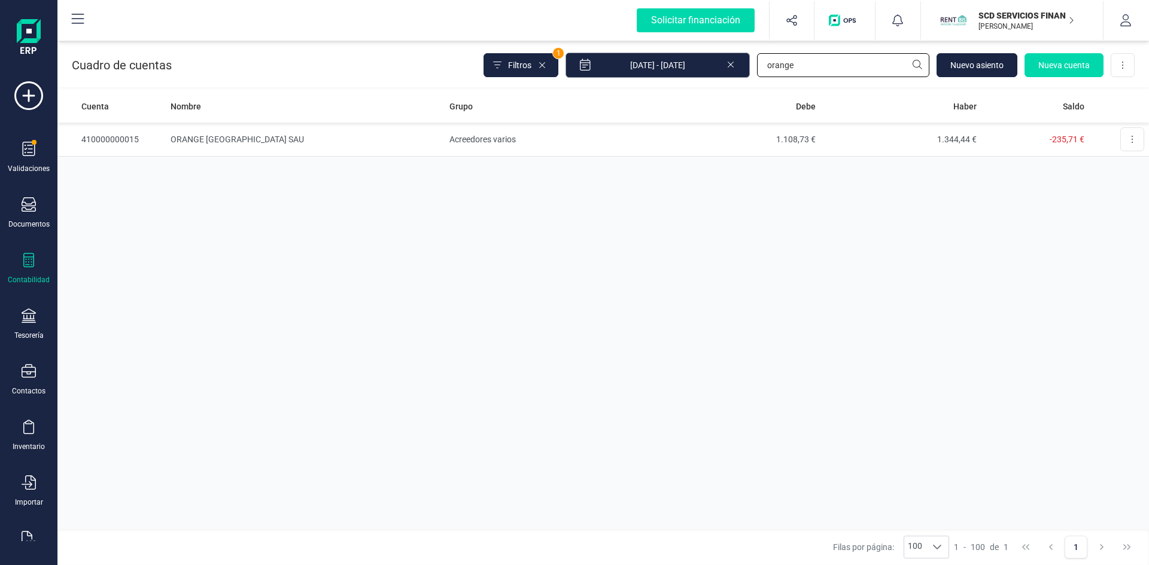
drag, startPoint x: 828, startPoint y: 65, endPoint x: 650, endPoint y: 54, distance: 178.7
click at [650, 54] on div "Filtros 1 [DATE] - [DATE] orange [GEOGRAPHIC_DATA] Nueva cuenta Descargar Excel" at bounding box center [808, 65] width 651 height 25
type input "eco"
click at [195, 136] on td "ECO3 HUB SL" at bounding box center [305, 140] width 278 height 34
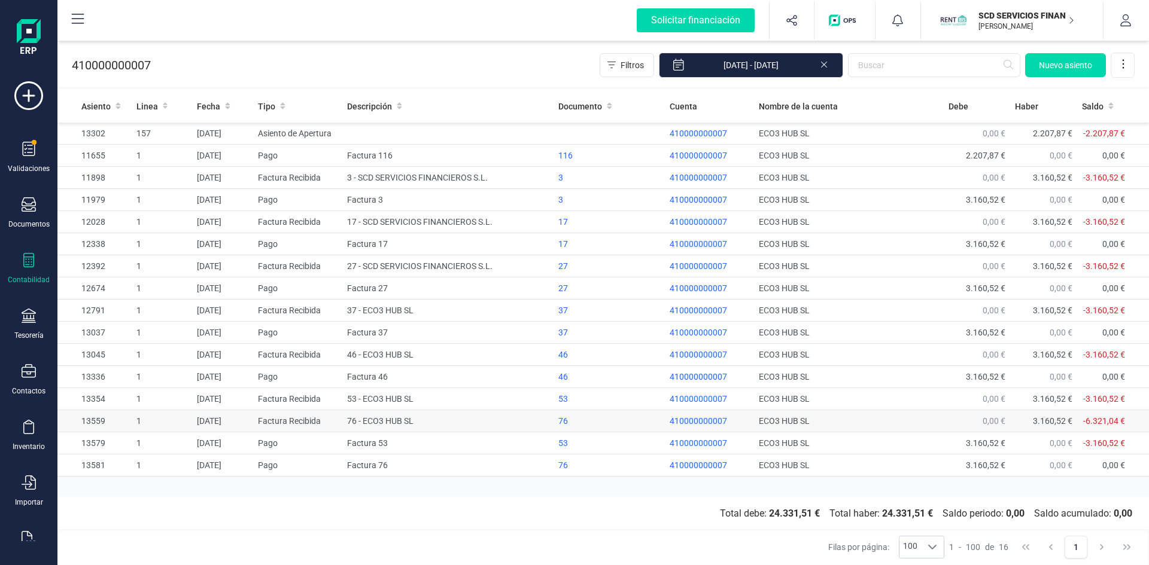
click at [363, 422] on td "76 - ECO3 HUB SL" at bounding box center [447, 421] width 211 height 22
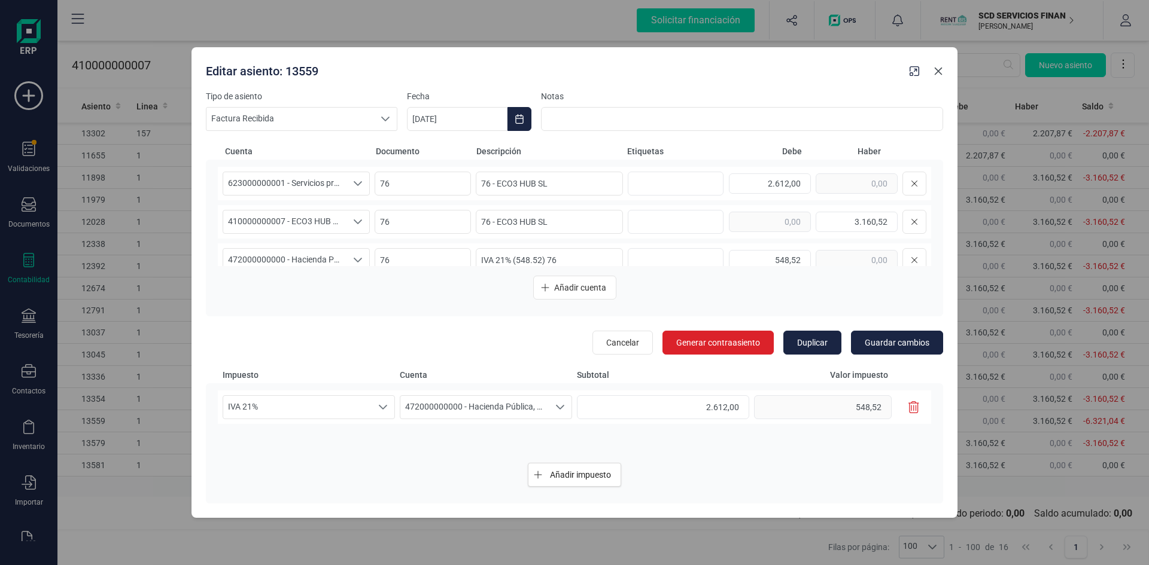
click at [937, 72] on icon "button" at bounding box center [939, 71] width 8 height 8
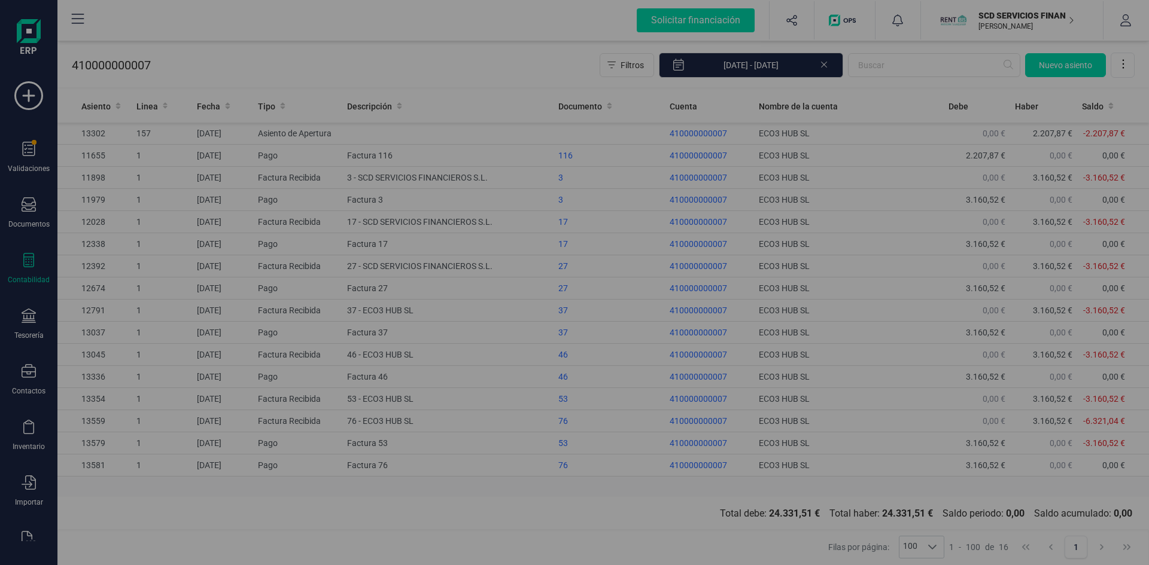
type input "[DATE]"
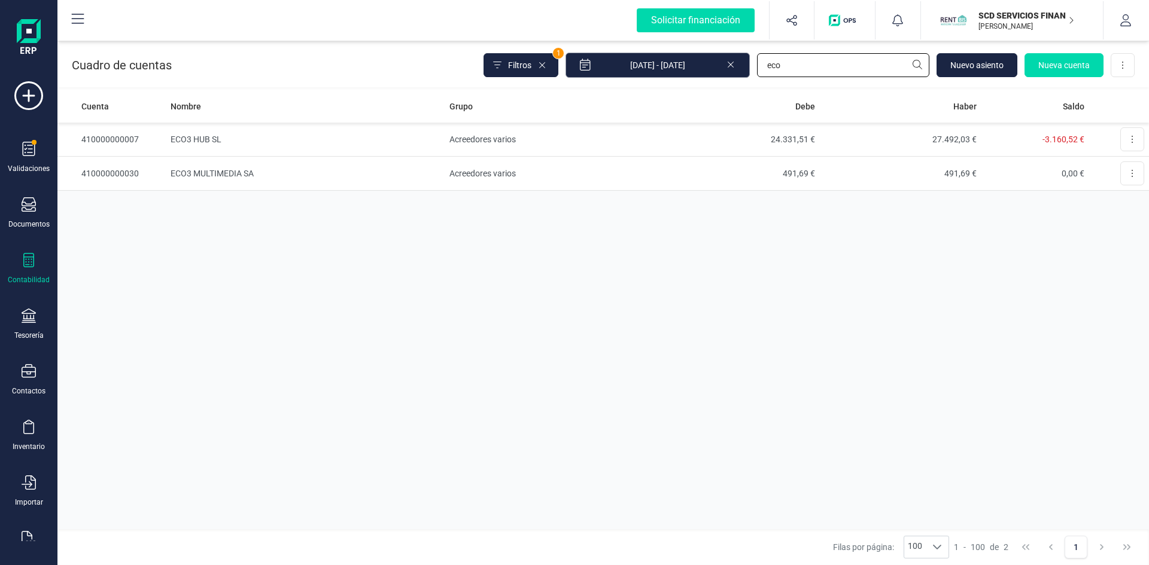
drag, startPoint x: 804, startPoint y: 62, endPoint x: 707, endPoint y: 68, distance: 97.7
click at [707, 68] on div "Filtros 1 [DATE] - [DATE] eco [GEOGRAPHIC_DATA] Nueva cuenta Descargar Excel" at bounding box center [808, 65] width 651 height 25
type input "registr"
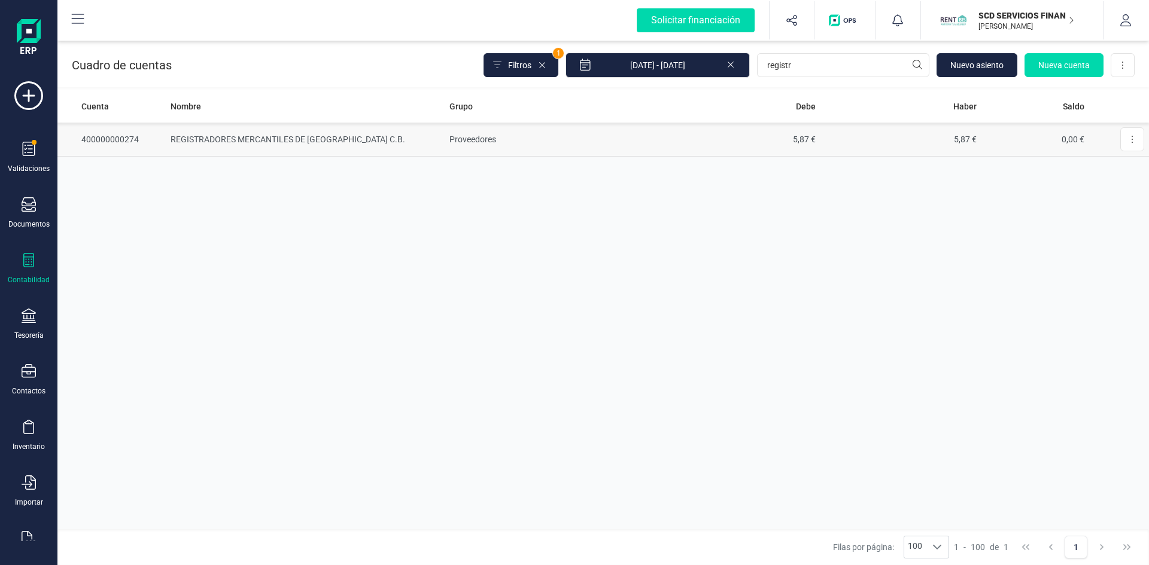
click at [285, 136] on td "REGISTRADORES MERCANTILES DE [GEOGRAPHIC_DATA] C.B." at bounding box center [305, 140] width 279 height 34
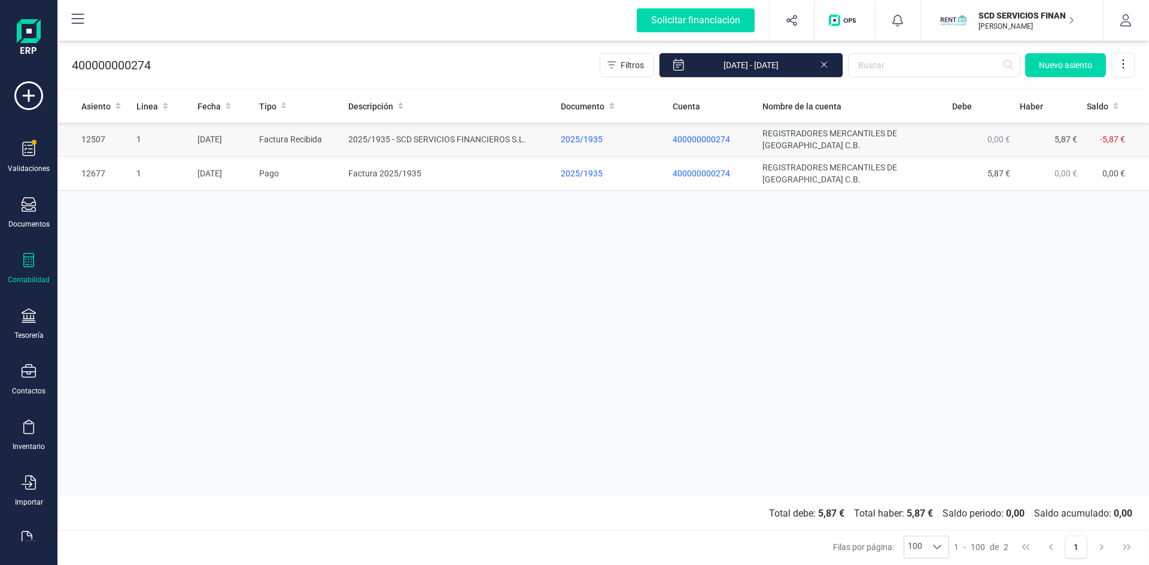
click at [285, 135] on td "Factura Recibida" at bounding box center [299, 140] width 90 height 34
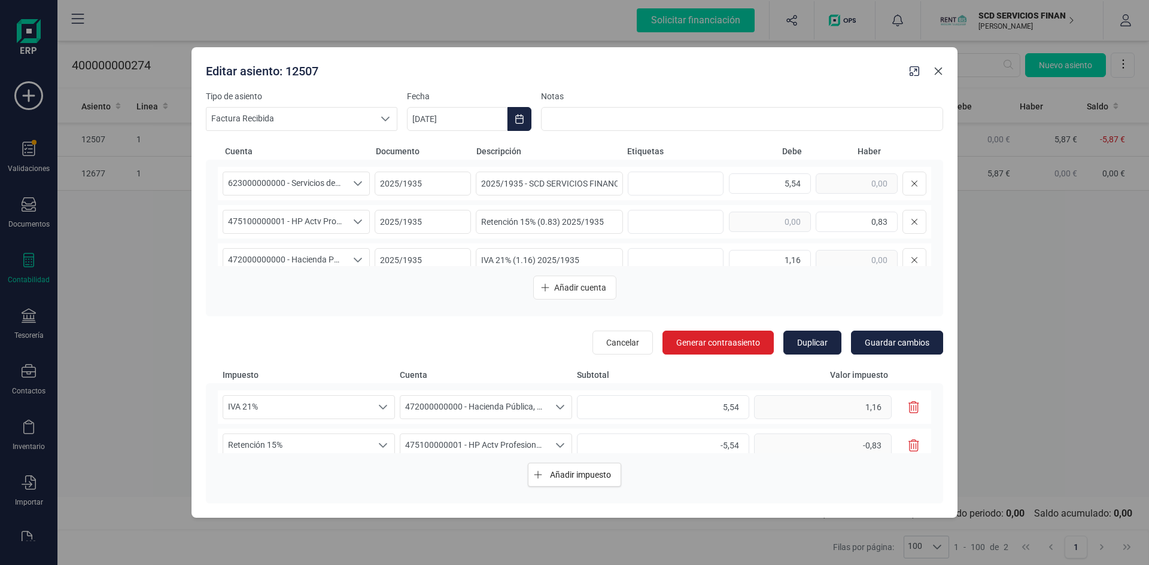
click at [938, 68] on icon "button" at bounding box center [938, 71] width 10 height 10
type input "[DATE]"
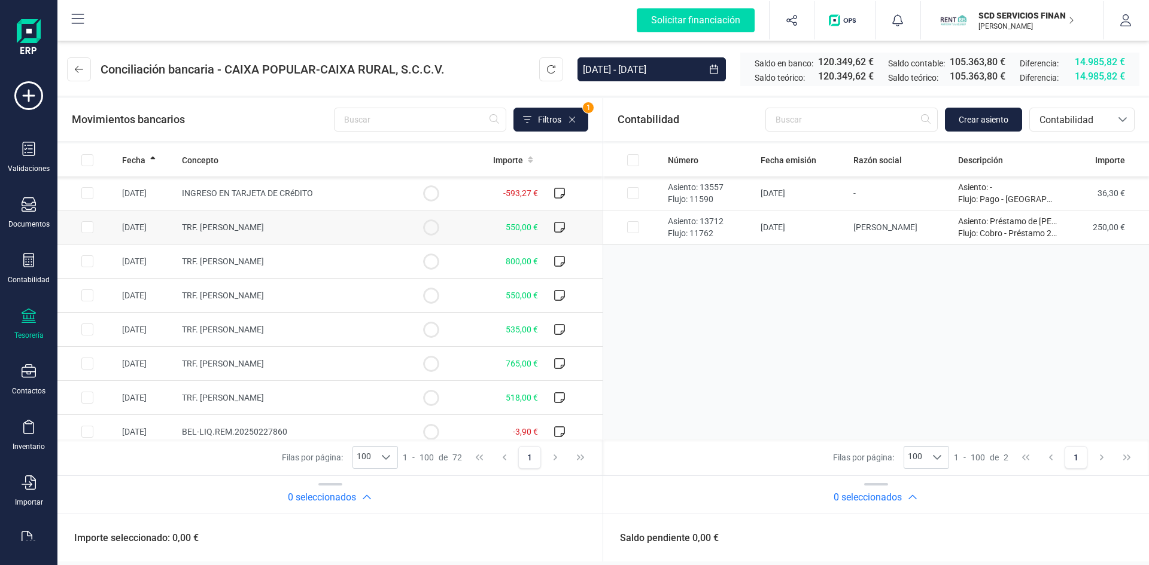
click at [86, 226] on input "Row Selected bc0137a9-53c4-442f-928a-74aea546dd9b" at bounding box center [87, 227] width 12 height 12
checkbox input "true"
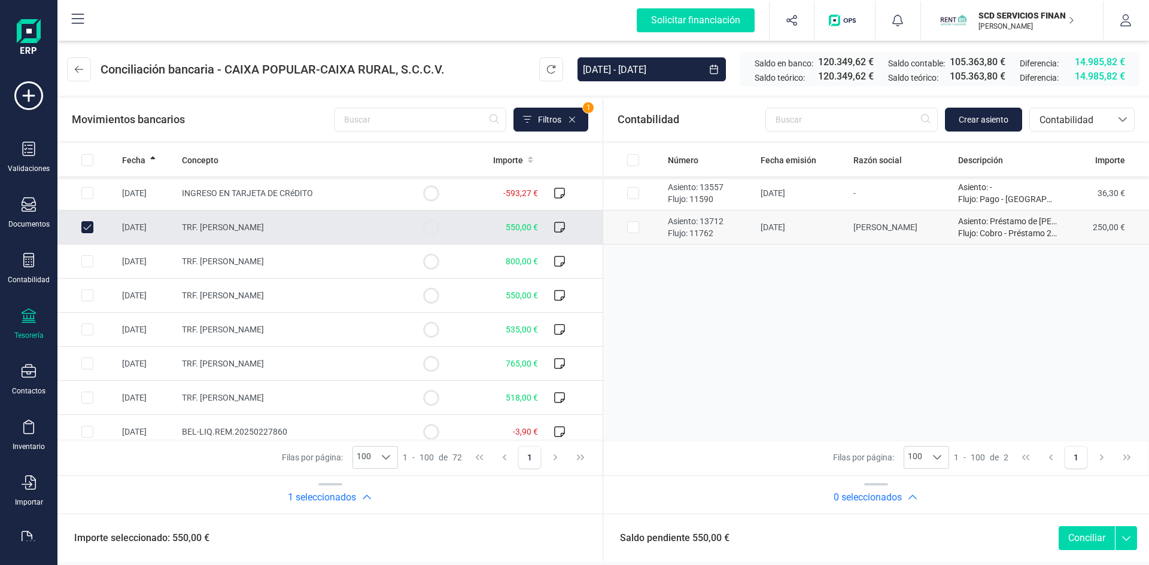
click at [630, 226] on input "Row Selected ccb12122-5f3e-49ae-90d9-cc6fa6803c41" at bounding box center [633, 227] width 12 height 12
checkbox input "true"
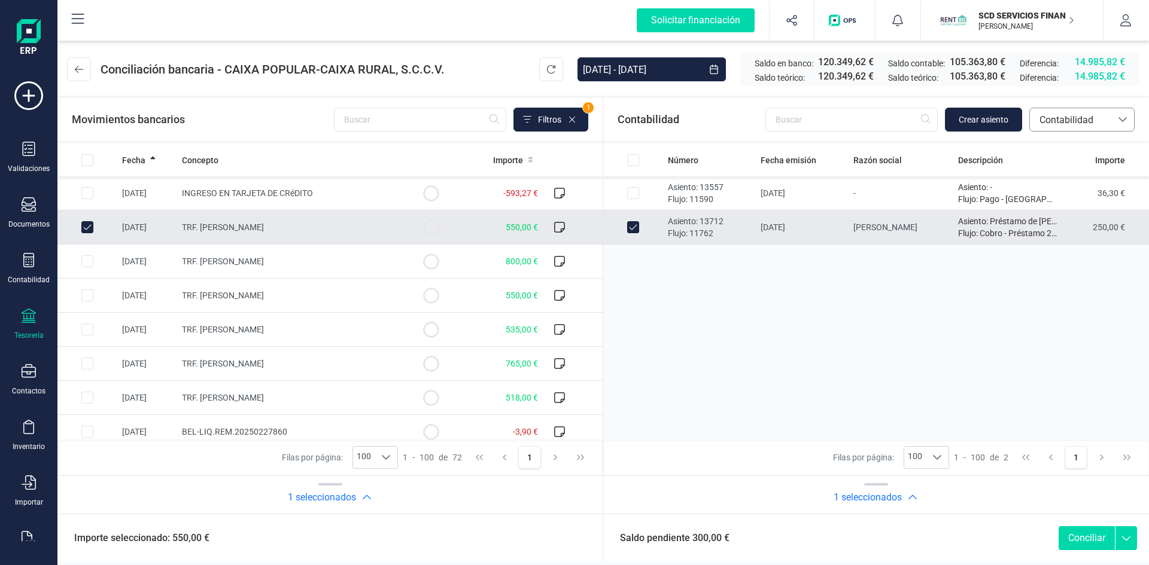
click at [1065, 116] on span "Contabilidad" at bounding box center [1071, 120] width 72 height 14
click at [1061, 223] on span "Devoluciones" at bounding box center [1067, 225] width 57 height 14
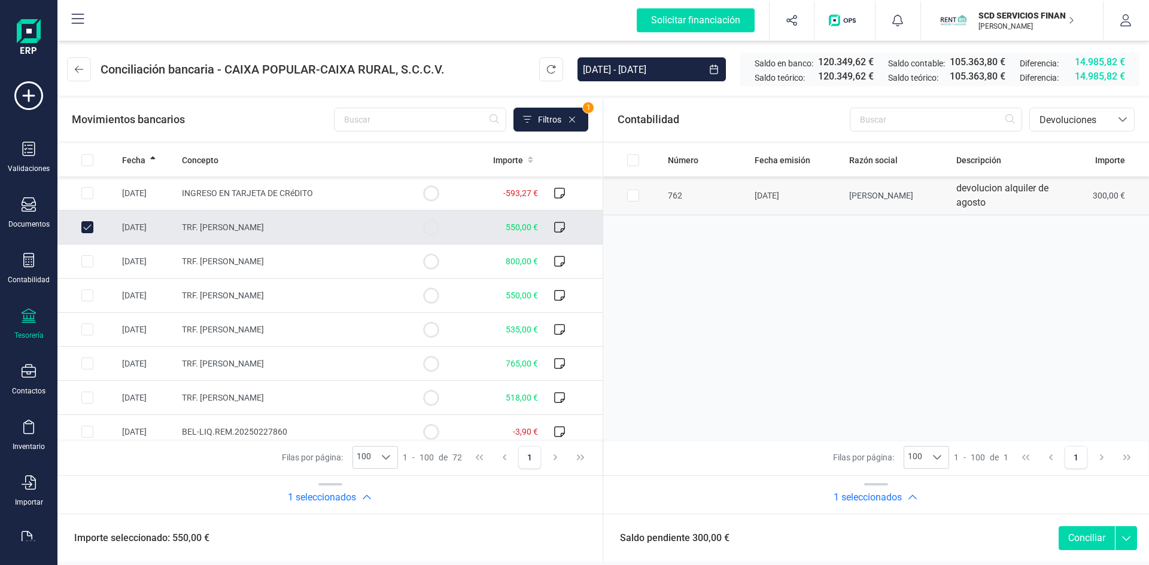
click at [631, 196] on input "Row Selected b89bc0b9-5d6b-4efd-8004-dcb4a0d71662" at bounding box center [633, 196] width 12 height 12
checkbox input "true"
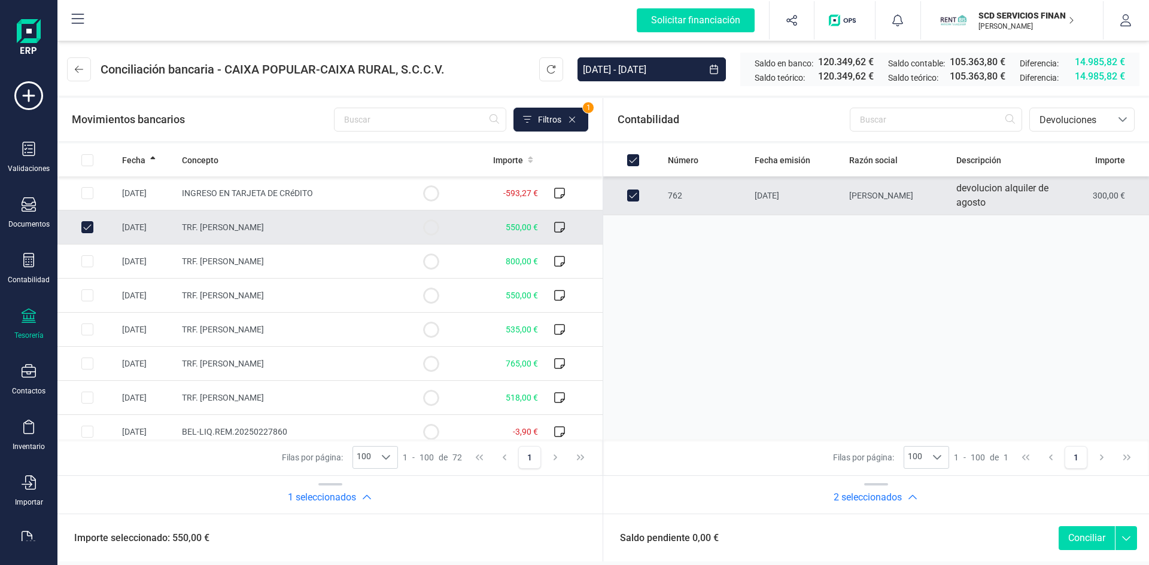
click at [1085, 537] on button "Conciliar" at bounding box center [1087, 539] width 56 height 24
checkbox input "false"
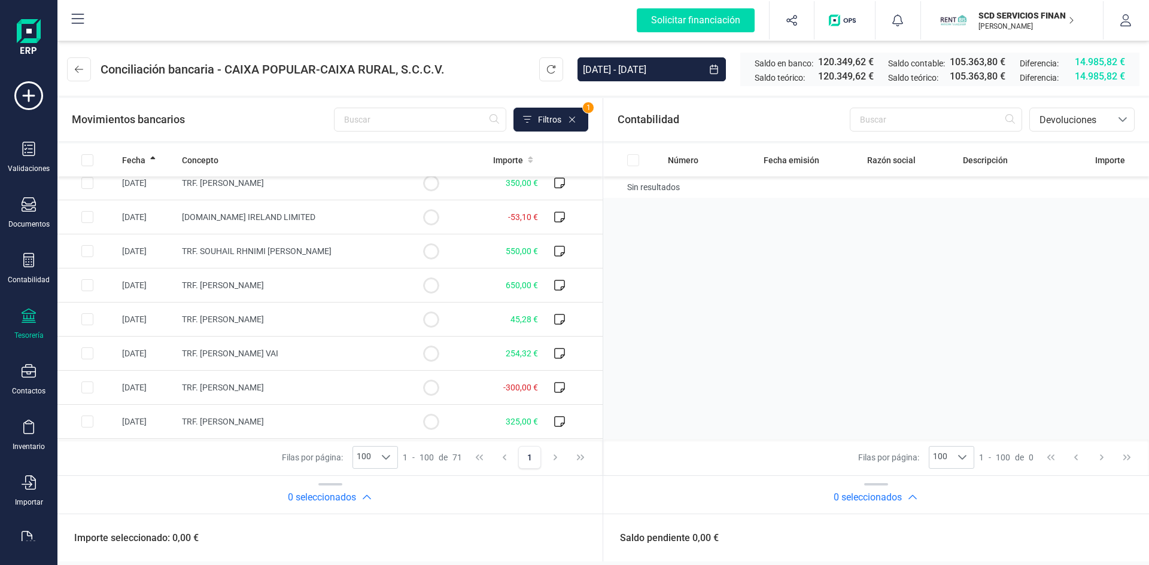
scroll to position [718, 0]
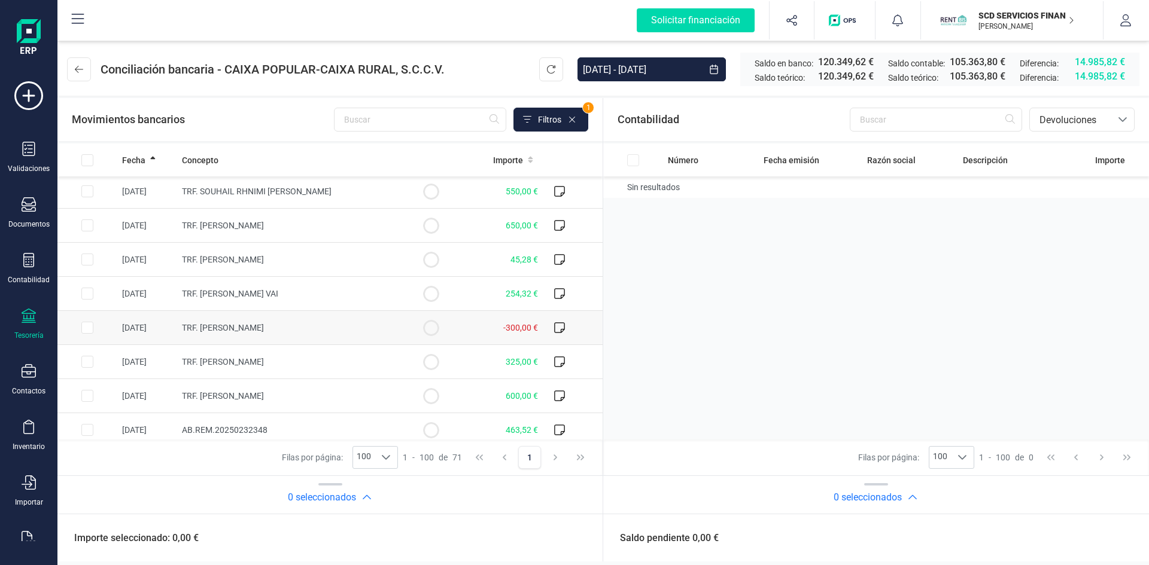
click at [84, 327] on input "Row Selected 38365341-530e-403e-a856-6dbf24491d56" at bounding box center [87, 328] width 12 height 12
checkbox input "true"
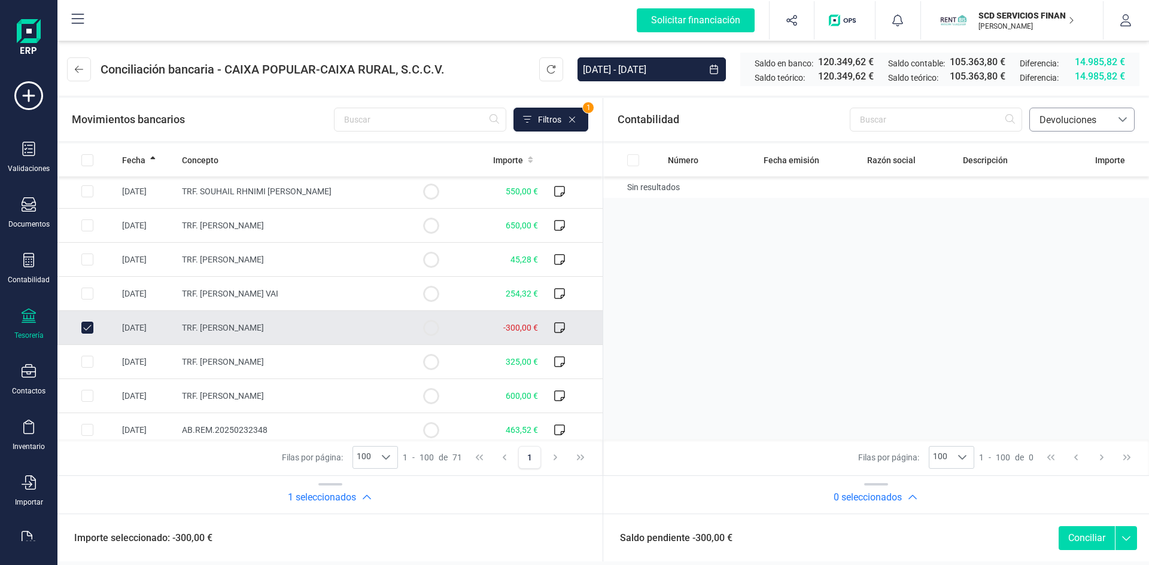
click at [1074, 118] on span "Devoluciones" at bounding box center [1071, 120] width 72 height 14
click at [1066, 148] on span "Contabilidad" at bounding box center [1066, 148] width 54 height 14
click at [972, 118] on span "Crear asiento" at bounding box center [984, 120] width 50 height 12
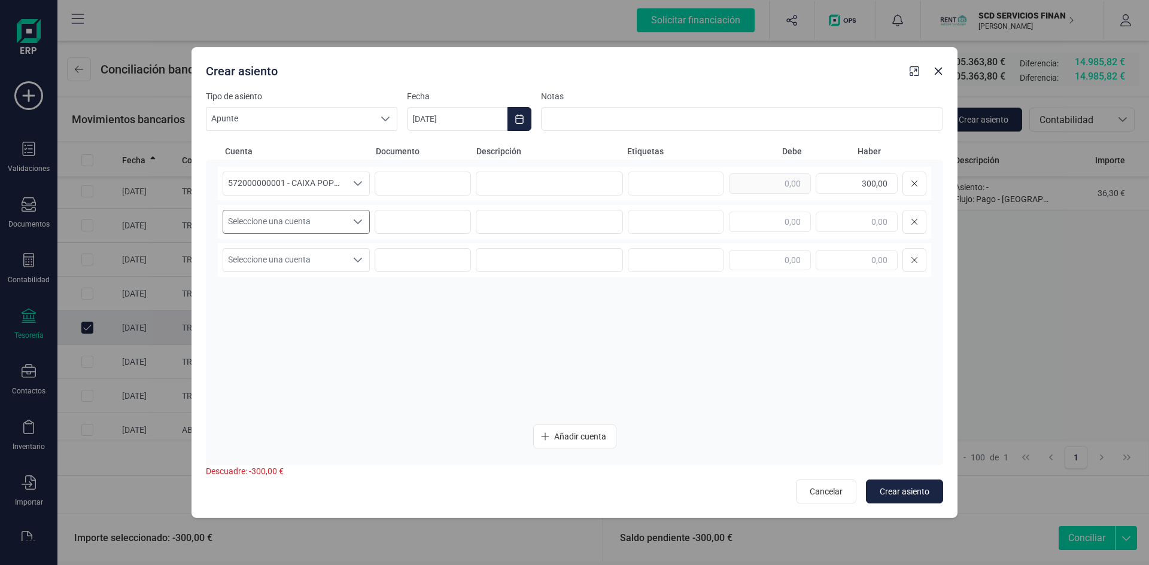
click at [329, 217] on span "Seleccione una cuenta" at bounding box center [284, 222] width 123 height 23
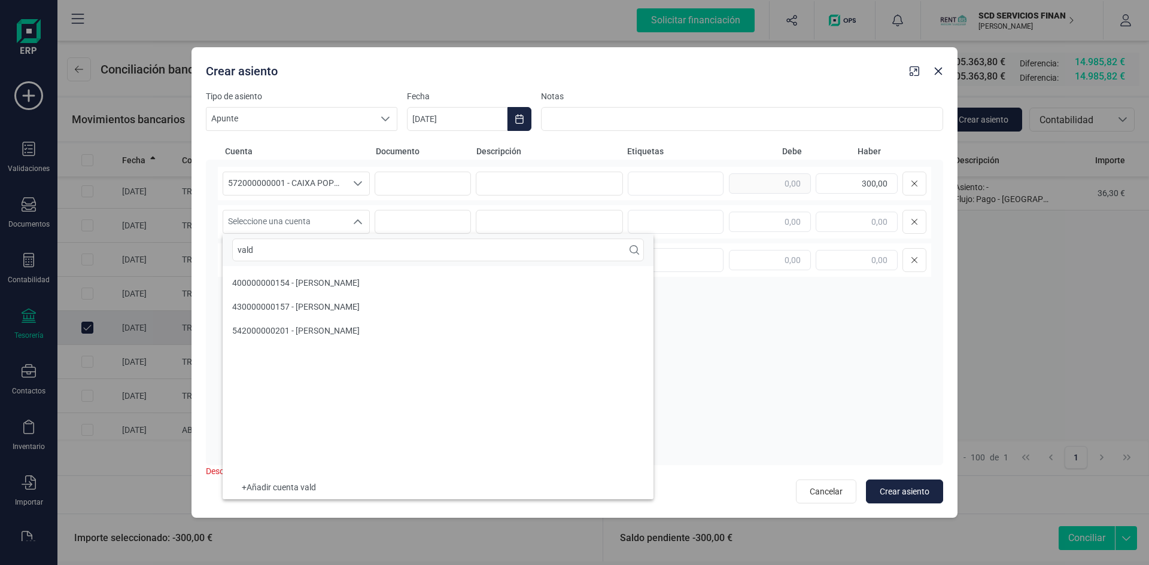
scroll to position [0, 0]
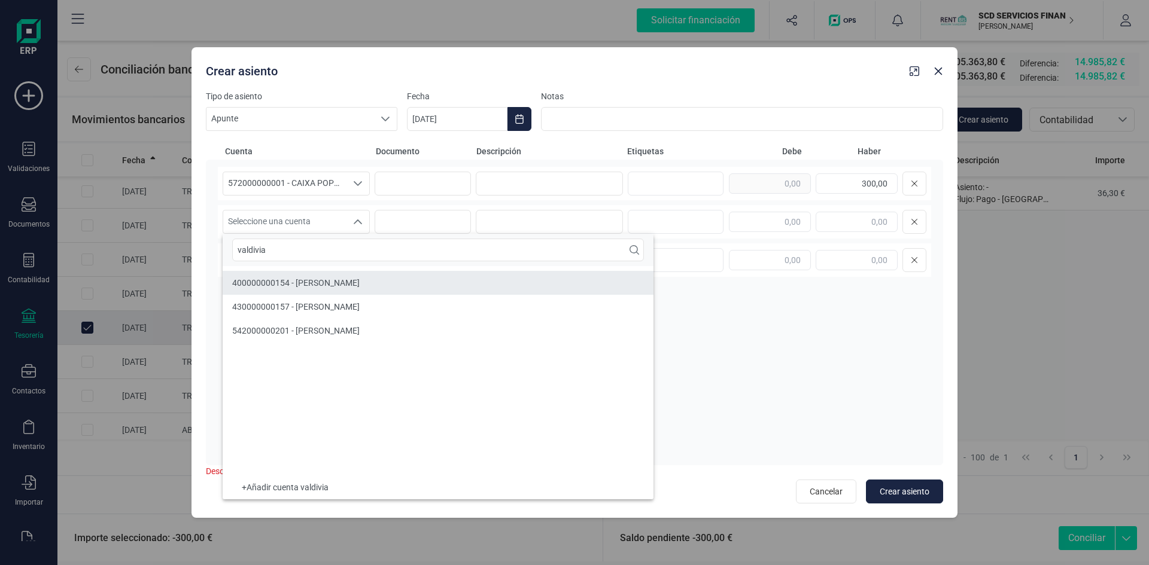
type input "valdivia"
click at [261, 281] on span "400000000154 - [PERSON_NAME]" at bounding box center [295, 283] width 127 height 10
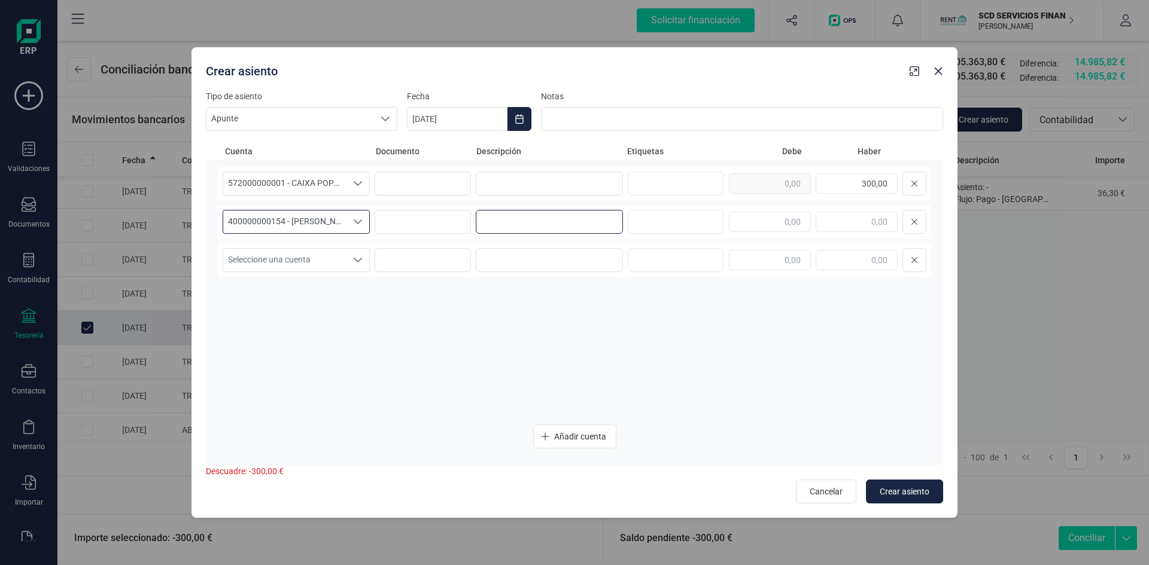
click at [495, 221] on input at bounding box center [549, 222] width 147 height 24
type input "d"
type input "pago"
click at [553, 186] on input at bounding box center [549, 184] width 147 height 24
type input "pago"
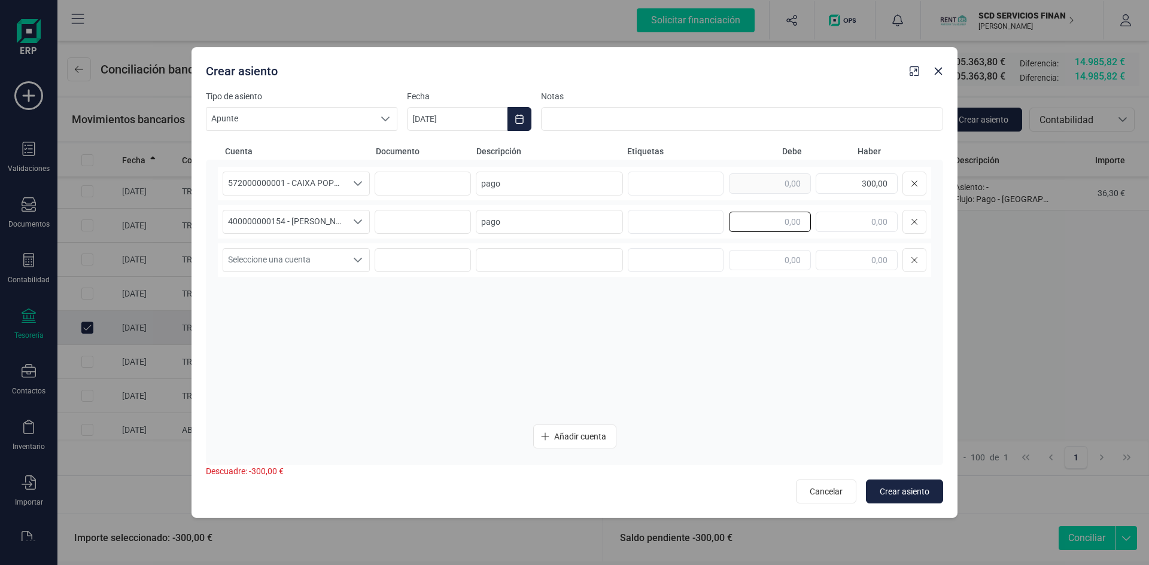
click at [768, 217] on input "text" at bounding box center [770, 222] width 82 height 20
type input "300,00"
click at [917, 493] on span "Crear asiento" at bounding box center [905, 492] width 50 height 12
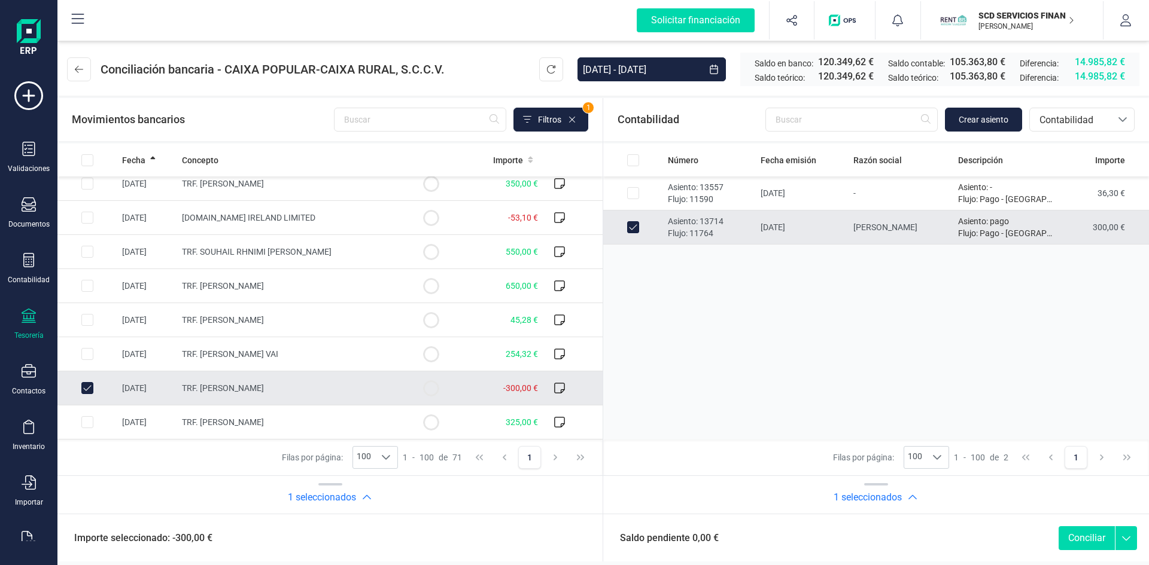
scroll to position [658, 0]
click at [1087, 537] on button "Conciliar" at bounding box center [1087, 539] width 56 height 24
checkbox input "false"
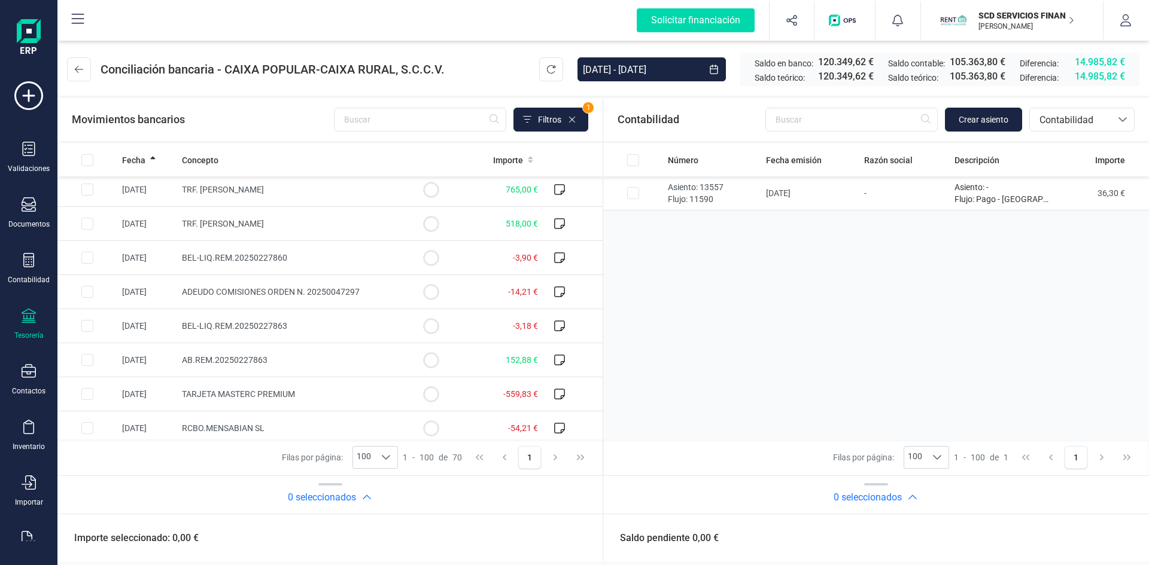
scroll to position [0, 0]
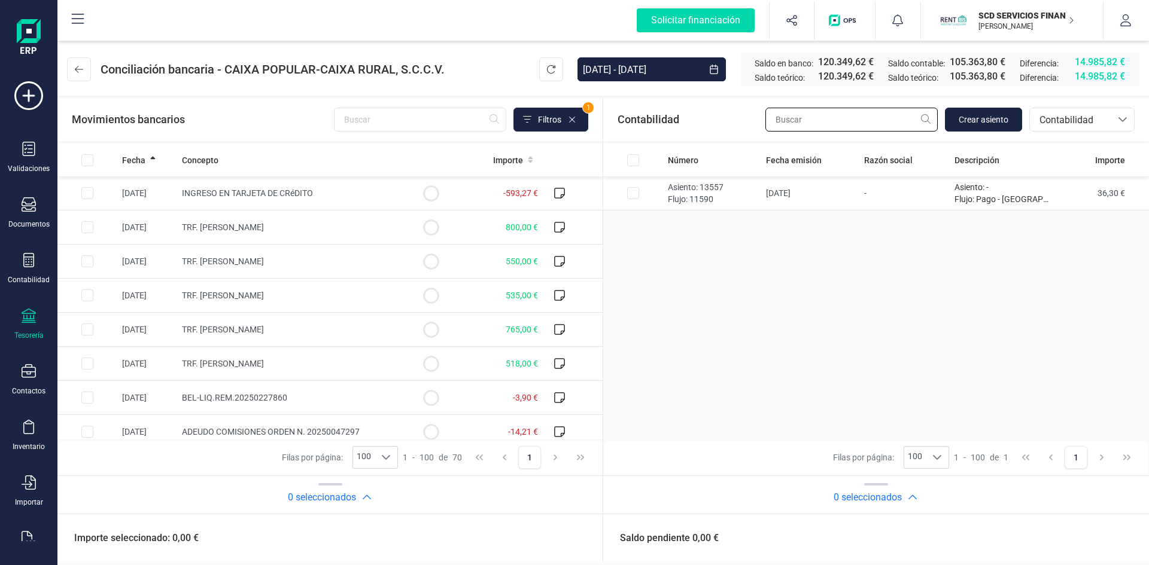
click at [851, 121] on input "text" at bounding box center [851, 120] width 172 height 24
click at [1056, 119] on span "Contabilidad" at bounding box center [1071, 120] width 72 height 14
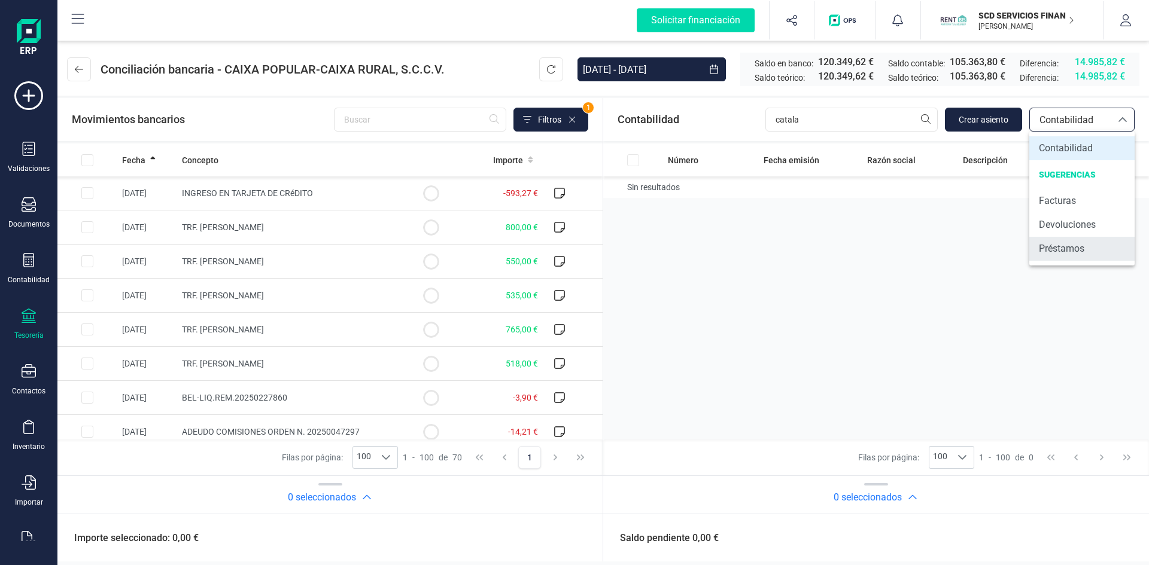
click at [1064, 247] on span "Préstamos" at bounding box center [1061, 249] width 45 height 14
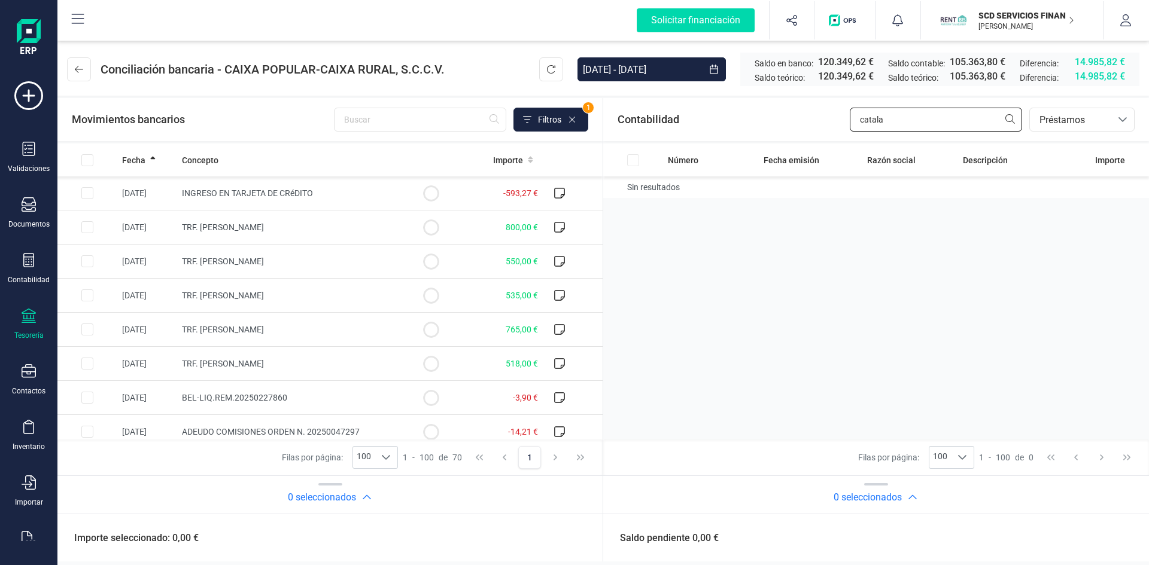
click at [902, 116] on input "catala" at bounding box center [936, 120] width 172 height 24
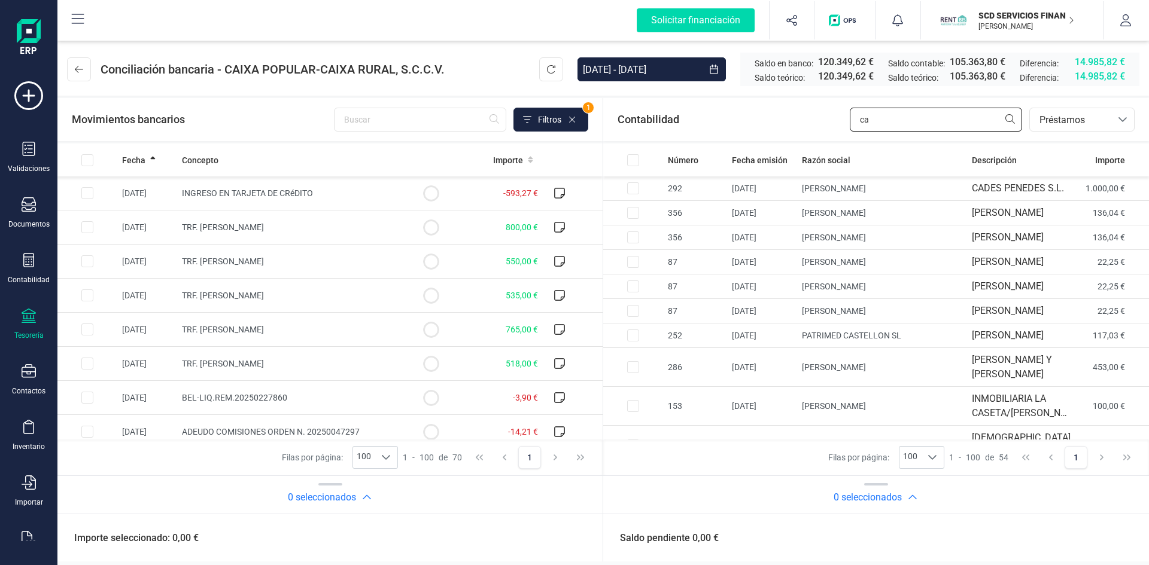
type input "c"
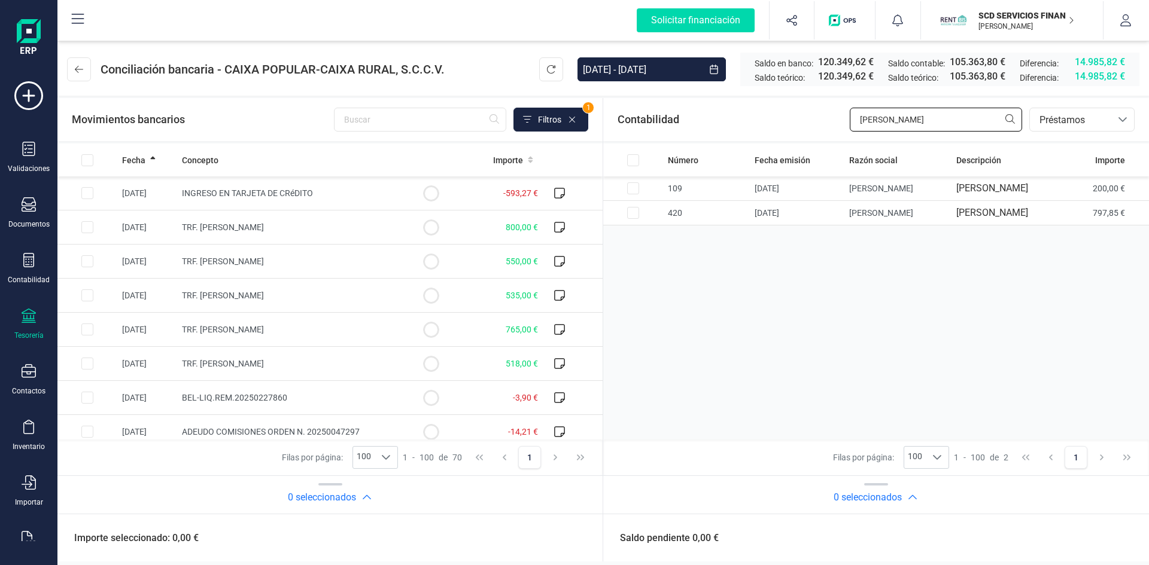
type input "[PERSON_NAME]"
click at [90, 225] on input "Row Selected c1e41b81-20a9-4e0e-9d76-d0418417f5c8" at bounding box center [87, 227] width 12 height 12
checkbox input "true"
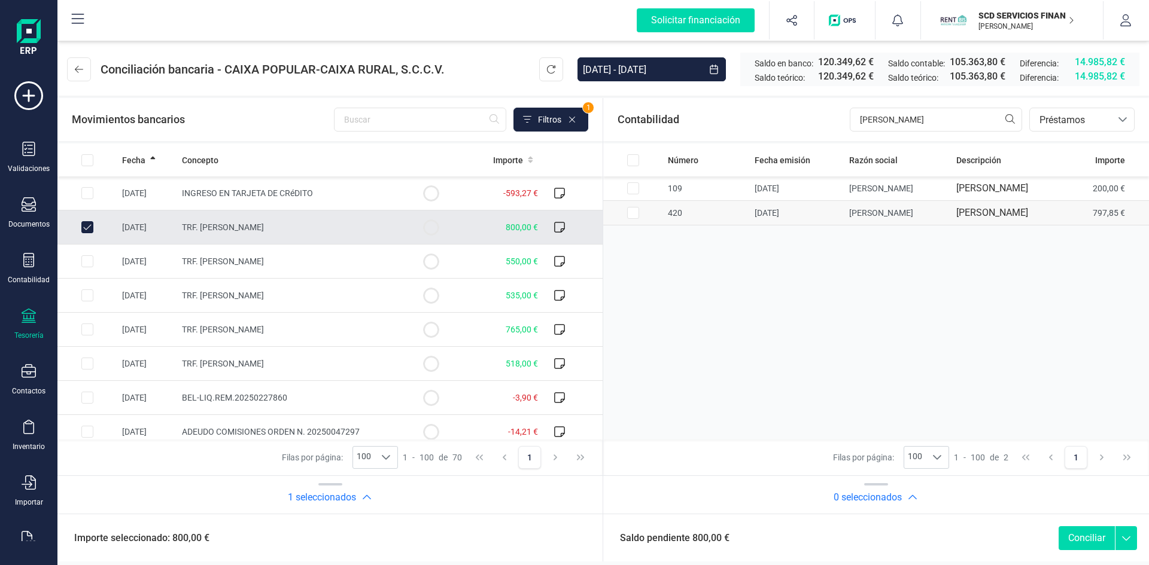
click at [635, 219] on input "Row Selected 1b868750-8fec-48a4-b309-ac0211d9fb4e" at bounding box center [633, 213] width 12 height 12
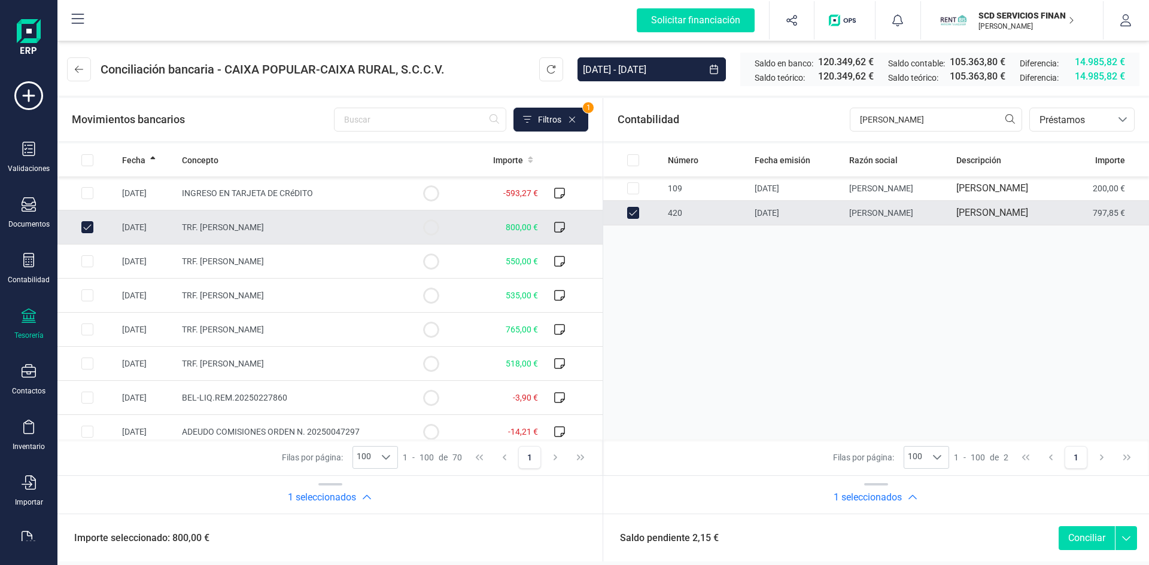
click at [632, 219] on input "Row Unselected 1b868750-8fec-48a4-b309-ac0211d9fb4e" at bounding box center [633, 213] width 12 height 12
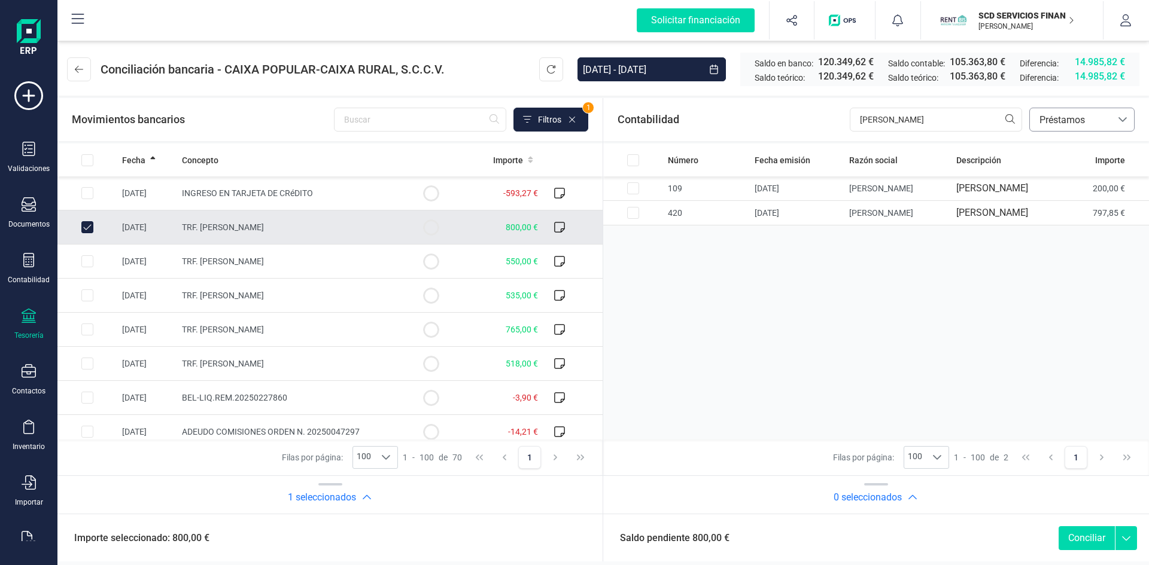
click at [1074, 116] on span "Préstamos" at bounding box center [1071, 120] width 72 height 14
click at [634, 219] on input "Row Selected 1b868750-8fec-48a4-b309-ac0211d9fb4e" at bounding box center [633, 213] width 12 height 12
checkbox input "true"
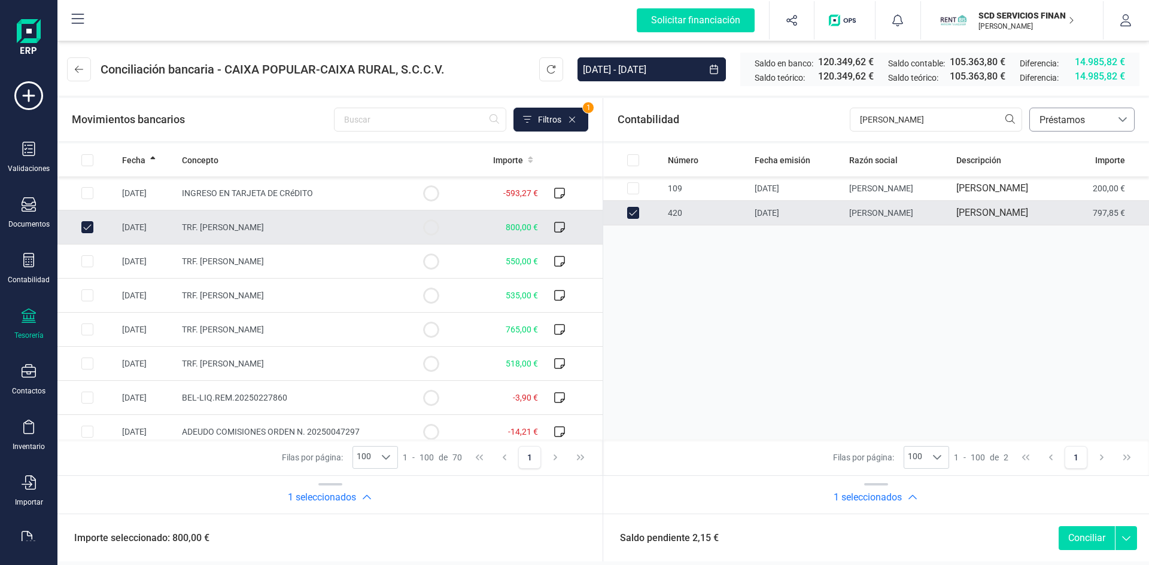
click at [1053, 117] on span "Préstamos" at bounding box center [1071, 120] width 72 height 14
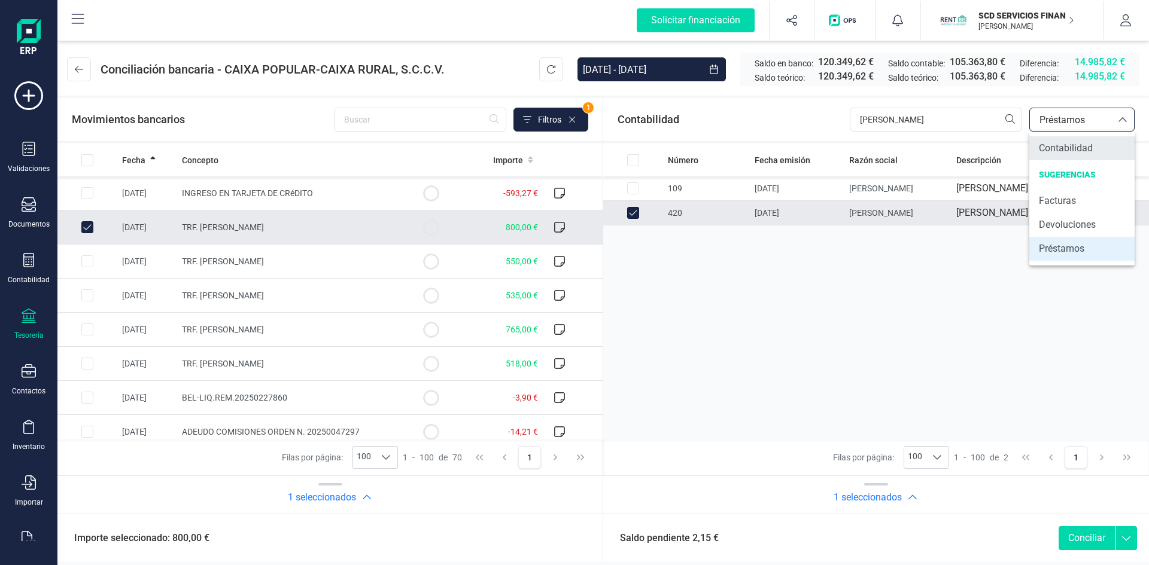
click at [1056, 145] on span "Contabilidad" at bounding box center [1066, 148] width 54 height 14
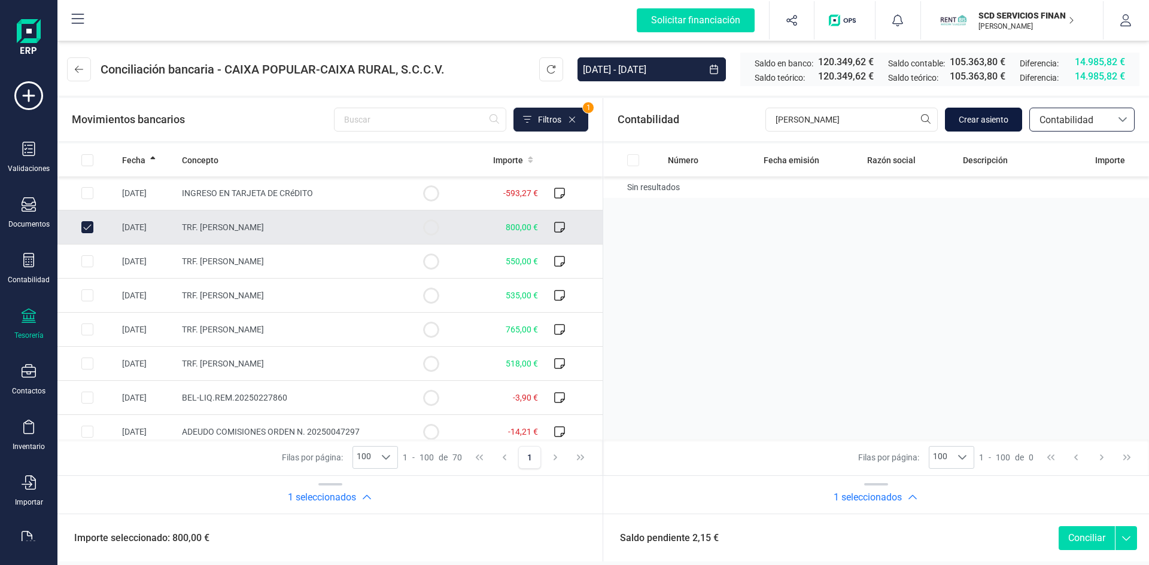
click at [990, 118] on span "Crear asiento" at bounding box center [984, 120] width 50 height 12
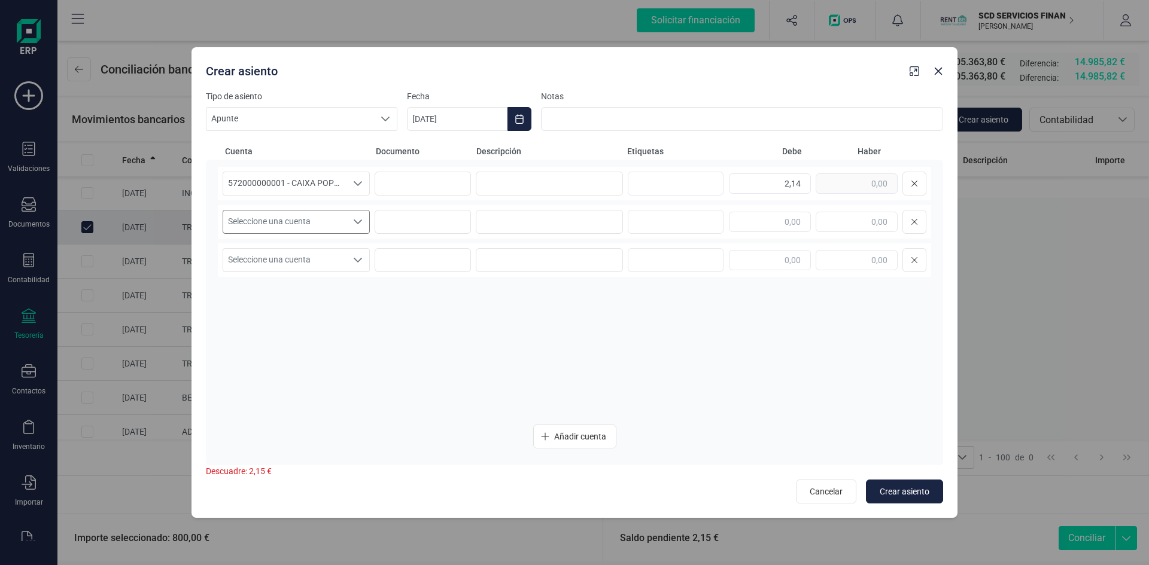
click at [358, 218] on icon "Seleccione una cuenta" at bounding box center [358, 222] width 10 height 10
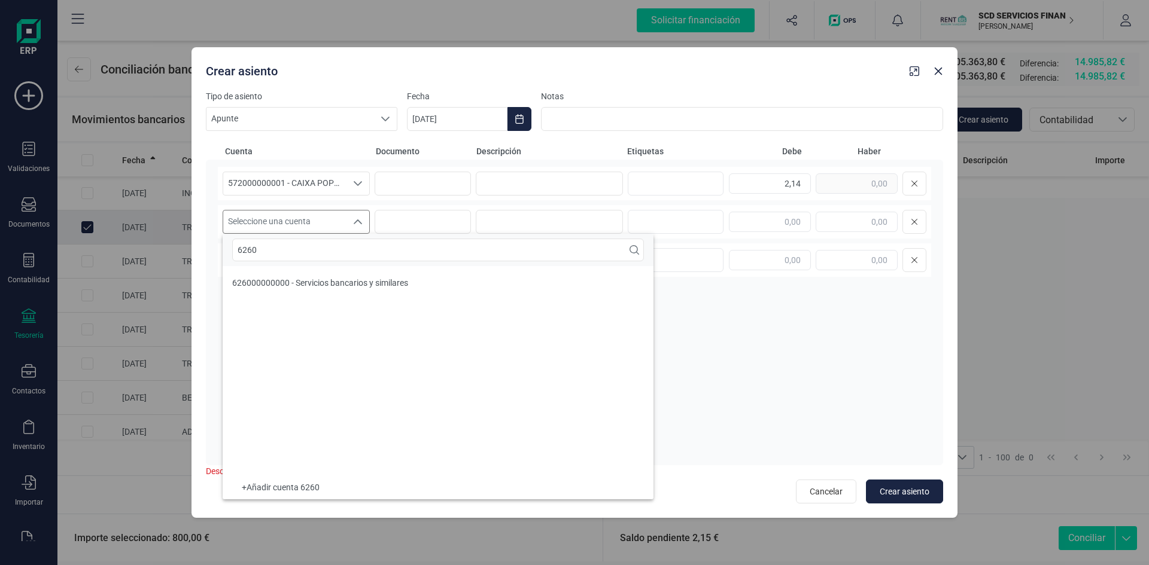
type input "6260"
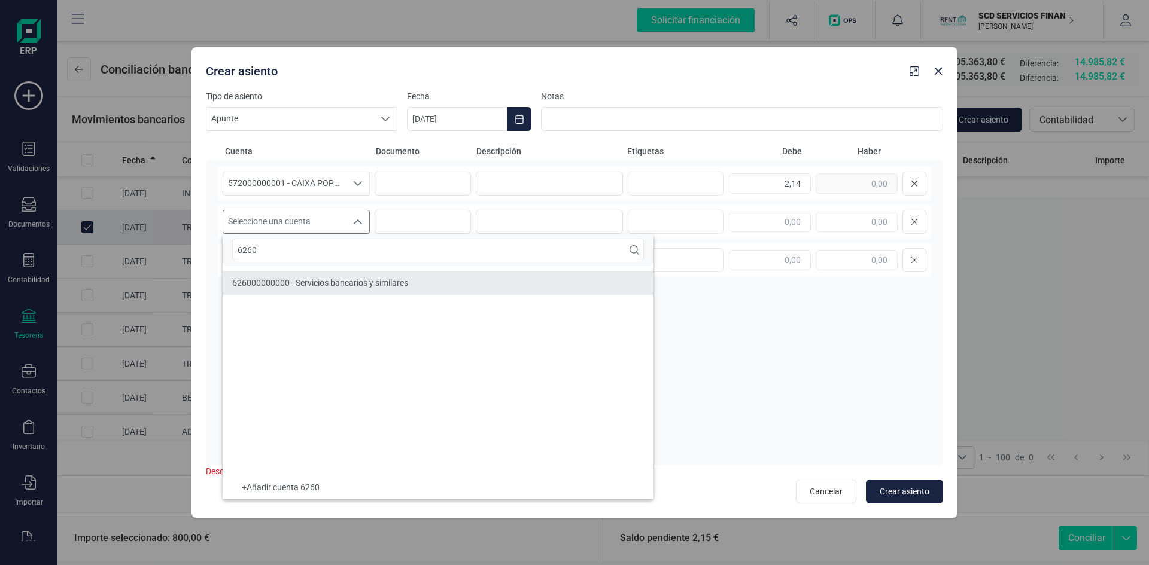
click at [357, 281] on span "626000000000 - Servicios bancarios y similares" at bounding box center [320, 283] width 176 height 10
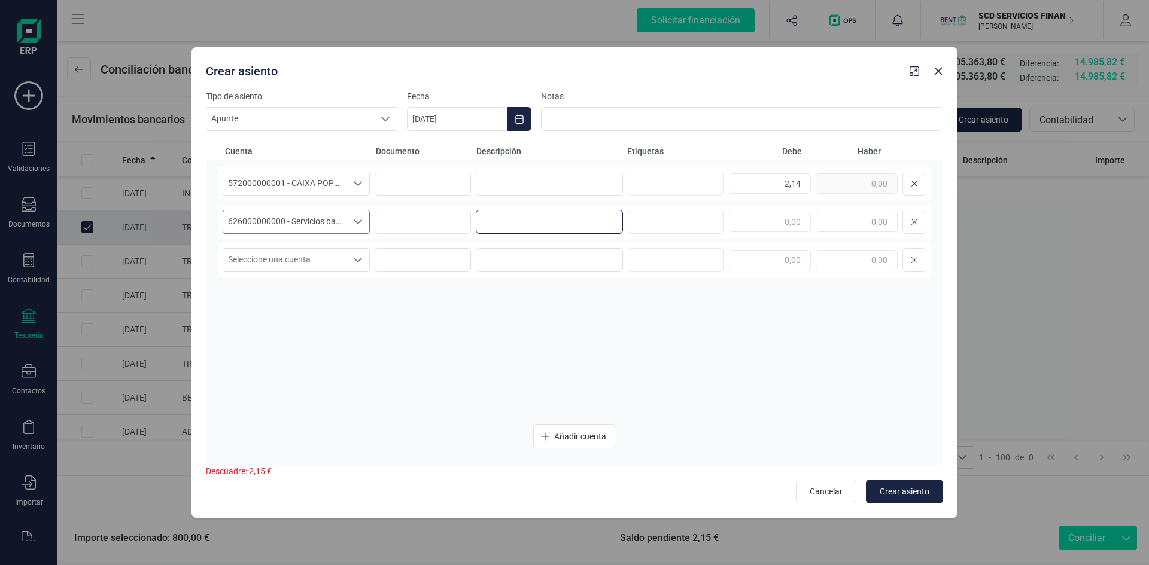
click at [500, 221] on input at bounding box center [549, 222] width 147 height 24
type input "redondeo en cobro"
click at [518, 186] on input at bounding box center [549, 184] width 147 height 24
type input "redondeo en cobro"
click at [849, 220] on input "text" at bounding box center [857, 222] width 82 height 20
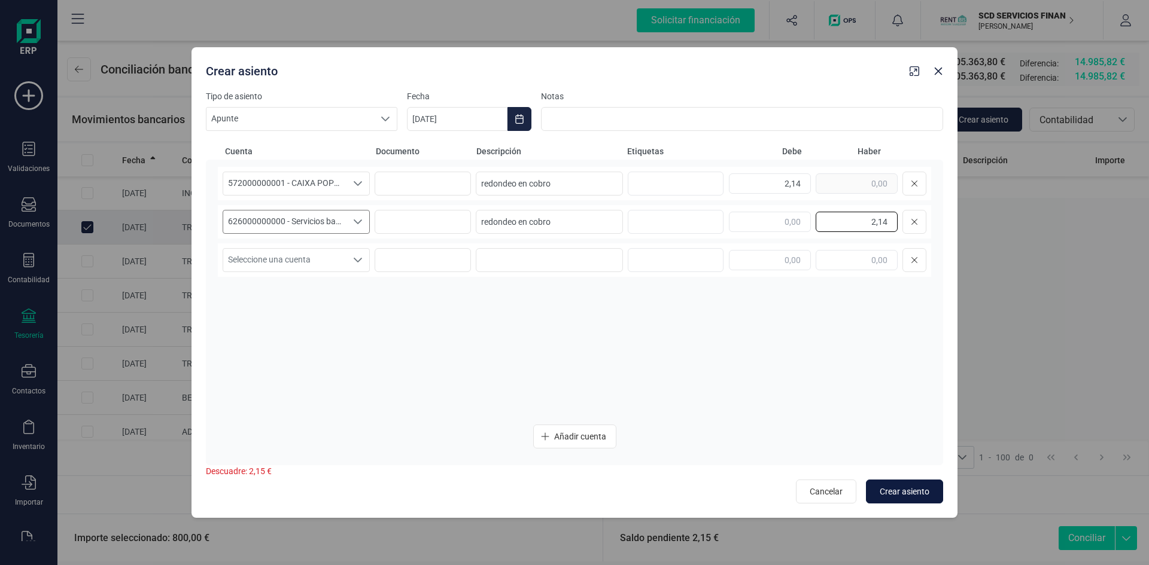
type input "2,14"
click at [903, 486] on span "Crear asiento" at bounding box center [905, 492] width 50 height 12
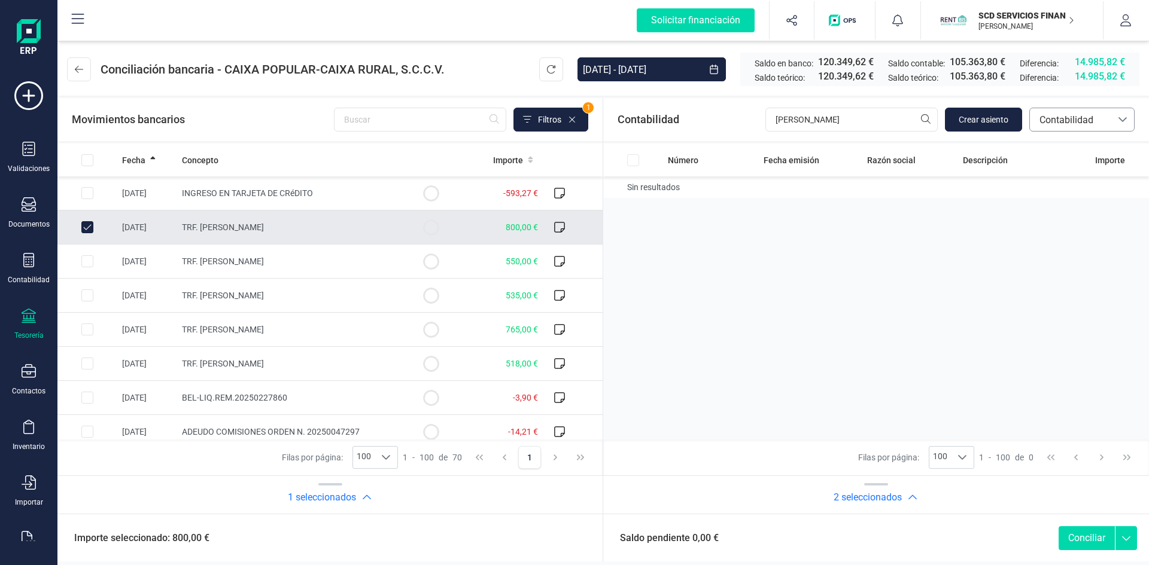
click at [1080, 116] on span "Contabilidad" at bounding box center [1071, 120] width 72 height 14
click at [1069, 249] on span "Préstamos" at bounding box center [1061, 249] width 45 height 14
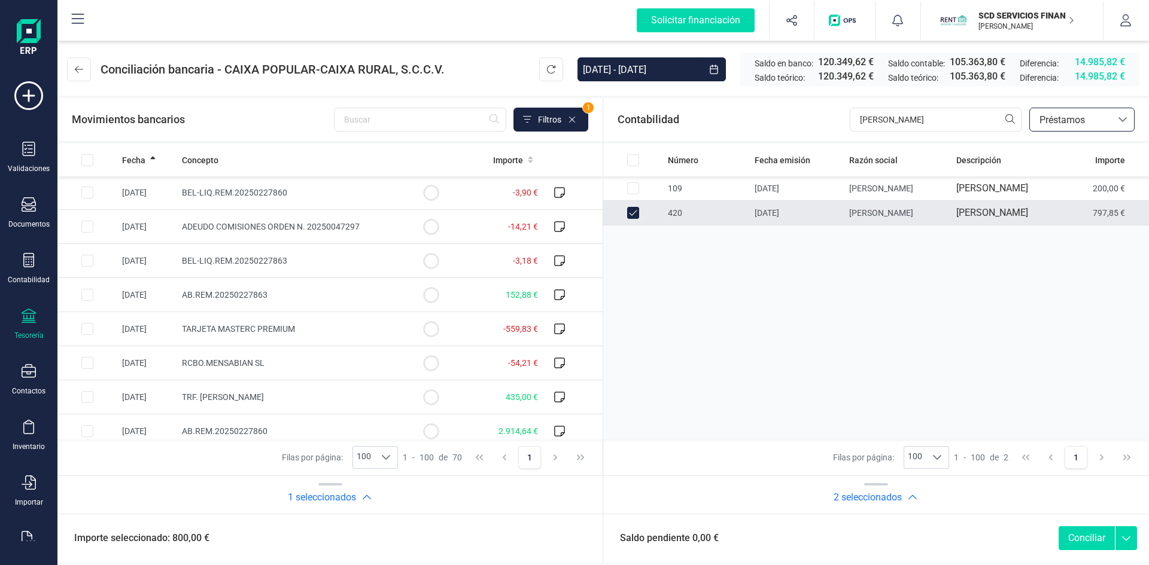
scroll to position [239, 0]
click at [1079, 540] on button "Conciliar" at bounding box center [1087, 539] width 56 height 24
checkbox input "false"
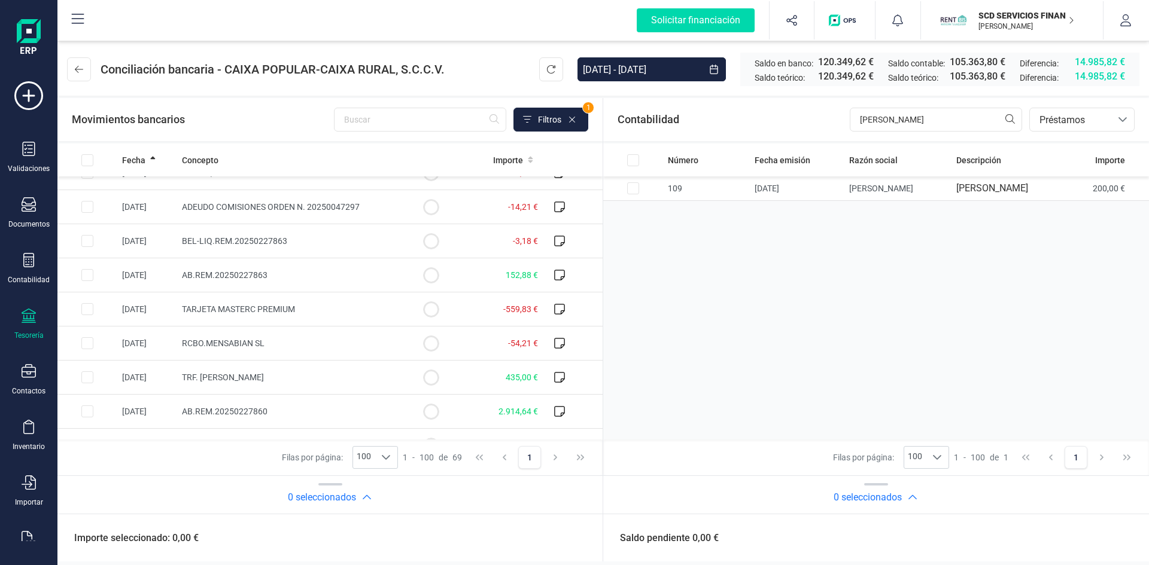
scroll to position [0, 0]
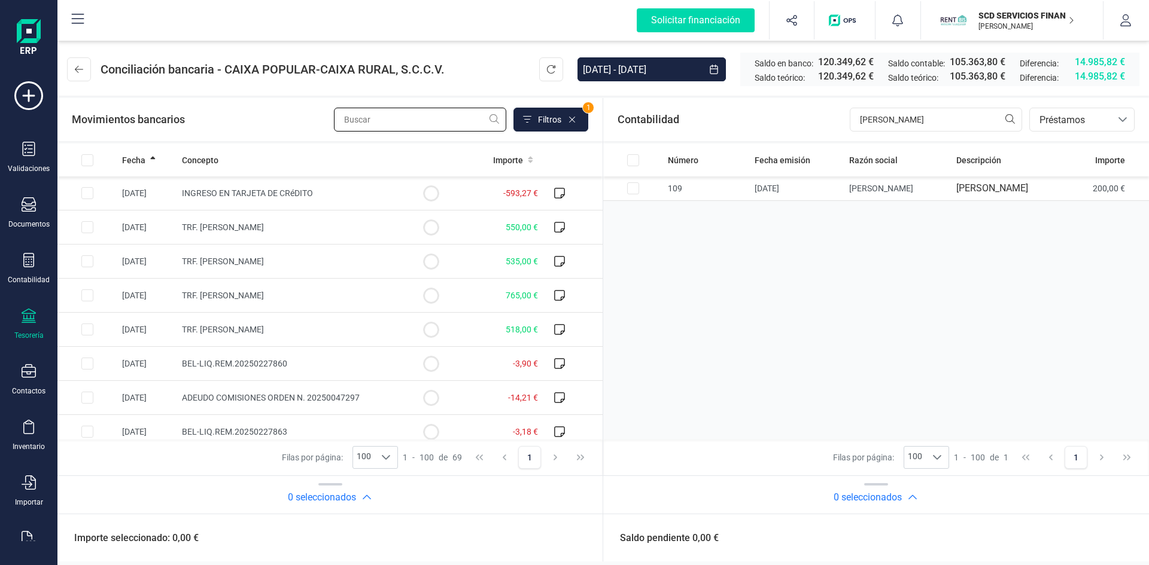
click at [383, 122] on input "text" at bounding box center [420, 120] width 172 height 24
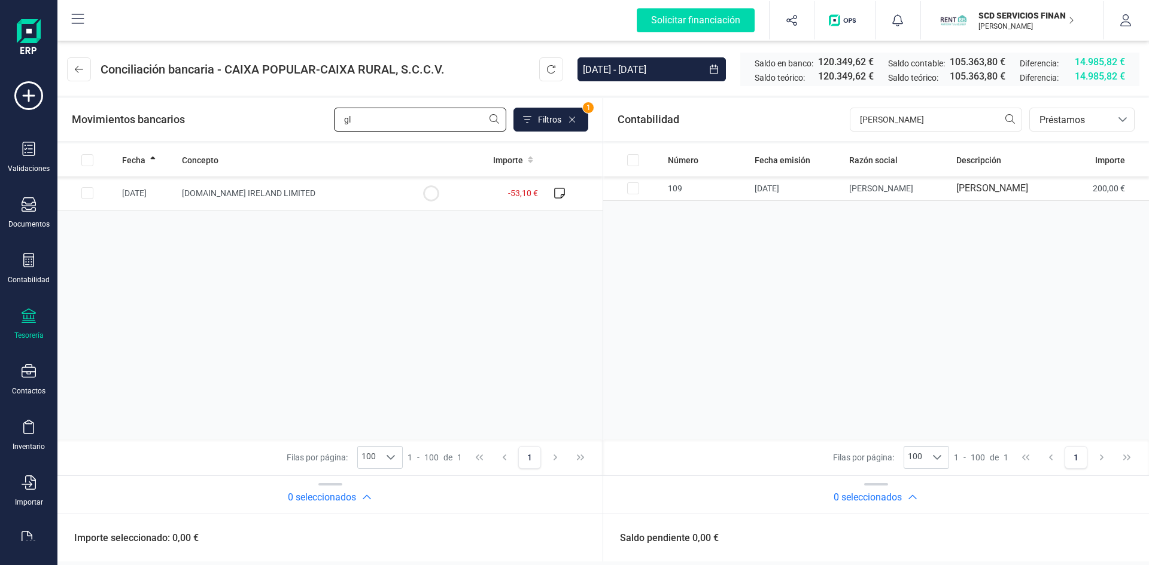
type input "g"
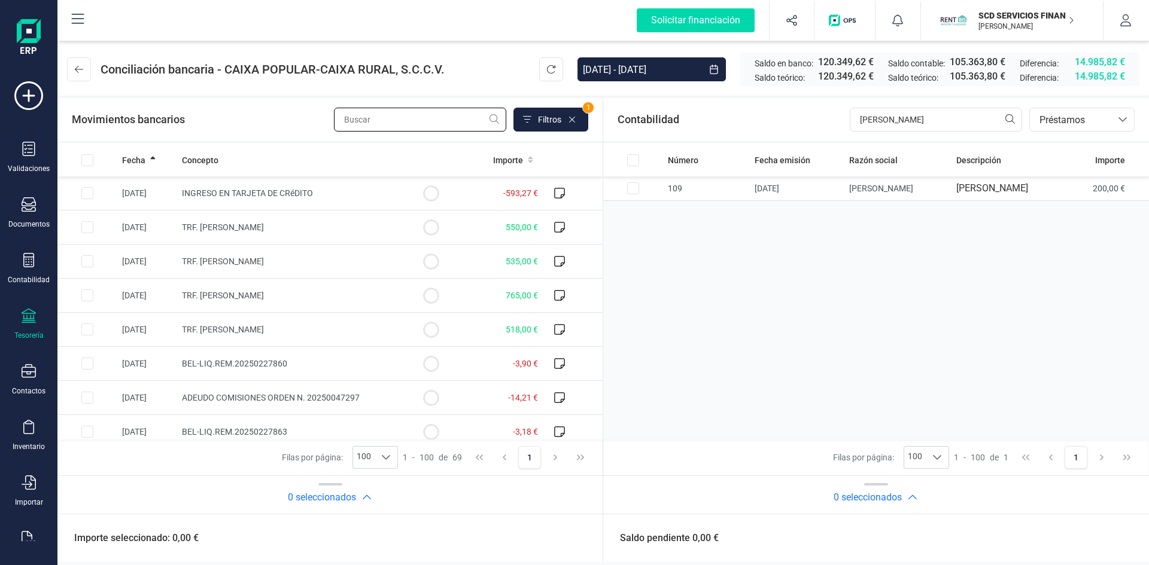
click at [408, 120] on input "text" at bounding box center [420, 120] width 172 height 24
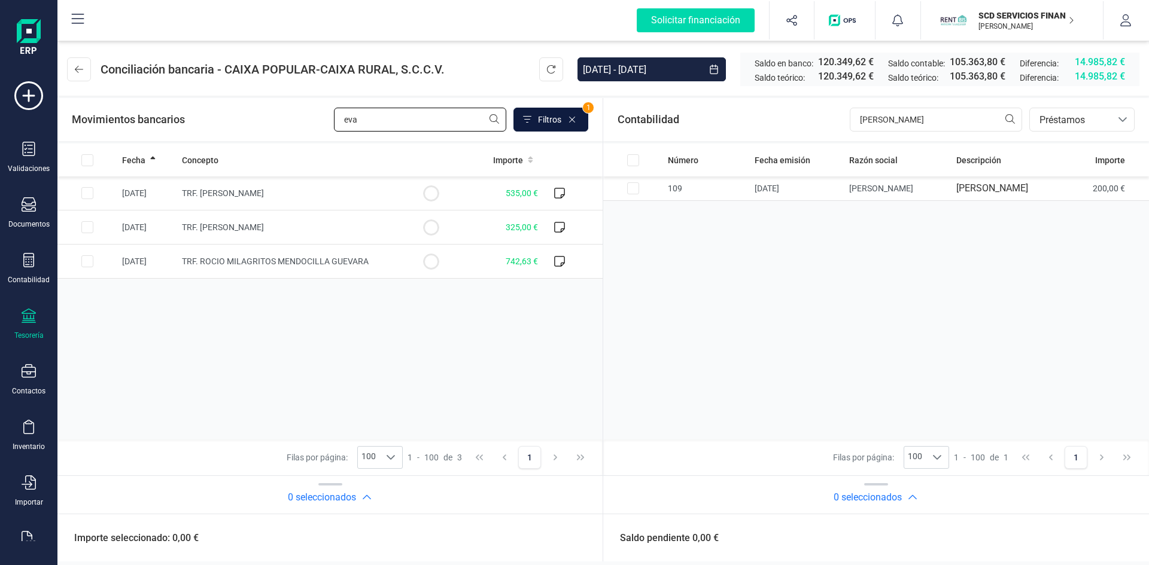
type input "eva"
click at [554, 116] on span "Filtros" at bounding box center [549, 120] width 23 height 12
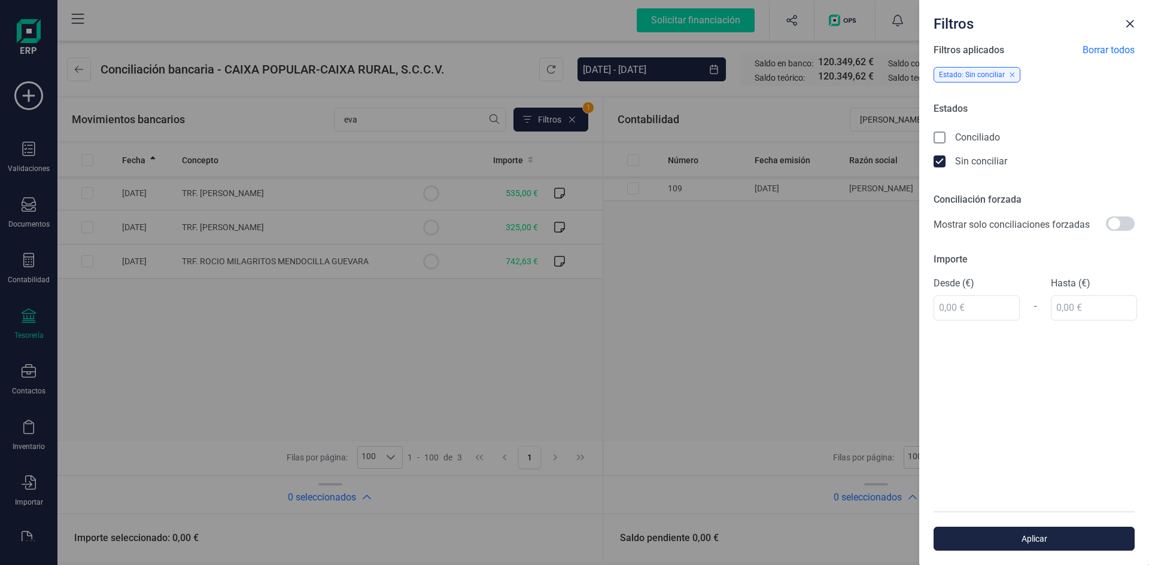
click at [938, 135] on icon at bounding box center [941, 139] width 12 height 12
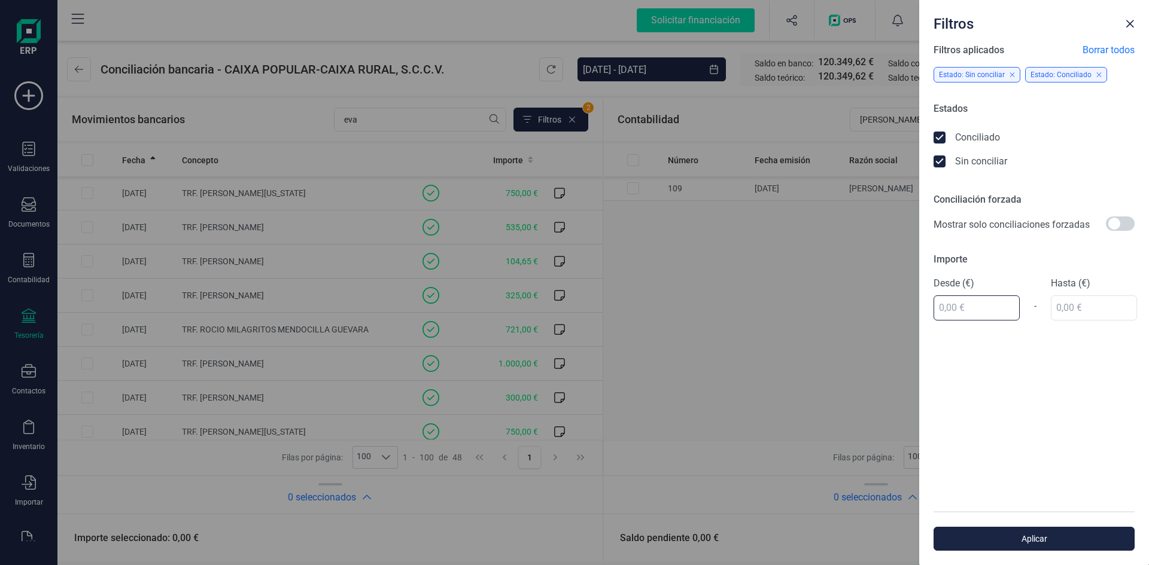
click at [956, 309] on input "text" at bounding box center [976, 308] width 86 height 25
type input "104,00 €"
click at [1065, 311] on div "Hasta (€)" at bounding box center [1094, 298] width 86 height 44
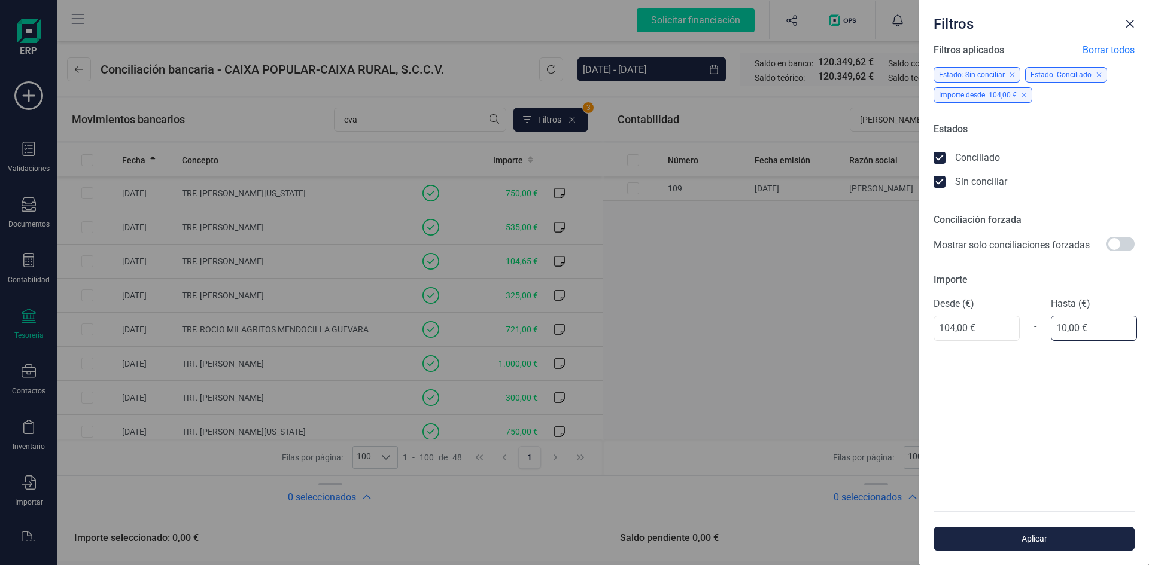
type input "105,00 €"
click at [1030, 539] on span "Aplicar" at bounding box center [1034, 539] width 174 height 12
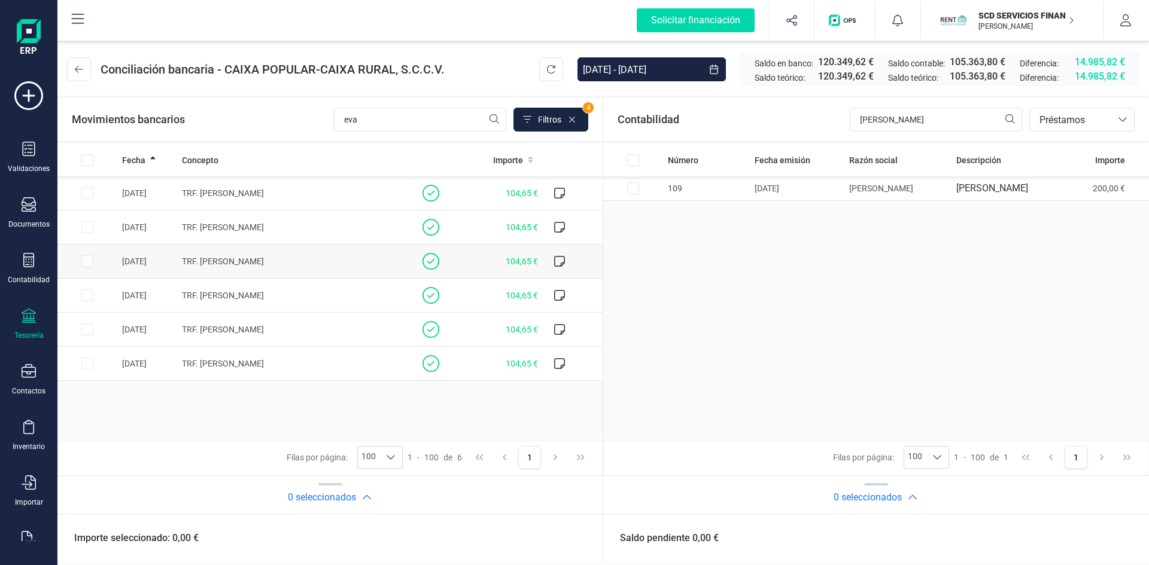
click at [213, 259] on span "TRF. EVA GARCIA RAMON" at bounding box center [223, 262] width 82 height 10
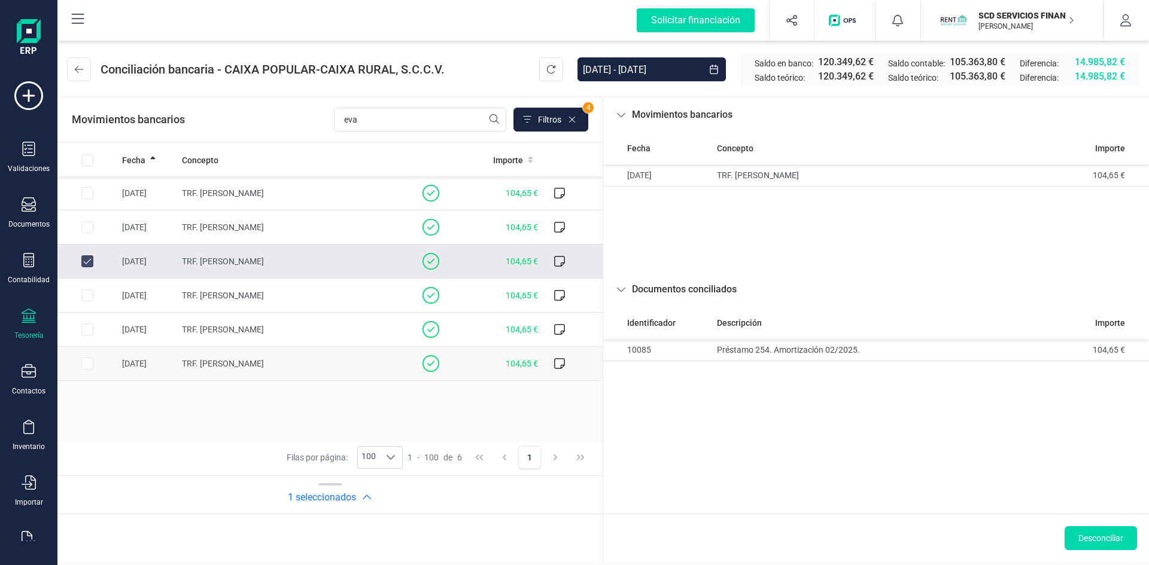
click at [268, 357] on td "TRF. EVA GARCIA RAMON" at bounding box center [289, 364] width 224 height 34
checkbox input "false"
checkbox input "true"
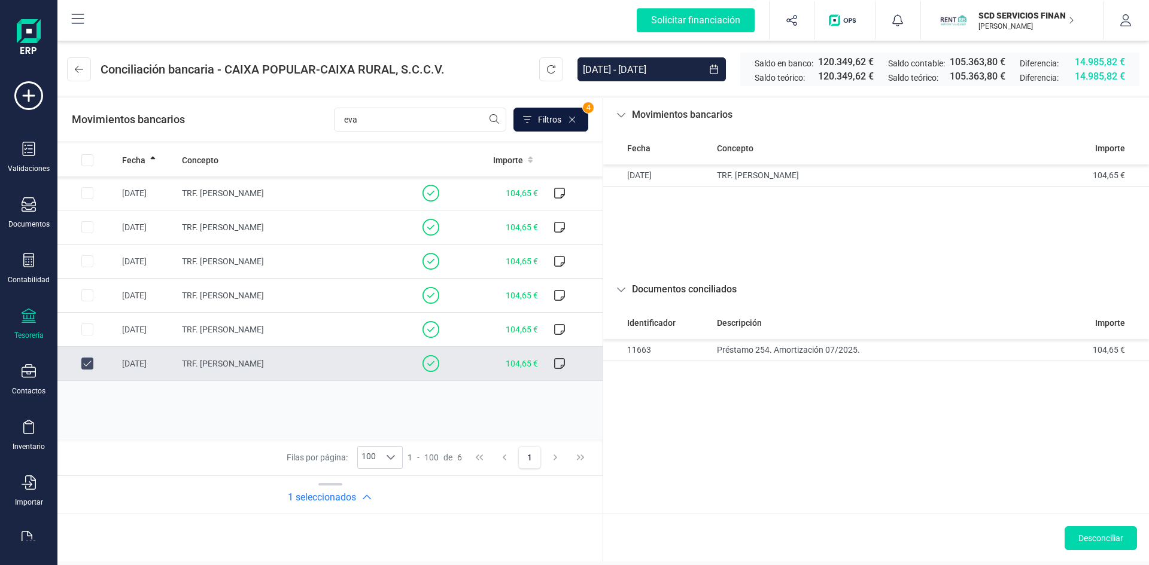
click at [542, 123] on span "Filtros" at bounding box center [549, 120] width 23 height 12
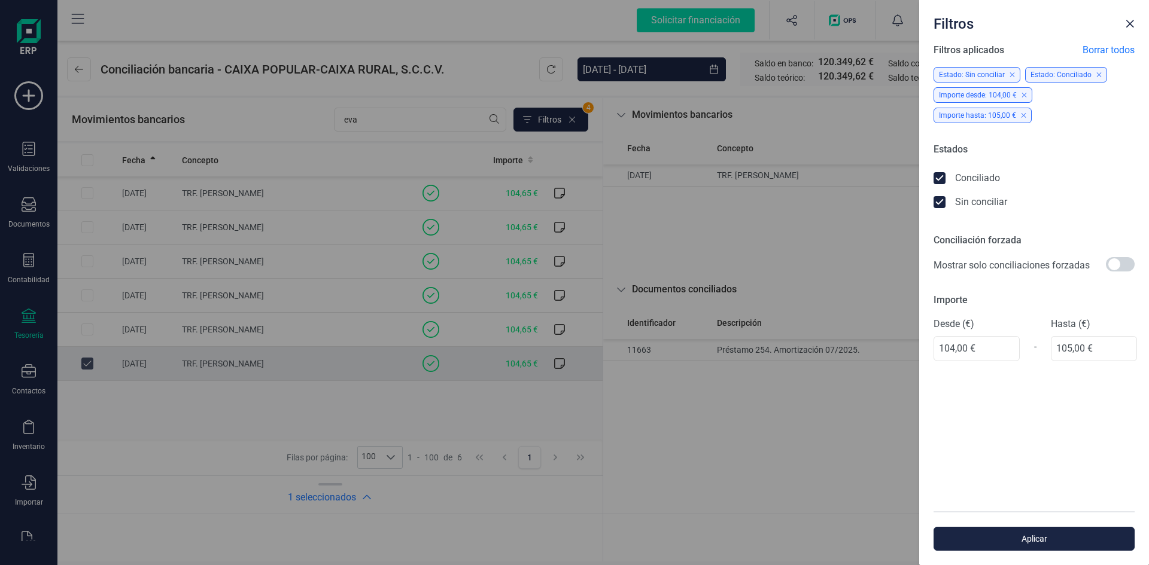
click at [939, 174] on icon at bounding box center [941, 180] width 12 height 12
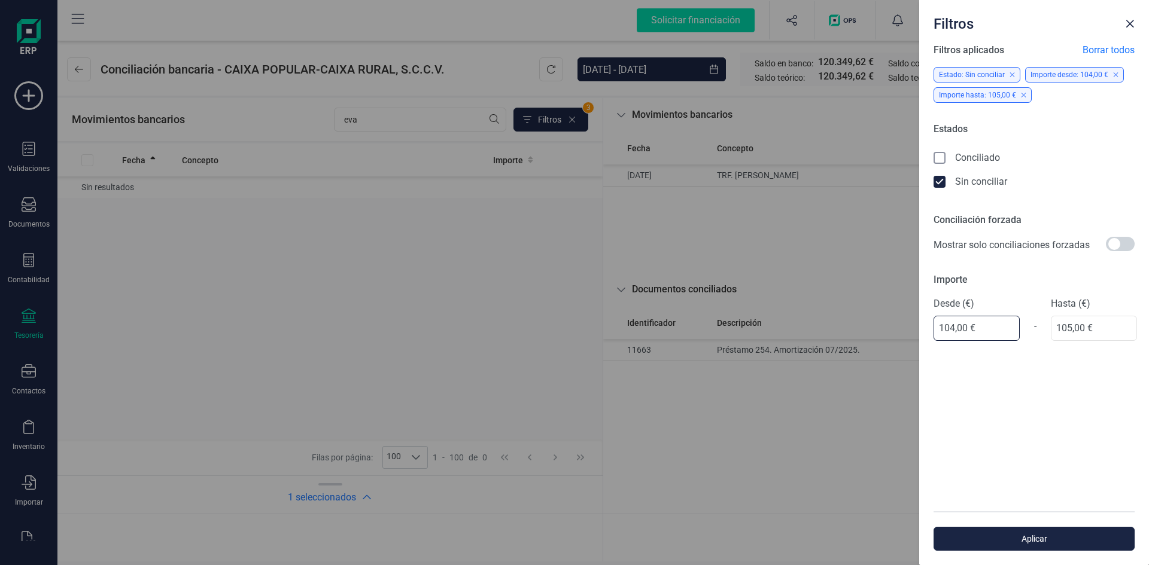
click at [983, 327] on input "104,00 €" at bounding box center [976, 328] width 86 height 25
type input "1,00 €"
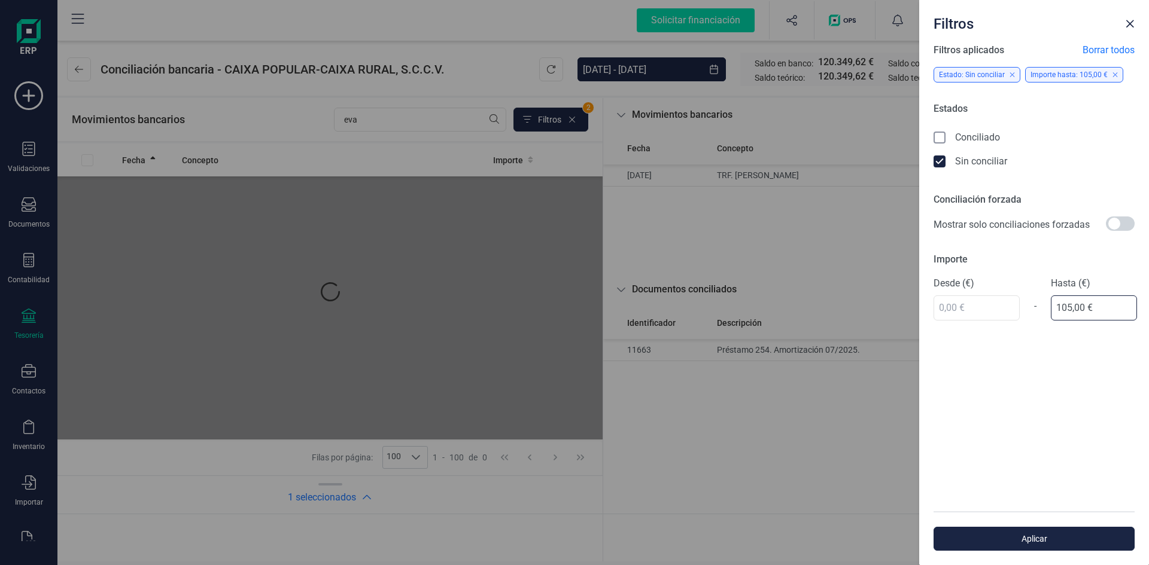
drag, startPoint x: 1102, startPoint y: 330, endPoint x: 1018, endPoint y: 330, distance: 84.4
click at [1018, 330] on div "Filtros aplicados Borrar todos Estado: Sin conciliar Importe hasta: 105,00 € Es…" at bounding box center [1034, 277] width 230 height 469
click at [1073, 534] on span "Aplicar" at bounding box center [1034, 539] width 174 height 12
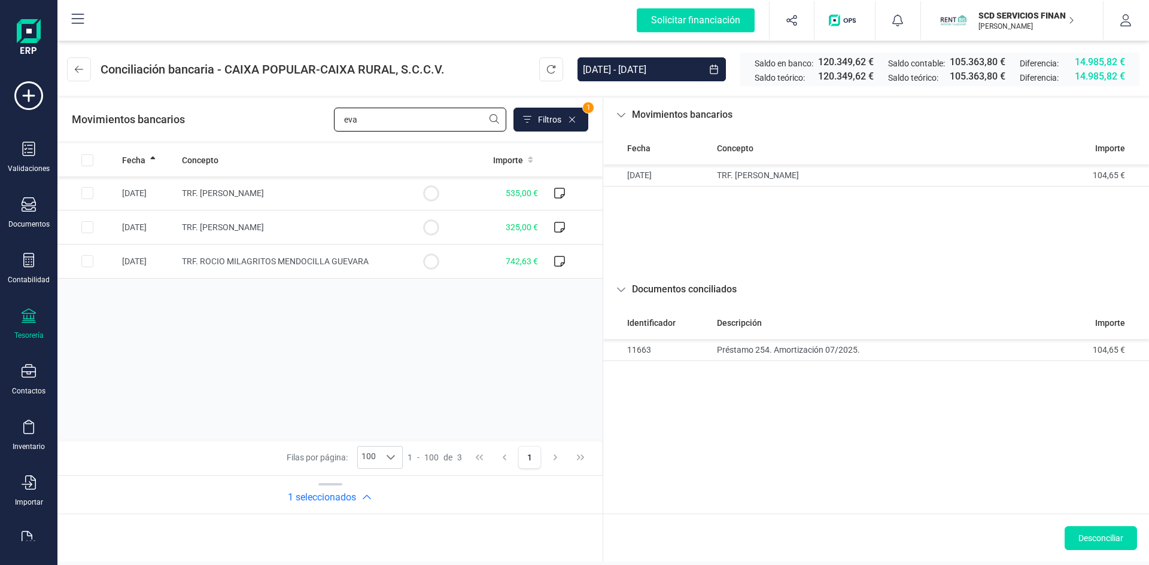
drag, startPoint x: 328, startPoint y: 117, endPoint x: 214, endPoint y: 121, distance: 113.8
click at [251, 121] on div "Movimientos bancarios eva Filtros 1" at bounding box center [330, 120] width 516 height 24
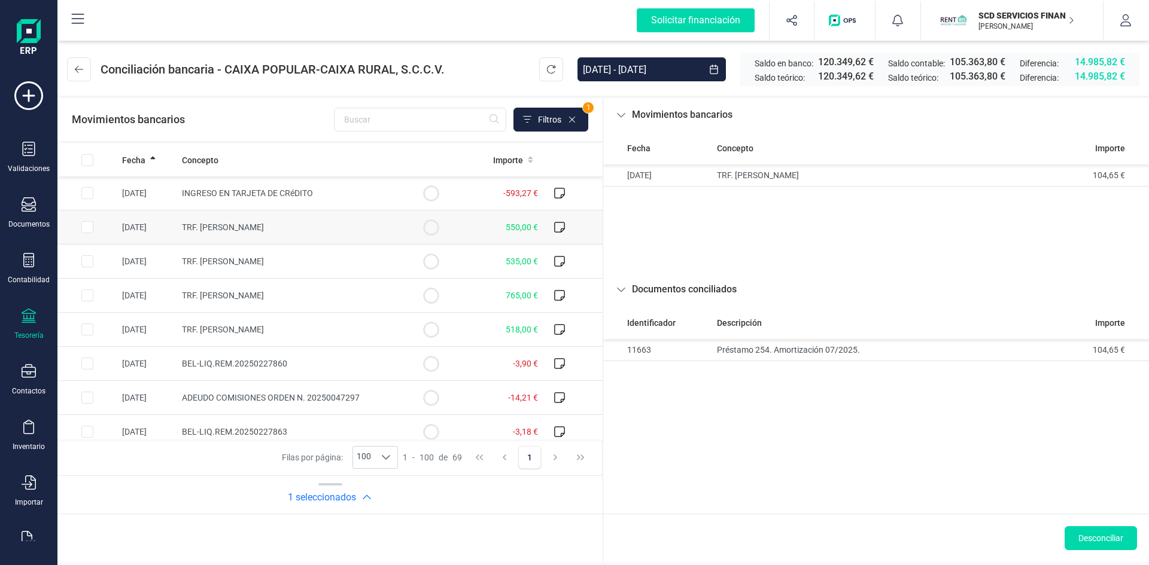
click at [86, 225] on input "Row Selected 010ea199-6b85-4450-9754-d235ecb6414a" at bounding box center [87, 227] width 12 height 12
checkbox input "true"
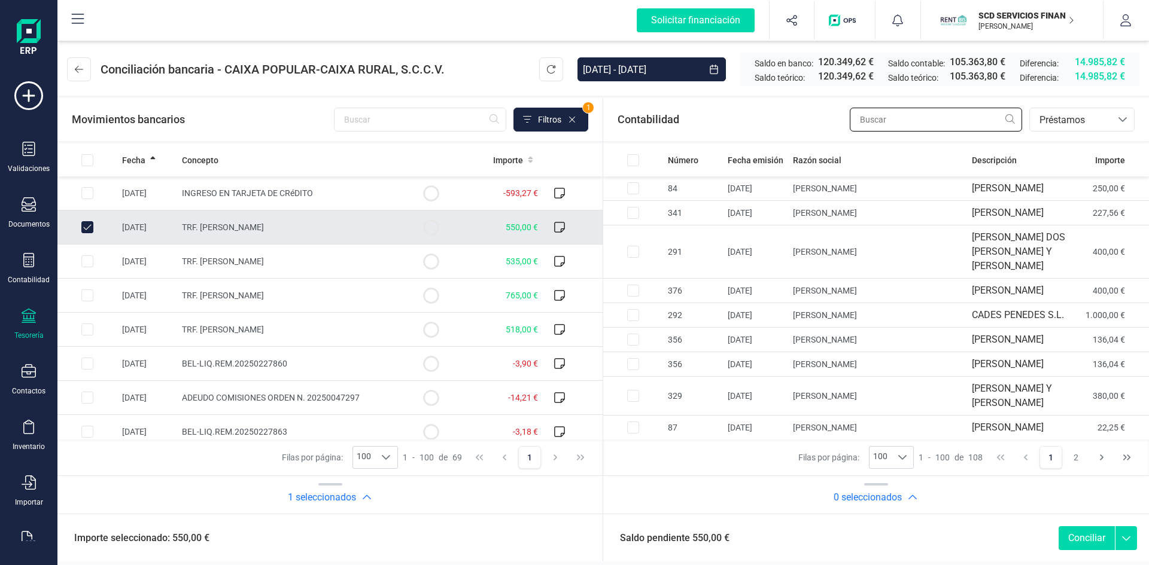
click at [919, 124] on input "text" at bounding box center [936, 120] width 172 height 24
click at [959, 117] on input "text" at bounding box center [936, 120] width 172 height 24
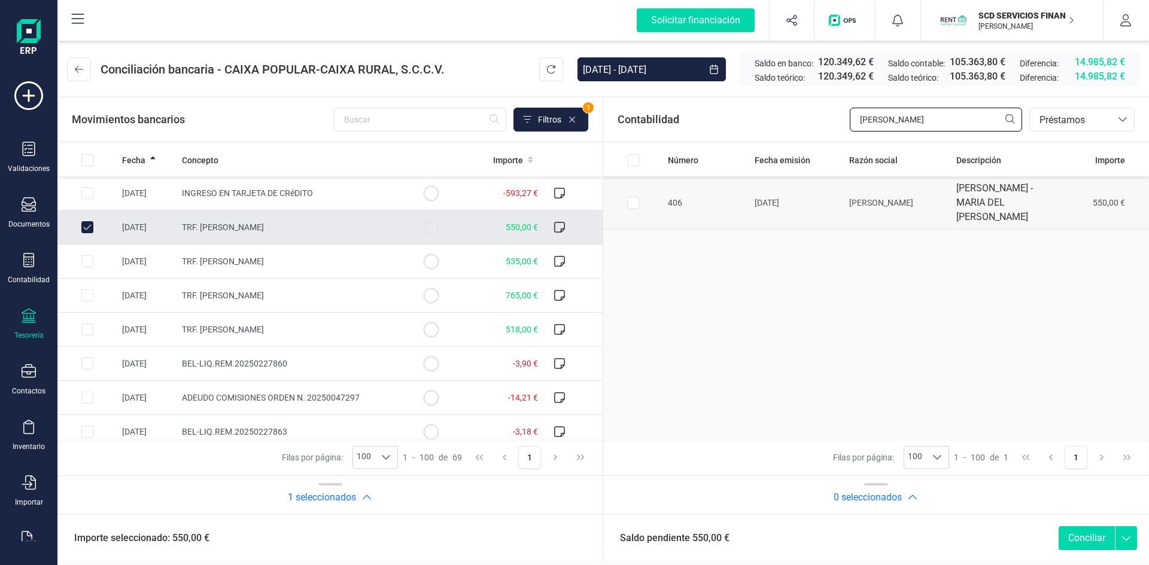
type input "JOAQUIN"
click at [633, 209] on input "Row Selected 87db741e-ba85-45a8-9921-f9ce8d3a935a" at bounding box center [633, 203] width 12 height 12
checkbox input "true"
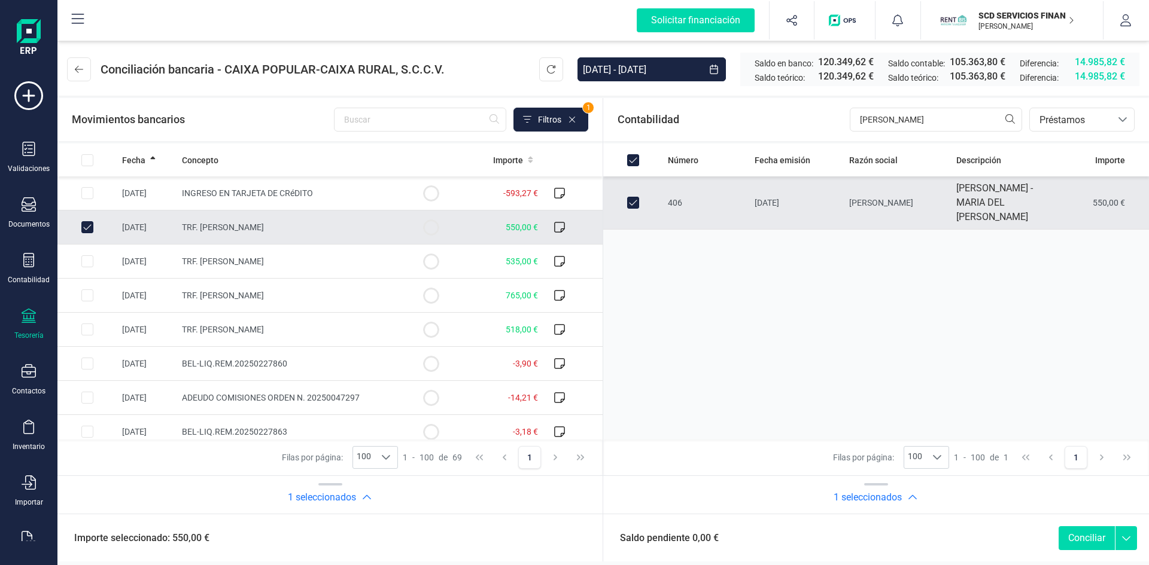
checkbox input "true"
click at [1085, 534] on button "Conciliar" at bounding box center [1087, 539] width 56 height 24
checkbox input "false"
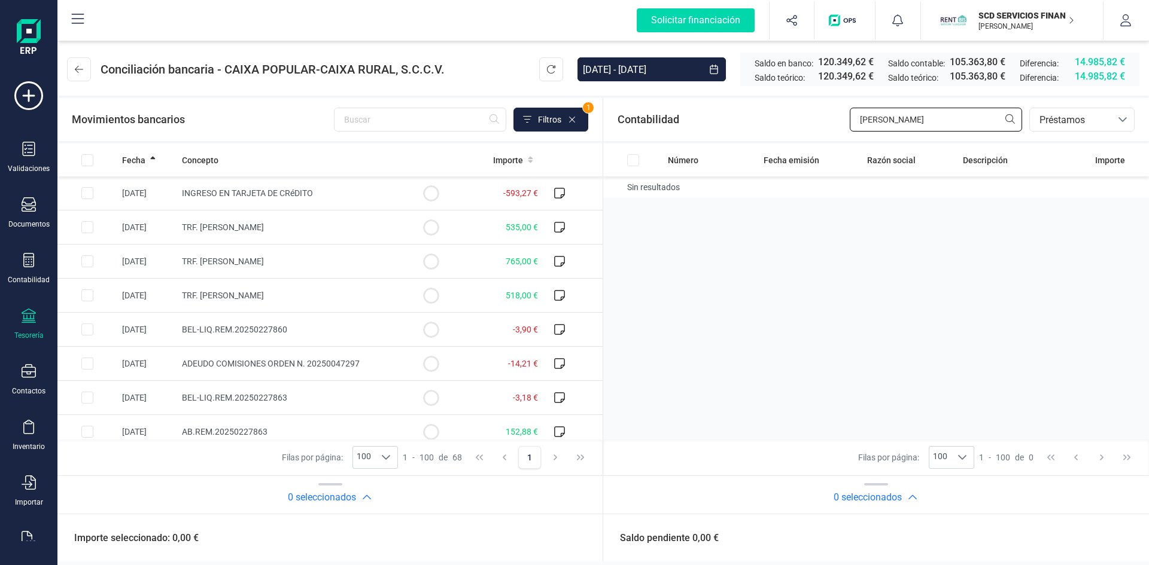
drag, startPoint x: 897, startPoint y: 123, endPoint x: 759, endPoint y: 115, distance: 138.4
click at [759, 115] on div "Contabilidad JOAQUIN bancos.conciliacion.modal.headerLoan bancos.conciliacion.m…" at bounding box center [876, 119] width 546 height 43
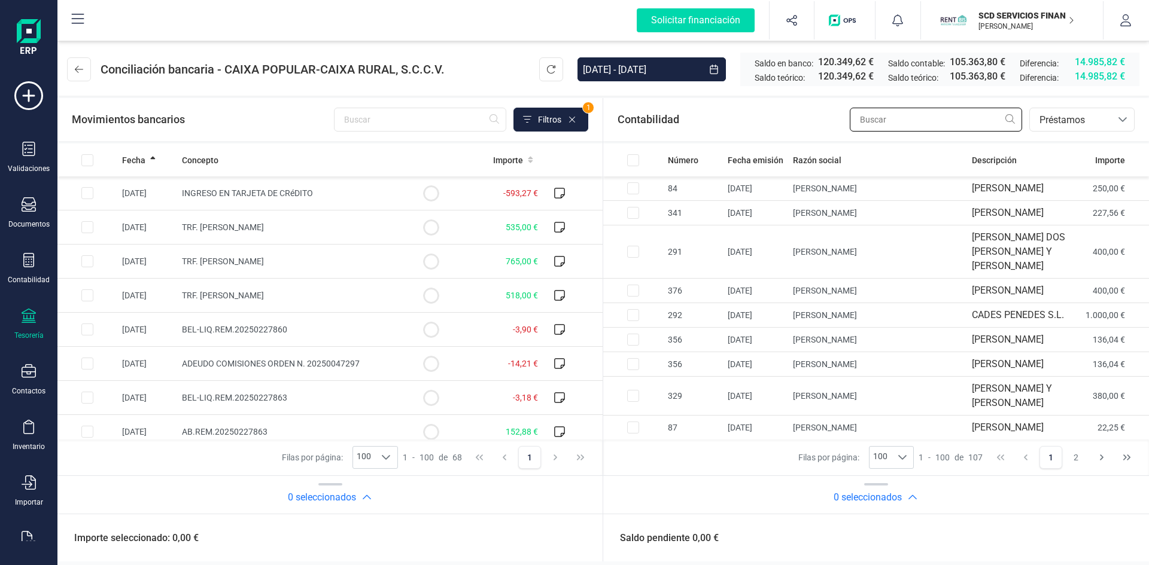
click at [877, 117] on input "text" at bounding box center [936, 120] width 172 height 24
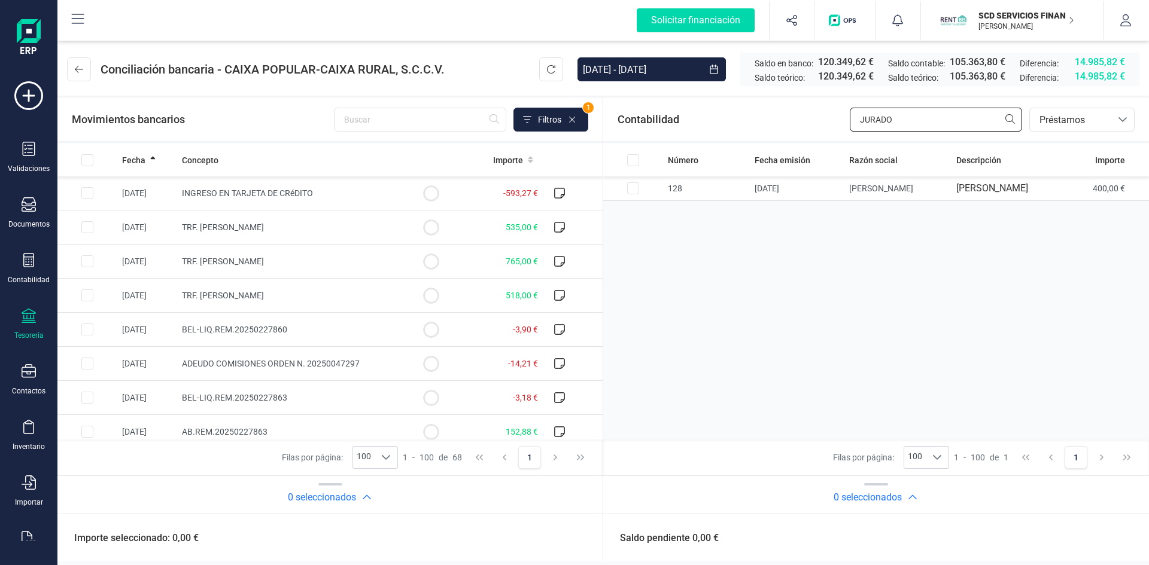
type input "JURADO"
drag, startPoint x: 906, startPoint y: 121, endPoint x: 656, endPoint y: 129, distance: 250.3
click at [691, 125] on div "Contabilidad JURADO bancos.conciliacion.modal.headerLoan bancos.conciliacion.mo…" at bounding box center [876, 119] width 546 height 43
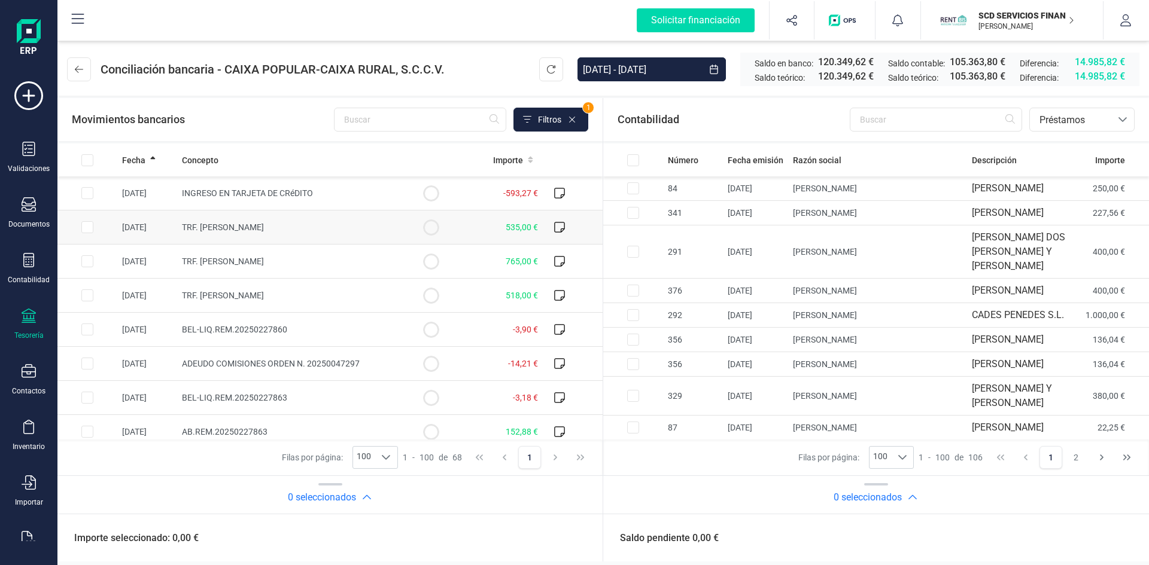
click at [89, 227] on input "Row Selected c1b991ad-72c8-421e-9c45-e4f209078437" at bounding box center [87, 227] width 12 height 12
checkbox input "true"
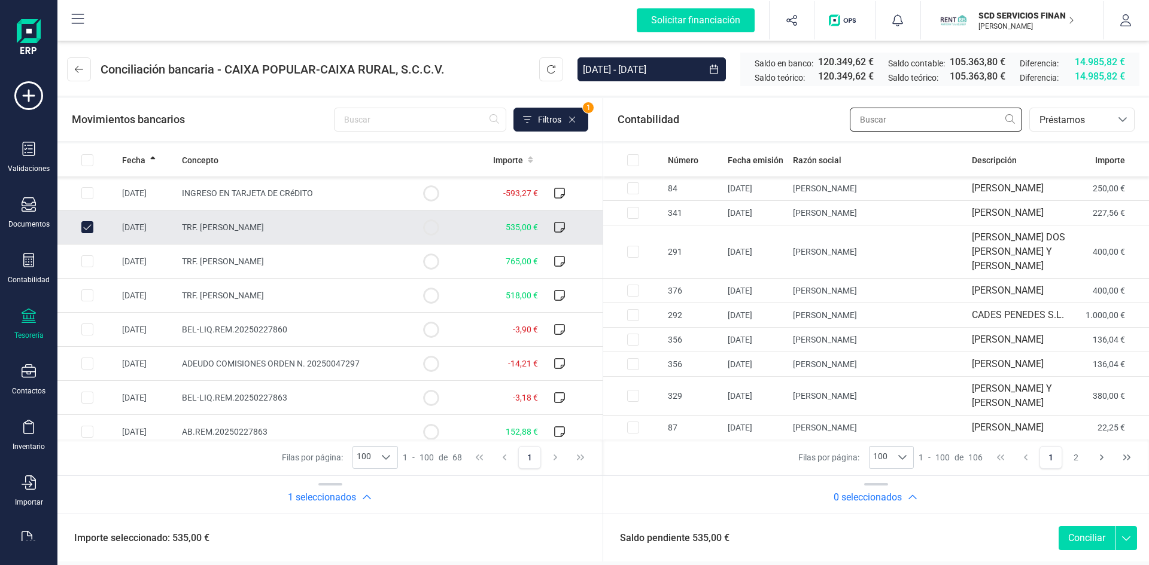
click at [895, 120] on input "text" at bounding box center [936, 120] width 172 height 24
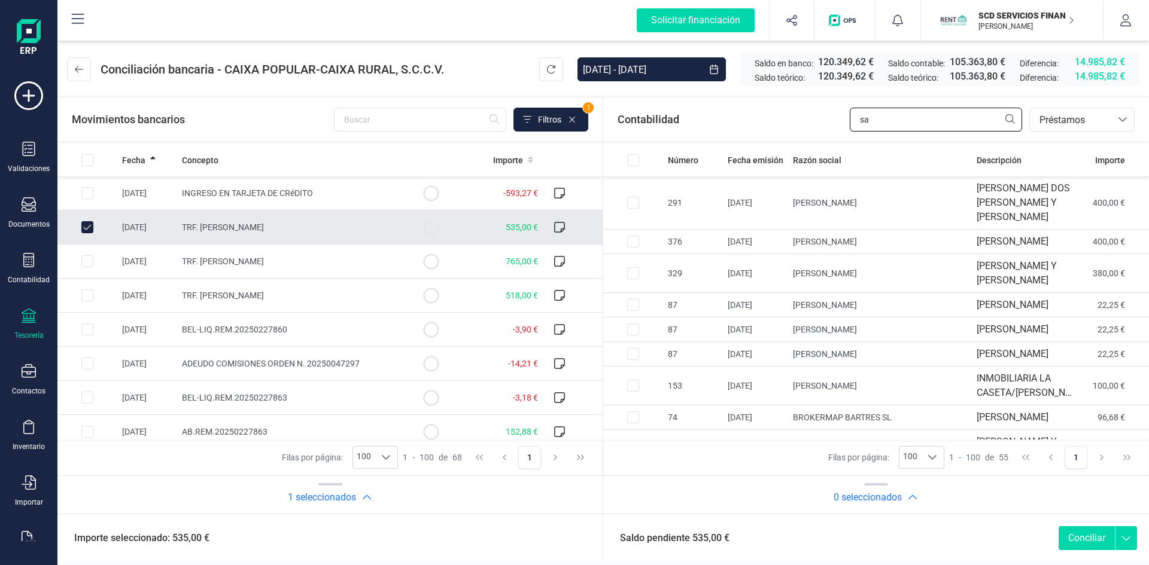
type input "s"
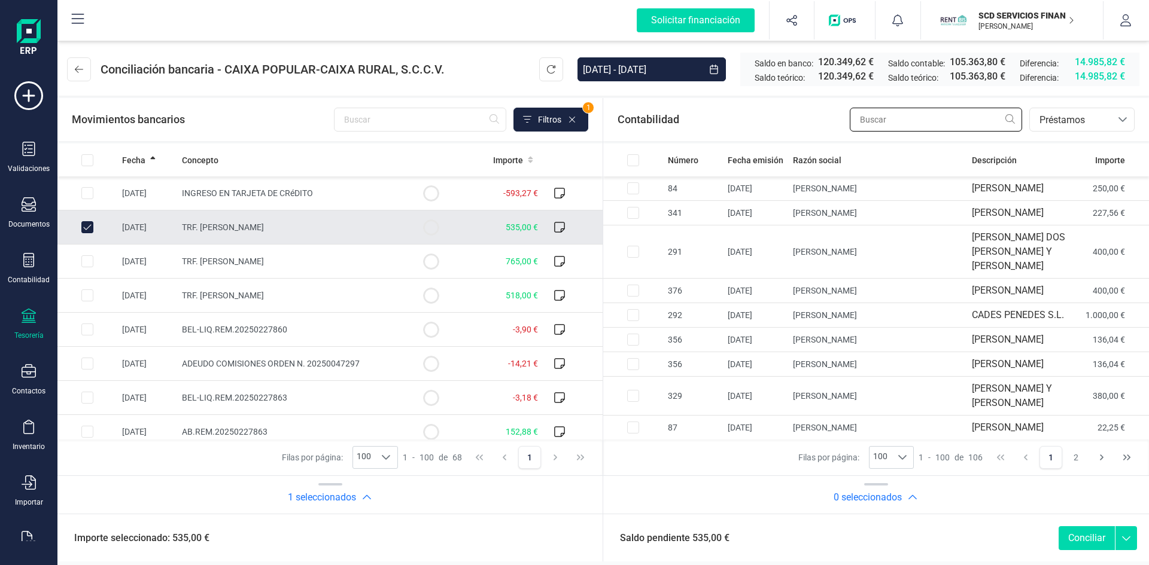
click at [900, 121] on input "text" at bounding box center [936, 120] width 172 height 24
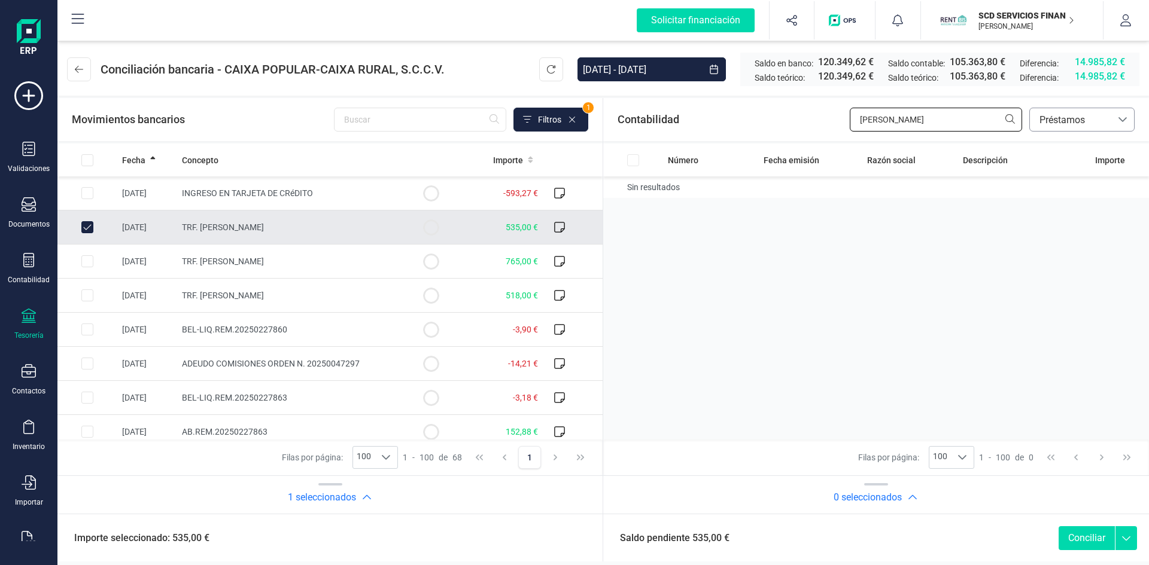
type input "eva jur"
click at [1074, 116] on span "Préstamos" at bounding box center [1071, 120] width 72 height 14
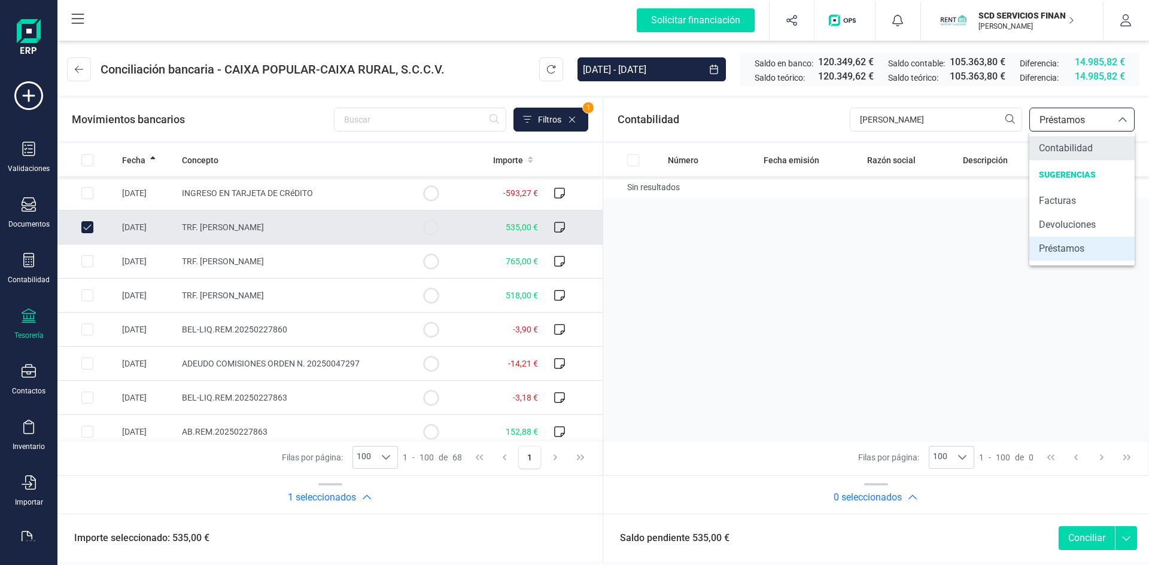
click at [1068, 148] on span "Contabilidad" at bounding box center [1066, 148] width 54 height 14
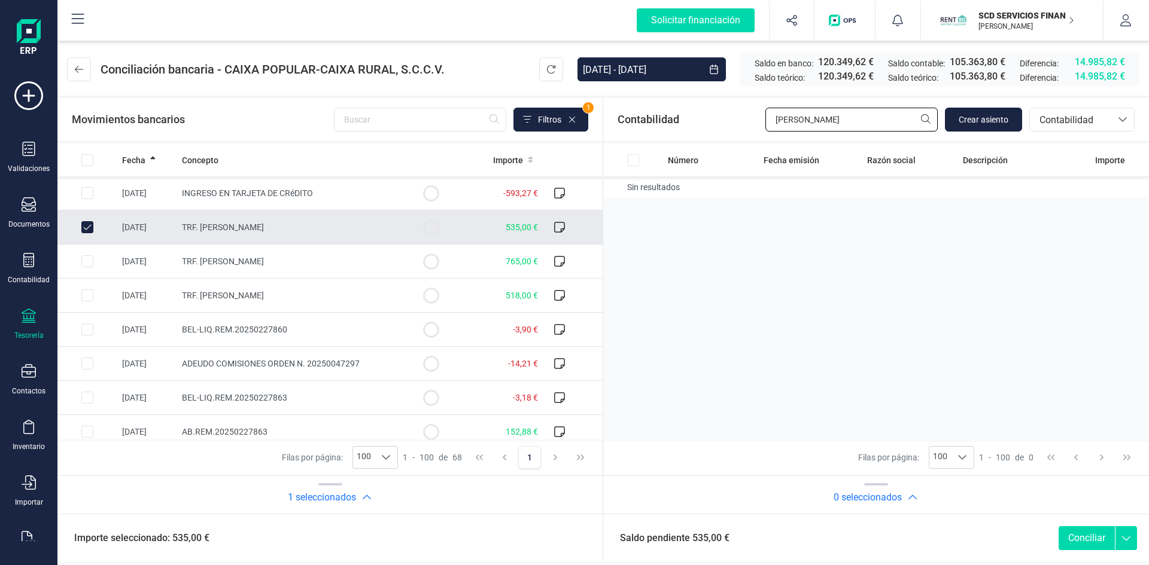
drag, startPoint x: 828, startPoint y: 117, endPoint x: 686, endPoint y: 122, distance: 141.9
click at [695, 120] on div "Contabilidad eva jur Crear asiento bancos.conciliacion.modal.headerAccounting b…" at bounding box center [876, 119] width 546 height 43
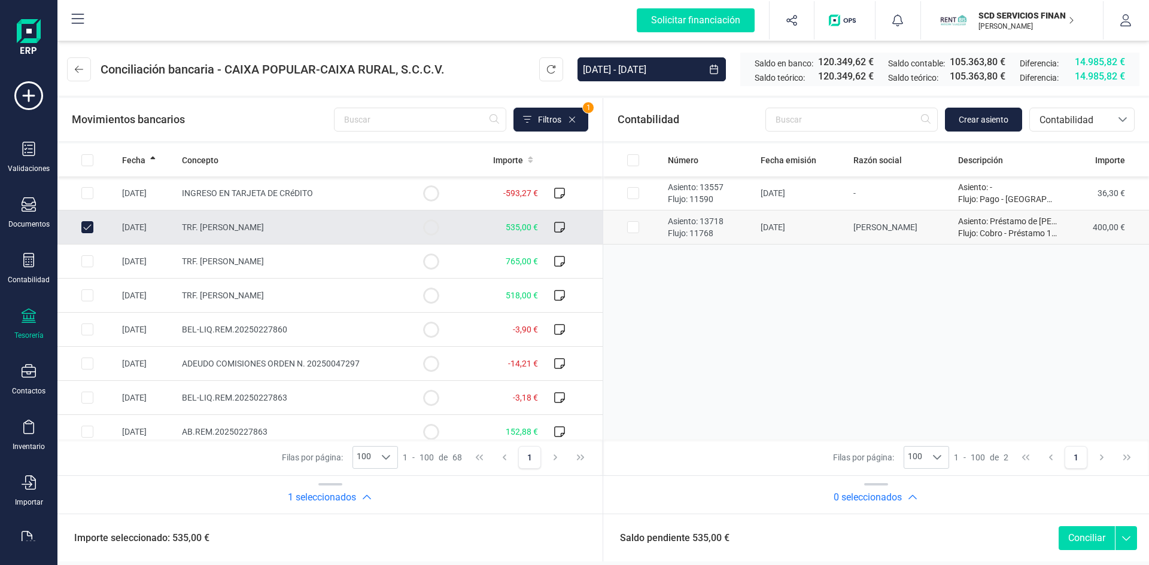
click at [630, 226] on input "Row Selected ccbcb543-d8a8-4f33-9fab-c79ac028a775" at bounding box center [633, 227] width 12 height 12
checkbox input "true"
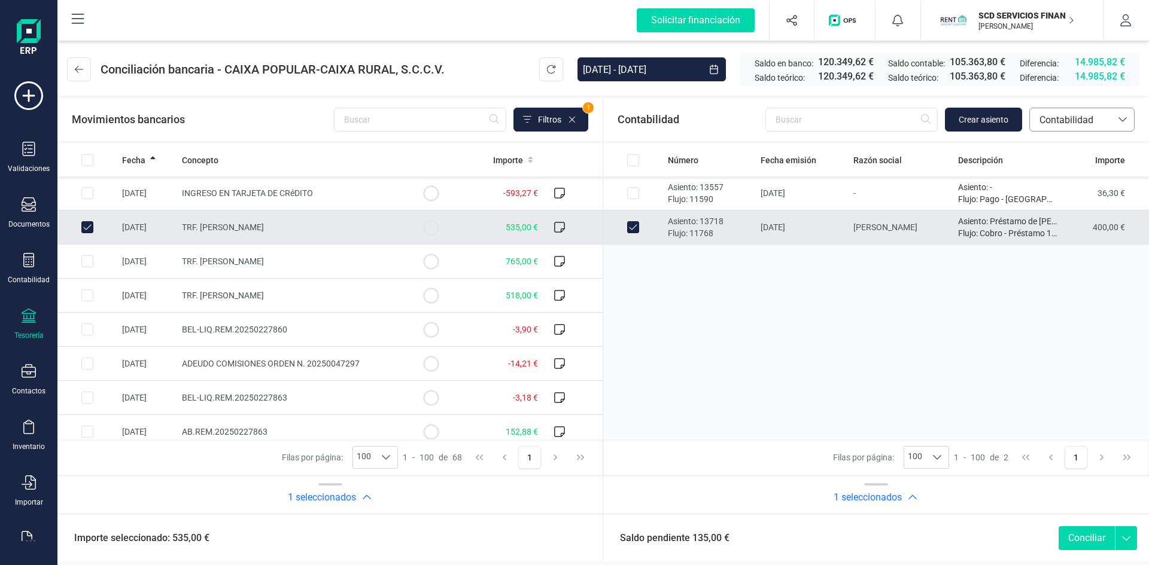
click at [1071, 117] on span "Contabilidad" at bounding box center [1071, 120] width 72 height 14
click at [1070, 224] on span "Devoluciones" at bounding box center [1067, 225] width 57 height 14
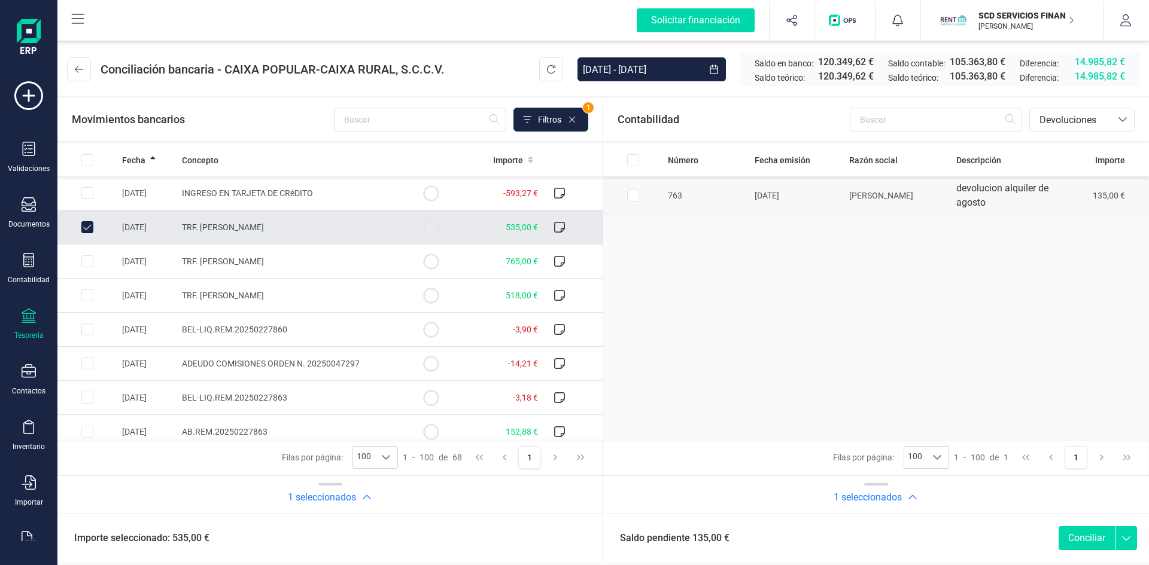
drag, startPoint x: 633, startPoint y: 193, endPoint x: 636, endPoint y: 202, distance: 9.5
click at [633, 193] on input "Row Selected 90e0c63c-f539-4133-82c0-3704a6850bdb" at bounding box center [633, 196] width 12 height 12
checkbox input "true"
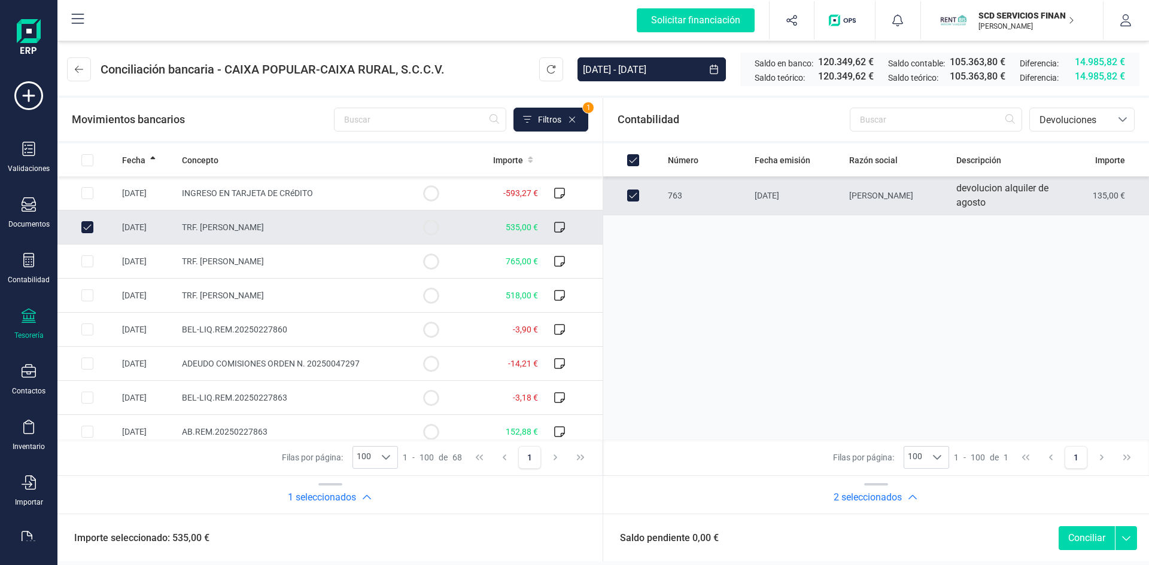
click at [1083, 537] on button "Conciliar" at bounding box center [1087, 539] width 56 height 24
checkbox input "false"
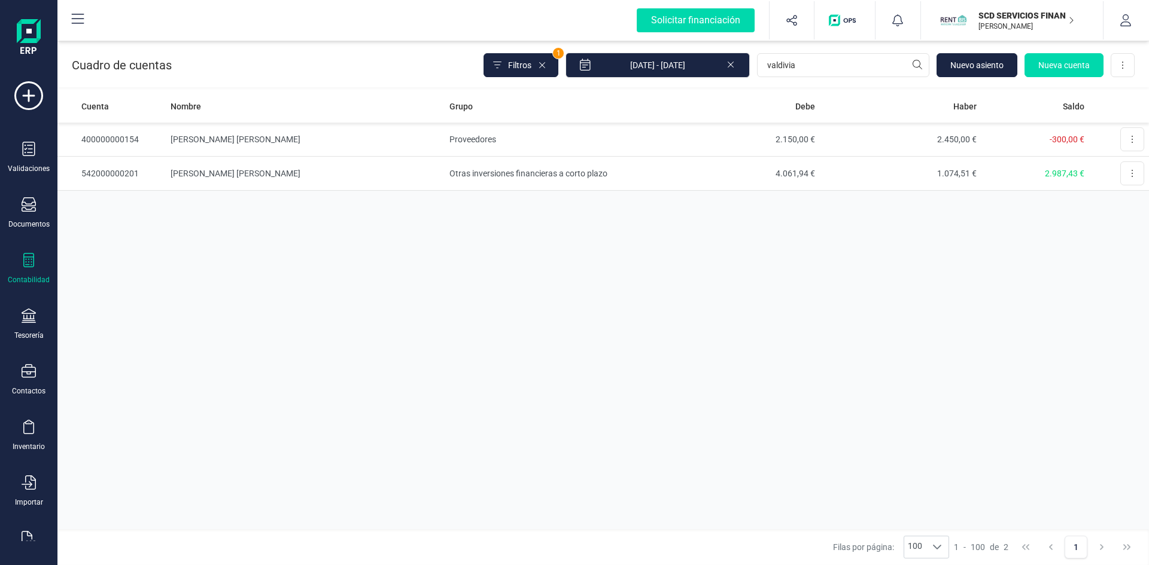
type input "valdivia"
click at [243, 133] on td "[PERSON_NAME] [PERSON_NAME]" at bounding box center [305, 140] width 278 height 34
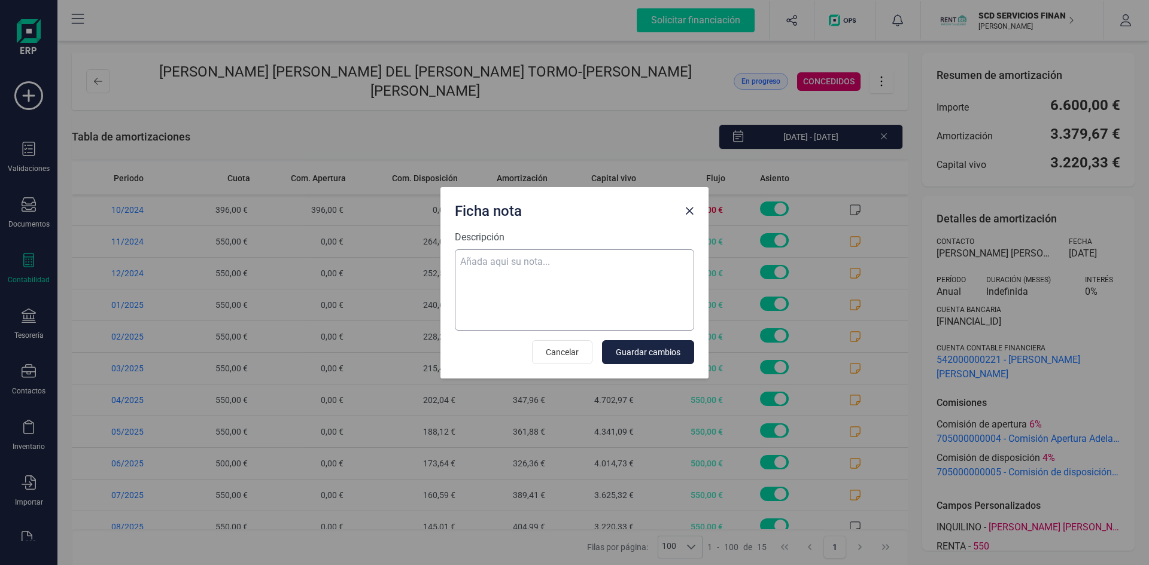
scroll to position [141, 0]
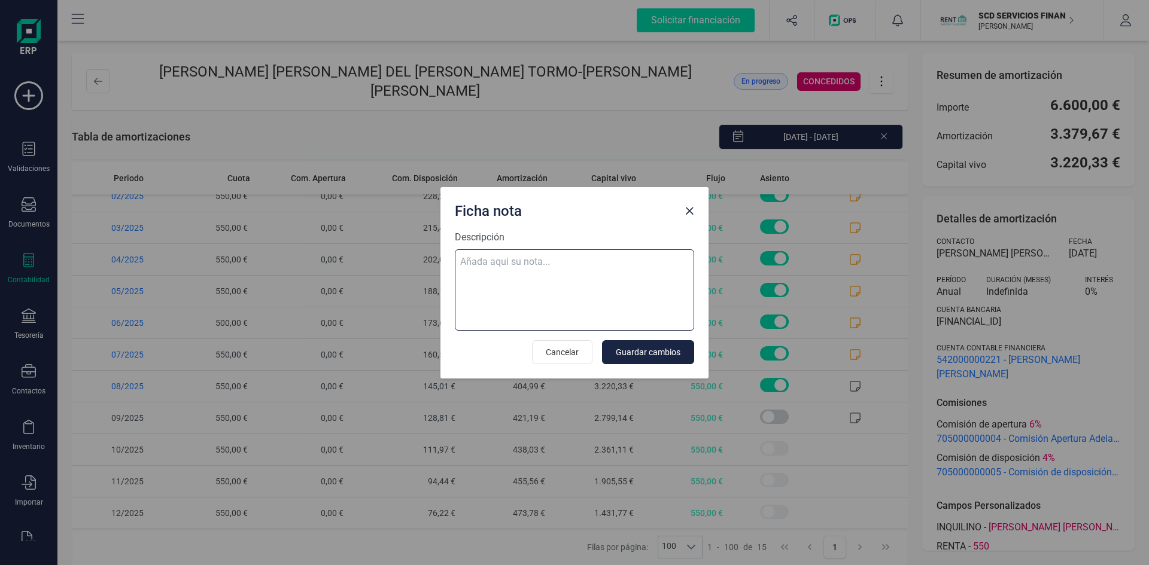
click at [564, 254] on textarea "Descripción" at bounding box center [574, 290] width 239 height 81
paste textarea "04-ago-25 8 trf. [PERSON_NAME] del [PERSON_NAME] tormo 550,00"
type textarea "04-ago-25 8 trf. [PERSON_NAME] del [PERSON_NAME] tormo 550,00"
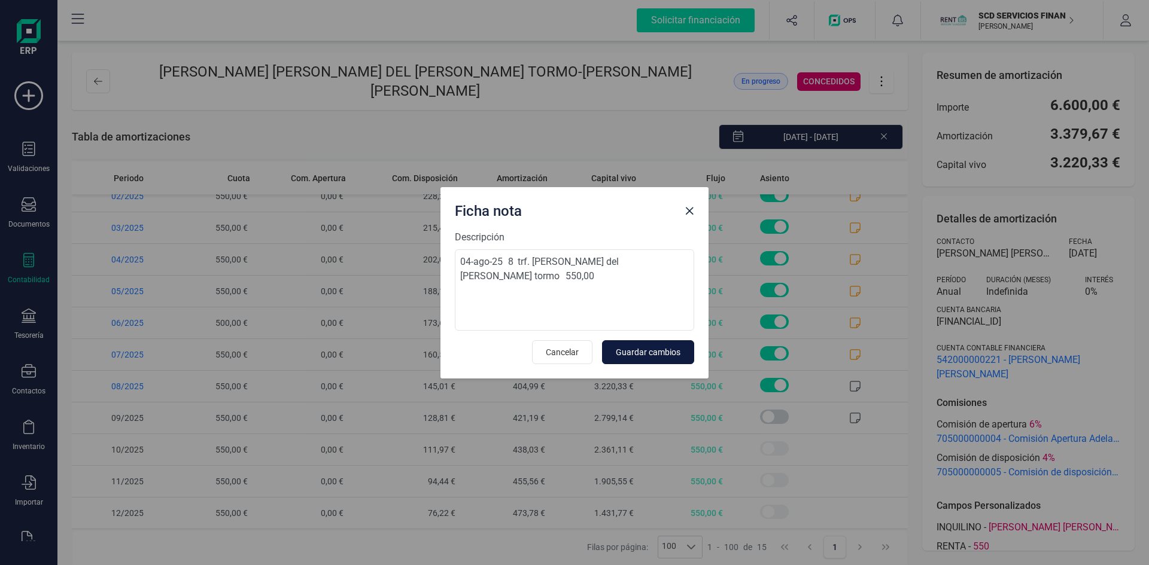
click at [636, 350] on span "Guardar cambios" at bounding box center [648, 352] width 65 height 12
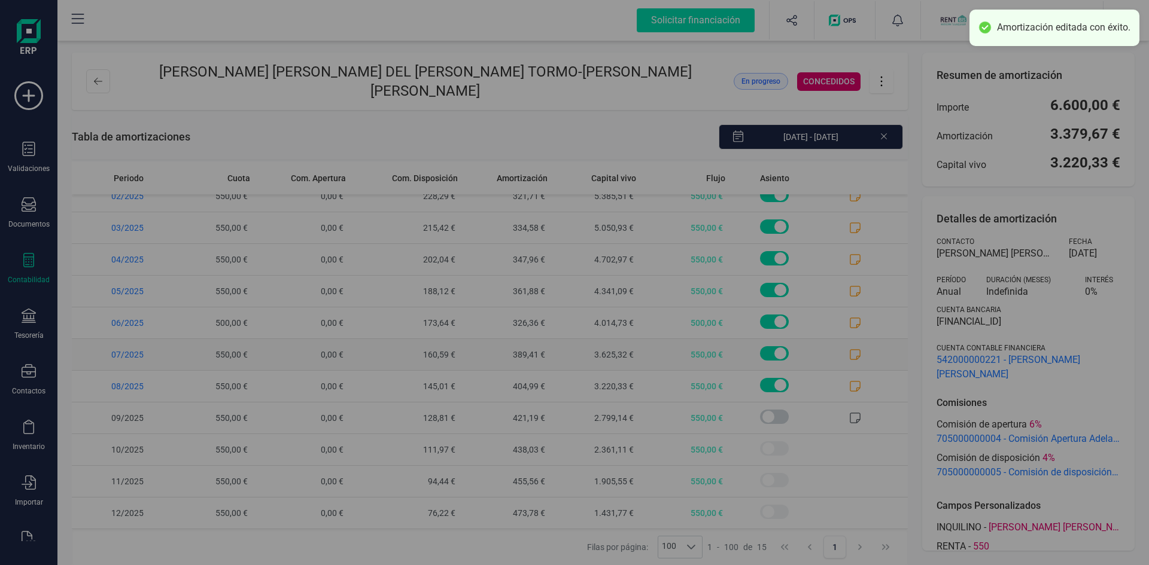
scroll to position [0, 0]
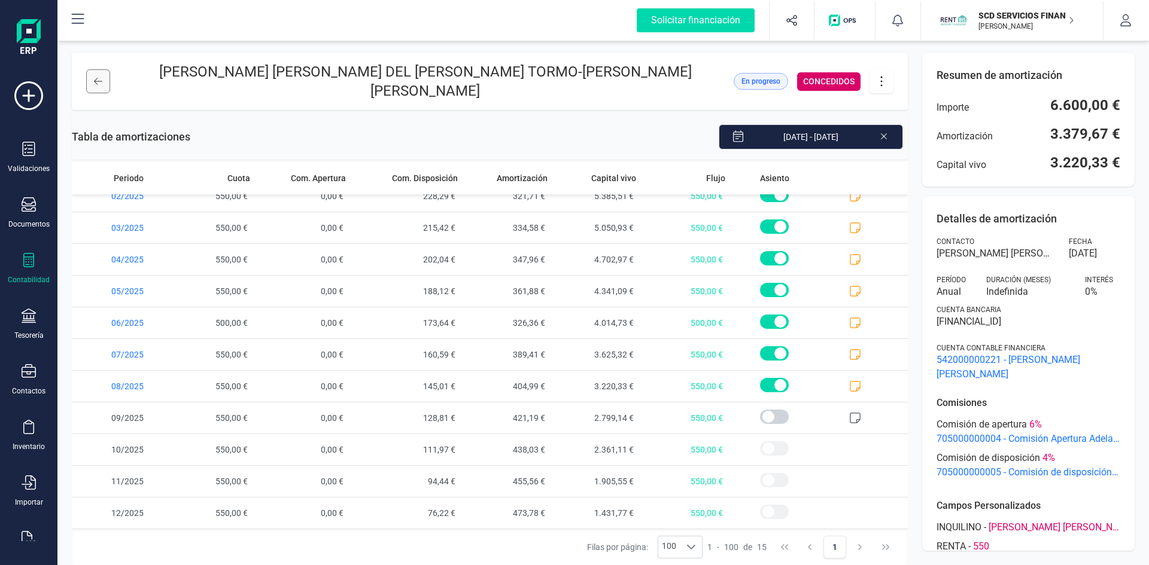
click at [101, 84] on icon at bounding box center [98, 82] width 8 height 10
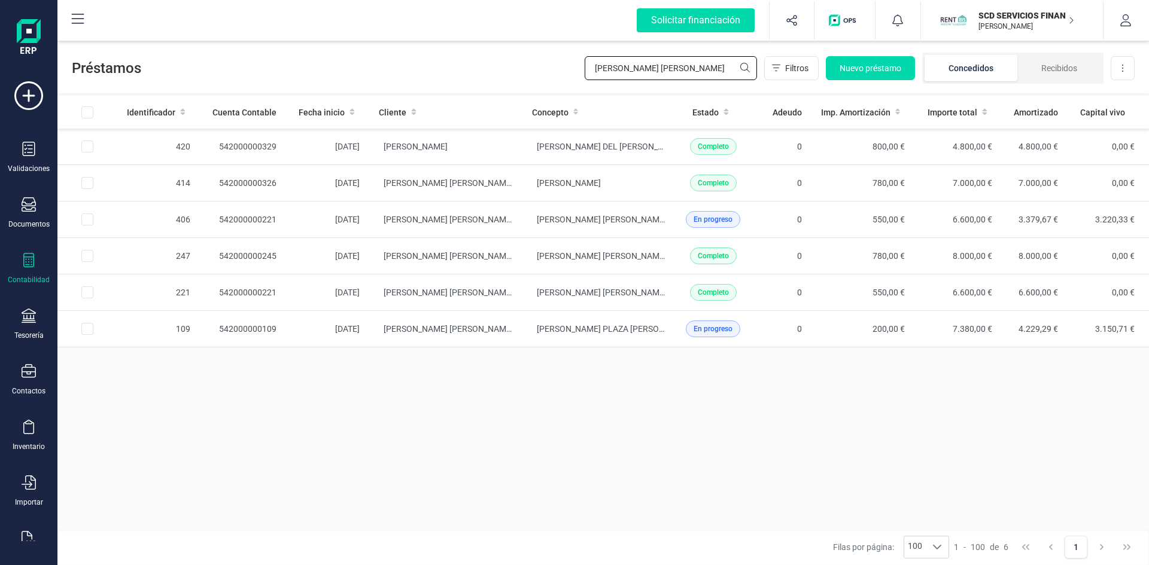
drag, startPoint x: 599, startPoint y: 60, endPoint x: 520, endPoint y: 64, distance: 79.1
click at [521, 64] on div "Préstamos [PERSON_NAME] [PERSON_NAME] Filtros Nuevo préstamo Concedidos Recibid…" at bounding box center [602, 65] width 1091 height 55
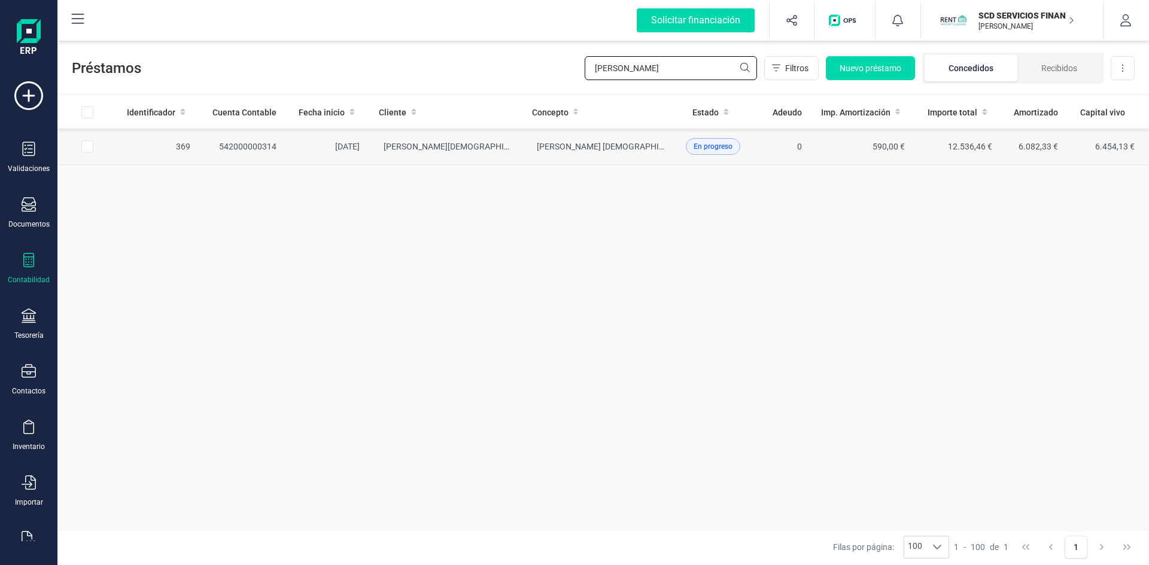
type input "[PERSON_NAME]"
click at [250, 145] on td "542000000314" at bounding box center [243, 147] width 86 height 37
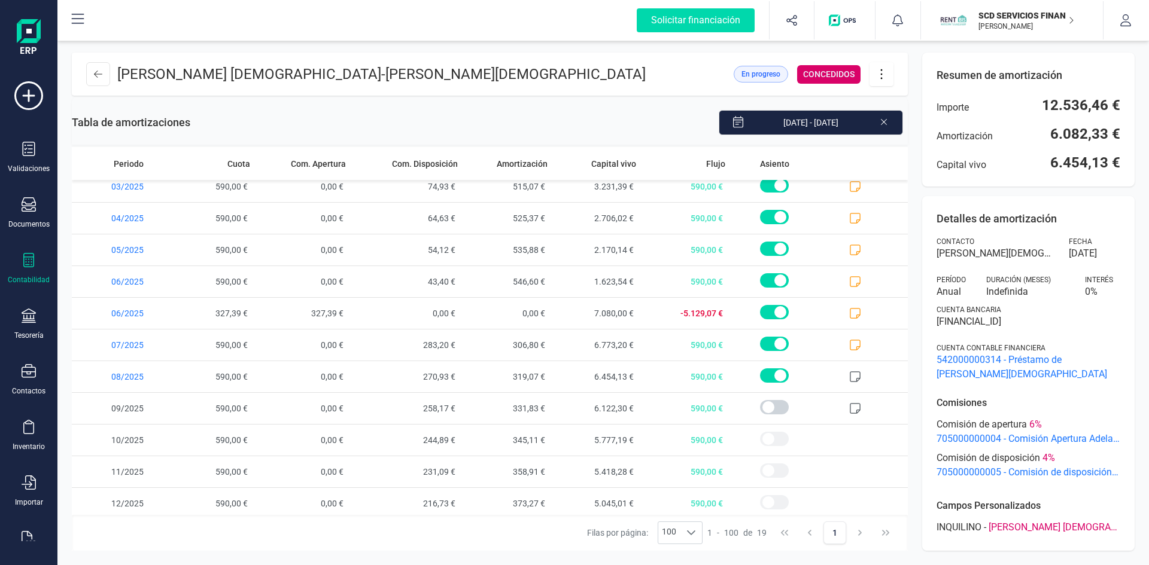
scroll to position [267, 0]
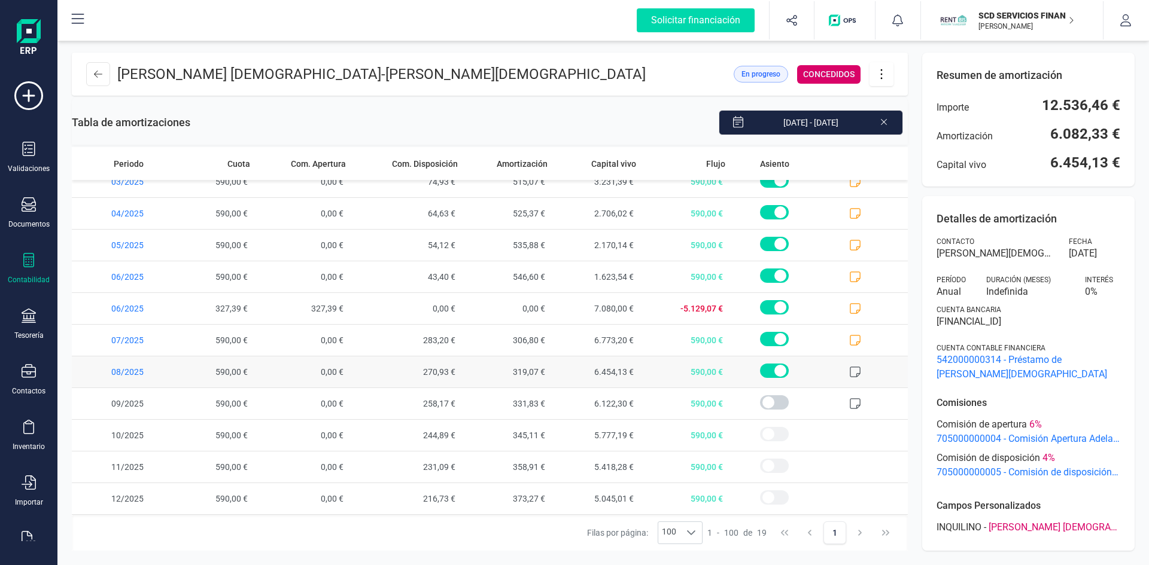
click at [849, 368] on icon at bounding box center [855, 372] width 12 height 12
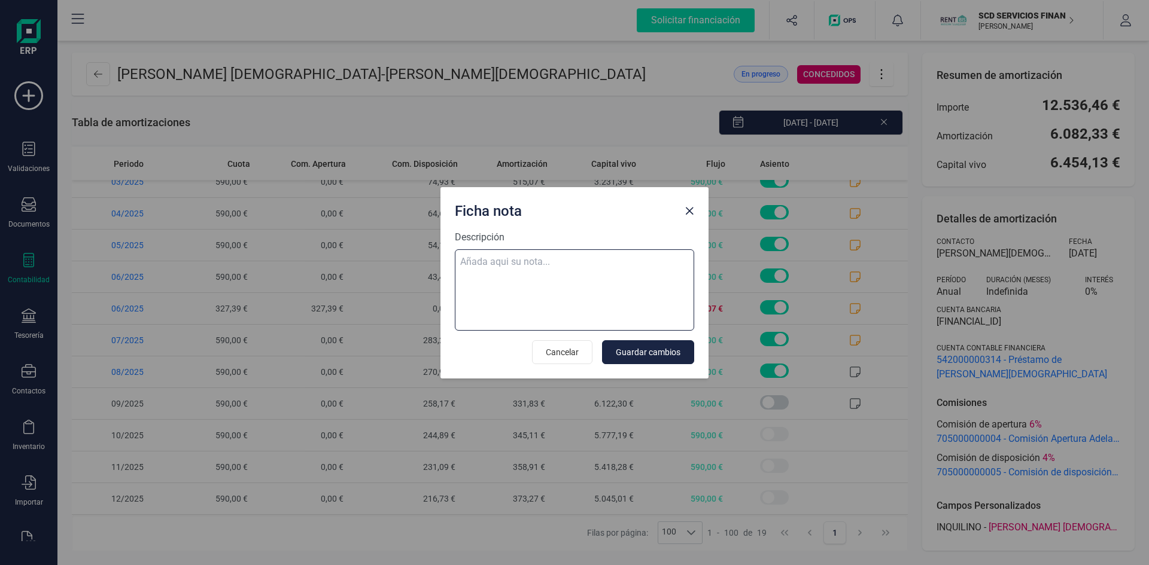
click at [535, 263] on textarea "Descripción" at bounding box center [574, 290] width 239 height 81
paste textarea "04-ago-25 8 trf. [PERSON_NAME][DEMOGRAPHIC_DATA] 590,00"
type textarea "04-ago-25 8 trf. [PERSON_NAME][DEMOGRAPHIC_DATA] 590,00"
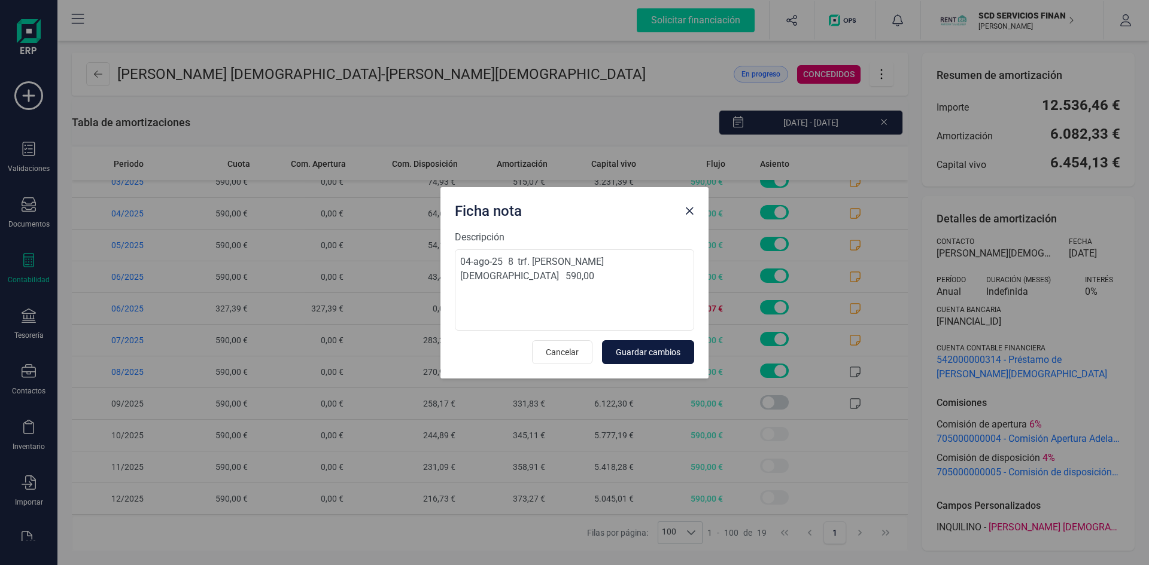
click at [655, 351] on span "Guardar cambios" at bounding box center [648, 352] width 65 height 12
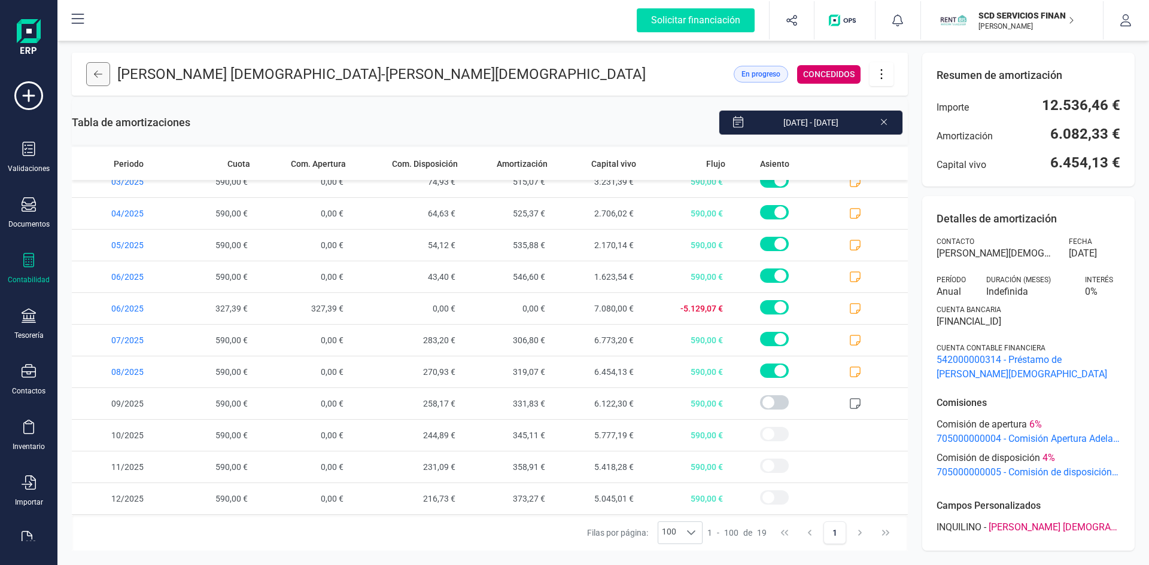
click at [93, 69] on button at bounding box center [98, 74] width 24 height 24
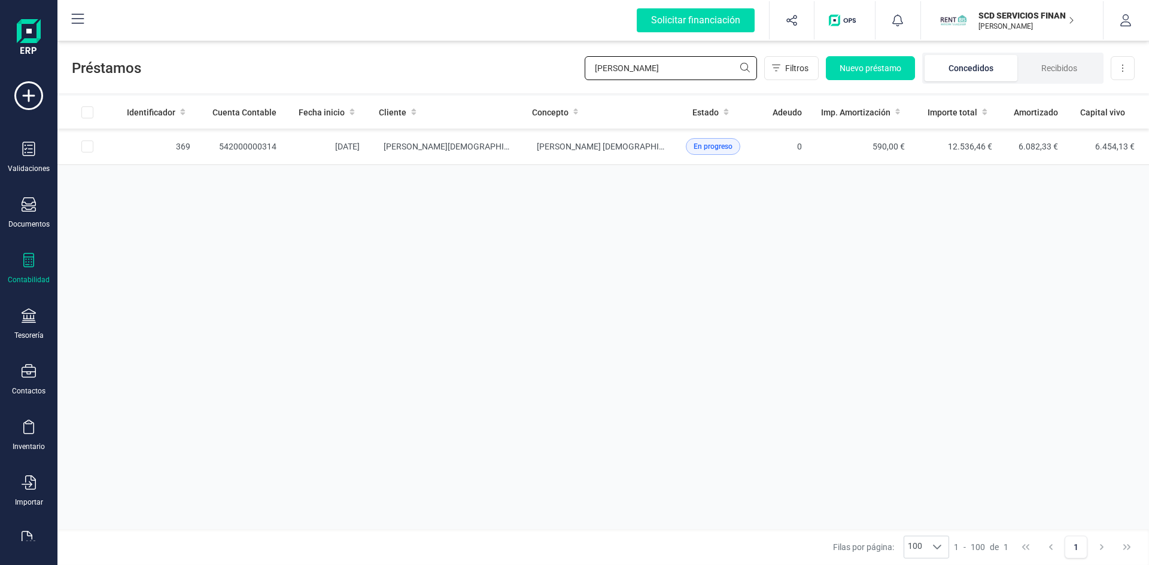
drag, startPoint x: 661, startPoint y: 67, endPoint x: 497, endPoint y: 71, distance: 164.6
click at [511, 68] on div "Préstamos [PERSON_NAME] MEJ Filtros Nuevo préstamo Concedidos Recibidos Descarg…" at bounding box center [602, 65] width 1091 height 55
type input "LAIA"
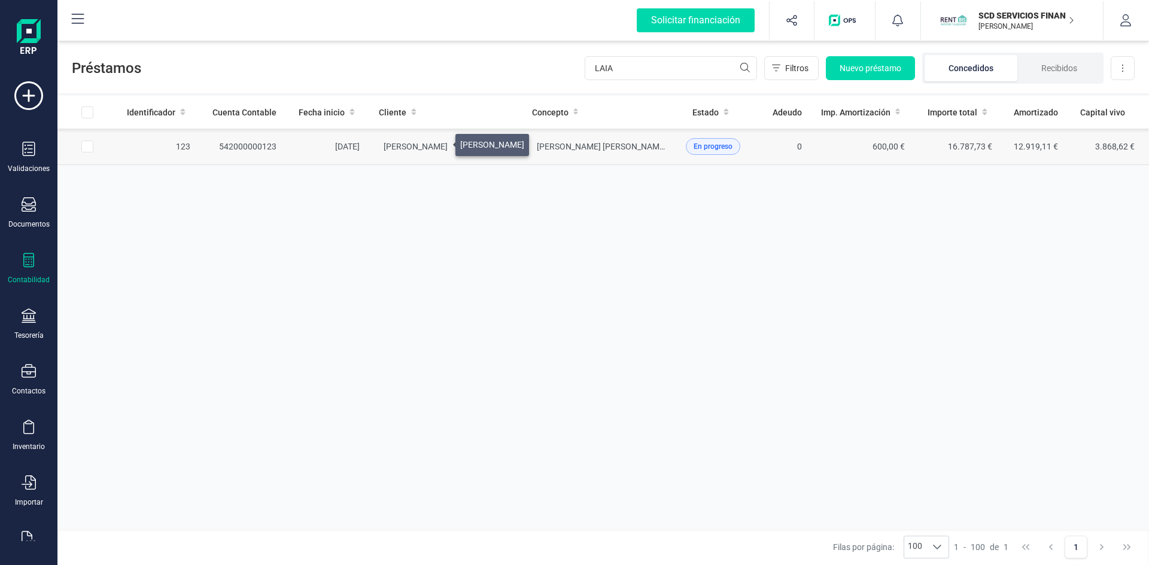
click at [441, 142] on span "[PERSON_NAME]" at bounding box center [416, 147] width 64 height 10
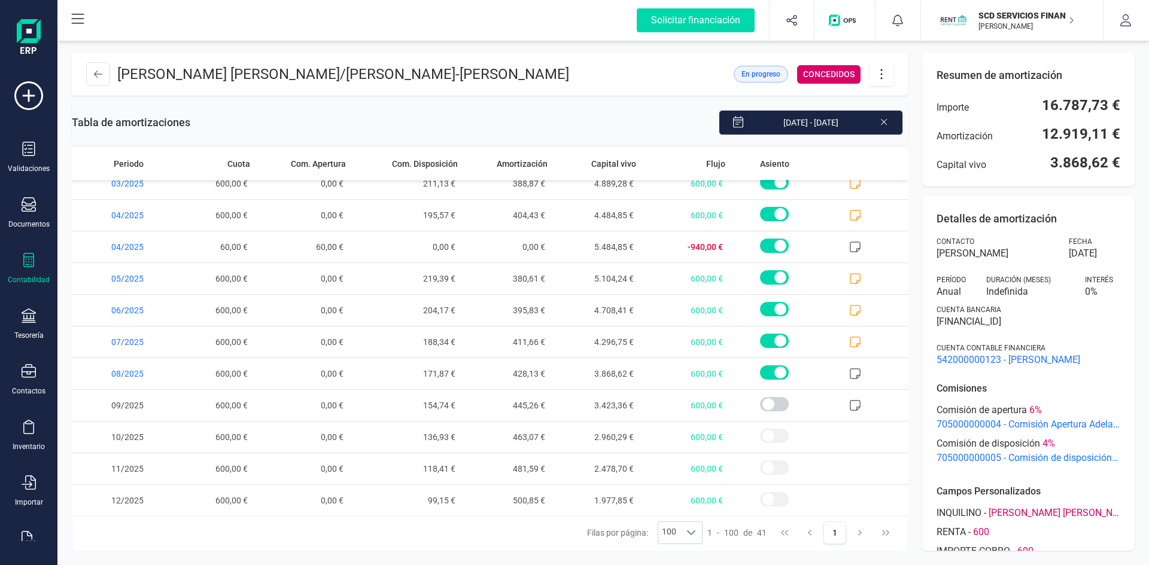
scroll to position [965, 0]
click at [849, 370] on icon at bounding box center [855, 372] width 12 height 12
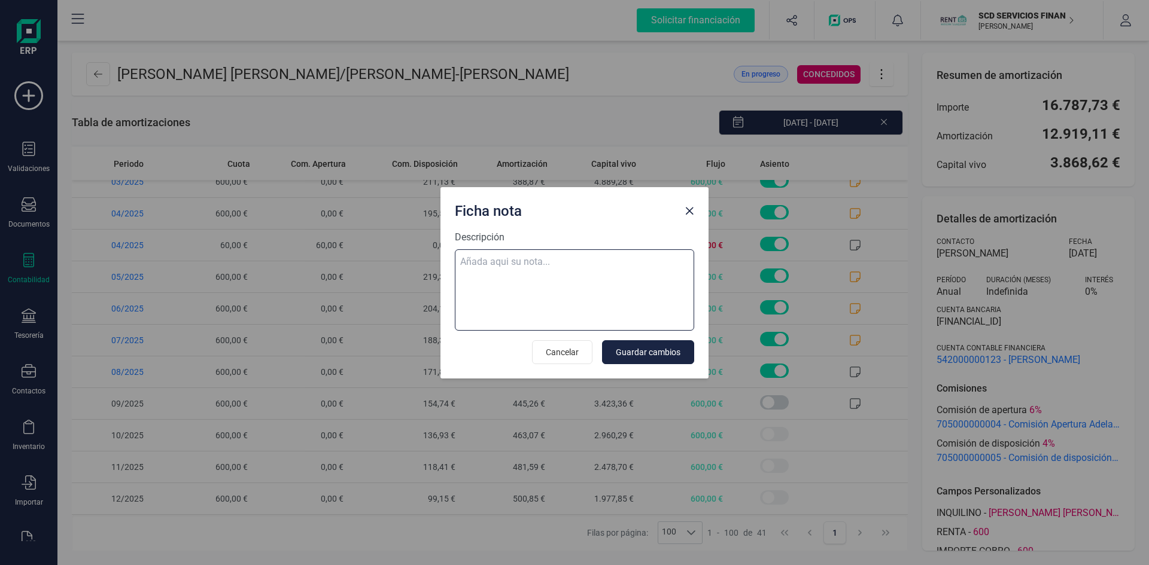
click at [508, 260] on textarea "Descripción" at bounding box center [574, 290] width 239 height 81
paste textarea "04-ago-25 8 trf. laia fito font 600,00"
type textarea "04-ago-25 8 trf. laia fito font 600,00"
click at [661, 354] on span "Guardar cambios" at bounding box center [648, 352] width 65 height 12
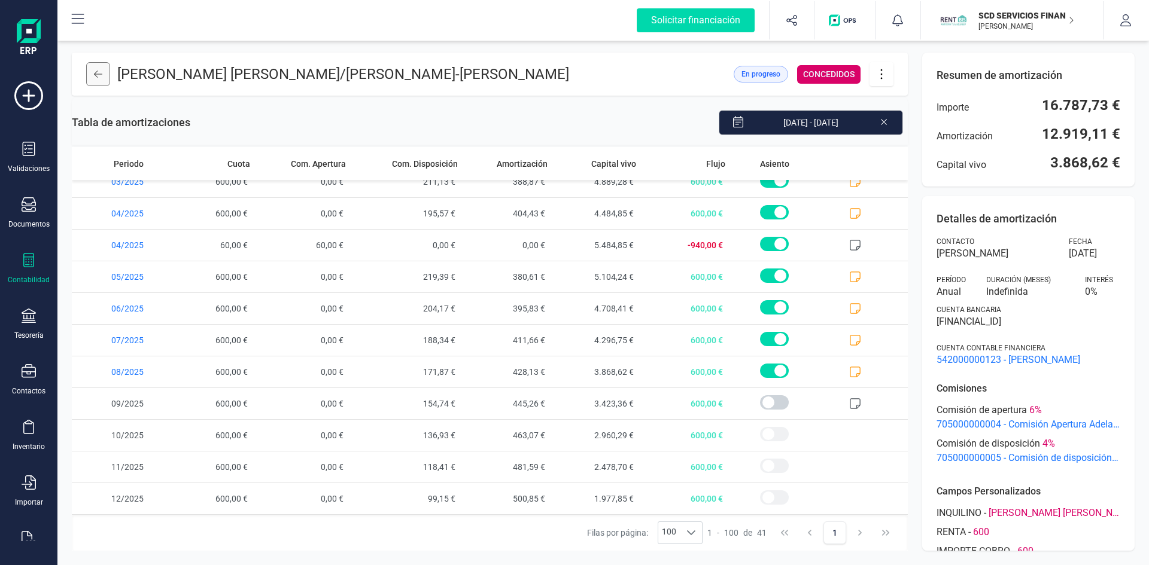
click at [101, 75] on icon at bounding box center [98, 74] width 8 height 10
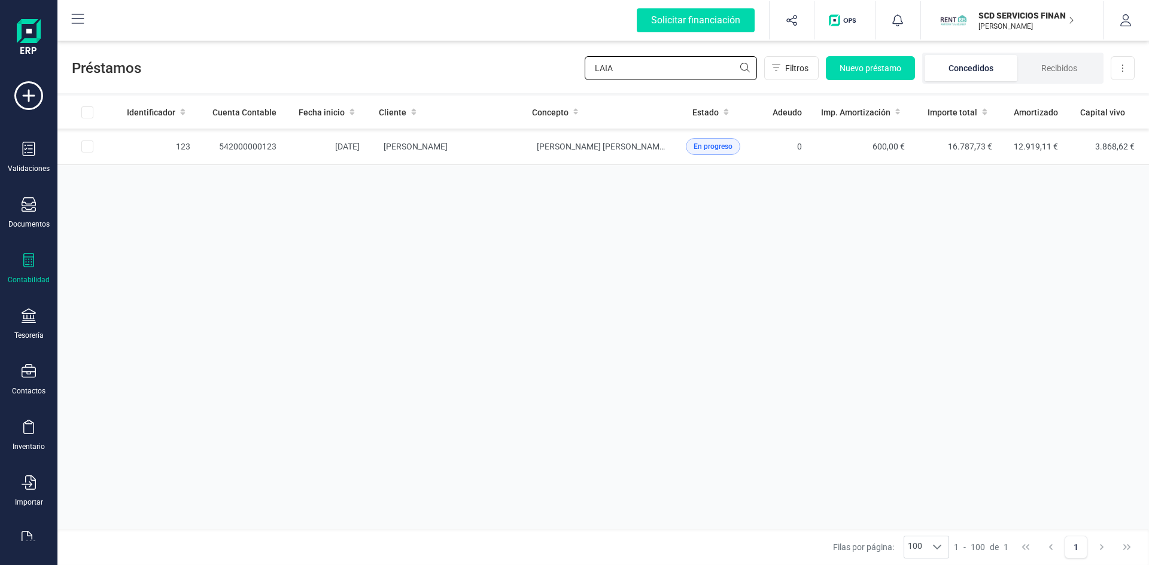
drag, startPoint x: 629, startPoint y: 70, endPoint x: 528, endPoint y: 72, distance: 100.6
click at [534, 72] on div "Préstamos LAIA Filtros Nuevo préstamo Concedidos Recibidos Descargar Excel" at bounding box center [602, 65] width 1091 height 55
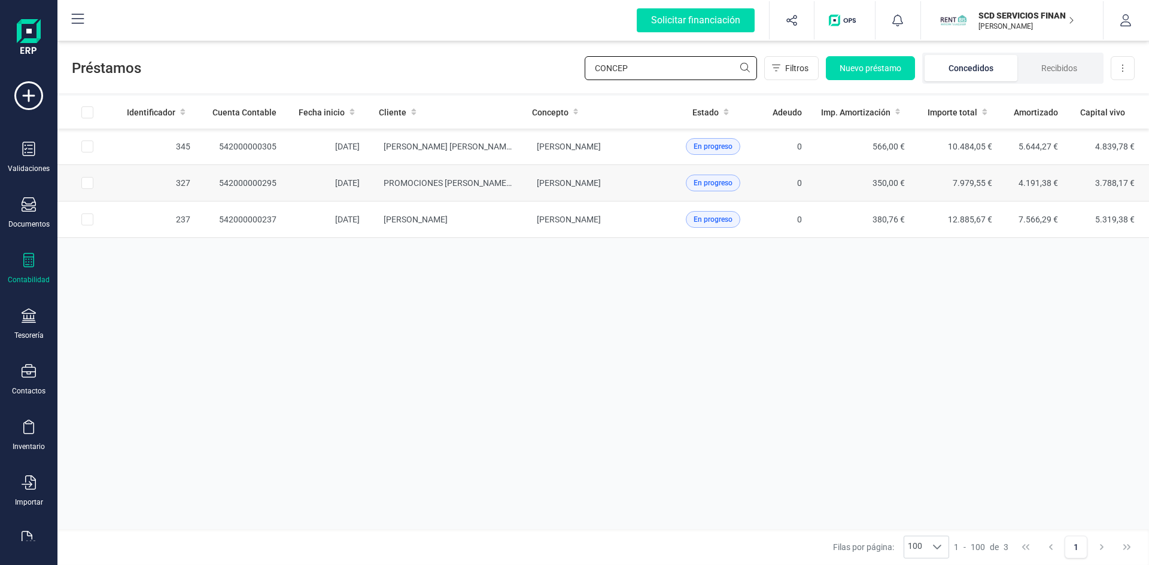
type input "CONCEP"
click at [259, 183] on td "542000000295" at bounding box center [243, 183] width 86 height 37
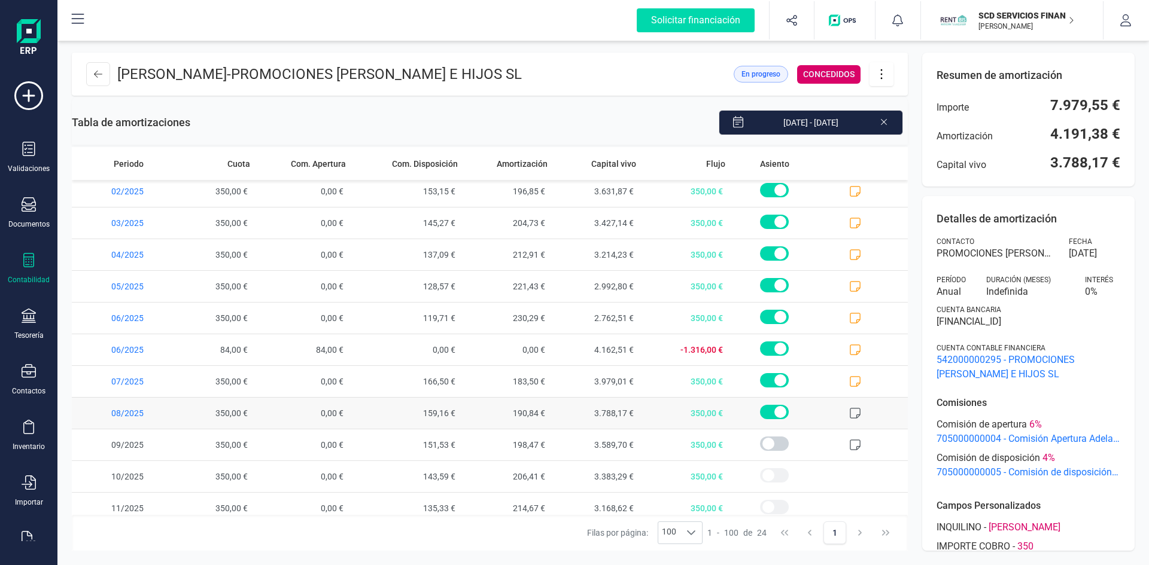
scroll to position [419, 0]
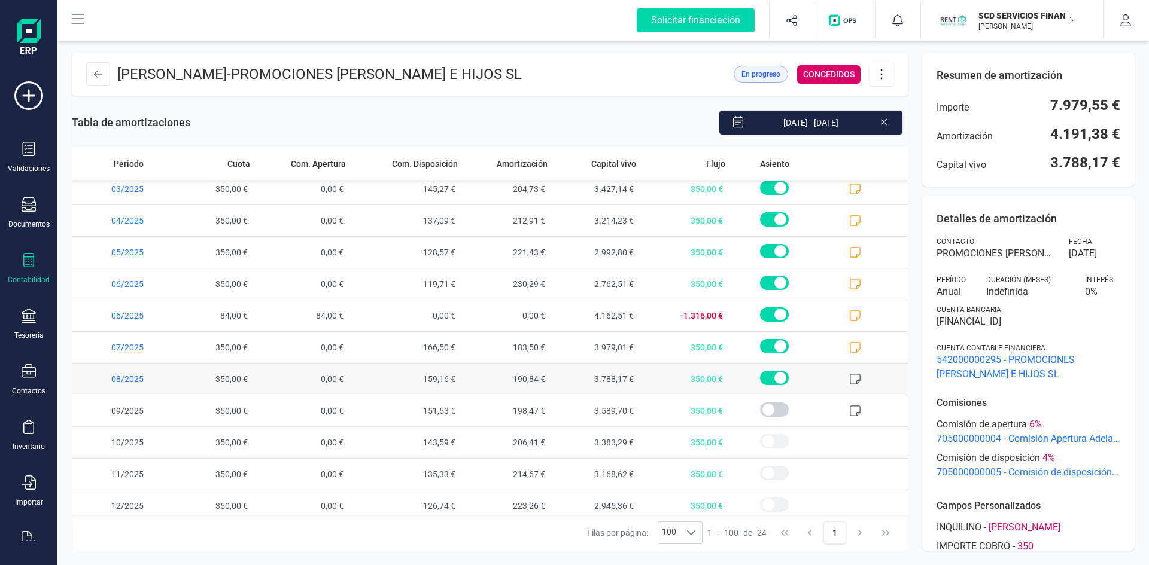
click at [849, 378] on icon at bounding box center [855, 379] width 12 height 12
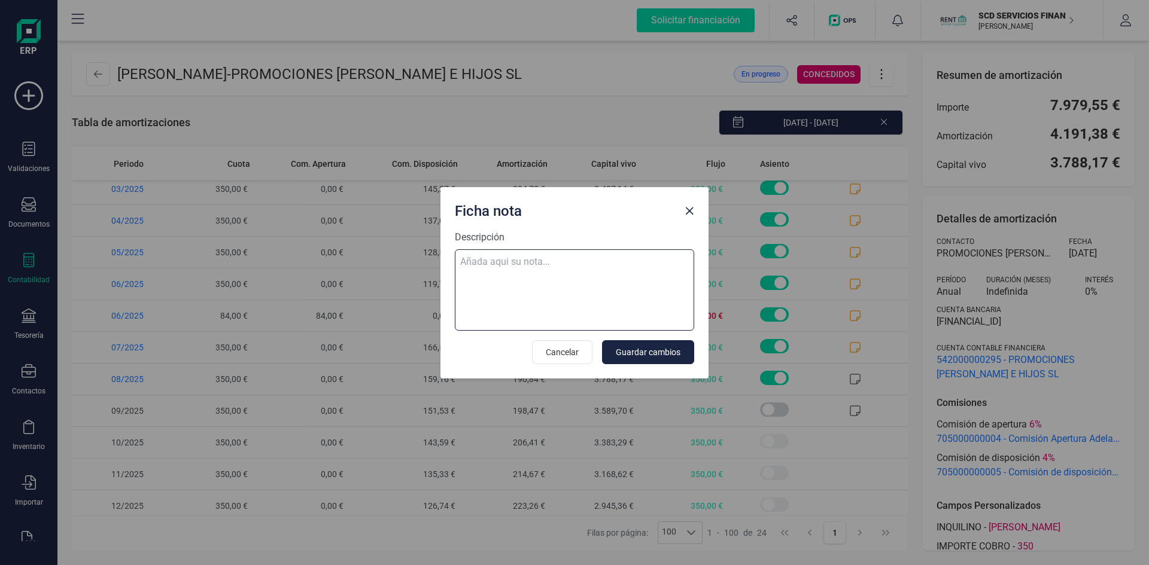
click at [545, 257] on textarea "Descripción" at bounding box center [574, 290] width 239 height 81
paste textarea "04-ago-25 8 trf. [PERSON_NAME] 350,00"
type textarea "04-ago-25 8 trf. [PERSON_NAME] 350,00"
click at [670, 350] on span "Guardar cambios" at bounding box center [648, 352] width 65 height 12
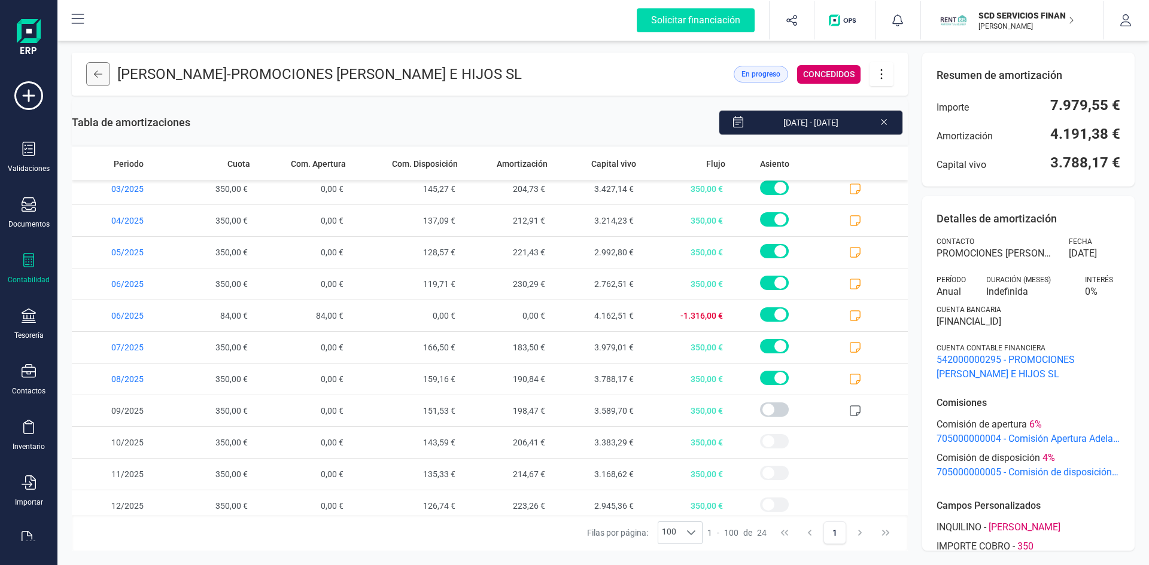
click at [96, 73] on icon at bounding box center [98, 74] width 8 height 7
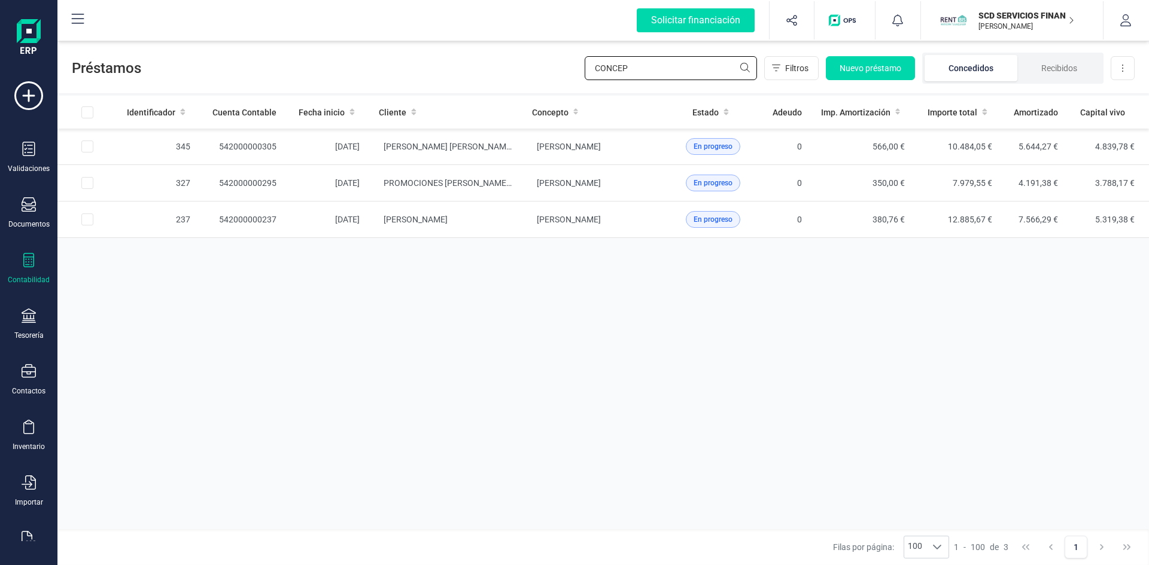
drag, startPoint x: 630, startPoint y: 67, endPoint x: 486, endPoint y: 65, distance: 143.6
click at [488, 65] on div "Préstamos CONCEP Filtros Nuevo préstamo Concedidos Recibidos Descargar Excel" at bounding box center [602, 65] width 1091 height 55
type input "JURADO"
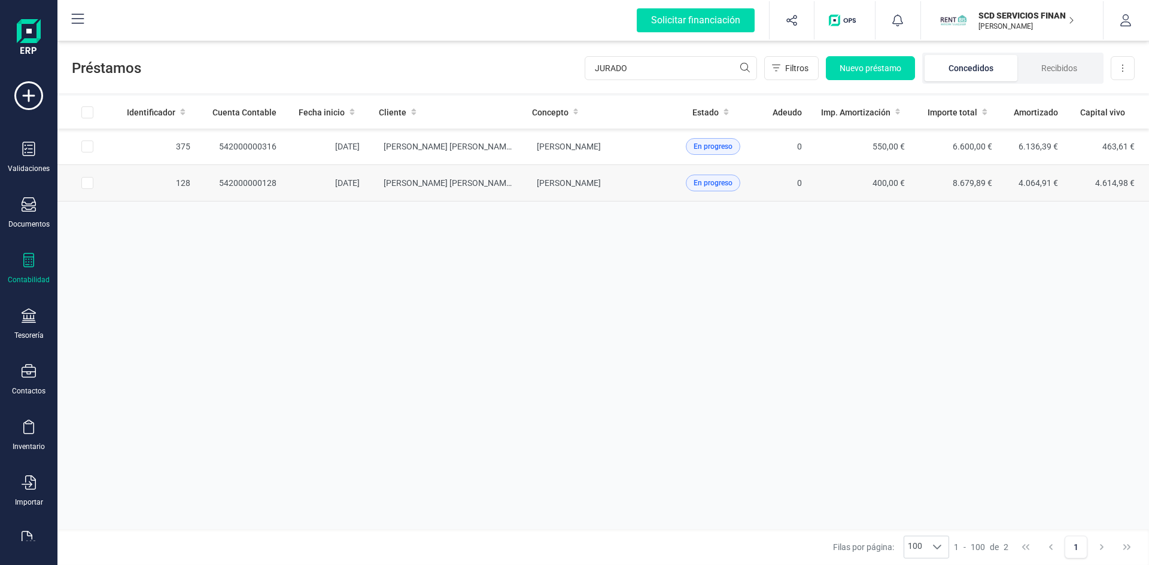
click at [233, 181] on td "542000000128" at bounding box center [243, 183] width 86 height 37
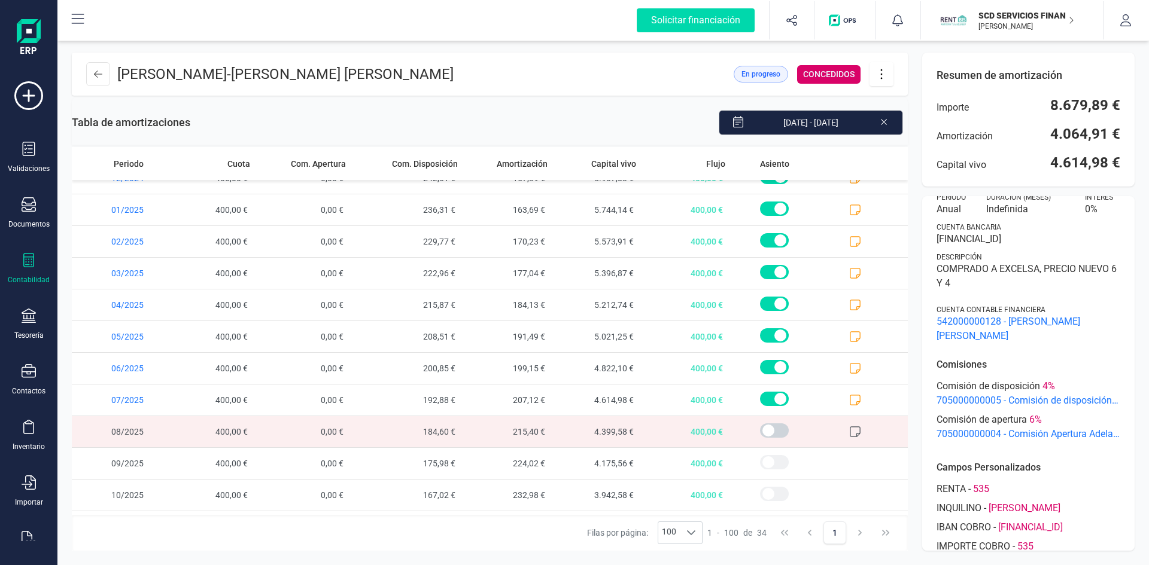
scroll to position [119, 0]
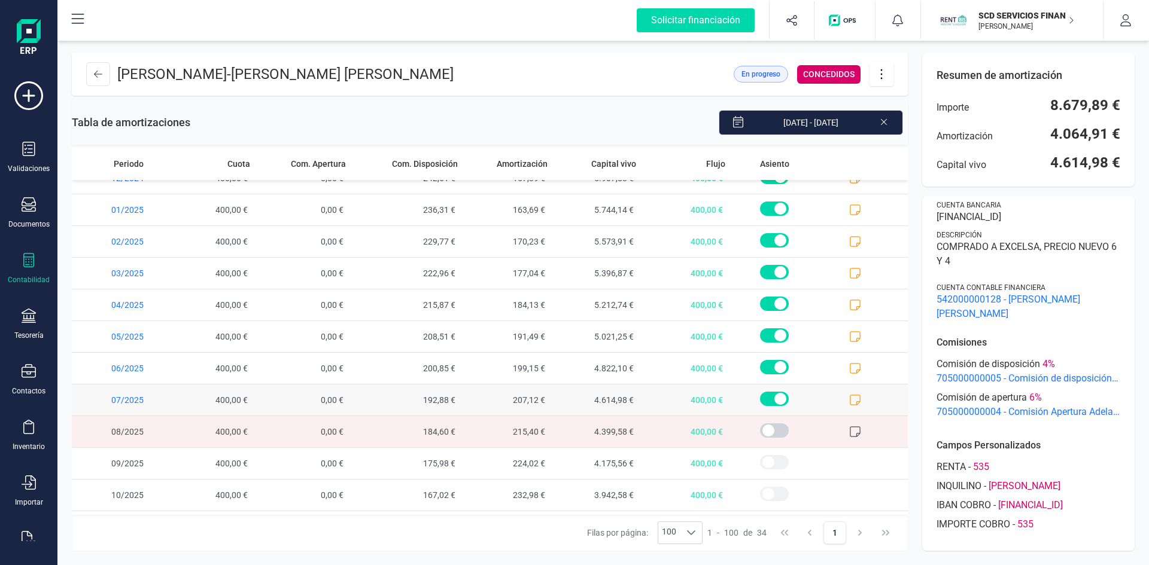
click at [849, 394] on icon at bounding box center [855, 400] width 12 height 12
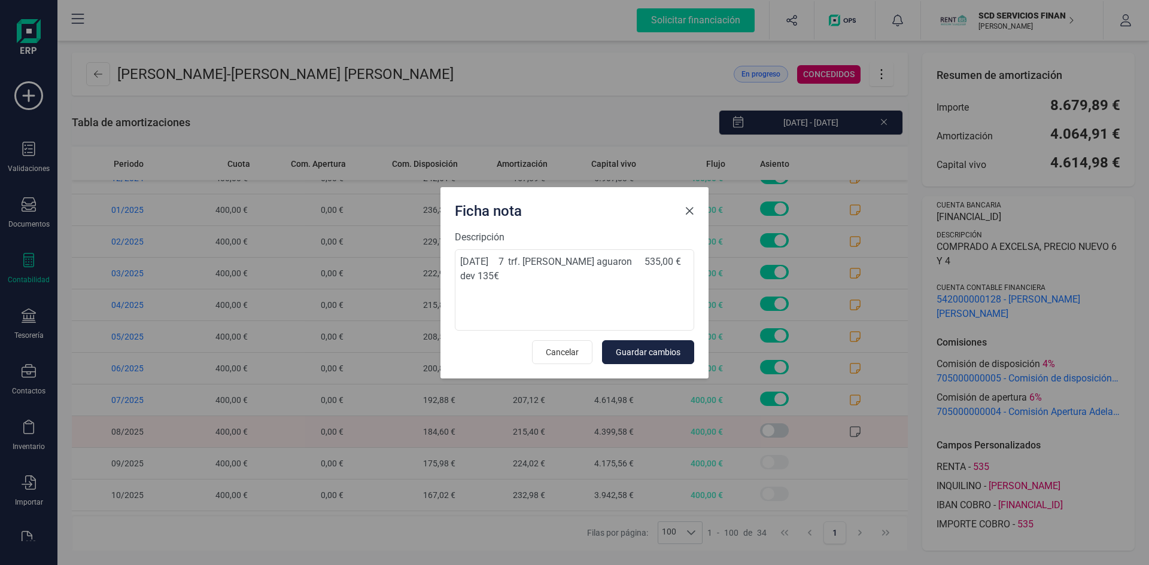
click at [687, 208] on span "Close" at bounding box center [690, 211] width 10 height 10
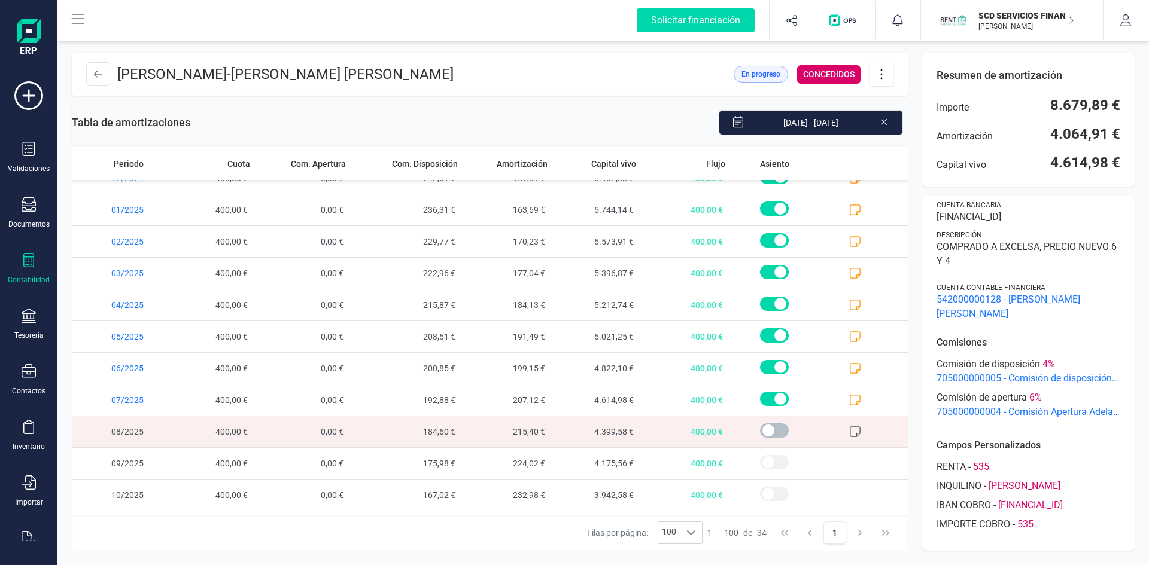
click at [761, 432] on span at bounding box center [774, 431] width 29 height 14
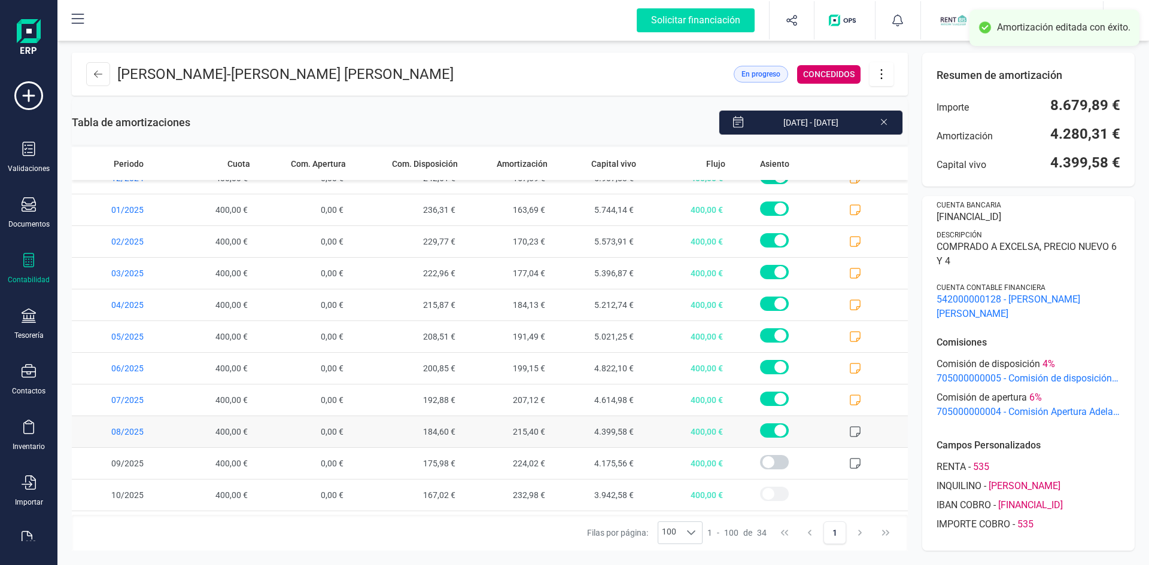
click at [849, 431] on icon at bounding box center [855, 432] width 12 height 12
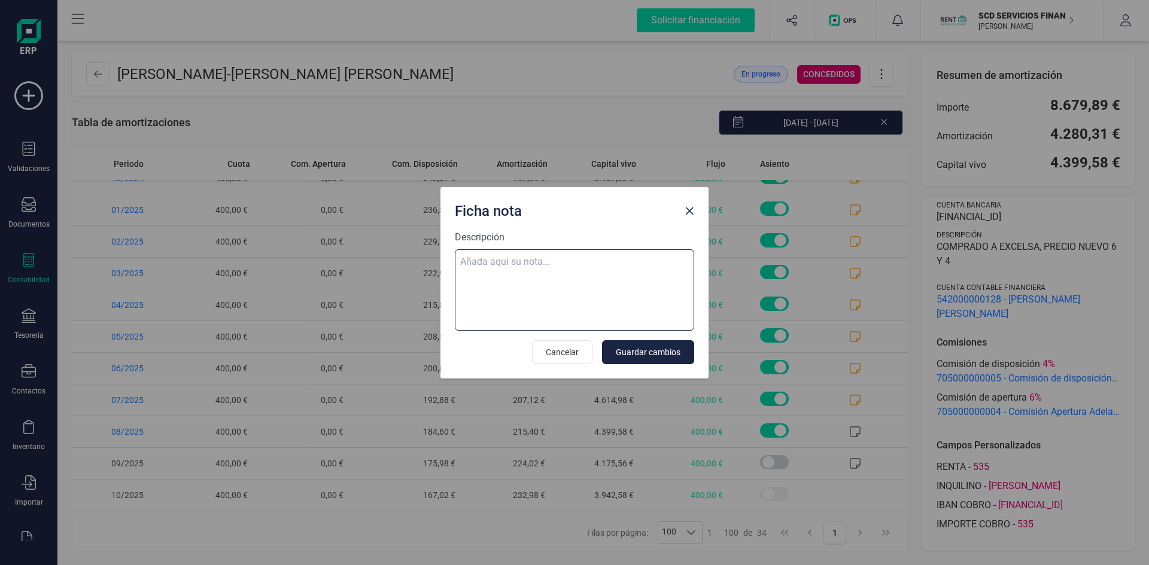
click at [510, 267] on textarea "Descripción" at bounding box center [574, 290] width 239 height 81
paste textarea "04-ago-25 8 trf. [PERSON_NAME] aguaron 535,00"
type textarea "04-ago-25 8 trf. [PERSON_NAME] aguaron 535,00 DEV 135 EUR"
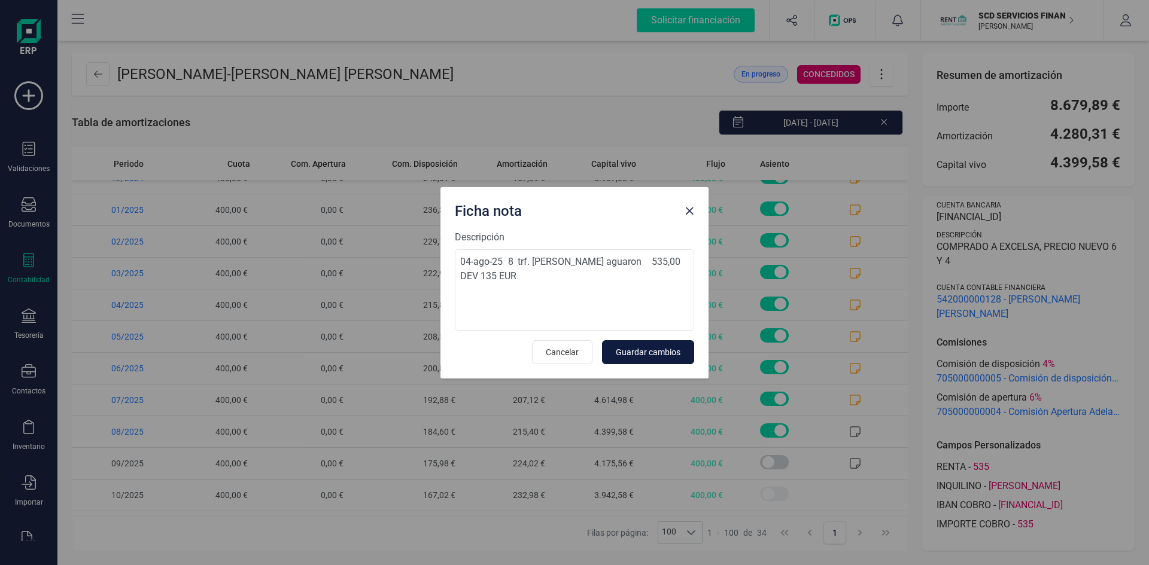
click at [639, 346] on span "Guardar cambios" at bounding box center [648, 352] width 65 height 12
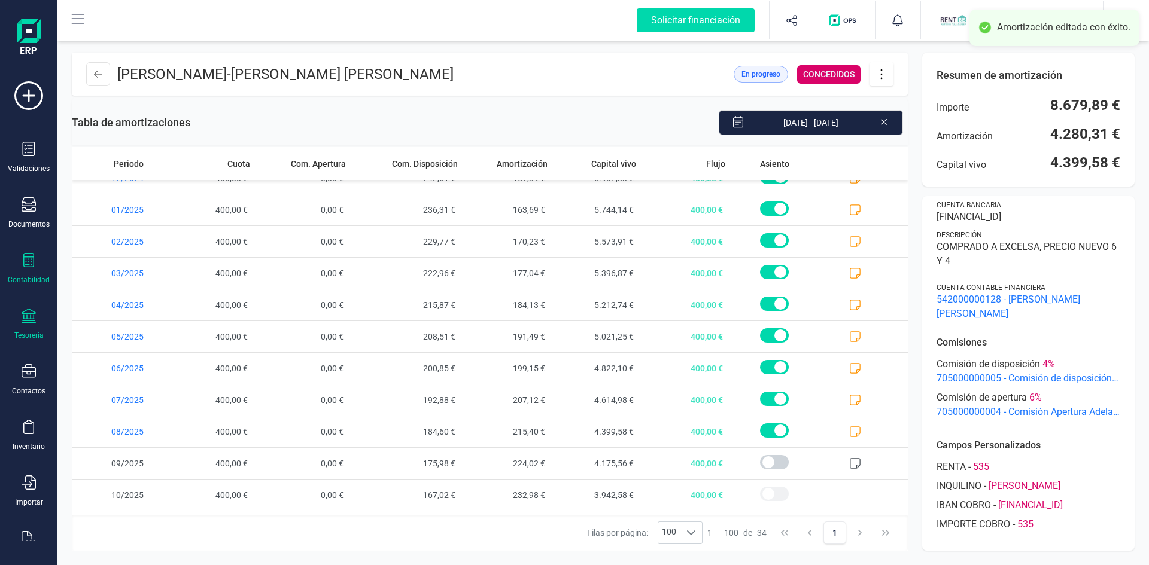
click at [32, 321] on icon at bounding box center [29, 316] width 14 height 14
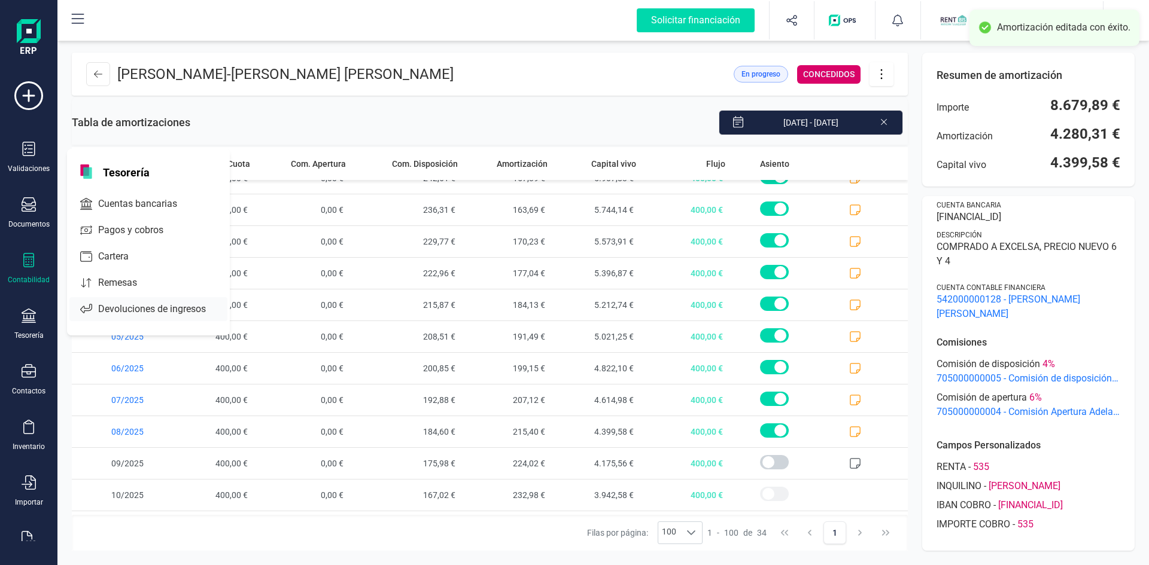
click at [145, 306] on span "Devoluciones de ingresos" at bounding box center [160, 309] width 134 height 14
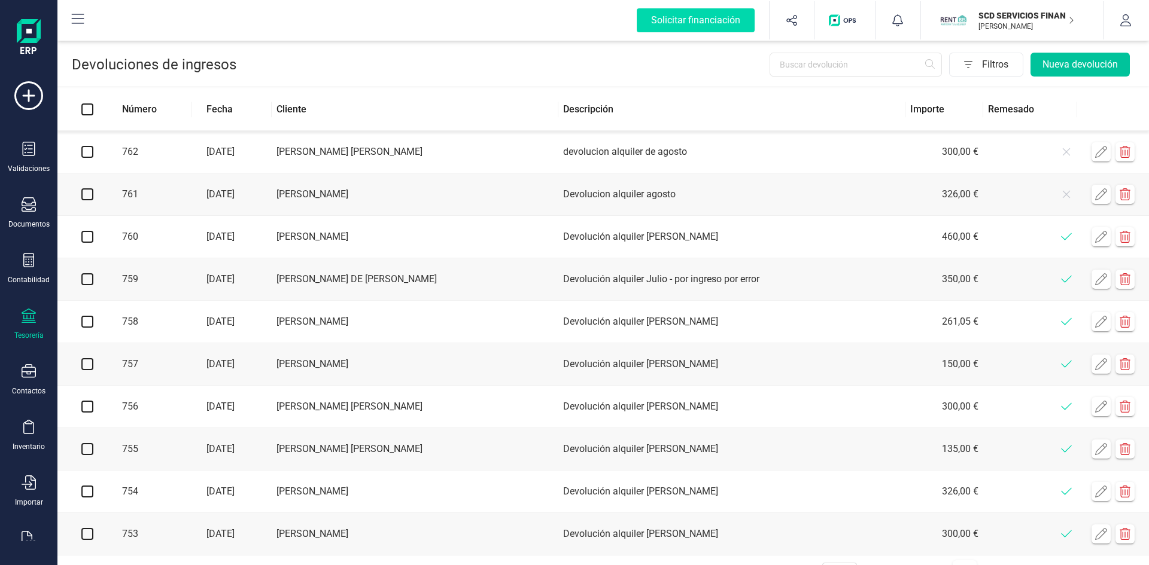
click at [1053, 63] on button "Nueva devolución" at bounding box center [1079, 65] width 99 height 24
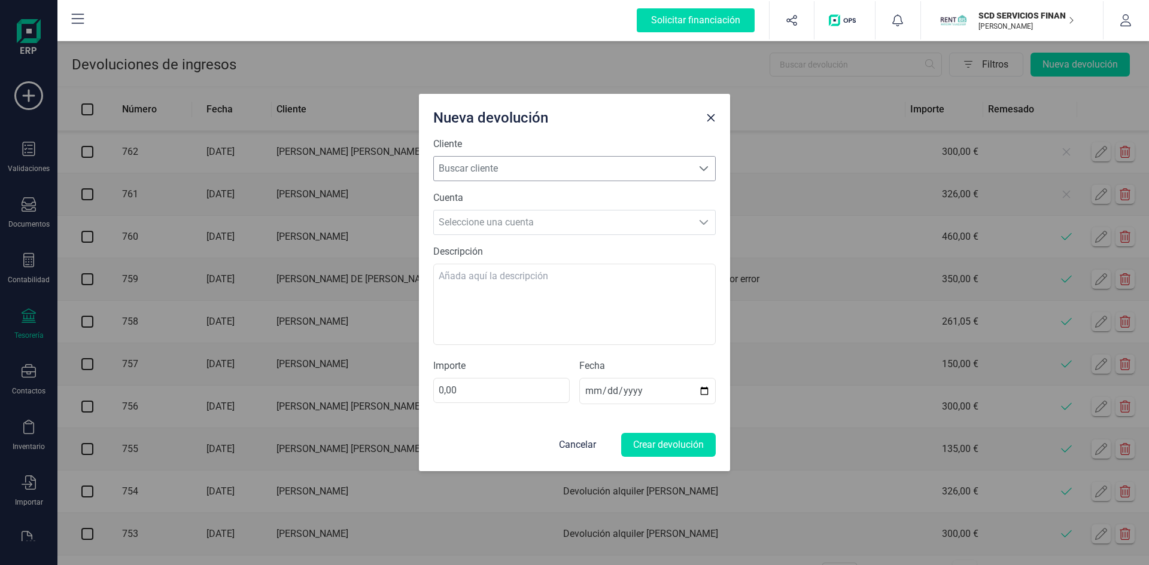
click at [561, 172] on span "Buscar cliente" at bounding box center [563, 169] width 259 height 24
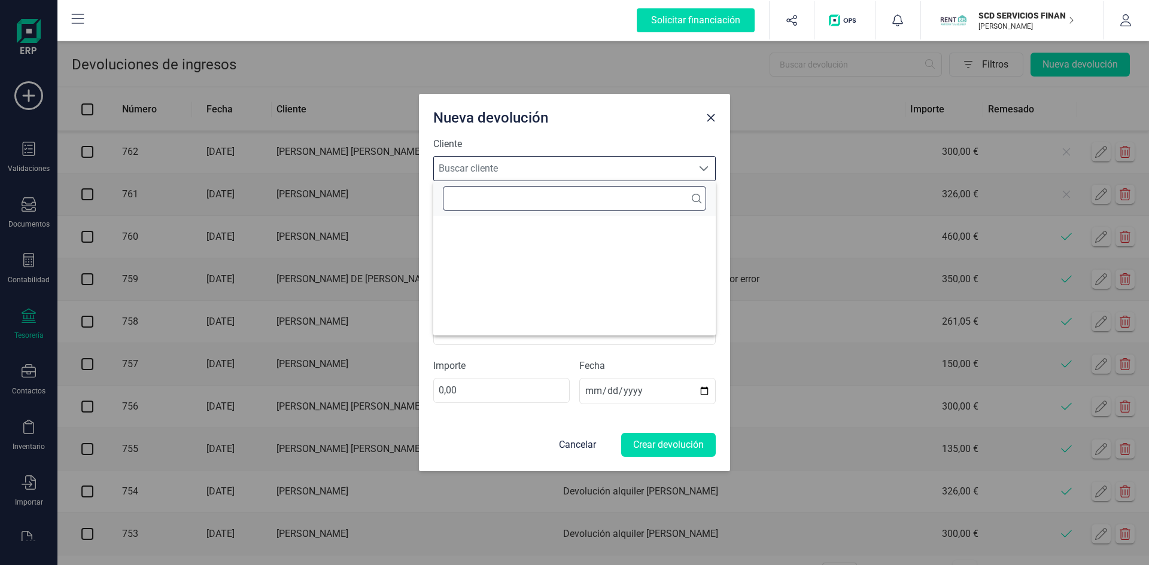
scroll to position [7, 53]
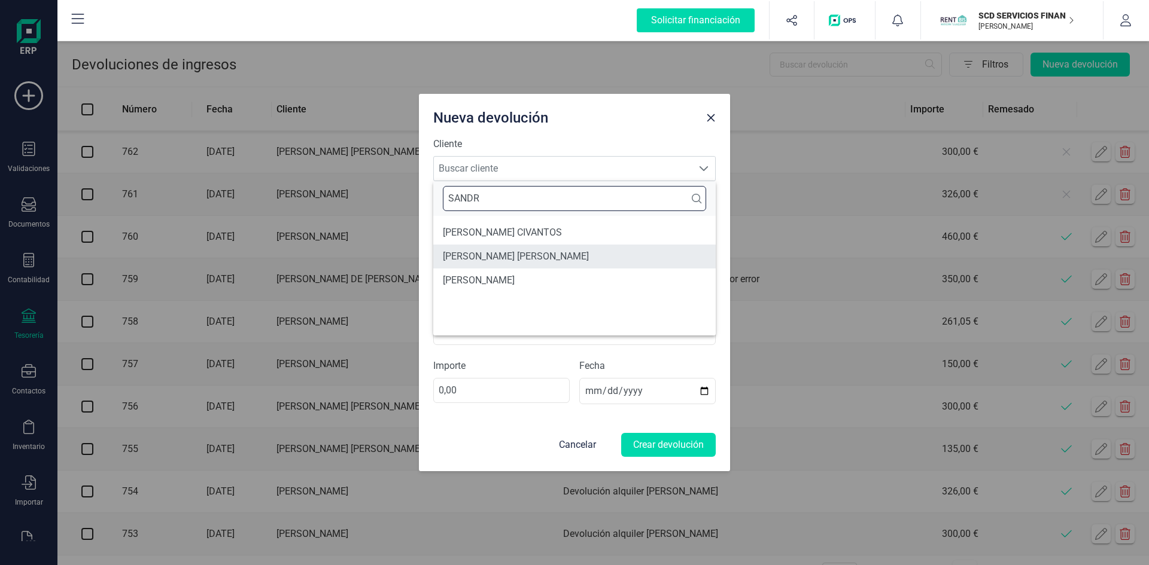
type input "SANDR"
click at [568, 254] on li "[PERSON_NAME] [PERSON_NAME]" at bounding box center [574, 257] width 282 height 24
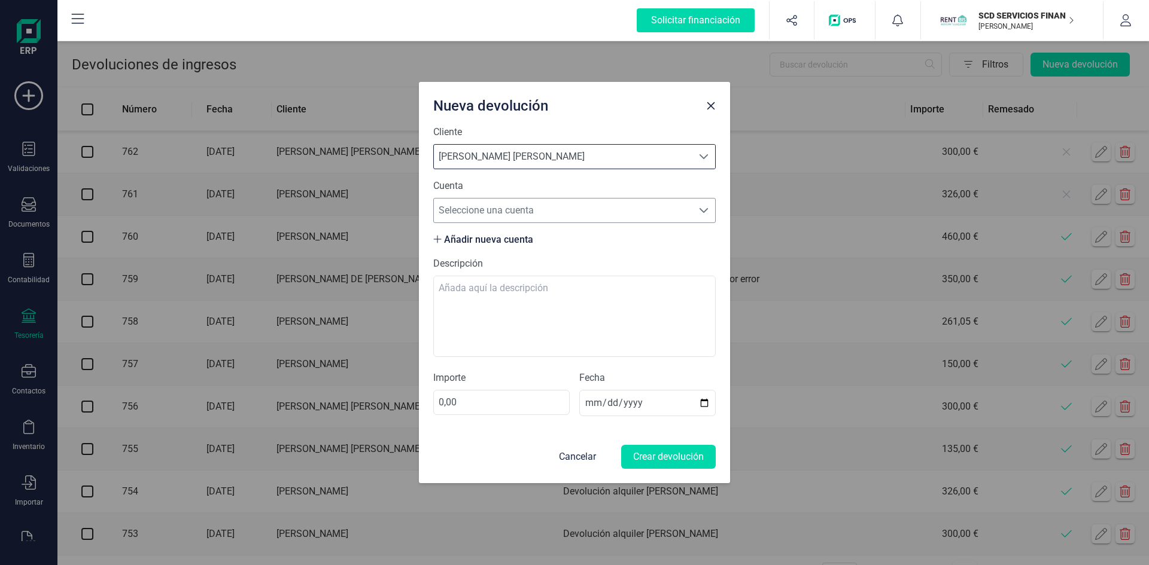
click at [559, 208] on span "Seleccione una cuenta" at bounding box center [563, 211] width 259 height 24
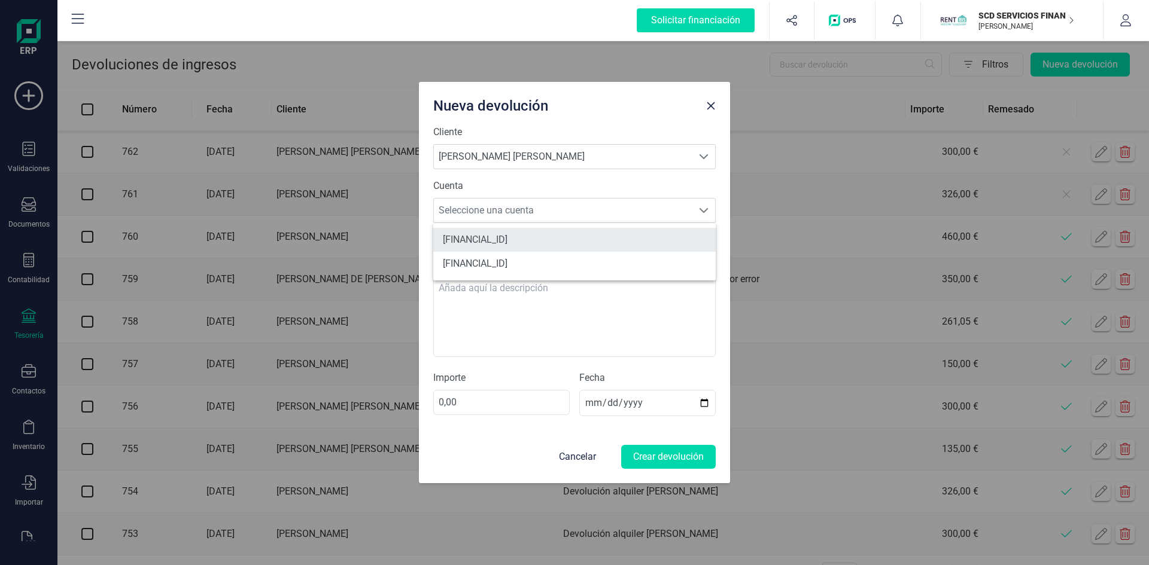
click at [561, 235] on li "[FINANCIAL_ID]" at bounding box center [574, 240] width 282 height 24
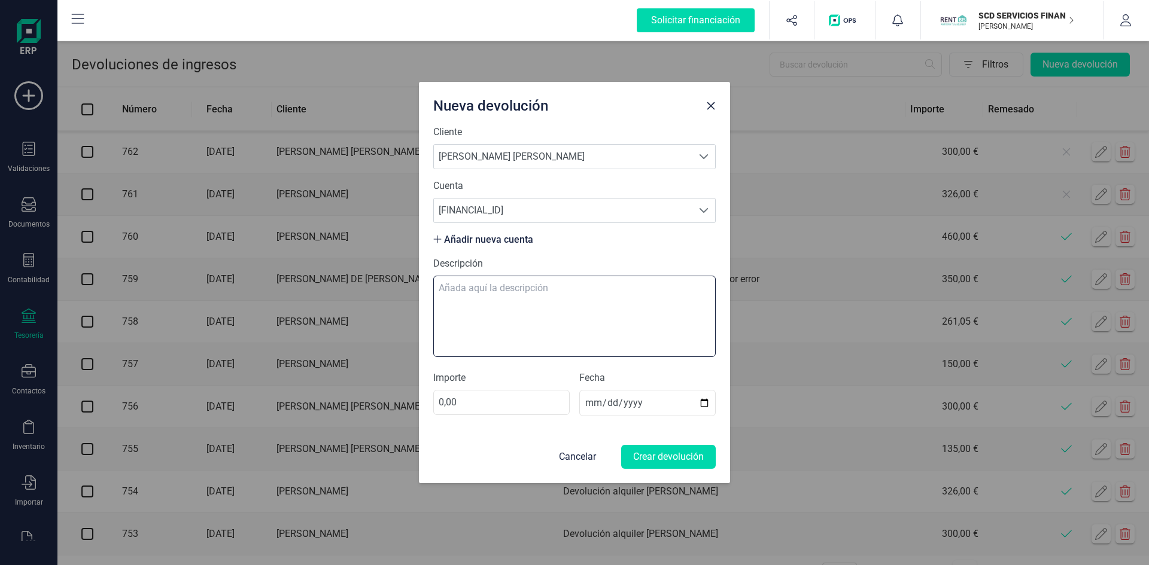
click at [524, 288] on textarea "Descripción" at bounding box center [574, 316] width 282 height 81
type textarea "devolucion alquiler de agosto"
click at [482, 402] on input "0,00" at bounding box center [501, 402] width 136 height 25
type input "0,00"
type input "135,00"
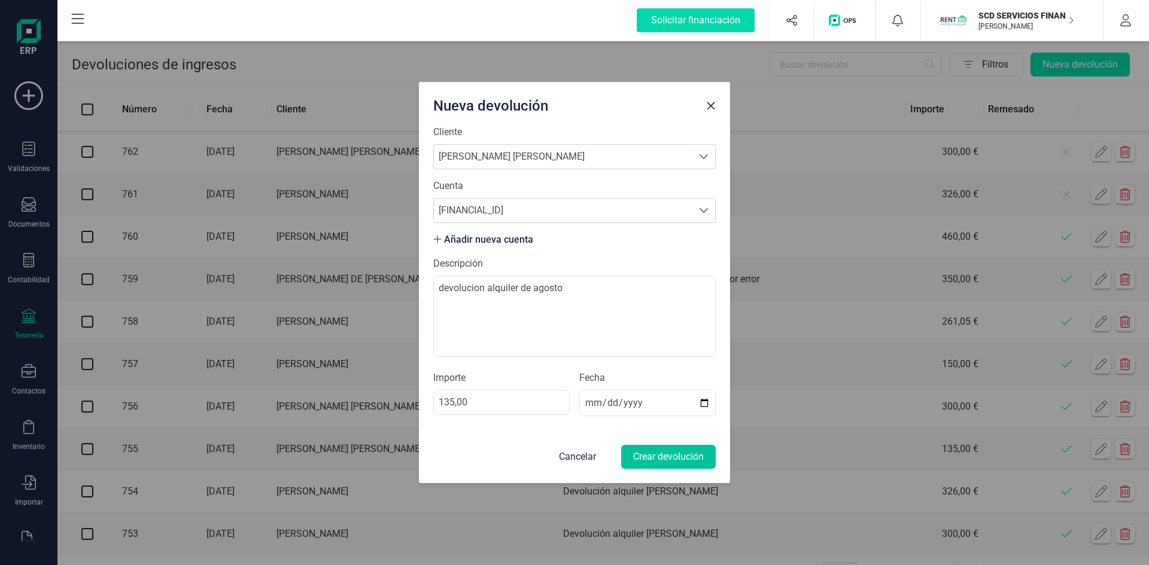
click at [656, 458] on button "Crear devolución" at bounding box center [668, 457] width 95 height 24
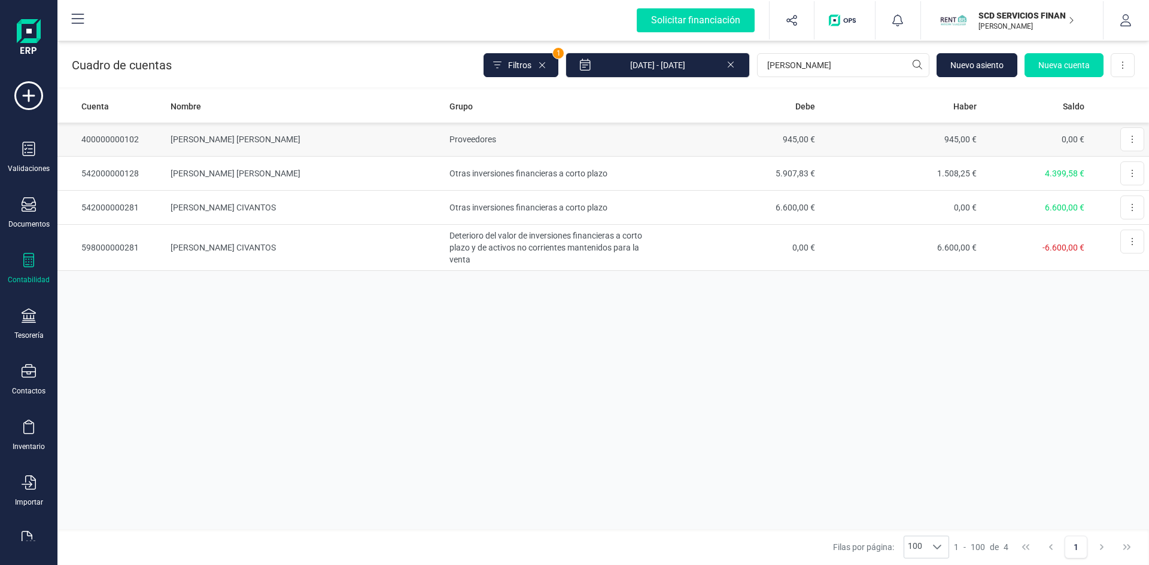
type input "[PERSON_NAME]"
click at [227, 137] on td "[PERSON_NAME] [PERSON_NAME]" at bounding box center [305, 140] width 278 height 34
